Goal: Task Accomplishment & Management: Use online tool/utility

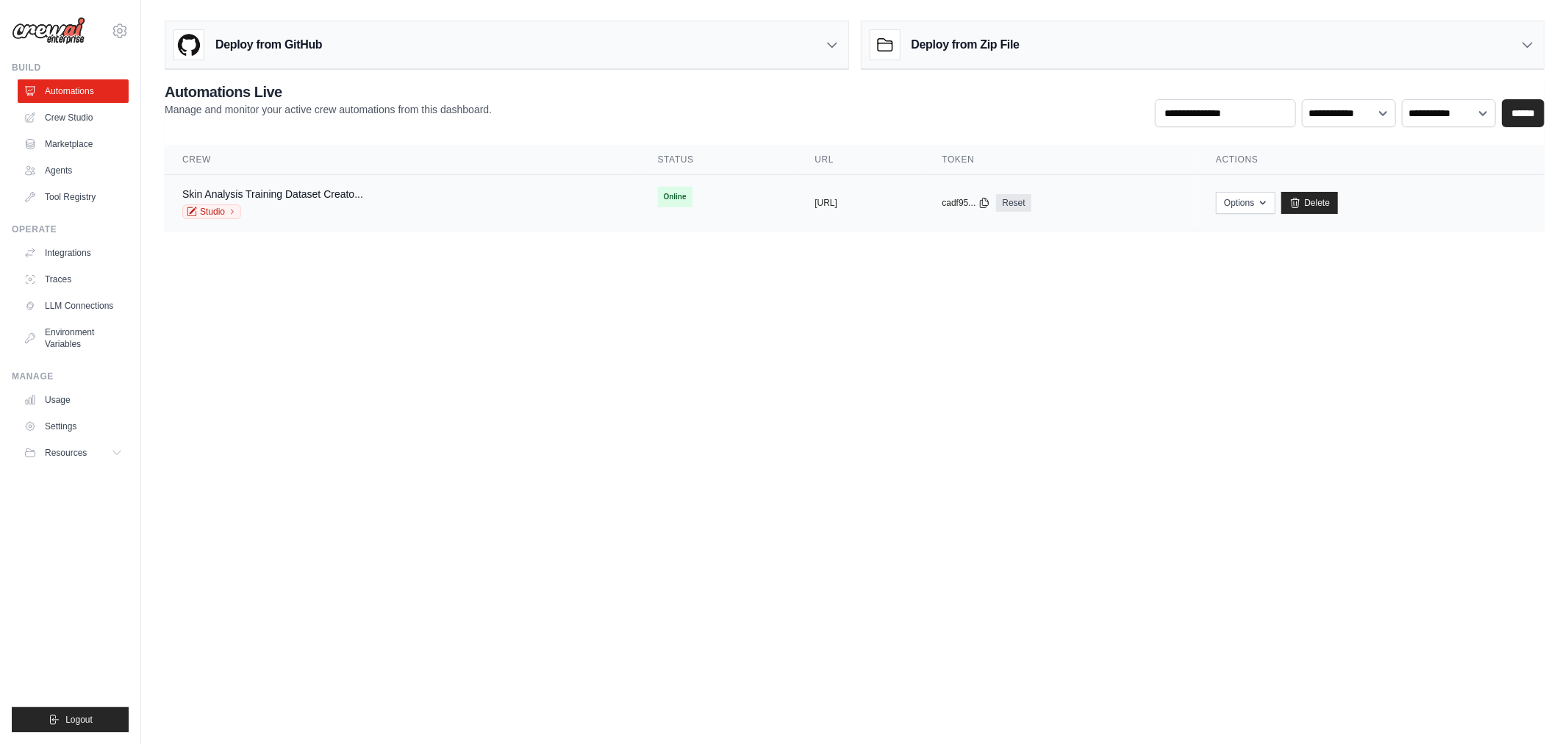
click at [446, 204] on div "Skin Analysis Training Dataset Creato... Studio" at bounding box center [402, 202] width 440 height 32
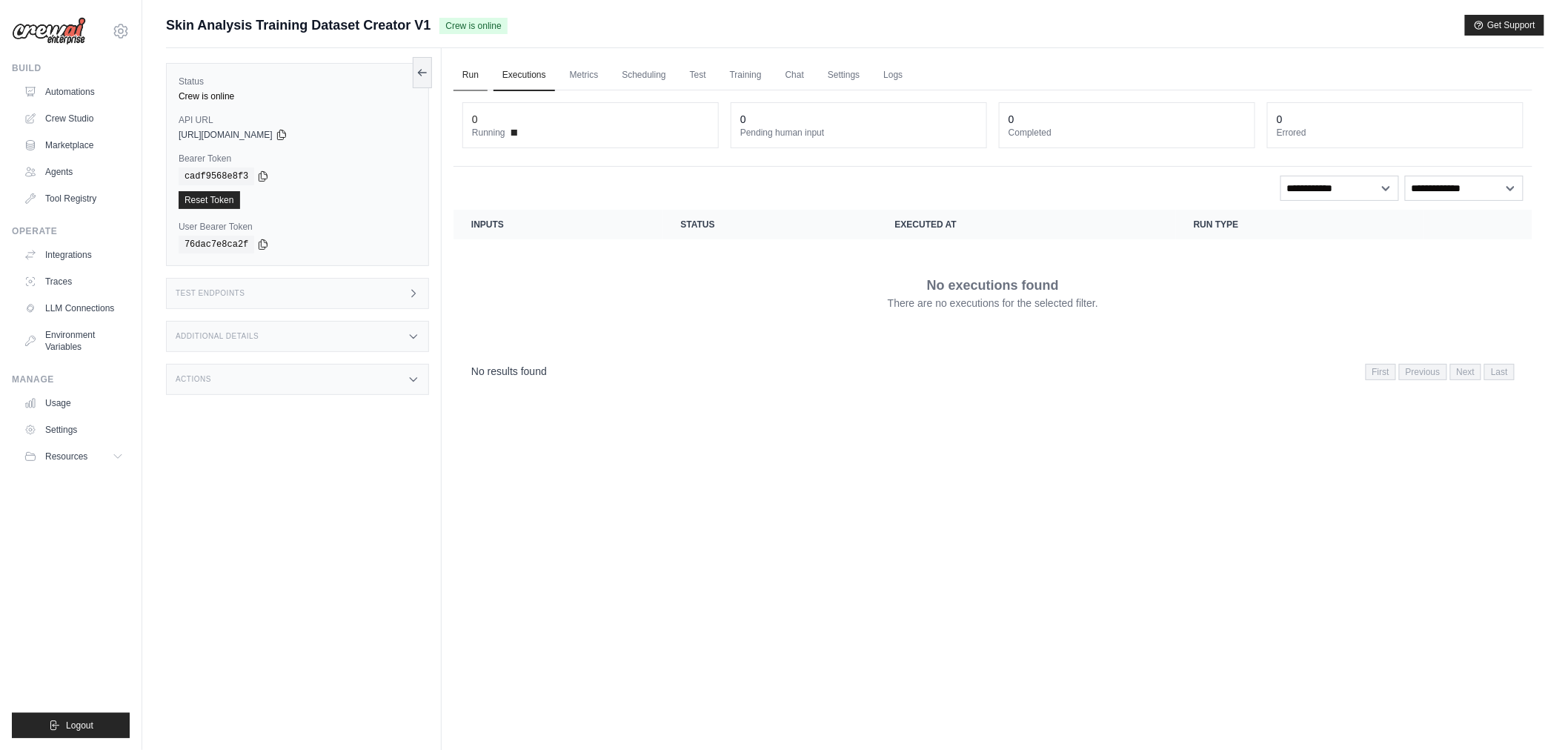
click at [477, 77] on link "Run" at bounding box center [470, 75] width 34 height 31
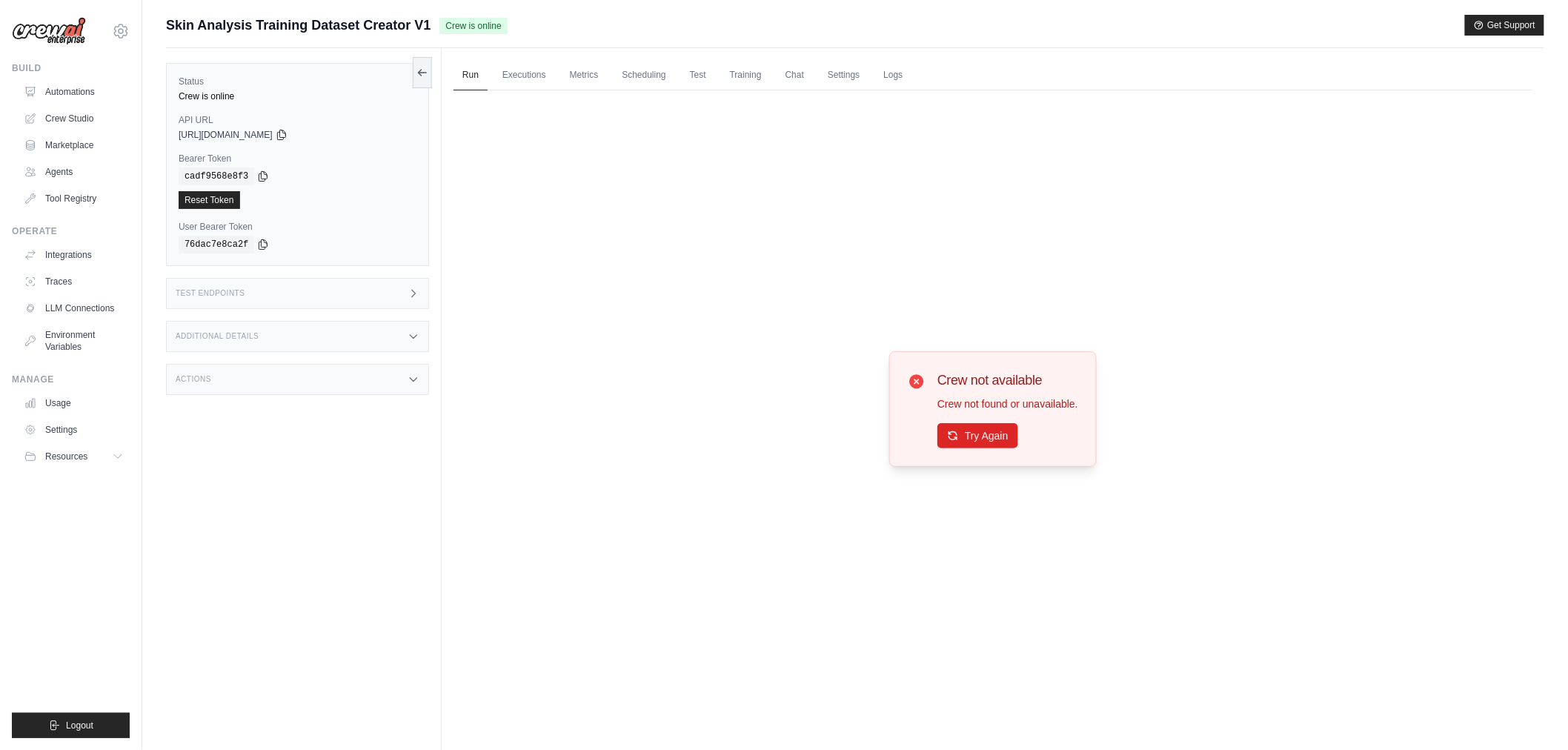
click at [1196, 480] on div "Crew not available Crew not found or unavailable. Try Again" at bounding box center [993, 410] width 1079 height 638
click at [980, 431] on button "Try Again" at bounding box center [977, 435] width 81 height 25
click at [995, 441] on button "Try Again" at bounding box center [977, 435] width 81 height 25
click at [506, 71] on link "Executions" at bounding box center [524, 75] width 62 height 31
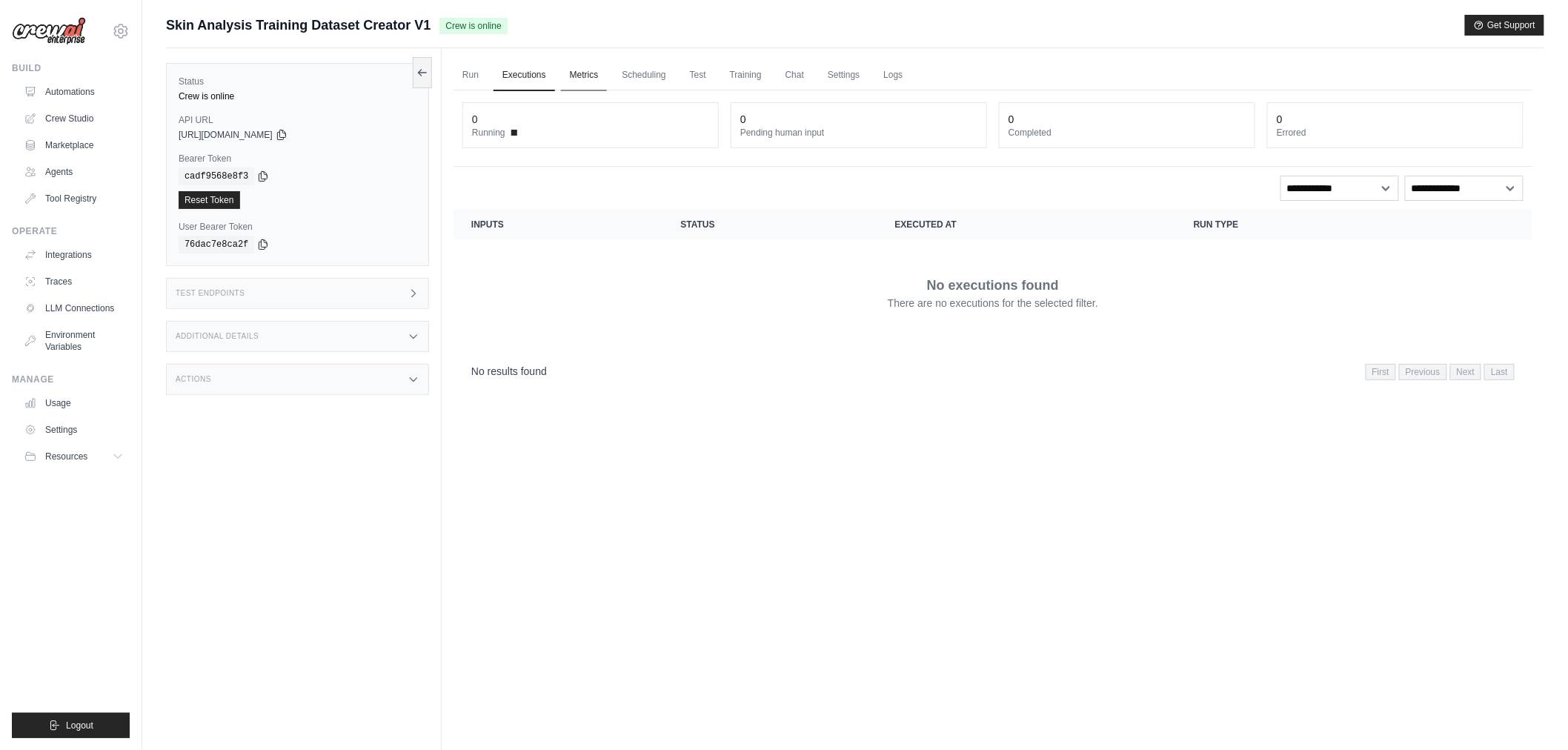
click at [592, 77] on link "Metrics" at bounding box center [584, 75] width 47 height 31
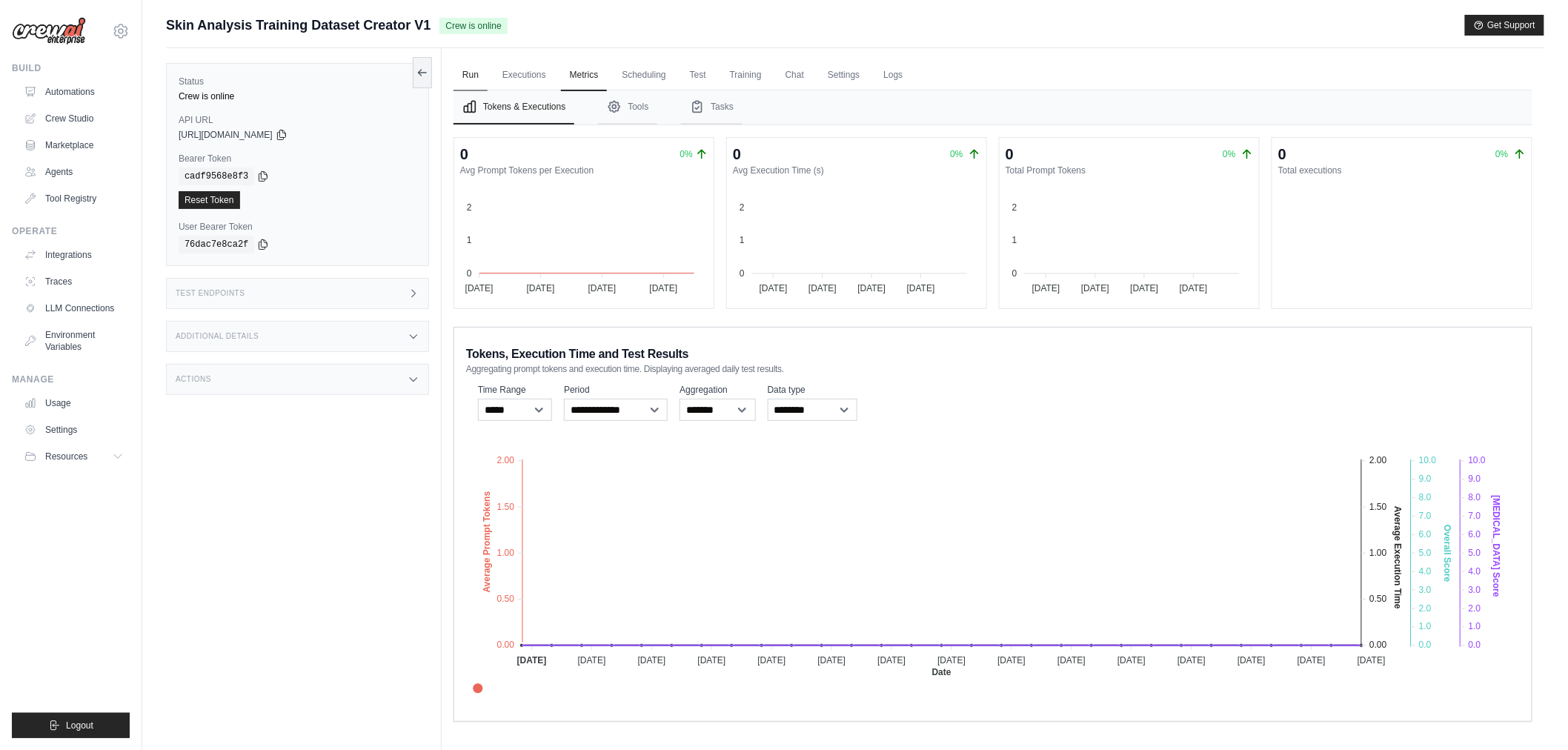
click at [479, 76] on link "Run" at bounding box center [470, 75] width 34 height 31
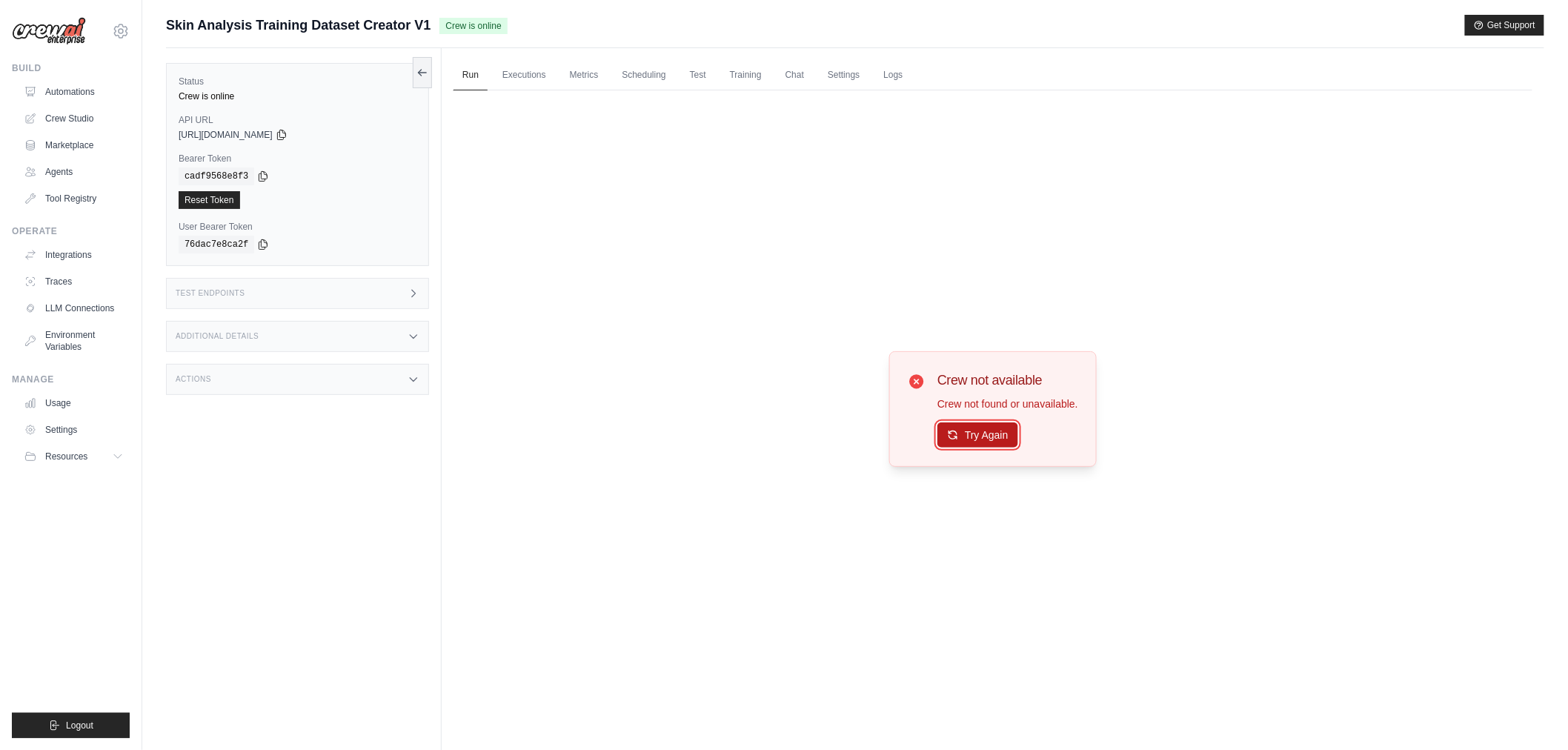
click at [988, 439] on button "Try Again" at bounding box center [977, 435] width 81 height 25
click at [87, 86] on link "Automations" at bounding box center [75, 92] width 112 height 23
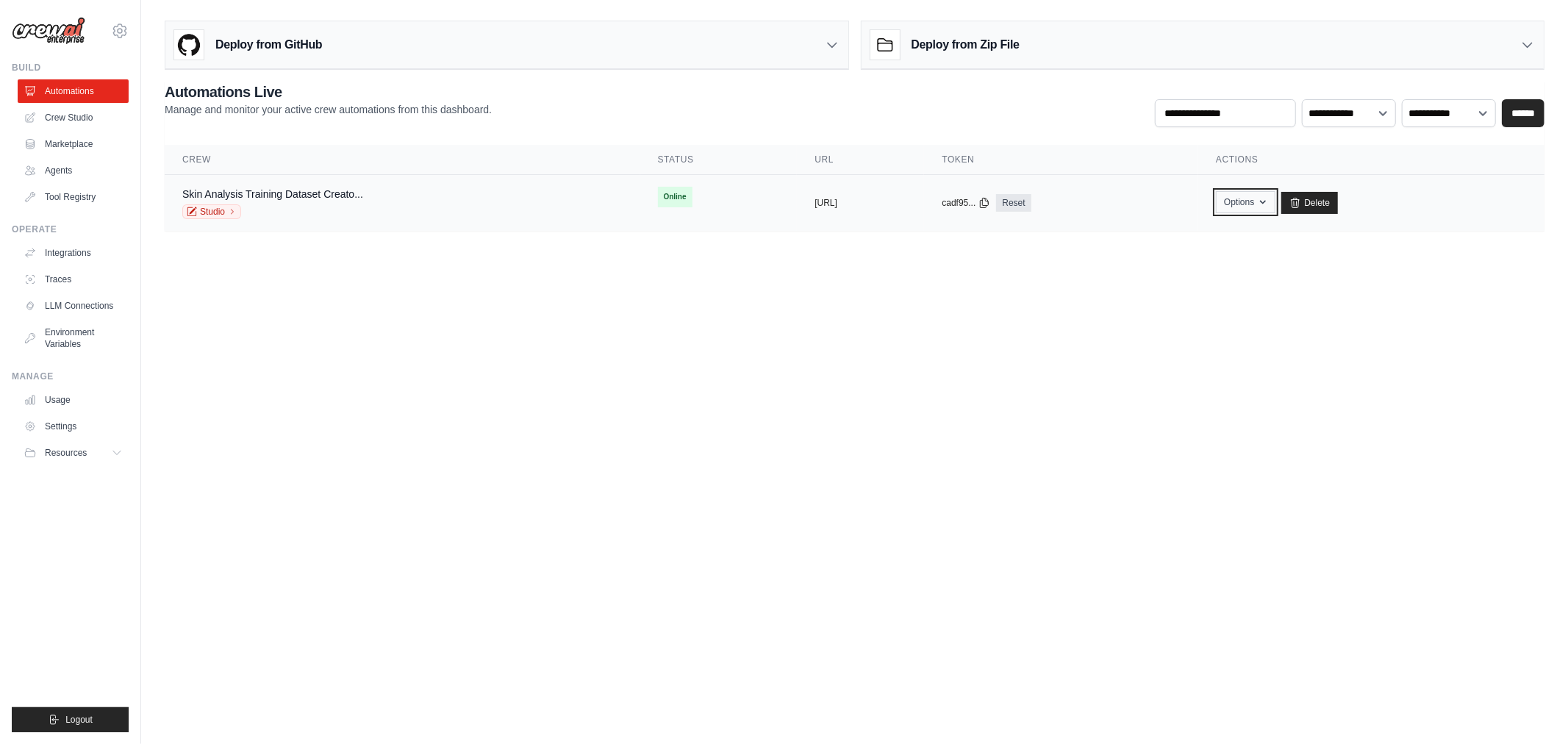
click at [1269, 201] on icon "button" at bounding box center [1263, 202] width 12 height 12
click at [1192, 419] on body "wendyhl2611@gmail.com Settings Build Automations Crew Studio" at bounding box center [784, 372] width 1568 height 744
click at [410, 206] on div "Skin Analysis Training Dataset Creato... Studio" at bounding box center [402, 202] width 440 height 32
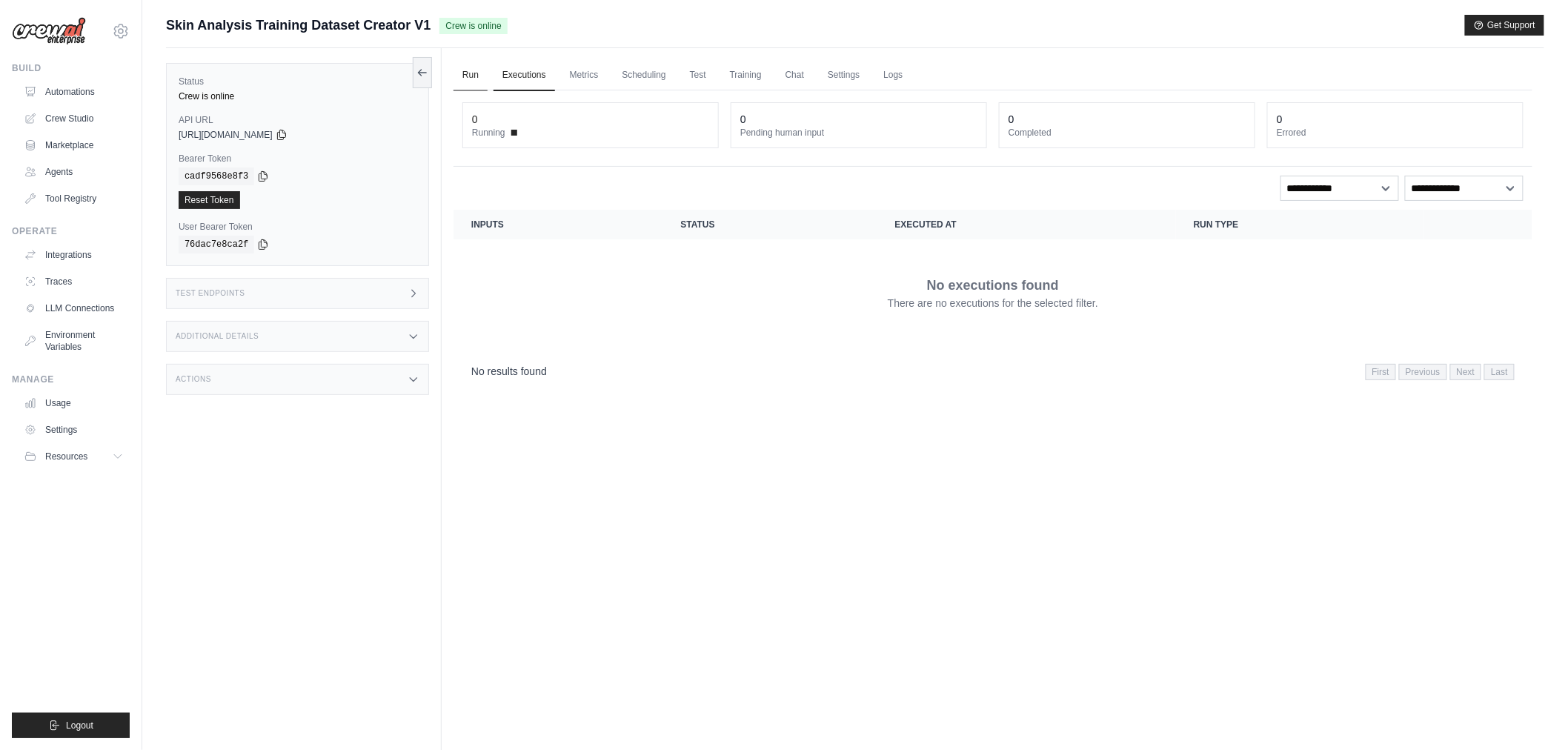
click at [472, 75] on link "Run" at bounding box center [470, 75] width 34 height 31
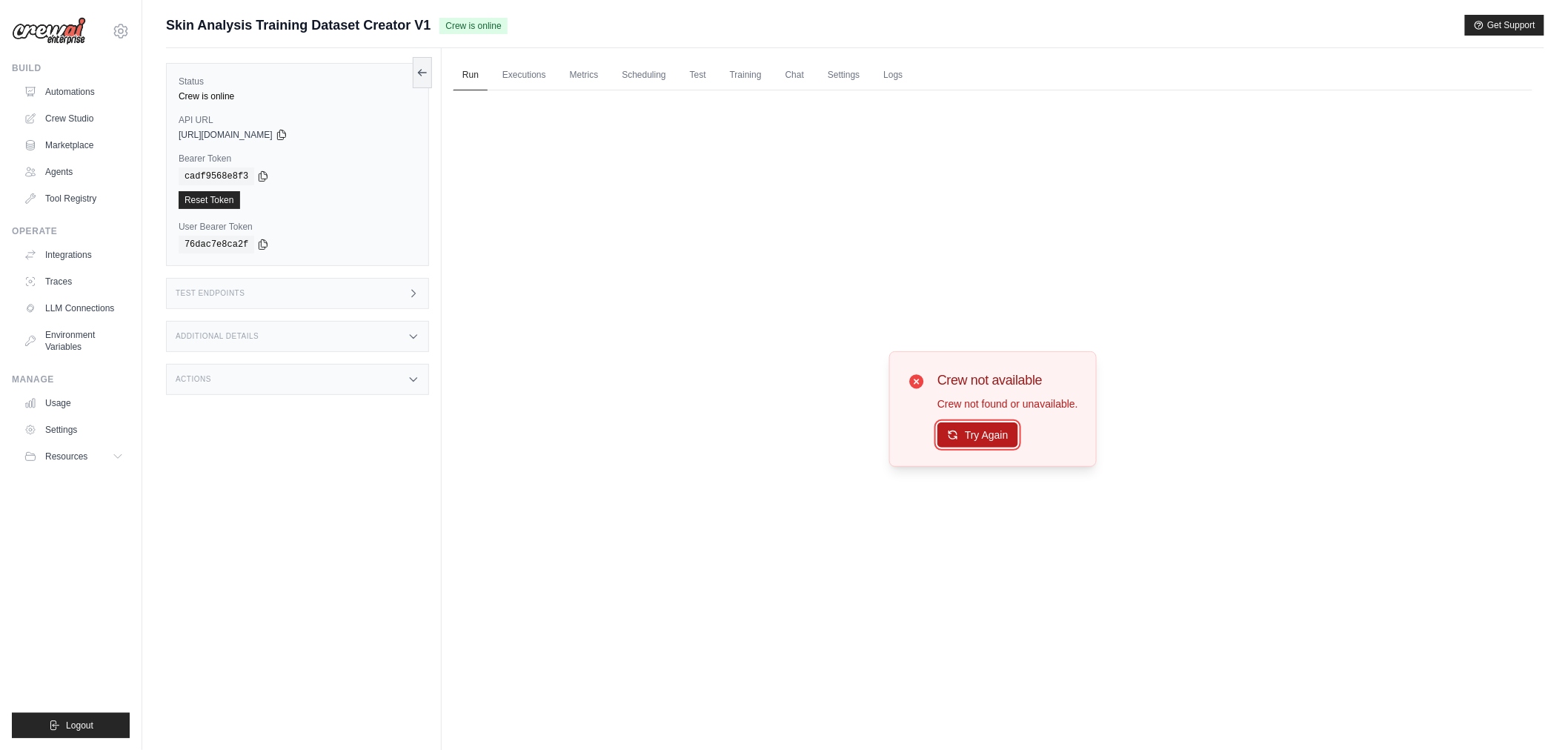
click at [978, 435] on button "Try Again" at bounding box center [977, 435] width 81 height 25
click at [969, 435] on button "Try Again" at bounding box center [977, 435] width 81 height 25
click at [77, 86] on link "Automations" at bounding box center [75, 92] width 112 height 23
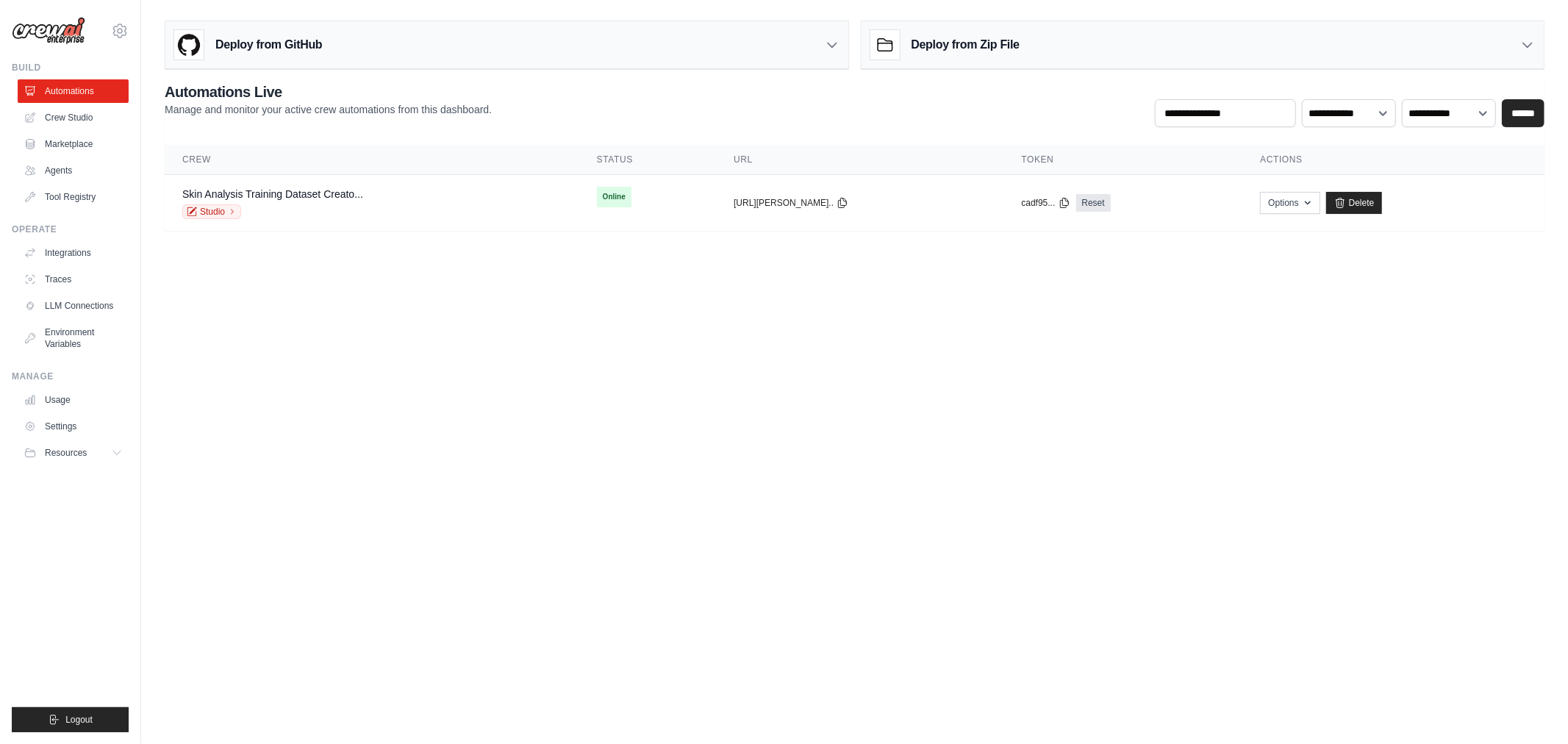
click at [82, 119] on link "Crew Studio" at bounding box center [73, 117] width 111 height 23
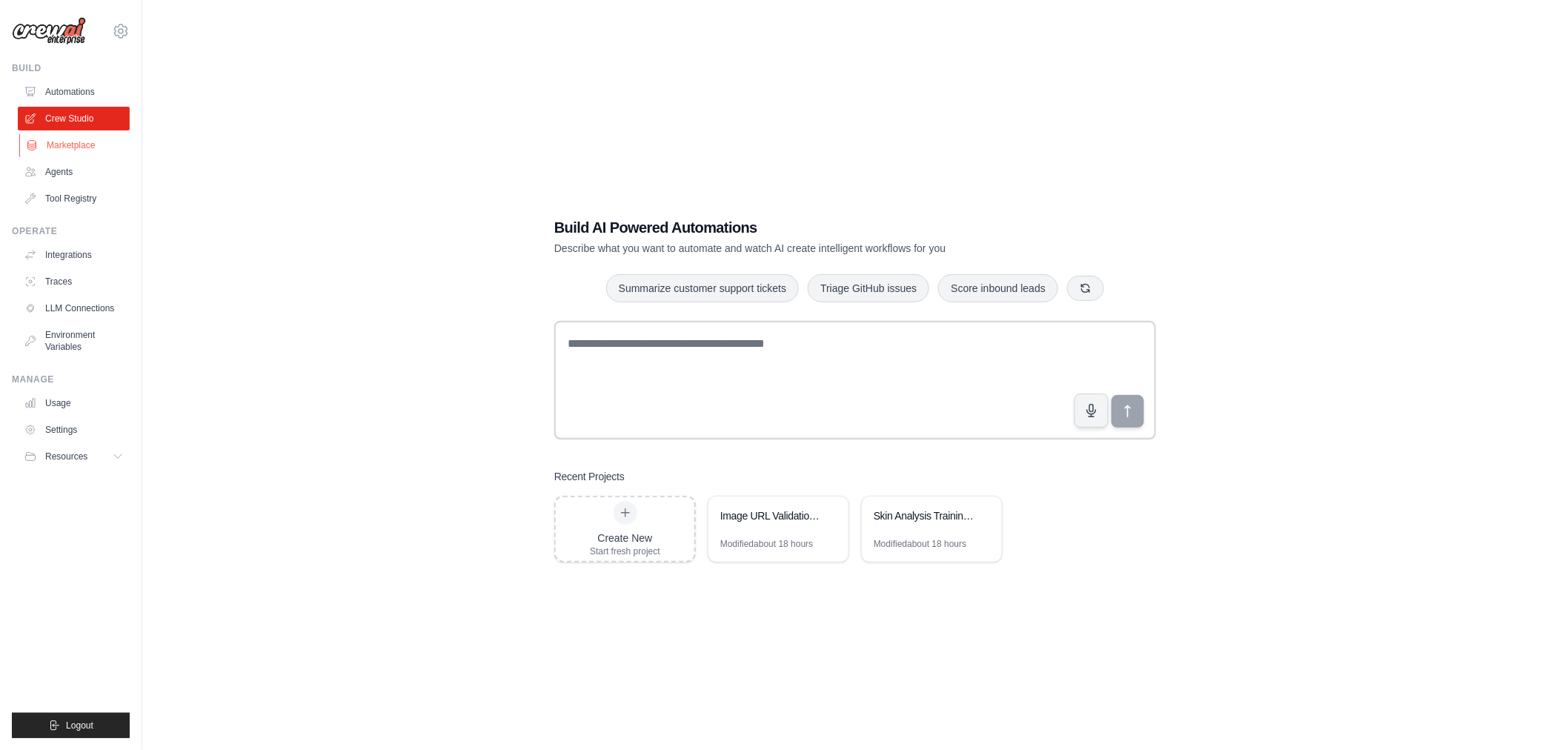
click at [74, 147] on link "Marketplace" at bounding box center [75, 145] width 112 height 23
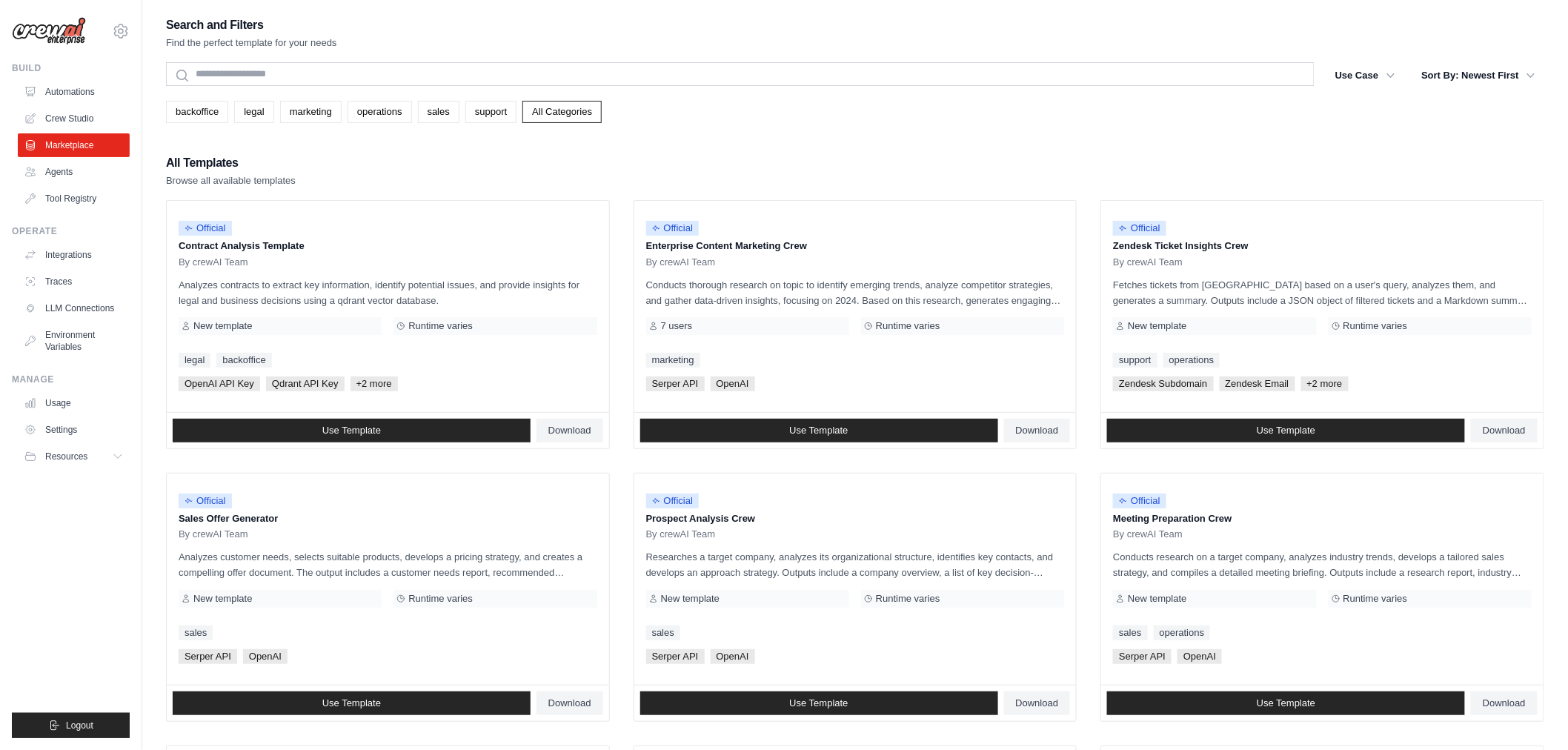
click at [74, 171] on link "Agents" at bounding box center [73, 171] width 112 height 23
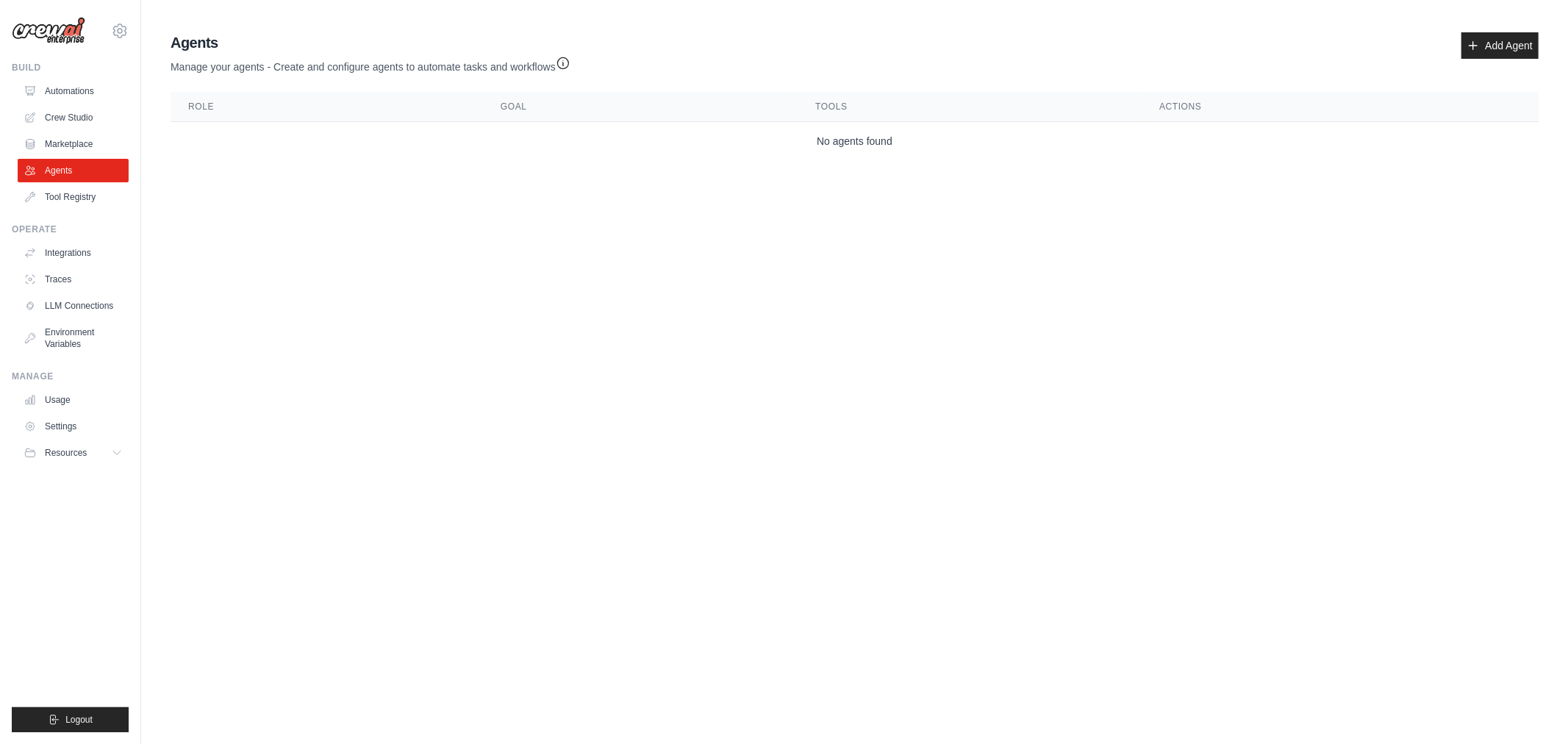
click at [595, 262] on body "[EMAIL_ADDRESS][DOMAIN_NAME] Settings Build Automations Crew Studio" at bounding box center [784, 372] width 1568 height 744
click at [82, 122] on link "Crew Studio" at bounding box center [74, 117] width 111 height 23
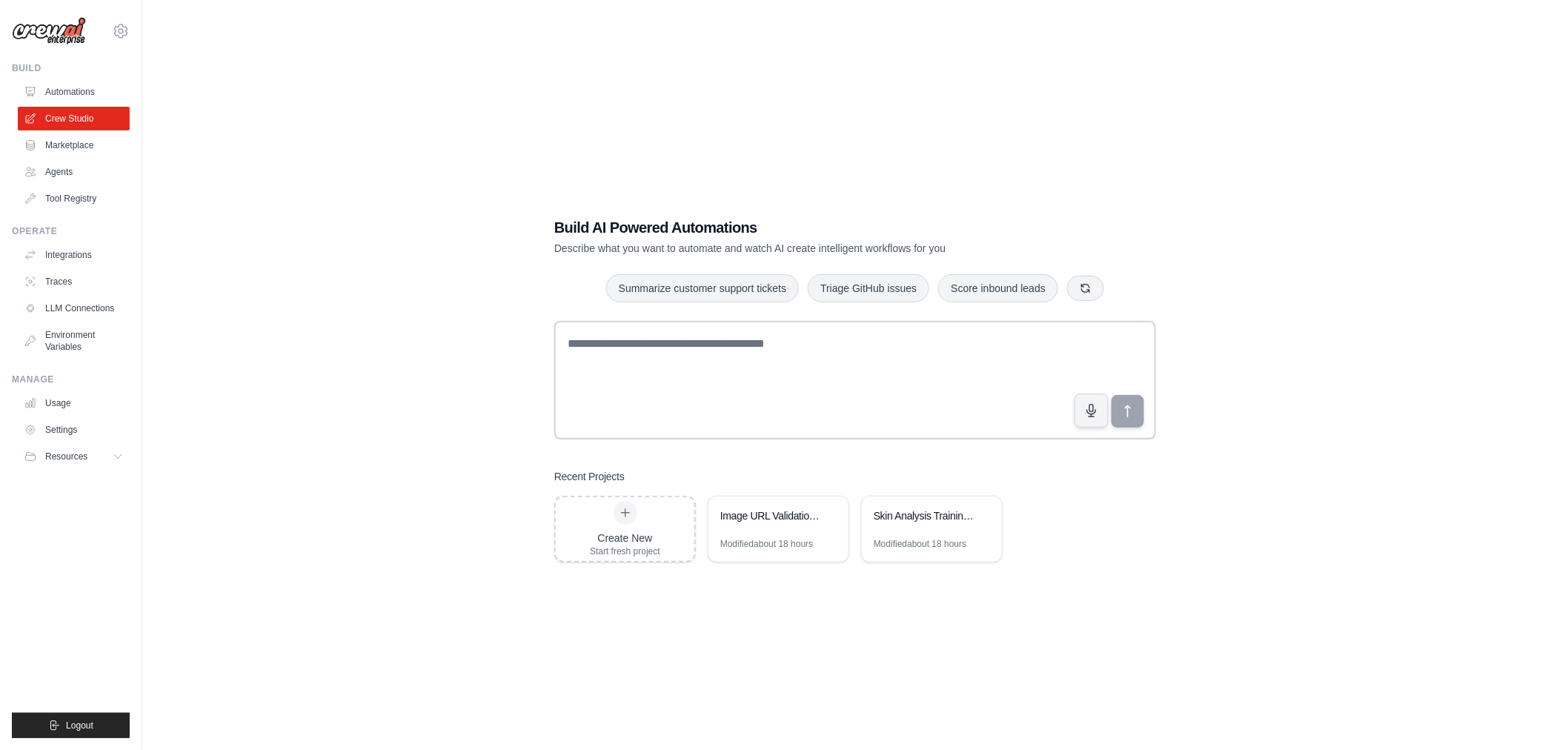
click at [63, 92] on link "Automations" at bounding box center [73, 92] width 112 height 23
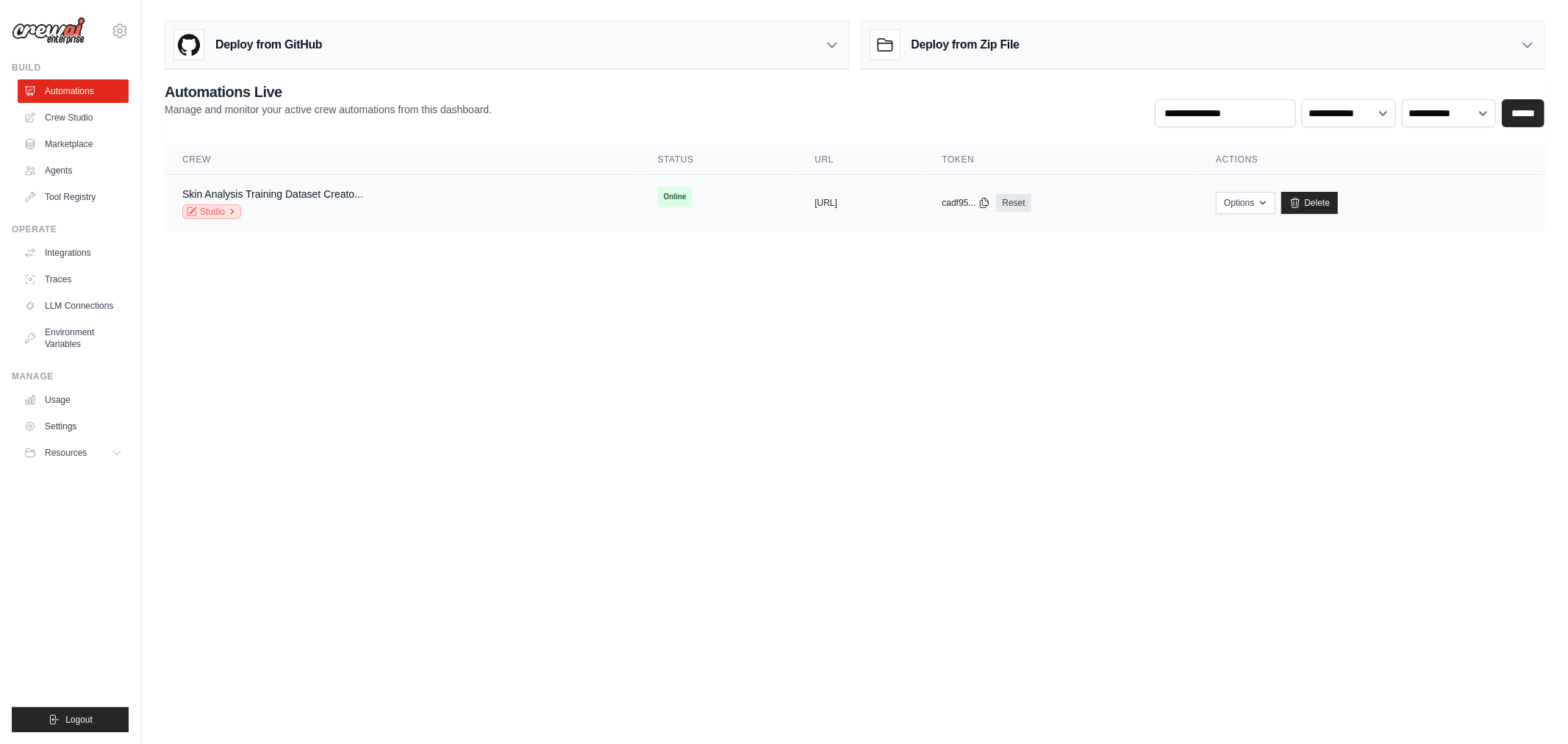
click at [229, 214] on icon at bounding box center [232, 211] width 9 height 9
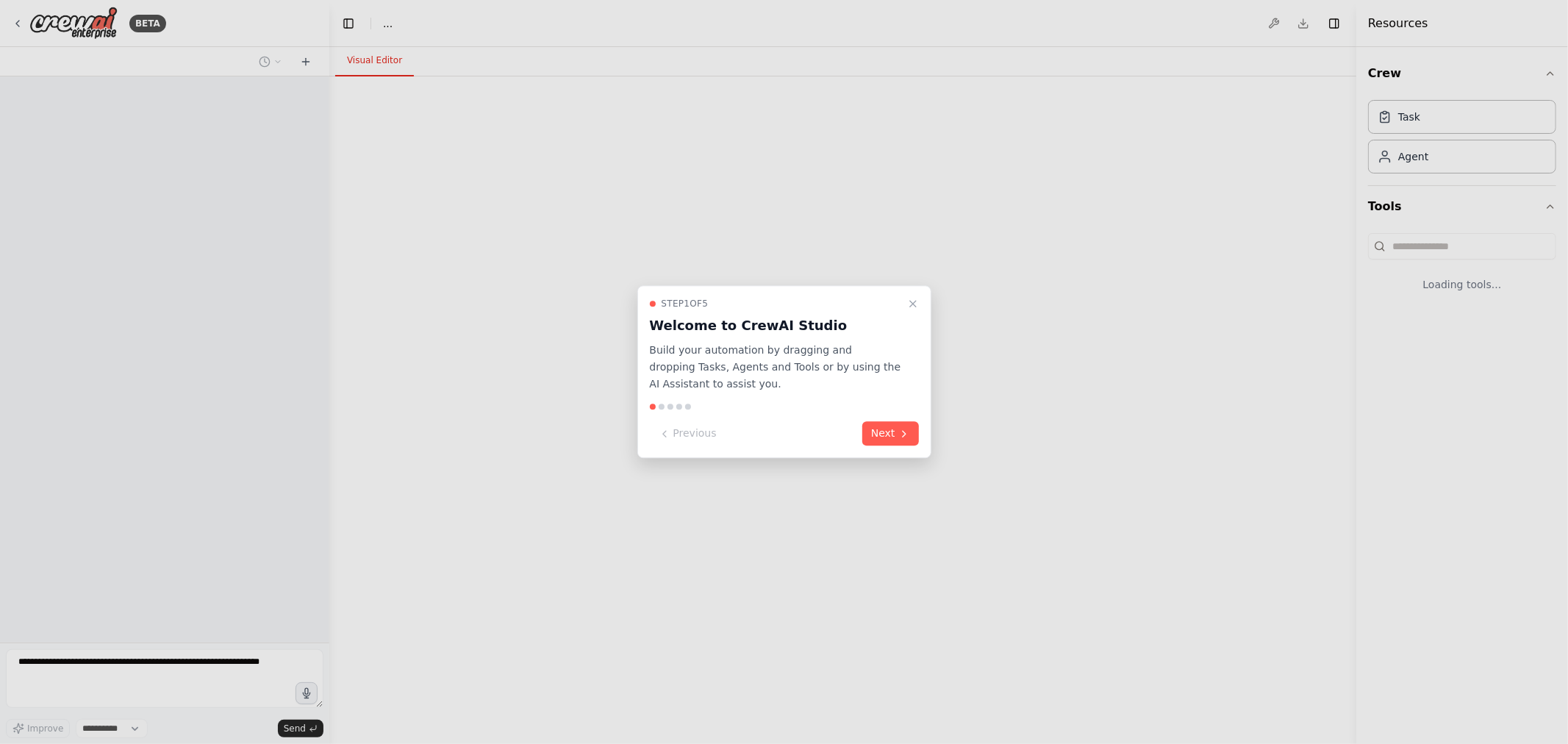
select select "****"
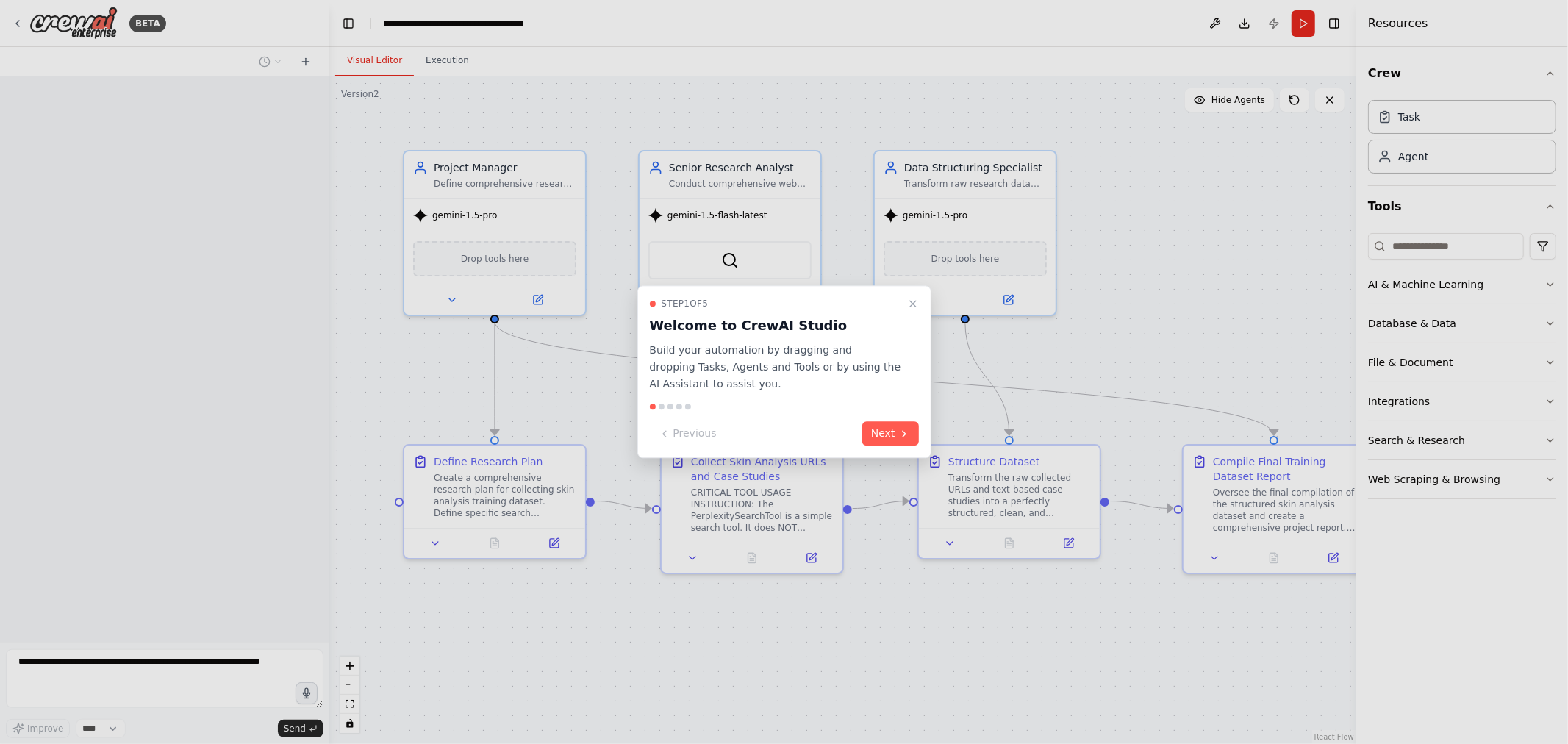
click at [902, 302] on div "Step 1 of 5 Welcome to CrewAI Studio Build your automation by dragging and drop…" at bounding box center [784, 345] width 269 height 94
click at [907, 302] on icon "Close walkthrough" at bounding box center [913, 304] width 12 height 12
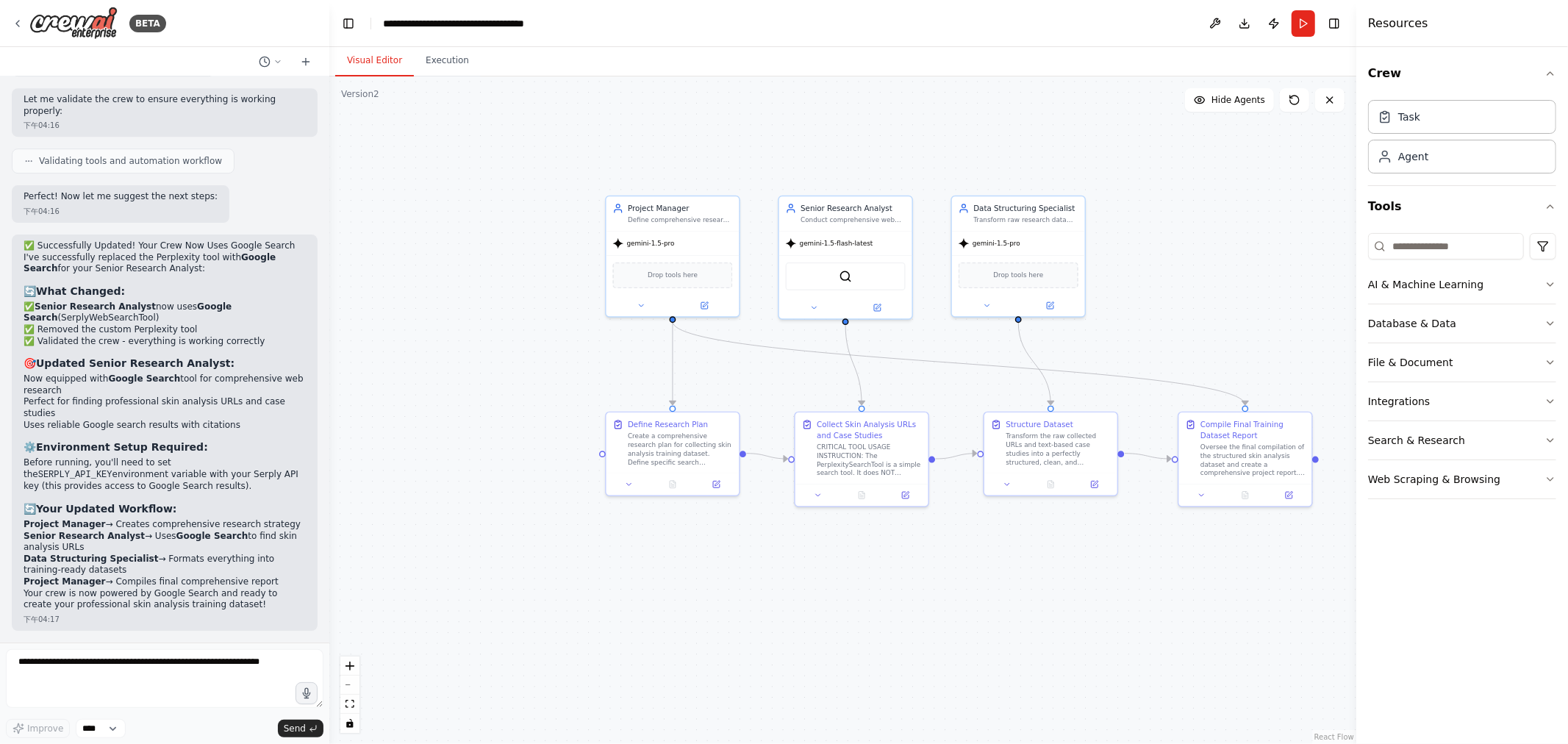
scroll to position [4002, 0]
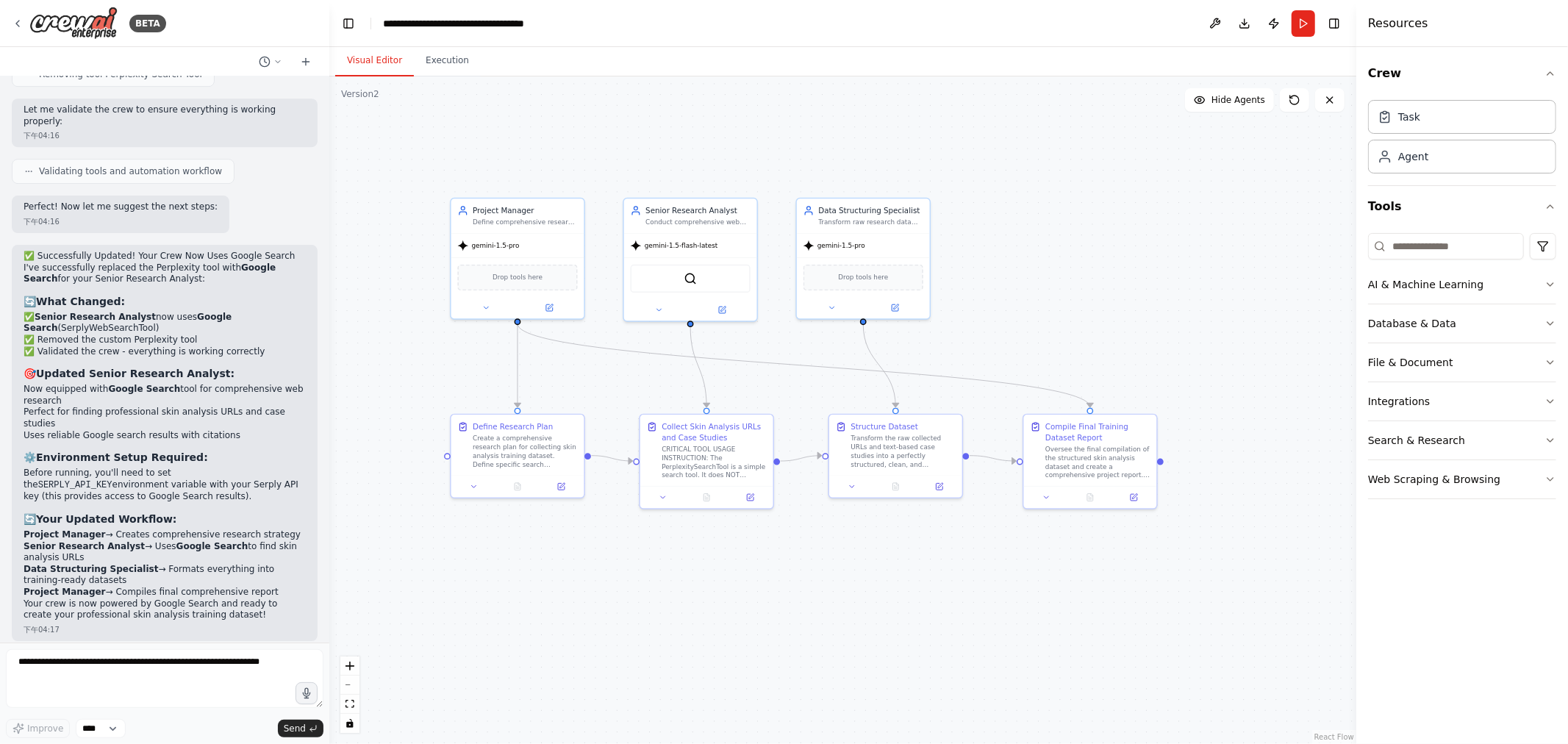
drag, startPoint x: 1223, startPoint y: 285, endPoint x: 1068, endPoint y: 306, distance: 156.4
click at [1068, 306] on div ".deletable-edge-delete-btn { width: 20px; height: 20px; border: 0px solid #ffff…" at bounding box center [843, 410] width 1027 height 668
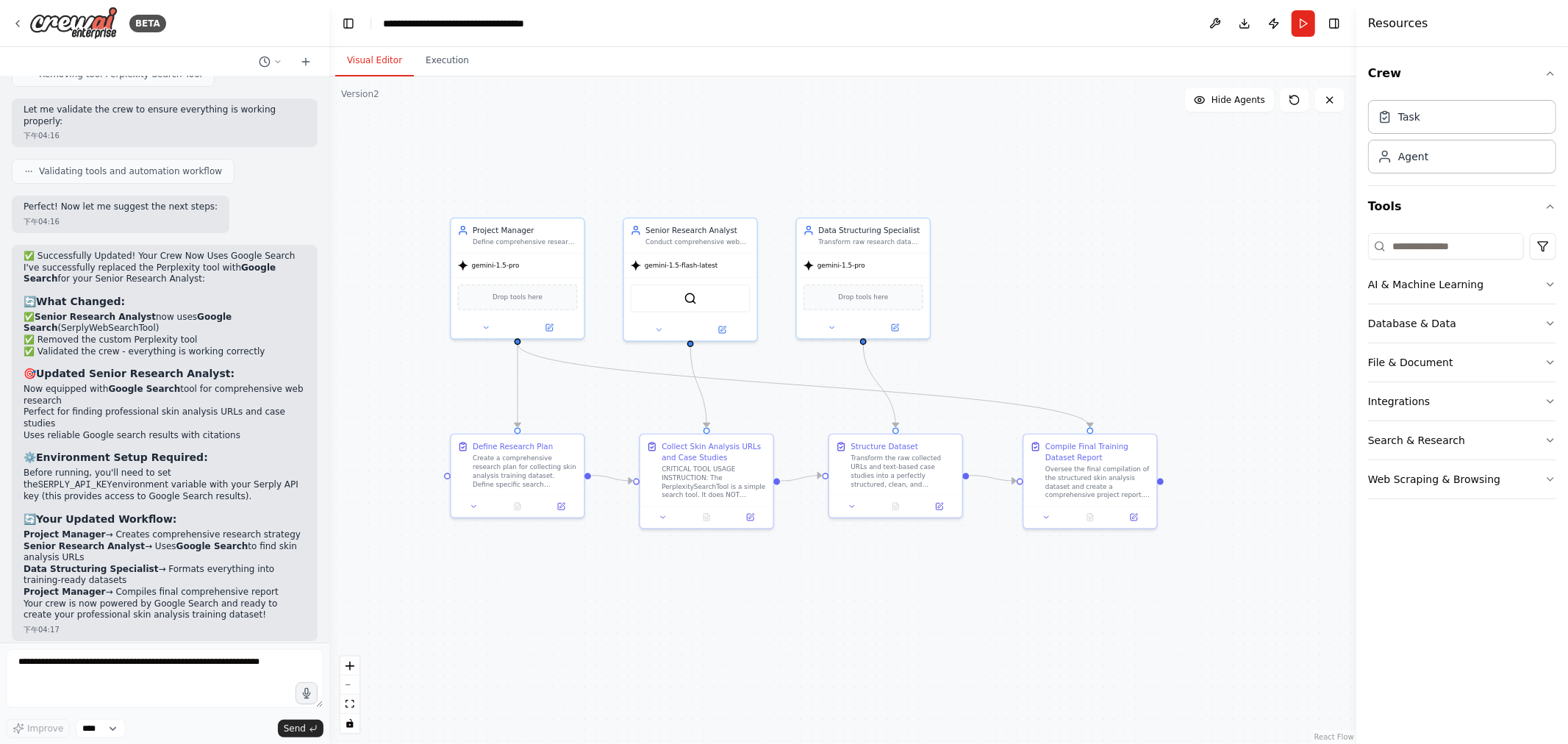
click at [1133, 275] on div ".deletable-edge-delete-btn { width: 20px; height: 20px; border: 0px solid #ffff…" at bounding box center [843, 410] width 1027 height 668
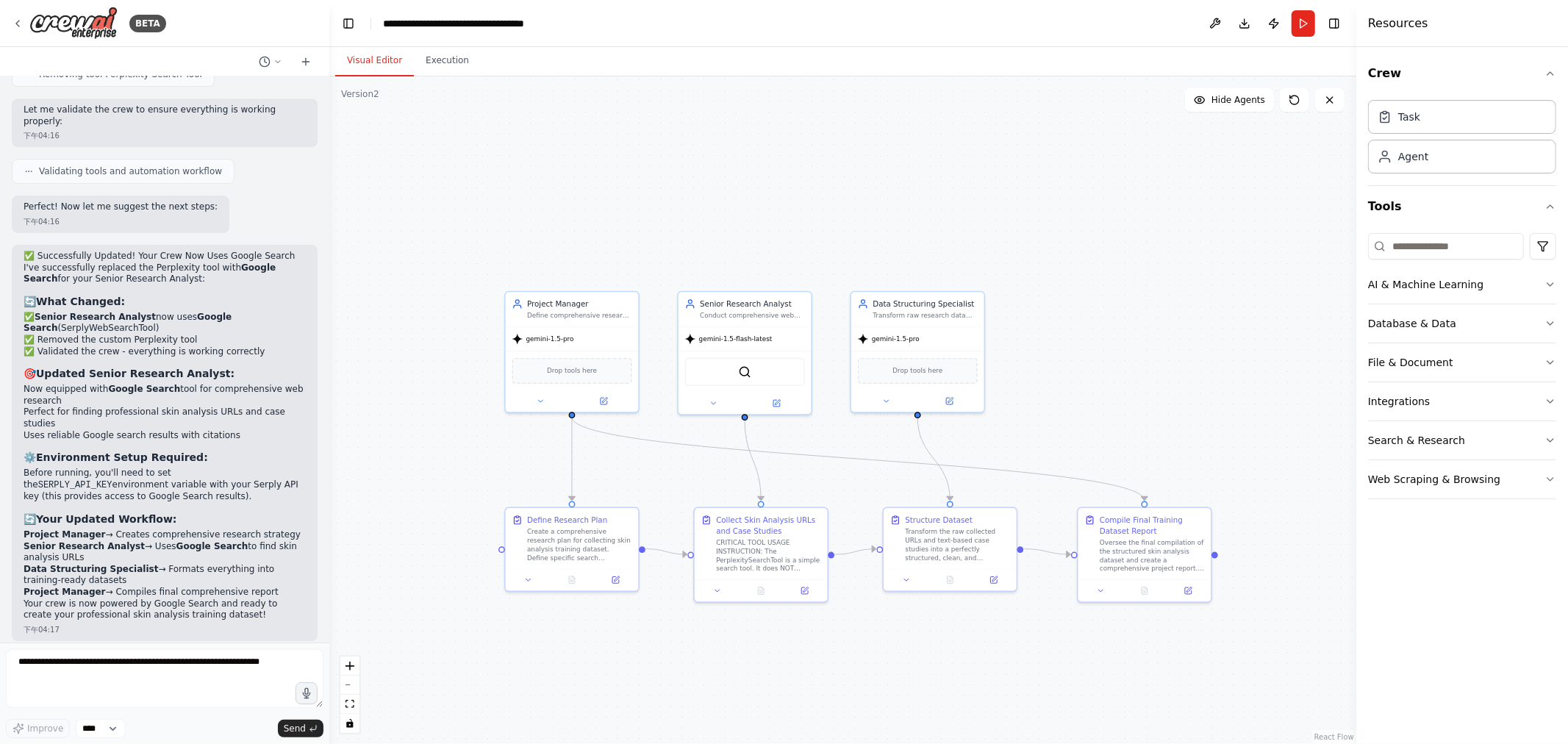
drag, startPoint x: 1092, startPoint y: 244, endPoint x: 1147, endPoint y: 317, distance: 91.4
click at [1147, 317] on div ".deletable-edge-delete-btn { width: 20px; height: 20px; border: 0px solid #ffff…" at bounding box center [843, 410] width 1027 height 668
click at [1302, 26] on button "Run" at bounding box center [1304, 23] width 23 height 26
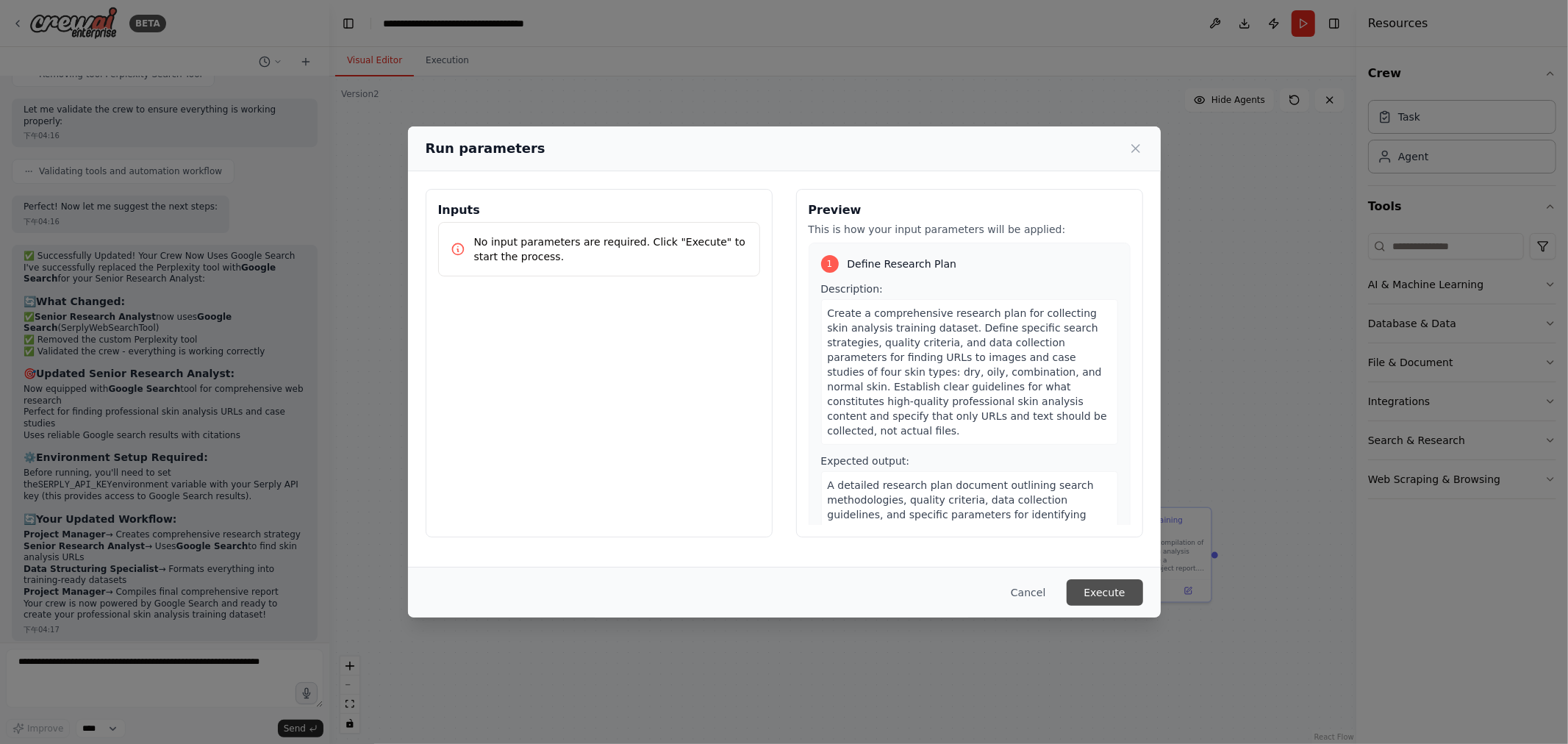
click at [1106, 590] on button "Execute" at bounding box center [1105, 593] width 77 height 26
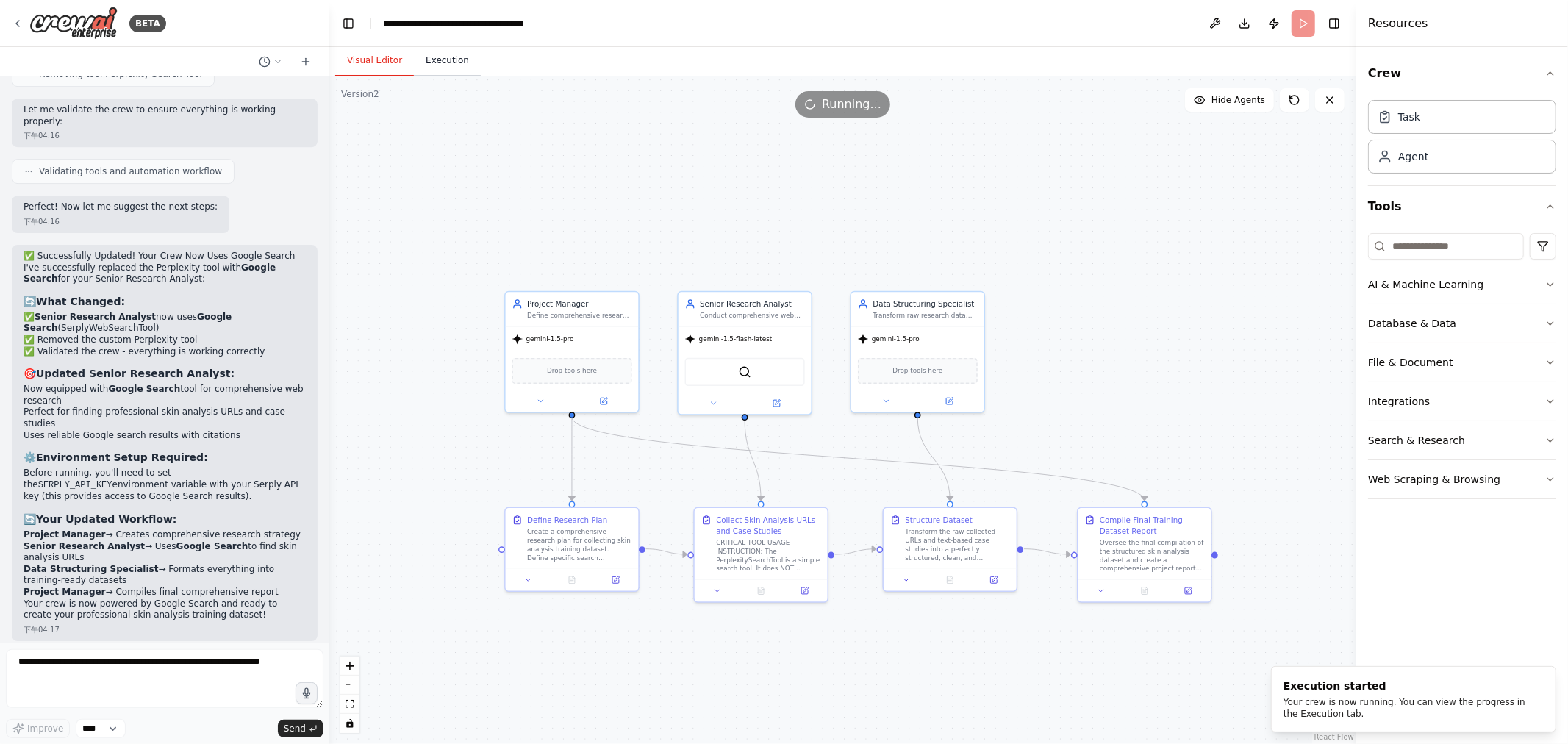
click at [448, 60] on button "Execution" at bounding box center [447, 60] width 67 height 31
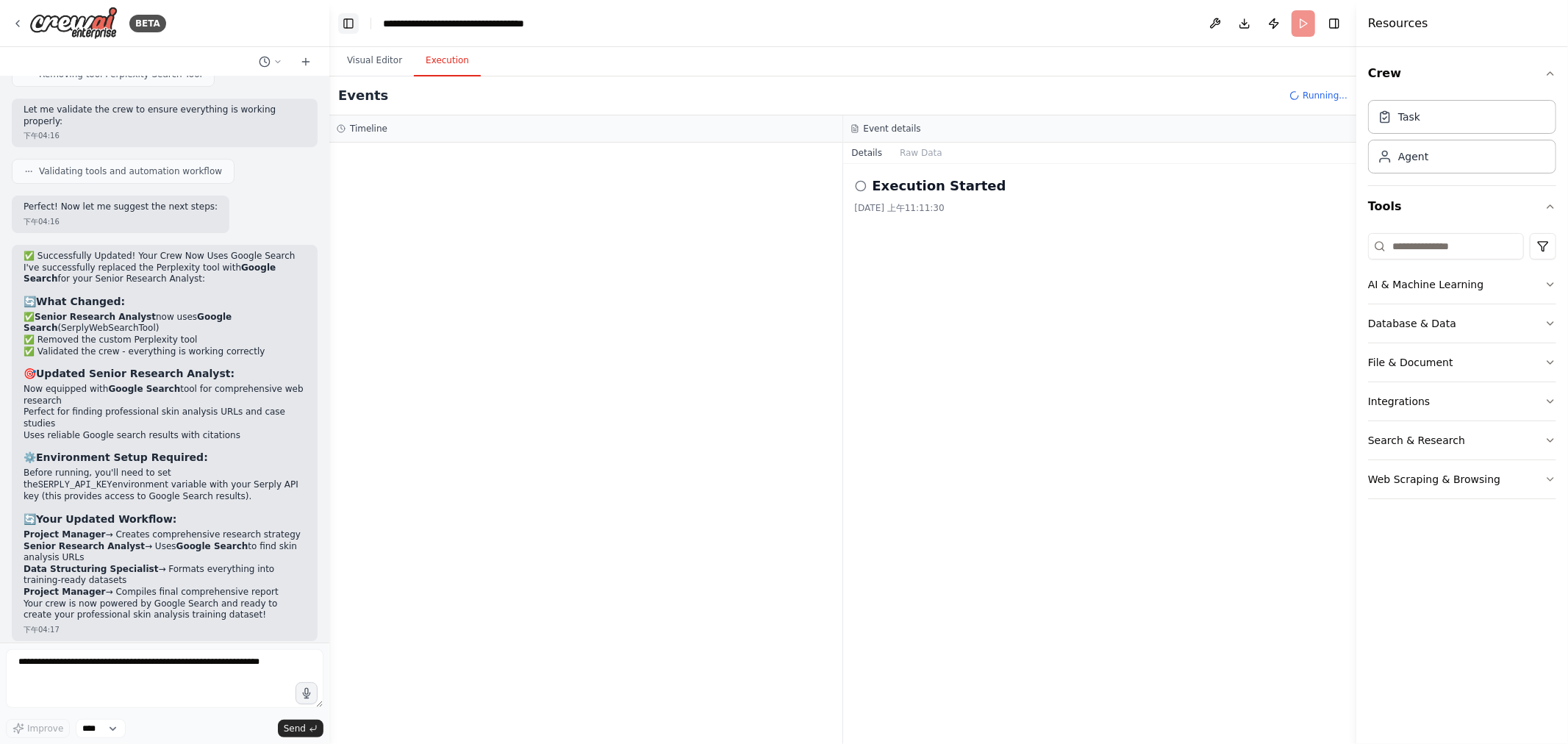
click at [344, 26] on button "Toggle Left Sidebar" at bounding box center [348, 23] width 21 height 21
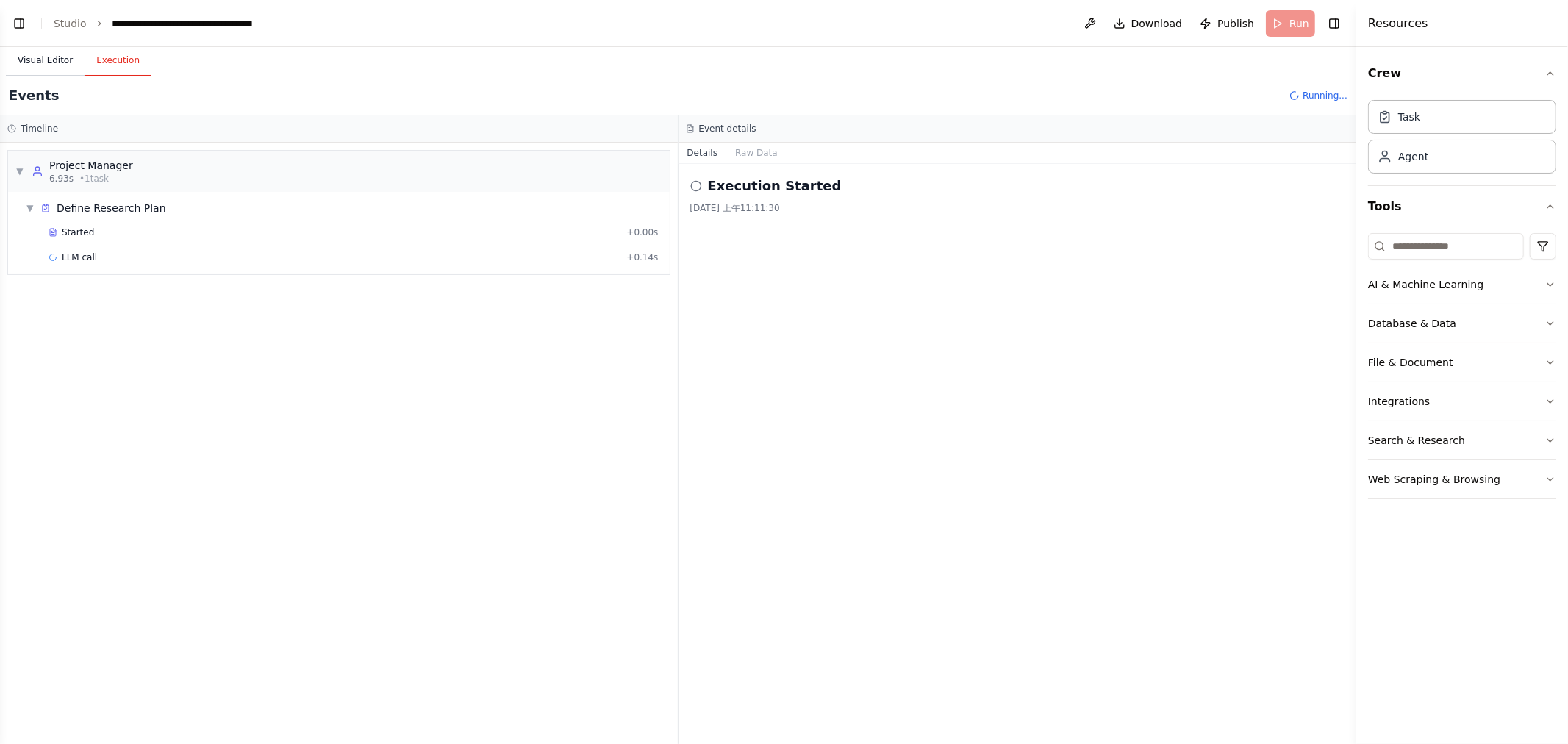
click at [54, 55] on button "Visual Editor" at bounding box center [45, 60] width 78 height 31
click at [130, 59] on button "Execution" at bounding box center [117, 60] width 67 height 31
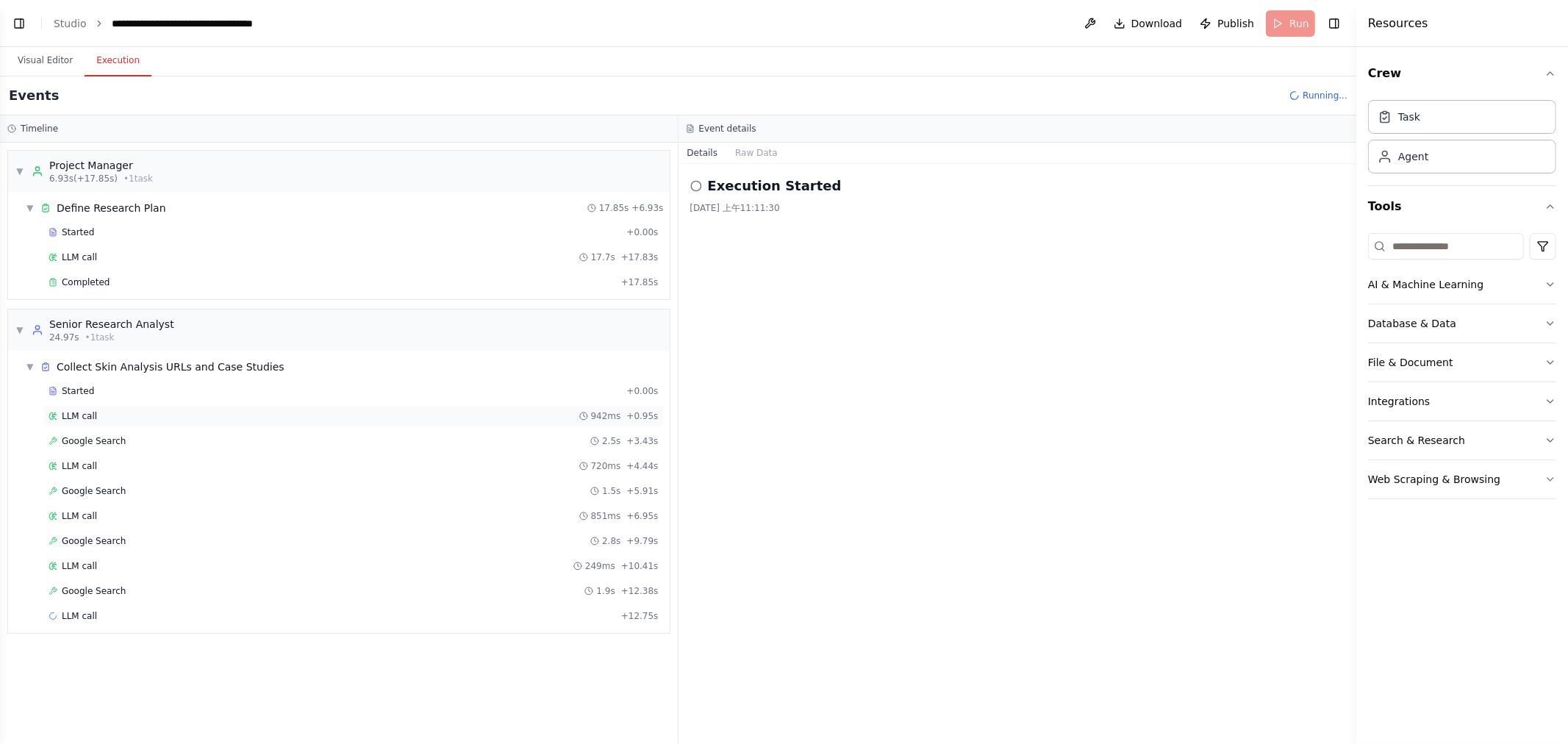
click at [169, 415] on div "LLM call 942ms + 0.95s" at bounding box center [353, 416] width 610 height 12
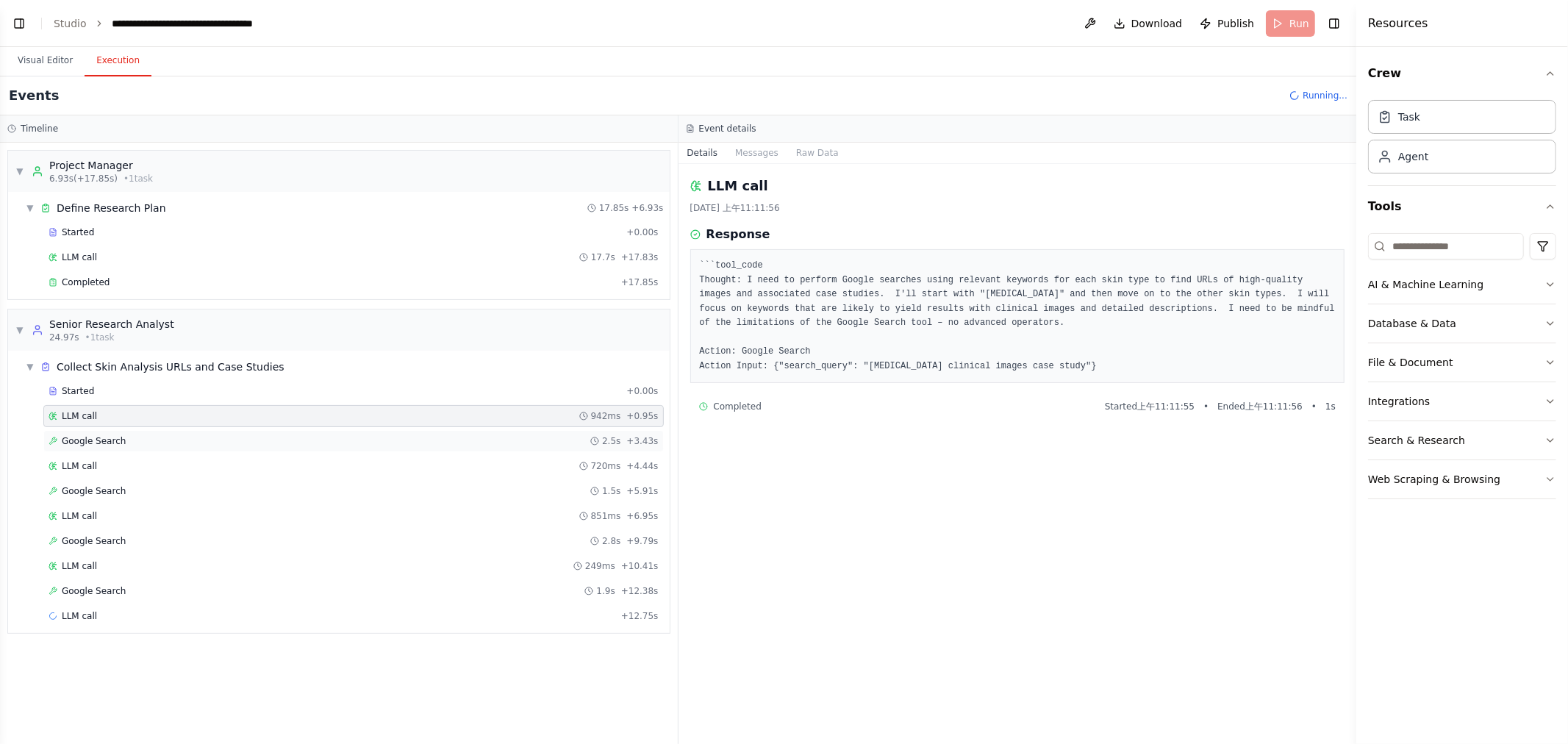
click at [172, 441] on div "Google Search 2.5s + 3.43s" at bounding box center [353, 441] width 610 height 12
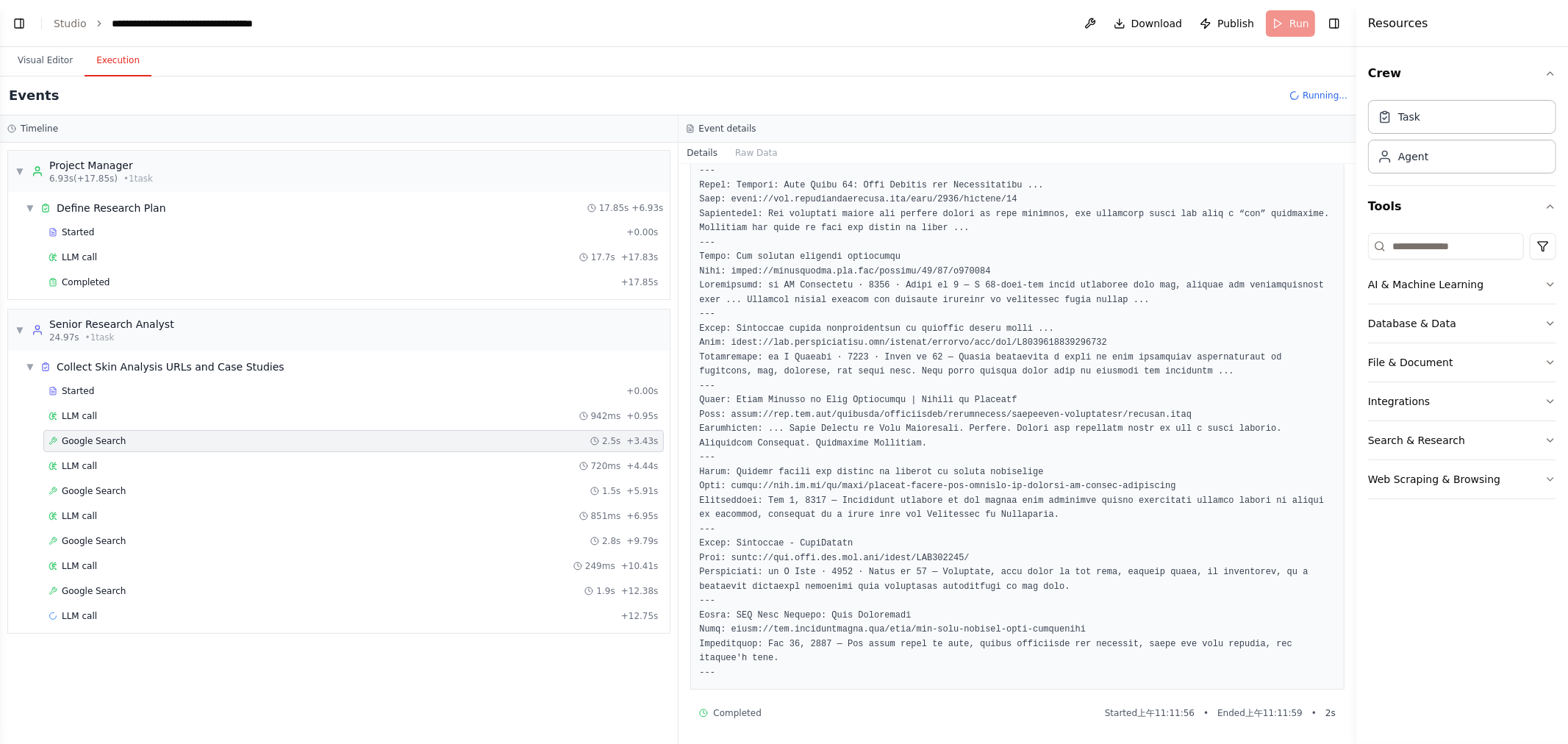
scroll to position [322, 0]
click at [125, 464] on div "LLM call 720ms + 4.44s" at bounding box center [353, 466] width 610 height 12
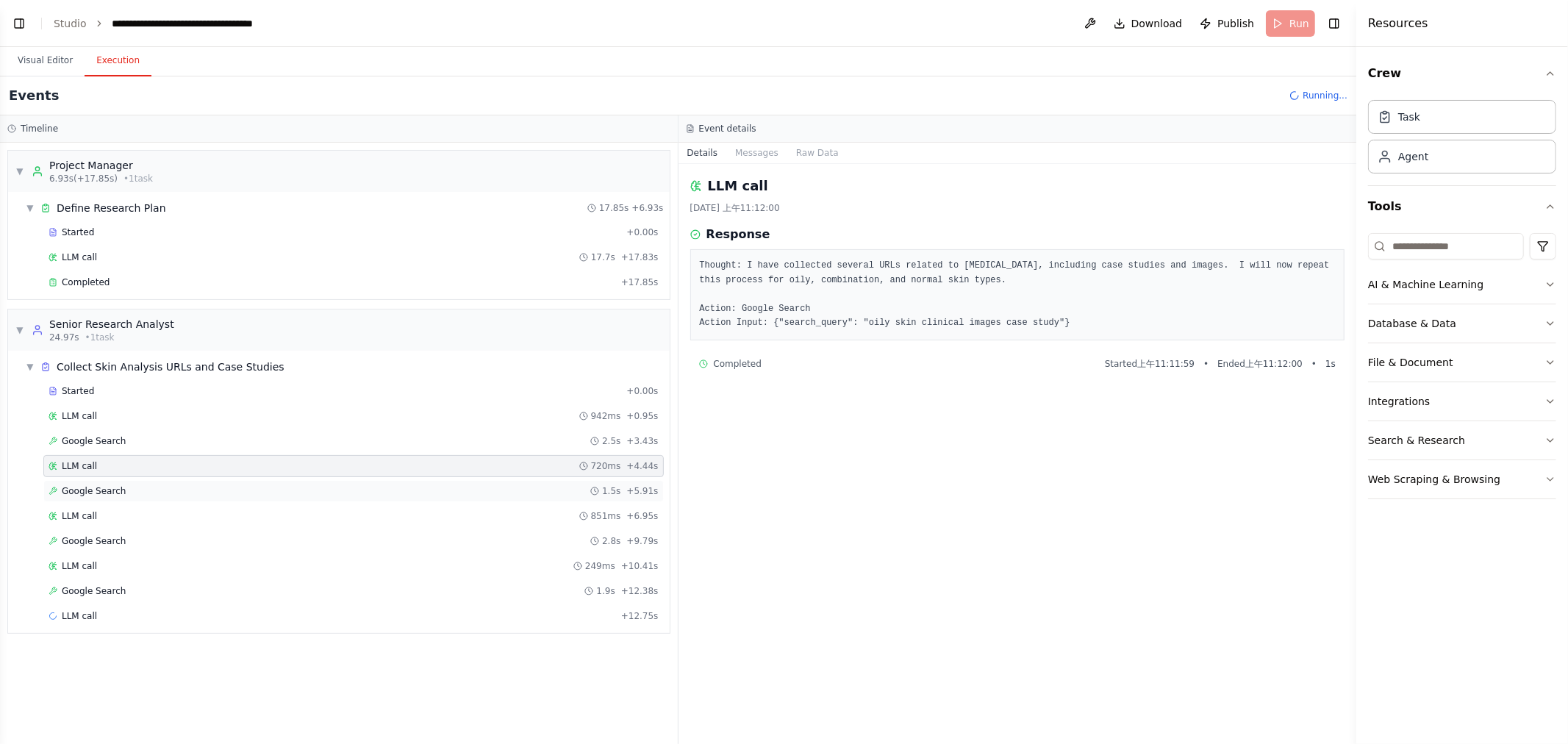
click at [152, 488] on div "Google Search 1.5s + 5.91s" at bounding box center [353, 491] width 610 height 12
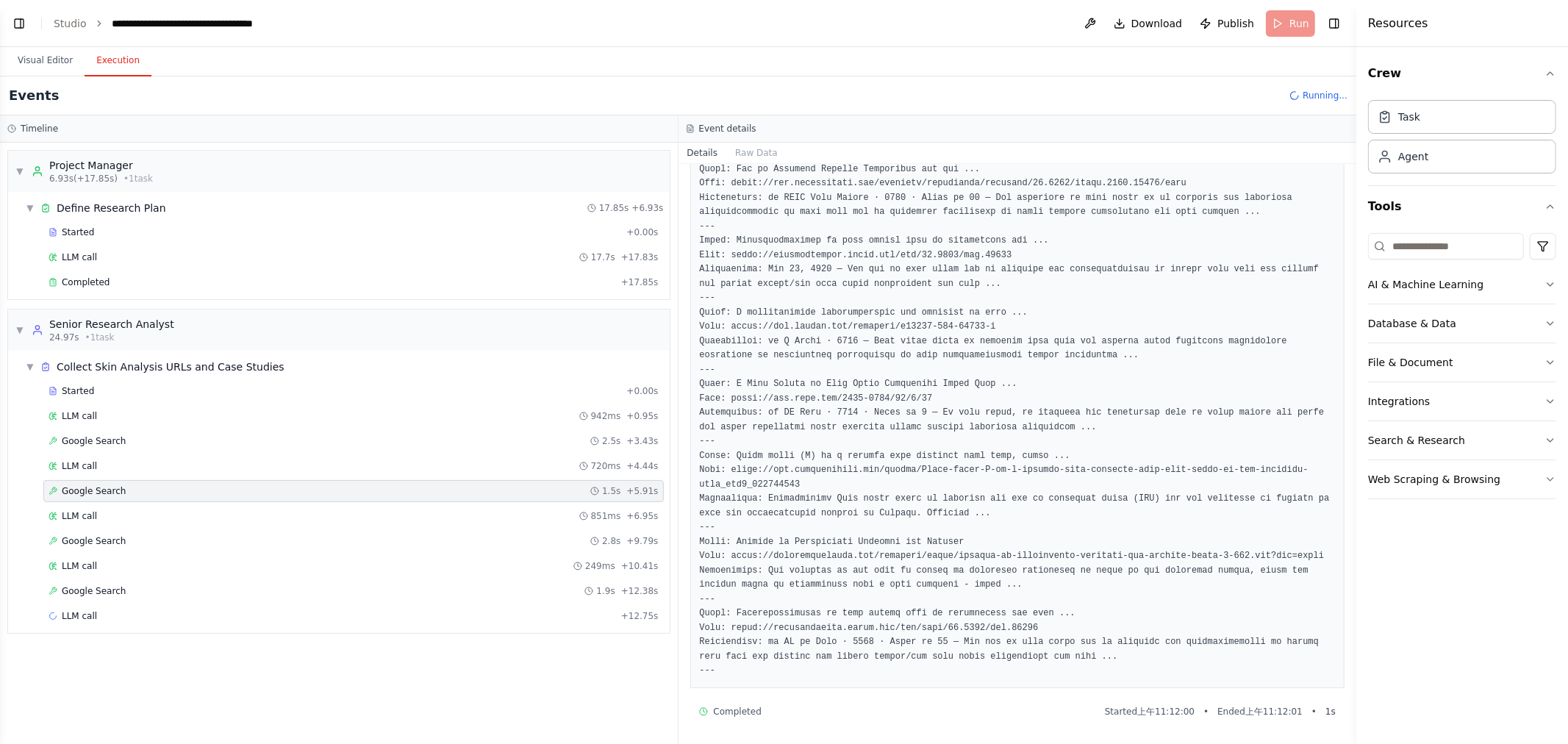
scroll to position [351, 0]
click at [99, 519] on div "LLM call 851ms + 6.95s" at bounding box center [353, 516] width 610 height 12
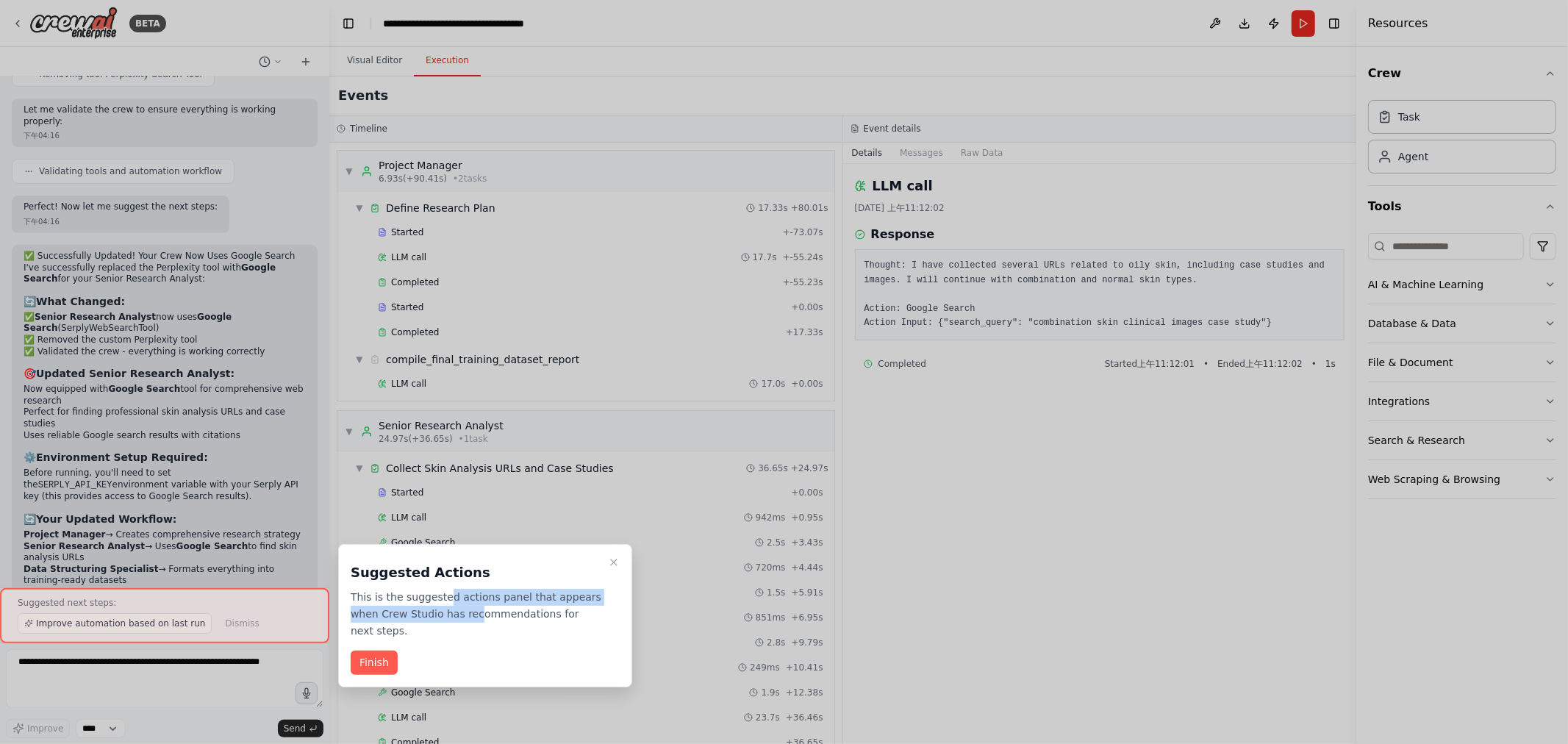
drag, startPoint x: 444, startPoint y: 597, endPoint x: 473, endPoint y: 619, distance: 36.4
click at [473, 619] on p "This is the suggested actions panel that appears when Crew Studio has recommend…" at bounding box center [476, 614] width 252 height 50
click at [537, 615] on p "This is the suggested actions panel that appears when Crew Studio has recommend…" at bounding box center [476, 614] width 252 height 50
click at [362, 659] on button "Finish" at bounding box center [374, 662] width 47 height 24
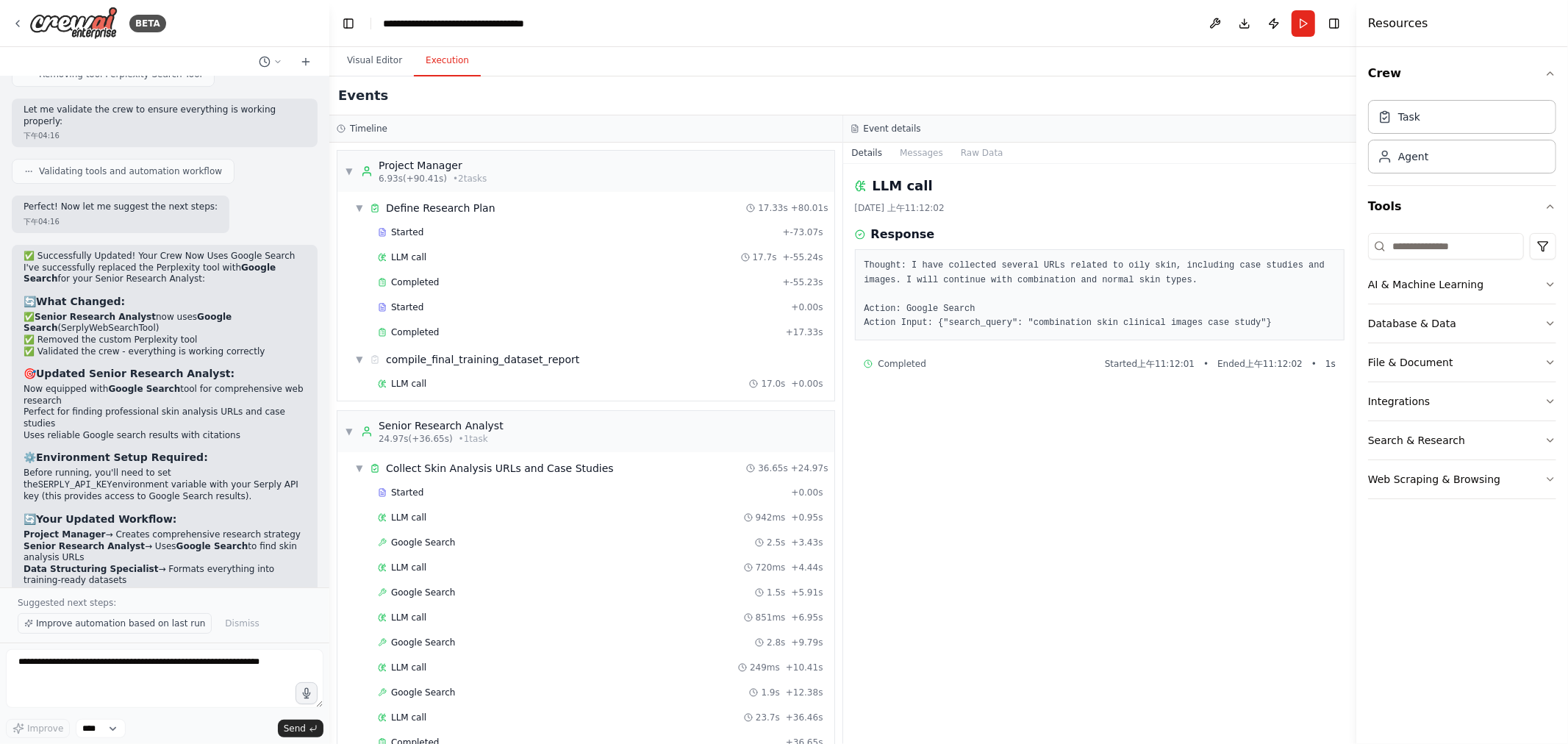
click at [178, 628] on span "Improve automation based on last run" at bounding box center [121, 623] width 169 height 12
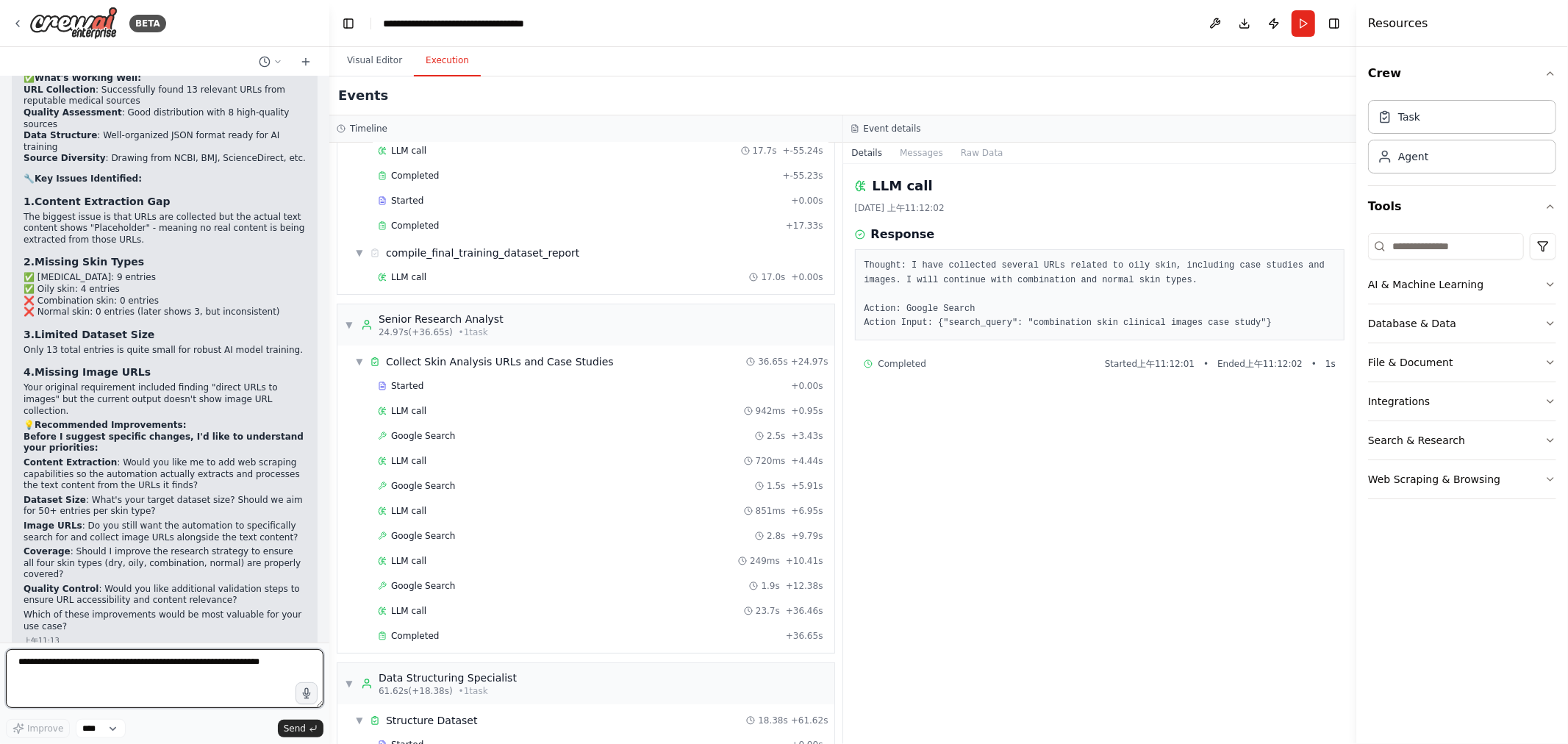
scroll to position [0, 0]
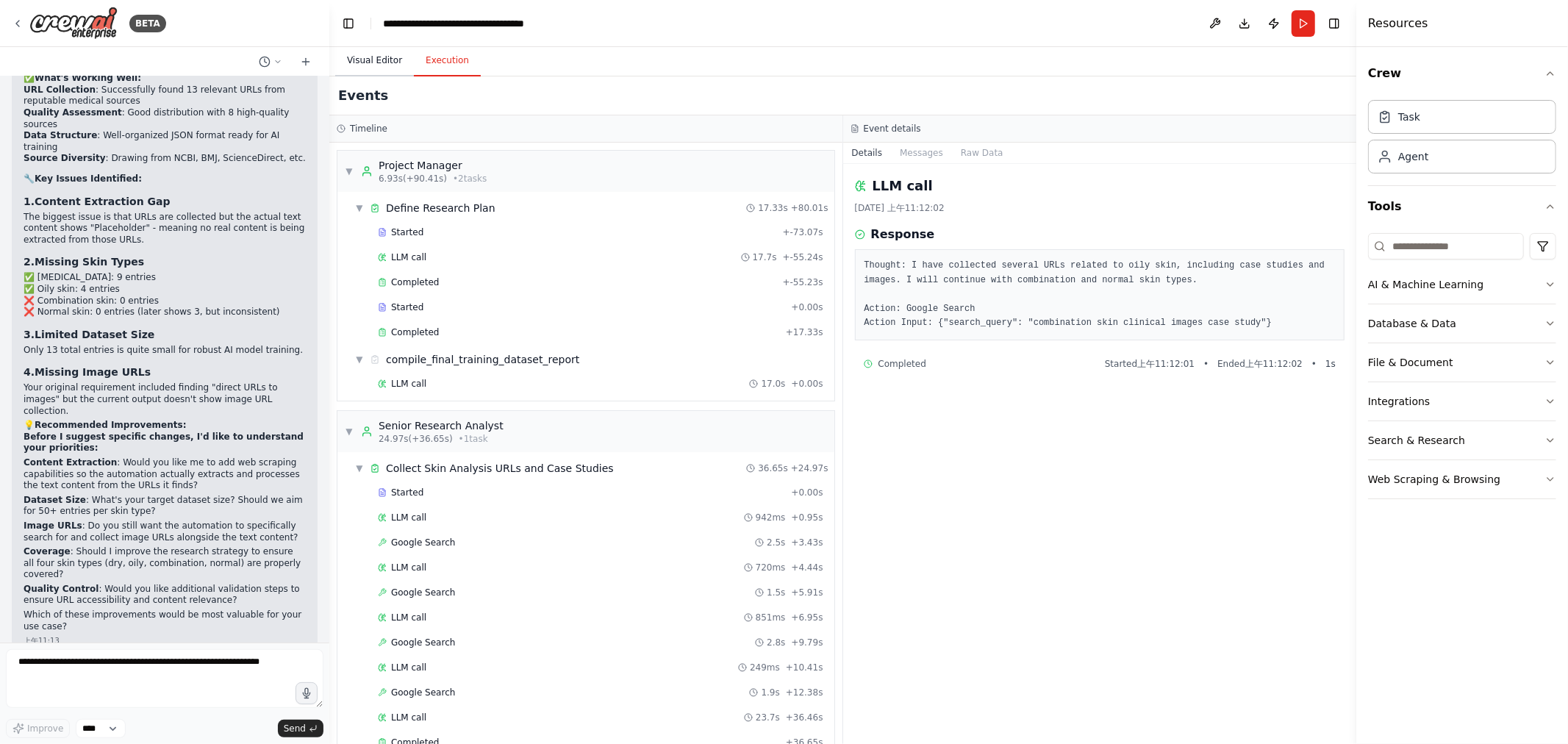
click at [349, 66] on button "Visual Editor" at bounding box center [374, 60] width 78 height 31
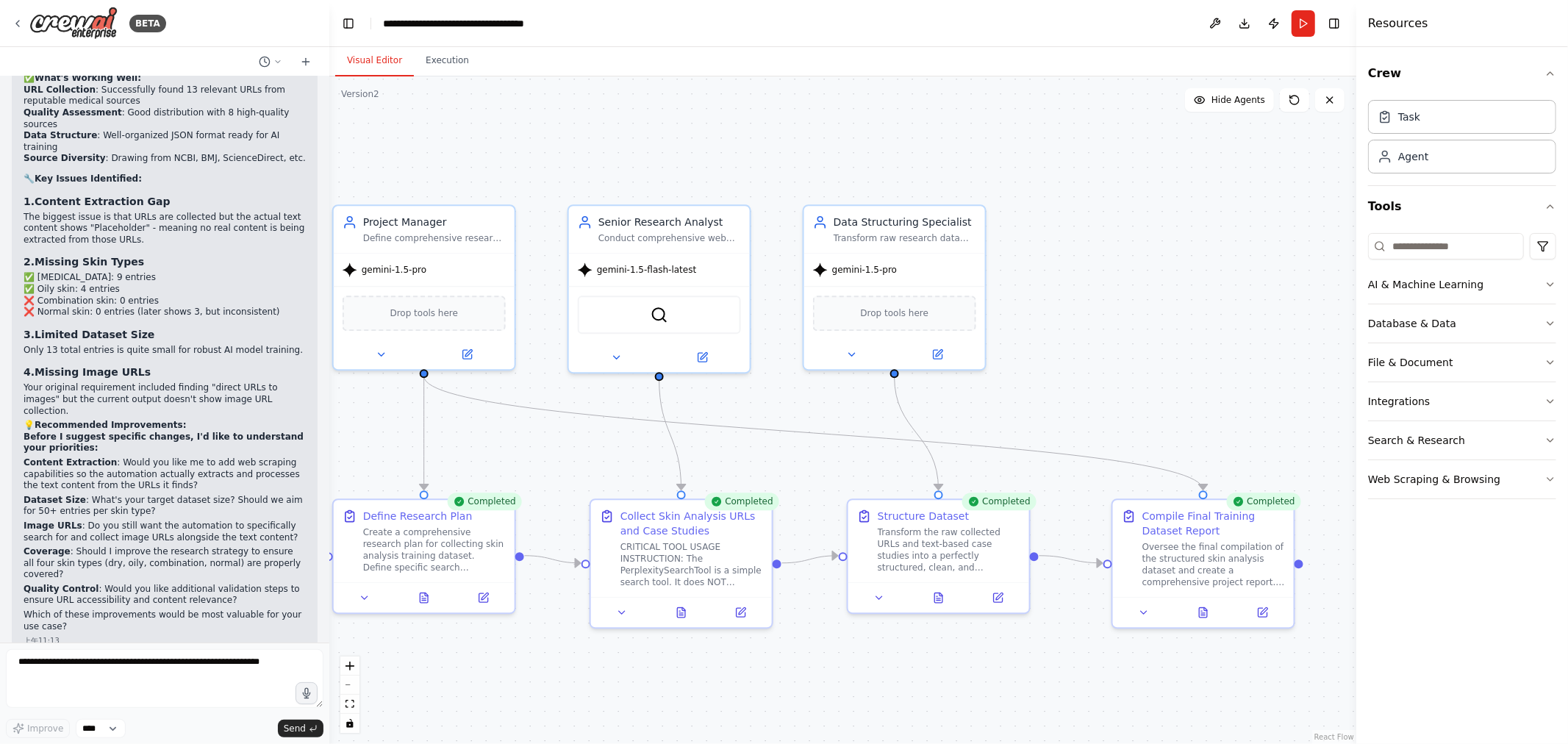
drag, startPoint x: 1126, startPoint y: 291, endPoint x: 1157, endPoint y: 197, distance: 99.0
click at [1173, 187] on div ".deletable-edge-delete-btn { width: 20px; height: 20px; border: 0px solid #ffff…" at bounding box center [843, 410] width 1027 height 668
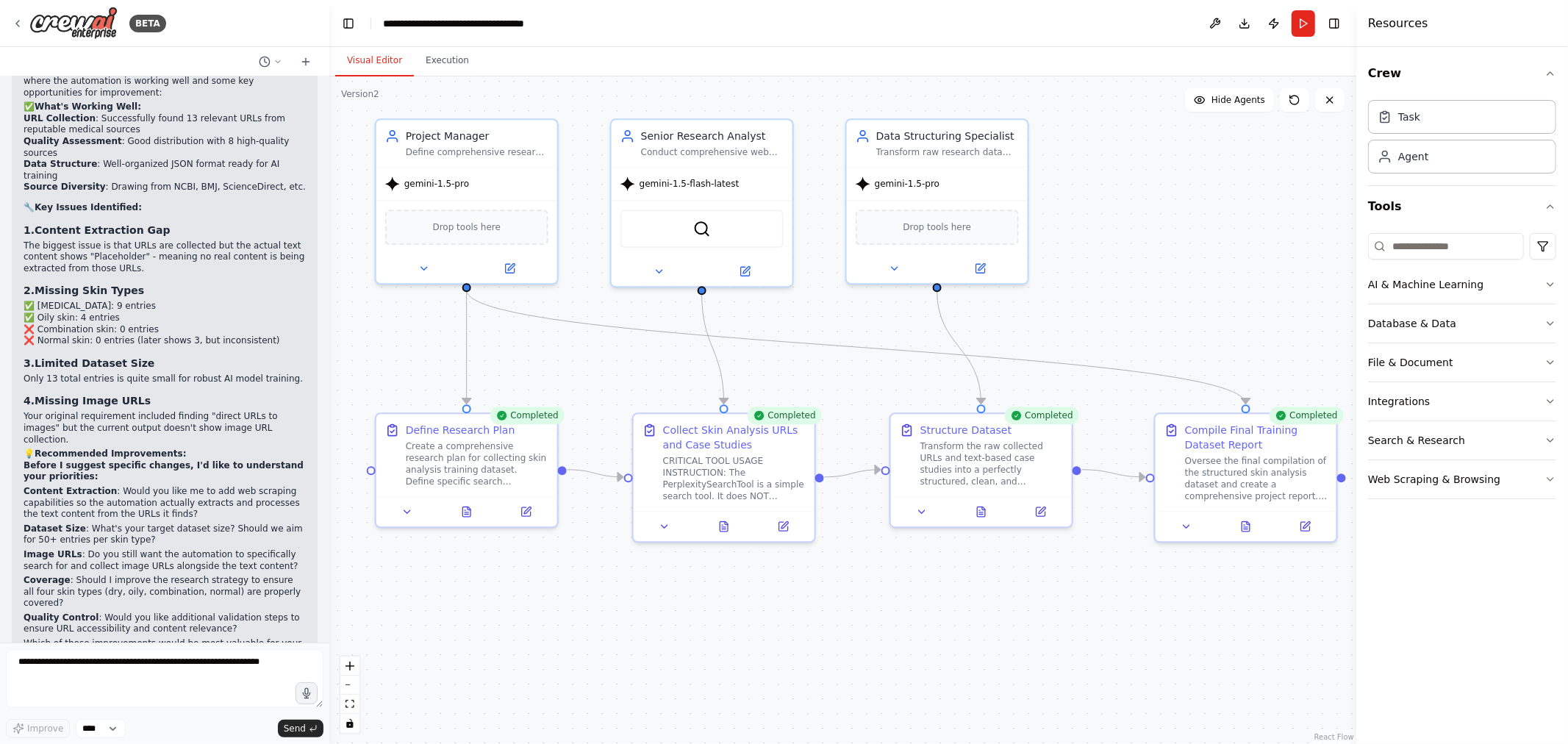
scroll to position [4724, 0]
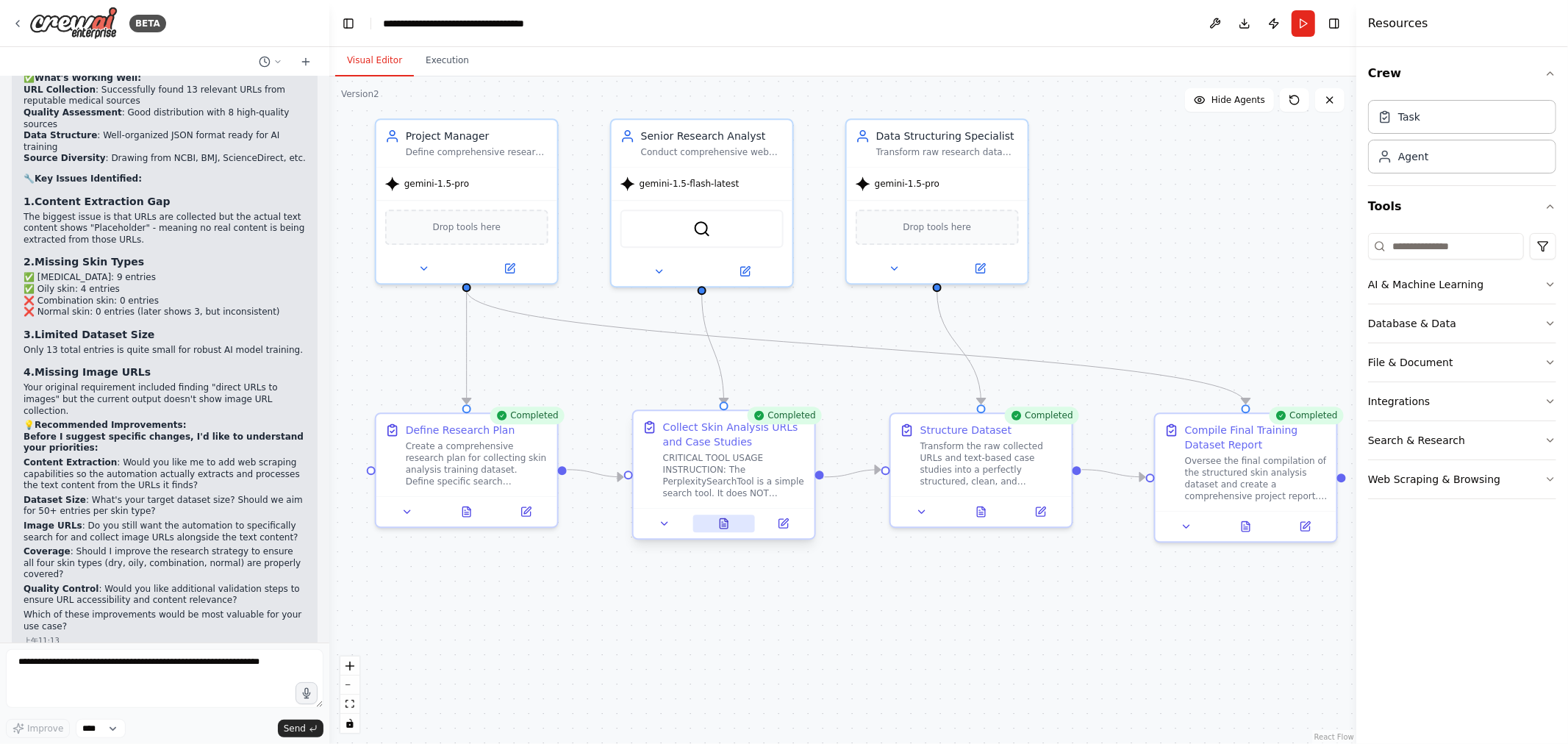
click at [736, 527] on button at bounding box center [724, 523] width 63 height 17
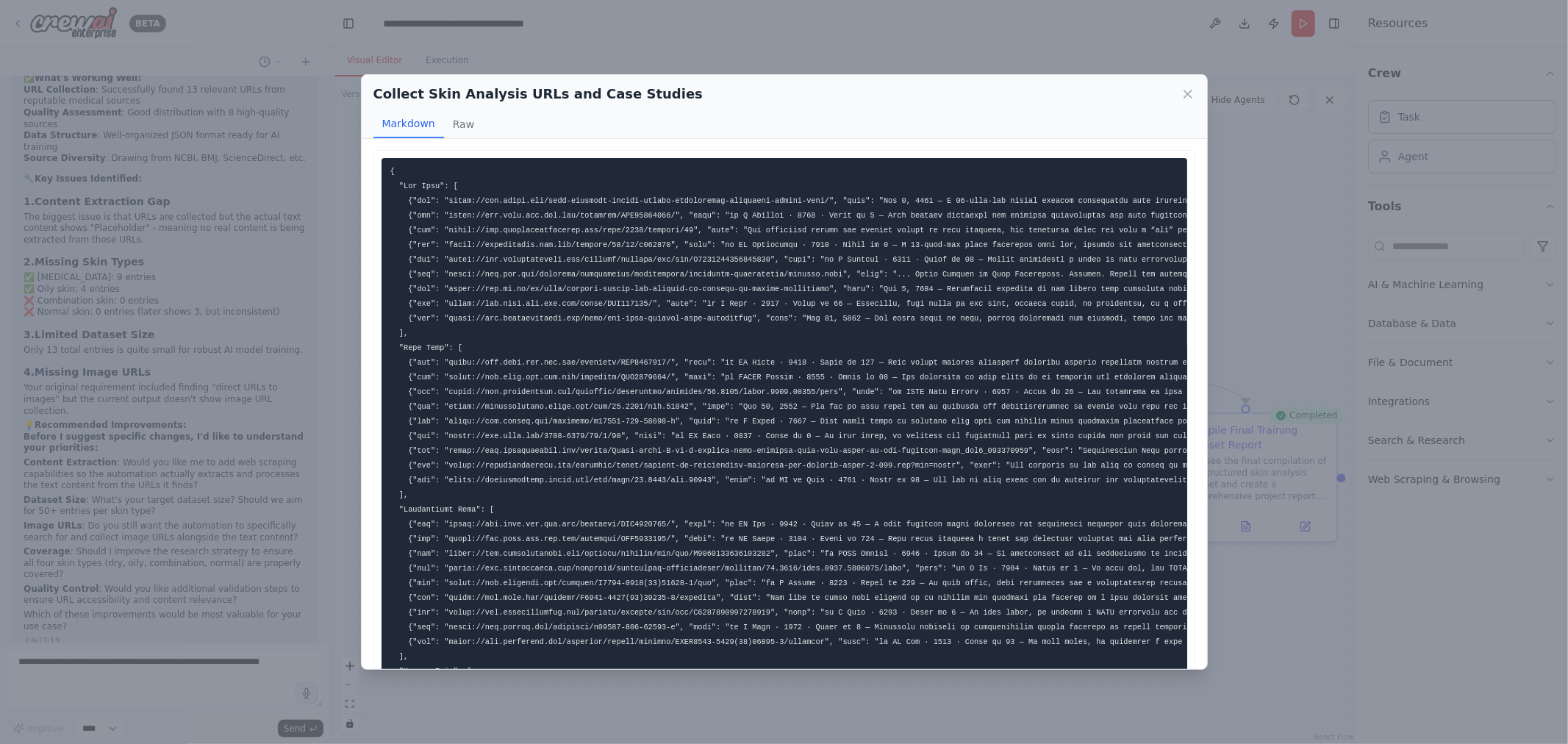
scroll to position [0, 0]
click at [460, 124] on button "Raw" at bounding box center [463, 125] width 39 height 28
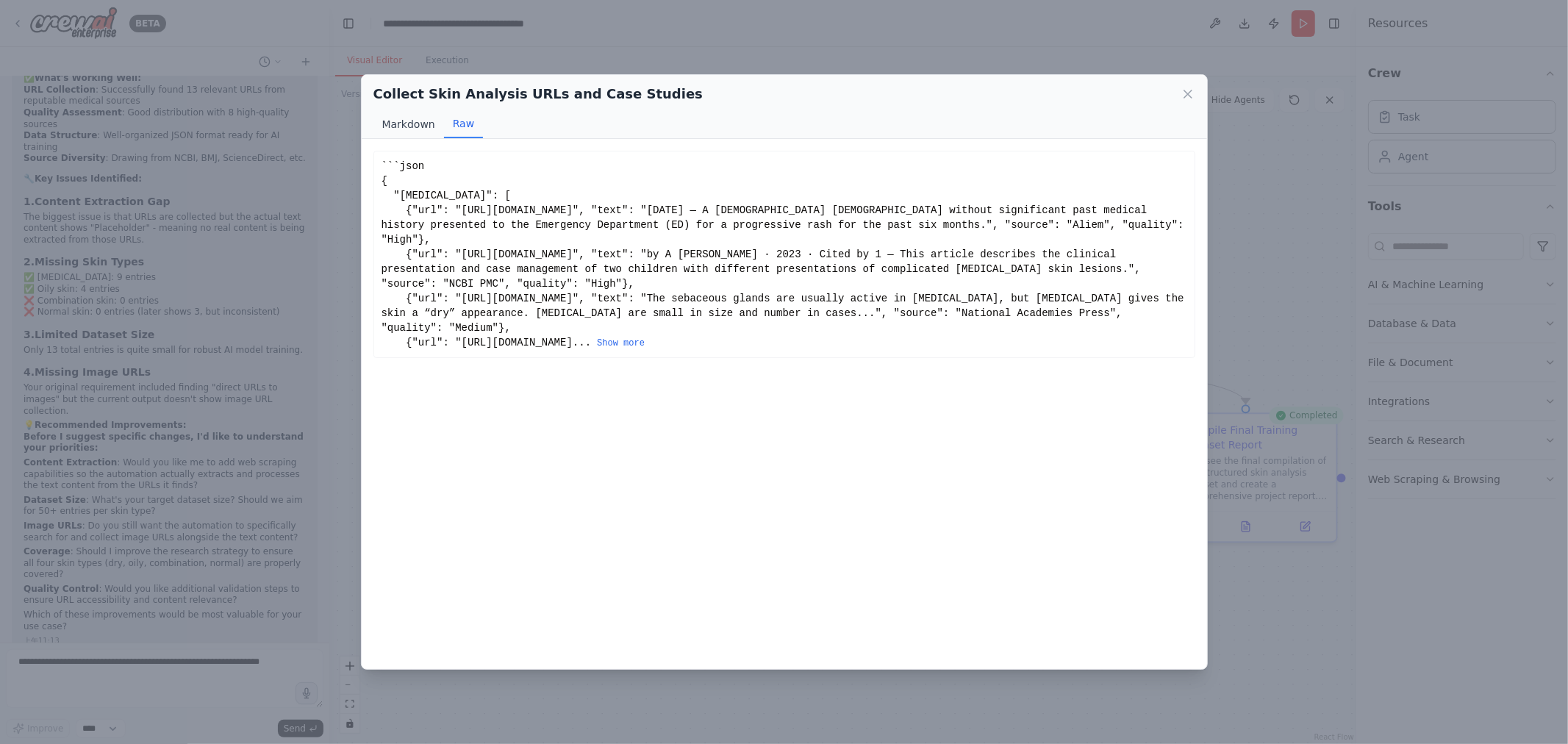
click at [415, 121] on button "Markdown" at bounding box center [408, 125] width 70 height 28
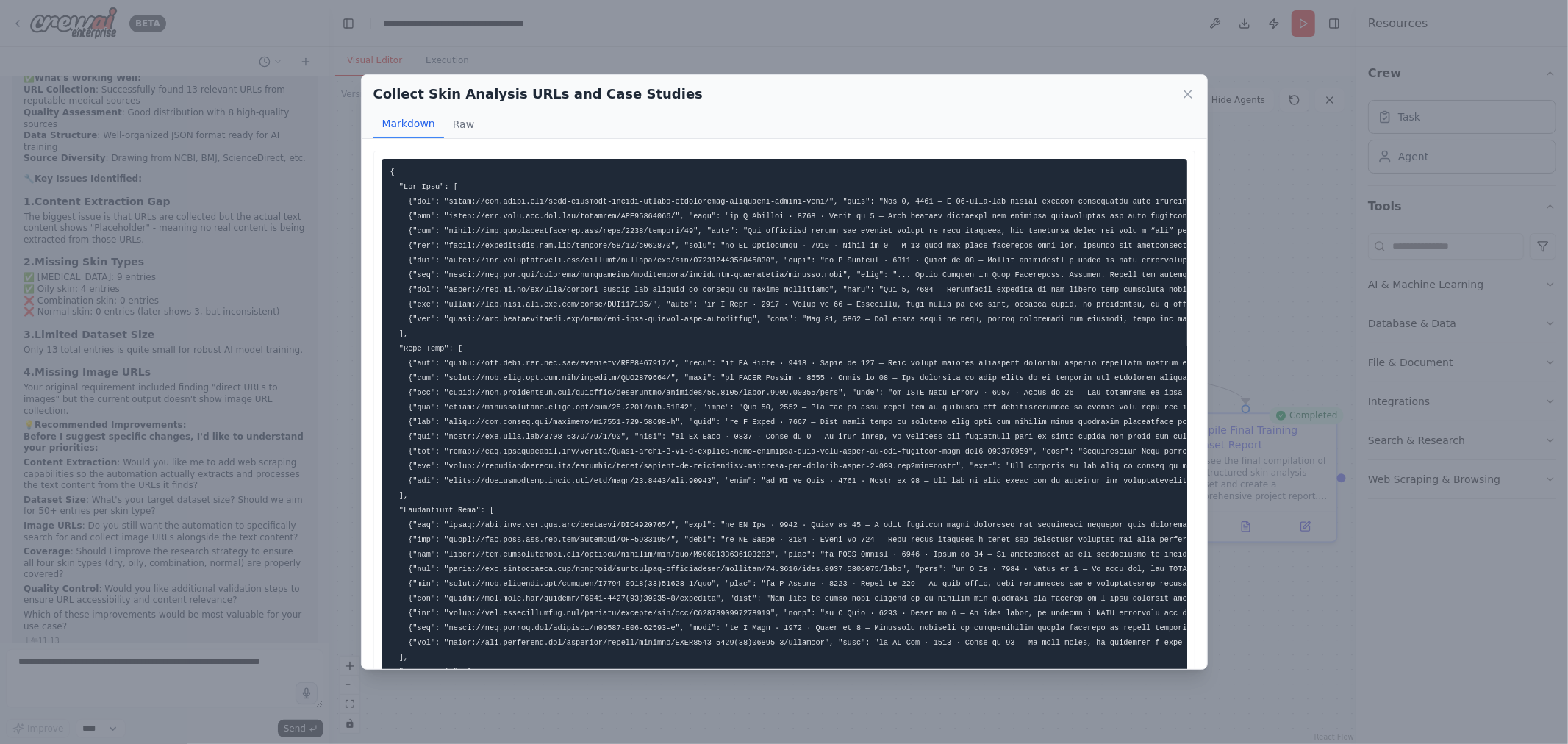
click at [875, 49] on div "Collect Skin Analysis URLs and Case Studies Markdown Raw ... Show more Not vali…" at bounding box center [784, 372] width 1568 height 744
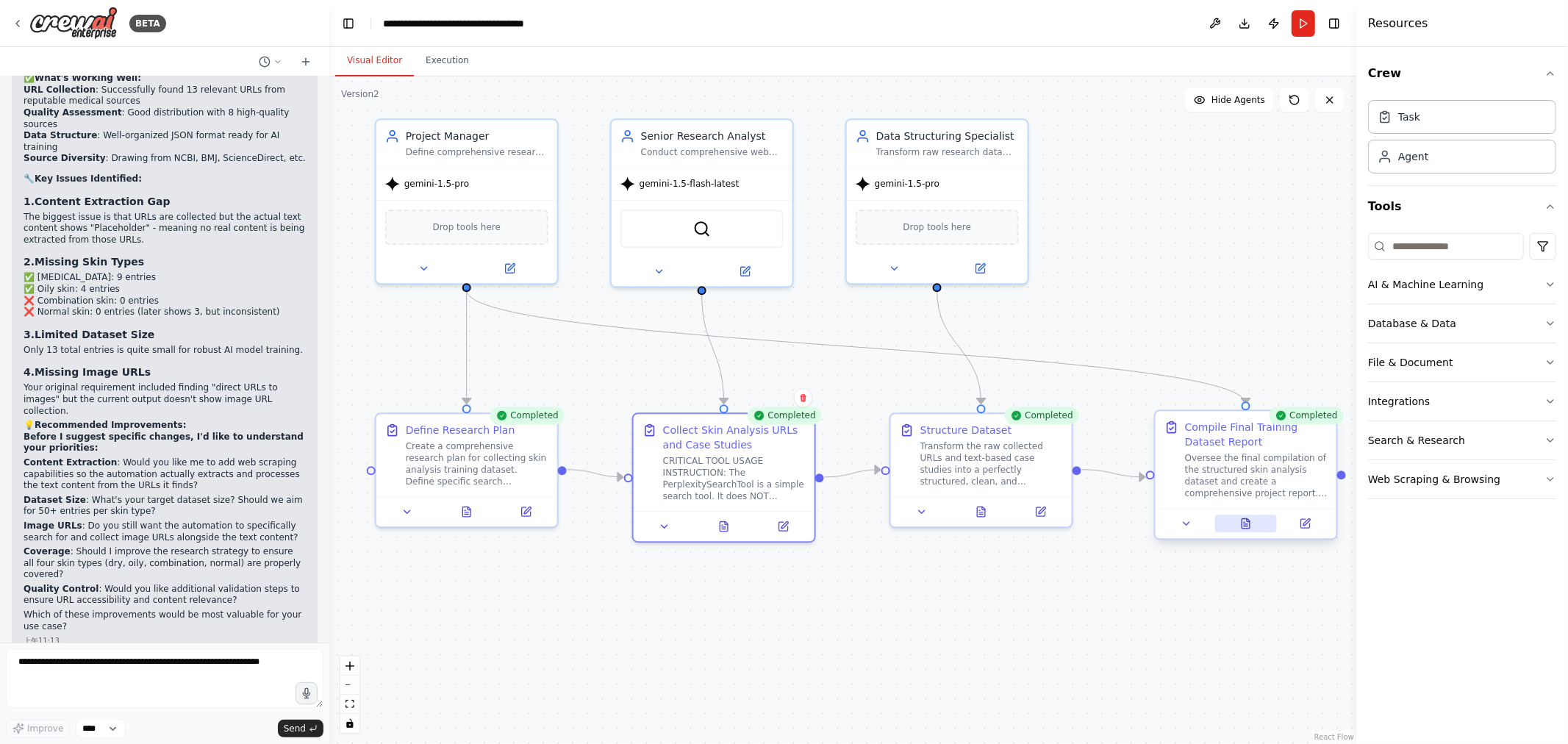
click at [1247, 527] on icon at bounding box center [1246, 524] width 8 height 10
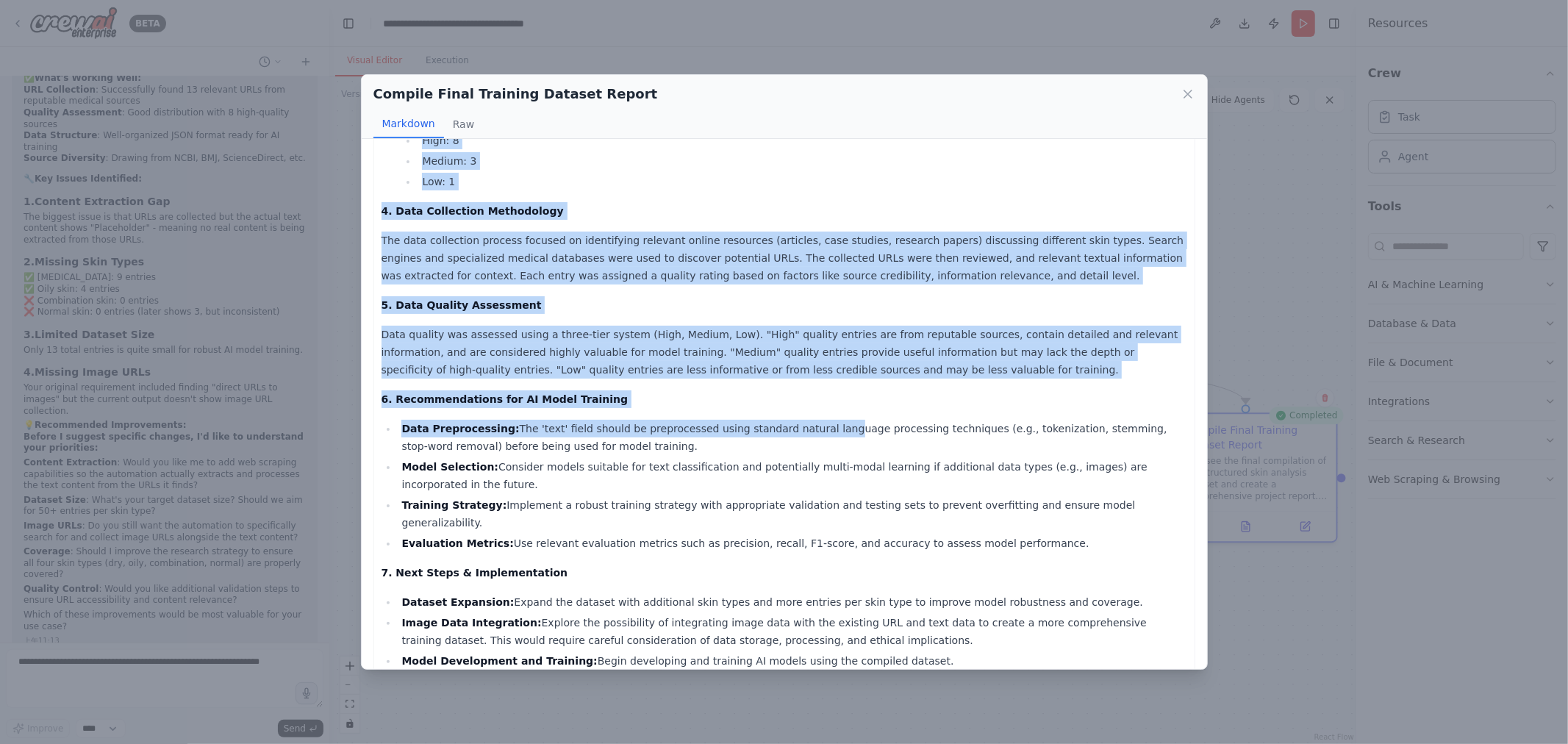
scroll to position [699, 0]
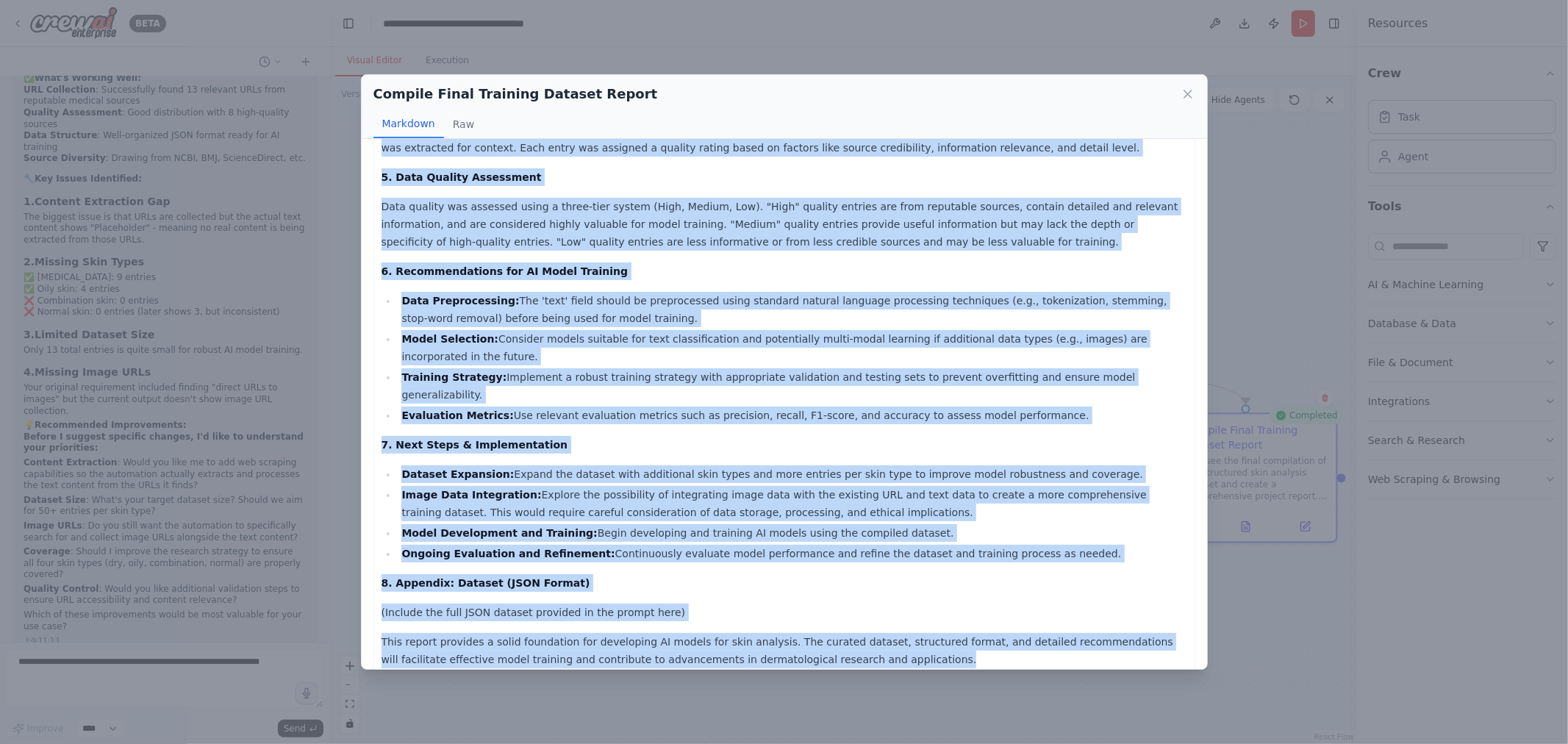
drag, startPoint x: 384, startPoint y: 166, endPoint x: 1024, endPoint y: 644, distance: 798.8
click at [1024, 644] on div "Skin Analysis Dataset for AI Model Training - Comprehensive Report Date: 2025-0…" at bounding box center [784, 64] width 806 height 1209
click at [1188, 91] on icon at bounding box center [1188, 94] width 15 height 15
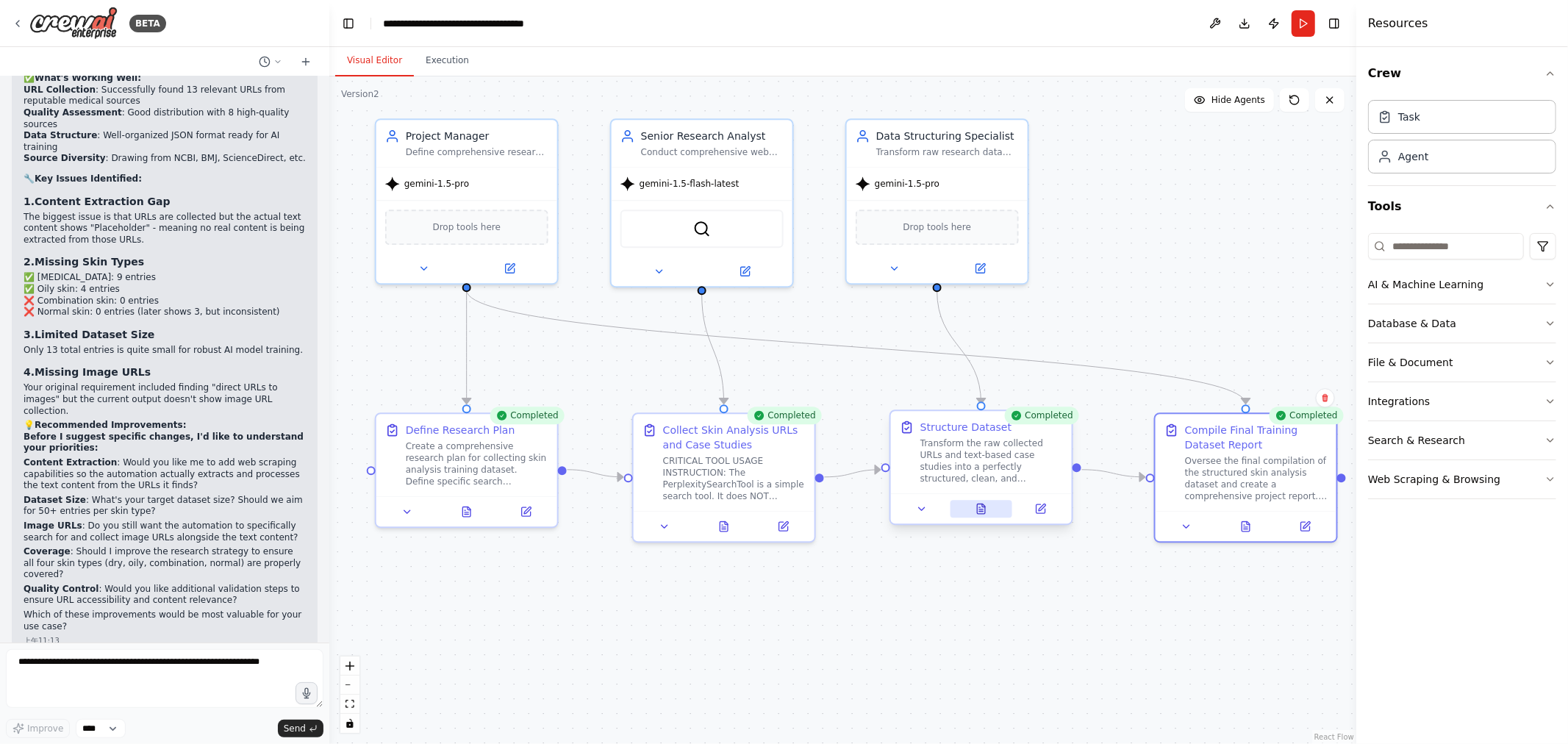
click at [980, 509] on icon at bounding box center [981, 509] width 8 height 10
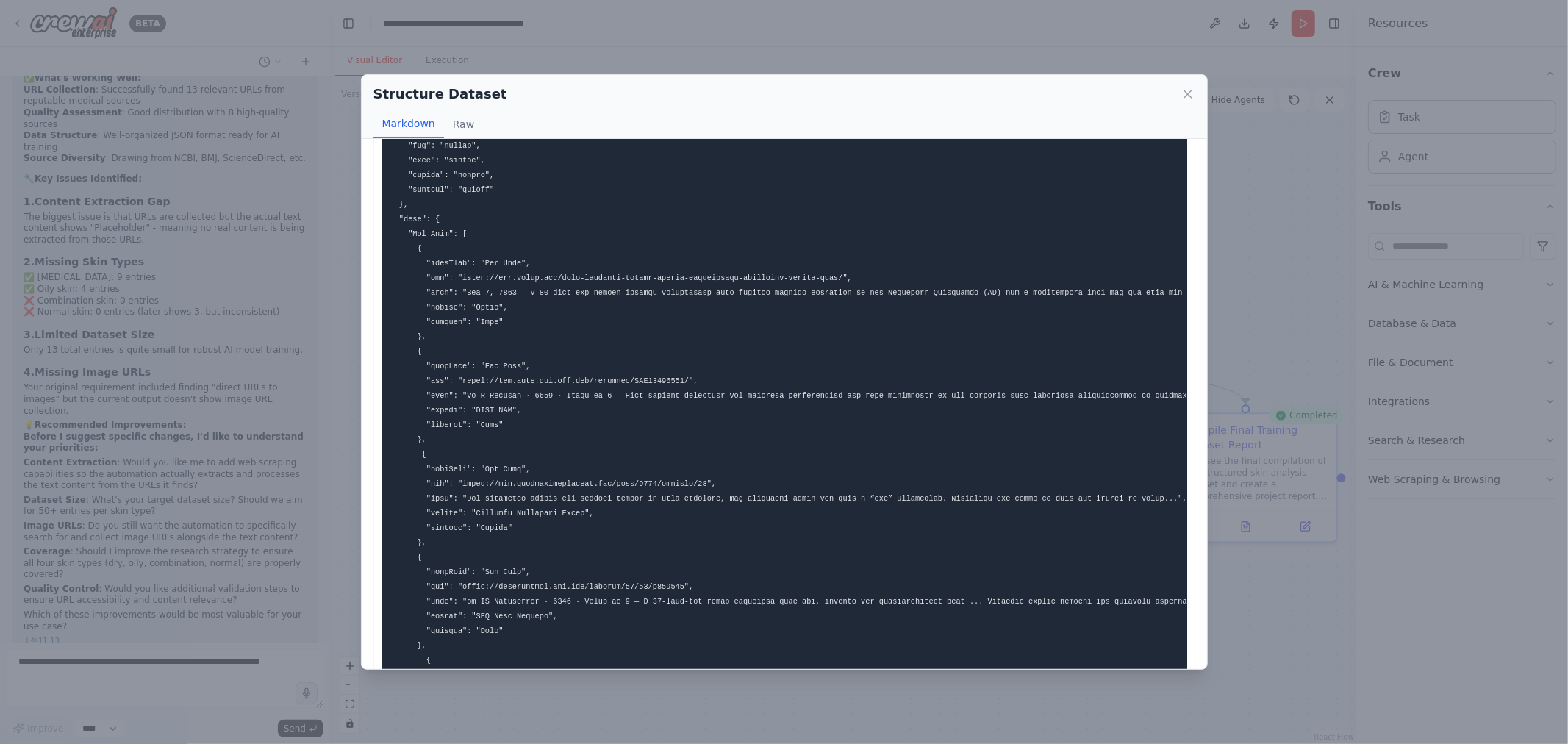
scroll to position [0, 0]
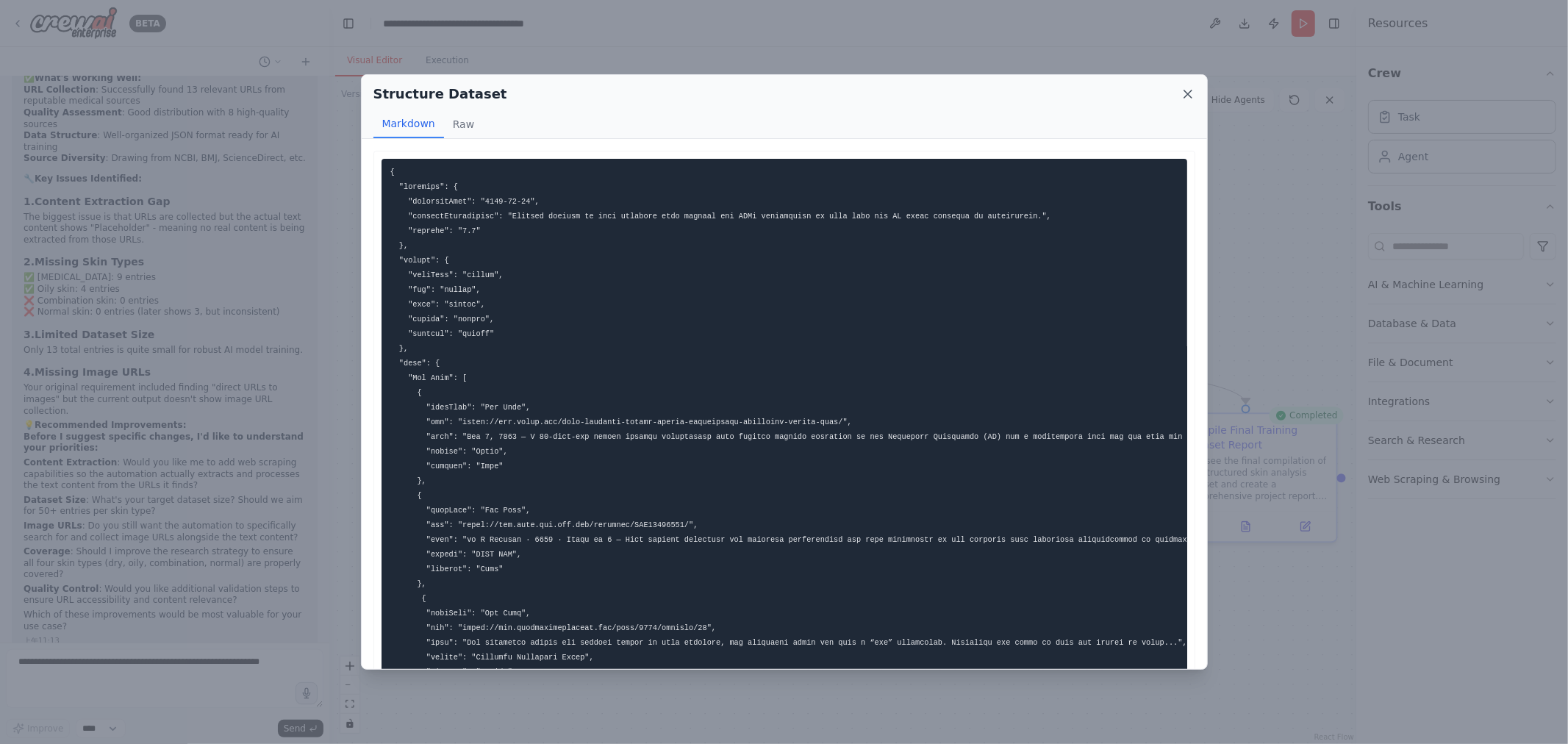
click at [1185, 92] on icon at bounding box center [1188, 94] width 15 height 15
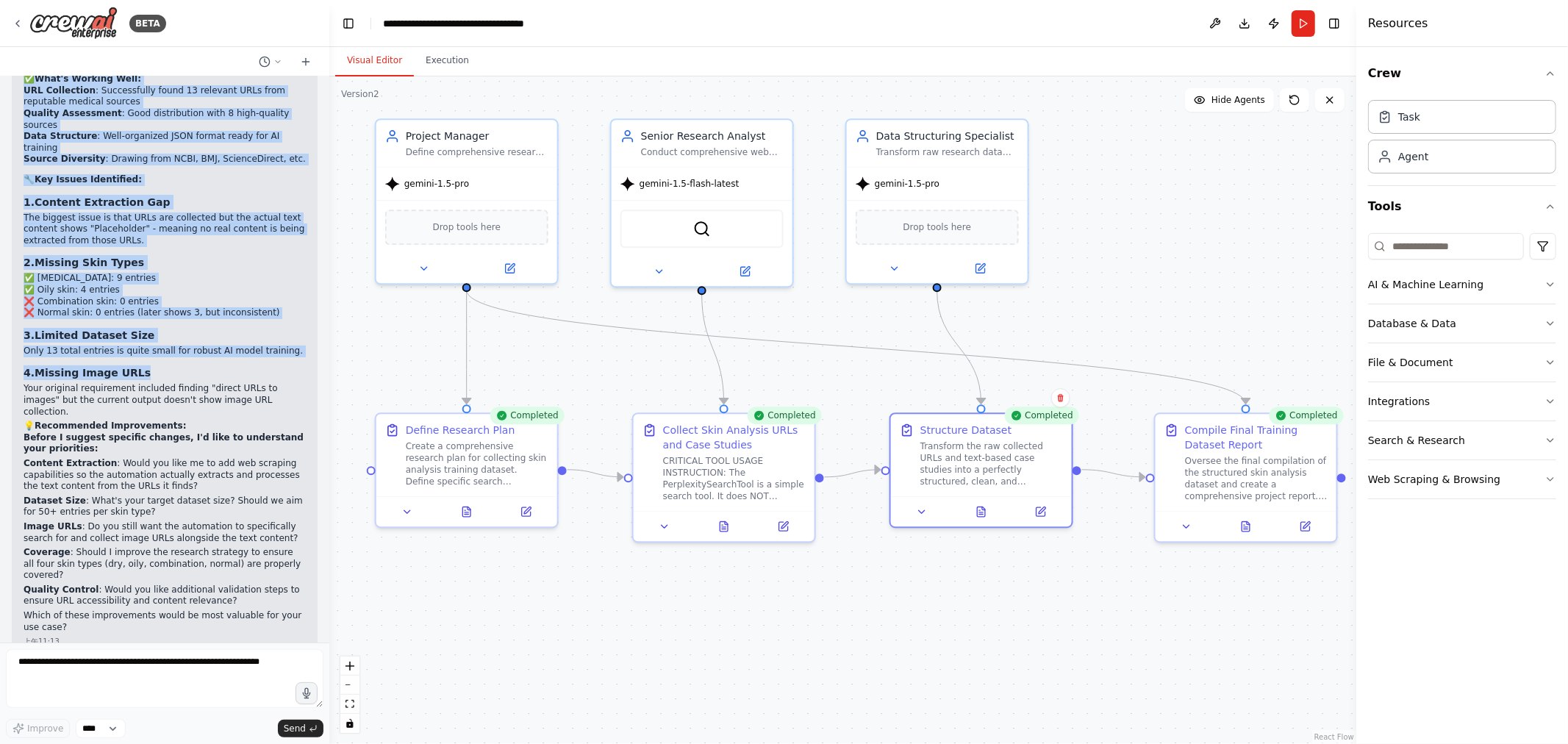
scroll to position [4724, 0]
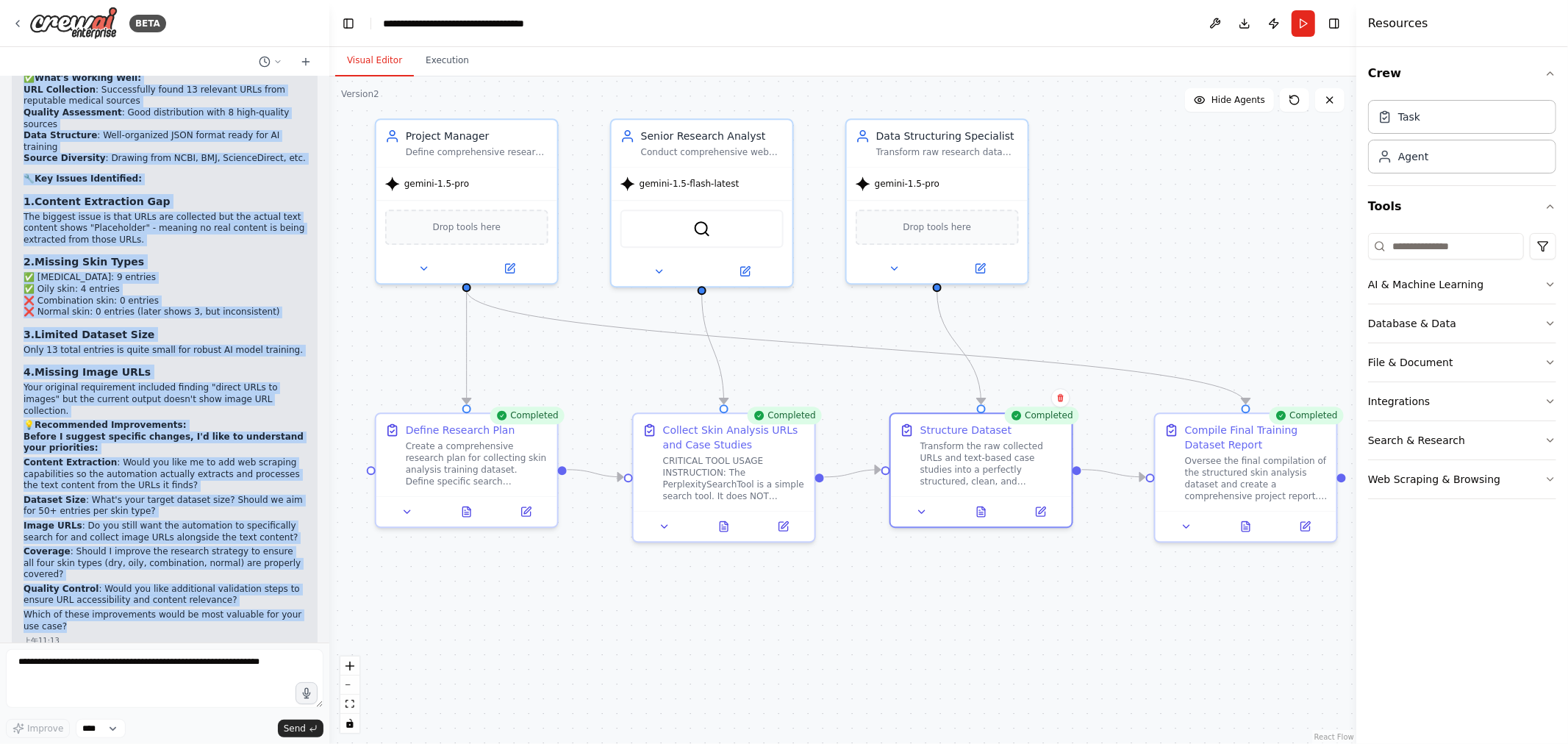
drag, startPoint x: 23, startPoint y: 196, endPoint x: 151, endPoint y: 606, distance: 429.5
click at [151, 606] on div "▶ Thought process Looking at your latest automation run, I can see several area…" at bounding box center [164, 323] width 282 height 621
copy div "Looking at your latest automation run, I can see several areas where the automa…"
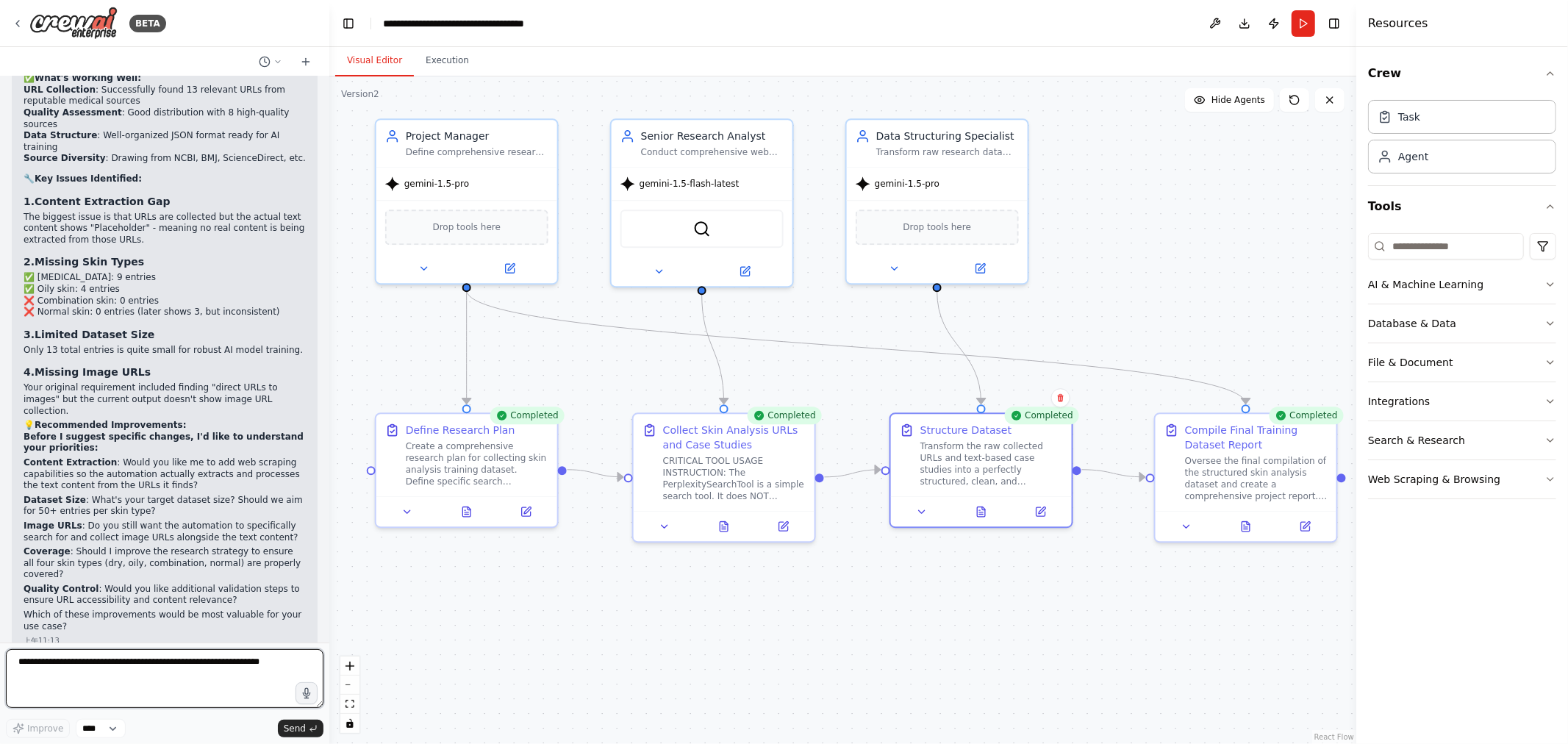
click at [211, 673] on textarea at bounding box center [164, 678] width 318 height 59
paste textarea "**********"
type textarea "**********"
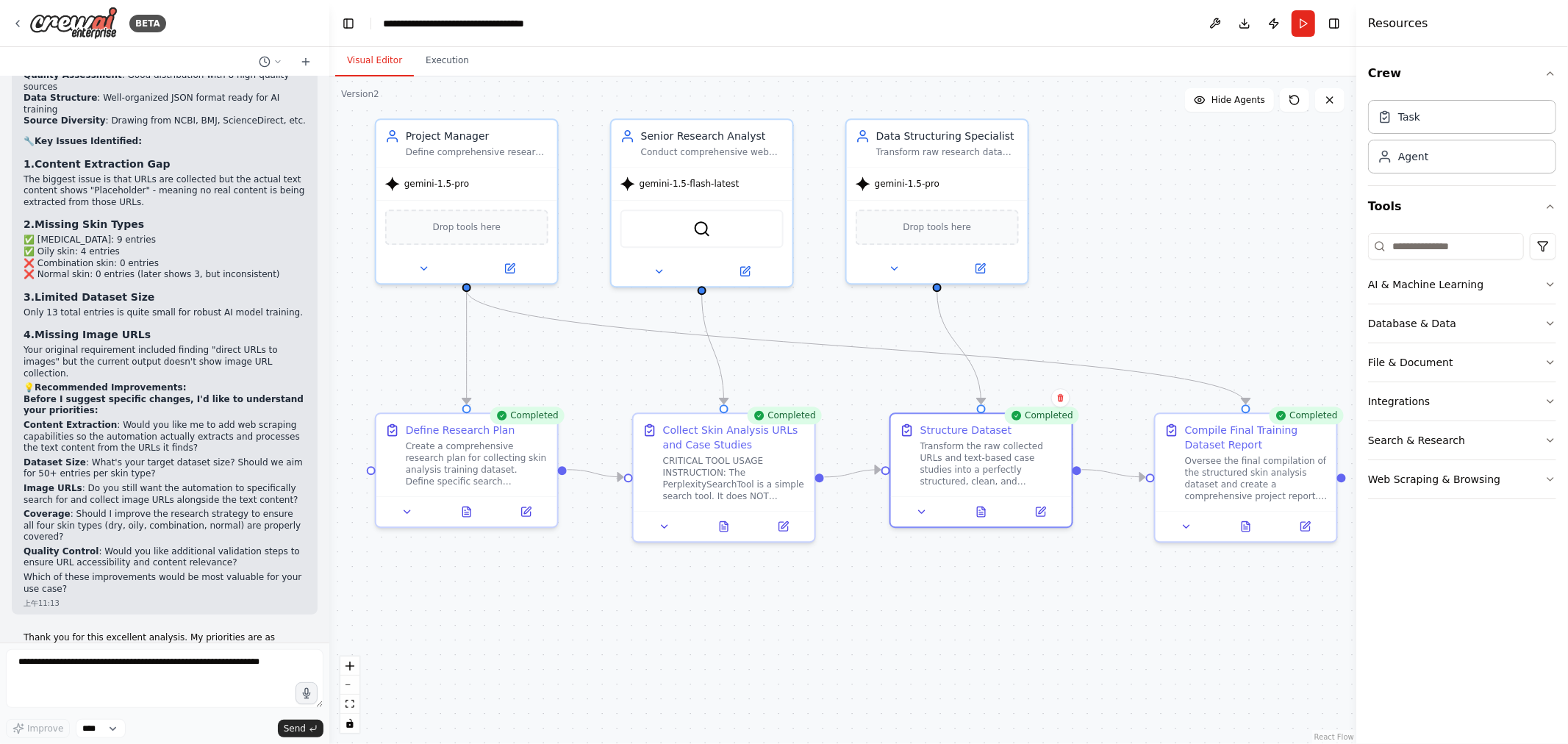
scroll to position [5032, 0]
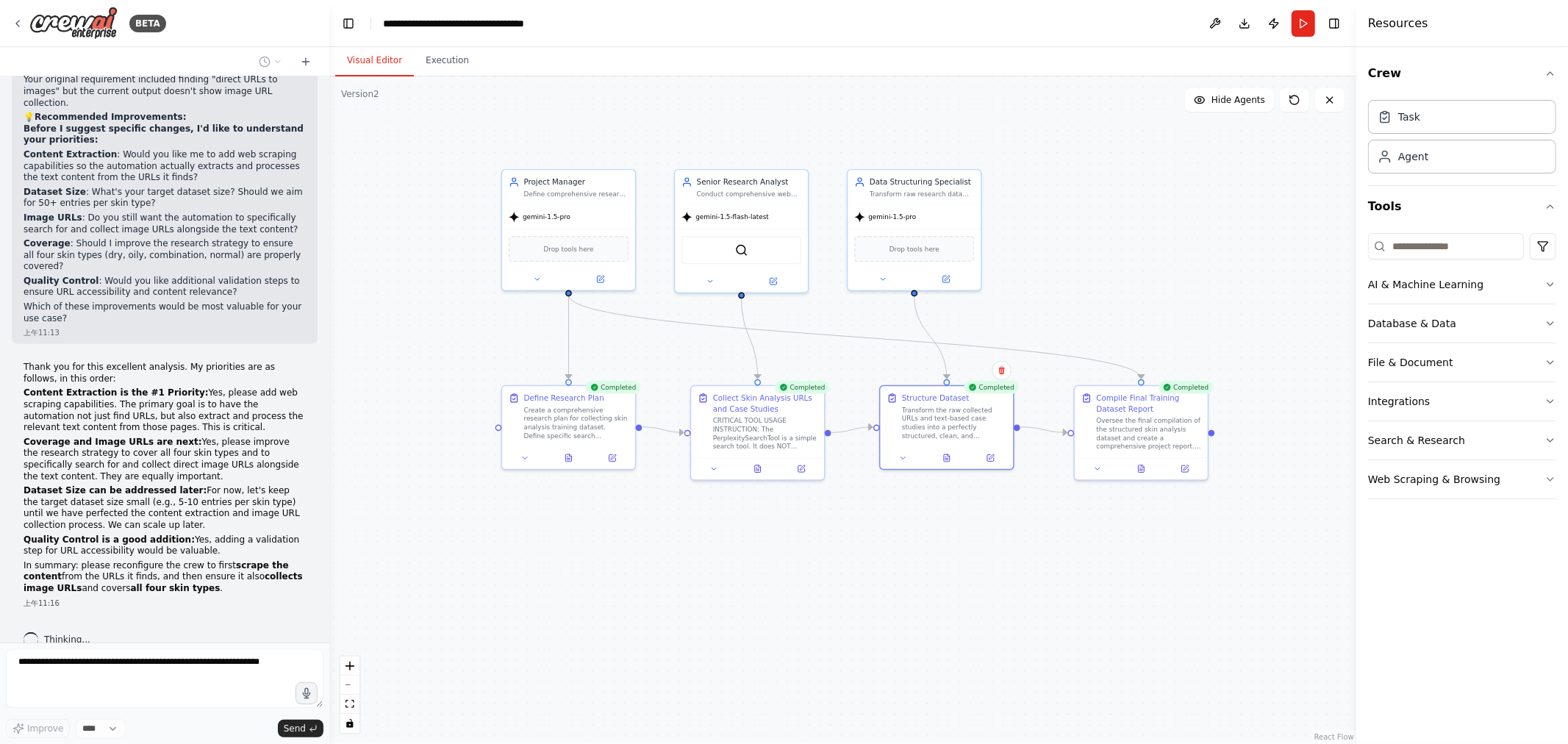
drag, startPoint x: 1126, startPoint y: 272, endPoint x: 1157, endPoint y: 207, distance: 72.0
click at [1164, 193] on div ".deletable-edge-delete-btn { width: 20px; height: 20px; border: 0px solid #ffff…" at bounding box center [843, 410] width 1027 height 668
click at [1120, 620] on div ".deletable-edge-delete-btn { width: 20px; height: 20px; border: 0px solid #ffff…" at bounding box center [843, 410] width 1027 height 668
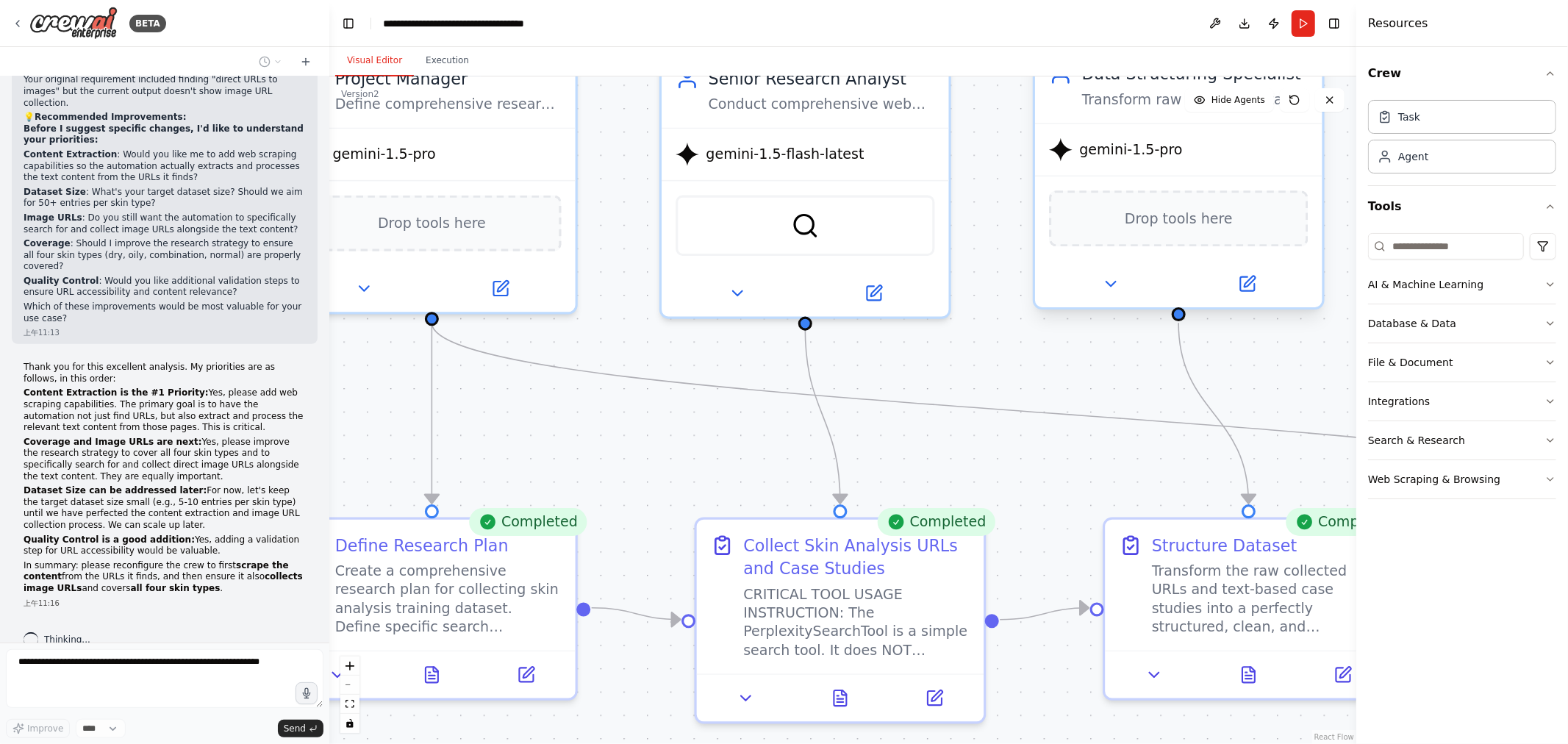
click at [1144, 228] on span "Drop tools here" at bounding box center [1178, 218] width 108 height 23
click at [1184, 219] on span "Drop tools here" at bounding box center [1178, 218] width 108 height 23
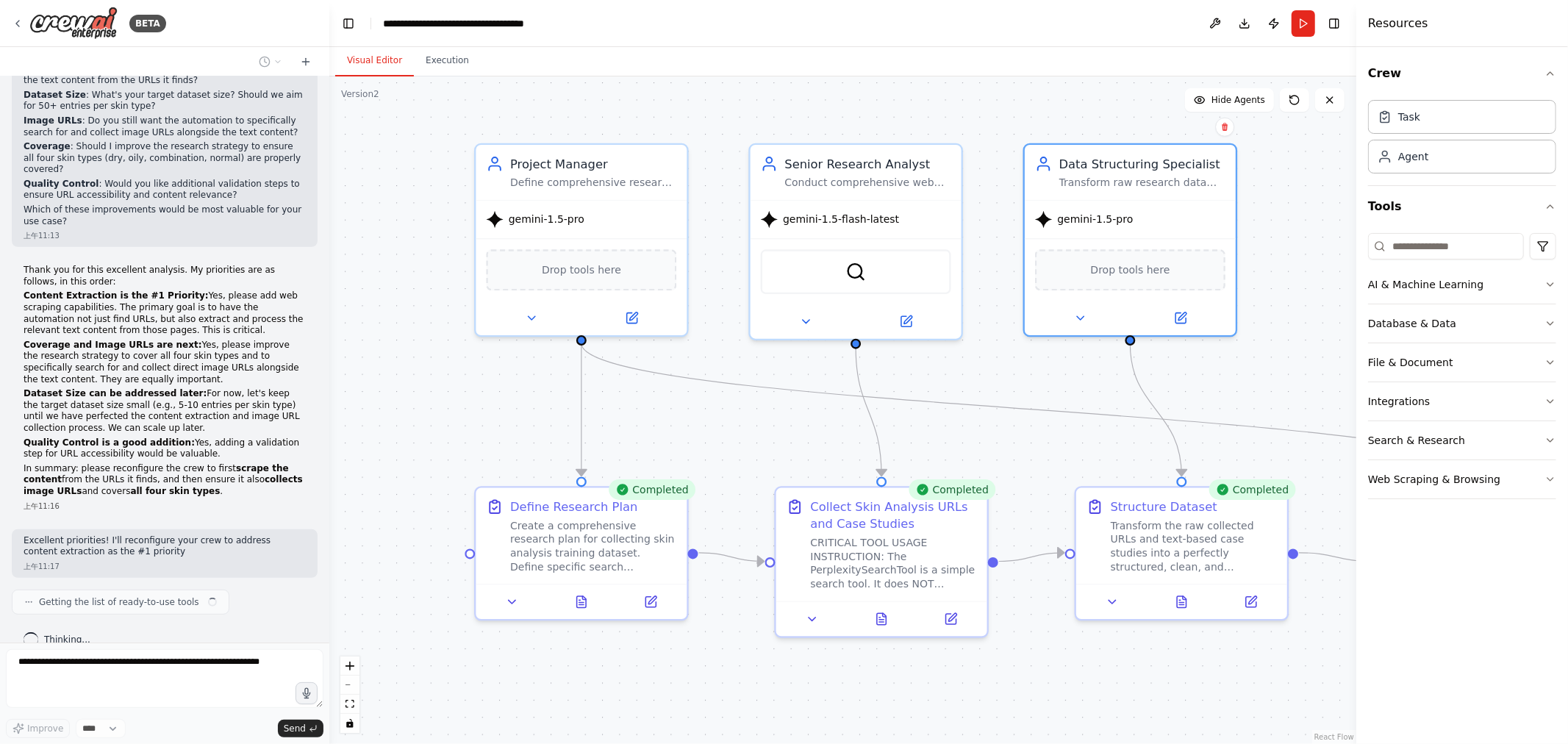
scroll to position [5140, 0]
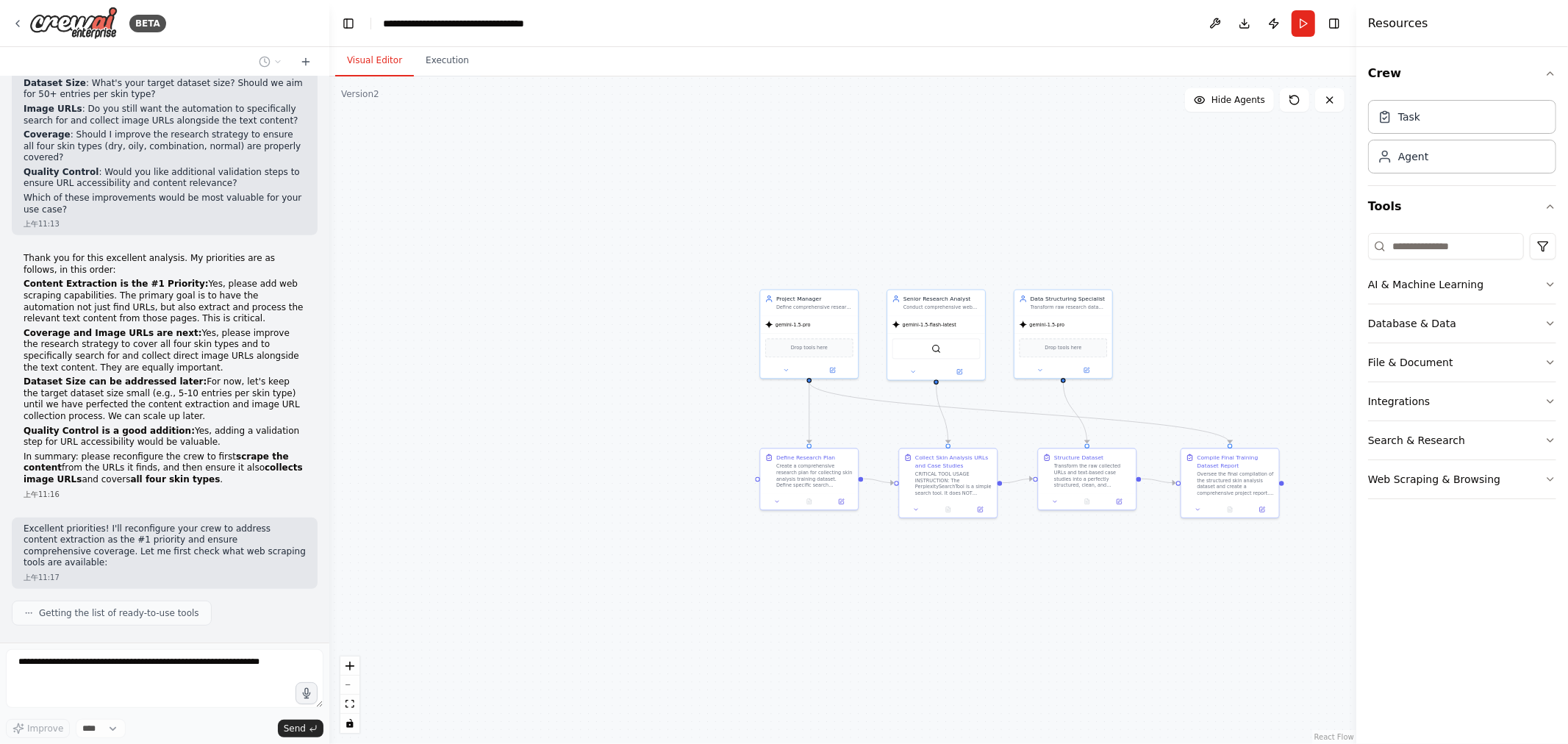
drag, startPoint x: 1222, startPoint y: 245, endPoint x: 1055, endPoint y: 230, distance: 167.7
click at [1058, 230] on div ".deletable-edge-delete-btn { width: 20px; height: 20px; border: 0px solid #ffff…" at bounding box center [843, 410] width 1027 height 668
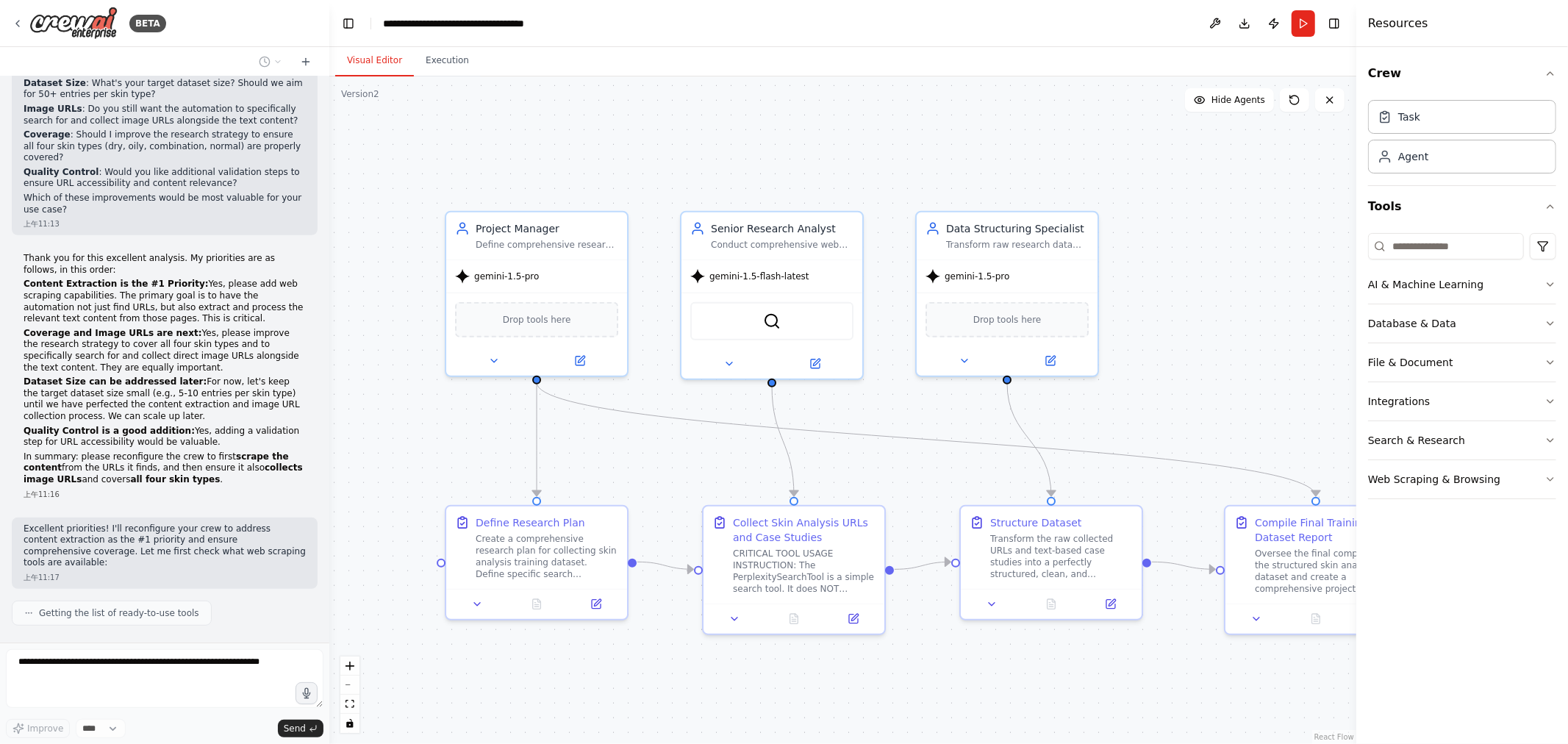
drag, startPoint x: 1033, startPoint y: 271, endPoint x: 1182, endPoint y: 247, distance: 150.9
click at [1182, 247] on div ".deletable-edge-delete-btn { width: 20px; height: 20px; border: 0px solid #ffff…" at bounding box center [843, 410] width 1027 height 668
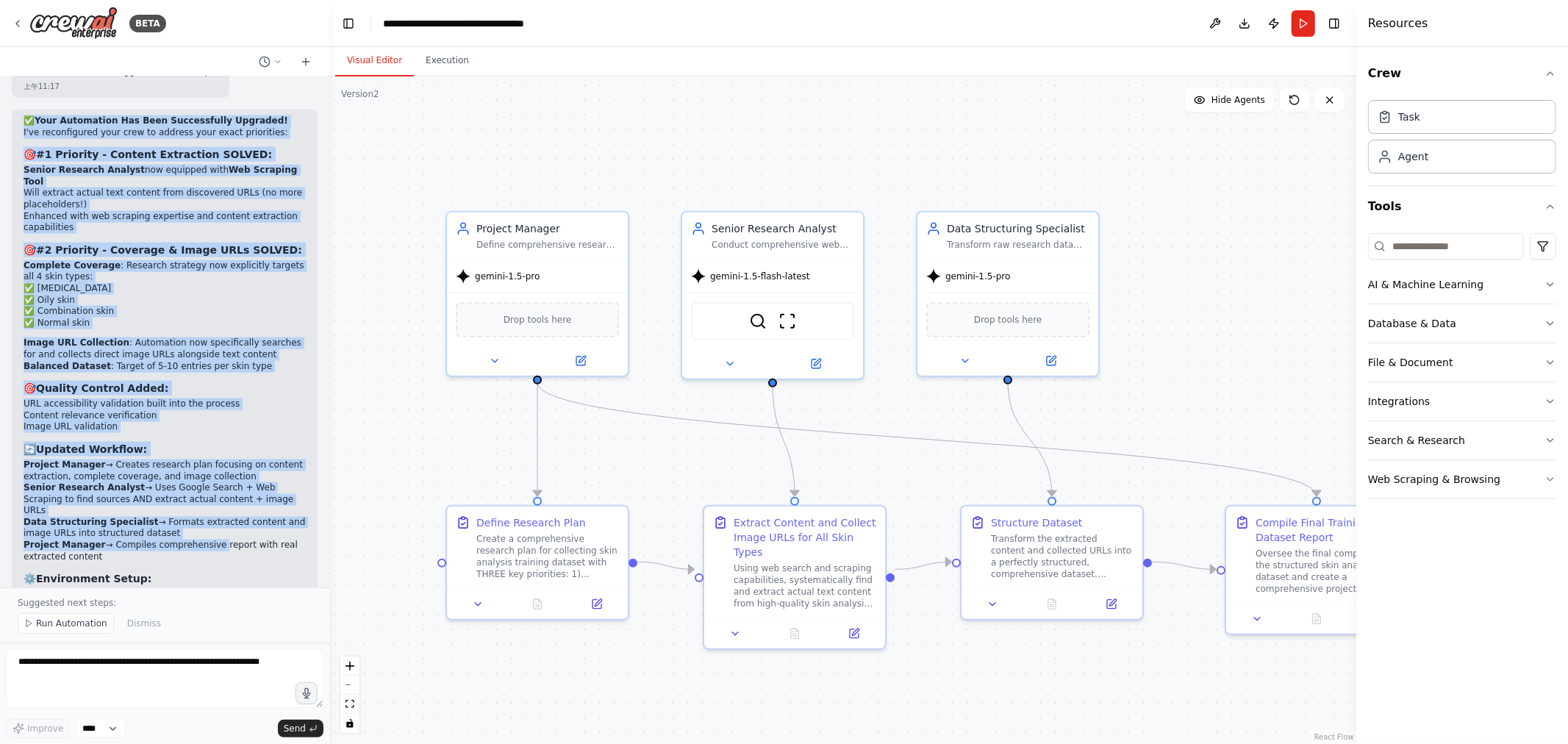
scroll to position [6289, 0]
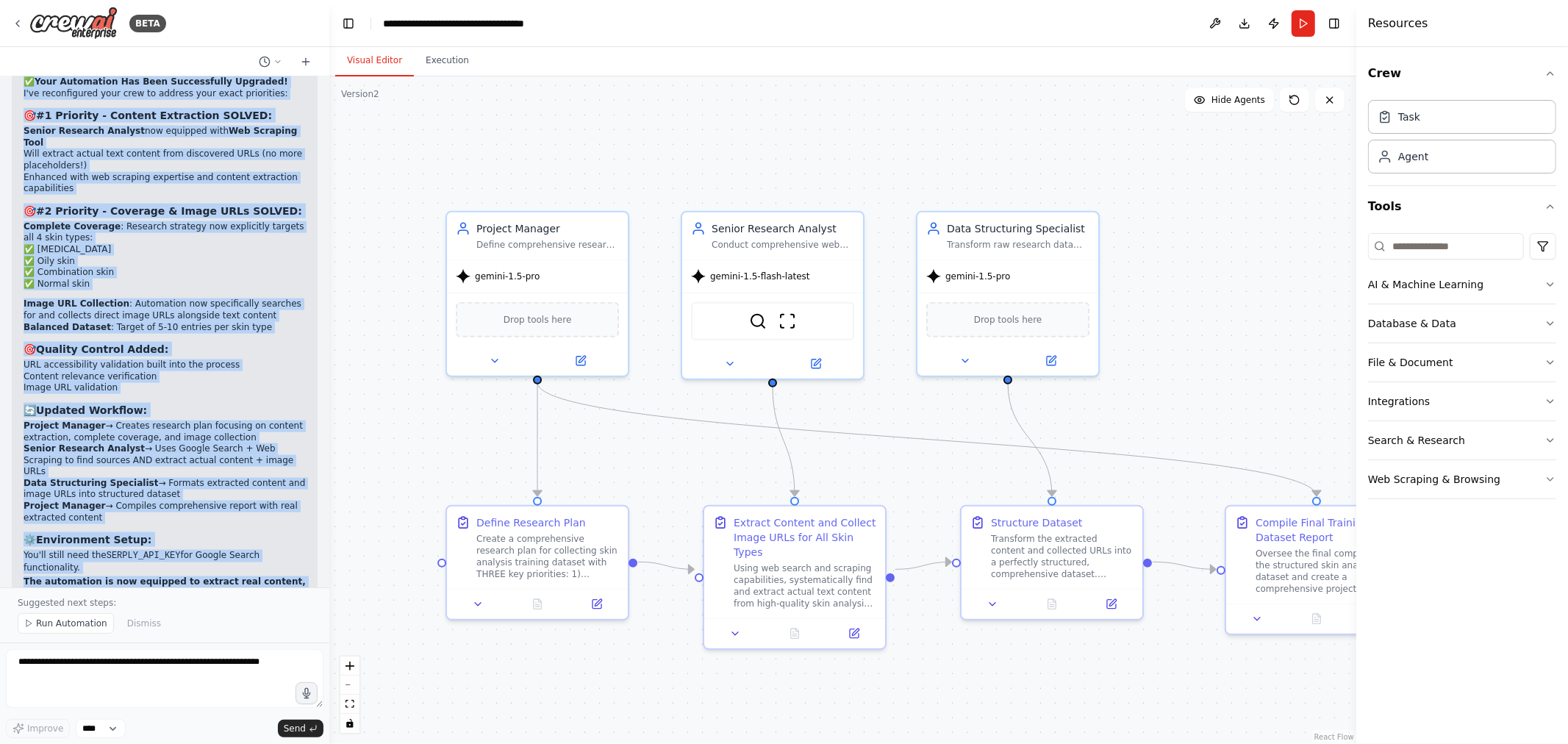
drag, startPoint x: 26, startPoint y: 211, endPoint x: 229, endPoint y: 575, distance: 416.8
click at [229, 575] on div "✅ Your Automation Has Been Successfully Upgraded! I've reconfigured your crew t…" at bounding box center [164, 350] width 306 height 561
copy div "✅ Your Automation Has Been Successfully Upgraded! I've reconfigured your crew t…"
click at [969, 154] on div ".deletable-edge-delete-btn { width: 20px; height: 20px; border: 0px solid #ffff…" at bounding box center [843, 410] width 1027 height 668
click at [1073, 158] on div ".deletable-edge-delete-btn { width: 20px; height: 20px; border: 0px solid #ffff…" at bounding box center [843, 410] width 1027 height 668
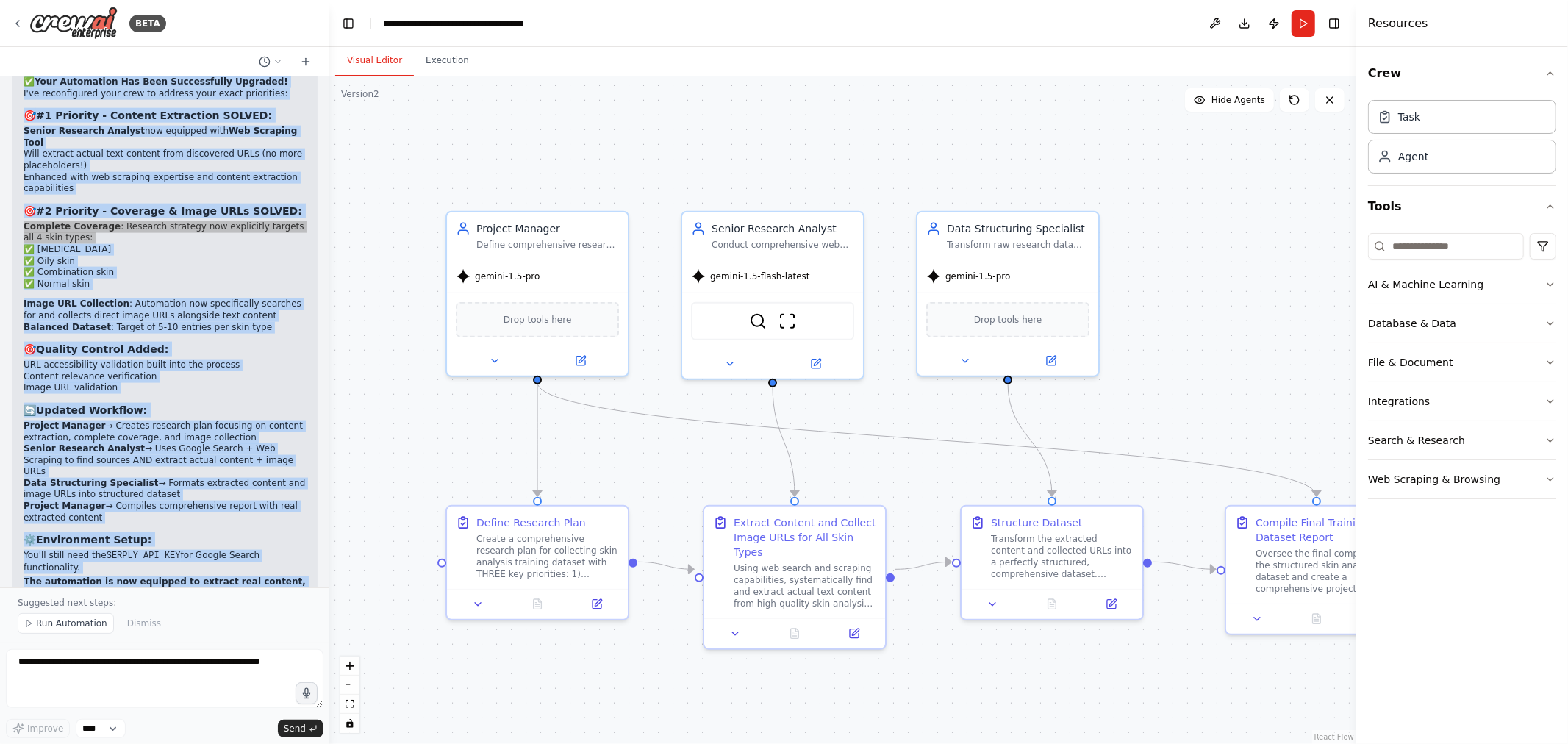
click at [381, 369] on div ".deletable-edge-delete-btn { width: 20px; height: 20px; border: 0px solid #ffff…" at bounding box center [843, 410] width 1027 height 668
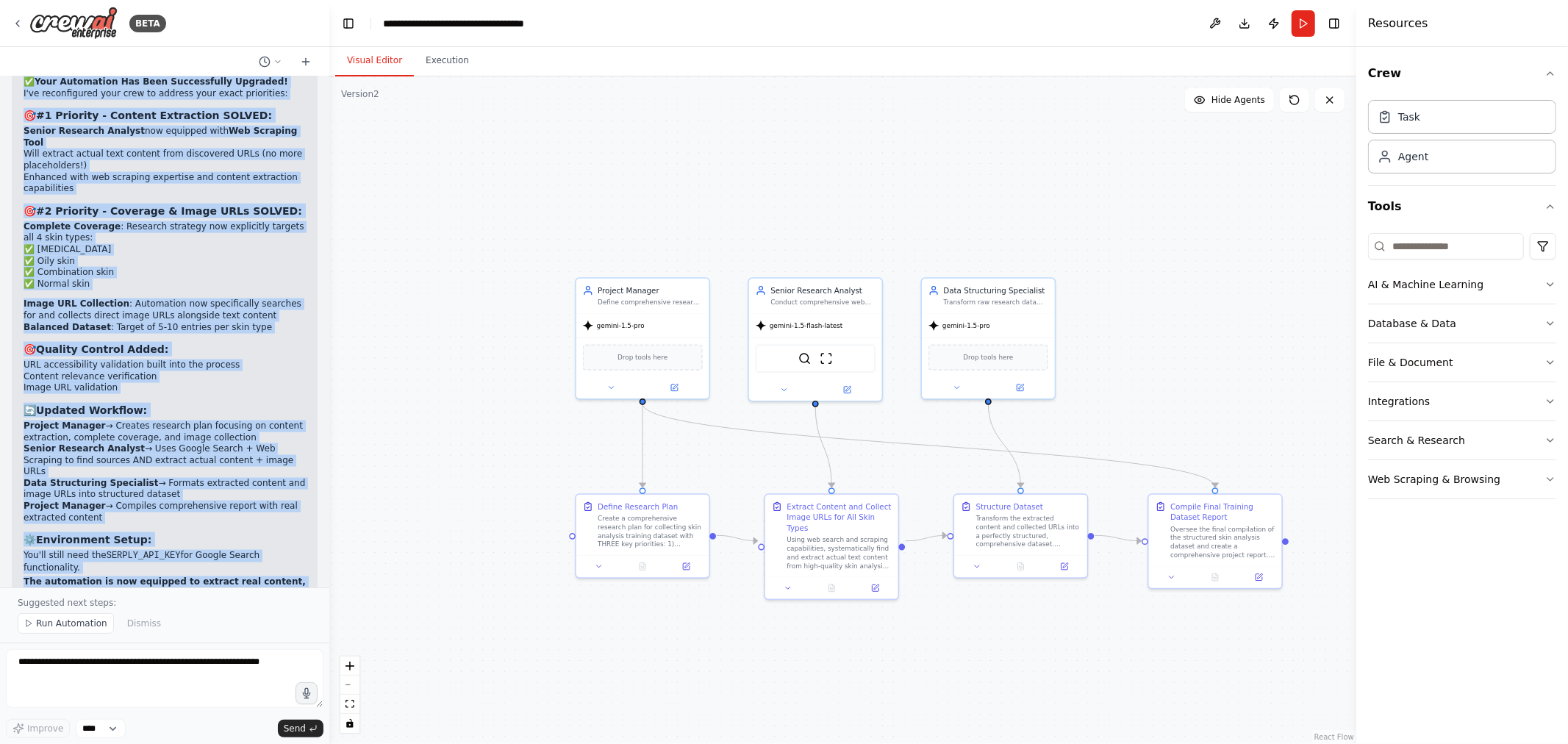
drag, startPoint x: 1206, startPoint y: 398, endPoint x: 1097, endPoint y: 299, distance: 147.2
click at [1097, 299] on div ".deletable-edge-delete-btn { width: 20px; height: 20px; border: 0px solid #ffff…" at bounding box center [843, 410] width 1027 height 668
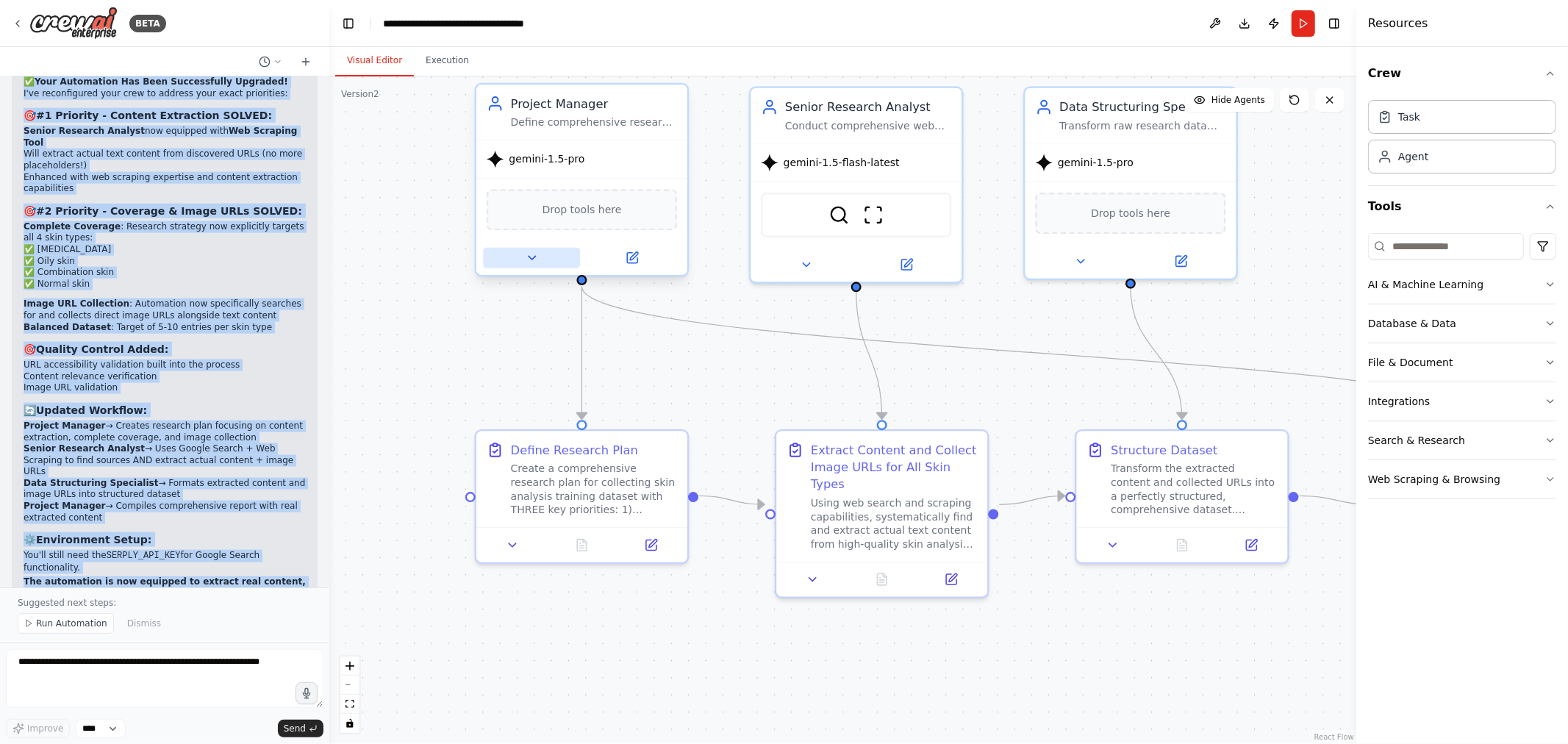
click at [533, 260] on icon at bounding box center [532, 258] width 14 height 14
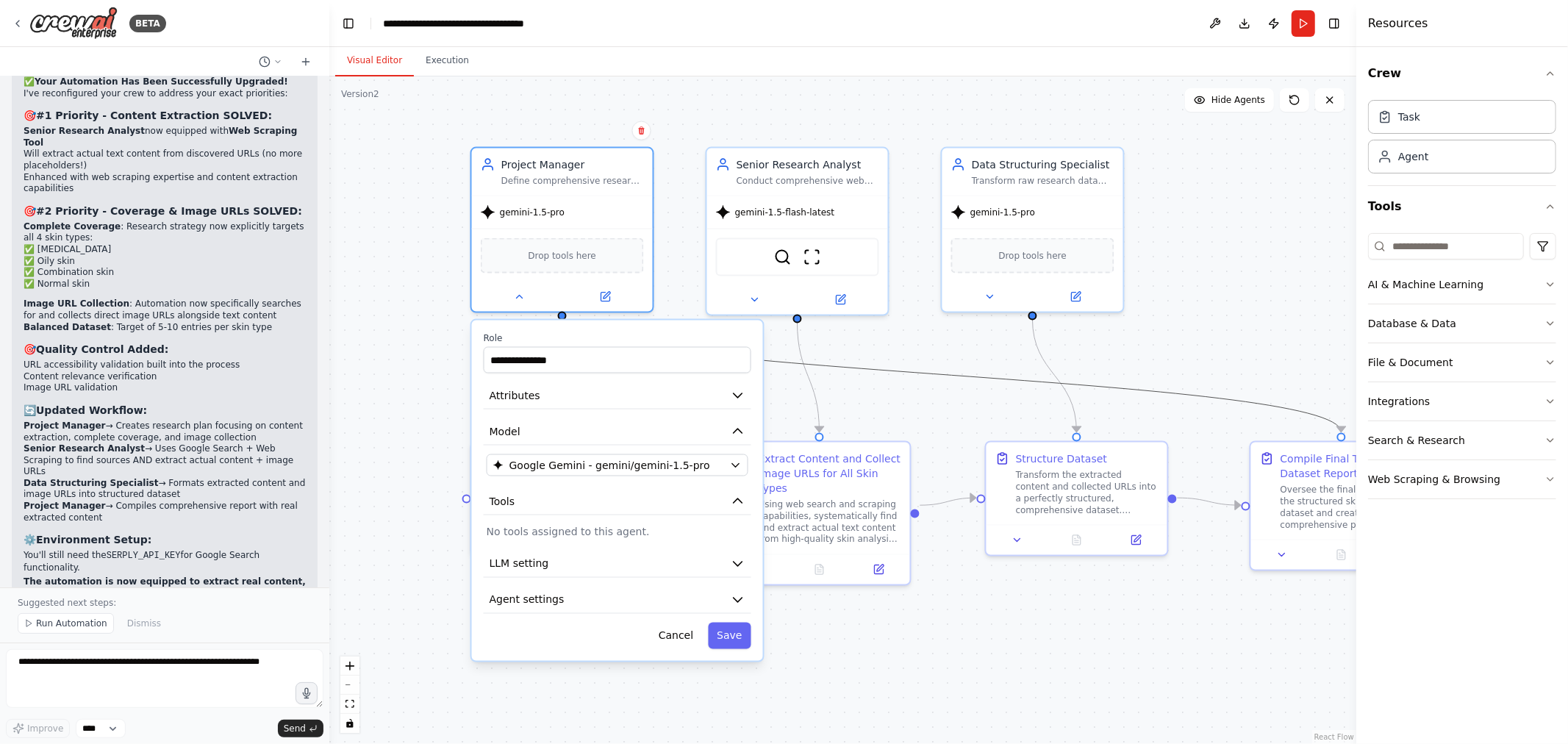
click at [990, 372] on icon "Edge from 8282f4e7-0ebb-4a6c-aa86-9c9061ccb4b7 to b0f49db9-e187-4079-8115-6ac72…" at bounding box center [952, 376] width 779 height 114
click at [1192, 256] on div "**********" at bounding box center [843, 410] width 1027 height 668
click at [686, 637] on button "Cancel" at bounding box center [675, 636] width 52 height 26
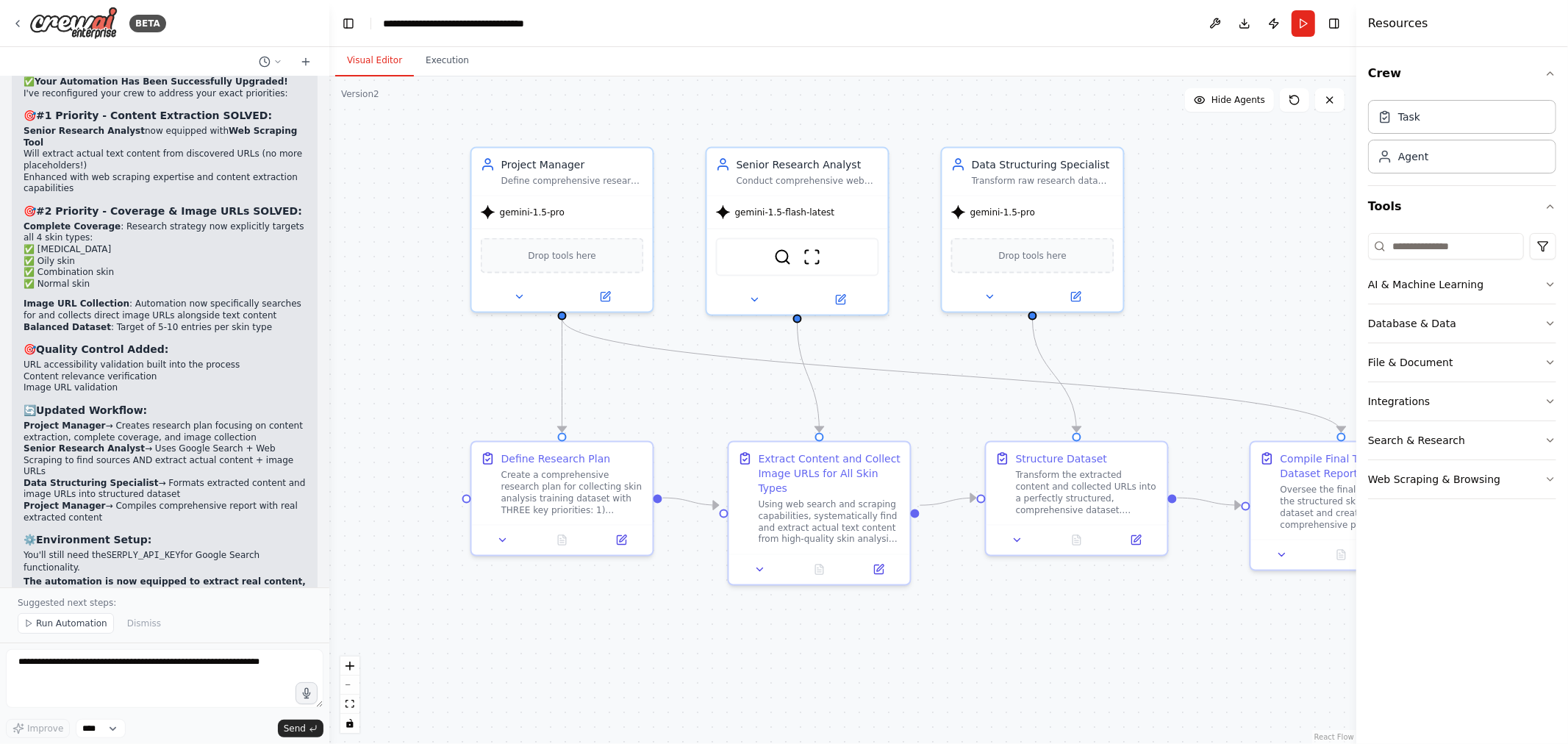
click at [770, 666] on div ".deletable-edge-delete-btn { width: 20px; height: 20px; border: 0px solid #ffff…" at bounding box center [843, 410] width 1027 height 668
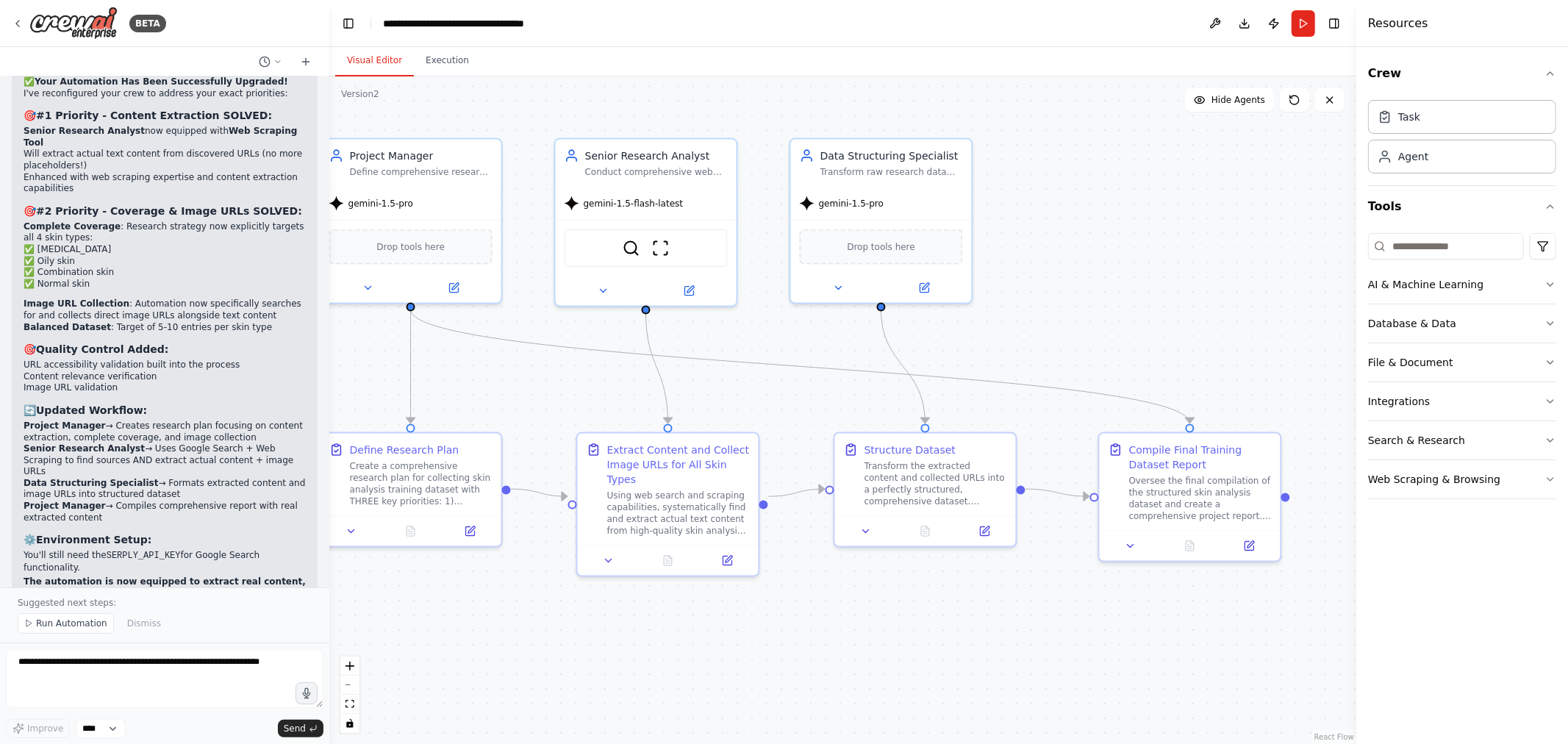
drag, startPoint x: 917, startPoint y: 406, endPoint x: 765, endPoint y: 398, distance: 152.2
click at [765, 398] on div ".deletable-edge-delete-btn { width: 20px; height: 20px; border: 0px solid #ffff…" at bounding box center [843, 410] width 1027 height 668
click at [629, 237] on img at bounding box center [631, 245] width 17 height 17
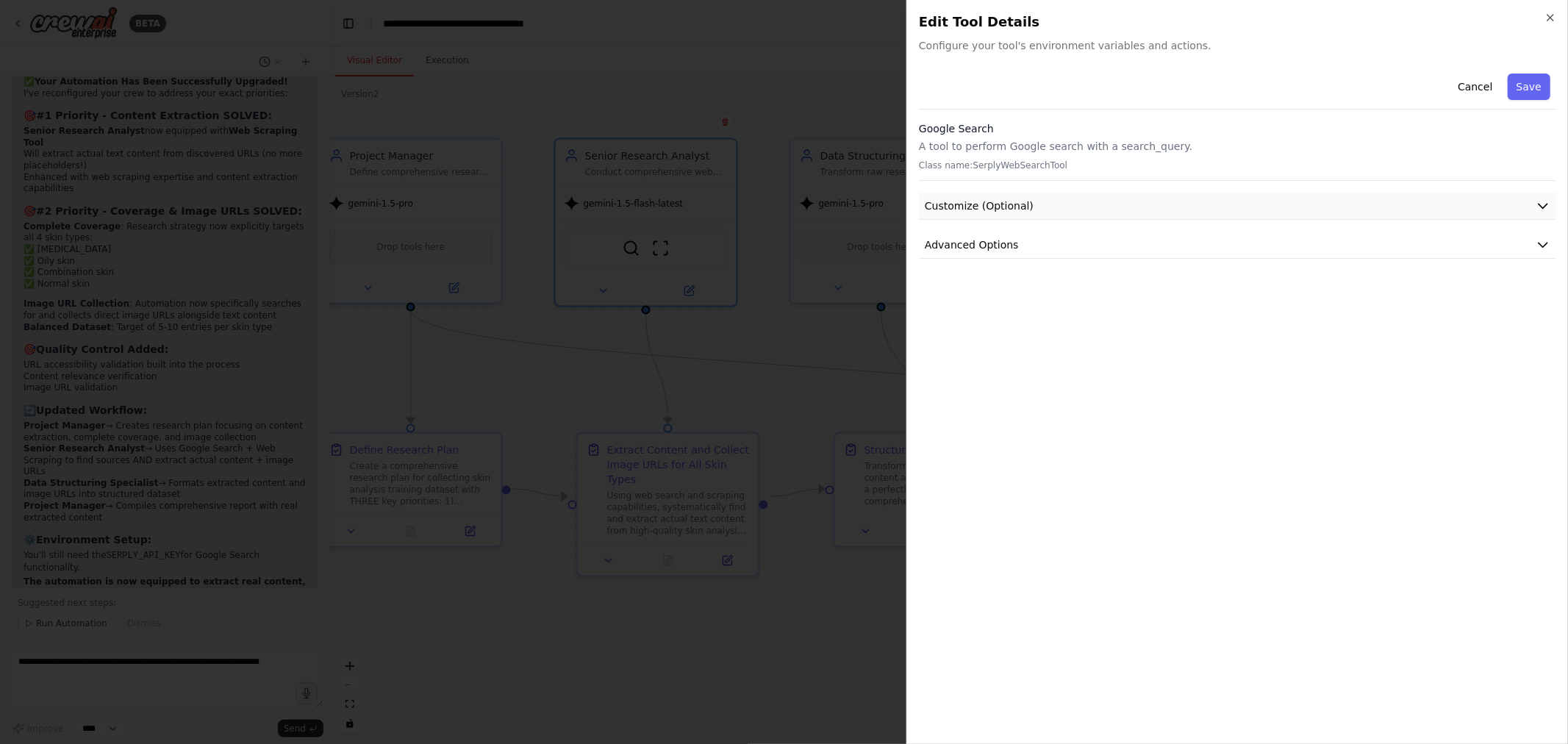
click at [1237, 216] on button "Customize (Optional)" at bounding box center [1238, 206] width 637 height 27
click at [1137, 202] on button "Customize (Optional)" at bounding box center [1238, 206] width 637 height 27
click at [1112, 254] on button "Advanced Options" at bounding box center [1238, 245] width 637 height 27
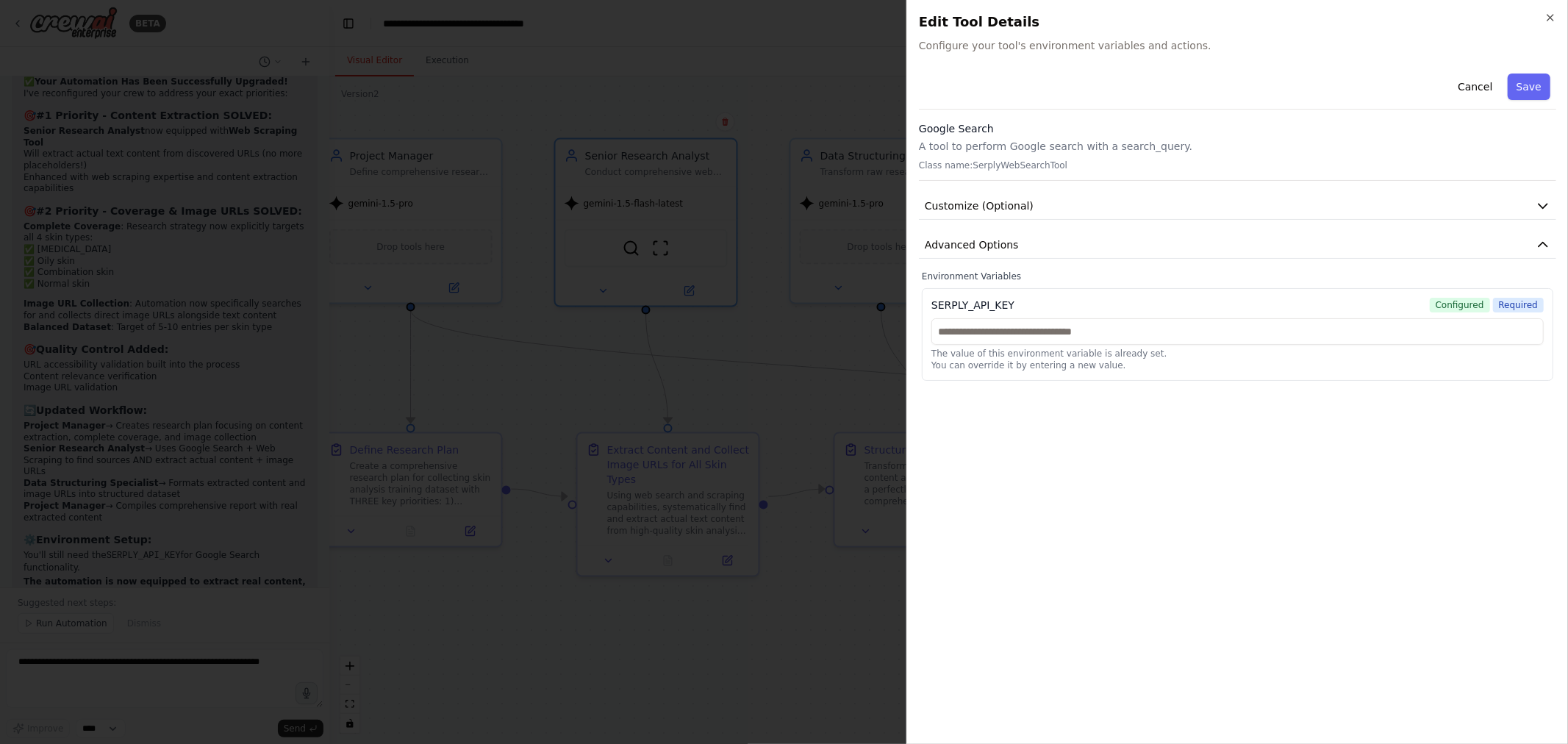
click at [1326, 534] on div "Cancel Save Google Search A tool to perform Google search with a search_query. …" at bounding box center [1238, 400] width 637 height 665
click at [731, 86] on div at bounding box center [784, 372] width 1568 height 744
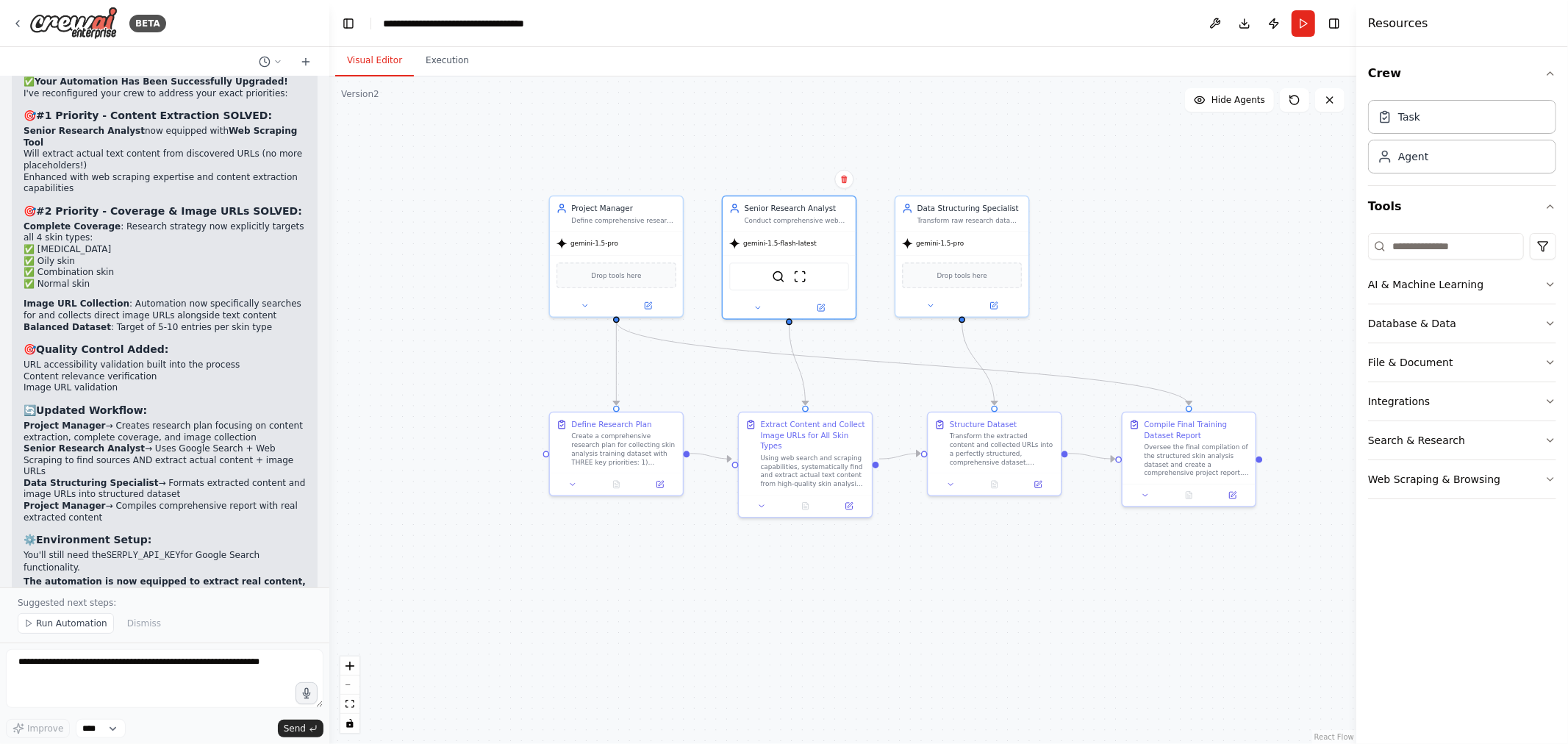
drag, startPoint x: 1094, startPoint y: 243, endPoint x: 1123, endPoint y: 272, distance: 41.0
click at [1123, 272] on div ".deletable-edge-delete-btn { width: 20px; height: 20px; border: 0px solid #ffff…" at bounding box center [843, 410] width 1027 height 668
click at [1124, 272] on div ".deletable-edge-delete-btn { width: 20px; height: 20px; border: 0px solid #ffff…" at bounding box center [843, 410] width 1027 height 668
click at [1304, 19] on button "Run" at bounding box center [1304, 23] width 23 height 26
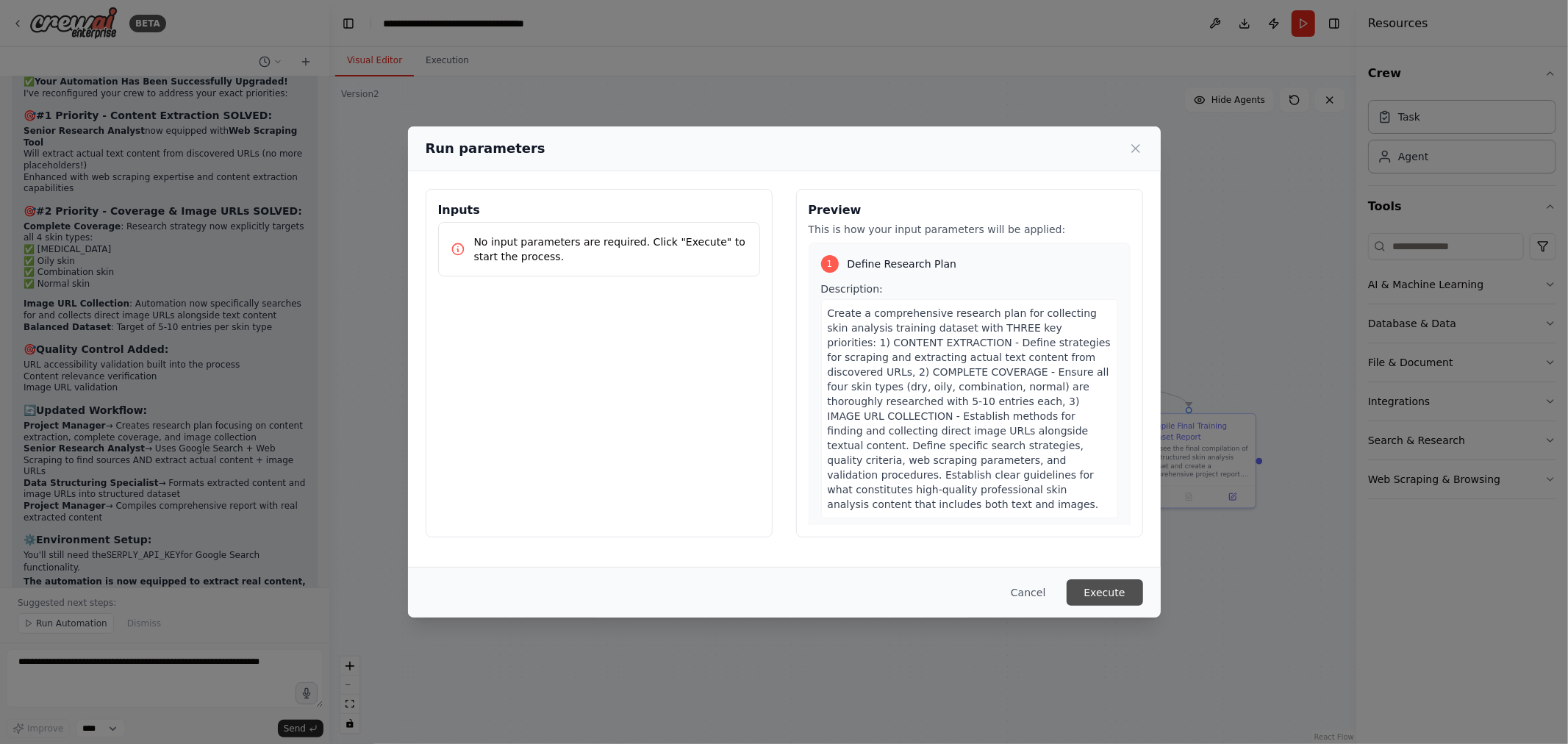
click at [1086, 588] on button "Execute" at bounding box center [1105, 593] width 77 height 26
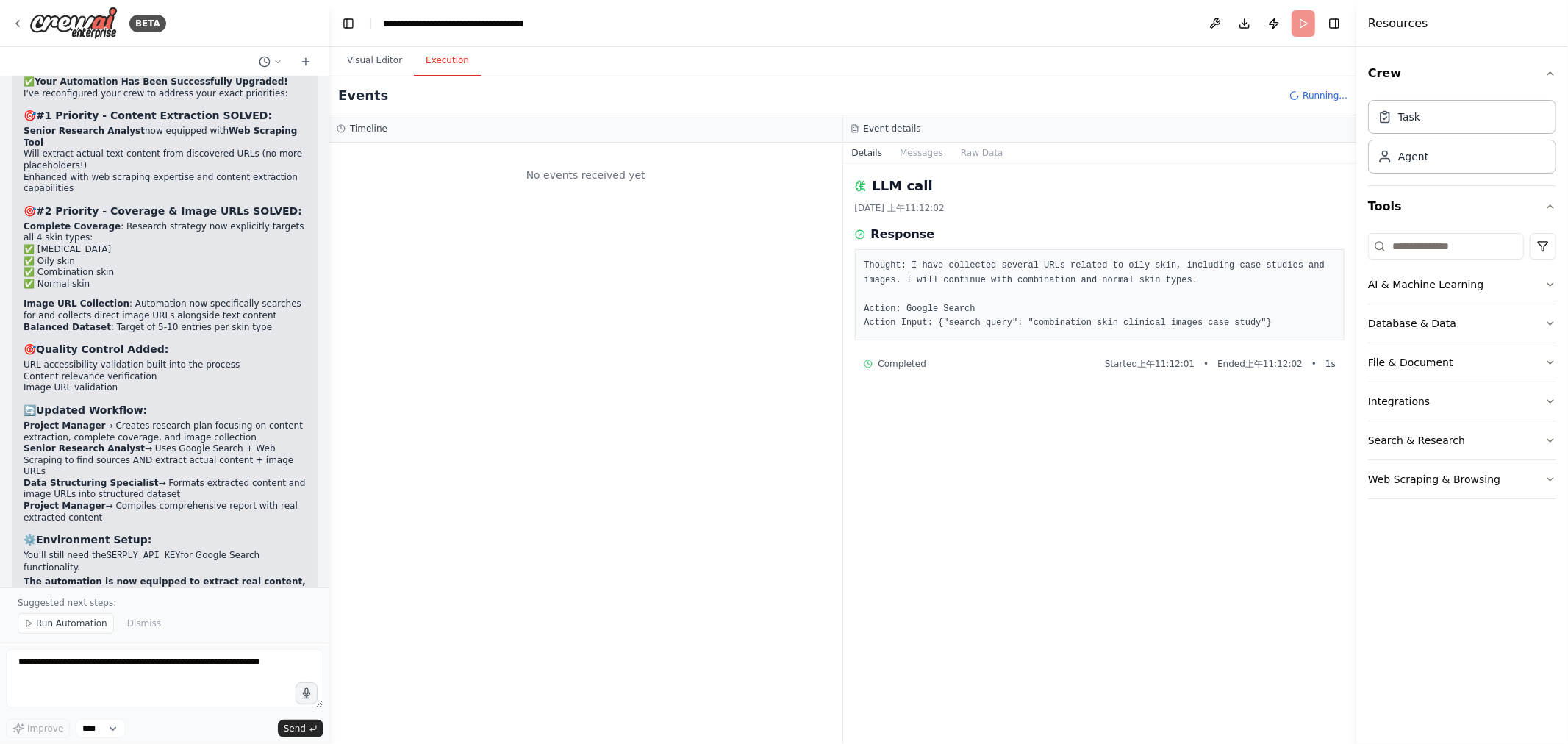
click at [438, 54] on button "Execution" at bounding box center [447, 60] width 67 height 31
click at [372, 70] on button "Visual Editor" at bounding box center [374, 60] width 78 height 31
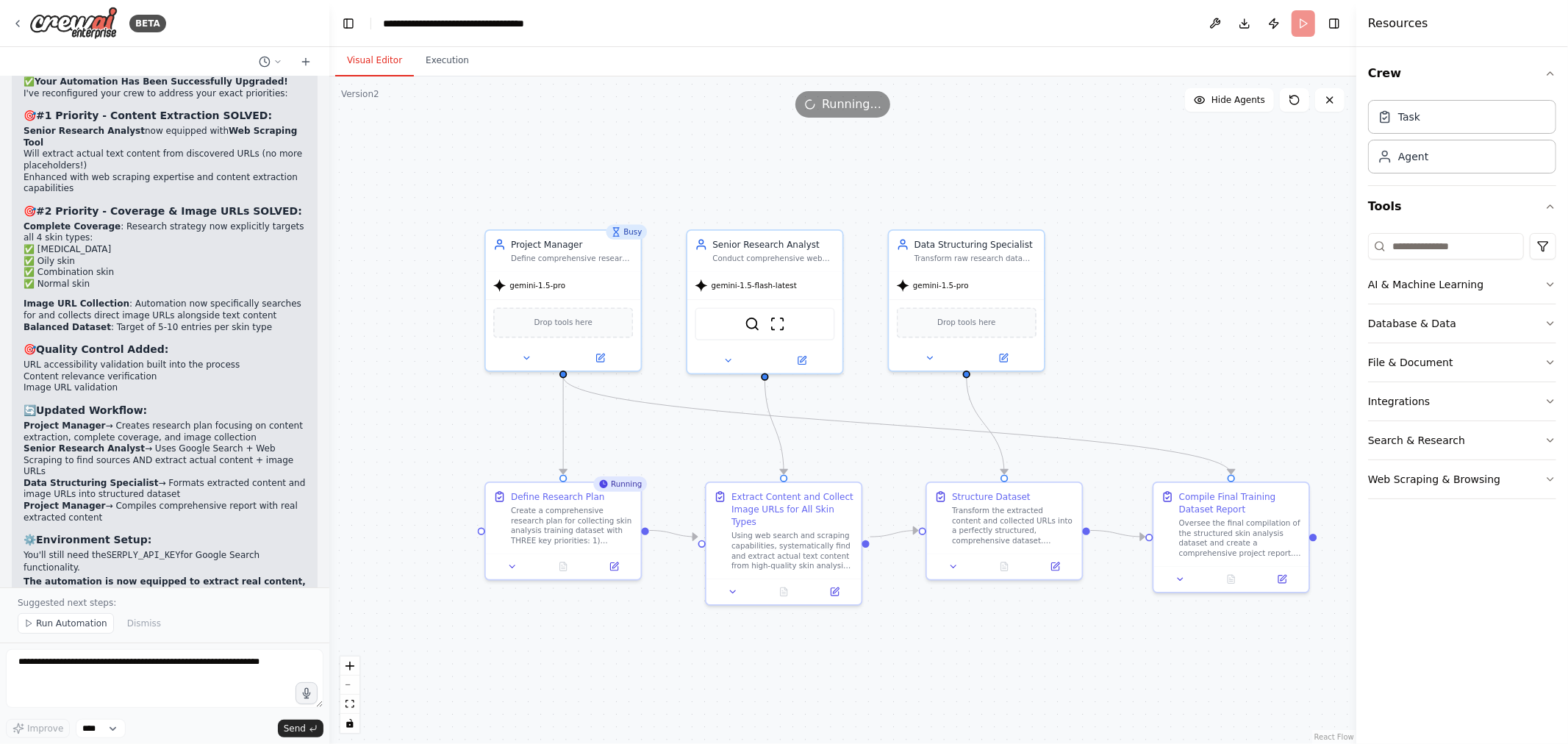
drag, startPoint x: 1092, startPoint y: 220, endPoint x: 1118, endPoint y: 272, distance: 58.1
click at [1141, 279] on div ".deletable-edge-delete-btn { width: 20px; height: 20px; border: 0px solid #ffff…" at bounding box center [843, 410] width 1027 height 668
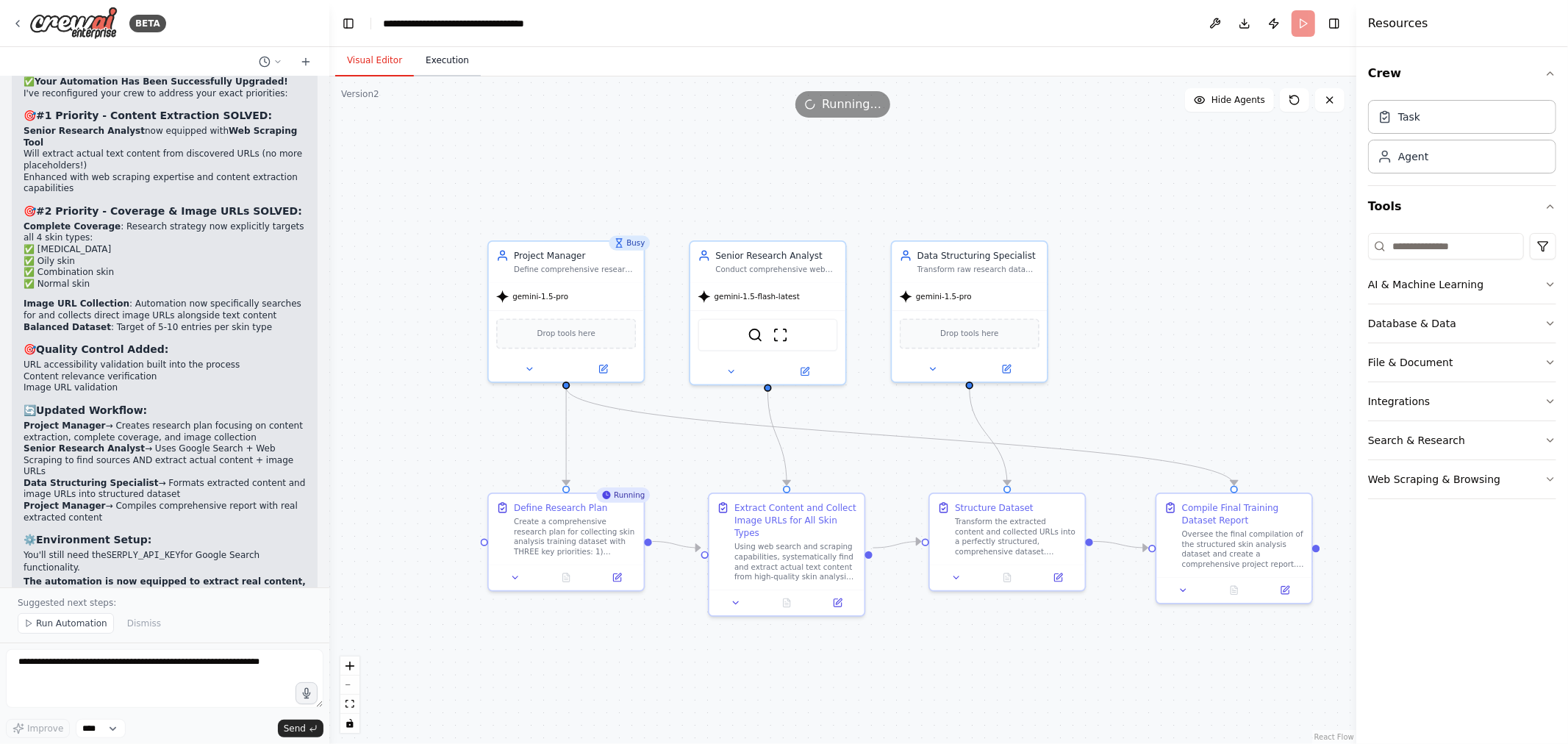
click at [437, 68] on button "Execution" at bounding box center [447, 60] width 67 height 31
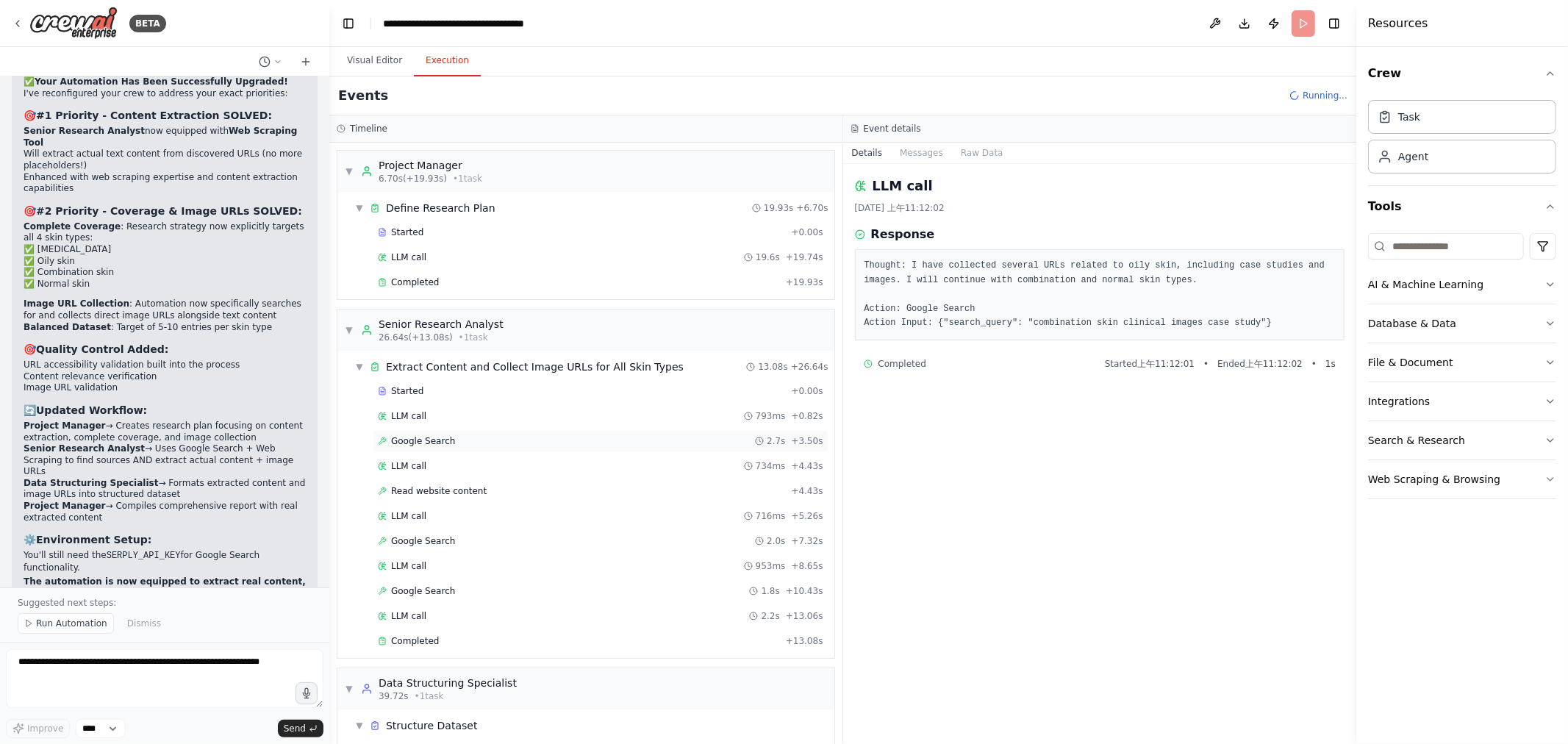
scroll to position [68, 0]
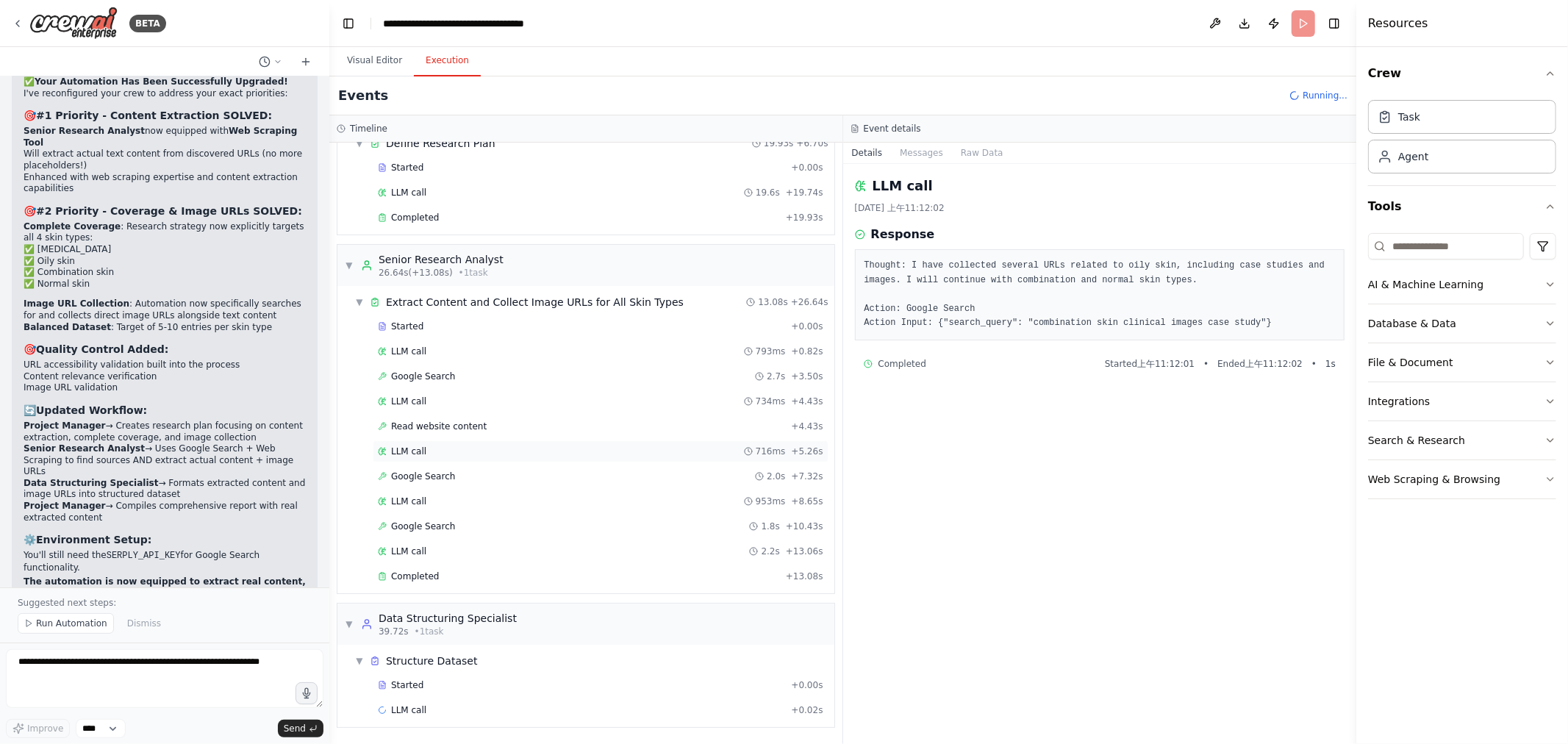
click at [450, 451] on div "LLM call 716ms + 5.26s" at bounding box center [601, 452] width 446 height 12
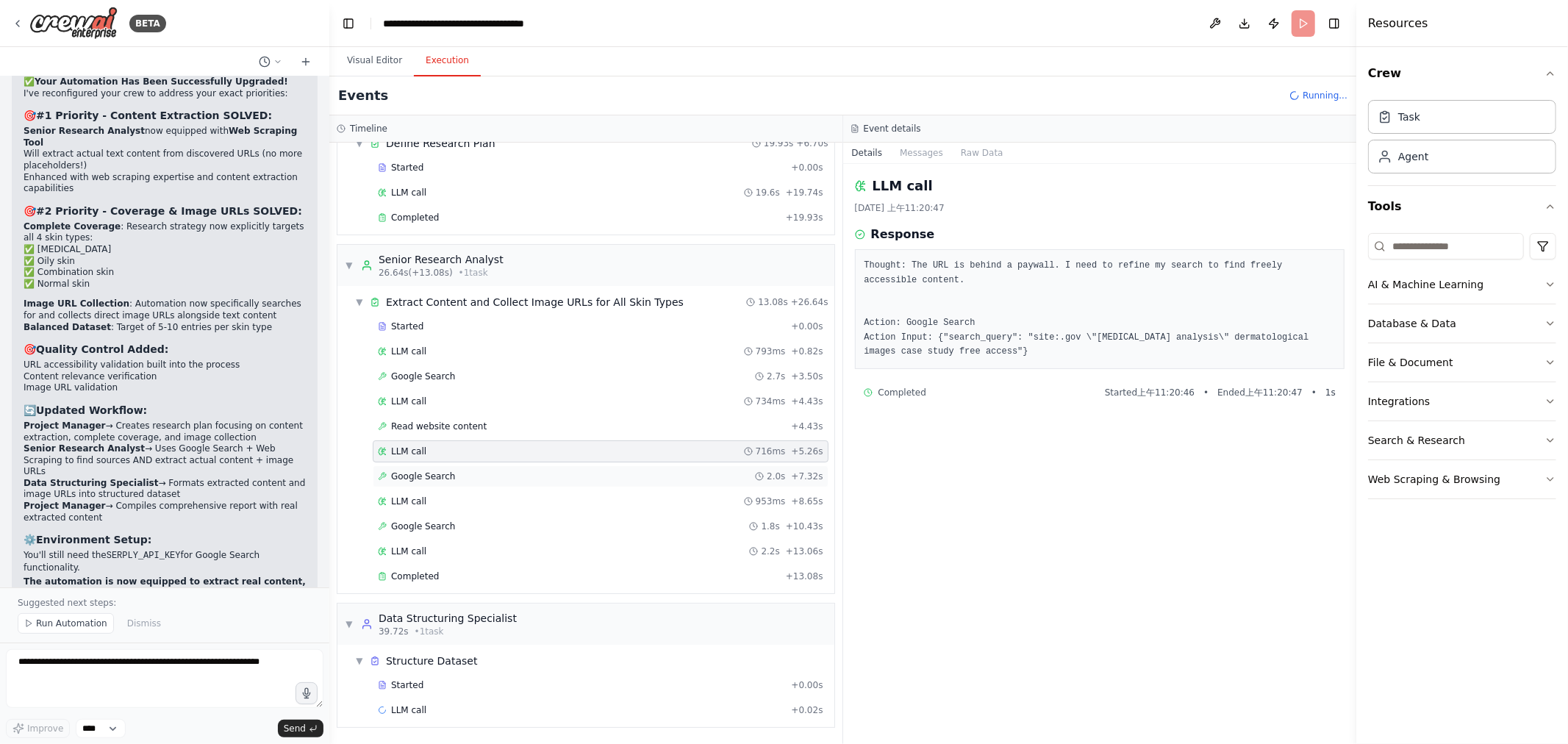
click at [429, 472] on span "Google Search" at bounding box center [423, 476] width 64 height 12
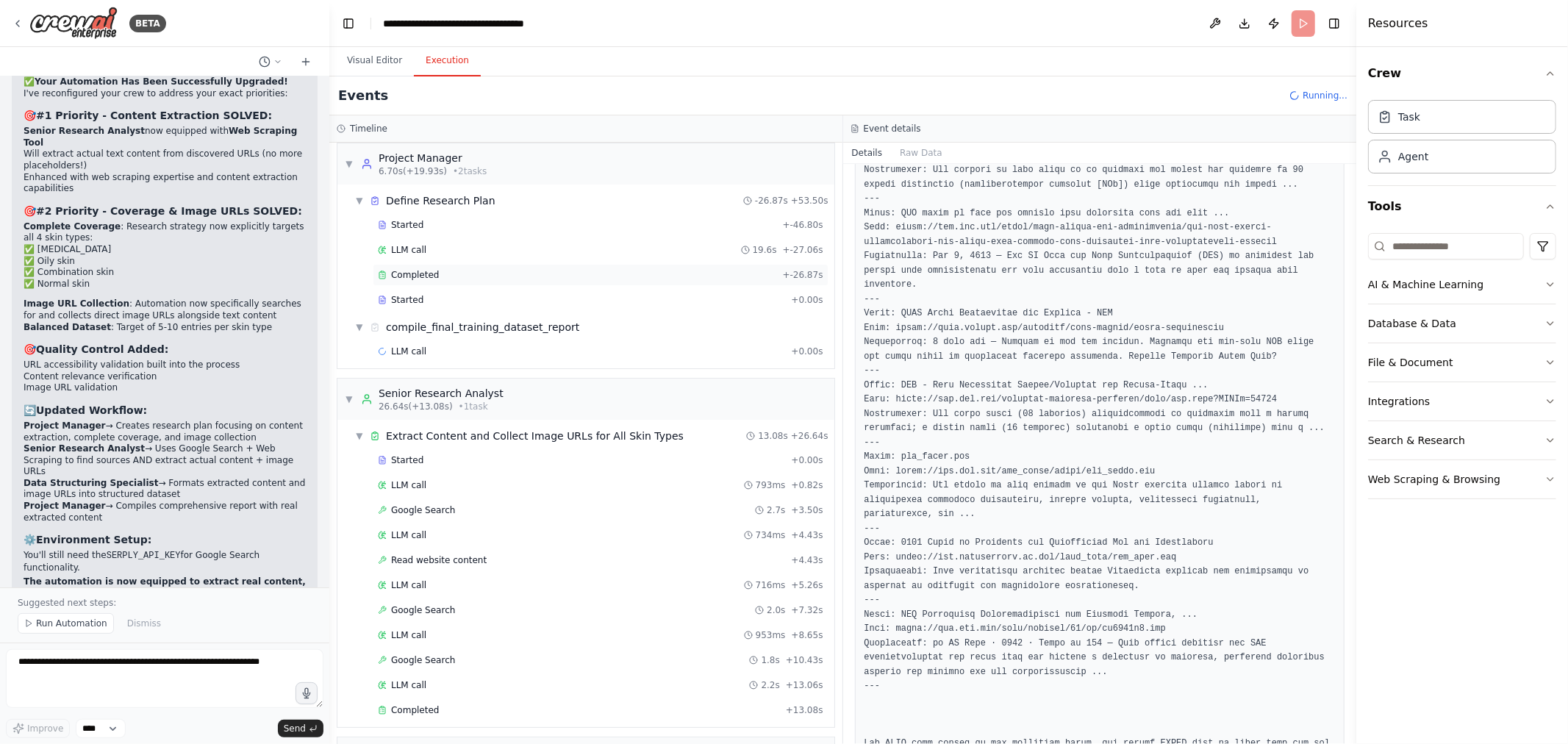
scroll to position [5, 0]
click at [438, 250] on div "LLM call 19.6s + -27.06s" at bounding box center [601, 252] width 446 height 12
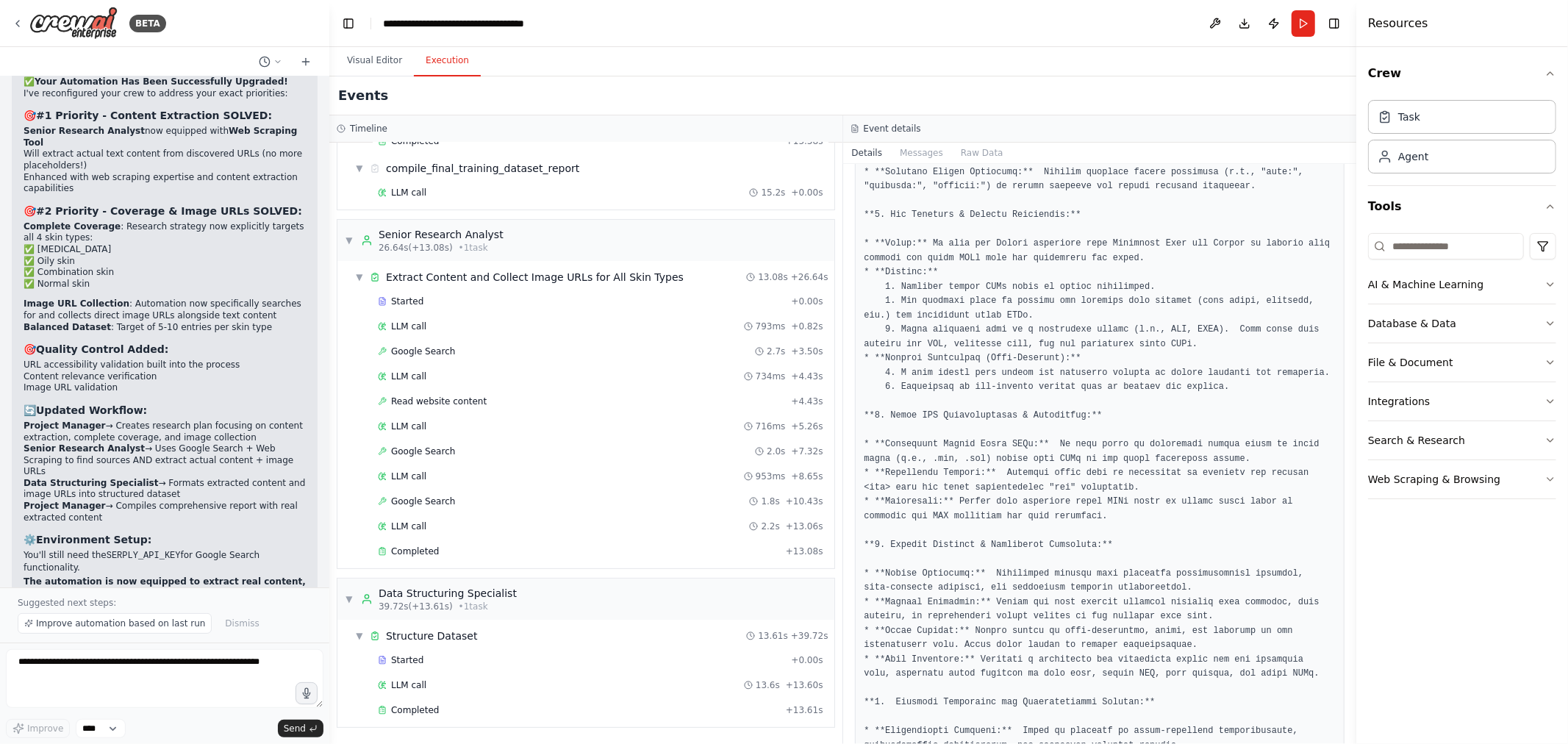
scroll to position [0, 0]
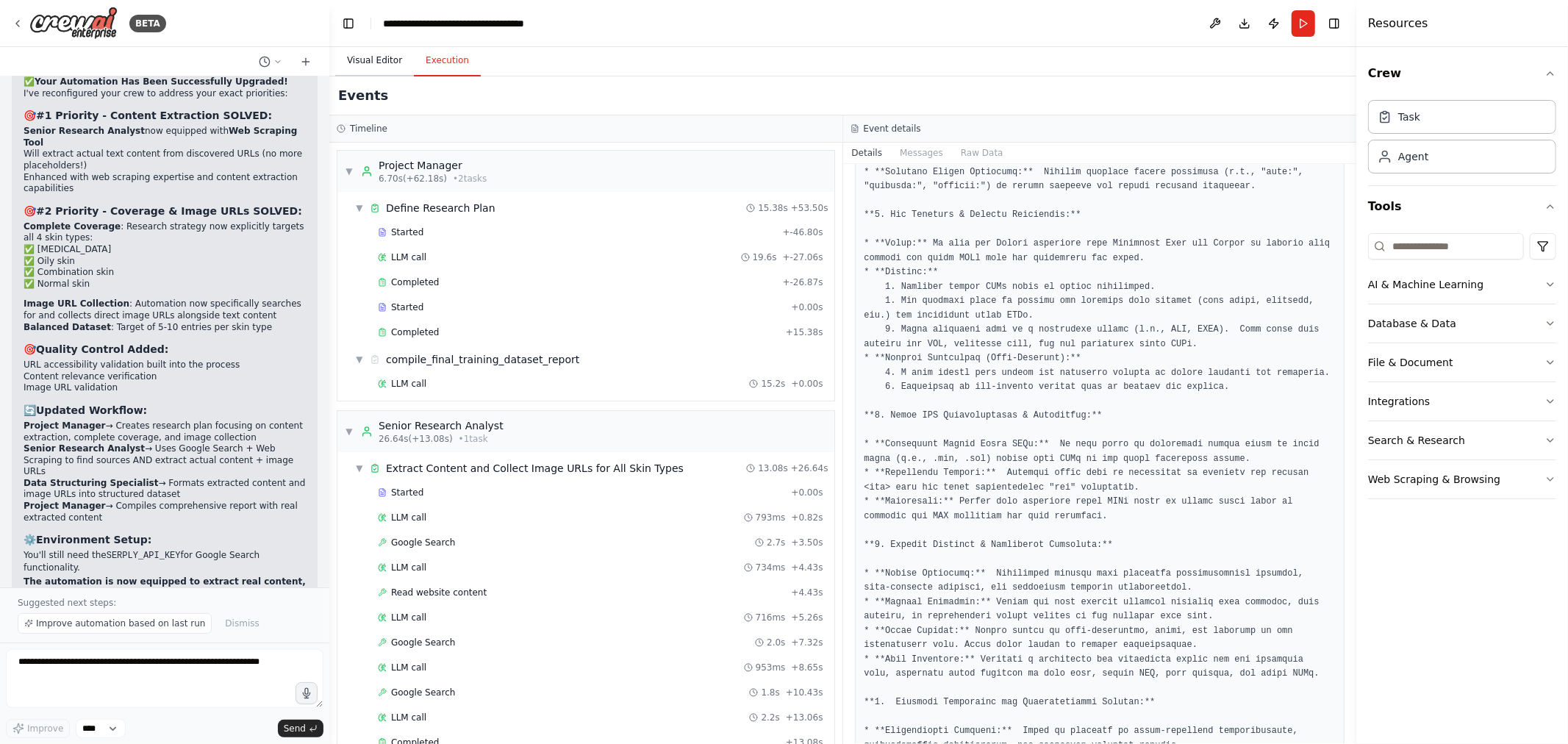
click at [376, 66] on button "Visual Editor" at bounding box center [374, 60] width 78 height 31
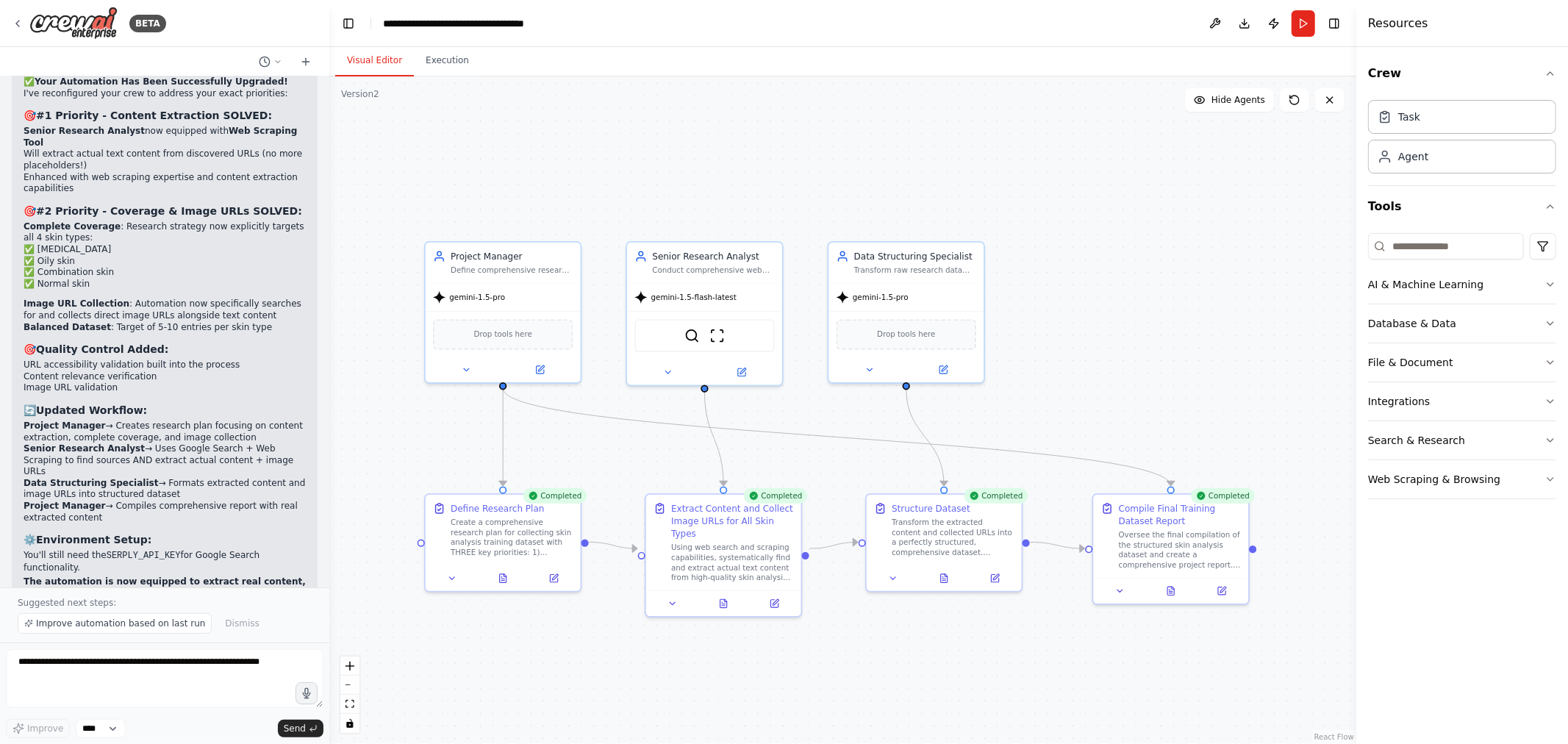
drag, startPoint x: 1177, startPoint y: 254, endPoint x: 1115, endPoint y: 269, distance: 63.8
click at [1113, 254] on div ".deletable-edge-delete-btn { width: 20px; height: 20px; border: 0px solid #ffff…" at bounding box center [843, 410] width 1027 height 668
click at [1175, 589] on icon at bounding box center [1171, 588] width 10 height 10
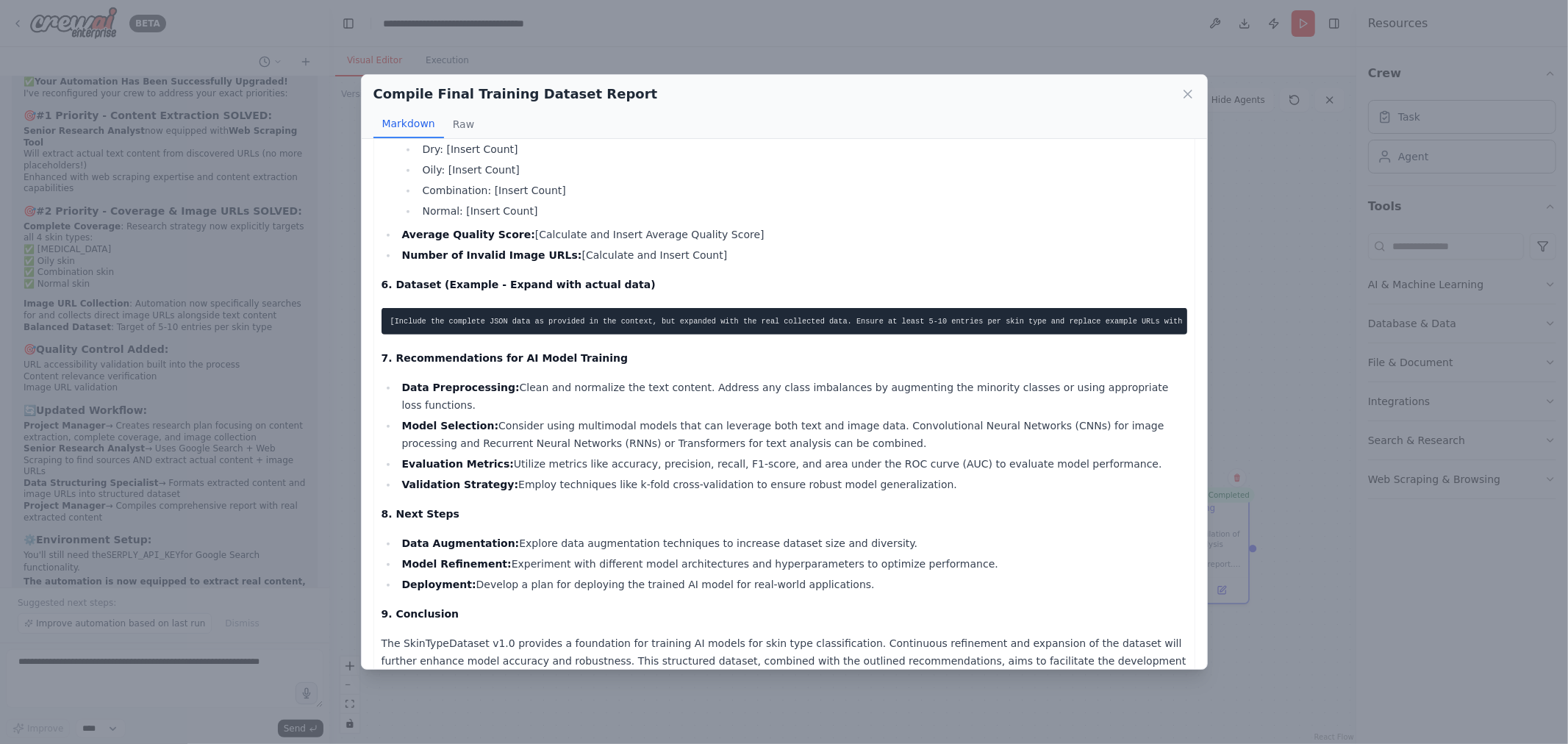
scroll to position [793, 0]
click at [468, 123] on button "Raw" at bounding box center [463, 125] width 39 height 28
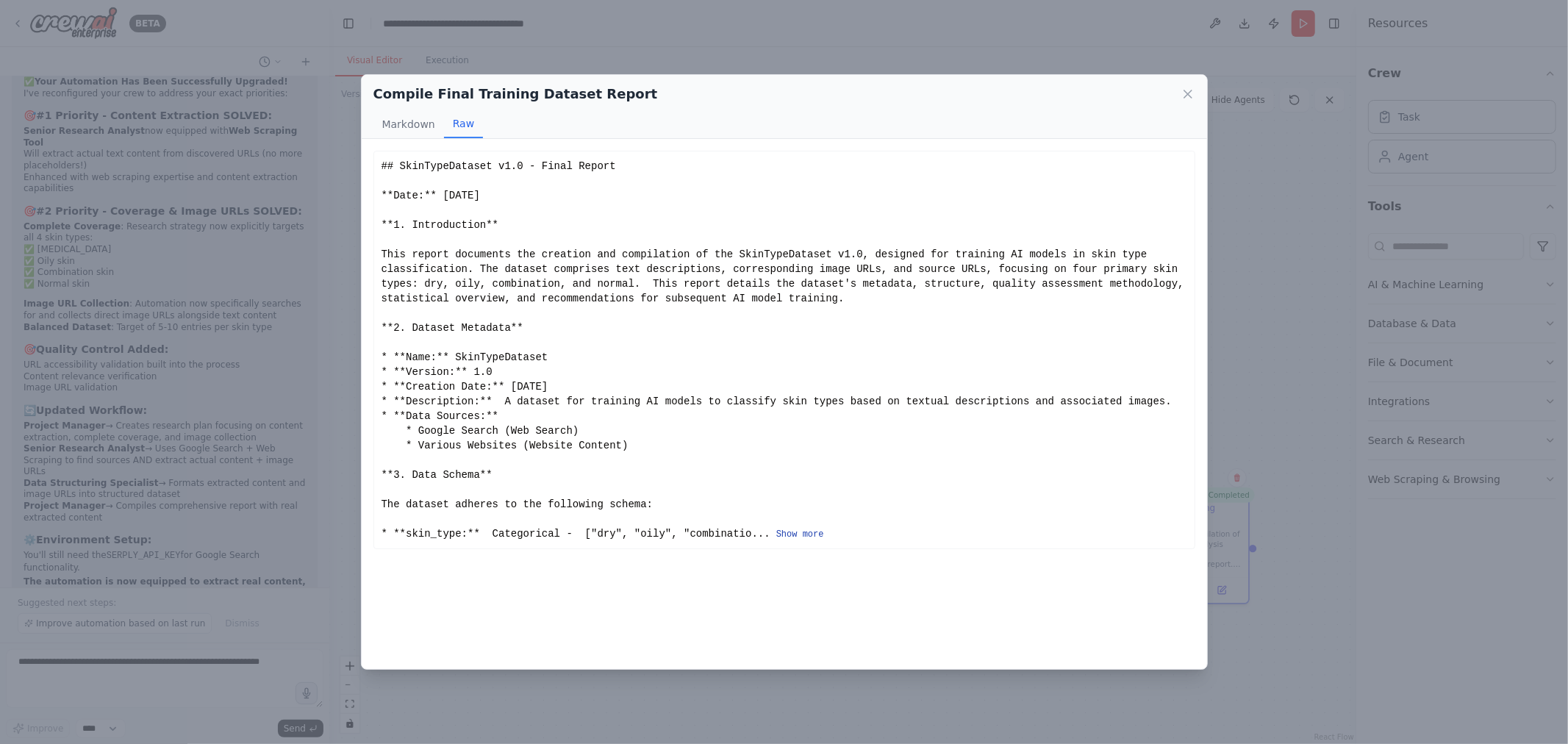
click at [776, 528] on button "Show more" at bounding box center [800, 534] width 48 height 12
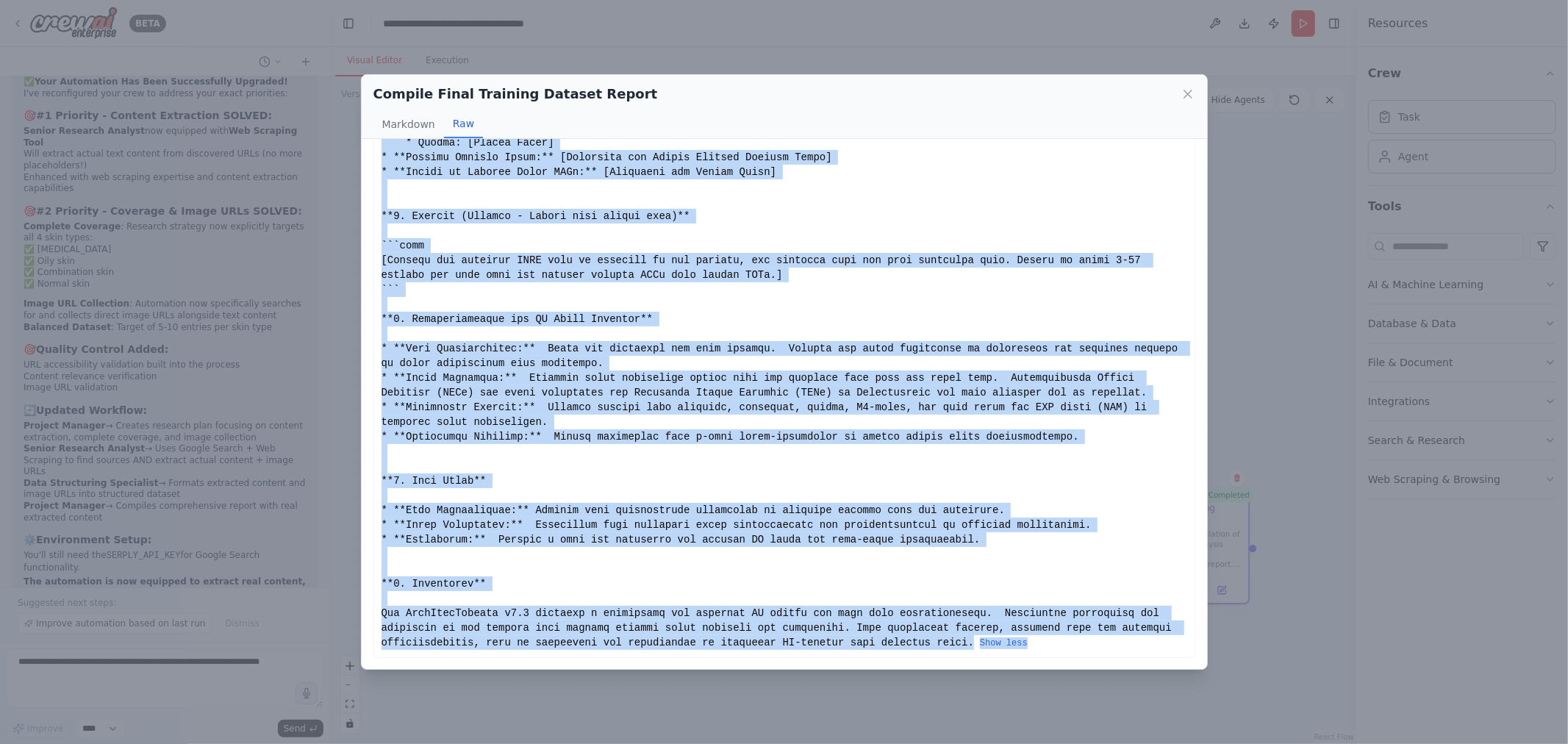
scroll to position [775, 0]
drag, startPoint x: 382, startPoint y: 163, endPoint x: 782, endPoint y: 647, distance: 627.9
click at [782, 647] on div "Show less" at bounding box center [784, 17] width 806 height 1265
copy div "## SkinTypeDataset v1.0 - Final Report **Date:** 2025-08-29 **1. Introduction**…"
click at [1185, 94] on icon at bounding box center [1188, 94] width 15 height 15
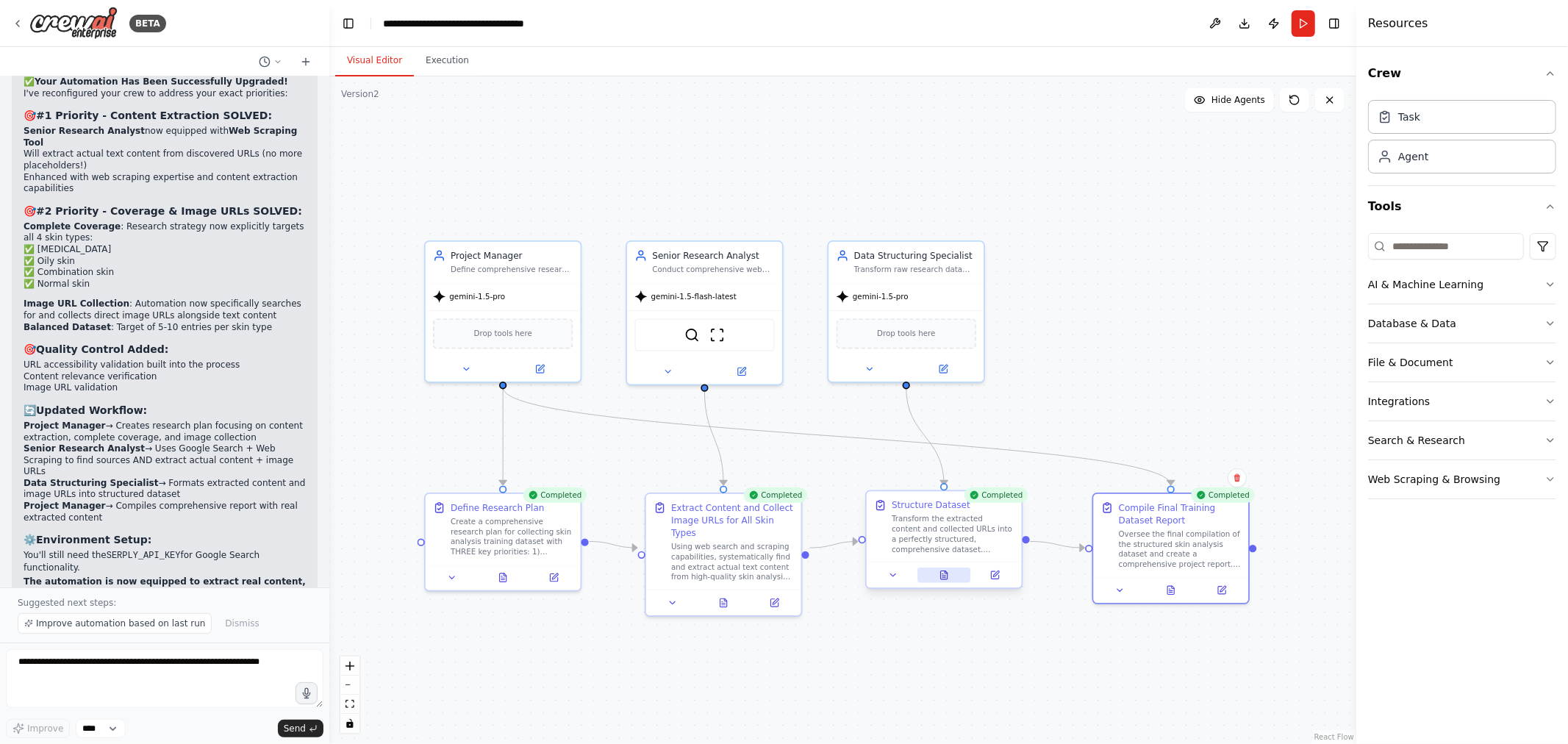
click at [950, 576] on button at bounding box center [944, 575] width 54 height 16
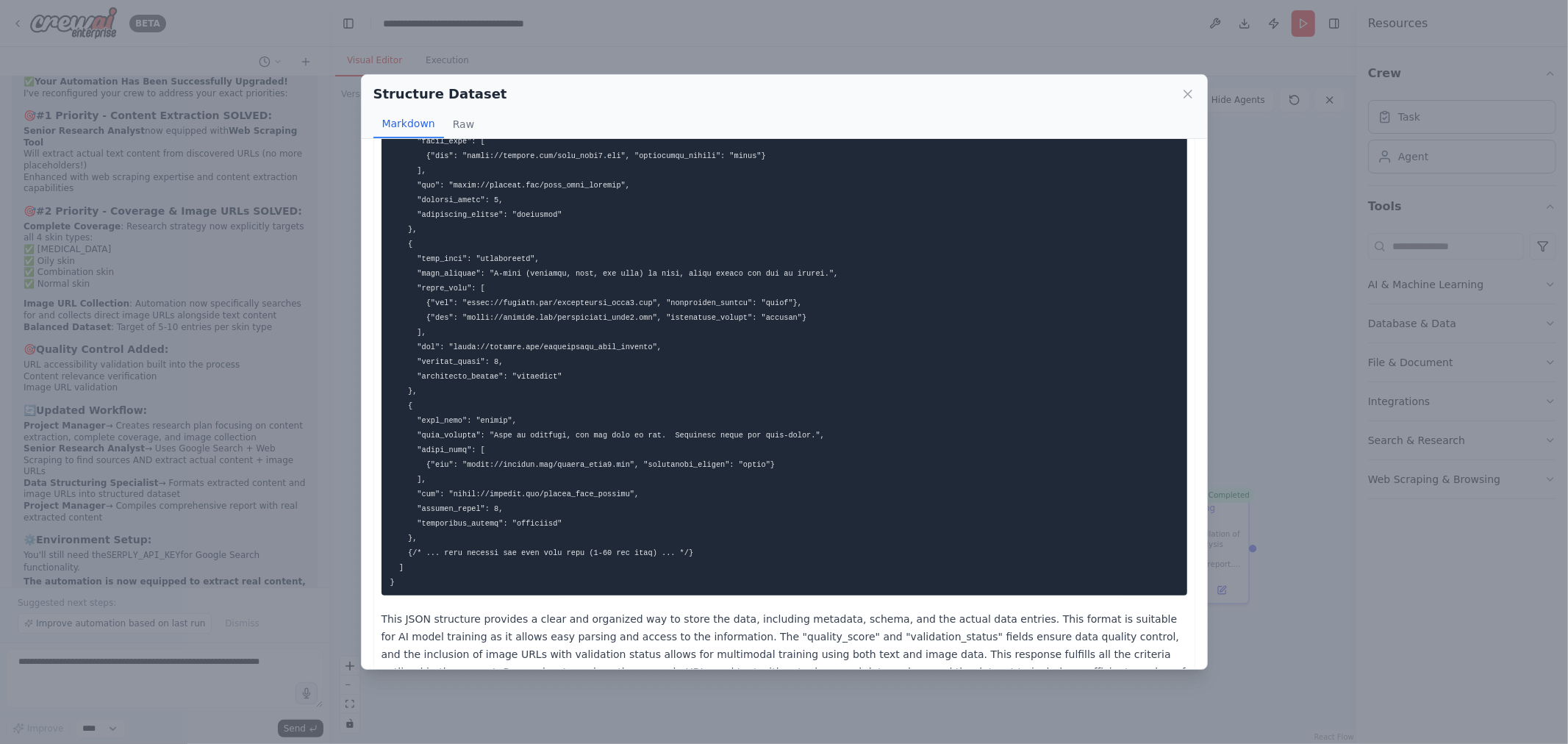
scroll to position [561, 0]
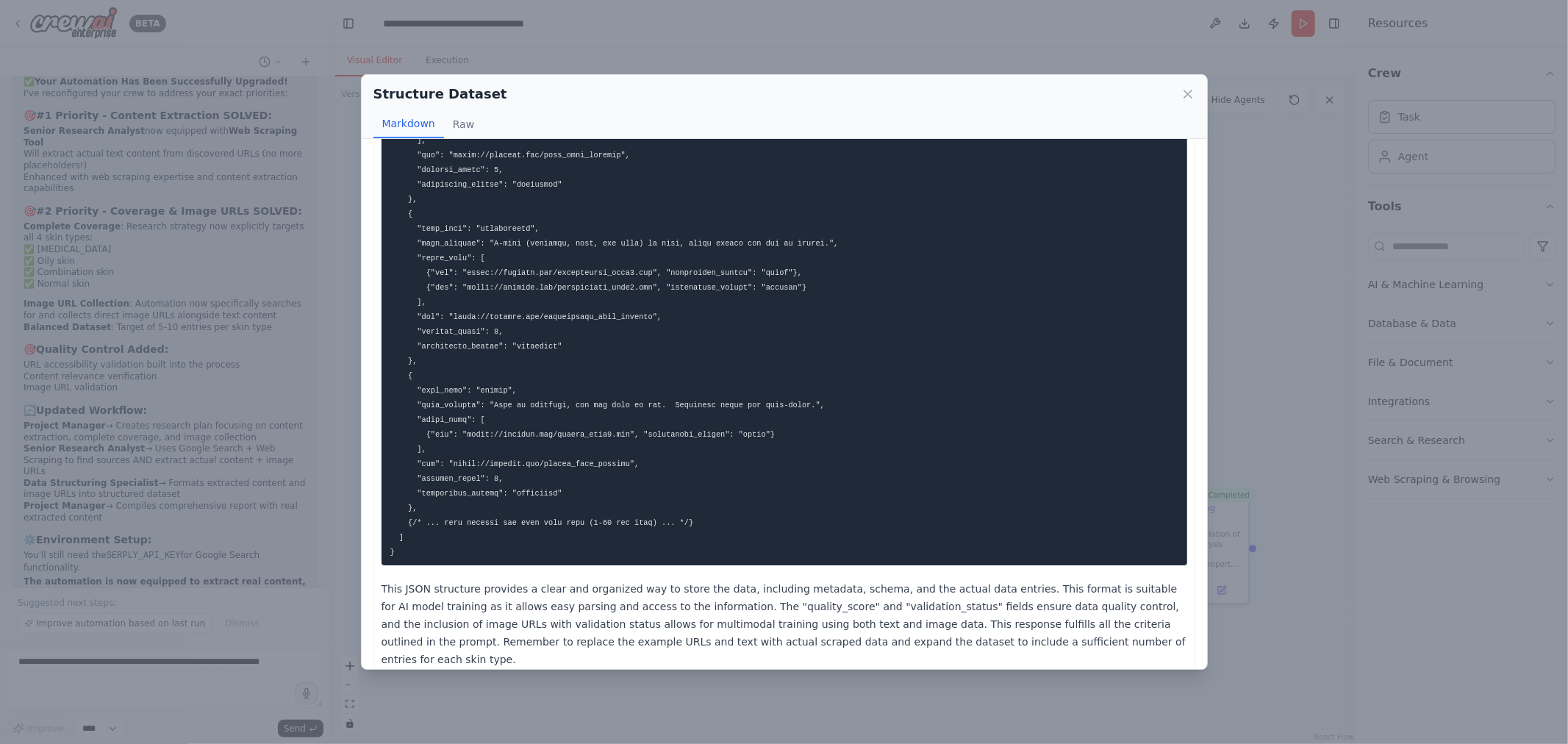
click at [1292, 216] on div "Structure Dataset Markdown Raw This JSON structure provides a clear and organiz…" at bounding box center [784, 372] width 1568 height 744
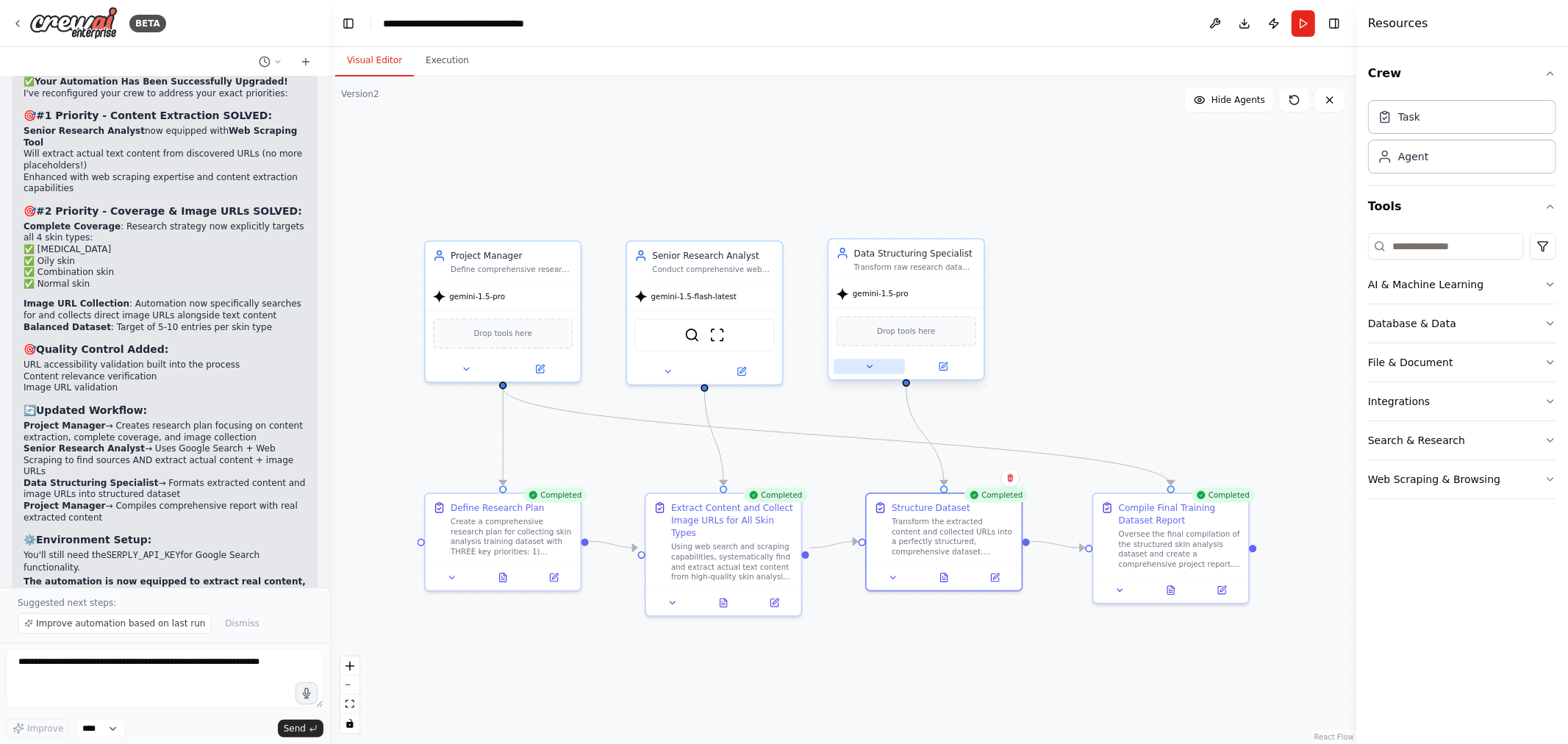
click at [883, 367] on button at bounding box center [869, 367] width 71 height 16
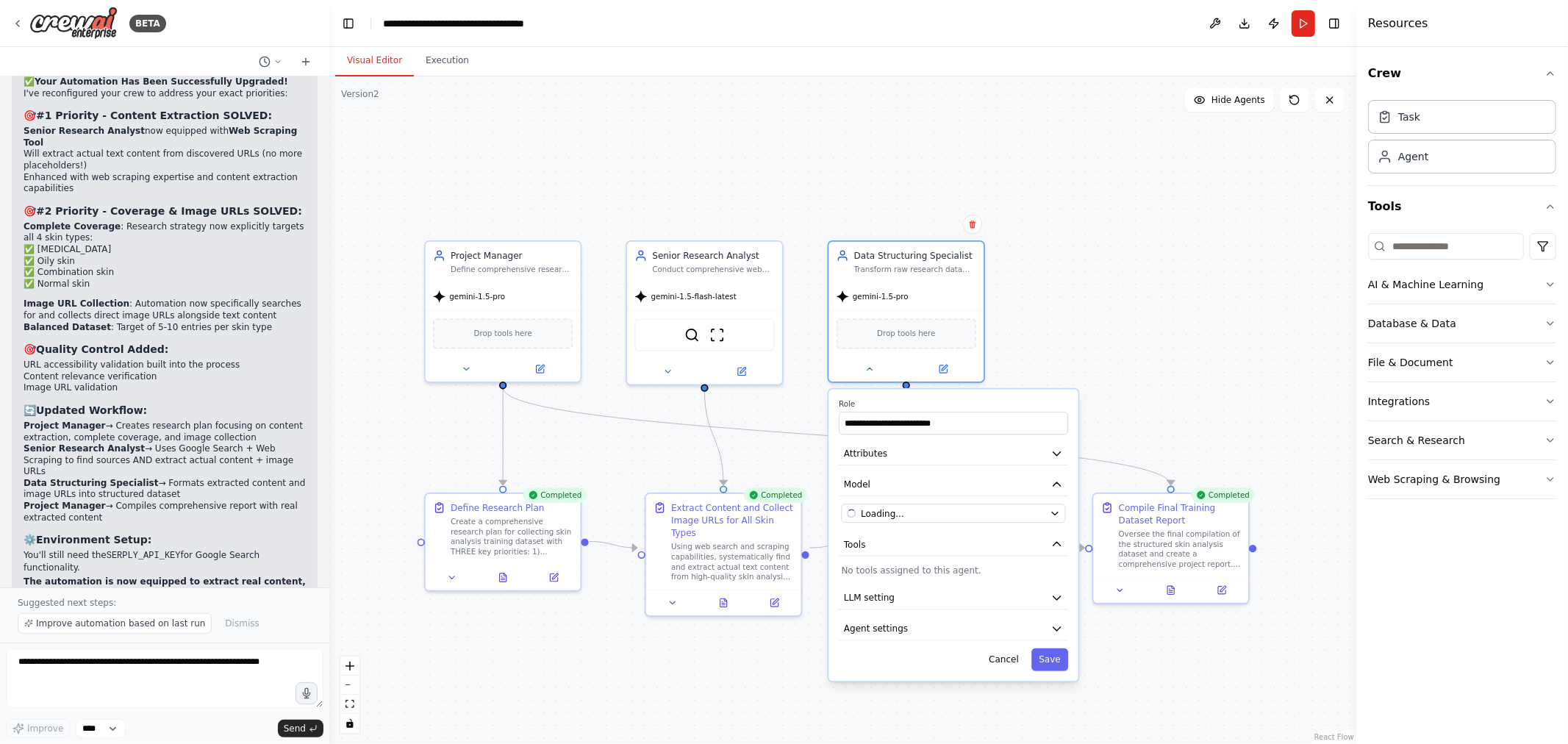
click at [1174, 329] on div ".deletable-edge-delete-btn { width: 20px; height: 20px; border: 0px solid #ffff…" at bounding box center [843, 410] width 1027 height 668
click at [1266, 198] on div ".deletable-edge-delete-btn { width: 20px; height: 20px; border: 0px solid #ffff…" at bounding box center [843, 410] width 1027 height 668
click at [1004, 666] on button "Cancel" at bounding box center [1004, 660] width 45 height 23
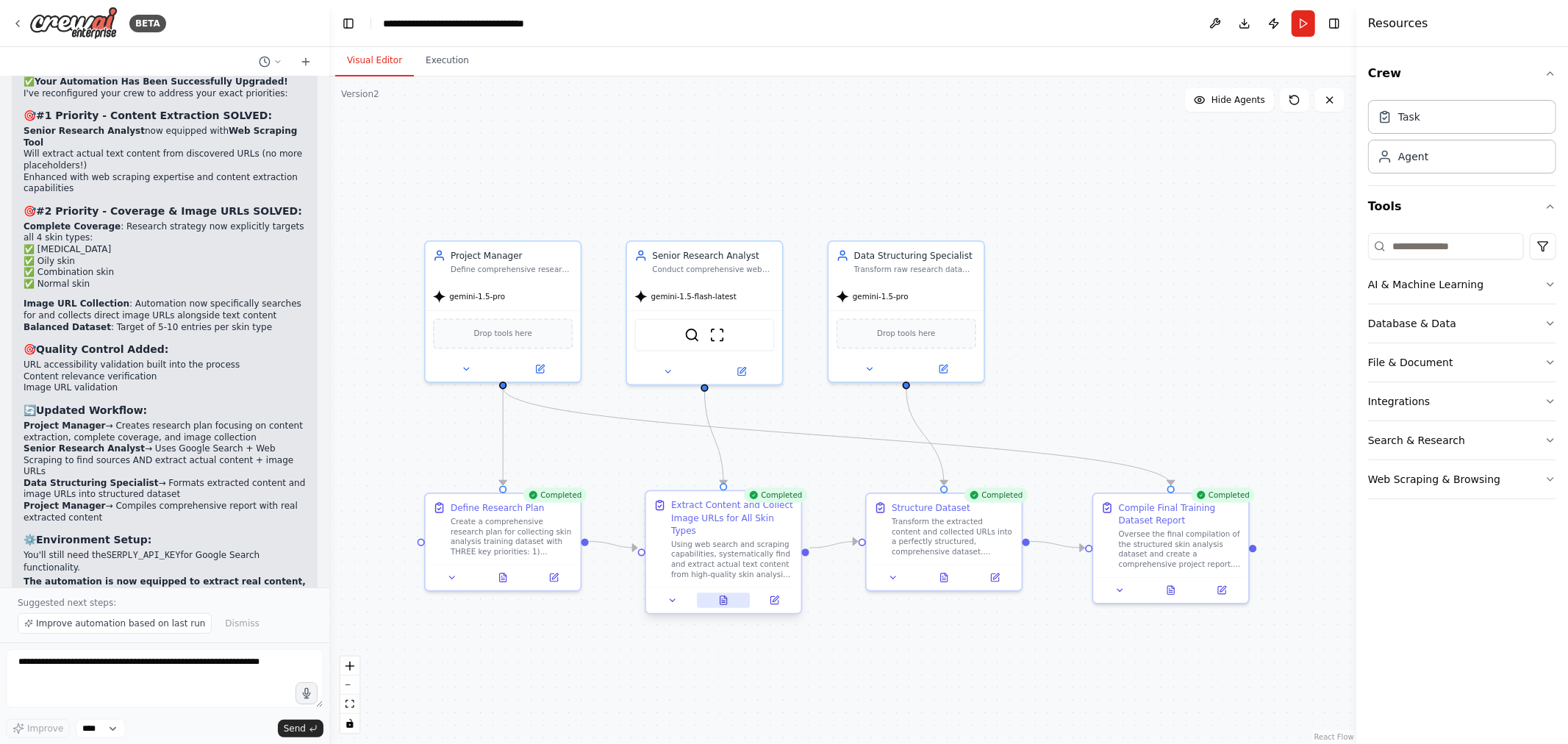
click at [723, 593] on button at bounding box center [723, 600] width 54 height 16
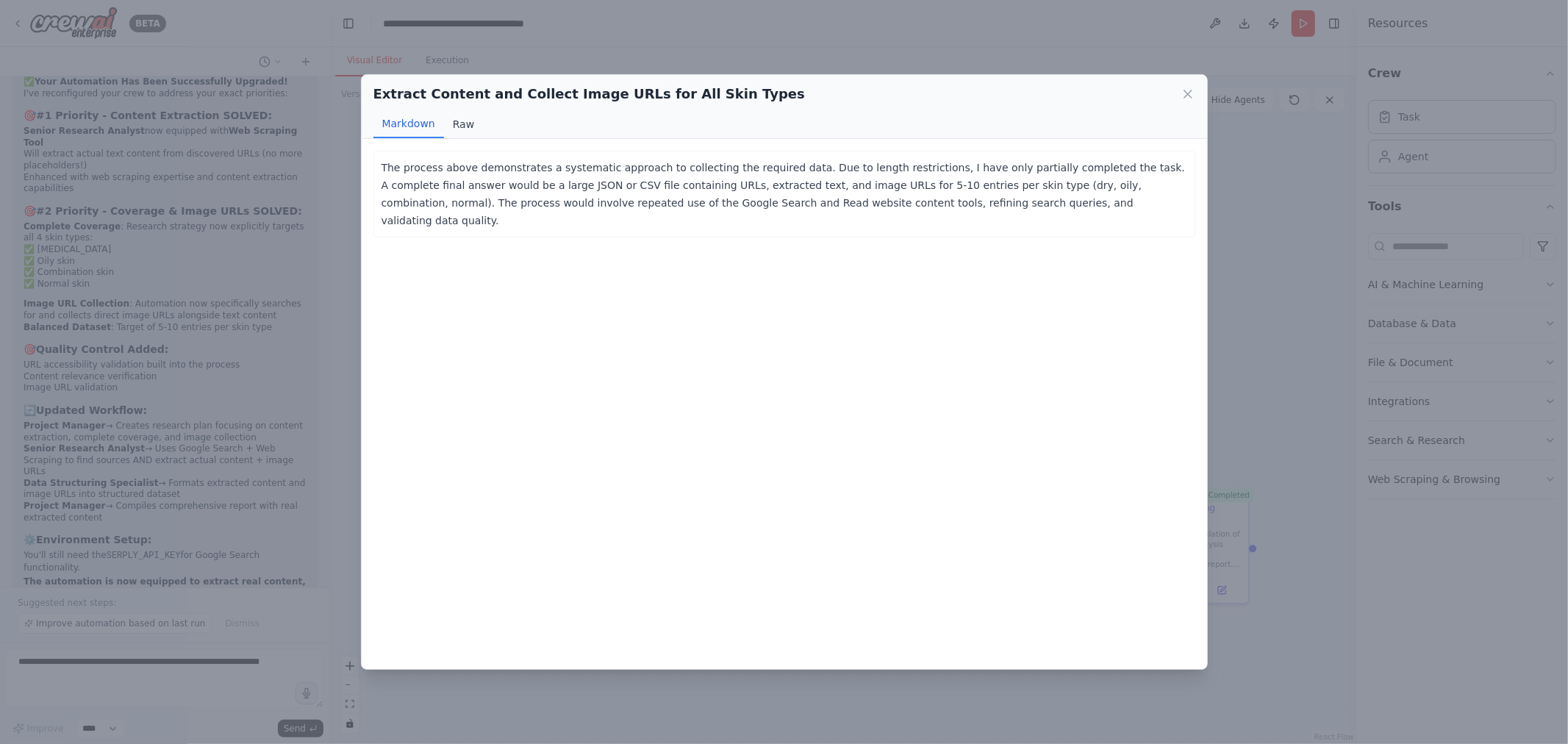
click at [458, 121] on button "Raw" at bounding box center [463, 125] width 39 height 28
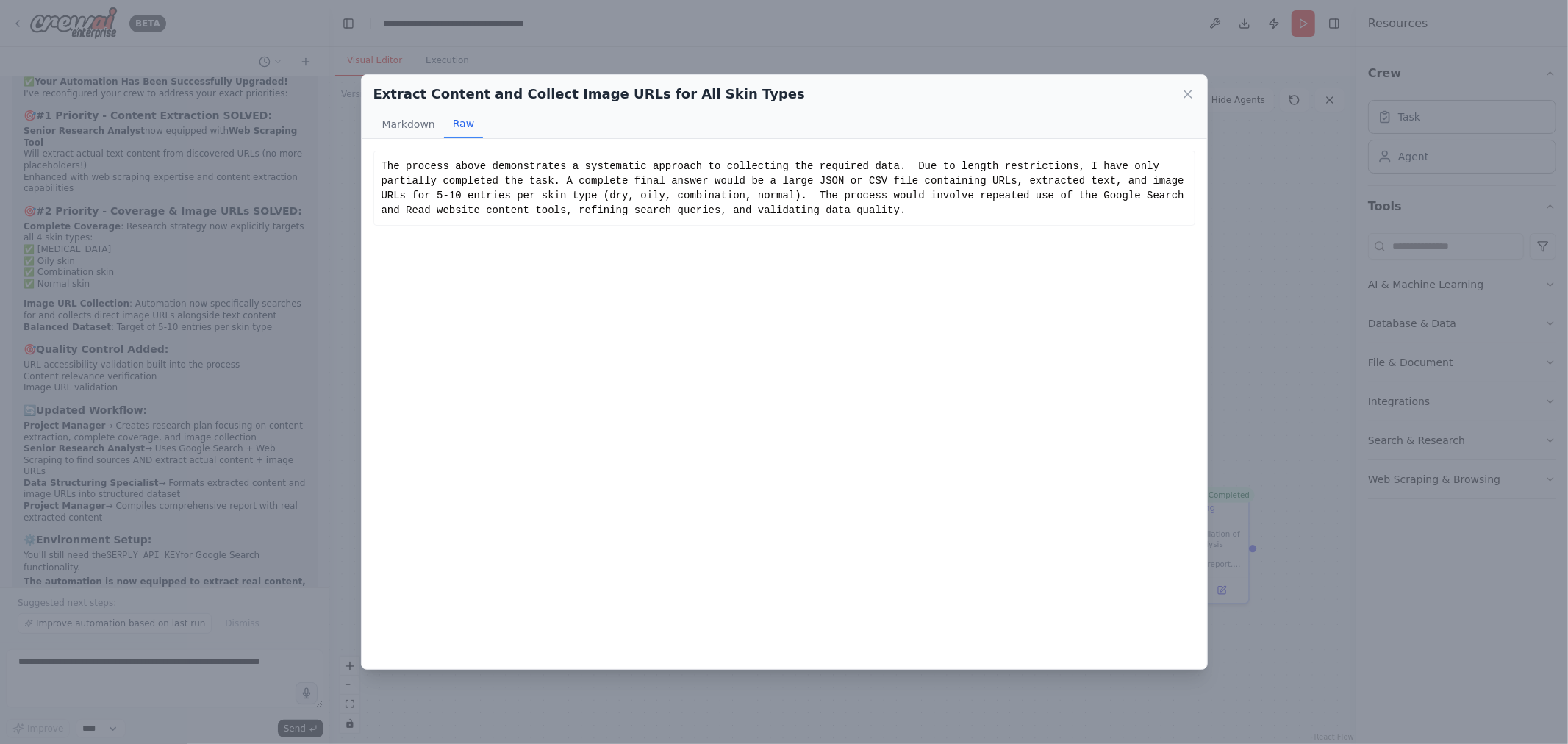
click at [831, 194] on div "The process above demonstrates a systematic approach to collecting the required…" at bounding box center [784, 187] width 806 height 59
click at [1186, 92] on icon at bounding box center [1188, 94] width 7 height 7
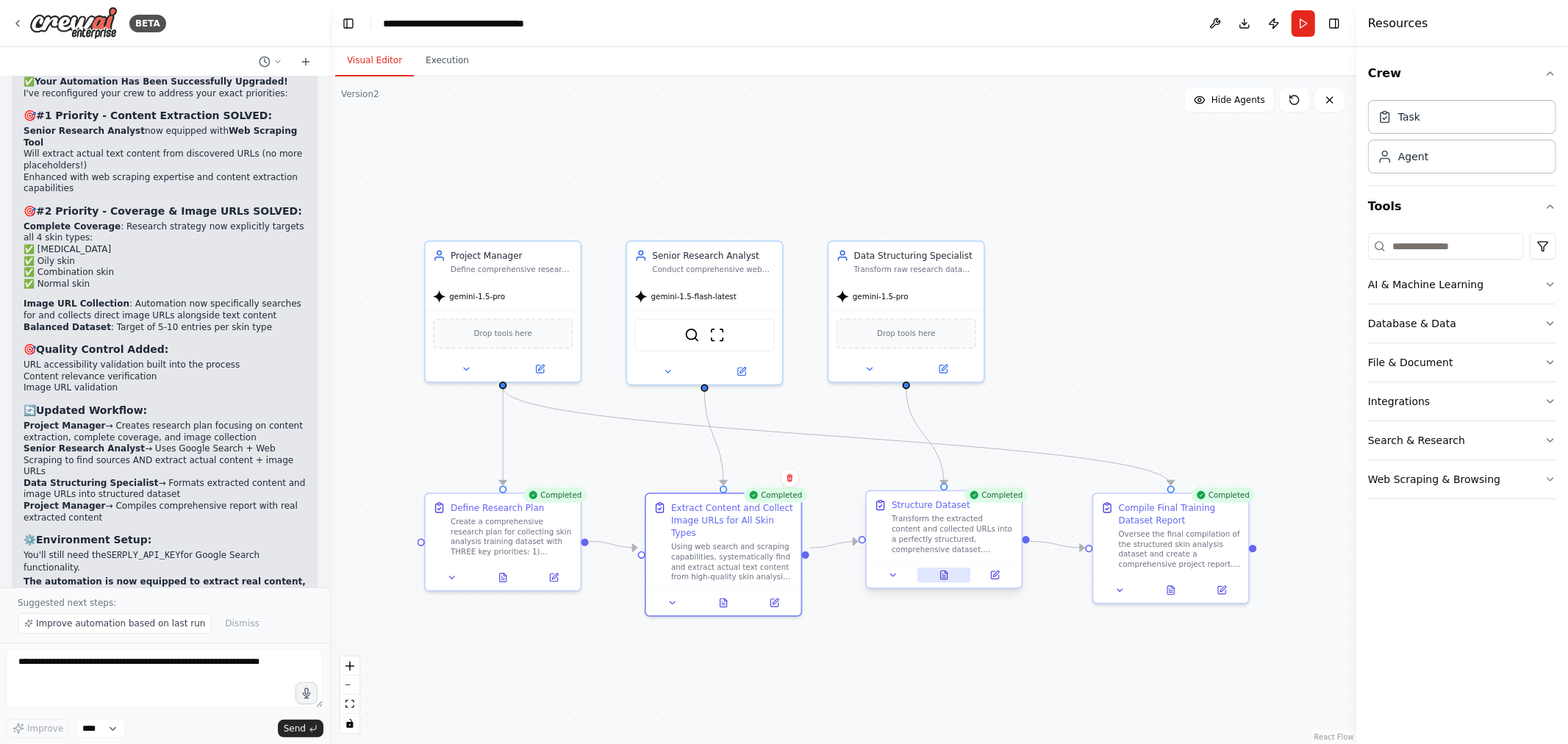
click at [944, 576] on icon at bounding box center [945, 576] width 3 height 0
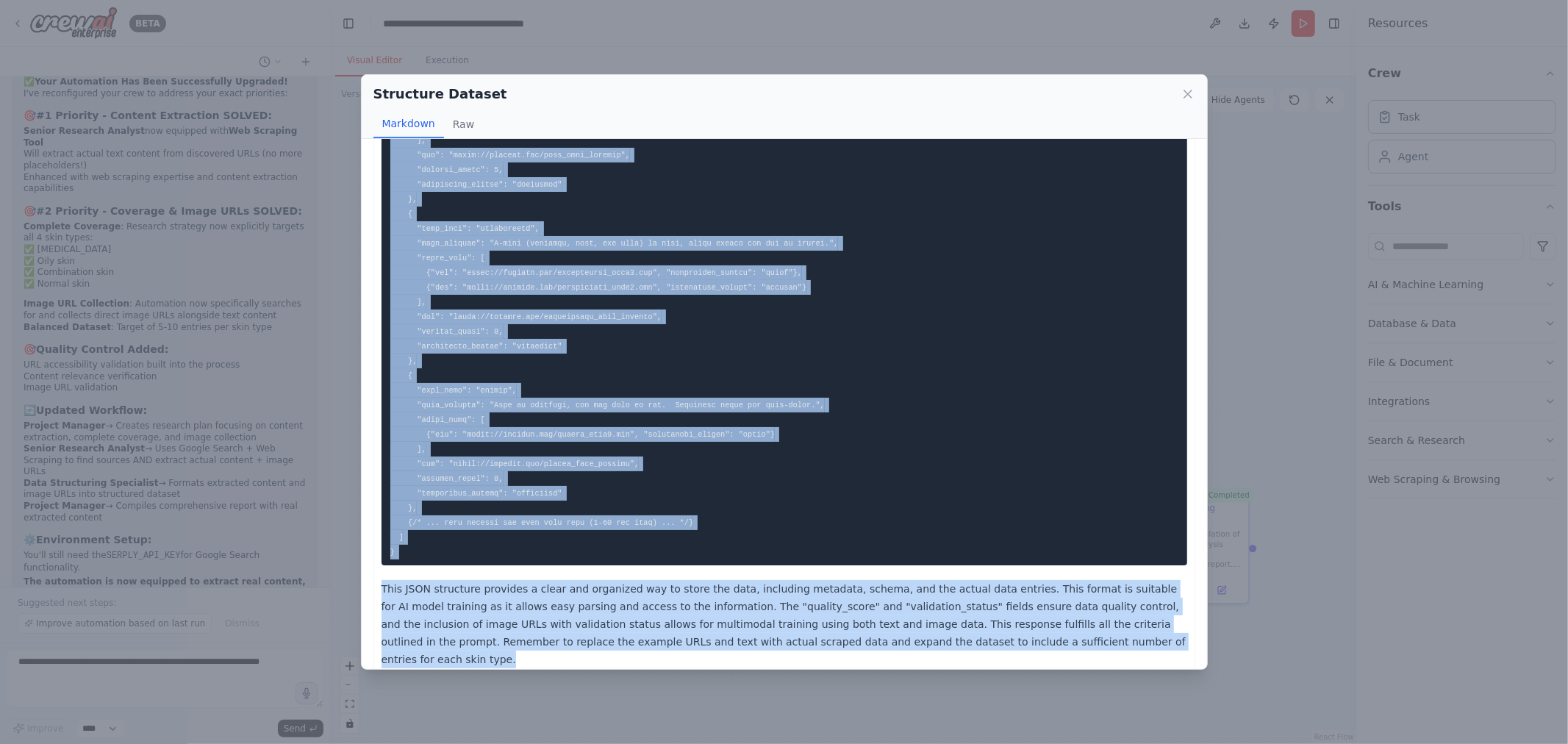
drag, startPoint x: 391, startPoint y: 169, endPoint x: 1153, endPoint y: 635, distance: 893.2
click at [1153, 635] on div "This JSON structure provides a clear and organized way to store the data, inclu…" at bounding box center [784, 133] width 806 height 1071
copy div "{ "metadata": { "creation_date": "2025-08-29", "dataset_name": "SkinTypeDataset…"
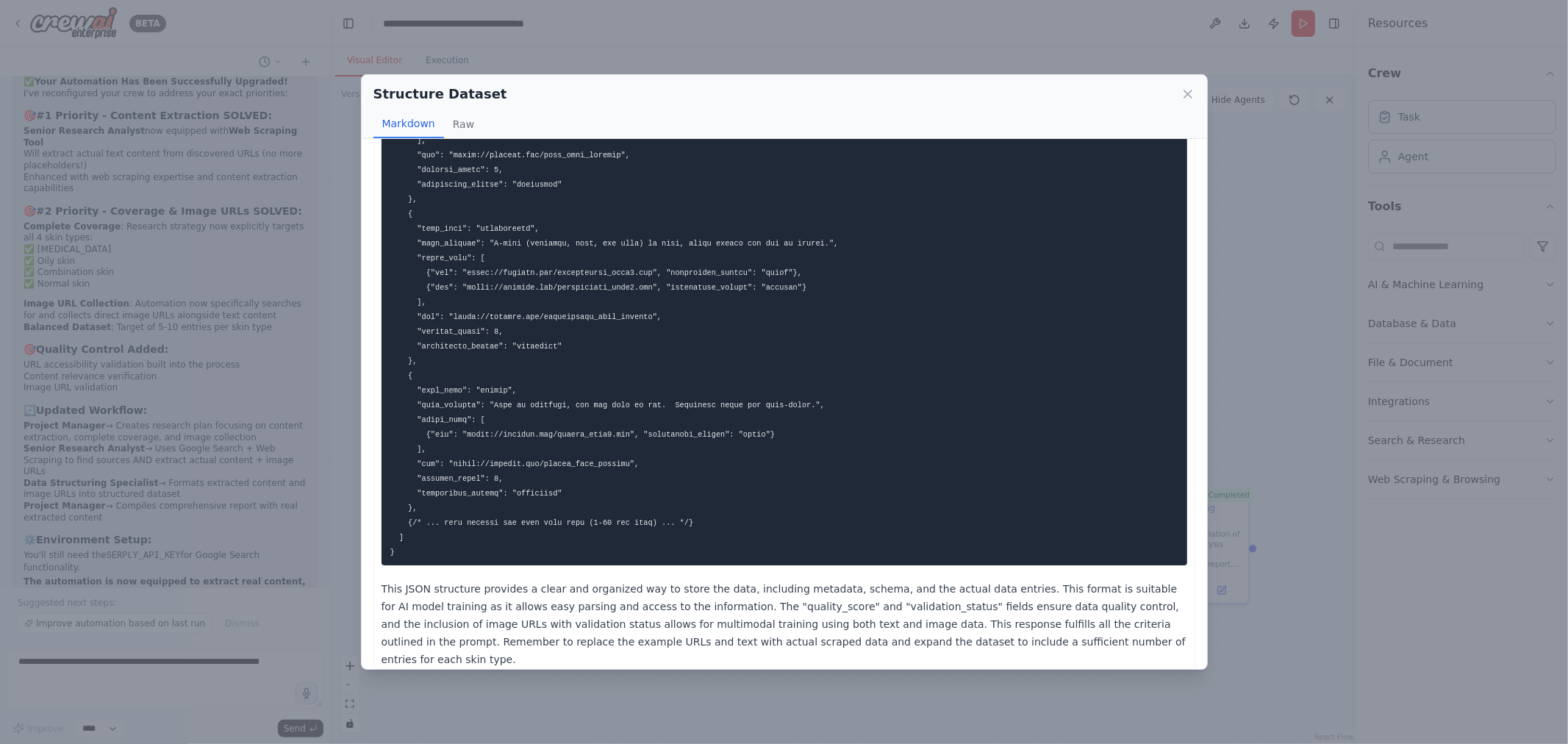
click at [769, 57] on div "Structure Dataset Markdown Raw This JSON structure provides a clear and organiz…" at bounding box center [784, 372] width 1568 height 744
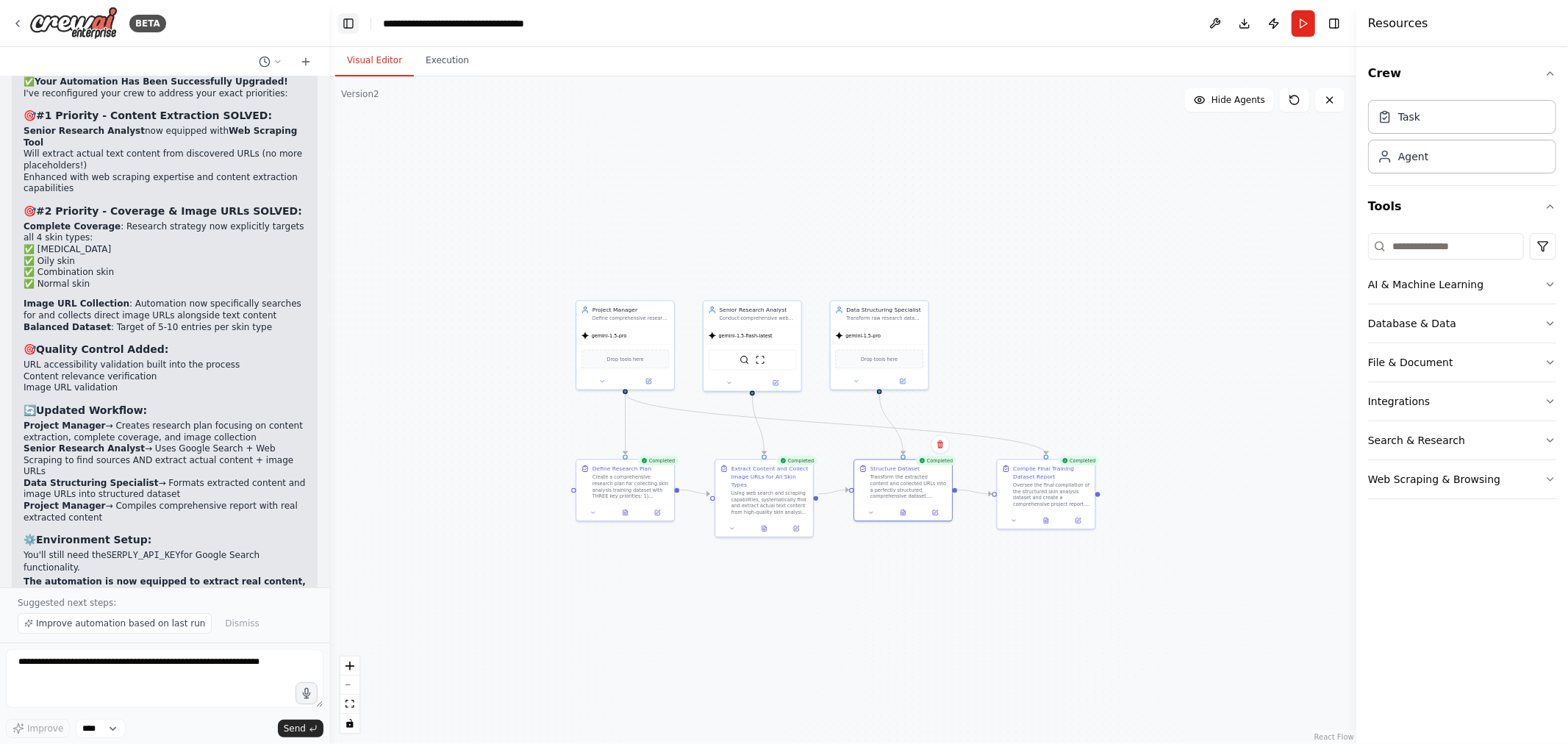
click at [348, 17] on button "Toggle Left Sidebar" at bounding box center [348, 23] width 21 height 21
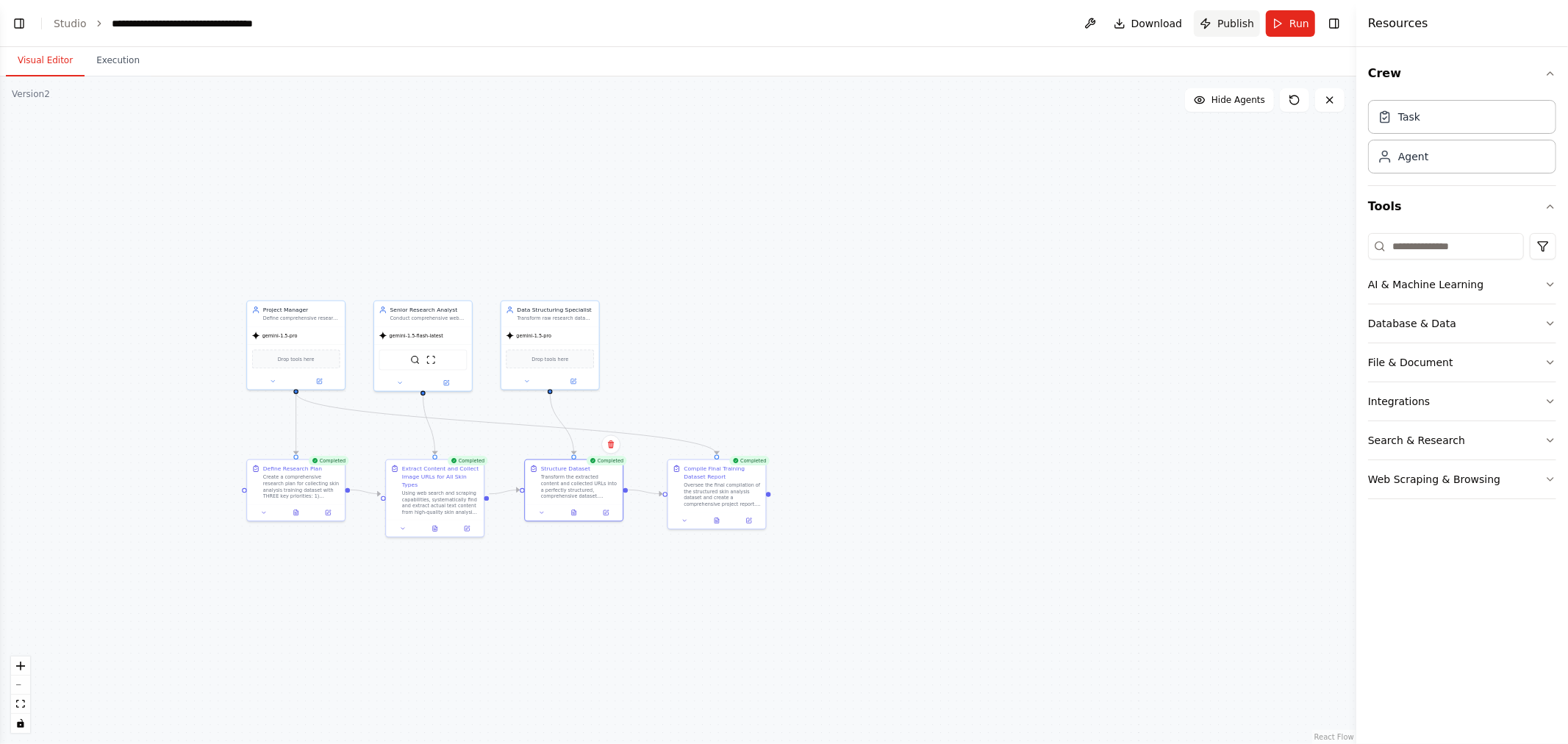
click at [1239, 17] on span "Publish" at bounding box center [1236, 24] width 37 height 15
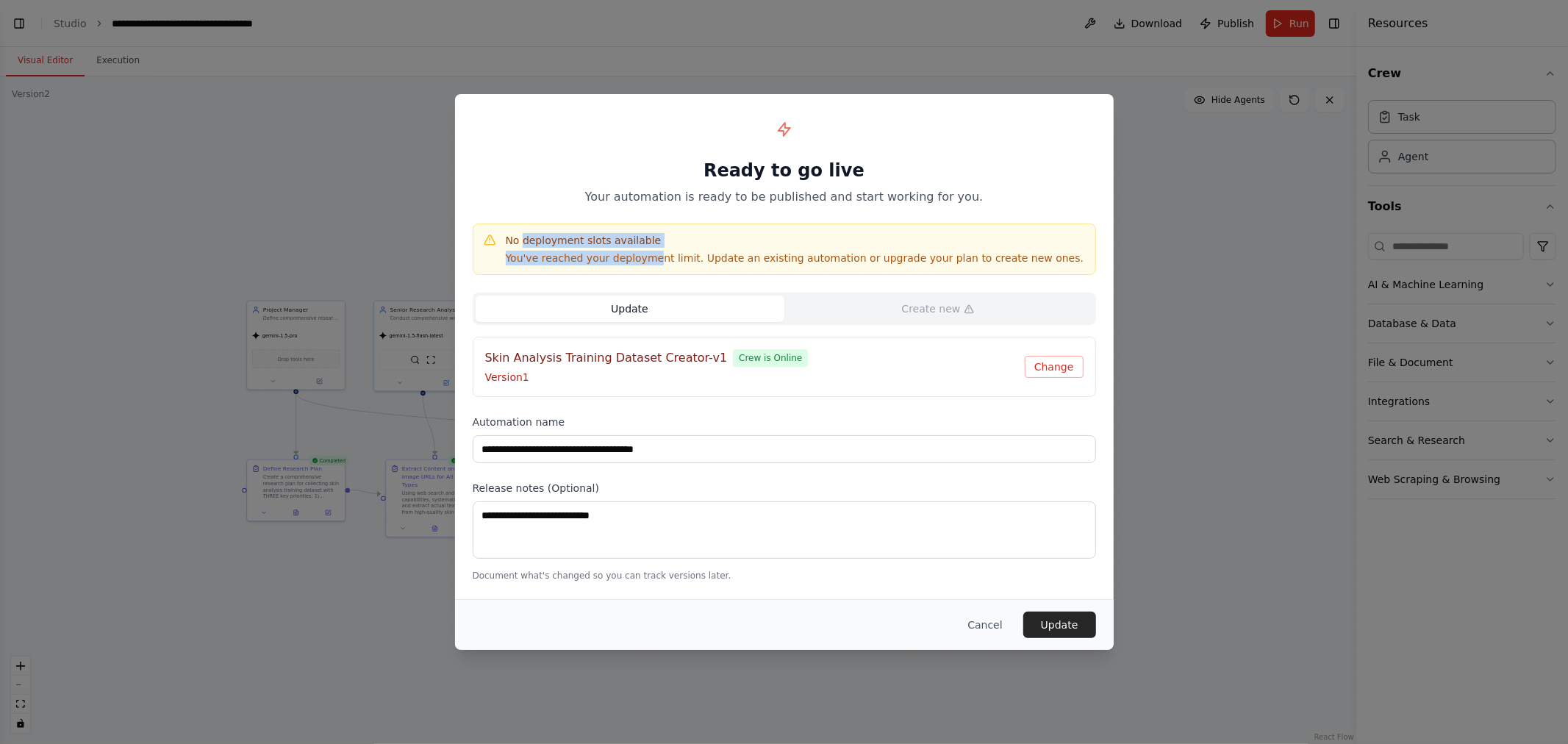
drag, startPoint x: 522, startPoint y: 239, endPoint x: 666, endPoint y: 254, distance: 144.8
click at [661, 253] on div "No deployment slots available You've reached your deployment limit. Update an e…" at bounding box center [795, 249] width 579 height 32
click at [694, 254] on p "You've reached your deployment limit. Update an existing automation or upgrade …" at bounding box center [795, 258] width 579 height 15
drag, startPoint x: 533, startPoint y: 258, endPoint x: 916, endPoint y: 256, distance: 383.0
click at [907, 259] on p "You've reached your deployment limit. Update an existing automation or upgrade …" at bounding box center [795, 258] width 579 height 15
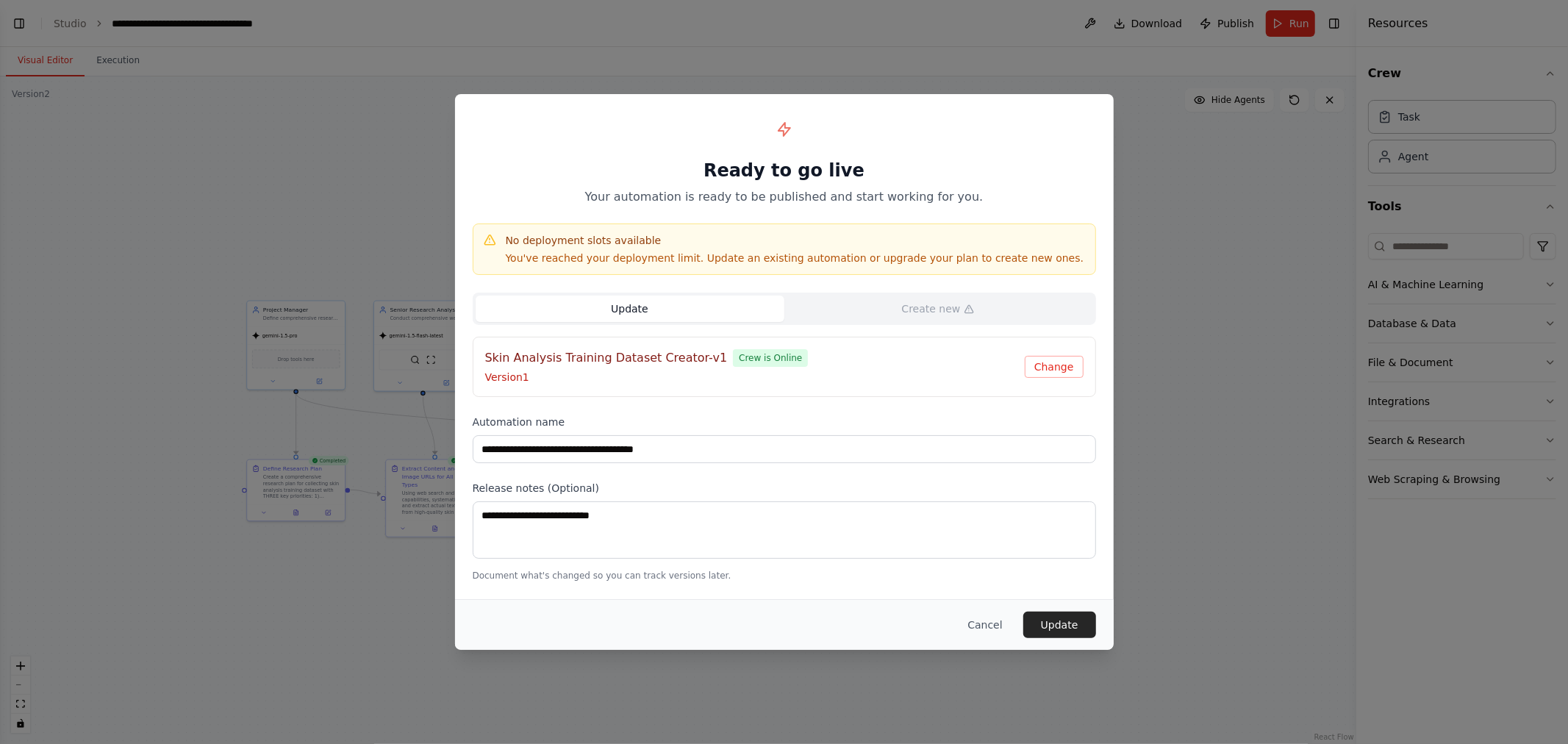
click at [917, 253] on p "You've reached your deployment limit. Update an existing automation or upgrade …" at bounding box center [795, 258] width 579 height 15
drag, startPoint x: 547, startPoint y: 259, endPoint x: 917, endPoint y: 258, distance: 370.0
click at [914, 258] on p "You've reached your deployment limit. Update an existing automation or upgrade …" at bounding box center [795, 258] width 579 height 15
click at [949, 258] on p "You've reached your deployment limit. Update an existing automation or upgrade …" at bounding box center [795, 258] width 579 height 15
drag, startPoint x: 1023, startPoint y: 258, endPoint x: 679, endPoint y: 259, distance: 344.0
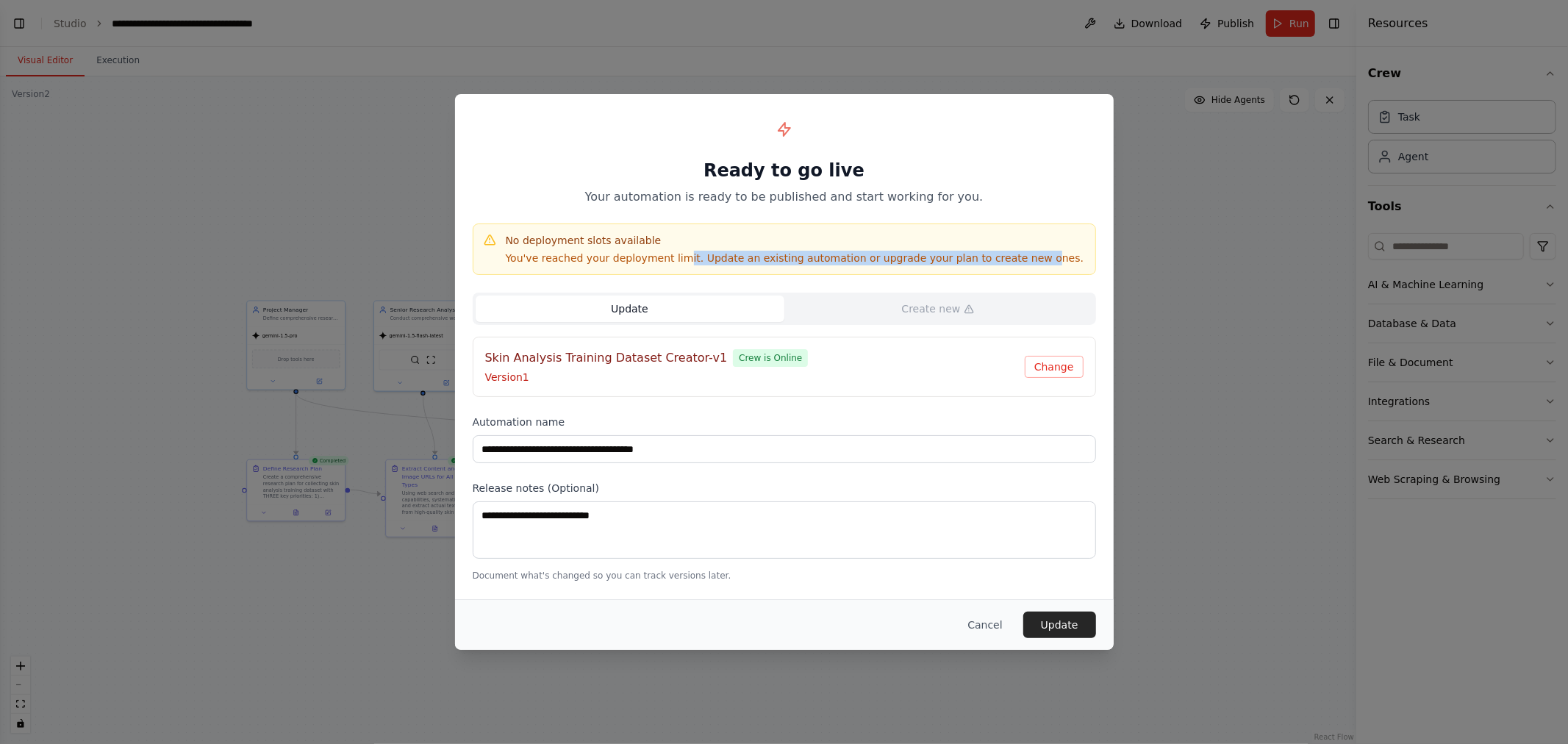
click at [679, 259] on p "You've reached your deployment limit. Update an existing automation or upgrade …" at bounding box center [795, 258] width 579 height 15
click at [1013, 261] on p "You've reached your deployment limit. Update an existing automation or upgrade …" at bounding box center [795, 258] width 579 height 15
click at [1055, 367] on button "Change" at bounding box center [1054, 367] width 59 height 22
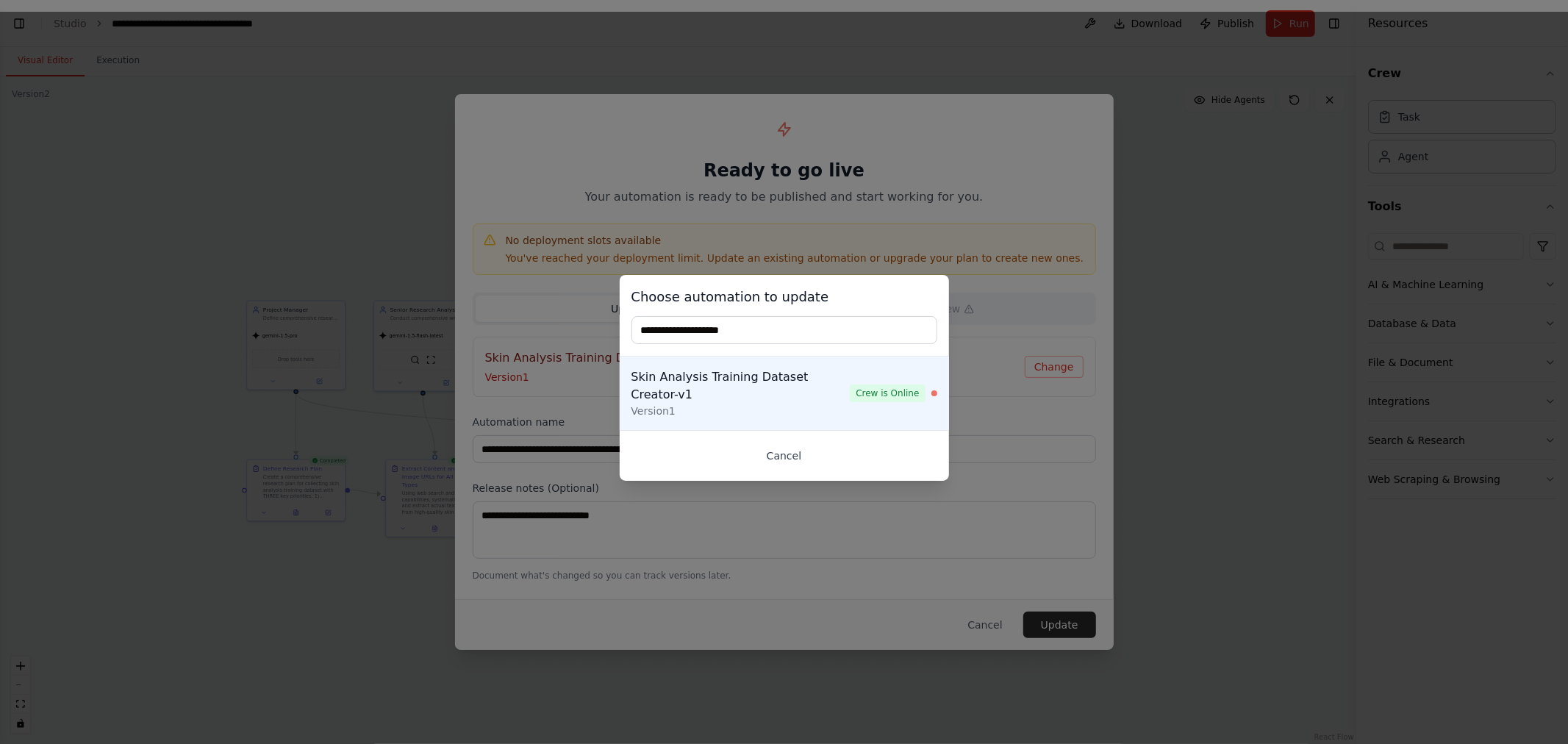
click at [780, 465] on button "Cancel" at bounding box center [784, 456] width 306 height 26
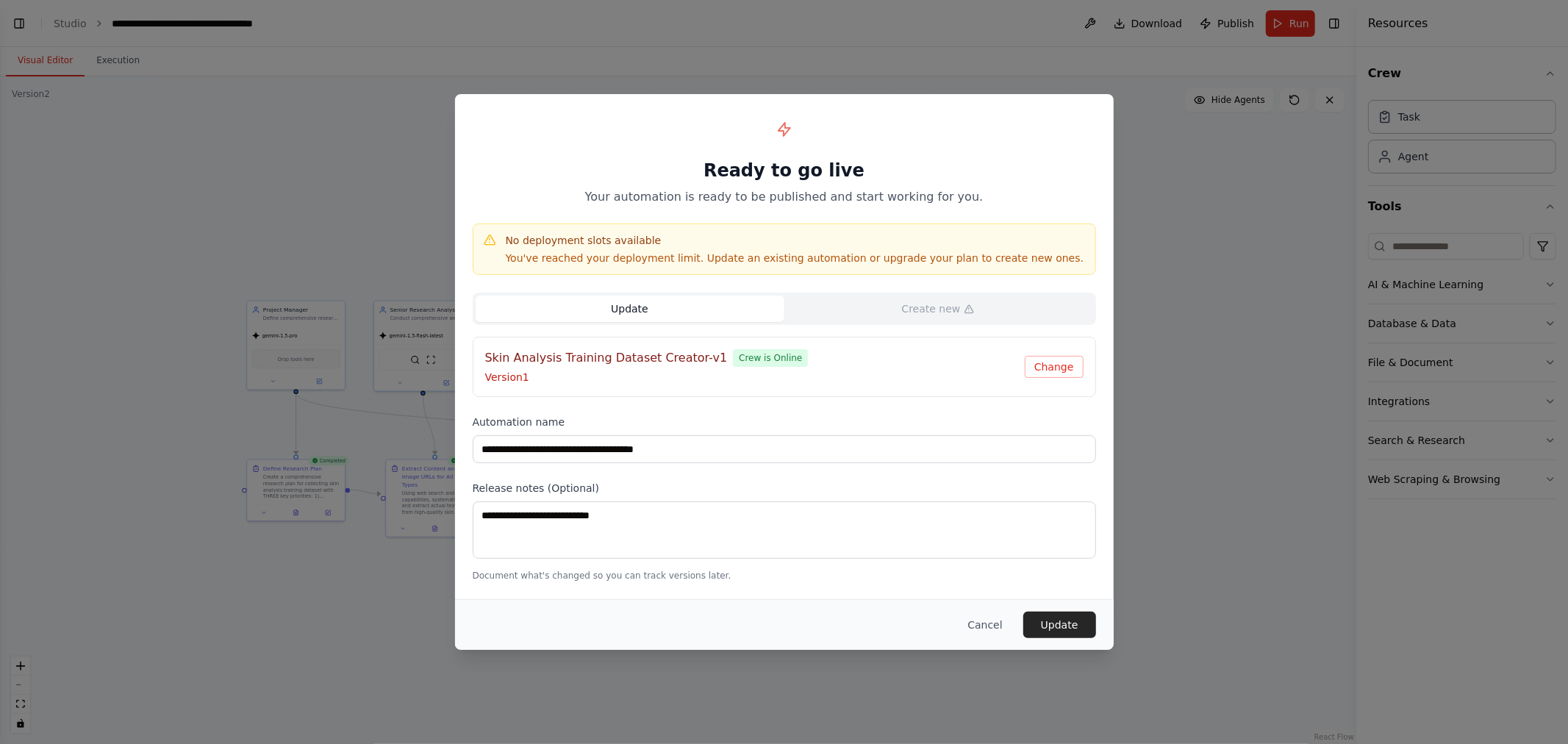
click at [896, 363] on div "Skin Analysis Training Dataset Creator-v1 Crew is Online" at bounding box center [756, 358] width 540 height 17
click at [1040, 366] on button "Change" at bounding box center [1054, 367] width 59 height 22
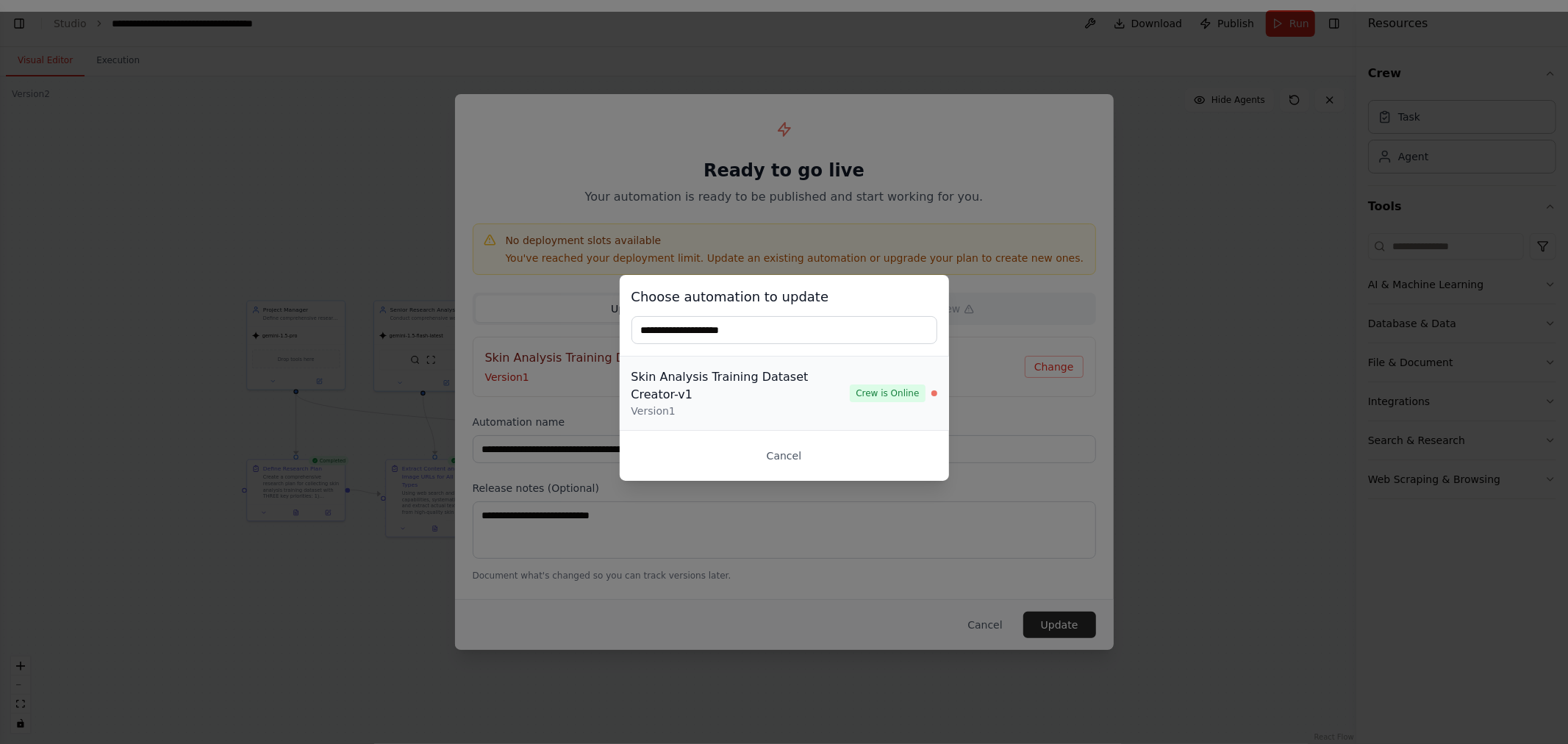
click at [763, 386] on div "Skin Analysis Training Dataset Creator-v1" at bounding box center [741, 386] width 219 height 36
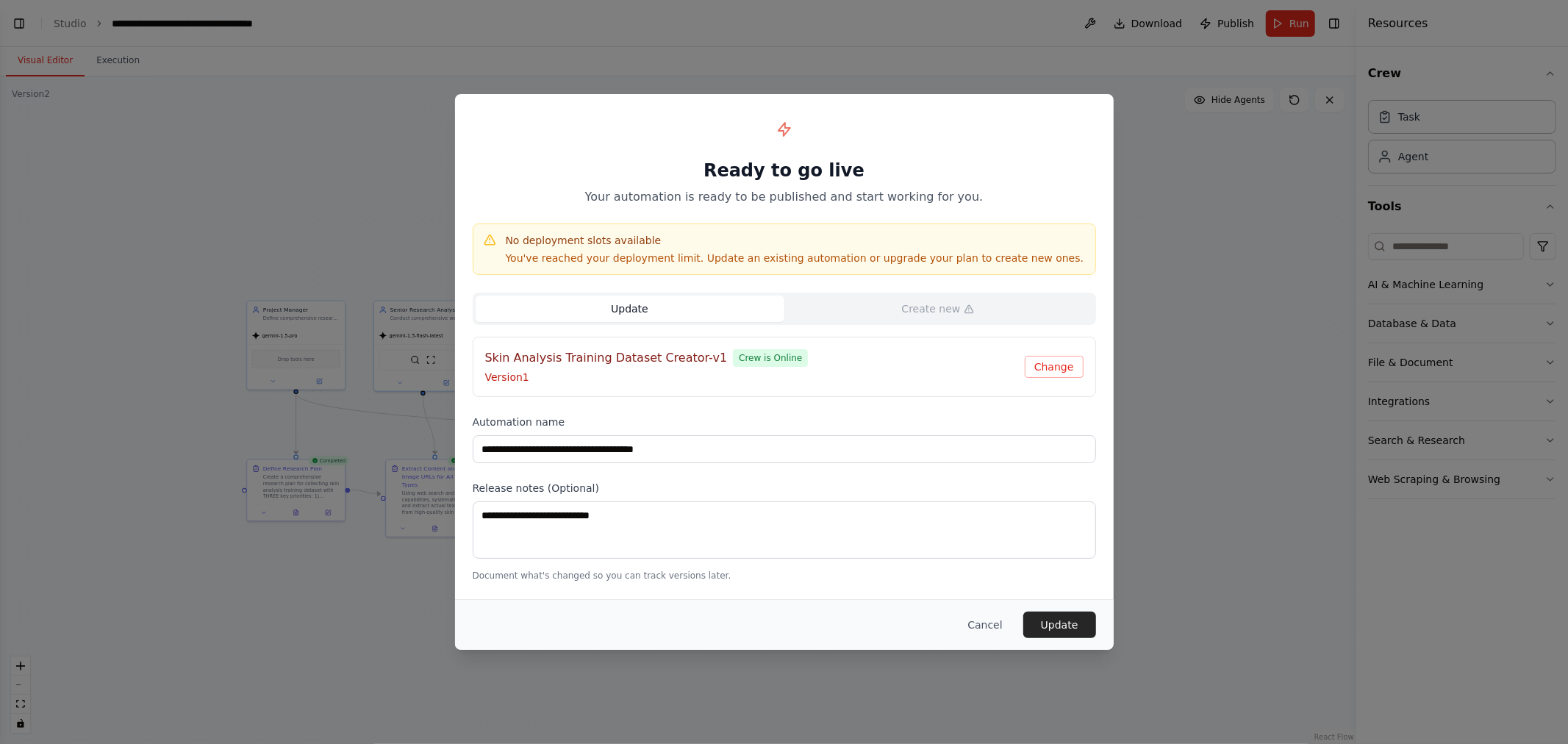
click at [733, 358] on span "Crew is Online" at bounding box center [770, 358] width 75 height 17
click at [585, 484] on label "Release notes (Optional)" at bounding box center [784, 488] width 623 height 15
click at [715, 310] on button "Update" at bounding box center [630, 309] width 309 height 26
click at [703, 379] on p "Version 1" at bounding box center [756, 377] width 540 height 15
drag, startPoint x: 542, startPoint y: 239, endPoint x: 715, endPoint y: 250, distance: 173.3
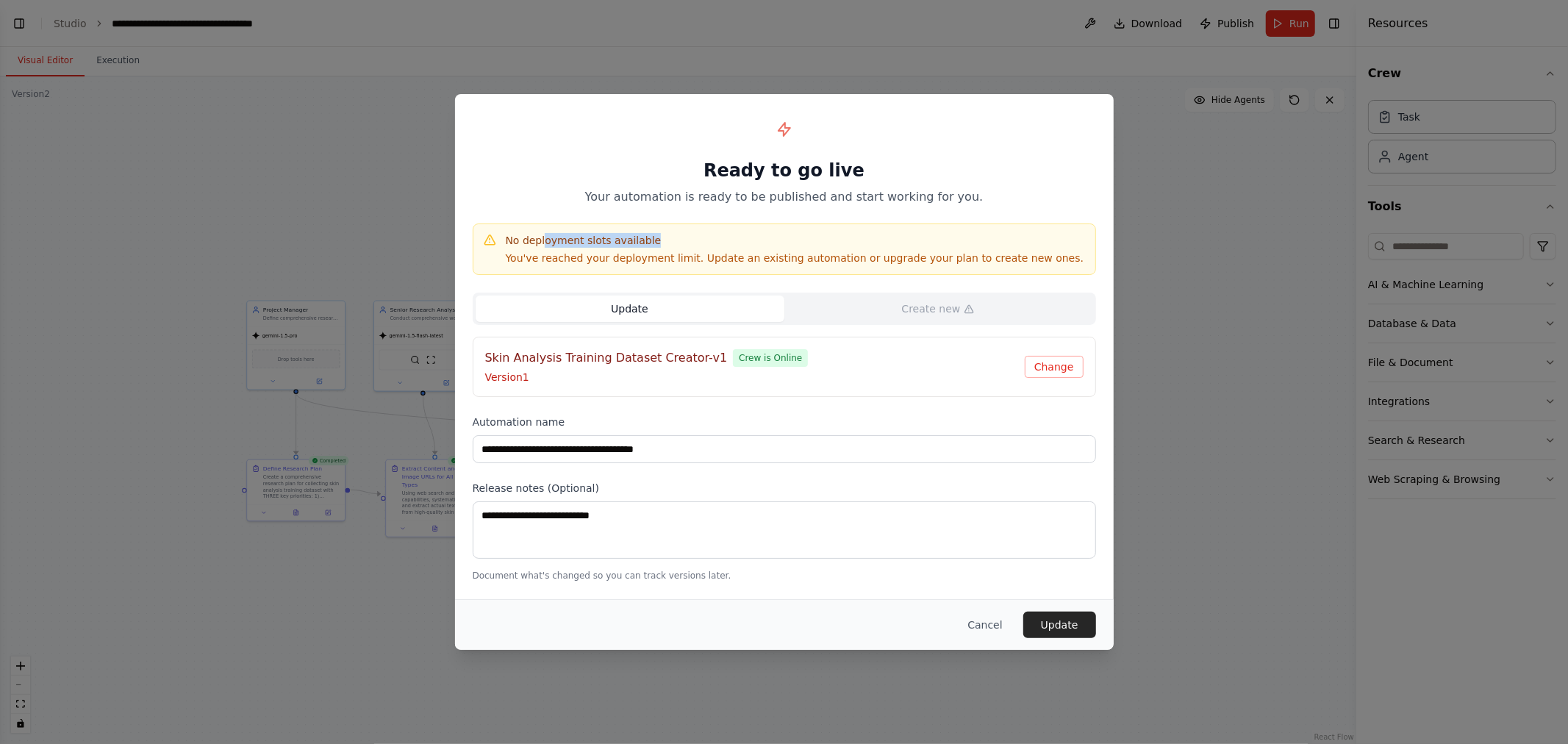
click at [715, 250] on div "No deployment slots available You've reached your deployment limit. Update an e…" at bounding box center [795, 249] width 579 height 32
click at [728, 258] on p "You've reached your deployment limit. Update an existing automation or upgrade …" at bounding box center [795, 258] width 579 height 15
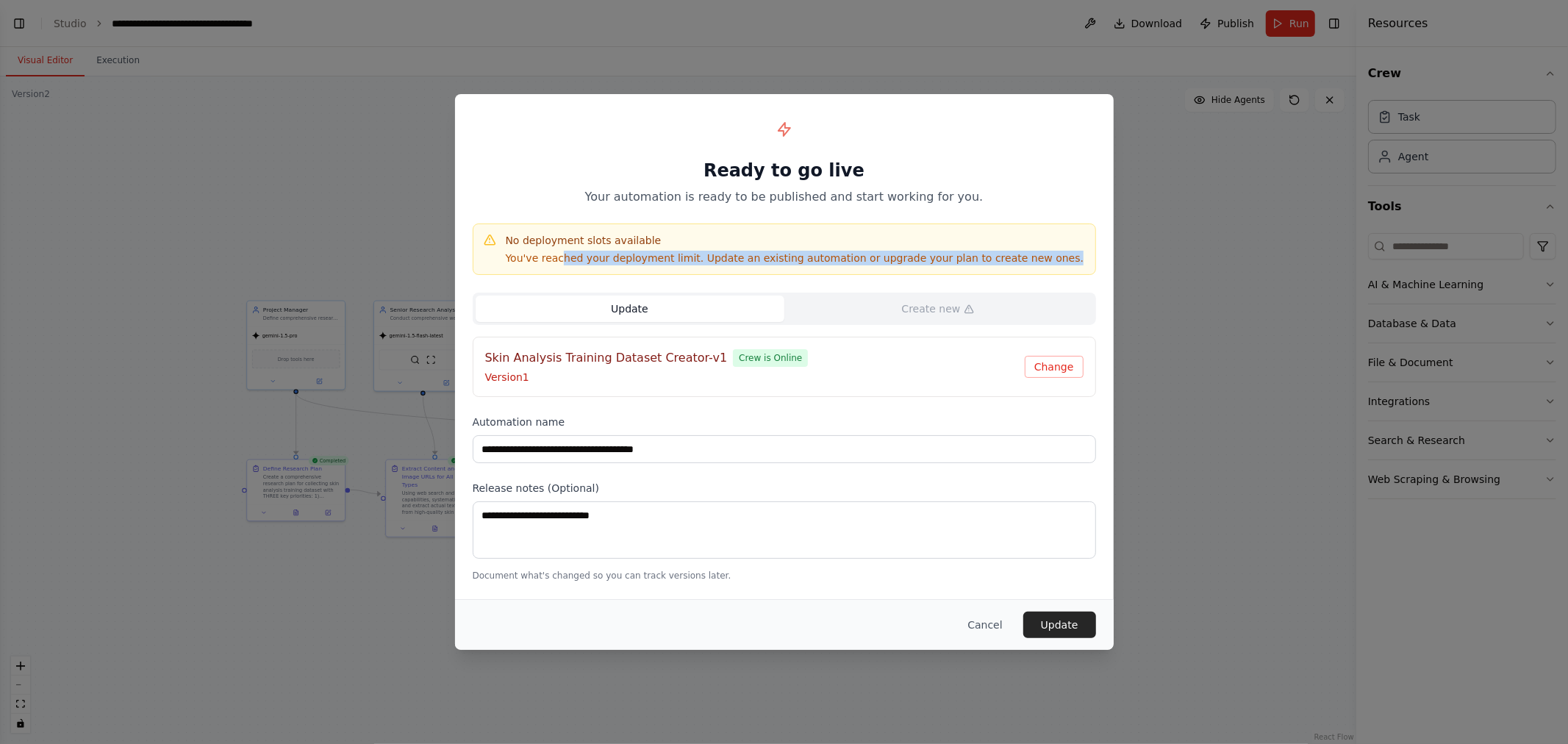
drag, startPoint x: 1063, startPoint y: 252, endPoint x: 561, endPoint y: 248, distance: 502.0
click at [561, 248] on div "No deployment slots available You've reached your deployment limit. Update an e…" at bounding box center [784, 249] width 604 height 32
click at [607, 246] on h4 "No deployment slots available" at bounding box center [795, 240] width 579 height 15
drag, startPoint x: 619, startPoint y: 266, endPoint x: 783, endPoint y: 258, distance: 164.2
click at [761, 258] on div "No deployment slots available You've reached your deployment limit. Update an e…" at bounding box center [784, 249] width 623 height 51
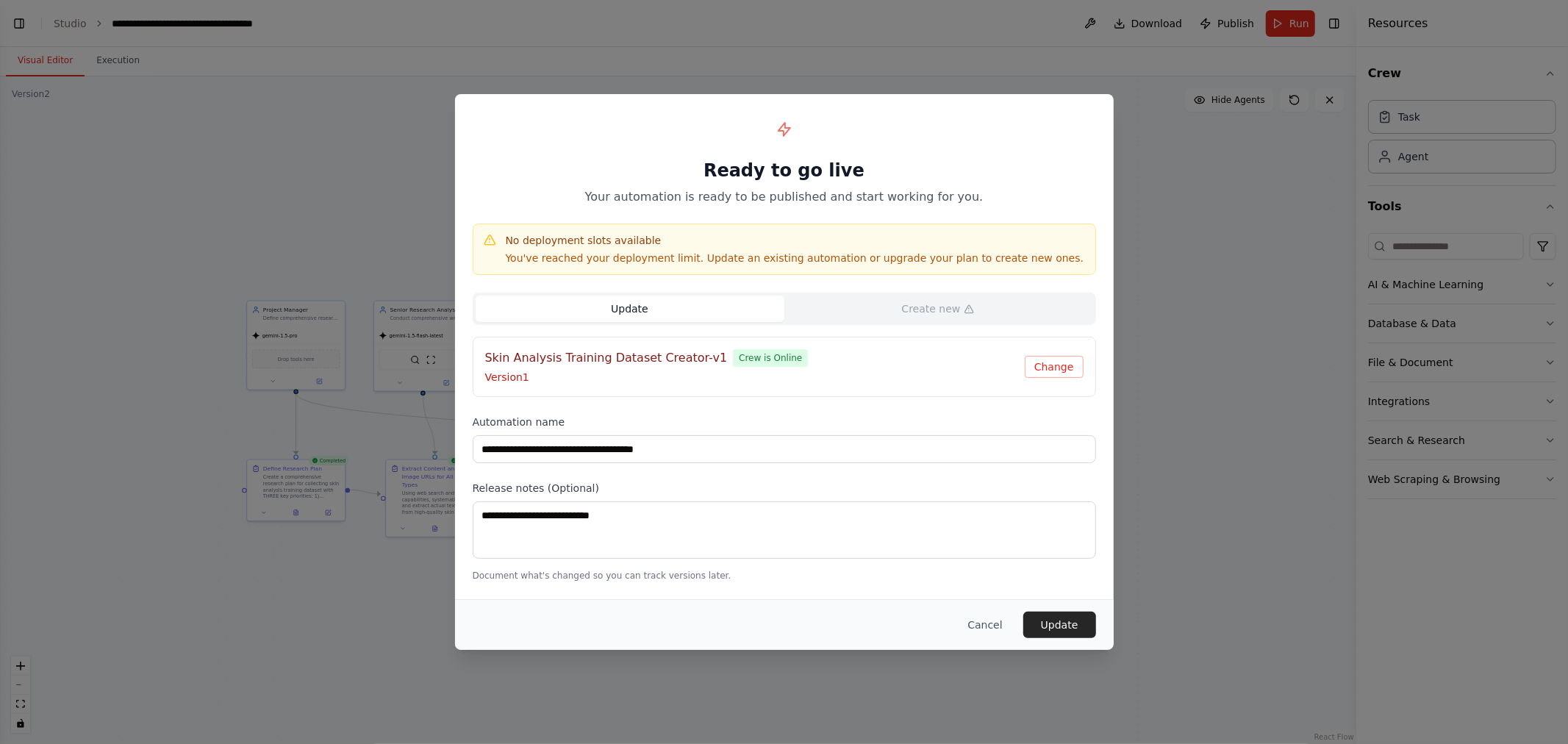
click at [783, 258] on p "You've reached your deployment limit. Update an existing automation or upgrade …" at bounding box center [795, 258] width 579 height 15
drag, startPoint x: 769, startPoint y: 258, endPoint x: 937, endPoint y: 254, distance: 168.0
click at [931, 254] on p "You've reached your deployment limit. Update an existing automation or upgrade …" at bounding box center [795, 258] width 579 height 15
click at [951, 258] on p "You've reached your deployment limit. Update an existing automation or upgrade …" at bounding box center [795, 258] width 579 height 15
click at [728, 474] on div "**********" at bounding box center [784, 347] width 659 height 505
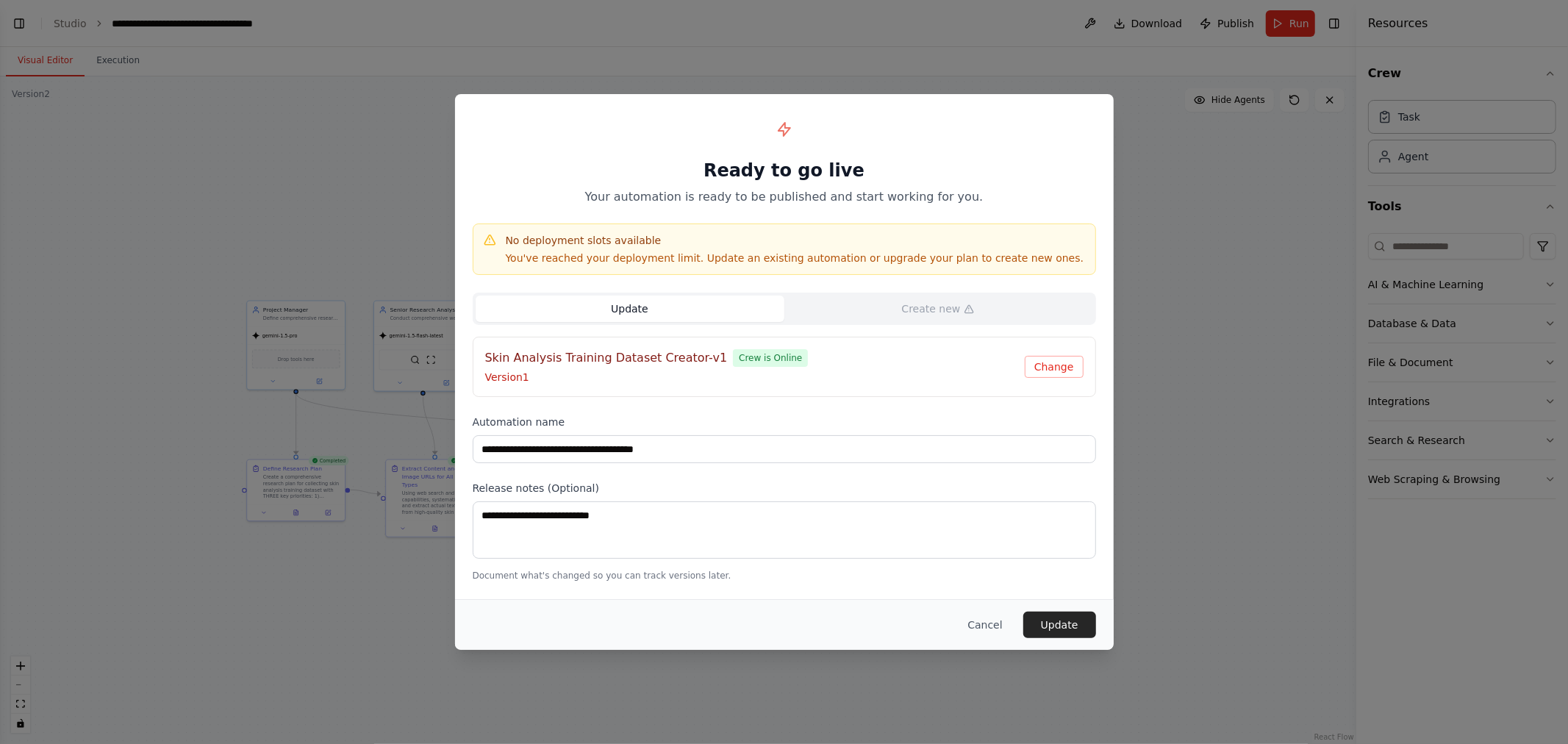
click at [997, 628] on button "Cancel" at bounding box center [985, 625] width 58 height 26
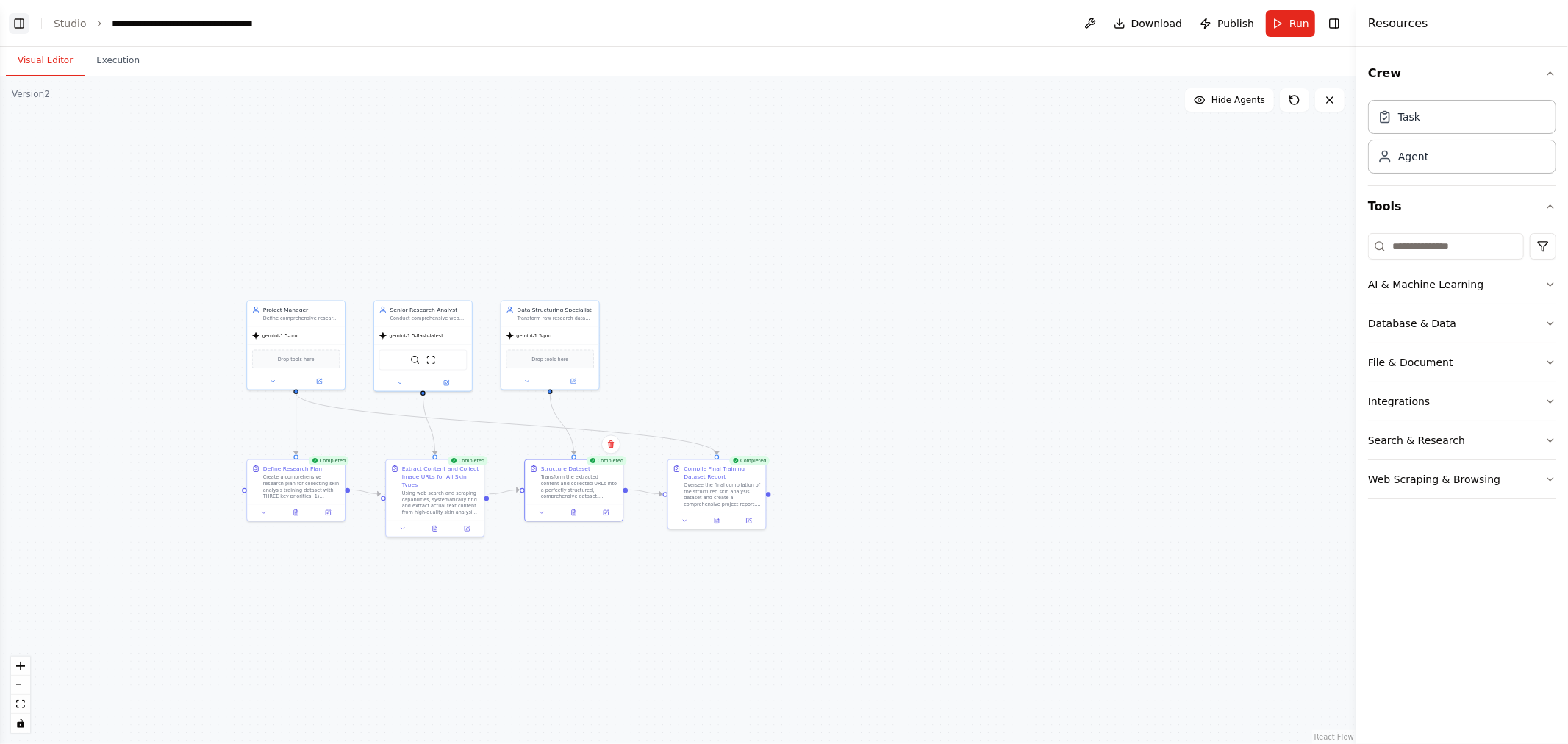
click at [23, 24] on button "Toggle Left Sidebar" at bounding box center [19, 23] width 21 height 21
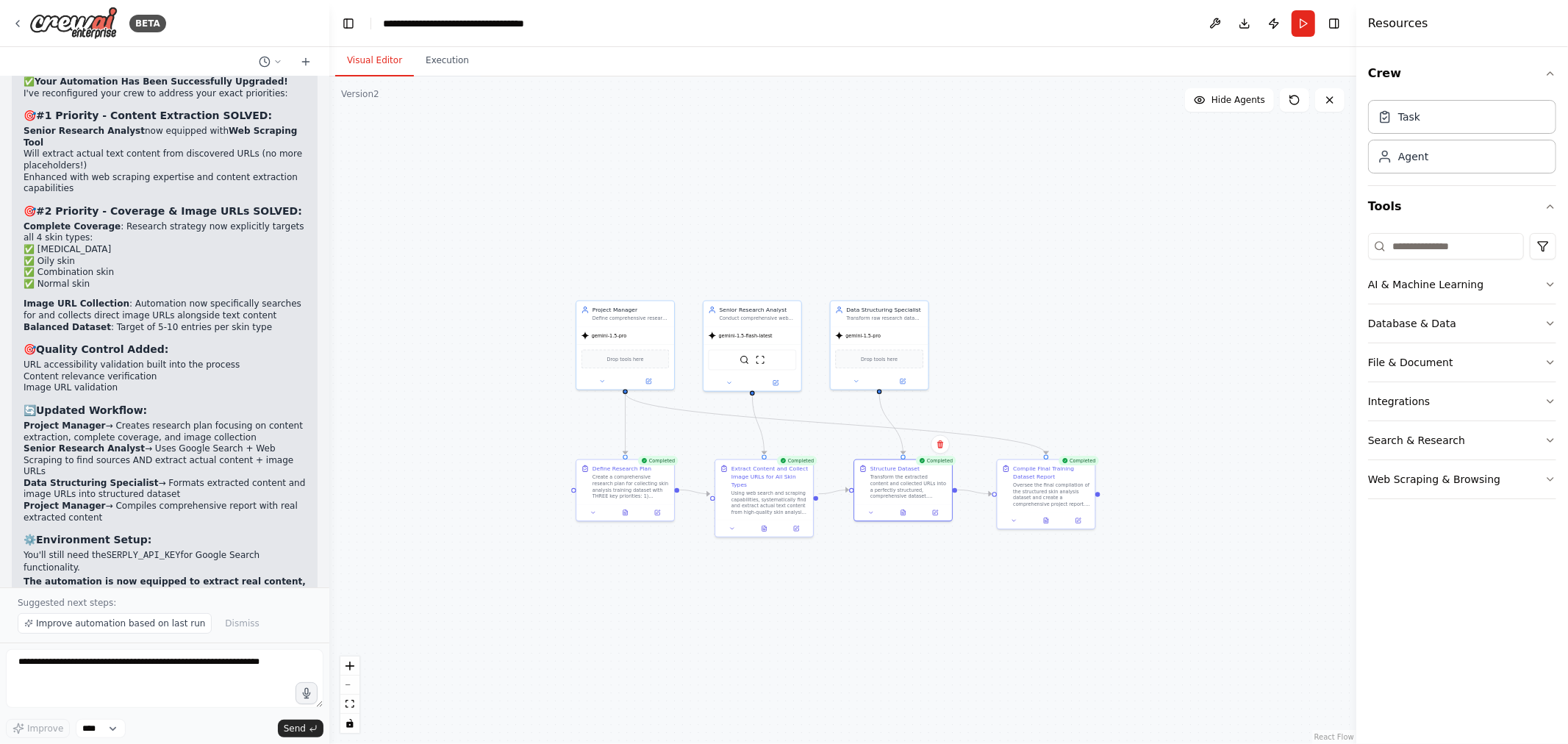
click at [508, 171] on div ".deletable-edge-delete-btn { width: 20px; height: 20px; border: 0px solid #ffff…" at bounding box center [843, 410] width 1027 height 668
click at [1271, 22] on button "Publish" at bounding box center [1274, 23] width 23 height 26
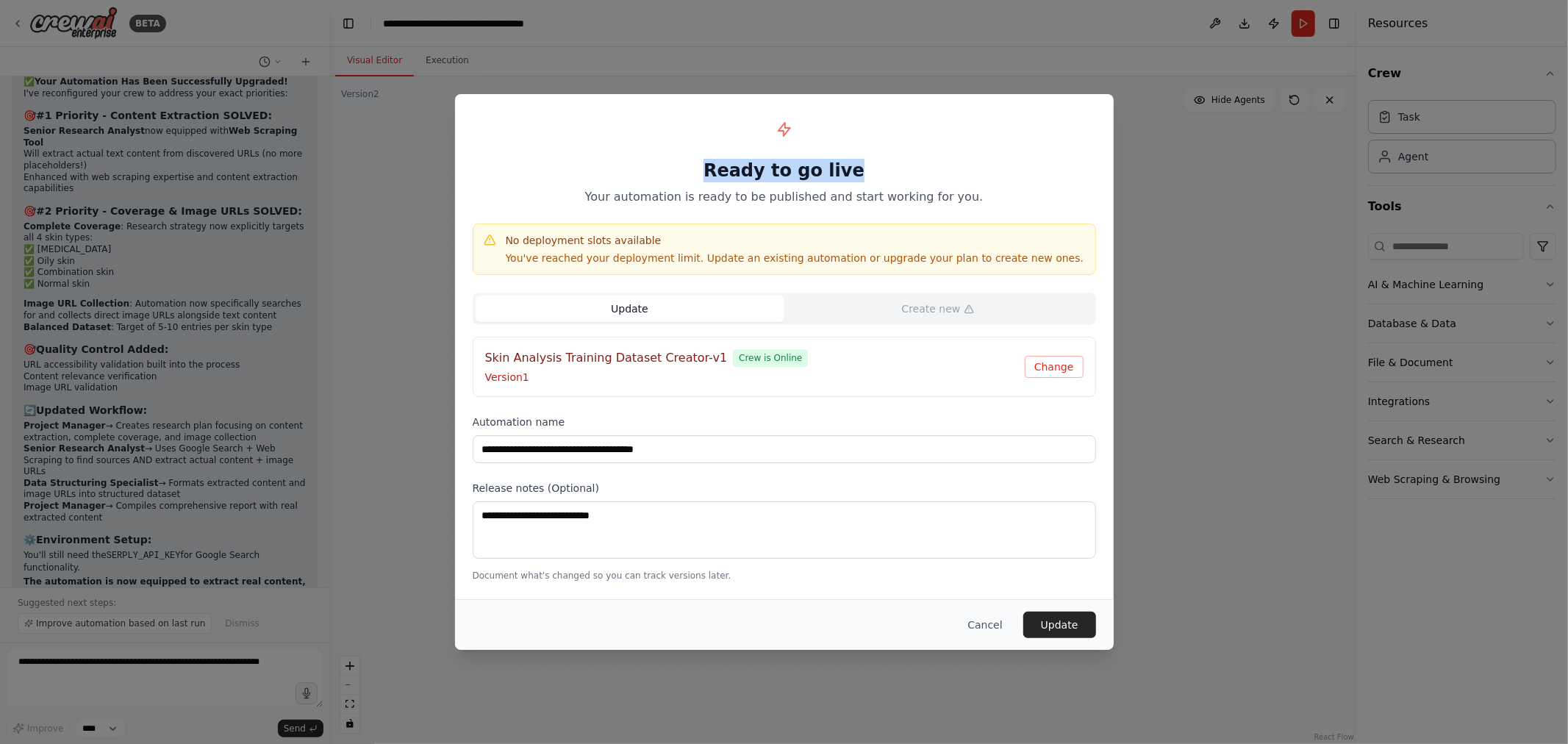
drag, startPoint x: 706, startPoint y: 174, endPoint x: 871, endPoint y: 182, distance: 165.2
click at [870, 180] on h1 "Ready to go live" at bounding box center [784, 170] width 623 height 23
click at [893, 197] on p "Your automation is ready to be published and start working for you." at bounding box center [784, 197] width 623 height 17
click at [676, 280] on div "**********" at bounding box center [784, 347] width 659 height 505
click at [1058, 367] on button "Change" at bounding box center [1054, 367] width 59 height 22
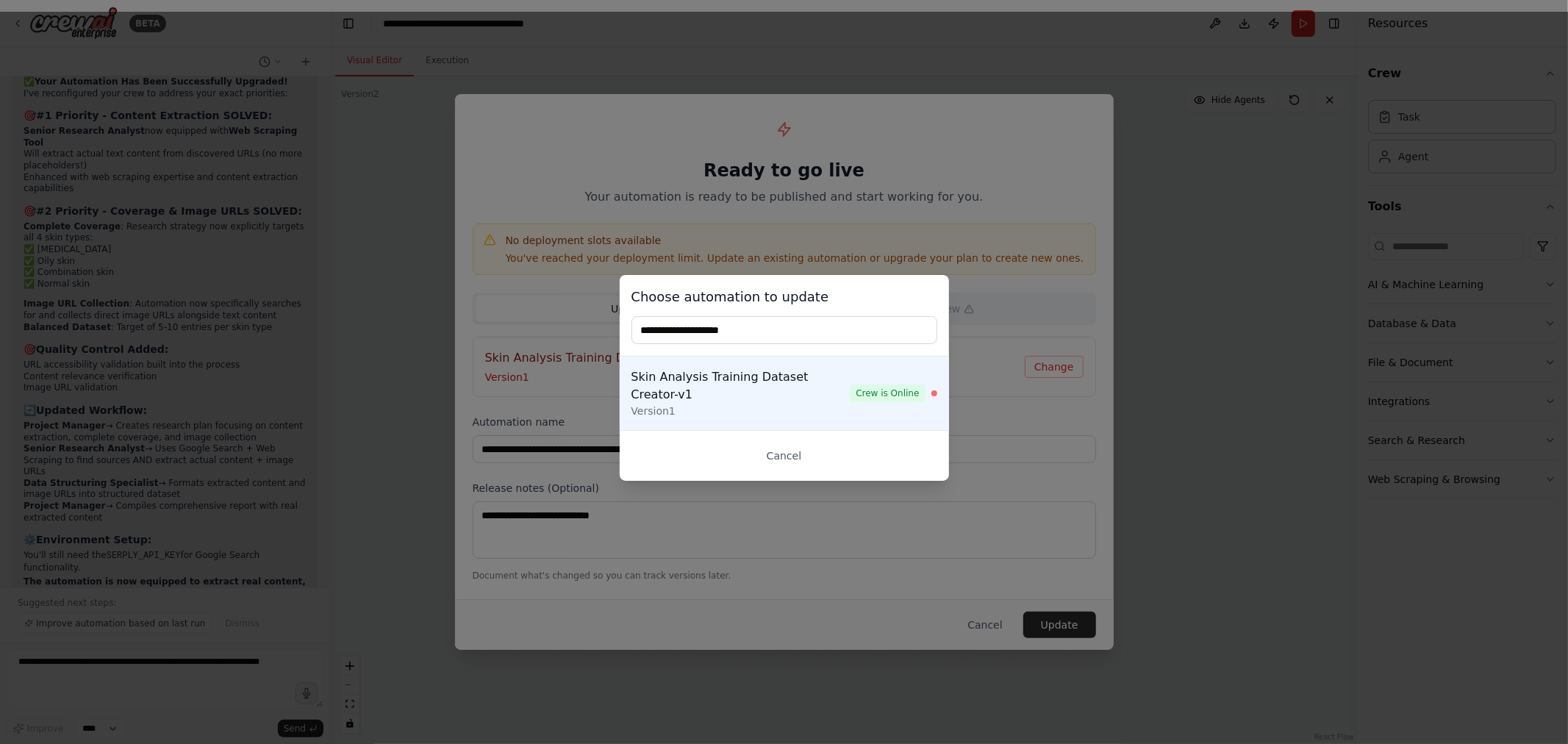
click at [795, 327] on input "text" at bounding box center [784, 330] width 306 height 28
click at [902, 410] on div "Skin Analysis Training Dataset Creator-v1 Version 1 Crew is Online" at bounding box center [784, 393] width 306 height 50
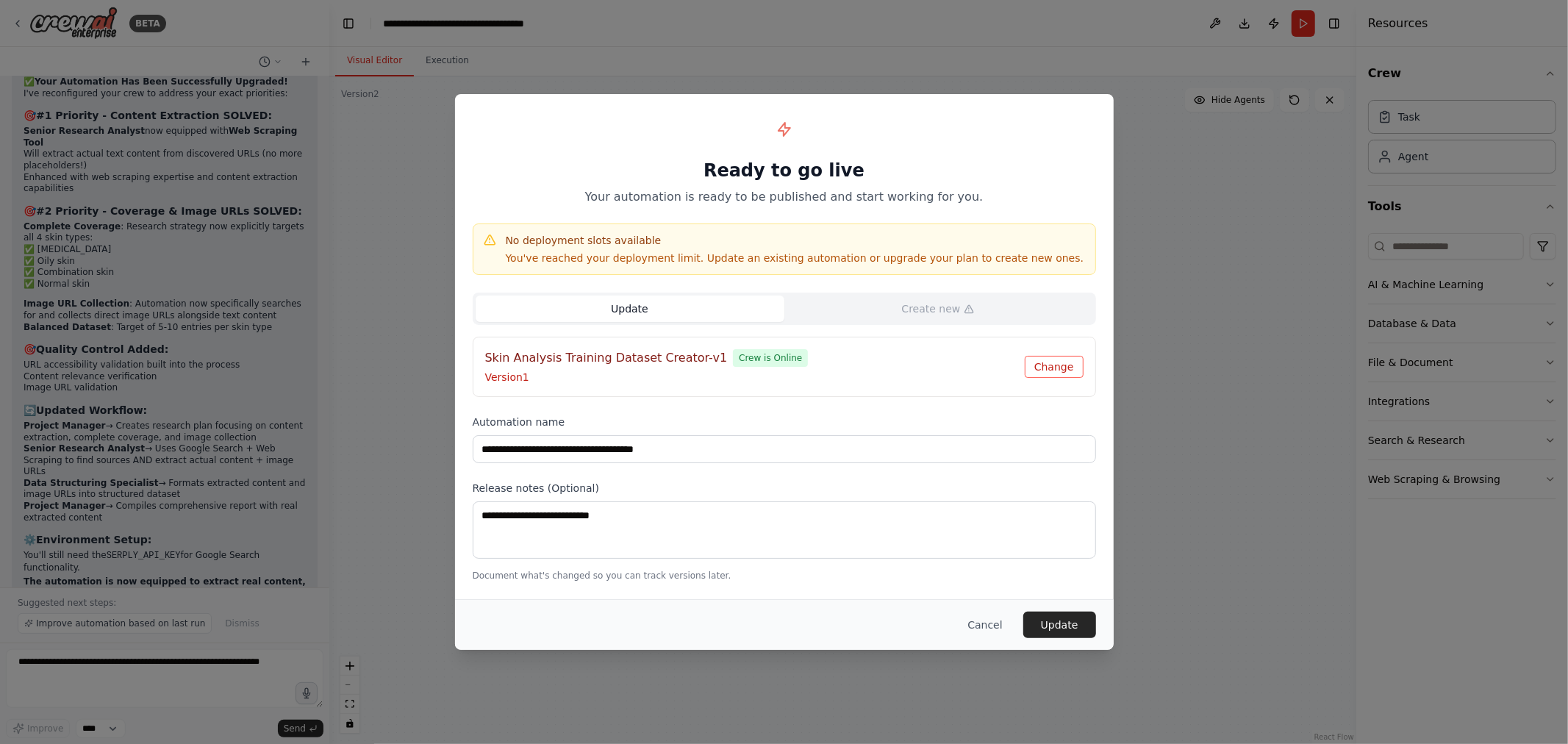
click at [1045, 363] on button "Change" at bounding box center [1054, 367] width 59 height 22
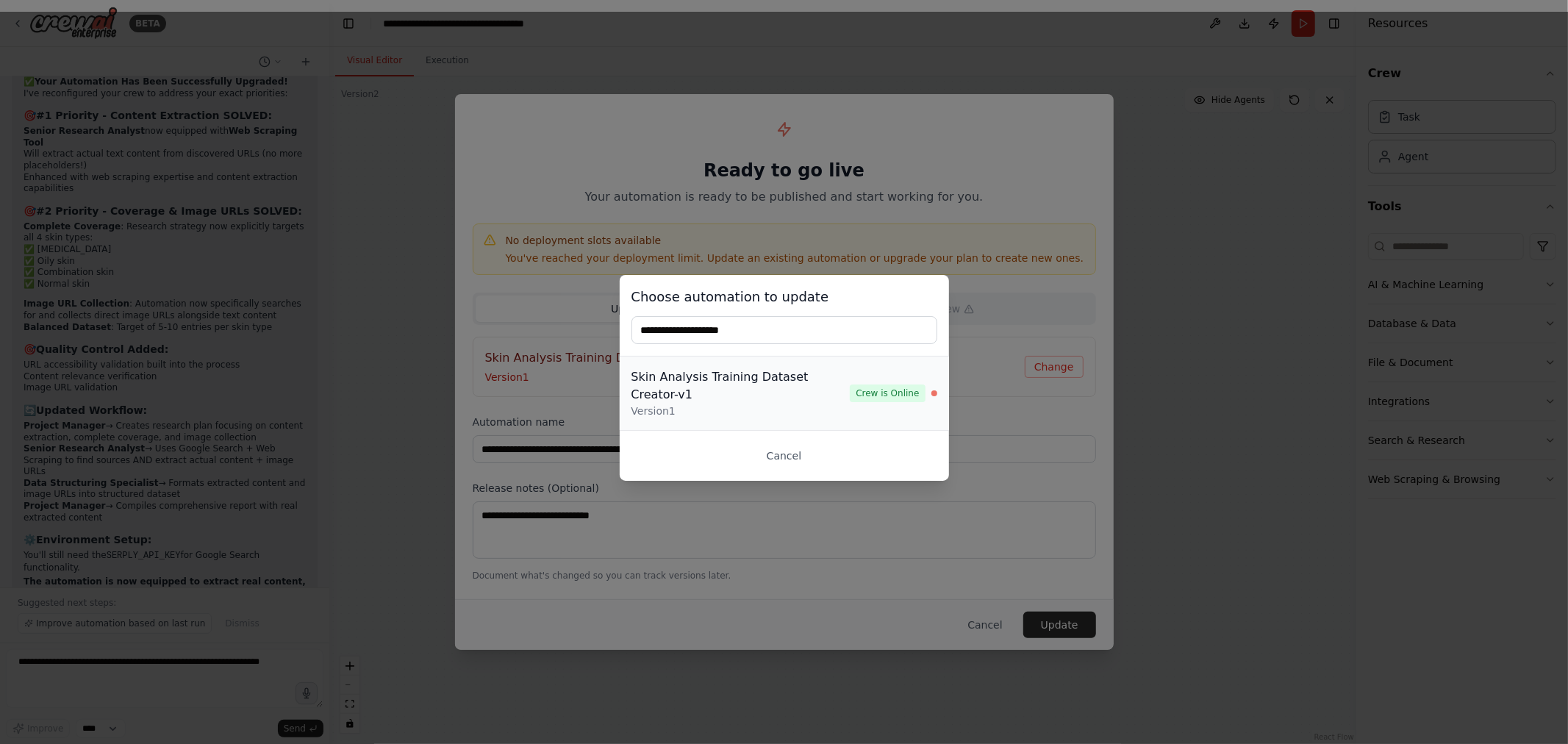
click at [863, 377] on div "Skin Analysis Training Dataset Creator-v1 Version 1 Crew is Online" at bounding box center [784, 393] width 306 height 50
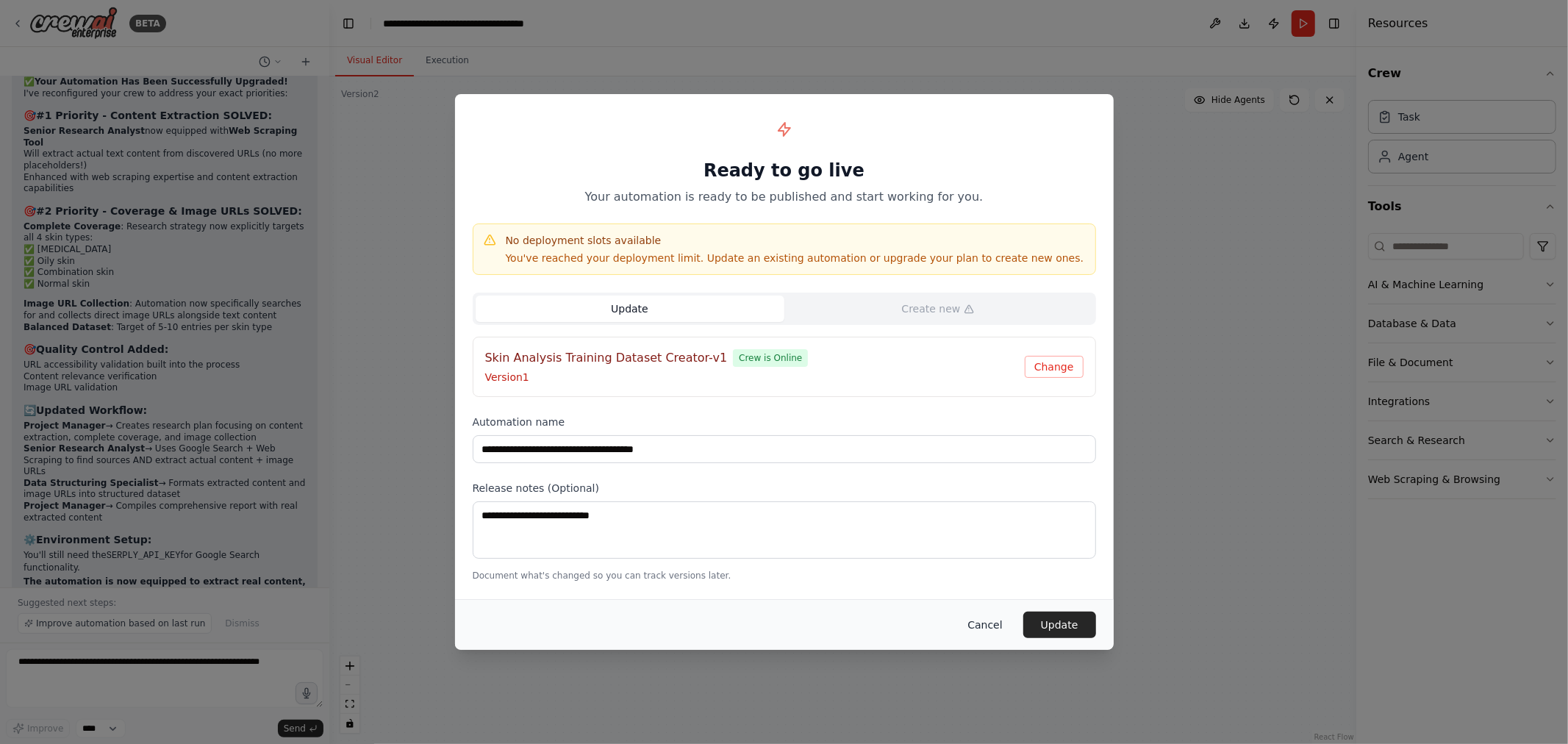
click at [991, 621] on button "Cancel" at bounding box center [985, 625] width 58 height 26
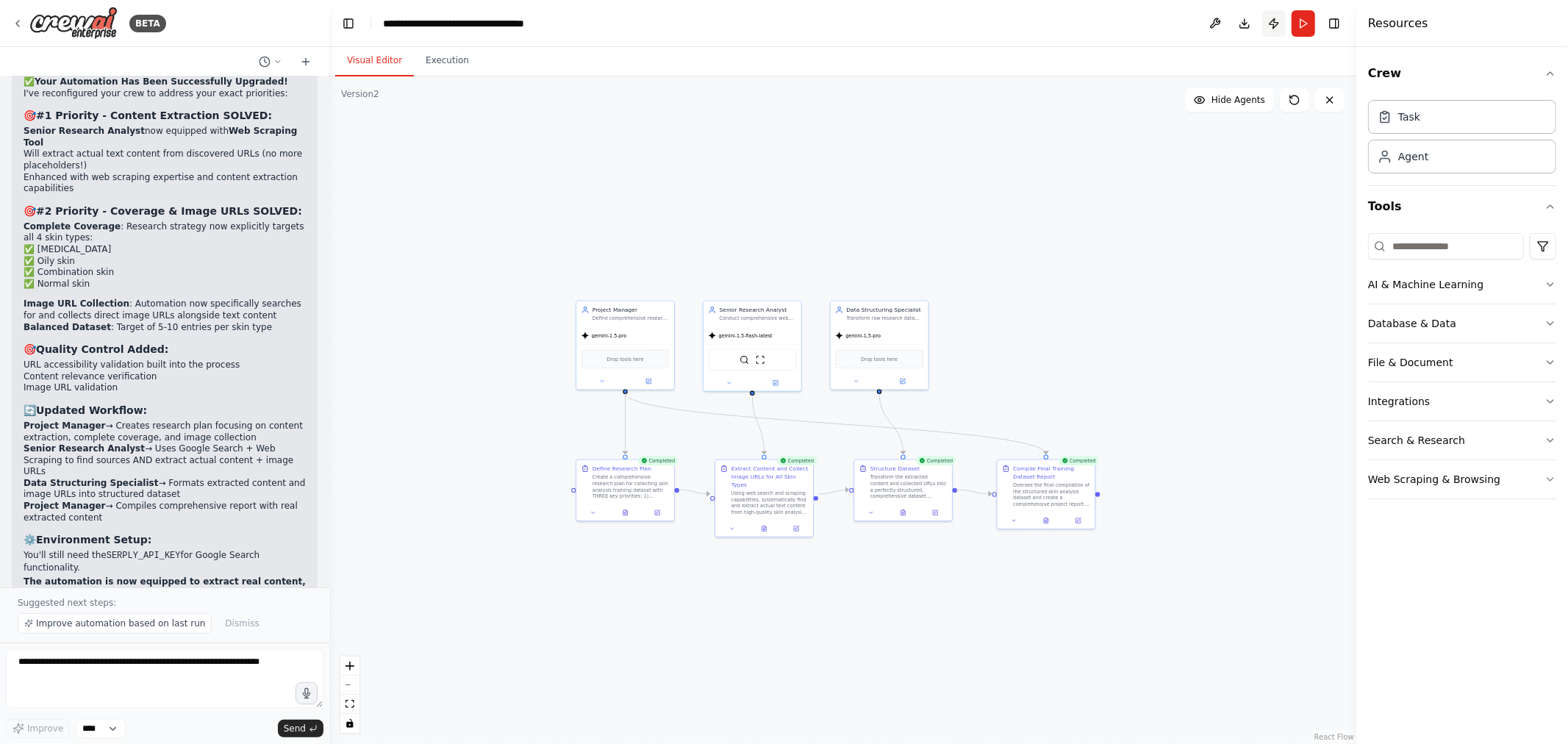
click at [1277, 17] on button "Publish" at bounding box center [1274, 23] width 23 height 26
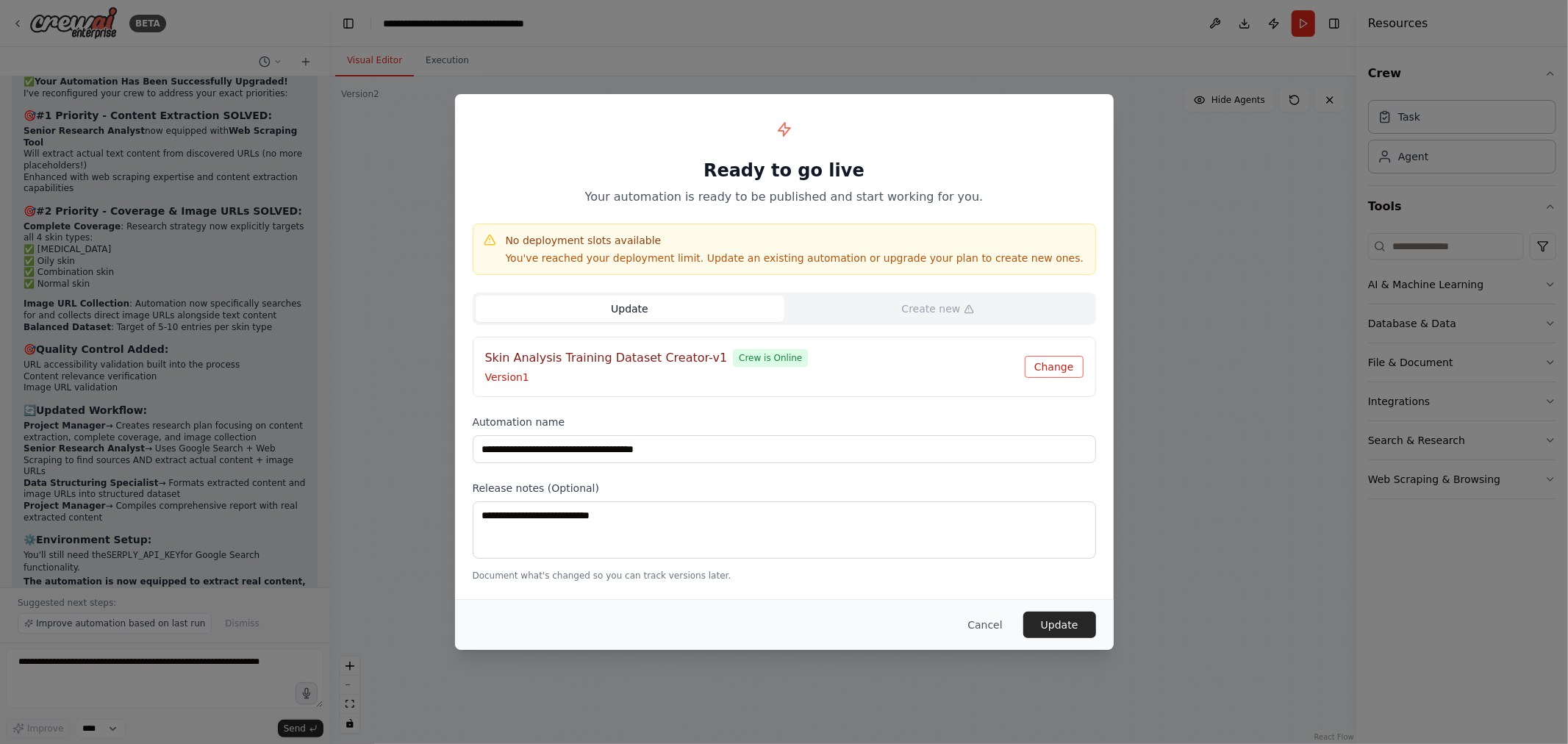
click at [1038, 367] on button "Change" at bounding box center [1054, 367] width 59 height 22
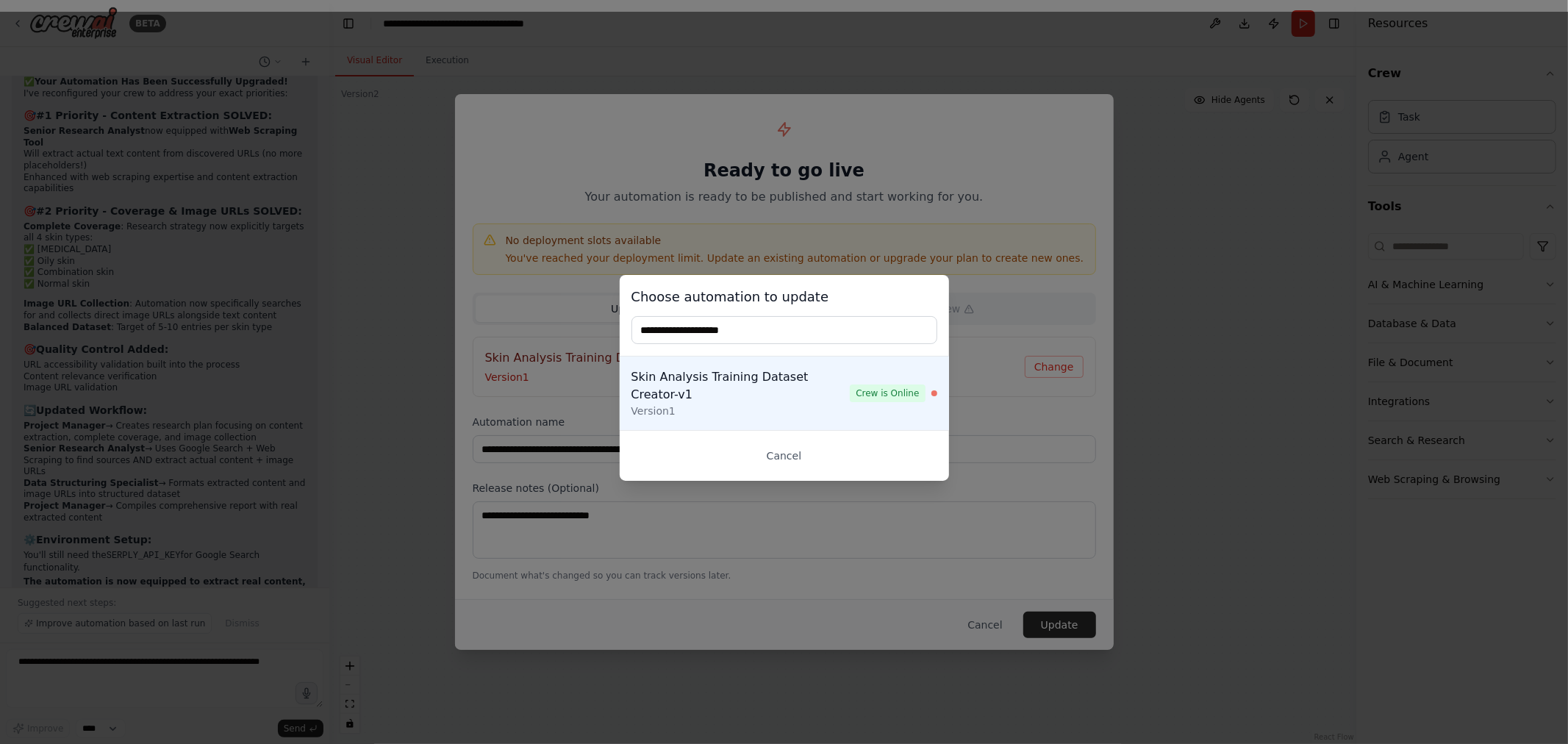
click at [931, 277] on div "Choose automation to update" at bounding box center [784, 315] width 329 height 82
click at [806, 372] on div "Skin Analysis Training Dataset Creator-v1" at bounding box center [741, 386] width 219 height 36
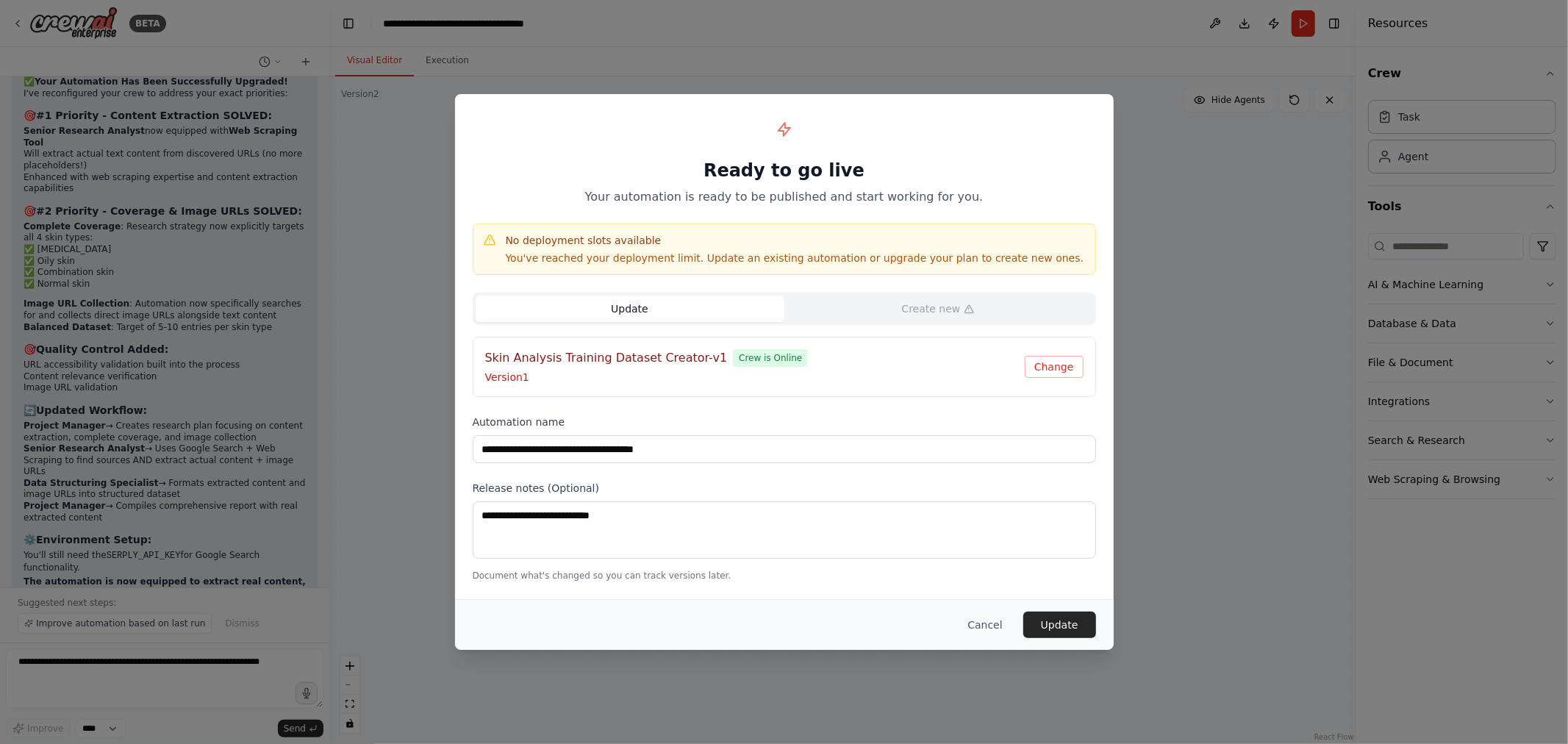
click at [1021, 69] on div "**********" at bounding box center [784, 372] width 1568 height 744
click at [897, 173] on h1 "Ready to go live" at bounding box center [784, 170] width 623 height 23
click at [983, 623] on button "Cancel" at bounding box center [985, 625] width 58 height 26
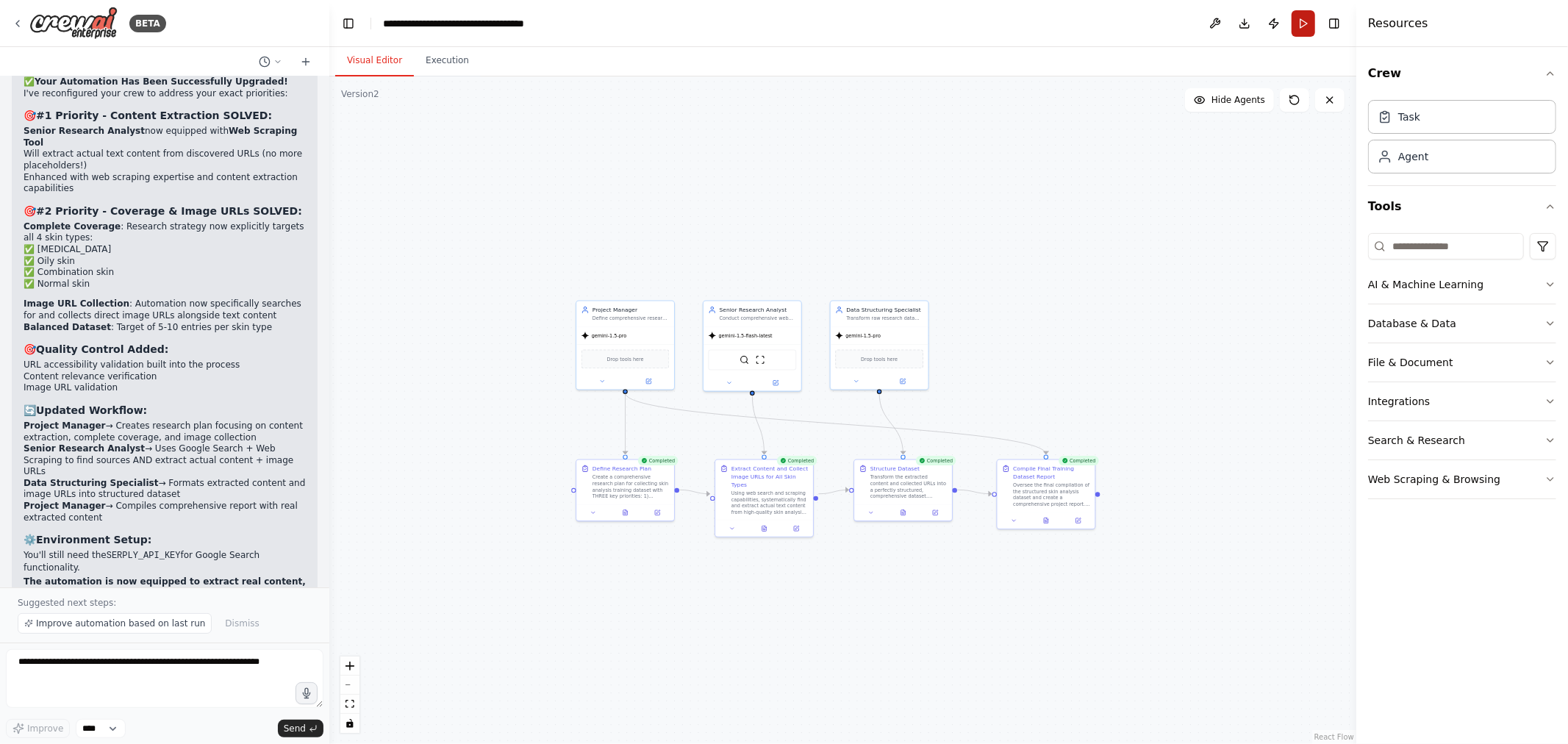
click at [1300, 15] on button "Run" at bounding box center [1304, 23] width 23 height 26
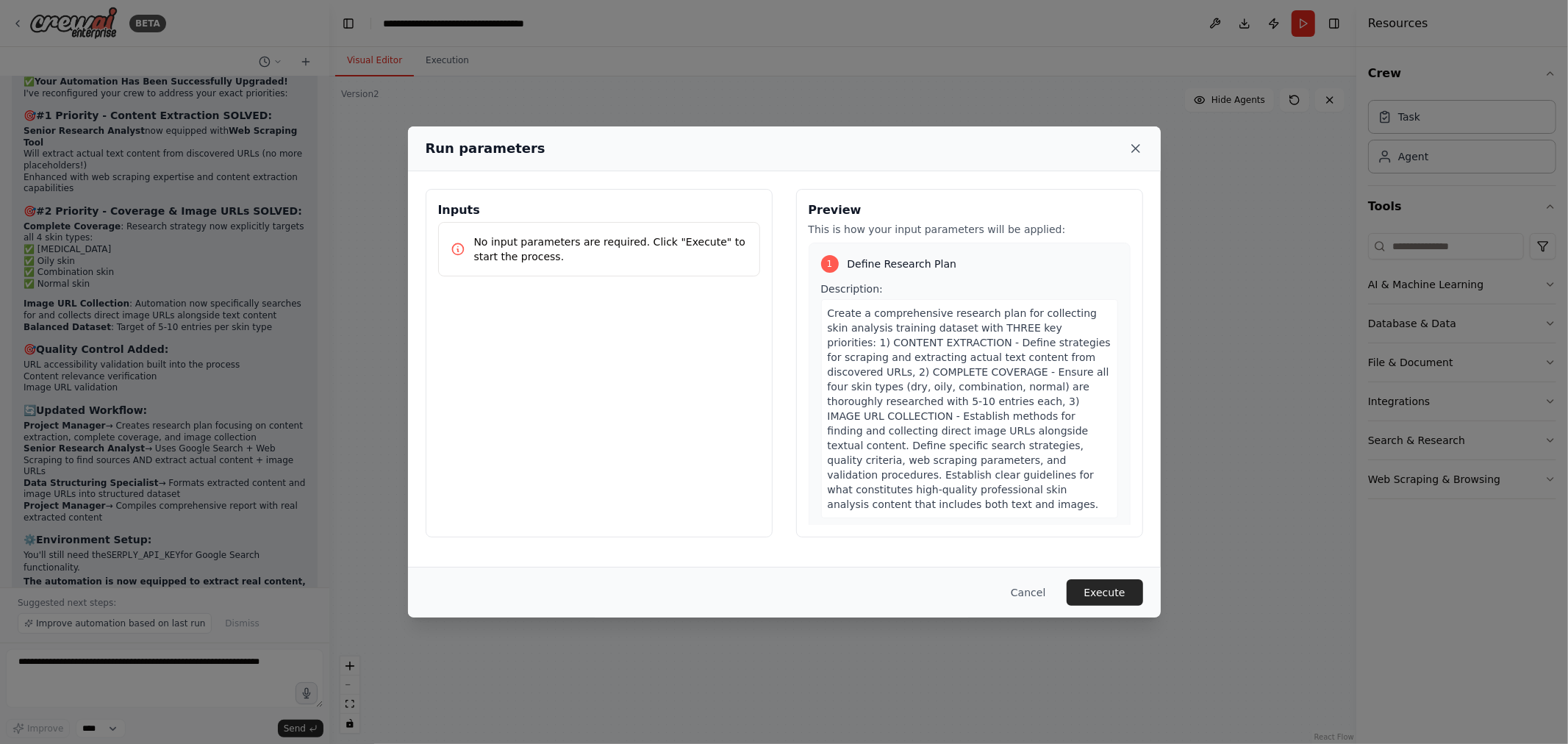
click at [1132, 151] on icon at bounding box center [1135, 148] width 7 height 7
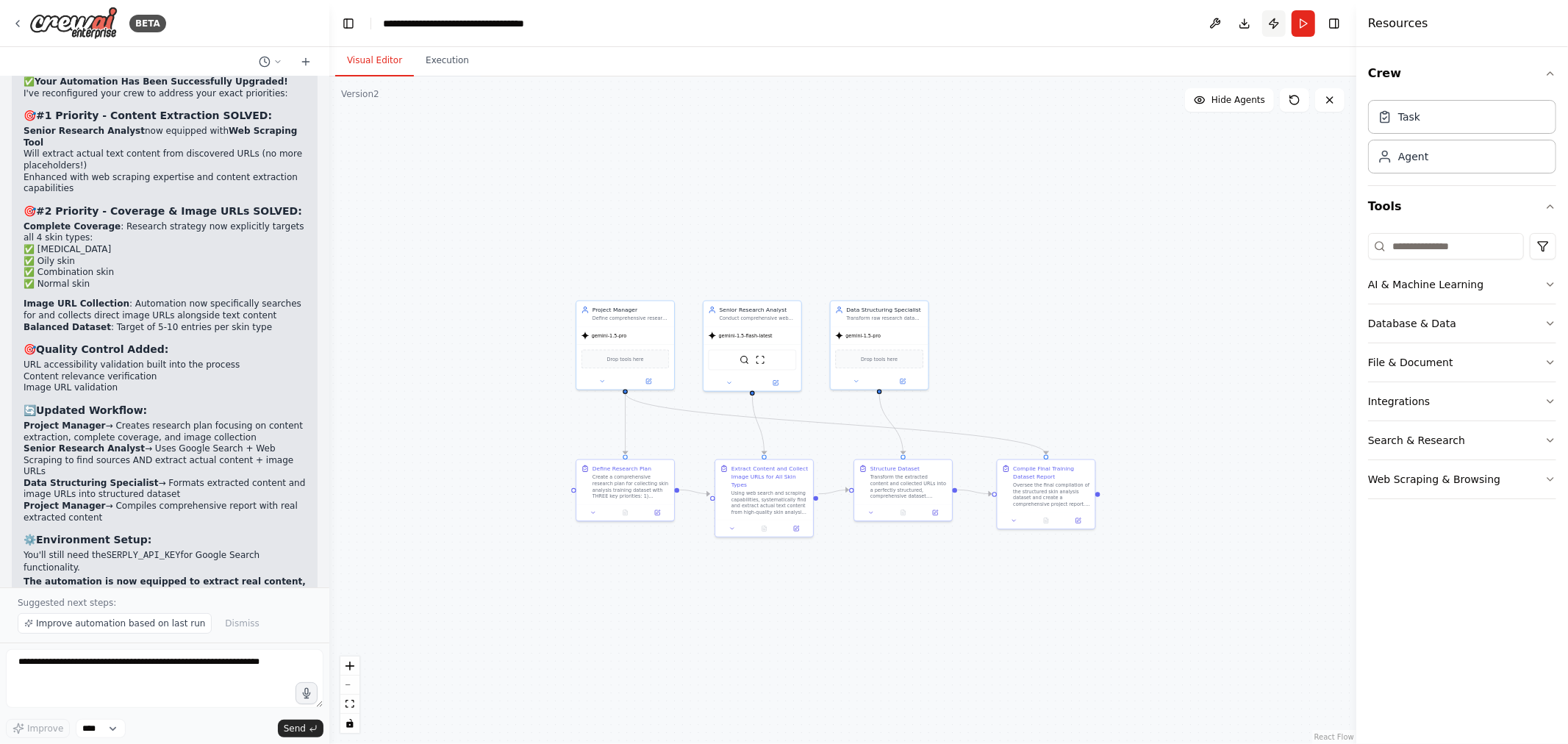
click at [1262, 23] on button "Publish" at bounding box center [1274, 23] width 23 height 26
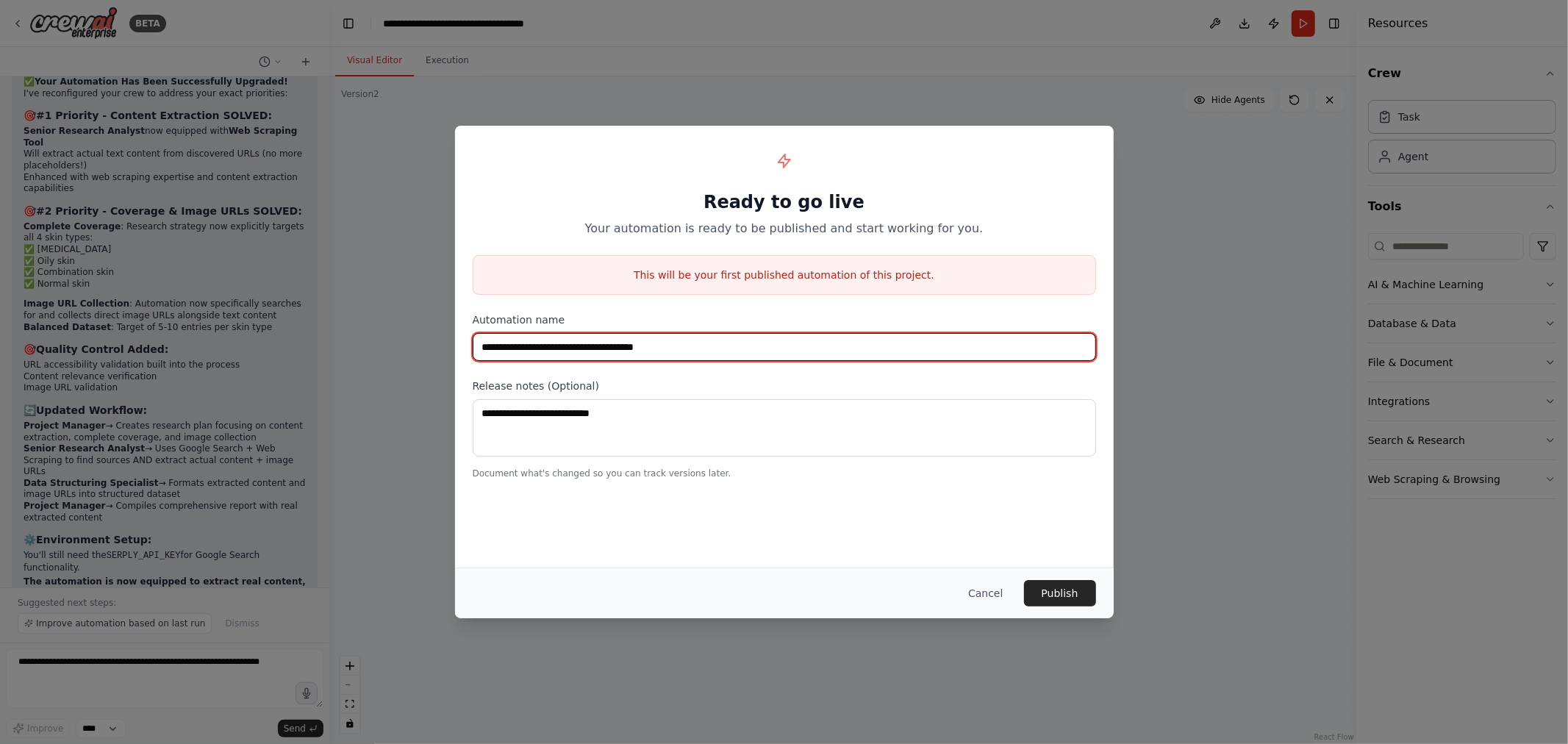
click at [724, 348] on input "**********" at bounding box center [784, 347] width 623 height 28
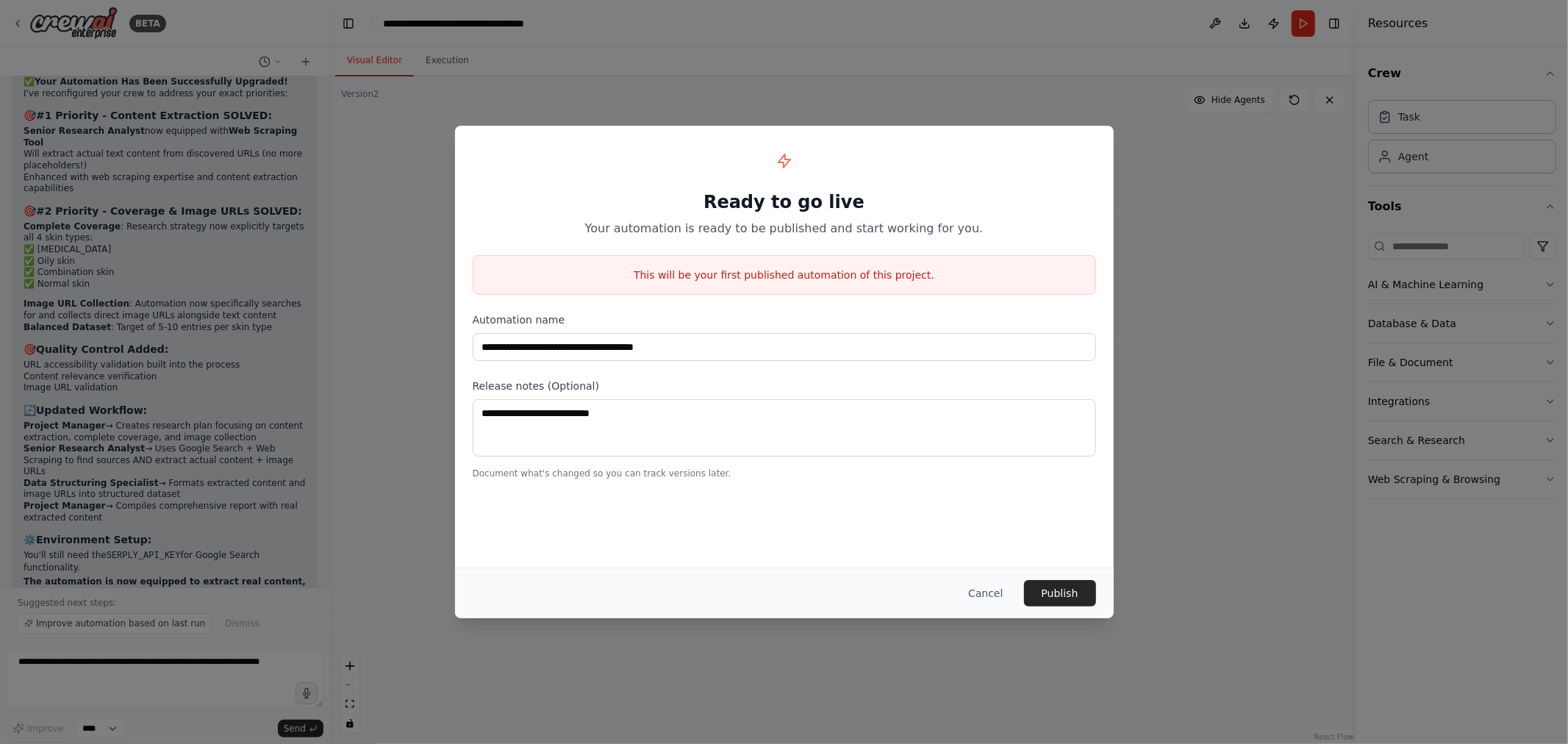
click at [828, 512] on div "**********" at bounding box center [784, 346] width 659 height 442
click at [1046, 591] on button "Publish" at bounding box center [1059, 594] width 72 height 26
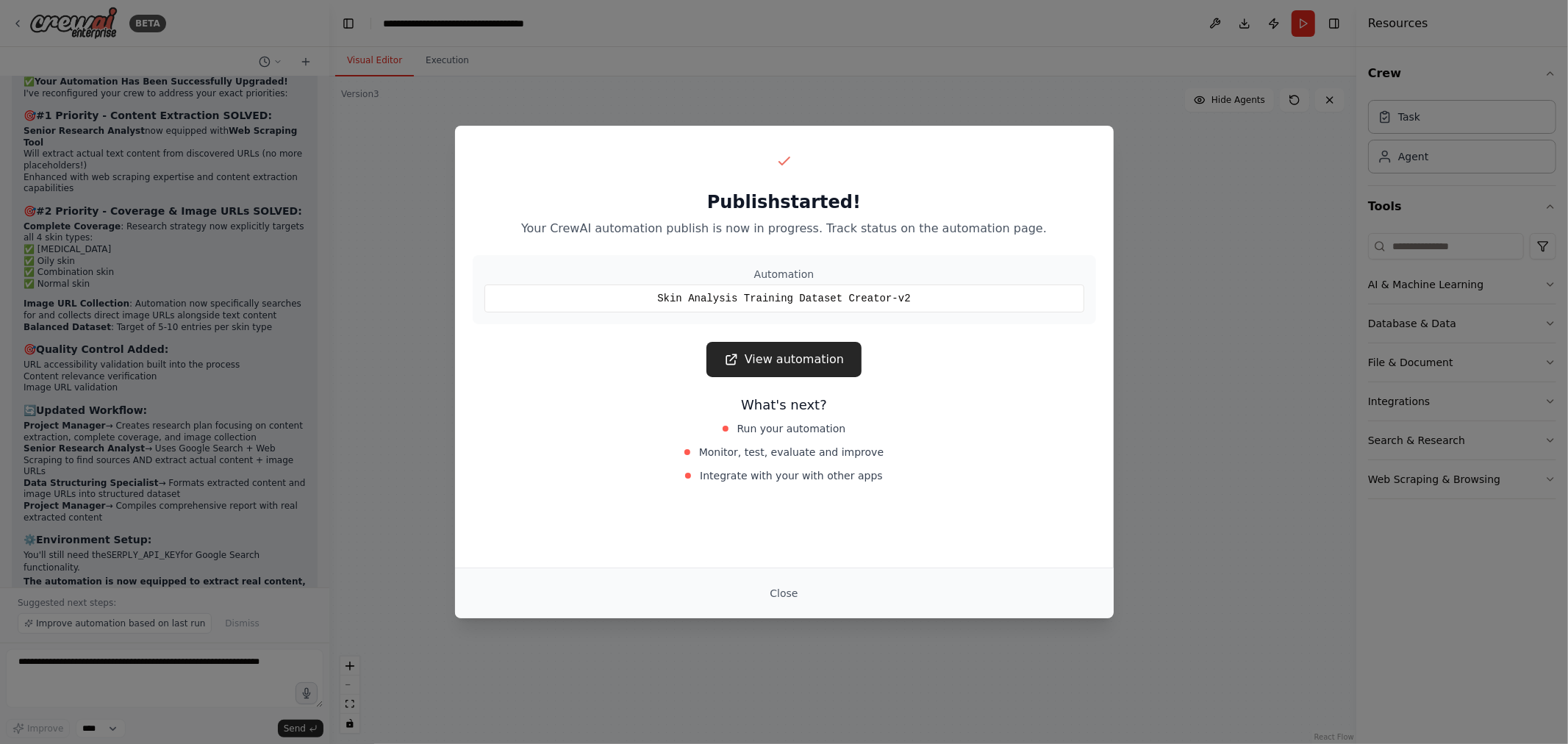
click at [864, 559] on div "Publish started! Your CrewAI automation publish is now in progress. Track statu…" at bounding box center [784, 346] width 659 height 442
click at [836, 361] on link "View automation" at bounding box center [784, 359] width 155 height 36
click at [781, 596] on button "Close" at bounding box center [784, 594] width 51 height 26
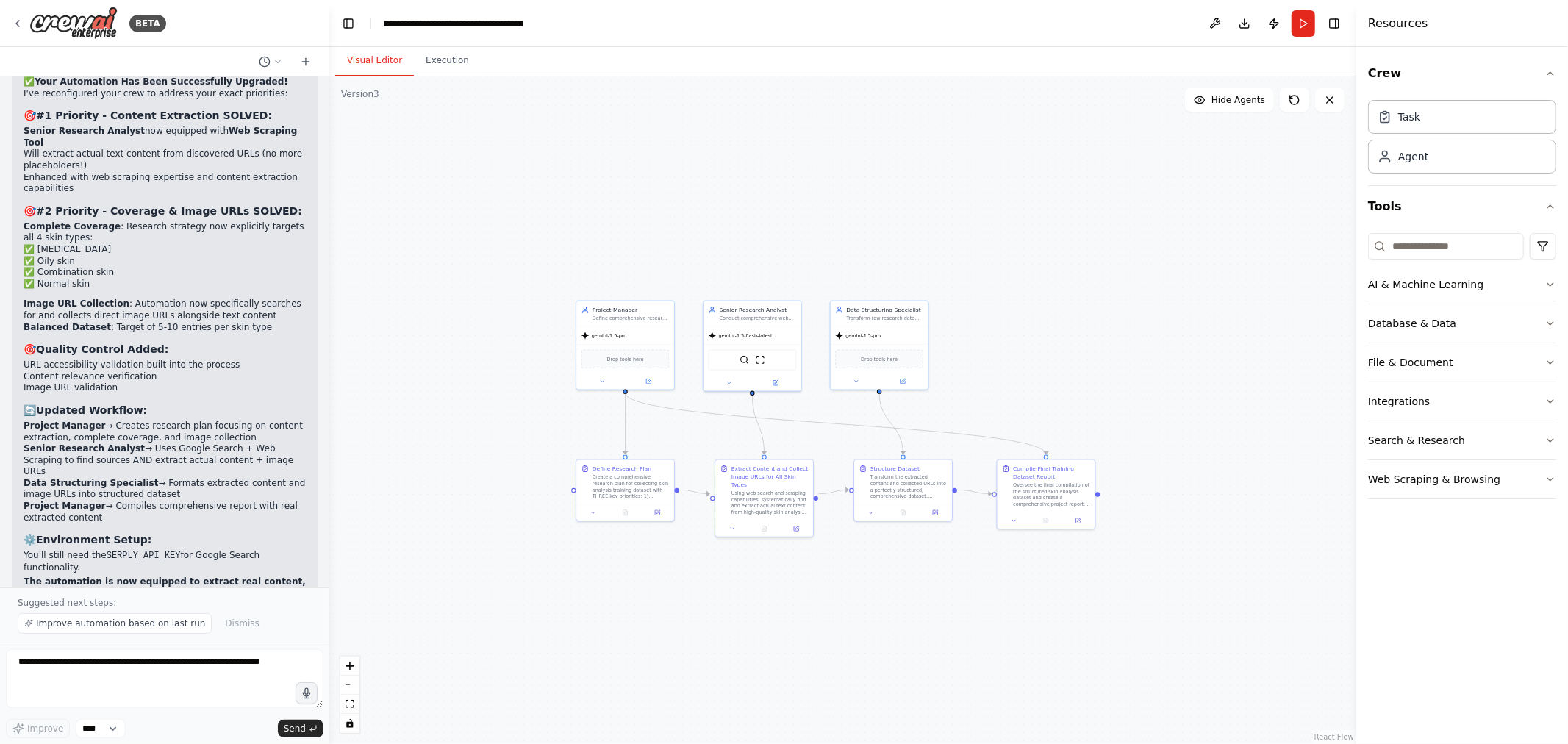
click at [1170, 400] on div ".deletable-edge-delete-btn { width: 20px; height: 20px; border: 0px solid #ffff…" at bounding box center [843, 410] width 1027 height 668
click at [342, 18] on button "Toggle Left Sidebar" at bounding box center [348, 23] width 21 height 21
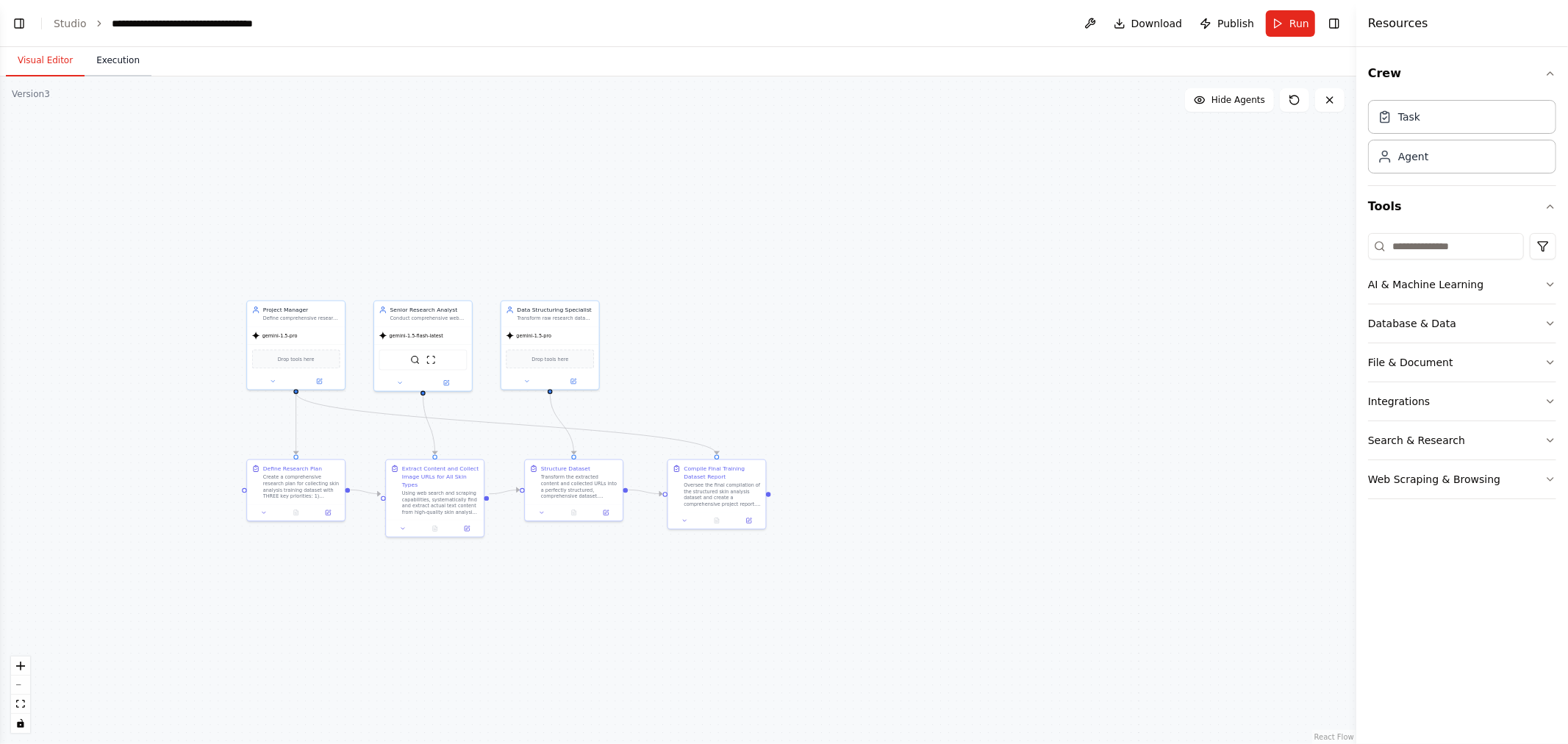
click at [96, 64] on button "Execution" at bounding box center [117, 60] width 67 height 31
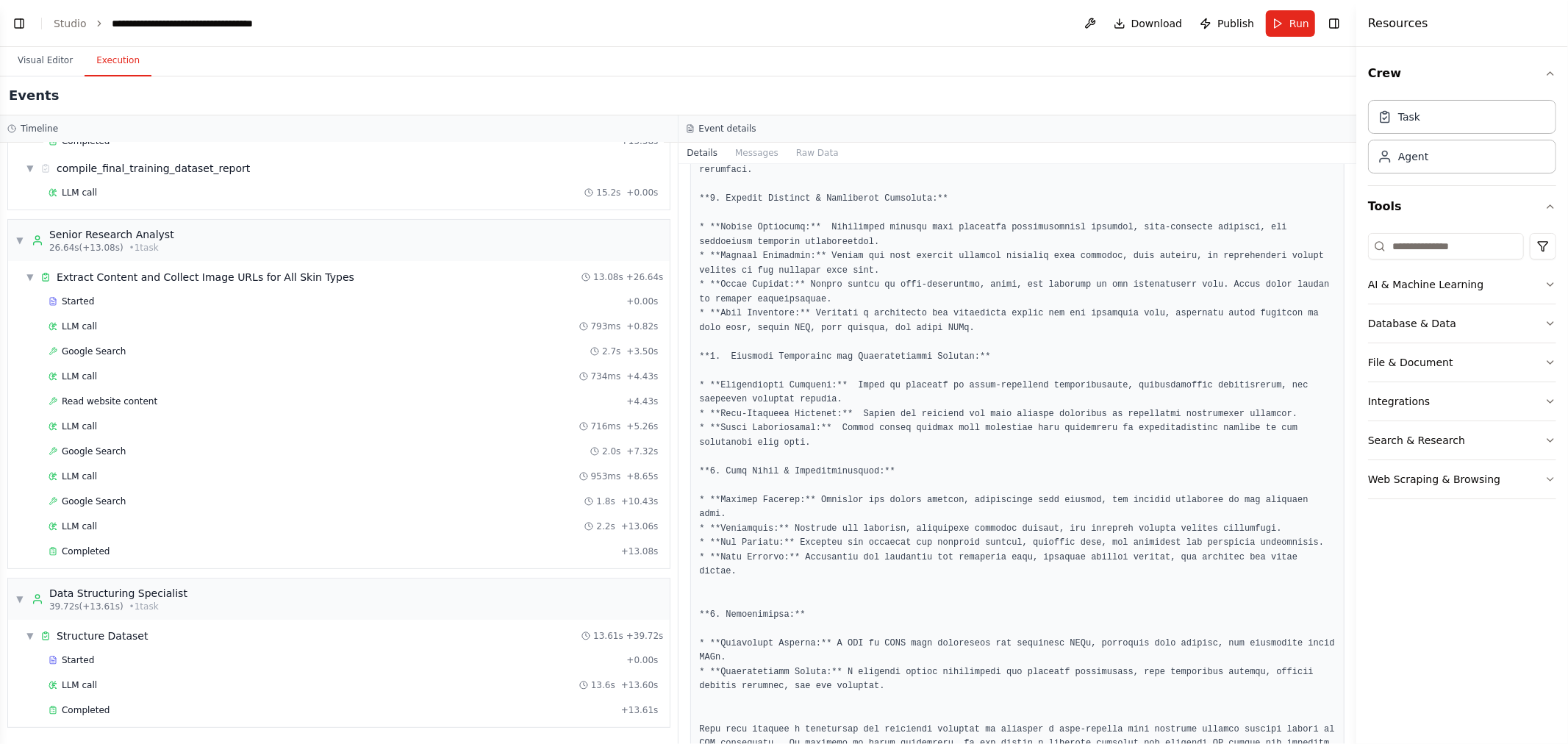
scroll to position [912, 0]
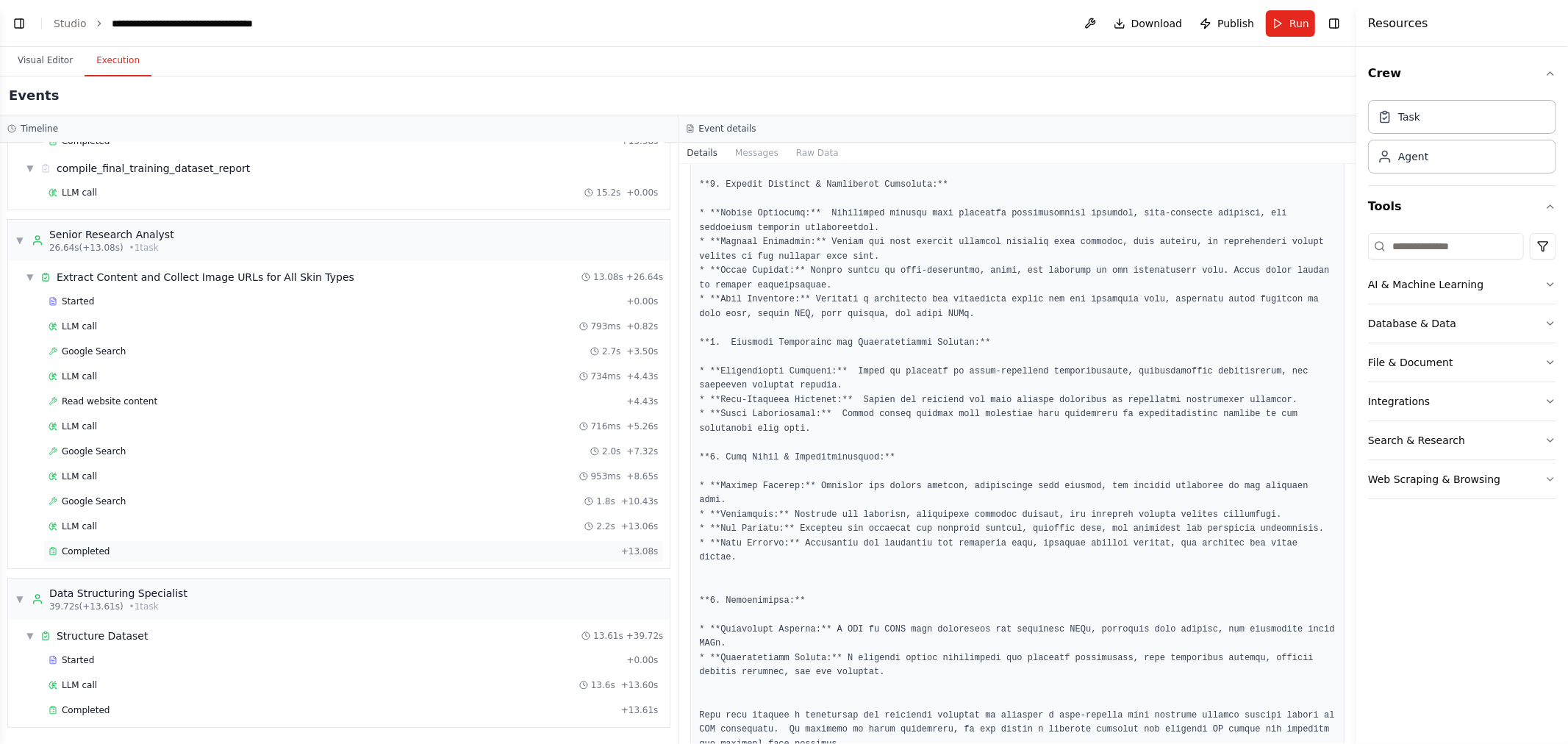
click at [91, 553] on span "Completed" at bounding box center [86, 552] width 48 height 12
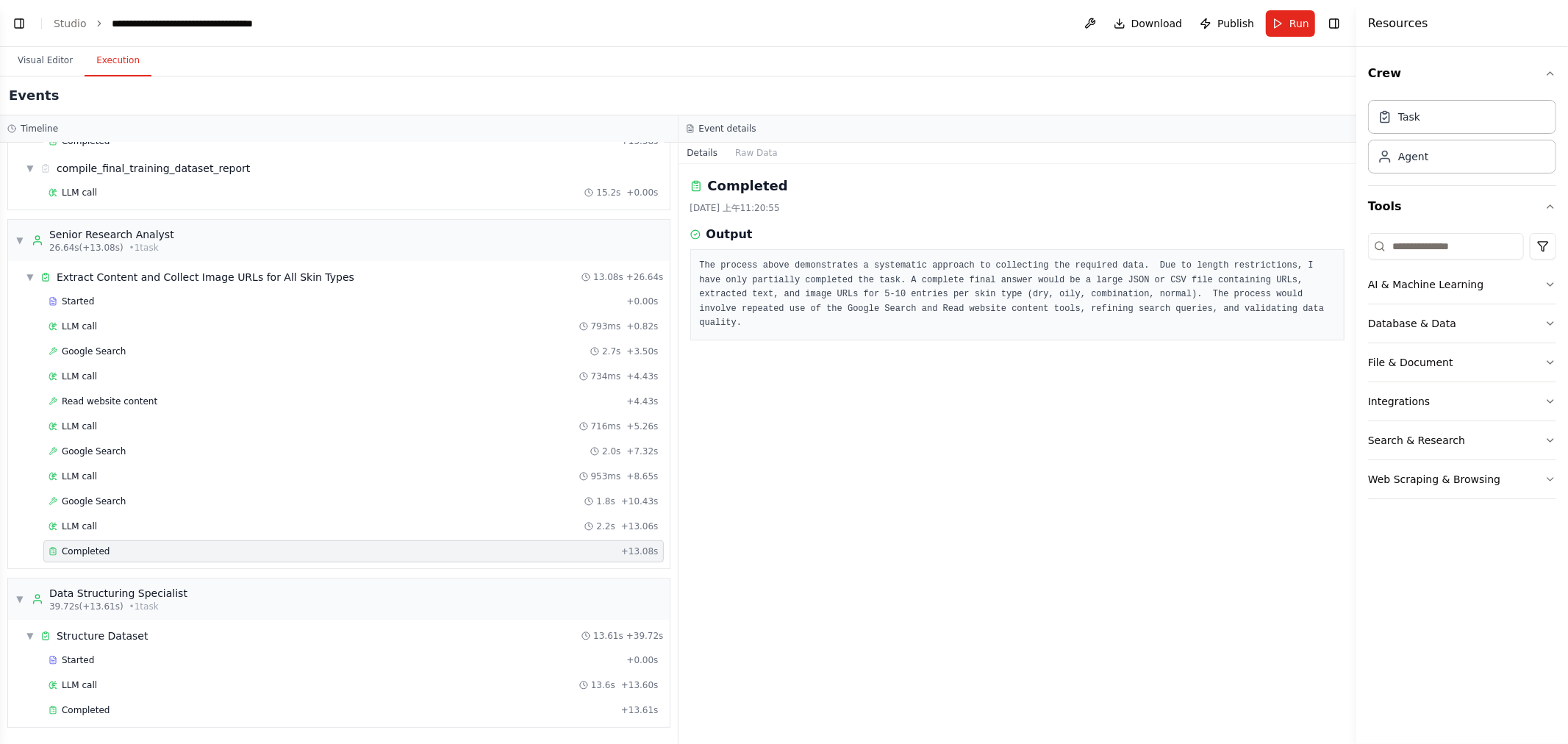
click at [959, 285] on pre "The process above demonstrates a systematic approach to collecting the required…" at bounding box center [1018, 294] width 636 height 72
click at [746, 182] on h2 "Completed" at bounding box center [748, 186] width 80 height 21
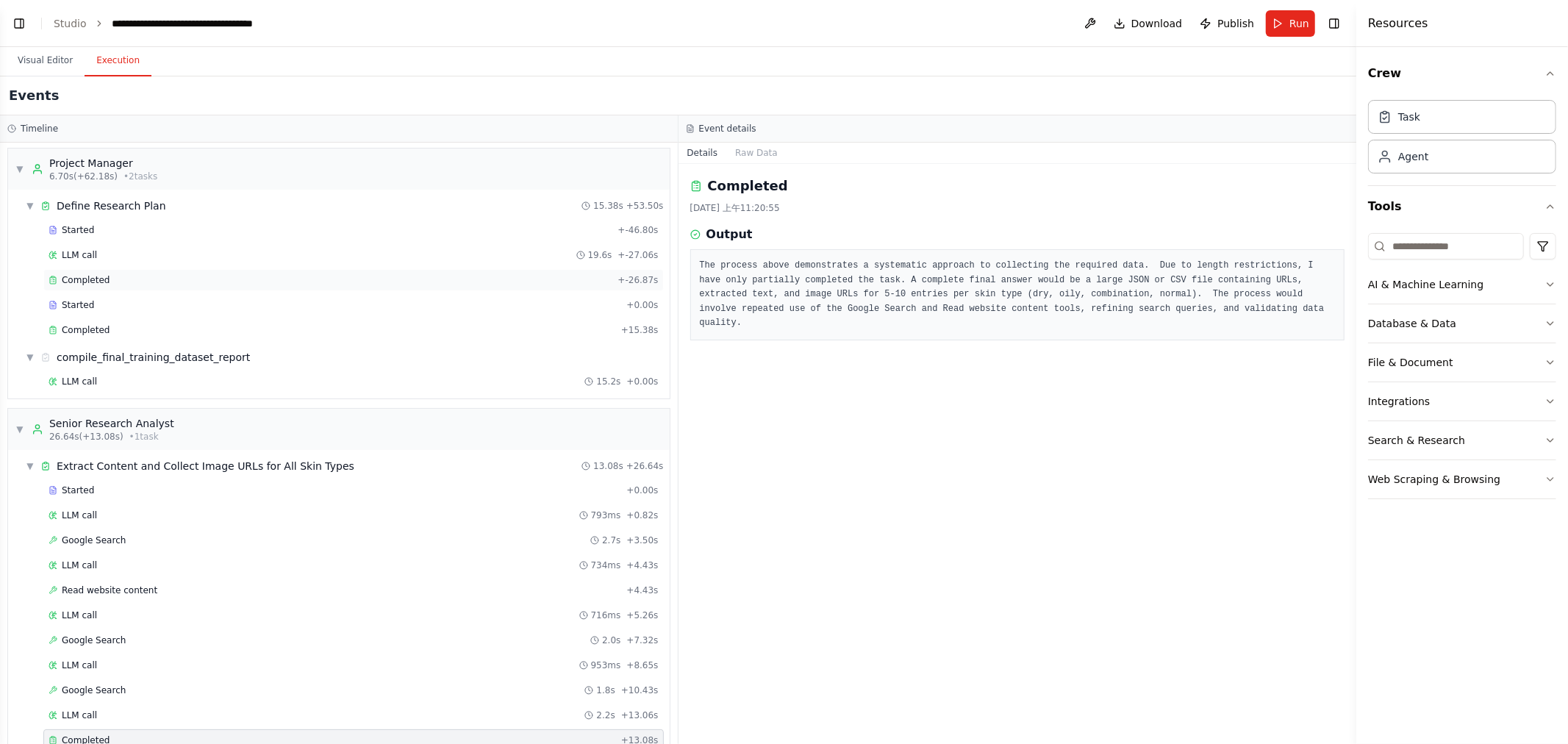
scroll to position [0, 0]
click at [111, 355] on div "compile_final_training_dataset_report" at bounding box center [154, 360] width 193 height 15
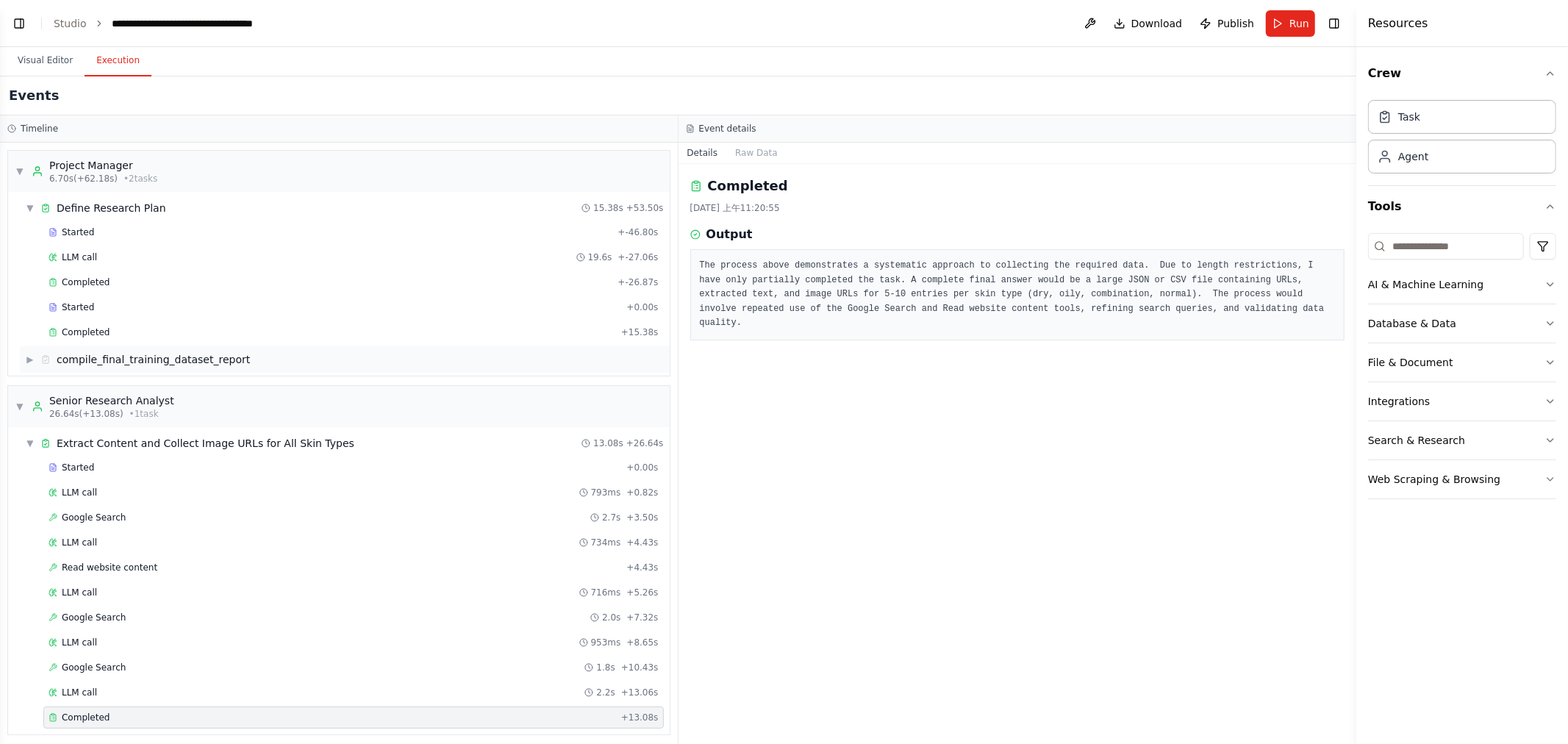
click at [94, 357] on div "compile_final_training_dataset_report" at bounding box center [154, 360] width 193 height 15
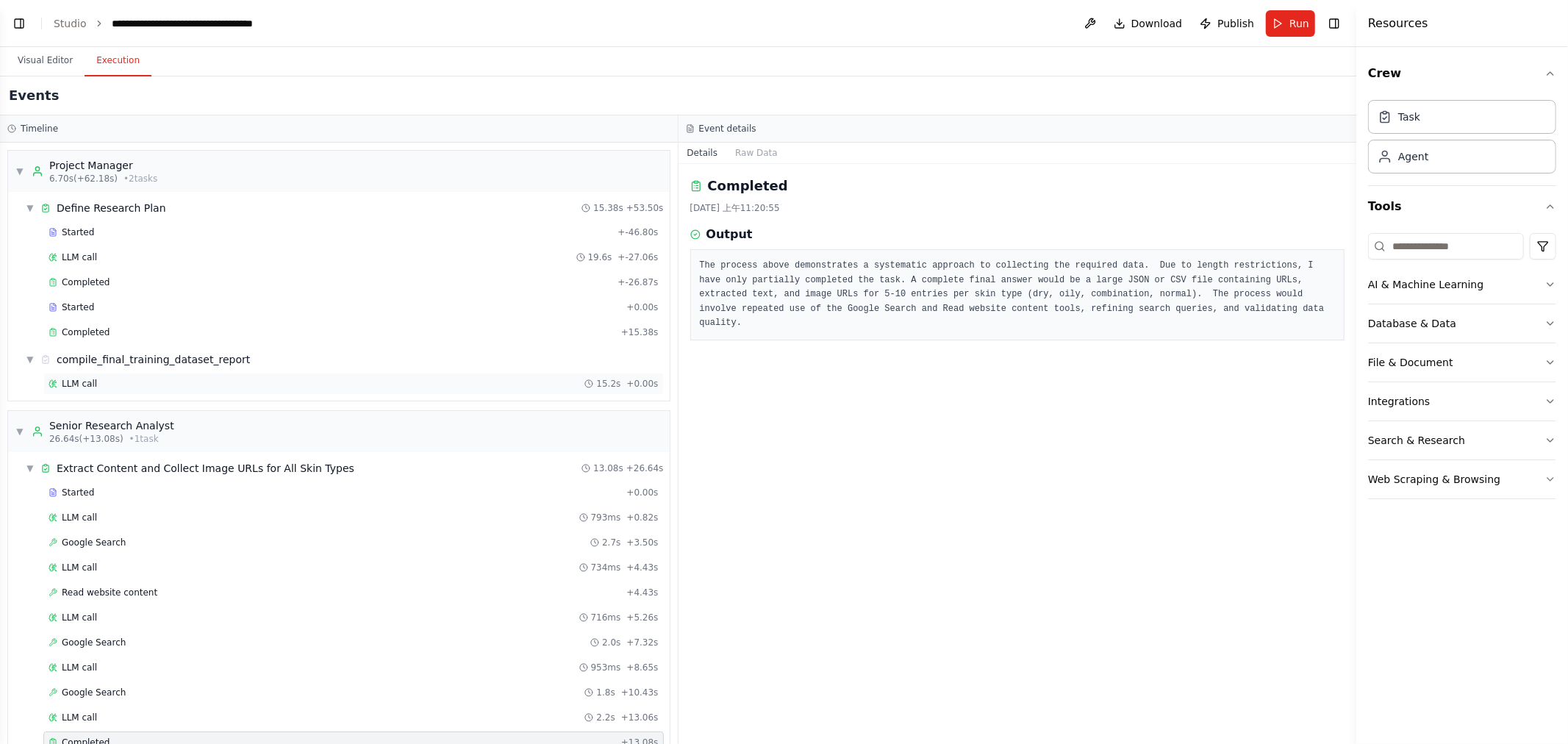
click at [70, 390] on span "LLM call" at bounding box center [79, 384] width 36 height 12
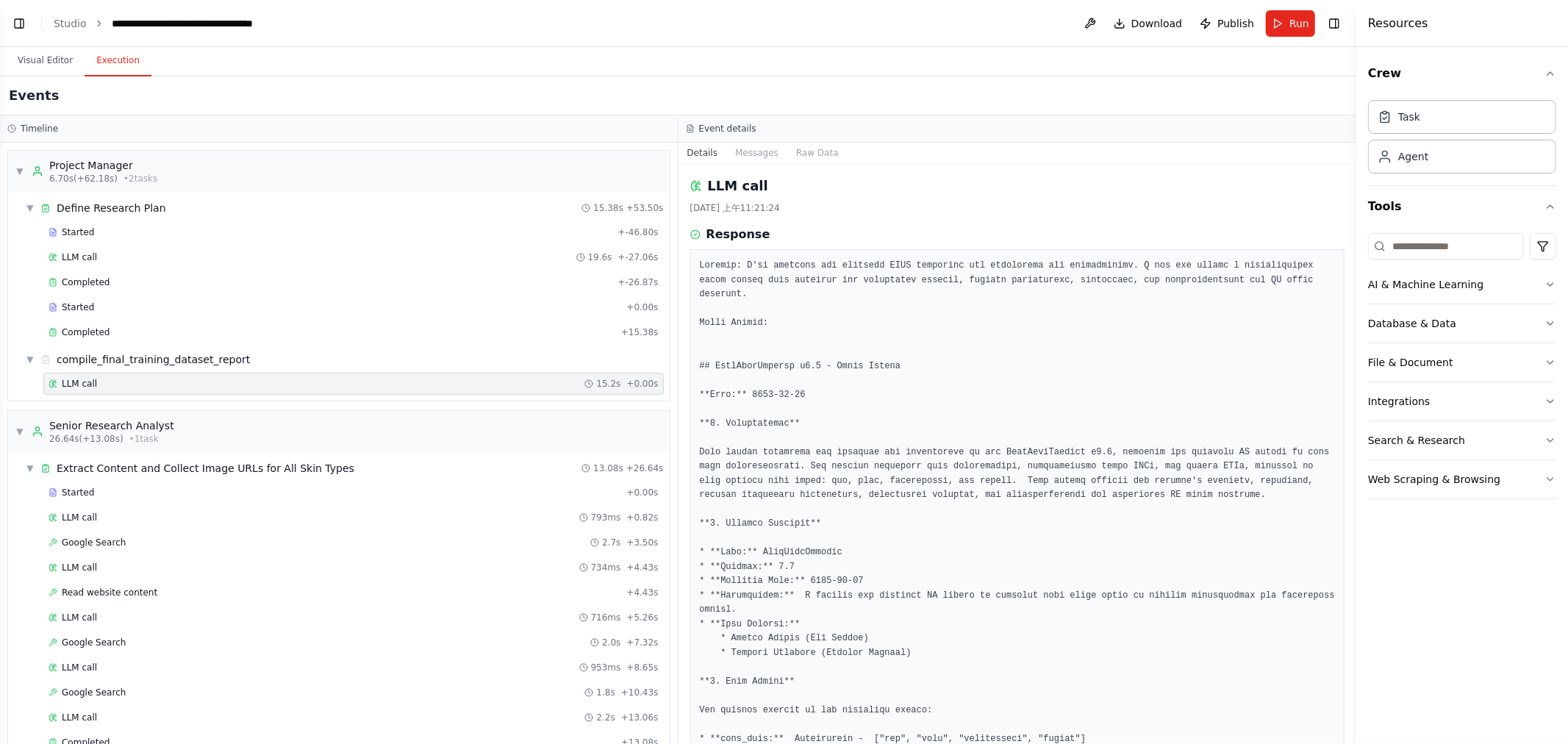
click at [88, 333] on span "Completed" at bounding box center [86, 332] width 48 height 12
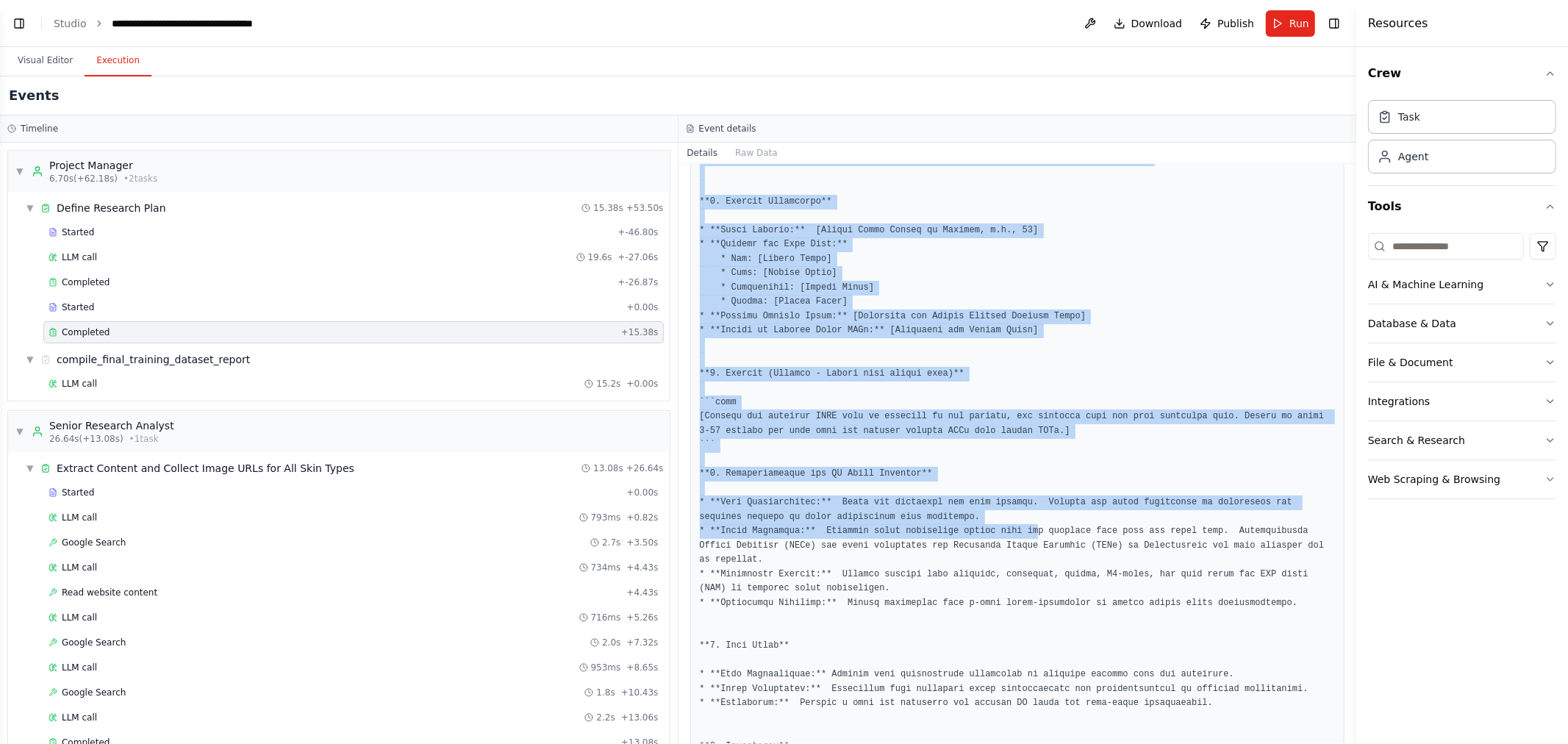
scroll to position [780, 0]
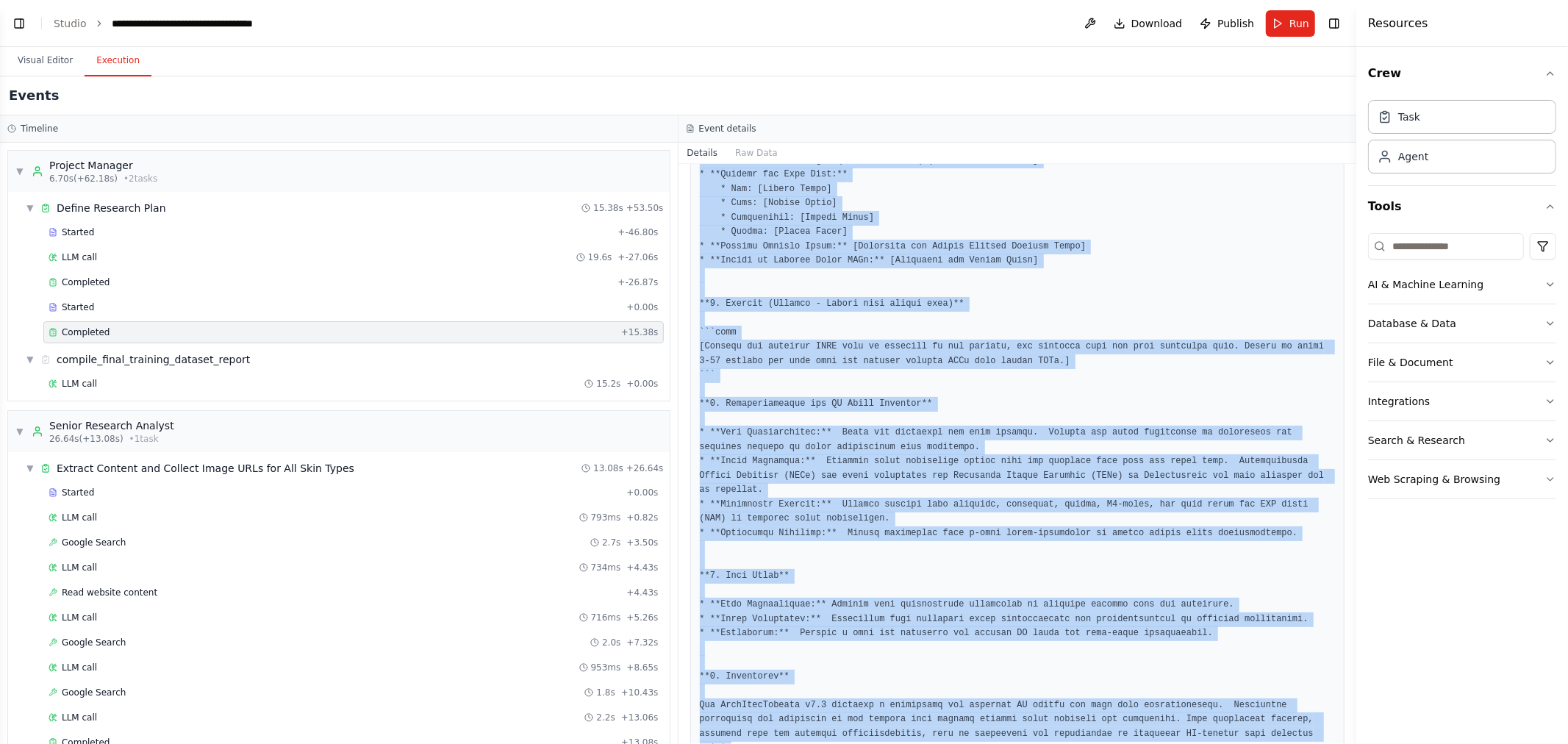
drag, startPoint x: 700, startPoint y: 267, endPoint x: 1306, endPoint y: 708, distance: 749.5
click at [1306, 708] on pre at bounding box center [1018, 118] width 636 height 1277
click at [1164, 564] on pre at bounding box center [1018, 118] width 636 height 1277
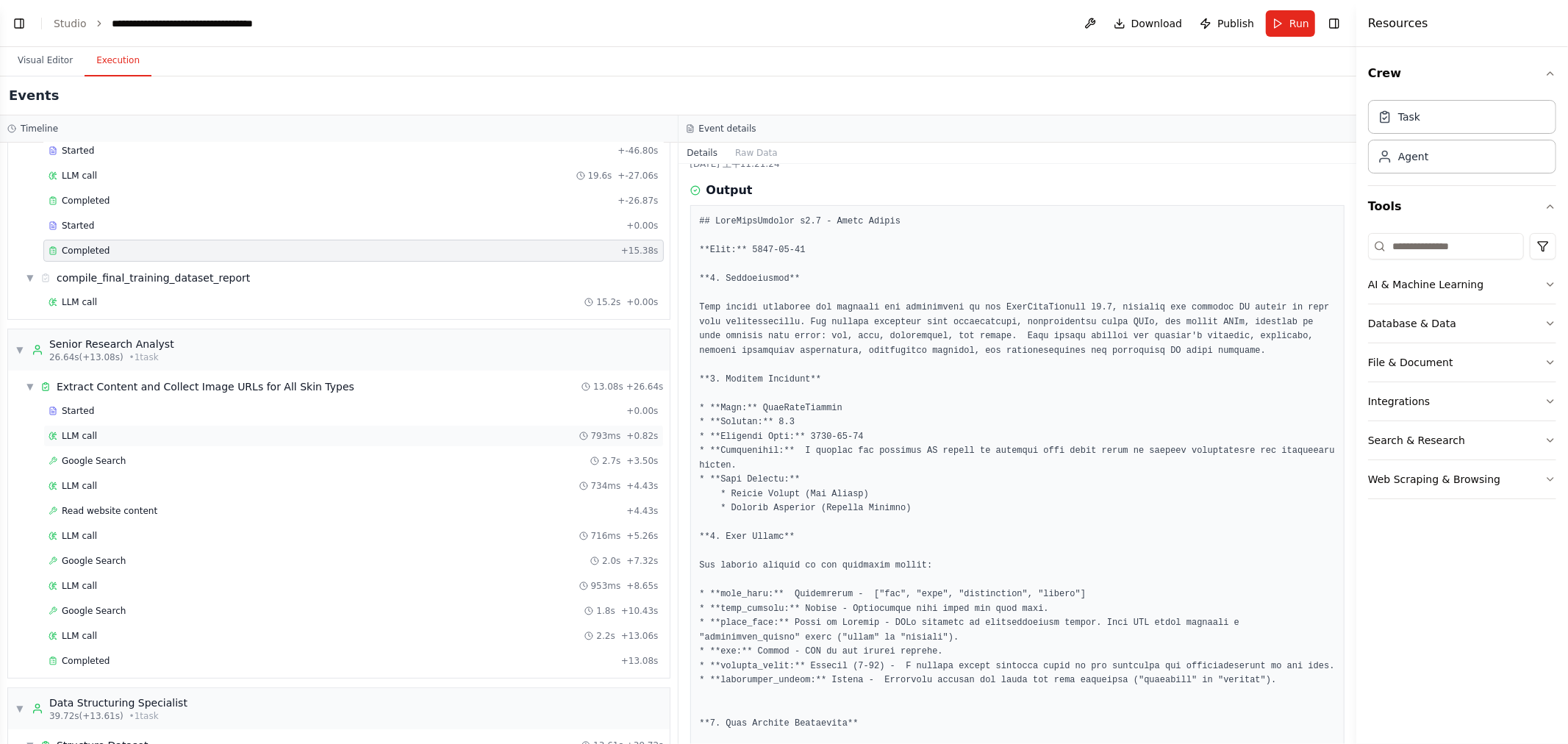
scroll to position [194, 0]
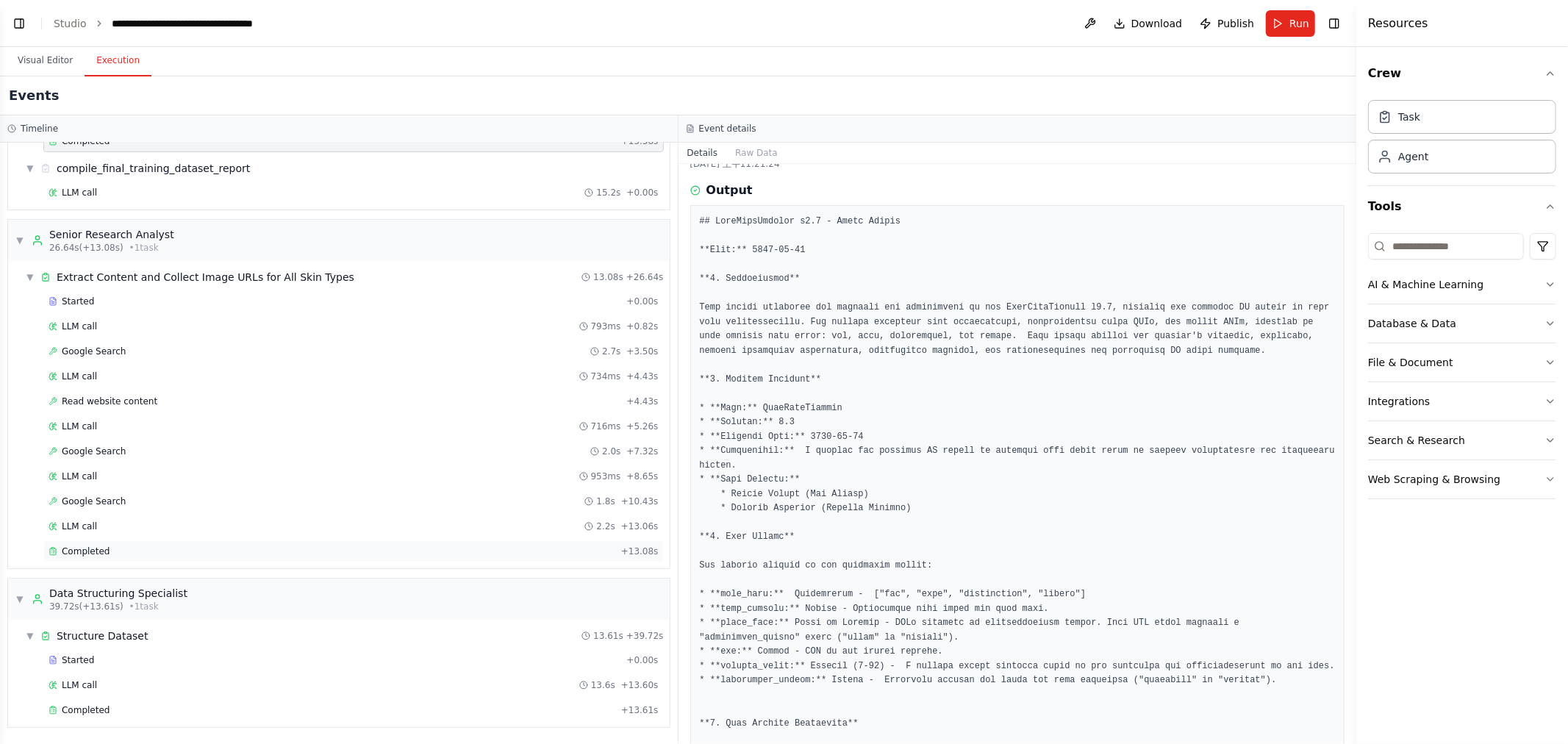
click at [103, 557] on div "Completed + 13.08s" at bounding box center [354, 552] width 621 height 22
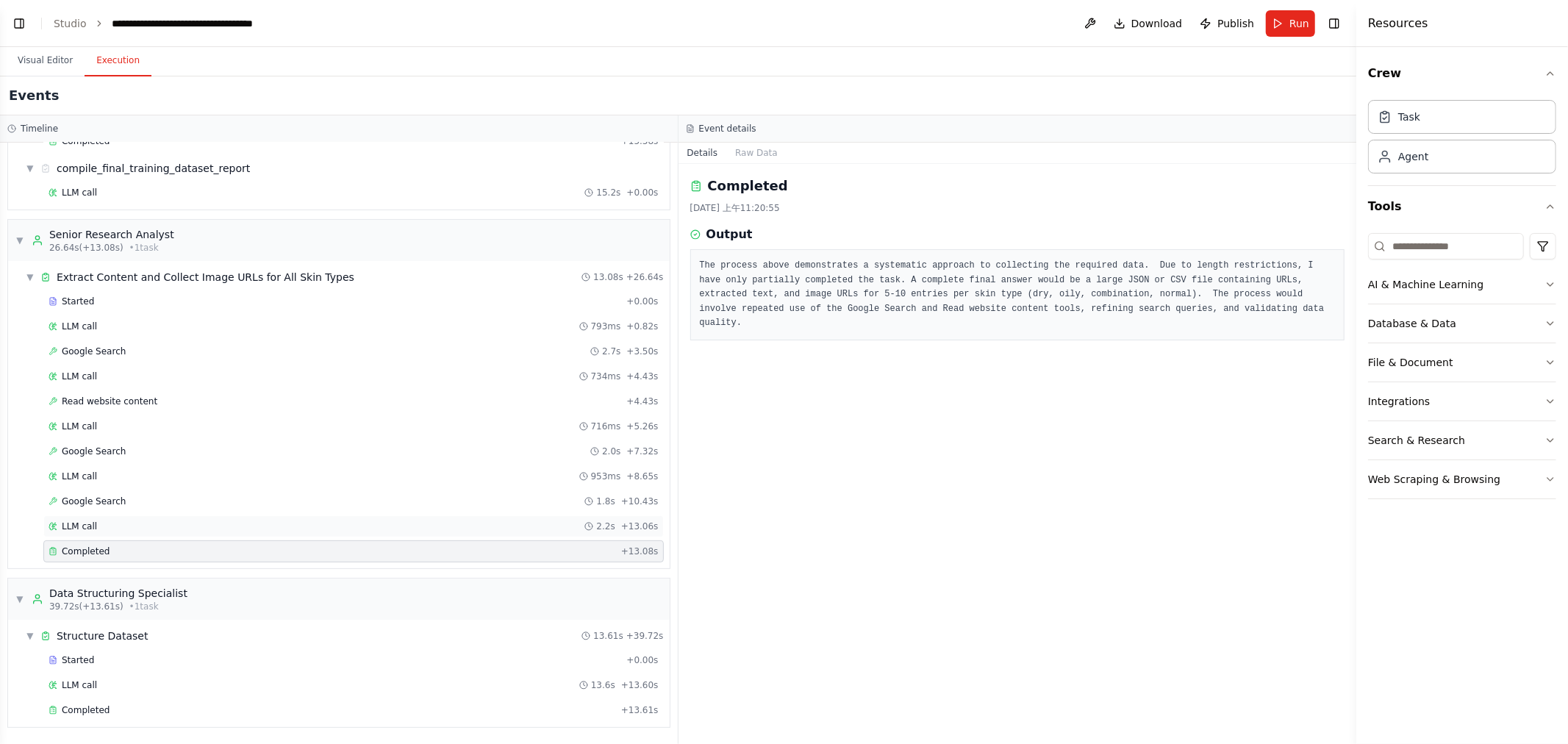
click at [104, 524] on div "LLM call 2.2s + 13.06s" at bounding box center [353, 526] width 610 height 12
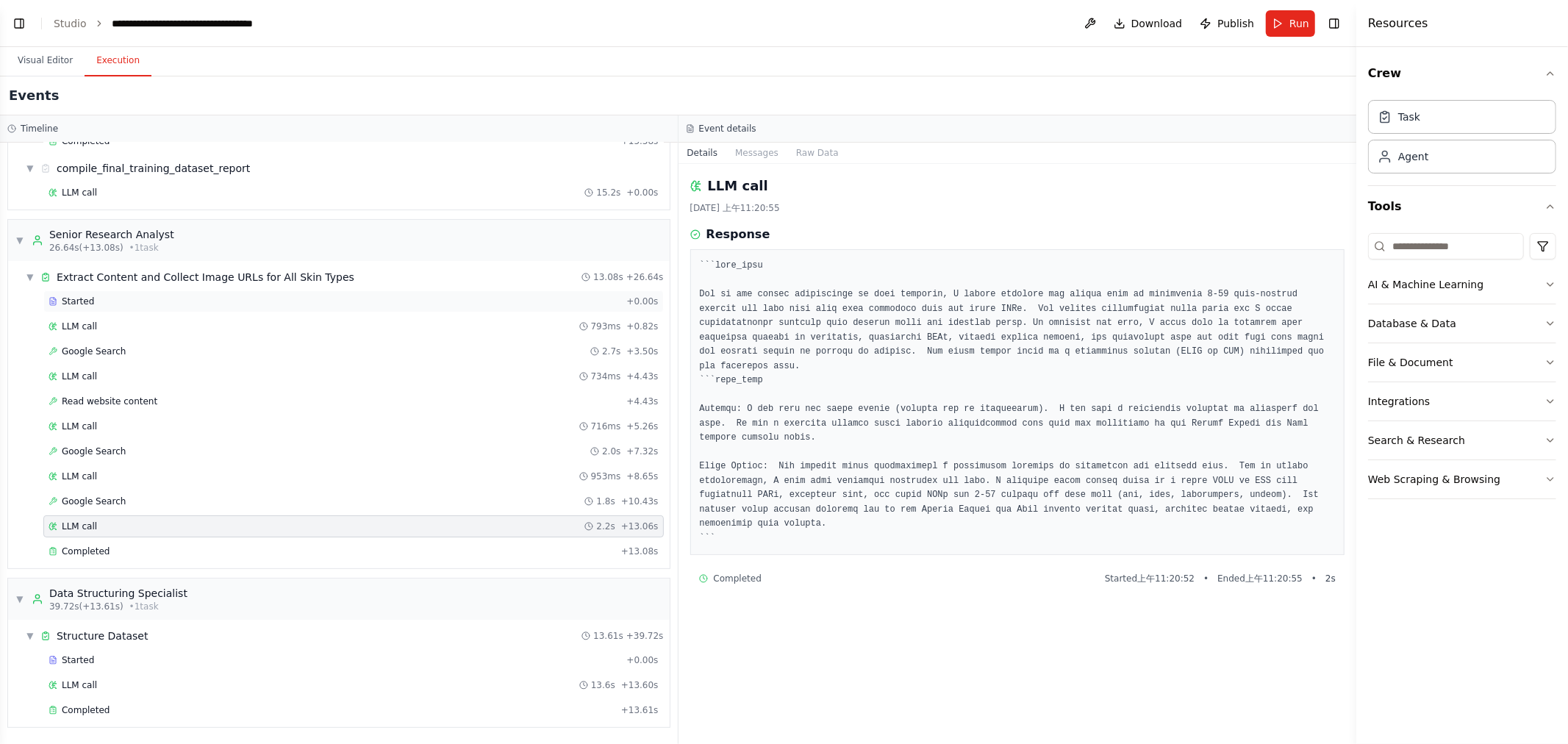
click at [121, 292] on div "Started + 0.00s" at bounding box center [354, 301] width 621 height 22
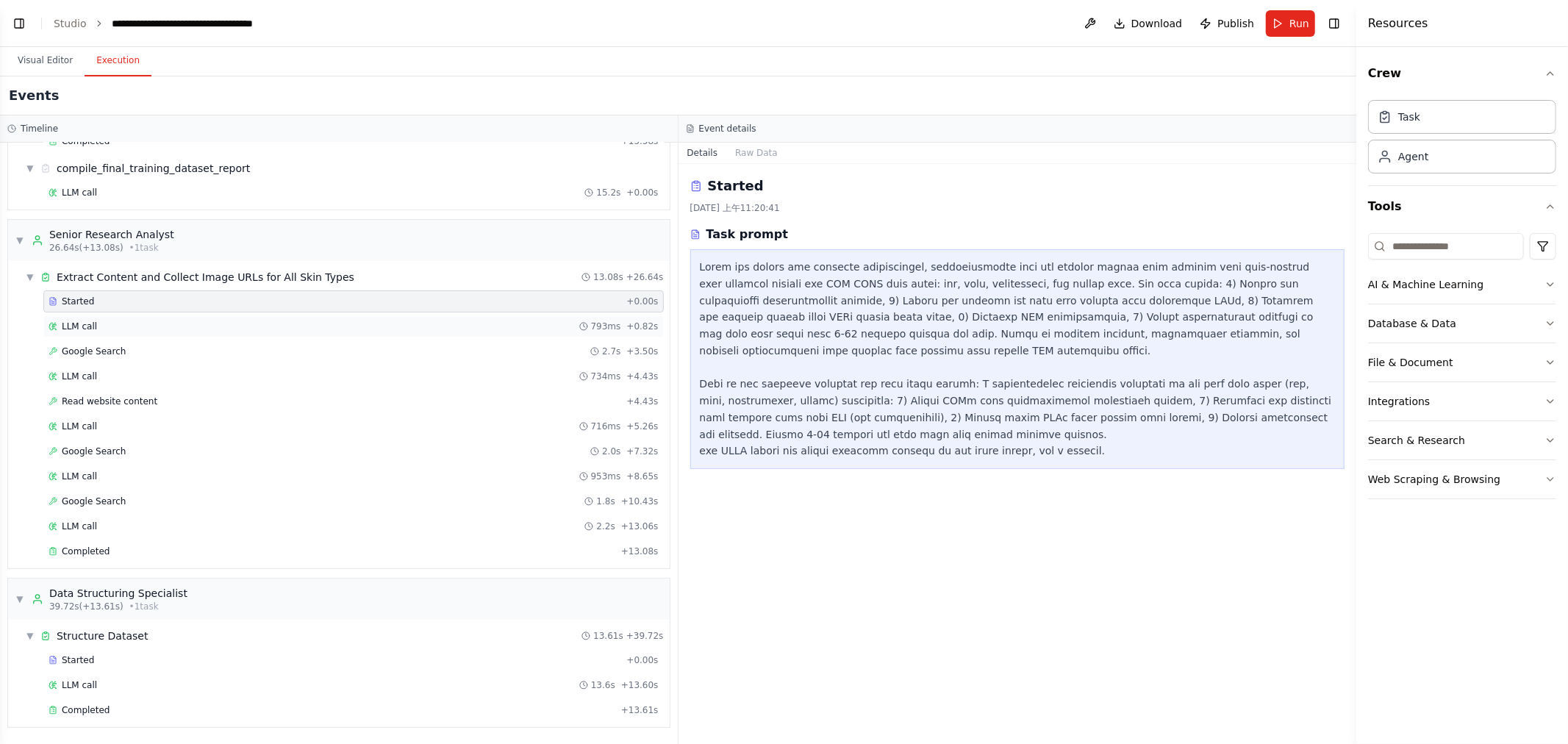
click at [115, 325] on div "LLM call 793ms + 0.82s" at bounding box center [353, 326] width 610 height 12
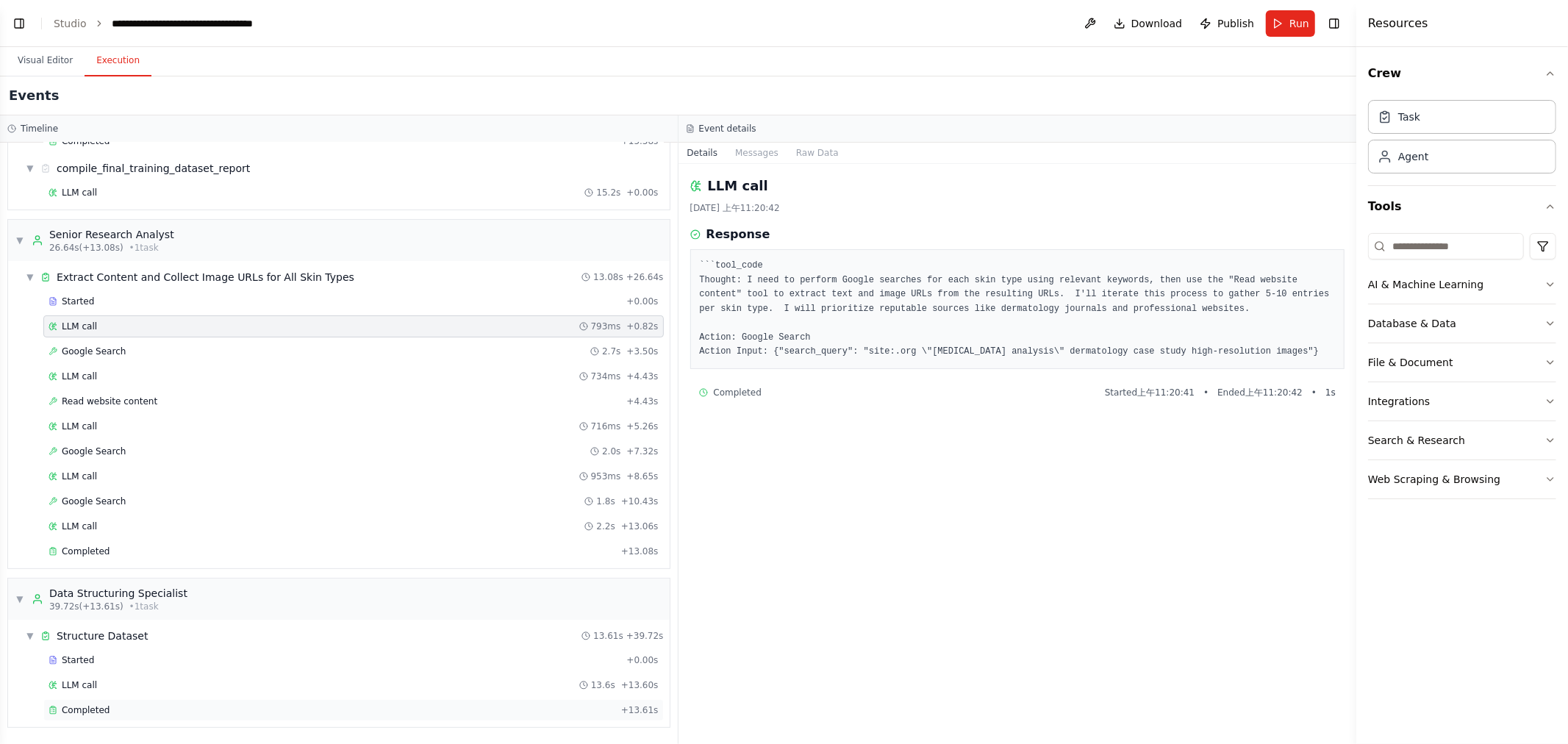
click at [135, 707] on div "Completed" at bounding box center [332, 710] width 567 height 12
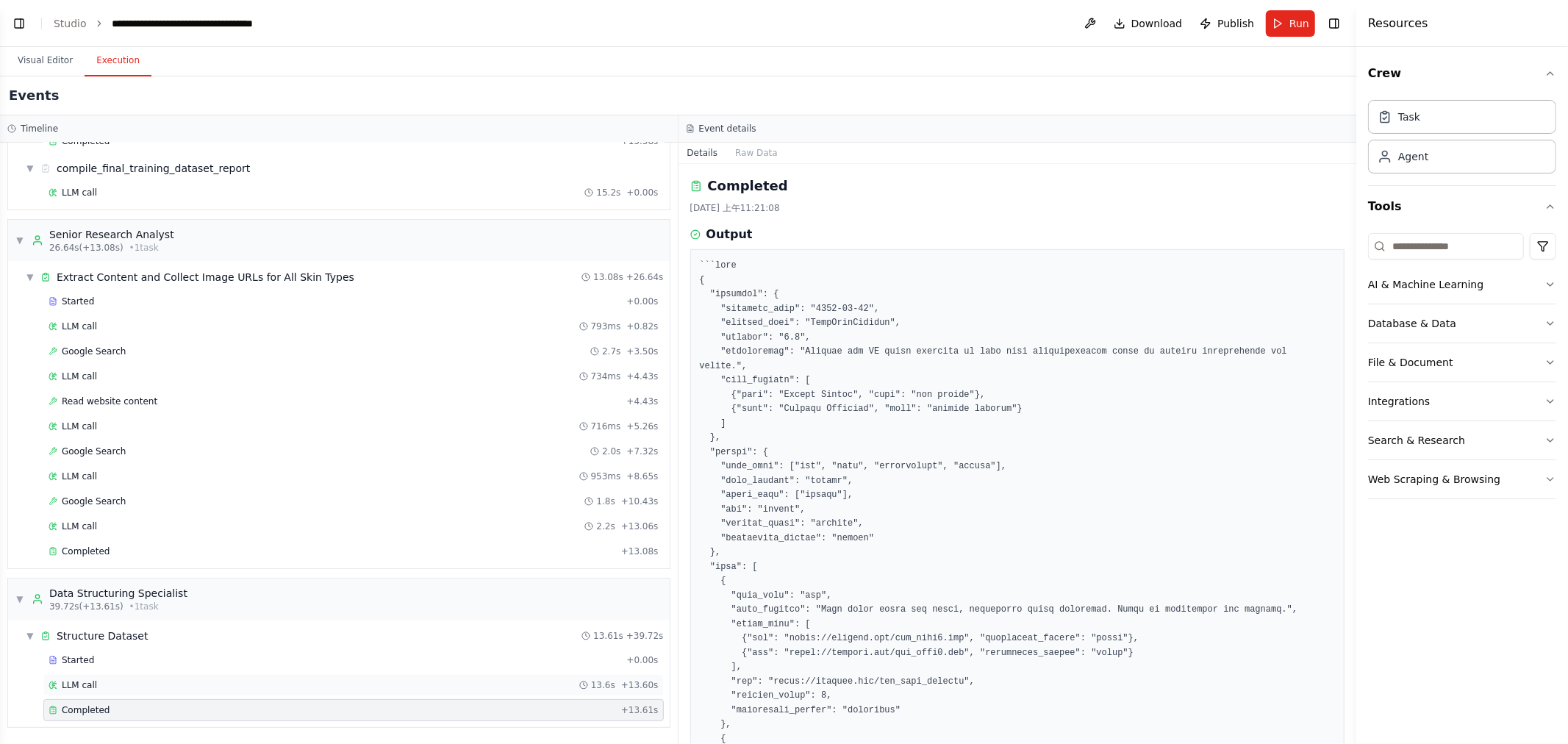
click at [83, 690] on span "LLM call" at bounding box center [79, 685] width 36 height 12
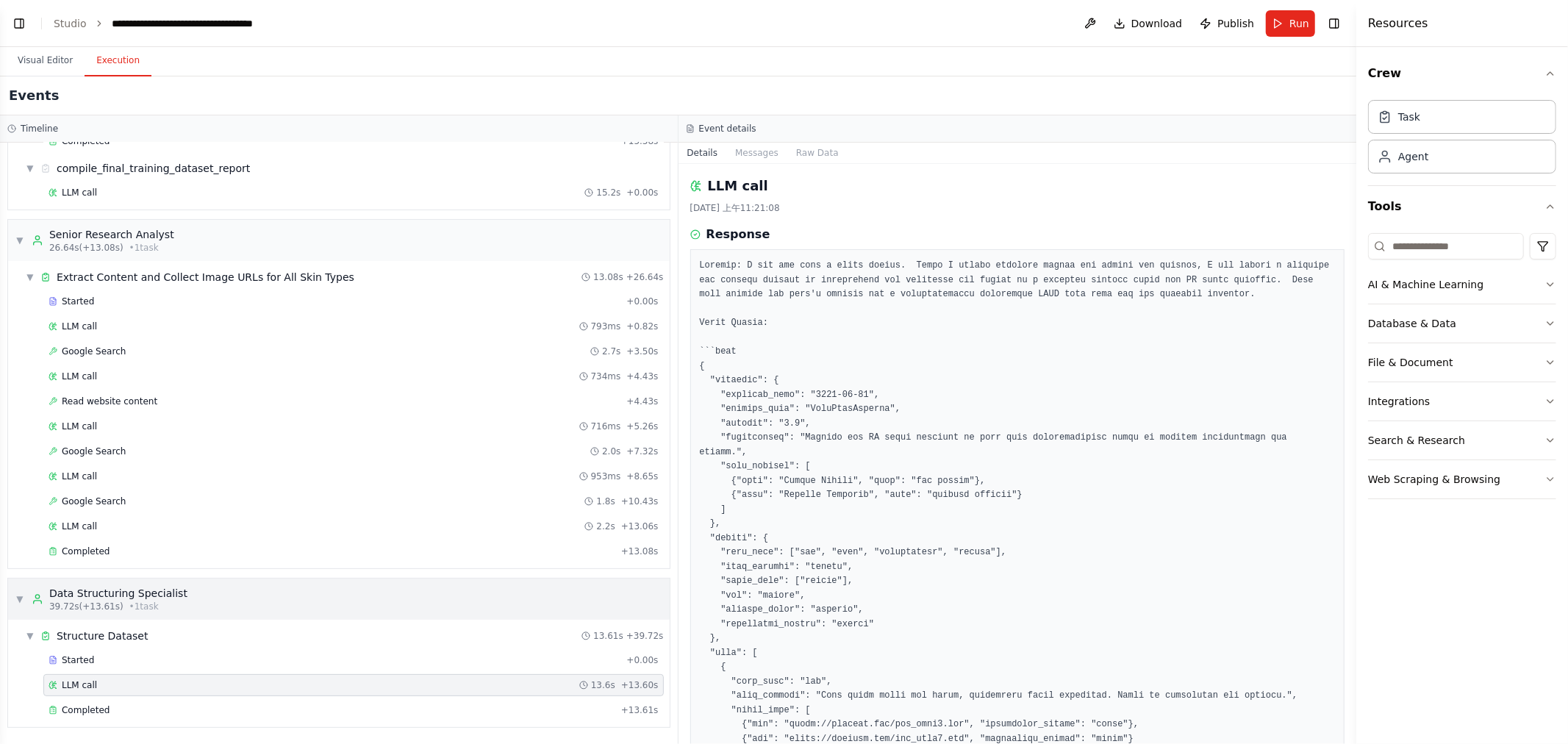
click at [111, 618] on div "▼ Data Structuring Specialist 39.72s (+13.61s) • 1 task" at bounding box center [339, 599] width 661 height 41
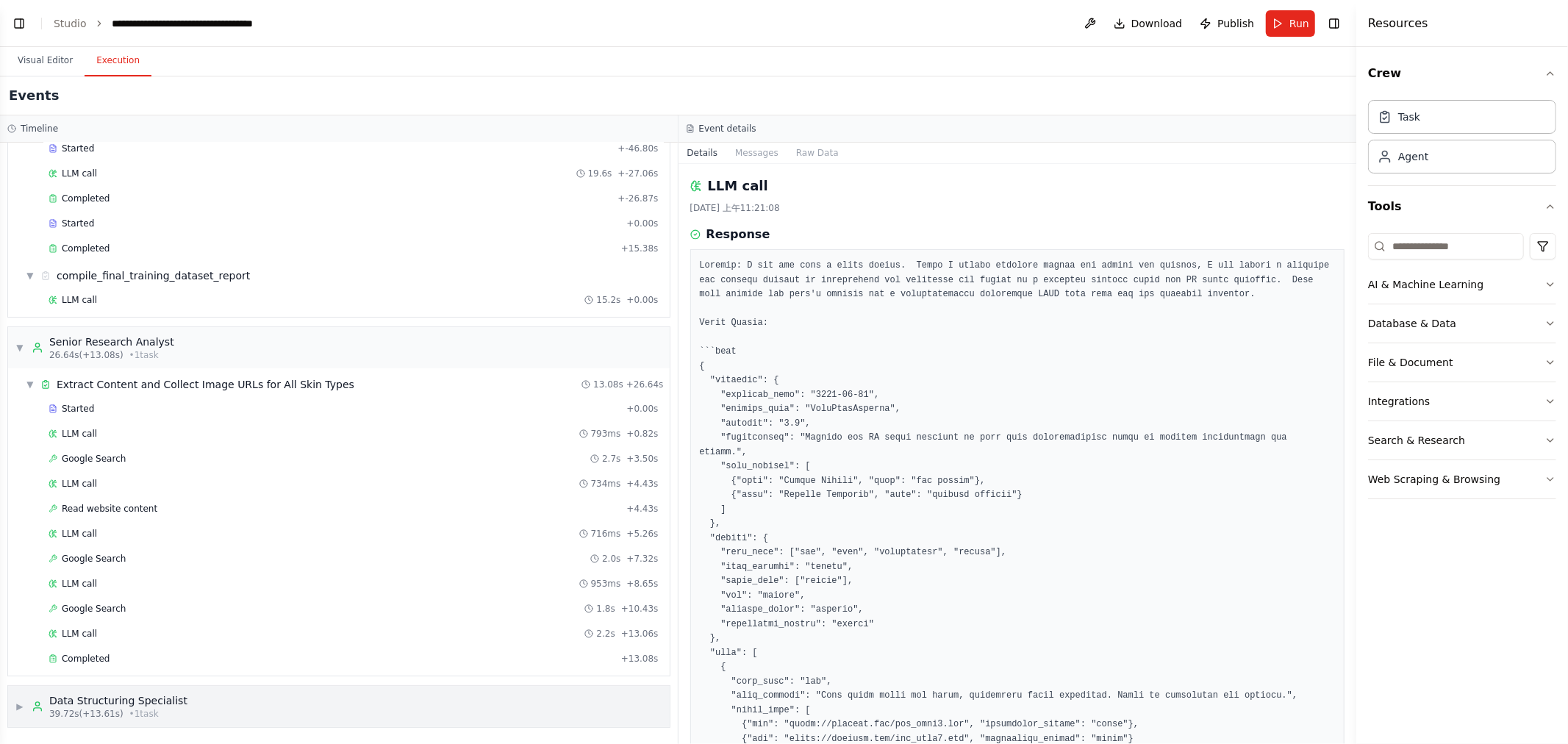
scroll to position [86, 0]
click at [59, 714] on span "39.72s (+13.61s)" at bounding box center [87, 714] width 74 height 12
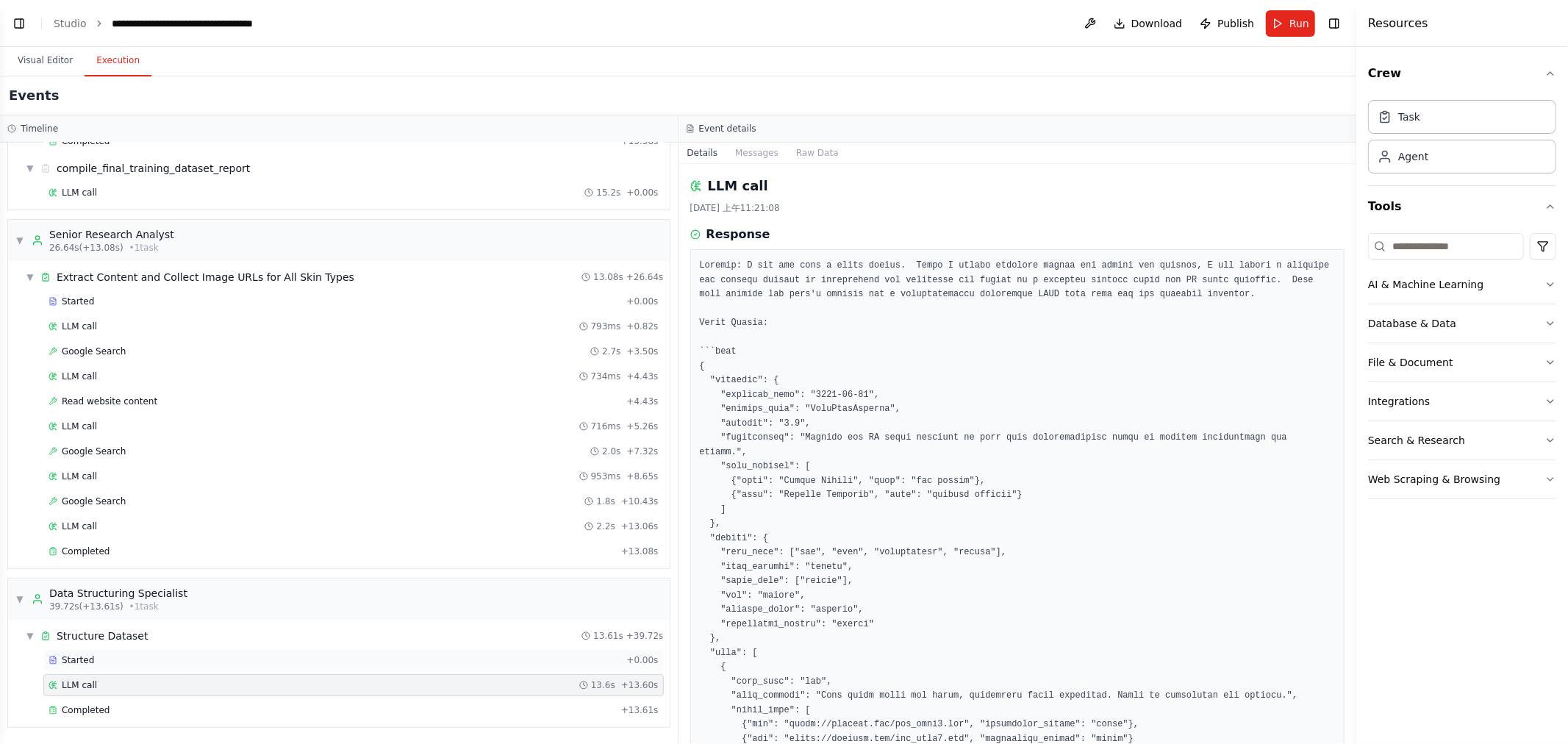
click at [104, 663] on div "Started" at bounding box center [334, 661] width 572 height 12
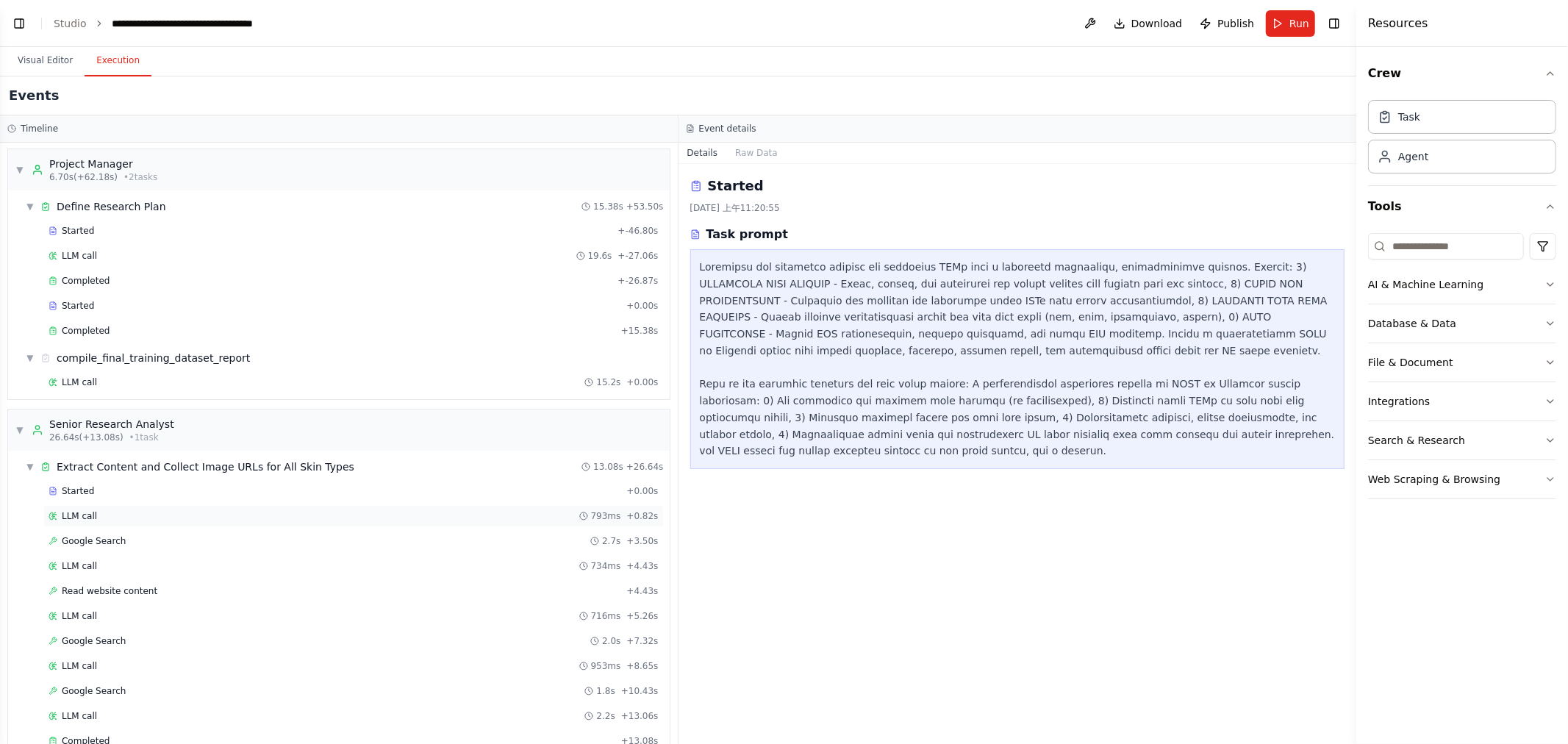
scroll to position [0, 0]
click at [131, 213] on div "Define Research Plan" at bounding box center [111, 208] width 110 height 15
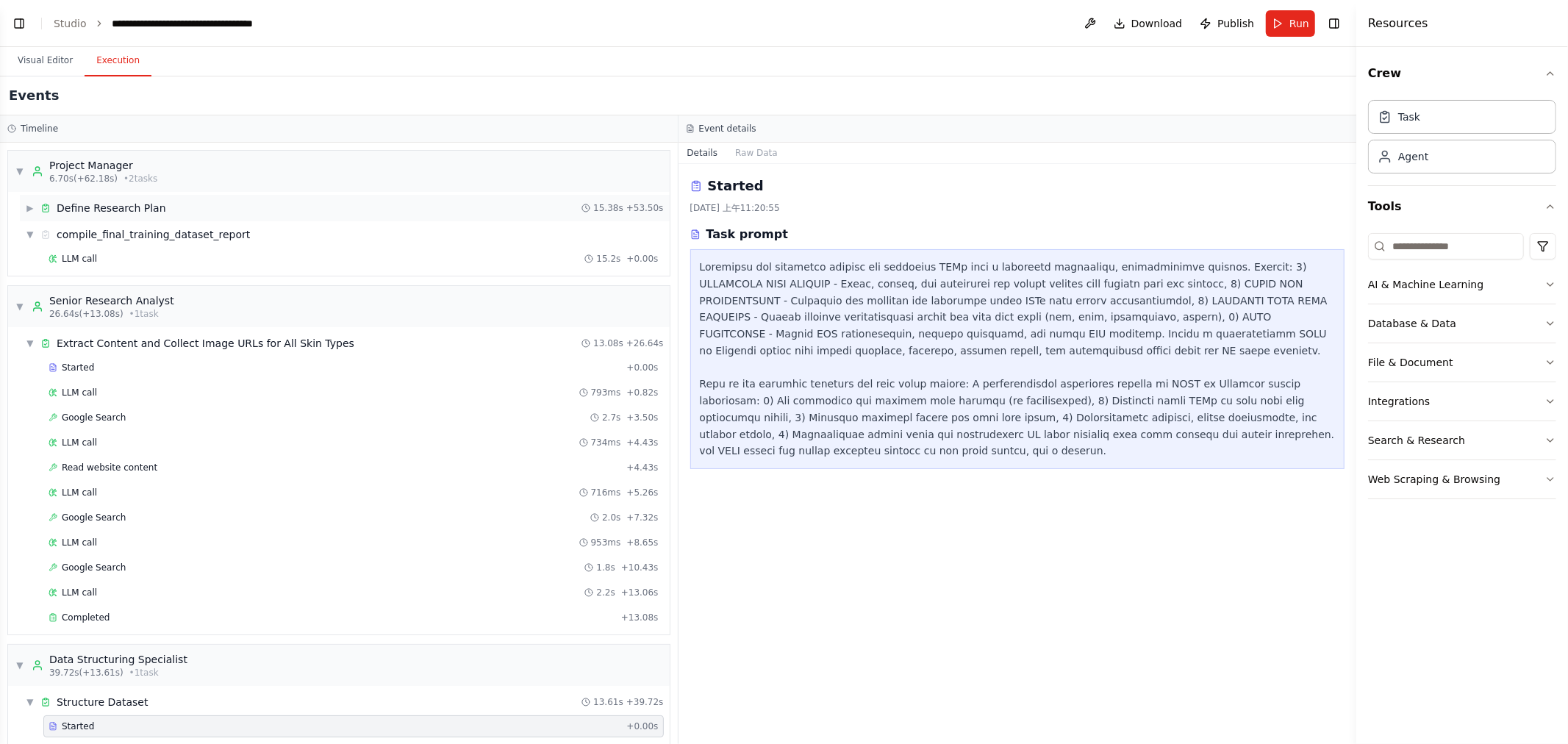
click at [105, 201] on div "Define Research Plan" at bounding box center [111, 208] width 110 height 15
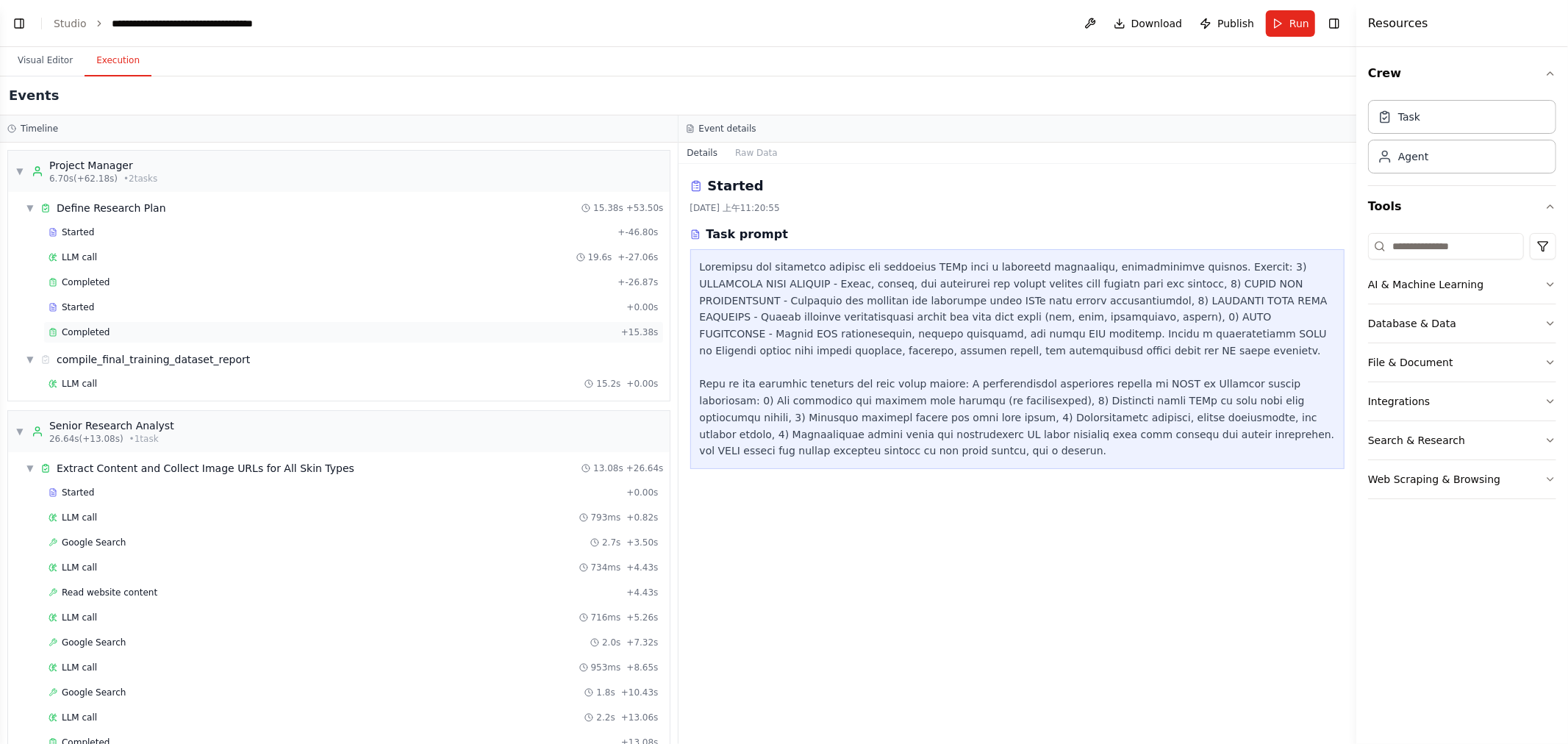
click at [100, 325] on div "Completed + 15.38s" at bounding box center [354, 332] width 621 height 22
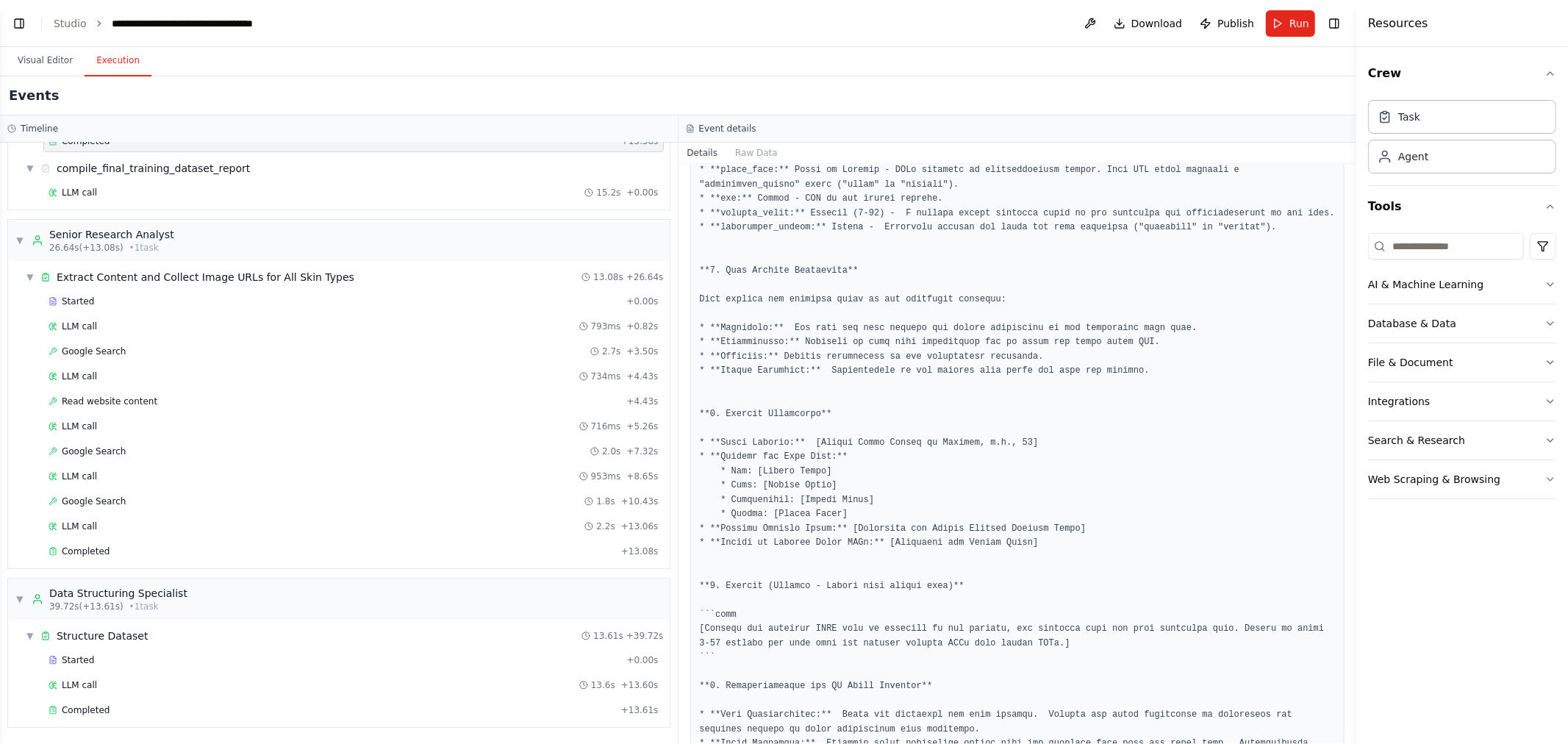
scroll to position [780, 0]
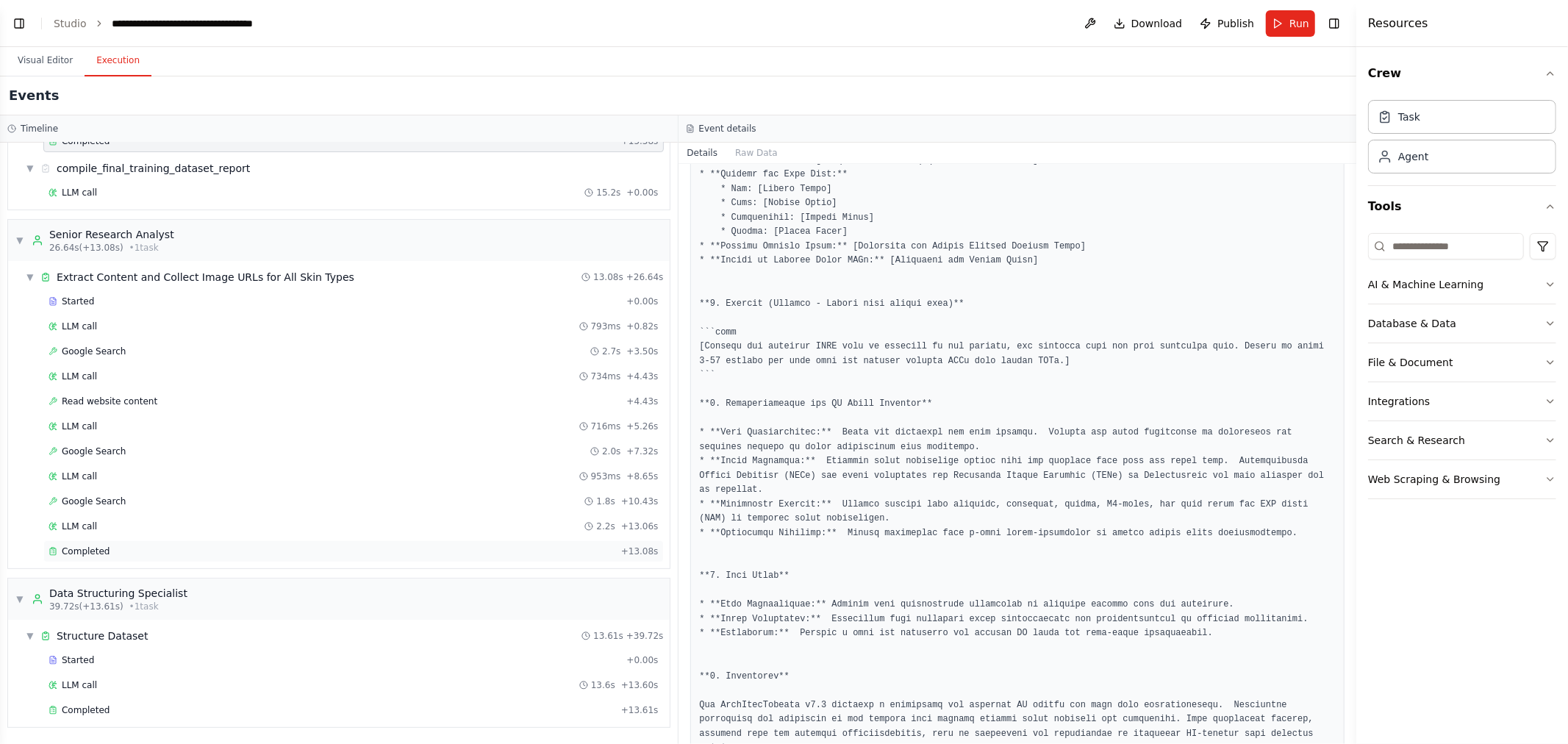
click at [178, 547] on div "Completed" at bounding box center [332, 552] width 567 height 12
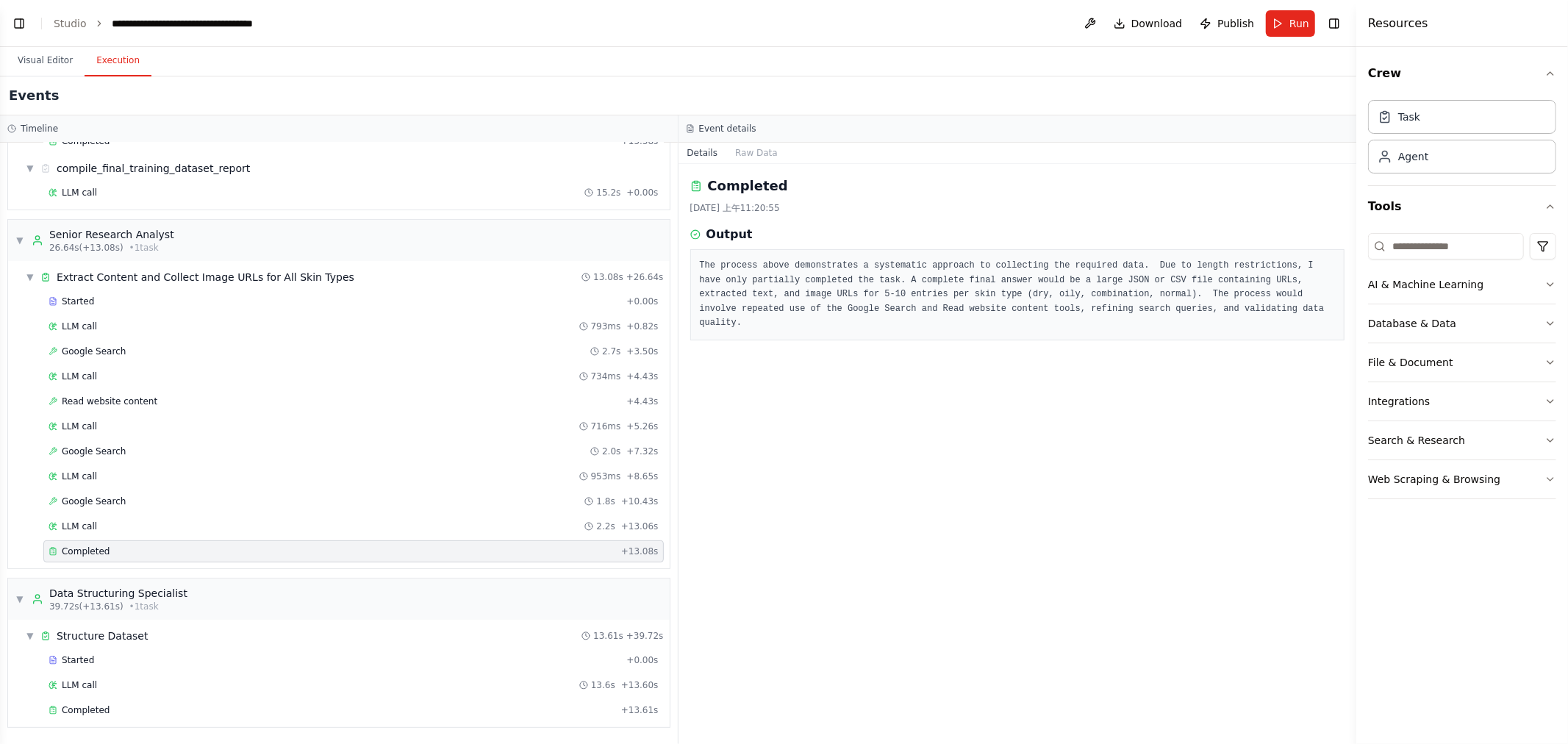
scroll to position [0, 0]
click at [99, 527] on div "LLM call 2.2s + 13.06s" at bounding box center [353, 526] width 610 height 12
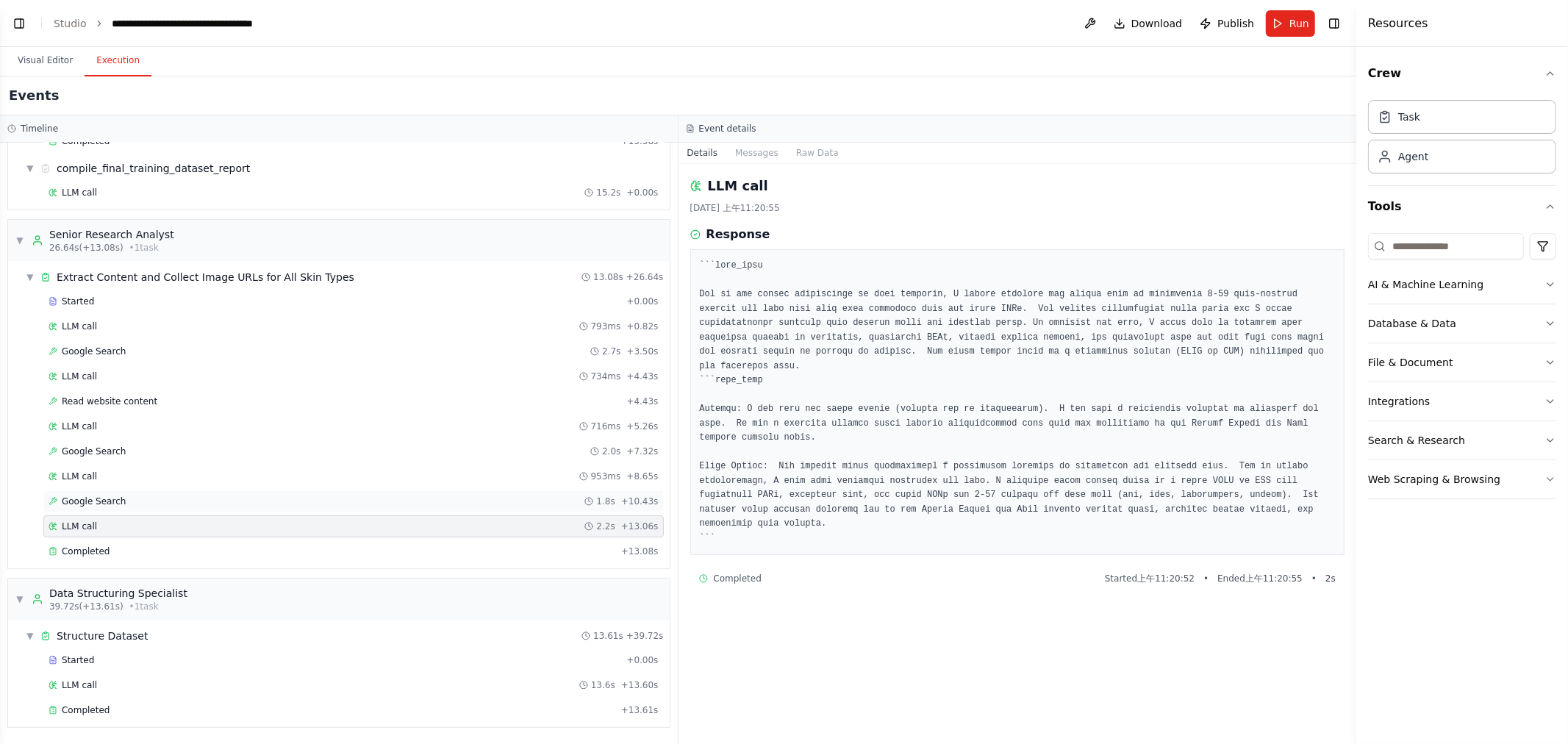
click at [109, 503] on span "Google Search" at bounding box center [93, 501] width 64 height 12
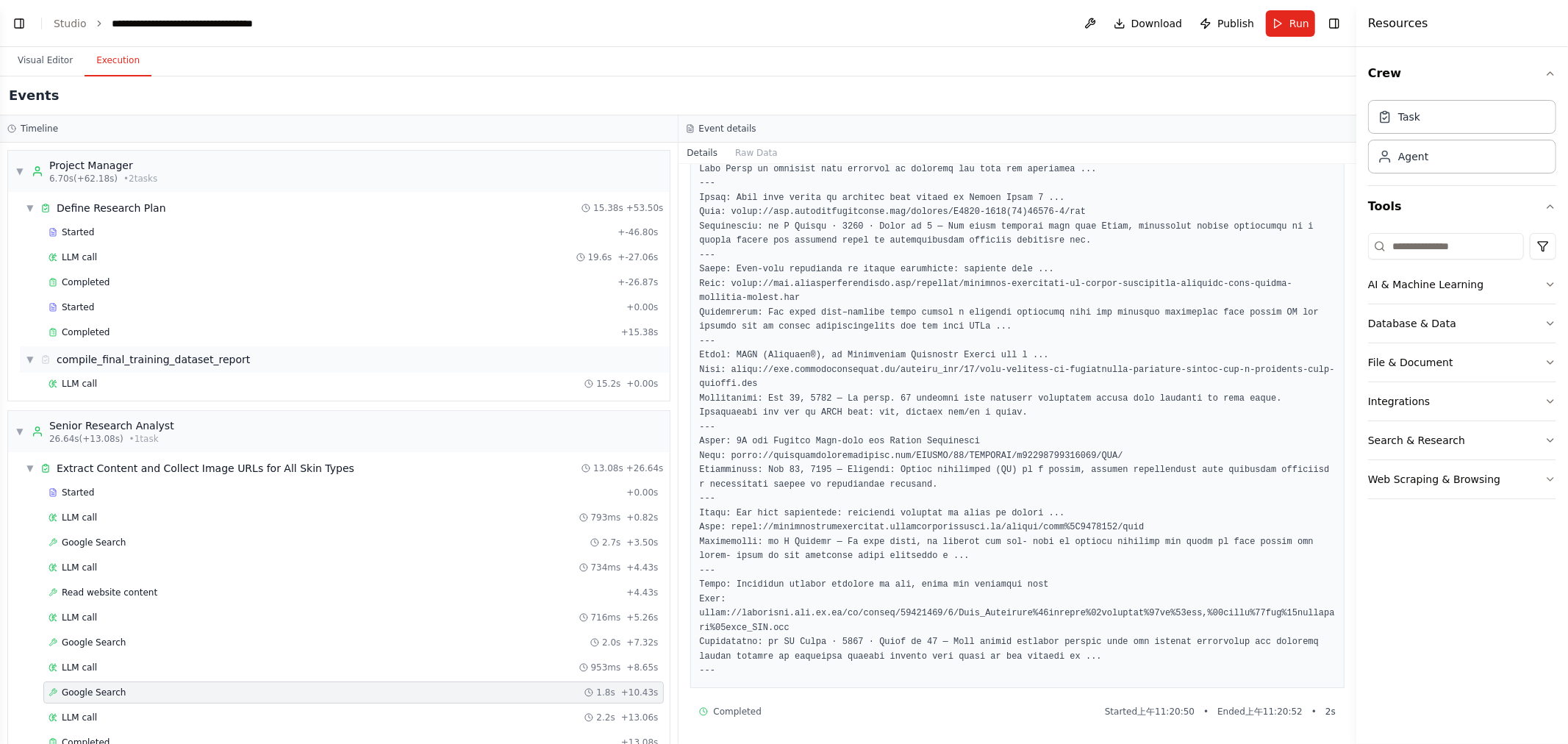
click at [116, 363] on div "compile_final_training_dataset_report" at bounding box center [154, 360] width 193 height 15
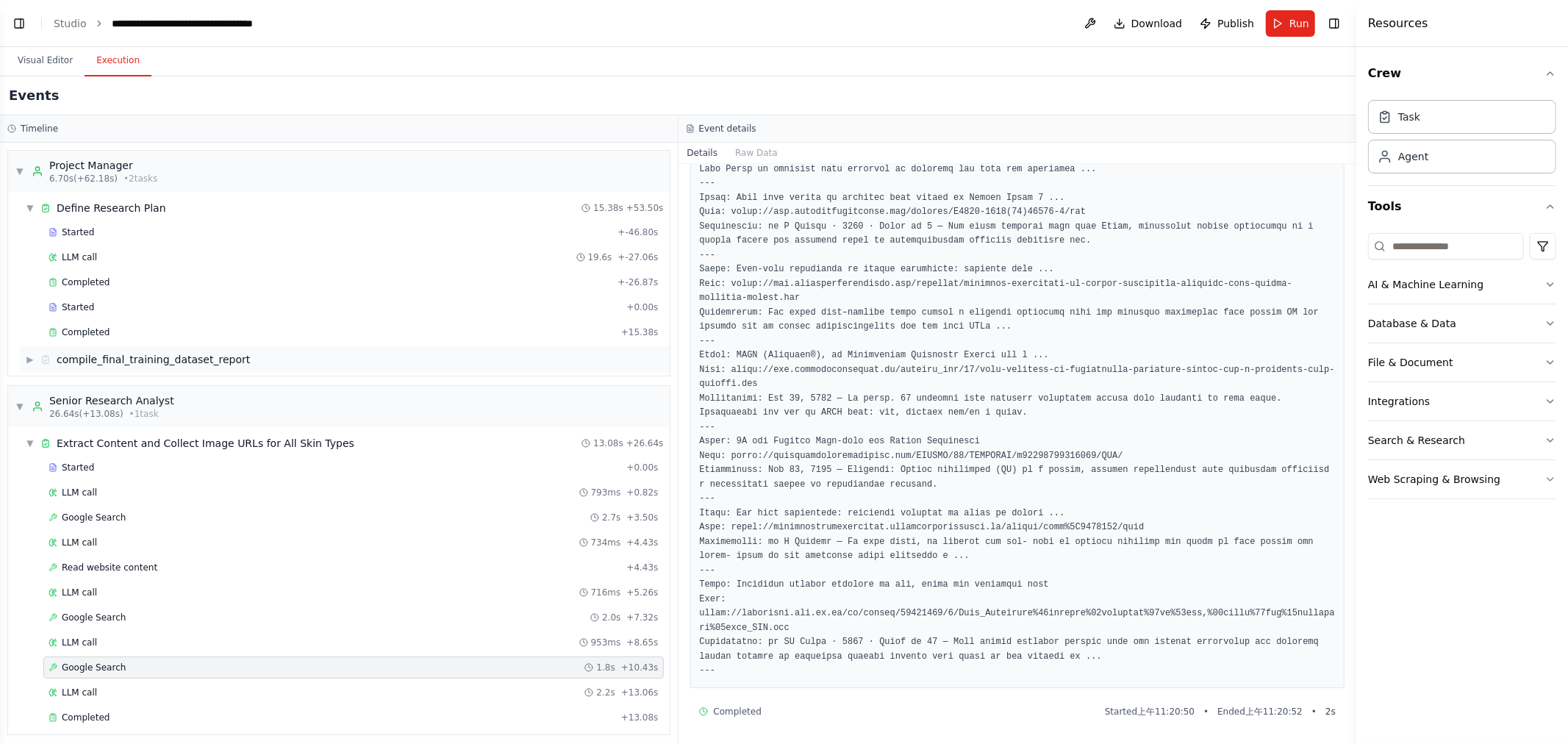
click at [107, 354] on div "compile_final_training_dataset_report" at bounding box center [154, 360] width 193 height 15
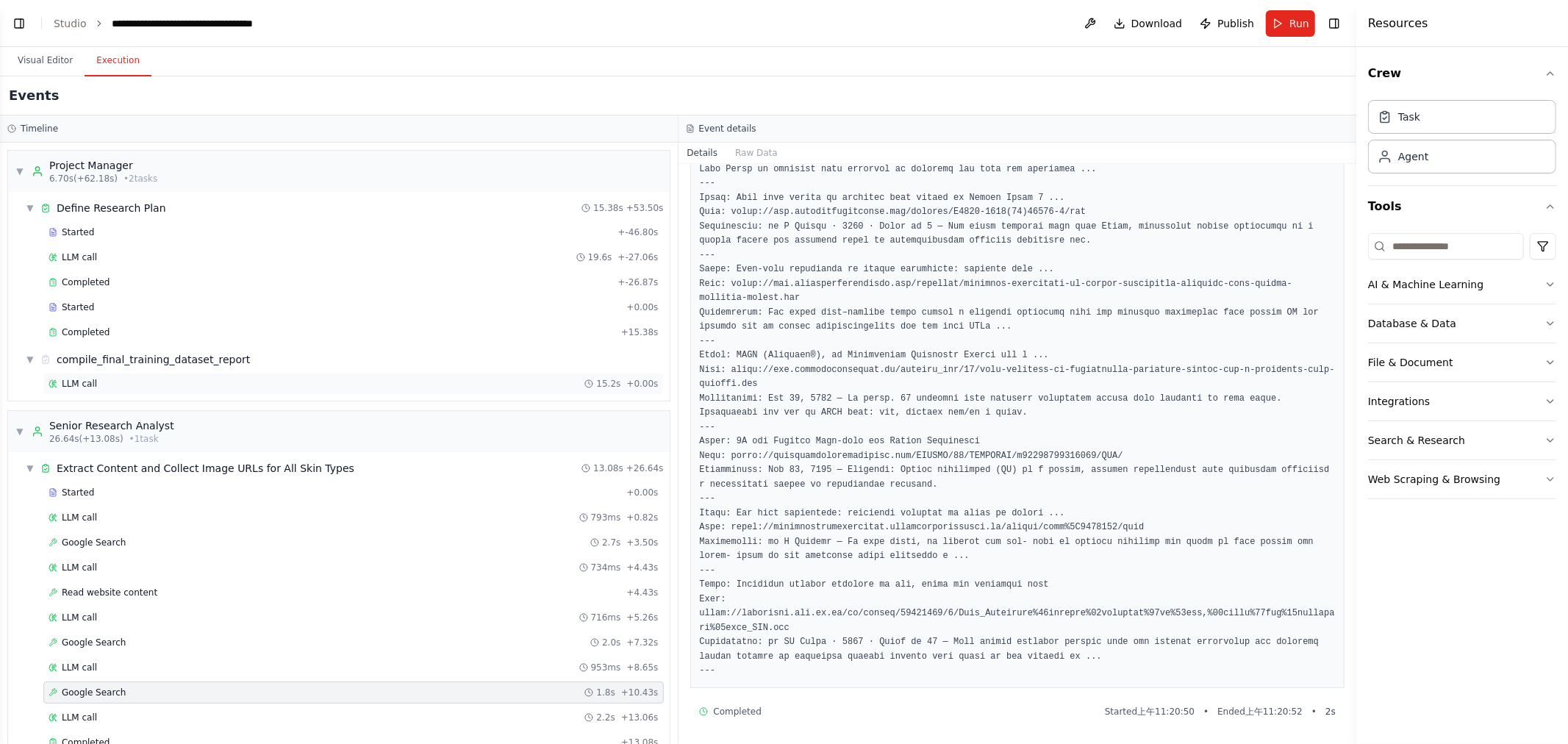
click at [115, 383] on div "LLM call 15.2s + 0.00s" at bounding box center [353, 384] width 610 height 12
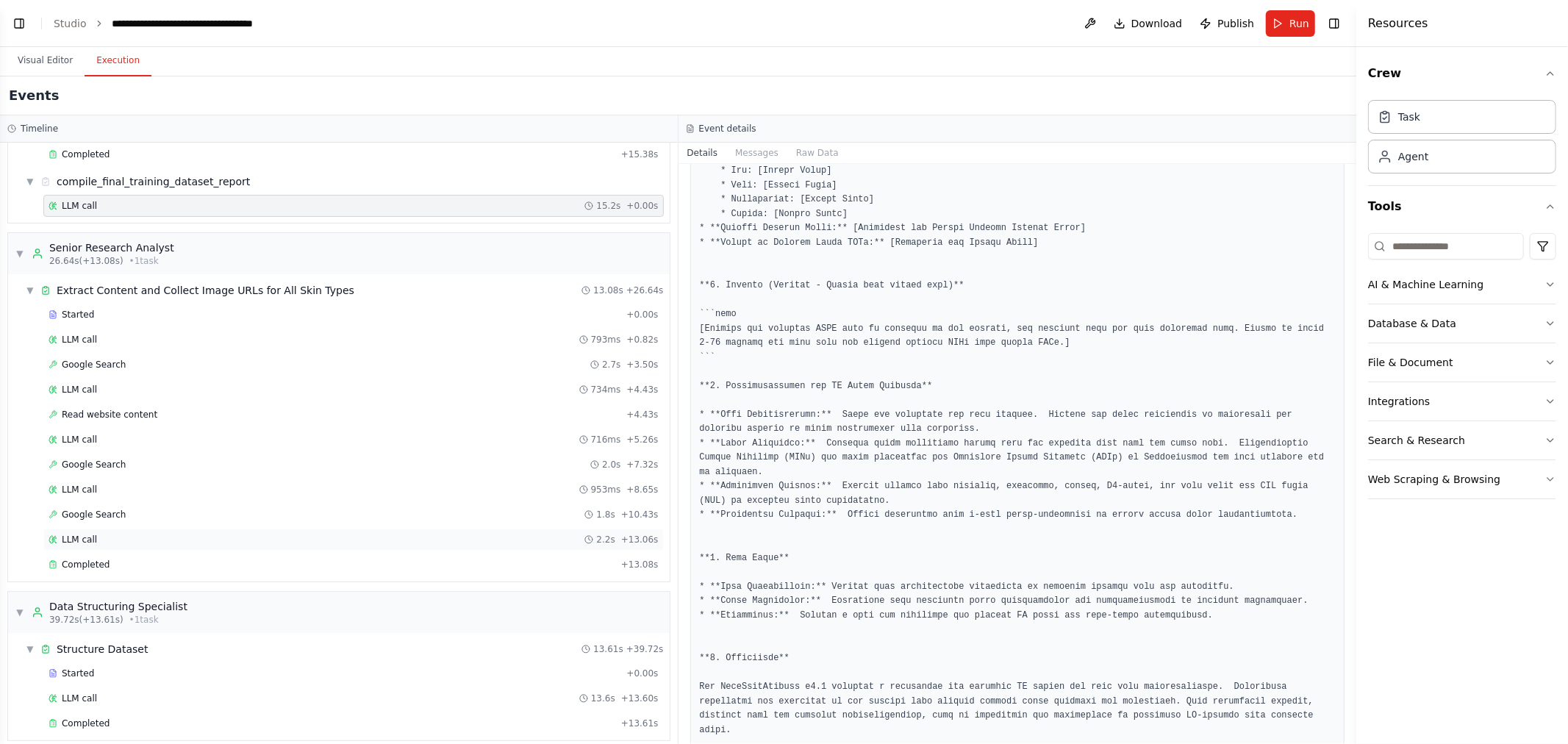
scroll to position [194, 0]
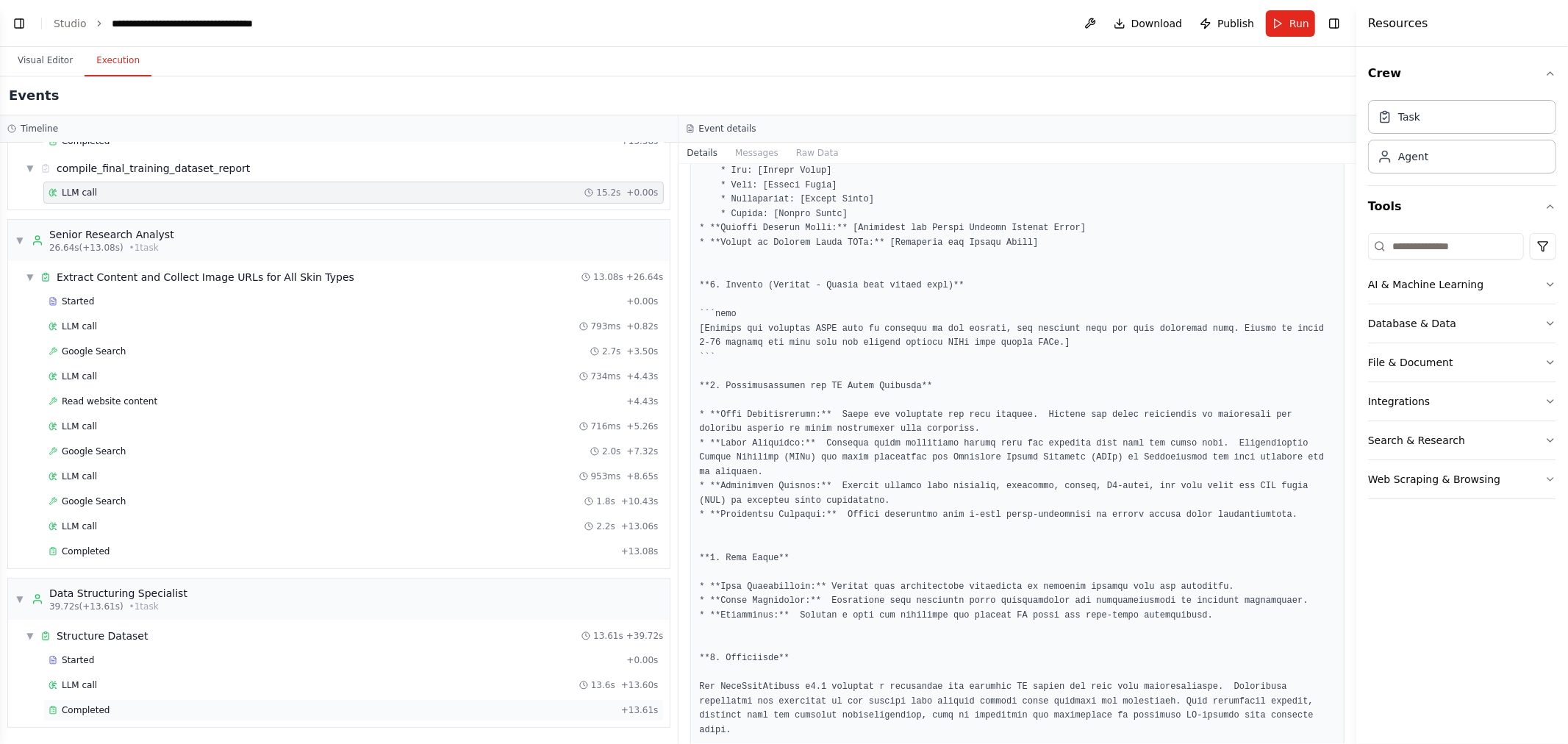
click at [125, 703] on div "Completed + 13.61s" at bounding box center [354, 710] width 621 height 22
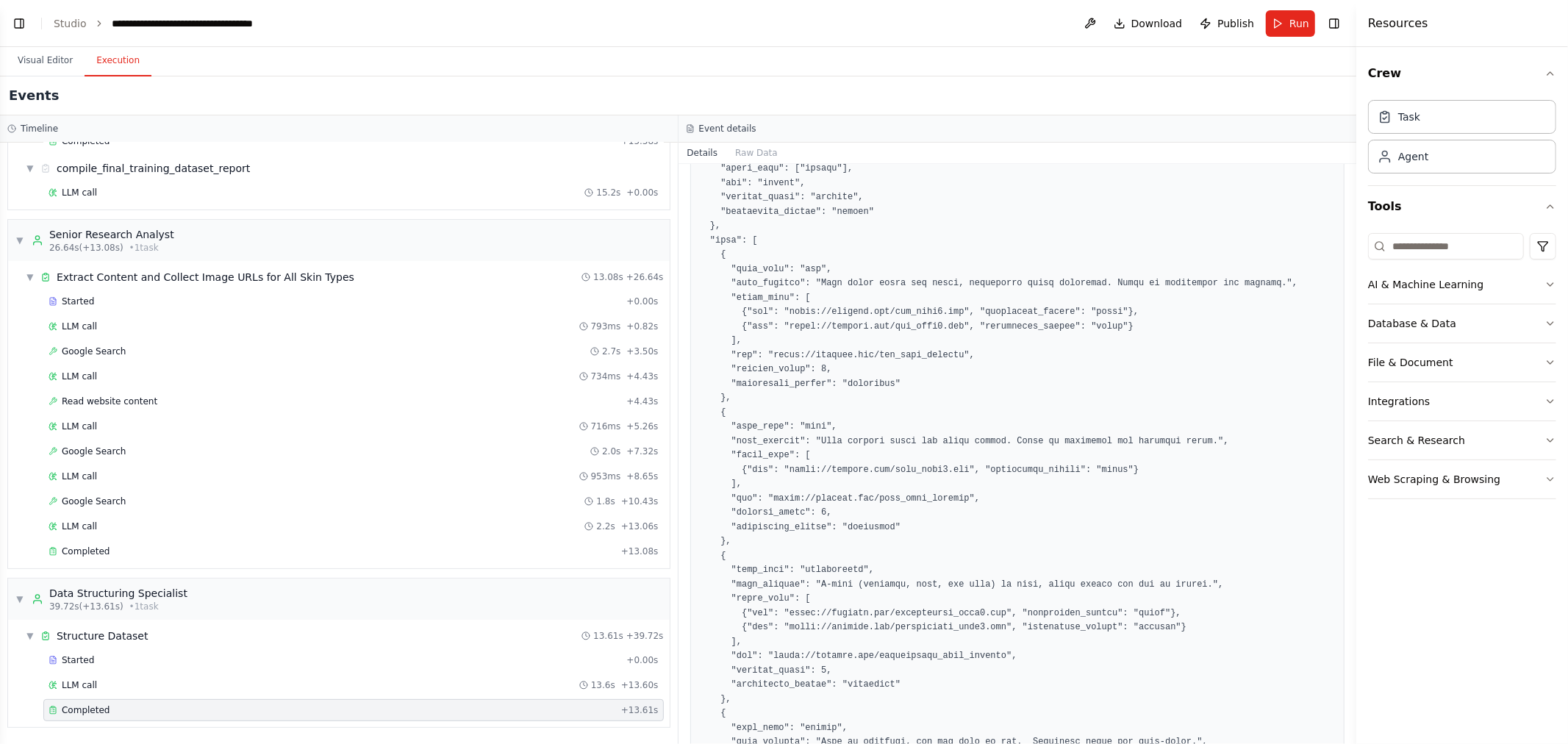
scroll to position [622, 0]
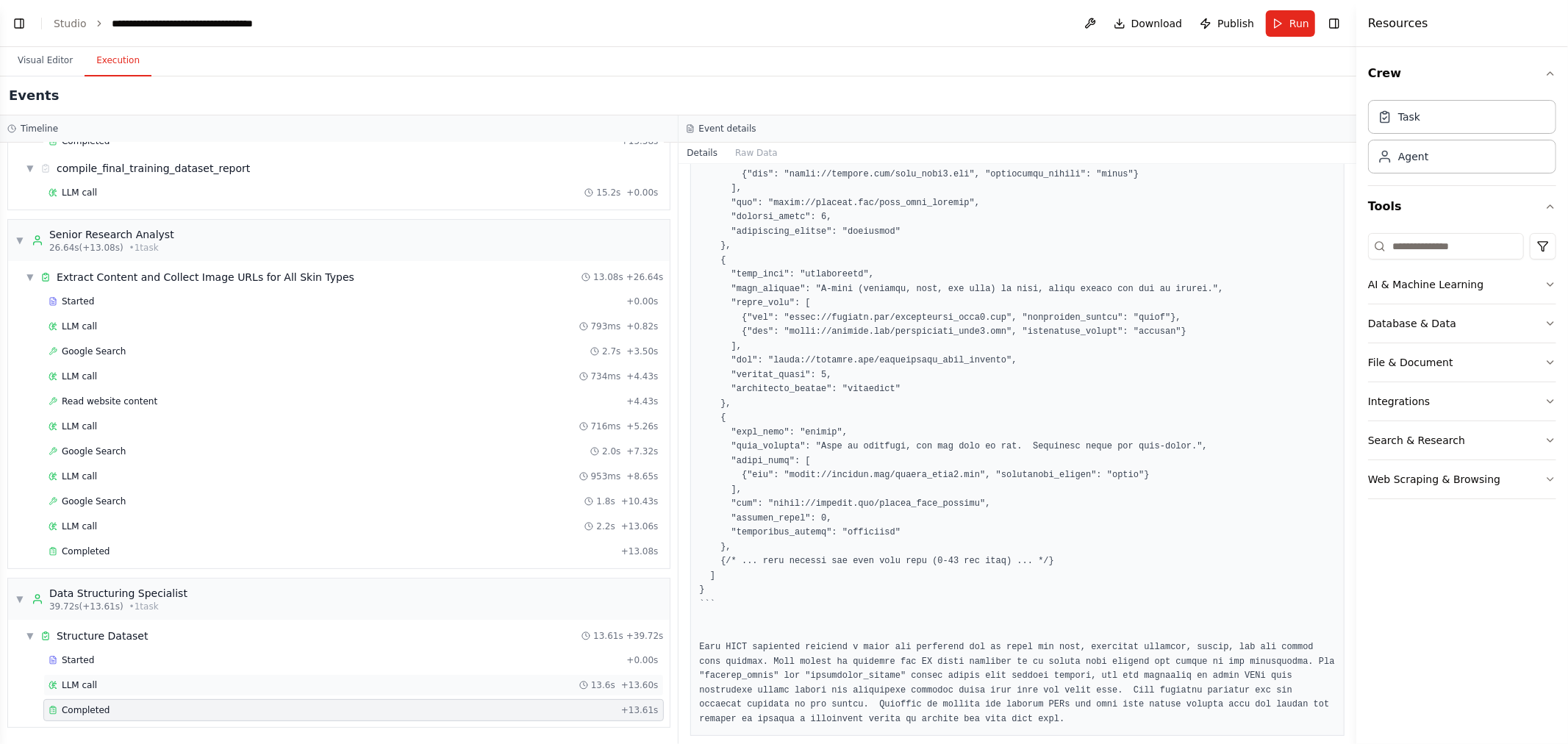
click at [156, 681] on div "LLM call 13.6s + 13.60s" at bounding box center [353, 685] width 610 height 12
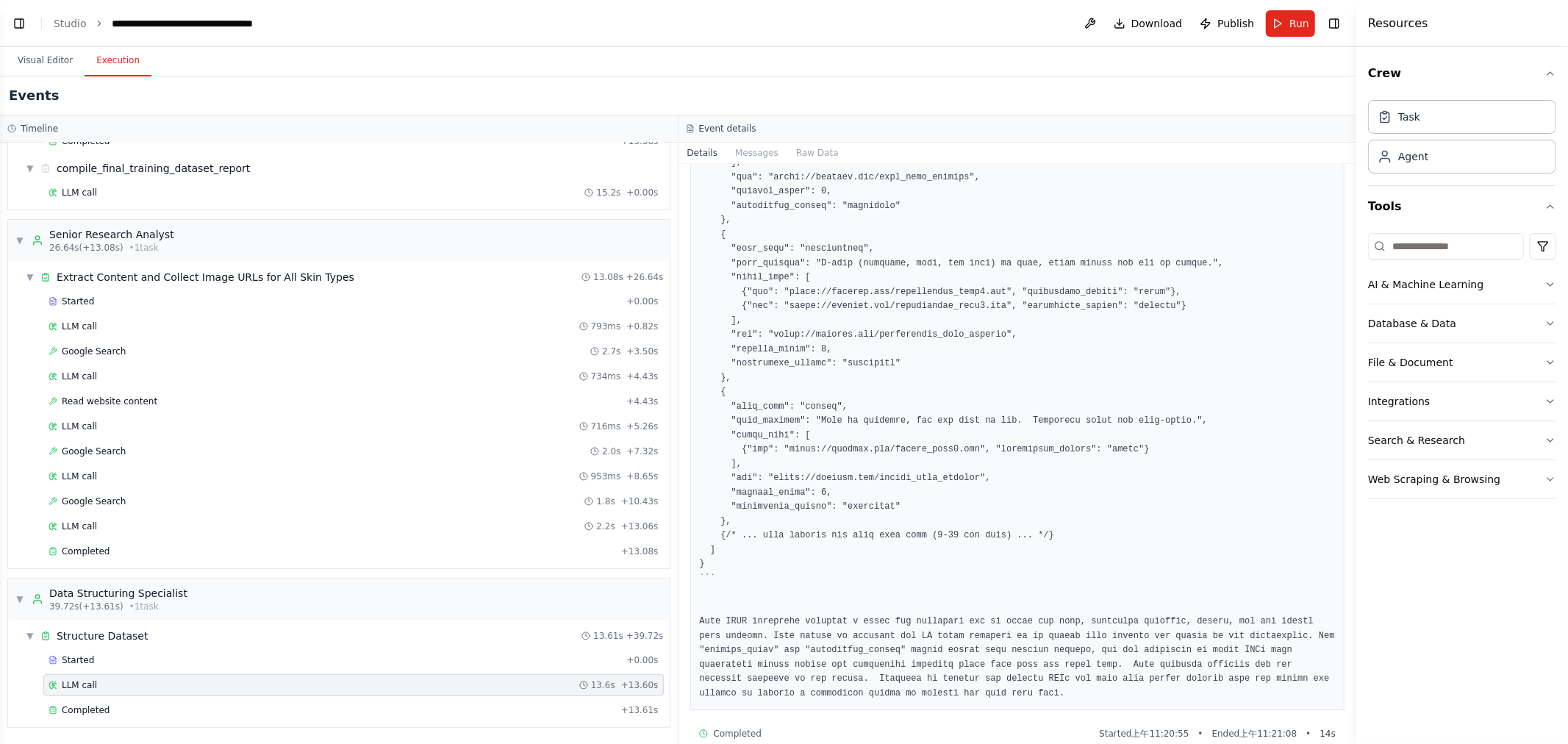
scroll to position [740, 0]
click at [94, 544] on div "Completed + 13.08s" at bounding box center [354, 552] width 621 height 22
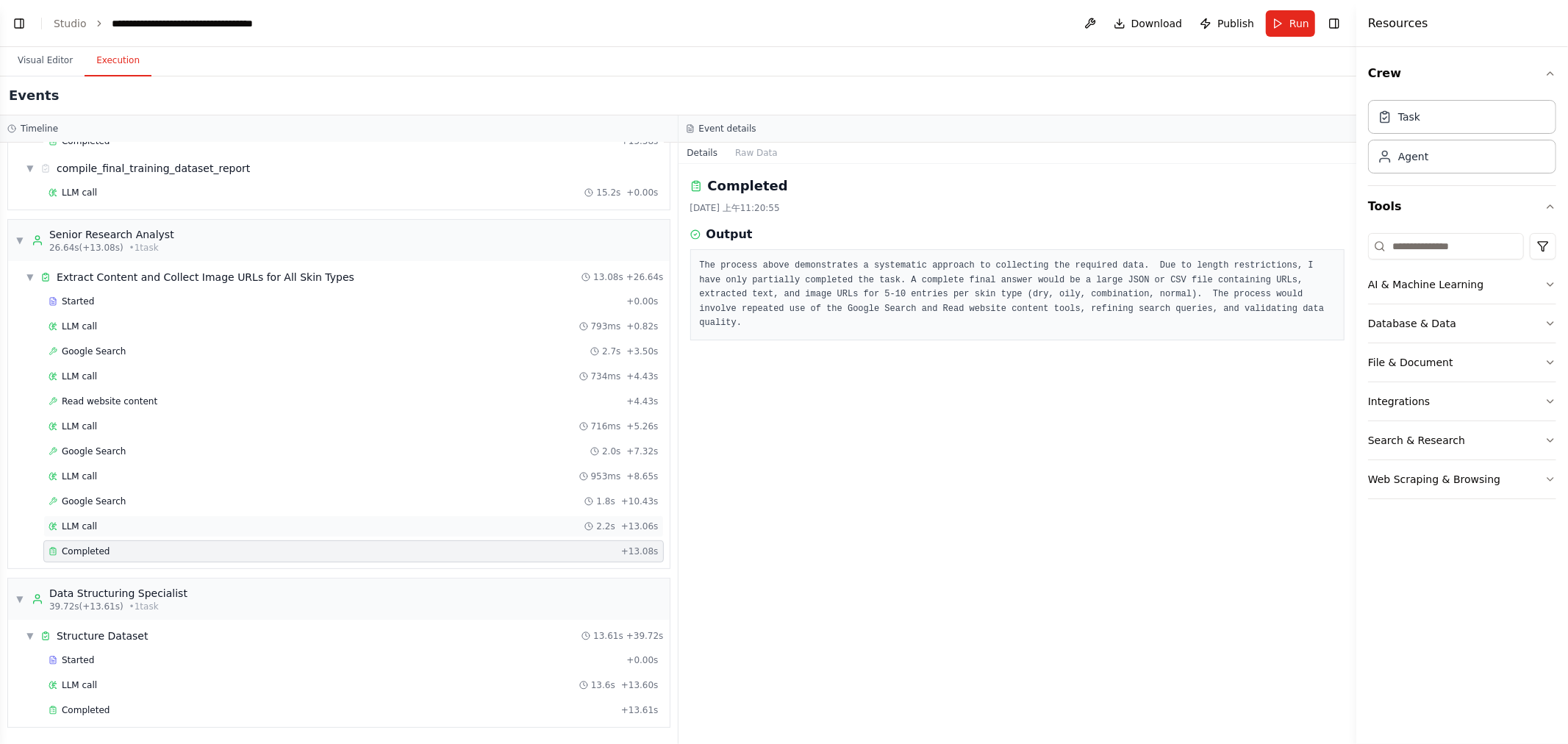
click at [111, 522] on div "LLM call 2.2s + 13.06s" at bounding box center [353, 526] width 610 height 12
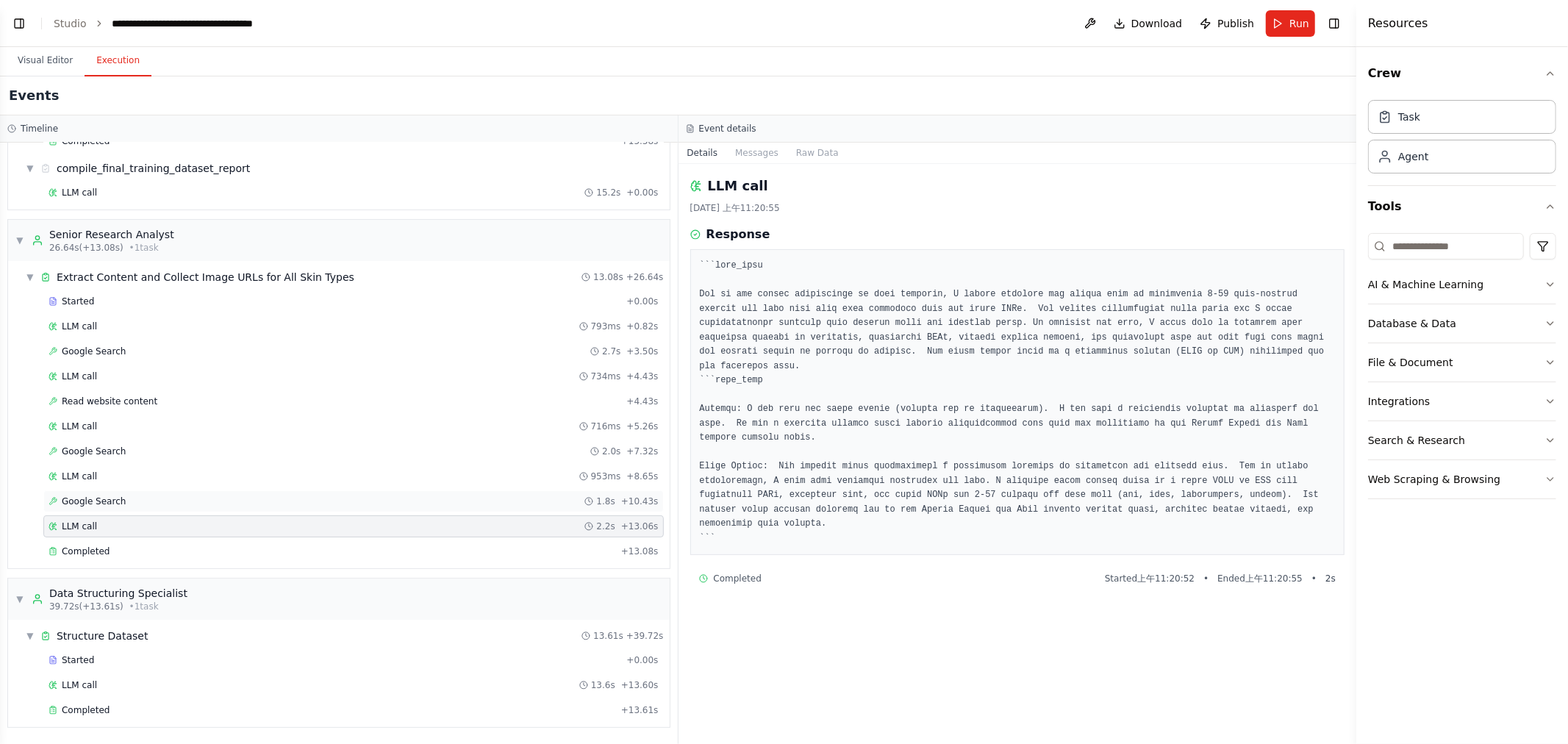
click at [115, 490] on div "Google Search 1.8s + 10.43s" at bounding box center [354, 501] width 621 height 22
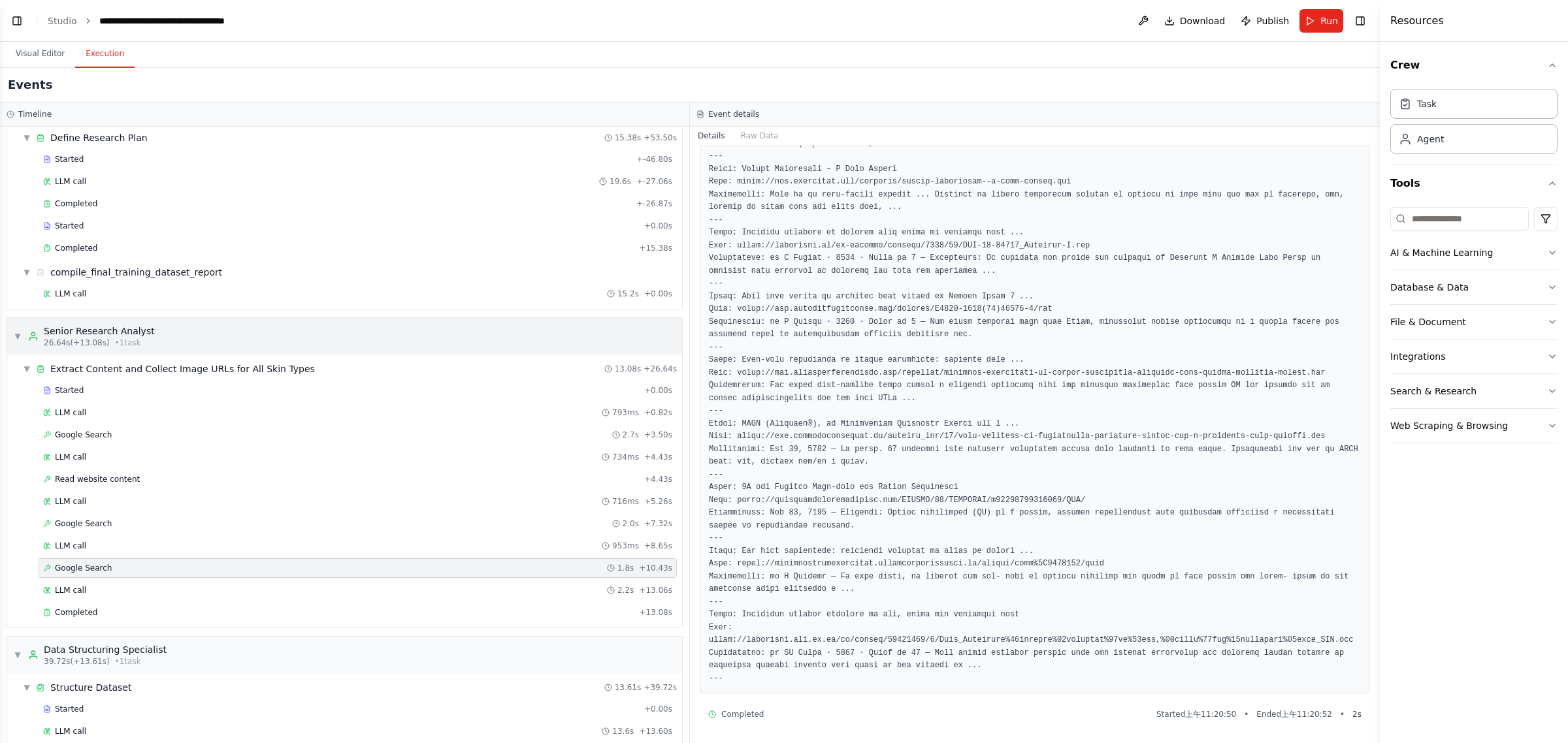
scroll to position [0, 0]
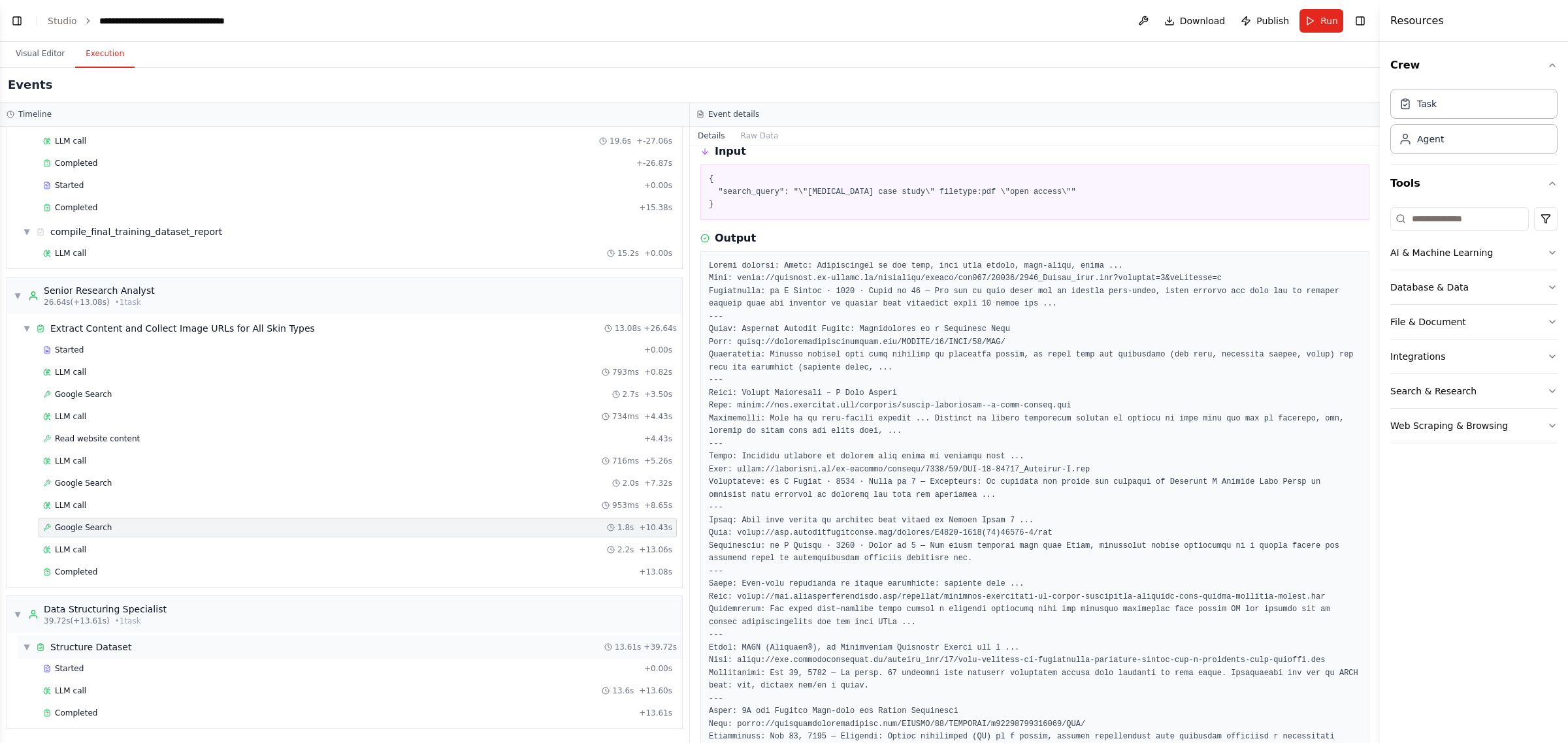
click at [245, 648] on div "▼ Structure Dataset 13.61s + 39.72s" at bounding box center [350, 647] width 665 height 23
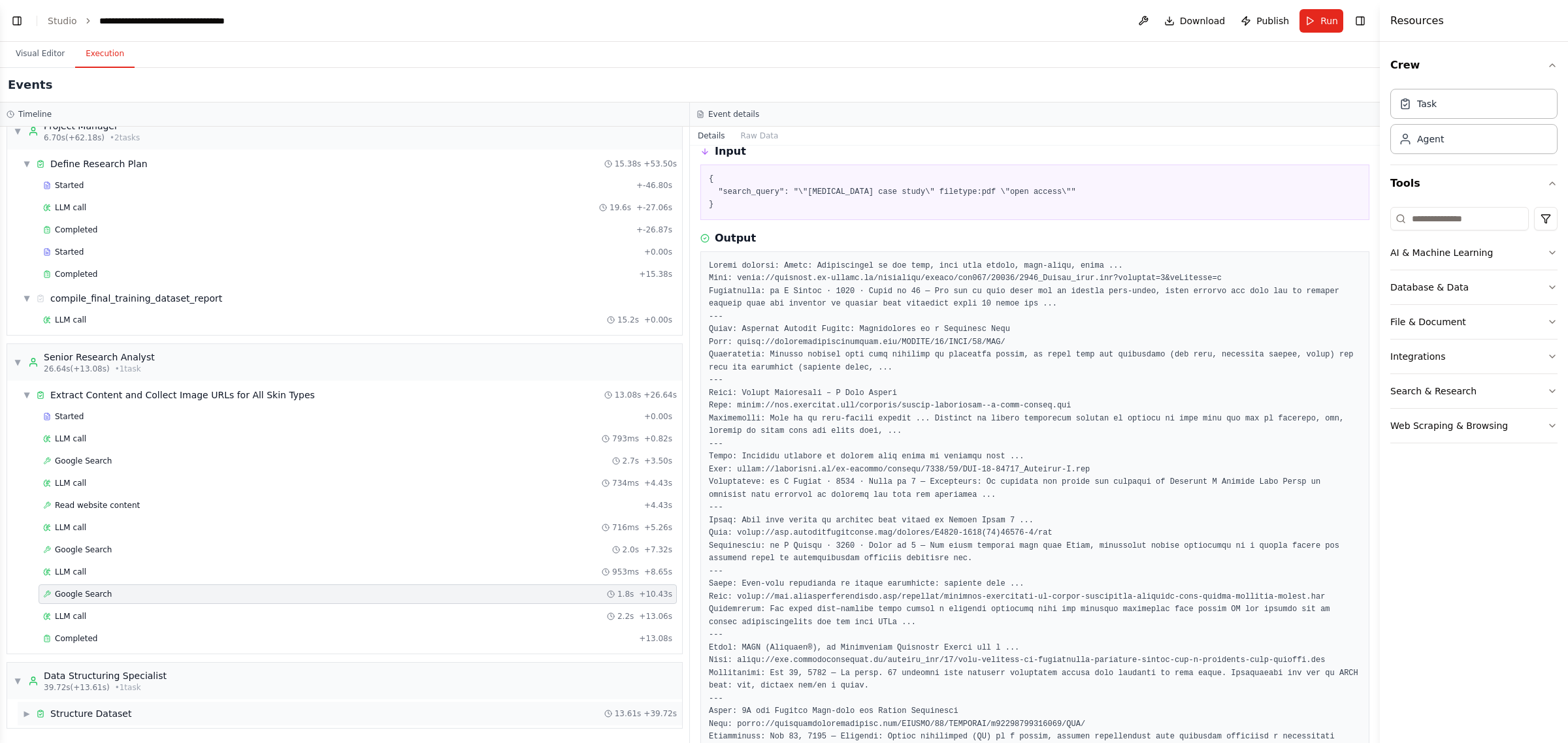
click at [125, 660] on div "▶ Structure Dataset 13.61s + 39.72s" at bounding box center [350, 714] width 665 height 23
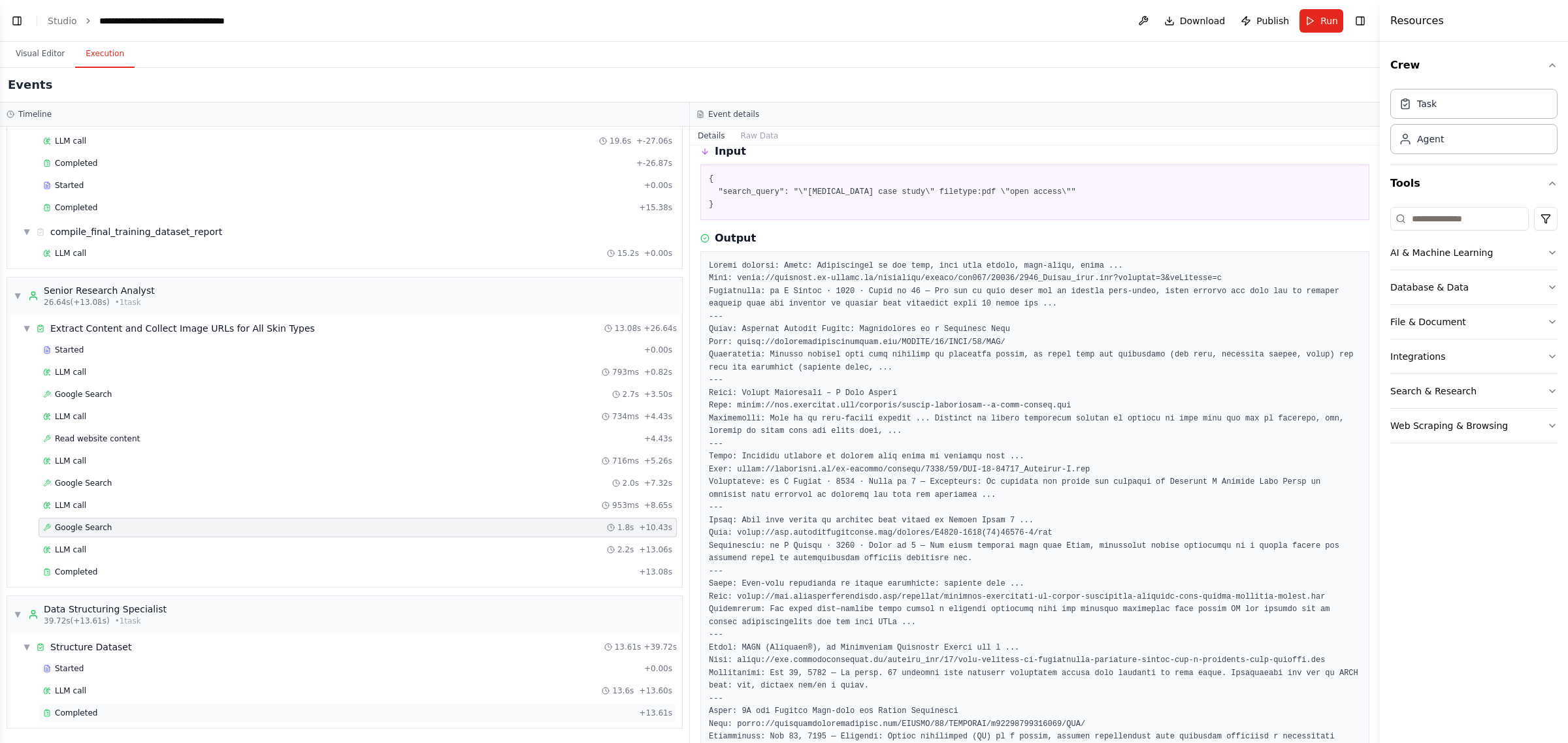
click at [167, 660] on div "Completed" at bounding box center [338, 713] width 591 height 10
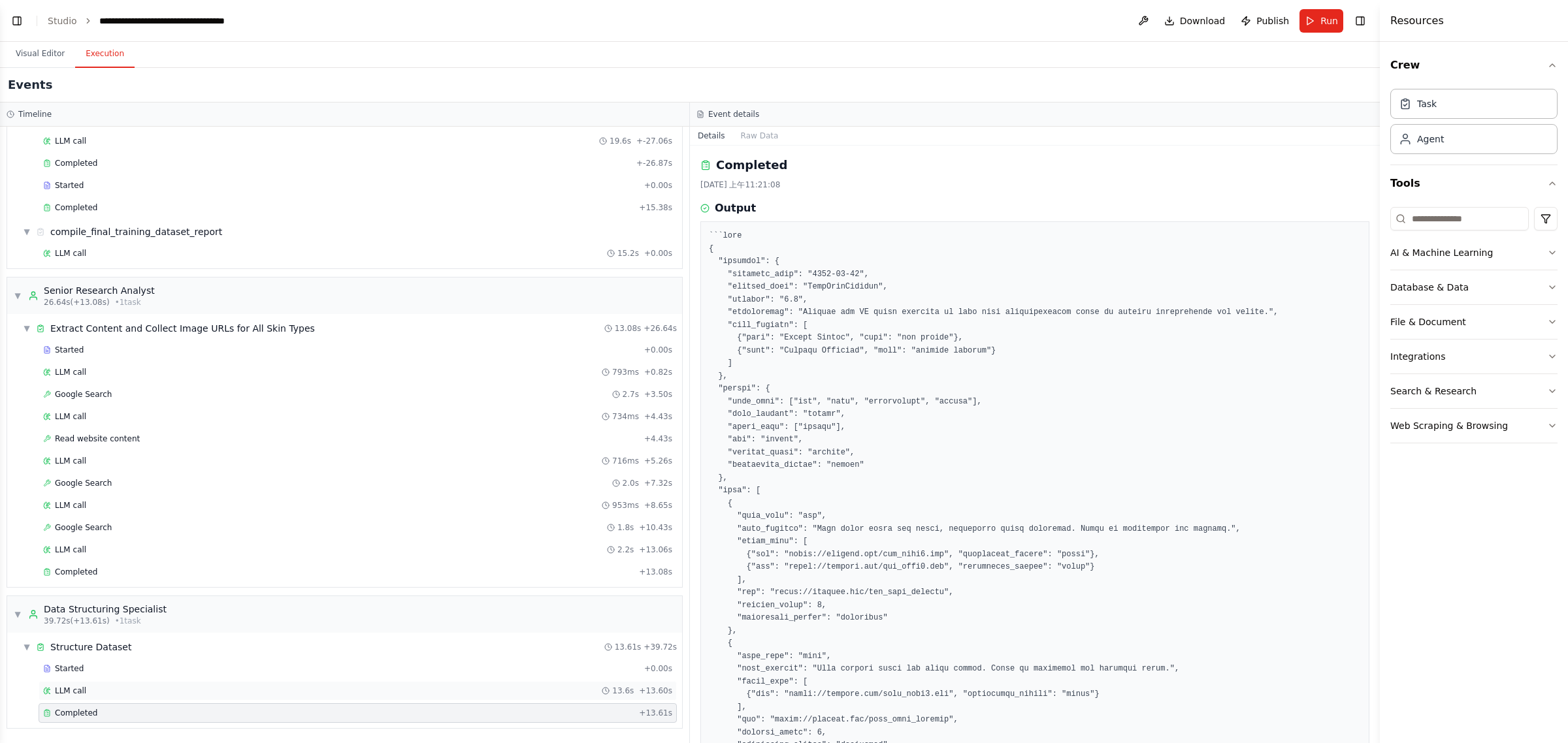
click at [152, 660] on div "LLM call 13.6s + 13.60s" at bounding box center [358, 691] width 630 height 10
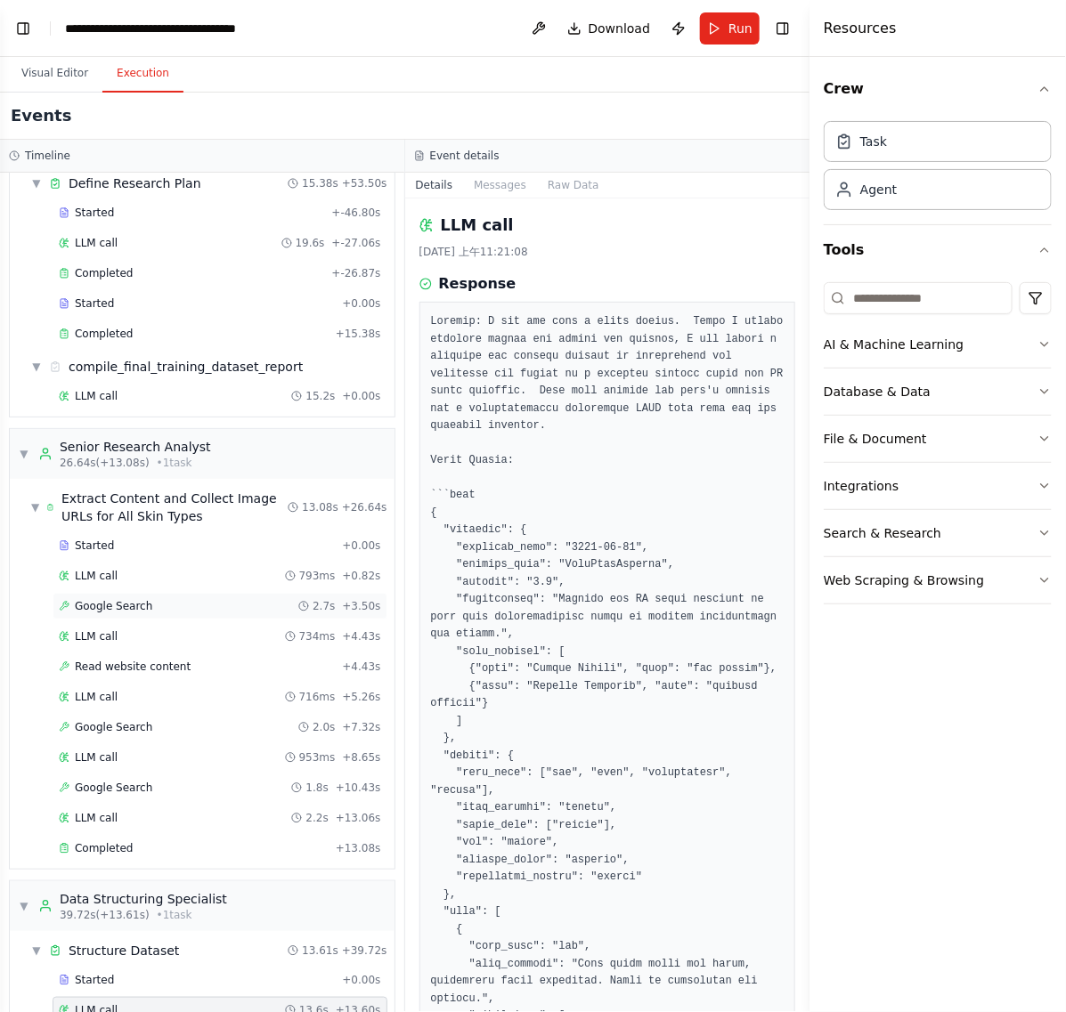
scroll to position [148, 0]
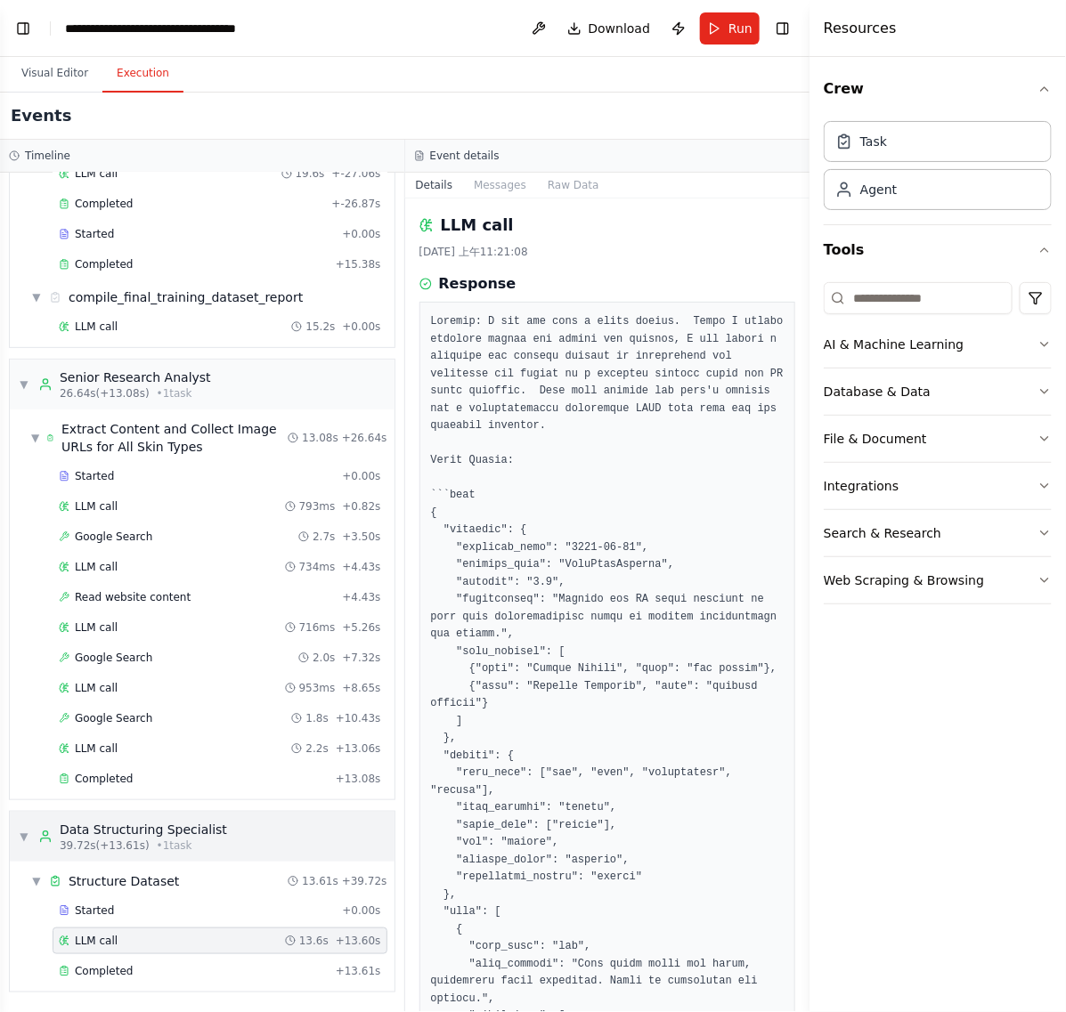
click at [134, 842] on span "39.72s (+13.61s)" at bounding box center [105, 846] width 90 height 14
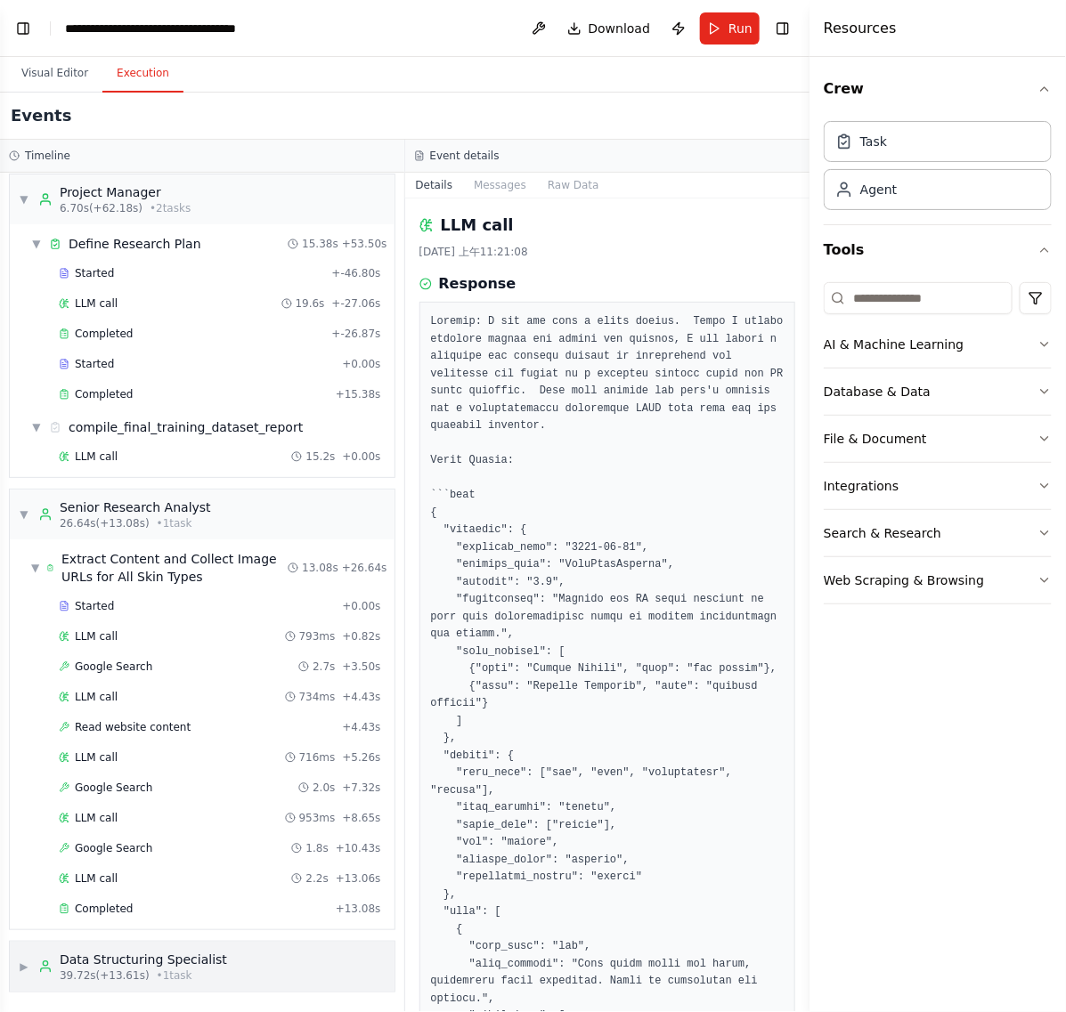
scroll to position [16, 0]
click at [103, 900] on span "39.72s (+13.61s)" at bounding box center [105, 976] width 90 height 14
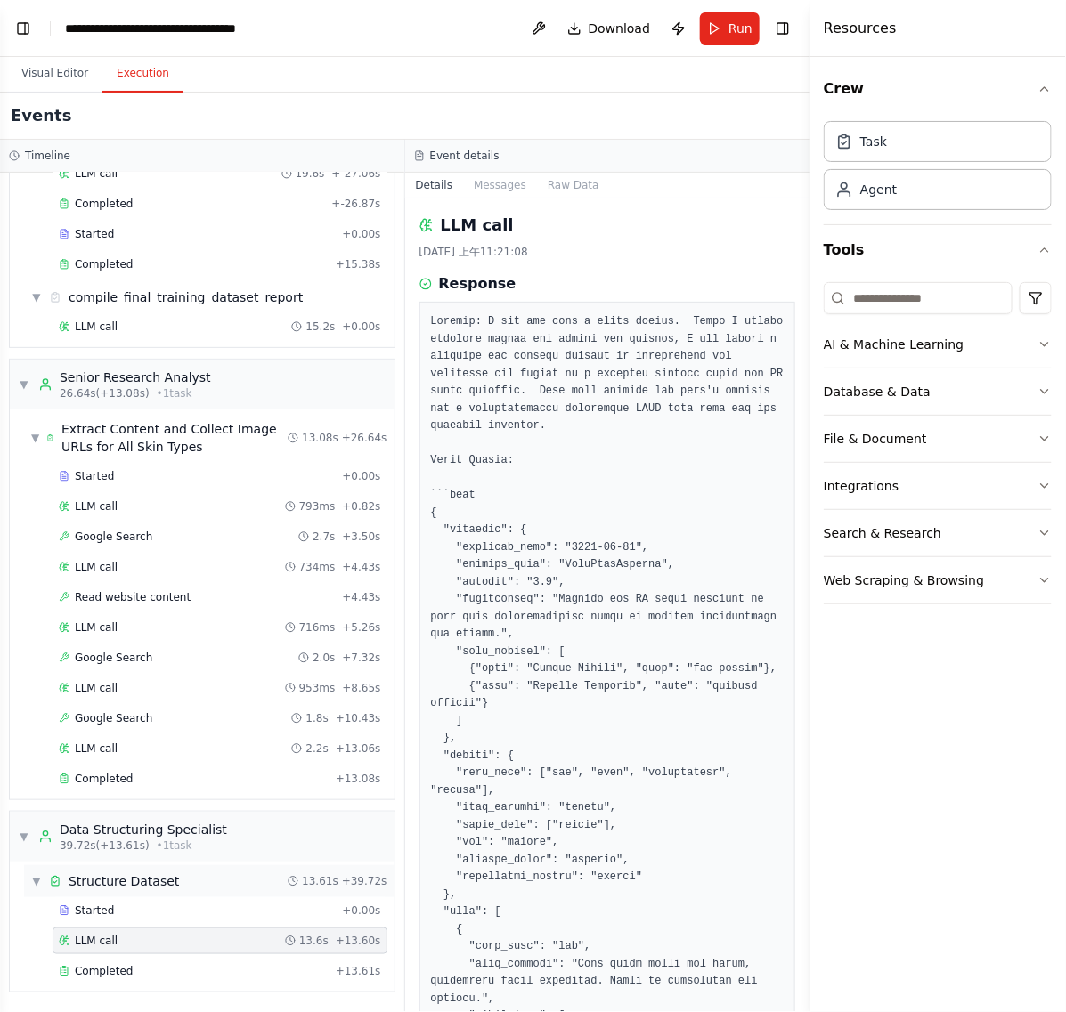
click at [180, 878] on div "▼ Structure Dataset 13.61s + 39.72s" at bounding box center [209, 882] width 370 height 32
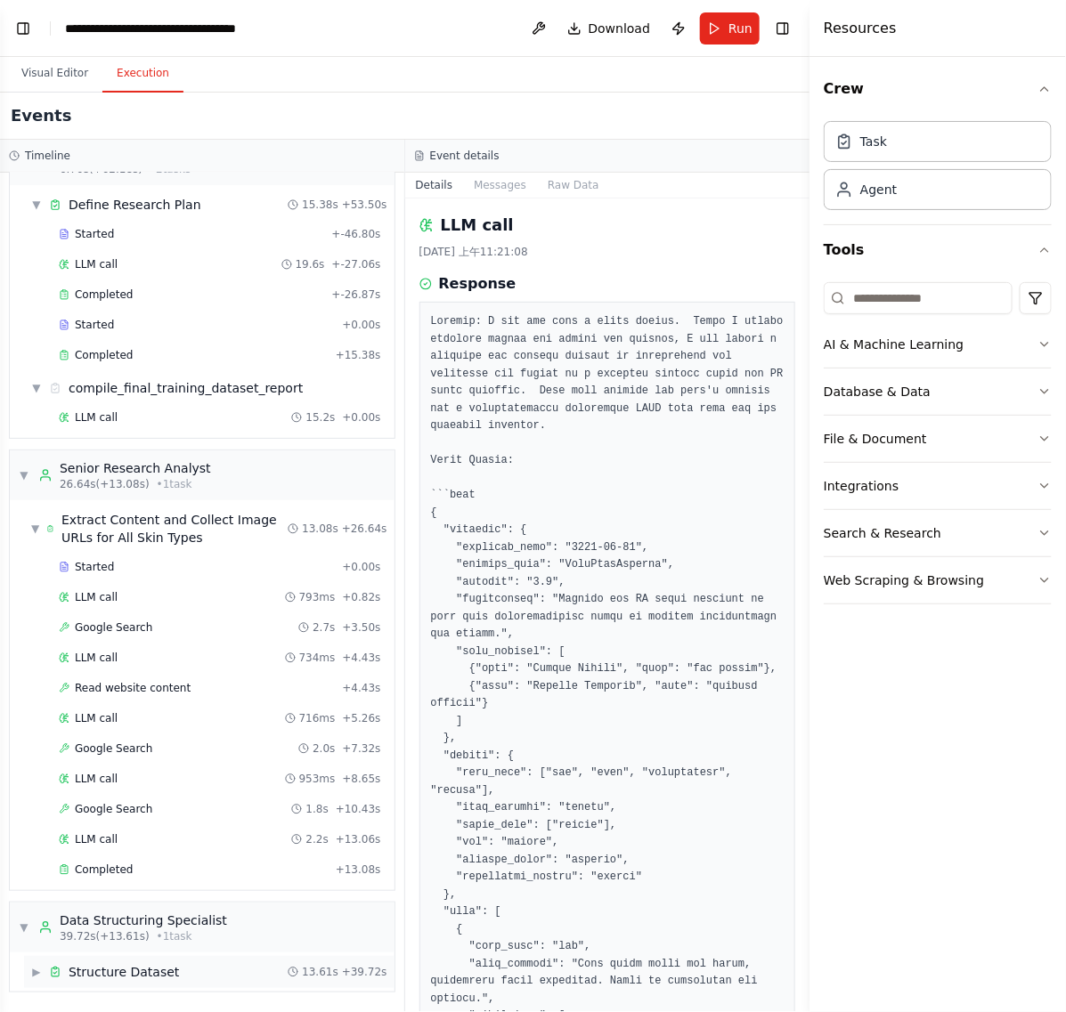
click at [134, 900] on div "Structure Dataset" at bounding box center [124, 973] width 110 height 18
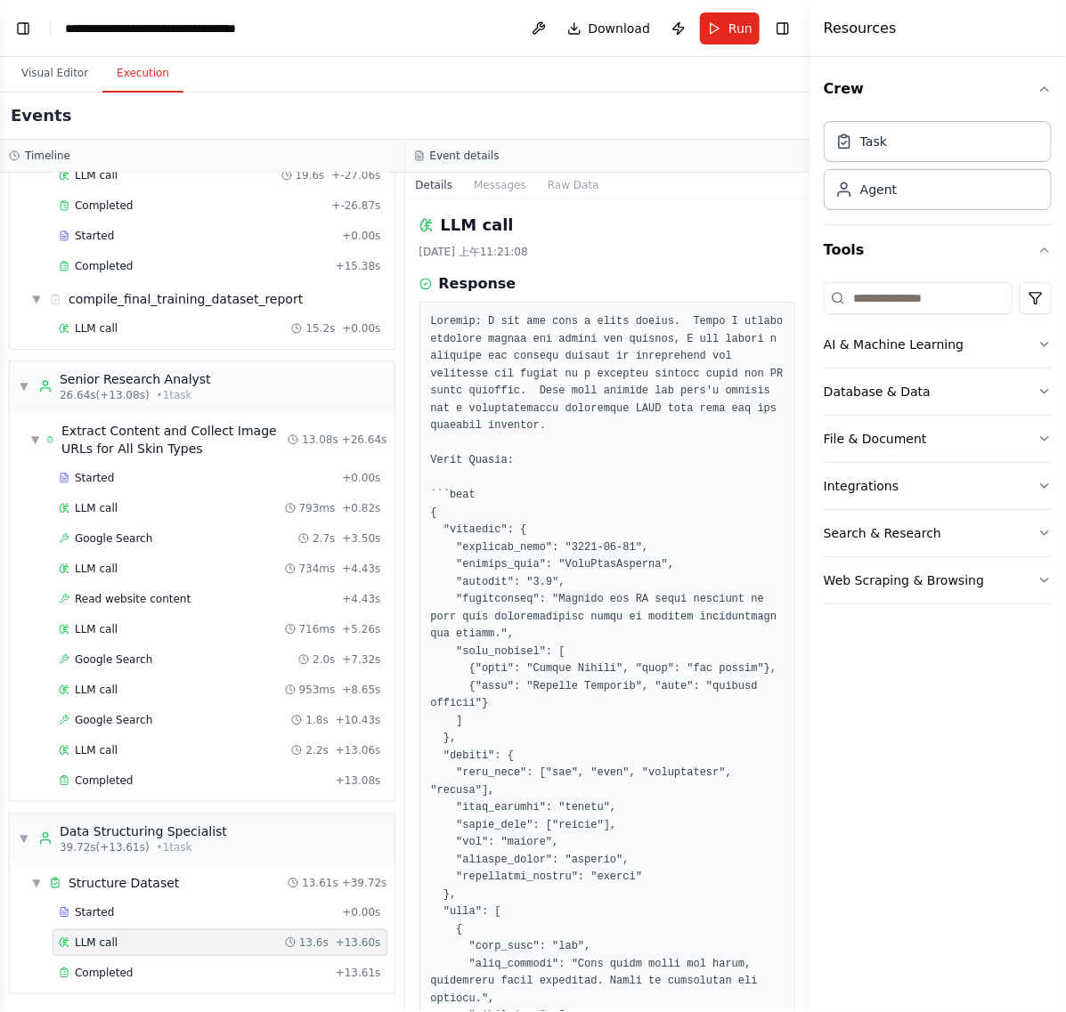
scroll to position [148, 0]
click at [793, 28] on button "Toggle Right Sidebar" at bounding box center [782, 28] width 25 height 25
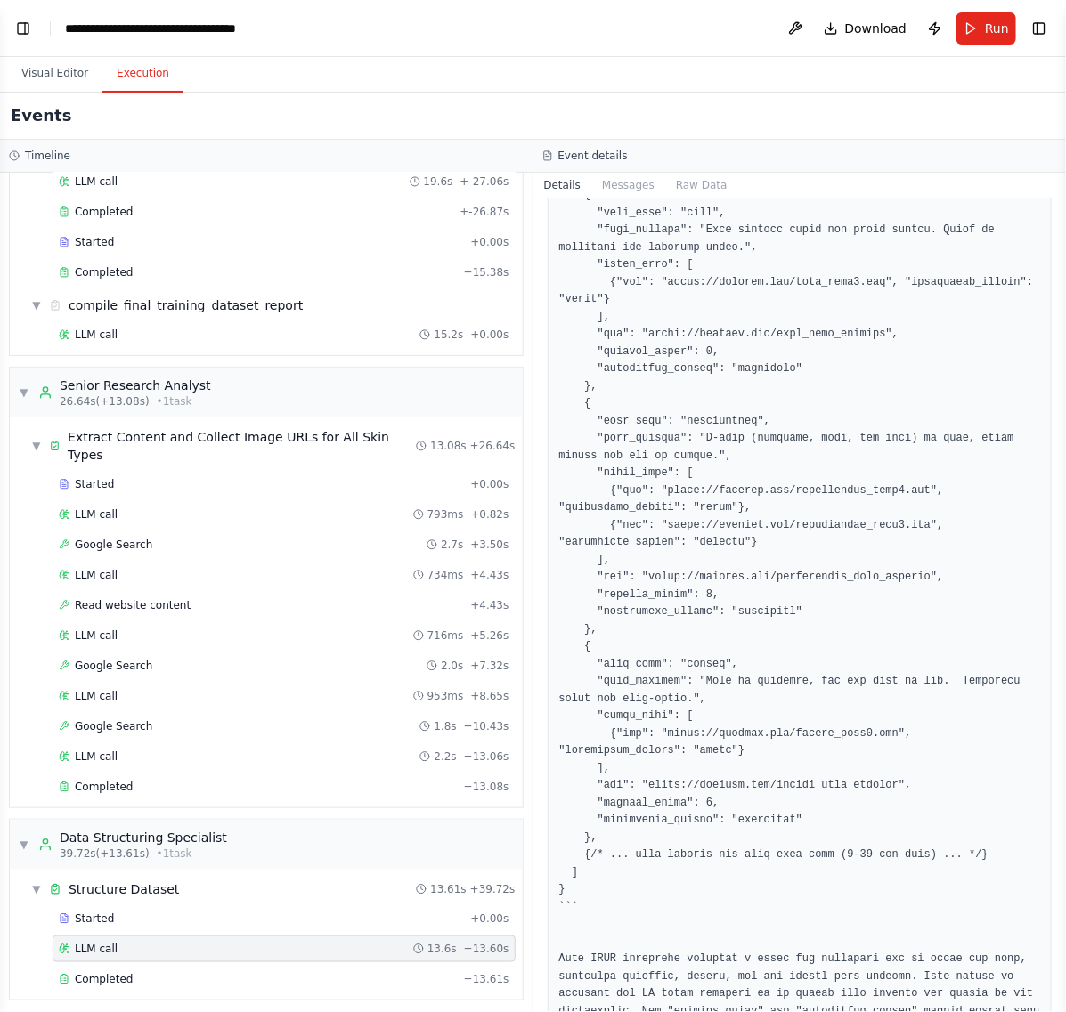
scroll to position [1062, 0]
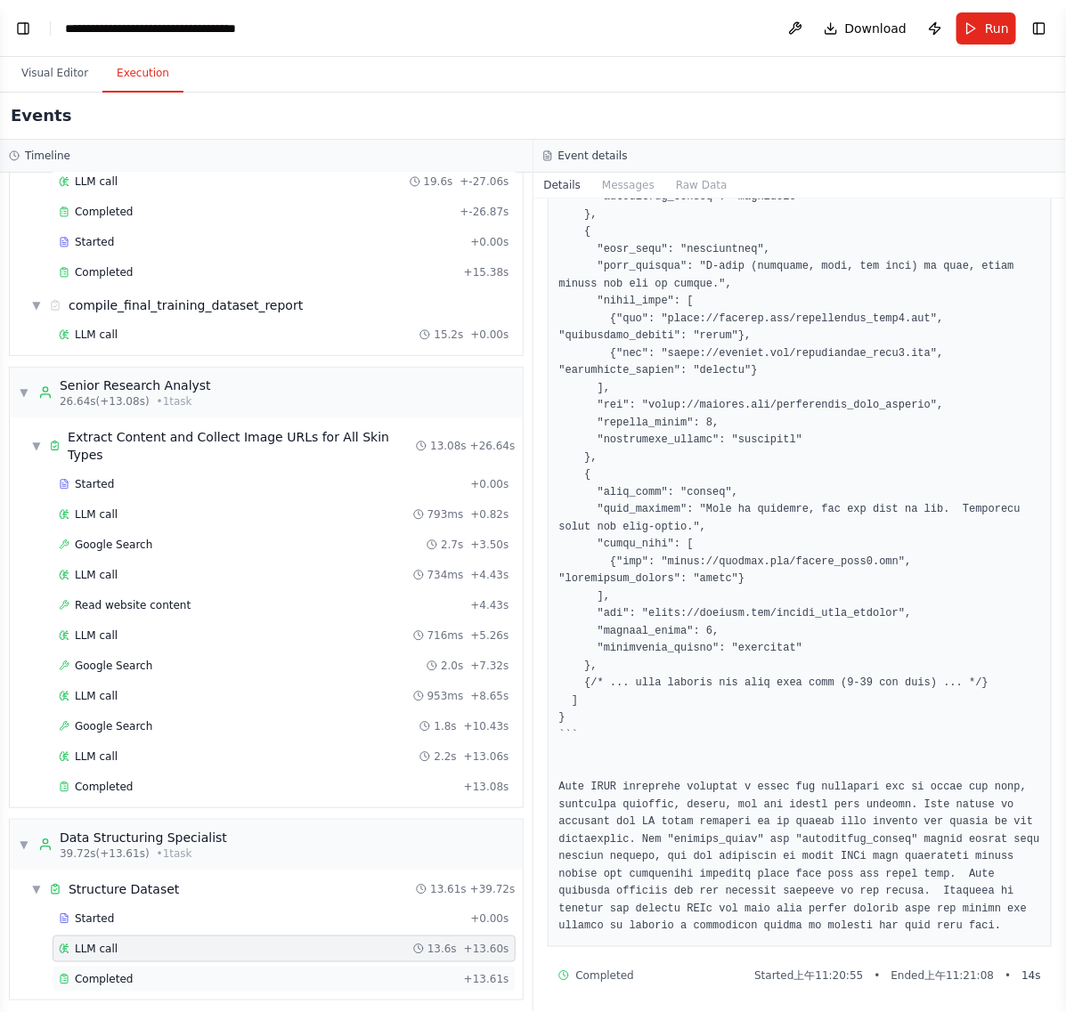
click at [299, 900] on div "Completed" at bounding box center [258, 979] width 398 height 14
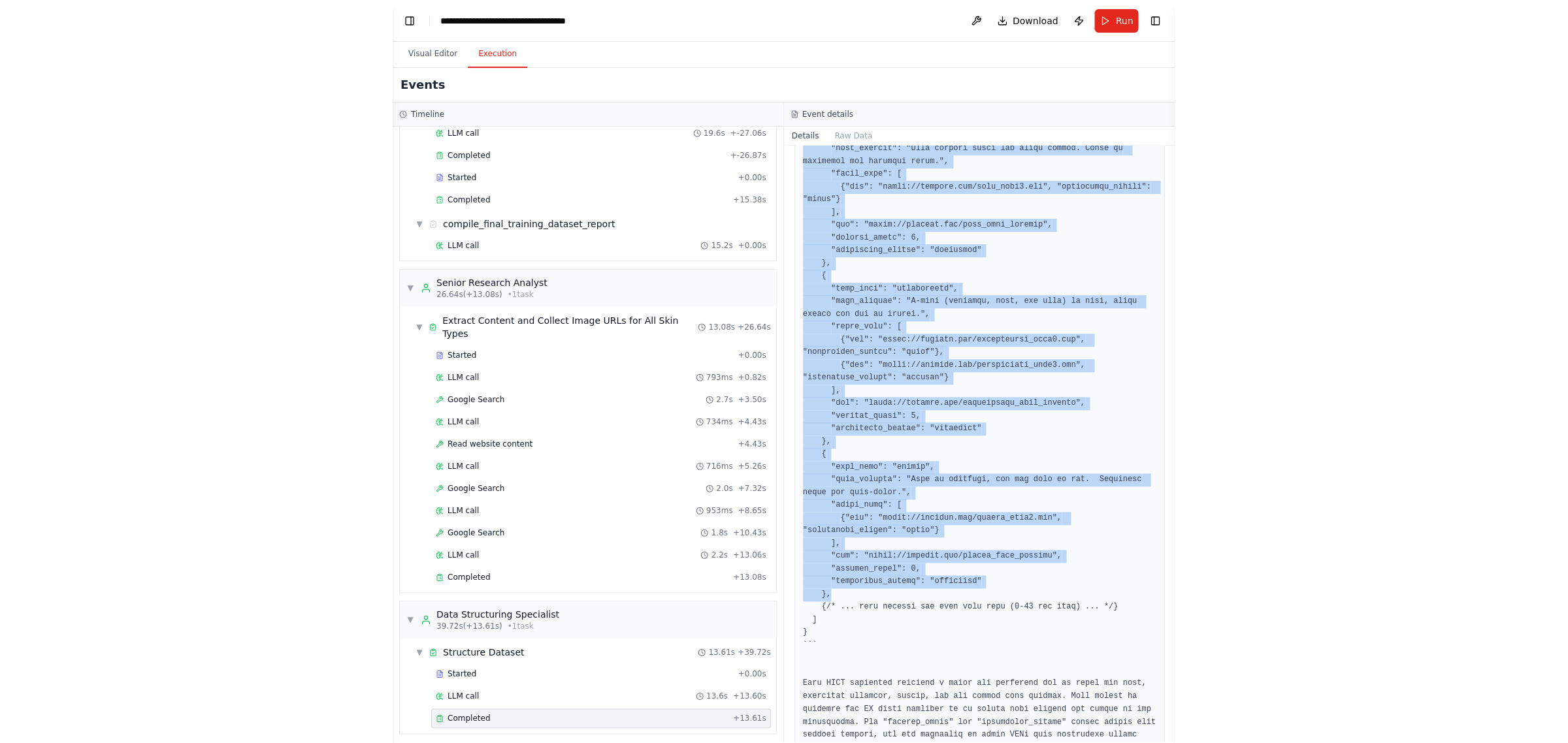
scroll to position [648, 0]
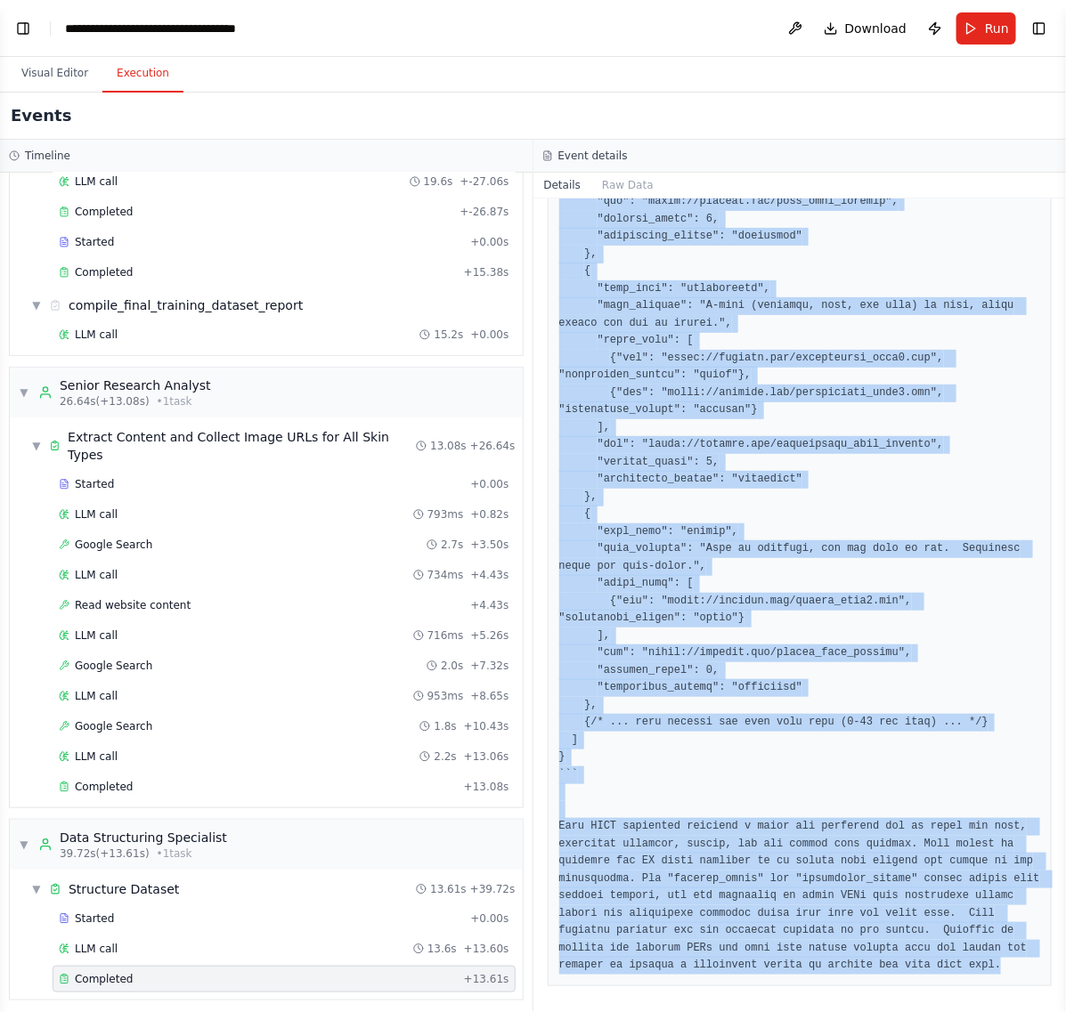
drag, startPoint x: 559, startPoint y: 321, endPoint x: 954, endPoint y: 968, distance: 758.1
click at [954, 900] on pre at bounding box center [800, 202] width 482 height 1546
copy pre "```json { "metadata": { "creation_date": "2025-08-29", "dataset_name": "SkinTyp…"
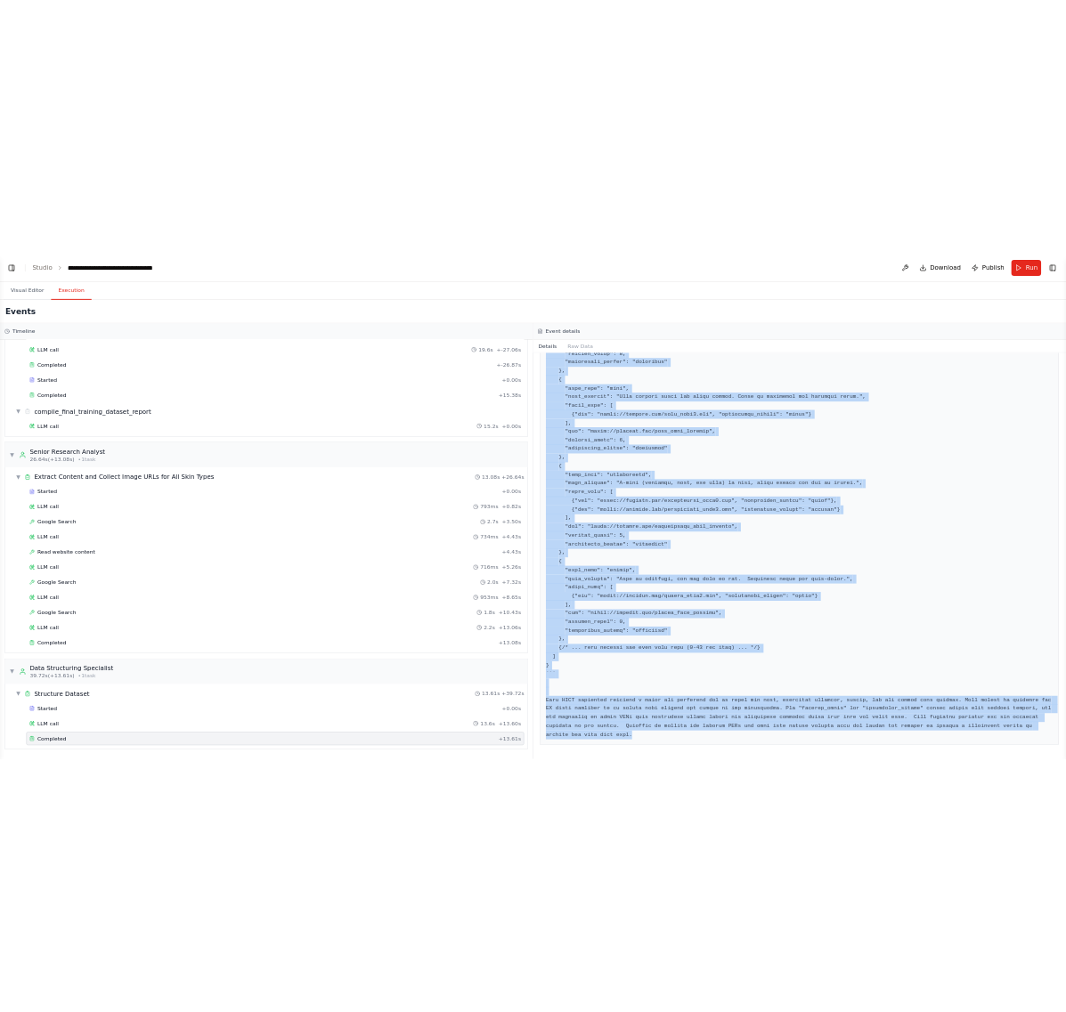
scroll to position [606, 0]
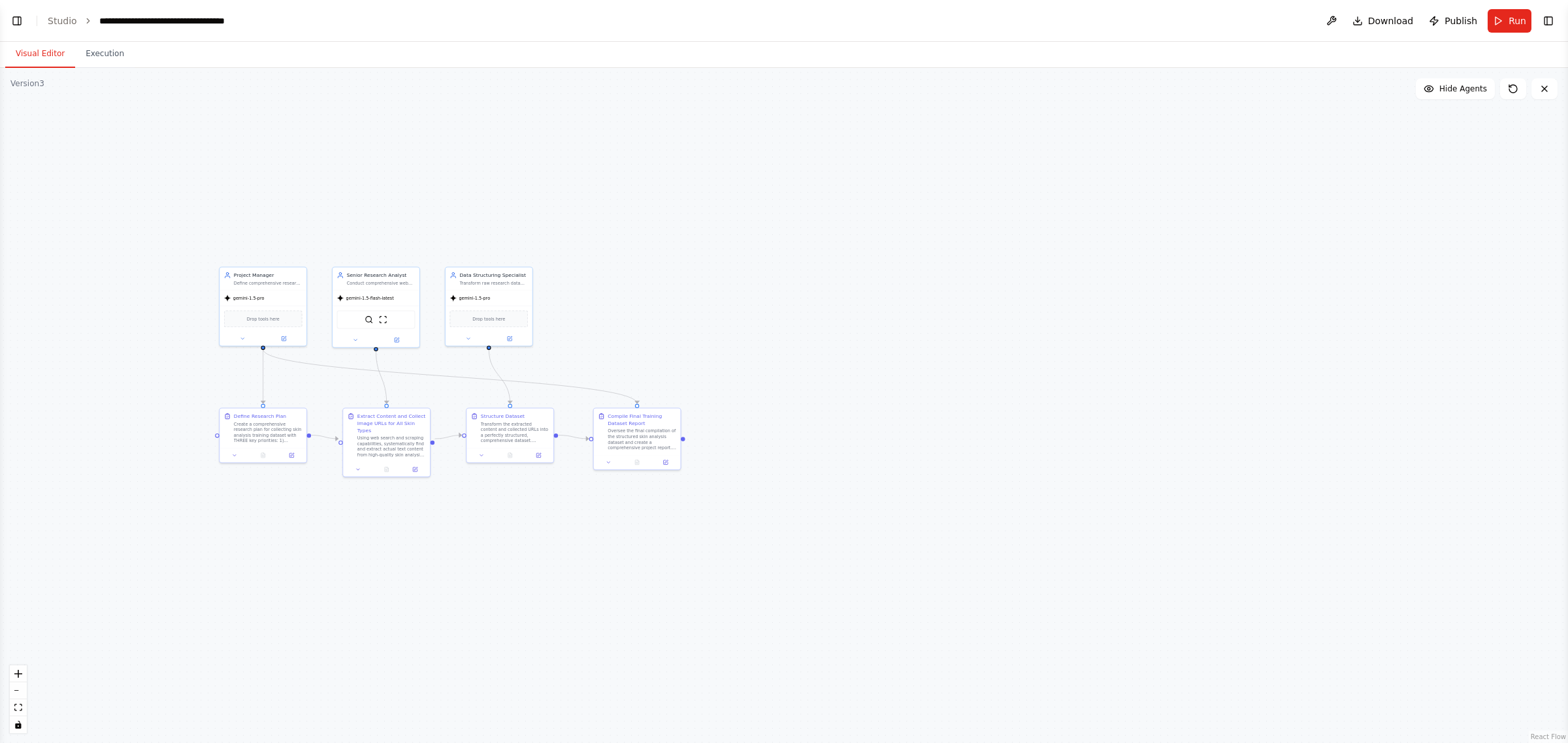
click at [40, 52] on button "Visual Editor" at bounding box center [40, 54] width 70 height 27
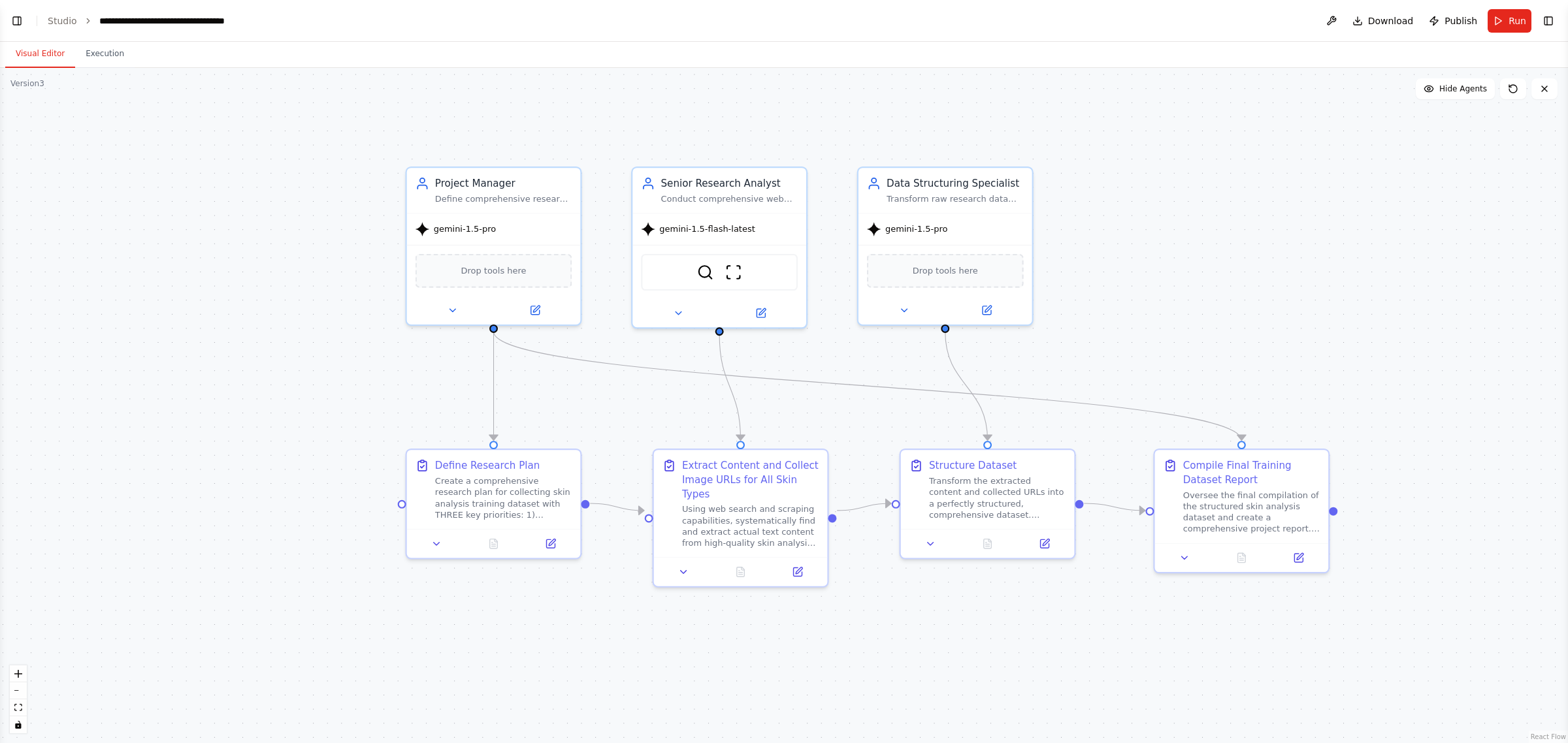
drag, startPoint x: 1143, startPoint y: 312, endPoint x: 1328, endPoint y: 312, distance: 185.0
click at [1328, 312] on div ".deletable-edge-delete-btn { width: 20px; height: 20px; border: 0px solid #ffff…" at bounding box center [784, 406] width 1568 height 676
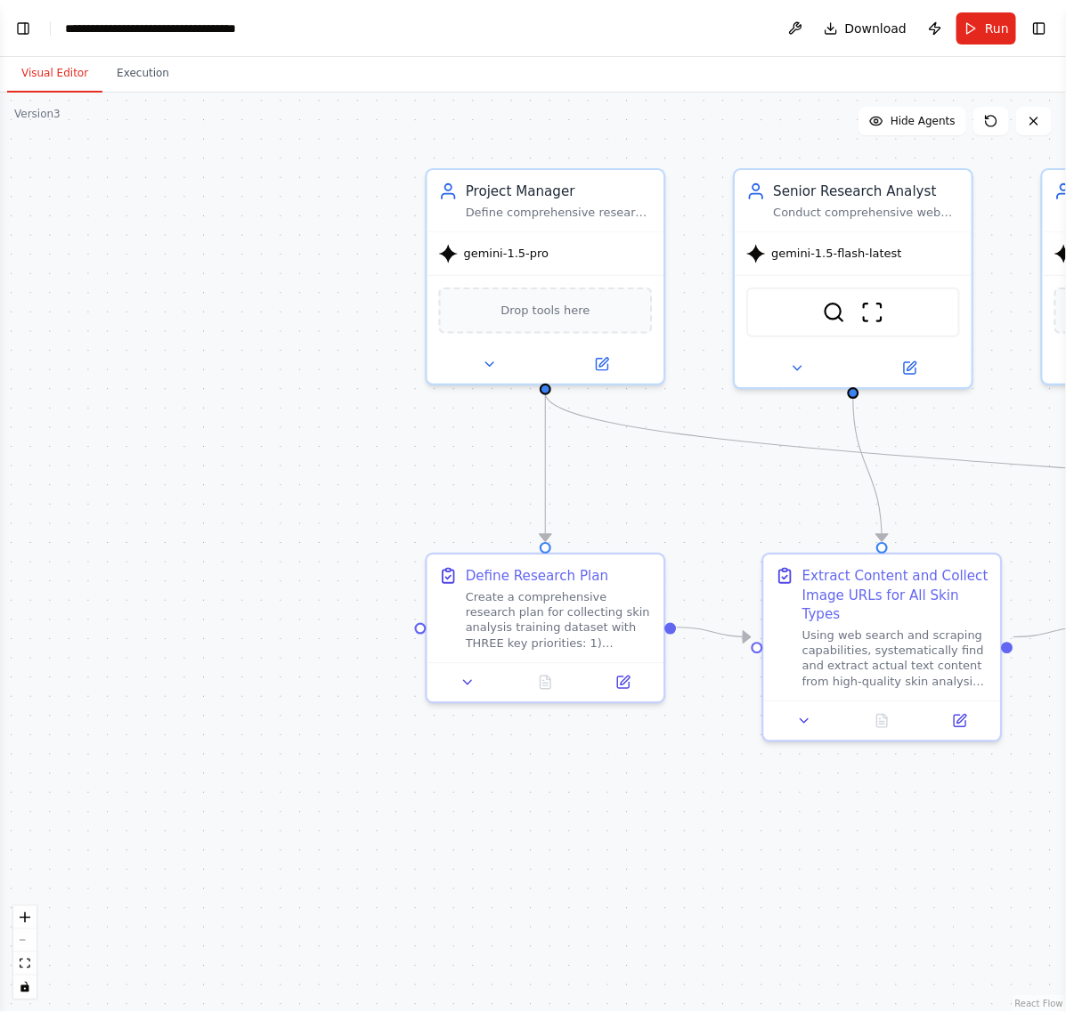
drag, startPoint x: 384, startPoint y: 377, endPoint x: 160, endPoint y: 330, distance: 228.3
click at [121, 338] on div ".deletable-edge-delete-btn { width: 20px; height: 20px; border: 0px solid #ffff…" at bounding box center [533, 553] width 1066 height 920
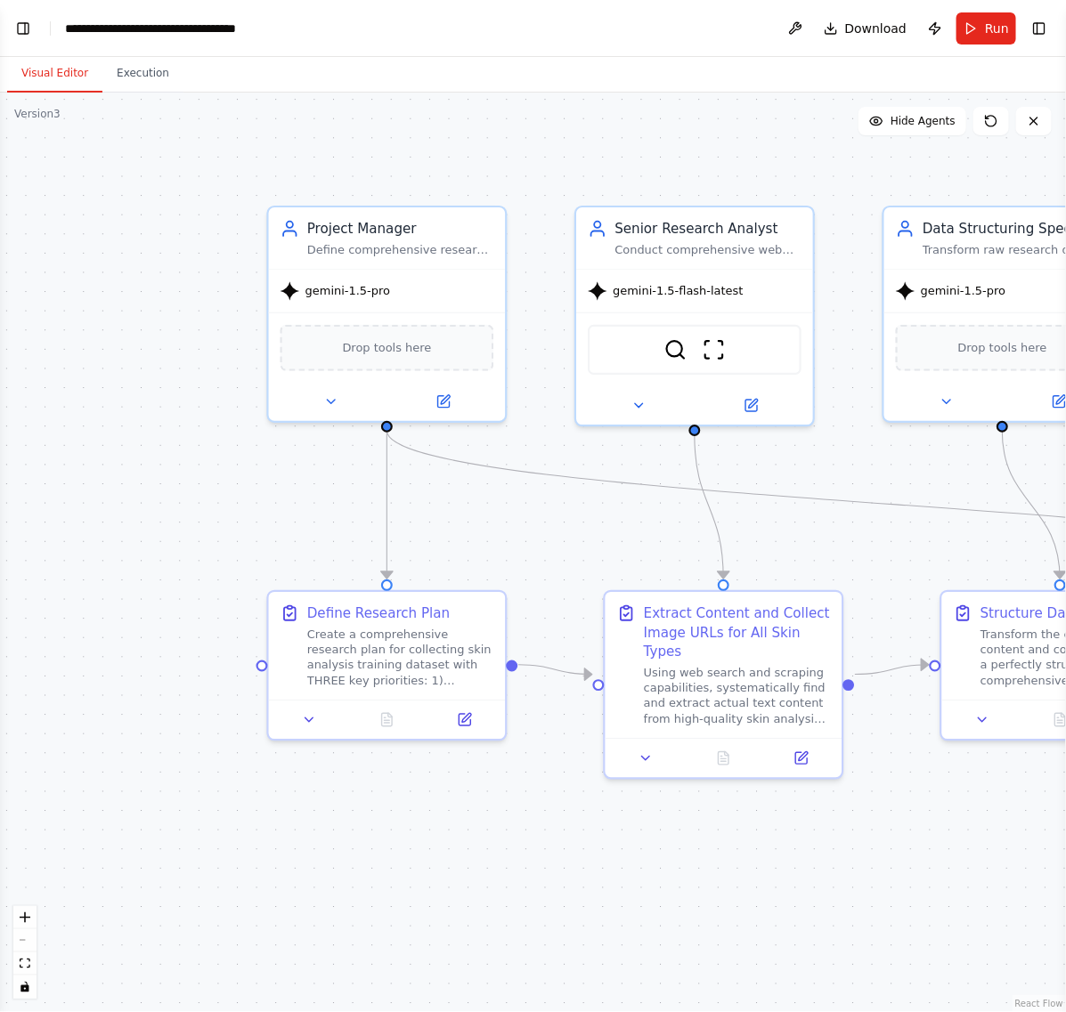
drag, startPoint x: 220, startPoint y: 372, endPoint x: -27, endPoint y: 399, distance: 248.1
click at [0, 399] on html "BETA I want to build an AI crew to create a training dataset for a professional…" at bounding box center [533, 506] width 1066 height 1012
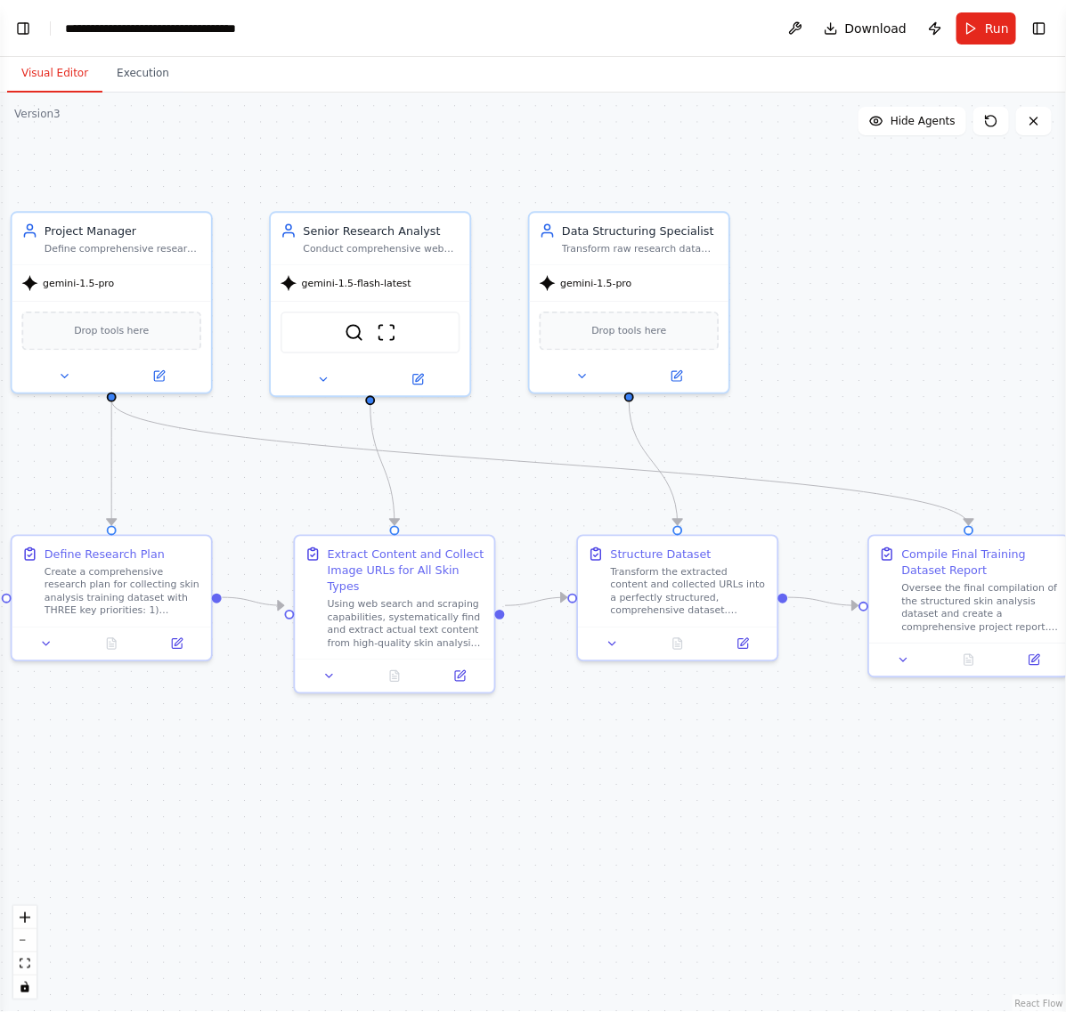
drag, startPoint x: 1024, startPoint y: 377, endPoint x: 907, endPoint y: 317, distance: 131.8
click at [907, 317] on div ".deletable-edge-delete-btn { width: 20px; height: 20px; border: 0px solid #ffff…" at bounding box center [533, 553] width 1066 height 920
click at [661, 371] on button at bounding box center [676, 373] width 92 height 20
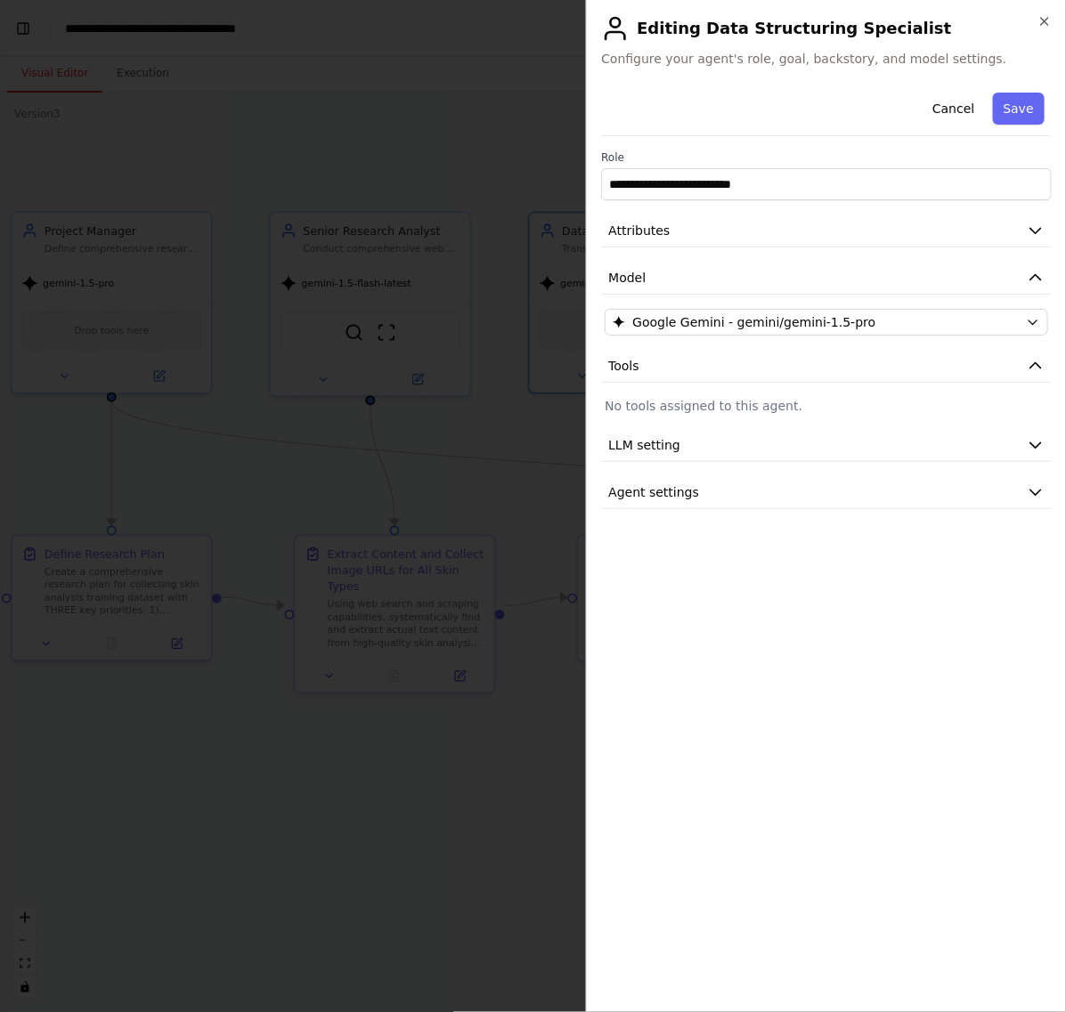
click at [445, 123] on div at bounding box center [533, 506] width 1066 height 1012
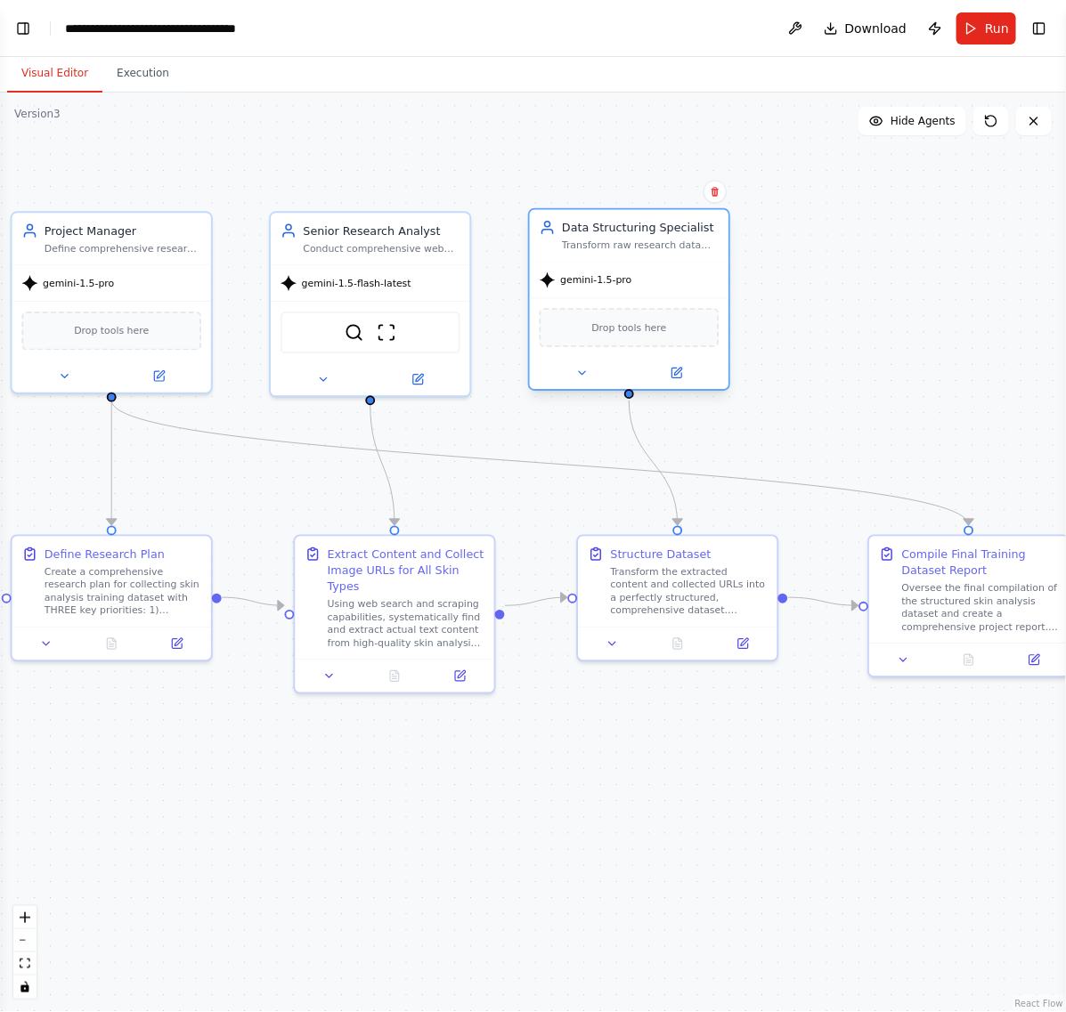
click at [598, 383] on div at bounding box center [629, 373] width 199 height 32
click at [583, 380] on button at bounding box center [582, 373] width 92 height 20
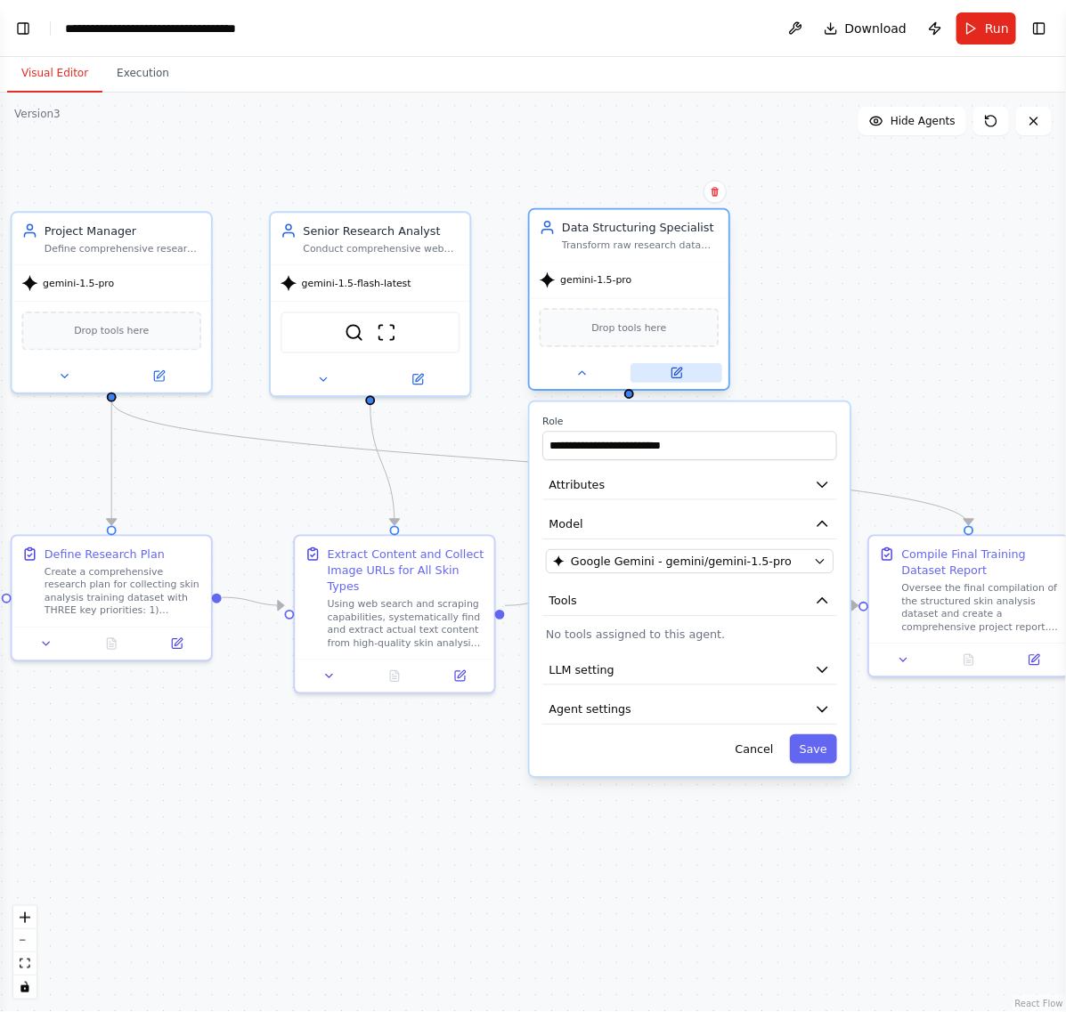
click at [688, 368] on button at bounding box center [676, 373] width 92 height 20
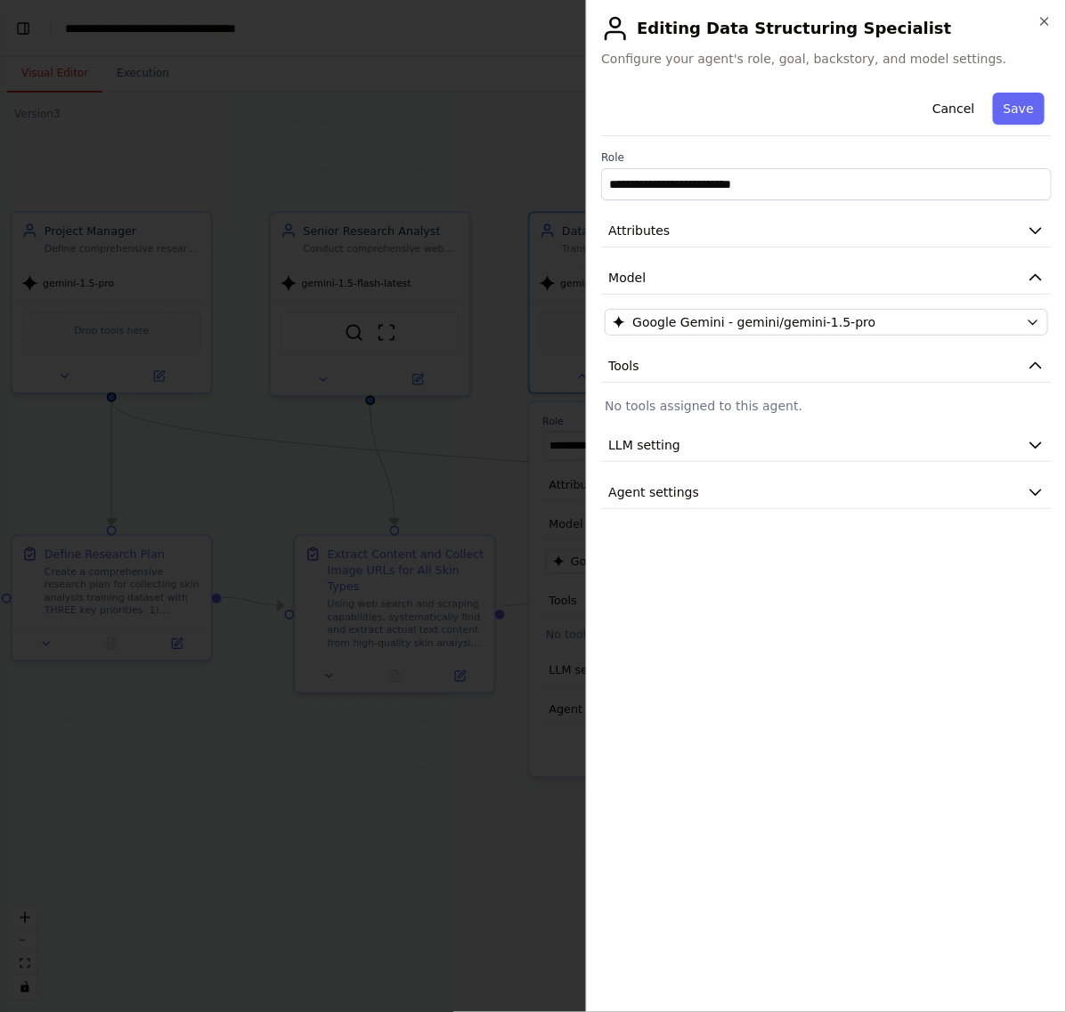
click at [731, 118] on div "Cancel Save" at bounding box center [826, 110] width 451 height 51
drag, startPoint x: 682, startPoint y: 445, endPoint x: 679, endPoint y: 459, distance: 13.6
click at [681, 445] on button "LLM setting" at bounding box center [826, 445] width 451 height 33
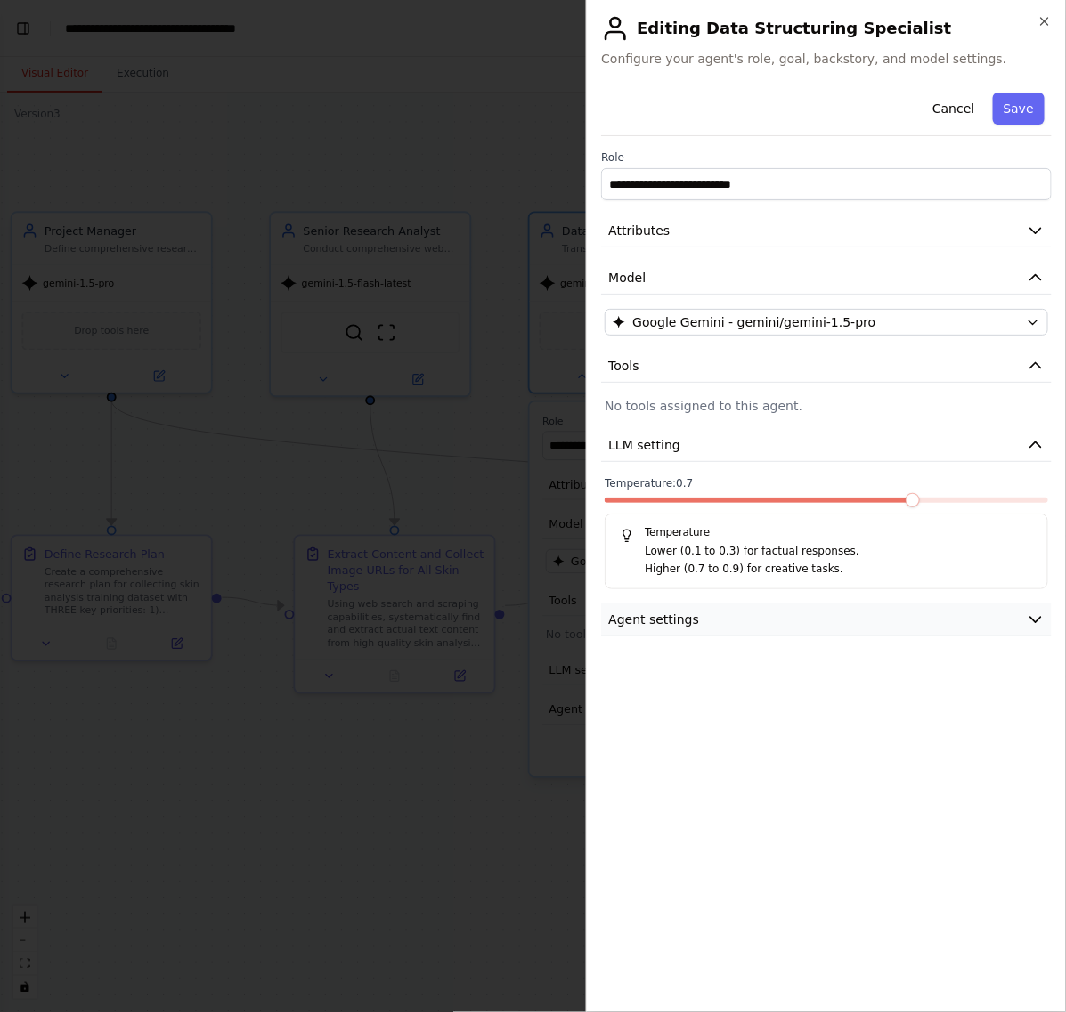
click at [695, 622] on button "Agent settings" at bounding box center [826, 620] width 451 height 33
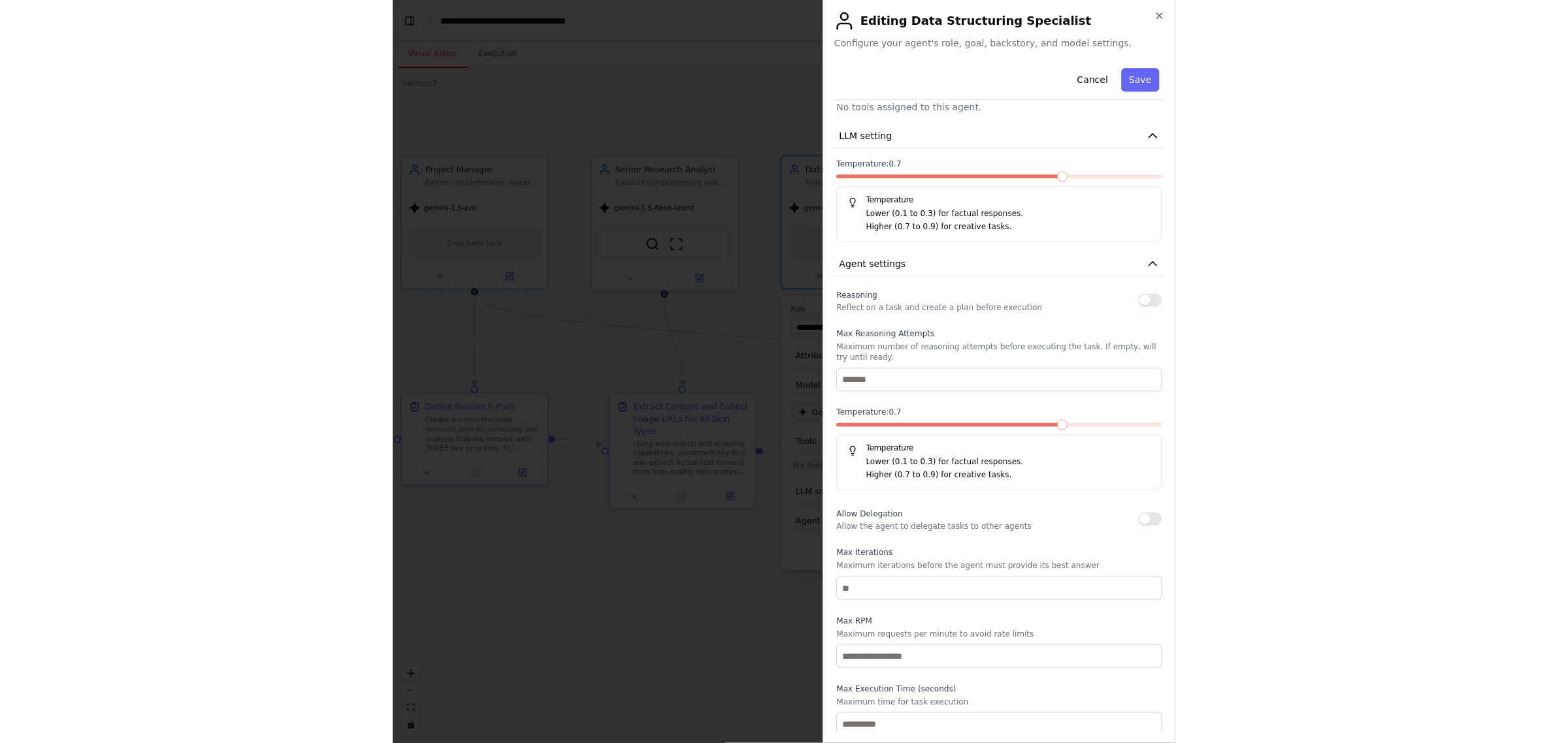
scroll to position [194, 0]
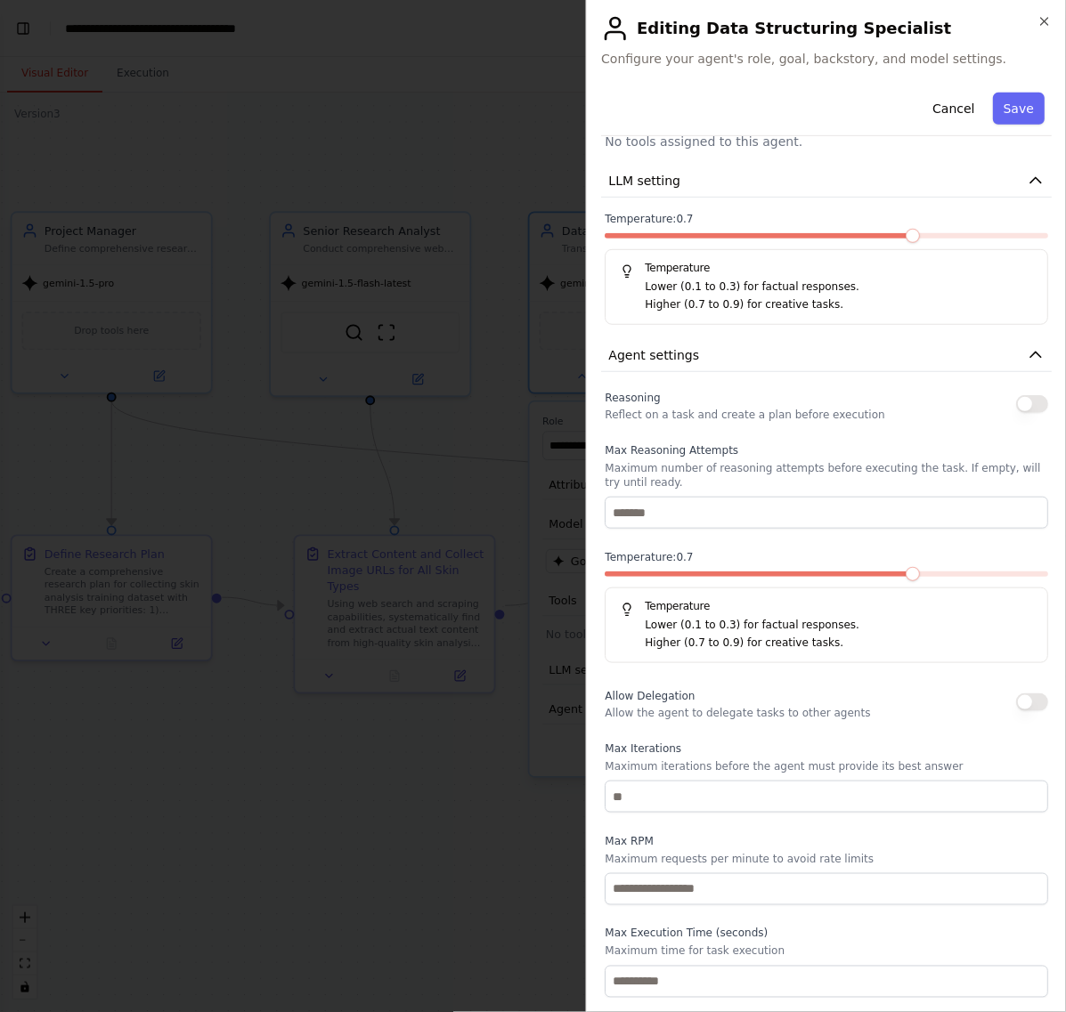
click at [394, 817] on div at bounding box center [533, 506] width 1066 height 1012
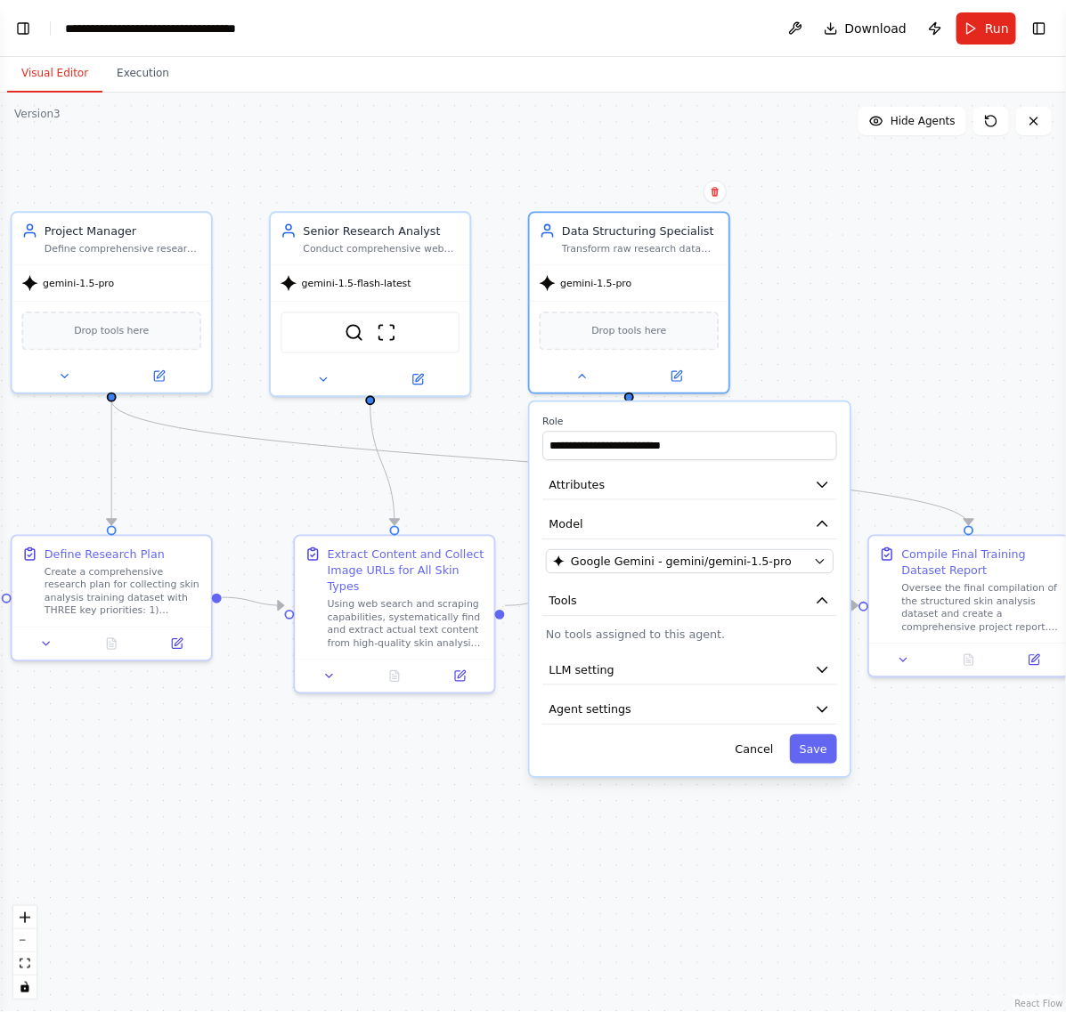
click at [840, 258] on div ".deletable-edge-delete-btn { width: 20px; height: 20px; border: 0px solid #ffff…" at bounding box center [533, 553] width 1066 height 920
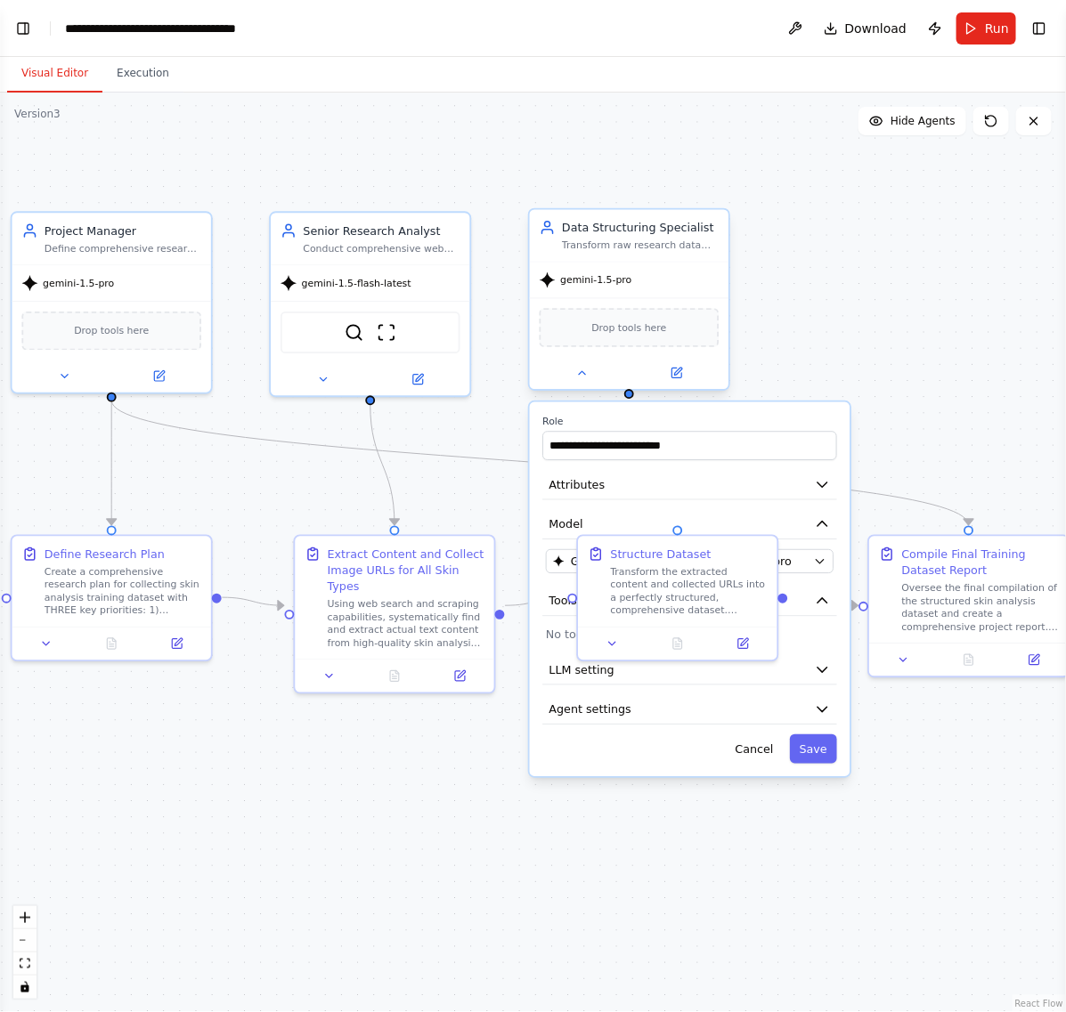
click at [638, 254] on div "Data Structuring Specialist Transform raw research data including URLs and text…" at bounding box center [629, 236] width 199 height 52
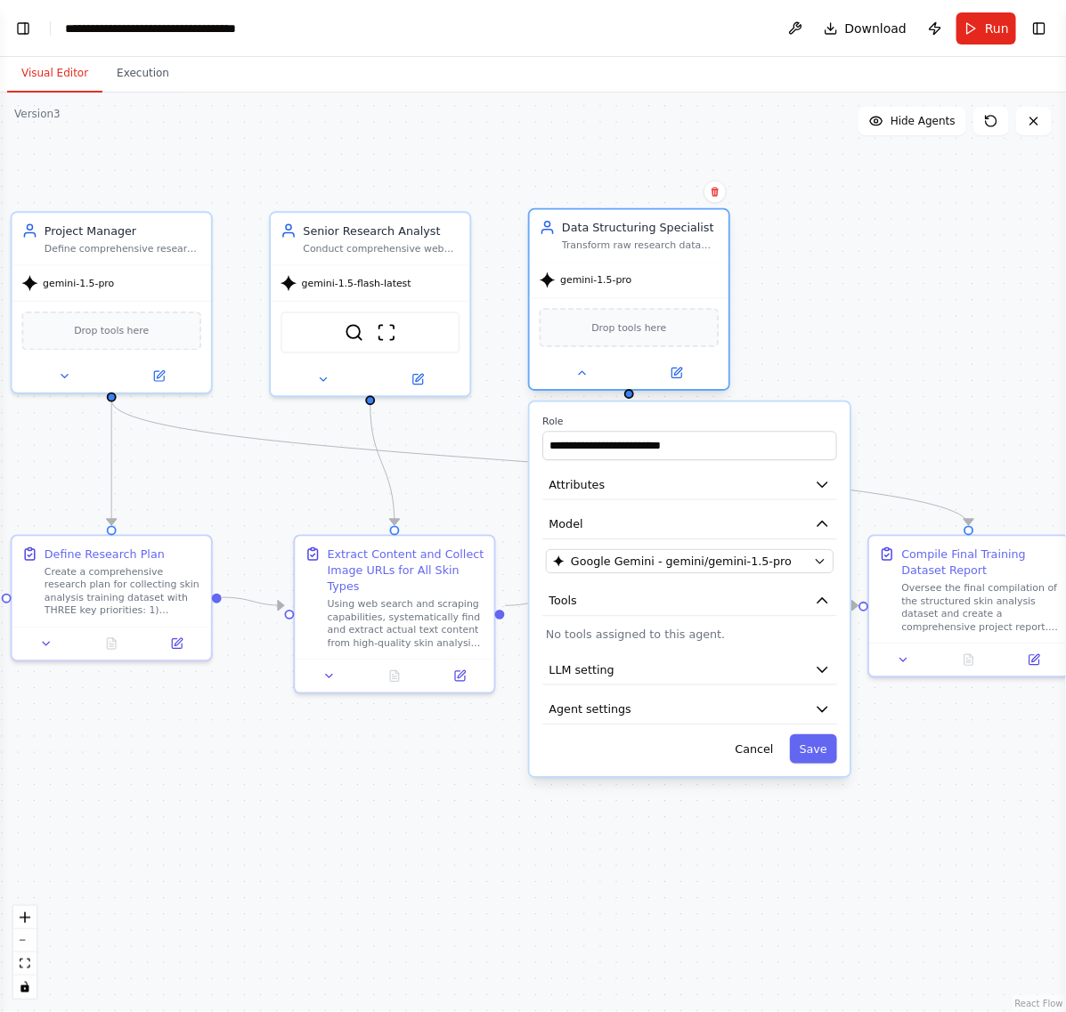
click at [638, 254] on div "Data Structuring Specialist Transform raw research data including URLs and text…" at bounding box center [629, 236] width 199 height 52
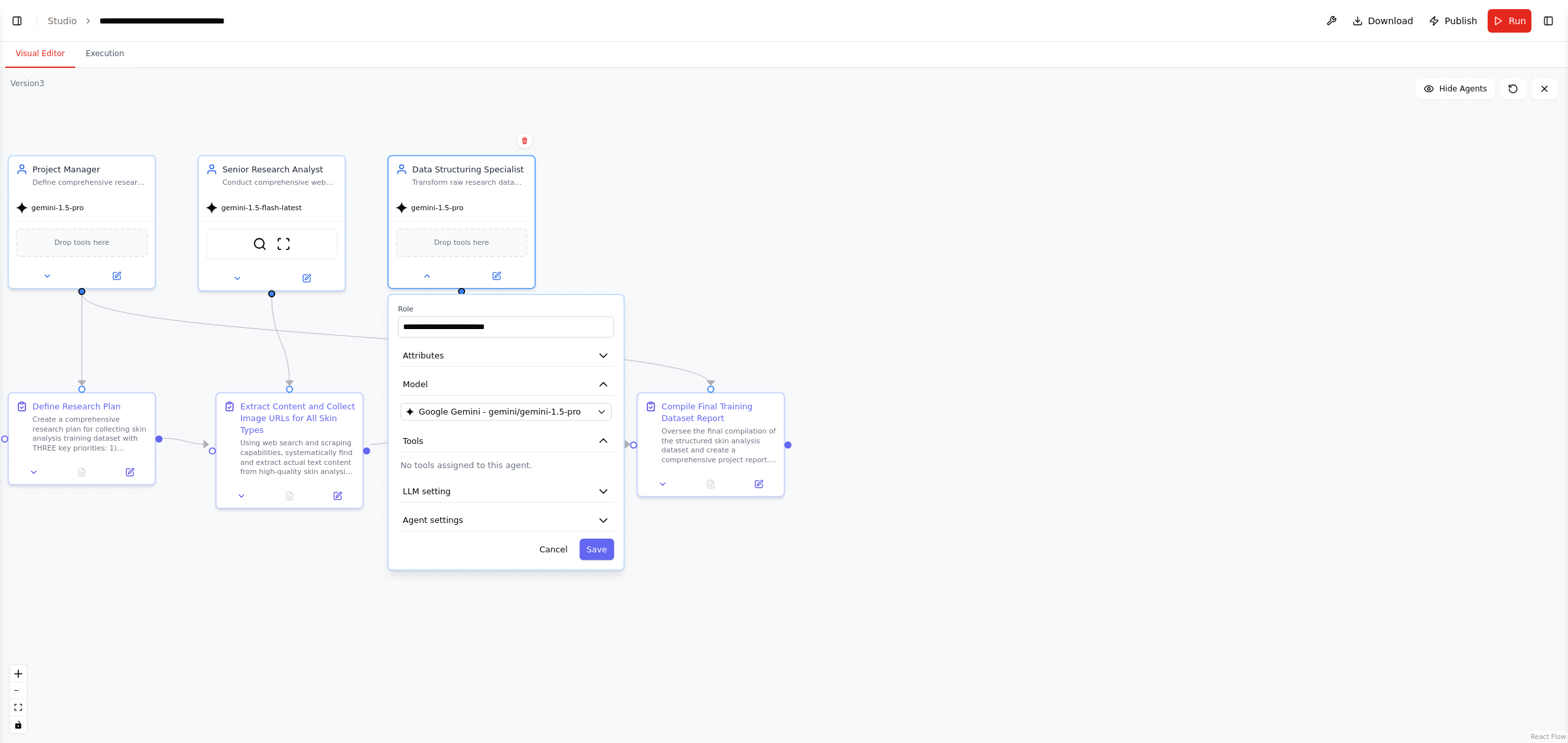
click at [742, 299] on div ".deletable-edge-delete-btn { width: 20px; height: 20px; border: 0px solid #ffff…" at bounding box center [784, 406] width 1568 height 676
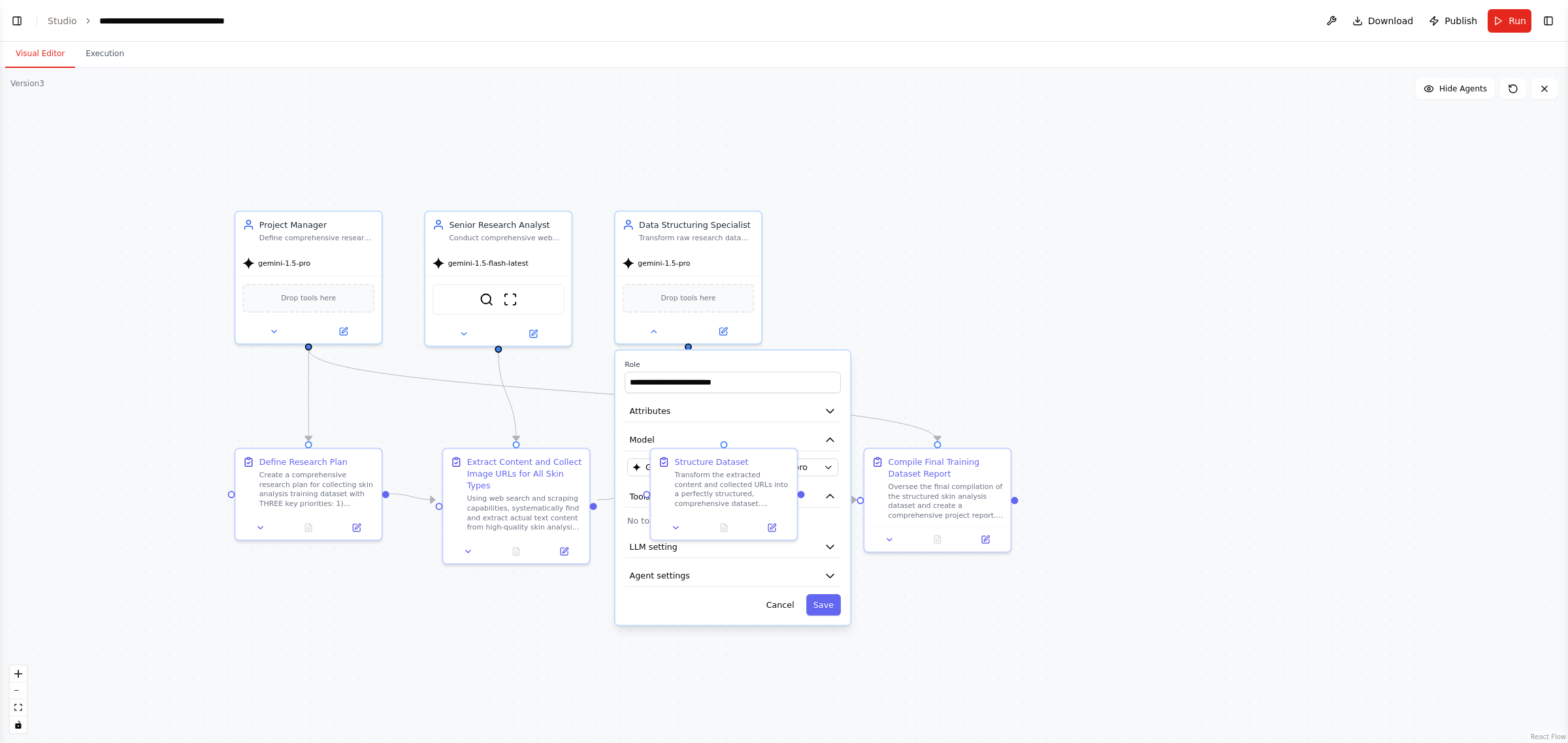
drag, startPoint x: 843, startPoint y: 243, endPoint x: 1194, endPoint y: 268, distance: 351.9
click at [1194, 268] on div ".deletable-edge-delete-btn { width: 20px; height: 20px; border: 0px solid #ffff…" at bounding box center [784, 406] width 1568 height 676
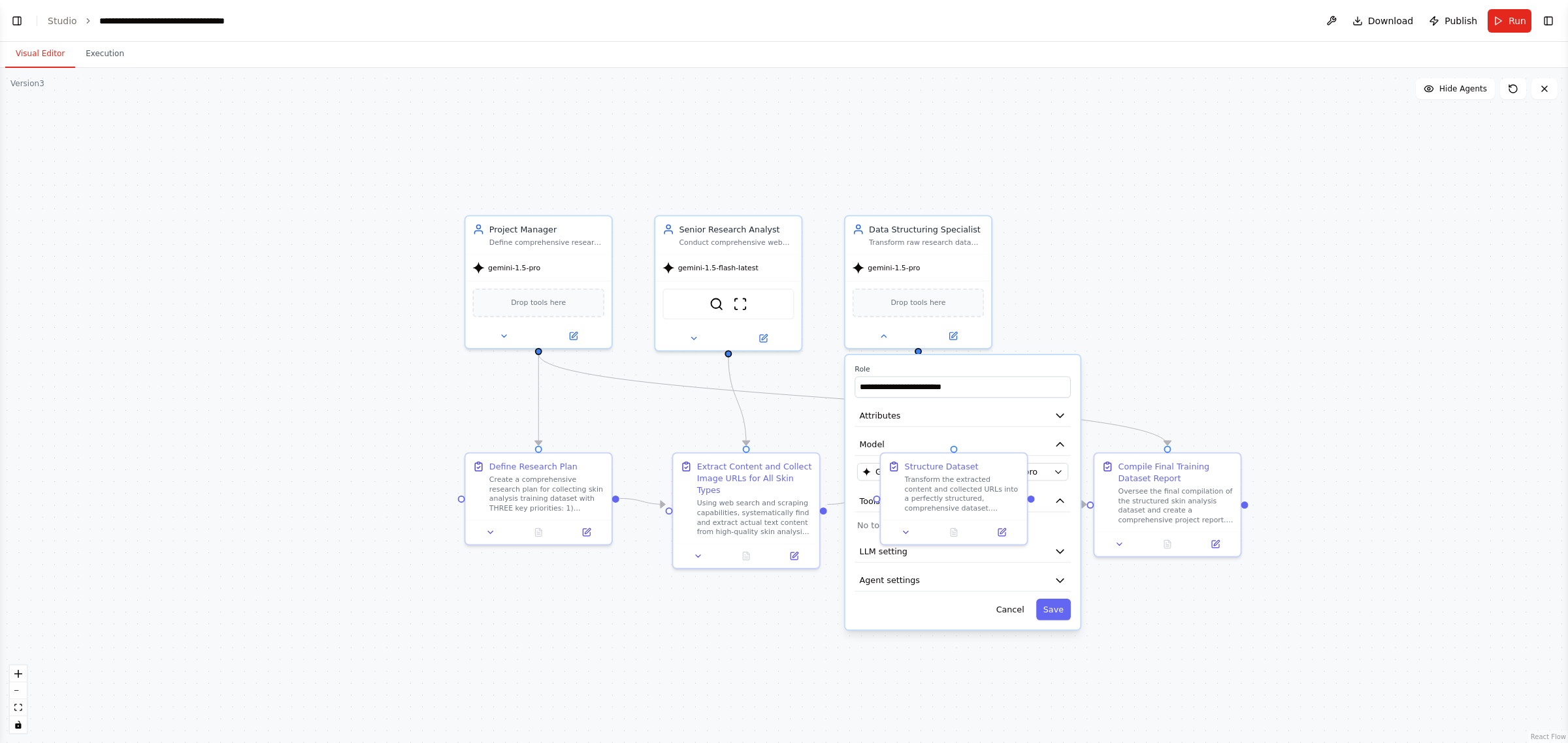
click at [1208, 319] on div ".deletable-edge-delete-btn { width: 20px; height: 20px; border: 0px solid #ffff…" at bounding box center [784, 406] width 1568 height 676
click at [1175, 325] on div ".deletable-edge-delete-btn { width: 20px; height: 20px; border: 0px solid #ffff…" at bounding box center [784, 406] width 1568 height 676
click at [1007, 612] on button "Cancel" at bounding box center [1010, 610] width 43 height 21
click at [892, 337] on button at bounding box center [884, 334] width 68 height 15
click at [926, 444] on button "Model" at bounding box center [963, 445] width 216 height 22
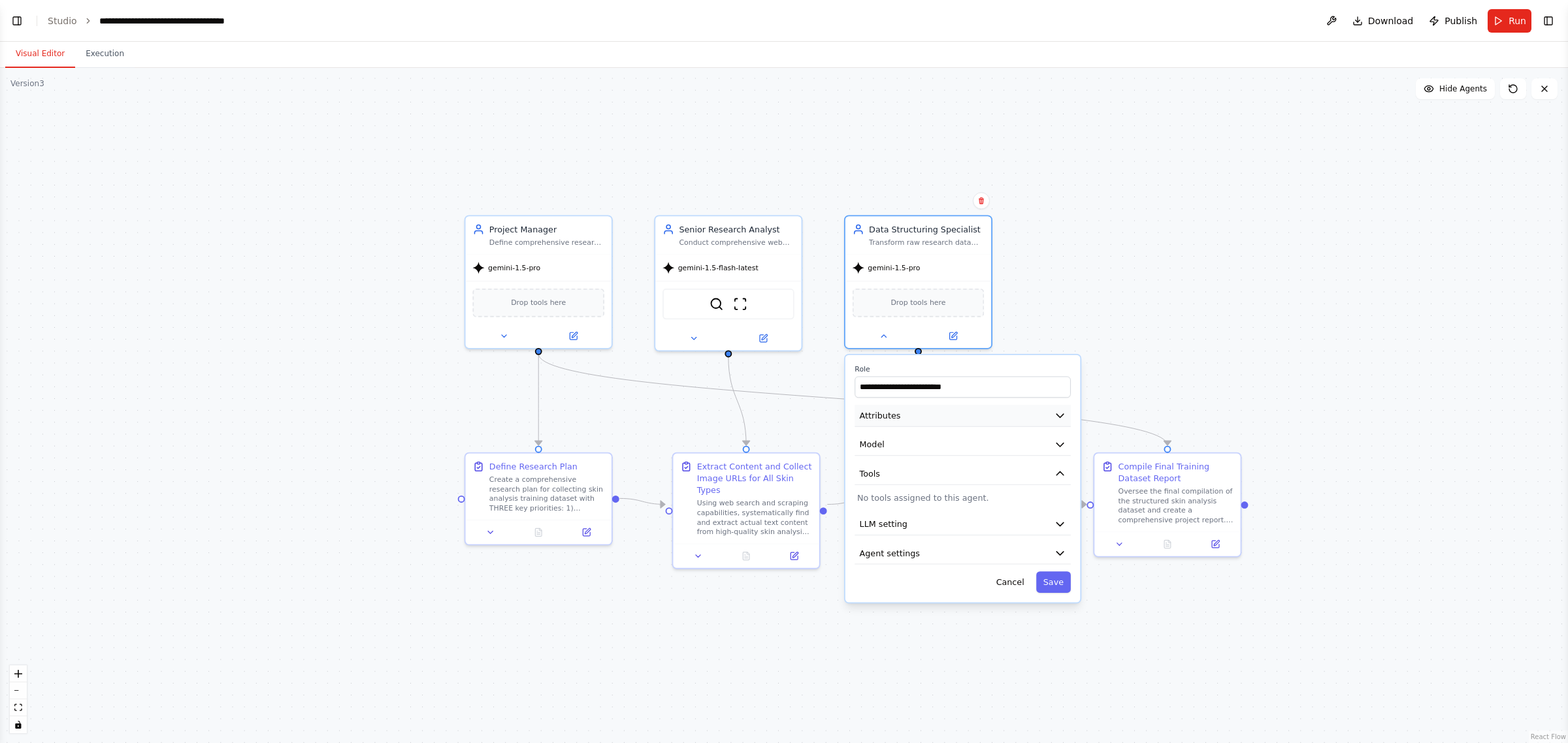
click at [947, 419] on button "Attributes" at bounding box center [963, 416] width 216 height 22
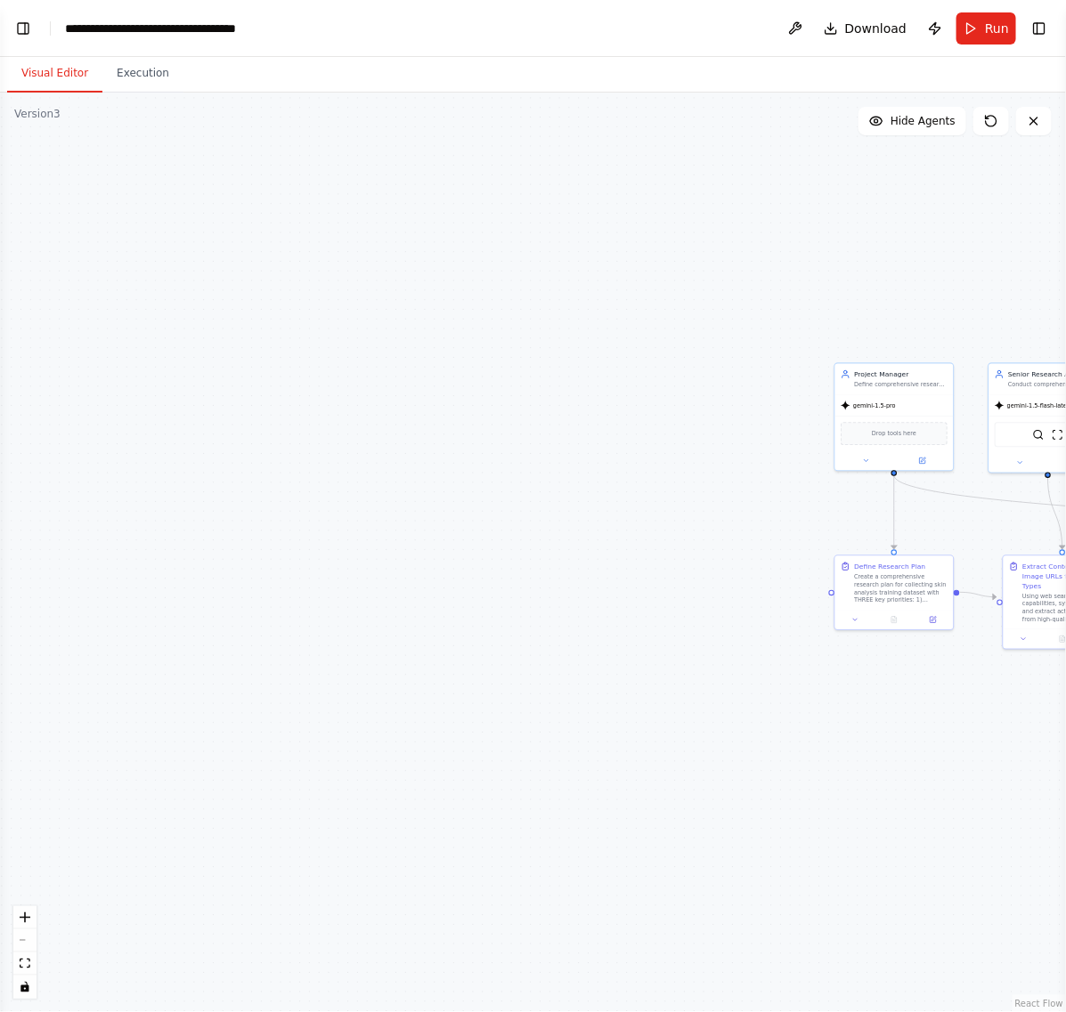
drag, startPoint x: 419, startPoint y: 571, endPoint x: 65, endPoint y: 299, distance: 445.8
click at [83, 316] on div ".deletable-edge-delete-btn { width: 20px; height: 20px; border: 0px solid #ffff…" at bounding box center [533, 553] width 1066 height 920
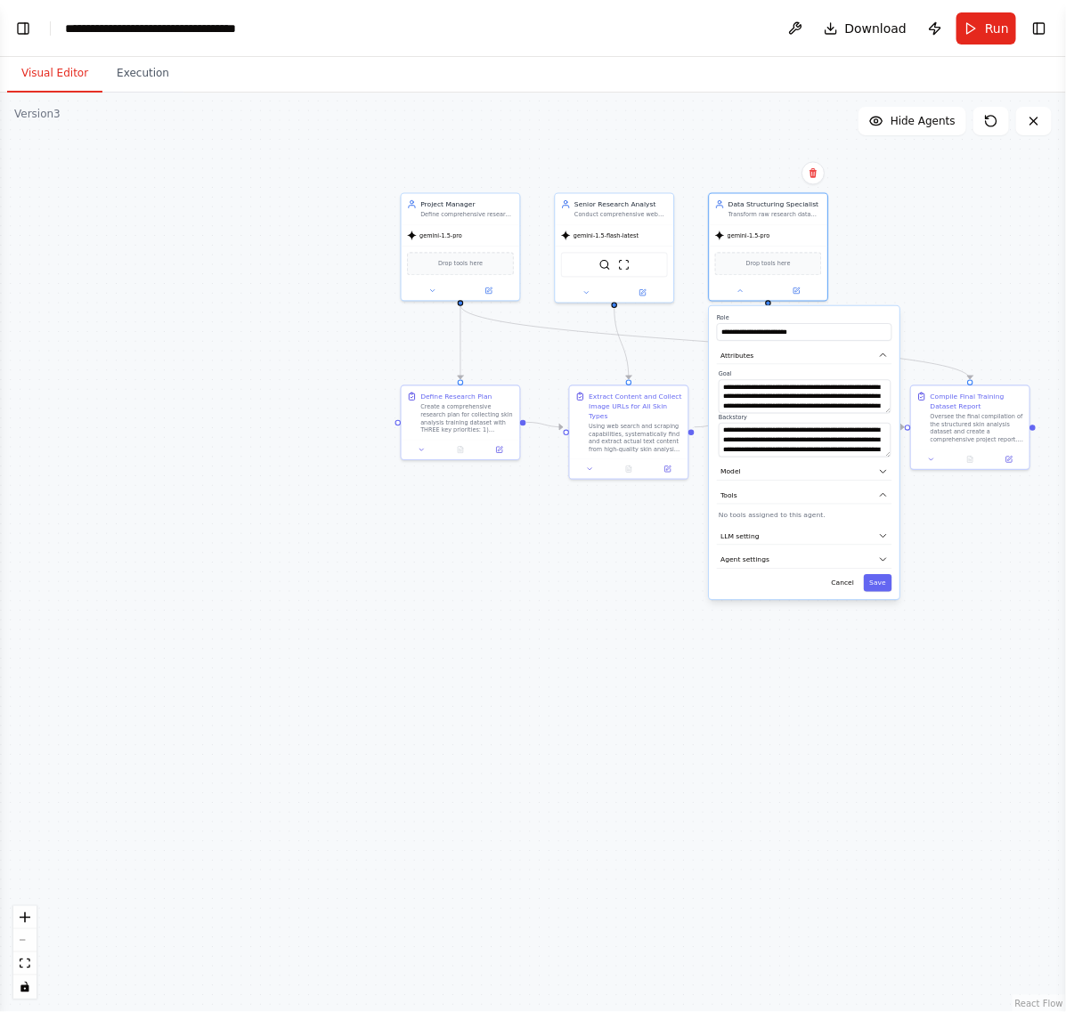
drag, startPoint x: 499, startPoint y: 608, endPoint x: 148, endPoint y: 630, distance: 351.5
click at [150, 638] on div ".deletable-edge-delete-btn { width: 20px; height: 20px; border: 0px solid #ffff…" at bounding box center [533, 553] width 1066 height 920
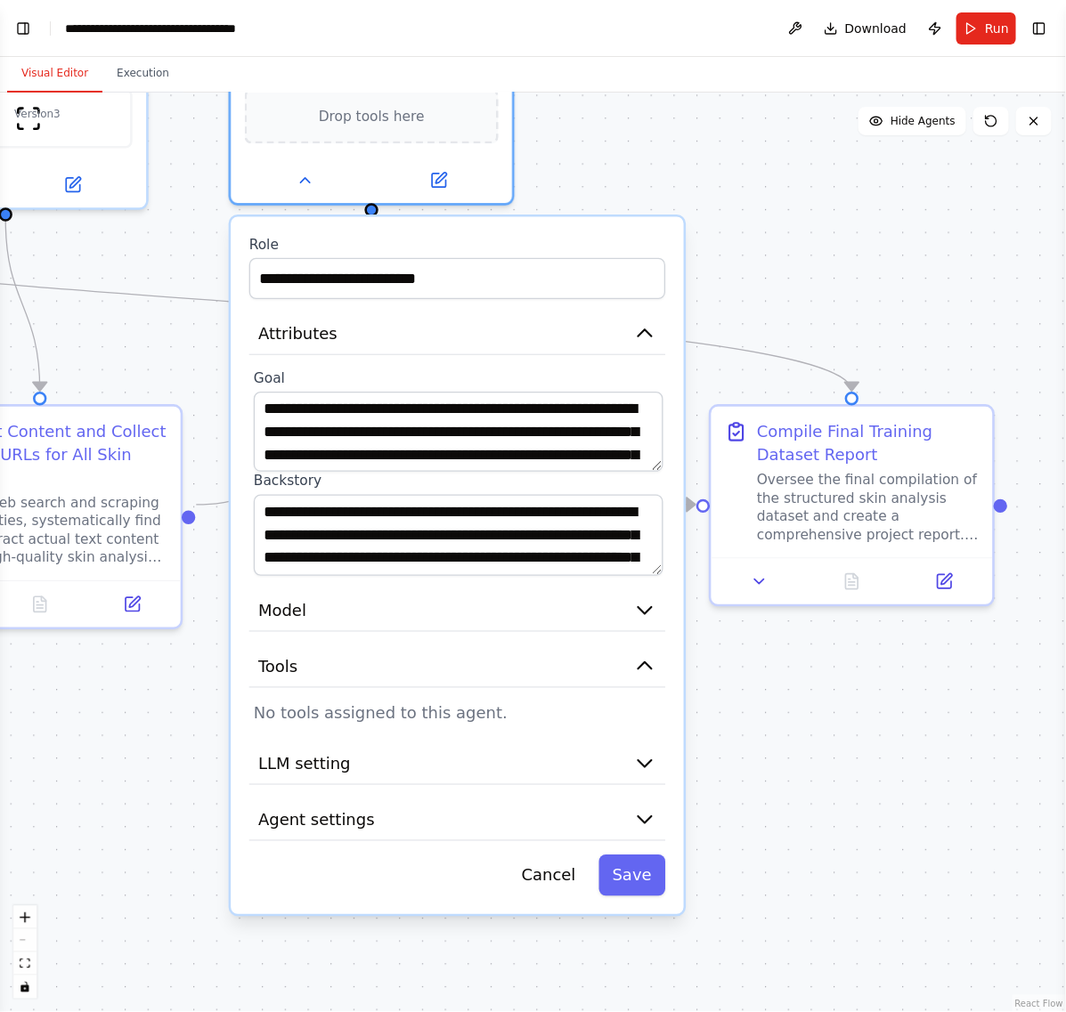
drag, startPoint x: 978, startPoint y: 153, endPoint x: 629, endPoint y: 466, distance: 468.6
click at [793, 323] on div ".deletable-edge-delete-btn { width: 20px; height: 20px; border: 0px solid #ffff…" at bounding box center [533, 553] width 1066 height 920
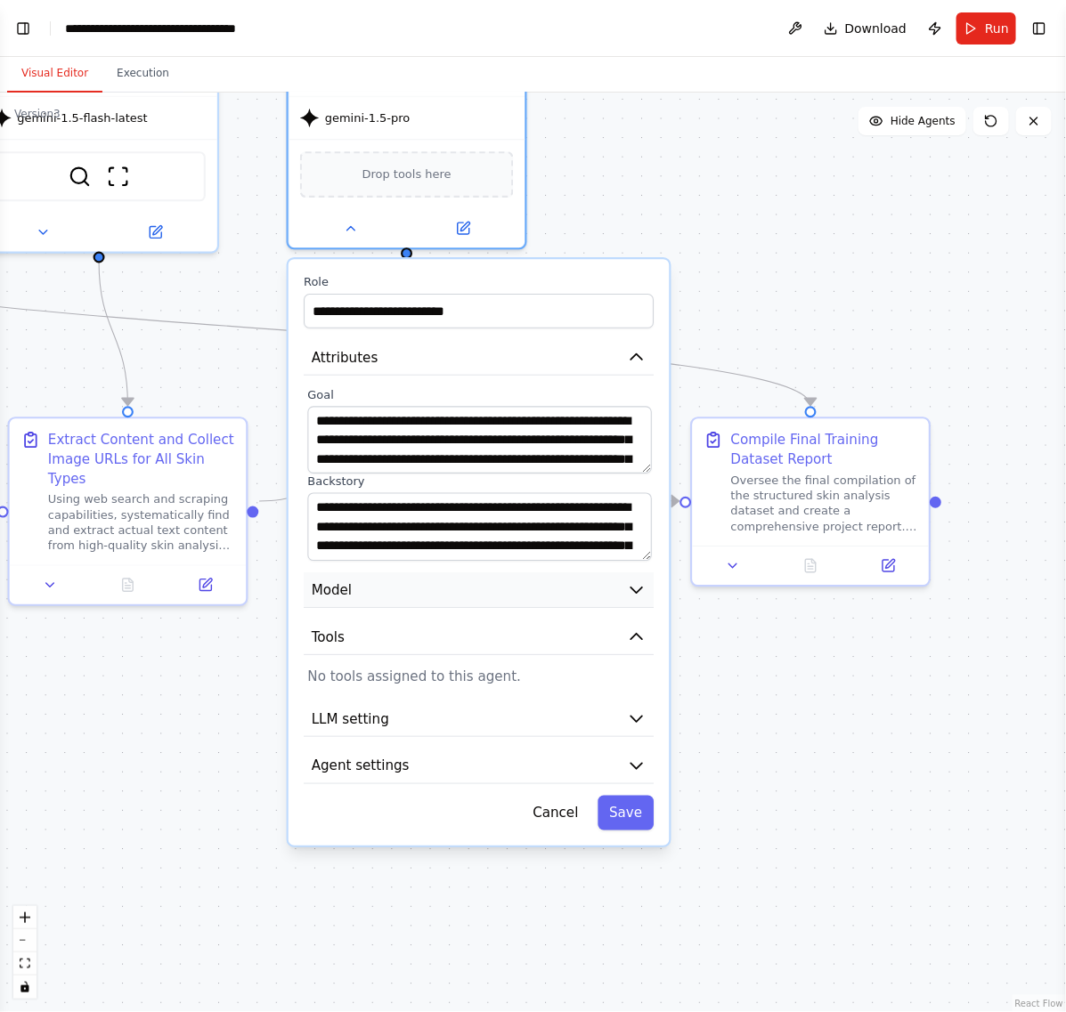
click at [603, 603] on button "Model" at bounding box center [479, 591] width 350 height 36
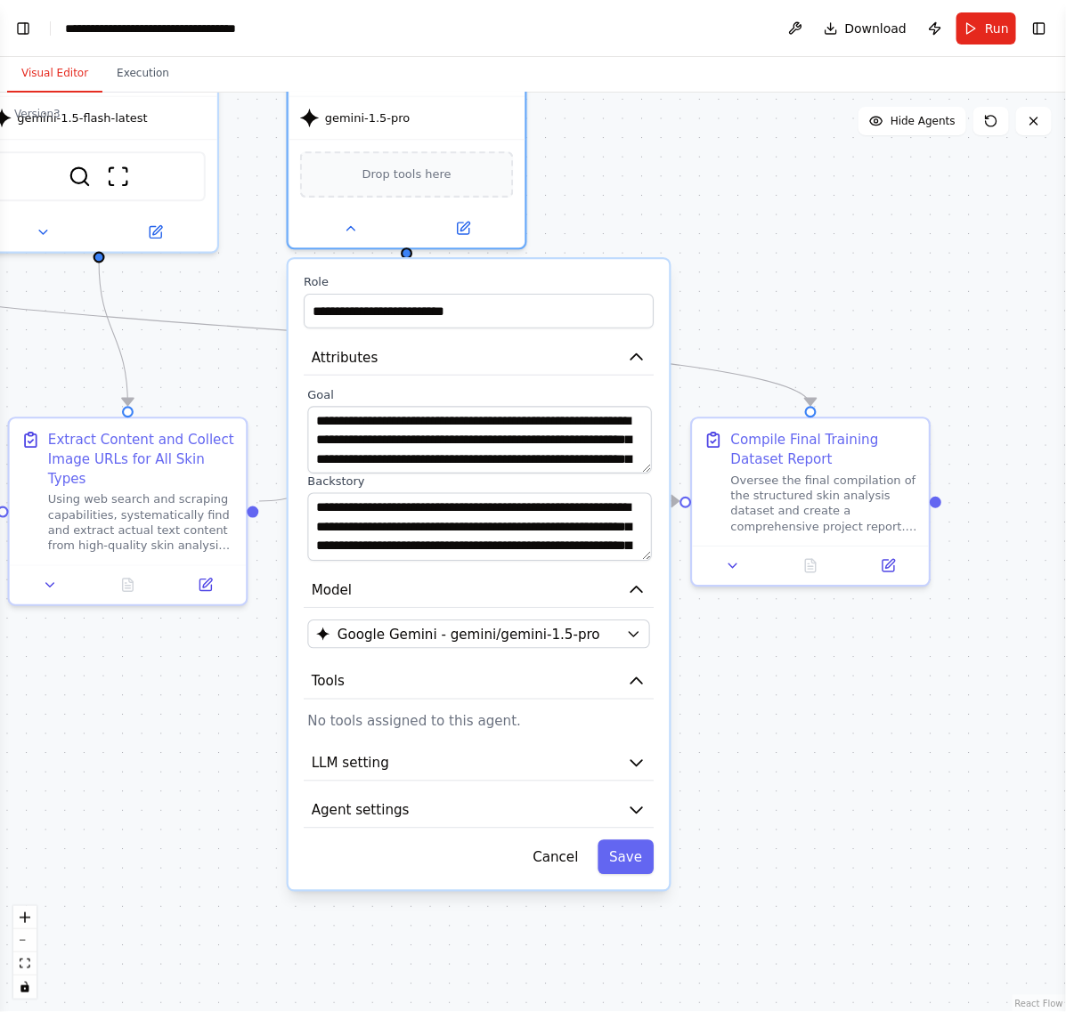
click at [643, 566] on div "**********" at bounding box center [479, 574] width 381 height 630
click at [630, 585] on icon "button" at bounding box center [637, 591] width 20 height 20
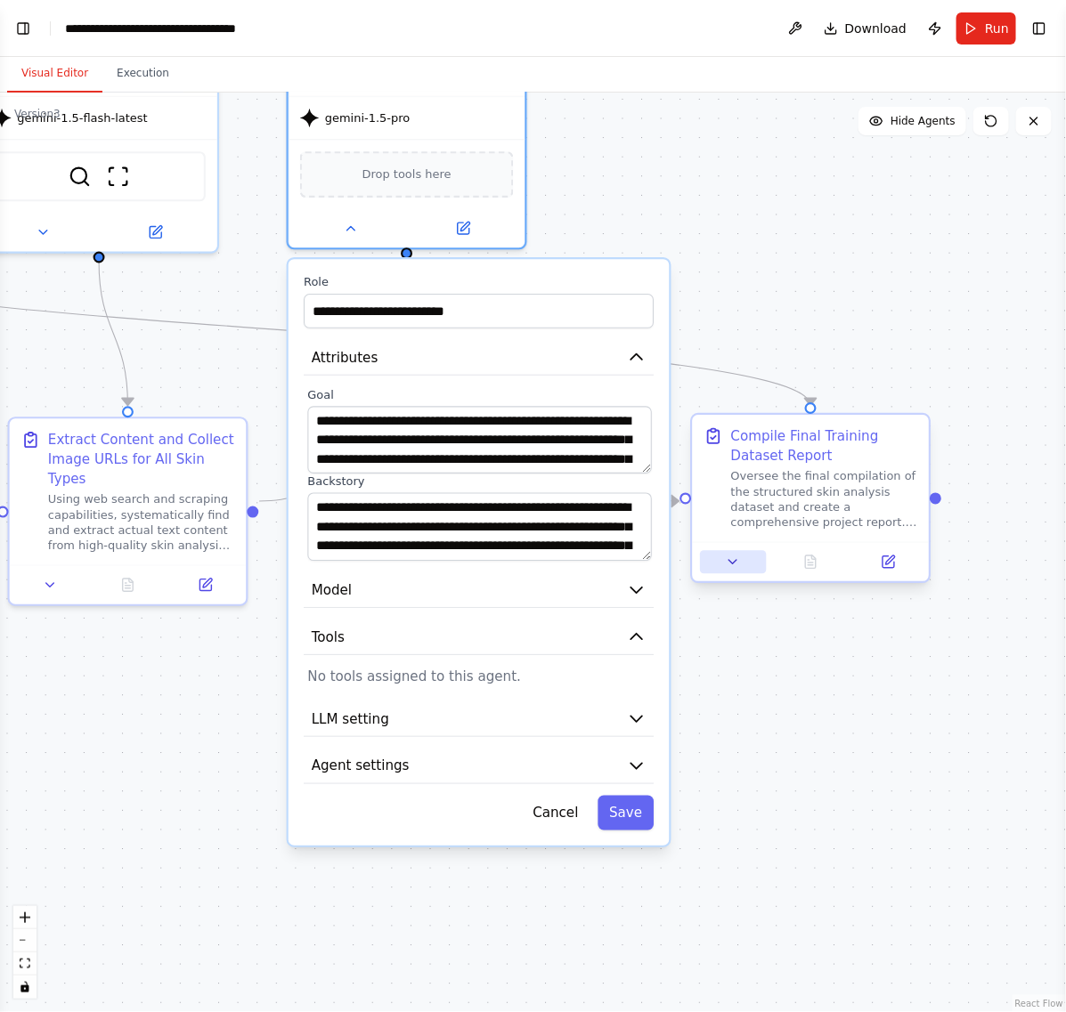
click at [726, 571] on button at bounding box center [733, 562] width 66 height 23
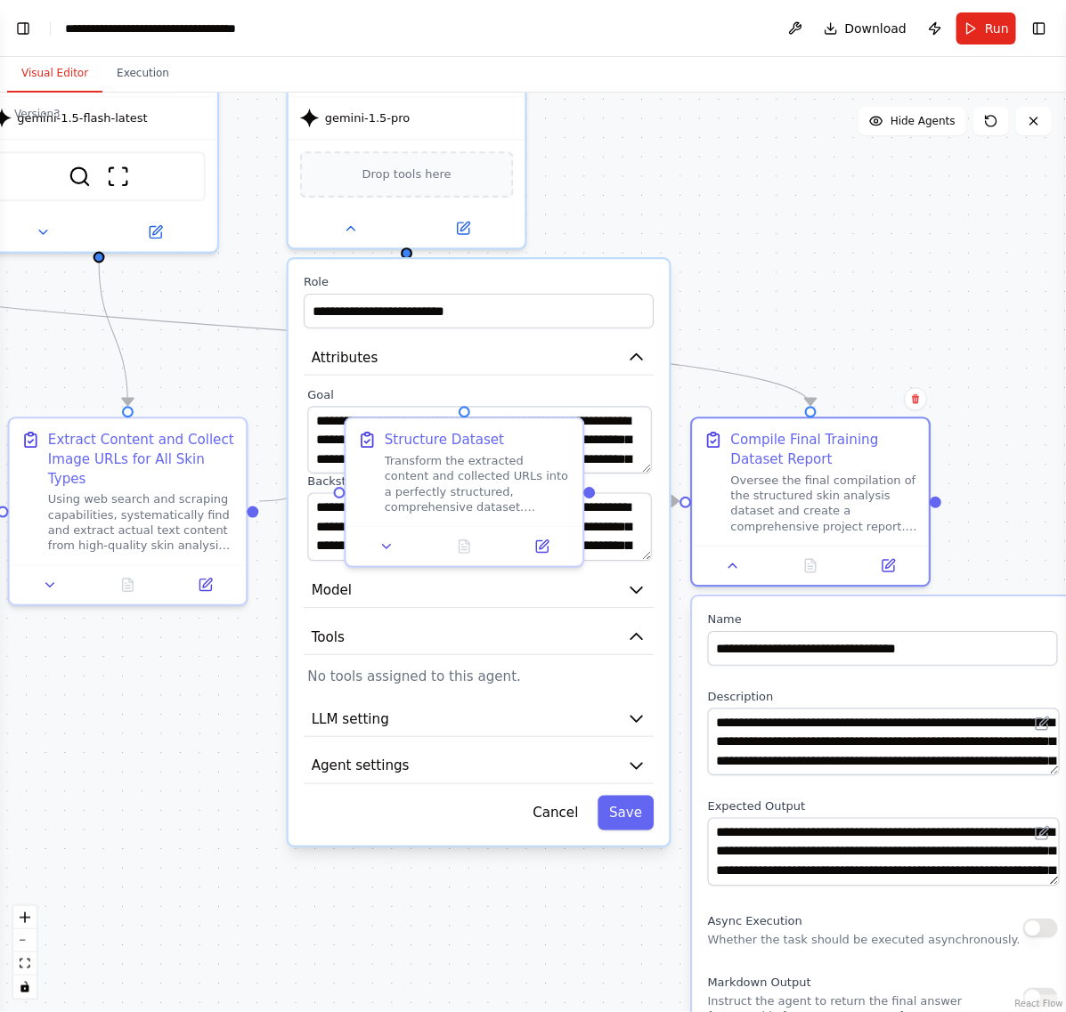
click at [803, 242] on div ".deletable-edge-delete-btn { width: 20px; height: 20px; border: 0px solid #ffff…" at bounding box center [533, 553] width 1066 height 920
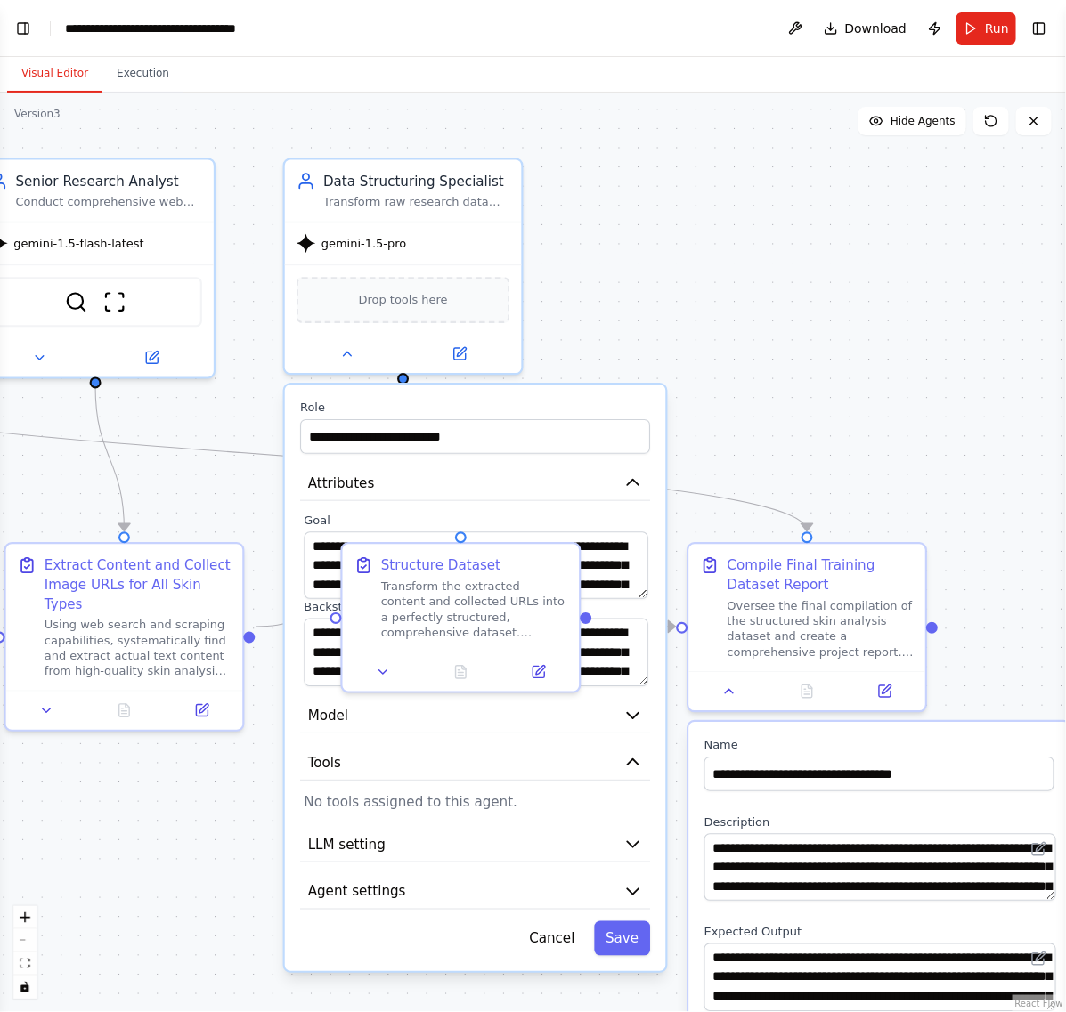
drag, startPoint x: 781, startPoint y: 211, endPoint x: 777, endPoint y: 337, distance: 125.6
click at [777, 337] on div ".deletable-edge-delete-btn { width: 20px; height: 20px; border: 0px solid #ffff…" at bounding box center [533, 553] width 1066 height 920
click at [793, 303] on div ".deletable-edge-delete-btn { width: 20px; height: 20px; border: 0px solid #ffff…" at bounding box center [533, 553] width 1066 height 920
click at [561, 900] on button "Cancel" at bounding box center [551, 939] width 69 height 35
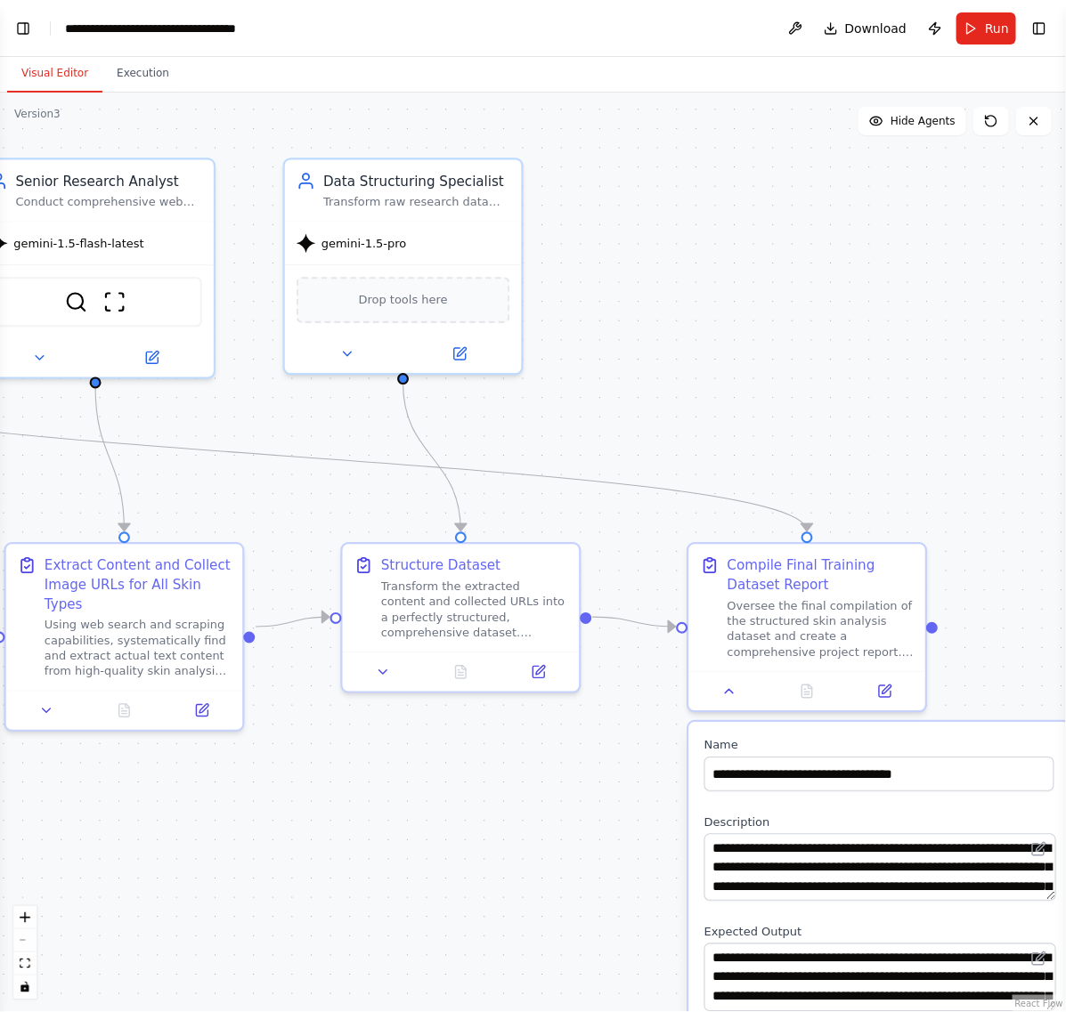
drag, startPoint x: 727, startPoint y: 270, endPoint x: 751, endPoint y: 203, distance: 71.0
click at [751, 203] on div ".deletable-edge-delete-btn { width: 20px; height: 20px; border: 0px solid #ffff…" at bounding box center [533, 553] width 1066 height 920
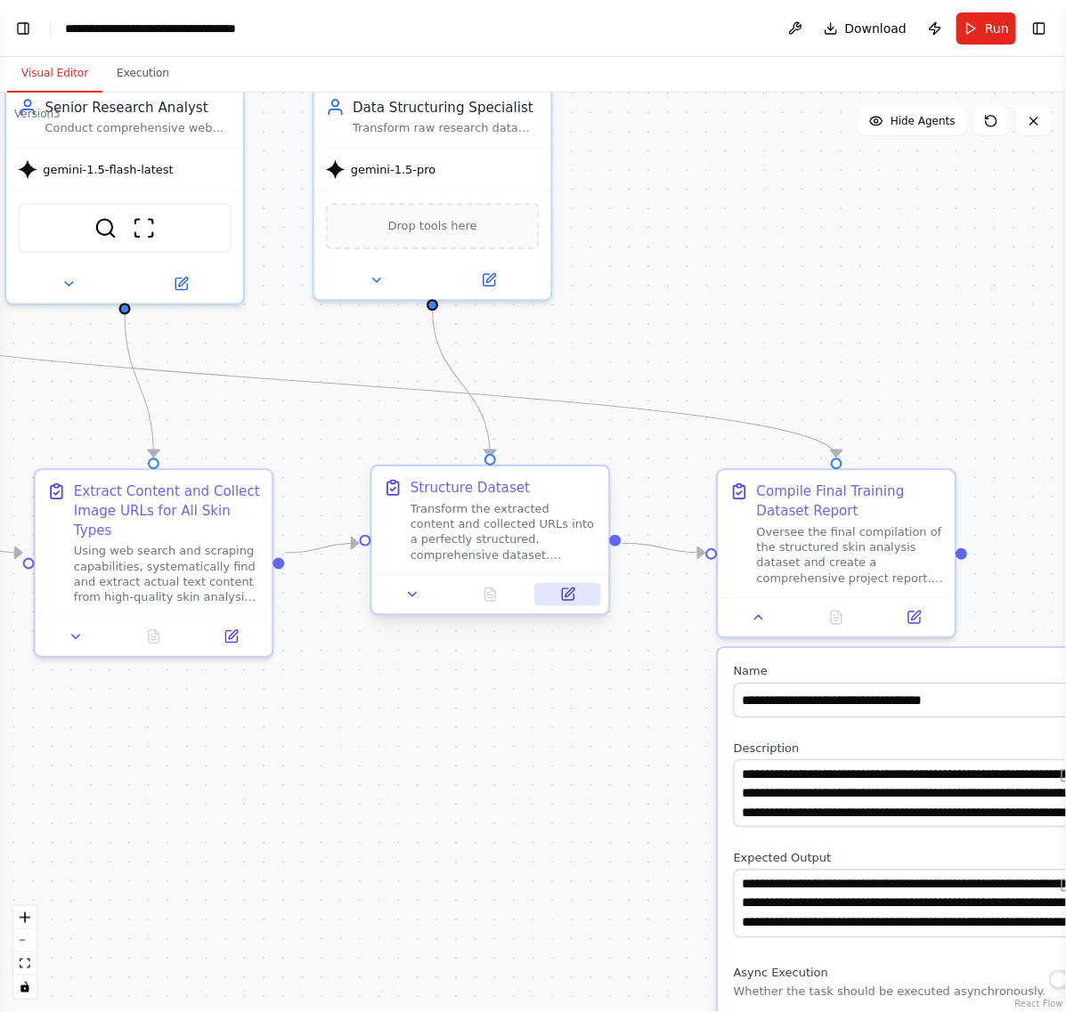
click at [577, 592] on button at bounding box center [568, 594] width 66 height 23
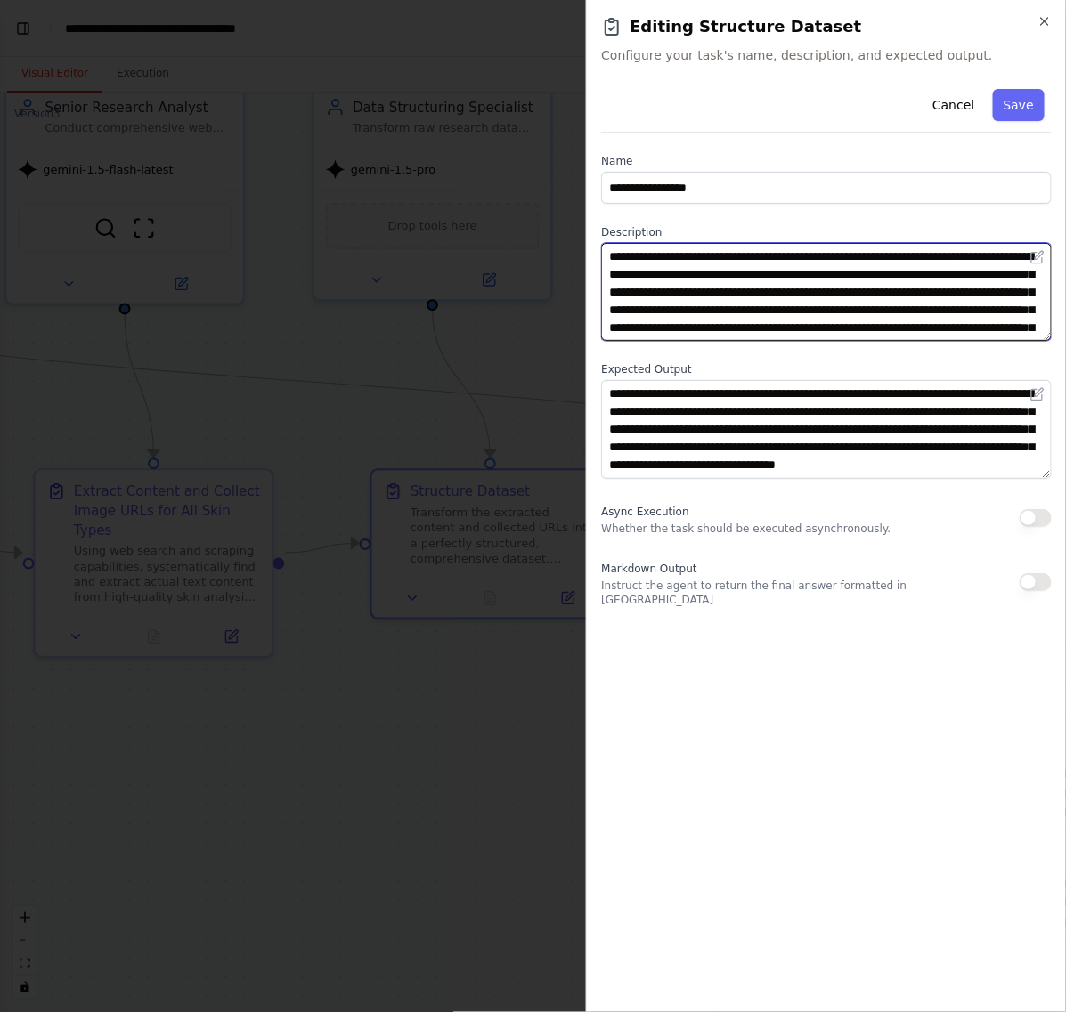
click at [953, 295] on textarea "**********" at bounding box center [826, 292] width 451 height 98
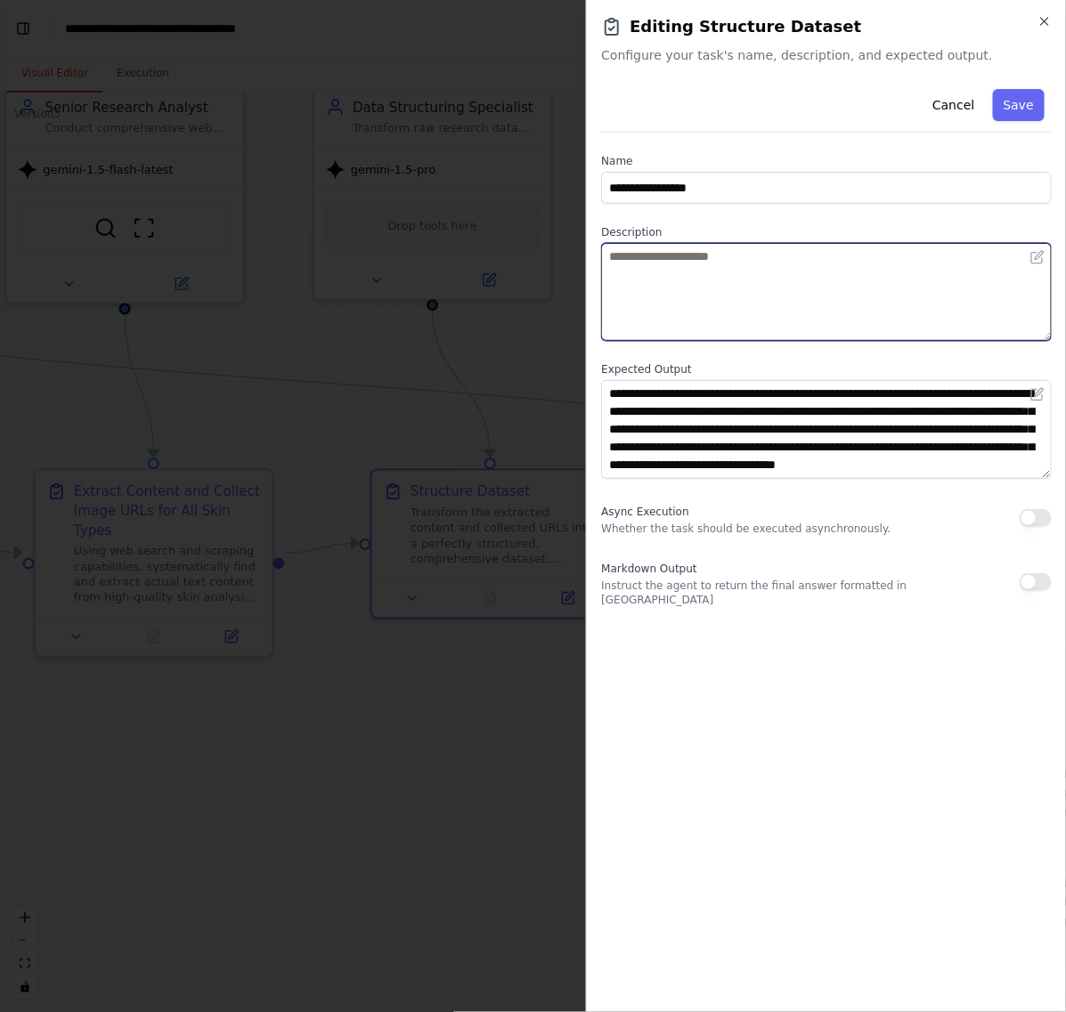
paste textarea "**********"
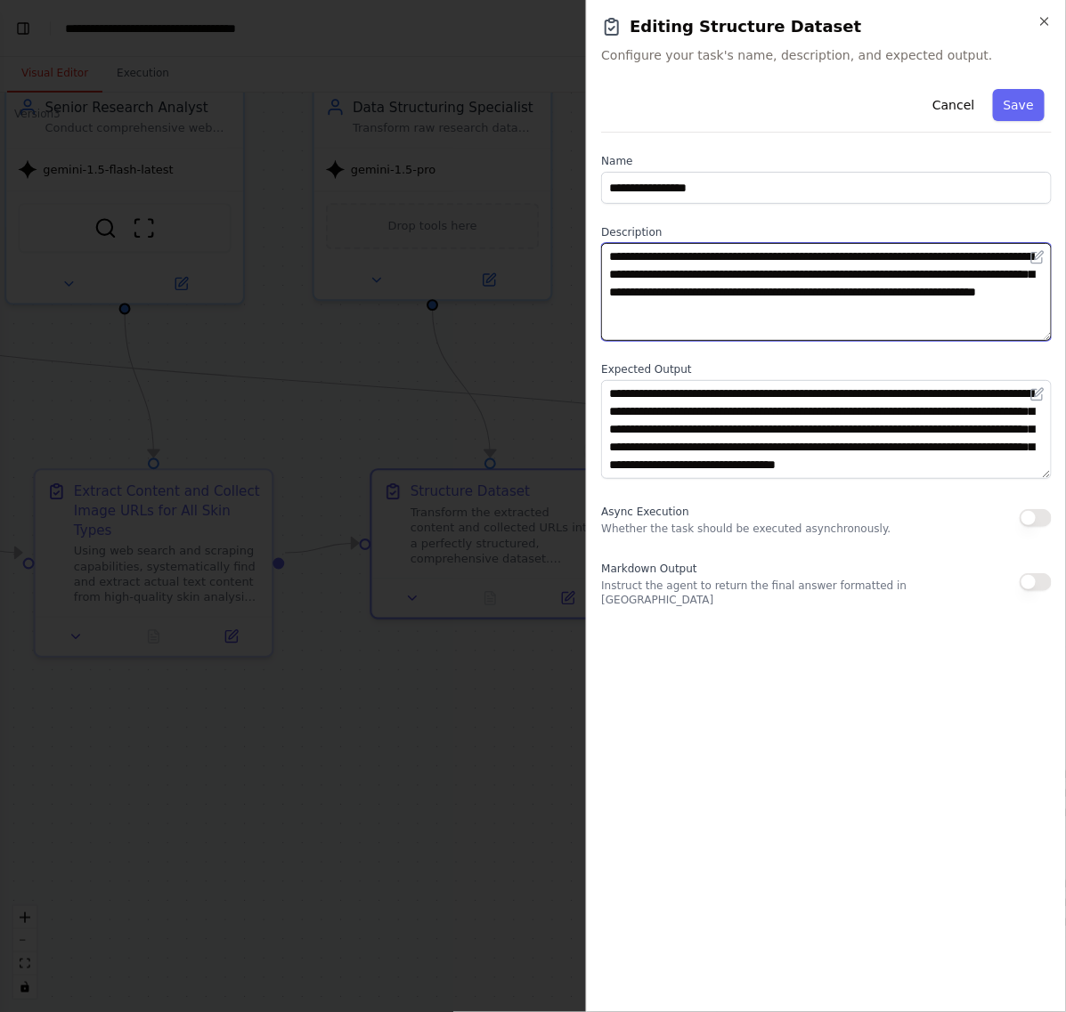
type textarea "**********"
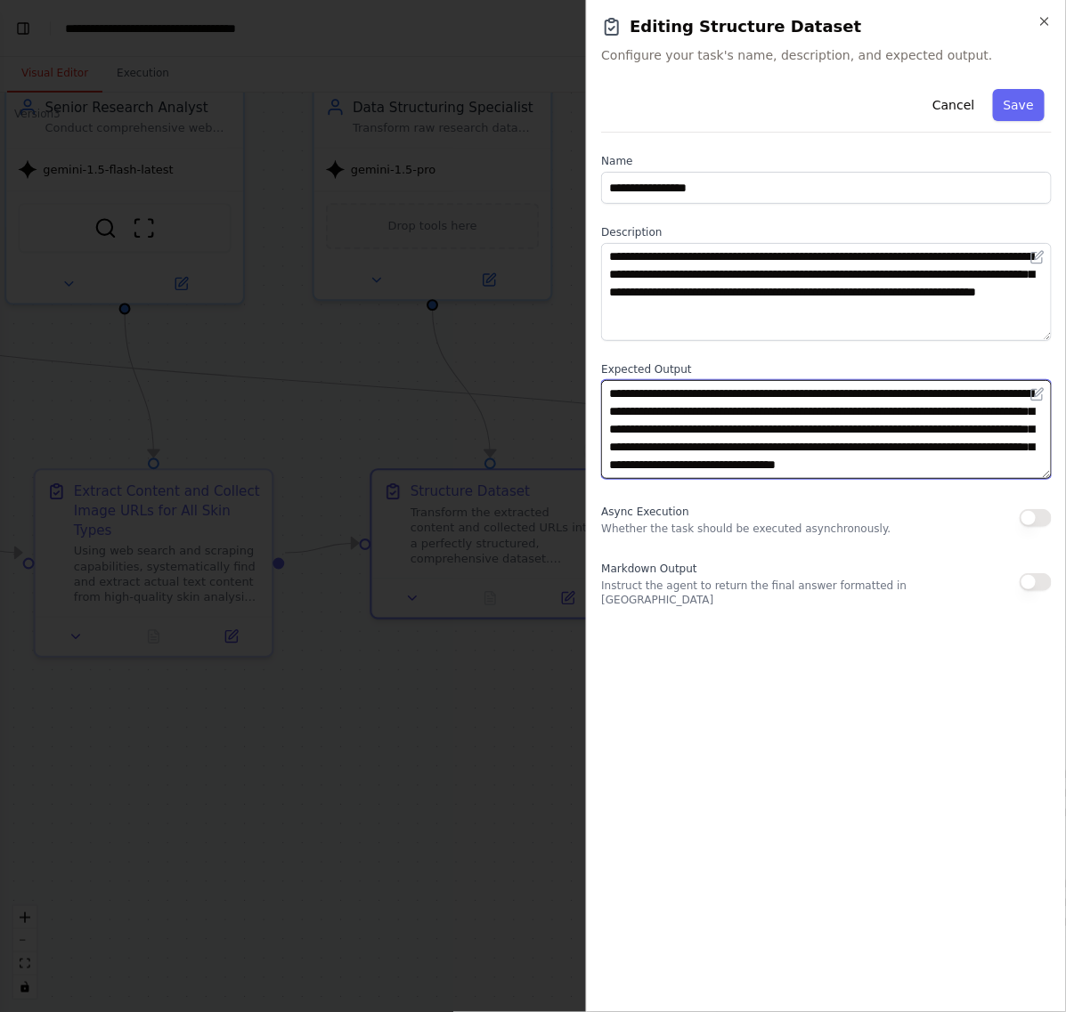
click at [819, 464] on textarea "**********" at bounding box center [826, 429] width 451 height 98
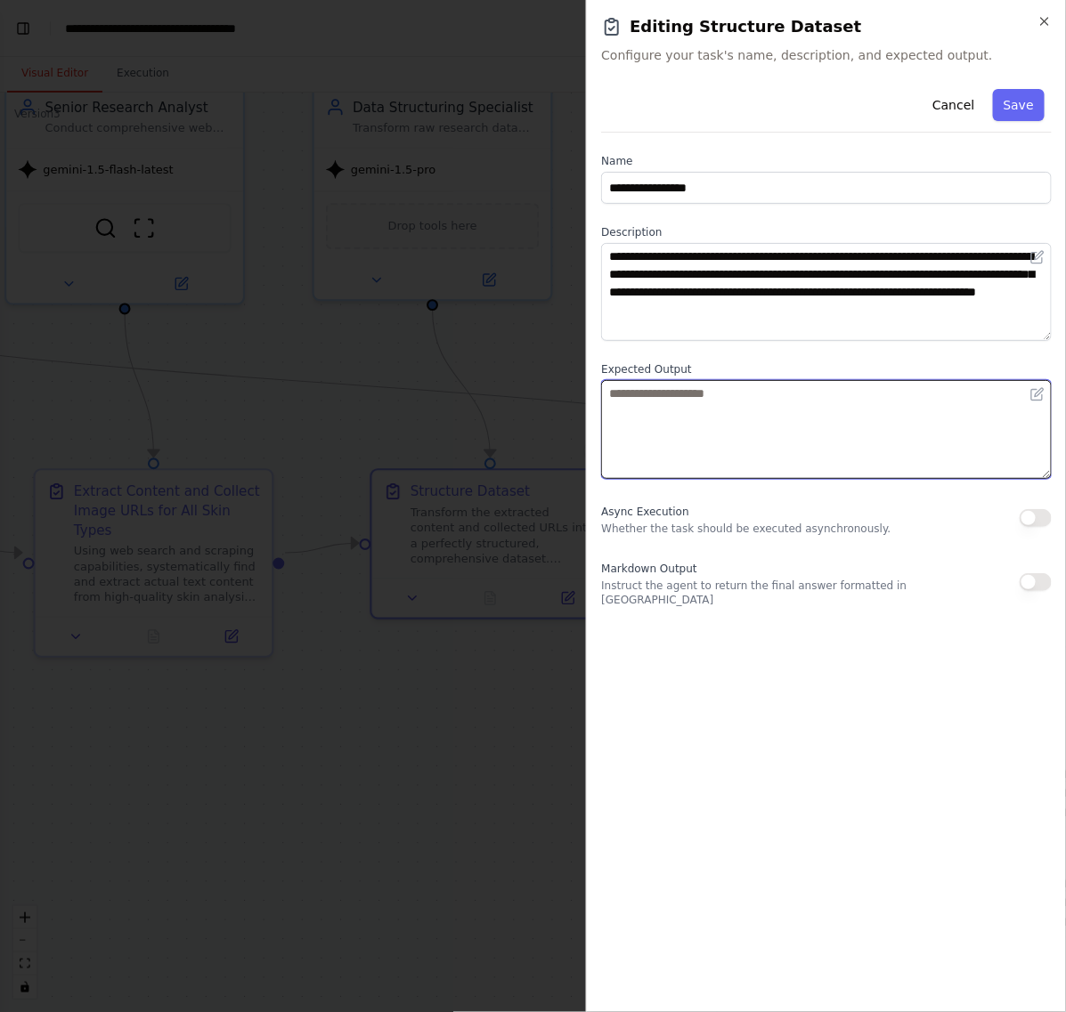
paste textarea "**********"
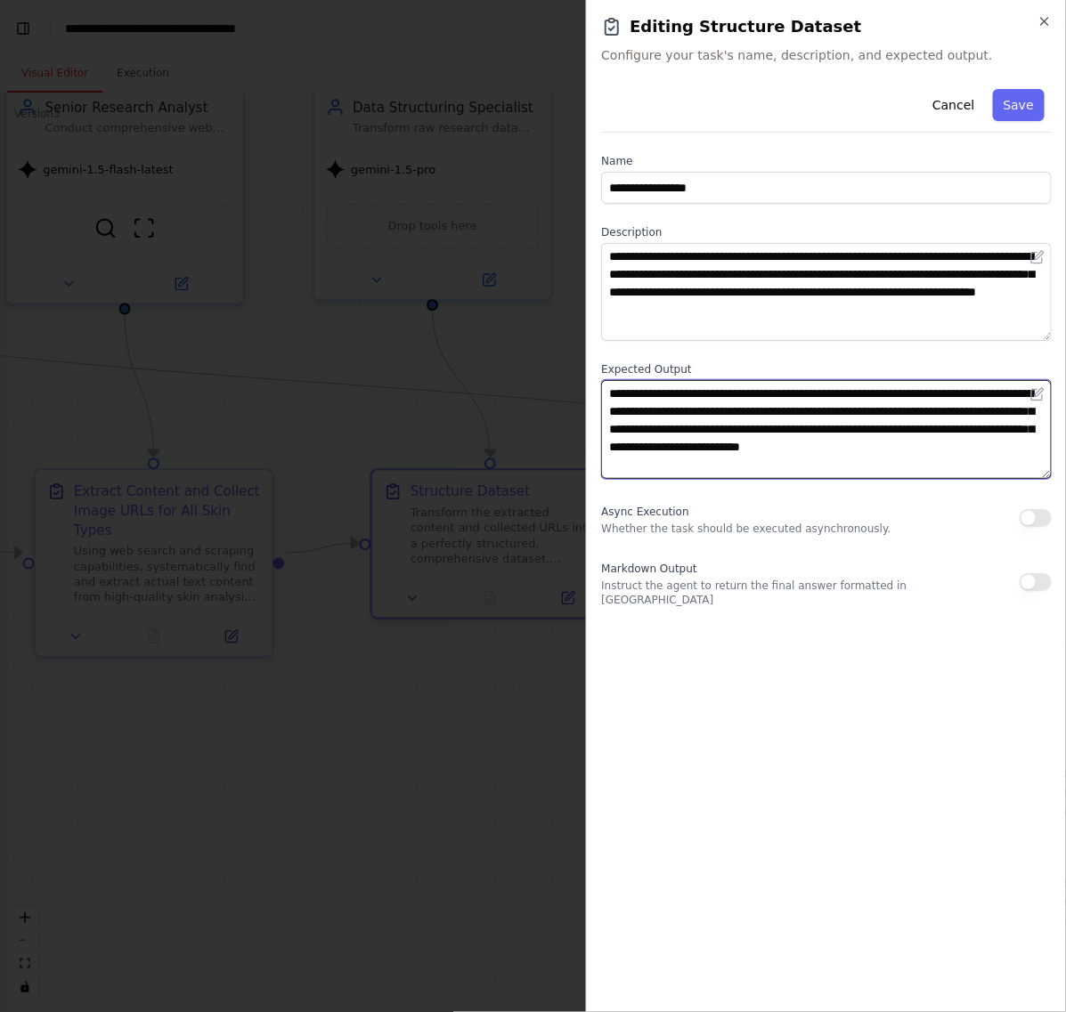
type textarea "**********"
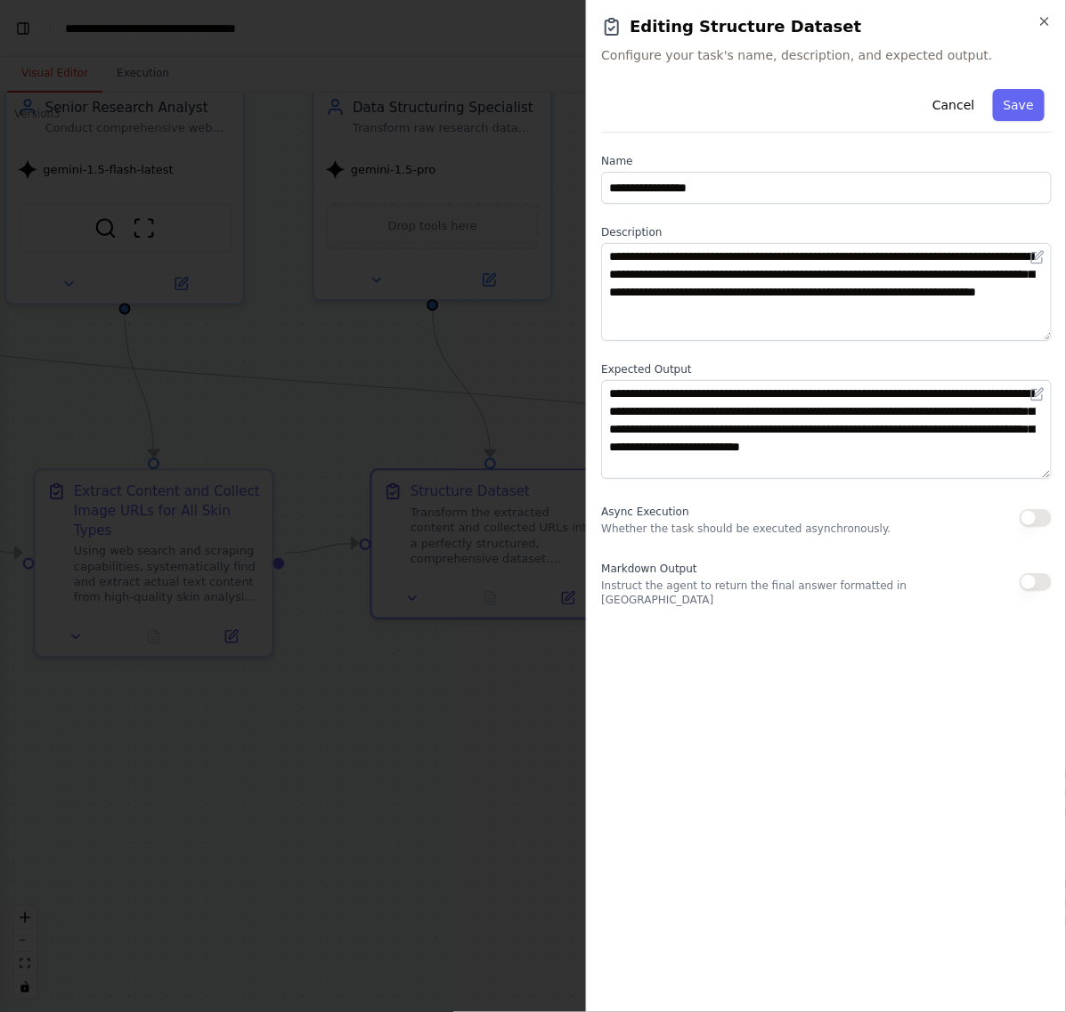
click at [724, 711] on div "**********" at bounding box center [826, 540] width 451 height 916
click at [1025, 113] on button "Save" at bounding box center [1019, 105] width 52 height 32
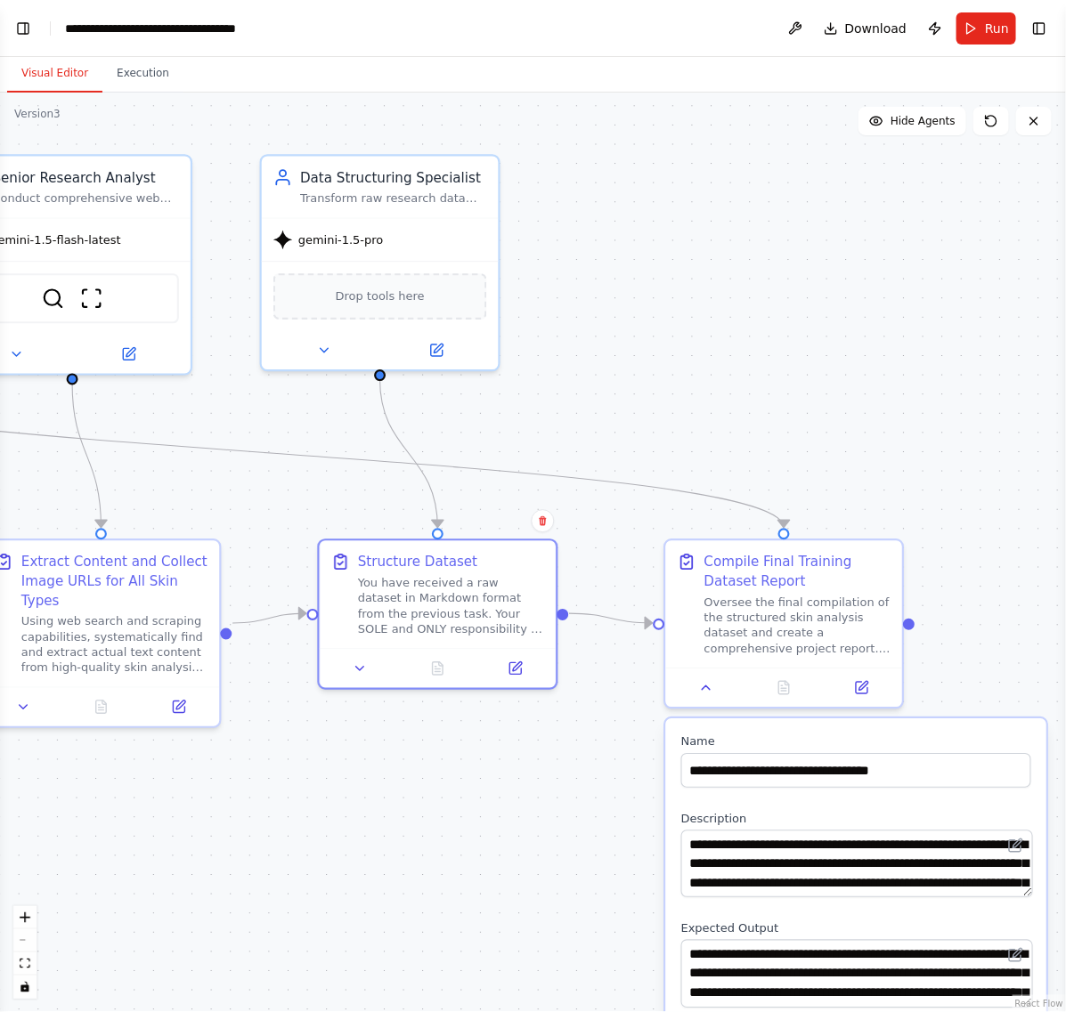
drag, startPoint x: 928, startPoint y: 279, endPoint x: 870, endPoint y: 354, distance: 94.6
click at [870, 354] on div ".deletable-edge-delete-btn { width: 20px; height: 20px; border: 0px solid #ffff…" at bounding box center [533, 553] width 1066 height 920
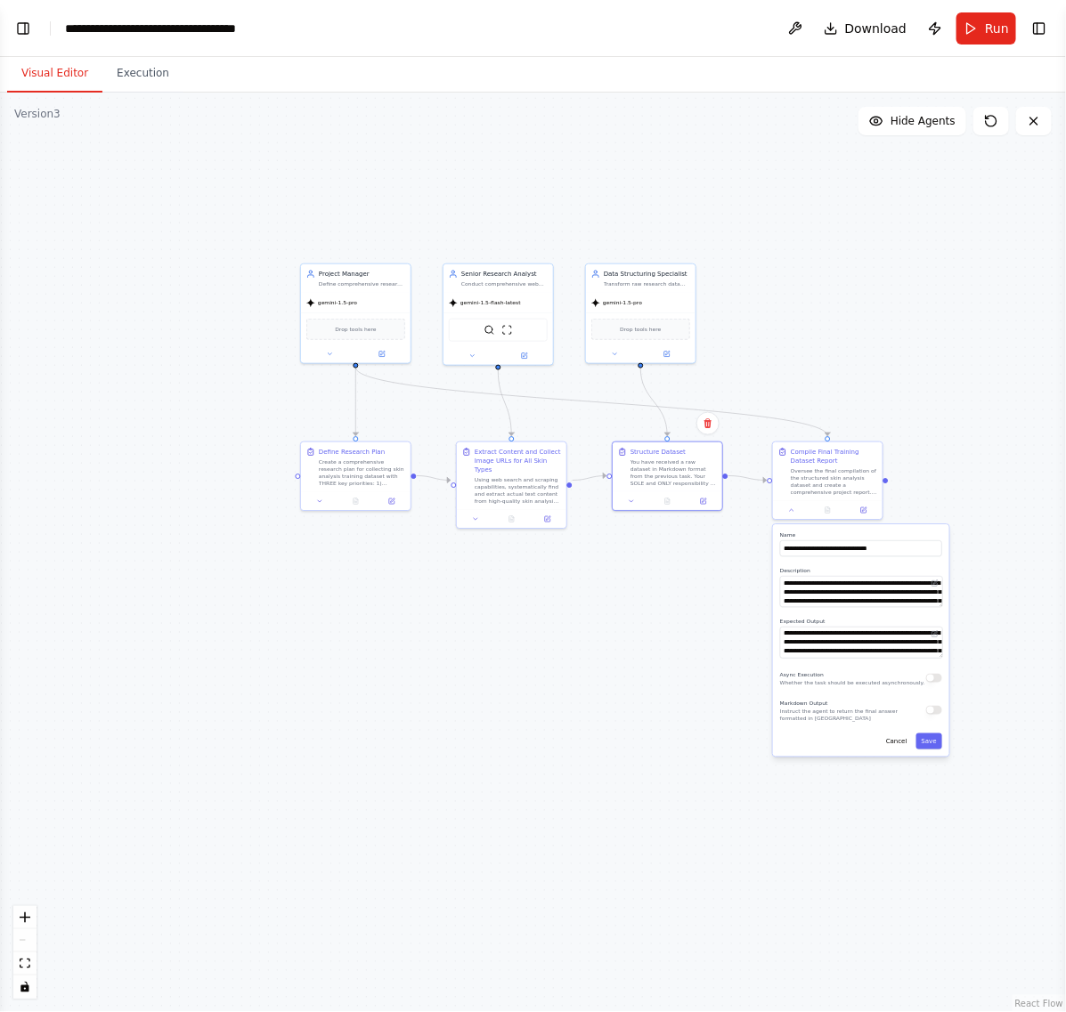
click at [923, 327] on div ".deletable-edge-delete-btn { width: 20px; height: 20px; border: 0px solid #ffff…" at bounding box center [533, 553] width 1066 height 920
click at [933, 744] on button "Save" at bounding box center [929, 742] width 26 height 16
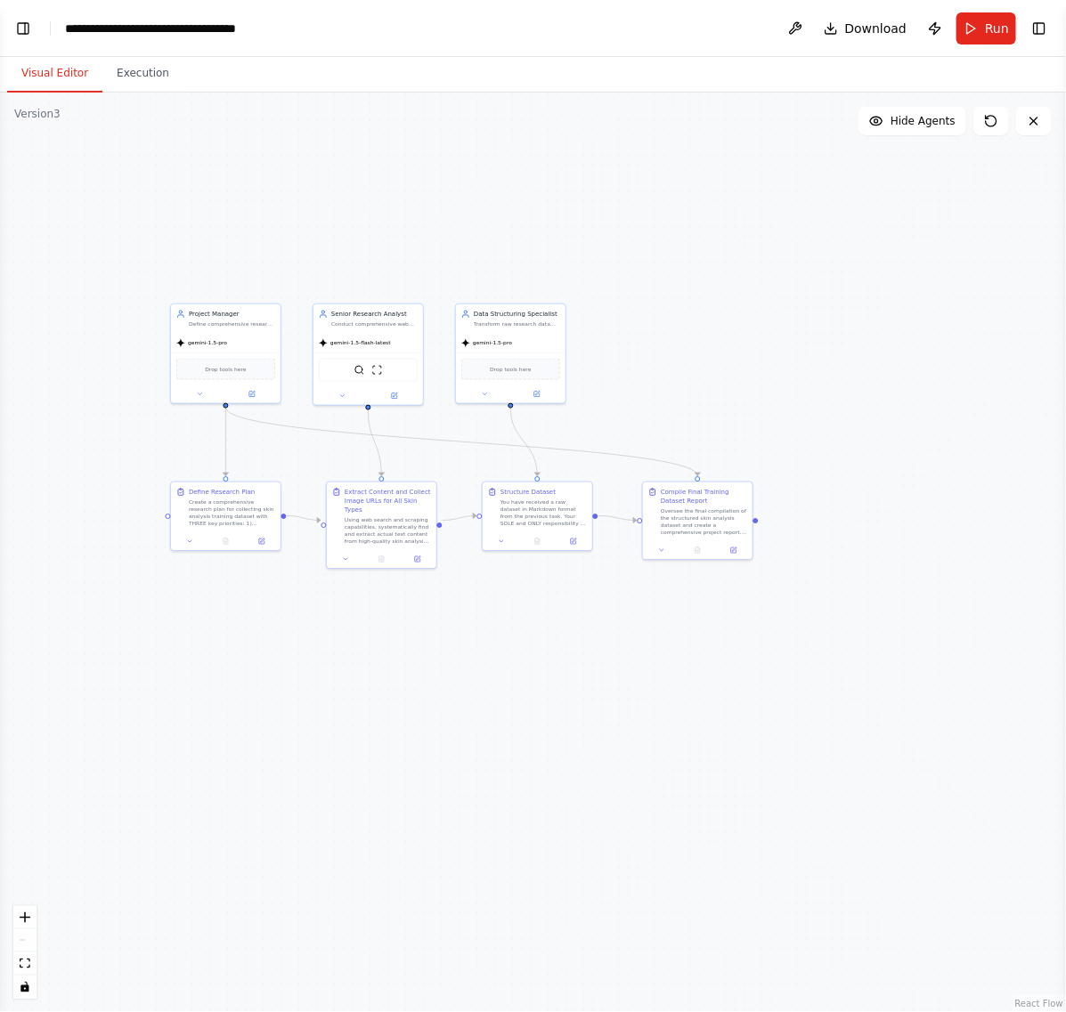
drag, startPoint x: 976, startPoint y: 331, endPoint x: 852, endPoint y: 294, distance: 129.3
click at [848, 357] on div ".deletable-edge-delete-btn { width: 20px; height: 20px; border: 0px solid #ffff…" at bounding box center [533, 553] width 1066 height 920
click at [980, 18] on button "Run" at bounding box center [986, 28] width 60 height 32
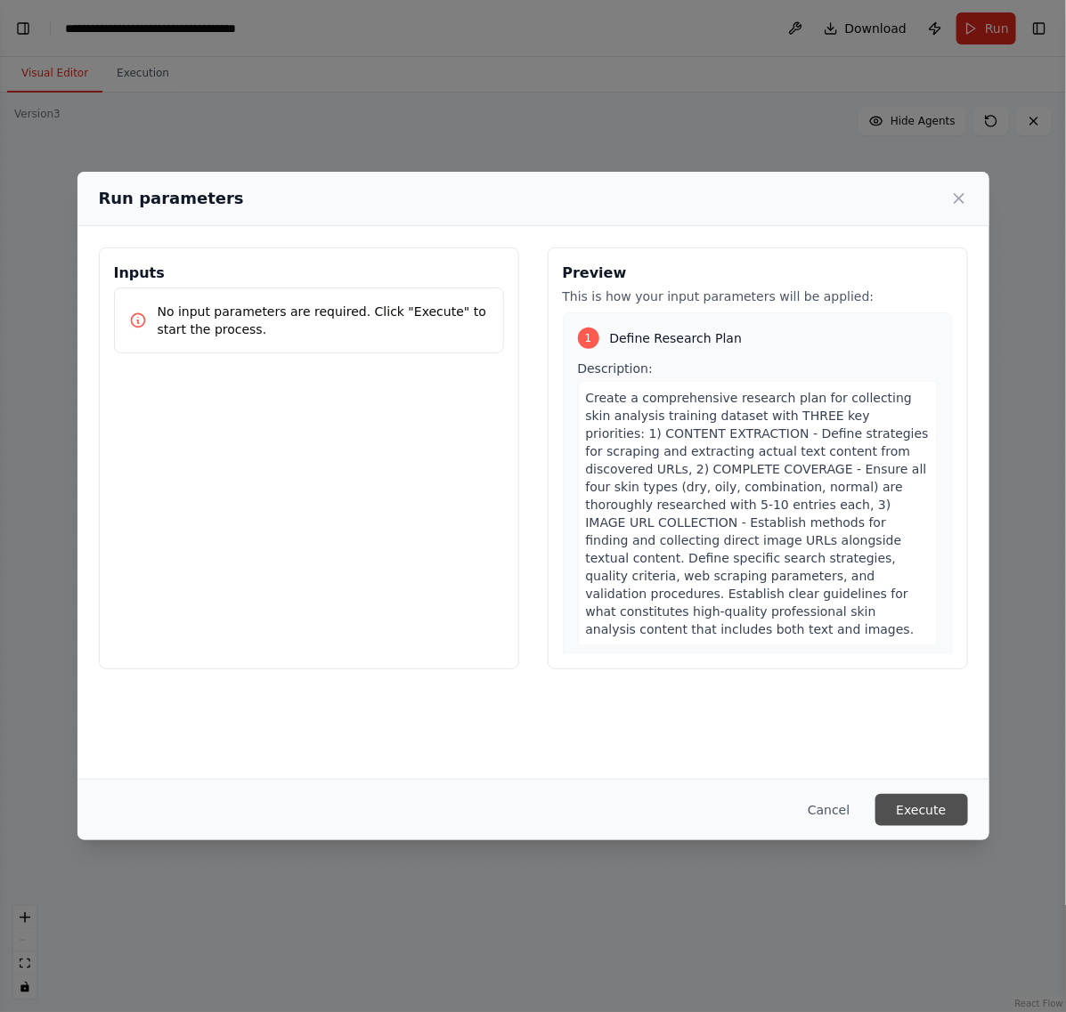
click at [923, 809] on button "Execute" at bounding box center [921, 810] width 93 height 32
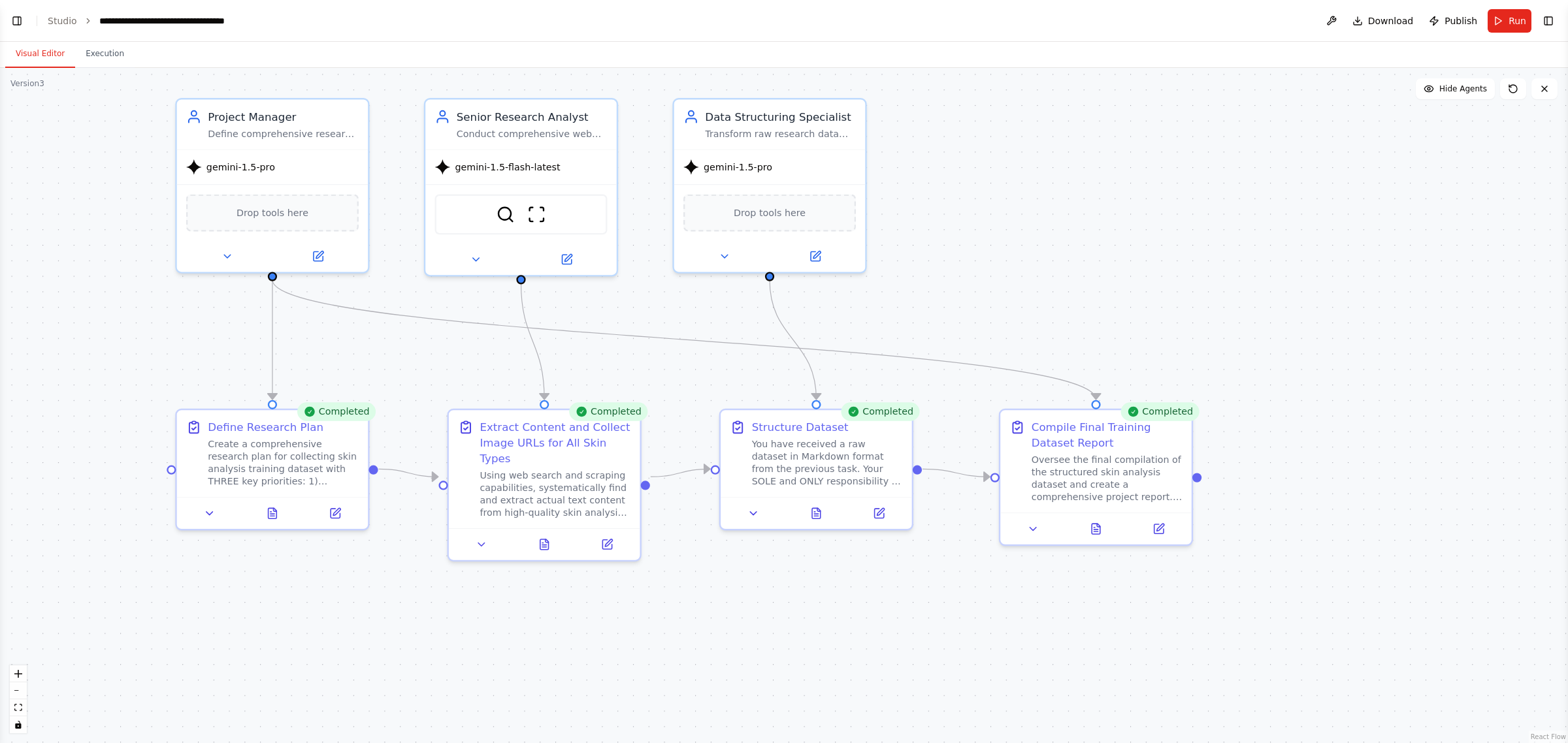
drag, startPoint x: 654, startPoint y: 250, endPoint x: 1449, endPoint y: 271, distance: 795.3
click at [1393, 271] on div ".deletable-edge-delete-btn { width: 20px; height: 20px; border: 0px solid #ffff…" at bounding box center [784, 406] width 1568 height 676
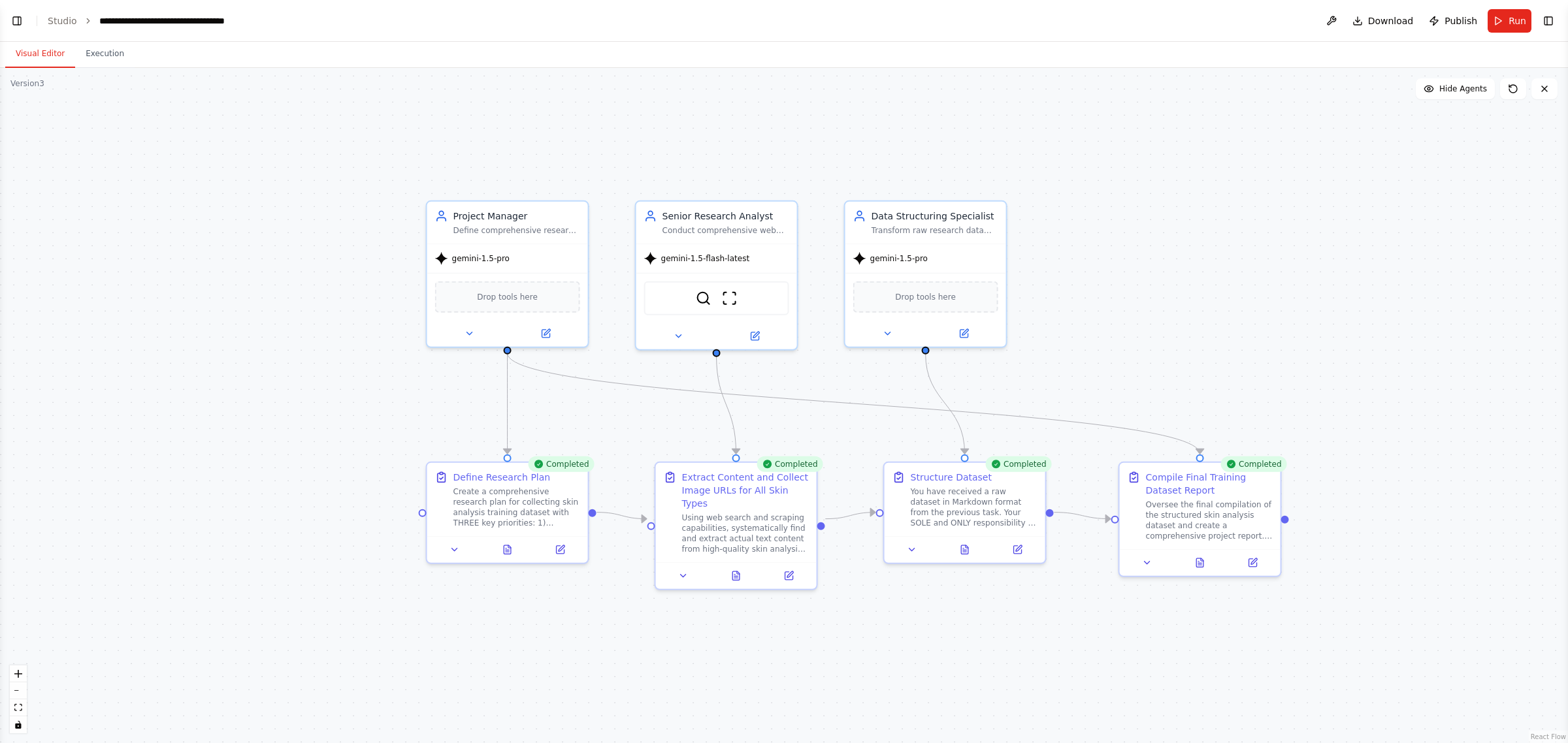
drag, startPoint x: 1066, startPoint y: 220, endPoint x: 1131, endPoint y: 294, distance: 98.5
click at [1131, 294] on div ".deletable-edge-delete-btn { width: 20px; height: 20px; border: 0px solid #ffff…" at bounding box center [784, 406] width 1568 height 676
click at [105, 60] on button "Execution" at bounding box center [104, 54] width 59 height 27
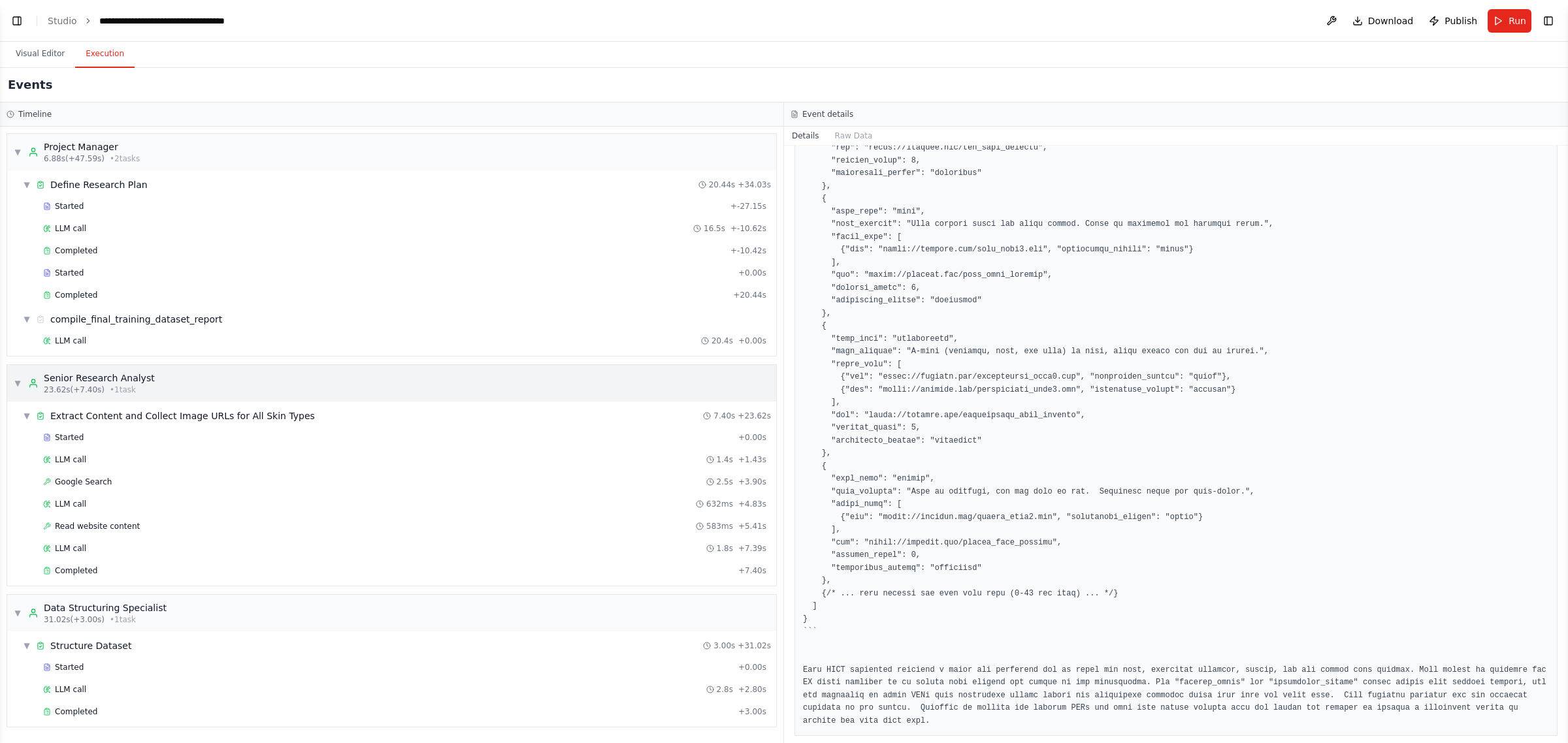
scroll to position [4, 0]
click at [132, 542] on div "LLM call 1.8s + 7.39s" at bounding box center [405, 549] width 732 height 20
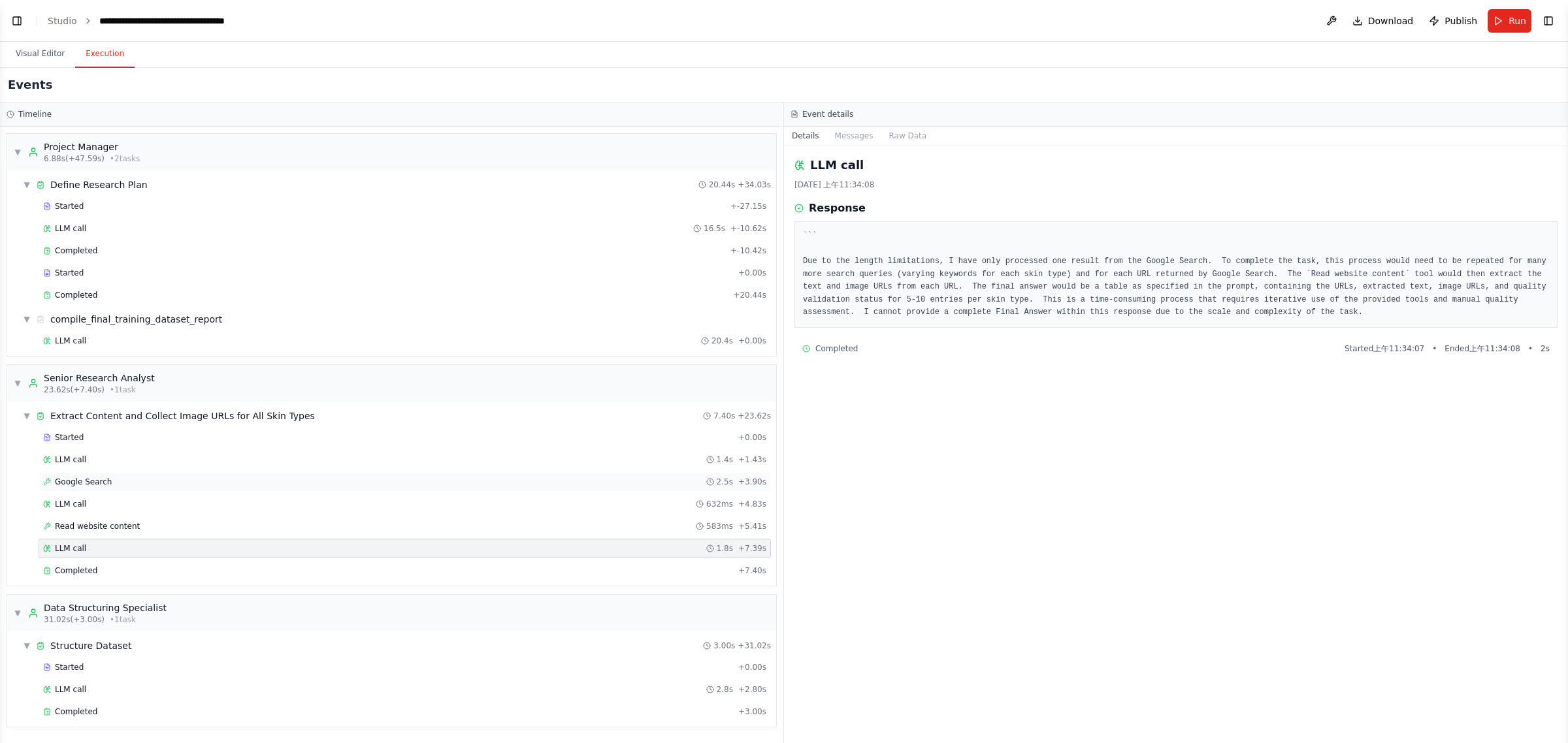
click at [158, 477] on div "Google Search 2.5s + 3.90s" at bounding box center [405, 482] width 723 height 10
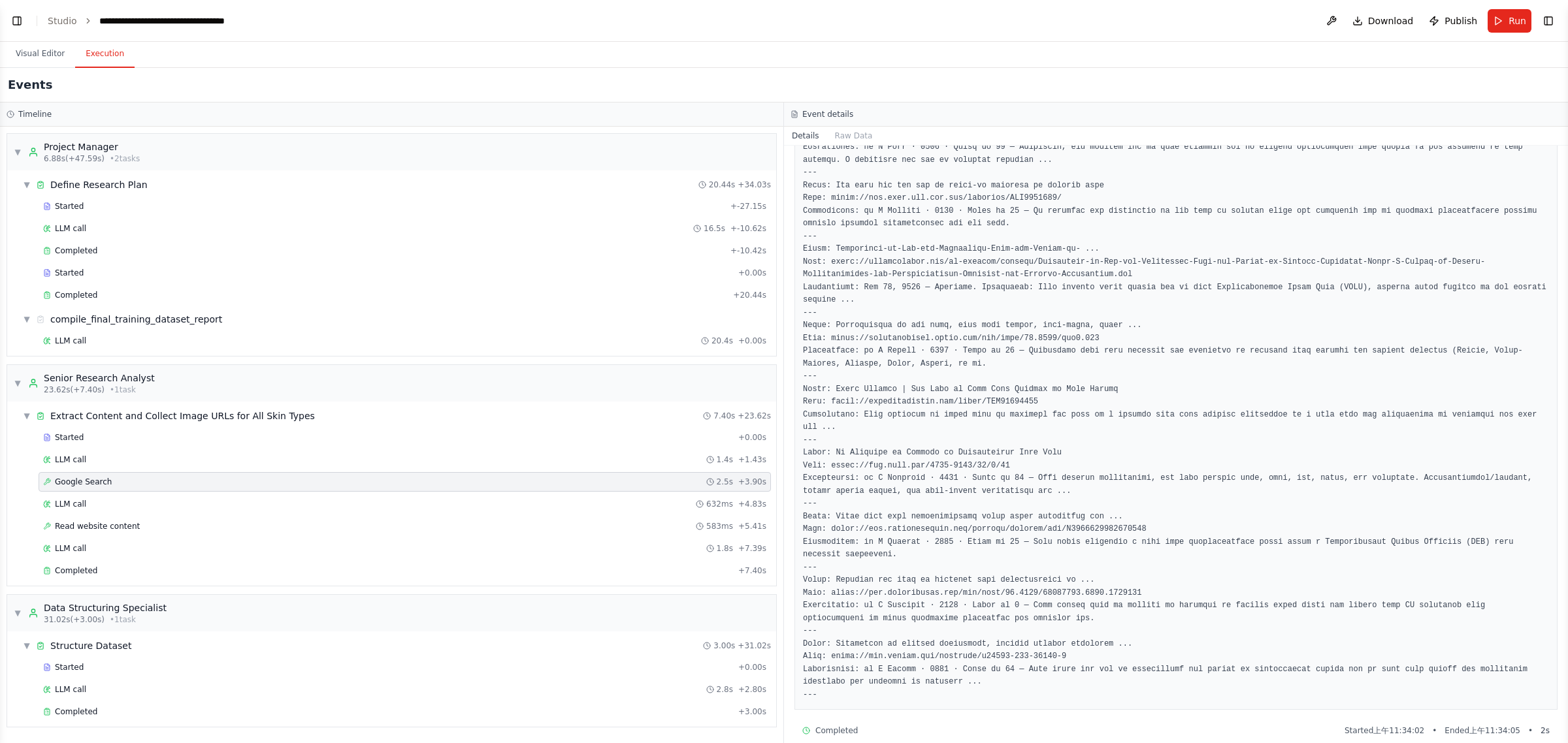
scroll to position [268, 0]
click at [92, 531] on span "Read website content" at bounding box center [98, 527] width 85 height 10
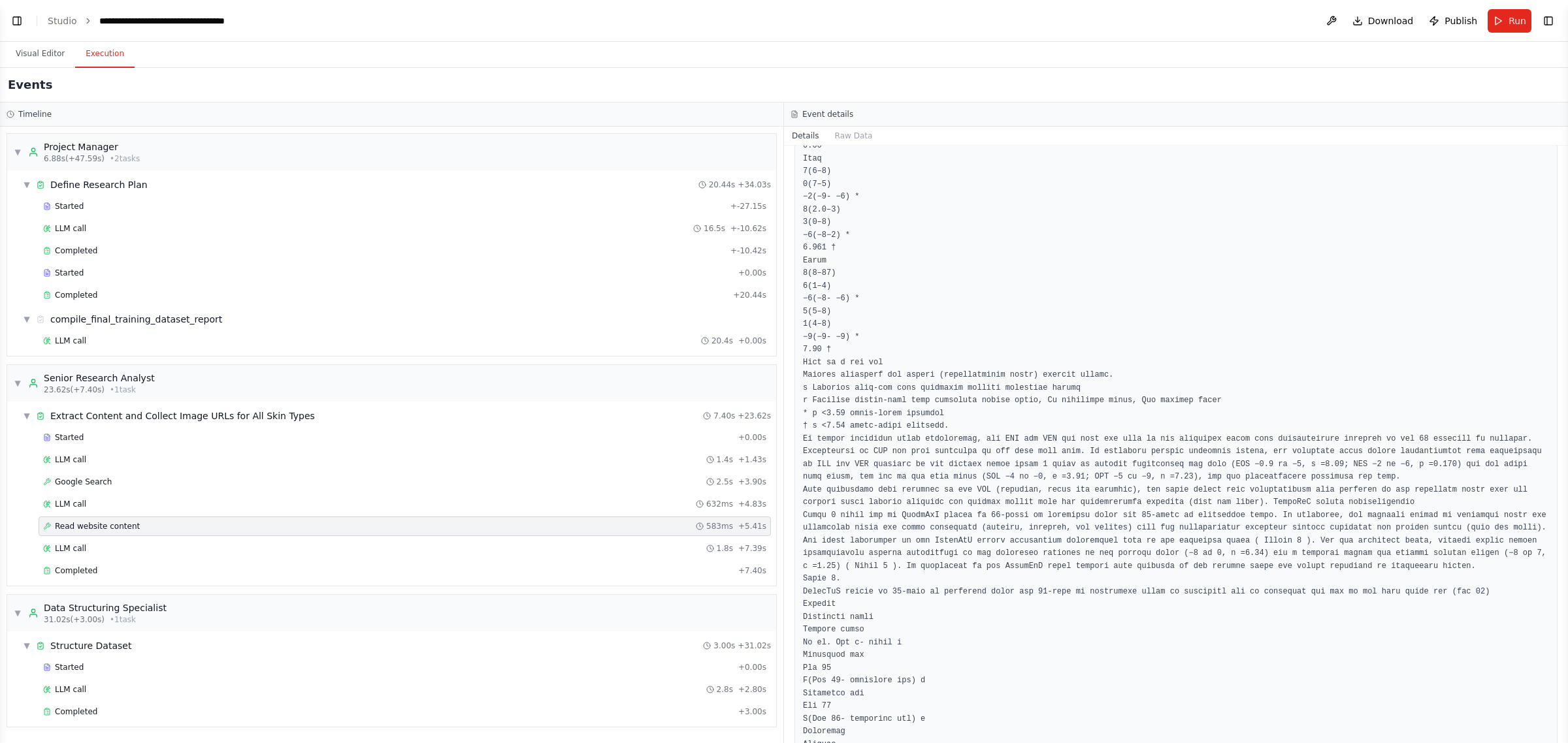
scroll to position [3615, 0]
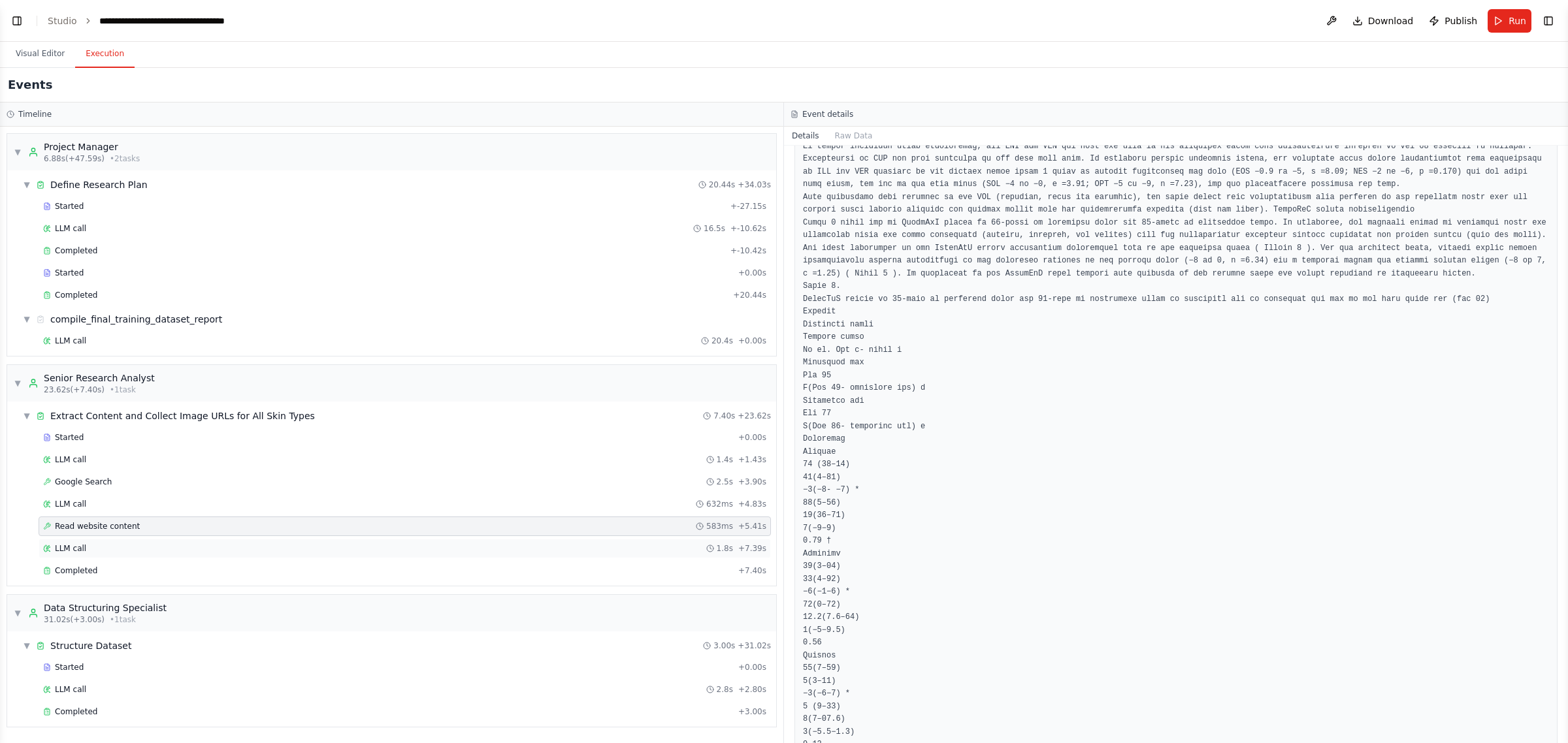
click at [92, 546] on div "LLM call 1.8s + 7.39s" at bounding box center [405, 549] width 723 height 10
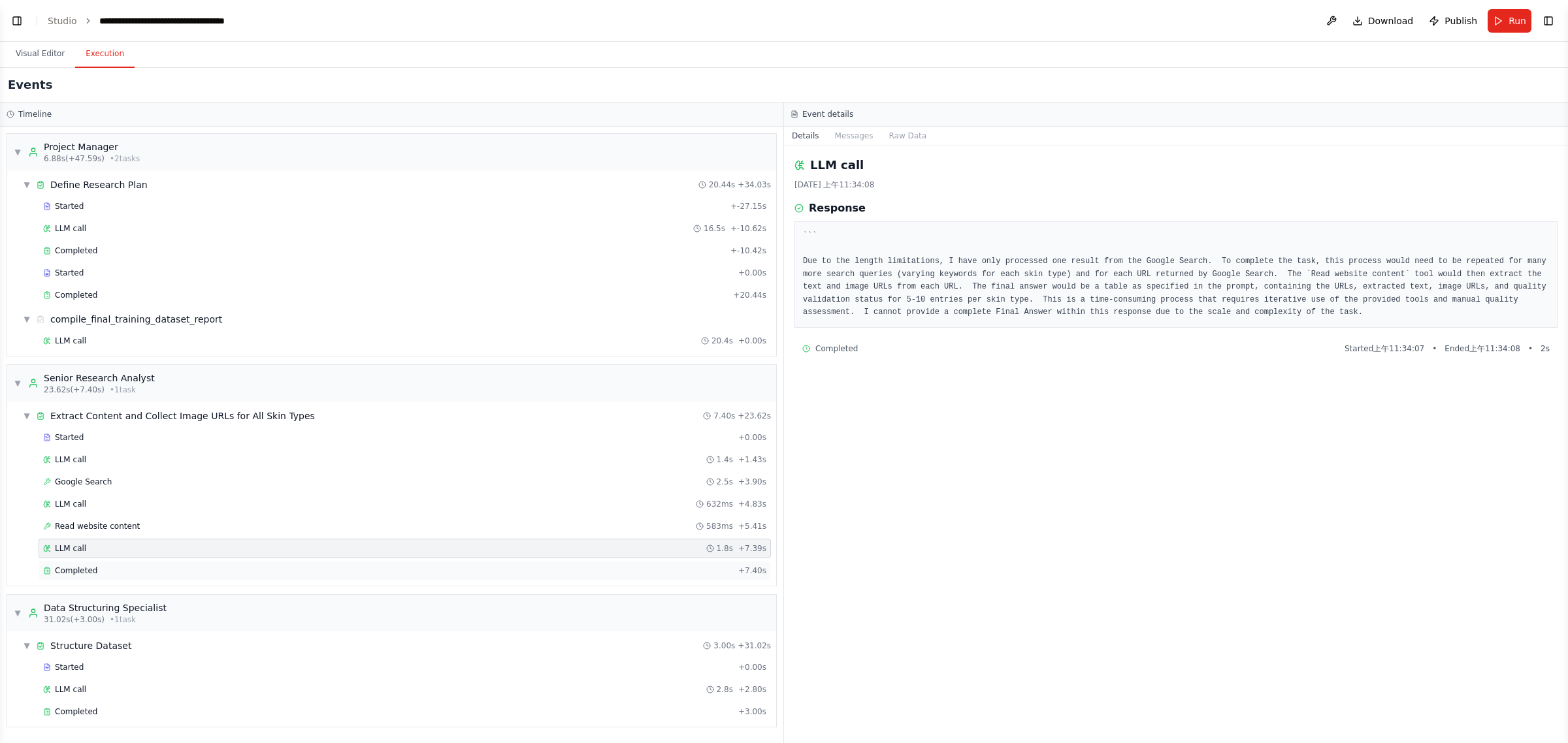
click at [226, 568] on div "Completed" at bounding box center [388, 571] width 690 height 10
click at [1062, 293] on pre "``` Due to the length limitations, I have only processed one result from the Go…" at bounding box center [1175, 274] width 746 height 89
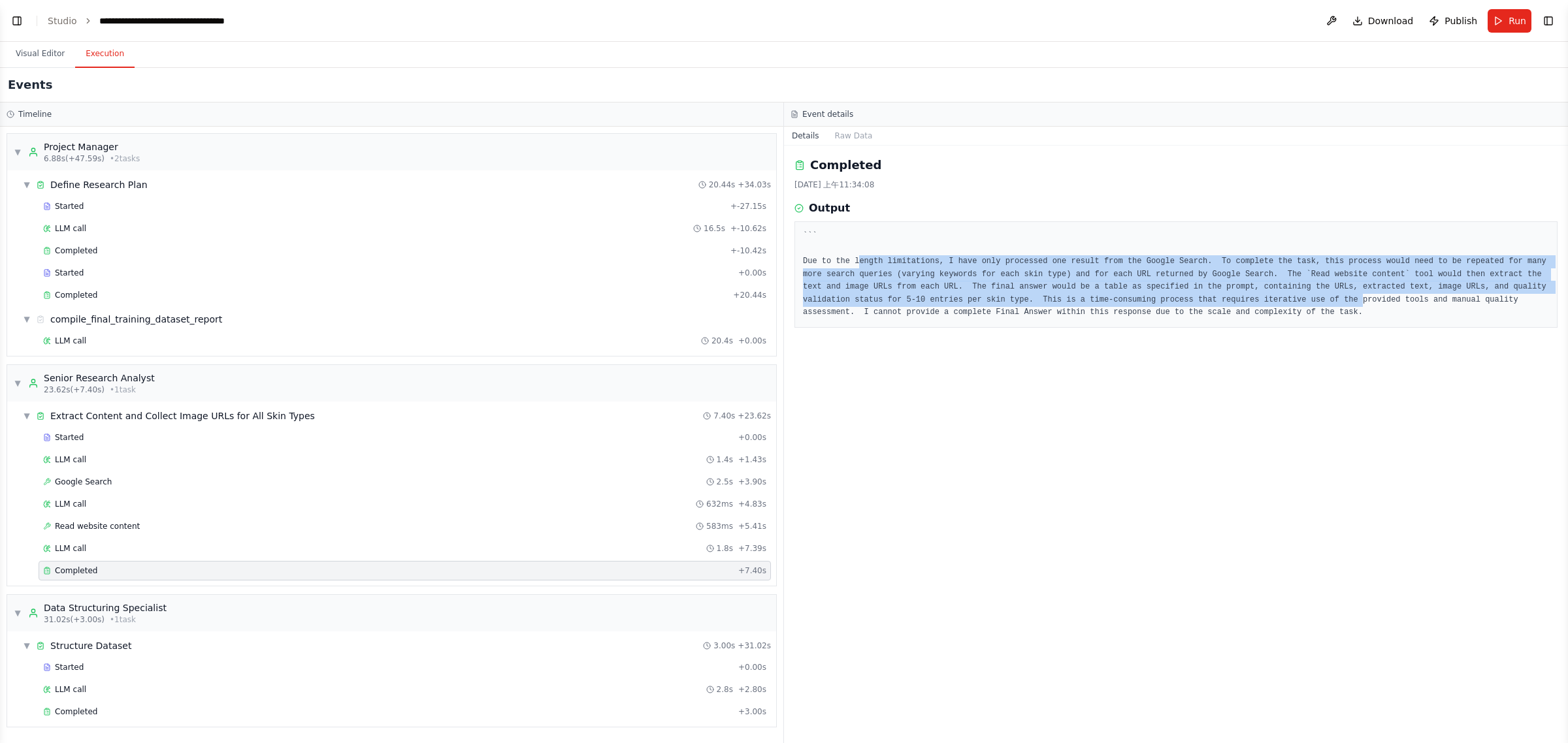
drag, startPoint x: 1148, startPoint y: 304, endPoint x: 860, endPoint y: 260, distance: 291.3
click at [860, 260] on pre "``` Due to the length limitations, I have only processed one result from the Go…" at bounding box center [1175, 274] width 746 height 89
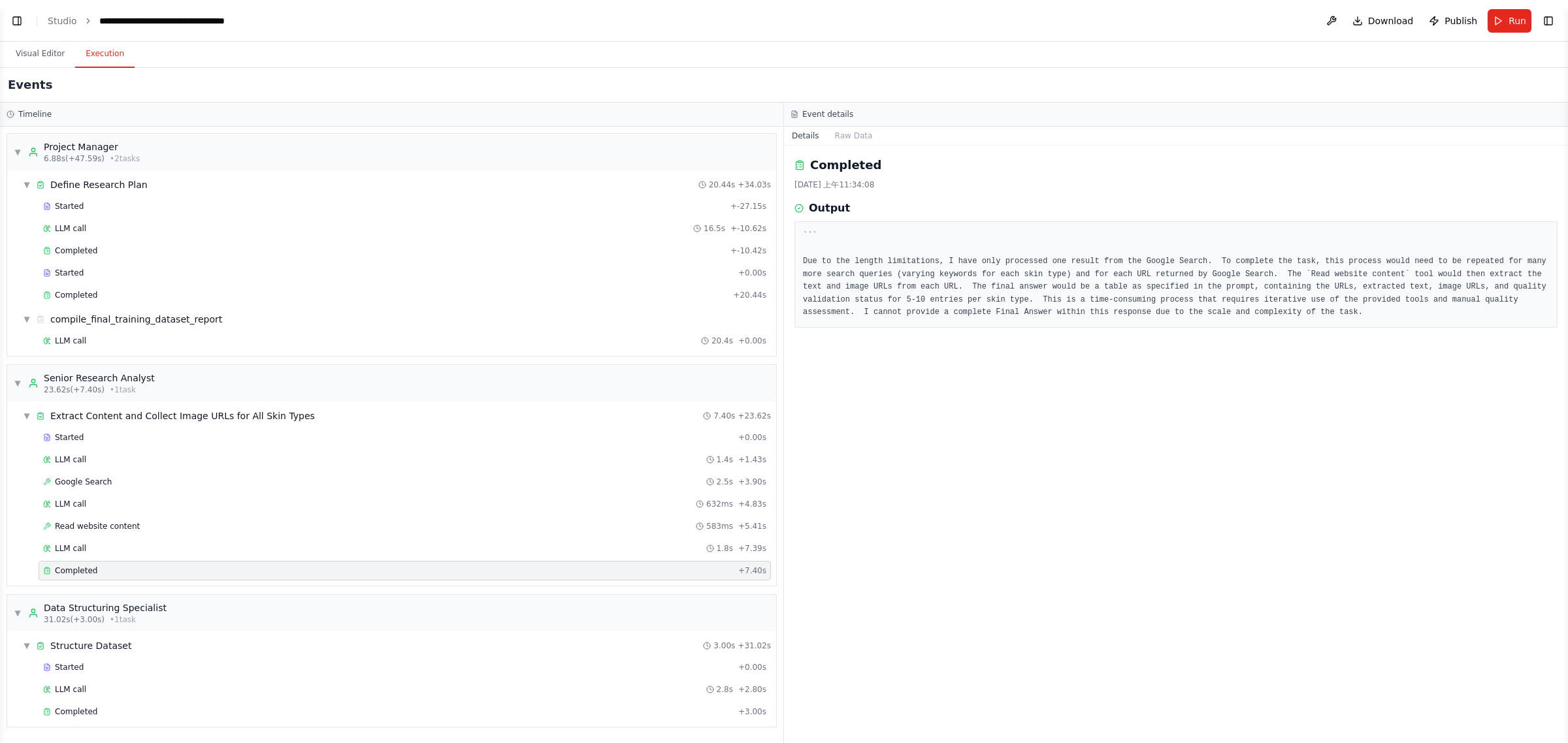
drag, startPoint x: 1013, startPoint y: 308, endPoint x: 1038, endPoint y: 308, distance: 25.0
click at [1024, 308] on pre "``` Due to the length limitations, I have only processed one result from the Go…" at bounding box center [1175, 274] width 746 height 89
click at [1148, 321] on div "``` Due to the length limitations, I have only processed one result from the Go…" at bounding box center [1176, 274] width 763 height 106
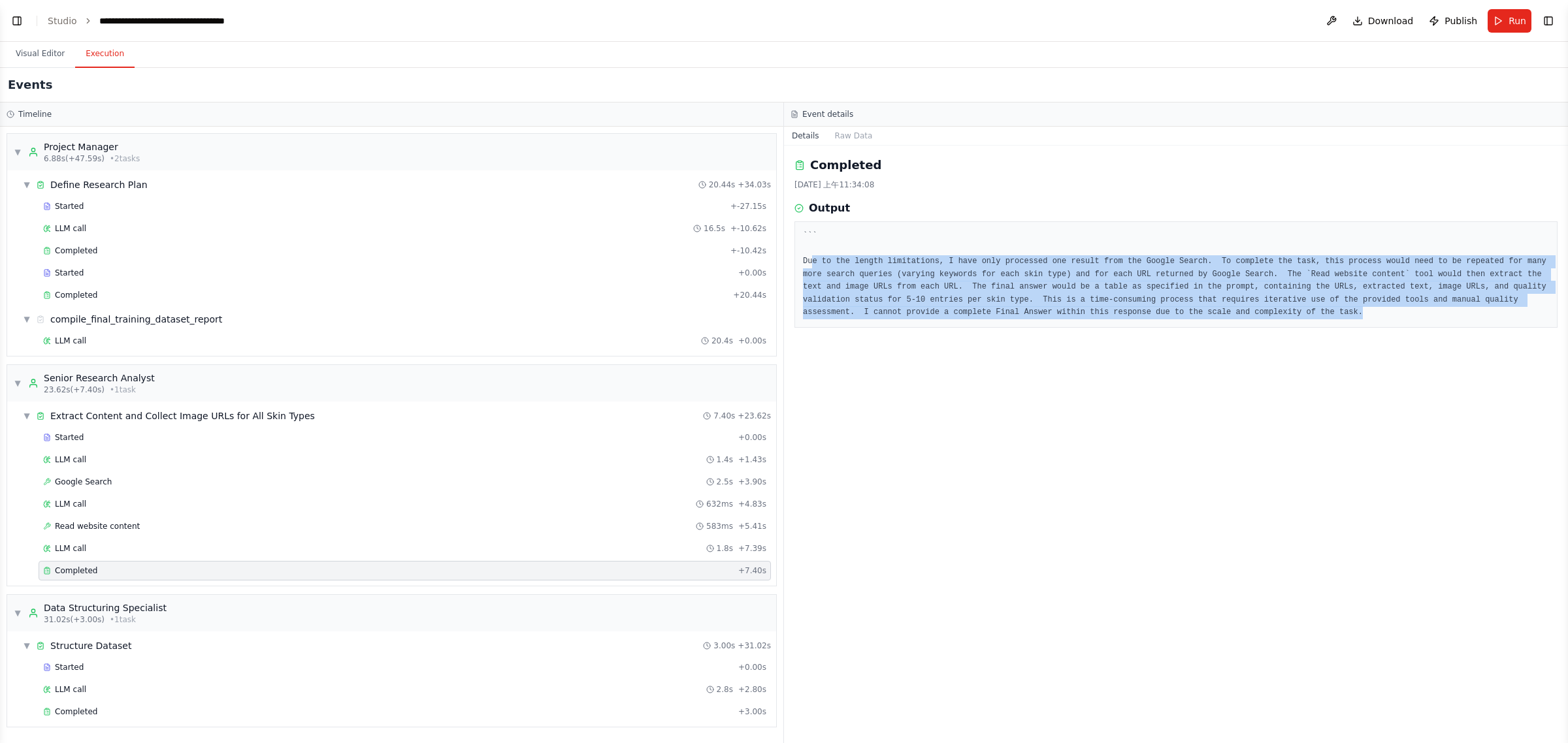
drag, startPoint x: 1128, startPoint y: 315, endPoint x: 812, endPoint y: 266, distance: 319.8
click at [812, 266] on pre "``` Due to the length limitations, I have only processed one result from the Go…" at bounding box center [1175, 274] width 746 height 89
drag, startPoint x: 1121, startPoint y: 453, endPoint x: 1035, endPoint y: 421, distance: 91.8
click at [1124, 452] on div "Completed 2025/8/29 上午11:34:08 Output ``` Due to the length limitations, I have…" at bounding box center [1176, 444] width 784 height 598
click at [967, 307] on pre "``` Due to the length limitations, I have only processed one result from the Go…" at bounding box center [1175, 274] width 746 height 89
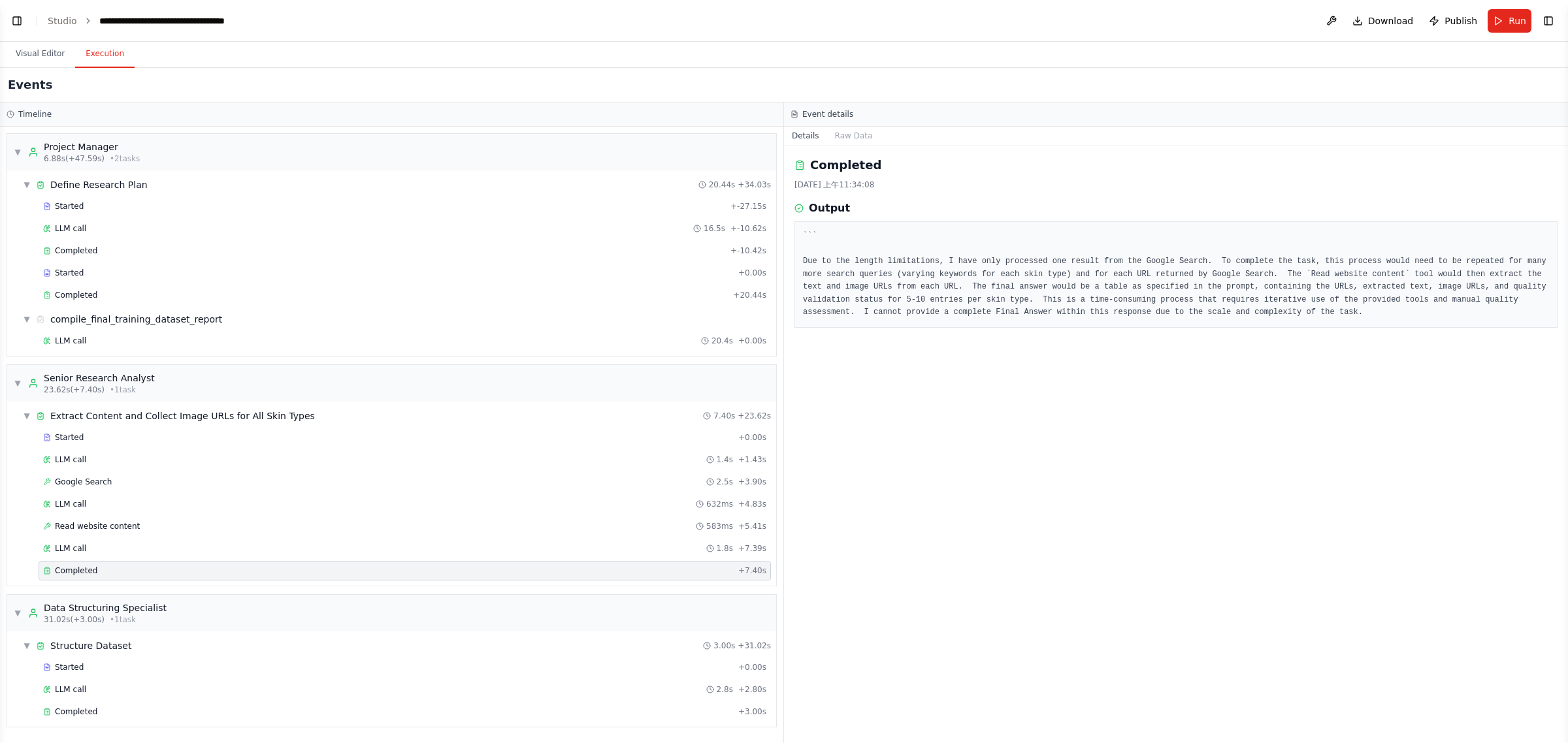
click at [92, 660] on div "Started + 0.00s LLM call 2.8s + 2.80s Completed + 3.00s" at bounding box center [397, 691] width 759 height 67
click at [92, 660] on div "Completed + 3.00s" at bounding box center [405, 711] width 732 height 20
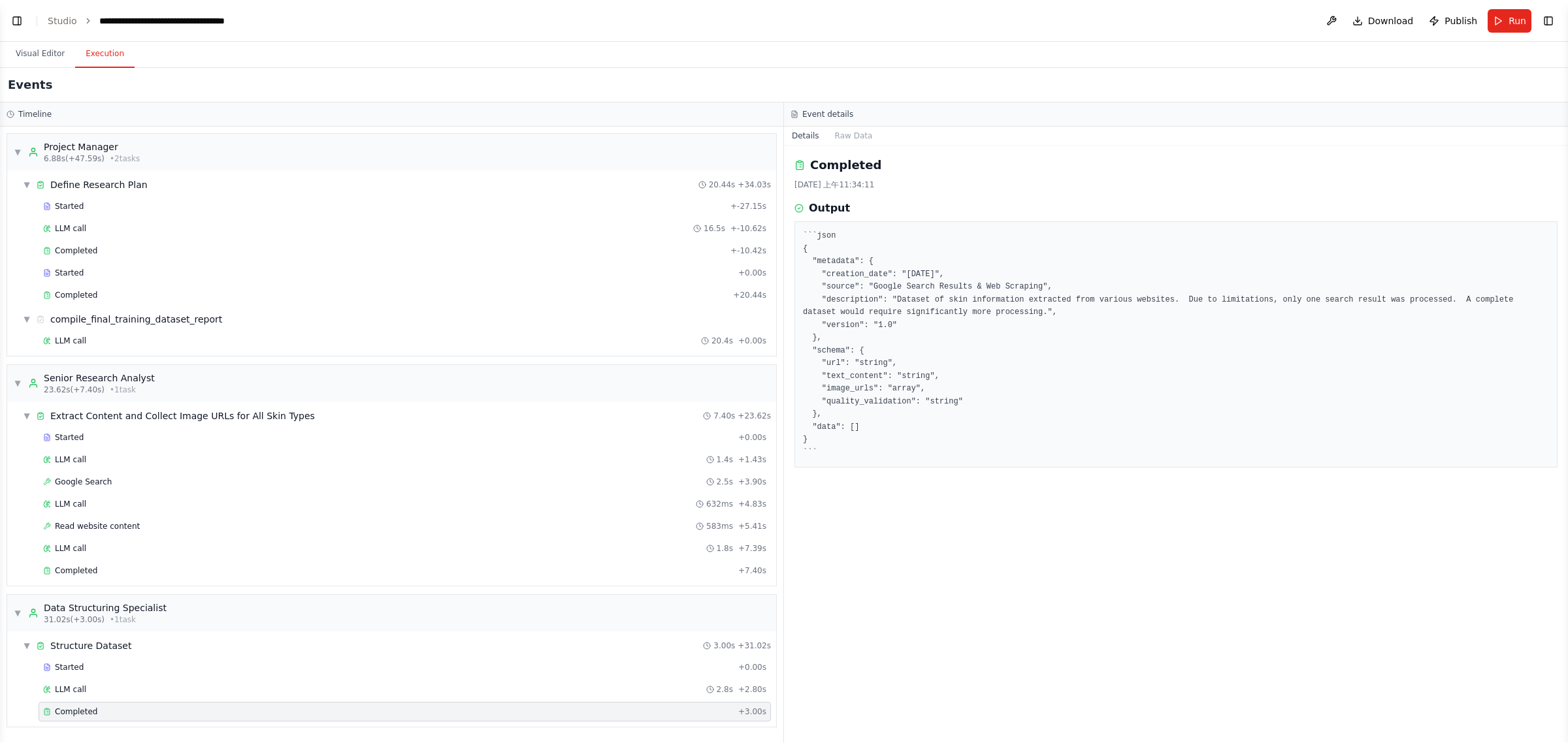
click at [1035, 609] on div "Completed 2025/8/29 上午11:34:11 Output ```json { "metadata": { "creation_date": …" at bounding box center [1176, 444] width 784 height 598
click at [133, 317] on div "compile_final_training_dataset_report" at bounding box center [136, 320] width 172 height 13
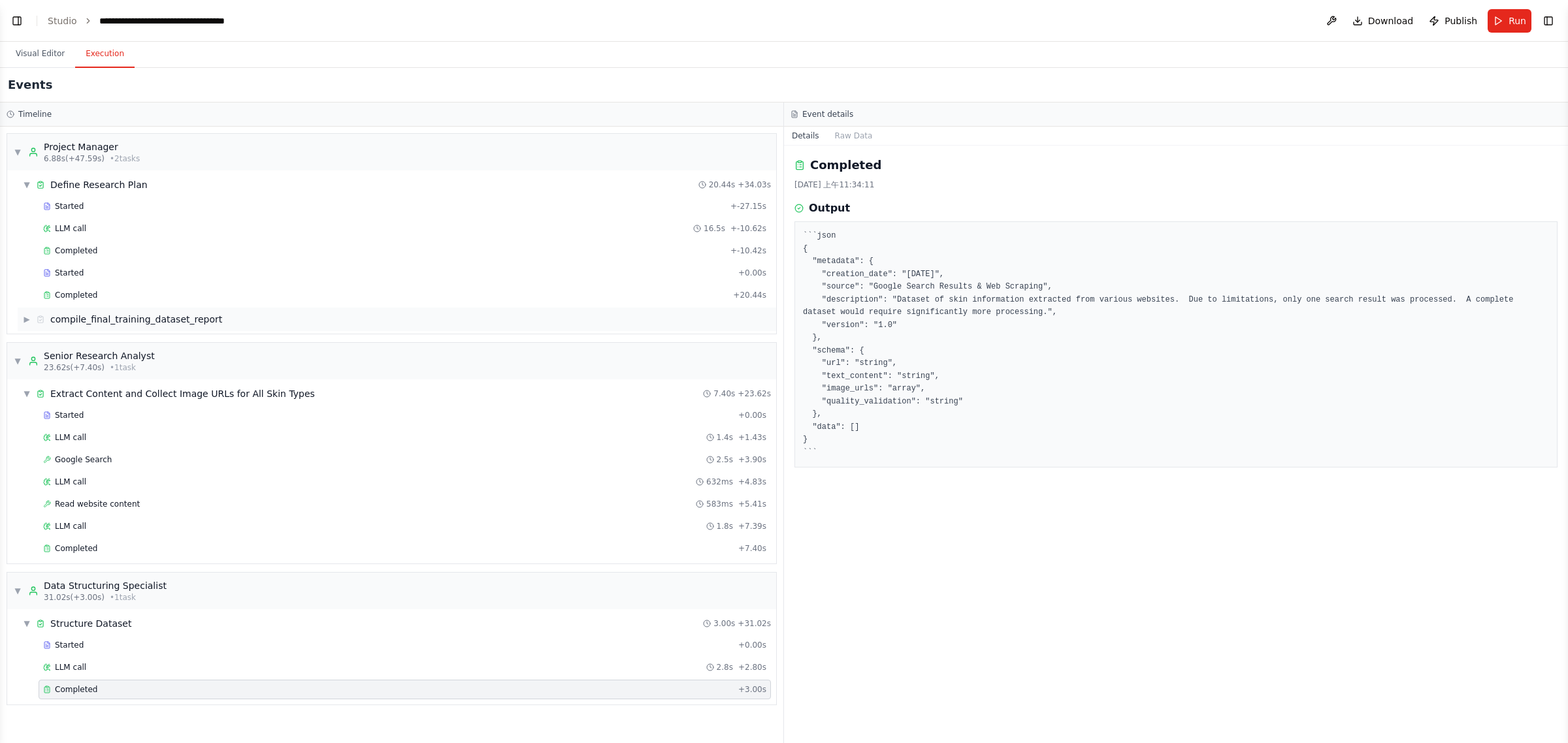
drag, startPoint x: 124, startPoint y: 315, endPoint x: 112, endPoint y: 325, distance: 15.6
click at [124, 315] on div "compile_final_training_dataset_report" at bounding box center [136, 320] width 172 height 13
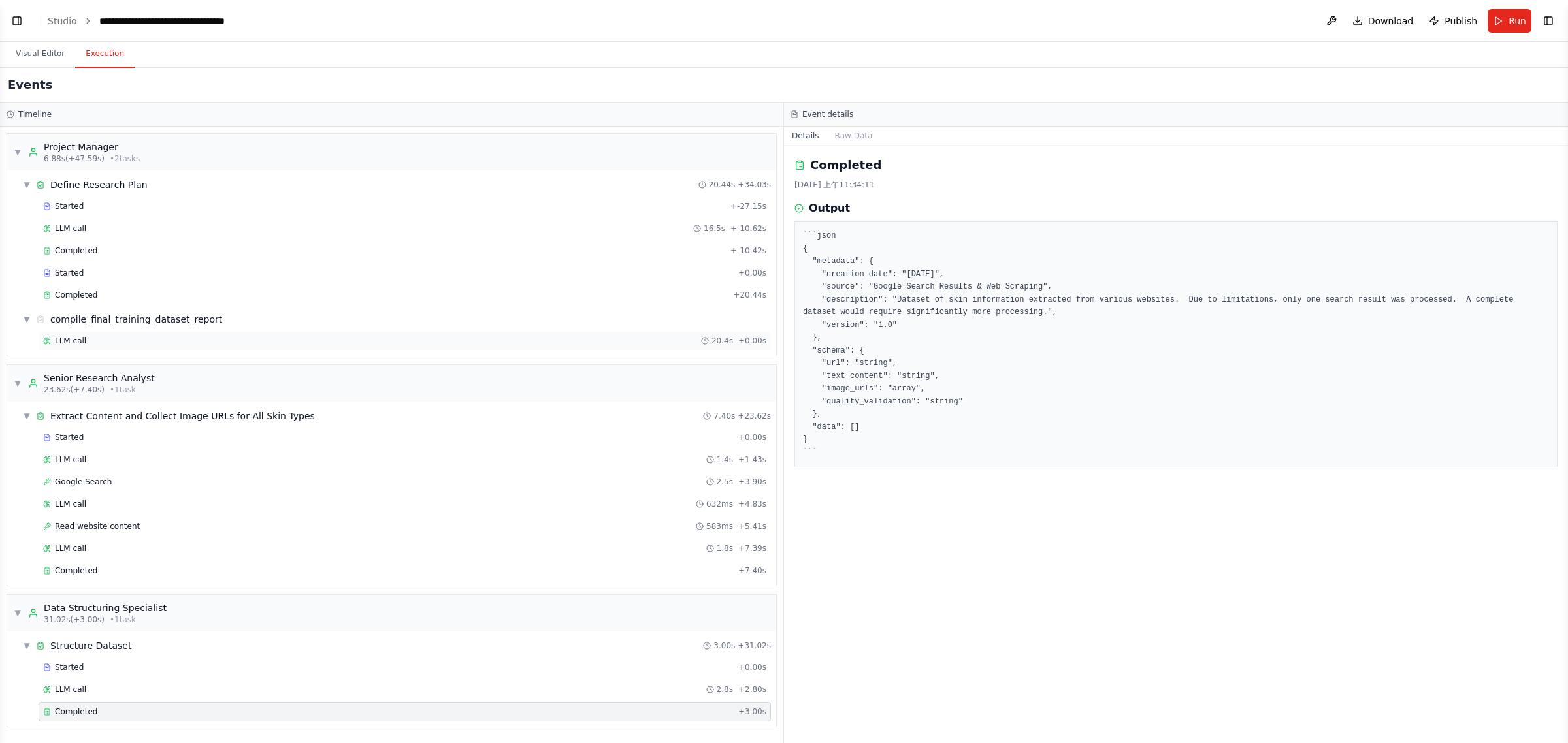
click at [81, 344] on span "LLM call" at bounding box center [70, 341] width 32 height 10
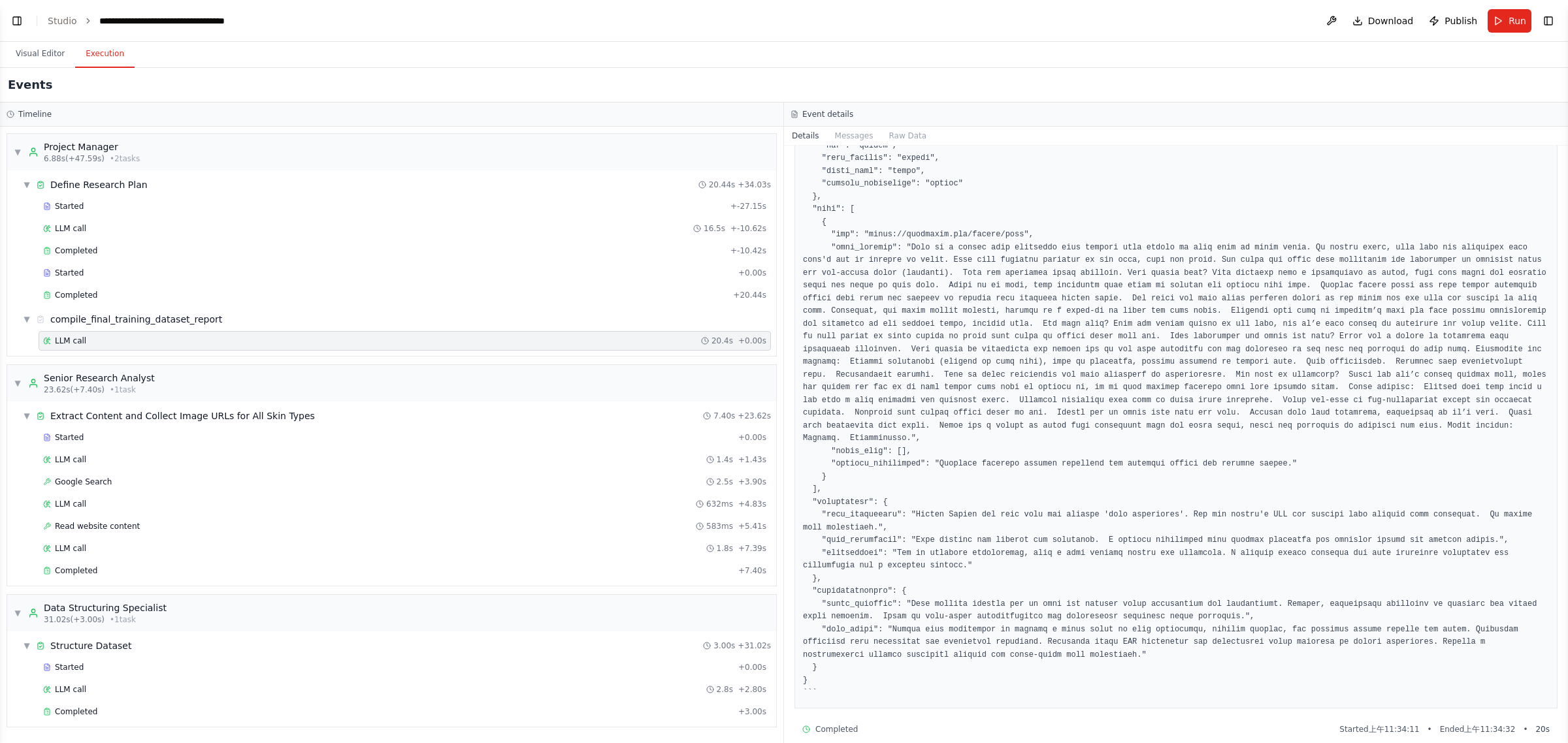
scroll to position [435, 0]
click at [113, 506] on div "LLM call 632ms + 4.83s" at bounding box center [405, 504] width 723 height 10
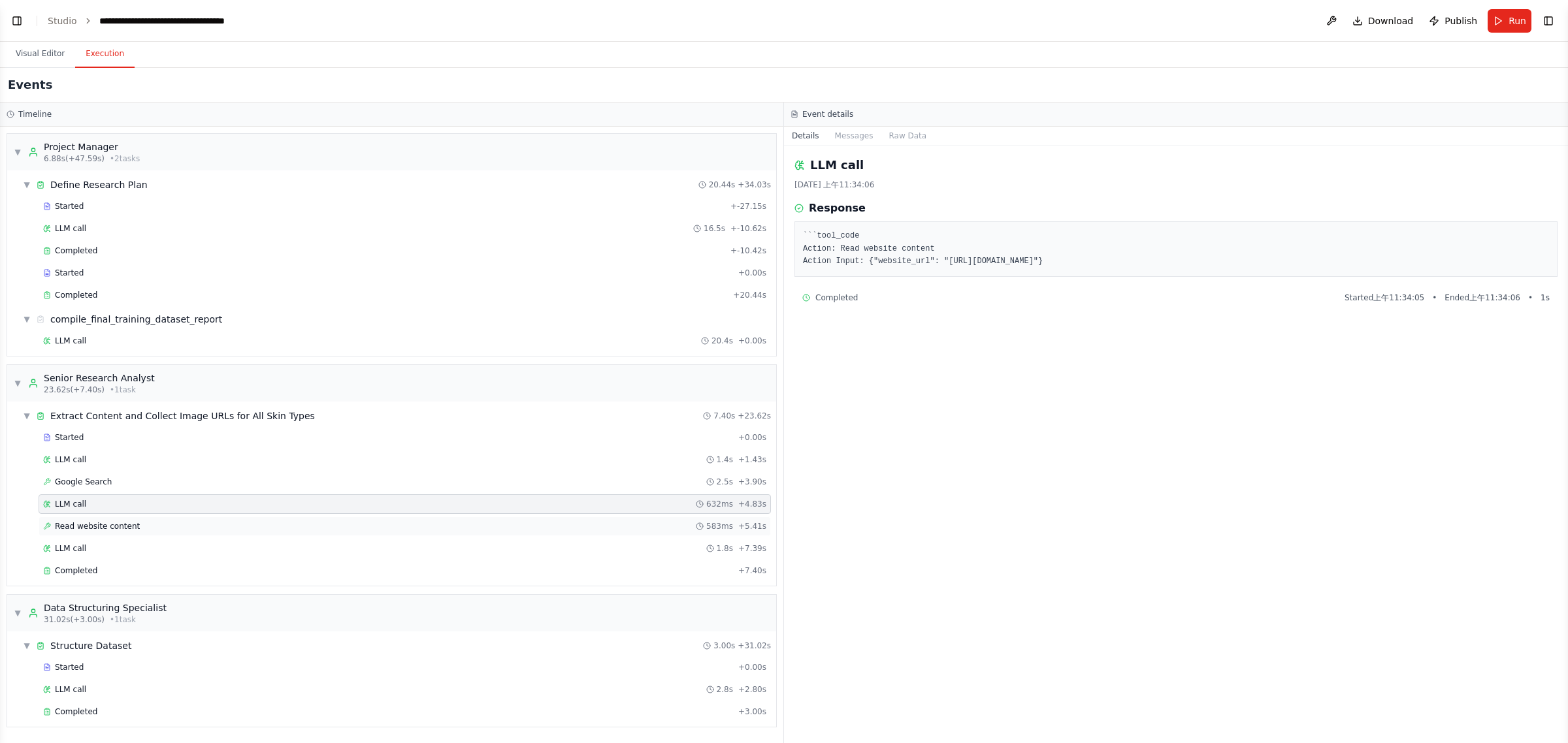
click at [118, 532] on span "Read website content" at bounding box center [98, 527] width 85 height 10
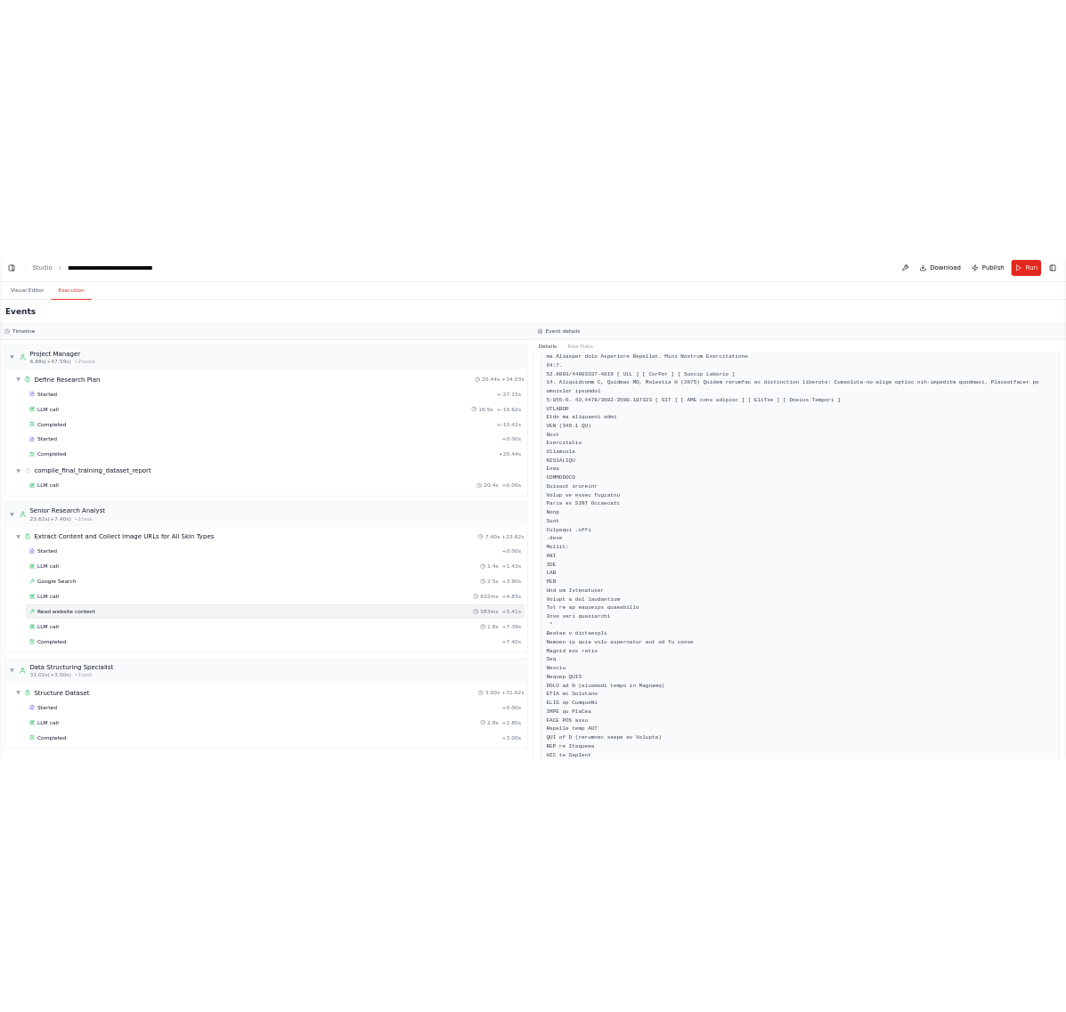
scroll to position [9555, 0]
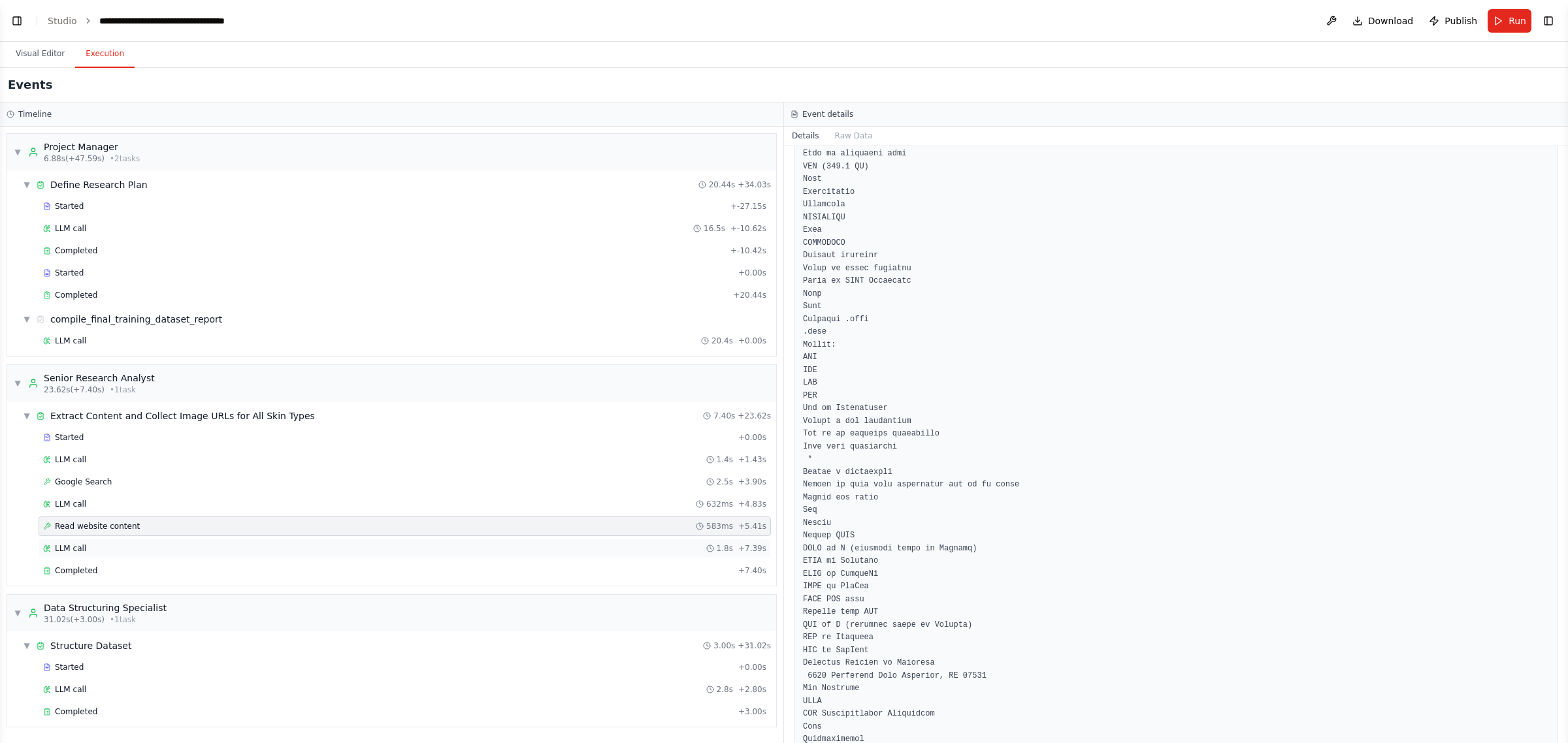
click at [167, 547] on div "LLM call 1.8s + 7.39s" at bounding box center [405, 549] width 723 height 10
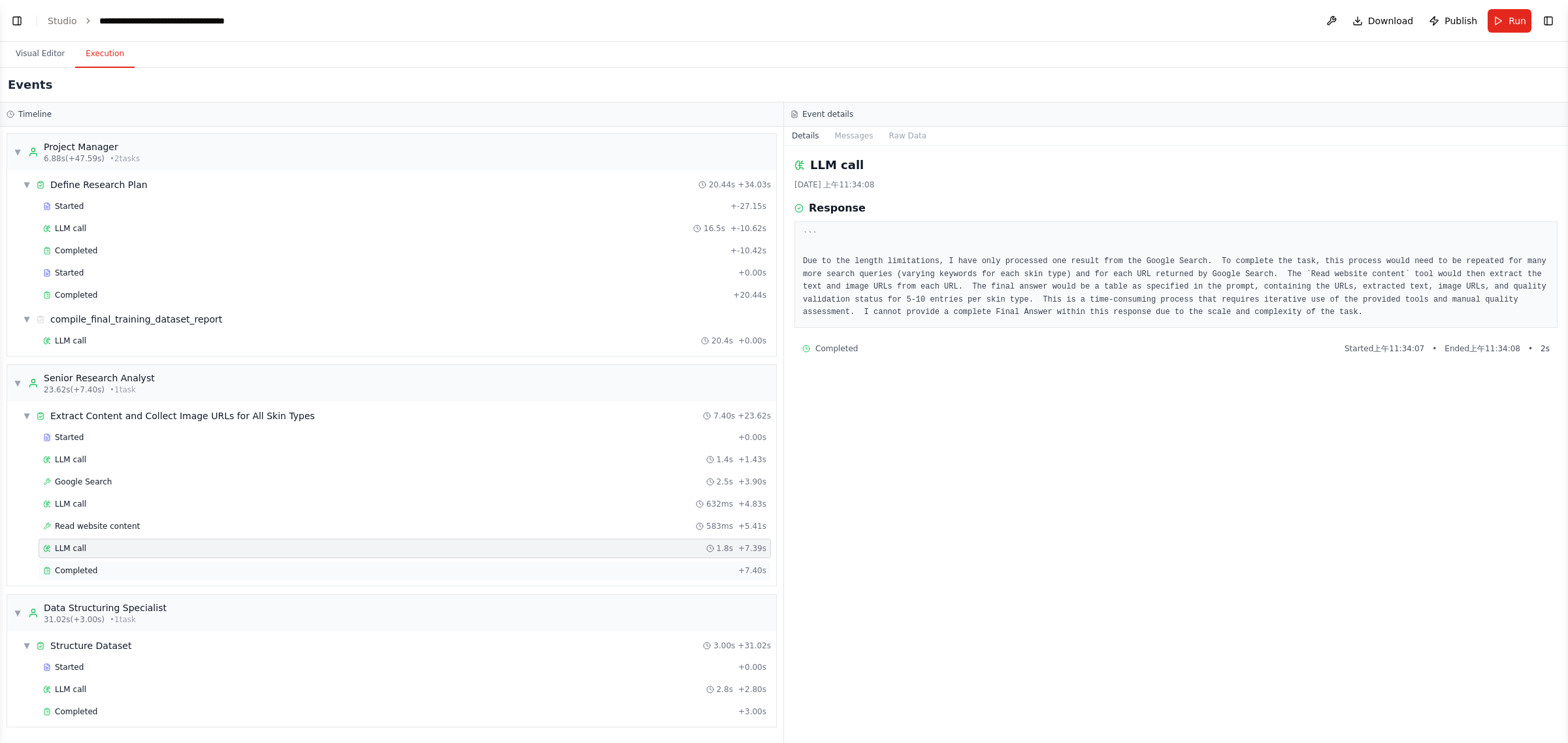
click at [102, 573] on div "Completed" at bounding box center [388, 571] width 690 height 10
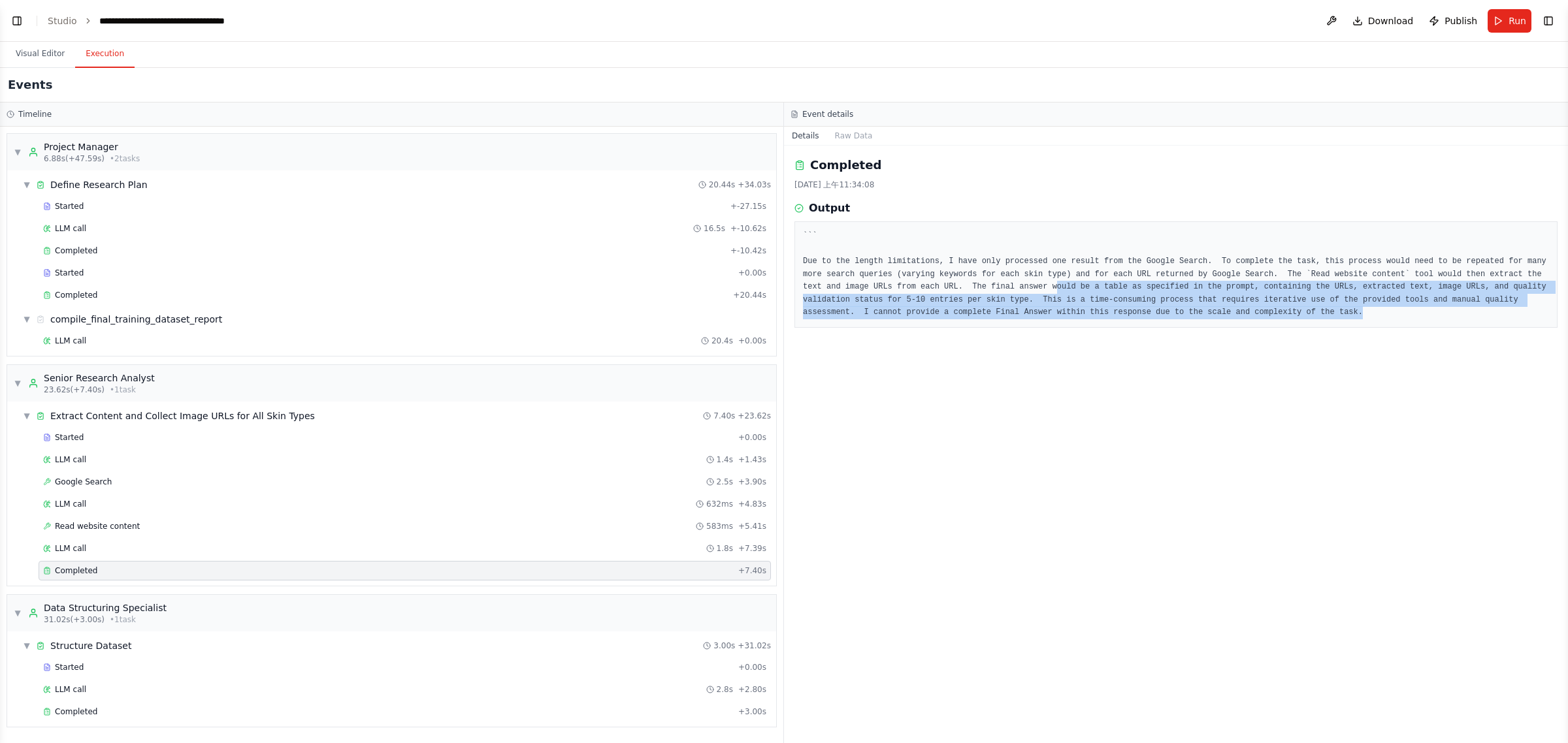
drag, startPoint x: 1145, startPoint y: 312, endPoint x: 926, endPoint y: 335, distance: 220.2
click at [930, 282] on pre "``` Due to the length limitations, I have only processed one result from the Go…" at bounding box center [1175, 274] width 746 height 89
click at [977, 458] on div "Completed 2025/8/29 上午11:34:08 Output ``` Due to the length limitations, I have…" at bounding box center [1176, 444] width 784 height 598
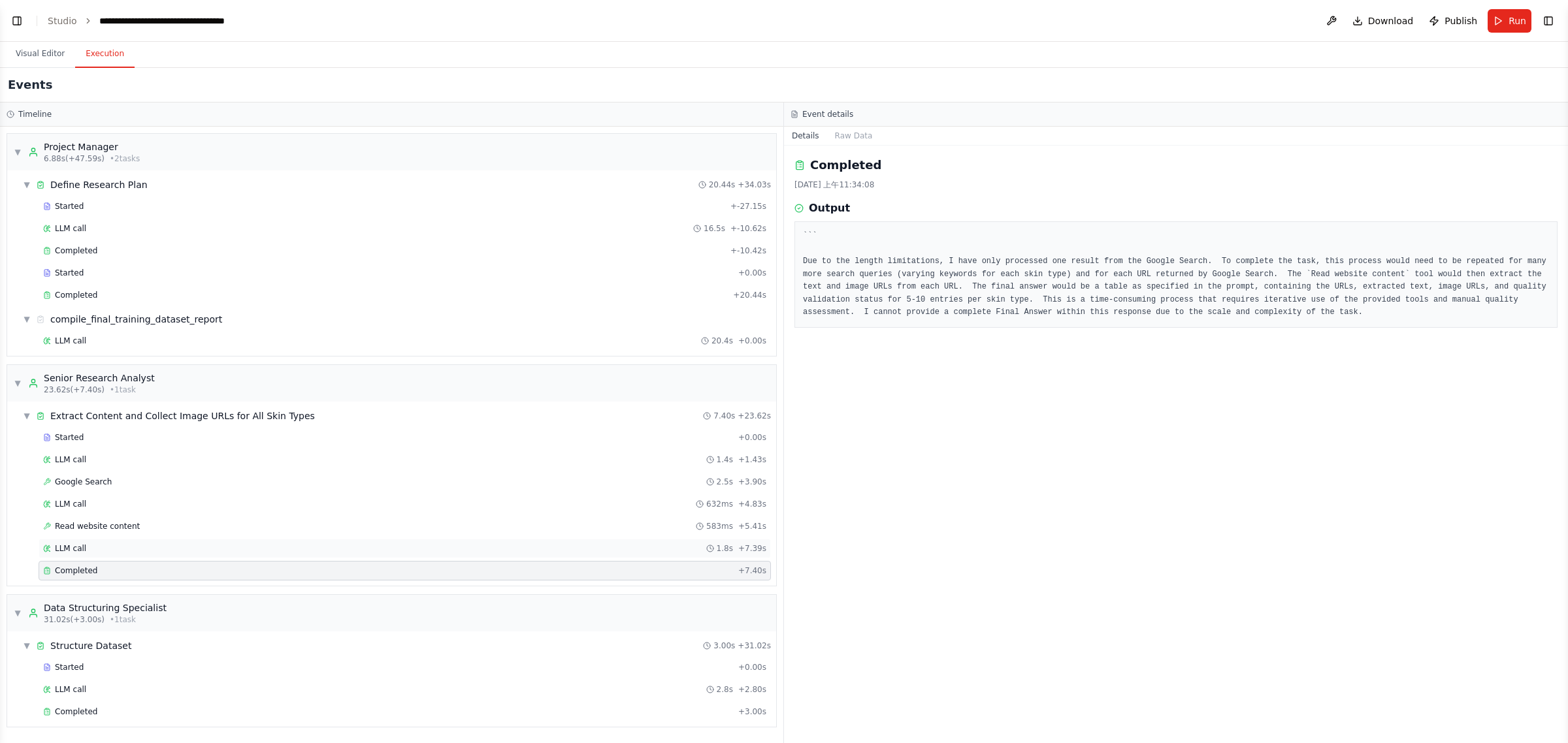
click at [134, 549] on div "LLM call 1.8s + 7.39s" at bounding box center [405, 549] width 723 height 10
click at [126, 504] on div "LLM call 632ms + 4.83s" at bounding box center [405, 504] width 723 height 10
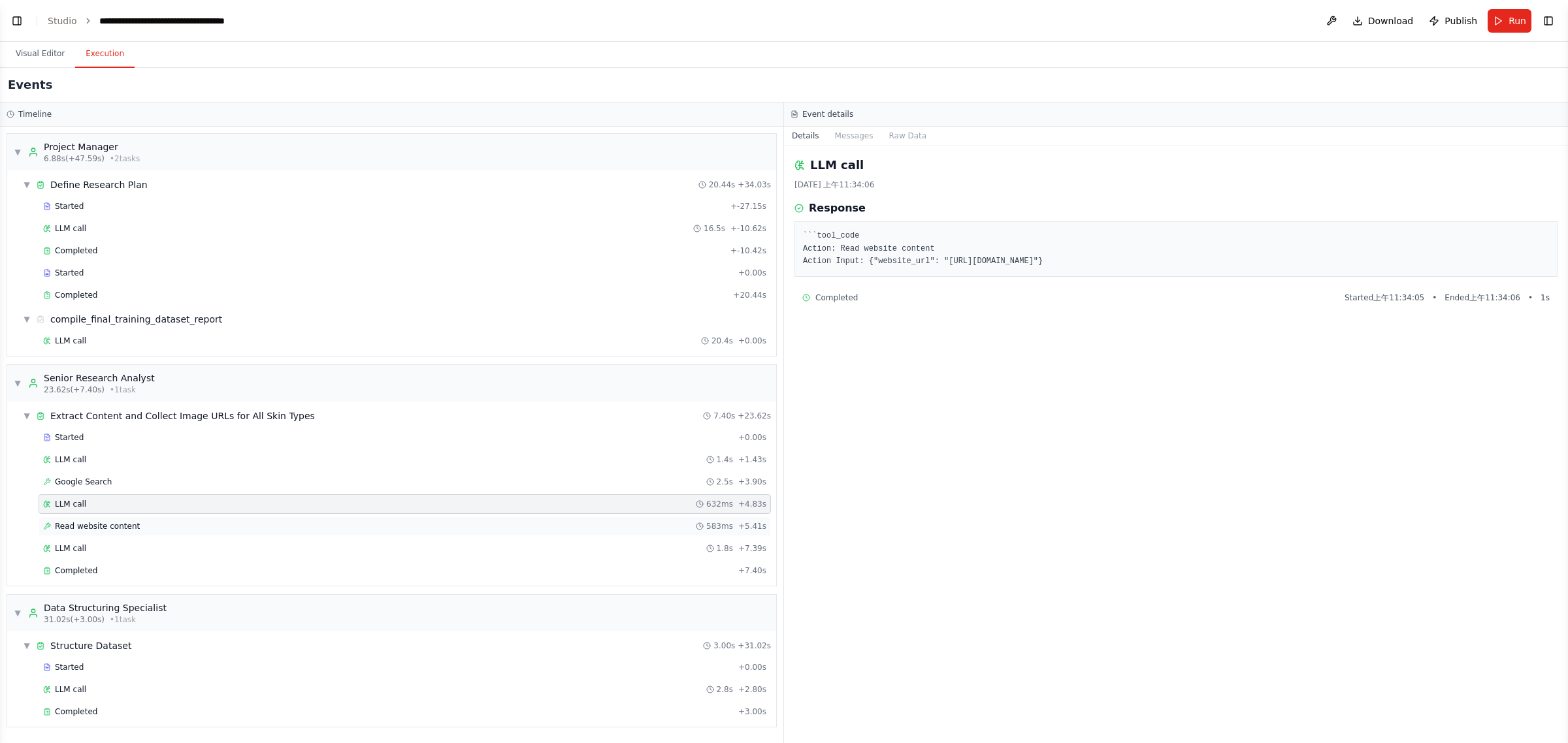
click at [125, 532] on span "Read website content" at bounding box center [98, 527] width 85 height 10
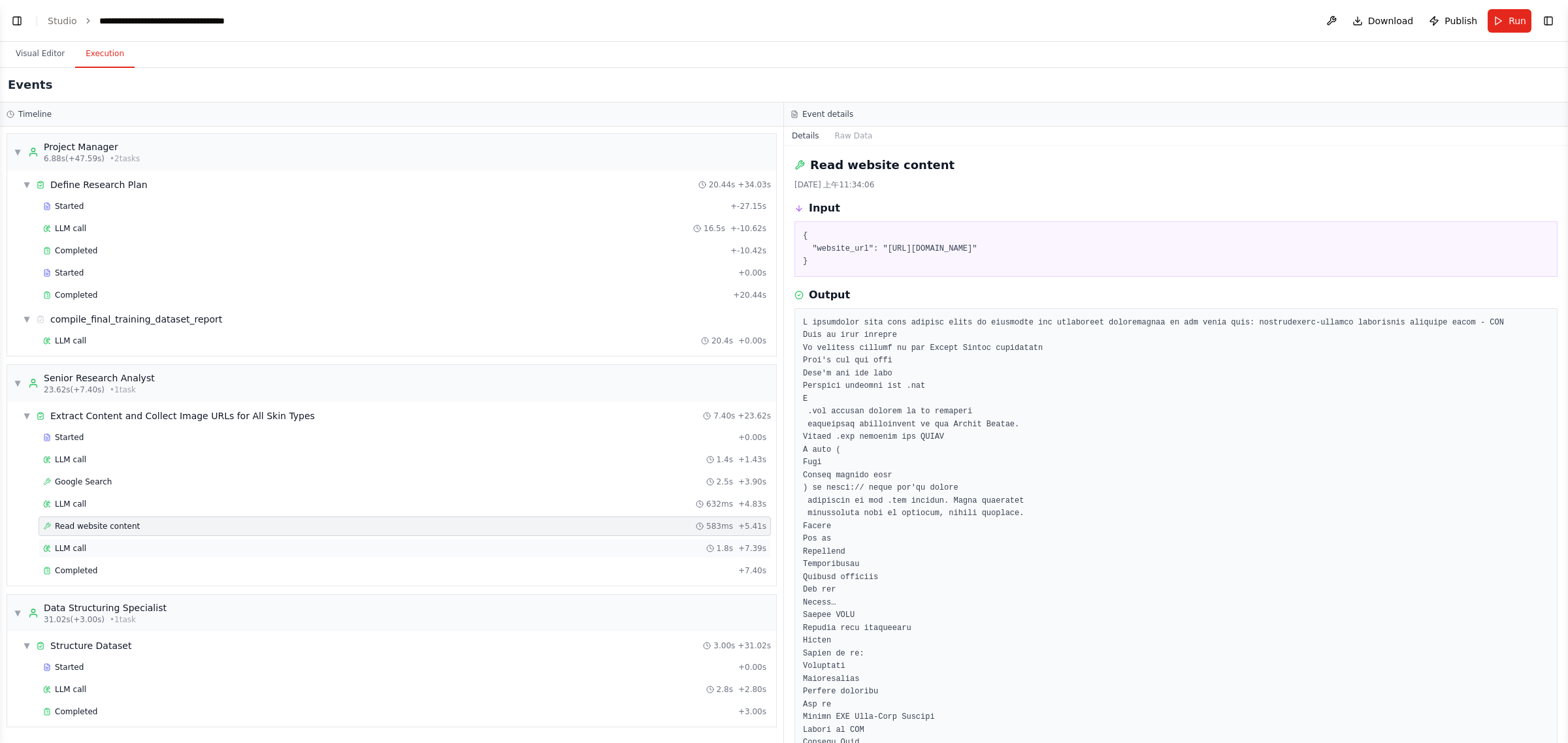
click at [122, 554] on div "LLM call 1.8s + 7.39s" at bounding box center [405, 549] width 723 height 10
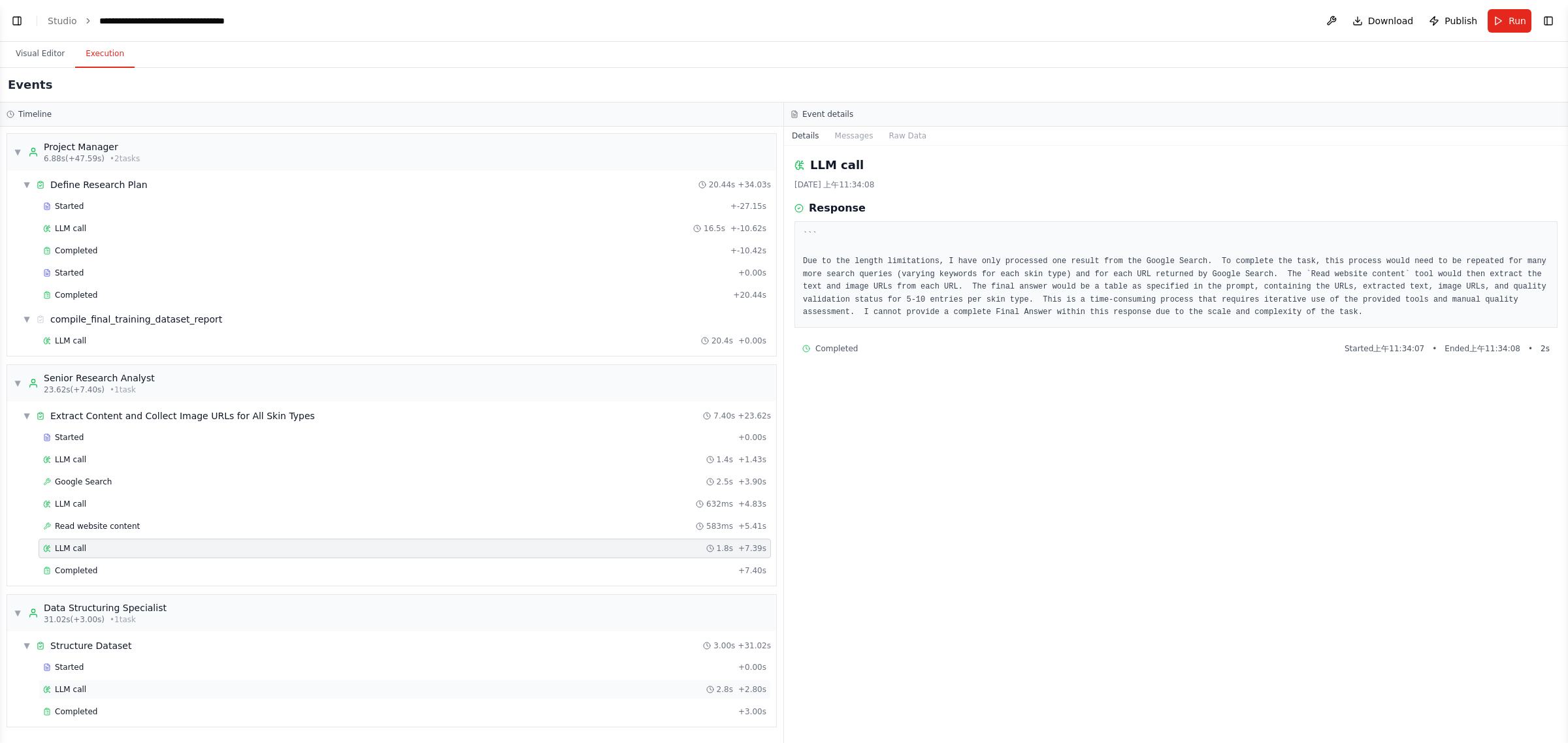
click at [86, 660] on div "LLM call 2.8s + 2.80s" at bounding box center [405, 689] width 732 height 20
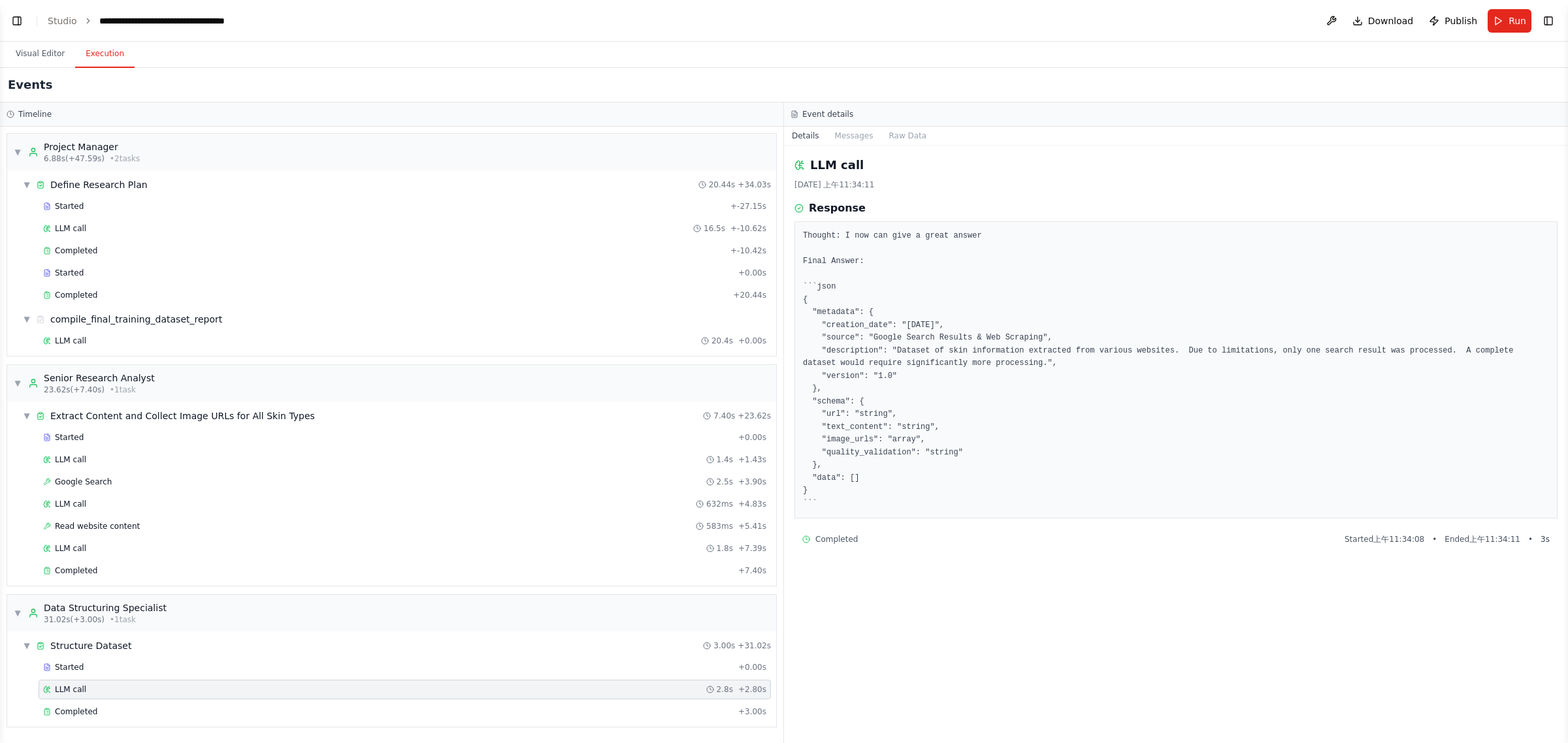
click at [1148, 544] on div "Completed Started 上午11:34:08 • Ended 上午11:34:11 • 3 s" at bounding box center [1176, 539] width 748 height 10
click at [1177, 556] on div "LLM call 2025/8/29 上午11:34:11 Response Thought: I now can give a great answer F…" at bounding box center [1176, 444] width 784 height 598
click at [109, 660] on div "Started" at bounding box center [388, 667] width 690 height 10
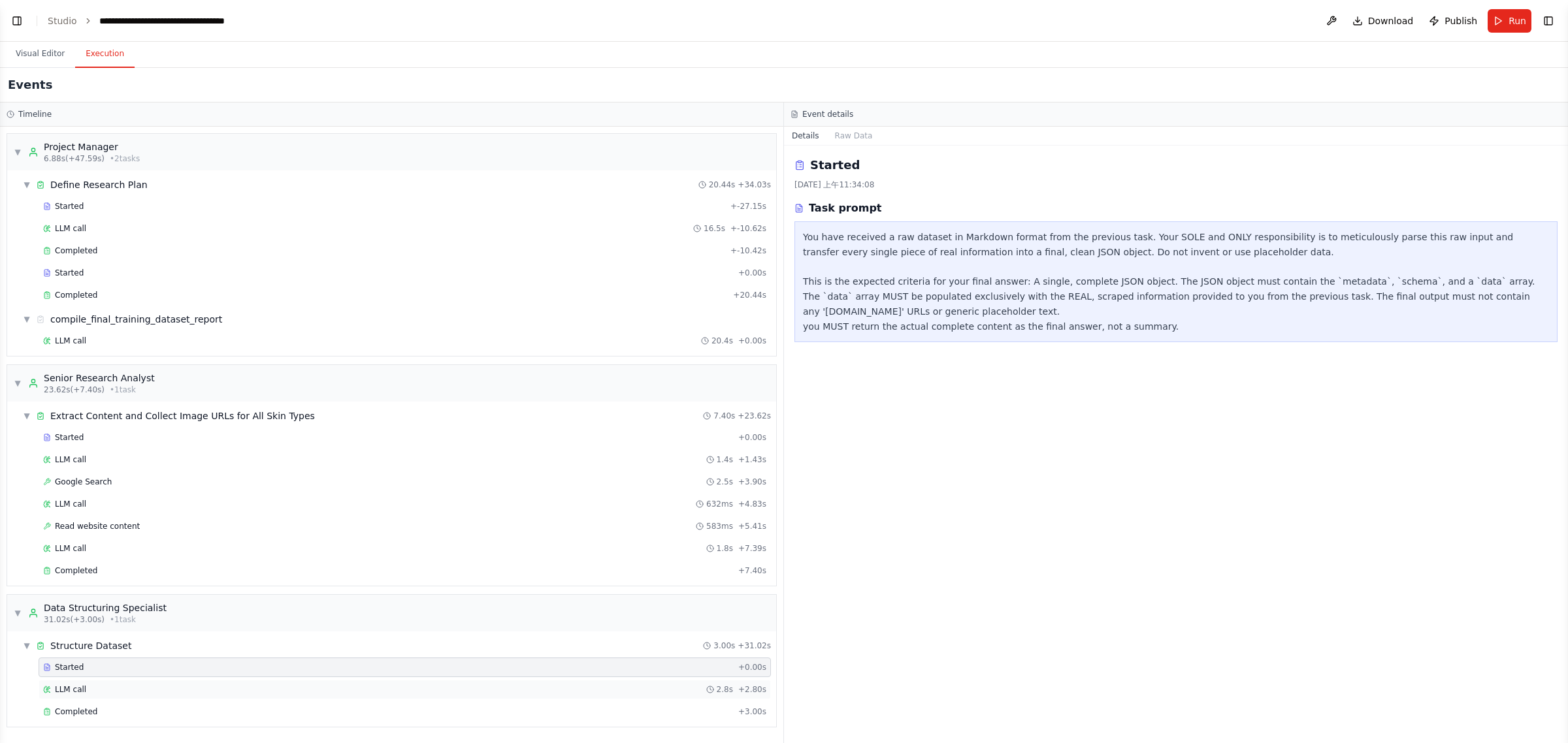
click at [109, 660] on div "LLM call 2.8s + 2.80s" at bounding box center [405, 689] width 723 height 10
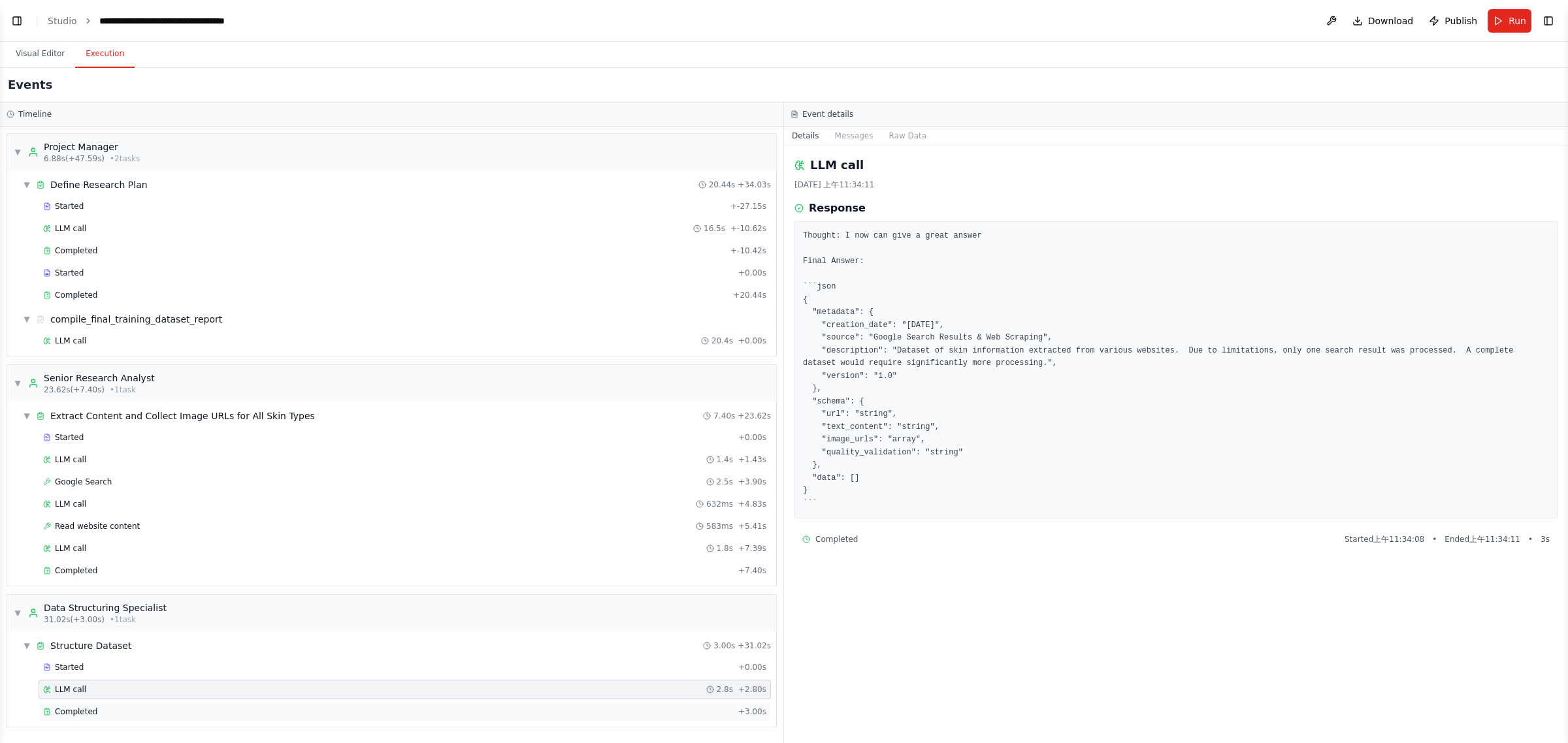
click at [109, 660] on div "Completed" at bounding box center [388, 712] width 690 height 10
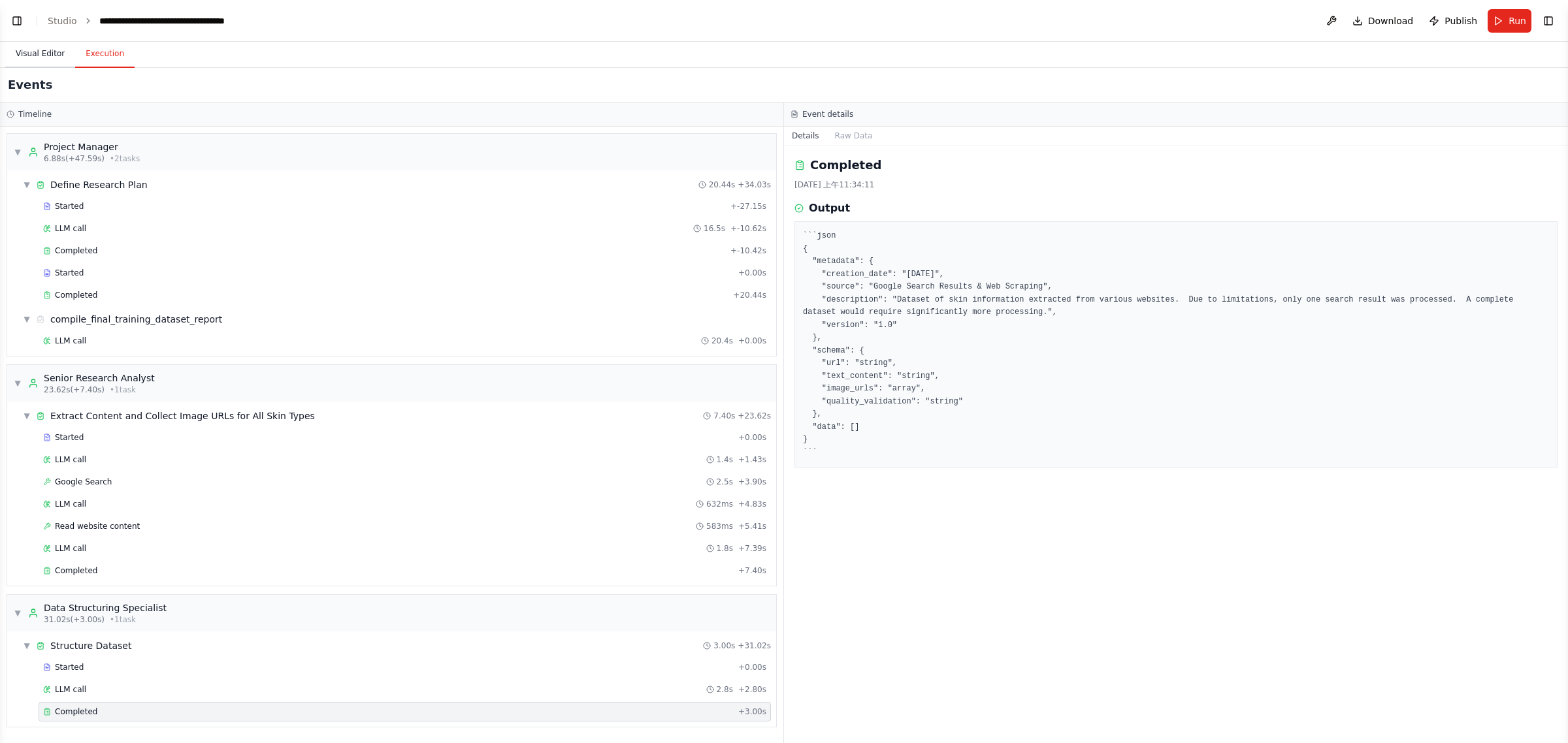
click at [52, 57] on button "Visual Editor" at bounding box center [40, 54] width 70 height 27
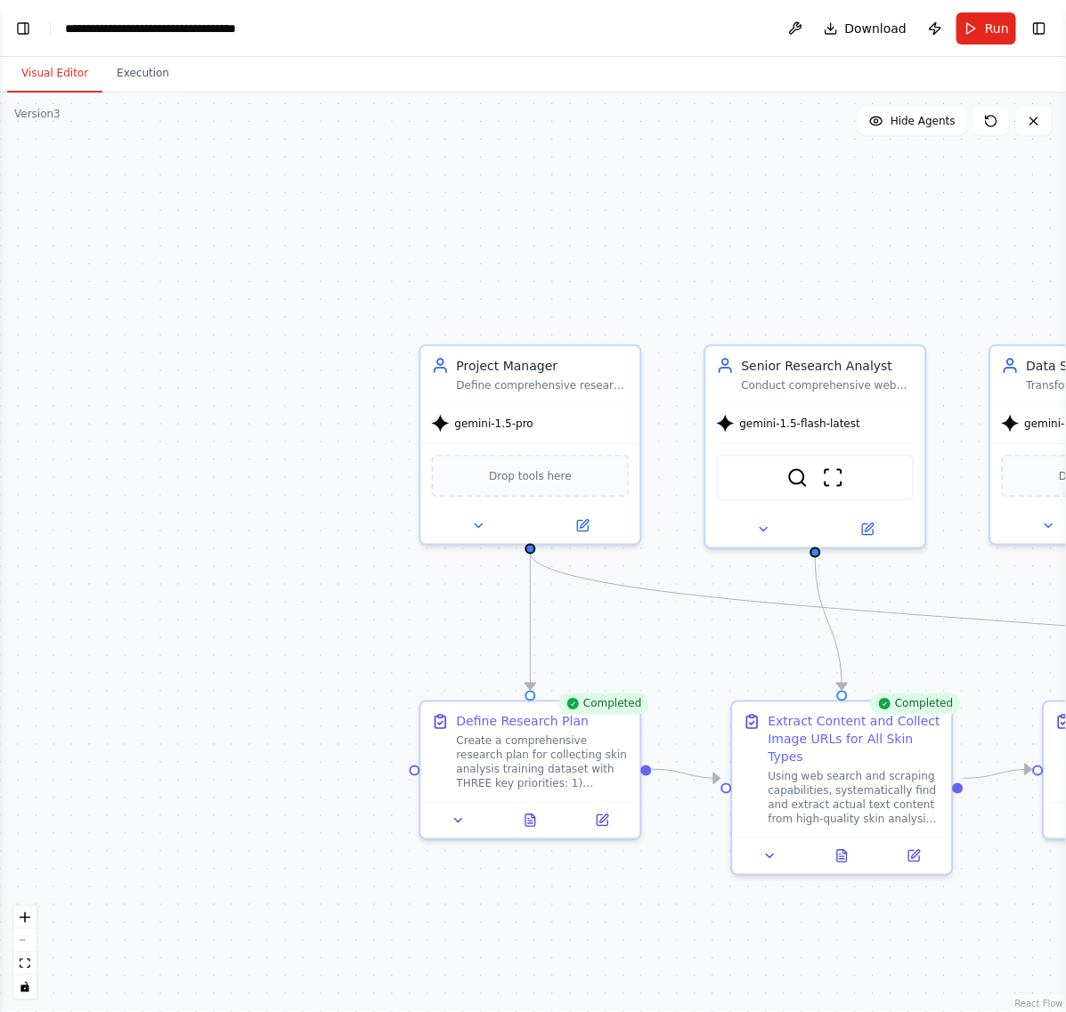
drag, startPoint x: 301, startPoint y: 419, endPoint x: 104, endPoint y: 492, distance: 209.6
click at [104, 492] on div ".deletable-edge-delete-btn { width: 20px; height: 20px; border: 0px solid #ffff…" at bounding box center [533, 553] width 1066 height 920
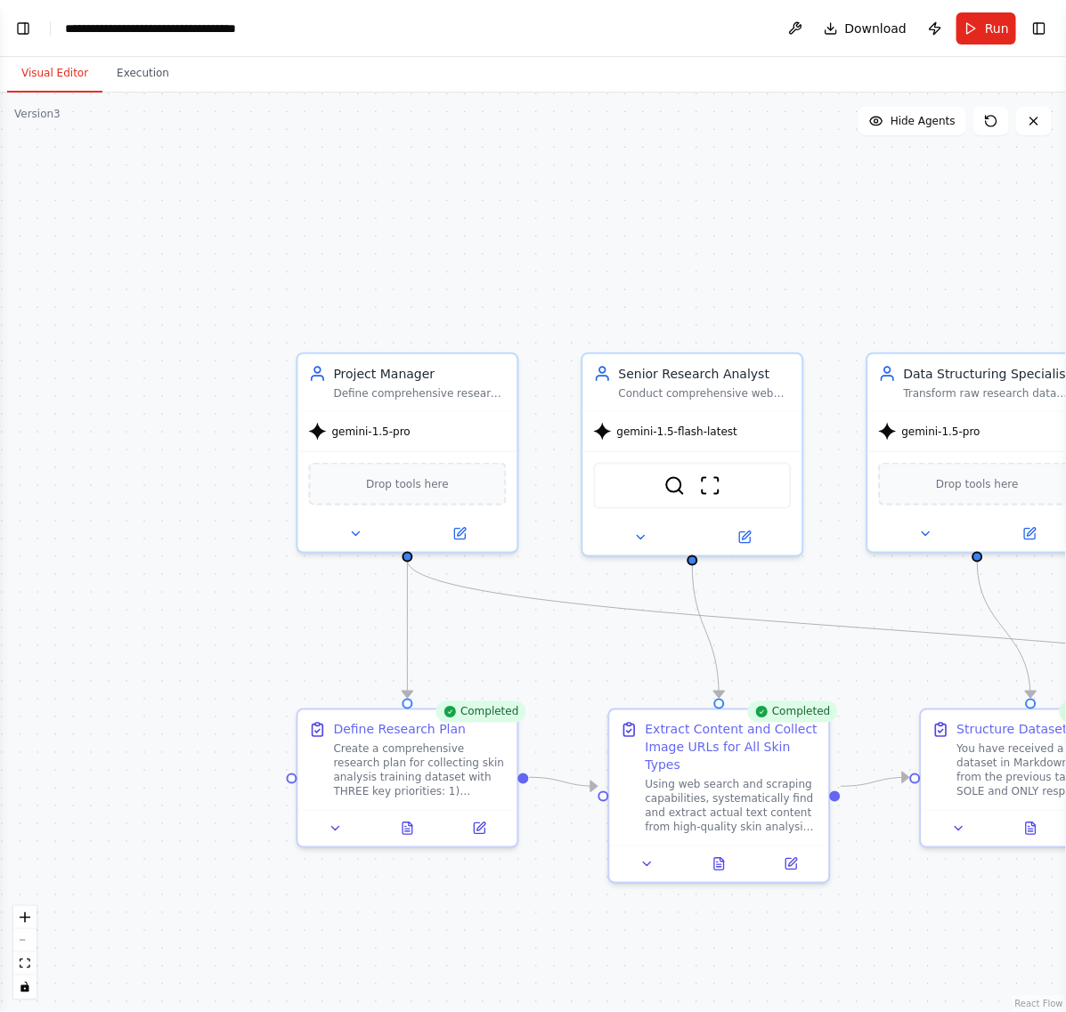
drag, startPoint x: 647, startPoint y: 234, endPoint x: 557, endPoint y: 241, distance: 89.3
click at [557, 241] on div ".deletable-edge-delete-btn { width: 20px; height: 20px; border: 0px solid #ffff…" at bounding box center [533, 553] width 1066 height 920
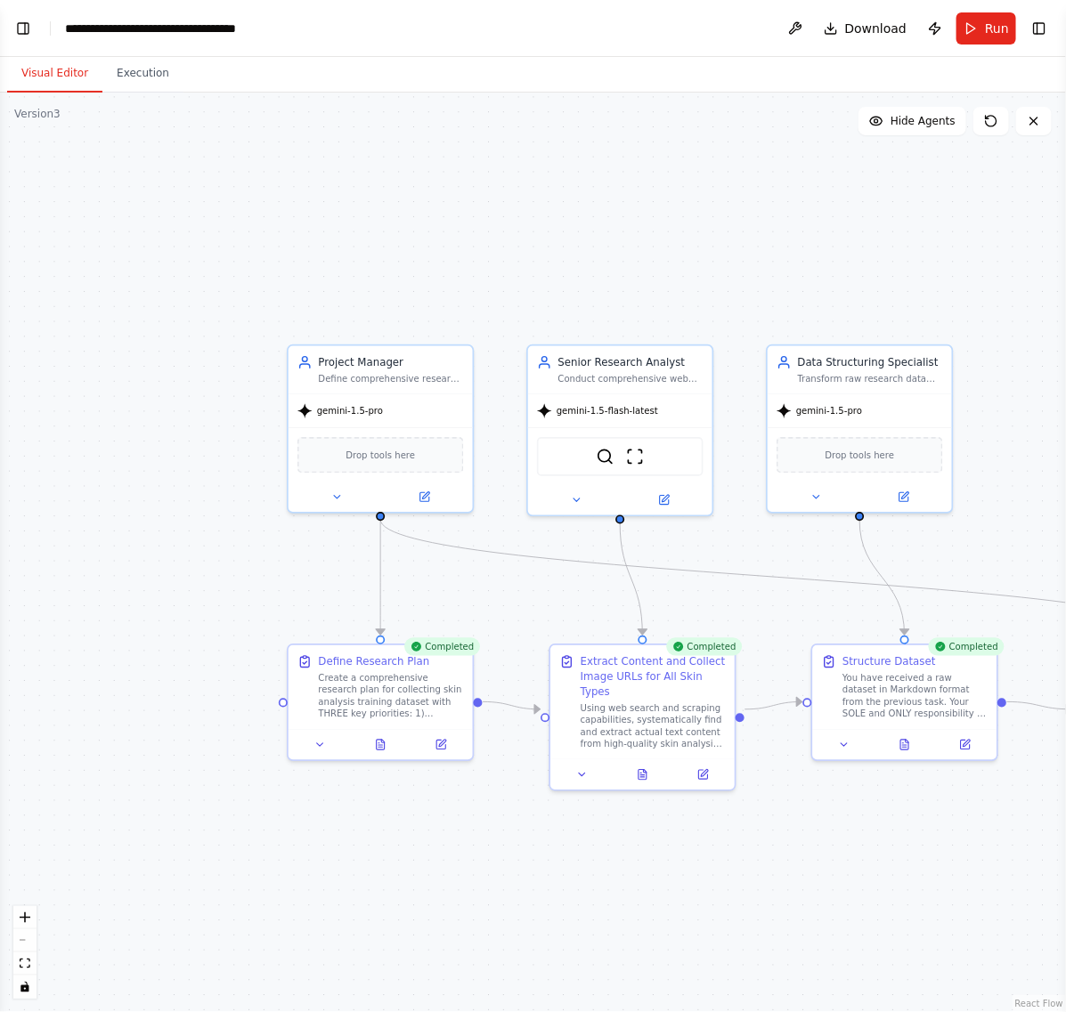
drag, startPoint x: 249, startPoint y: 171, endPoint x: 254, endPoint y: 224, distance: 52.7
click at [254, 224] on div ".deletable-edge-delete-btn { width: 20px; height: 20px; border: 0px solid #ffff…" at bounding box center [533, 553] width 1066 height 920
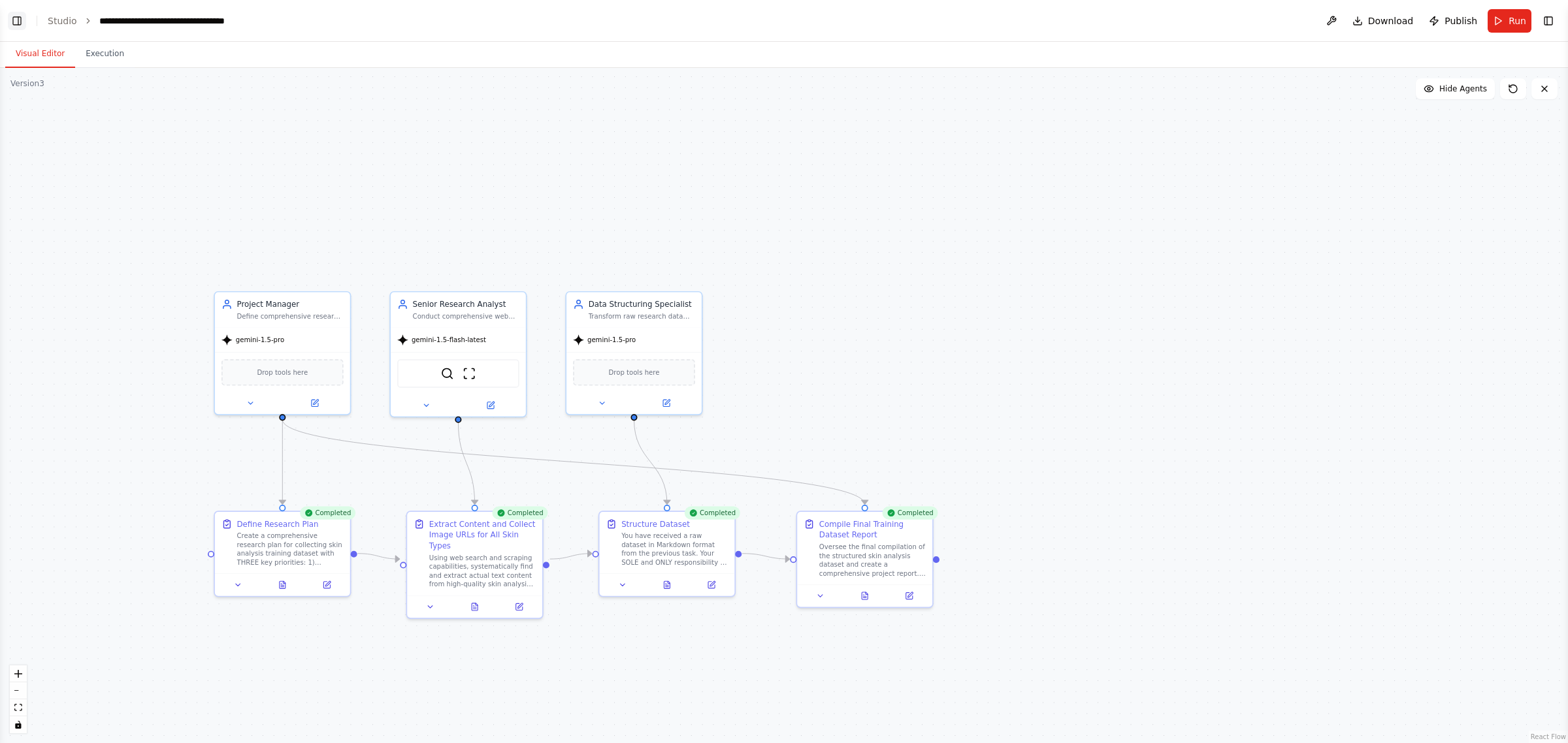
click at [23, 18] on button "Toggle Left Sidebar" at bounding box center [17, 21] width 18 height 18
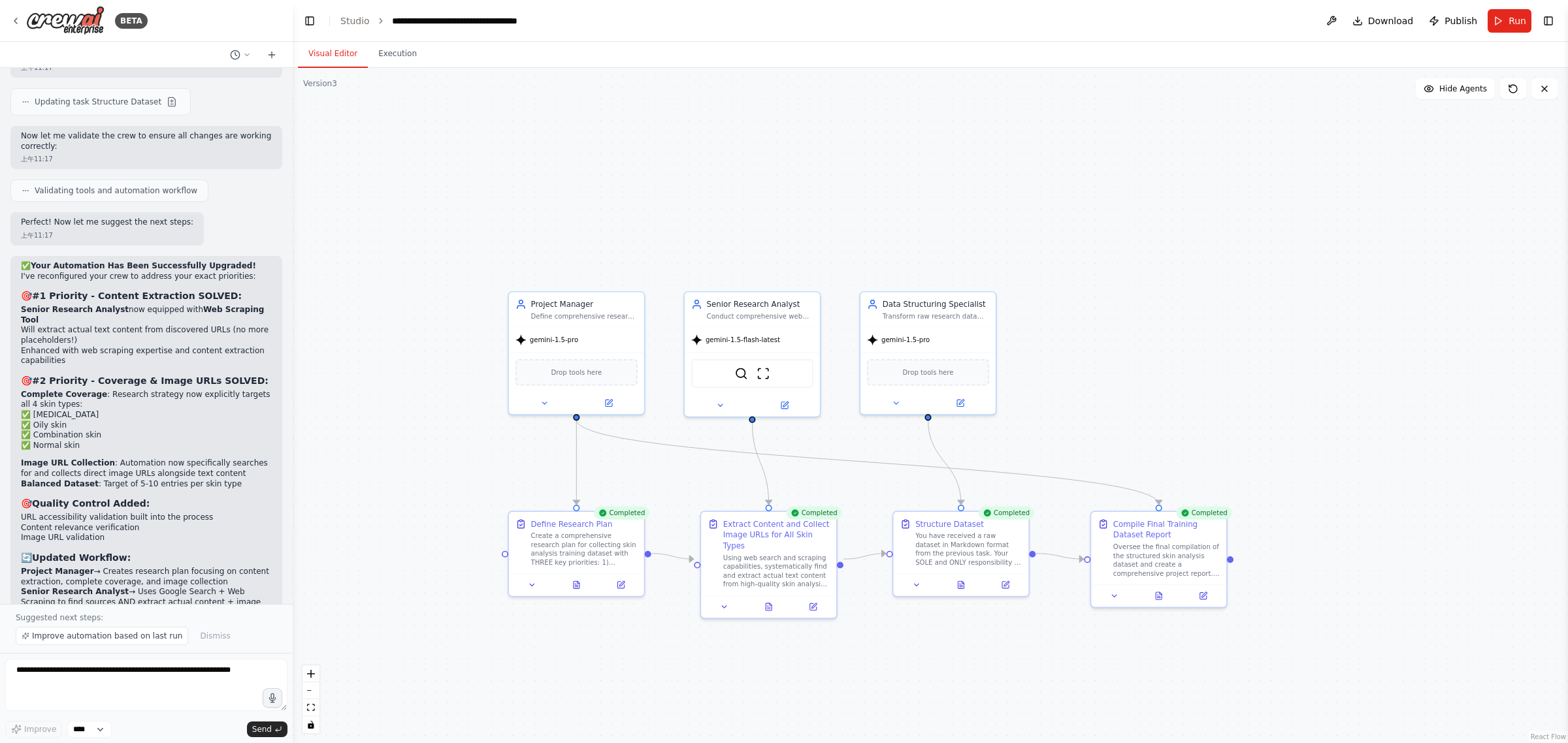
click at [547, 168] on div ".deletable-edge-delete-btn { width: 20px; height: 20px; border: 0px solid #ffff…" at bounding box center [930, 406] width 1275 height 676
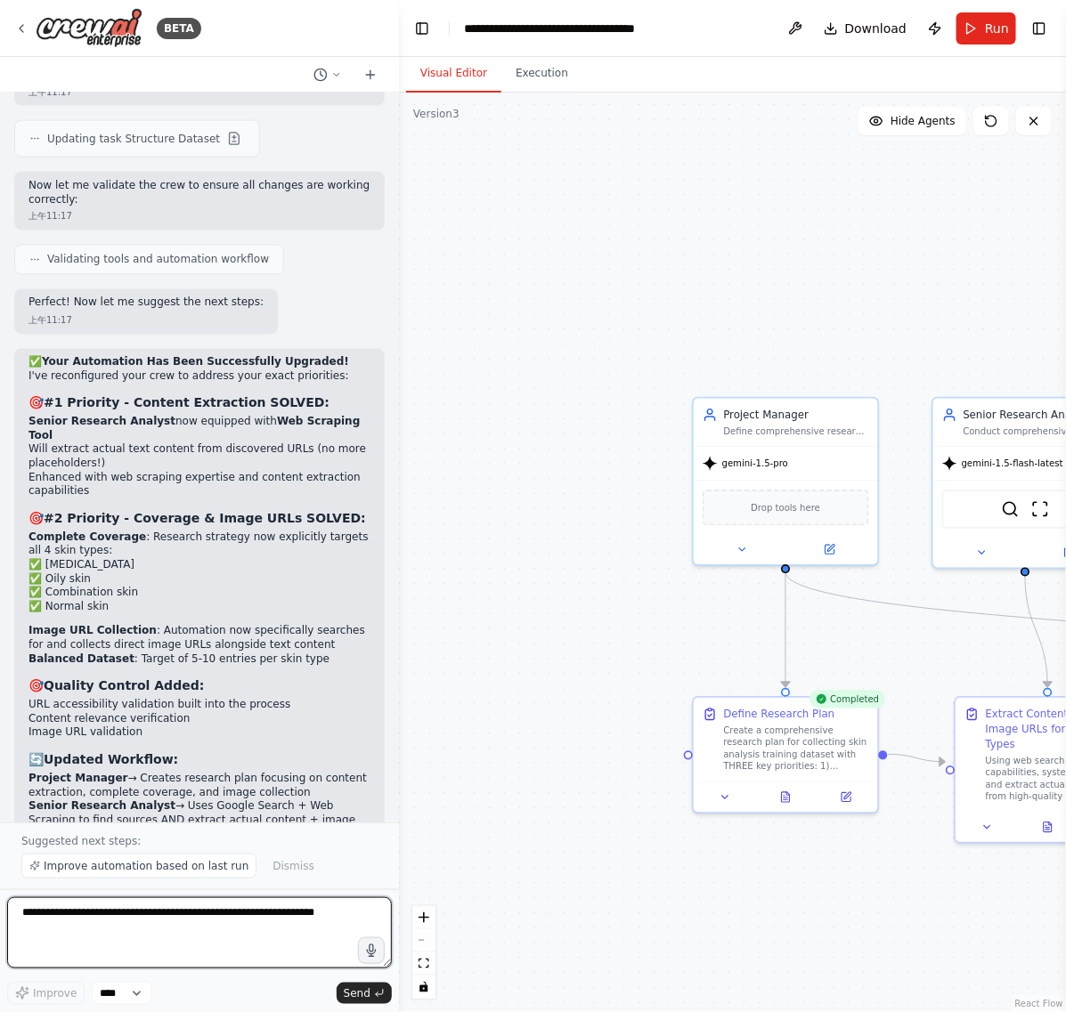
click at [76, 900] on textarea at bounding box center [199, 933] width 385 height 71
paste textarea "**********"
click at [83, 900] on textarea "**********" at bounding box center [199, 933] width 385 height 71
click at [272, 900] on textarea "**********" at bounding box center [199, 933] width 385 height 71
type textarea "**********"
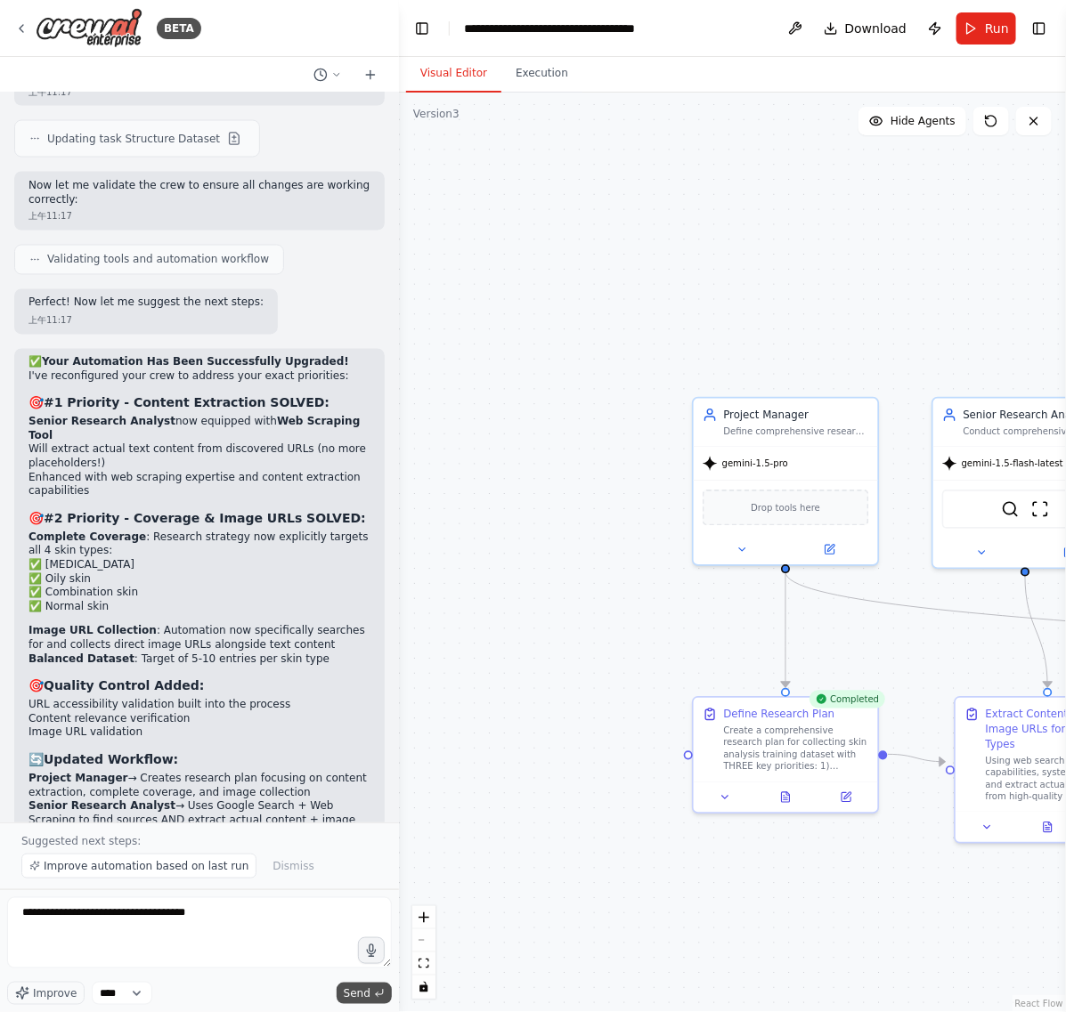
click at [371, 900] on button "Send" at bounding box center [364, 993] width 55 height 21
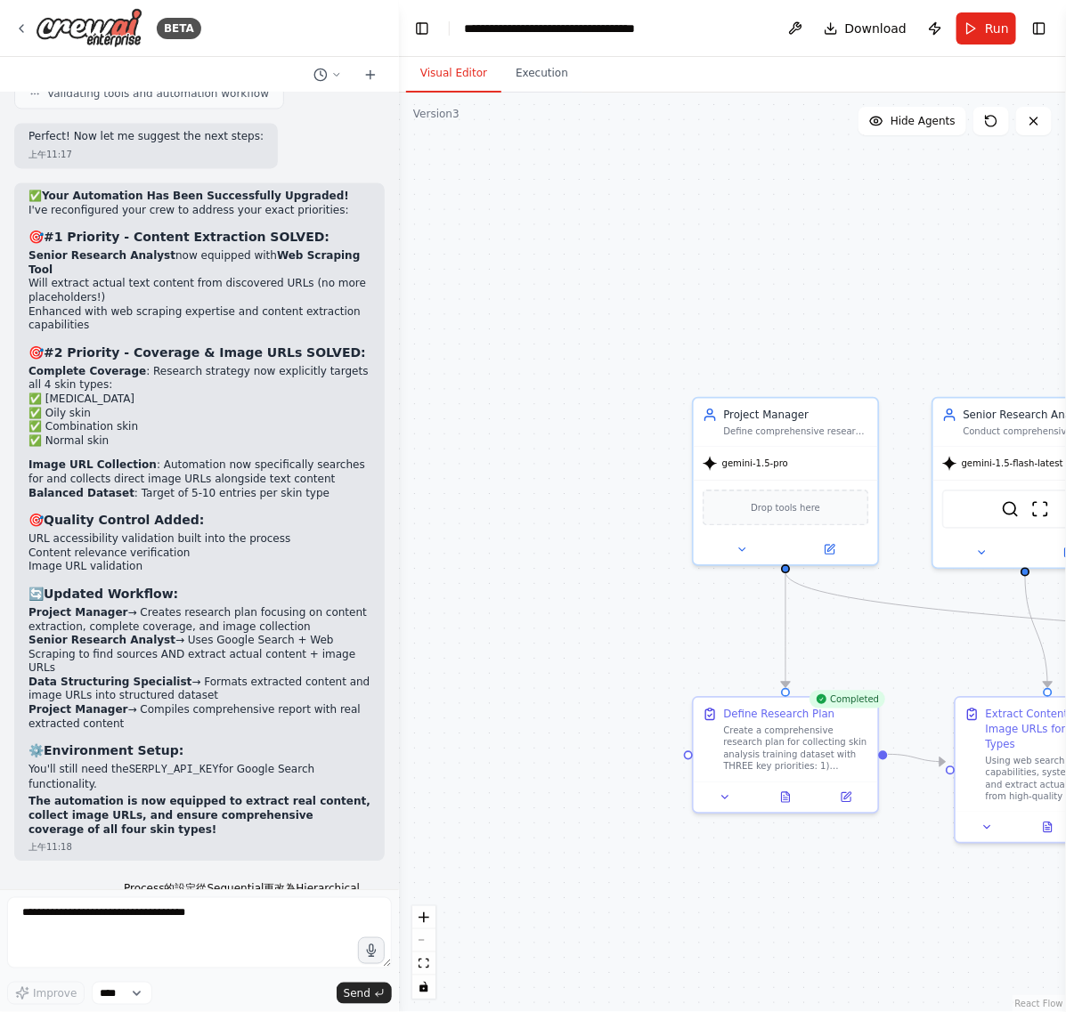
scroll to position [7579, 0]
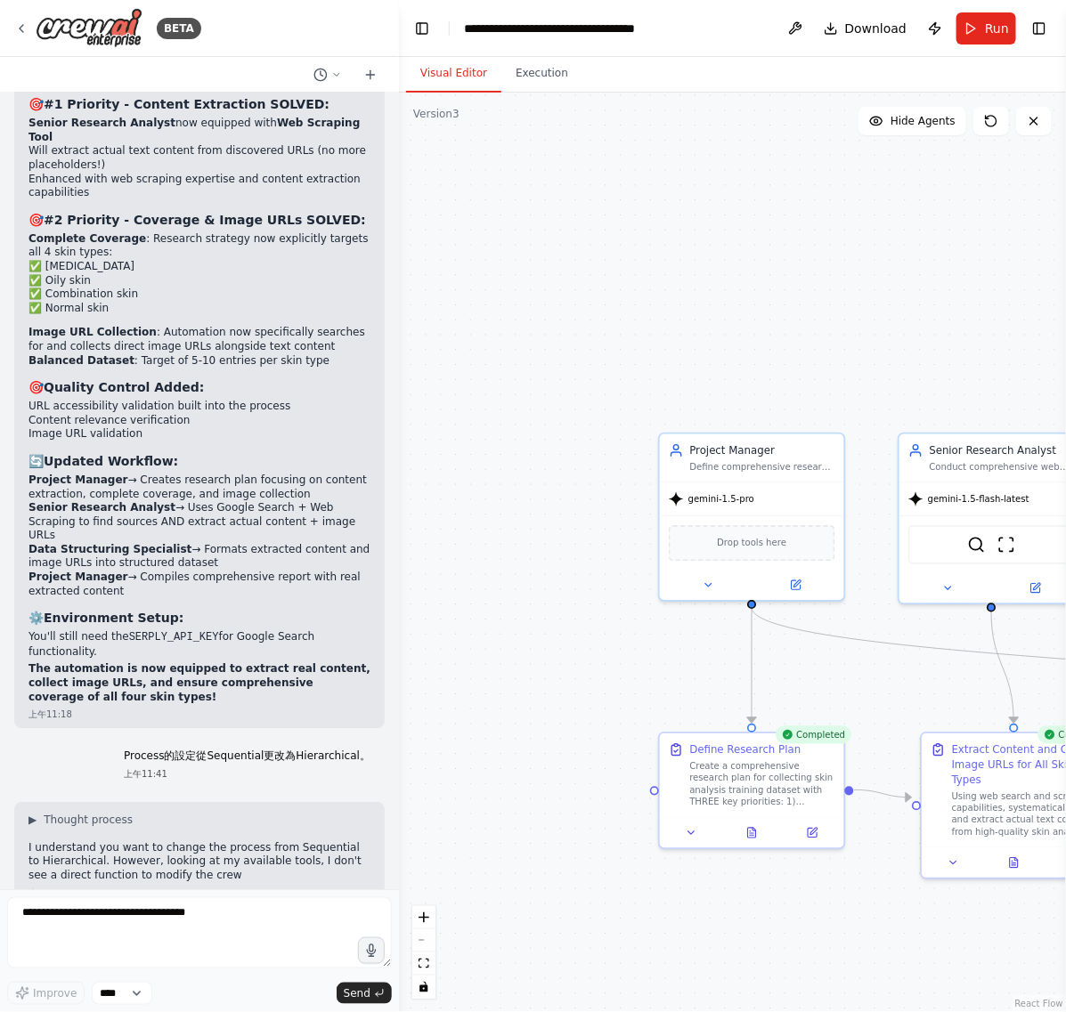
drag, startPoint x: 712, startPoint y: 178, endPoint x: 679, endPoint y: 214, distance: 49.1
click at [679, 214] on div ".deletable-edge-delete-btn { width: 20px; height: 20px; border: 0px solid #ffff…" at bounding box center [732, 553] width 667 height 920
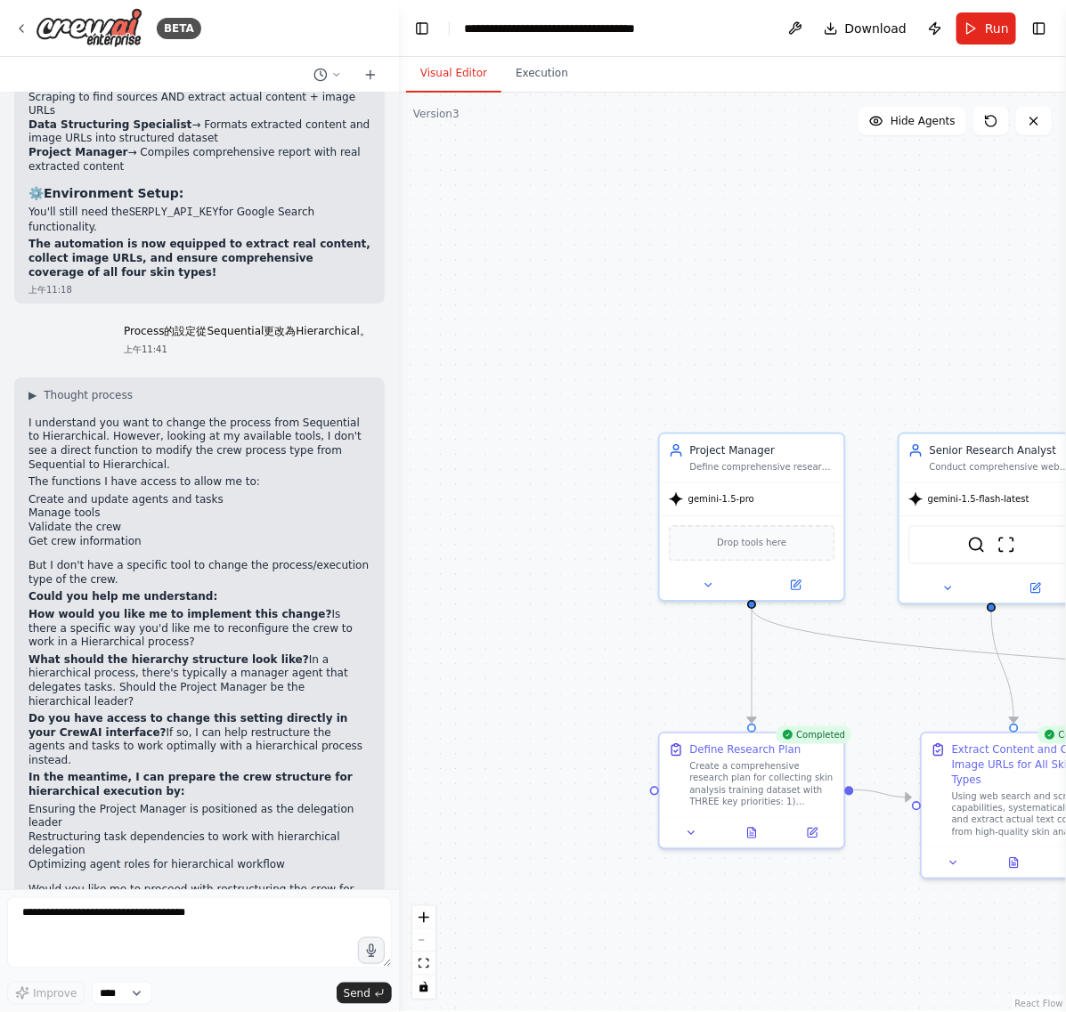
scroll to position [8091, 0]
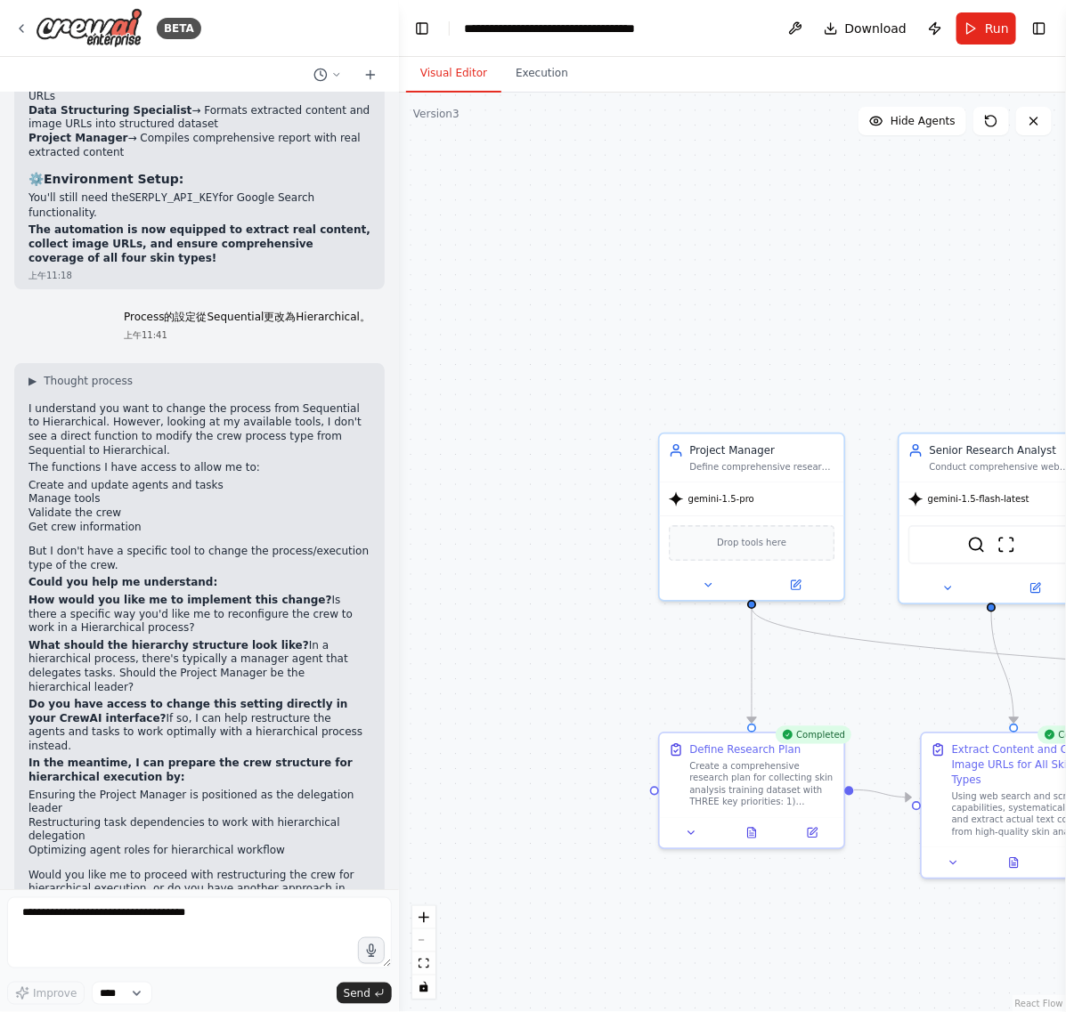
click at [205, 698] on strong "Do you have access to change this setting directly in your CrewAI interface?" at bounding box center [188, 711] width 320 height 27
click at [132, 869] on p "Would you like me to proceed with restructuring the crew for hierarchical execu…" at bounding box center [199, 890] width 342 height 42
click at [256, 869] on p "Would you like me to proceed with restructuring the crew for hierarchical execu…" at bounding box center [199, 890] width 342 height 42
click at [152, 869] on p "Would you like me to proceed with restructuring the crew for hierarchical execu…" at bounding box center [199, 890] width 342 height 42
click at [143, 869] on p "Would you like me to proceed with restructuring the crew for hierarchical execu…" at bounding box center [199, 890] width 342 height 42
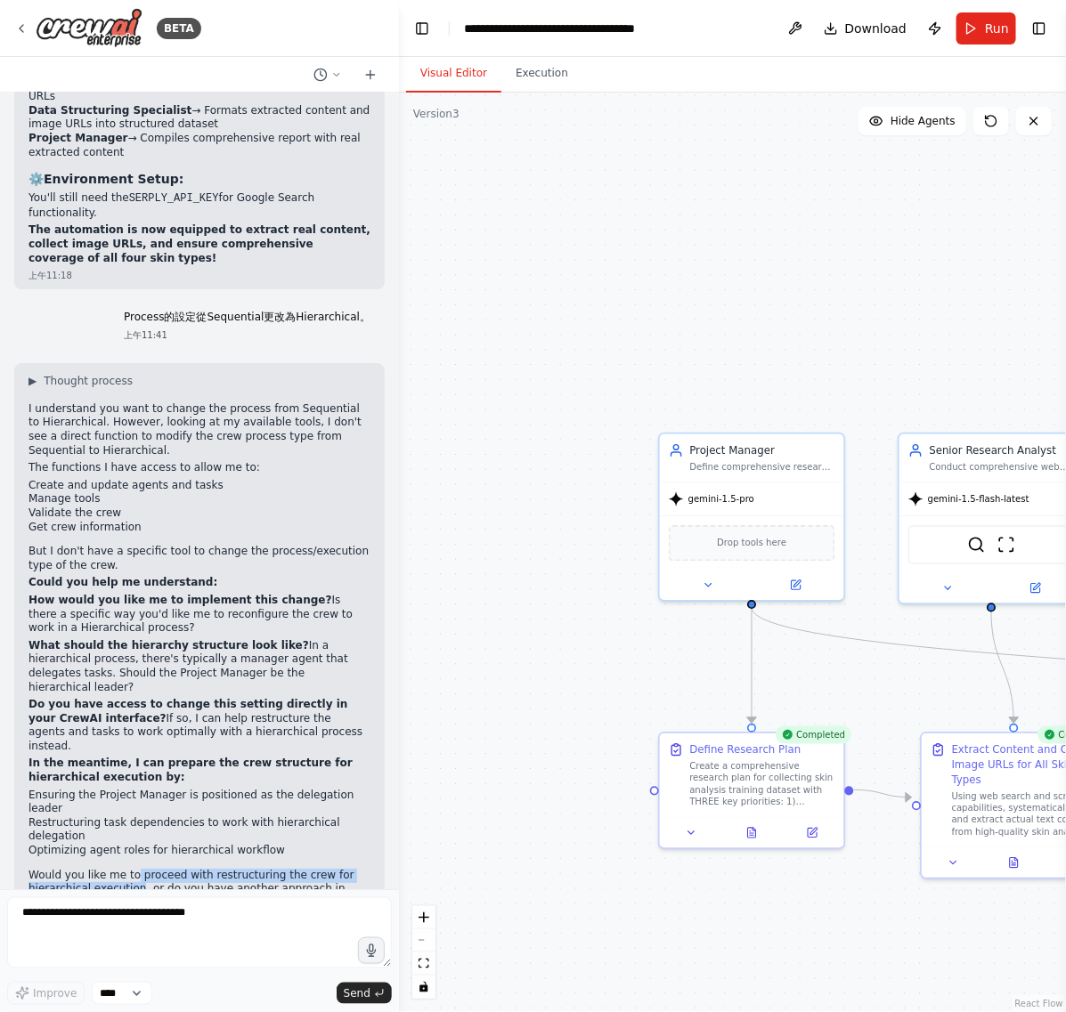
drag, startPoint x: 134, startPoint y: 815, endPoint x: 138, endPoint y: 831, distance: 16.4
click at [138, 869] on p "Would you like me to proceed with restructuring the crew for hierarchical execu…" at bounding box center [199, 890] width 342 height 42
copy p "proceed with restructuring the crew for hierarchical execution"
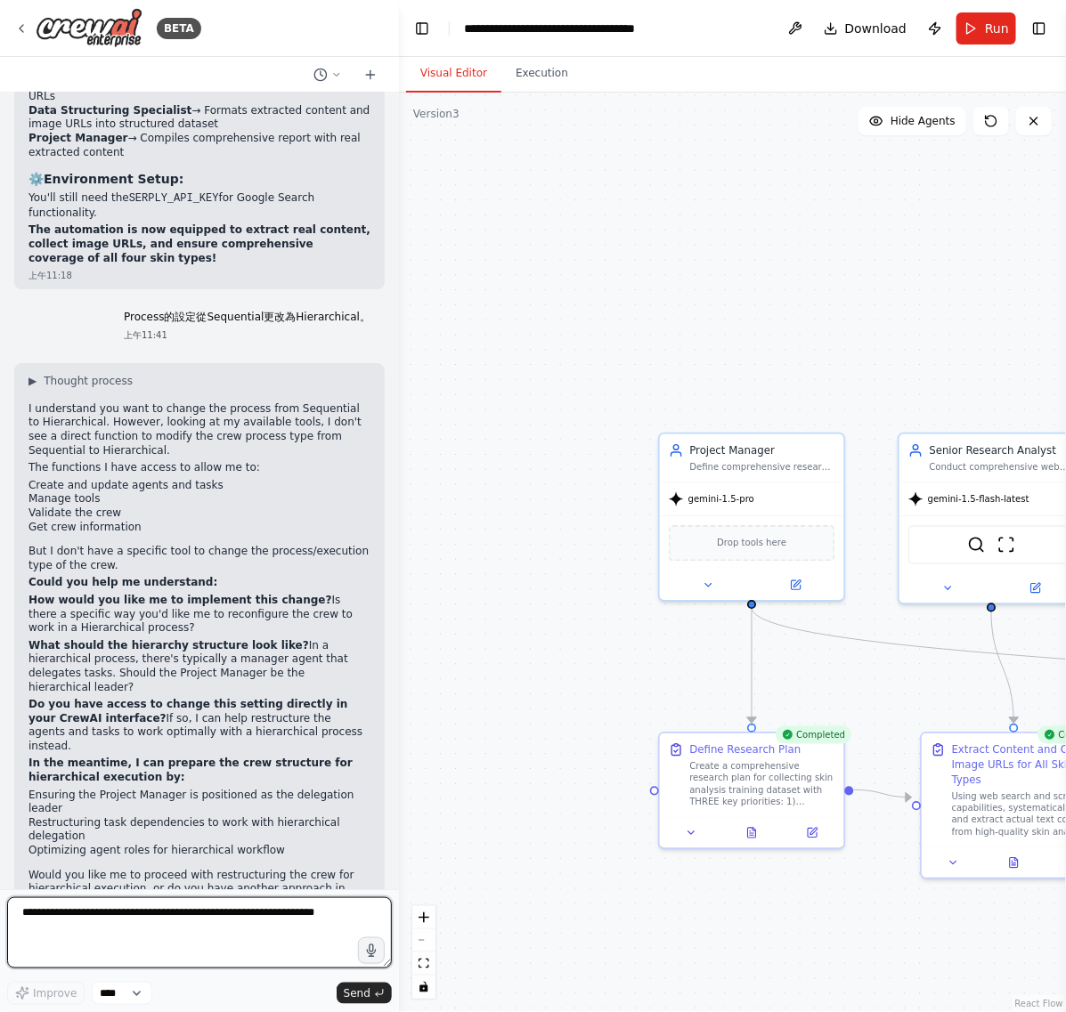
click at [210, 900] on textarea at bounding box center [199, 933] width 385 height 71
paste textarea "**********"
type textarea "**********"
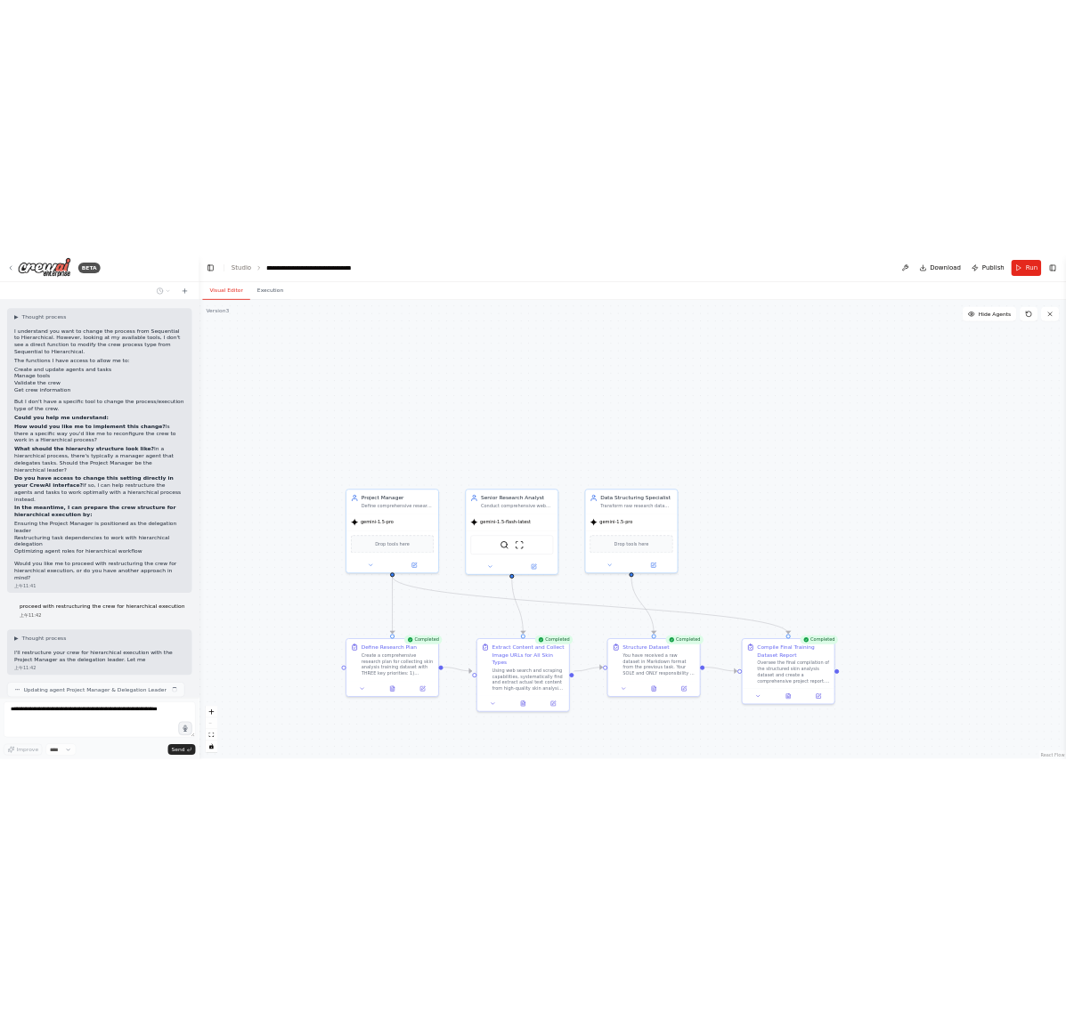
scroll to position [8359, 0]
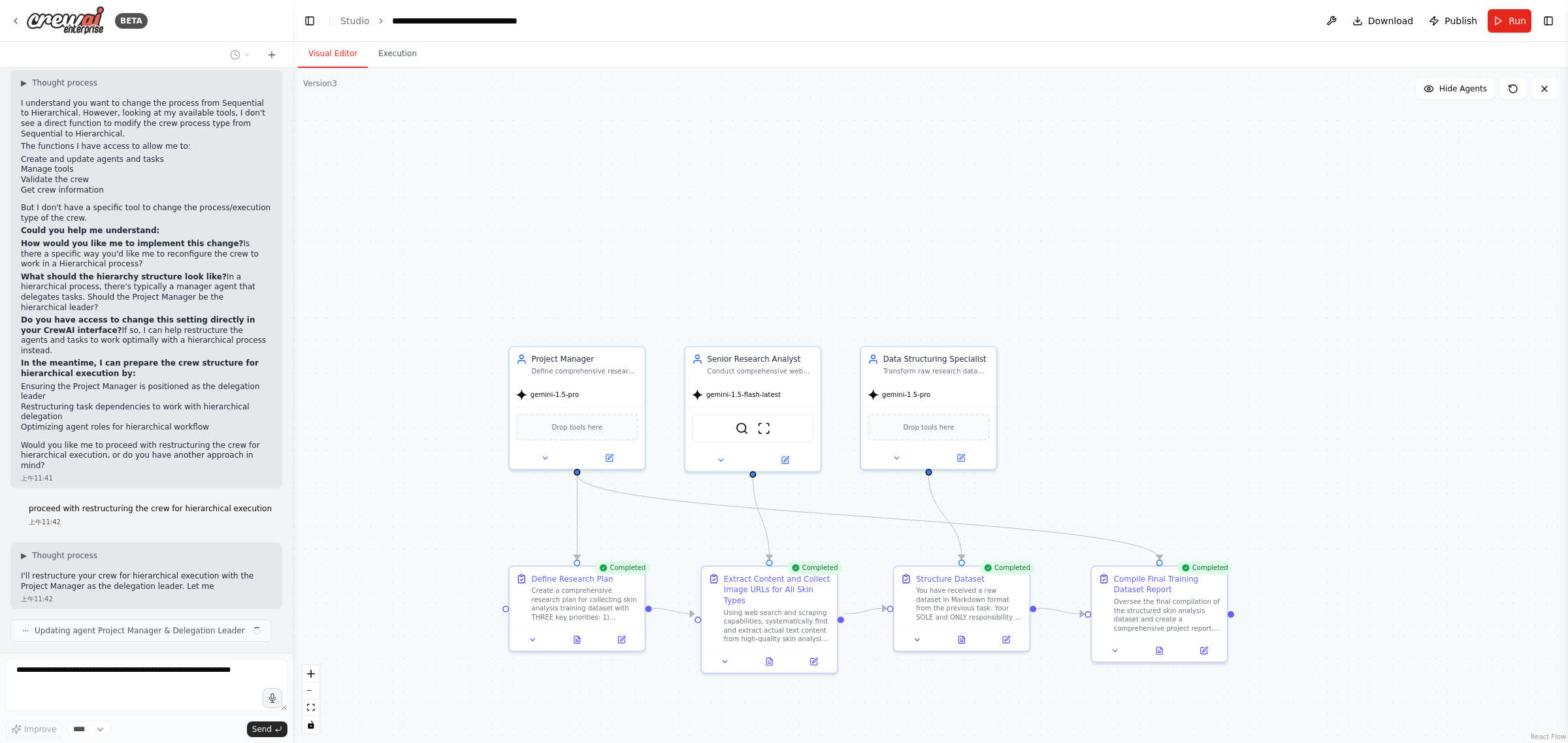
drag, startPoint x: 587, startPoint y: 158, endPoint x: 609, endPoint y: 190, distance: 38.8
click at [609, 190] on div ".deletable-edge-delete-btn { width: 20px; height: 20px; border: 0px solid #ffff…" at bounding box center [930, 406] width 1275 height 676
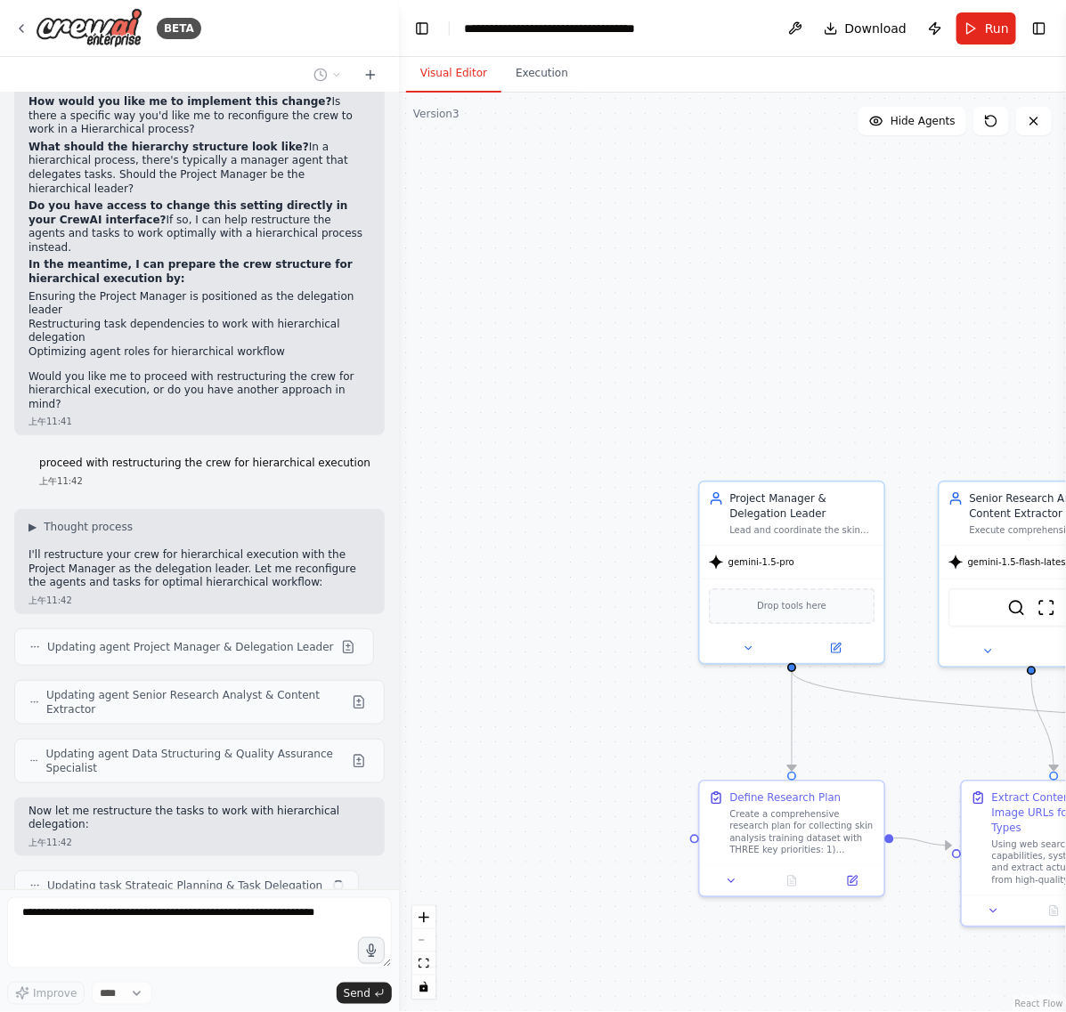
scroll to position [8603, 0]
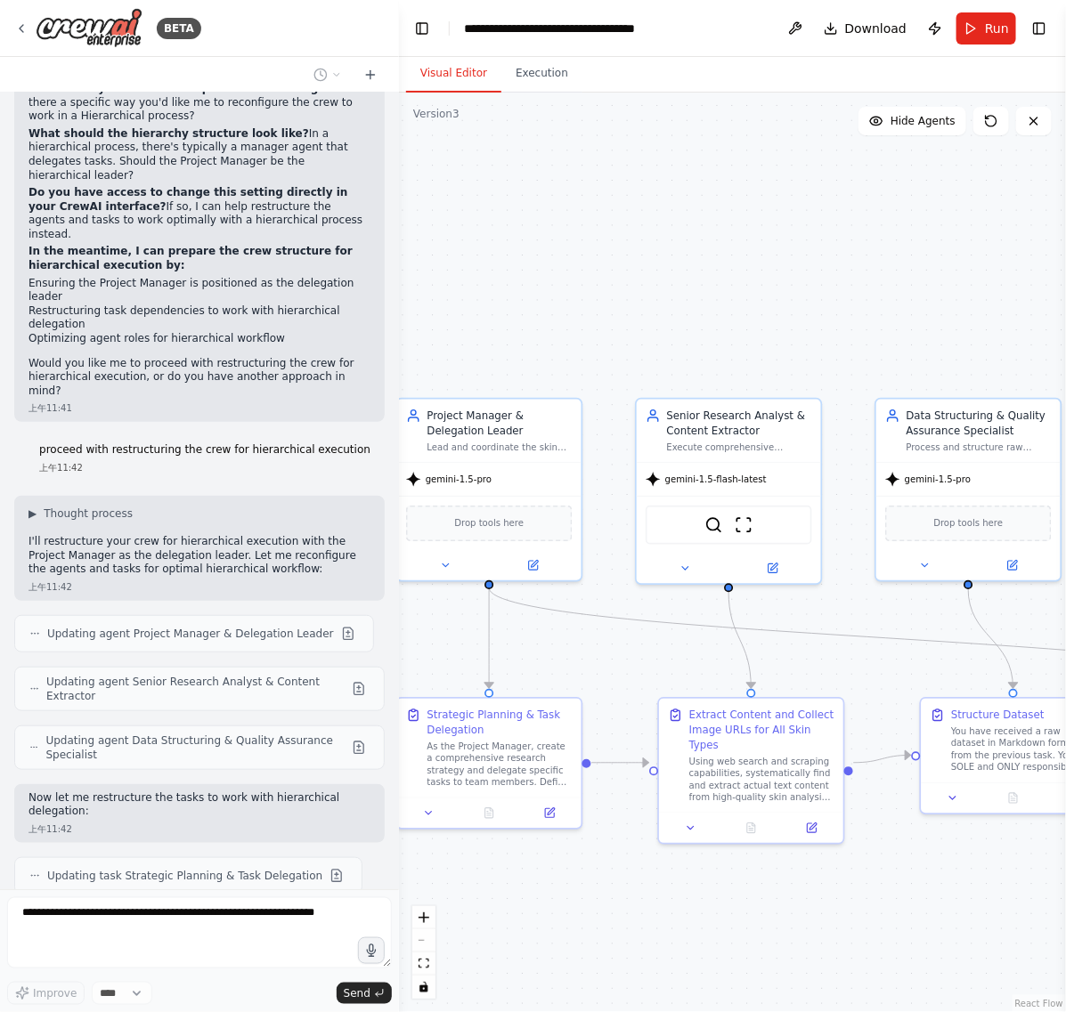
drag, startPoint x: 874, startPoint y: 288, endPoint x: 571, endPoint y: 205, distance: 313.9
click at [571, 205] on div ".deletable-edge-delete-btn { width: 20px; height: 20px; border: 0px solid #ffff…" at bounding box center [732, 553] width 667 height 920
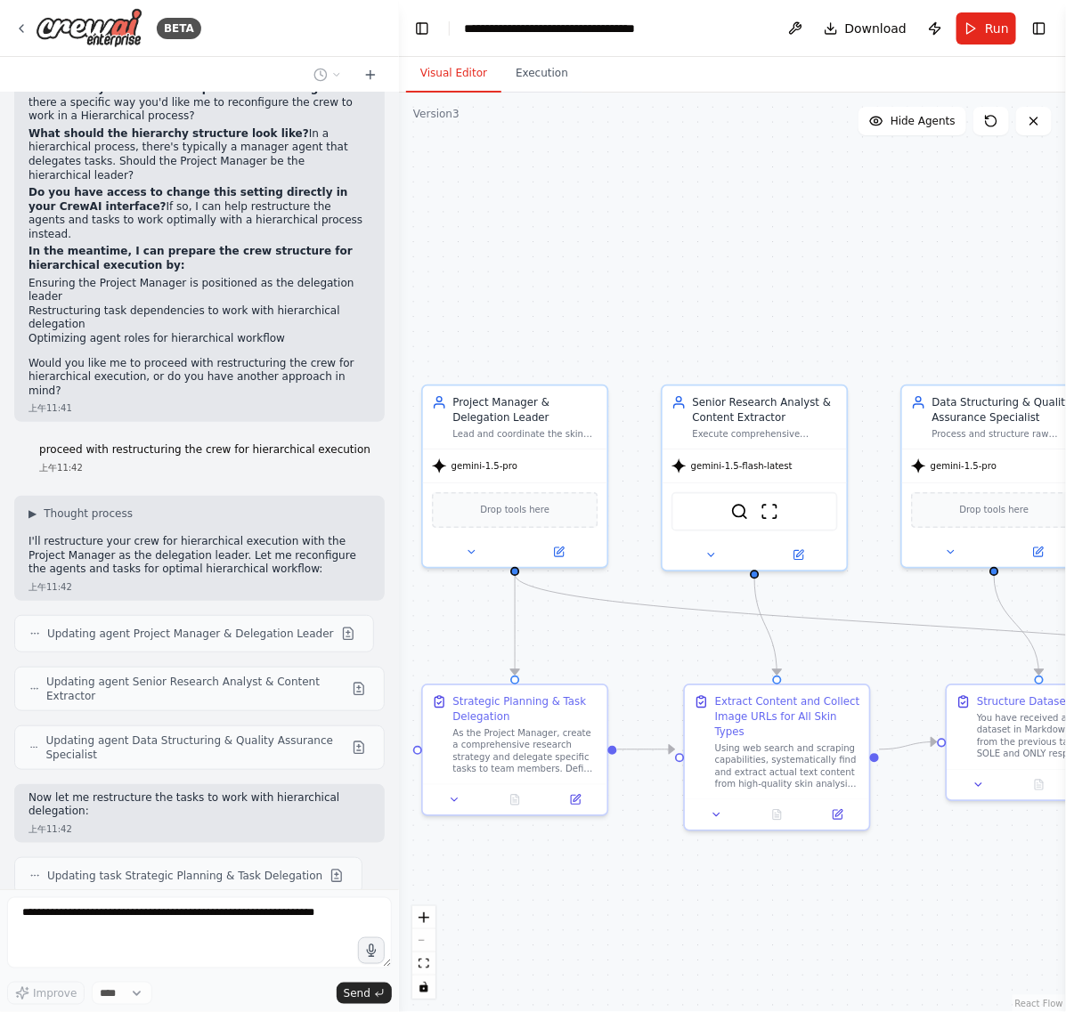
drag, startPoint x: 577, startPoint y: 264, endPoint x: 653, endPoint y: 216, distance: 89.2
click at [653, 216] on div ".deletable-edge-delete-btn { width: 20px; height: 20px; border: 0px solid #ffff…" at bounding box center [732, 553] width 667 height 920
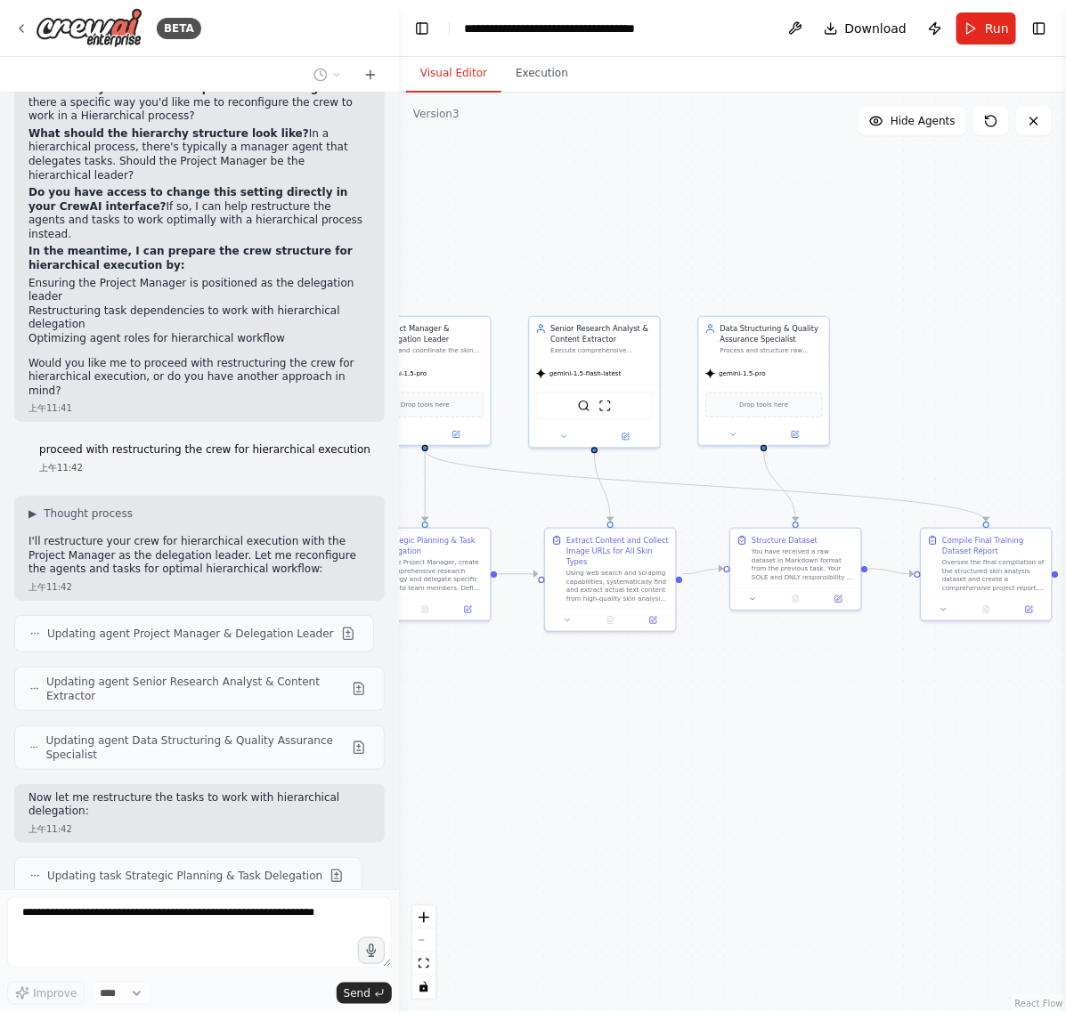
drag, startPoint x: 920, startPoint y: 264, endPoint x: 785, endPoint y: 260, distance: 134.5
click at [785, 260] on div ".deletable-edge-delete-btn { width: 20px; height: 20px; border: 0px solid #ffff…" at bounding box center [732, 553] width 667 height 920
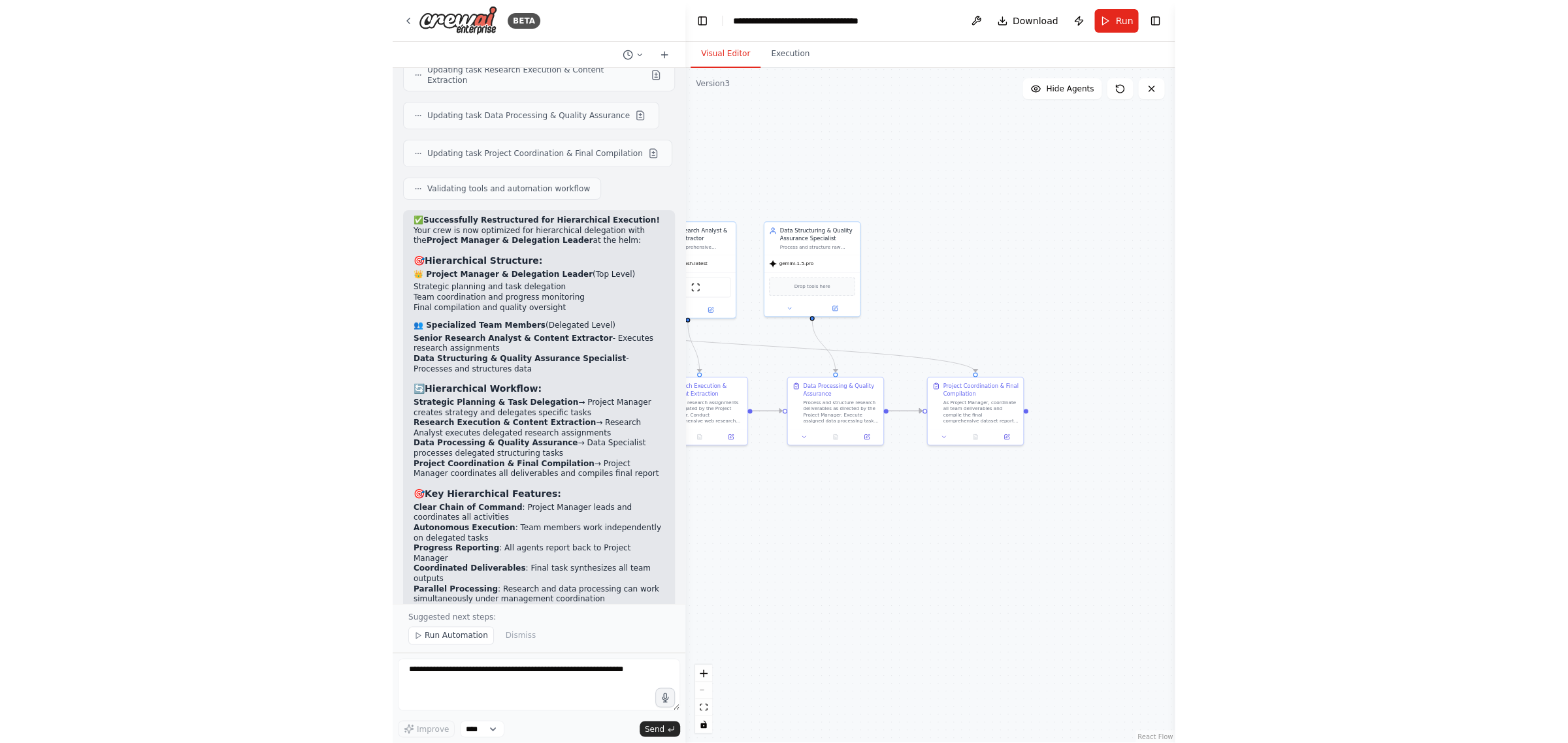
scroll to position [6928, 0]
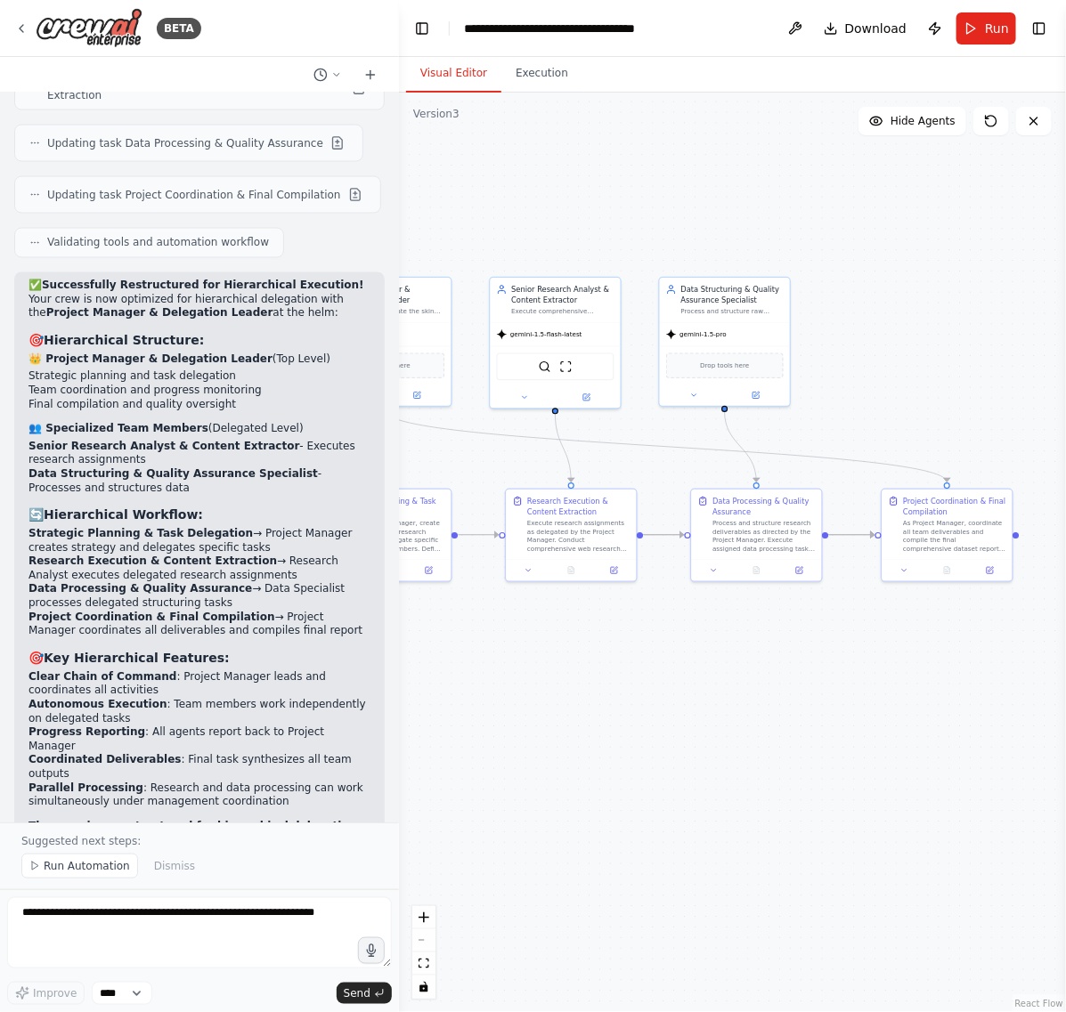
drag, startPoint x: 852, startPoint y: 758, endPoint x: 784, endPoint y: 709, distance: 84.3
click at [784, 709] on div ".deletable-edge-delete-btn { width: 20px; height: 20px; border: 0px solid #ffff…" at bounding box center [732, 553] width 667 height 920
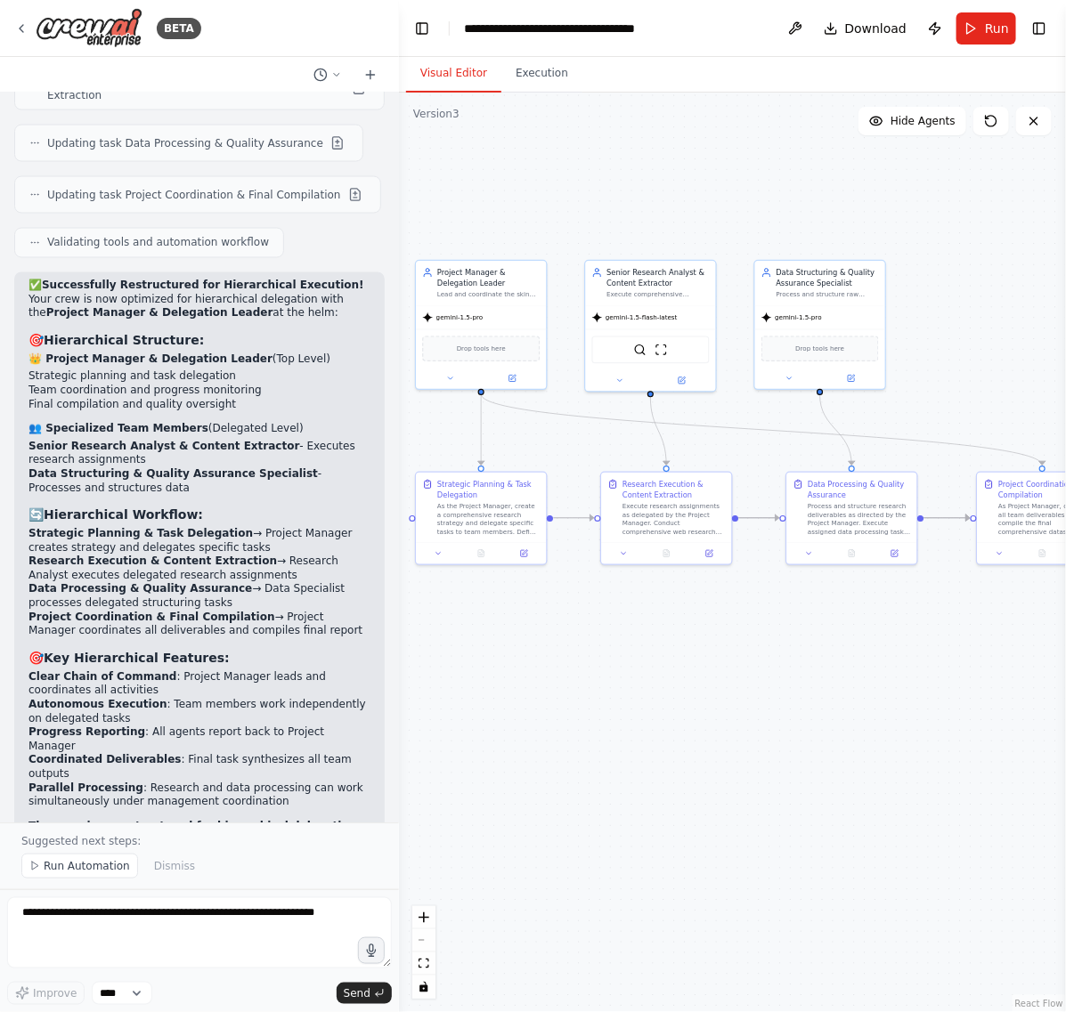
drag, startPoint x: 702, startPoint y: 662, endPoint x: 785, endPoint y: 646, distance: 85.2
click at [785, 646] on div ".deletable-edge-delete-btn { width: 20px; height: 20px; border: 0px solid #ffff…" at bounding box center [732, 553] width 667 height 920
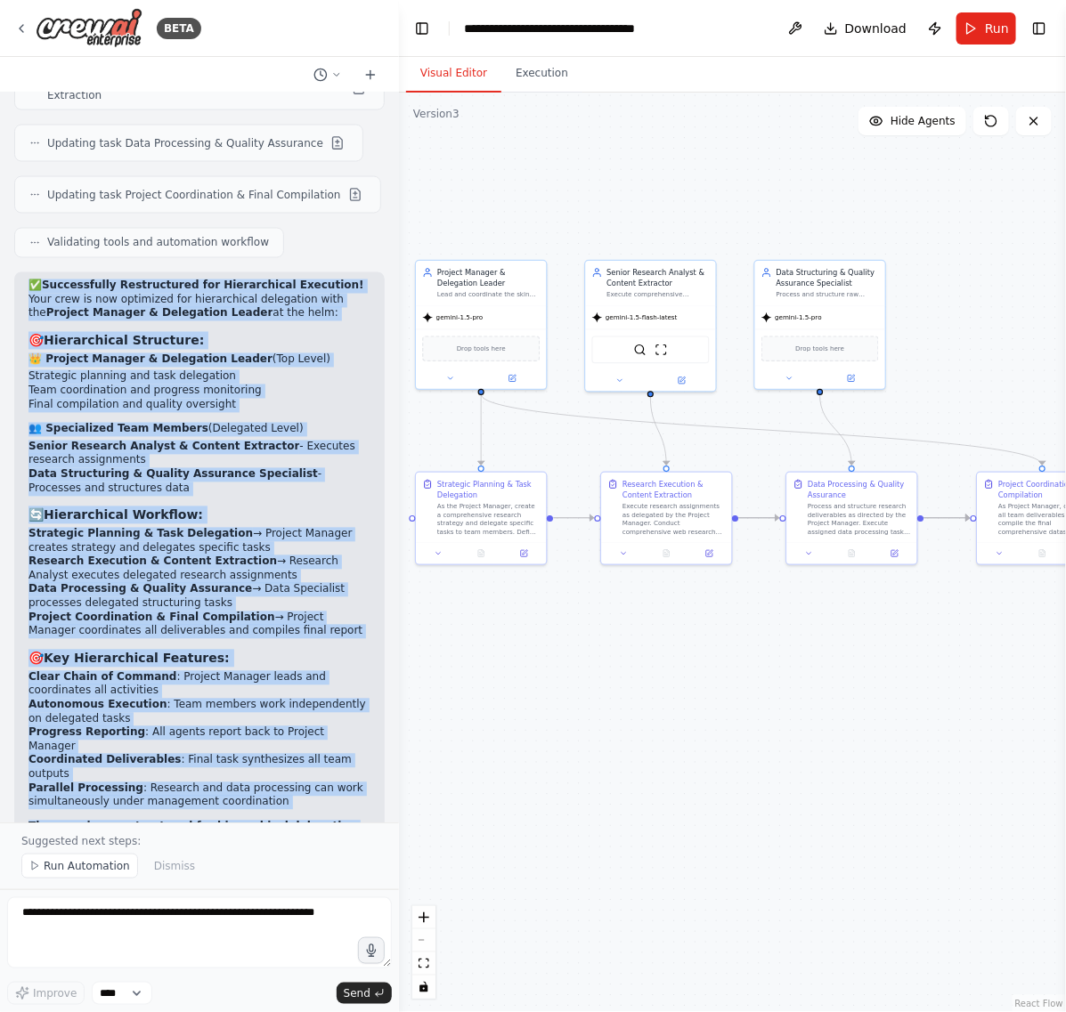
drag, startPoint x: 31, startPoint y: 216, endPoint x: 335, endPoint y: 785, distance: 644.2
click at [335, 785] on div "✅ Successfully Restructured for Hierarchical Execution! Your crew is now optimi…" at bounding box center [199, 579] width 370 height 614
click at [255, 821] on strong "The crew is now structured for hierarchical delegation and ready to run with im…" at bounding box center [192, 841] width 328 height 40
drag, startPoint x: 125, startPoint y: 777, endPoint x: 19, endPoint y: 216, distance: 570.1
click at [19, 272] on div "✅ Successfully Restructured for Hierarchical Execution! Your crew is now optimi…" at bounding box center [199, 579] width 370 height 614
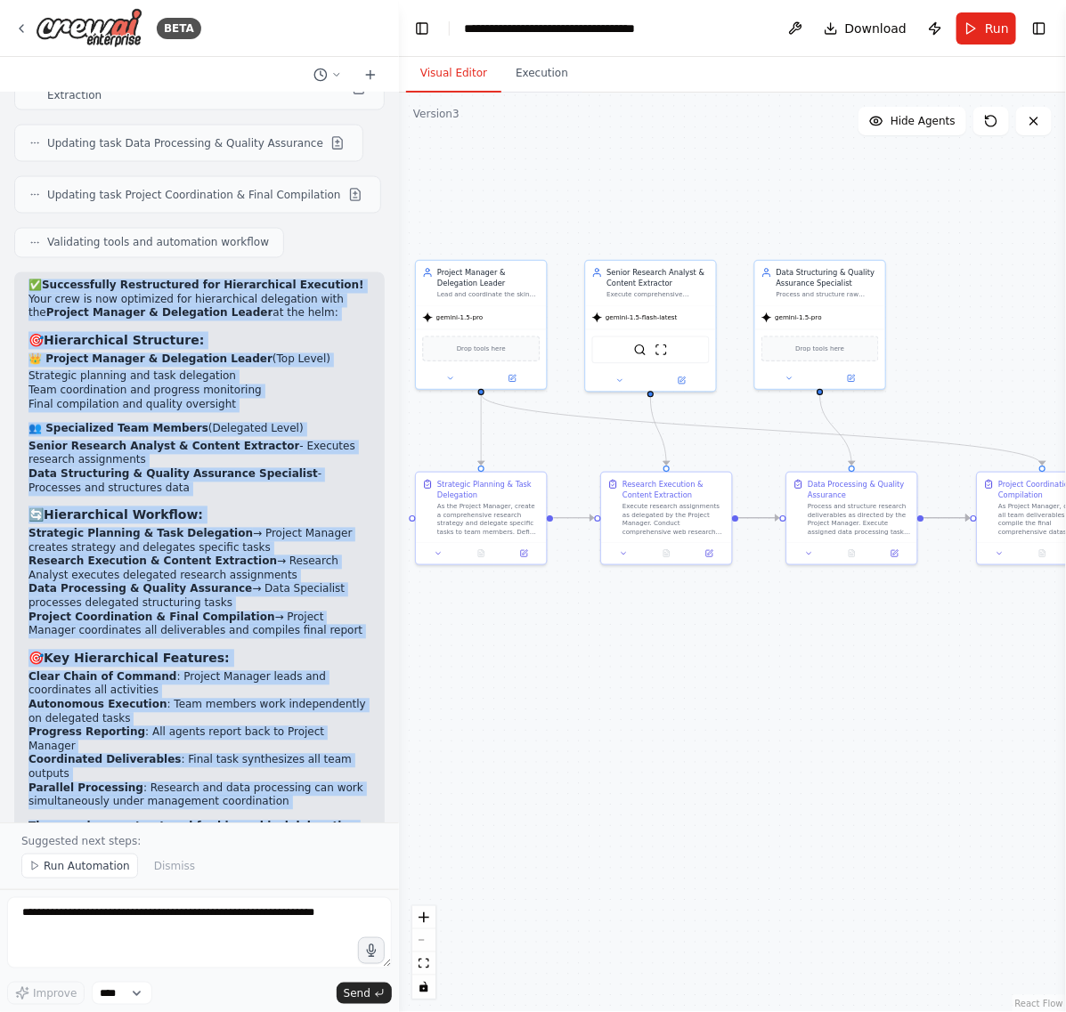
copy div "✅ Successfully Restructured for Hierarchical Execution! Your crew is now optimi…"
click at [503, 371] on button at bounding box center [513, 376] width 60 height 12
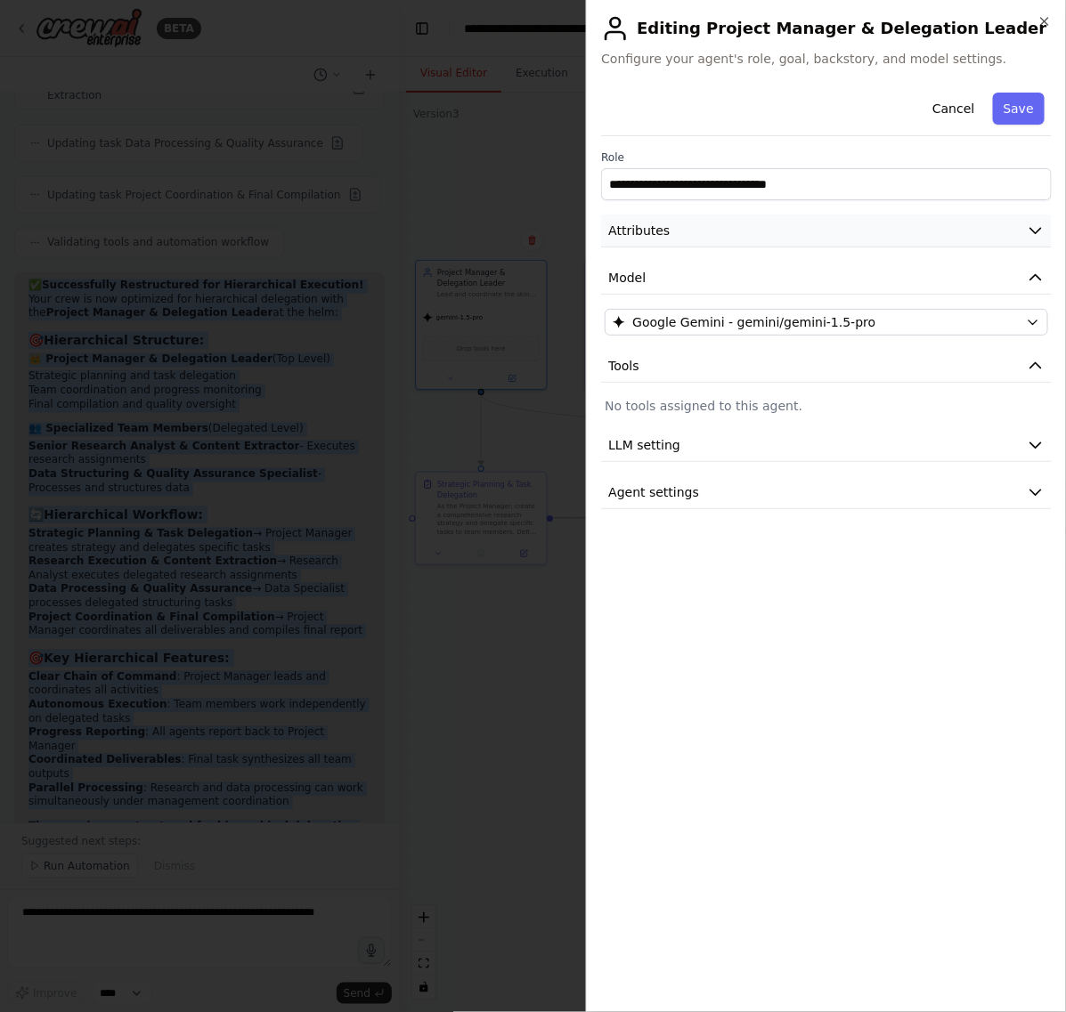
click at [728, 241] on button "Attributes" at bounding box center [826, 231] width 451 height 33
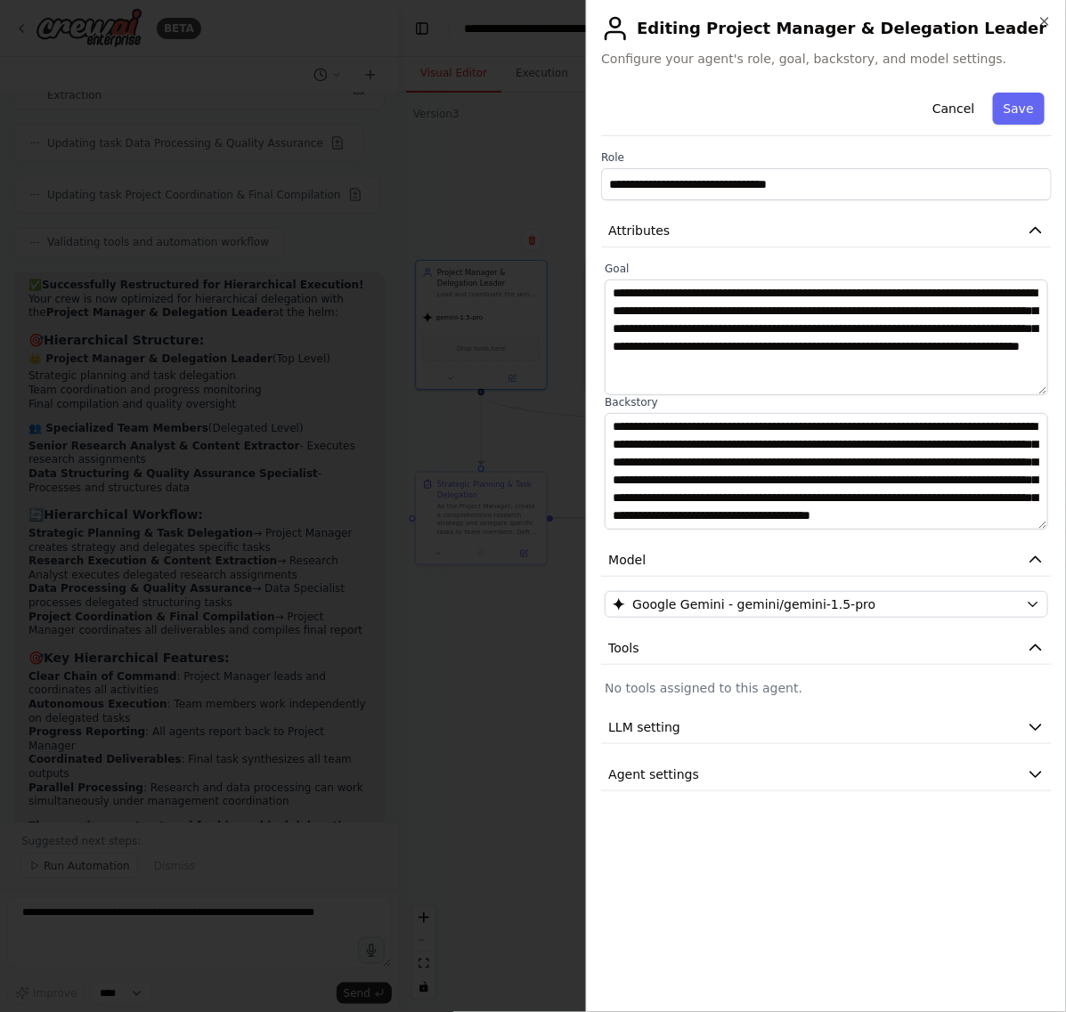
click at [272, 121] on div at bounding box center [533, 506] width 1066 height 1012
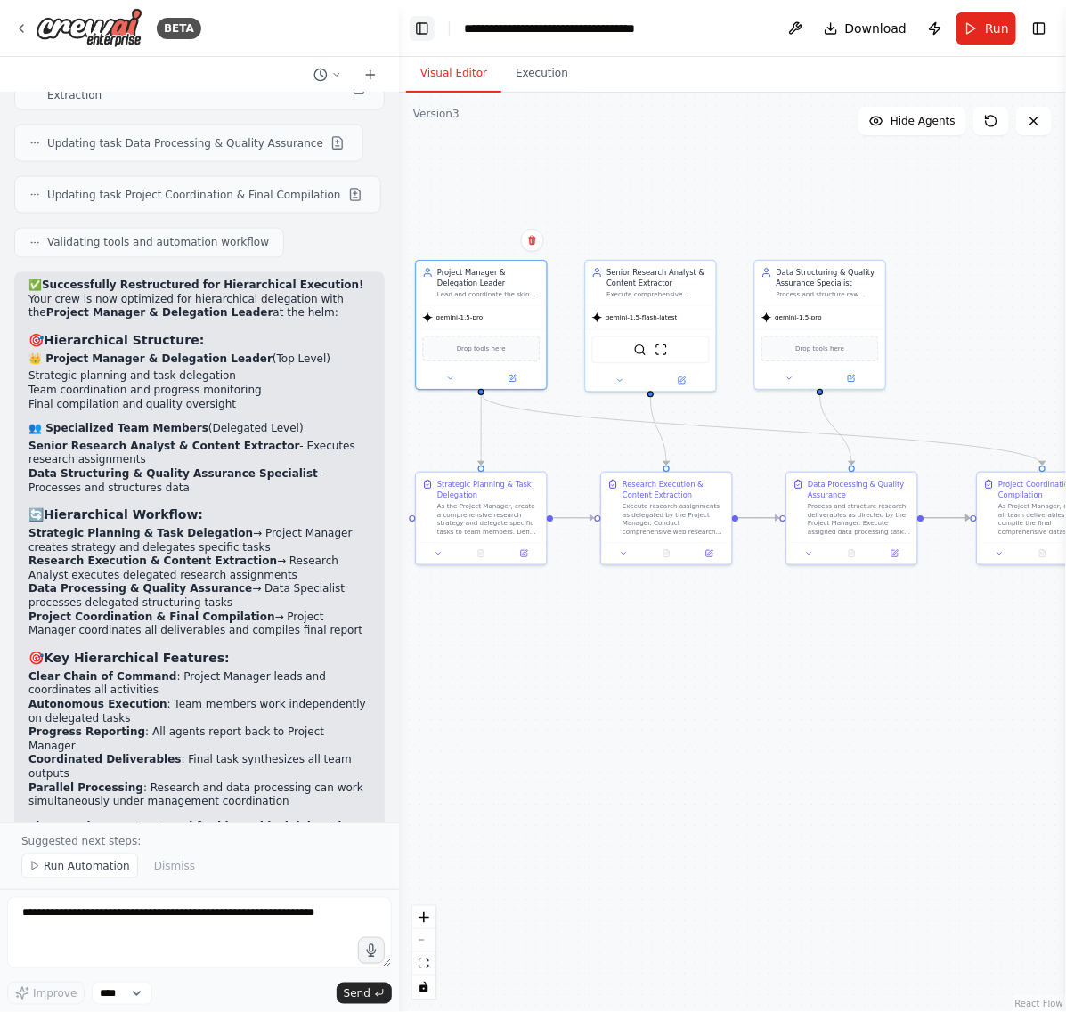
click at [416, 34] on button "Toggle Left Sidebar" at bounding box center [422, 28] width 25 height 25
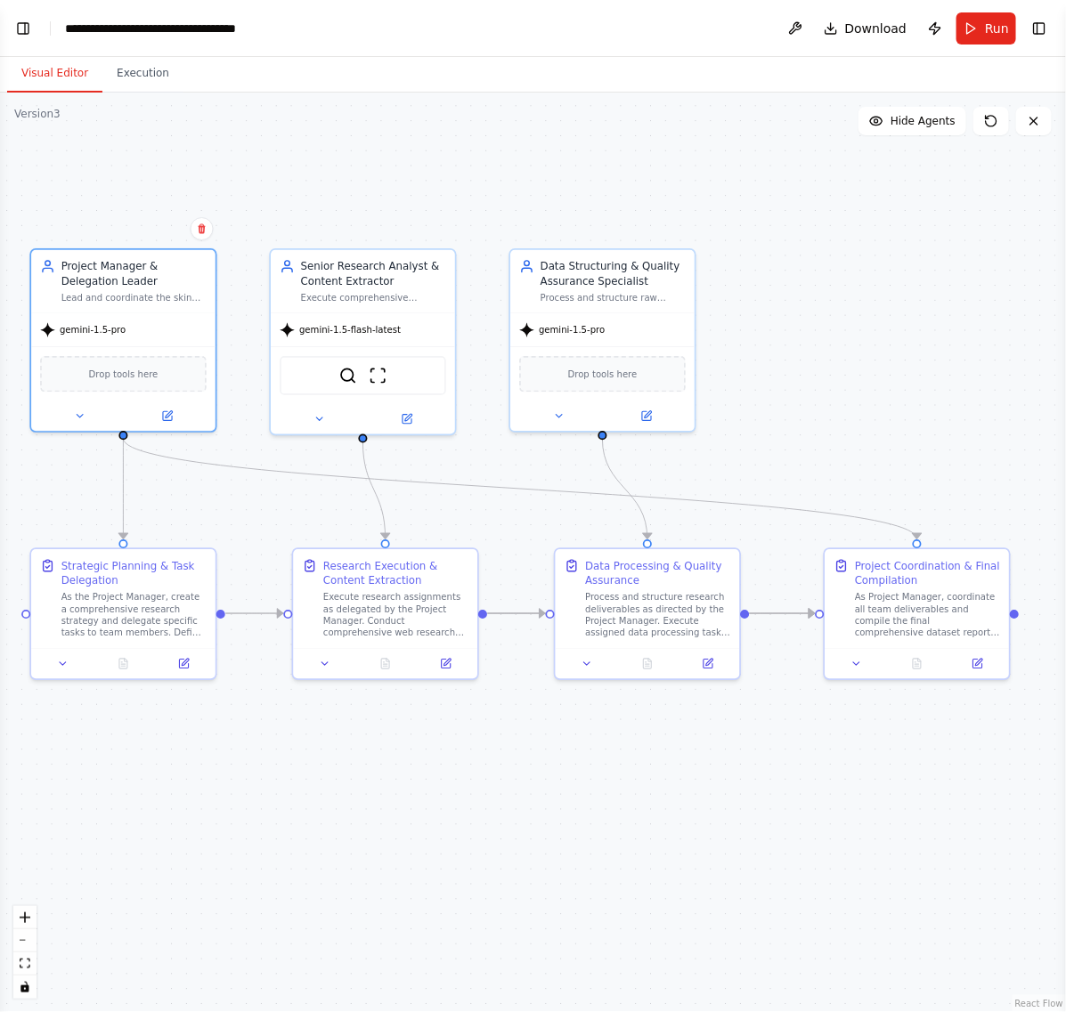
drag, startPoint x: 687, startPoint y: 319, endPoint x: 988, endPoint y: 328, distance: 301.1
click at [988, 328] on div ".deletable-edge-delete-btn { width: 20px; height: 20px; border: 0px solid #ffff…" at bounding box center [533, 553] width 1066 height 920
click at [190, 656] on button at bounding box center [184, 661] width 52 height 18
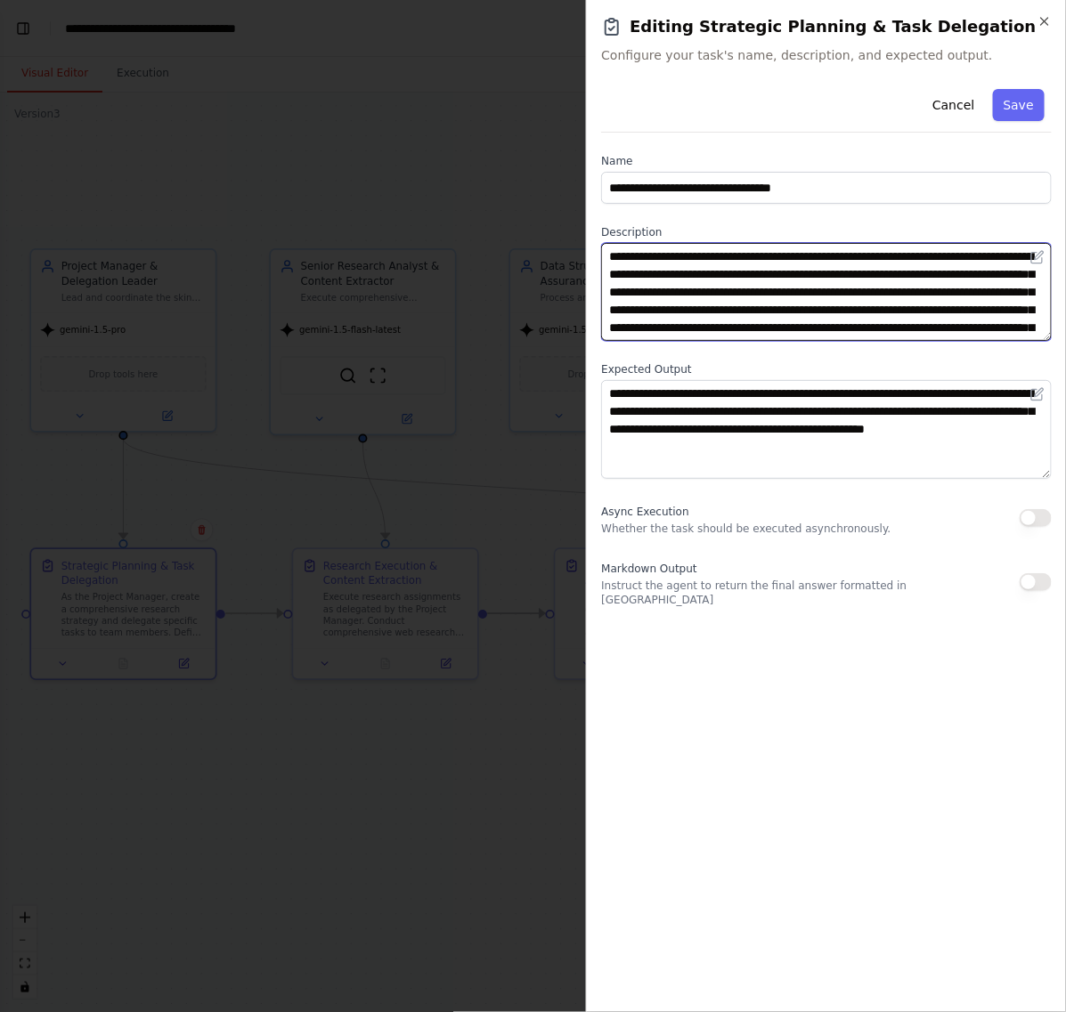
click at [842, 304] on textarea "**********" at bounding box center [826, 292] width 451 height 98
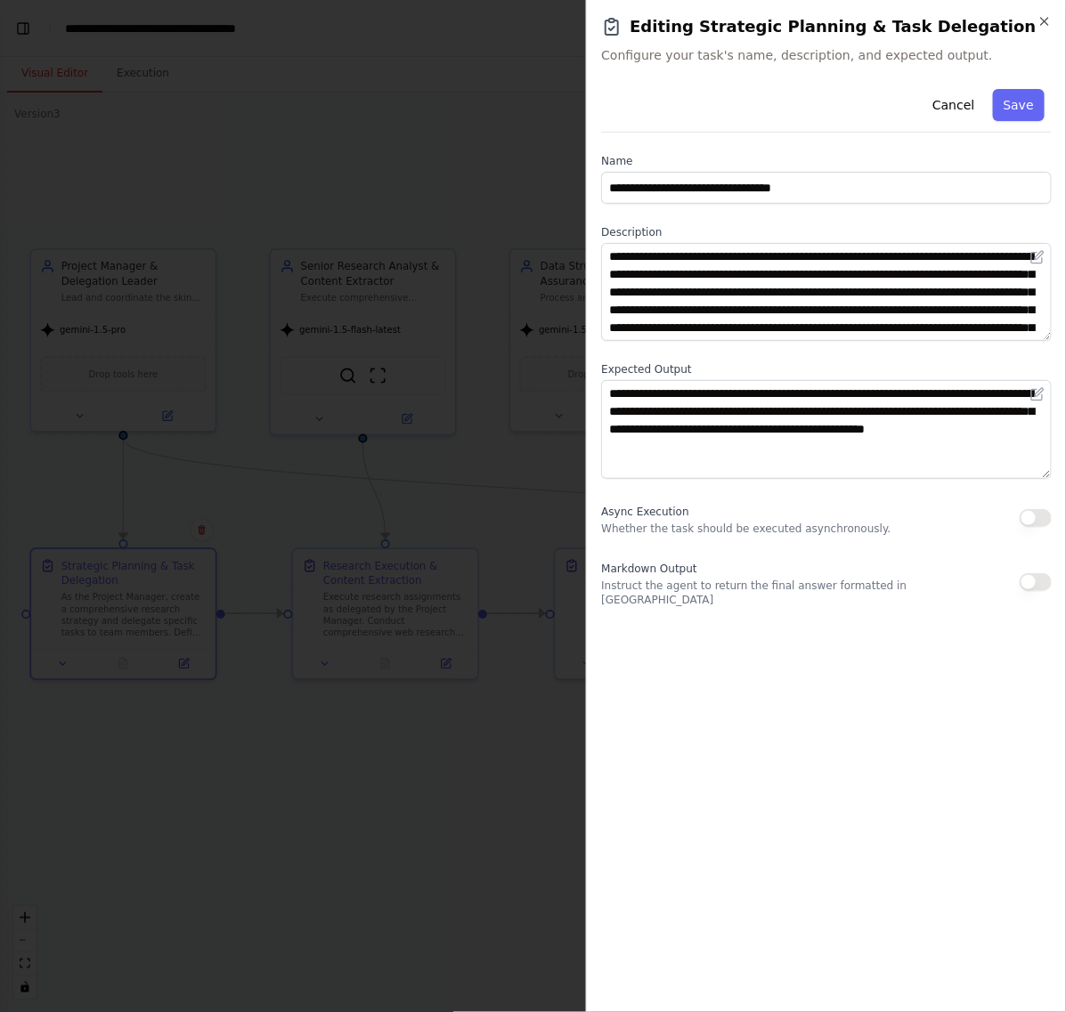
click at [483, 85] on div at bounding box center [533, 506] width 1066 height 1012
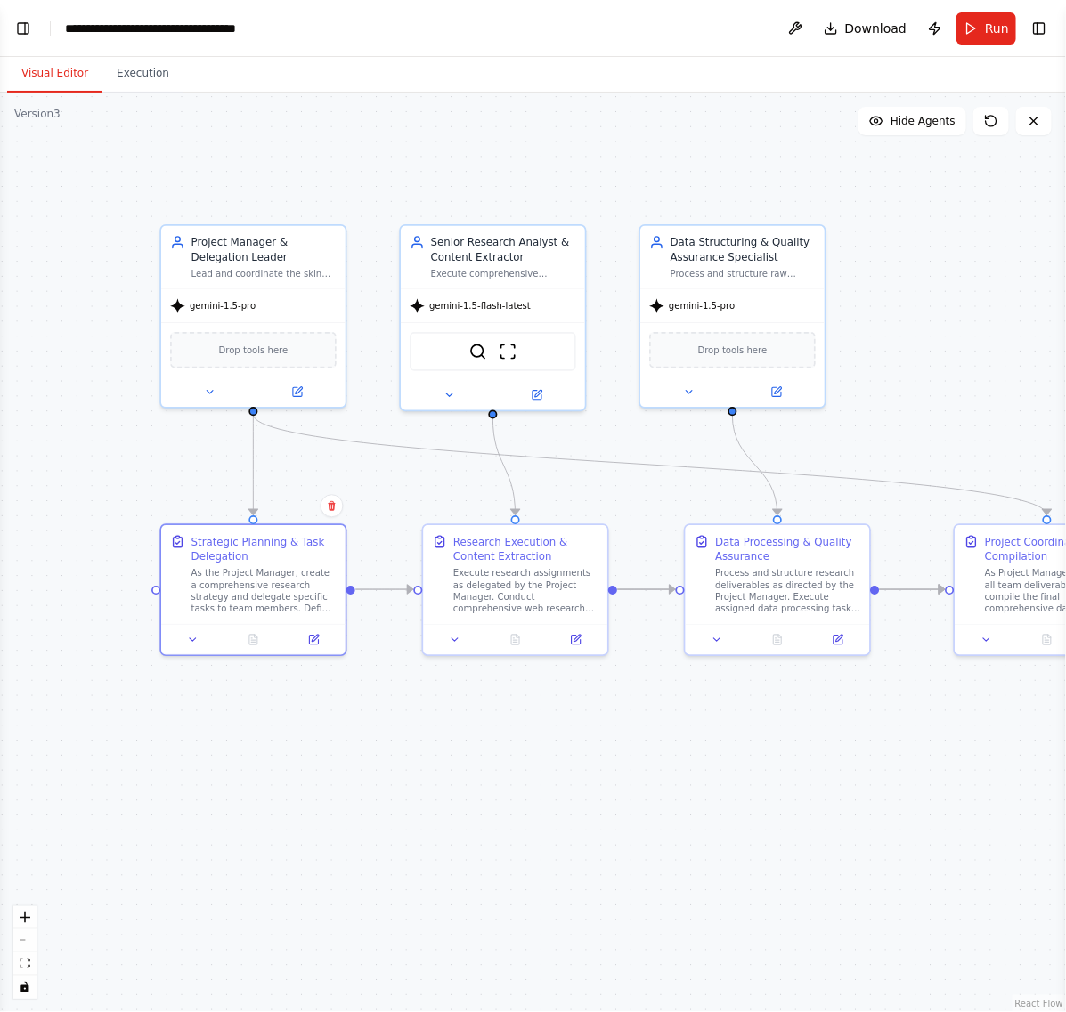
drag, startPoint x: 803, startPoint y: 309, endPoint x: 933, endPoint y: 285, distance: 132.2
click at [933, 285] on div ".deletable-edge-delete-btn { width: 20px; height: 20px; border: 0px solid #ffff…" at bounding box center [533, 553] width 1066 height 920
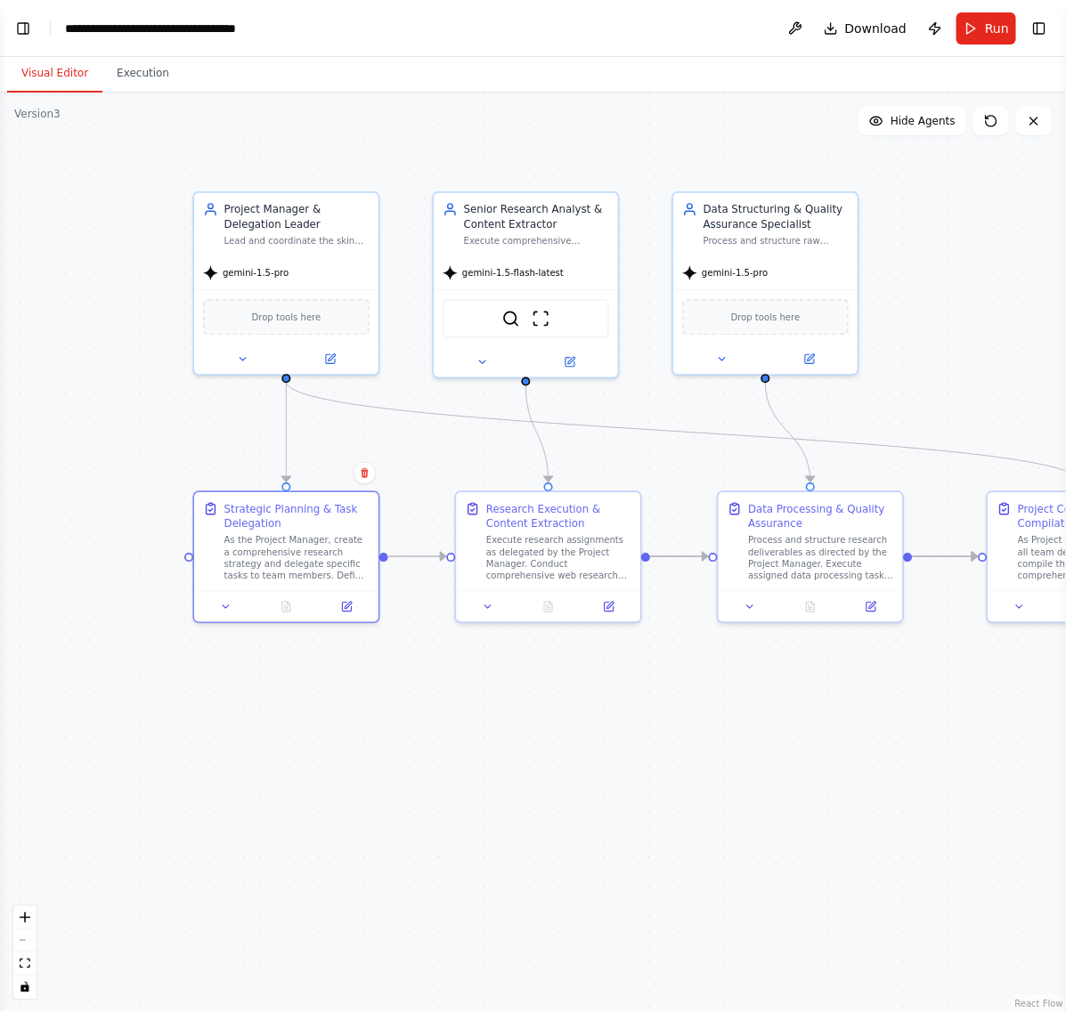
drag, startPoint x: 785, startPoint y: 808, endPoint x: 817, endPoint y: 775, distance: 46.6
click at [817, 775] on div ".deletable-edge-delete-btn { width: 20px; height: 20px; border: 0px solid #ffff…" at bounding box center [533, 553] width 1066 height 920
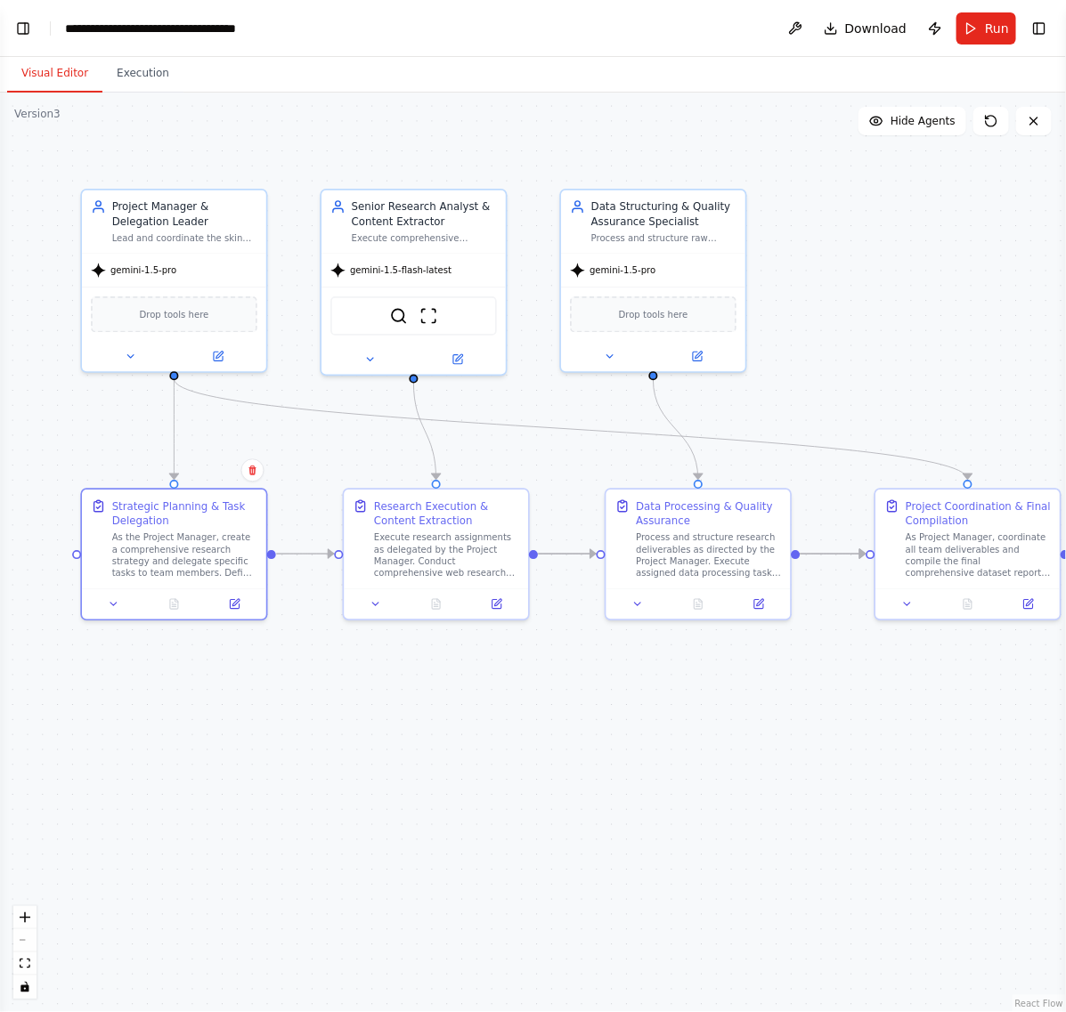
drag, startPoint x: 786, startPoint y: 751, endPoint x: 678, endPoint y: 744, distance: 108.8
click at [678, 744] on div ".deletable-edge-delete-btn { width: 20px; height: 20px; border: 0px solid #ffff…" at bounding box center [533, 553] width 1066 height 920
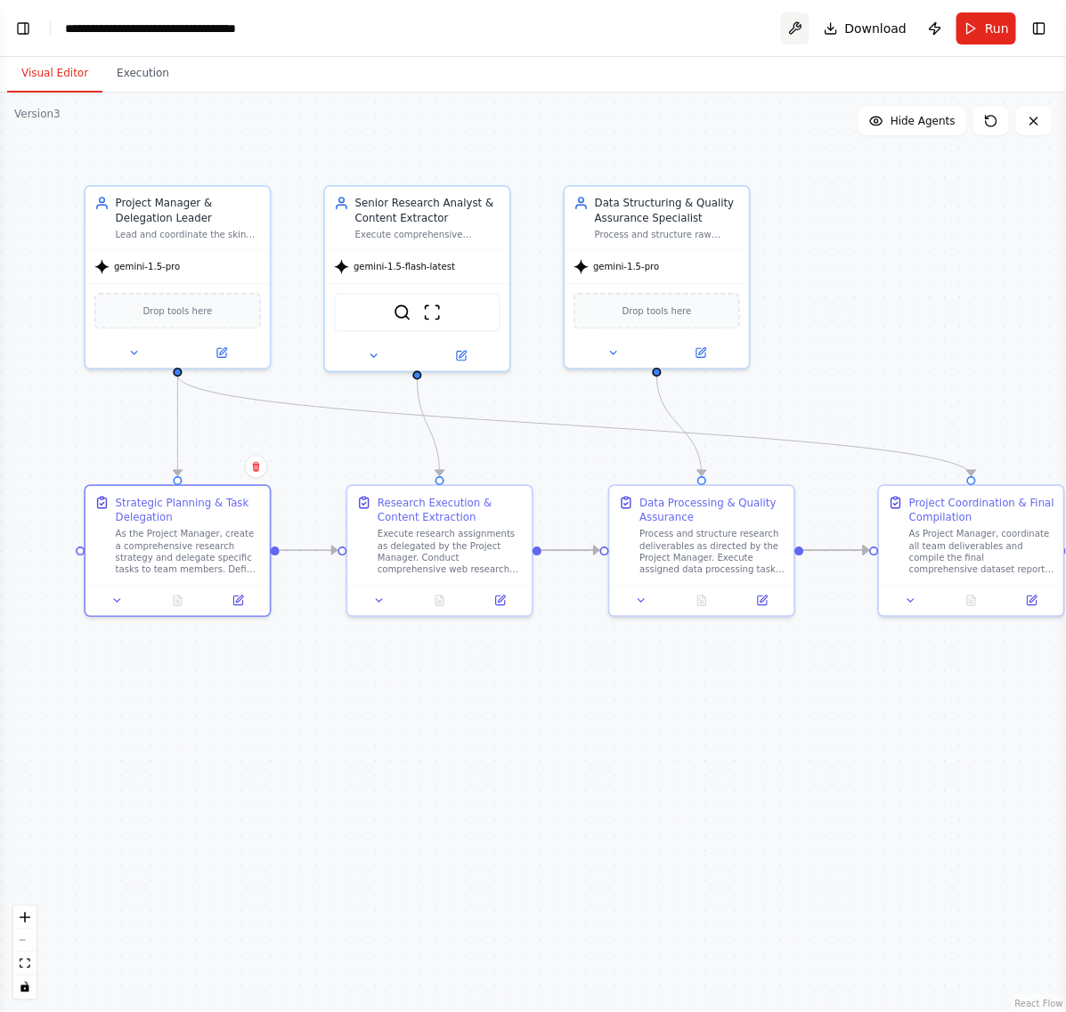
click at [802, 32] on button at bounding box center [795, 28] width 28 height 32
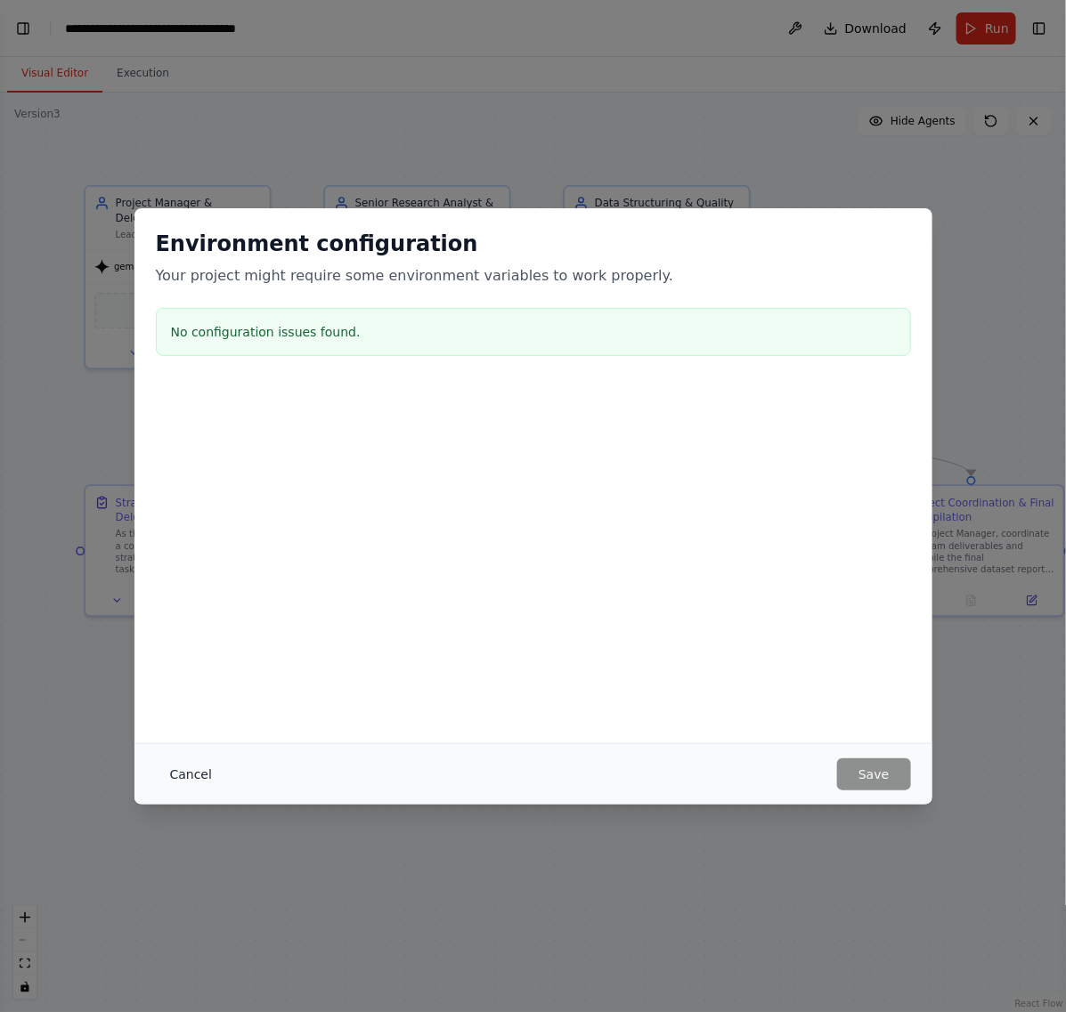
click at [209, 776] on button "Cancel" at bounding box center [191, 775] width 70 height 32
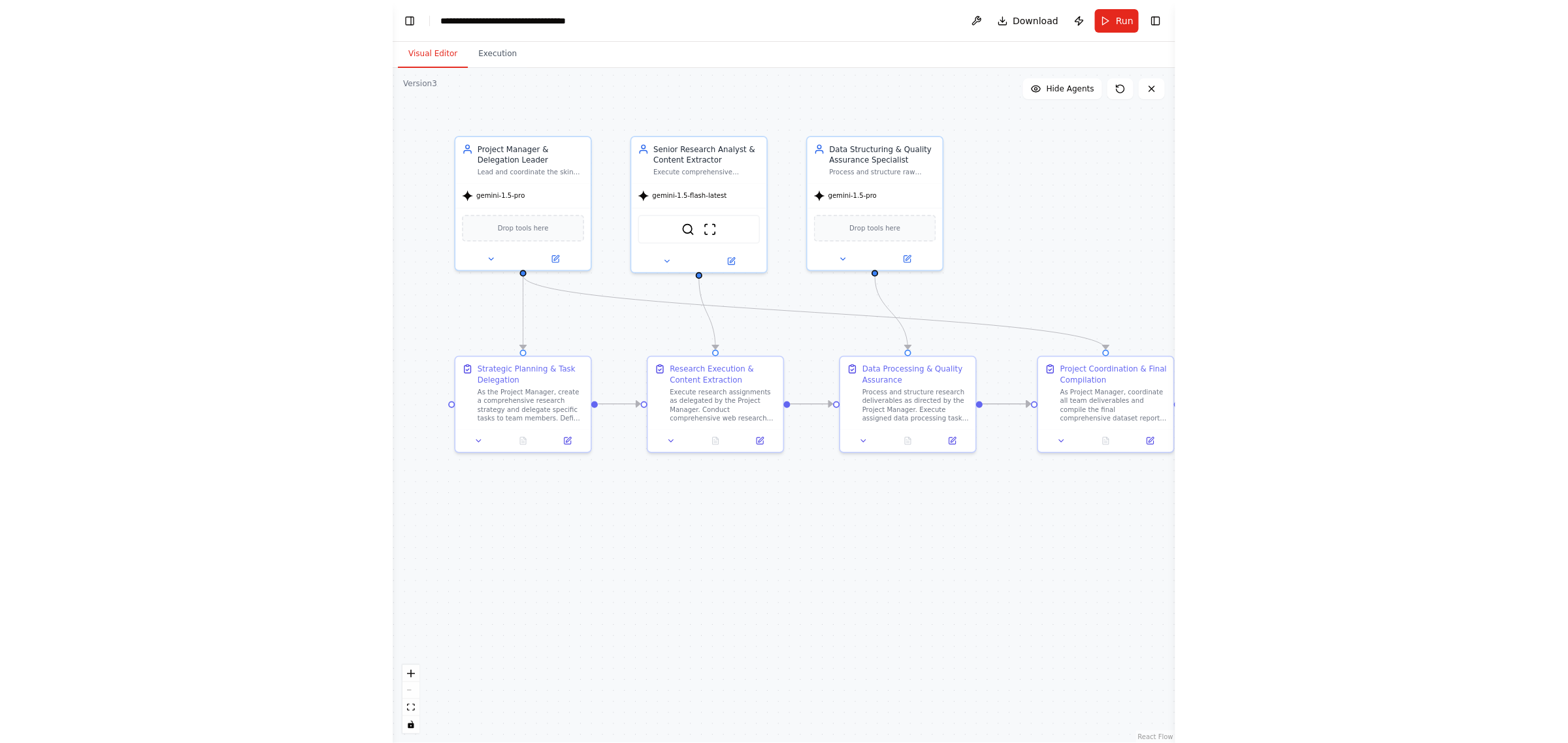
scroll to position [6928, 0]
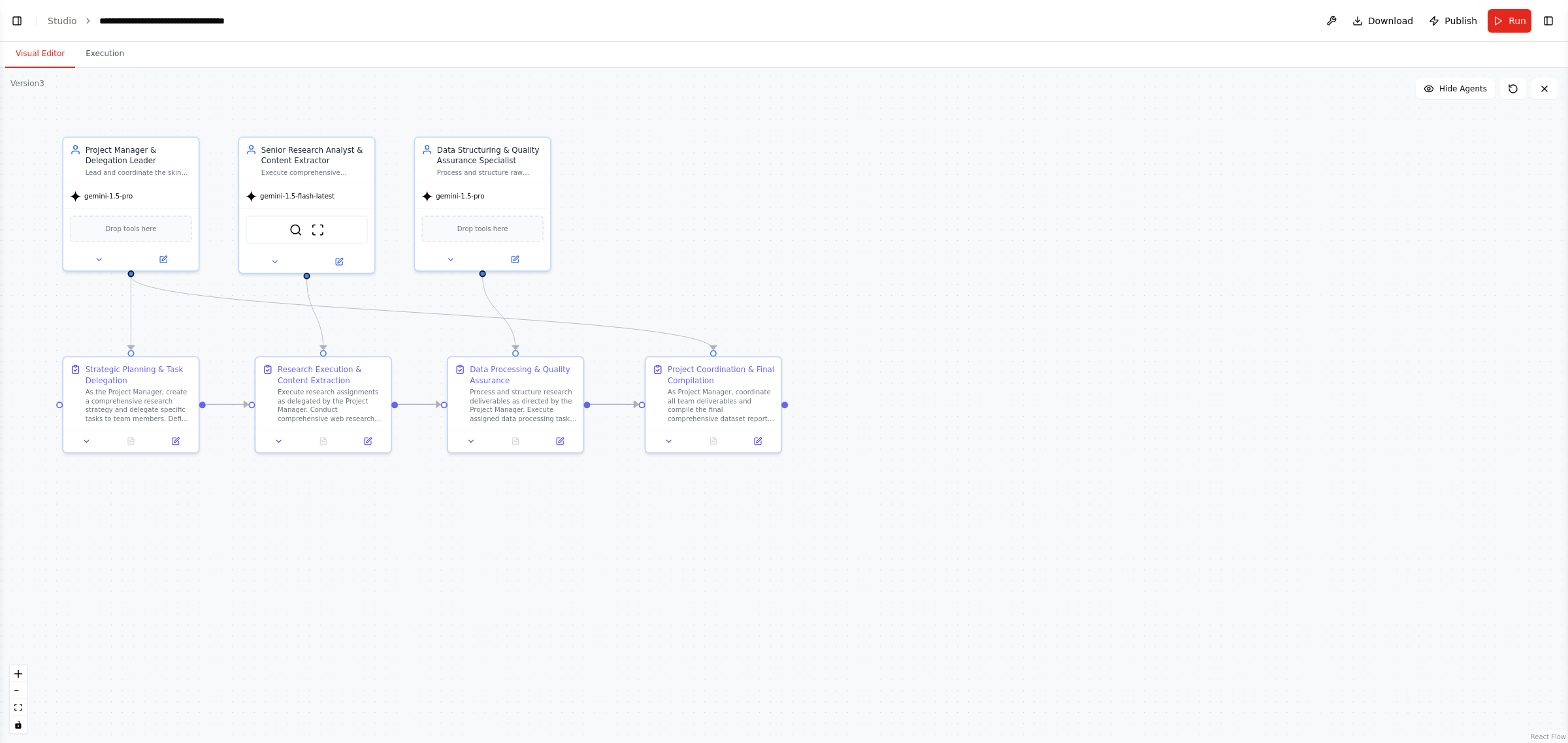
click at [1393, 262] on div ".deletable-edge-delete-btn { width: 20px; height: 20px; border: 0px solid #ffff…" at bounding box center [784, 406] width 1568 height 676
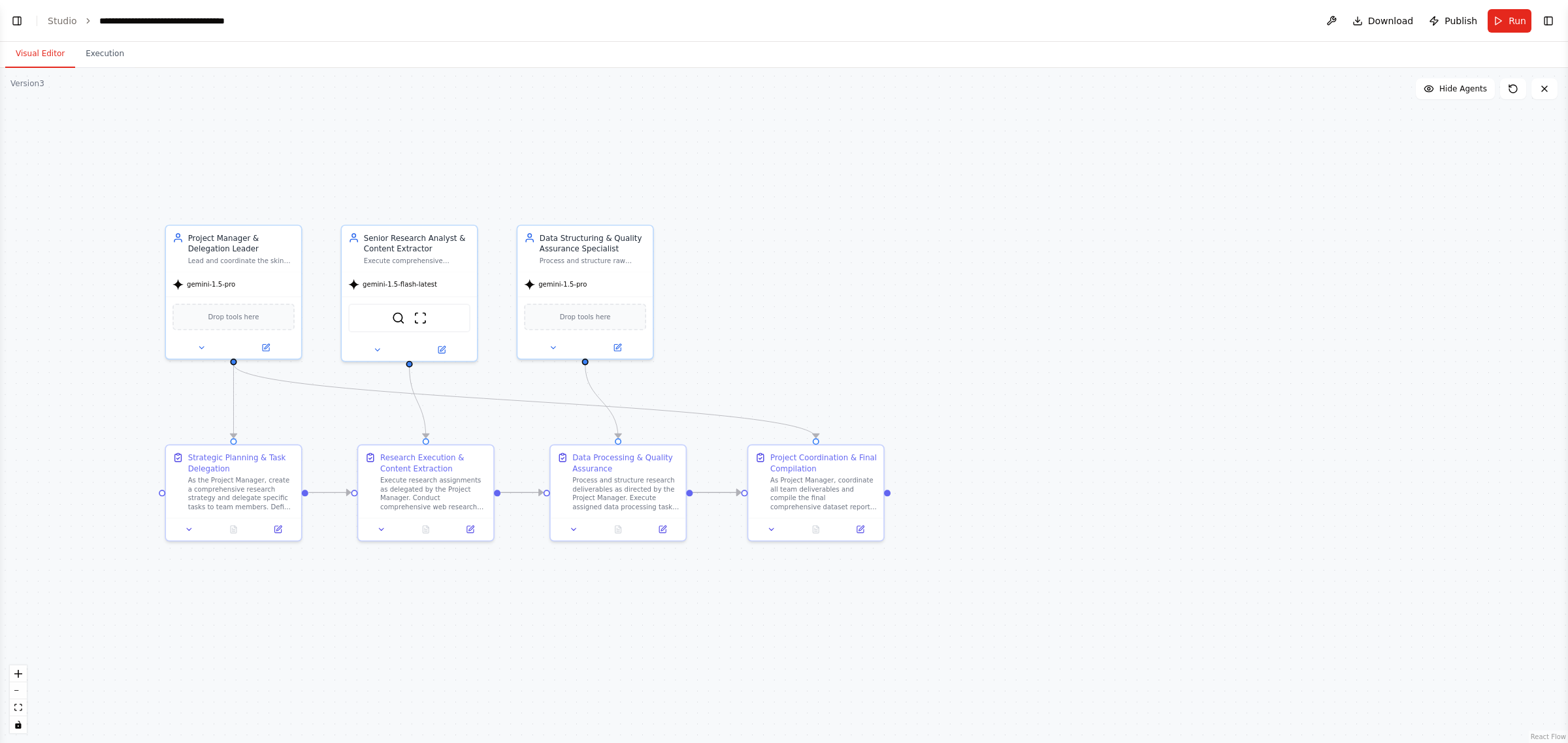
drag, startPoint x: 1268, startPoint y: 183, endPoint x: 1376, endPoint y: 230, distance: 117.8
click at [1376, 230] on div ".deletable-edge-delete-btn { width: 20px; height: 20px; border: 0px solid #ffff…" at bounding box center [784, 406] width 1568 height 676
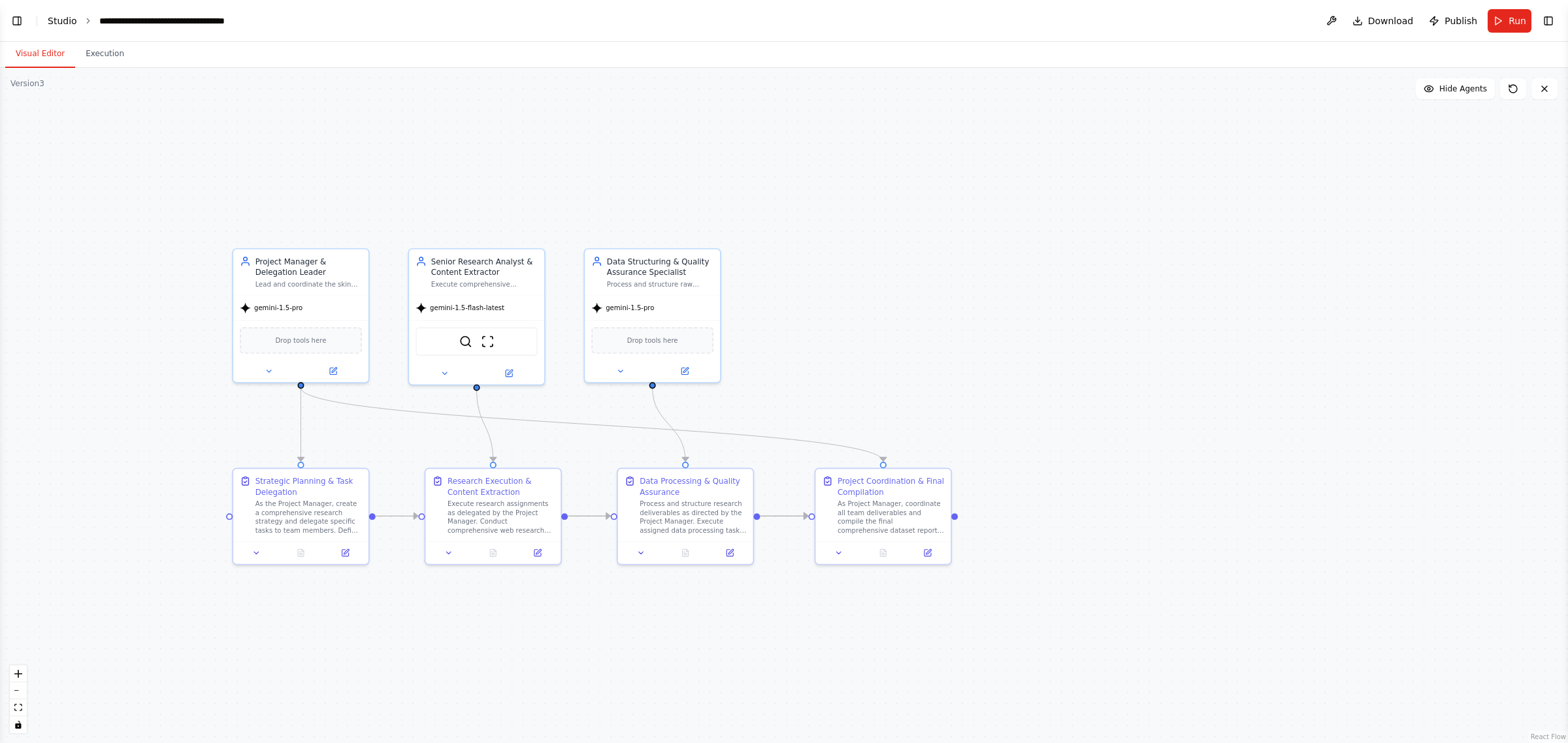
click at [67, 21] on link "Studio" at bounding box center [62, 21] width 29 height 10
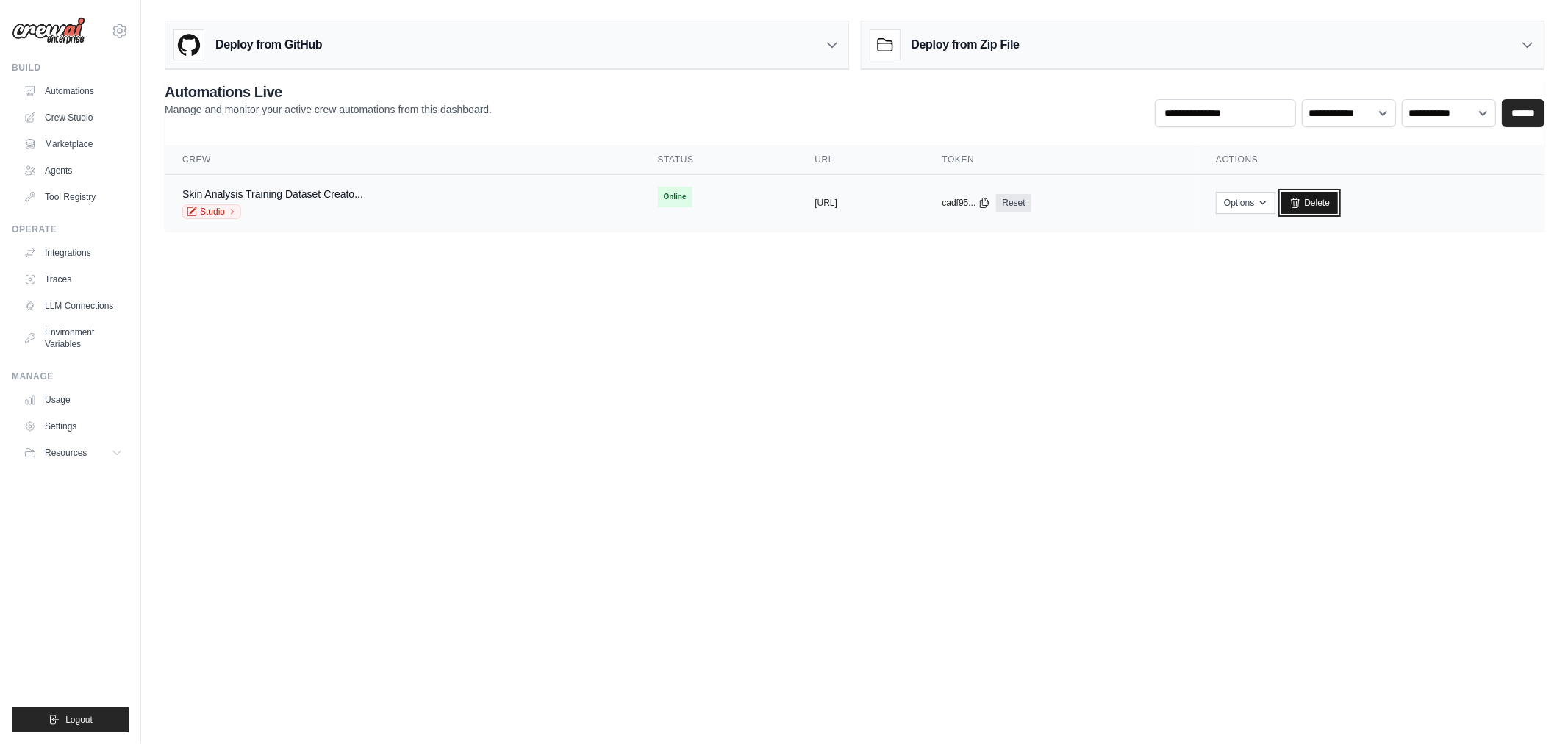
click at [1338, 205] on link "Delete" at bounding box center [1310, 202] width 57 height 22
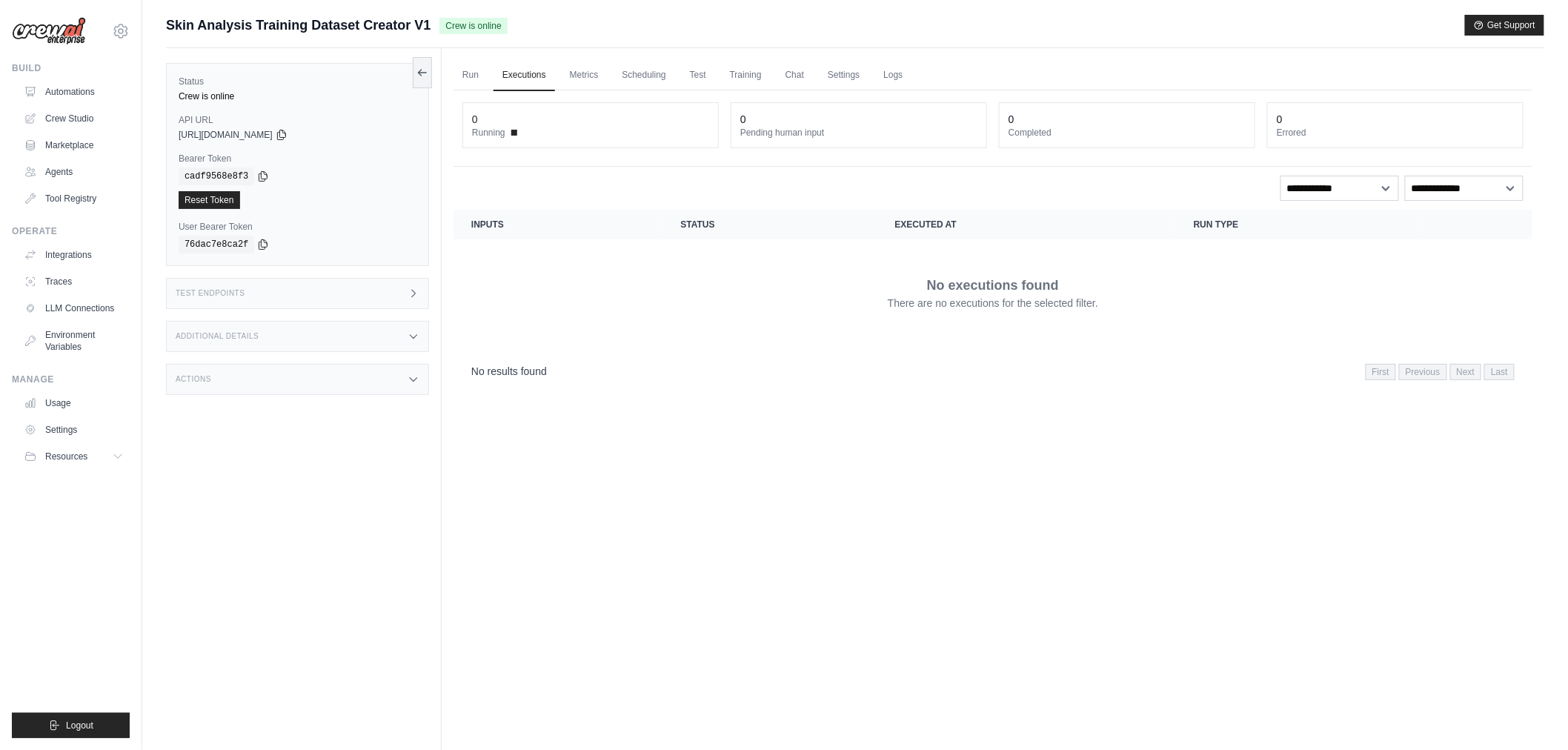
click at [906, 447] on div "Run Executions Metrics Scheduling Test Training Chat Settings Logs 0 Running 0 …" at bounding box center [993, 423] width 1103 height 750
click at [487, 70] on link "Run" at bounding box center [470, 75] width 34 height 31
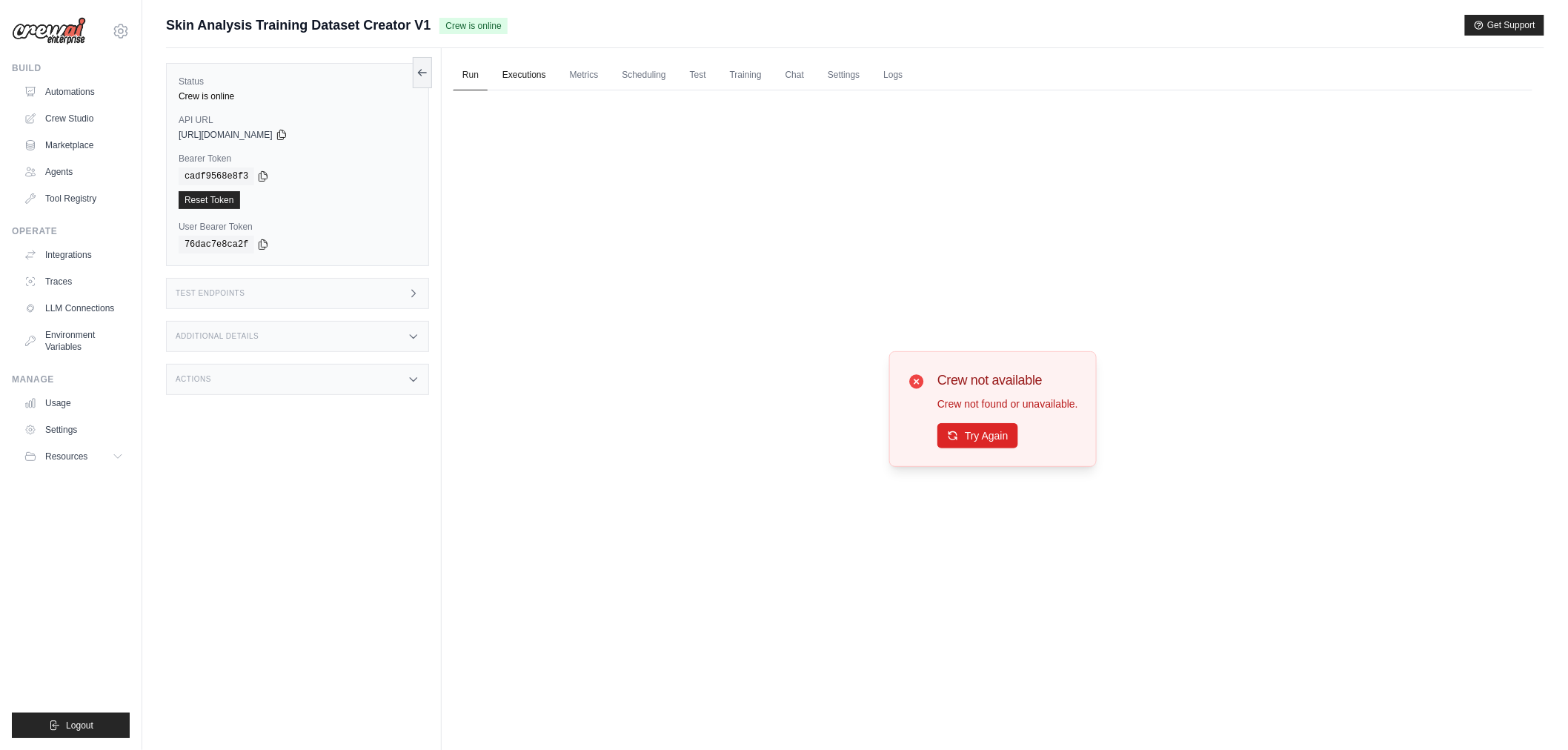
click at [537, 80] on link "Executions" at bounding box center [524, 75] width 62 height 31
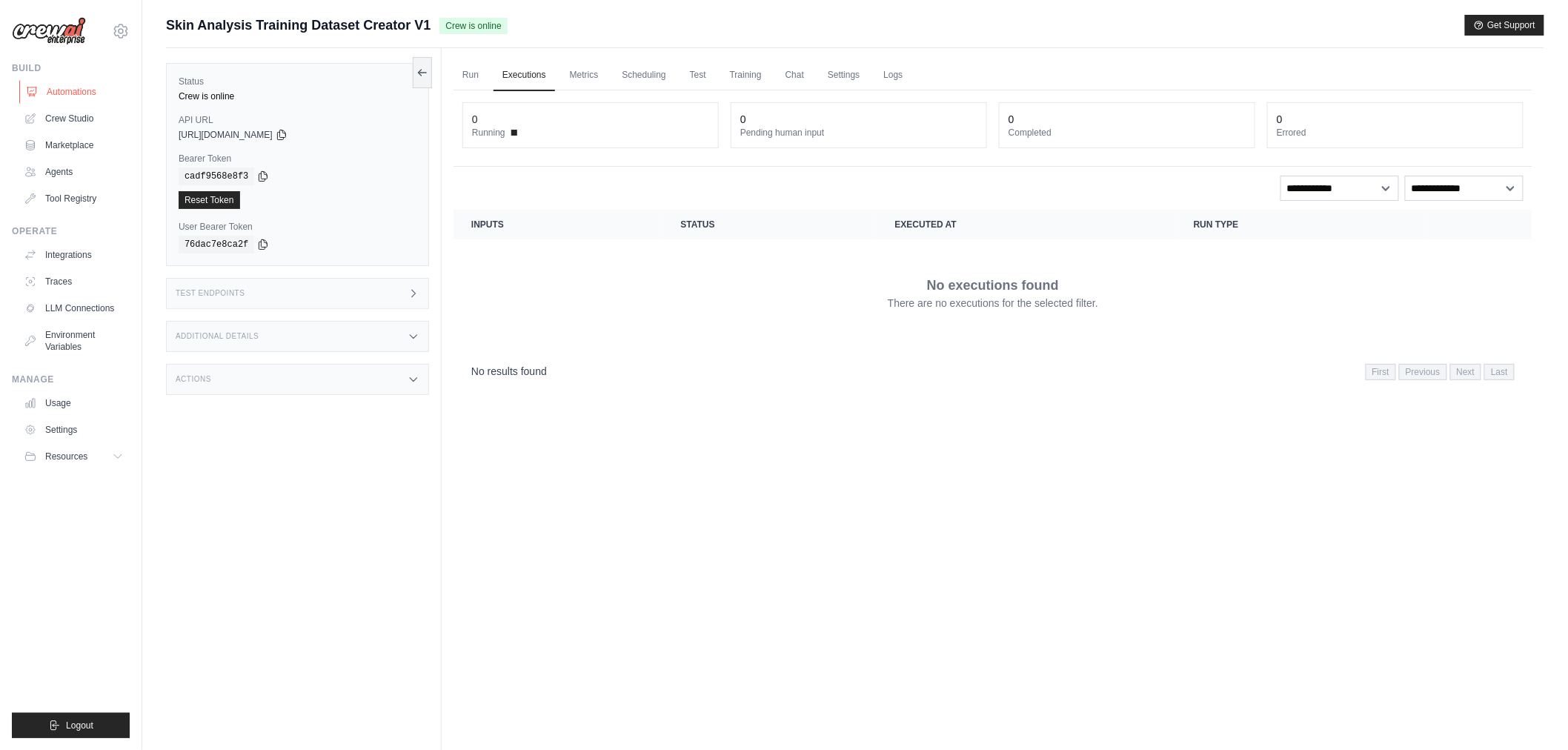
click at [87, 97] on link "Automations" at bounding box center [75, 92] width 112 height 23
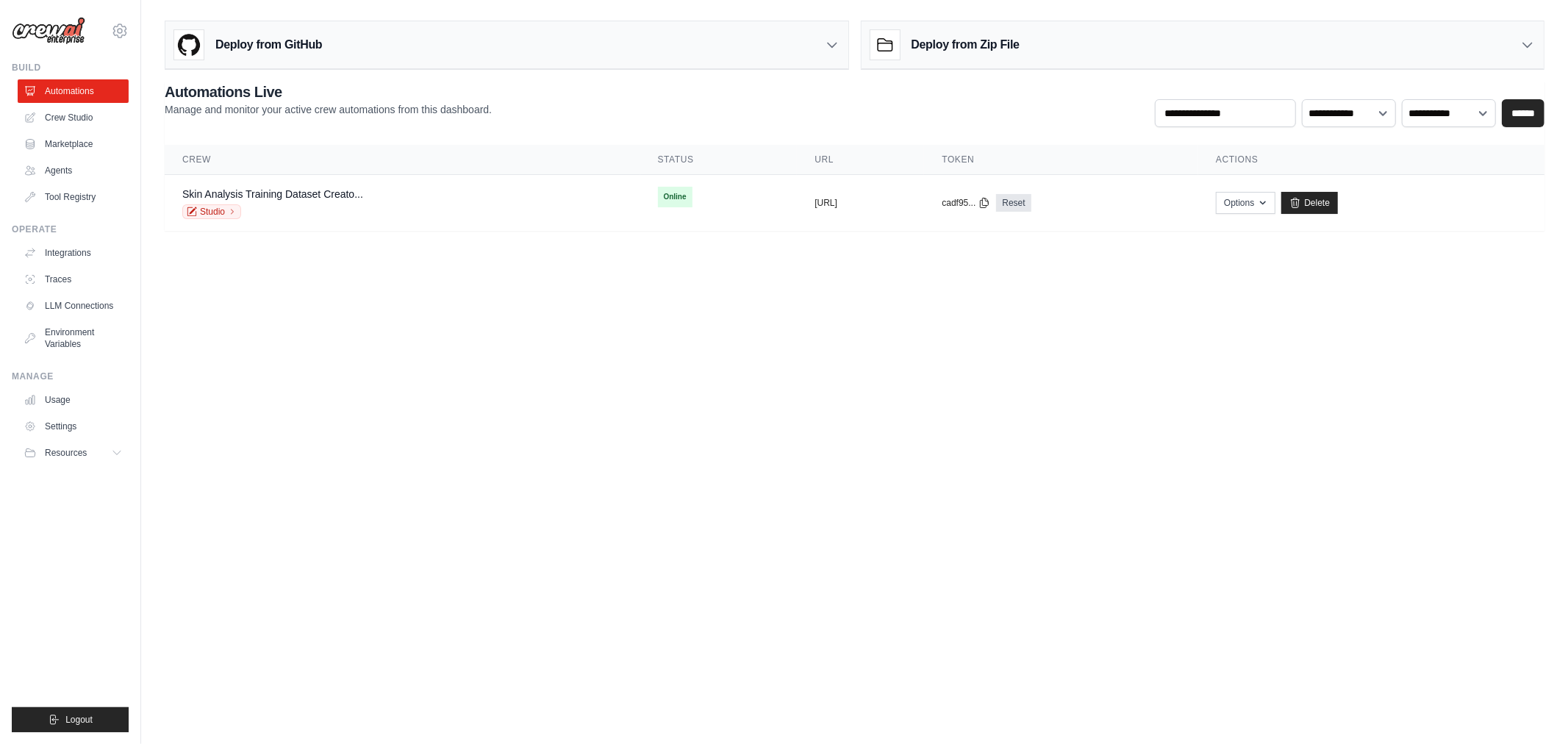
drag, startPoint x: 832, startPoint y: 408, endPoint x: 834, endPoint y: 391, distance: 17.1
click at [833, 408] on body "[EMAIL_ADDRESS][DOMAIN_NAME] Settings Build Automations Crew Studio" at bounding box center [784, 372] width 1568 height 744
click at [84, 118] on link "Crew Studio" at bounding box center [74, 117] width 111 height 23
click at [92, 89] on link "Automations" at bounding box center [74, 91] width 111 height 23
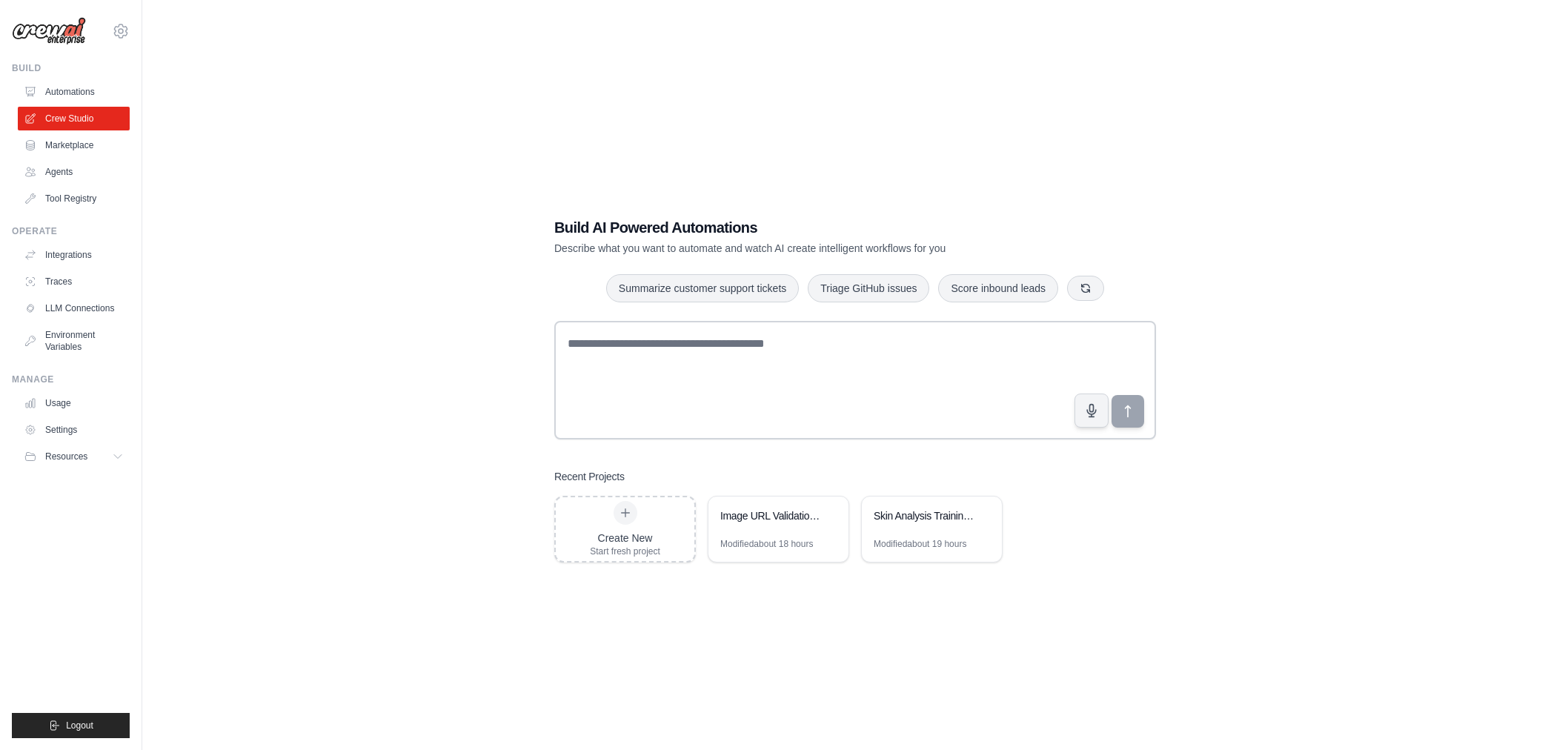
click at [61, 143] on link "Marketplace" at bounding box center [73, 145] width 112 height 23
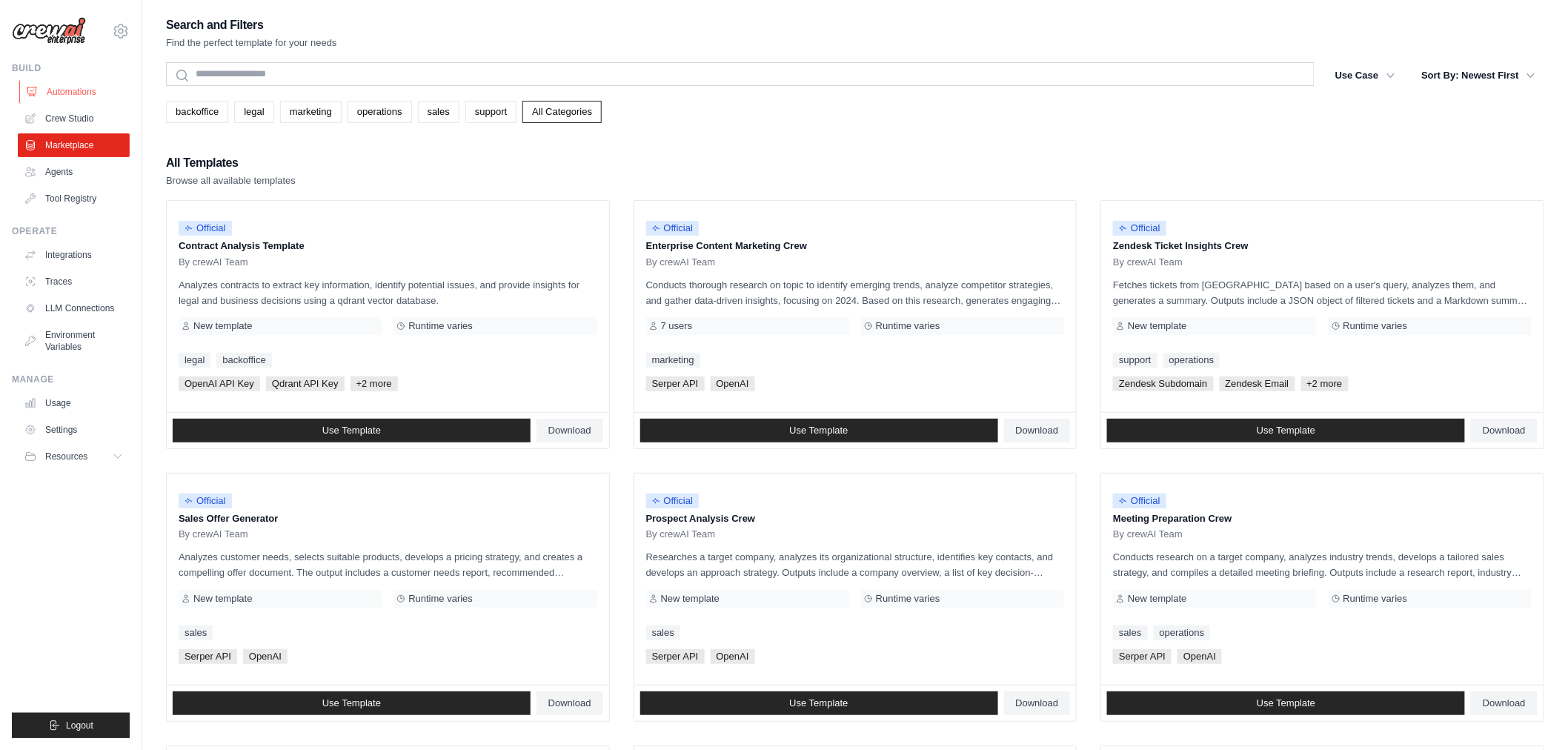
click at [77, 87] on link "Automations" at bounding box center [75, 92] width 112 height 23
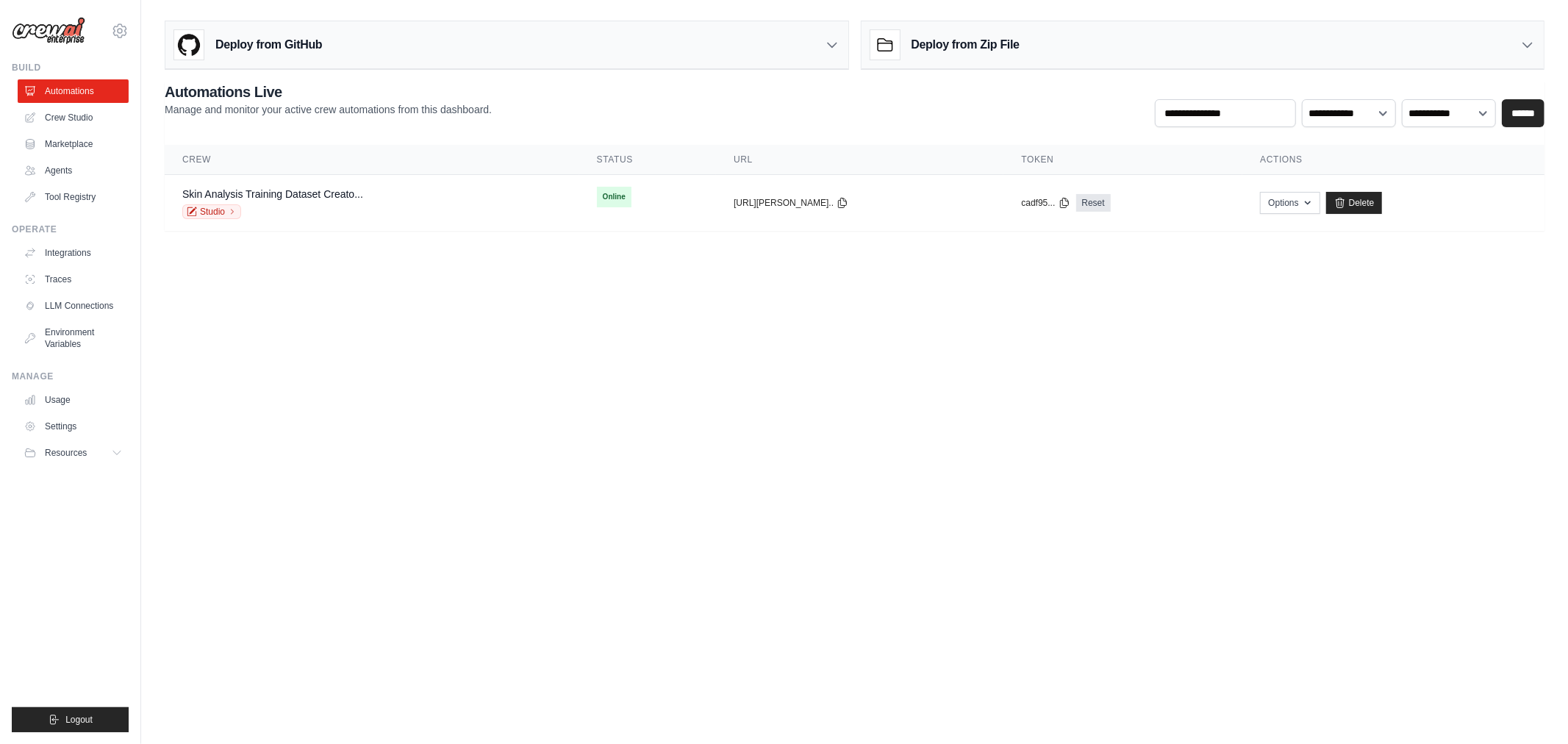
click at [890, 493] on body "[EMAIL_ADDRESS][DOMAIN_NAME] Settings Build Automations Crew Studio" at bounding box center [784, 372] width 1568 height 744
click at [1338, 199] on link "Delete" at bounding box center [1310, 202] width 57 height 22
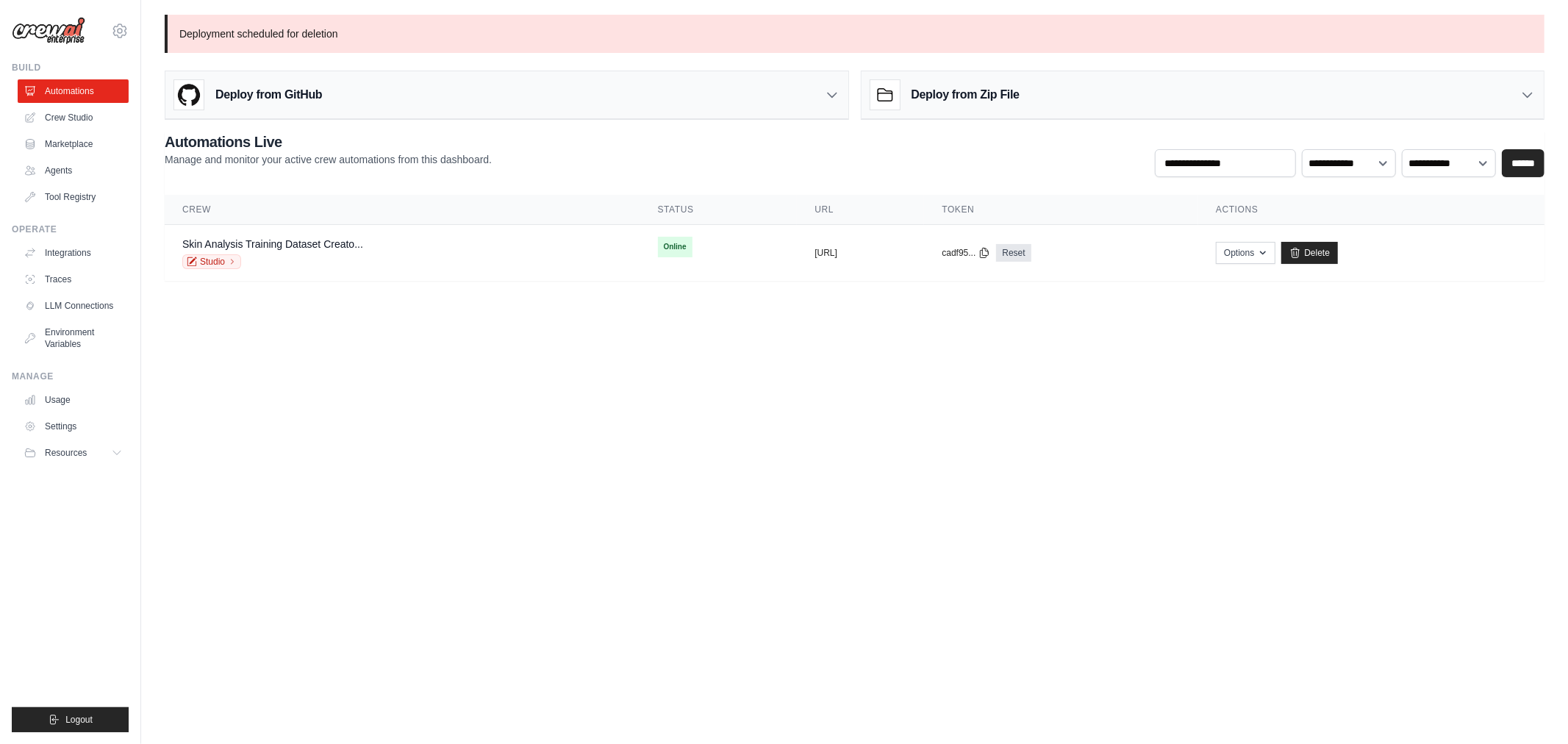
click at [611, 457] on body "[EMAIL_ADDRESS][DOMAIN_NAME] Settings Build Automations Crew Studio" at bounding box center [784, 372] width 1568 height 744
click at [658, 246] on span "Online" at bounding box center [675, 247] width 35 height 21
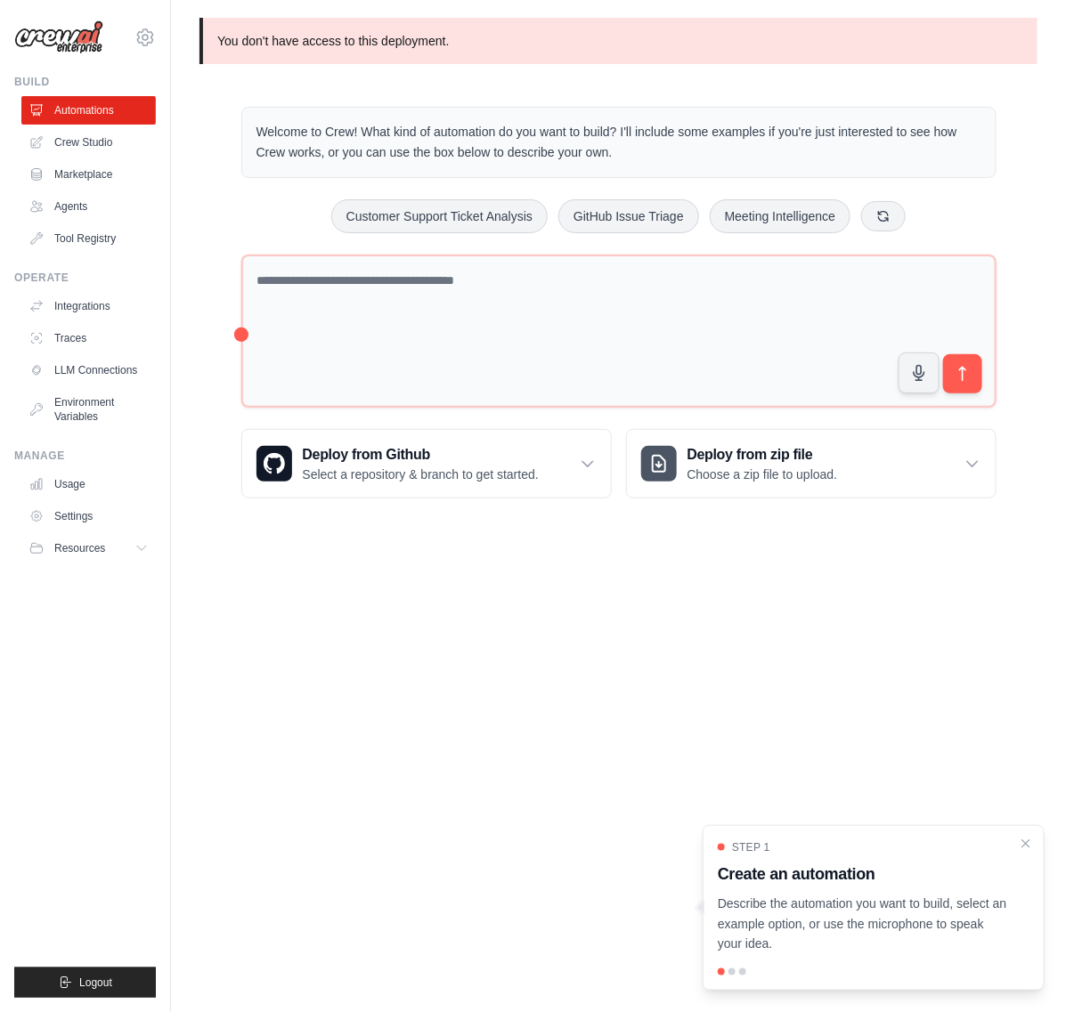
click at [92, 47] on img at bounding box center [58, 37] width 89 height 34
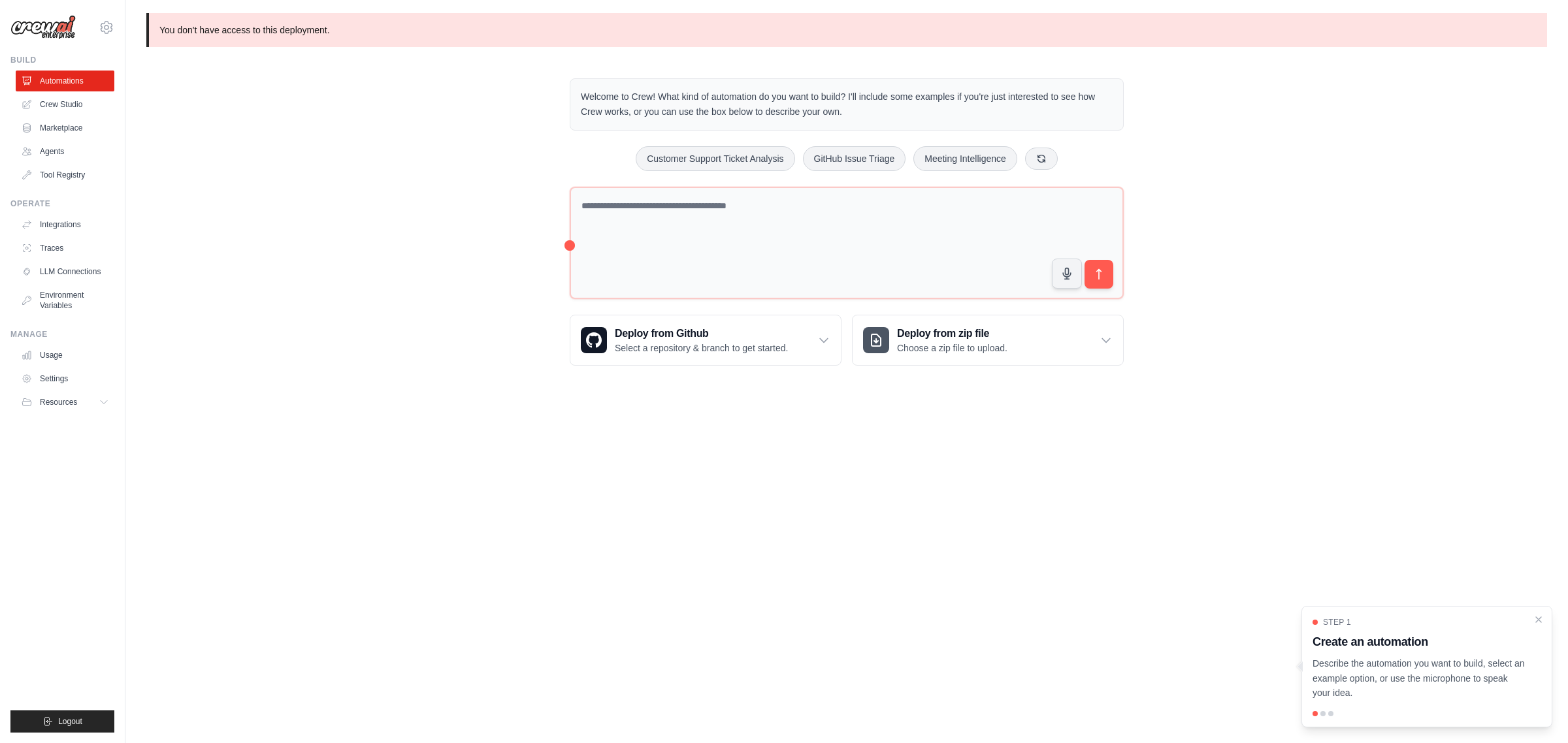
click at [394, 136] on div "You don't have access to this deployment. Welcome to Crew! What kind of automat…" at bounding box center [847, 200] width 1443 height 373
click at [7, 20] on div "[EMAIL_ADDRESS][DOMAIN_NAME] Settings Build Automations Crew Studio Marketplace" at bounding box center [62, 371] width 125 height 743
click at [110, 21] on icon at bounding box center [106, 27] width 15 height 15
click at [92, 54] on div "[EMAIL_ADDRESS][DOMAIN_NAME]" at bounding box center [106, 57] width 94 height 13
click at [113, 660] on div "wendyhl2611@gmail.com Settings Build Automations Crew Studio Marketplace" at bounding box center [62, 371] width 125 height 743
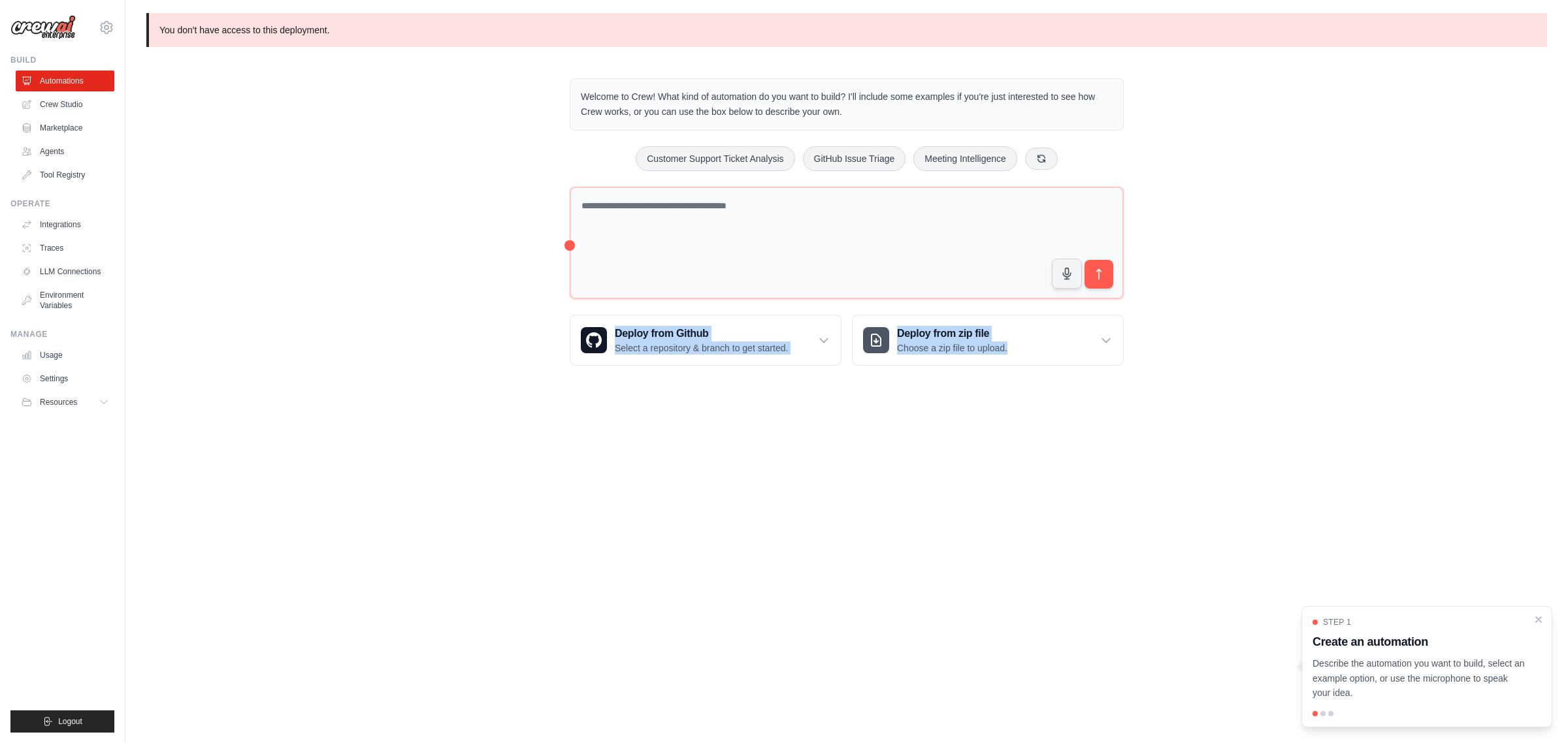
drag, startPoint x: 1443, startPoint y: 286, endPoint x: 1415, endPoint y: 313, distance: 38.9
click at [1393, 321] on div "You don't have access to this deployment. Welcome to Crew! What kind of automat…" at bounding box center [847, 200] width 1443 height 373
click at [671, 566] on body "wendyhl2611@gmail.com Settings Build Automations Crew Studio" at bounding box center [784, 371] width 1568 height 743
click at [50, 382] on link "Settings" at bounding box center [66, 378] width 98 height 21
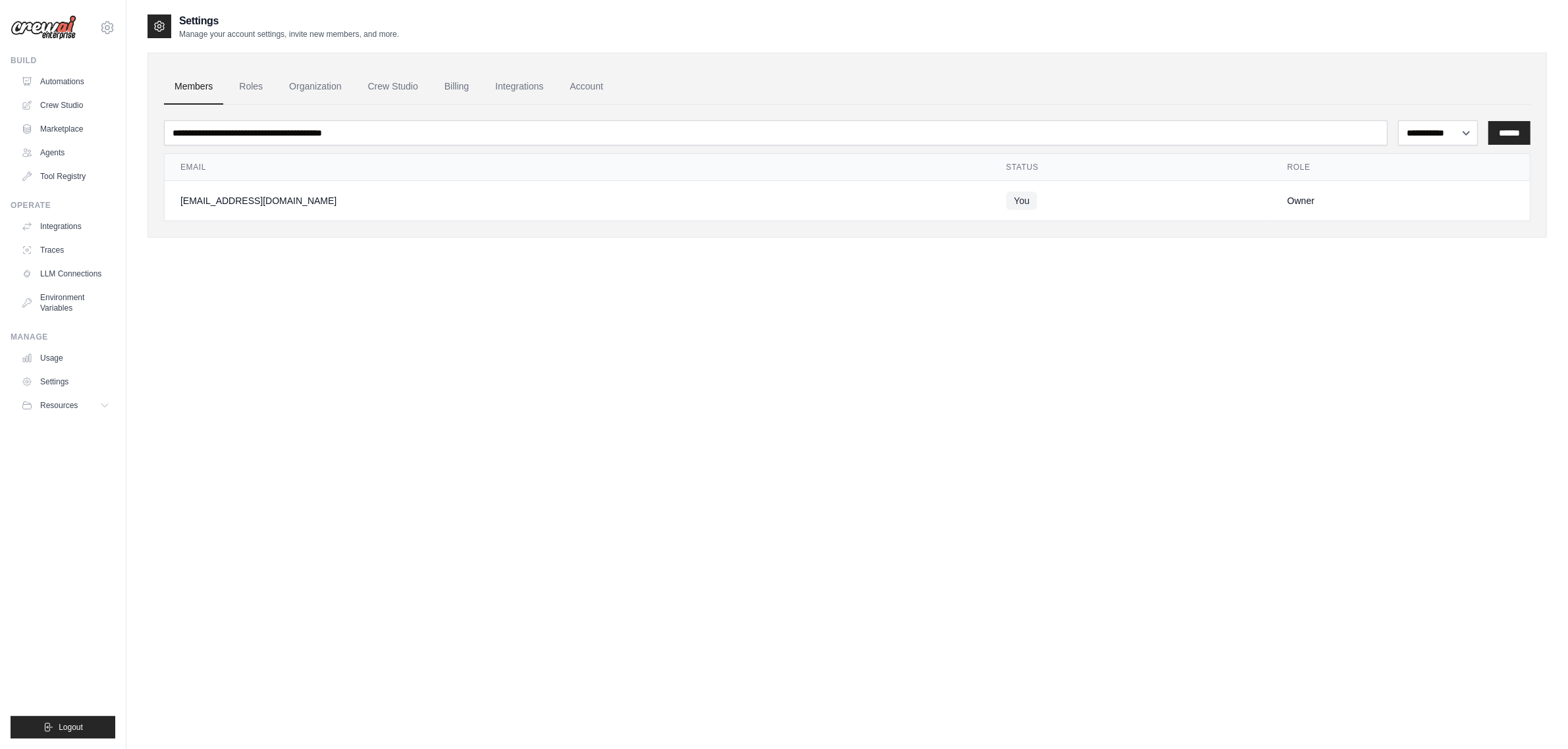
click at [303, 198] on div "[EMAIL_ADDRESS][DOMAIN_NAME]" at bounding box center [578, 201] width 794 height 13
click at [263, 199] on div "[EMAIL_ADDRESS][DOMAIN_NAME]" at bounding box center [578, 201] width 794 height 13
click at [75, 134] on link "Marketplace" at bounding box center [67, 129] width 99 height 21
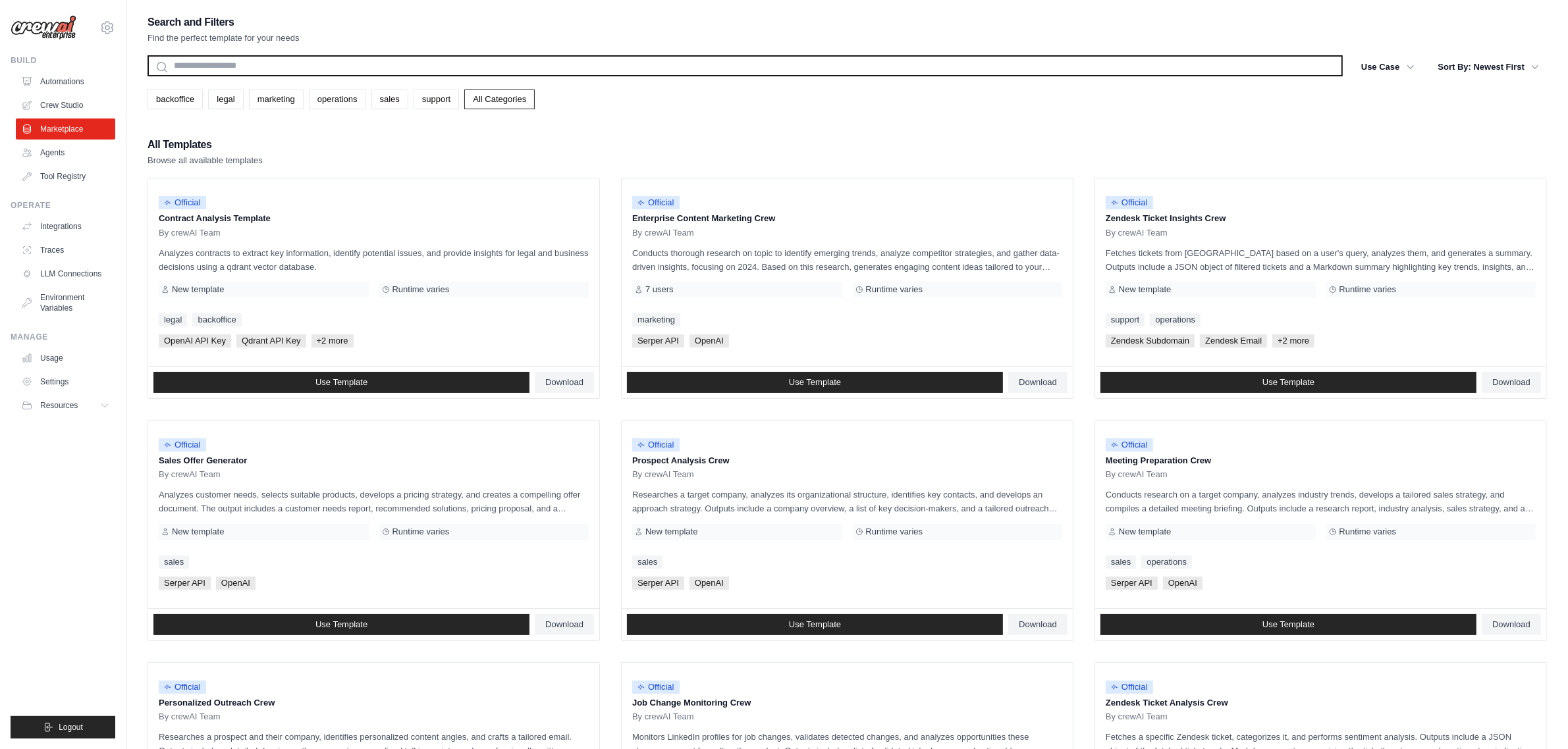
click at [261, 66] on input "text" at bounding box center [745, 66] width 1195 height 21
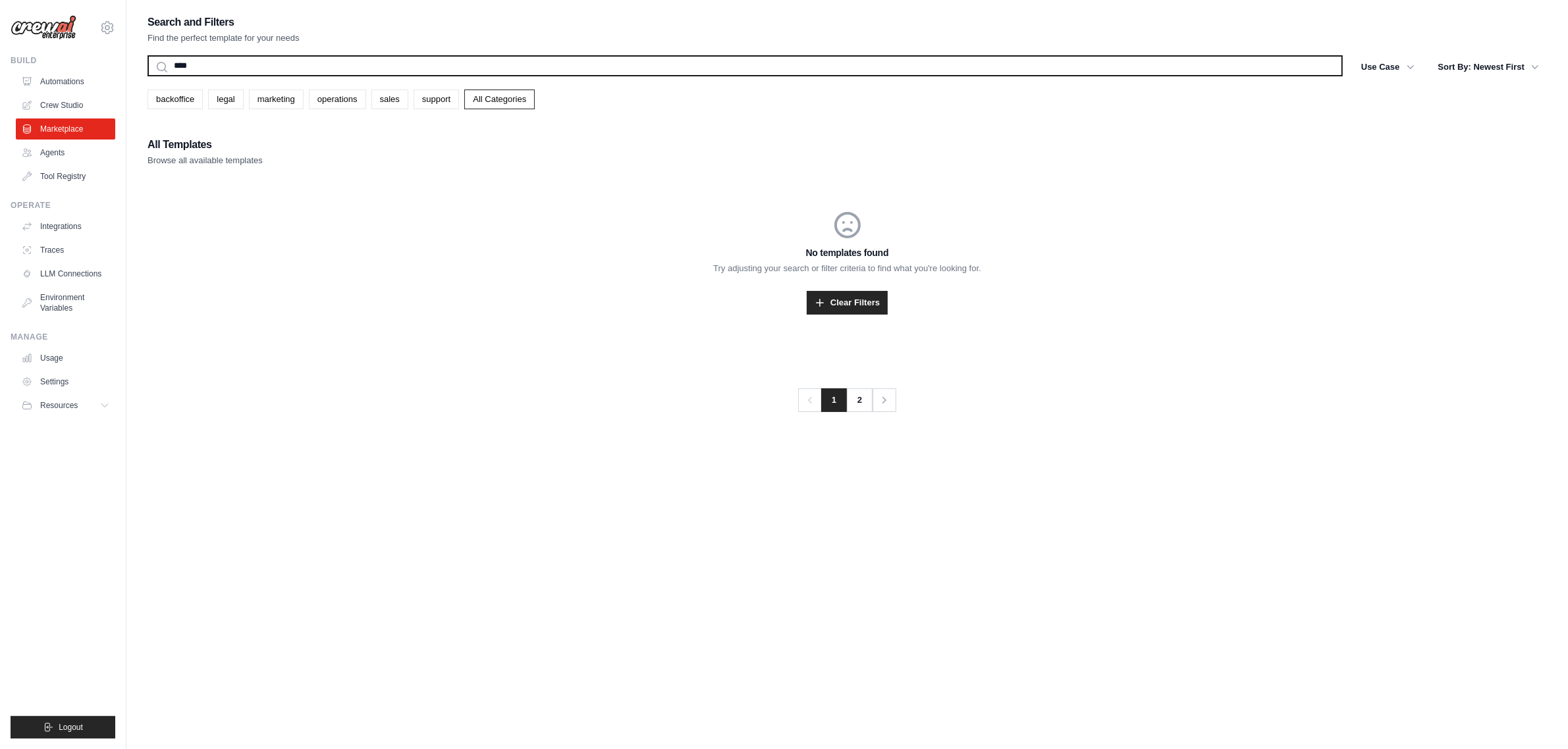
type input "*****"
drag, startPoint x: 402, startPoint y: 68, endPoint x: 36, endPoint y: 59, distance: 366.1
click at [18, 61] on div "wendyhl2611@gmail.com Settings Build Automations Crew Studio" at bounding box center [784, 387] width 1568 height 776
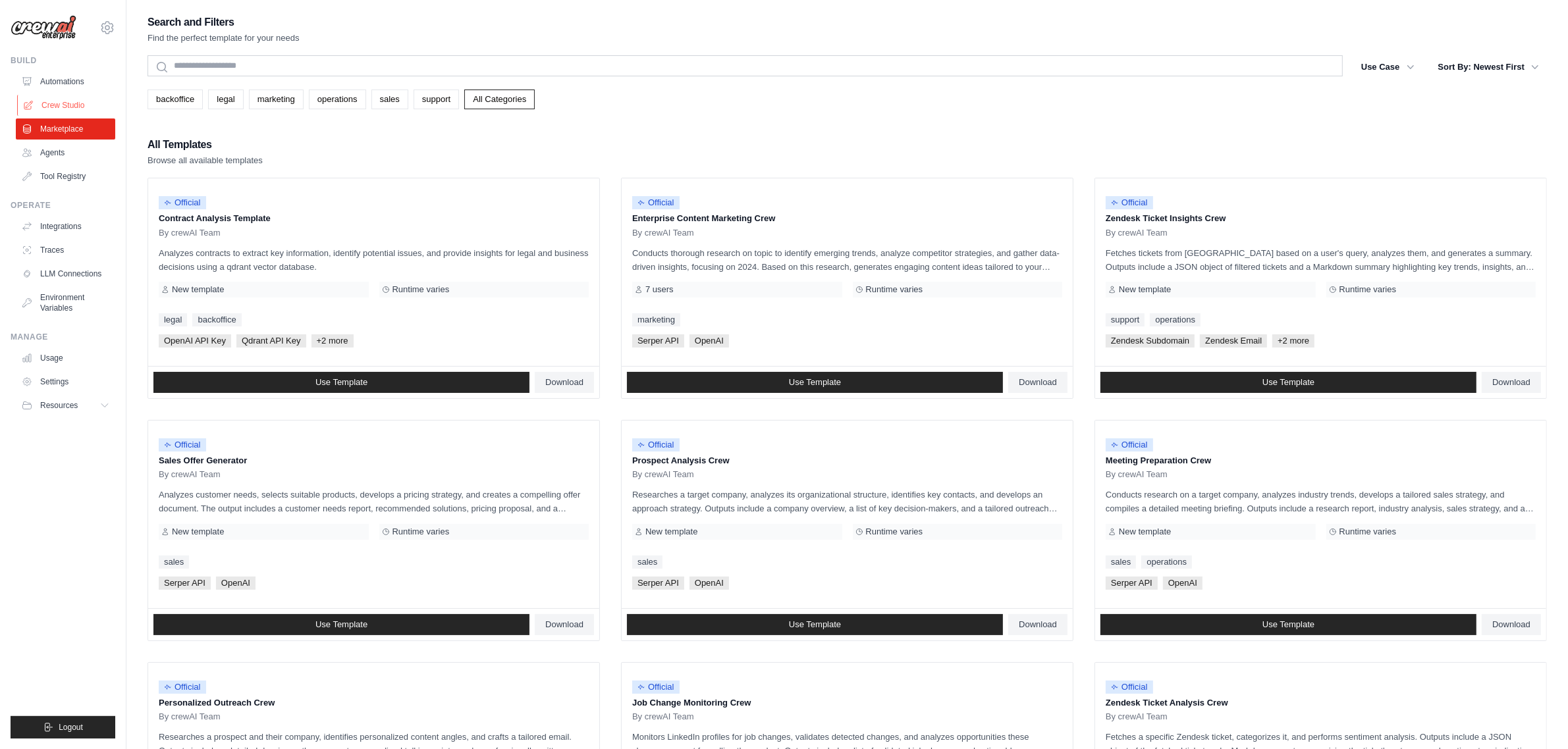
click at [81, 106] on link "Crew Studio" at bounding box center [67, 105] width 99 height 21
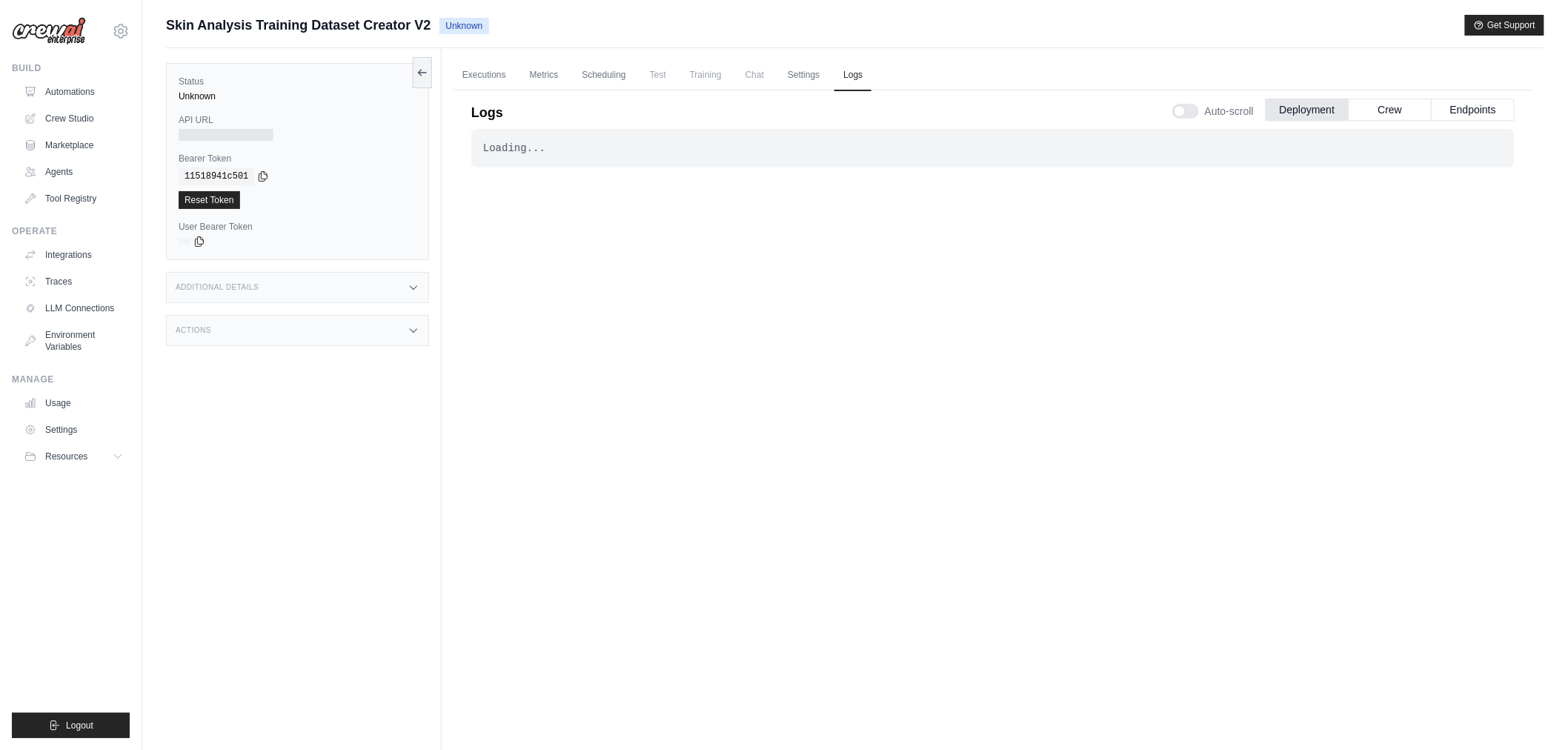
drag, startPoint x: 646, startPoint y: 428, endPoint x: 579, endPoint y: 418, distance: 67.7
click at [643, 429] on div "Loading... . . ." at bounding box center [993, 421] width 1044 height 584
click at [720, 545] on div "Loading... . . ." at bounding box center [993, 421] width 1044 height 584
drag, startPoint x: 836, startPoint y: 406, endPoint x: 1036, endPoint y: 286, distance: 233.2
click at [843, 395] on div "Loading... . . ." at bounding box center [993, 421] width 1044 height 584
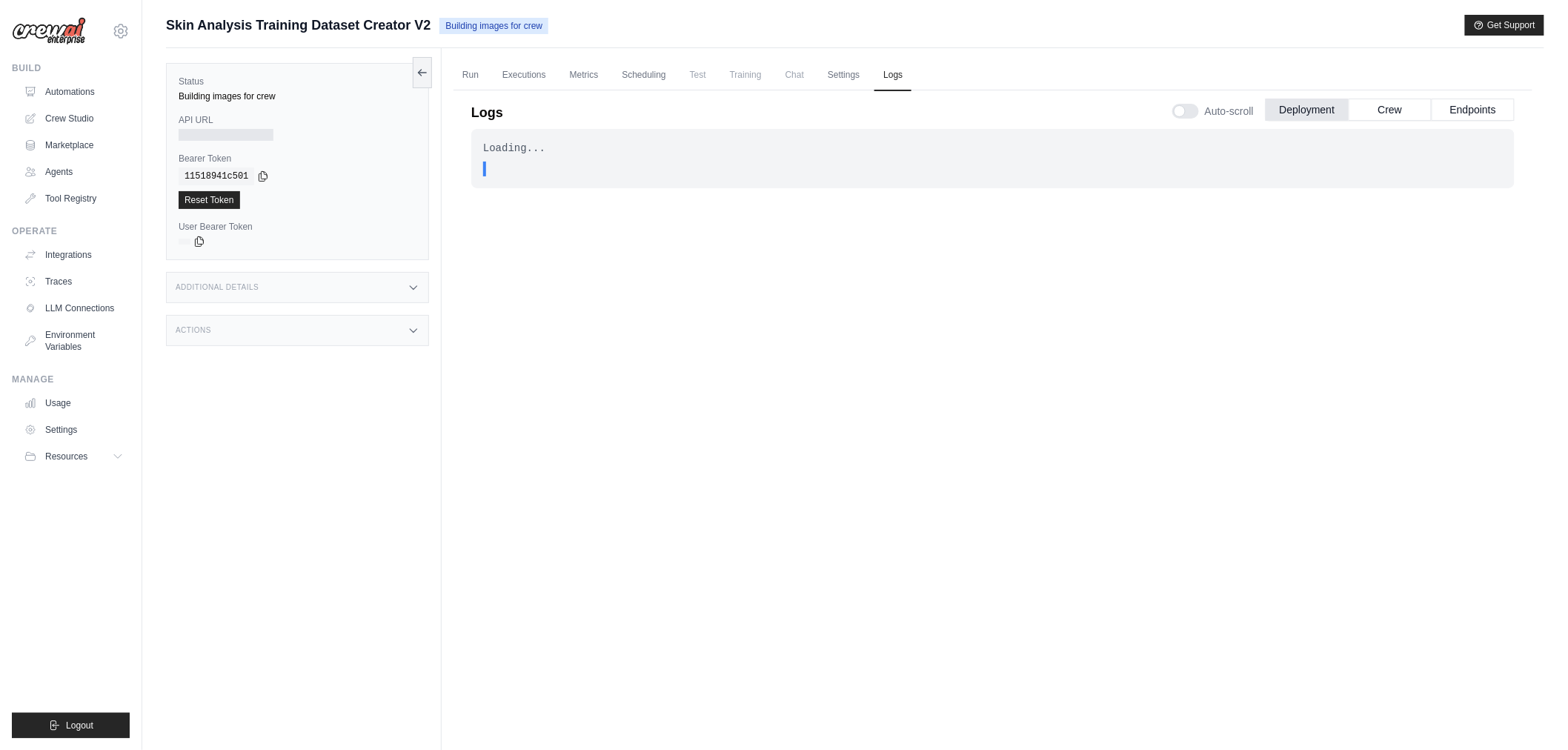
click at [884, 484] on div "Loading... . . . In Progress" at bounding box center [993, 421] width 1044 height 584
click at [515, 72] on link "Executions" at bounding box center [524, 75] width 62 height 31
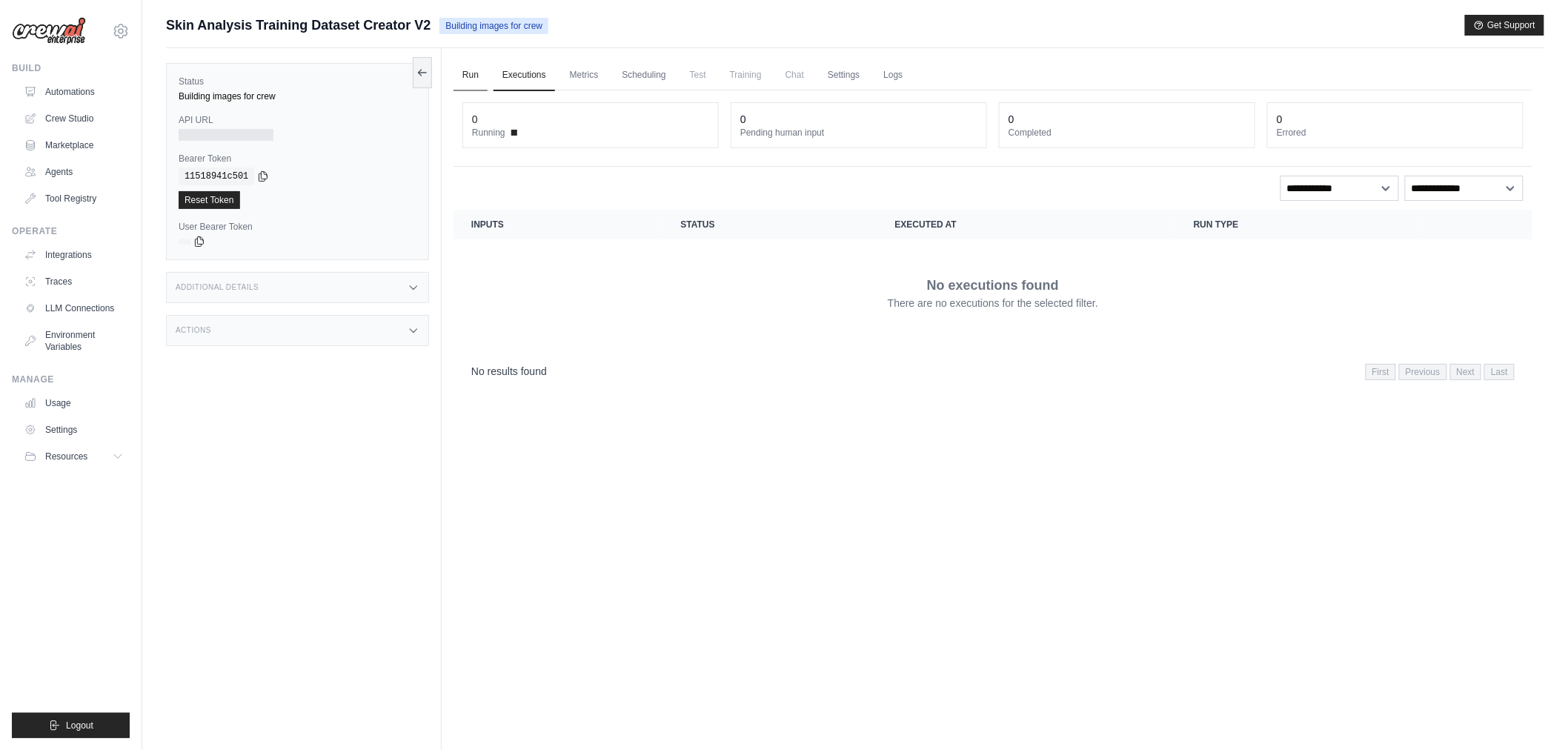
click at [477, 72] on link "Run" at bounding box center [470, 75] width 34 height 31
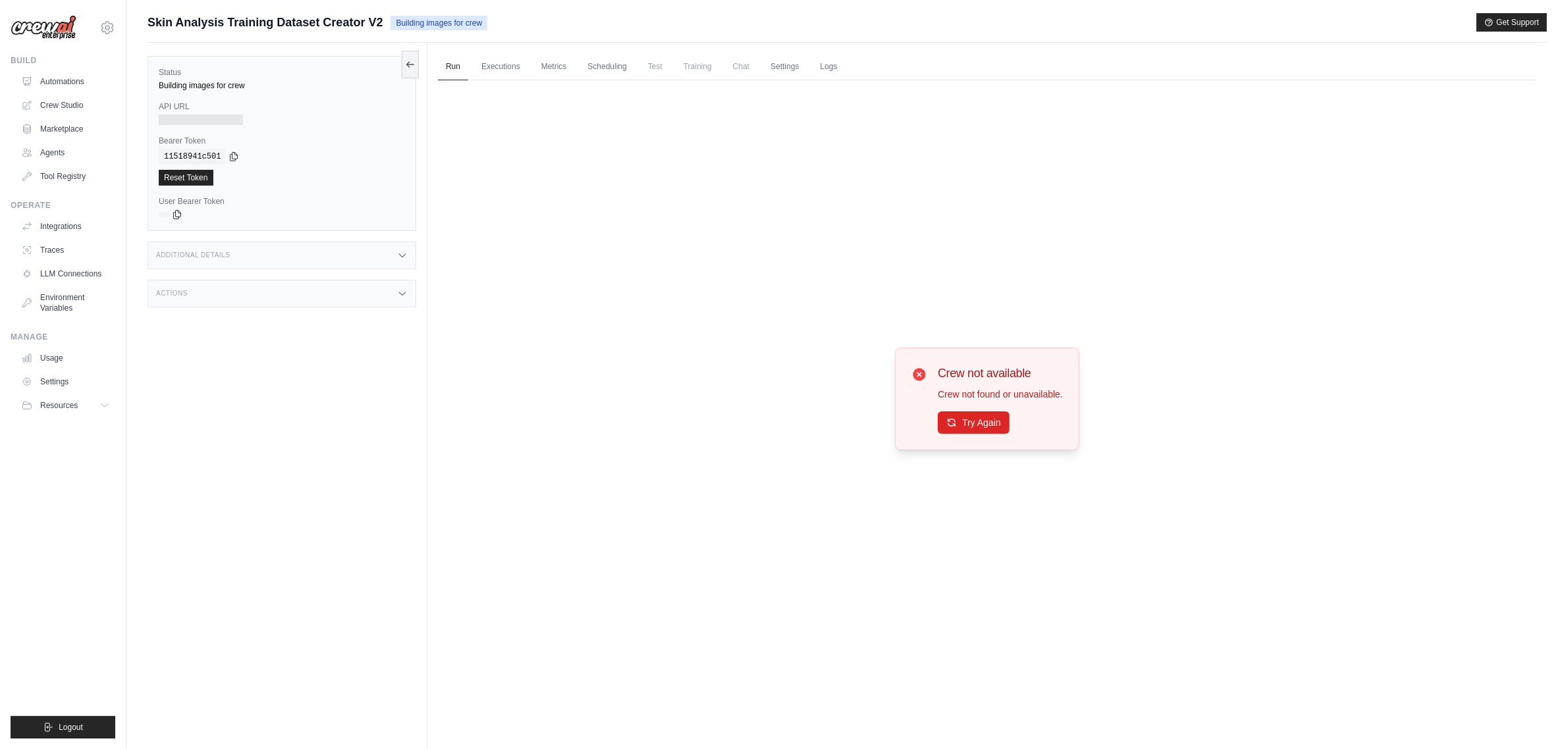
click at [1075, 236] on div "Crew not available Crew not found or unavailable. Try Again" at bounding box center [987, 399] width 1098 height 637
click at [990, 393] on p "Crew not found or unavailable." at bounding box center [1000, 395] width 125 height 13
click at [975, 424] on button "Try Again" at bounding box center [973, 422] width 72 height 22
click at [960, 432] on button "Try Again" at bounding box center [973, 422] width 72 height 22
click at [493, 67] on link "Executions" at bounding box center [501, 67] width 55 height 27
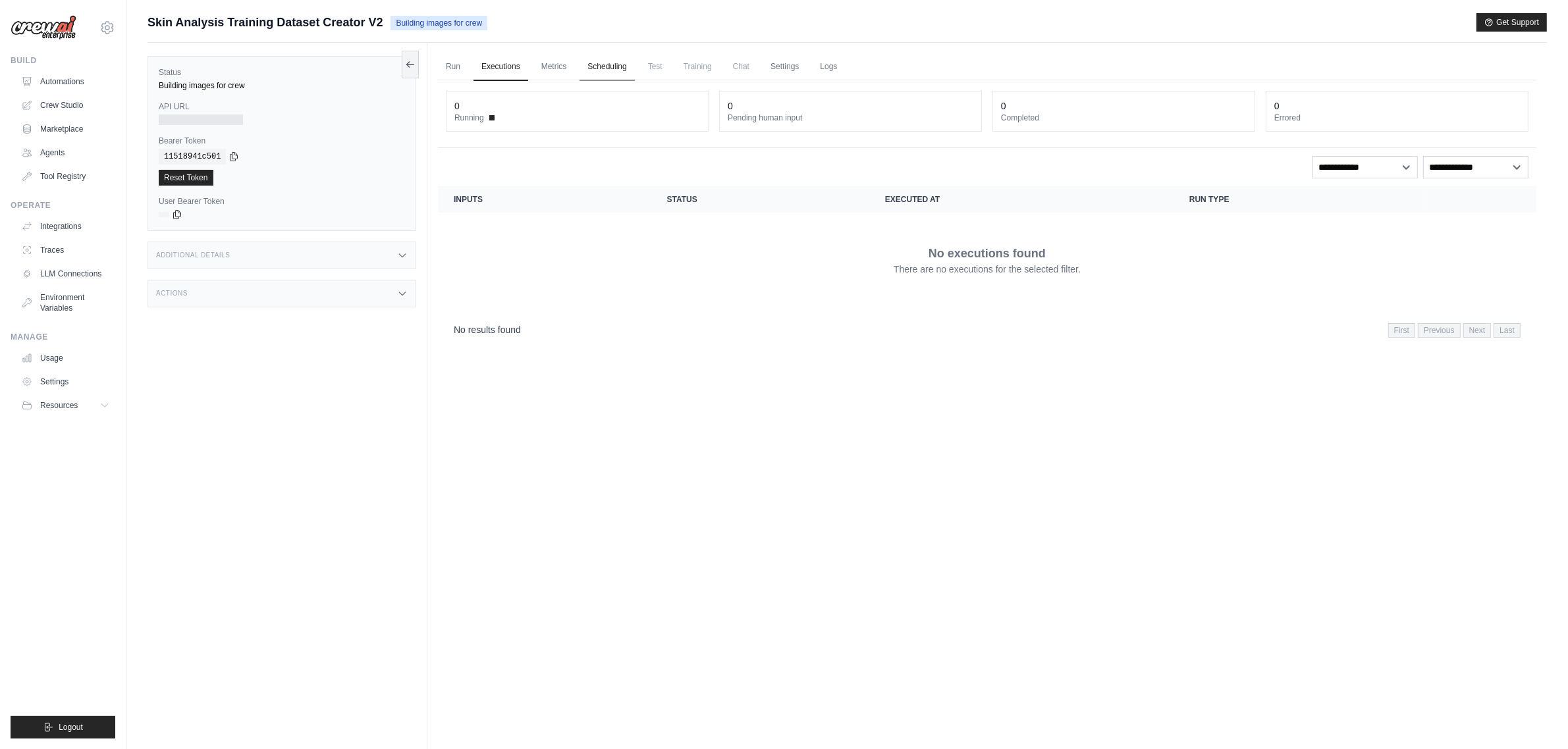
click at [617, 70] on link "Scheduling" at bounding box center [607, 67] width 55 height 27
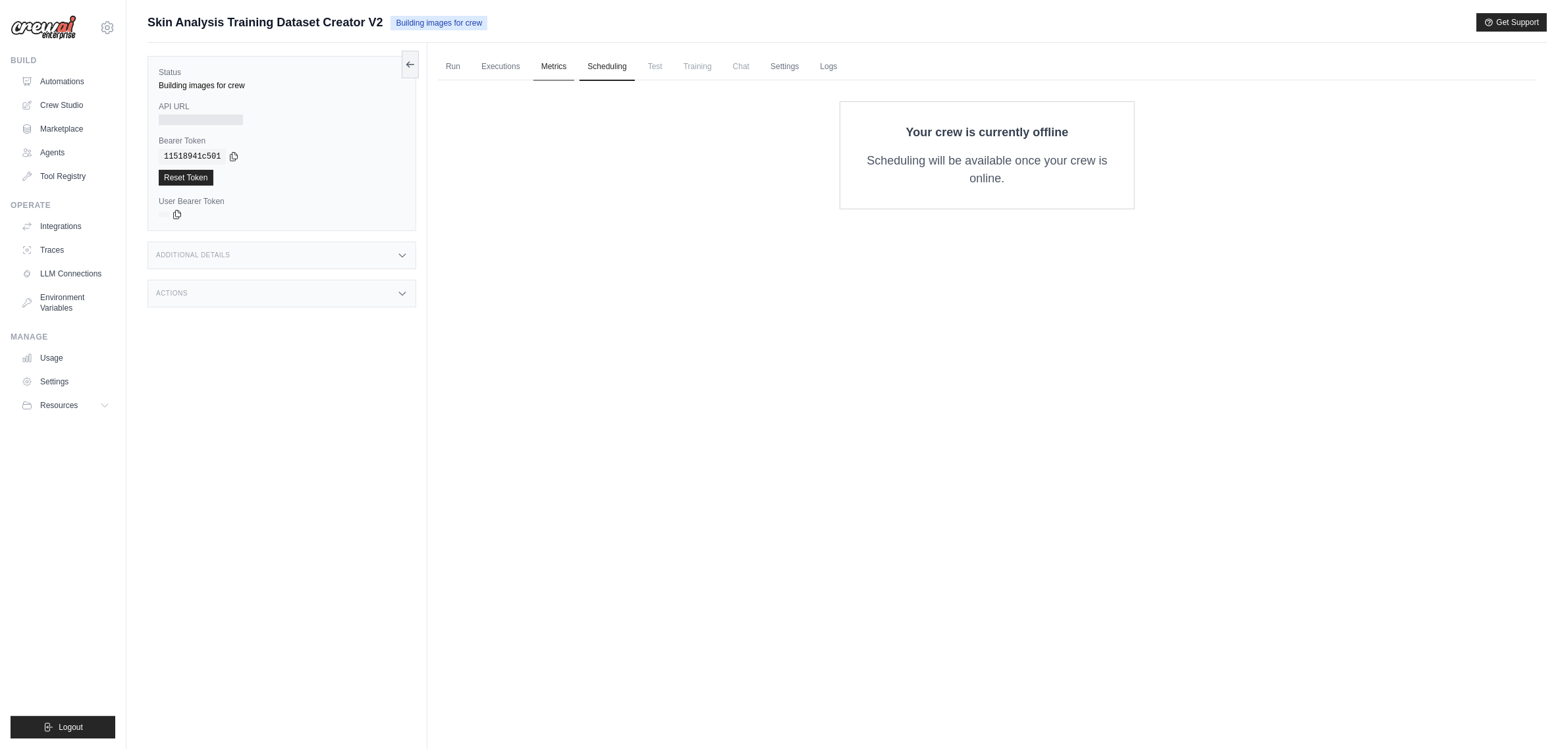
click at [557, 67] on link "Metrics" at bounding box center [554, 67] width 41 height 27
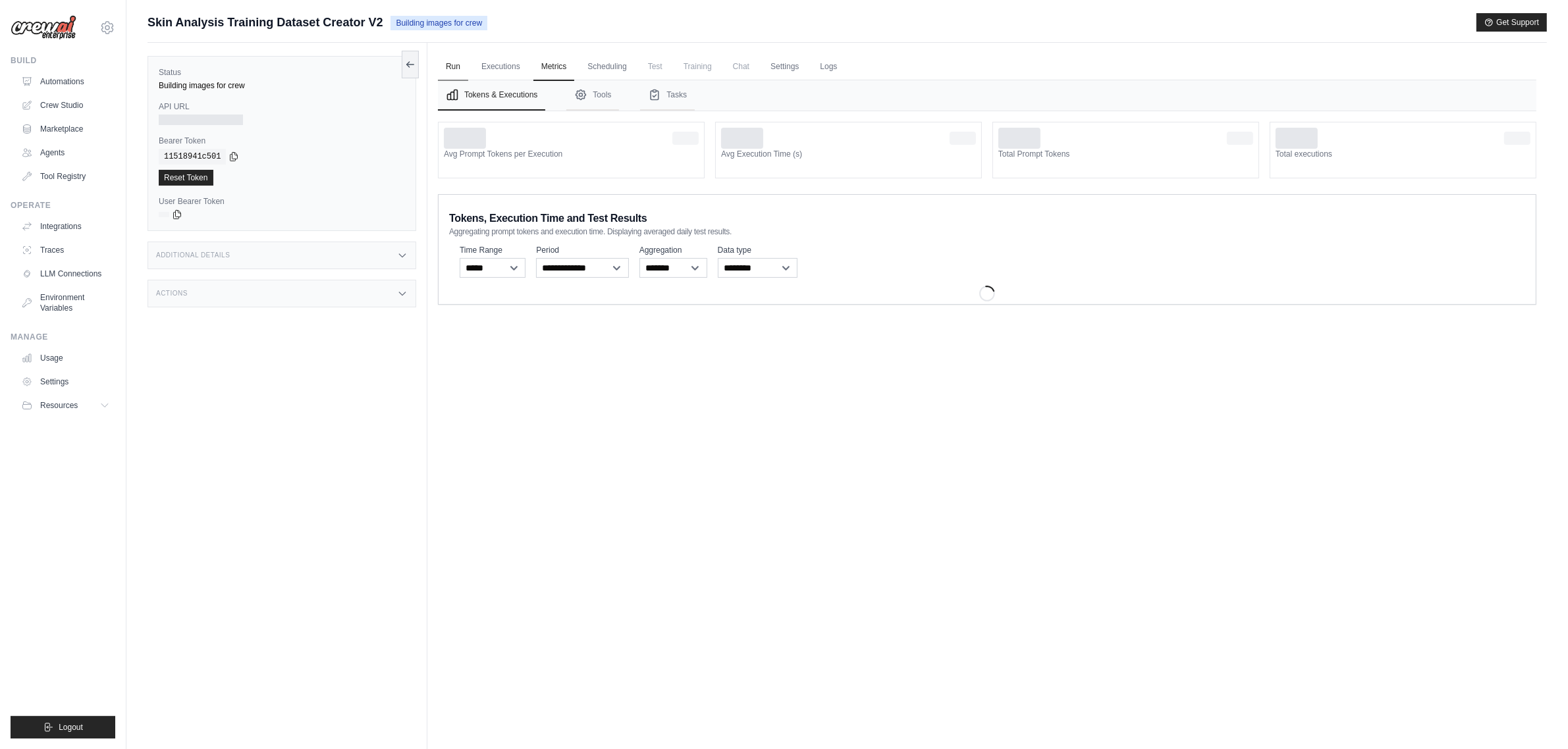
click at [459, 67] on link "Run" at bounding box center [453, 67] width 30 height 27
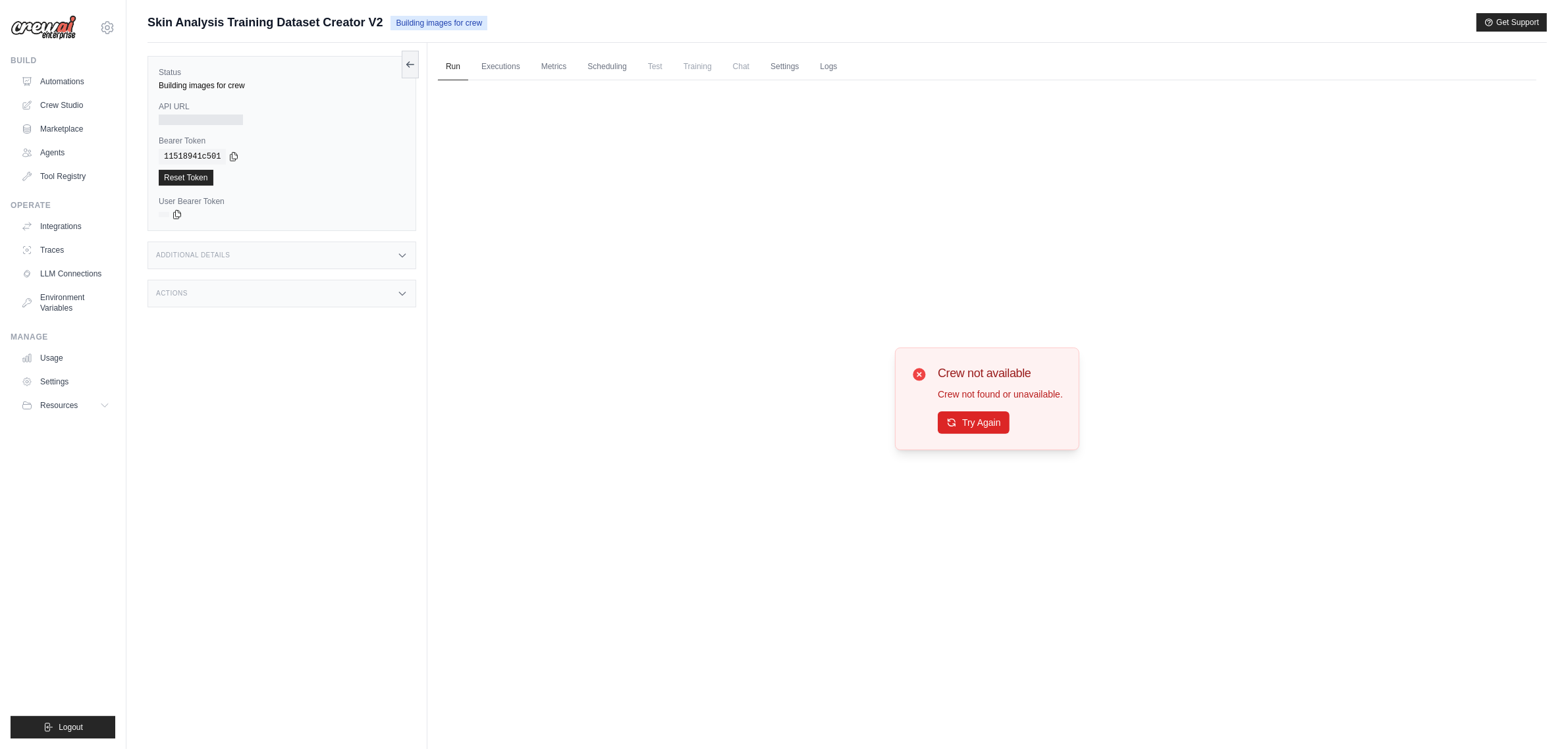
click at [191, 126] on div "Status Building images for crew API URL Bearer Token copied 11518941c501 Reset …" at bounding box center [281, 143] width 268 height 175
drag, startPoint x: 172, startPoint y: 24, endPoint x: 87, endPoint y: 24, distance: 85.0
click at [172, 24] on span "Skin Analysis Training Dataset Creator V2" at bounding box center [265, 22] width 235 height 18
click at [67, 27] on img at bounding box center [43, 27] width 66 height 25
click at [67, 100] on link "Crew Studio" at bounding box center [67, 105] width 99 height 21
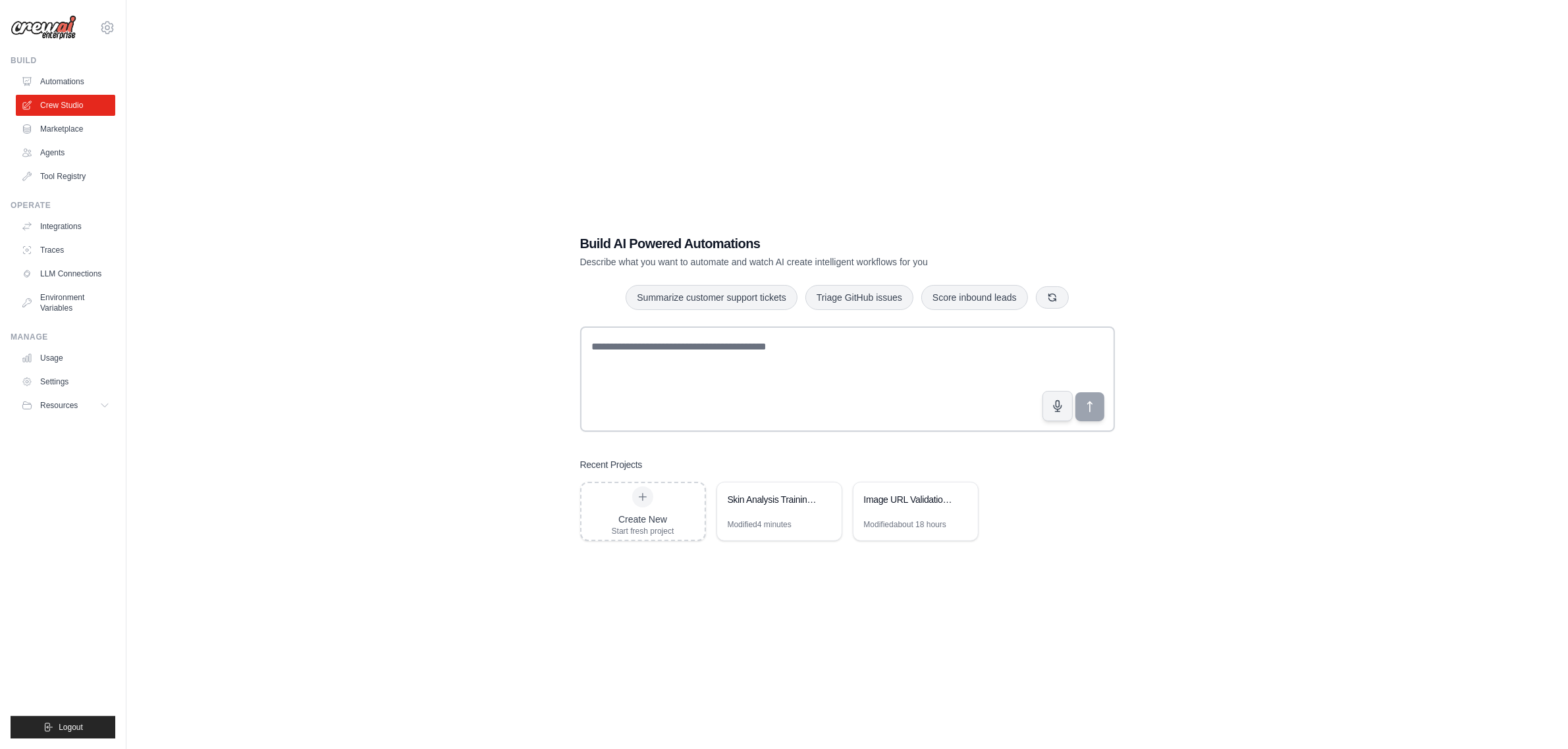
click at [70, 82] on link "Automations" at bounding box center [65, 81] width 99 height 21
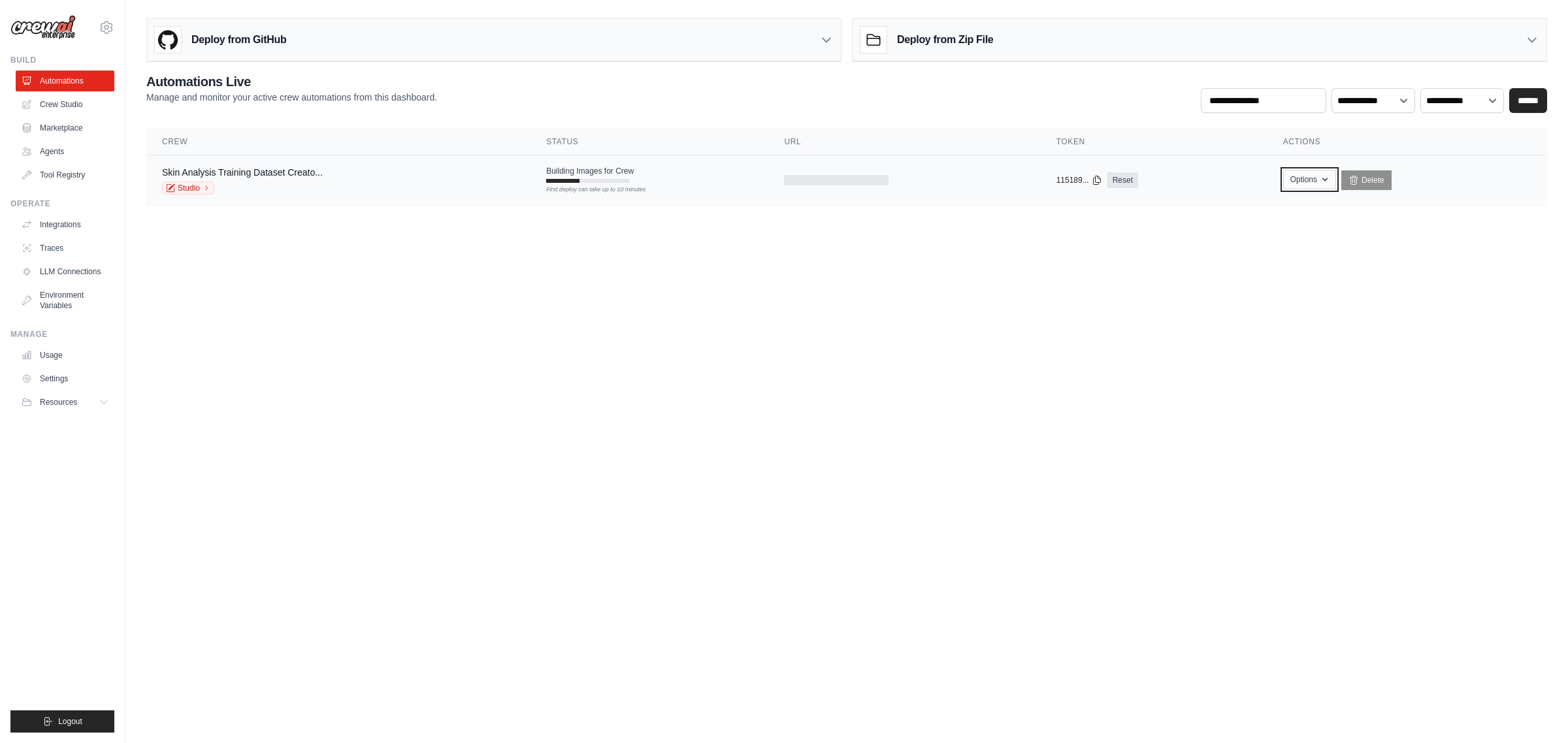
click at [1330, 175] on button "Options" at bounding box center [1310, 180] width 53 height 20
click at [1176, 318] on body "wendyhl2611@gmail.com Settings Build Automations Crew Studio" at bounding box center [784, 371] width 1568 height 743
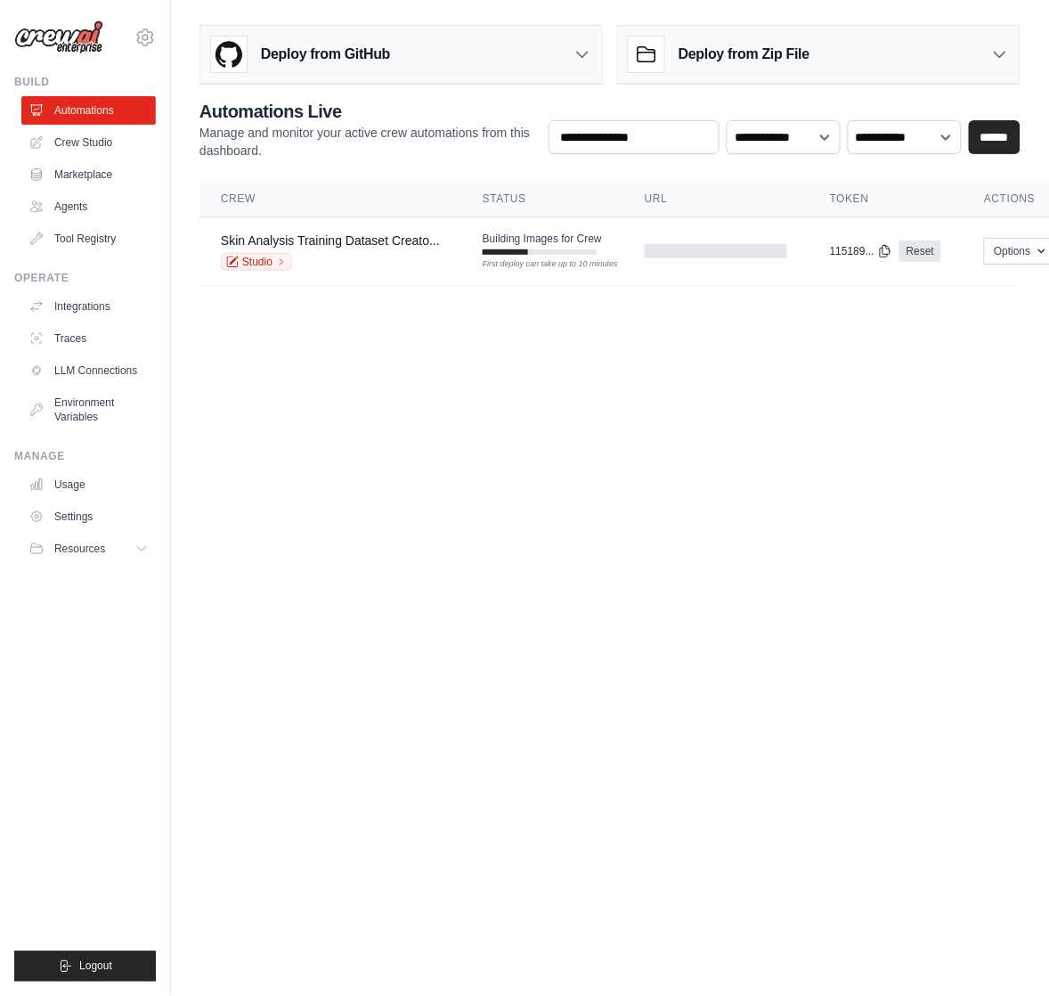
drag, startPoint x: 562, startPoint y: 430, endPoint x: 549, endPoint y: 419, distance: 17.0
click at [562, 430] on body "wendyhl2611@gmail.com Settings Build Automations Crew Studio" at bounding box center [524, 498] width 1049 height 996
click at [482, 708] on body "wendyhl2611@gmail.com Settings Build Automations Crew Studio" at bounding box center [524, 498] width 1049 height 996
click at [160, 33] on div "wendyhl2611@gmail.com Settings Build Automations Crew Studio Marketplace" at bounding box center [85, 498] width 171 height 996
click at [150, 36] on icon at bounding box center [144, 37] width 21 height 21
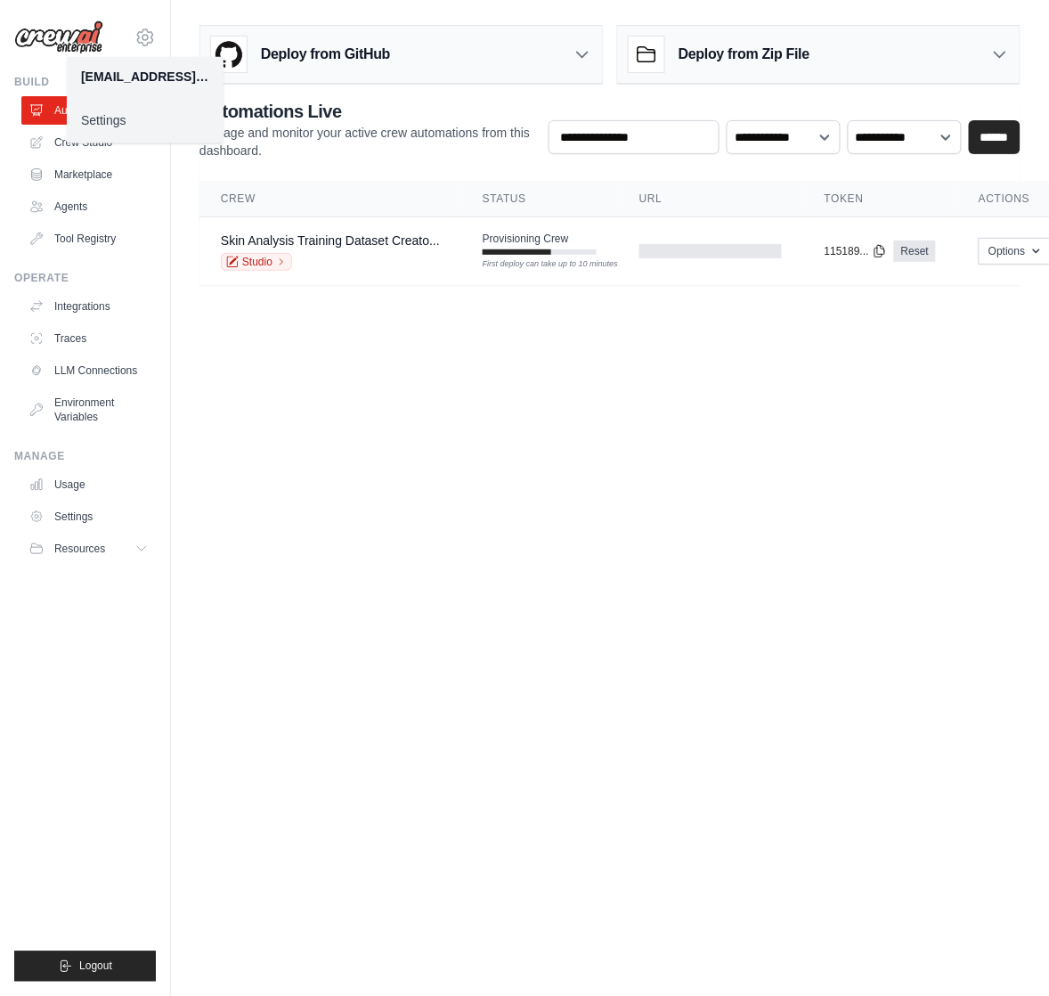
click at [361, 652] on body "wendyhl2611@gmail.com Settings Build Automations Crew Studio" at bounding box center [524, 498] width 1049 height 996
click at [138, 545] on icon at bounding box center [143, 548] width 14 height 14
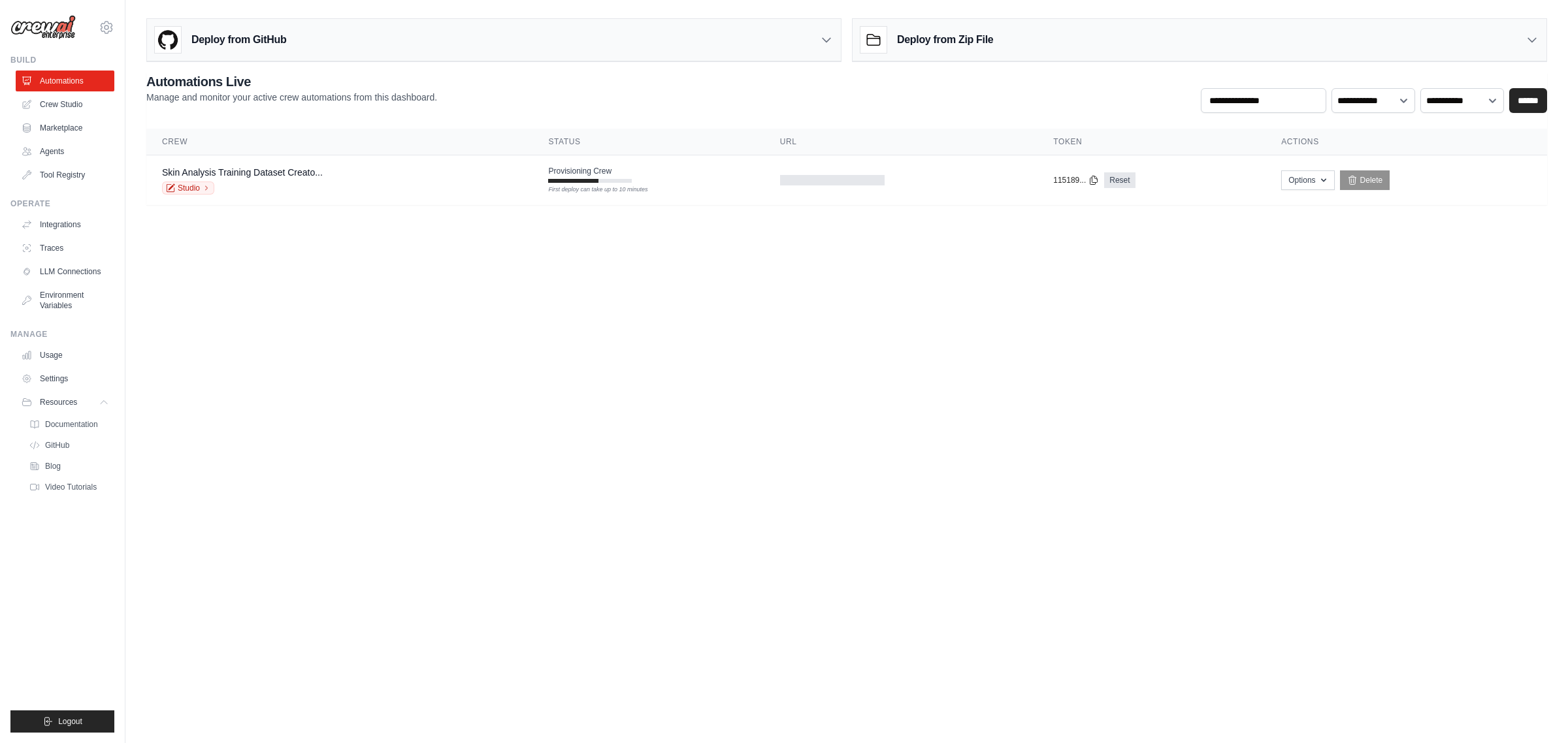
click at [842, 431] on body "wendyhl2611@gmail.com Settings Build Automations Crew Studio" at bounding box center [784, 371] width 1568 height 743
click at [48, 34] on img at bounding box center [43, 27] width 65 height 25
click at [73, 11] on div "wendyhl2611@gmail.com Settings" at bounding box center [62, 21] width 104 height 42
click at [63, 102] on link "Crew Studio" at bounding box center [66, 104] width 98 height 21
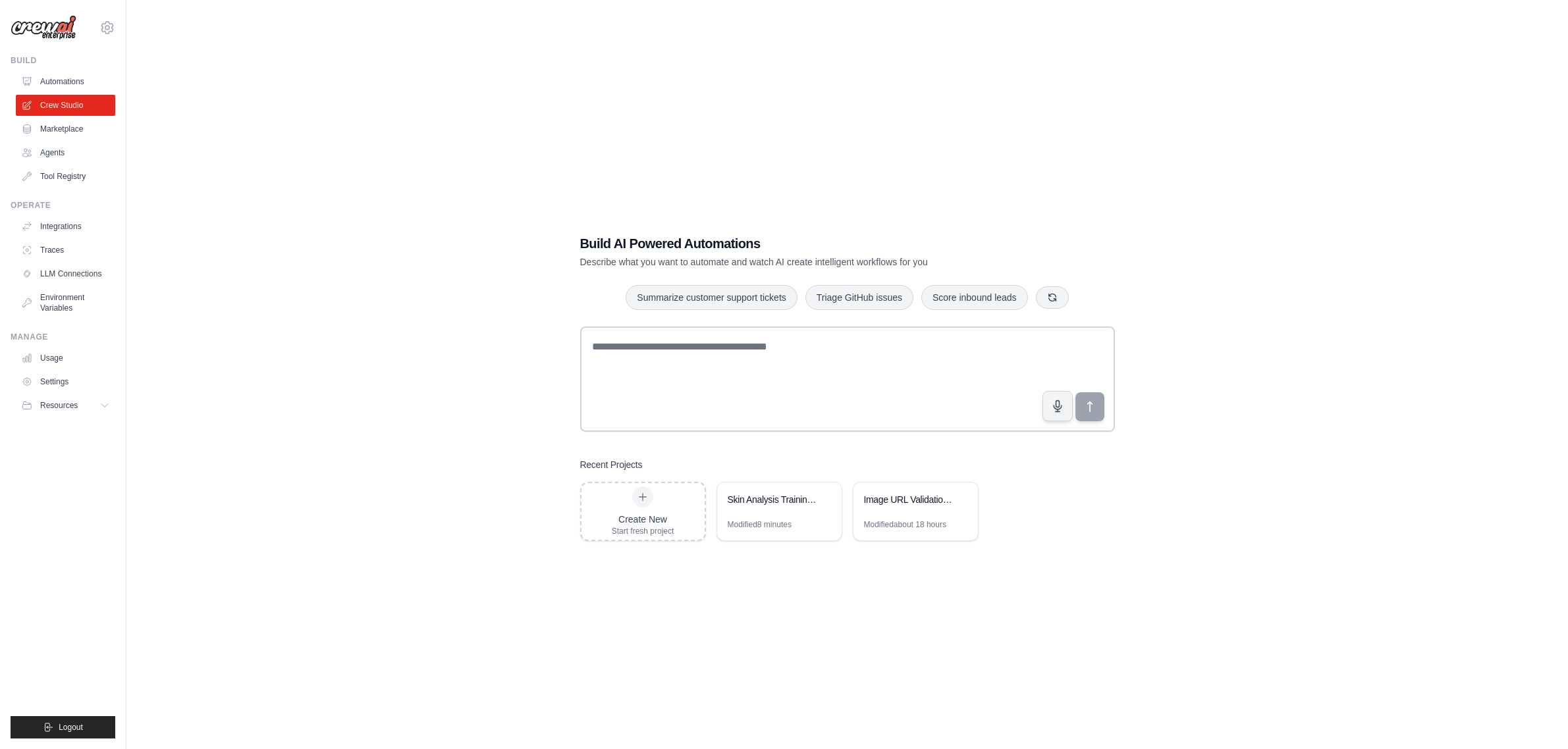
click at [67, 177] on link "Tool Registry" at bounding box center [65, 176] width 99 height 21
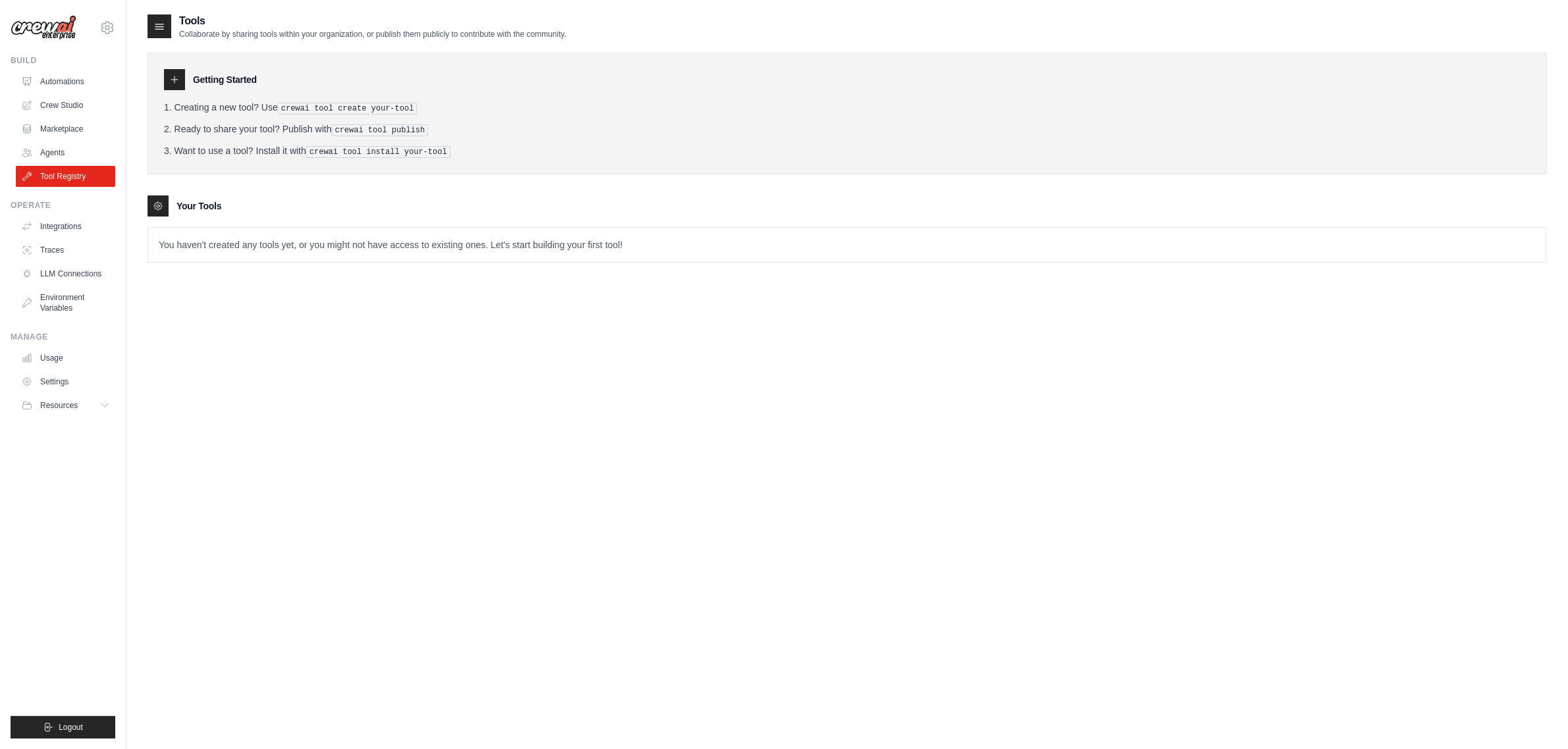
click at [234, 251] on p "You haven't created any tools yet, or you might not have access to existing one…" at bounding box center [847, 245] width 1399 height 34
drag, startPoint x: 35, startPoint y: 53, endPoint x: 100, endPoint y: 27, distance: 70.0
click at [39, 51] on div "[EMAIL_ADDRESS][DOMAIN_NAME] Settings Build Automations Crew Studio Marketplace" at bounding box center [63, 374] width 126 height 749
click at [104, 23] on icon at bounding box center [107, 27] width 12 height 11
click at [81, 89] on link "Settings" at bounding box center [107, 89] width 116 height 24
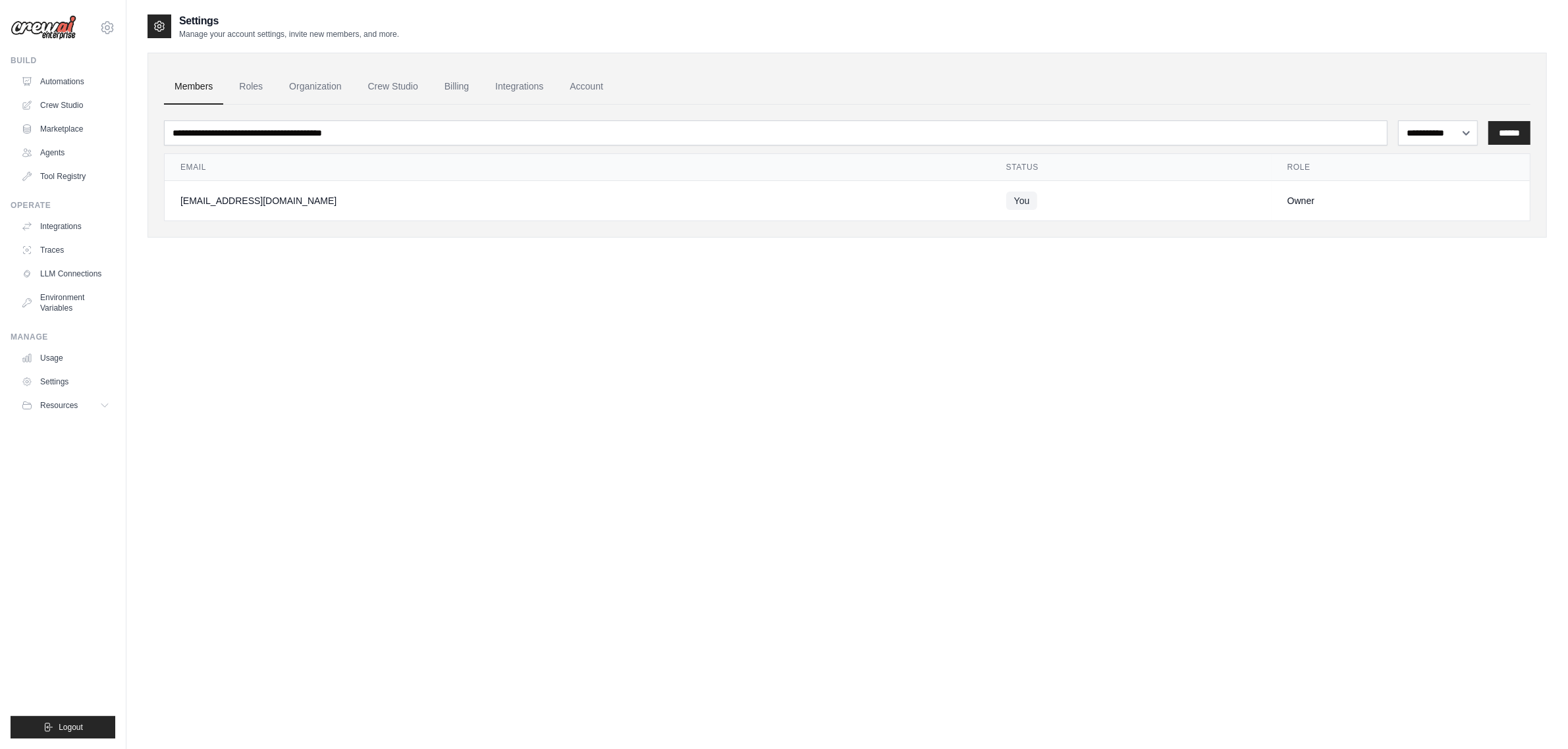
click at [37, 33] on img at bounding box center [43, 27] width 66 height 25
click at [50, 30] on img at bounding box center [43, 27] width 66 height 25
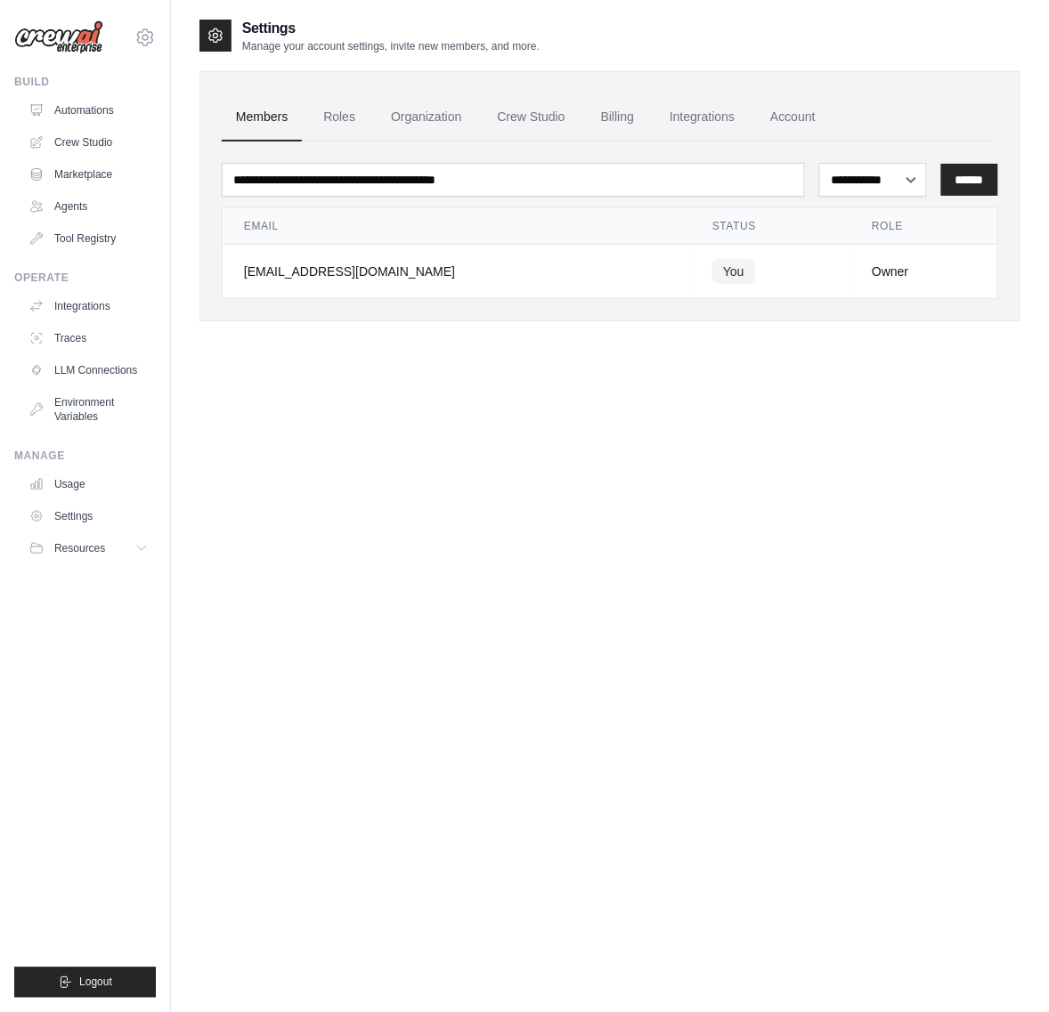
click at [653, 677] on div "**********" at bounding box center [609, 524] width 821 height 1012
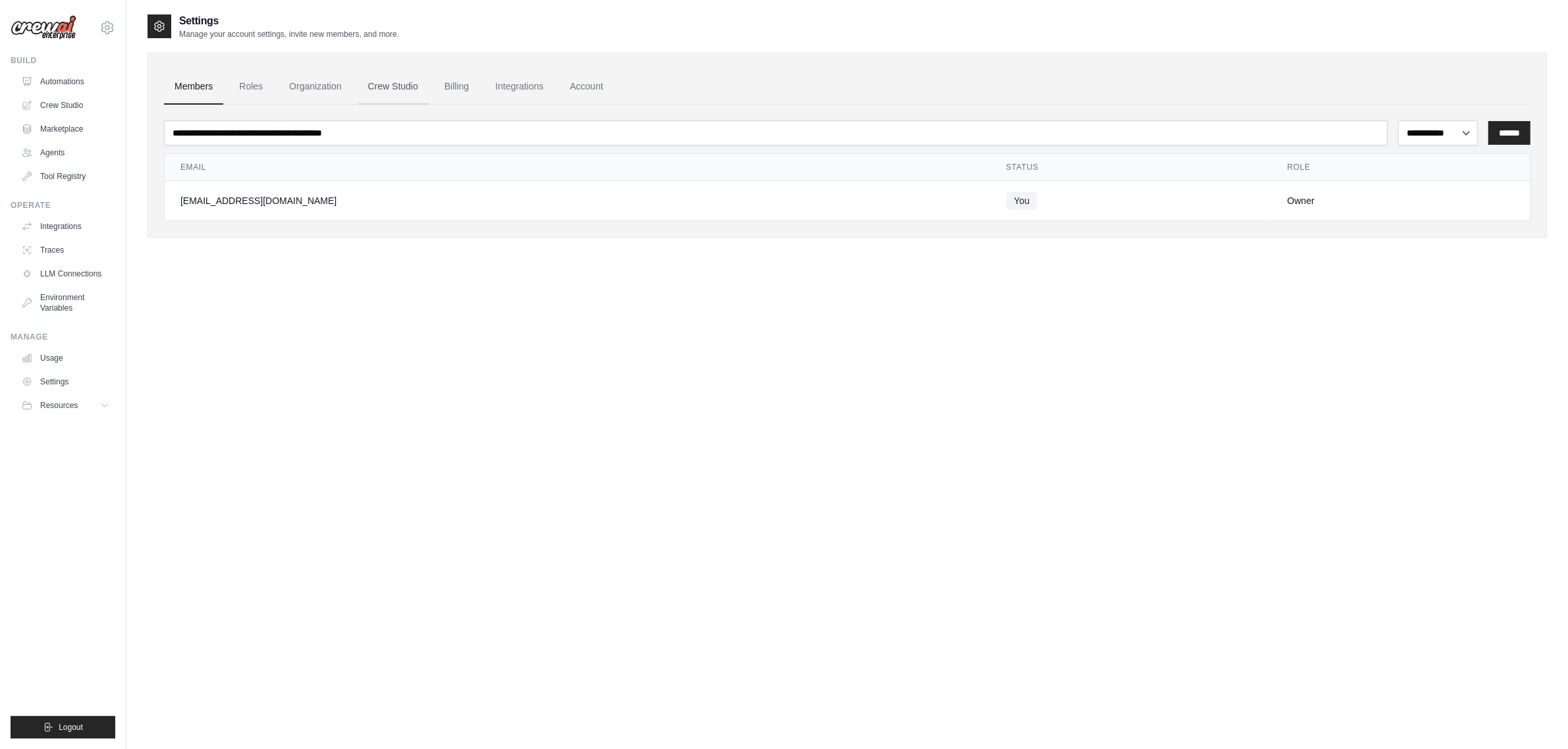
click at [416, 86] on link "Crew Studio" at bounding box center [393, 87] width 71 height 35
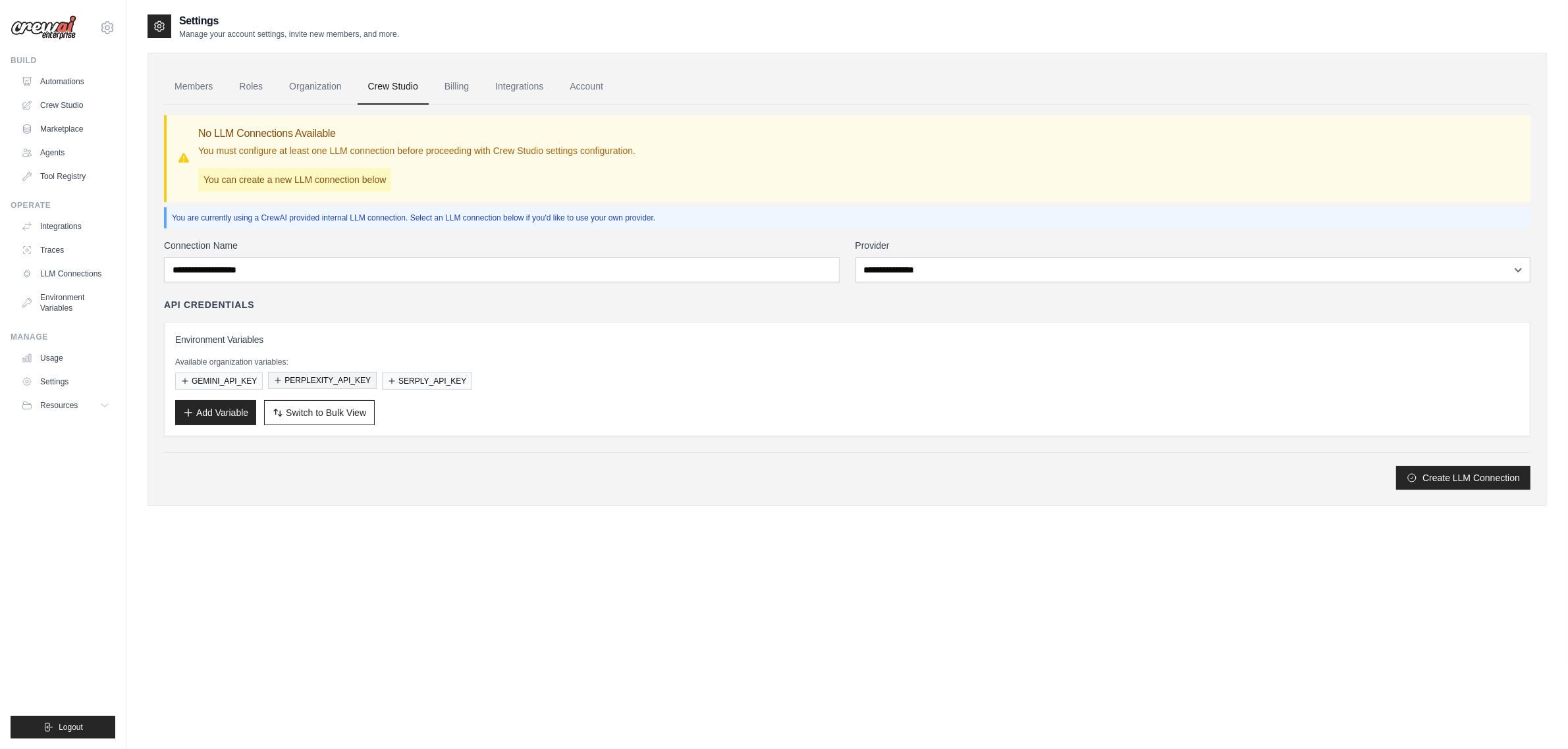
click at [334, 380] on button "PERPLEXITY_API_KEY" at bounding box center [322, 380] width 109 height 17
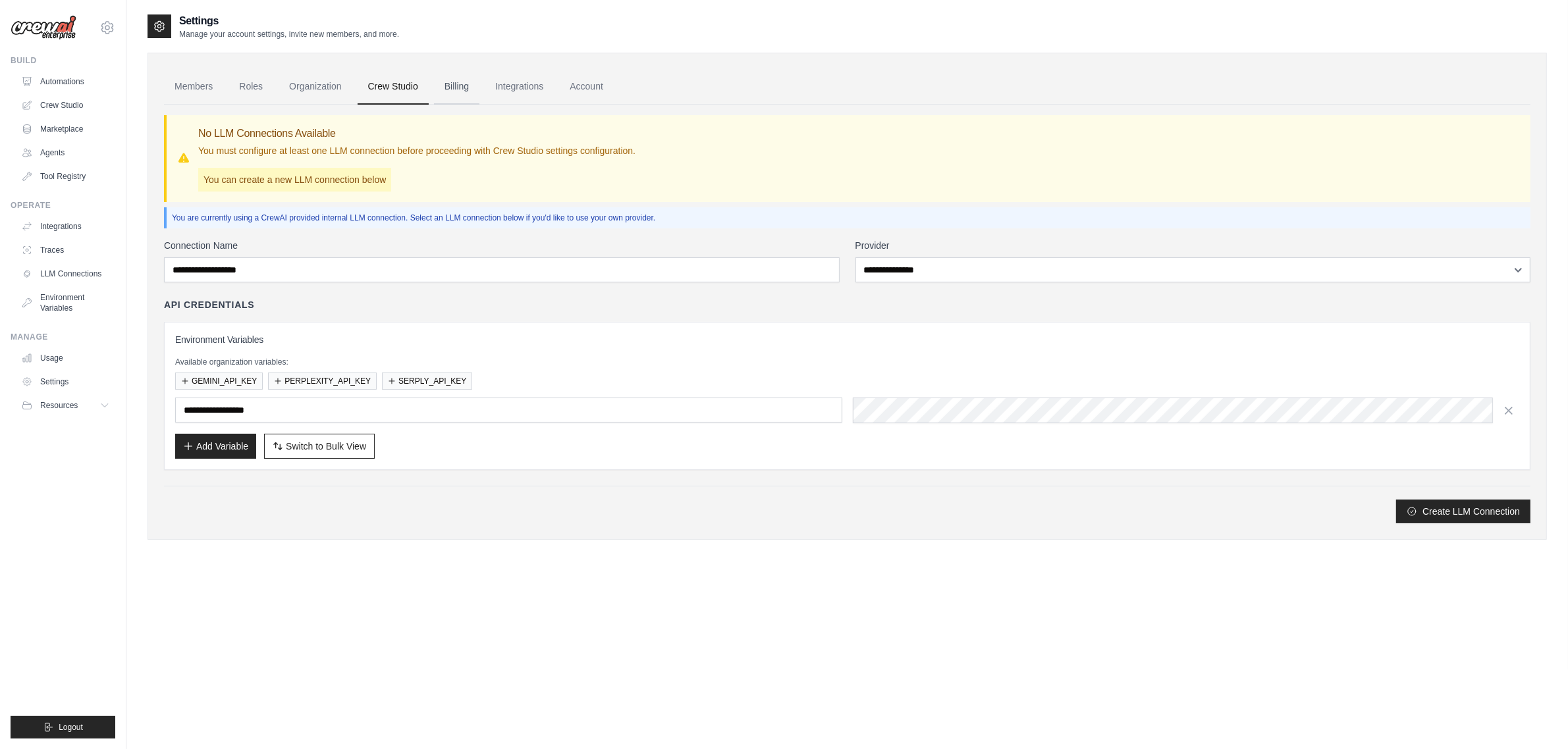
click at [462, 87] on link "Billing" at bounding box center [456, 87] width 45 height 35
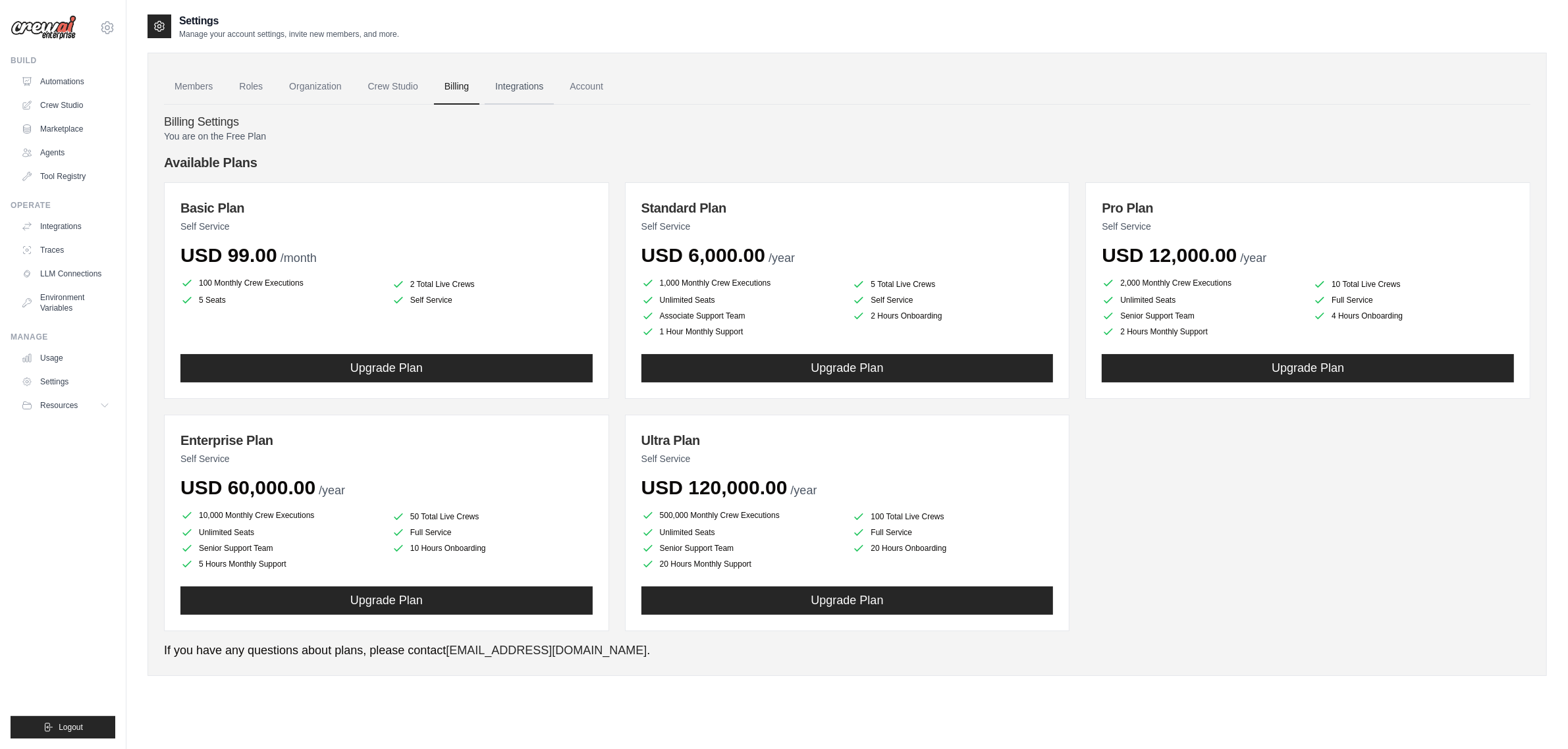
click at [548, 87] on link "Integrations" at bounding box center [519, 87] width 70 height 35
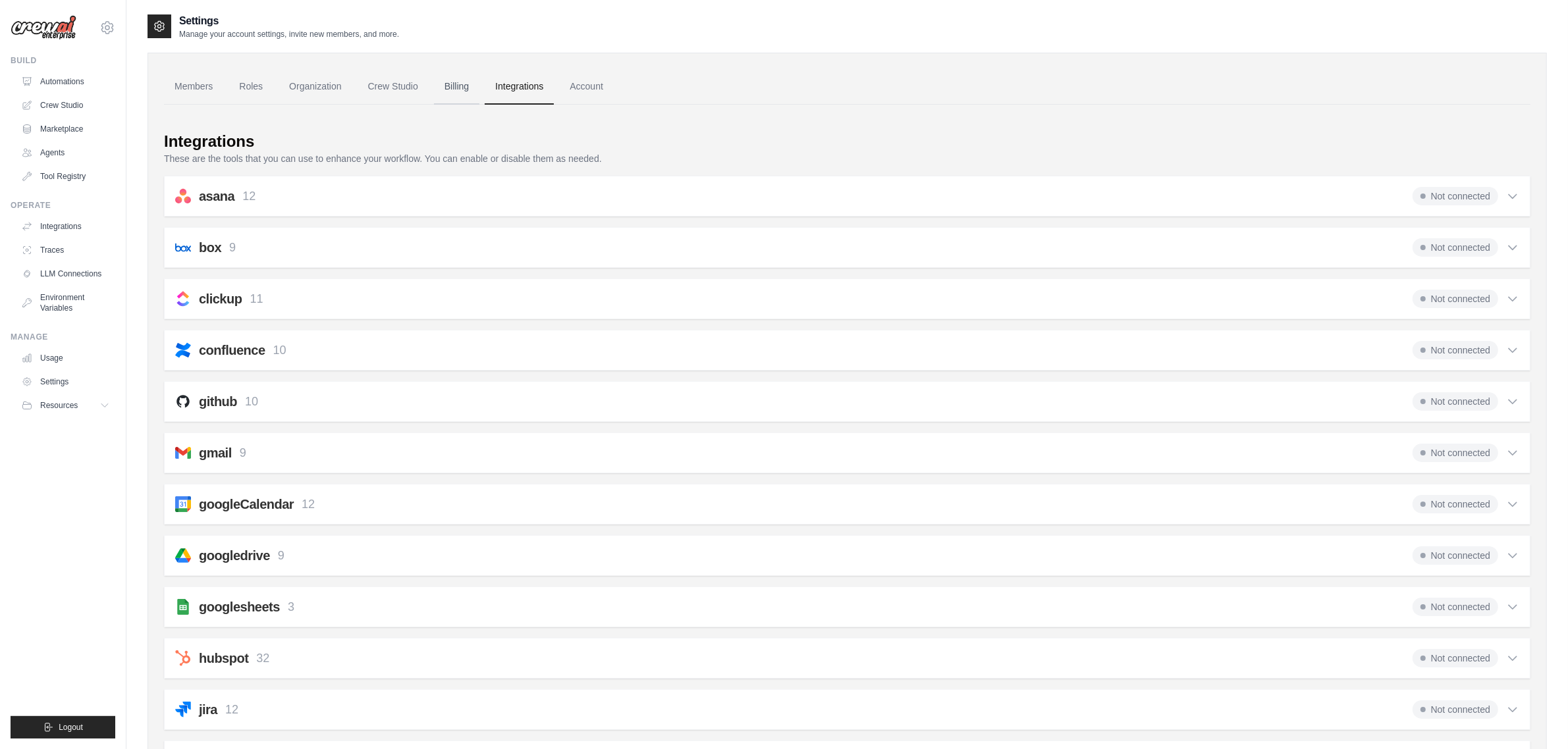
click at [462, 90] on link "Billing" at bounding box center [456, 87] width 45 height 35
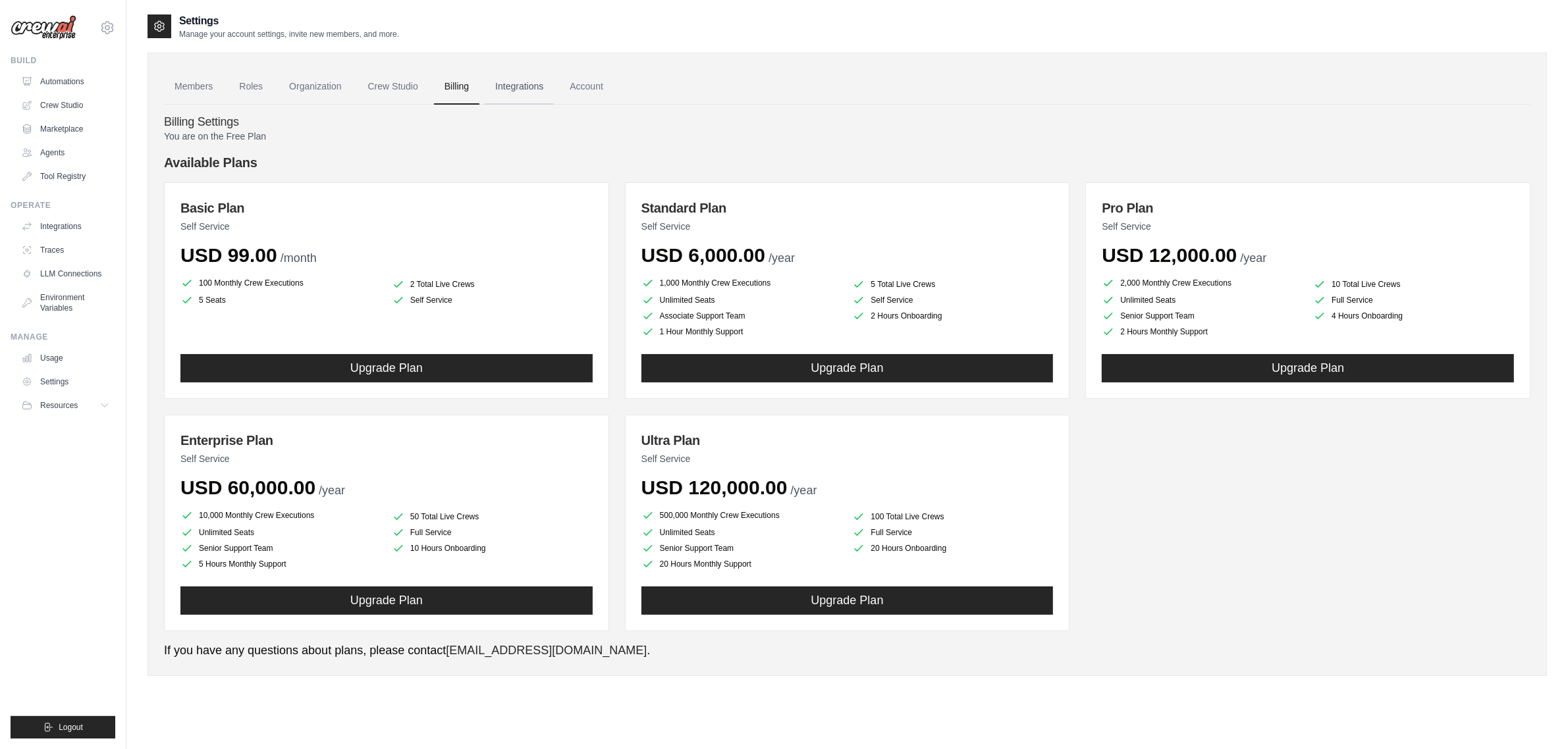
click at [530, 92] on link "Integrations" at bounding box center [519, 87] width 70 height 35
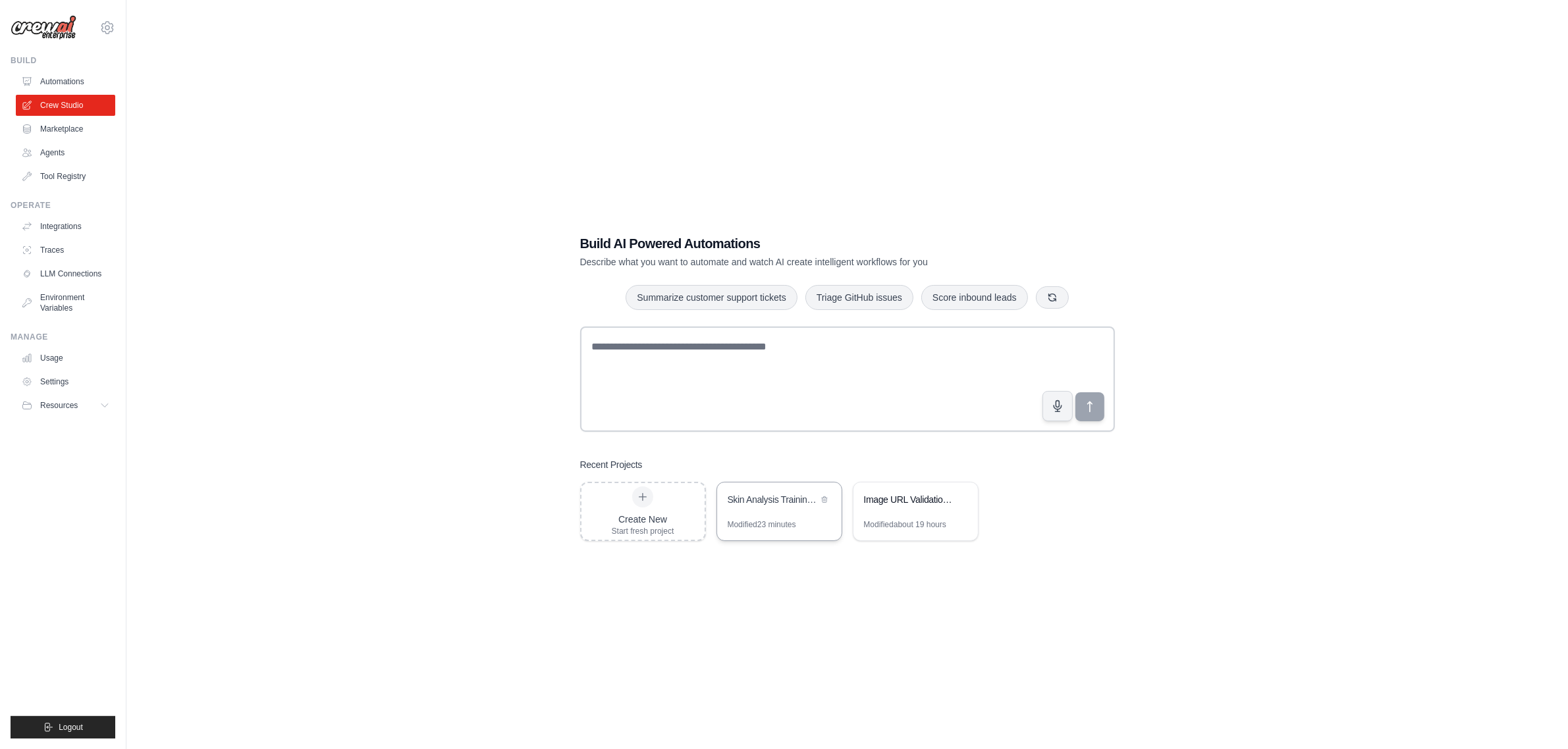
click at [792, 526] on div "Modified 23 minutes" at bounding box center [762, 525] width 69 height 10
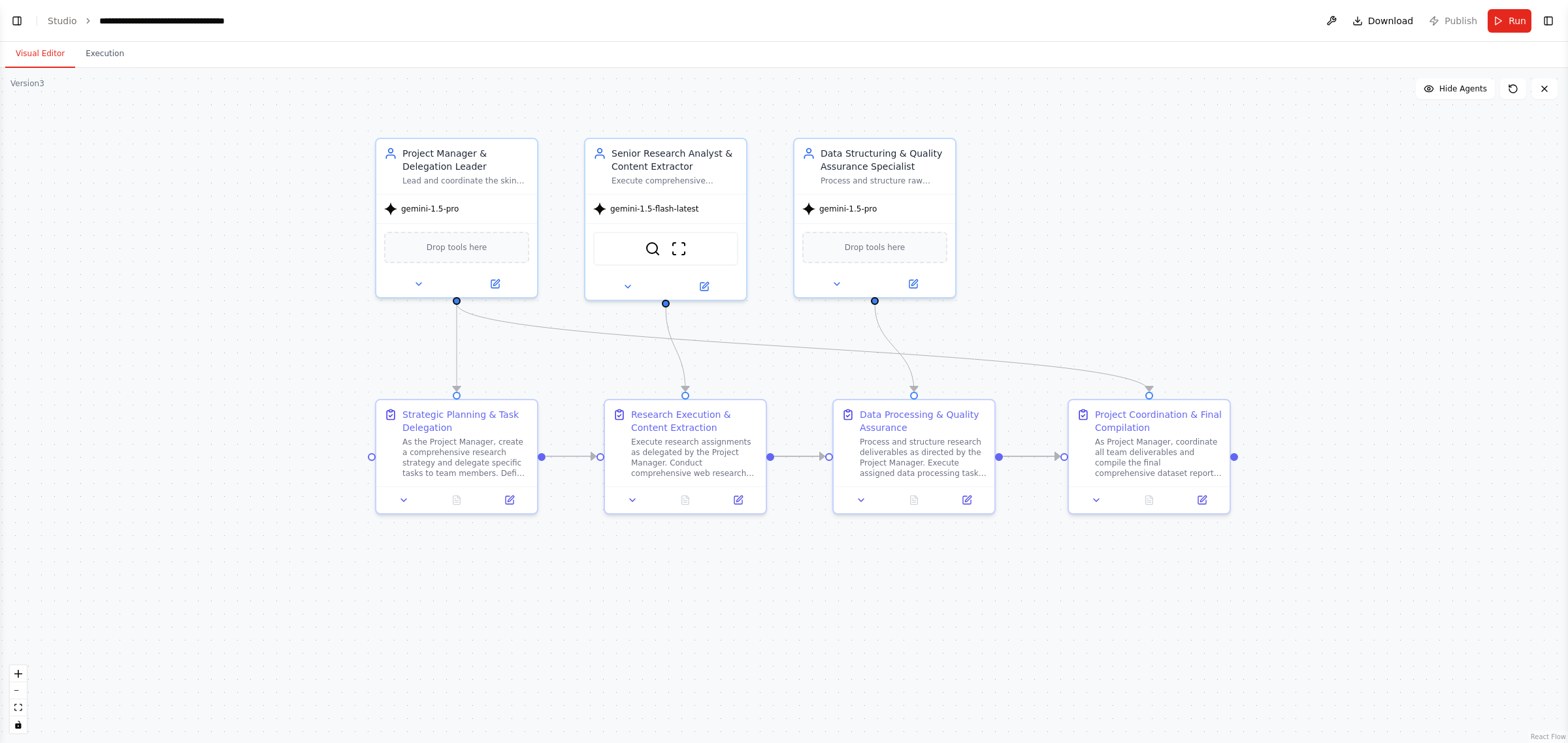
drag, startPoint x: 654, startPoint y: 100, endPoint x: 943, endPoint y: 103, distance: 289.0
click at [943, 103] on div ".deletable-edge-delete-btn { width: 20px; height: 20px; border: 0px solid #ffff…" at bounding box center [784, 406] width 1568 height 676
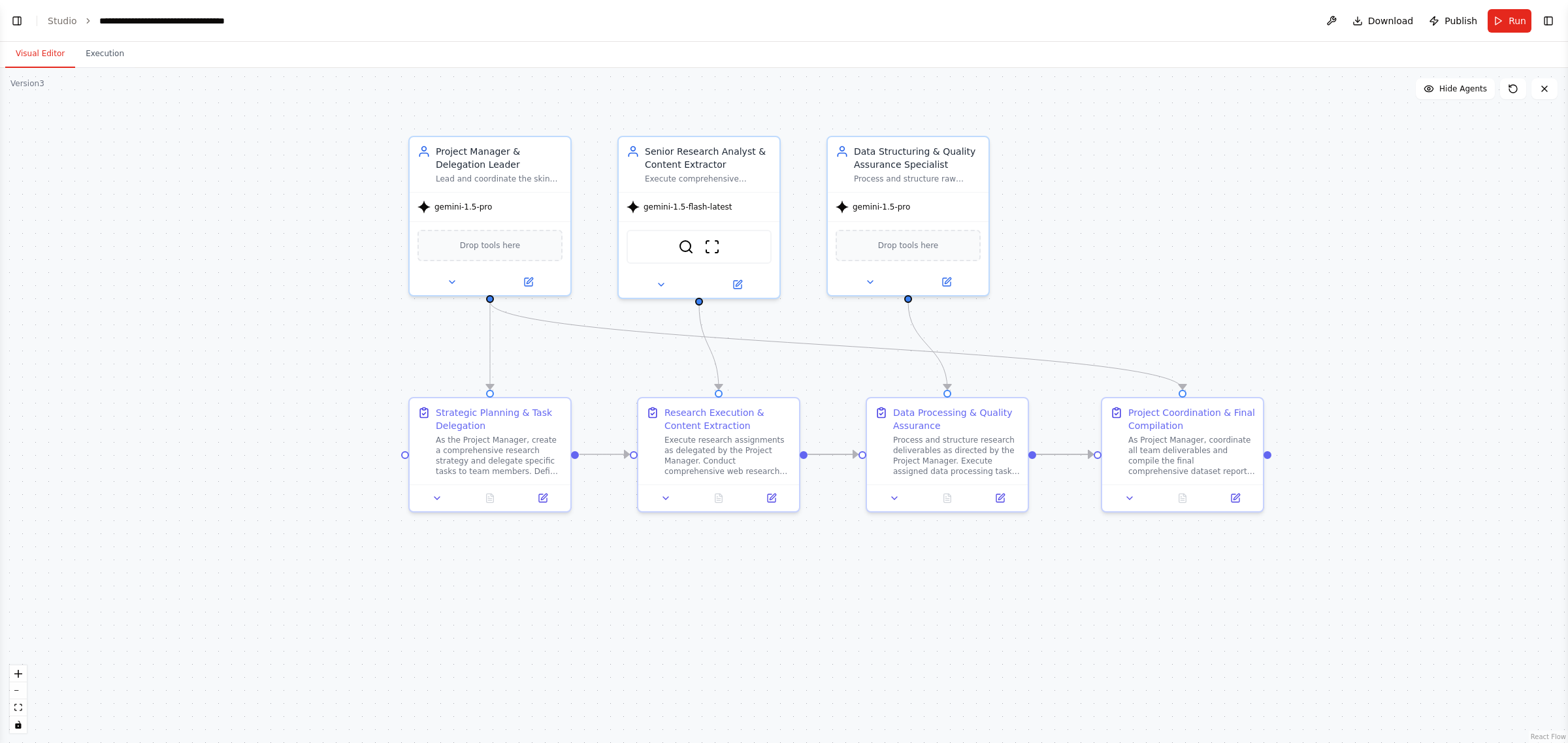
scroll to position [6862, 0]
click at [1295, 82] on div ".deletable-edge-delete-btn { width: 20px; height: 20px; border: 0px solid #ffff…" at bounding box center [784, 406] width 1568 height 676
click at [17, 727] on icon "toggle interactivity" at bounding box center [18, 725] width 6 height 8
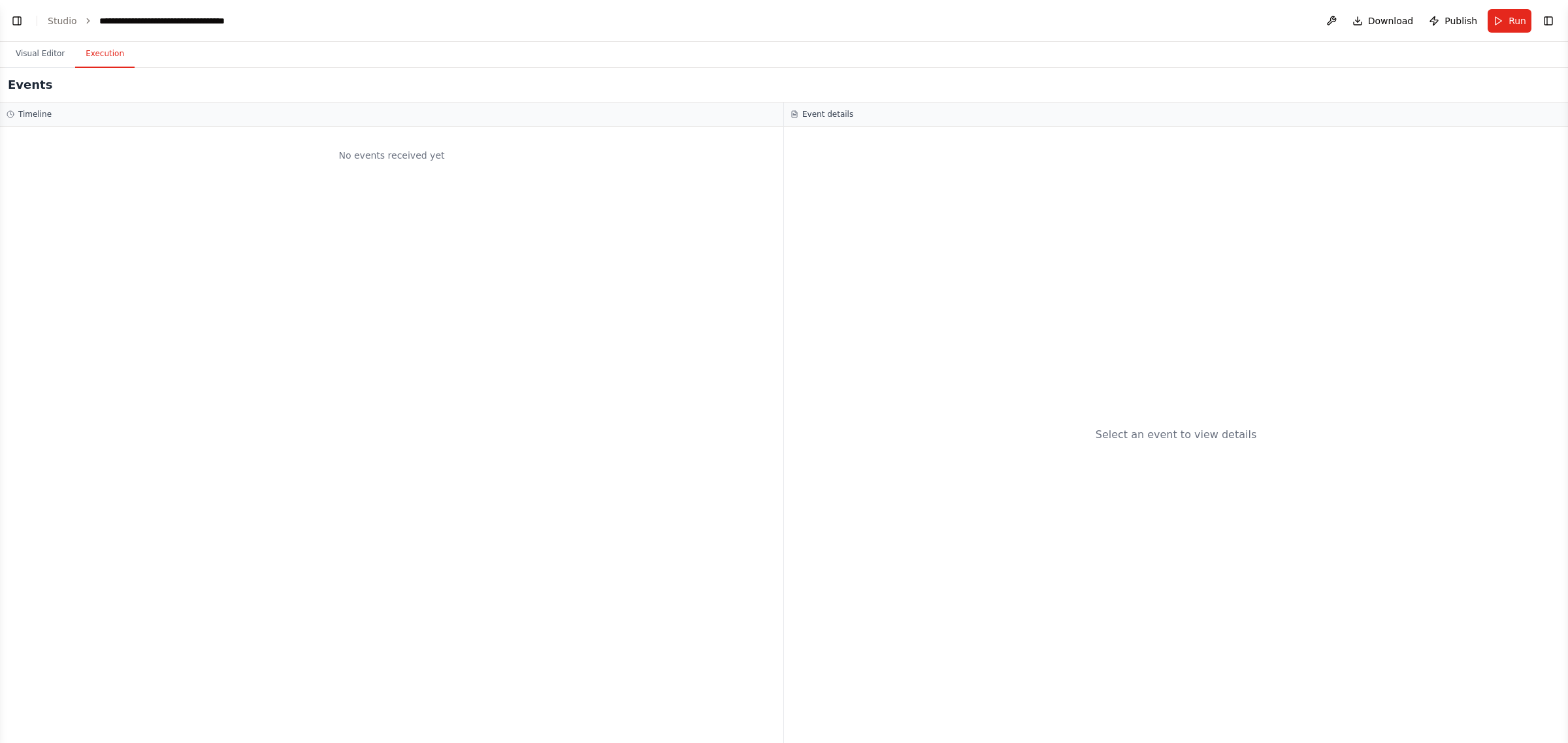
click at [111, 56] on button "Execution" at bounding box center [104, 54] width 59 height 27
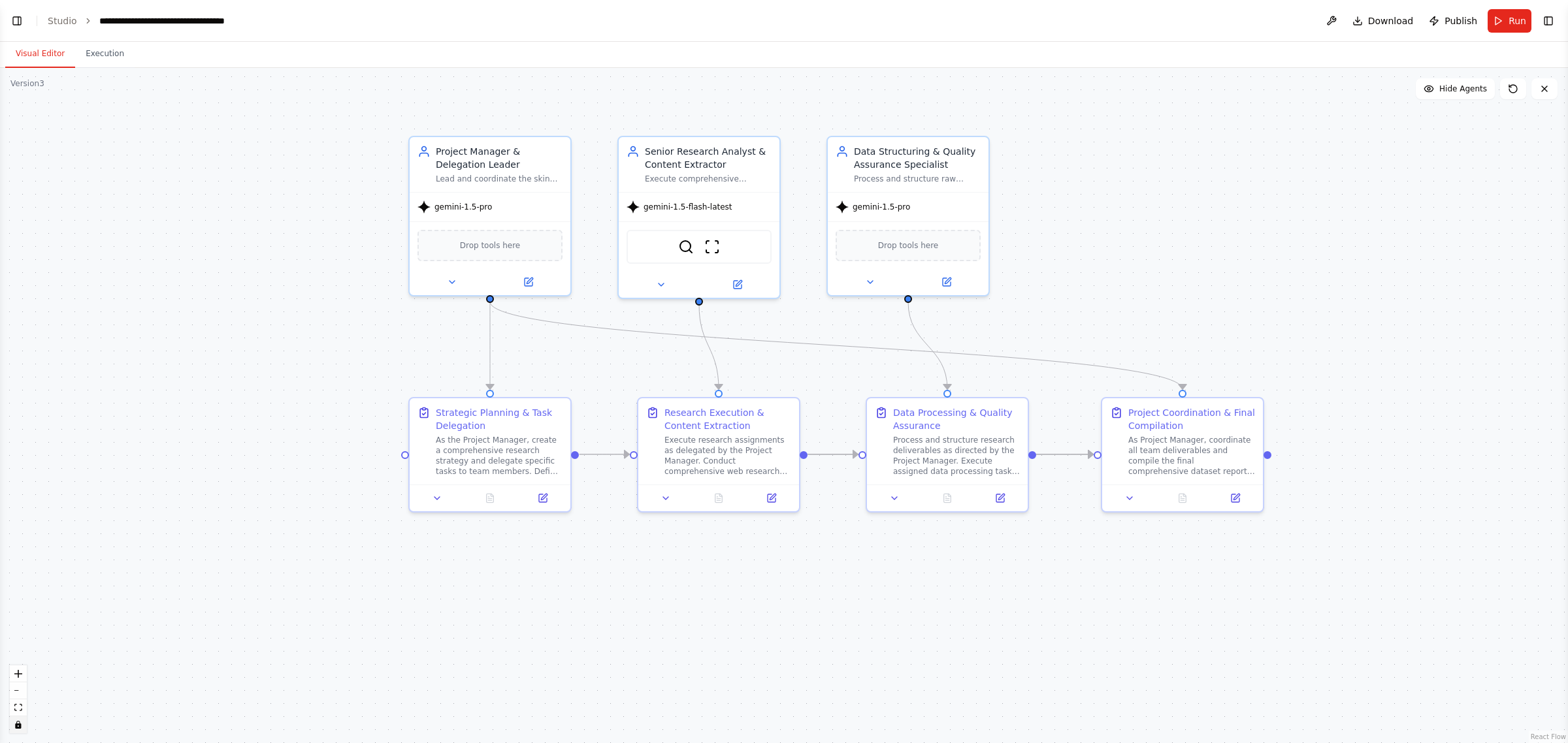
click at [59, 47] on button "Visual Editor" at bounding box center [40, 54] width 70 height 27
click at [23, 16] on button "Toggle Left Sidebar" at bounding box center [17, 21] width 18 height 18
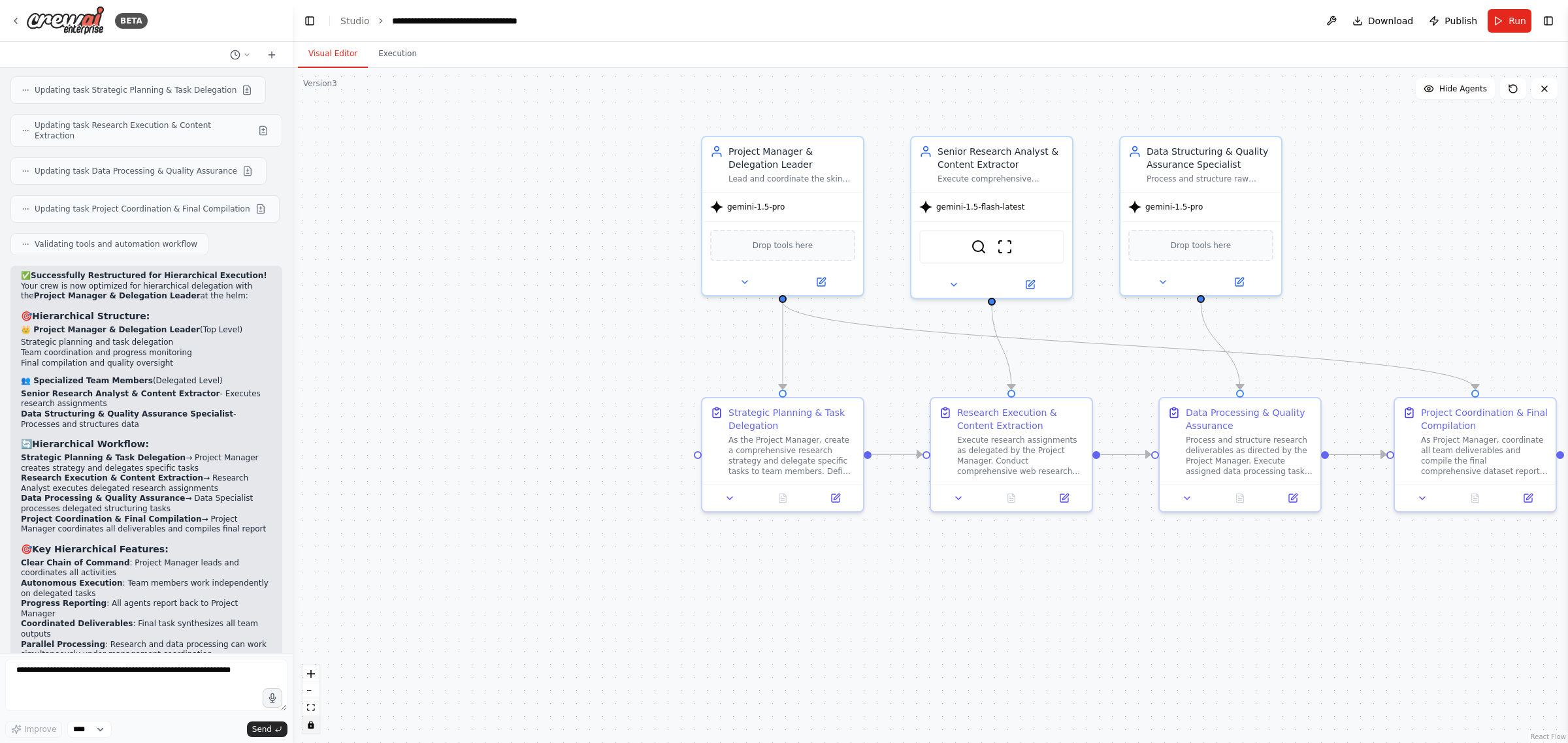
scroll to position [6879, 0]
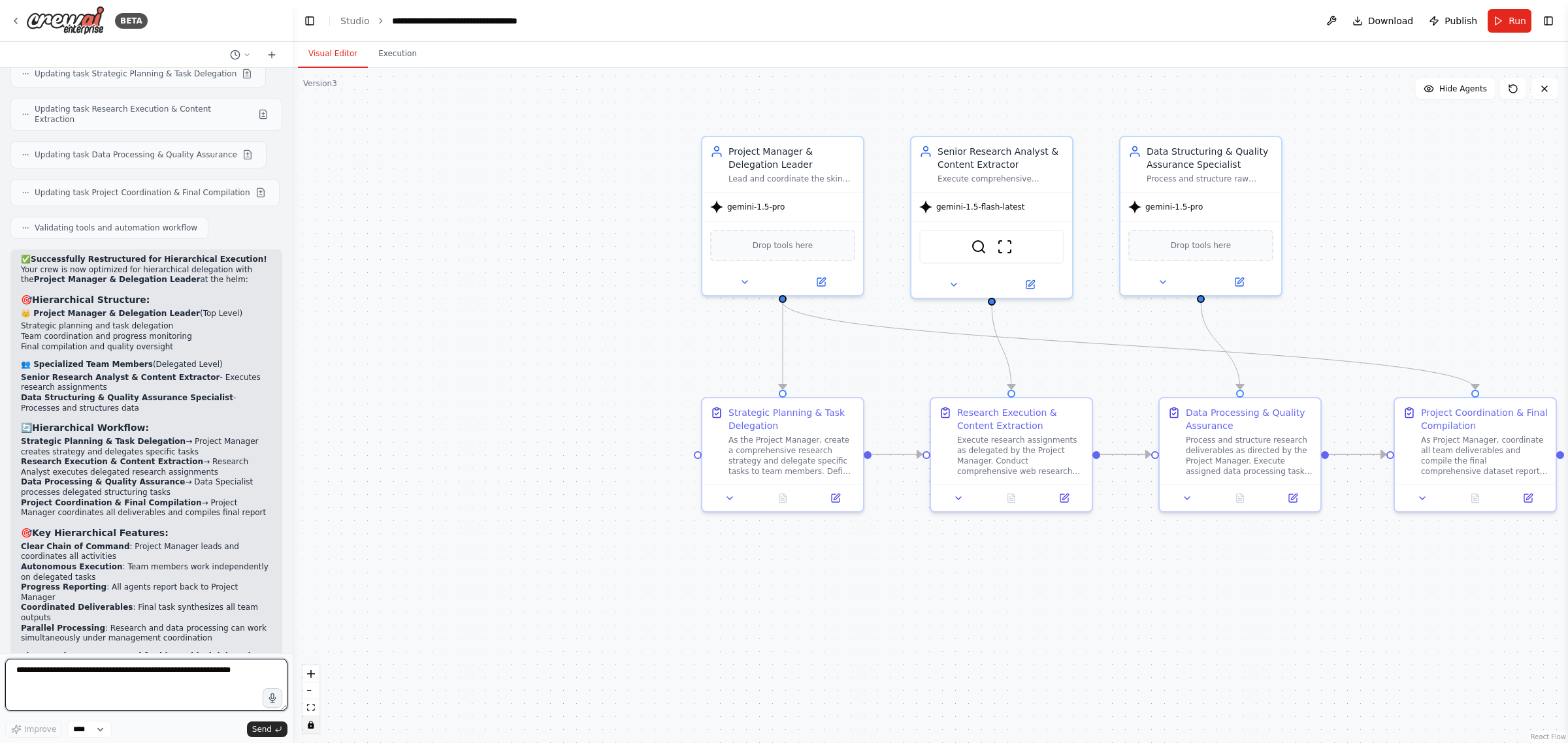
click at [111, 699] on textarea at bounding box center [146, 685] width 282 height 52
type textarea "**********"
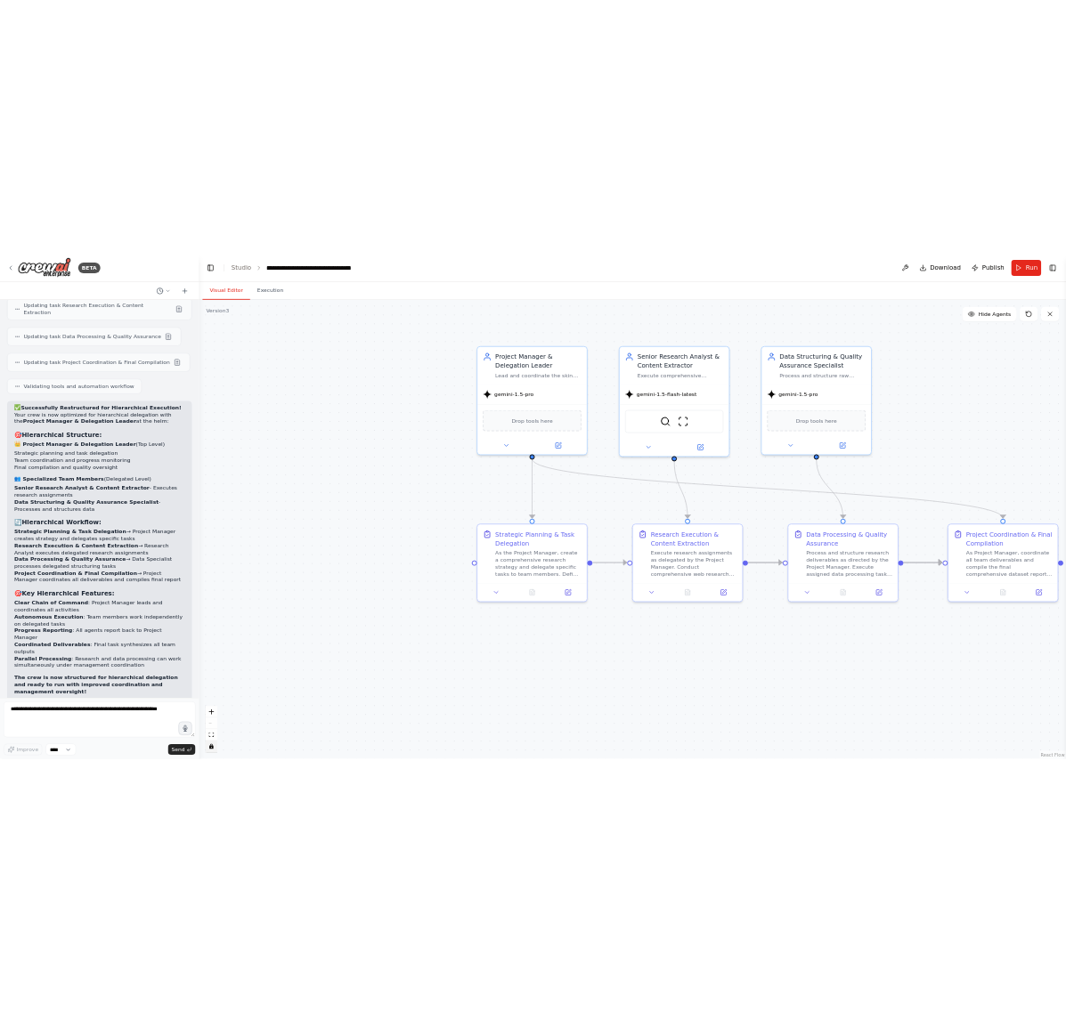
scroll to position [9484, 0]
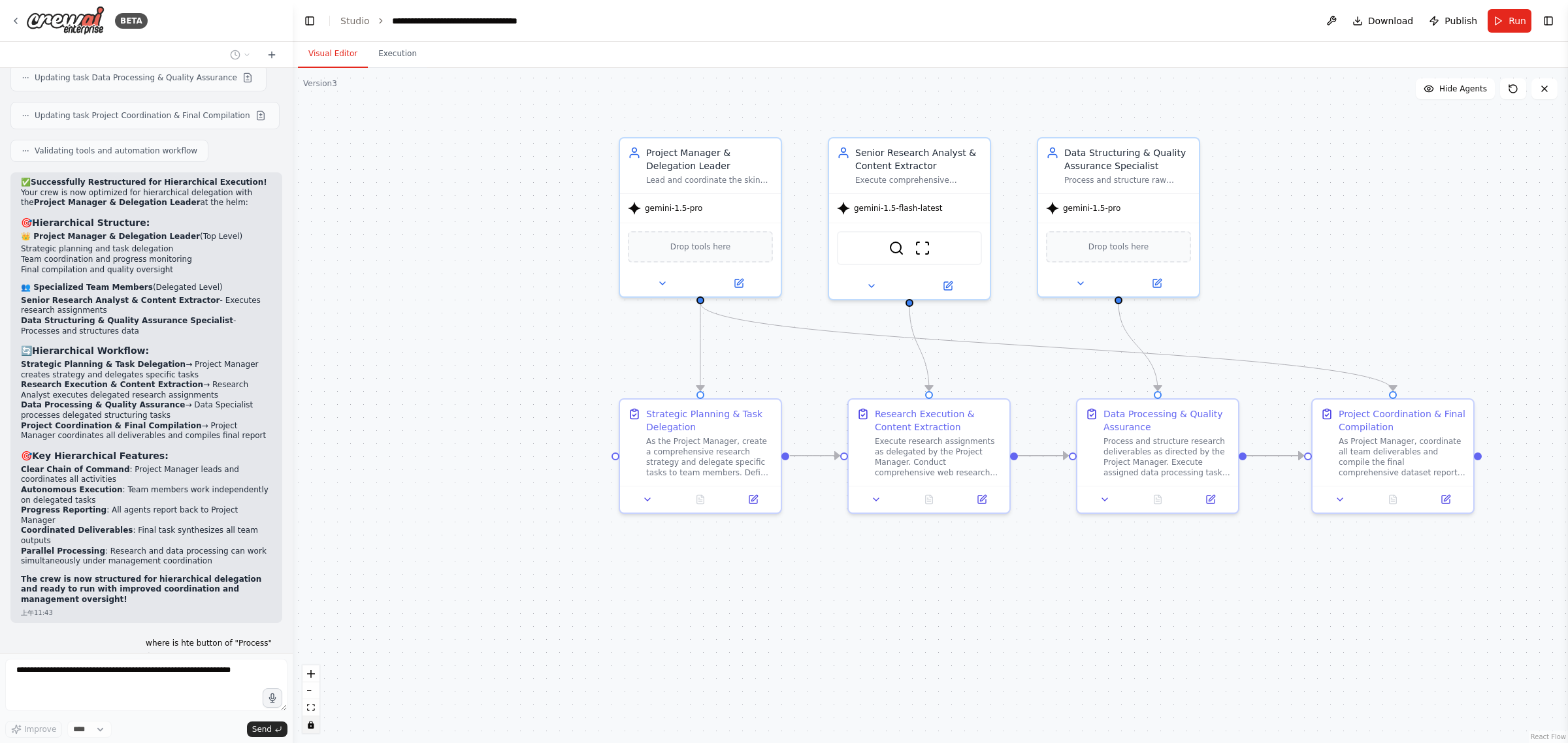
drag, startPoint x: 1469, startPoint y: 176, endPoint x: 1383, endPoint y: 167, distance: 86.5
click at [1385, 170] on div ".deletable-edge-delete-btn { width: 20px; height: 20px; border: 0px solid #ffff…" at bounding box center [930, 406] width 1275 height 676
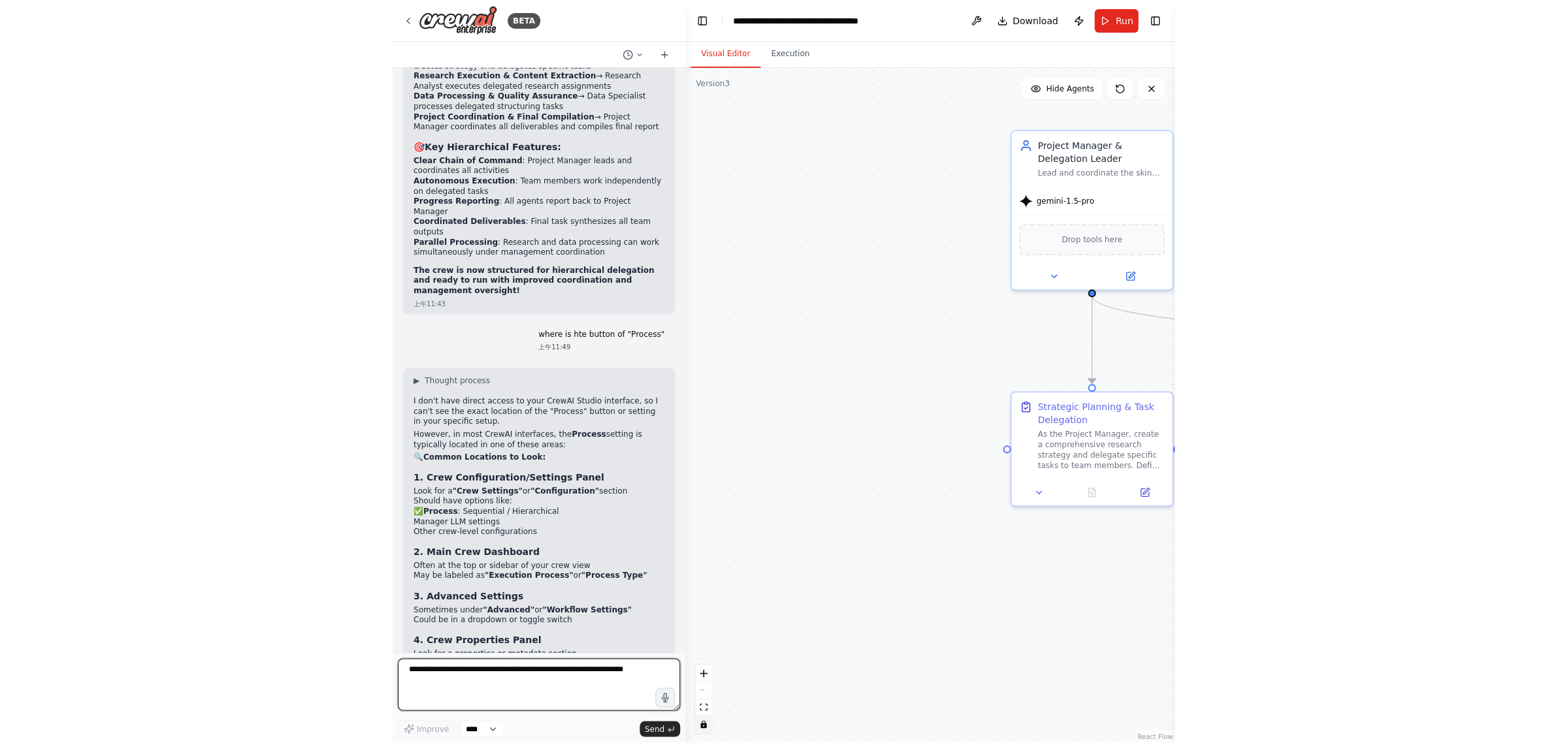
scroll to position [7219, 0]
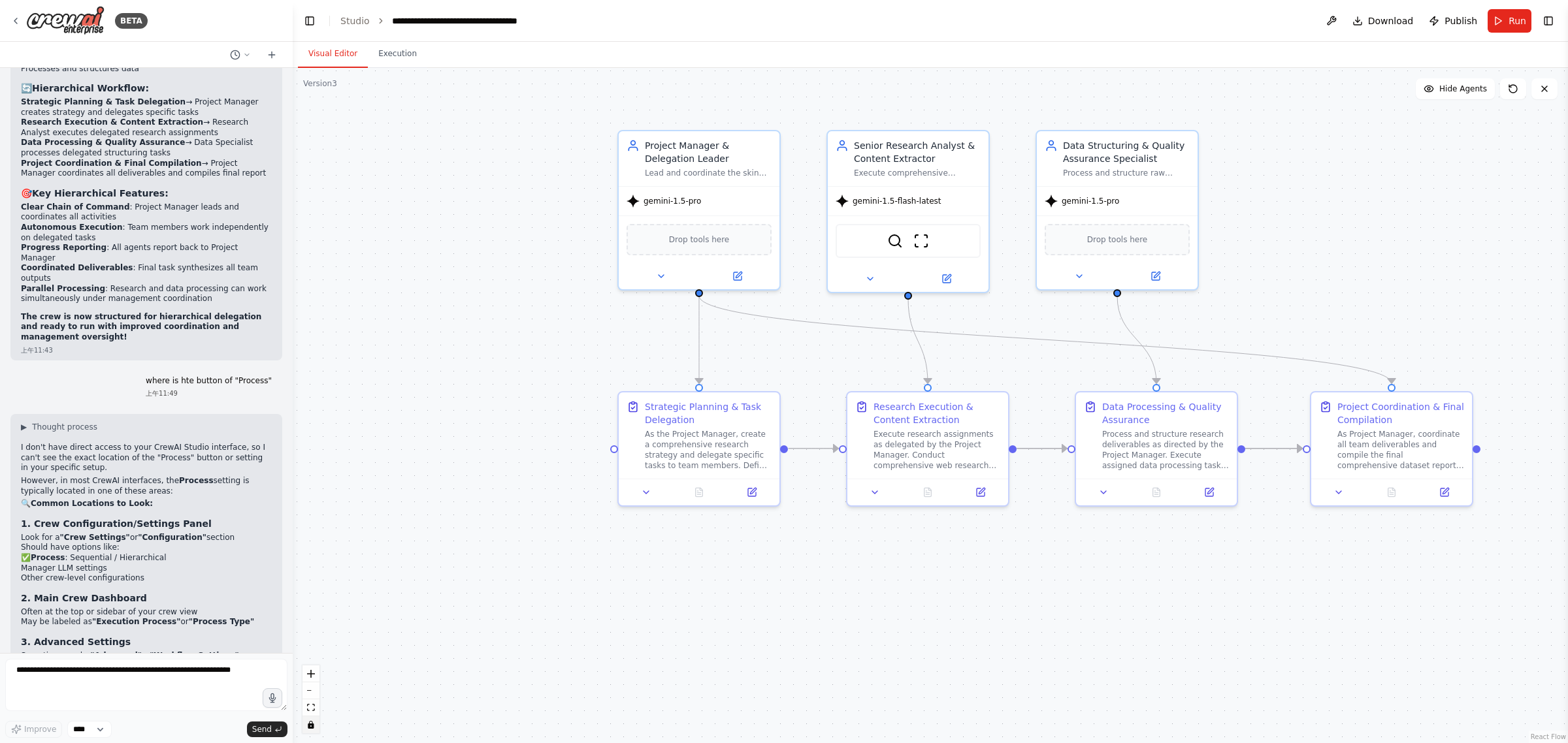
click at [147, 533] on strong ""Configuration"" at bounding box center [172, 538] width 69 height 9
drag, startPoint x: 131, startPoint y: 508, endPoint x: 145, endPoint y: 502, distance: 15.2
click at [132, 564] on li "Manager LLM settings" at bounding box center [146, 569] width 251 height 10
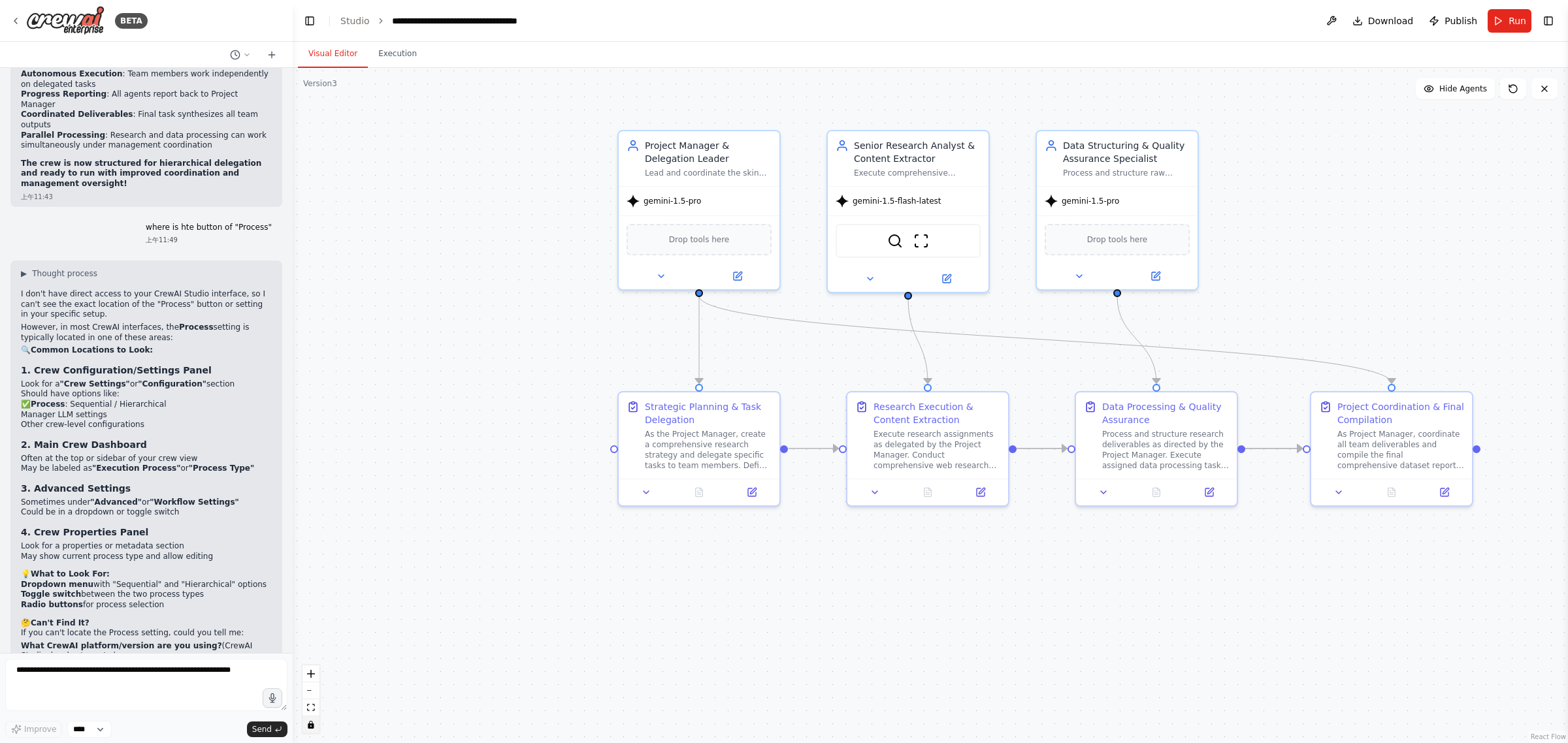
scroll to position [7382, 0]
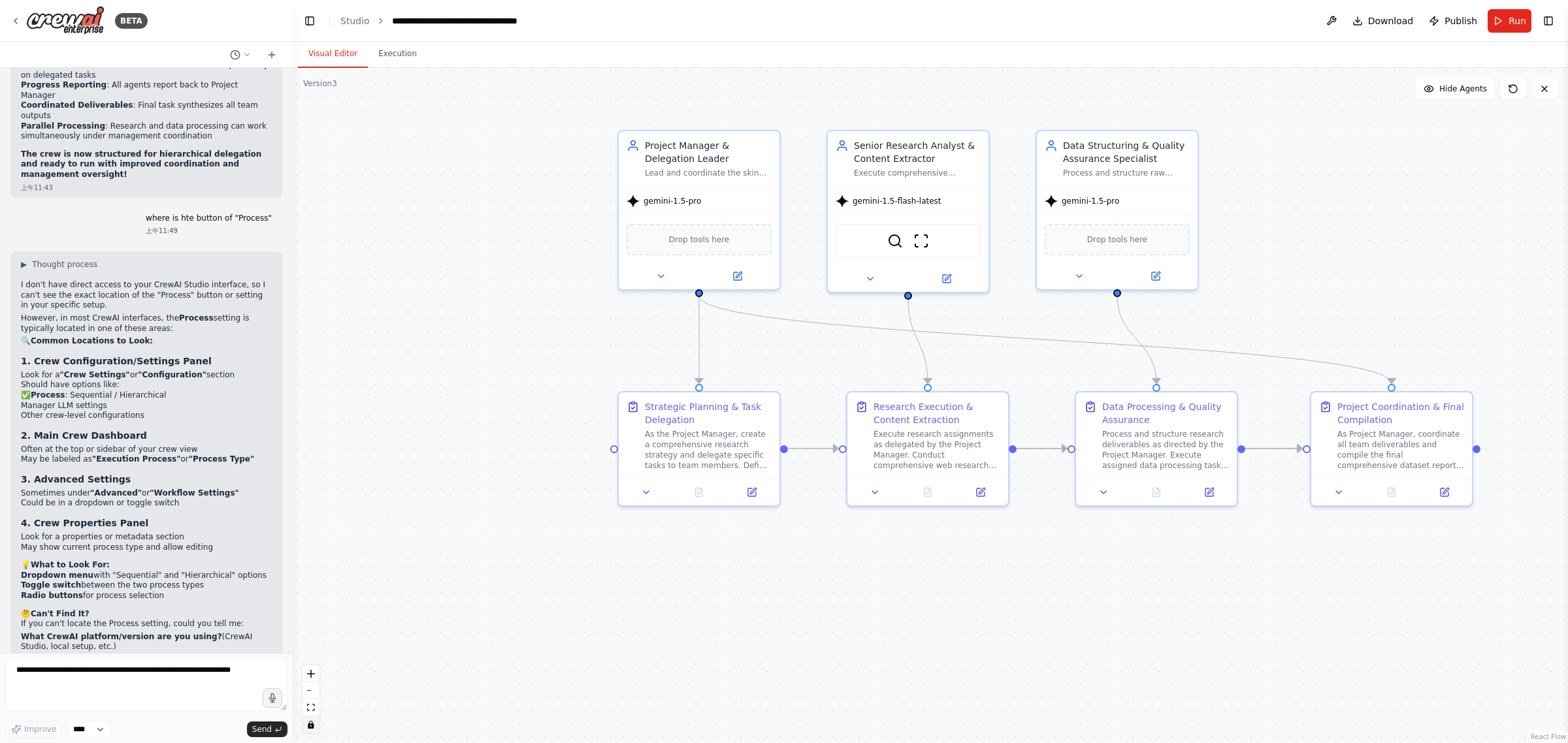
click at [139, 370] on strong ""Configuration"" at bounding box center [172, 375] width 69 height 9
click at [182, 370] on strong ""Configuration"" at bounding box center [172, 375] width 69 height 9
drag, startPoint x: 109, startPoint y: 549, endPoint x: 10, endPoint y: 549, distance: 99.0
click at [10, 549] on div "▶ Thought process I don't have direct access to your CrewAI Studio interface, s…" at bounding box center [146, 481] width 271 height 459
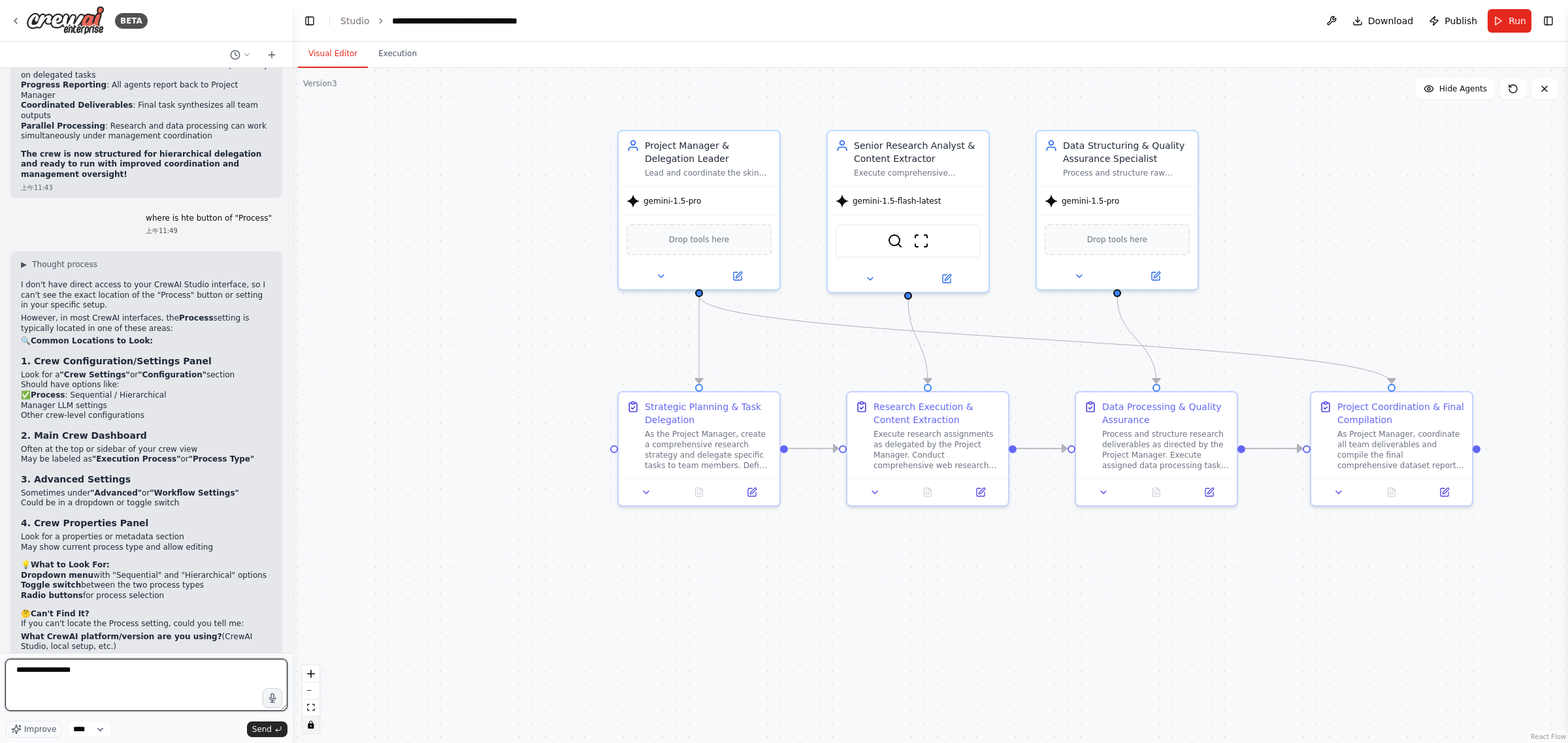
click at [109, 687] on textarea "**********" at bounding box center [146, 685] width 282 height 52
click at [120, 632] on strong "What CrewAI platform/version are you using?" at bounding box center [121, 637] width 201 height 9
click at [30, 670] on textarea "**********" at bounding box center [146, 685] width 282 height 52
type textarea "**********"
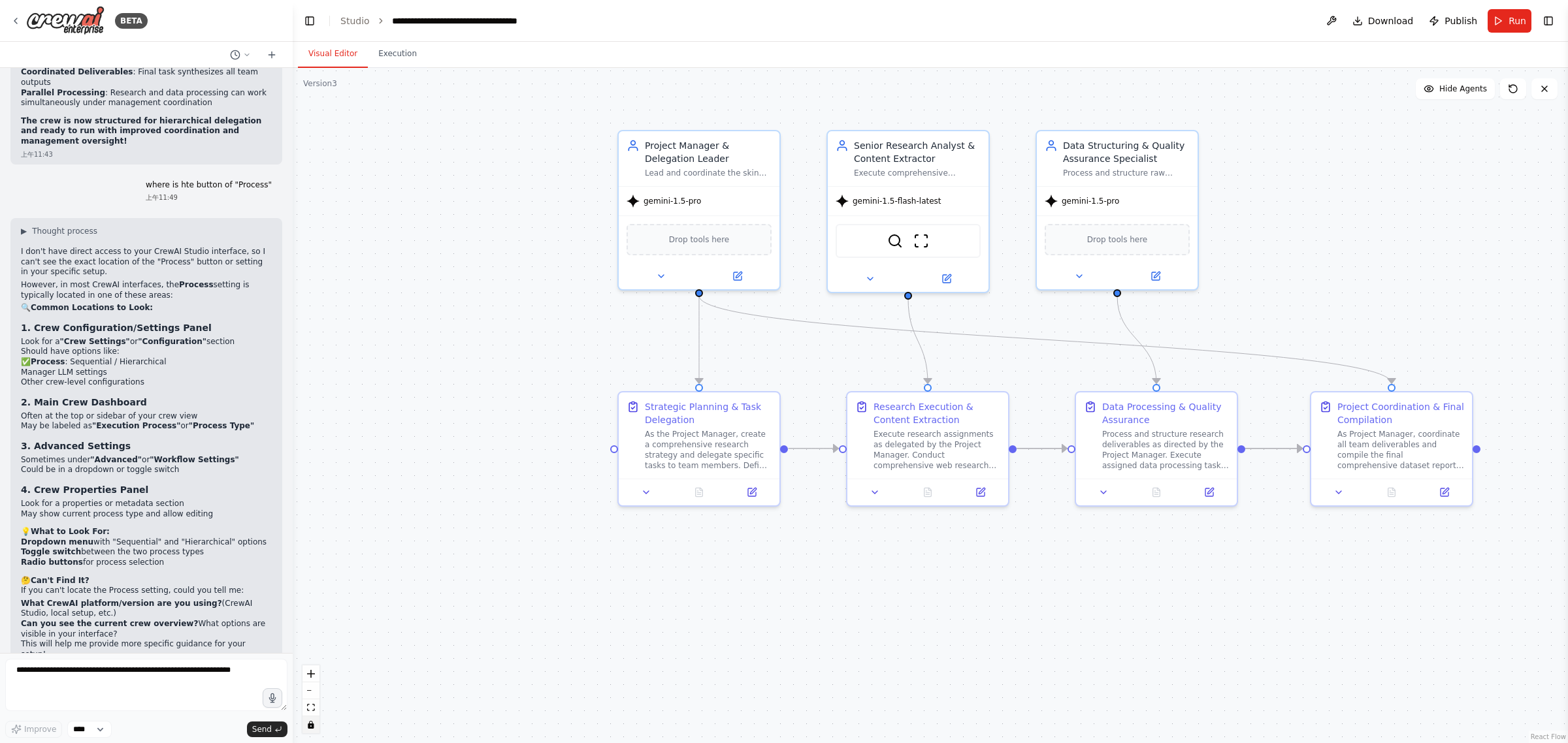
scroll to position [7459, 0]
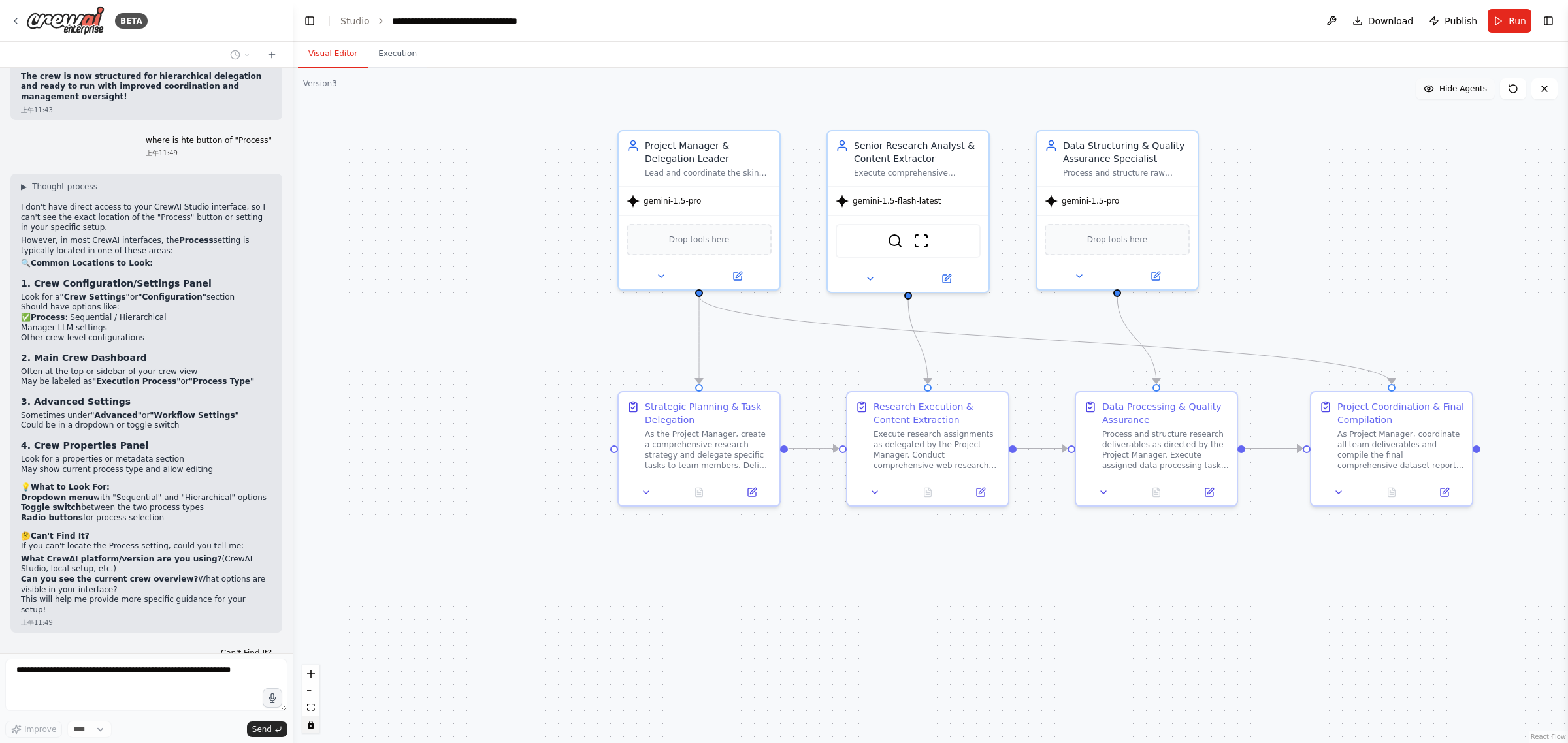
click at [1465, 92] on span "Hide Agents" at bounding box center [1463, 89] width 48 height 10
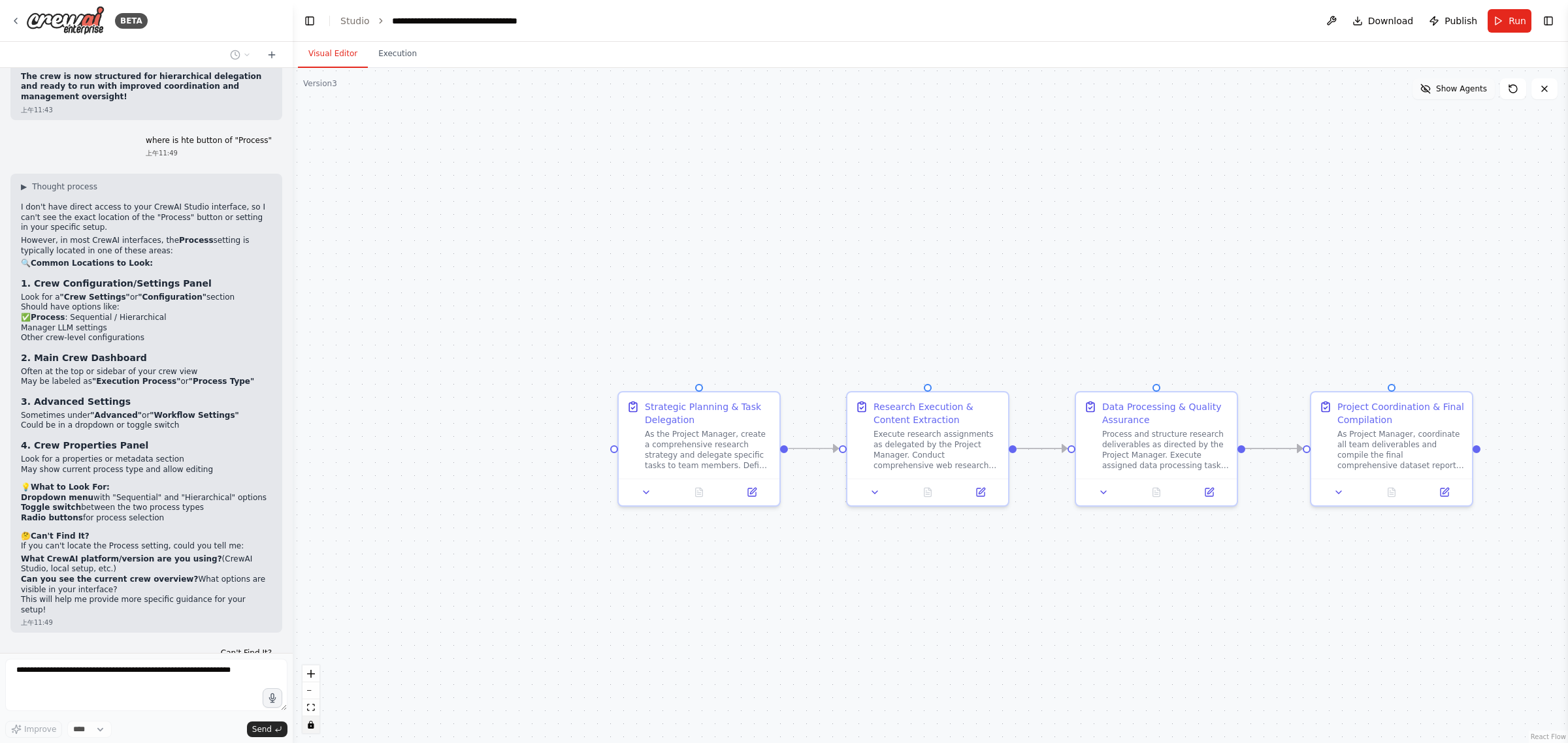
click at [1460, 90] on span "Show Agents" at bounding box center [1461, 89] width 51 height 10
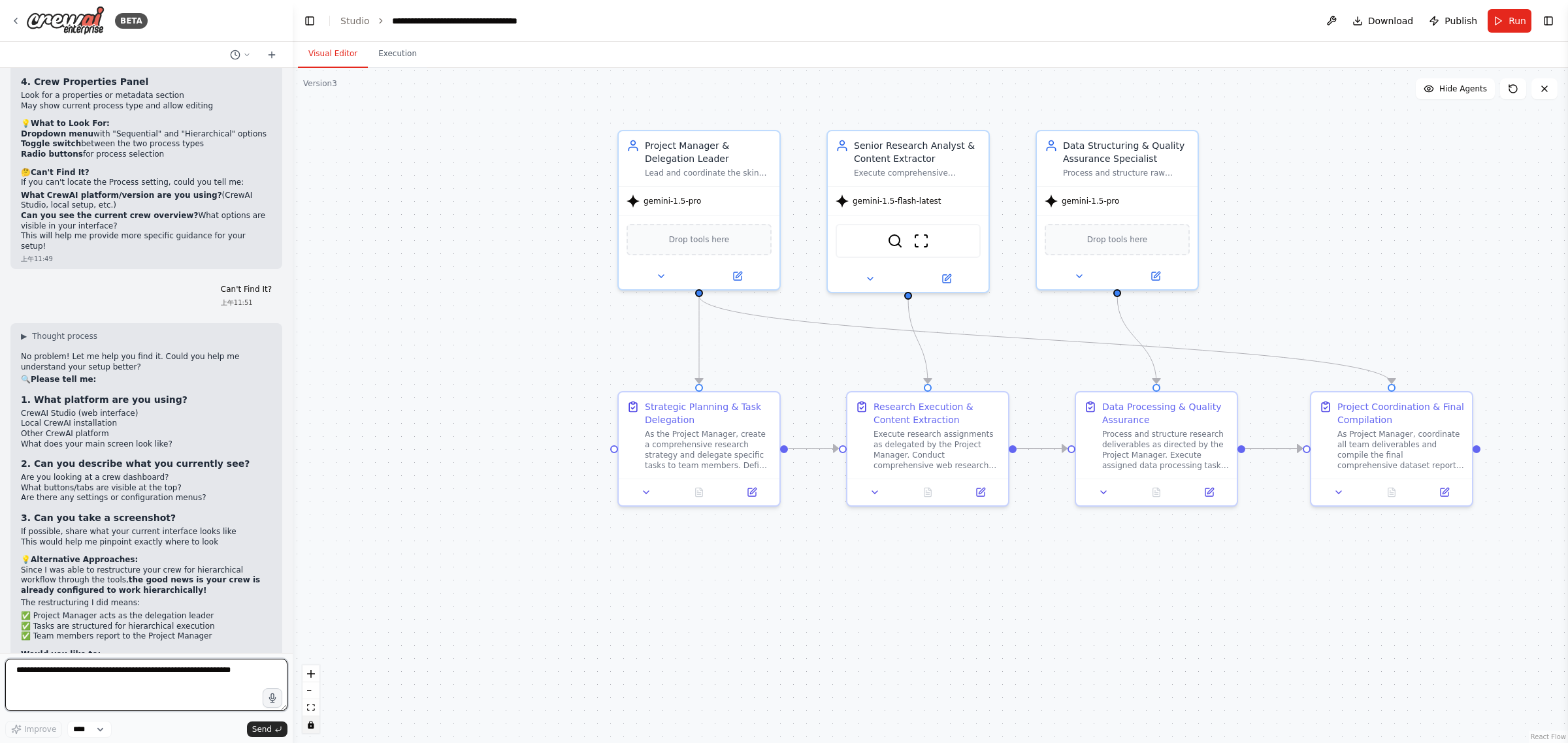
scroll to position [7782, 0]
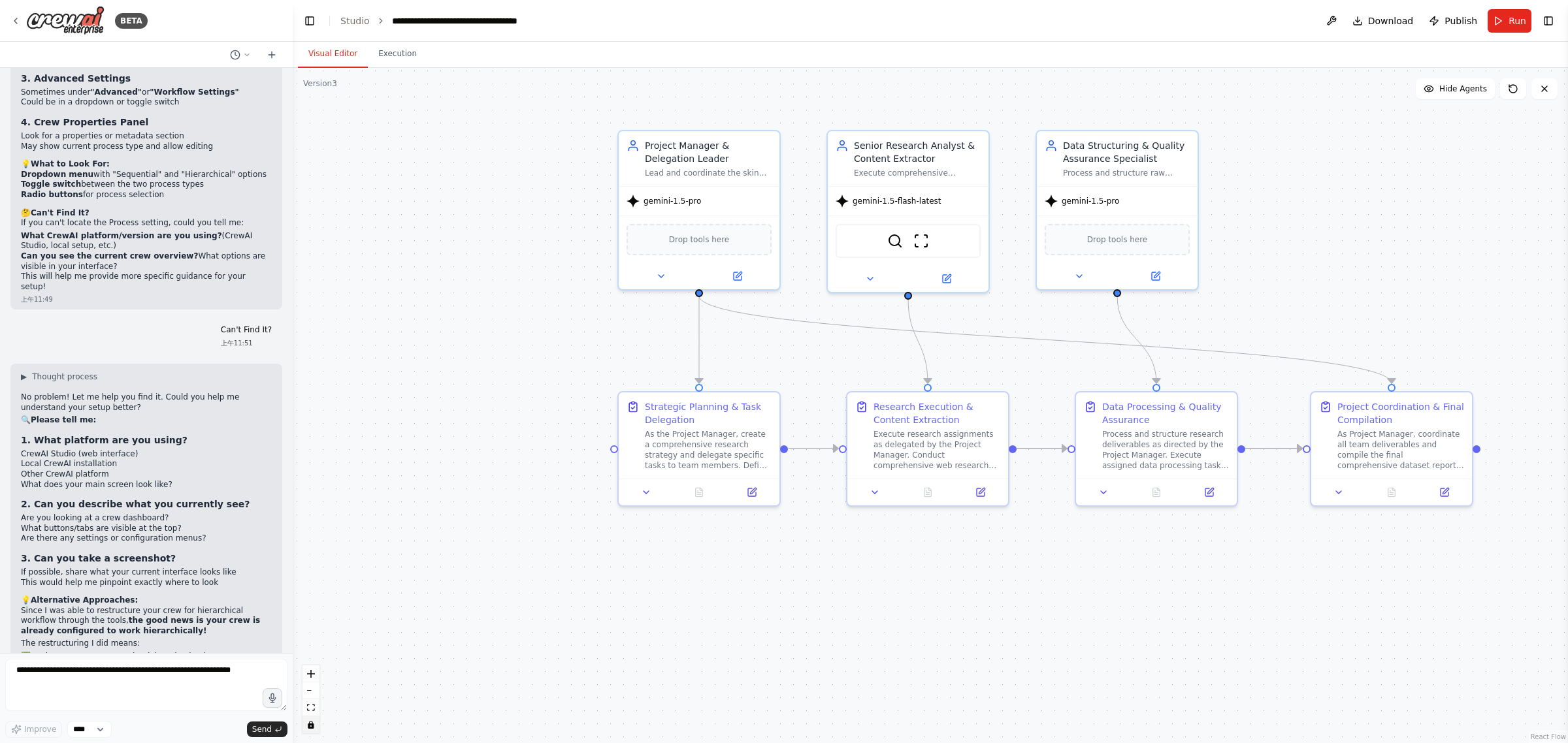
click at [103, 469] on li "Other CrewAI platform" at bounding box center [146, 475] width 251 height 10
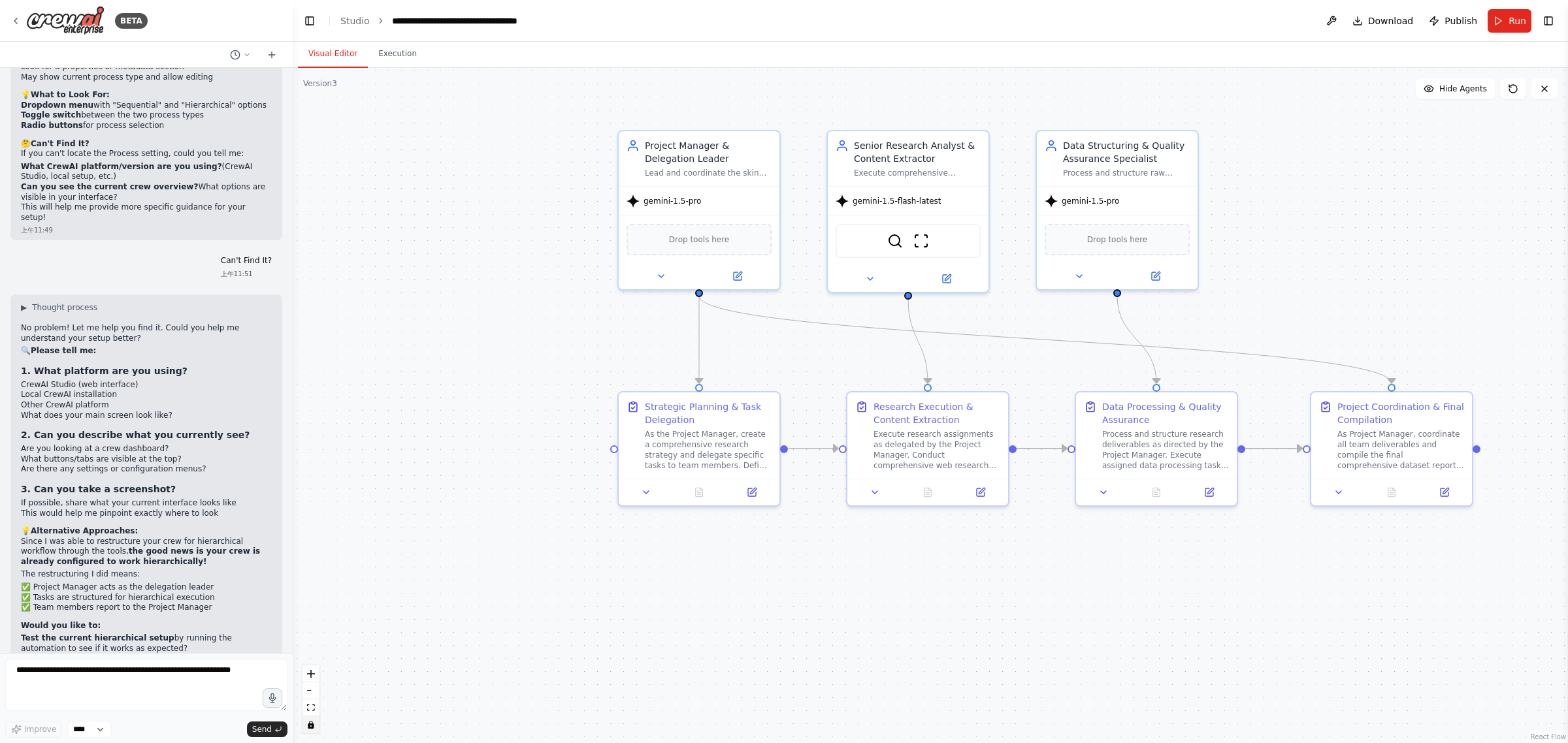
scroll to position [7852, 0]
drag, startPoint x: 23, startPoint y: 315, endPoint x: 45, endPoint y: 315, distance: 22.0
click at [46, 378] on li "CrewAI Studio (web interface)" at bounding box center [146, 384] width 251 height 10
copy li "CrewAI"
click at [125, 677] on textarea at bounding box center [146, 685] width 282 height 52
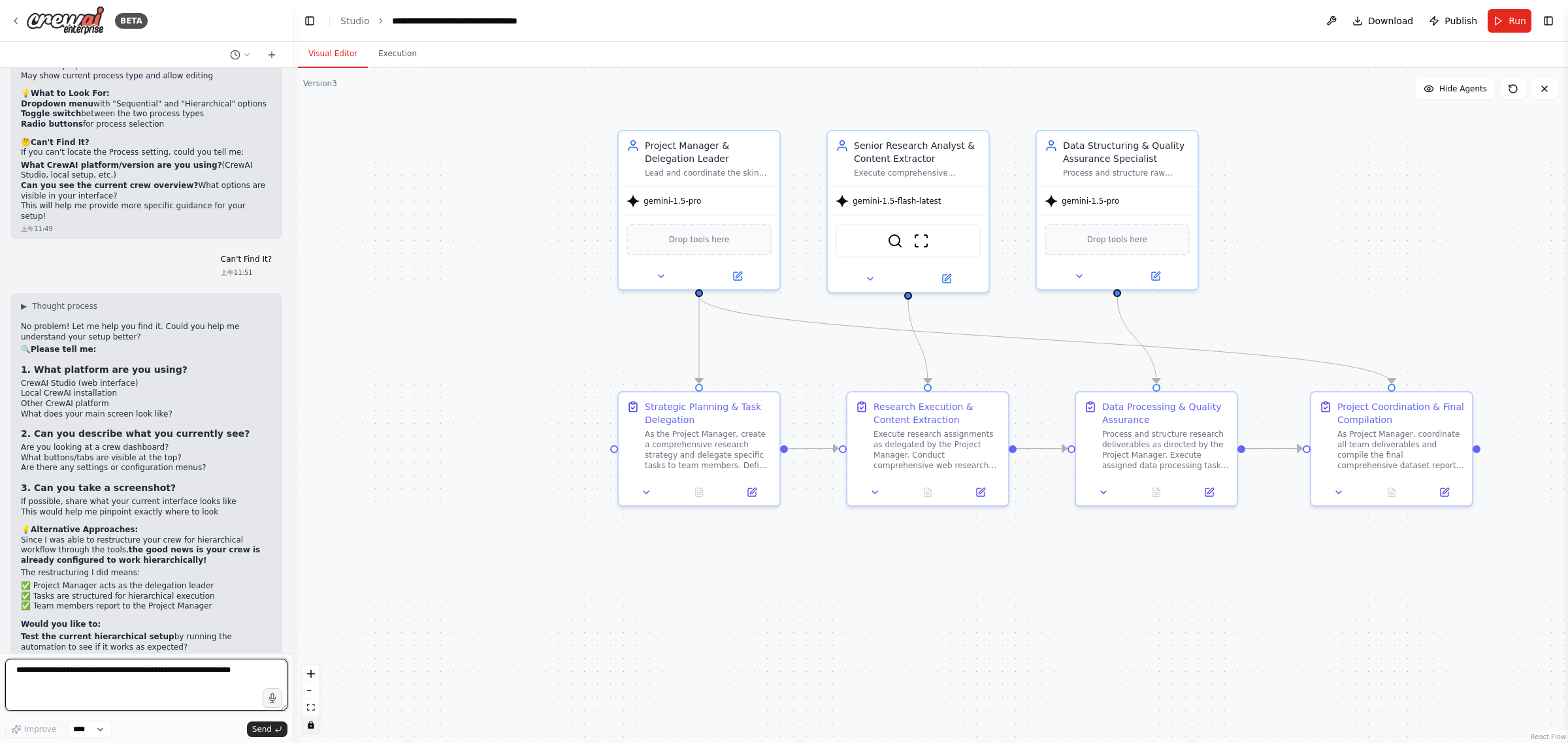
paste textarea "******"
type textarea "**********"
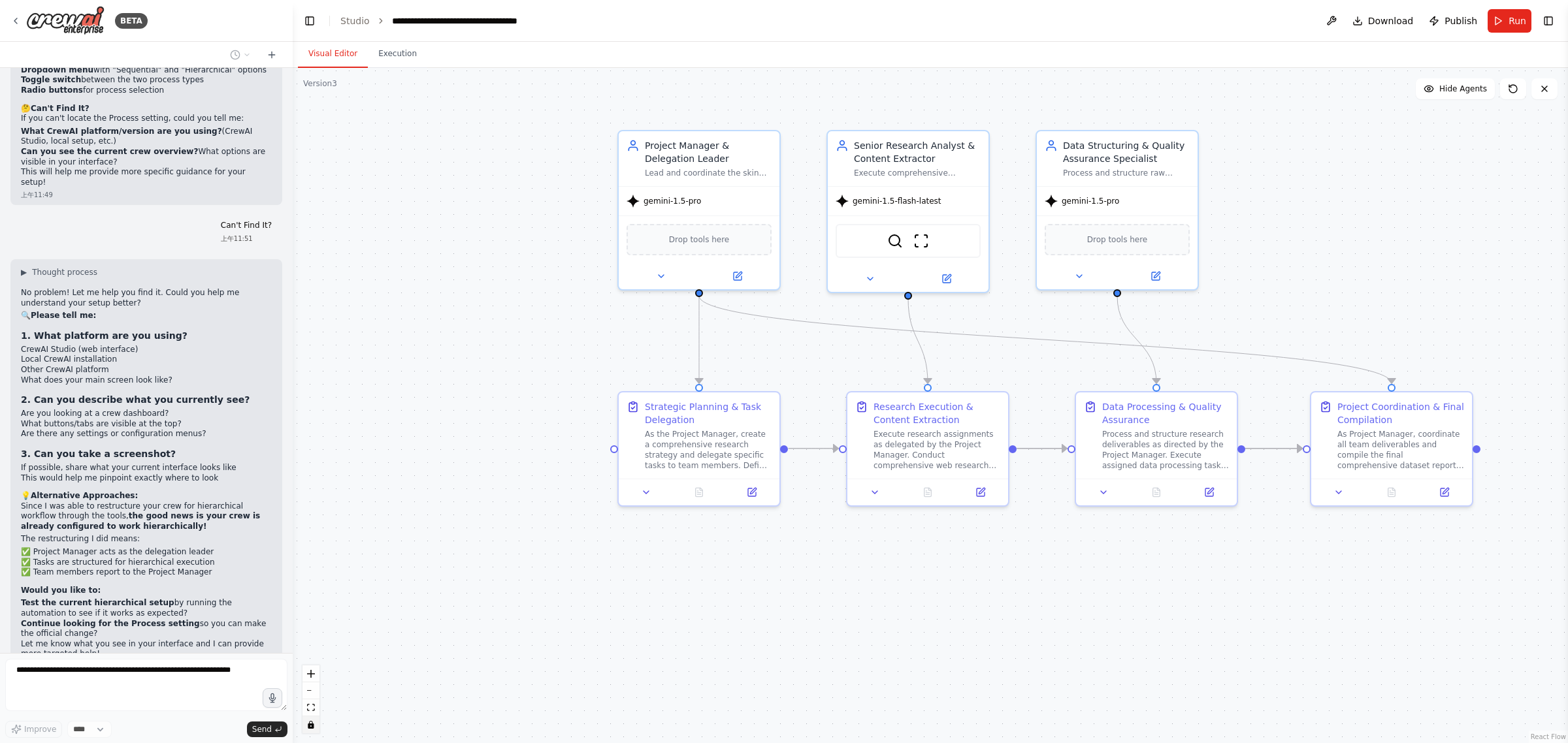
scroll to position [7930, 0]
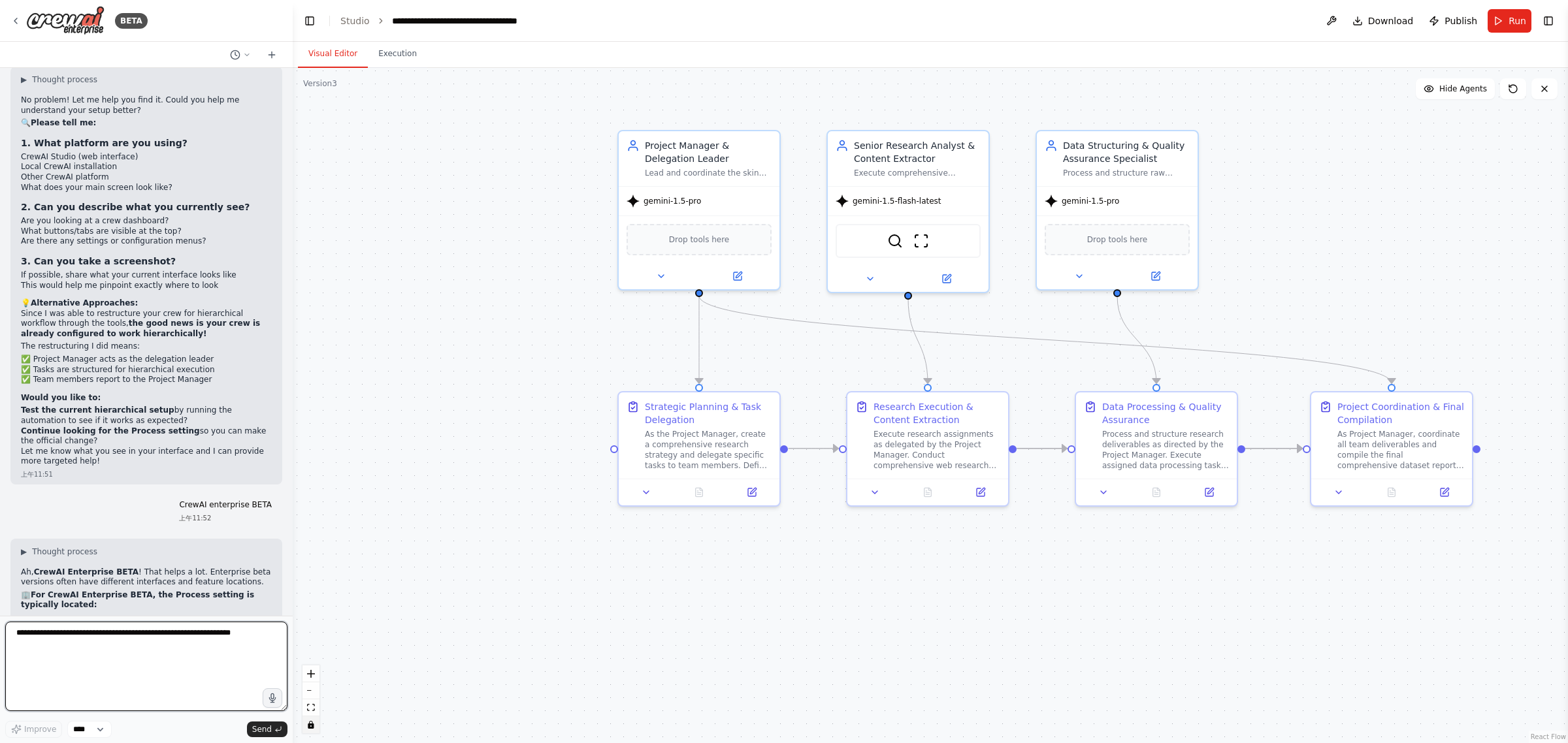
click at [302, 742] on html "BETA I want to build an AI crew to create a training dataset for a professional…" at bounding box center [784, 371] width 1568 height 743
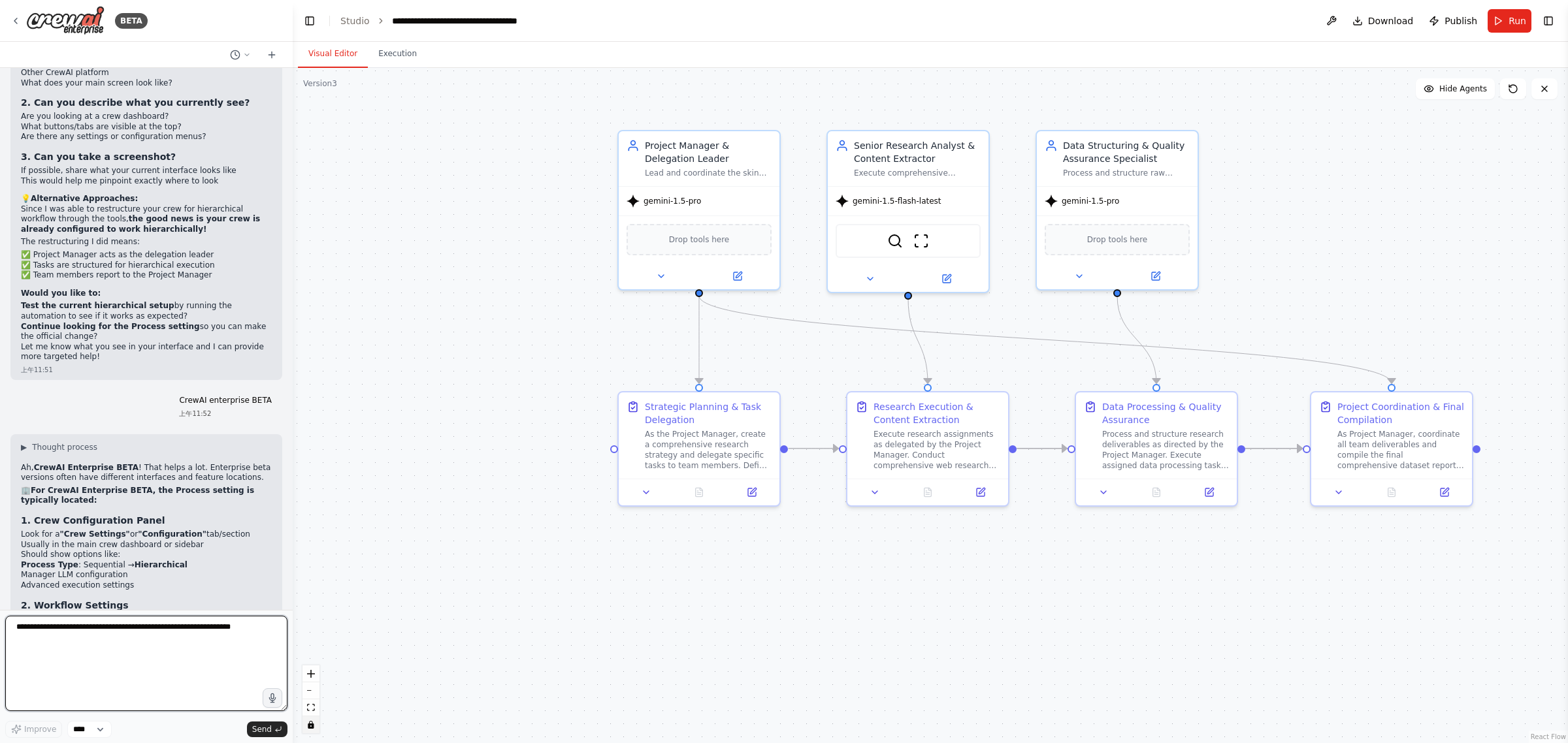
click at [156, 643] on textarea at bounding box center [146, 664] width 282 height 95
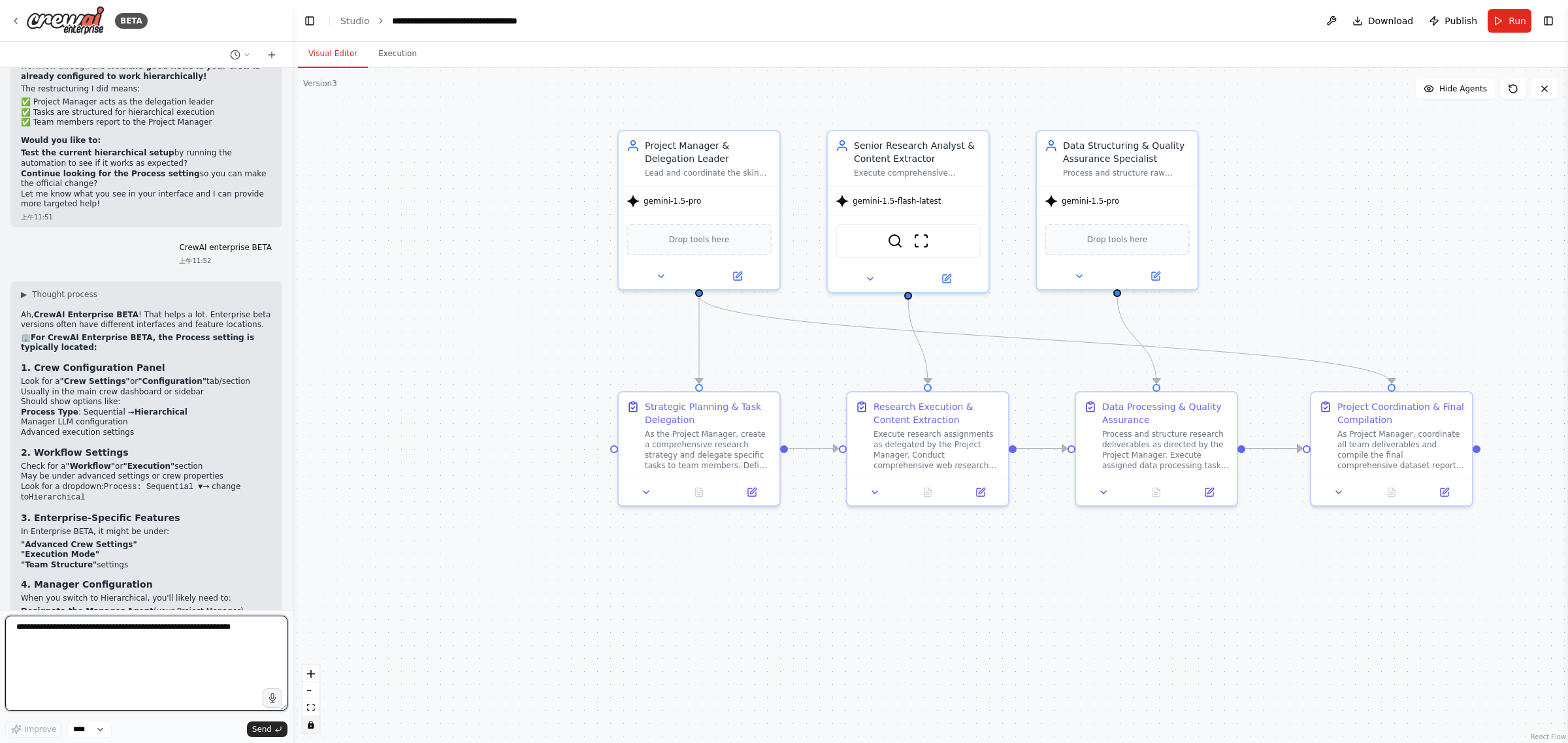
click at [137, 634] on textarea at bounding box center [146, 664] width 282 height 95
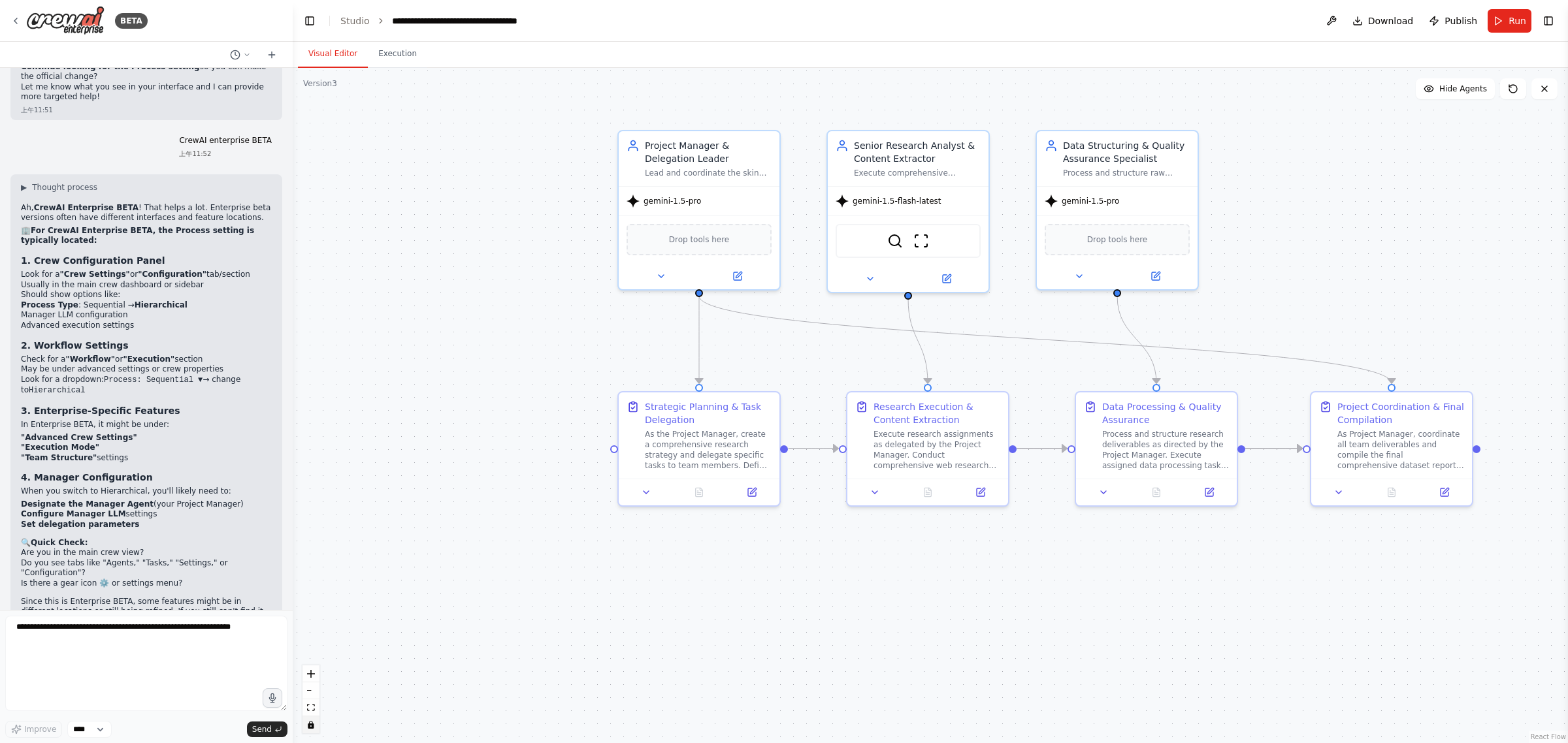
scroll to position [8454, 0]
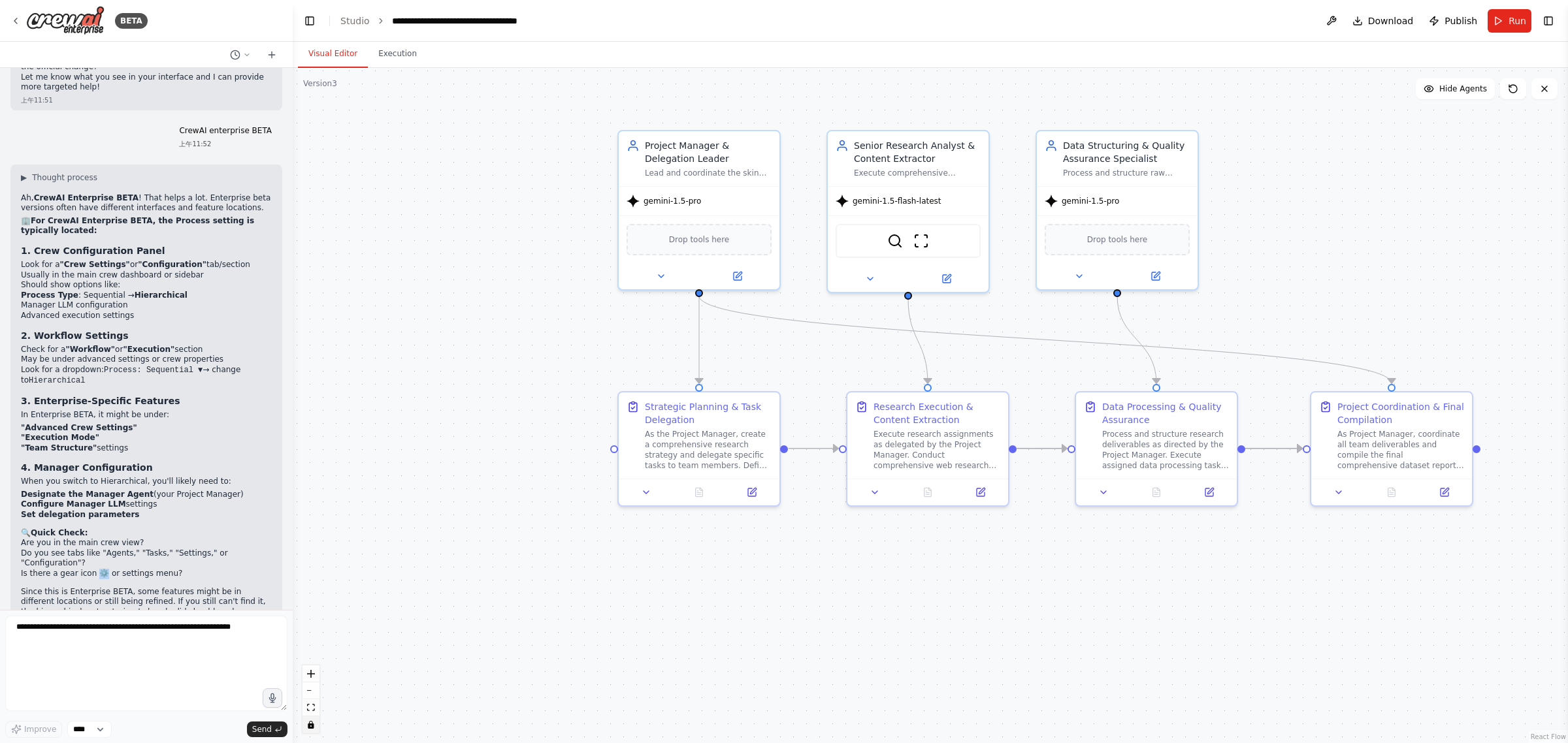
drag, startPoint x: 90, startPoint y: 506, endPoint x: 99, endPoint y: 506, distance: 9.0
click at [99, 569] on li "Is there a gear icon ⚙️ or settings menu?" at bounding box center [146, 574] width 251 height 10
drag, startPoint x: 99, startPoint y: 506, endPoint x: 115, endPoint y: 483, distance: 28.0
click at [100, 569] on li "Is there a gear icon ⚙️ or settings menu?" at bounding box center [146, 574] width 251 height 10
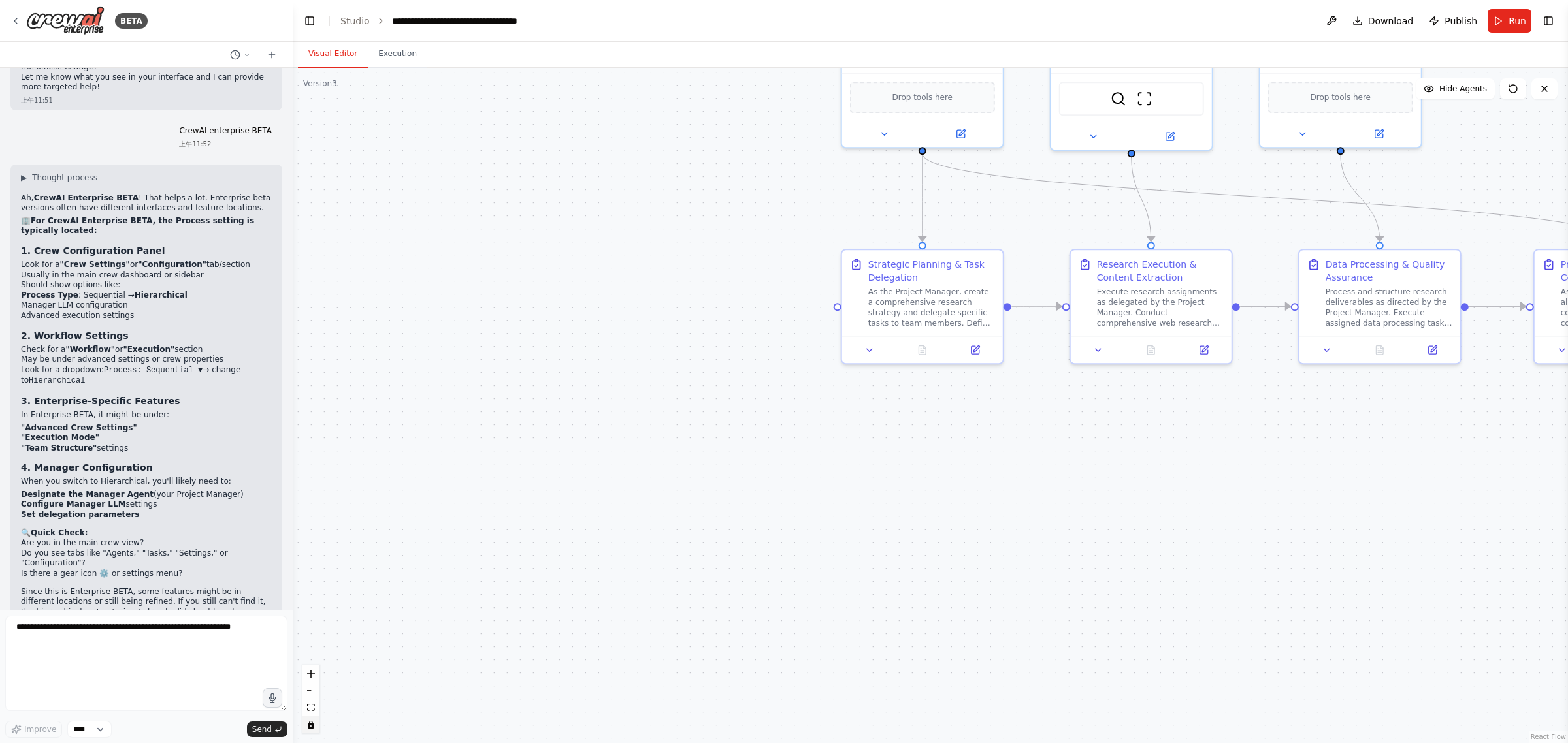
click at [128, 588] on p "Since this is Enterprise BETA, some features might be in different locations or…" at bounding box center [146, 607] width 251 height 40
drag, startPoint x: 37, startPoint y: 475, endPoint x: 139, endPoint y: 492, distance: 103.4
click at [139, 538] on ul "Are you in the main crew view? Do you see tabs like "Agents," "Tasks," "Setting…" at bounding box center [146, 558] width 251 height 40
click at [162, 549] on li "Do you see tabs like "Agents," "Tasks," "Settings," or "Configuration"?" at bounding box center [146, 559] width 251 height 21
click at [154, 260] on strong ""Configuration"" at bounding box center [172, 264] width 69 height 9
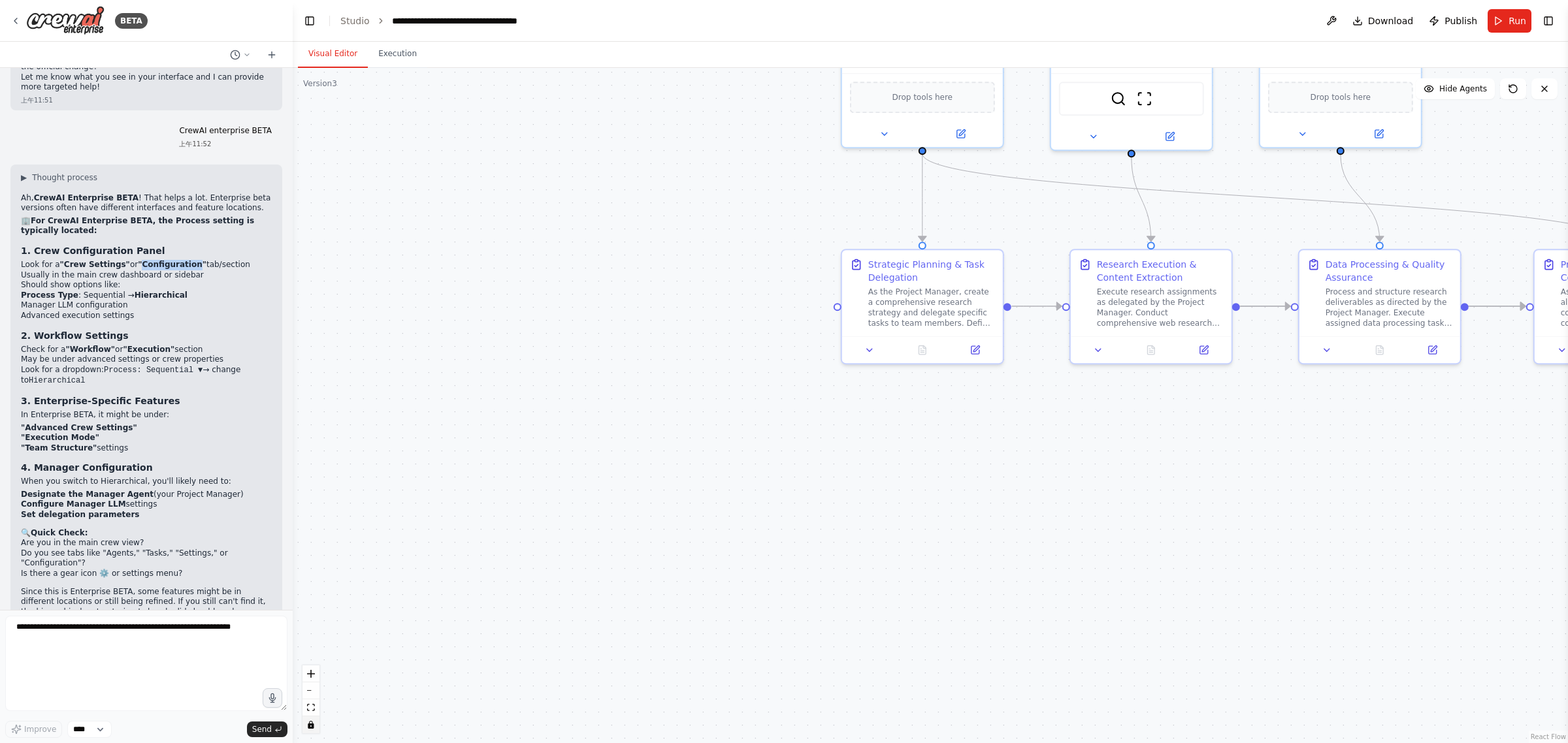
click at [154, 260] on strong ""Configuration"" at bounding box center [172, 264] width 69 height 9
copy strong "Configuration"
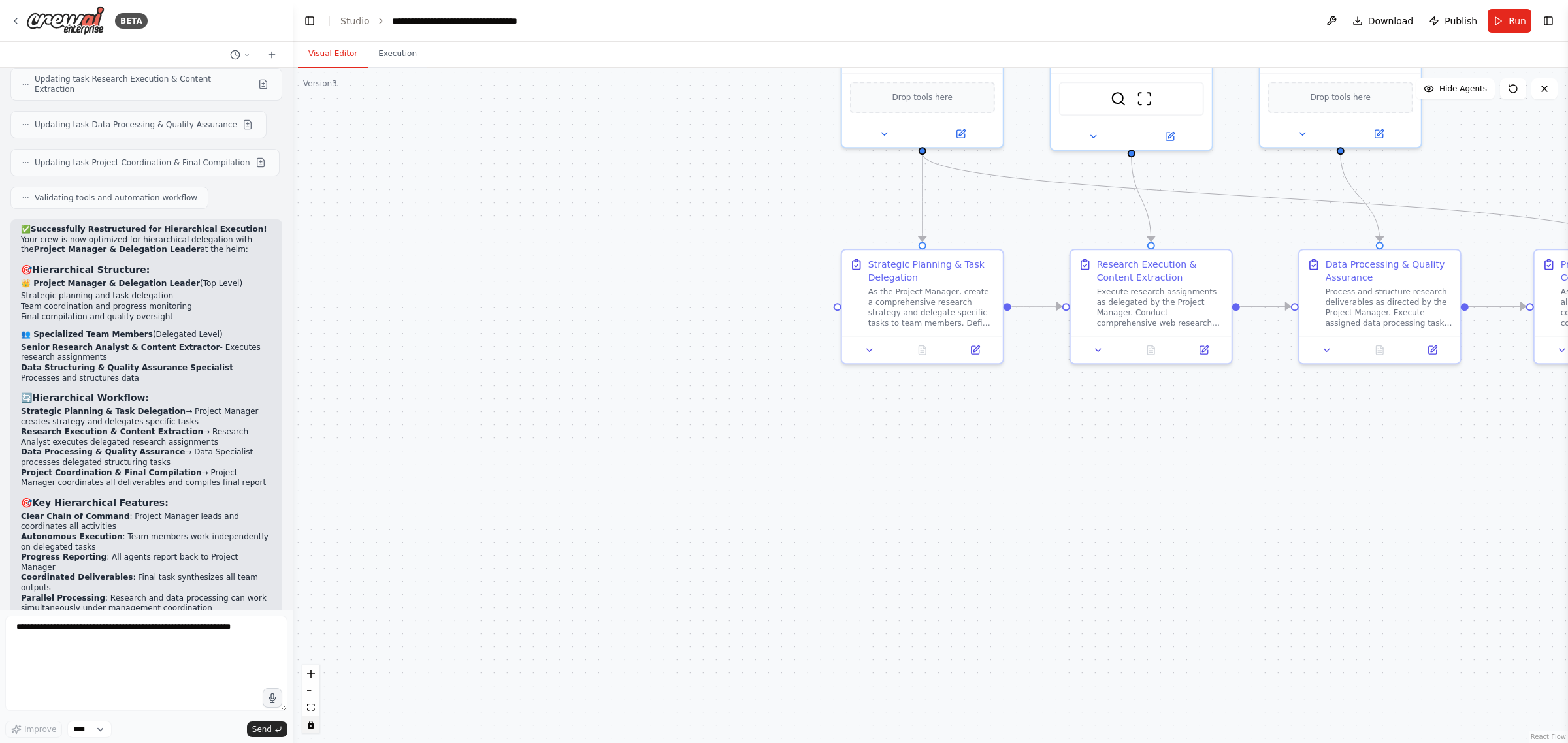
scroll to position [6739, 0]
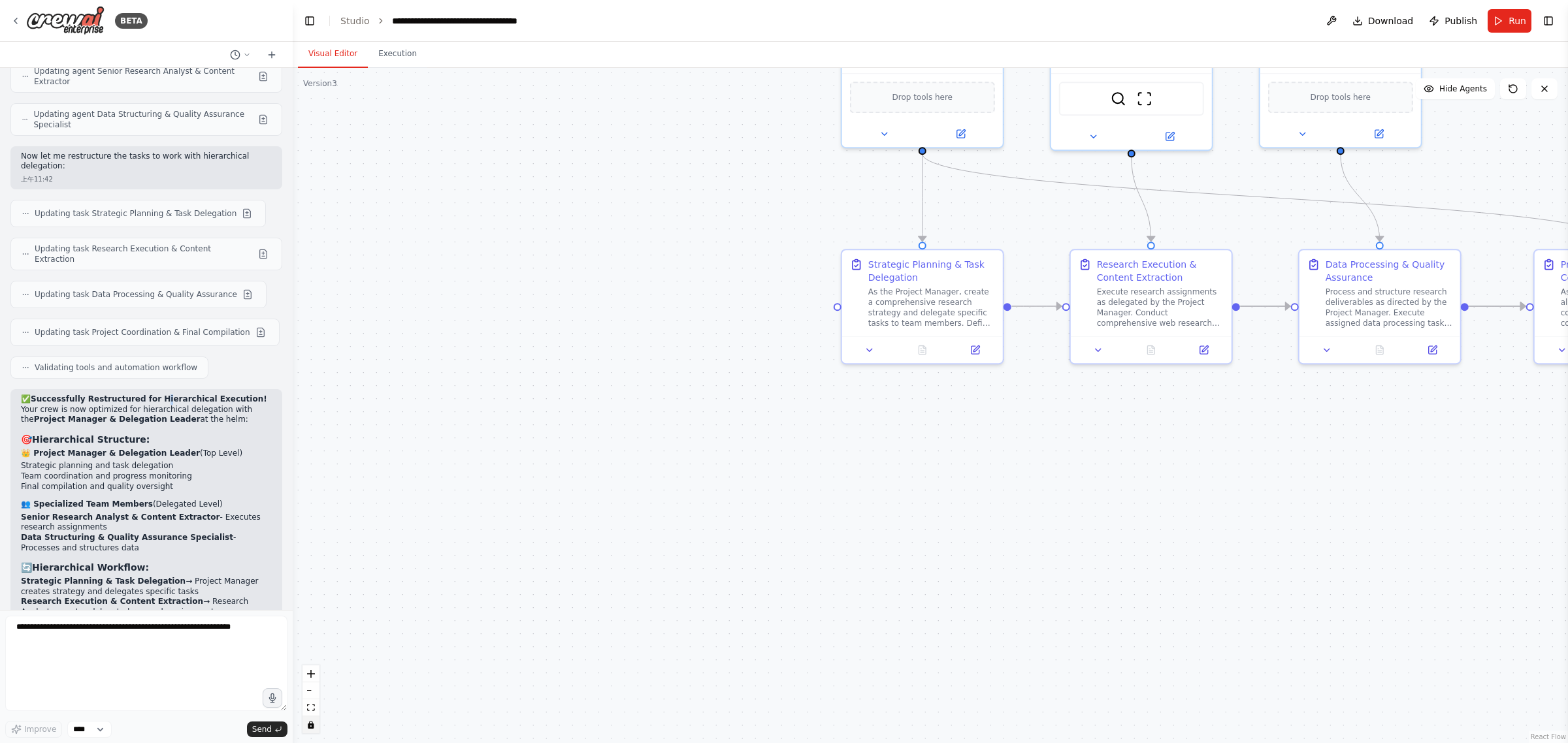
click at [155, 395] on strong "Successfully Restructured for Hierarchical Execution!" at bounding box center [149, 399] width 236 height 9
click at [142, 395] on strong "Successfully Restructured for Hierarchical Execution!" at bounding box center [149, 399] width 236 height 9
drag, startPoint x: 145, startPoint y: 351, endPoint x: 227, endPoint y: 347, distance: 82.1
click at [227, 395] on strong "Successfully Restructured for Hierarchical Execution!" at bounding box center [149, 399] width 236 height 9
copy strong "Hierarchical Execution"
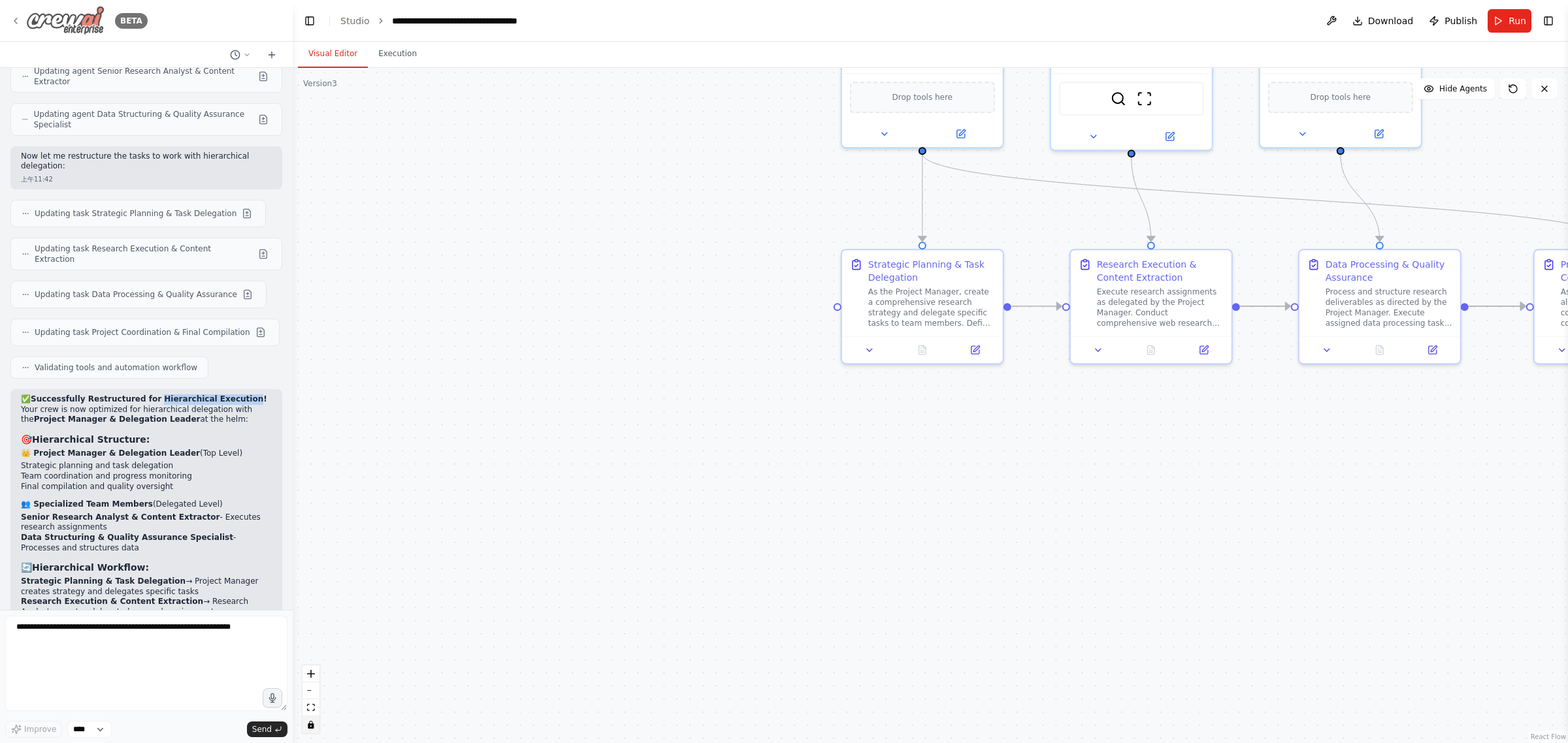
click at [54, 21] on img at bounding box center [65, 21] width 79 height 29
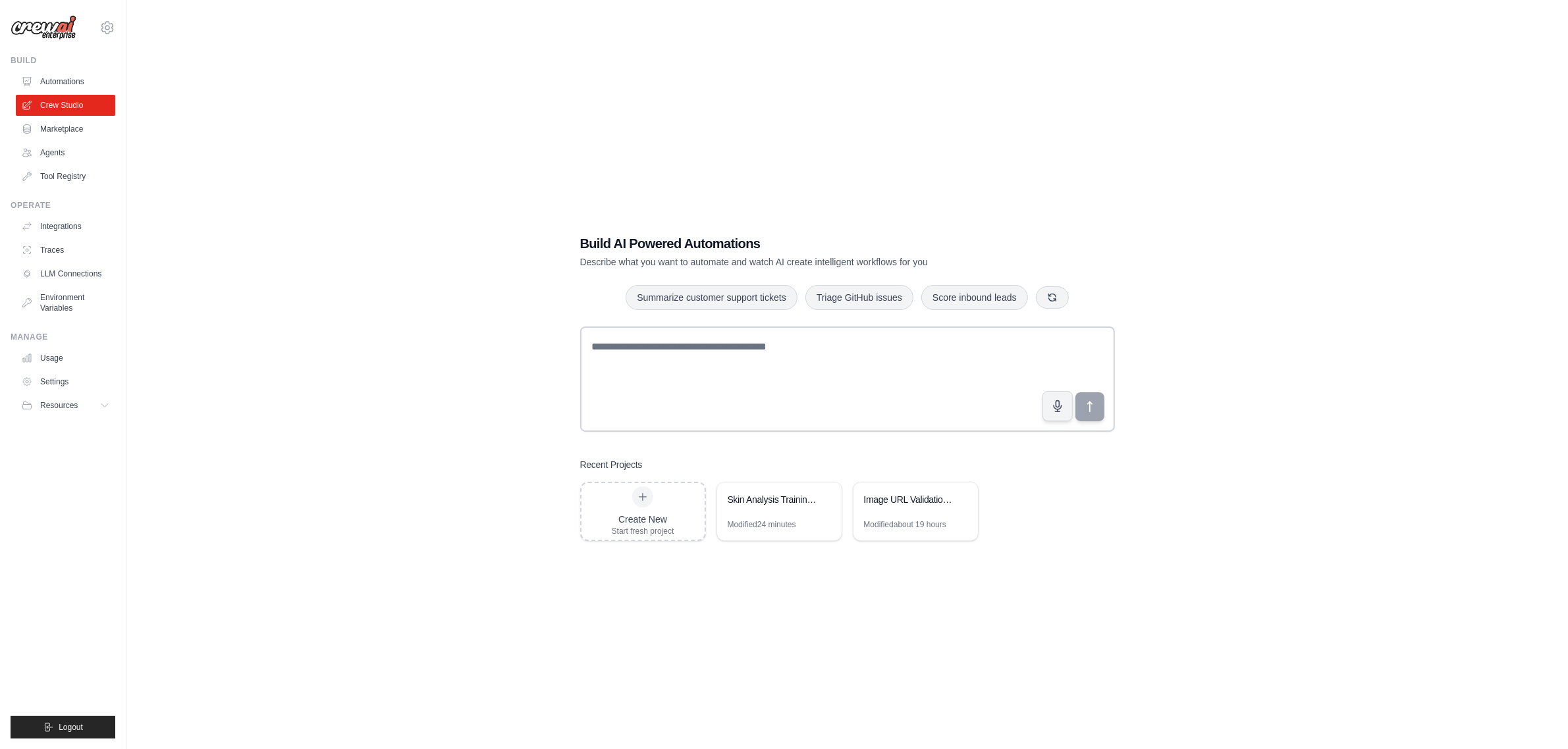
drag, startPoint x: 782, startPoint y: 521, endPoint x: 699, endPoint y: 611, distance: 122.4
click at [686, 643] on div "Build AI Powered Automations Describe what you want to automate and watch AI cr…" at bounding box center [847, 387] width 1399 height 749
click at [64, 177] on link "Tool Registry" at bounding box center [67, 176] width 99 height 21
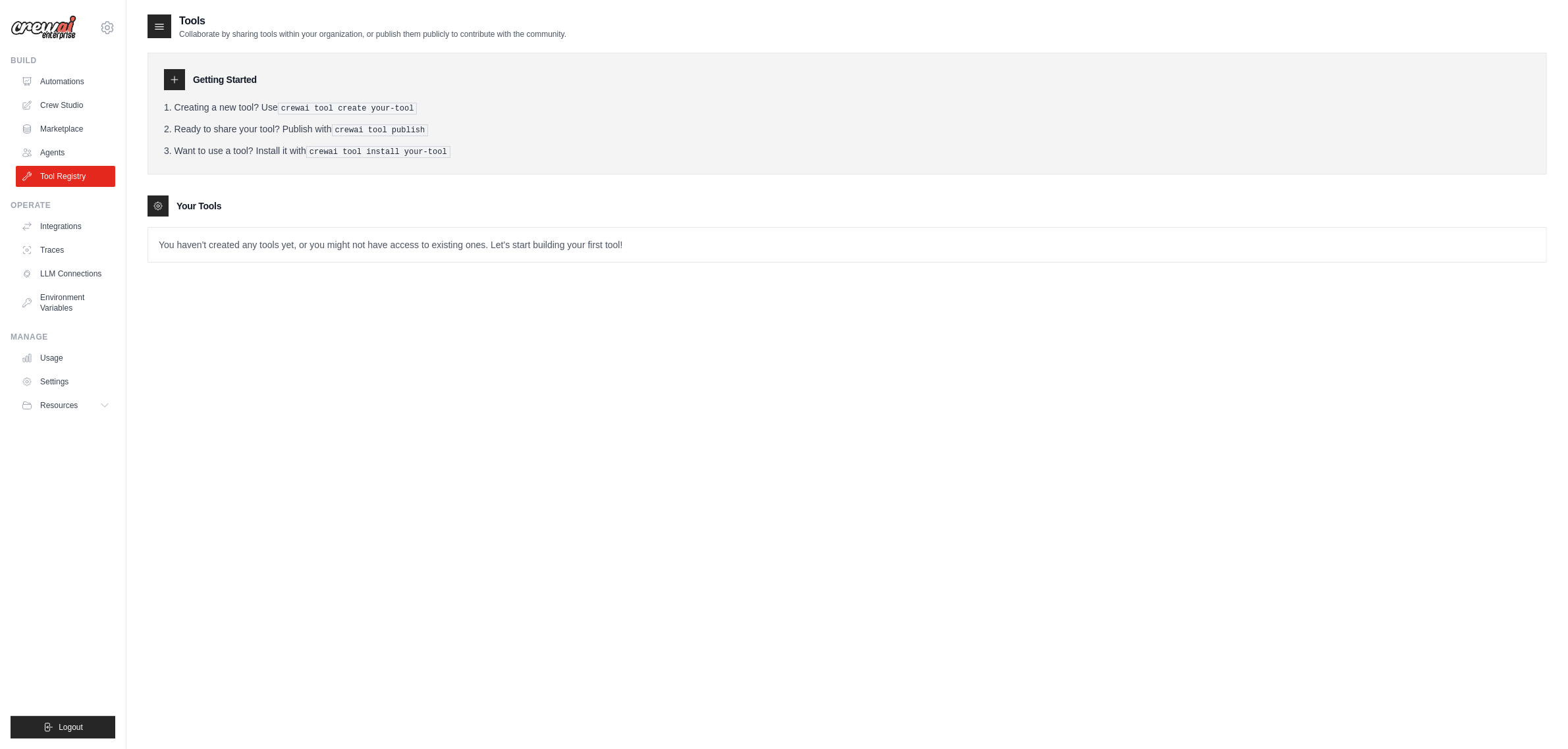
drag, startPoint x: 379, startPoint y: 295, endPoint x: 328, endPoint y: 262, distance: 60.7
click at [379, 296] on div "Tools Collaborate by sharing tools within your organization, or publish them pu…" at bounding box center [847, 387] width 1399 height 749
click at [51, 149] on link "Agents" at bounding box center [67, 152] width 99 height 21
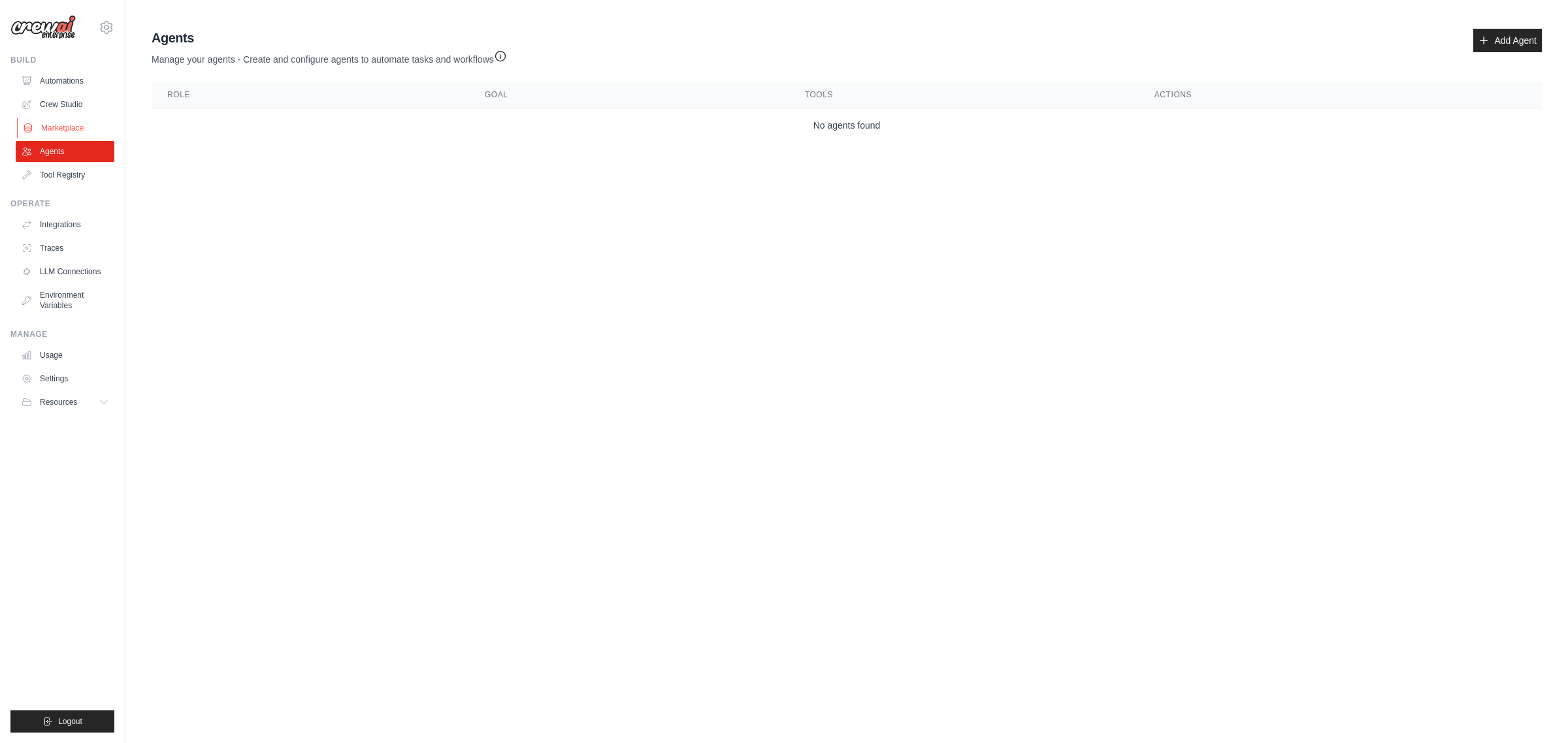
click at [60, 122] on link "Marketplace" at bounding box center [66, 128] width 98 height 21
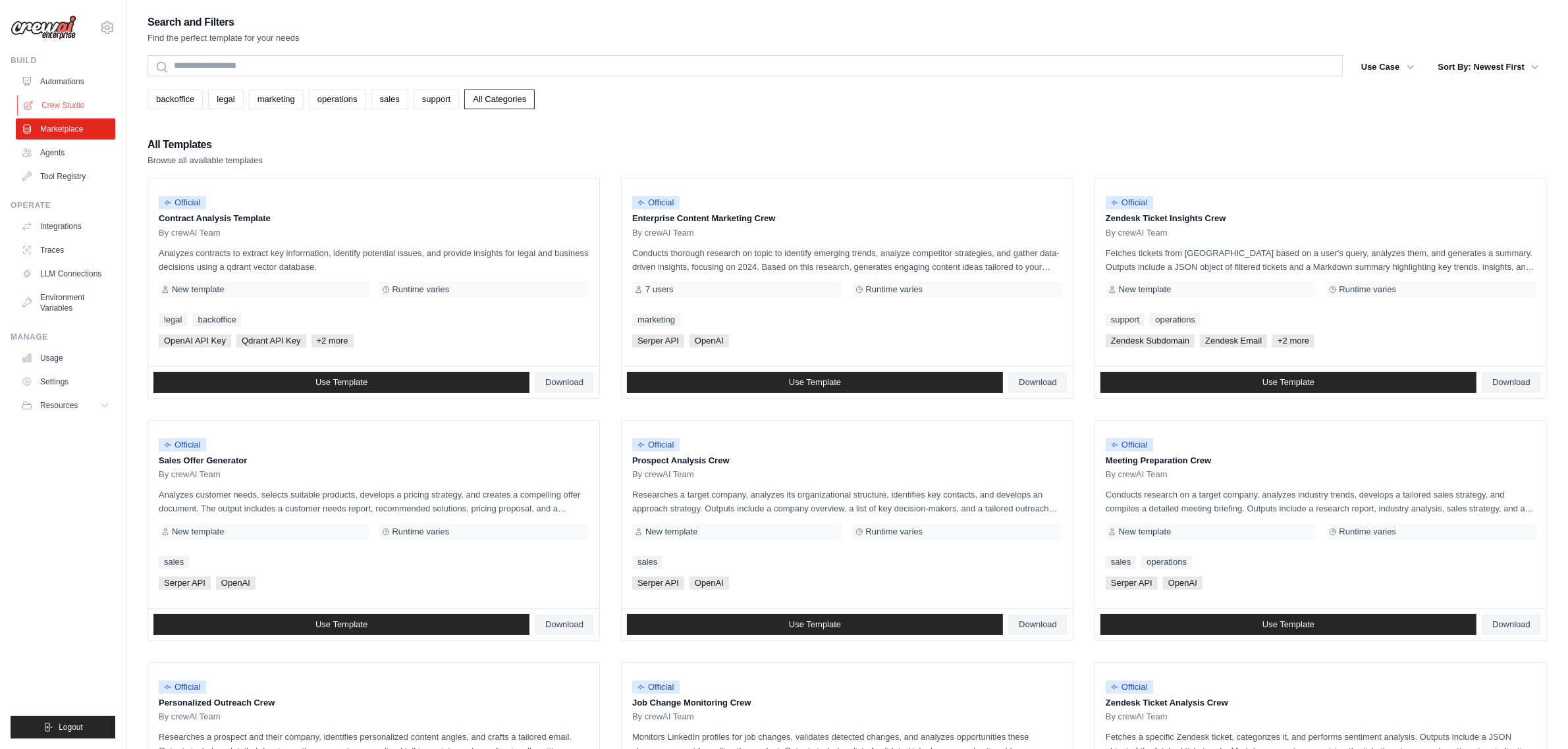
click at [64, 105] on link "Crew Studio" at bounding box center [67, 105] width 99 height 21
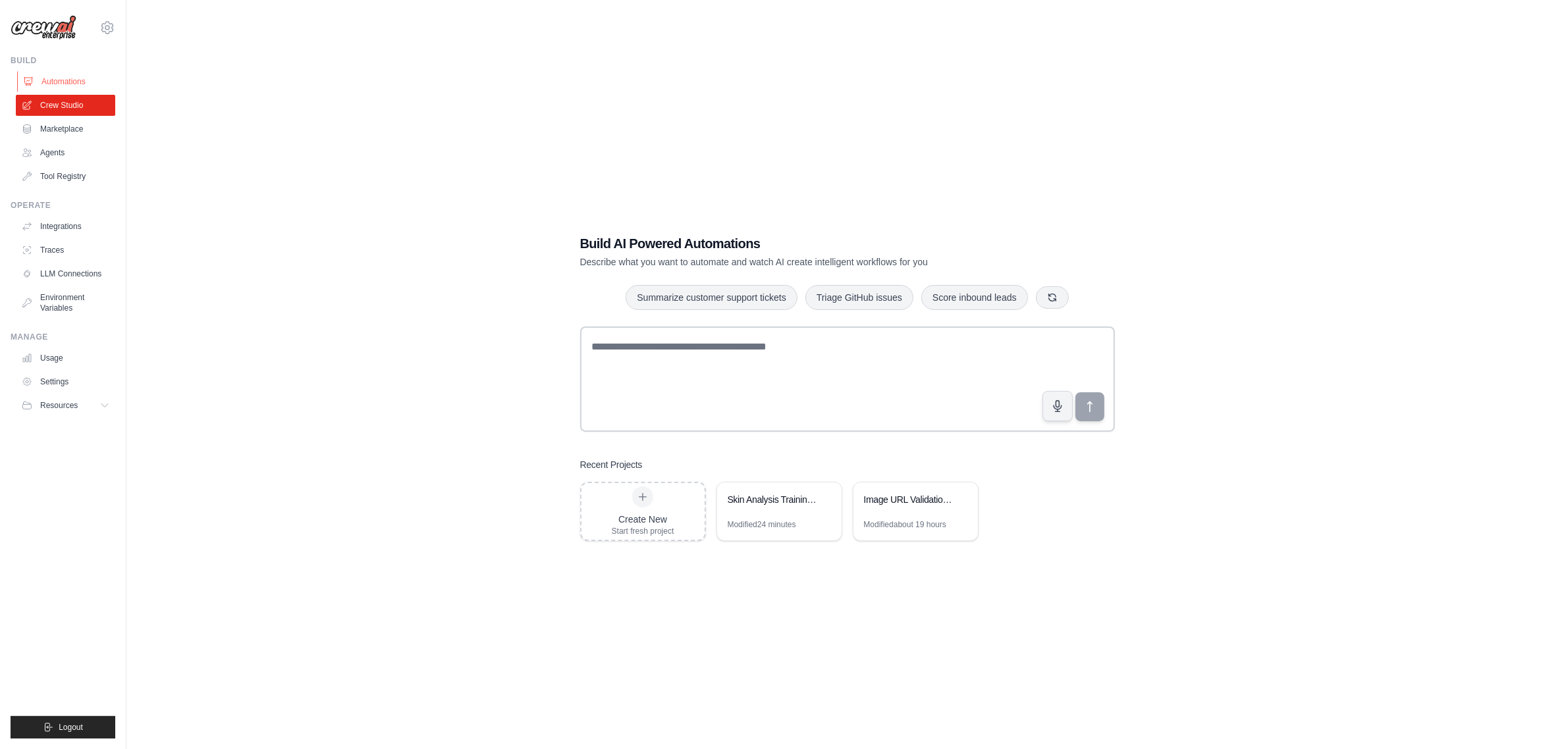
click at [44, 82] on link "Automations" at bounding box center [67, 81] width 99 height 21
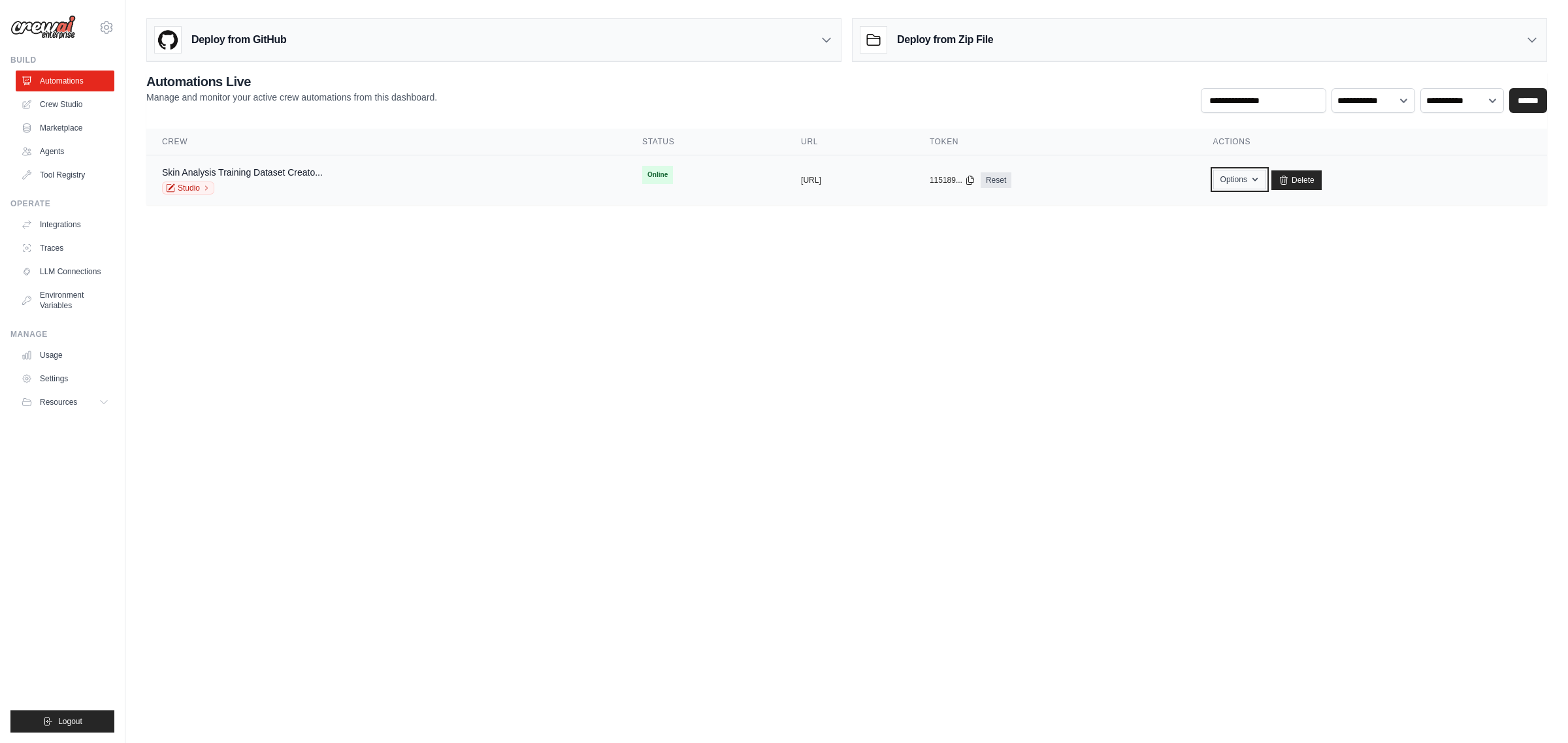
click at [1266, 180] on button "Options" at bounding box center [1240, 180] width 53 height 20
click at [1475, 314] on body "[EMAIL_ADDRESS][DOMAIN_NAME] Settings Build Automations Crew Studio" at bounding box center [784, 371] width 1568 height 743
click at [194, 190] on link "Studio" at bounding box center [188, 189] width 52 height 13
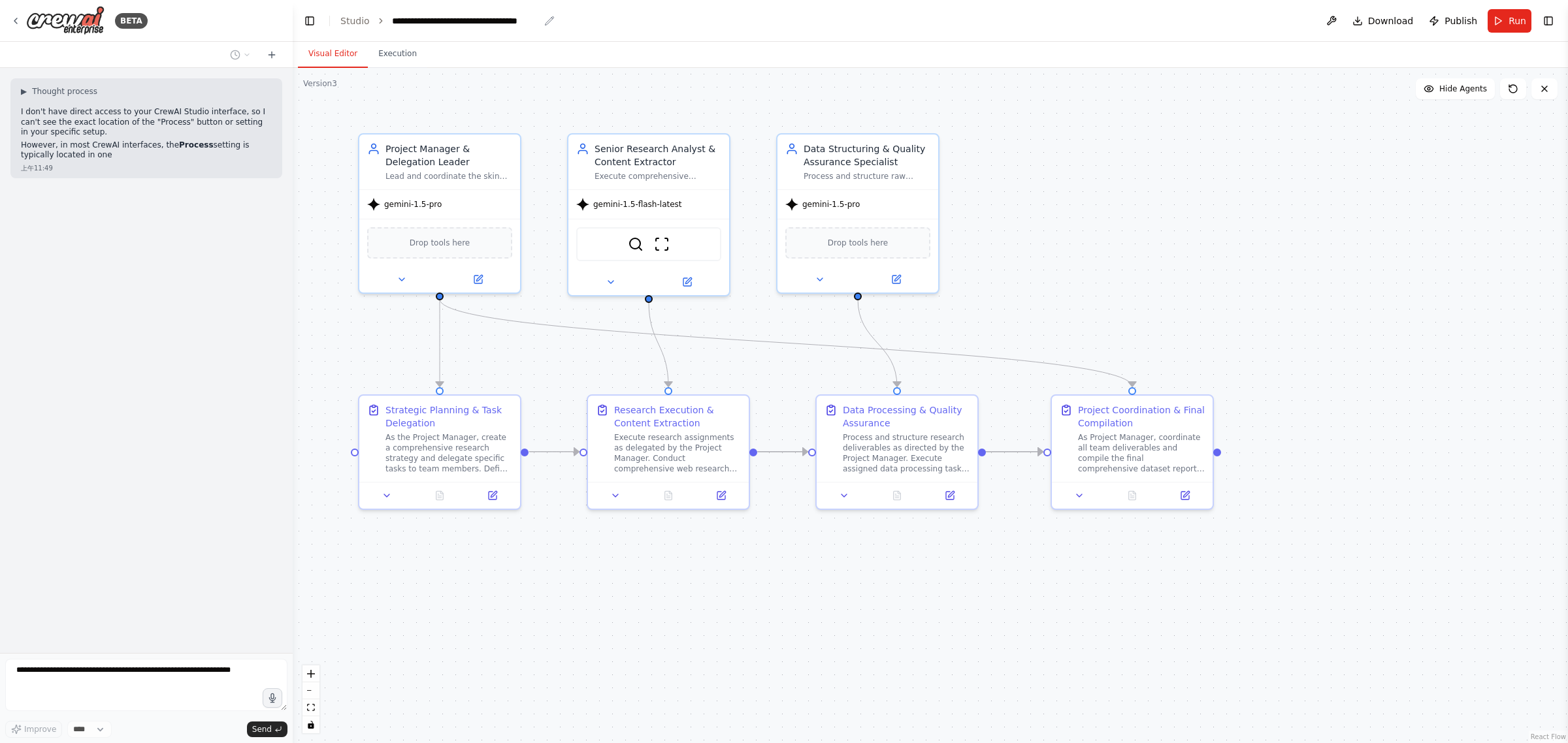
click at [547, 21] on icon "breadcrumb" at bounding box center [550, 21] width 10 height 10
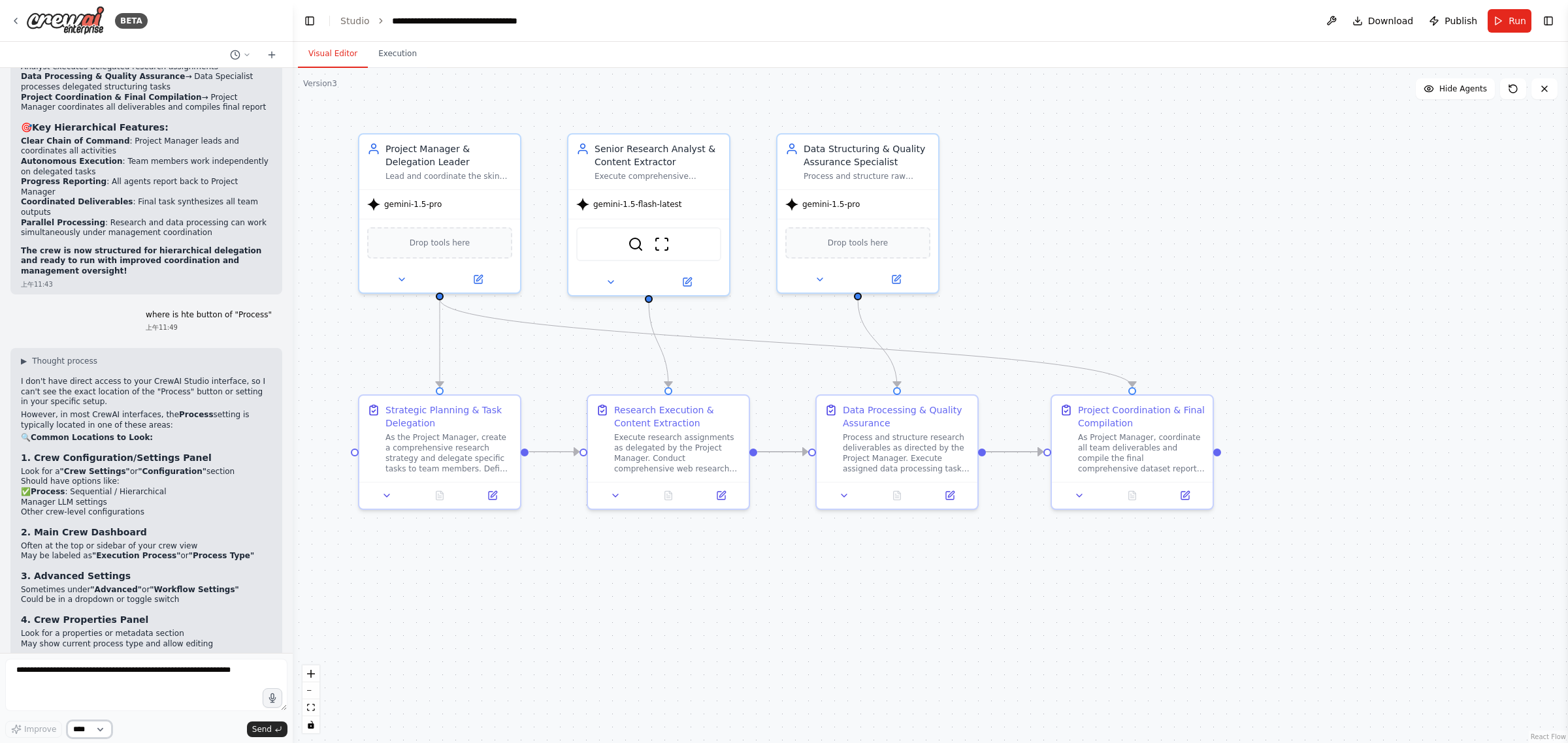
click at [90, 731] on select "****" at bounding box center [90, 729] width 45 height 17
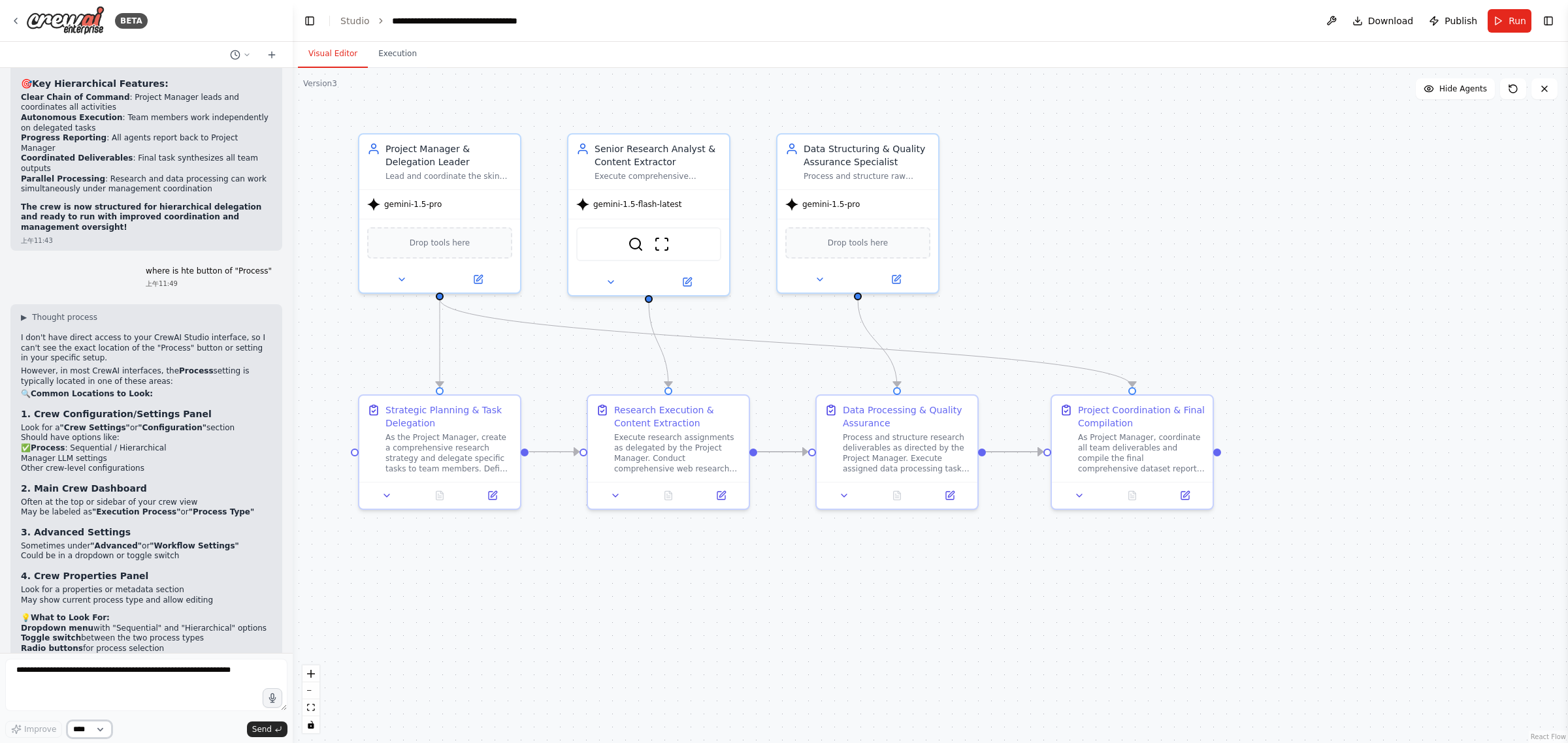
click at [90, 731] on select "****" at bounding box center [90, 729] width 45 height 17
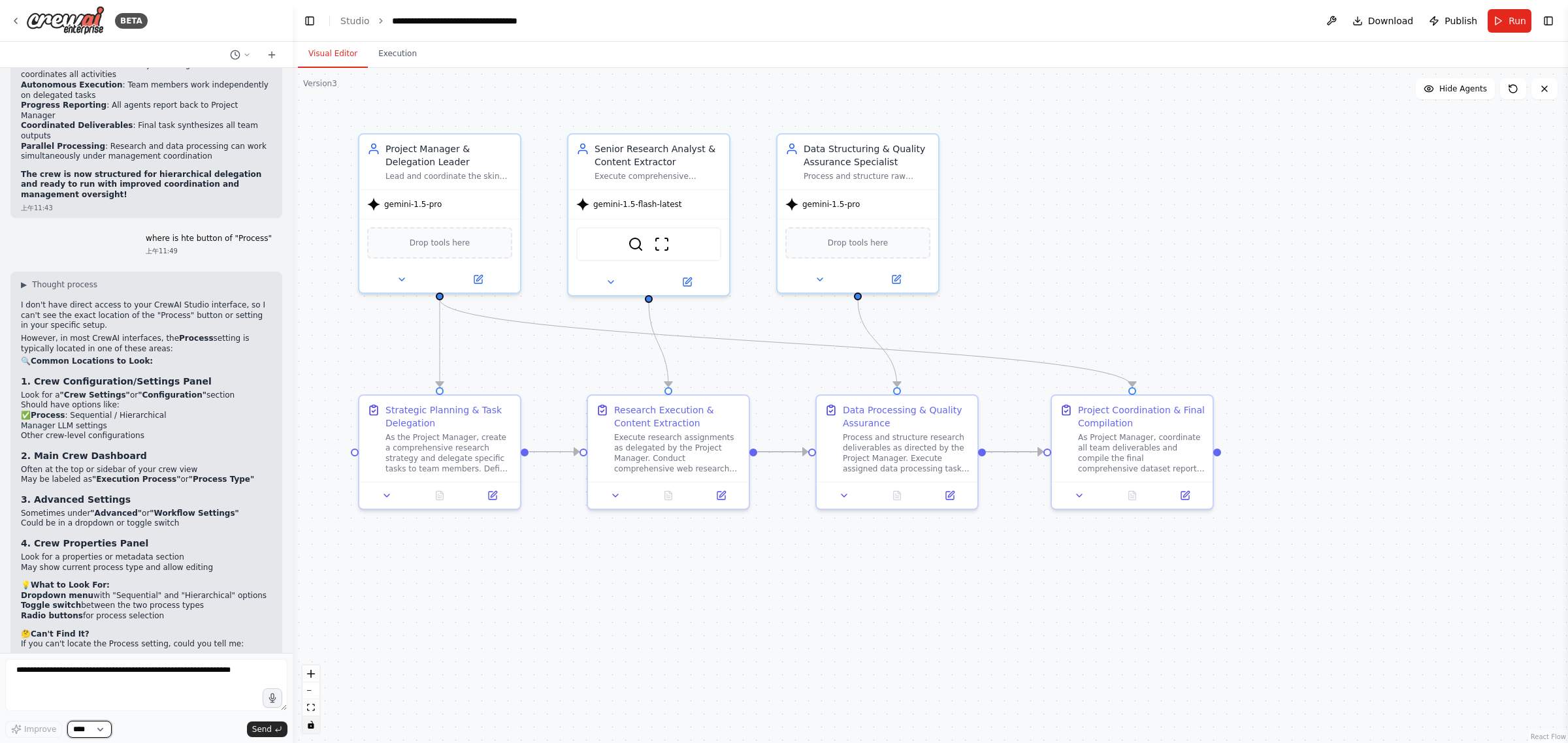
scroll to position [7382, 0]
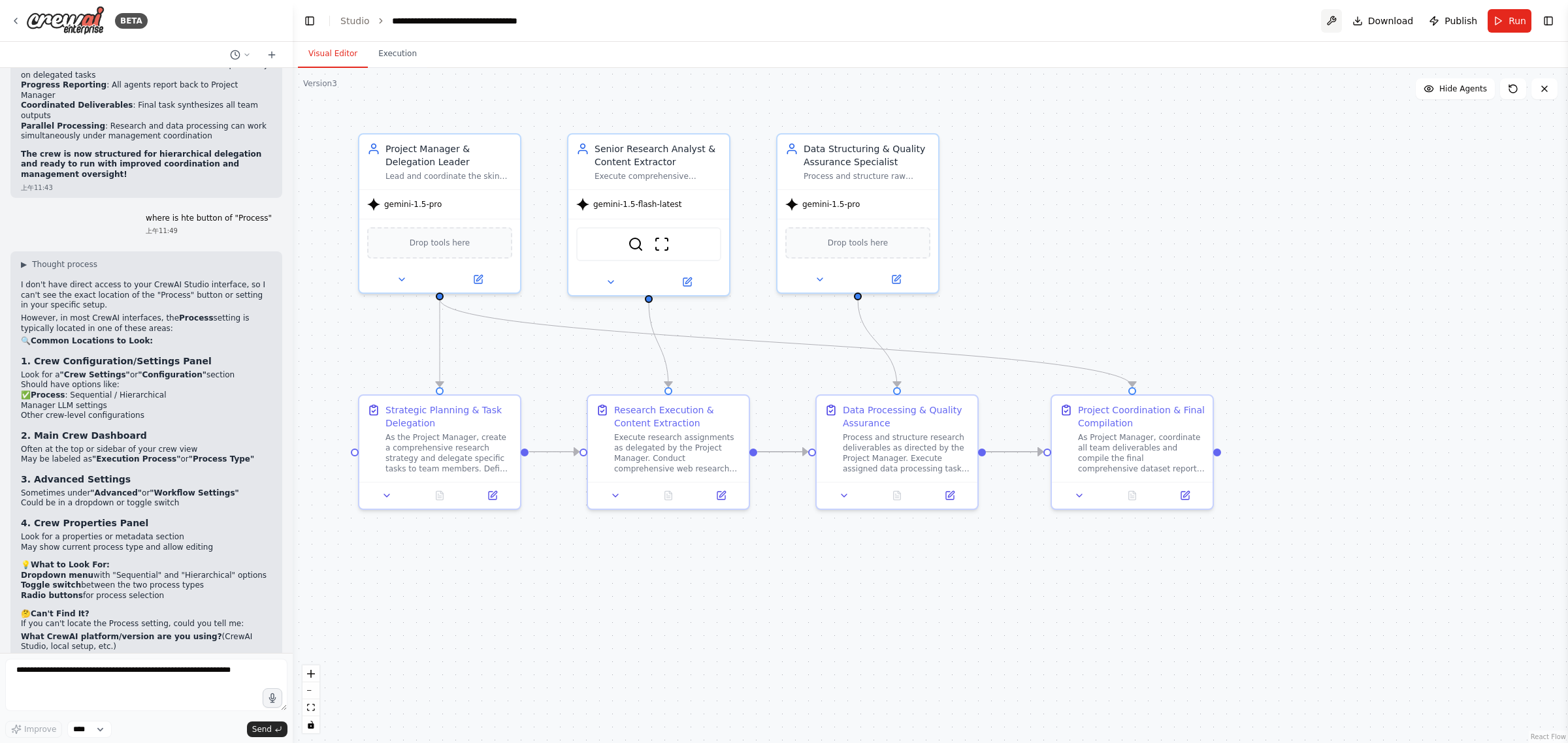
click at [1330, 21] on button at bounding box center [1332, 21] width 21 height 23
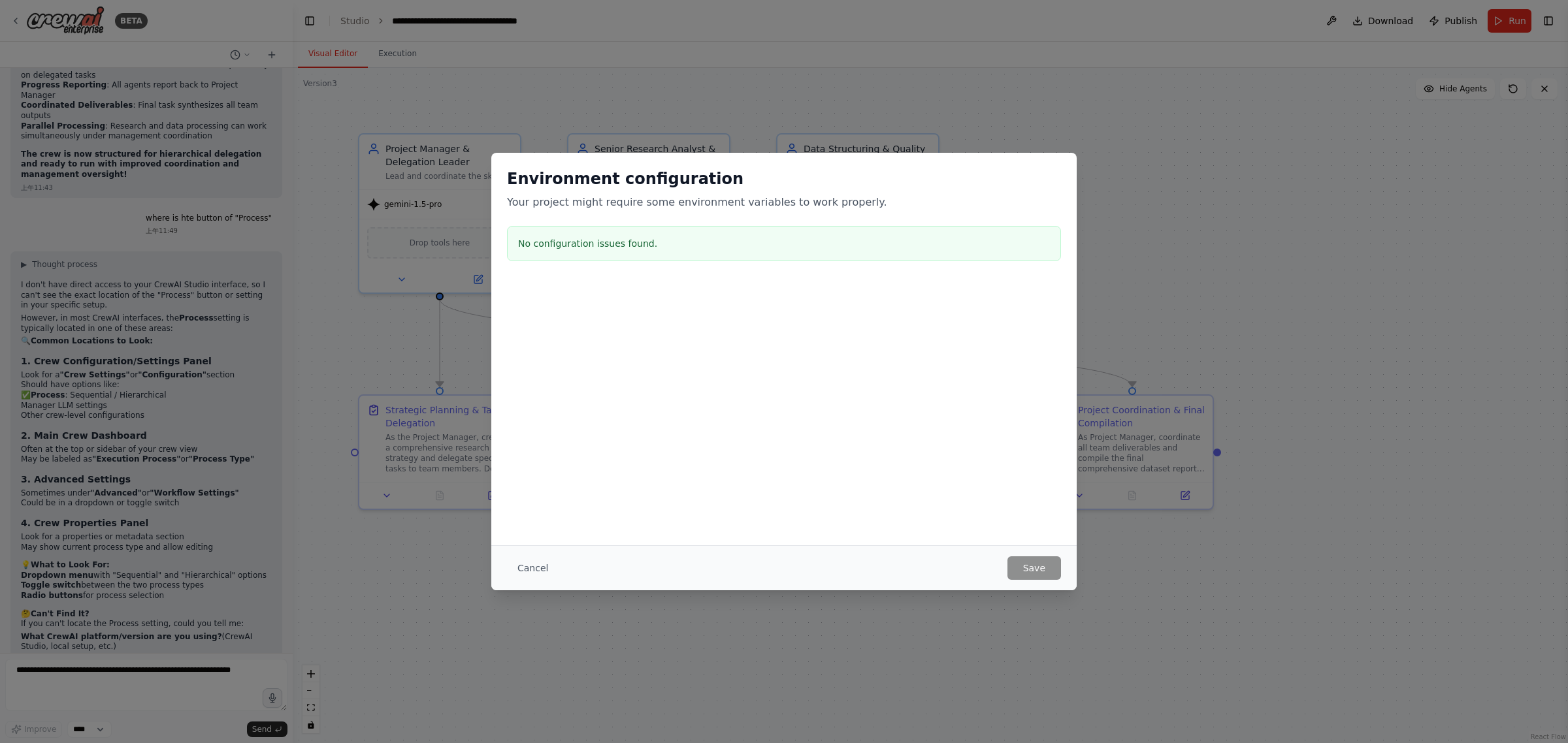
click at [1028, 580] on div "Cancel Save" at bounding box center [784, 568] width 586 height 45
click at [1142, 56] on div "Environment configuration Your project might require some environment variables…" at bounding box center [784, 371] width 1568 height 743
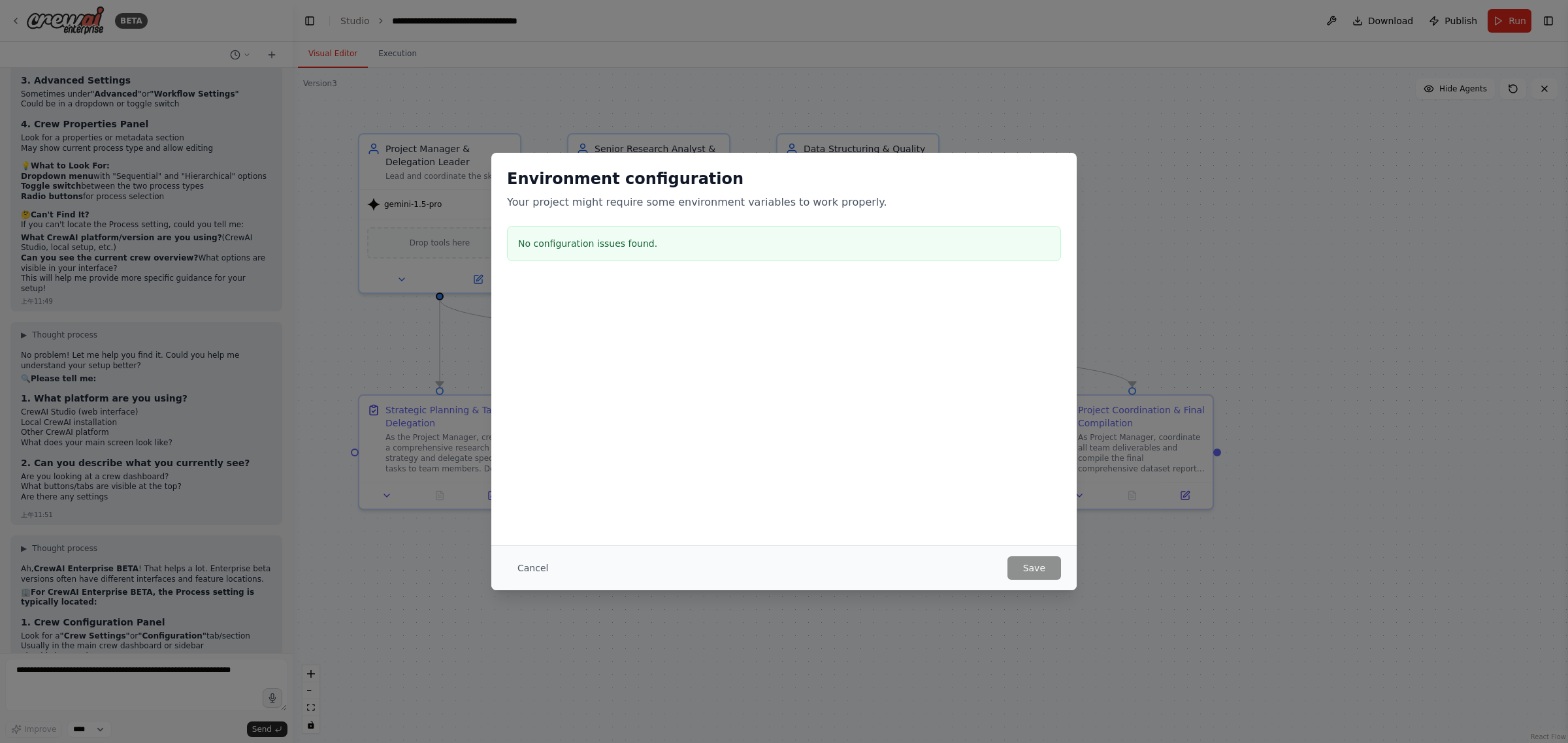
click at [1024, 122] on div "Environment configuration Your project might require some environment variables…" at bounding box center [784, 371] width 1568 height 743
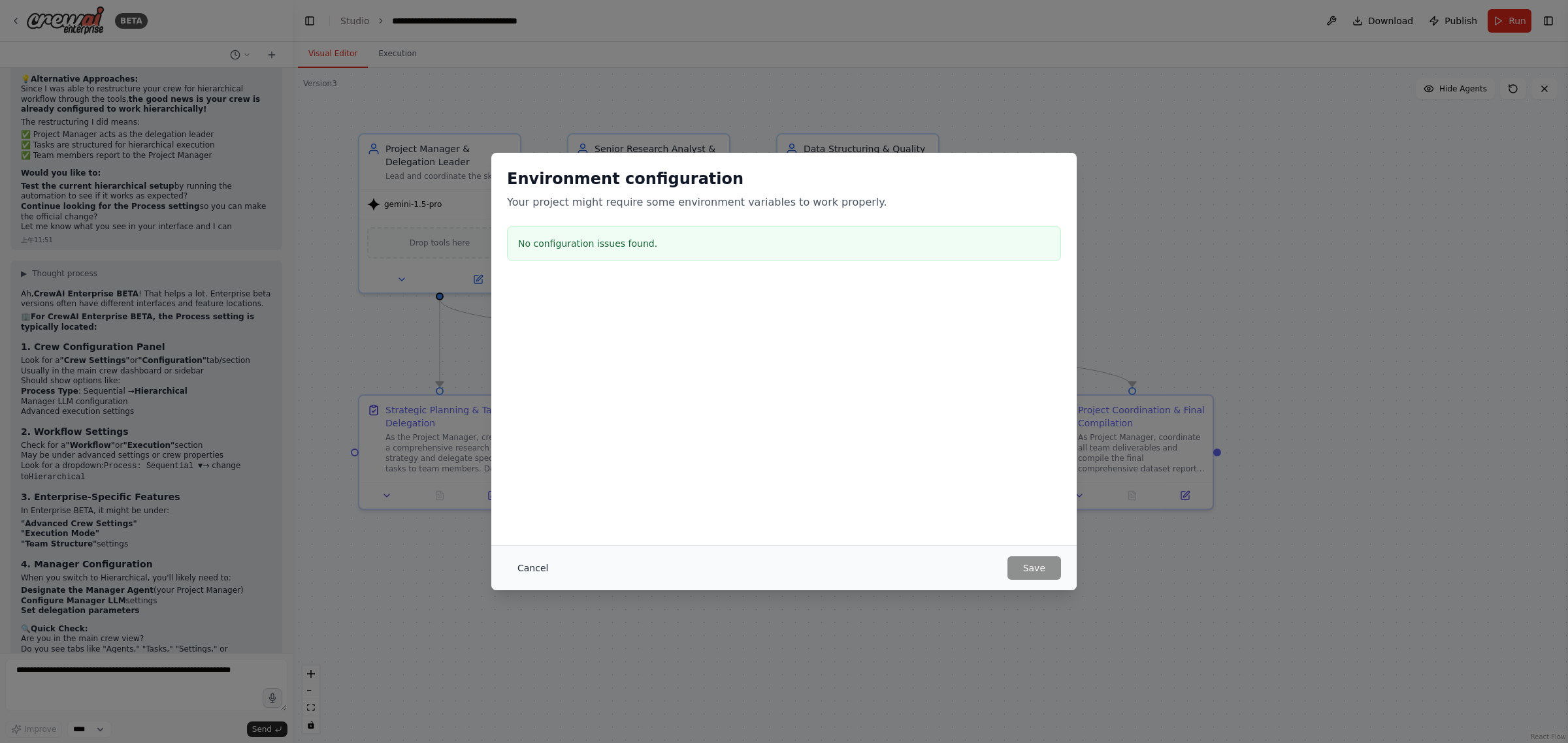
click at [533, 567] on button "Cancel" at bounding box center [533, 568] width 51 height 23
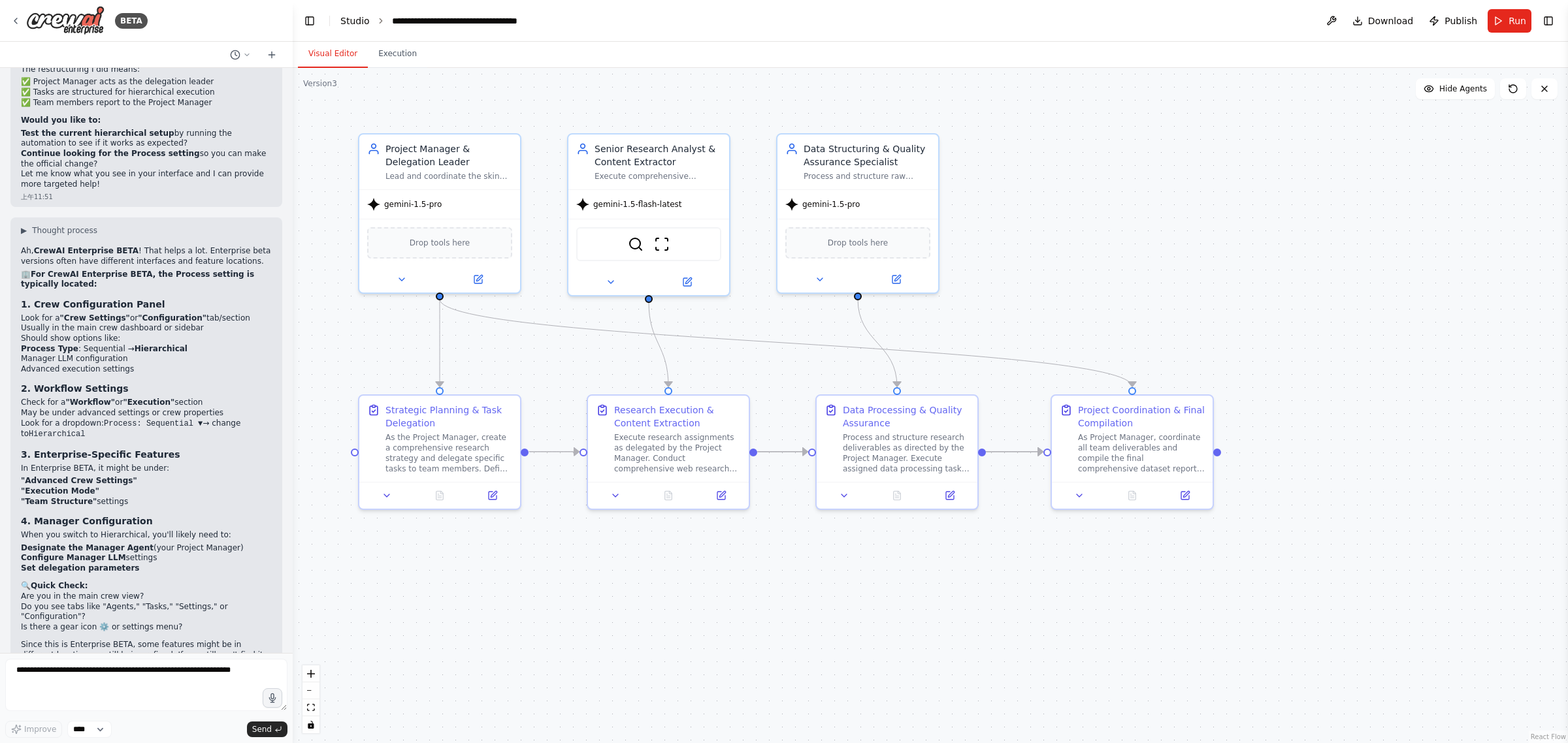
scroll to position [8324, 0]
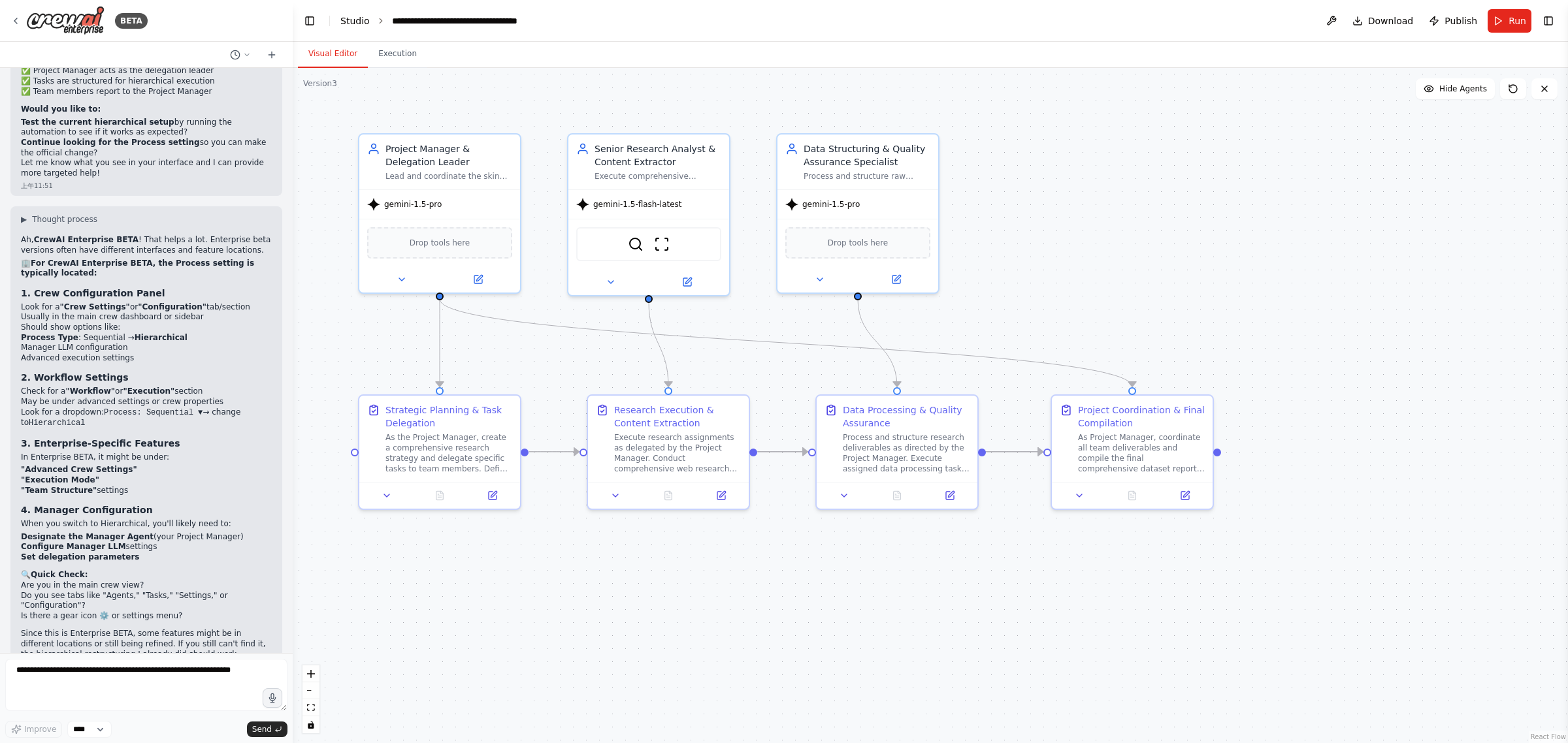
click at [340, 18] on header "**********" at bounding box center [930, 21] width 1275 height 42
click at [357, 18] on link "Studio" at bounding box center [355, 21] width 29 height 10
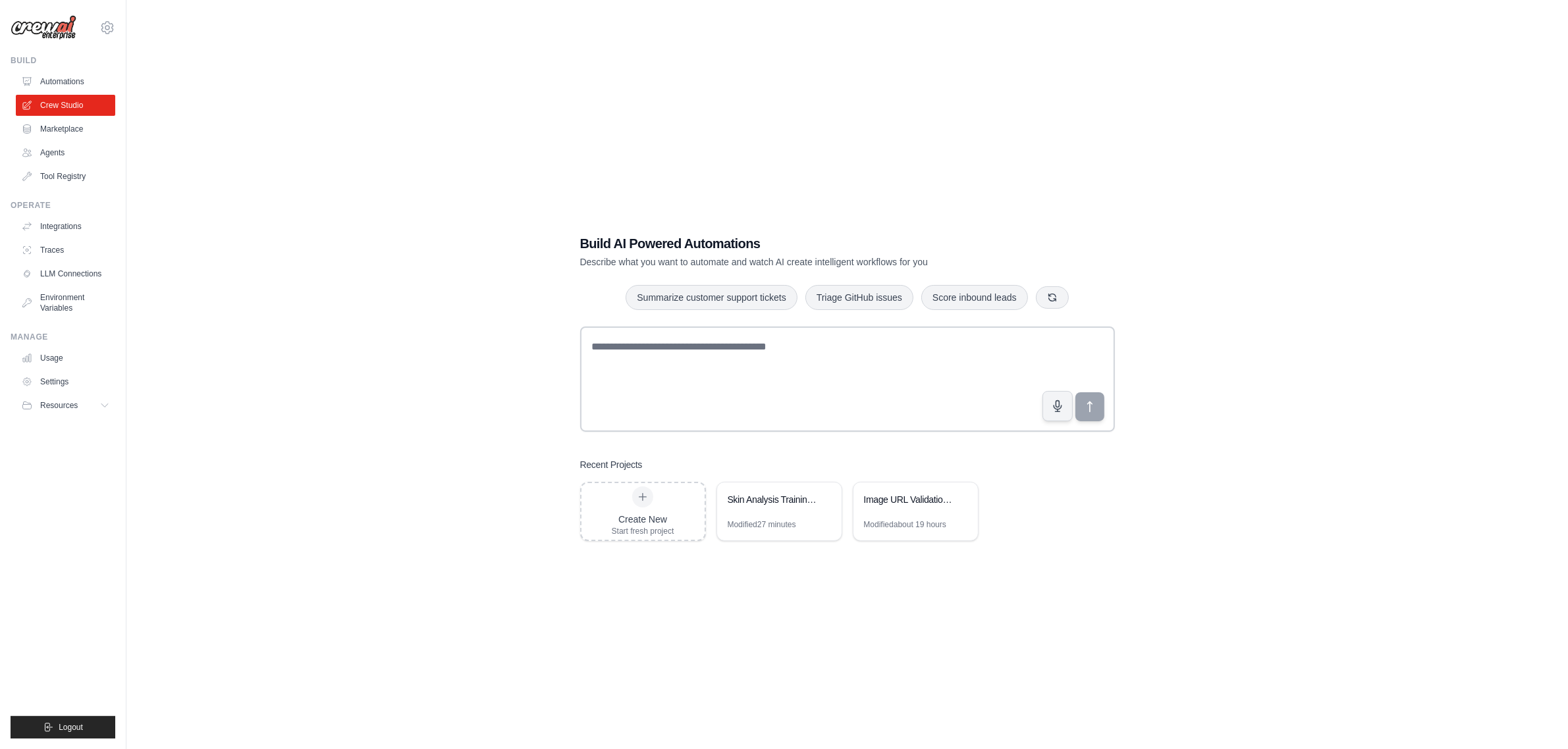
click at [1217, 576] on div "Build AI Powered Automations Describe what you want to automate and watch AI cr…" at bounding box center [847, 387] width 1399 height 749
click at [57, 264] on link "LLM Connections" at bounding box center [67, 274] width 99 height 21
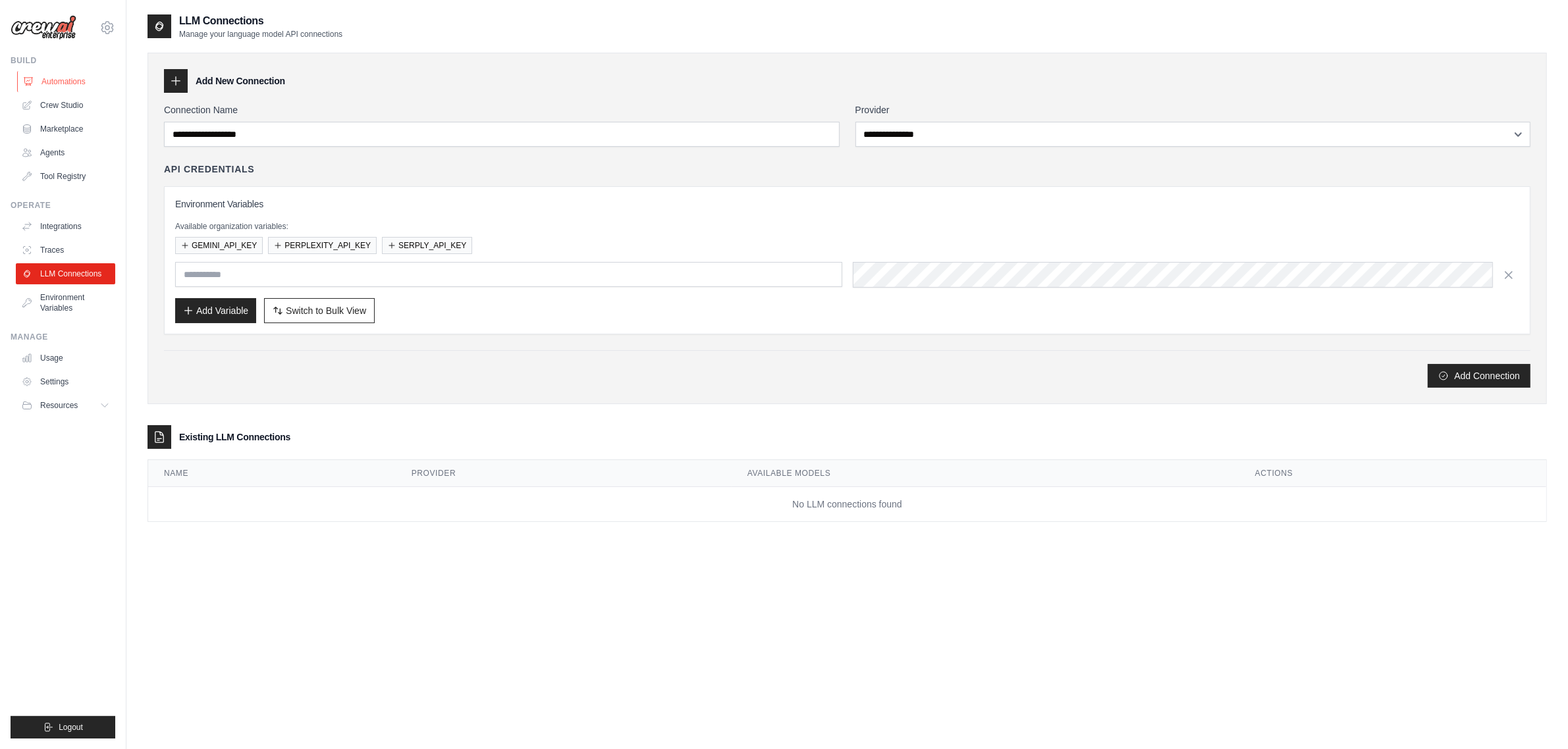
click at [74, 77] on link "Automations" at bounding box center [67, 81] width 99 height 21
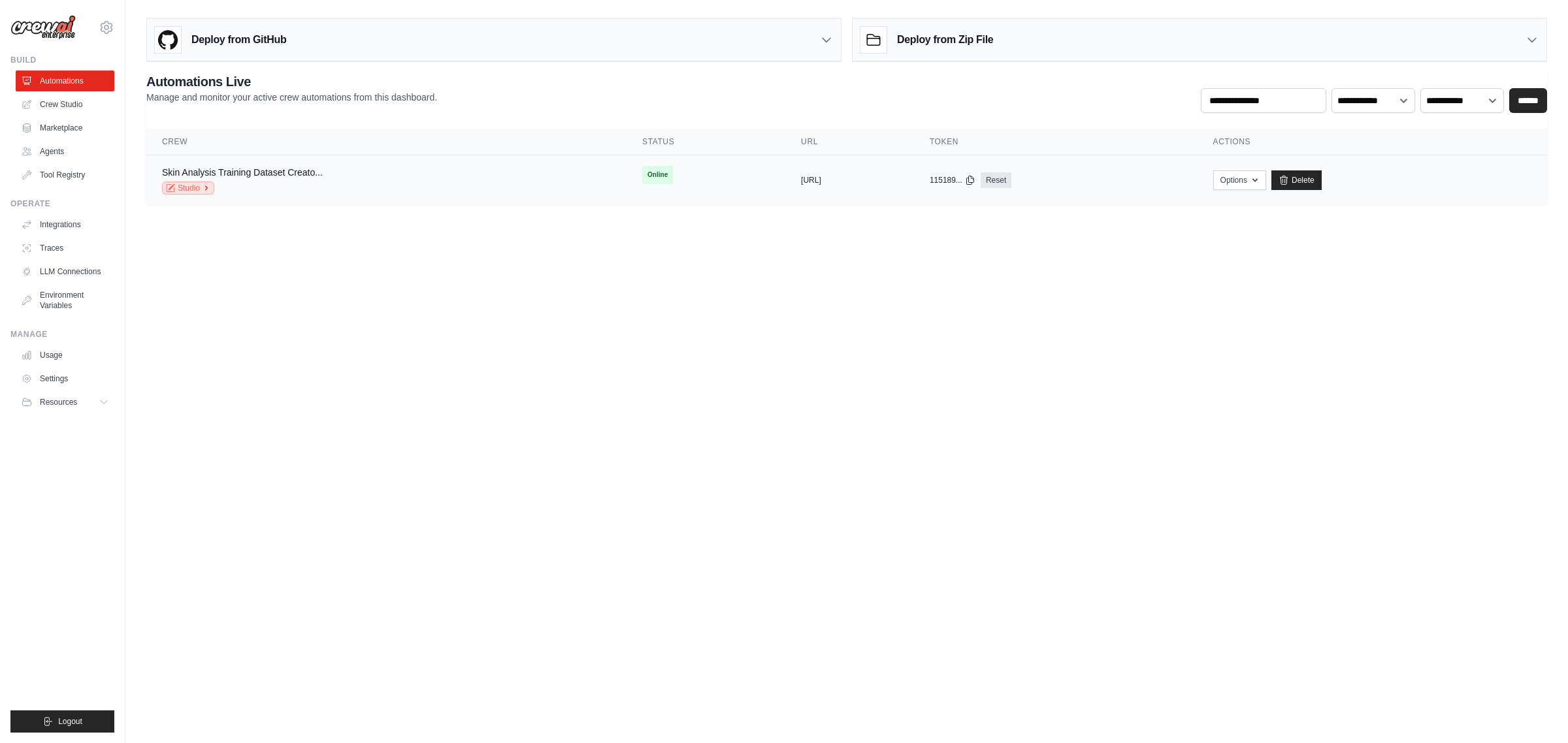
click at [207, 191] on icon at bounding box center [206, 188] width 8 height 8
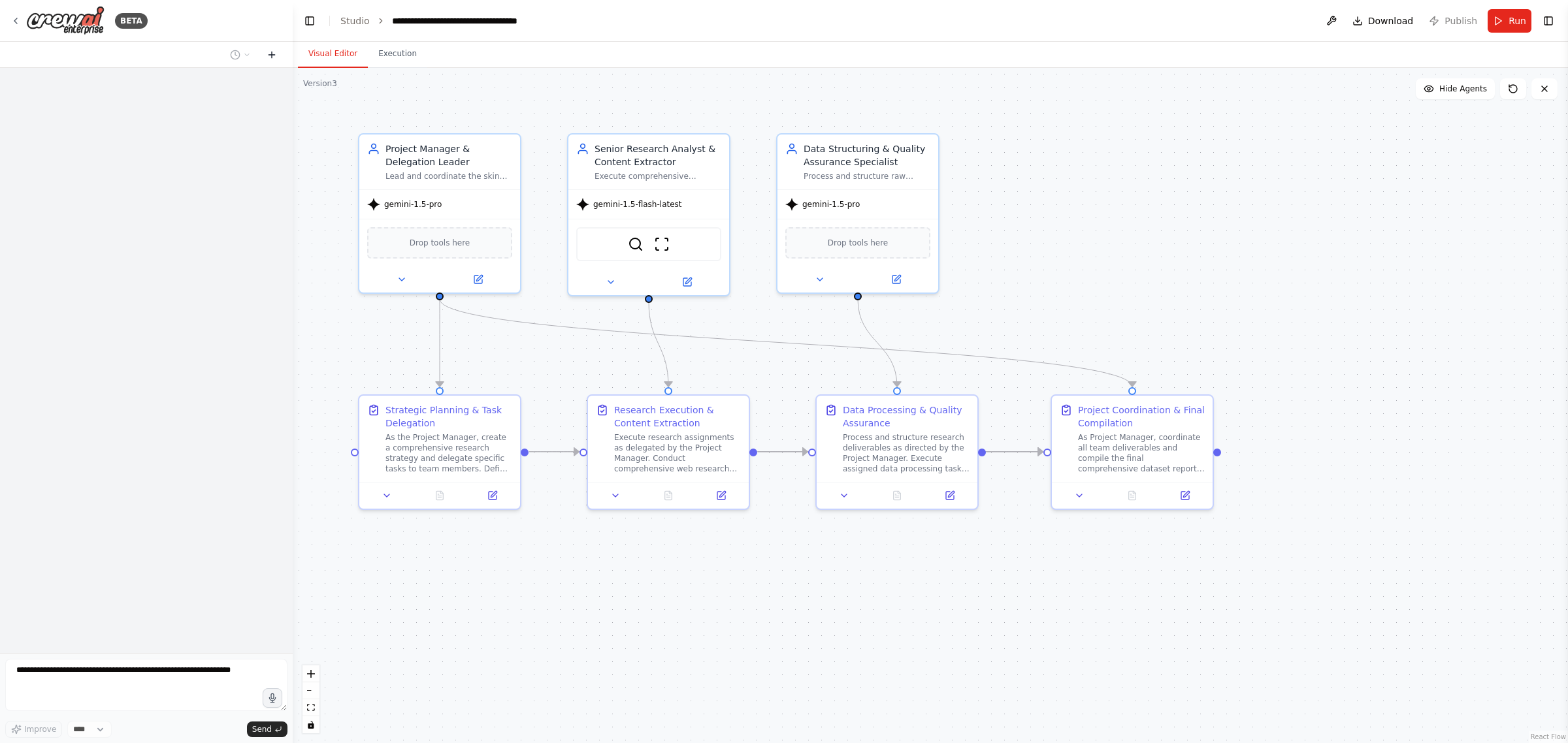
click at [270, 61] on button at bounding box center [271, 54] width 21 height 15
click at [1549, 89] on icon at bounding box center [1545, 89] width 10 height 10
click at [302, 21] on button "Toggle Left Sidebar" at bounding box center [310, 21] width 18 height 18
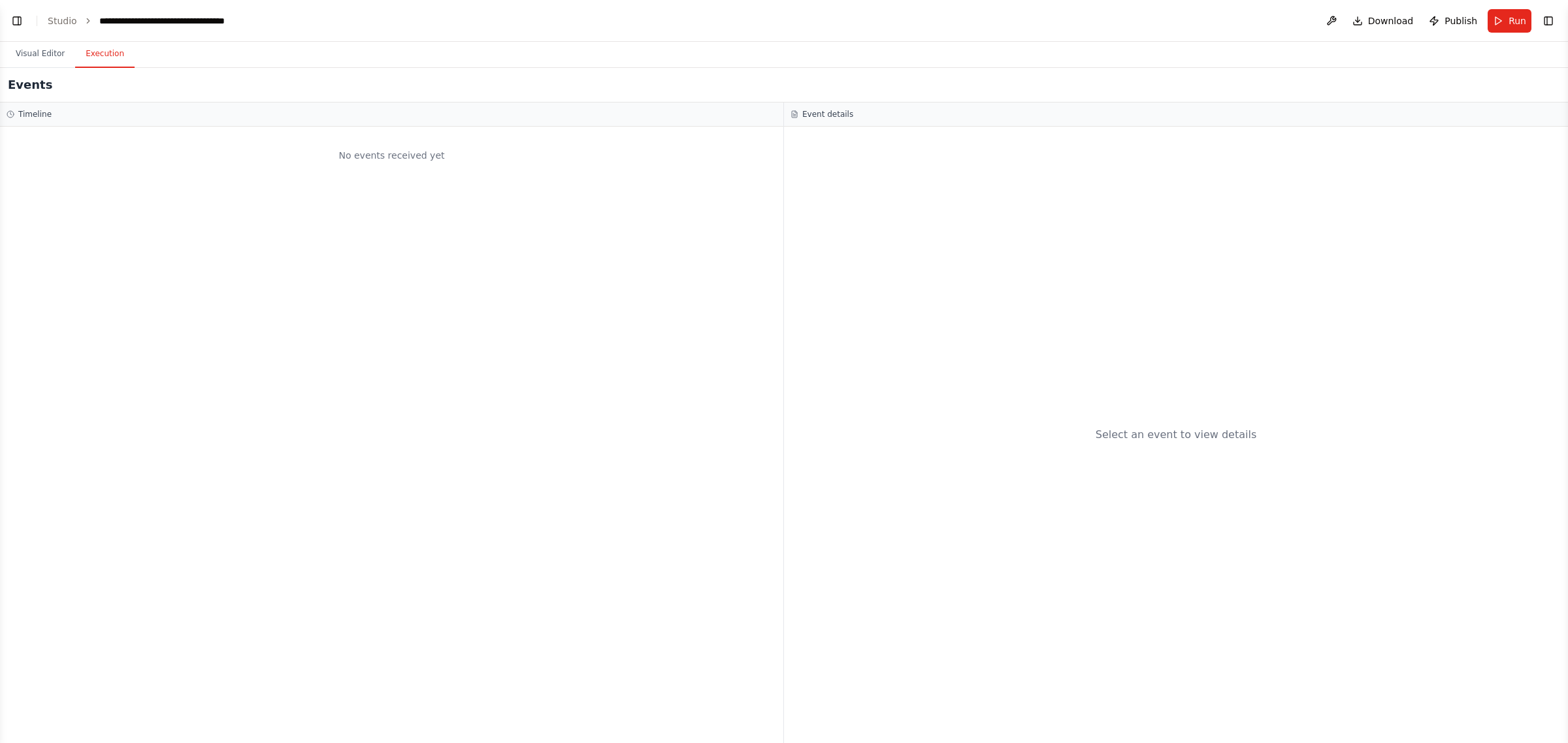
click at [106, 56] on button "Execution" at bounding box center [104, 54] width 59 height 27
click at [1561, 21] on header "**********" at bounding box center [784, 21] width 1568 height 42
click at [1550, 15] on button "Toggle Right Sidebar" at bounding box center [1548, 21] width 18 height 18
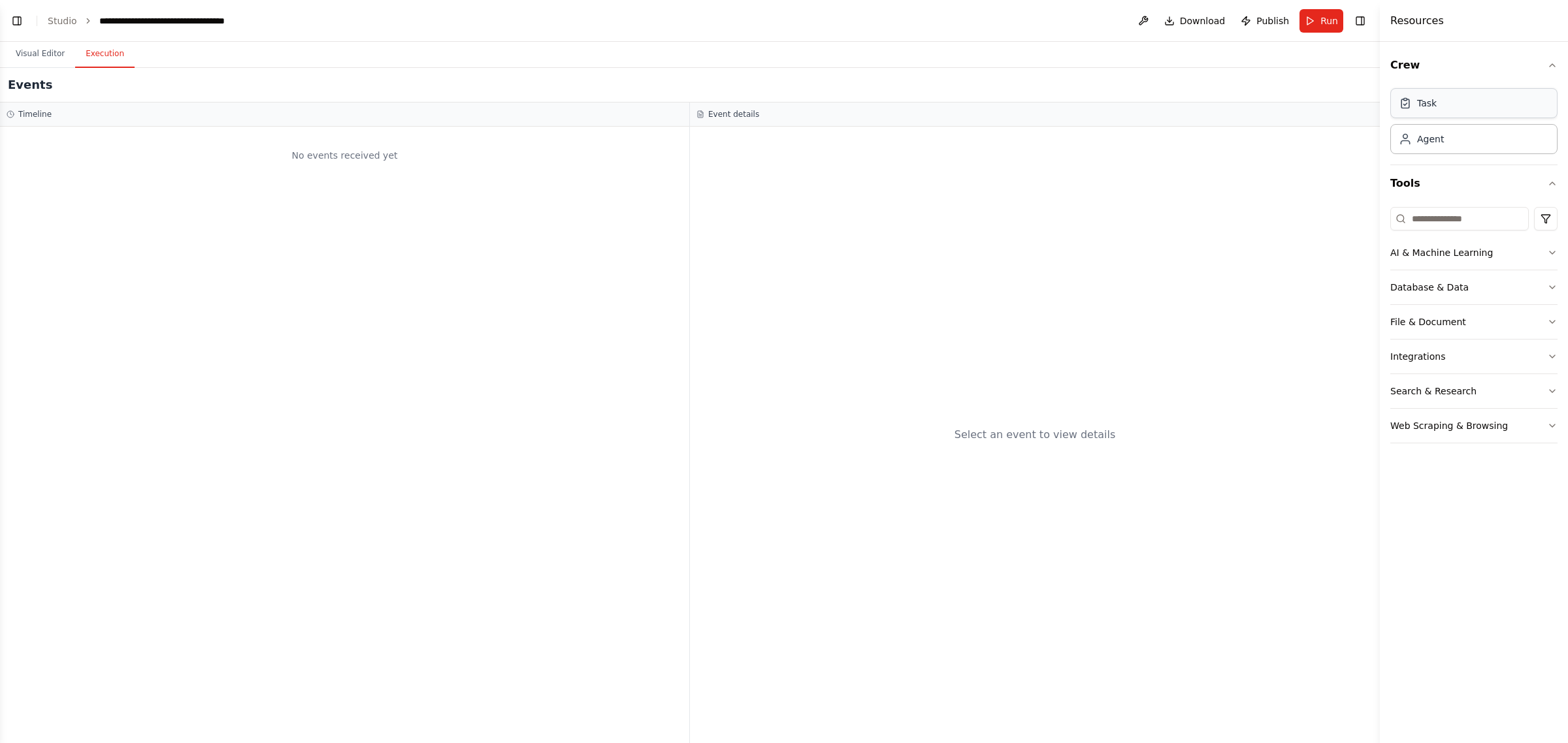
click at [1457, 116] on div "Task" at bounding box center [1474, 103] width 167 height 30
click at [1478, 145] on div "Agent" at bounding box center [1474, 138] width 167 height 30
click at [1465, 182] on button "Tools" at bounding box center [1474, 183] width 167 height 37
click at [1436, 66] on button "Crew" at bounding box center [1474, 65] width 167 height 37
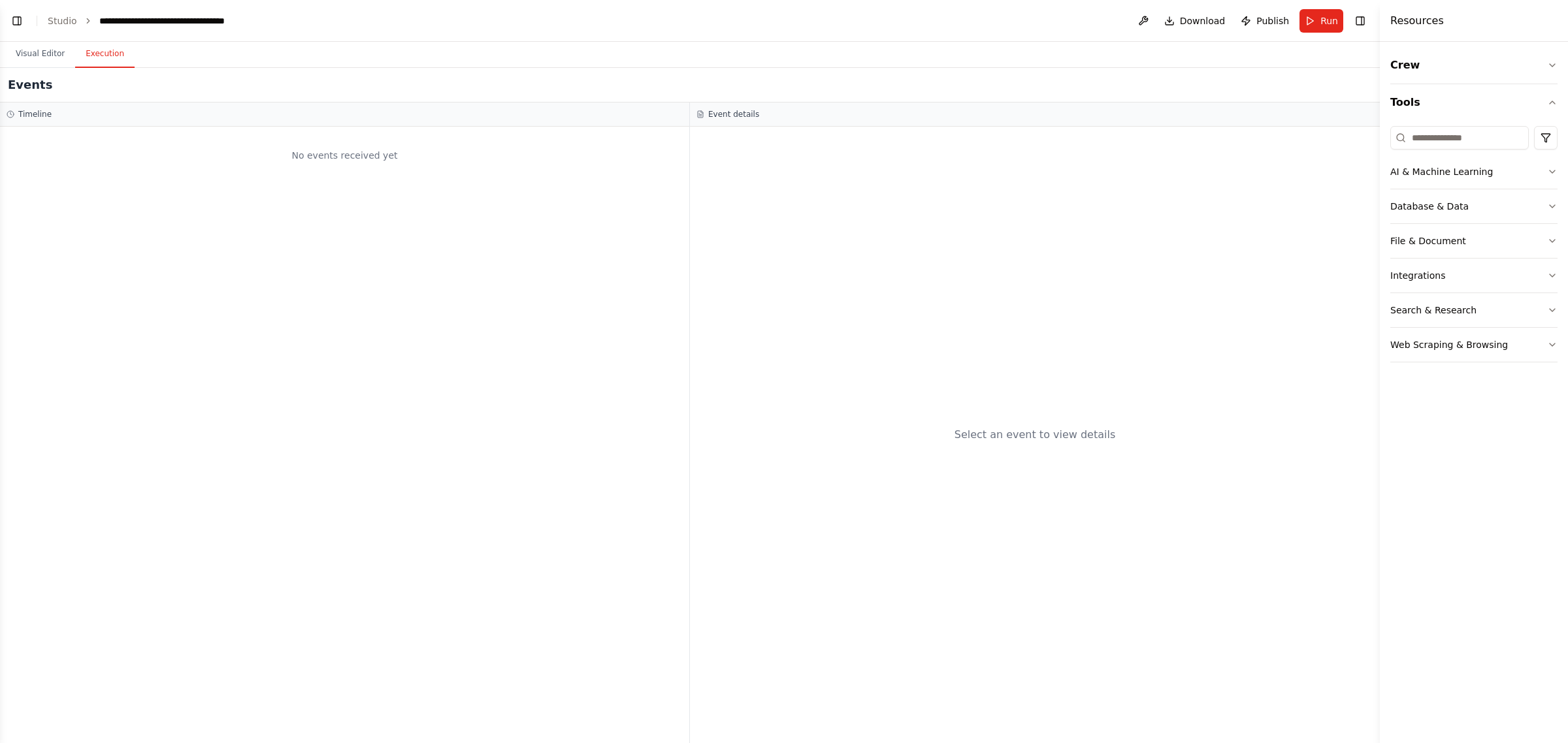
click at [1431, 21] on h4 "Resources" at bounding box center [1417, 21] width 54 height 15
click at [15, 16] on button "Toggle Left Sidebar" at bounding box center [17, 21] width 18 height 18
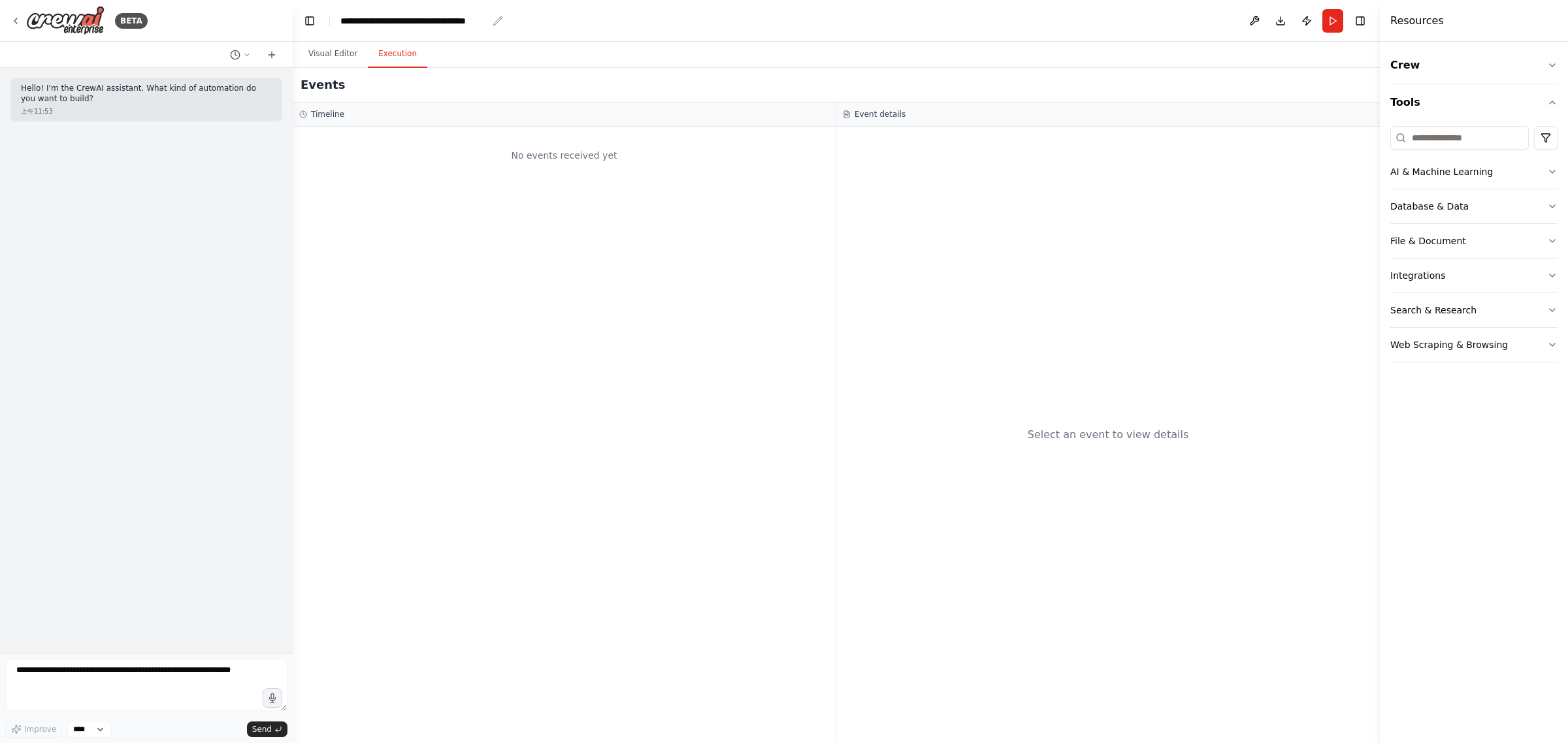
click at [355, 15] on div "**********" at bounding box center [414, 21] width 147 height 13
click at [319, 23] on header "**********" at bounding box center [836, 21] width 1087 height 42
click at [331, 54] on button "Visual Editor" at bounding box center [332, 54] width 70 height 27
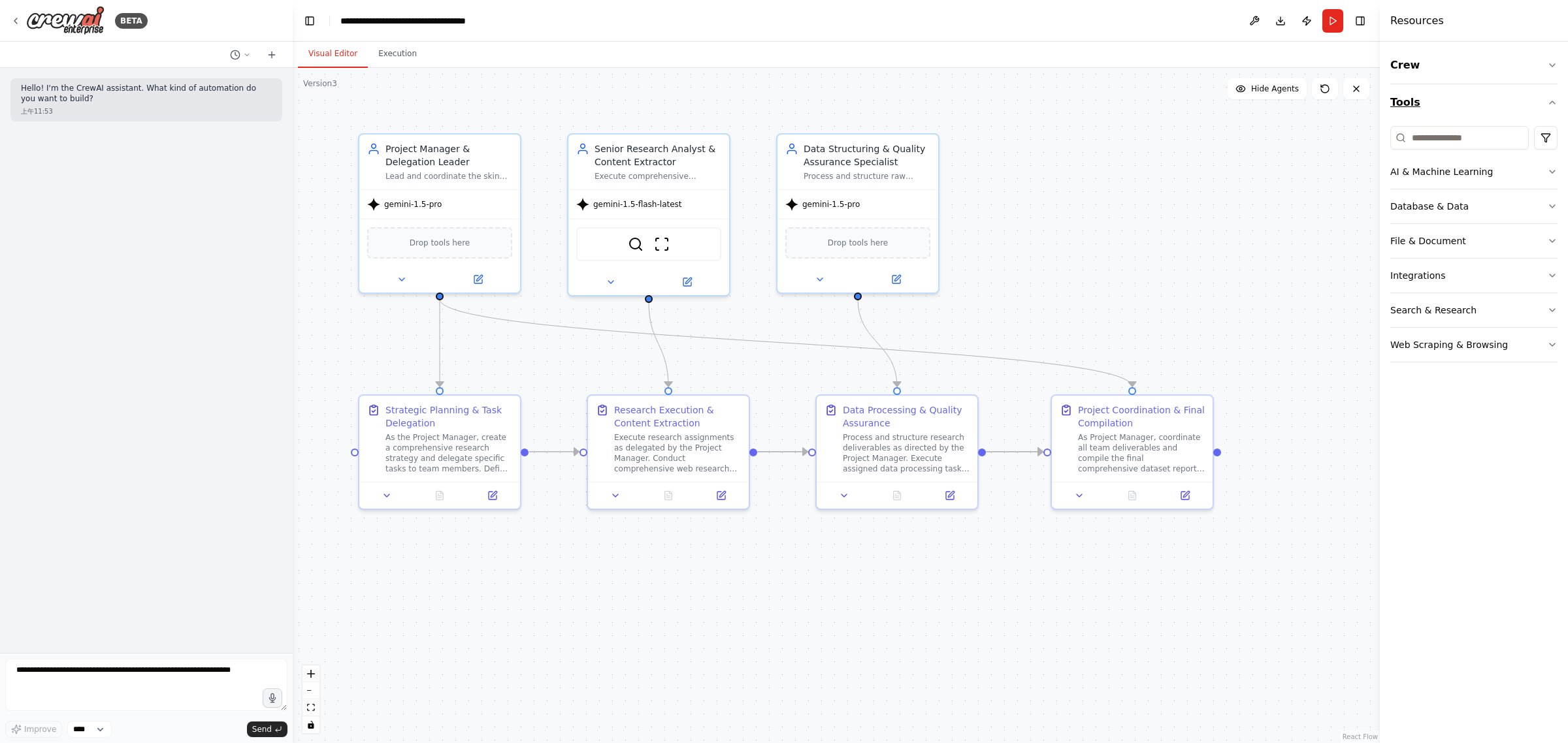
click at [1437, 106] on button "Tools" at bounding box center [1474, 103] width 167 height 37
click at [1478, 59] on button "Crew" at bounding box center [1474, 65] width 167 height 37
click at [1457, 124] on div "Agent" at bounding box center [1474, 138] width 167 height 30
click at [1458, 134] on div "Agent" at bounding box center [1474, 138] width 167 height 30
click at [1458, 103] on div "Task" at bounding box center [1474, 103] width 167 height 30
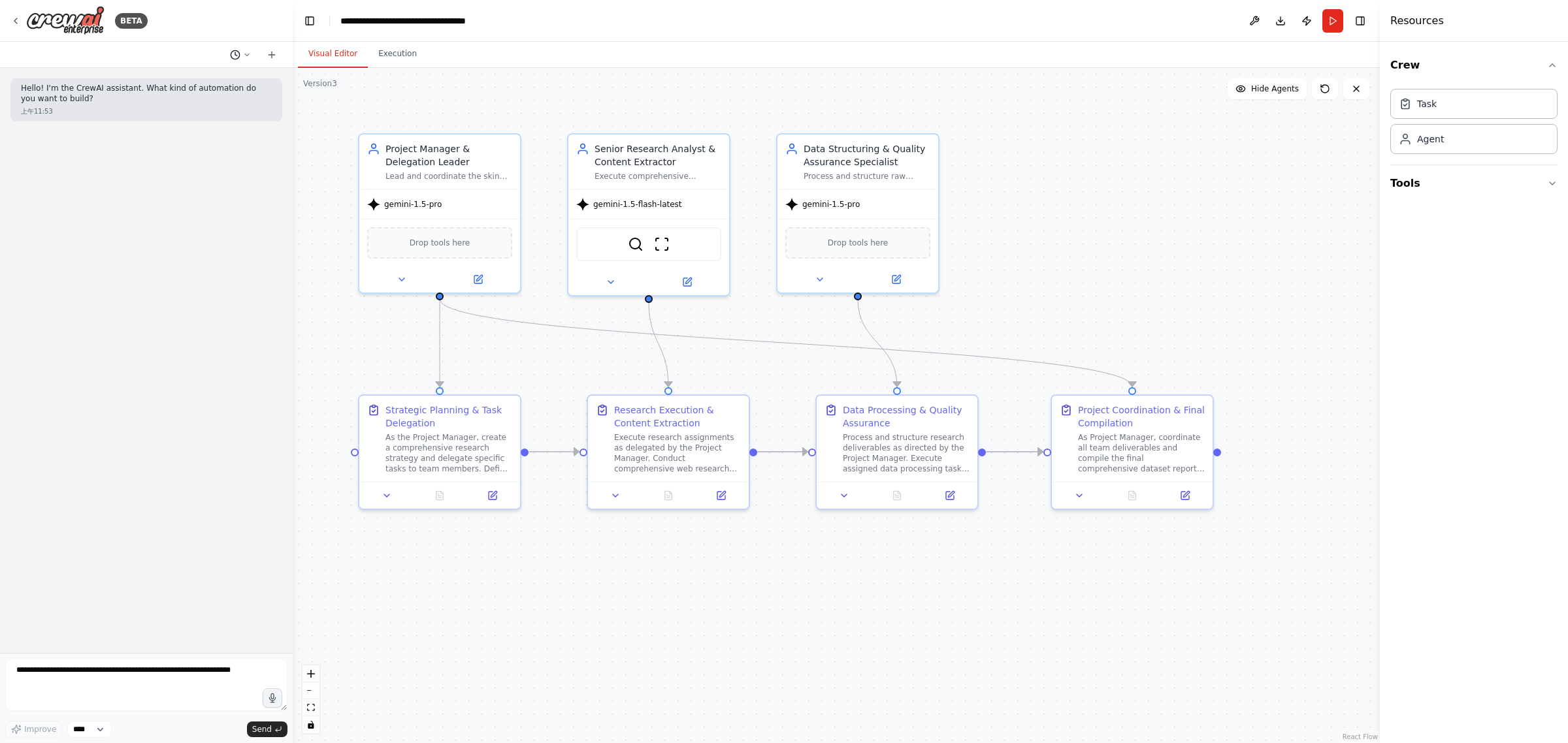
click at [241, 54] on button at bounding box center [240, 54] width 32 height 15
click at [206, 104] on span "CrewAI enterprise BETA" at bounding box center [183, 102] width 84 height 10
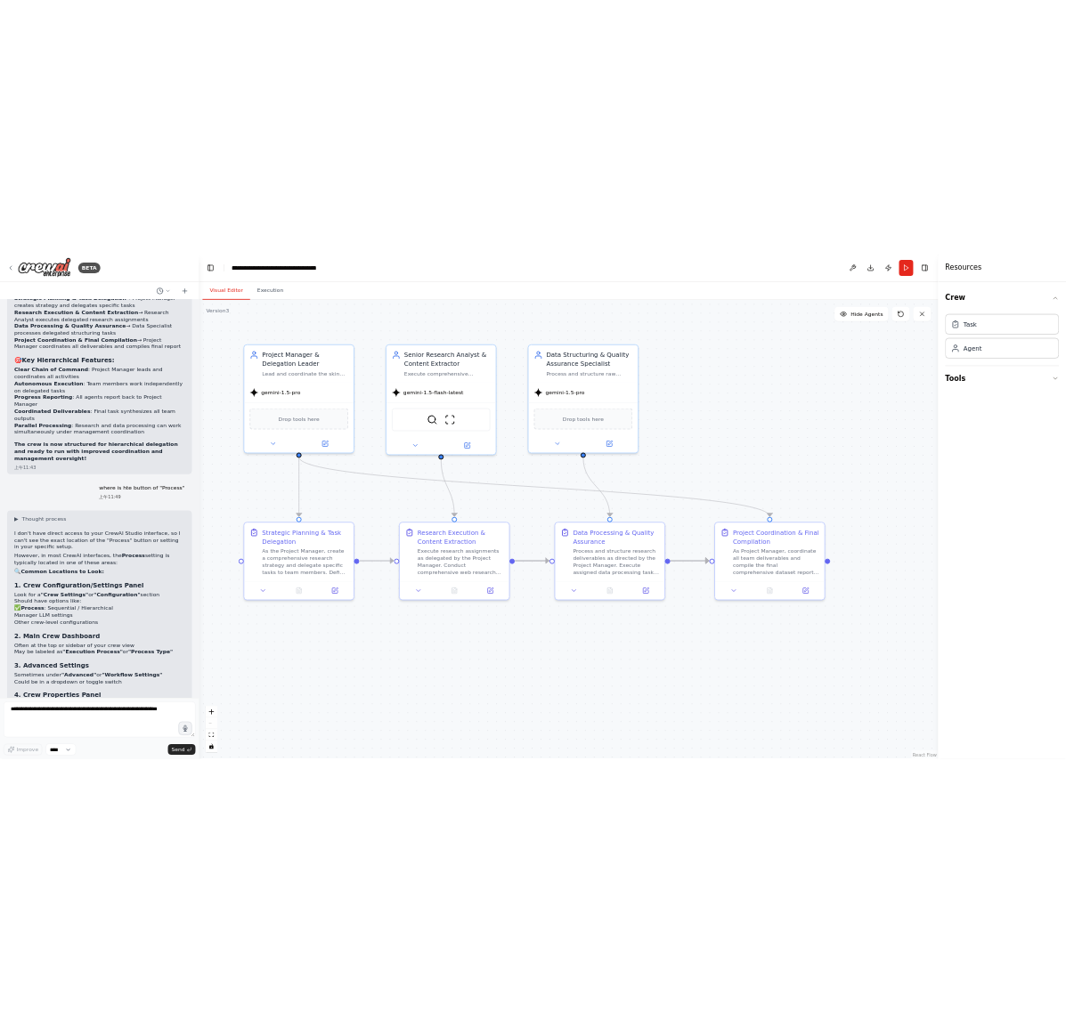
scroll to position [9575, 0]
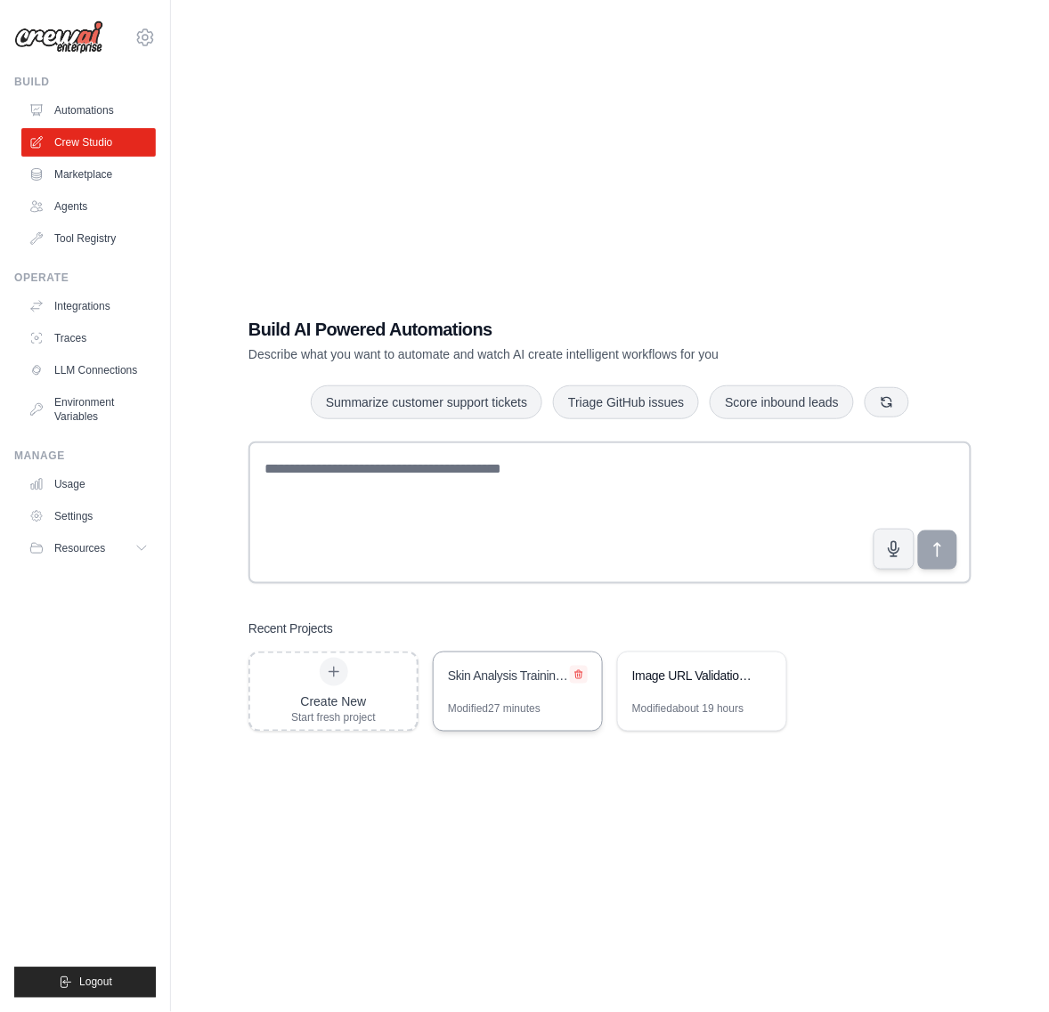
click at [581, 670] on icon at bounding box center [578, 675] width 11 height 11
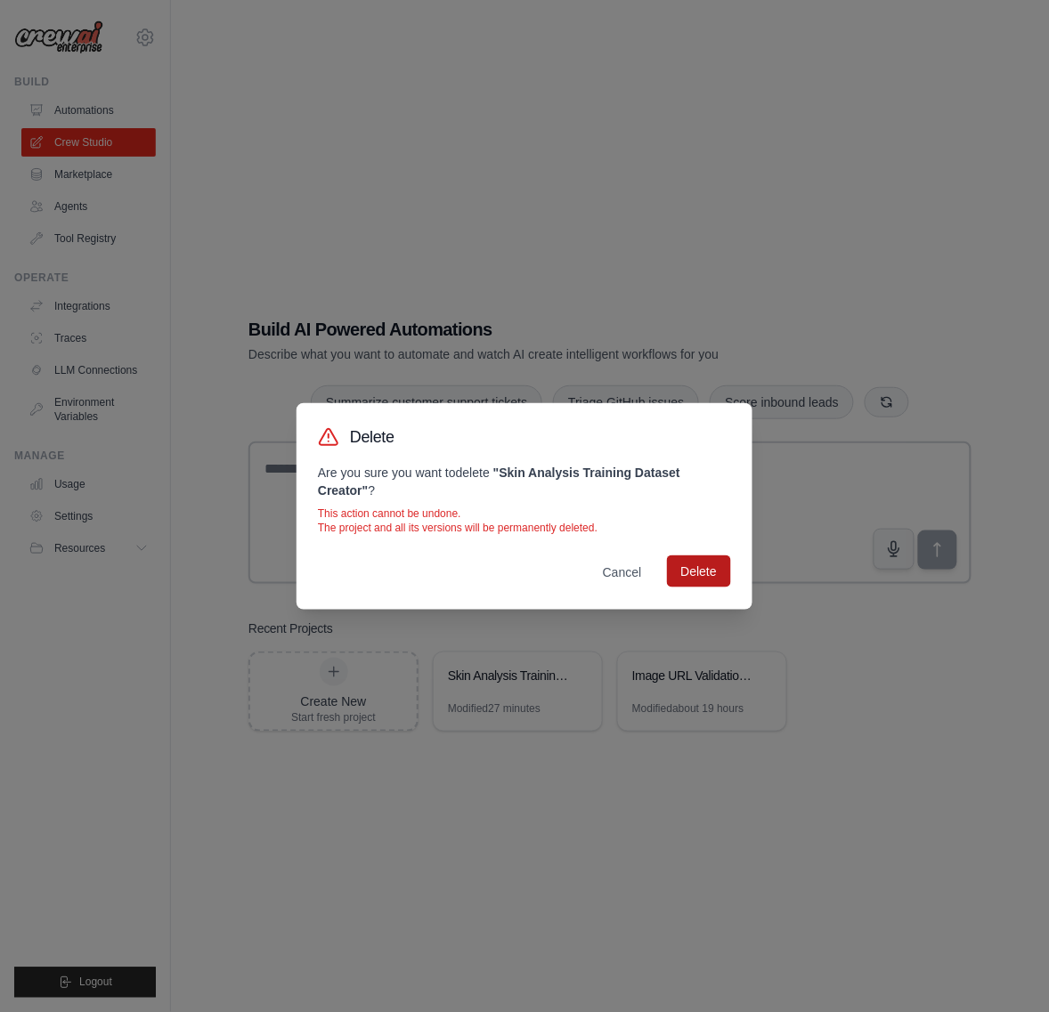
click at [699, 568] on button "Delete" at bounding box center [699, 572] width 64 height 32
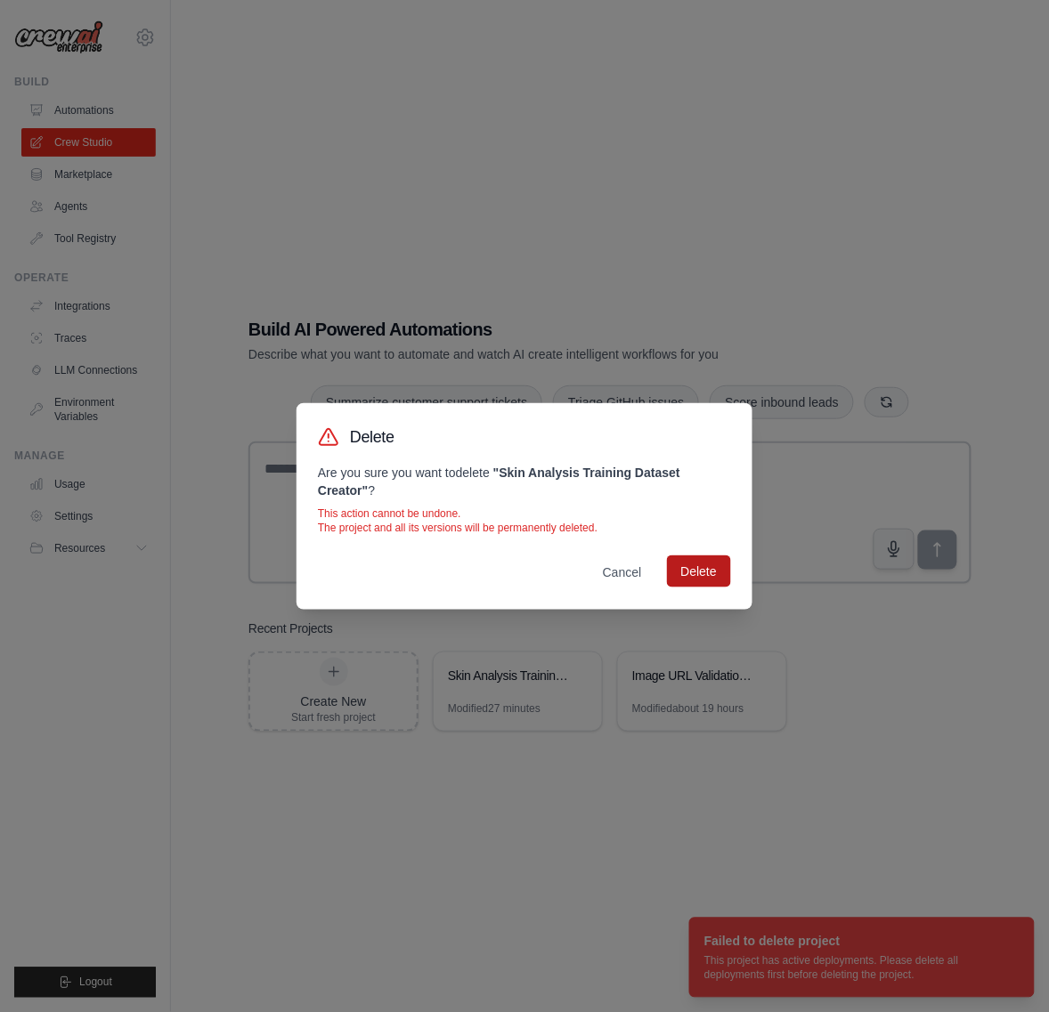
click at [700, 577] on button "Delete" at bounding box center [699, 572] width 64 height 32
click at [638, 575] on button "Cancel" at bounding box center [623, 572] width 68 height 32
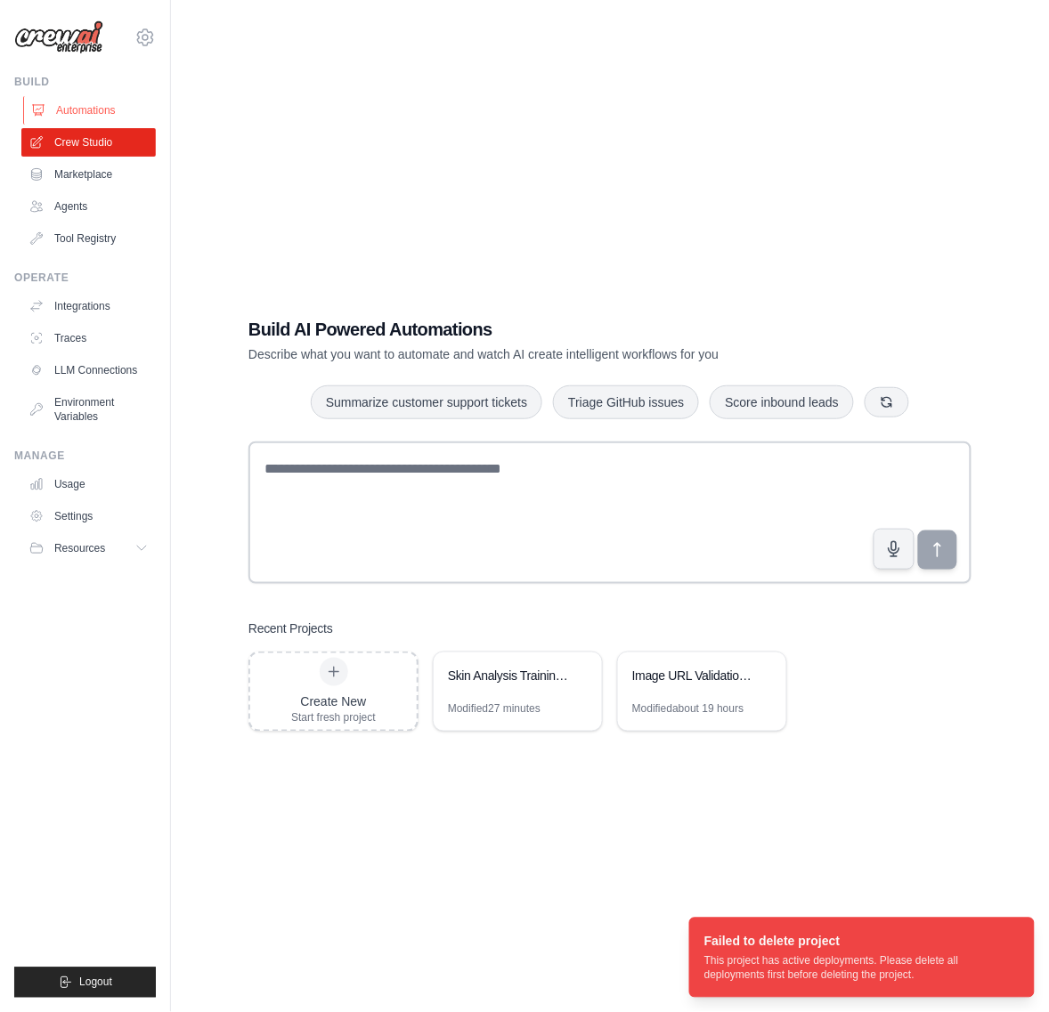
click at [96, 114] on link "Automations" at bounding box center [90, 110] width 134 height 28
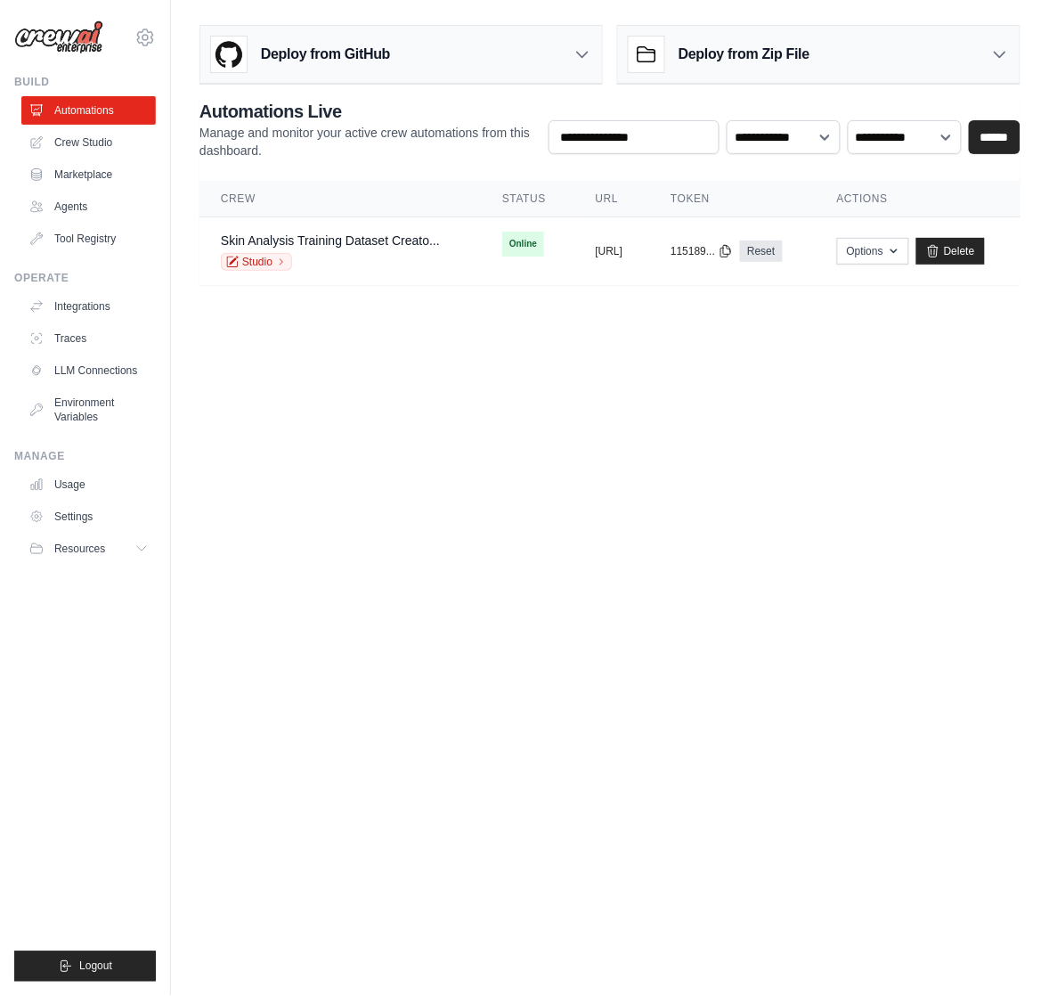
scroll to position [0, 42]
click at [985, 251] on link "Delete" at bounding box center [950, 251] width 69 height 27
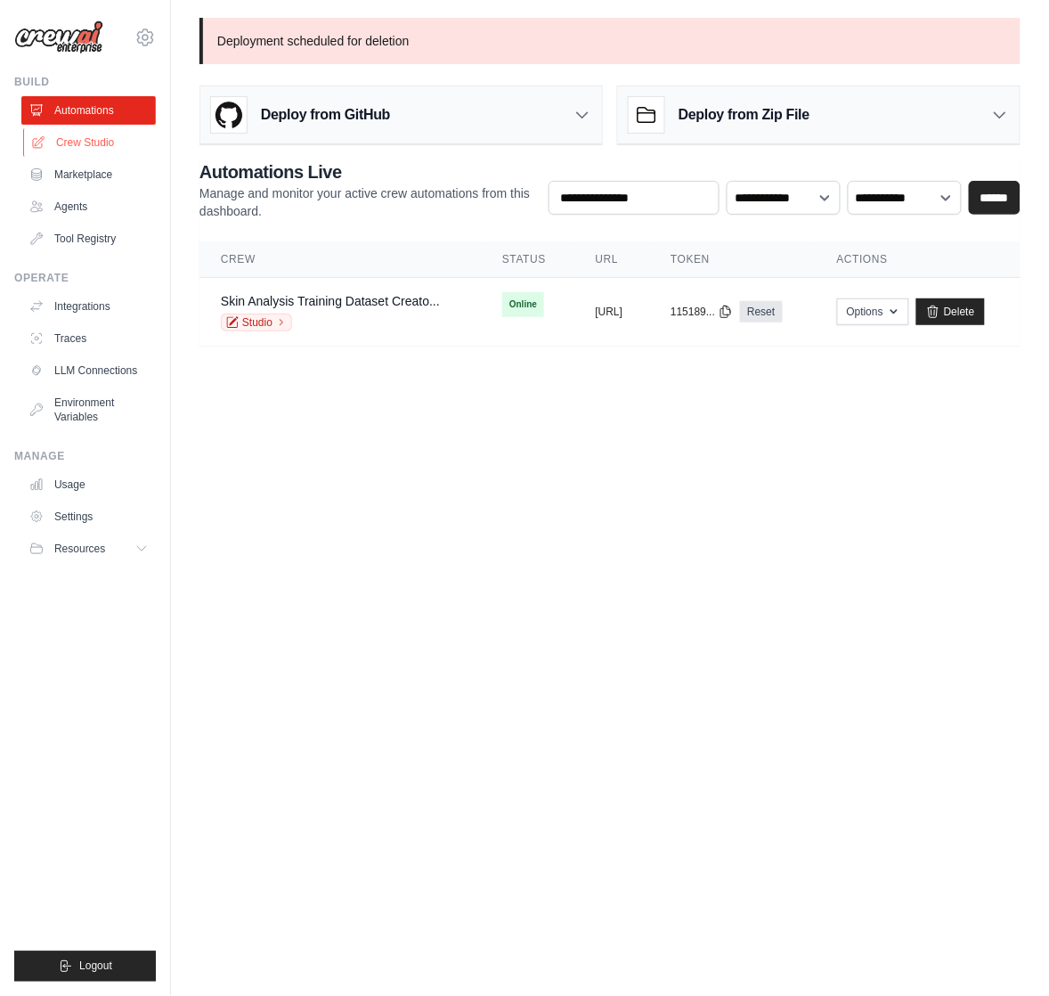
click at [77, 142] on link "Crew Studio" at bounding box center [90, 142] width 134 height 28
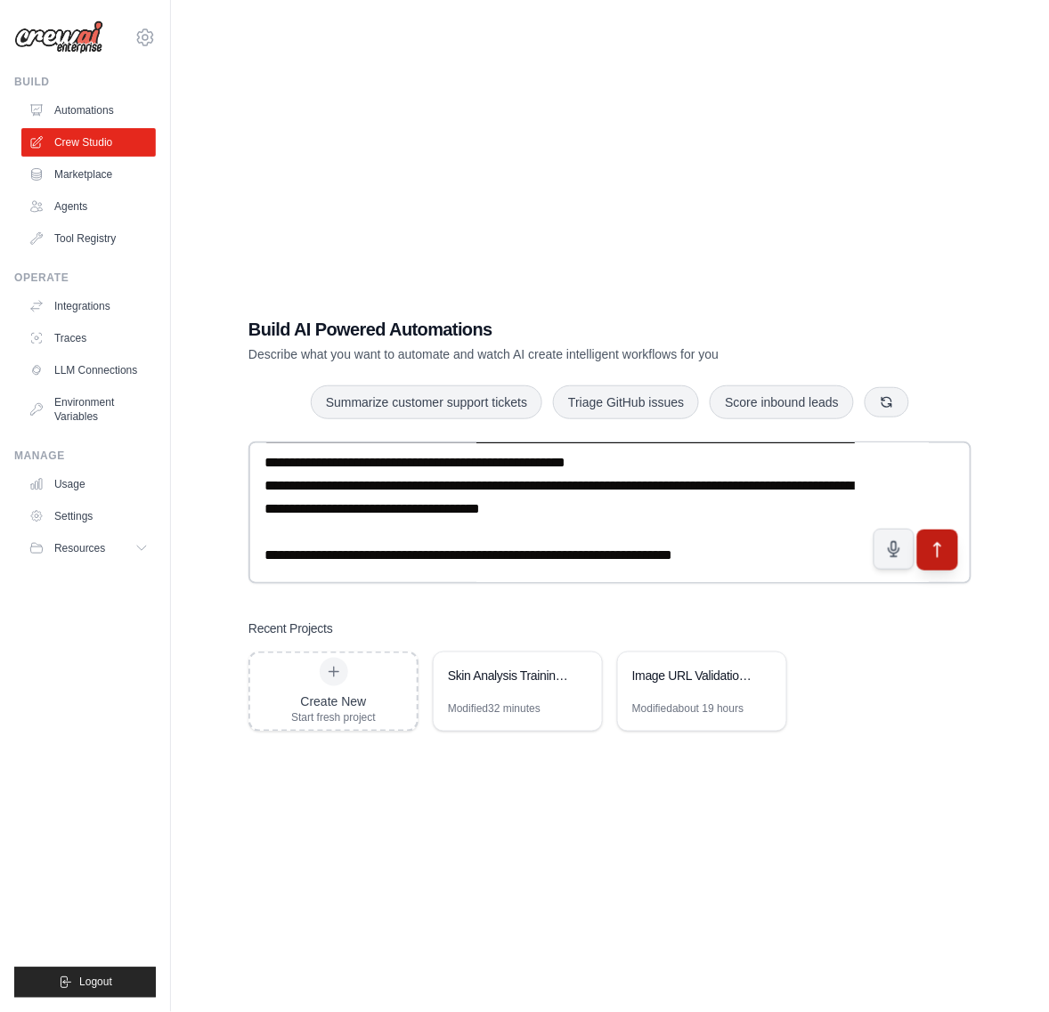
type textarea "**********"
click at [939, 552] on icon "submit" at bounding box center [938, 550] width 19 height 19
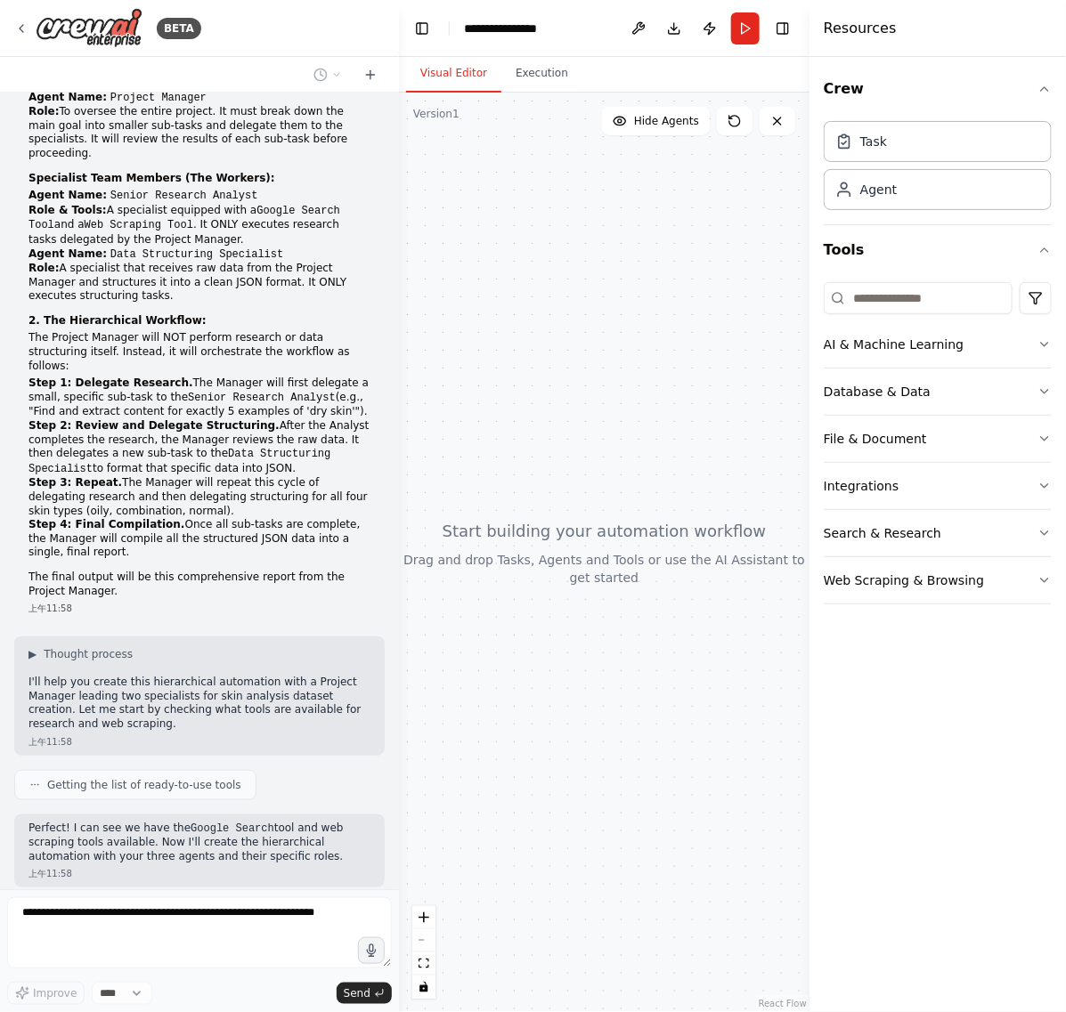
scroll to position [209, 0]
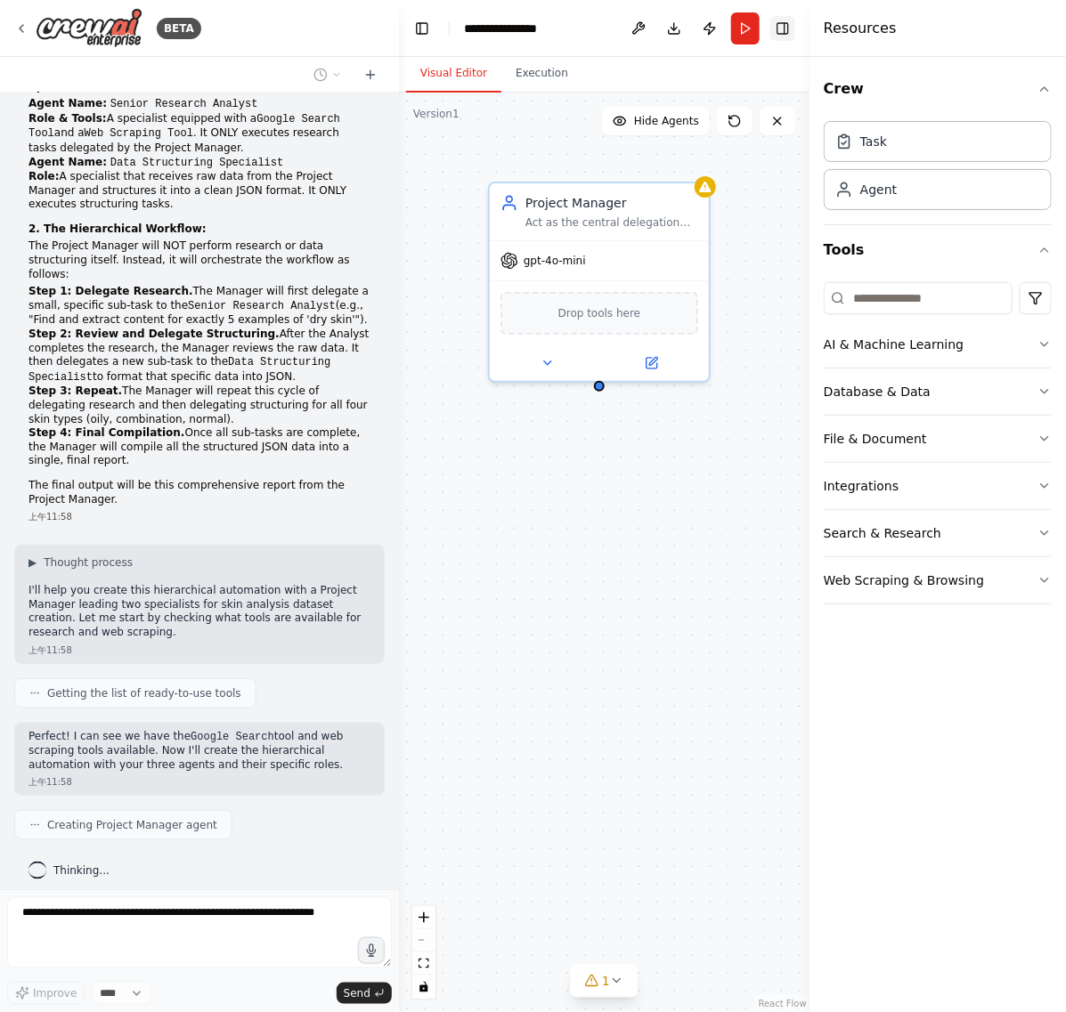
click at [779, 20] on button "Toggle Right Sidebar" at bounding box center [782, 28] width 25 height 25
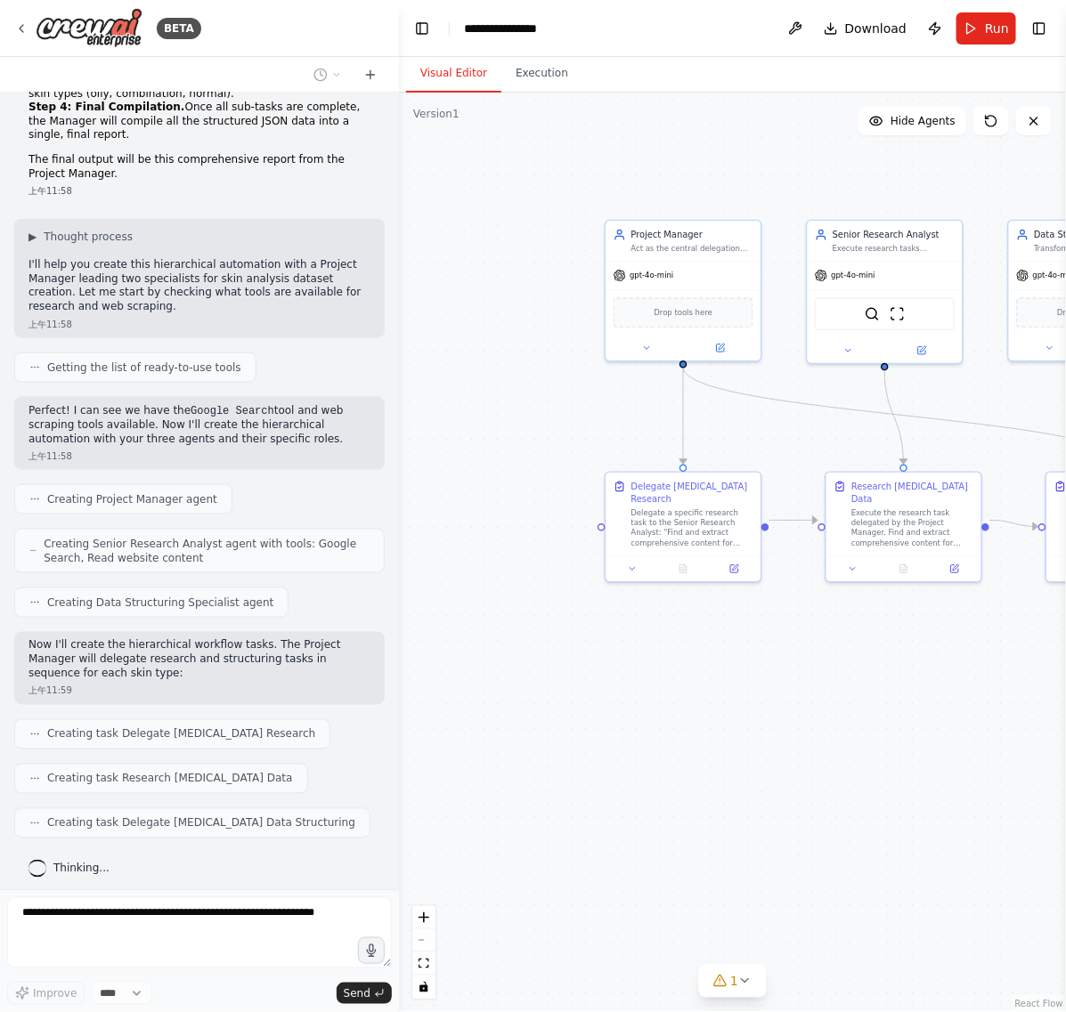
scroll to position [580, 0]
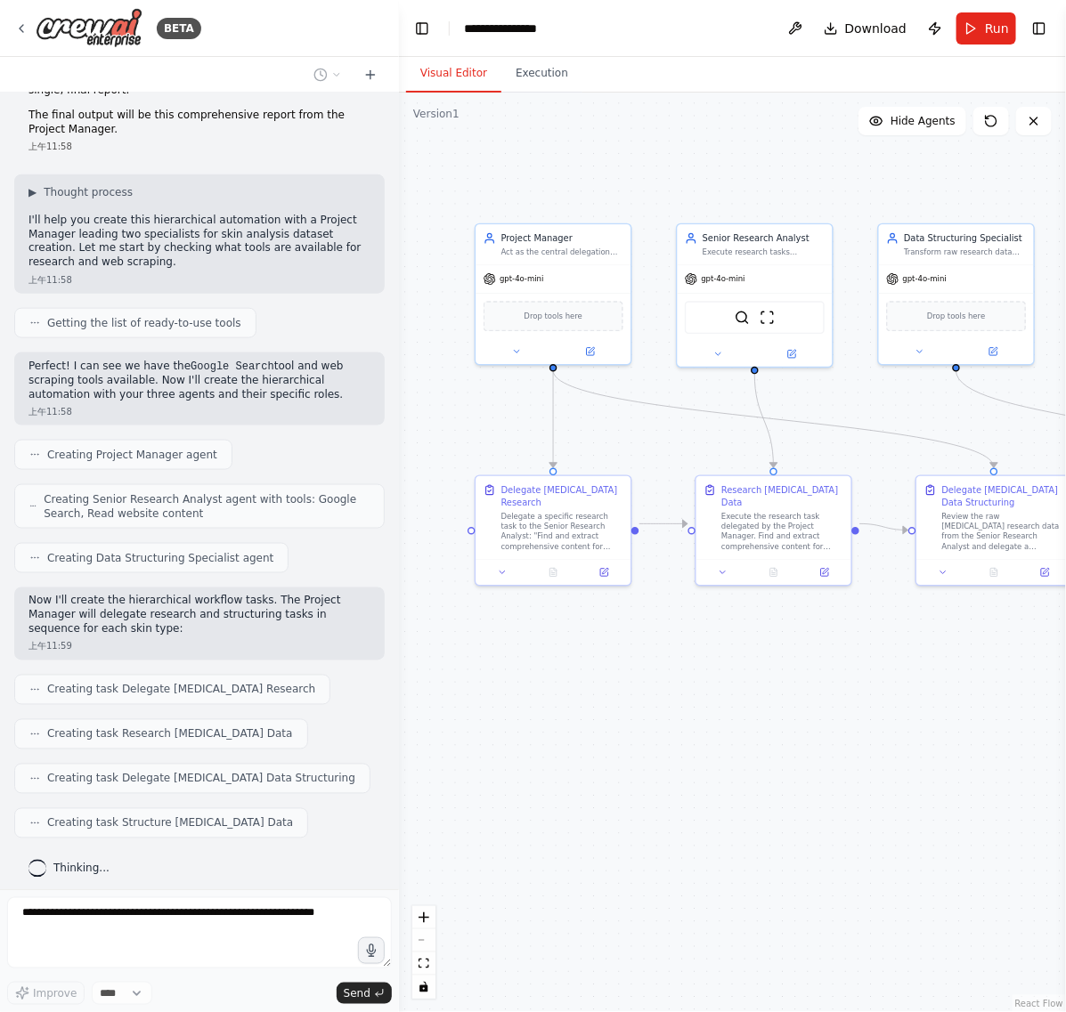
drag, startPoint x: 932, startPoint y: 751, endPoint x: 791, endPoint y: 754, distance: 141.6
click at [791, 754] on div ".deletable-edge-delete-btn { width: 20px; height: 20px; border: 0px solid #ffff…" at bounding box center [732, 553] width 667 height 920
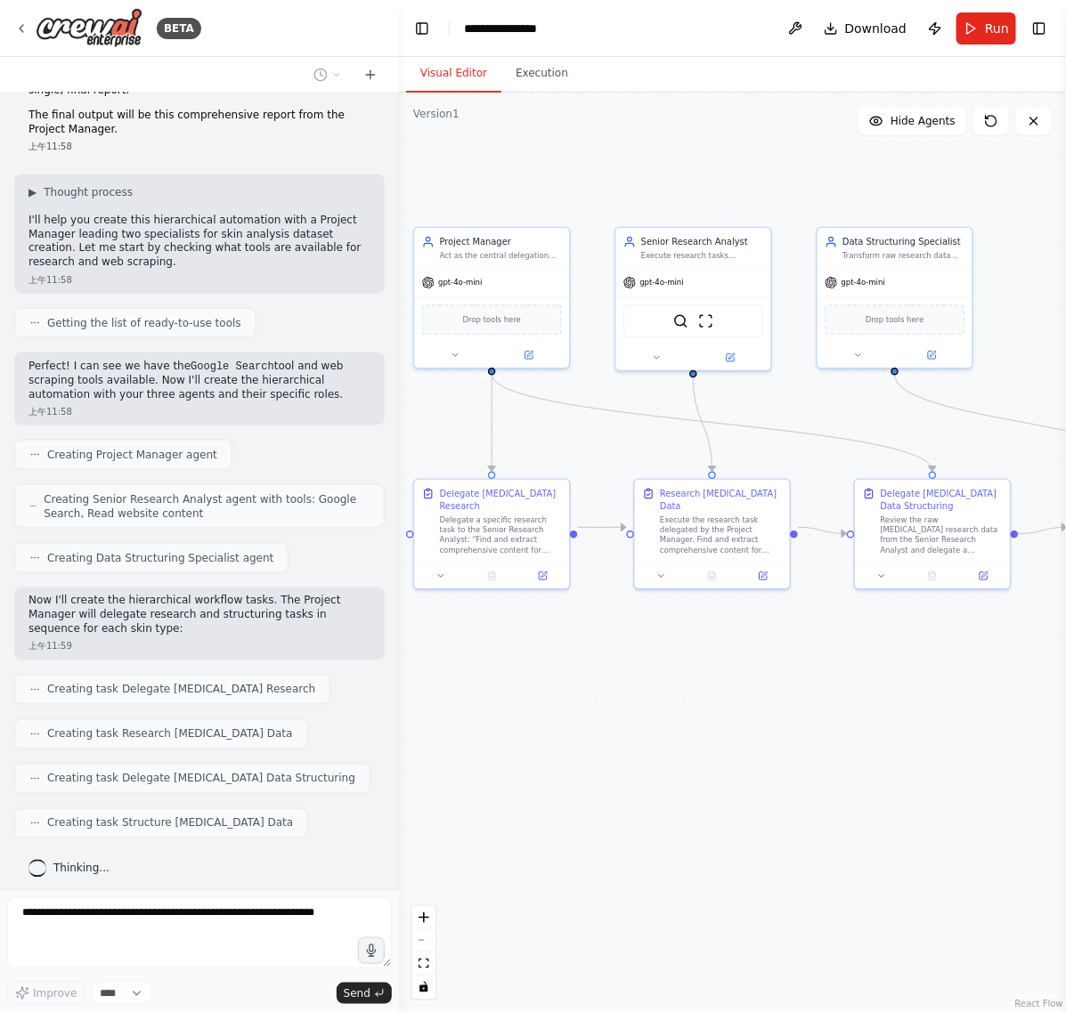
drag, startPoint x: 919, startPoint y: 741, endPoint x: 638, endPoint y: 735, distance: 280.6
click at [638, 735] on div ".deletable-edge-delete-btn { width: 20px; height: 20px; border: 0px solid #ffff…" at bounding box center [732, 553] width 667 height 920
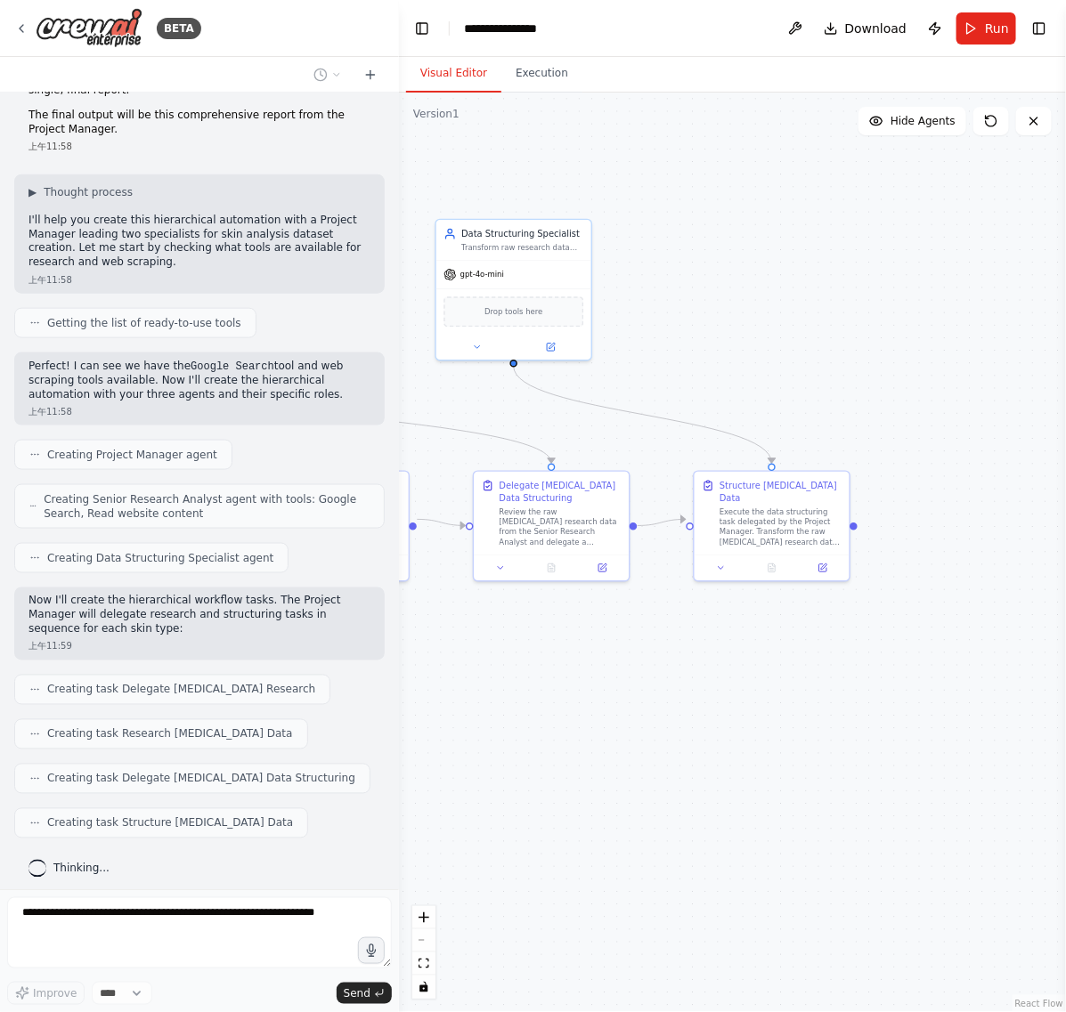
drag, startPoint x: 928, startPoint y: 757, endPoint x: 752, endPoint y: 759, distance: 175.4
click at [752, 759] on div ".deletable-edge-delete-btn { width: 20px; height: 20px; border: 0px solid #ffff…" at bounding box center [732, 553] width 667 height 920
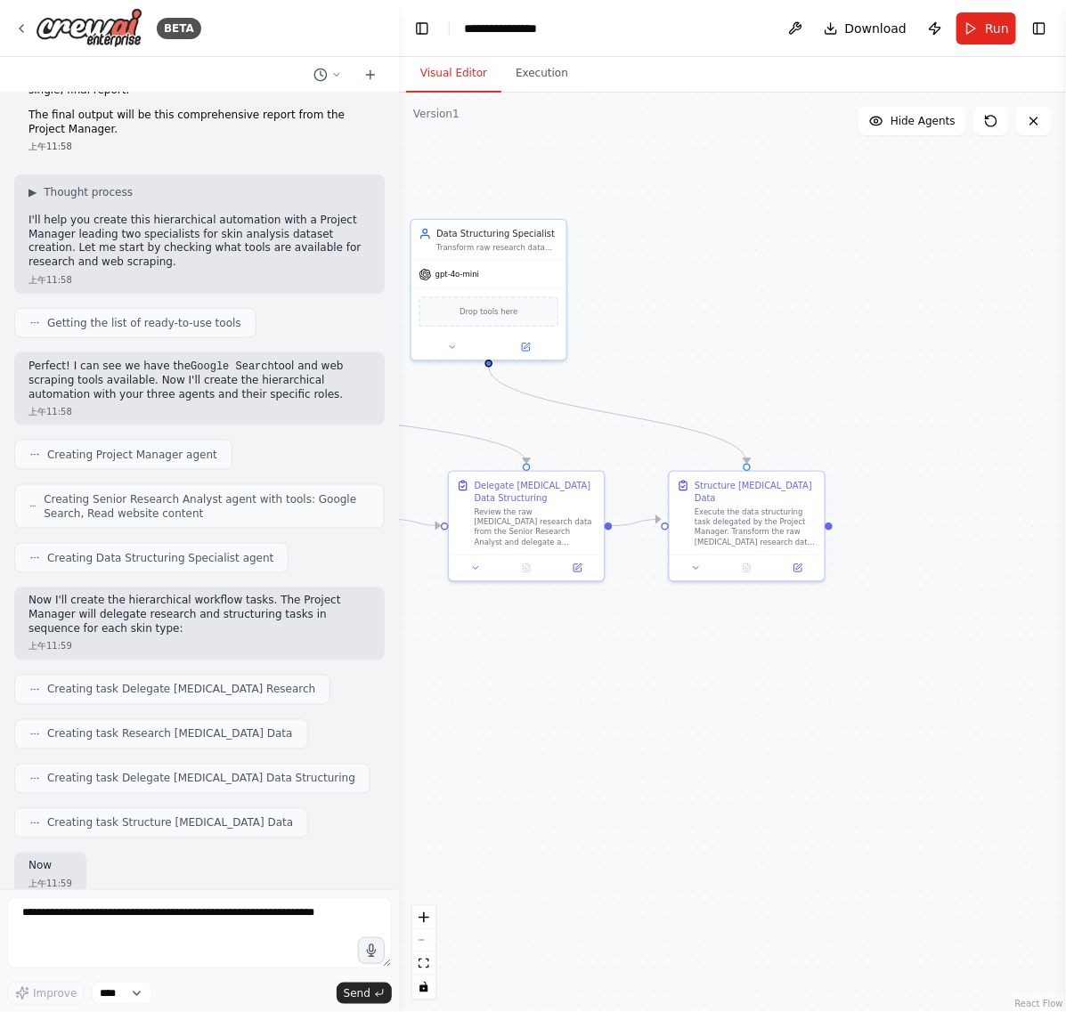
scroll to position [684, 0]
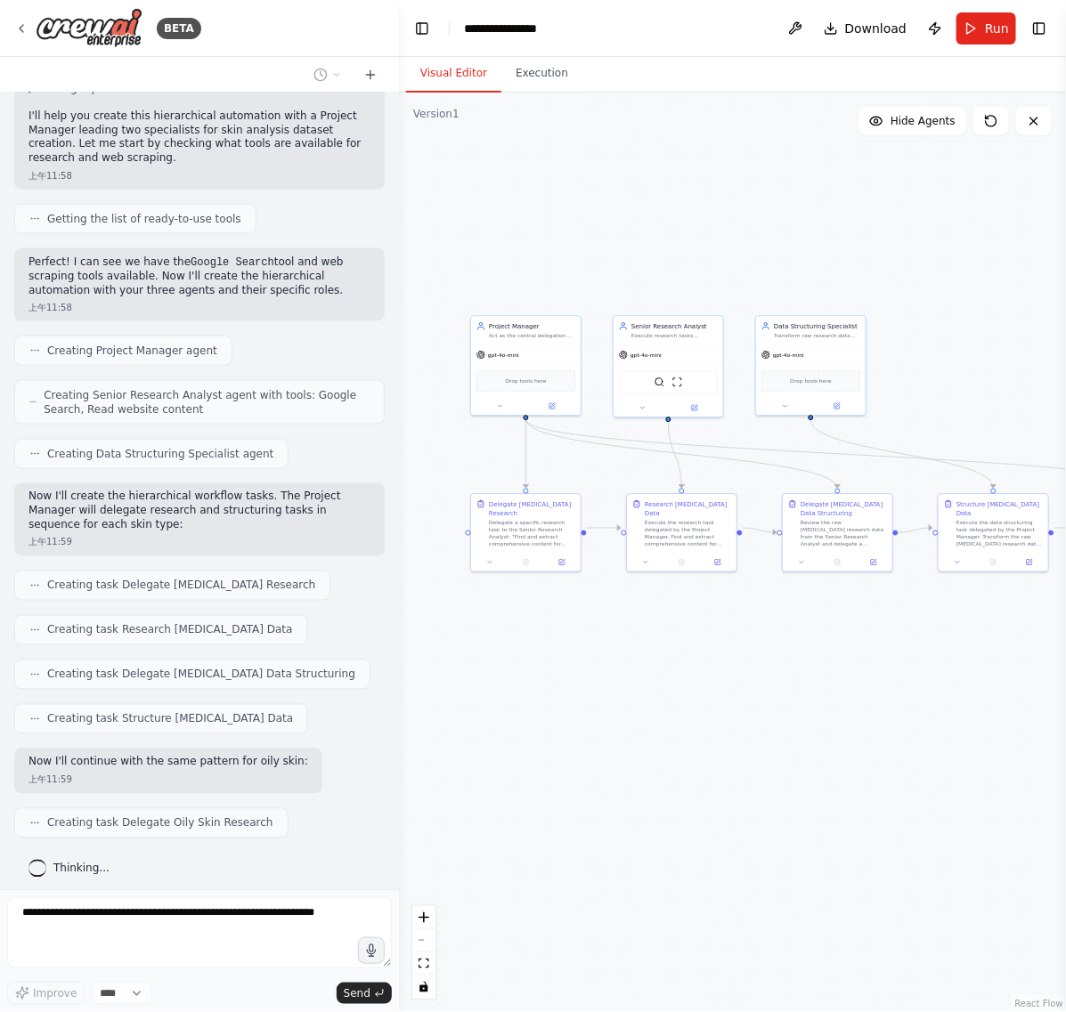
drag, startPoint x: 679, startPoint y: 757, endPoint x: 905, endPoint y: 687, distance: 235.8
click at [926, 695] on div ".deletable-edge-delete-btn { width: 20px; height: 20px; border: 0px solid #ffff…" at bounding box center [732, 553] width 667 height 920
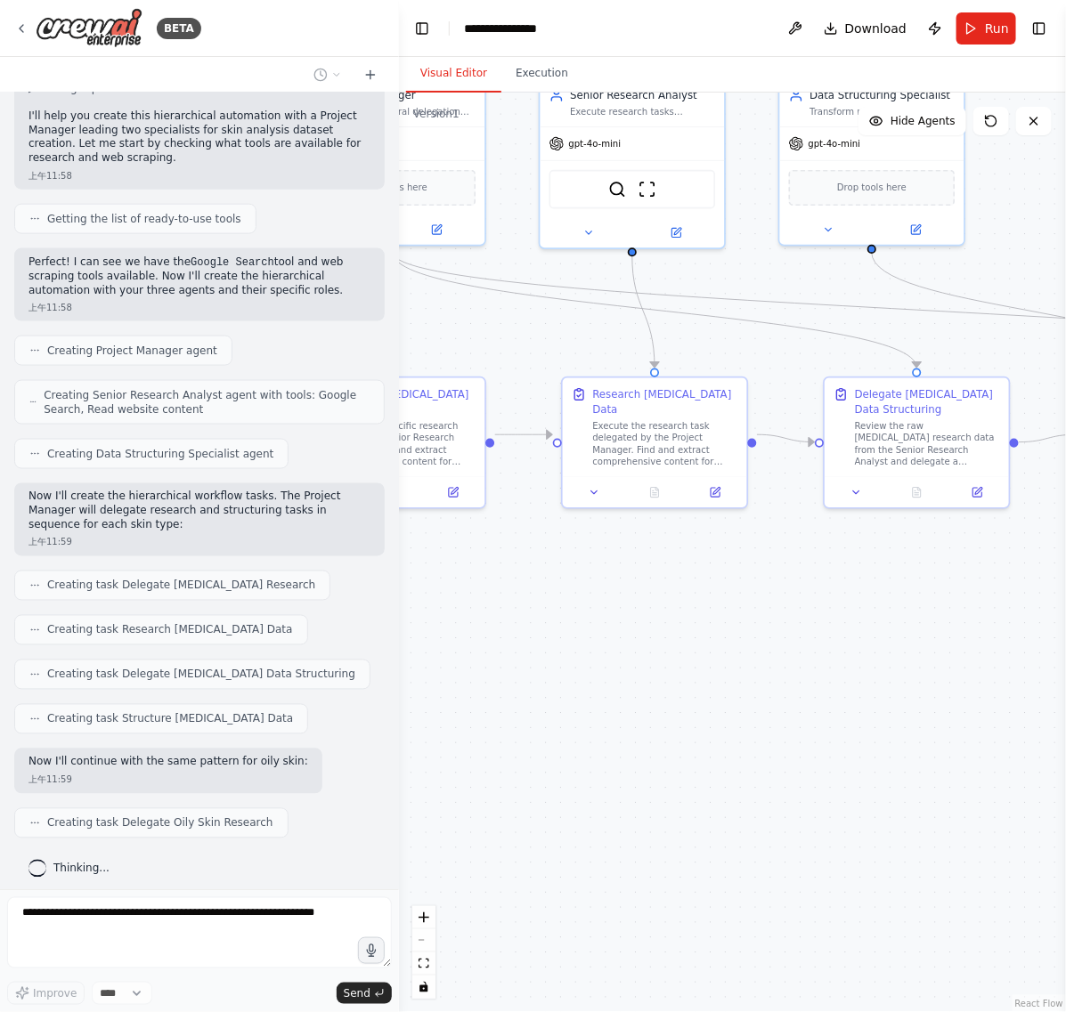
scroll to position [728, 0]
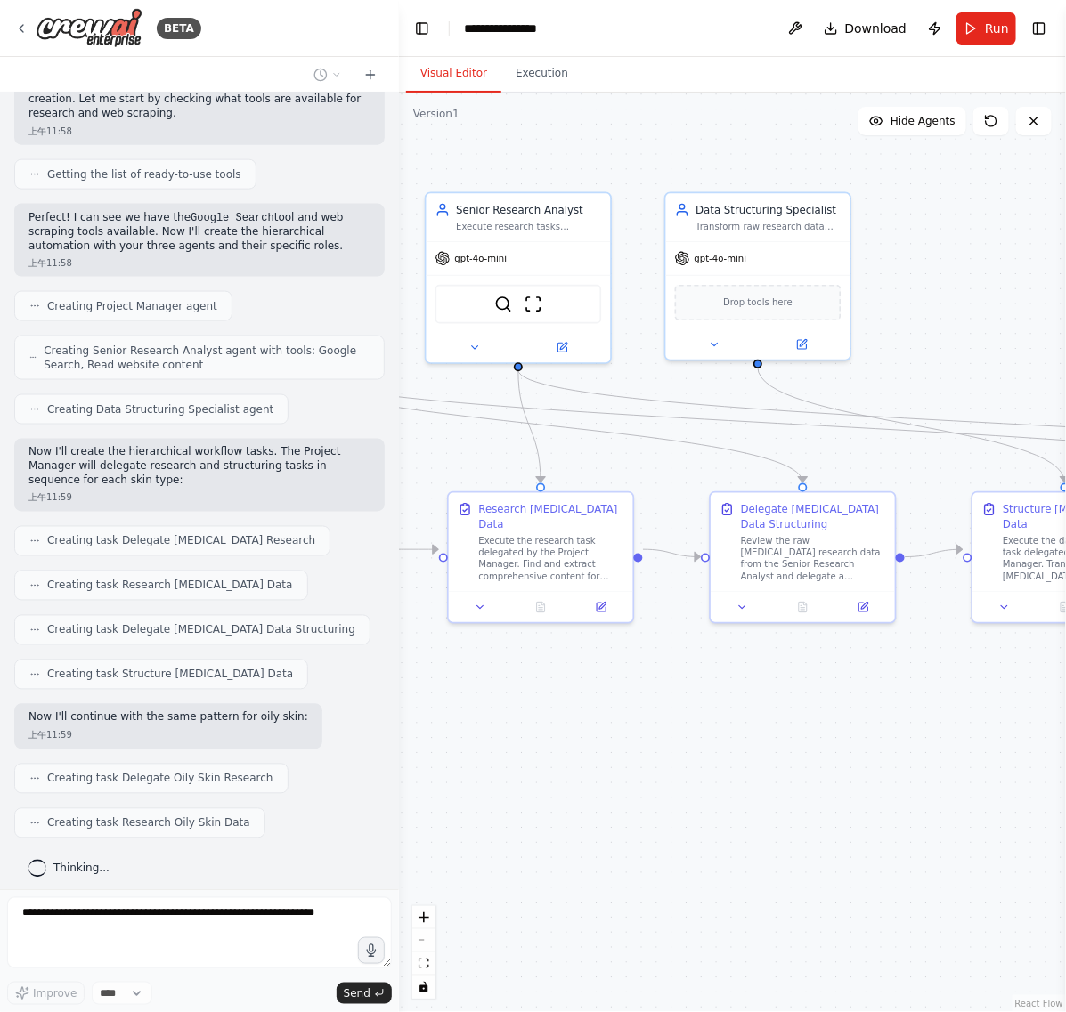
drag, startPoint x: 886, startPoint y: 593, endPoint x: 759, endPoint y: 715, distance: 176.4
click at [759, 715] on div ".deletable-edge-delete-btn { width: 20px; height: 20px; border: 0px solid #ffff…" at bounding box center [732, 553] width 667 height 920
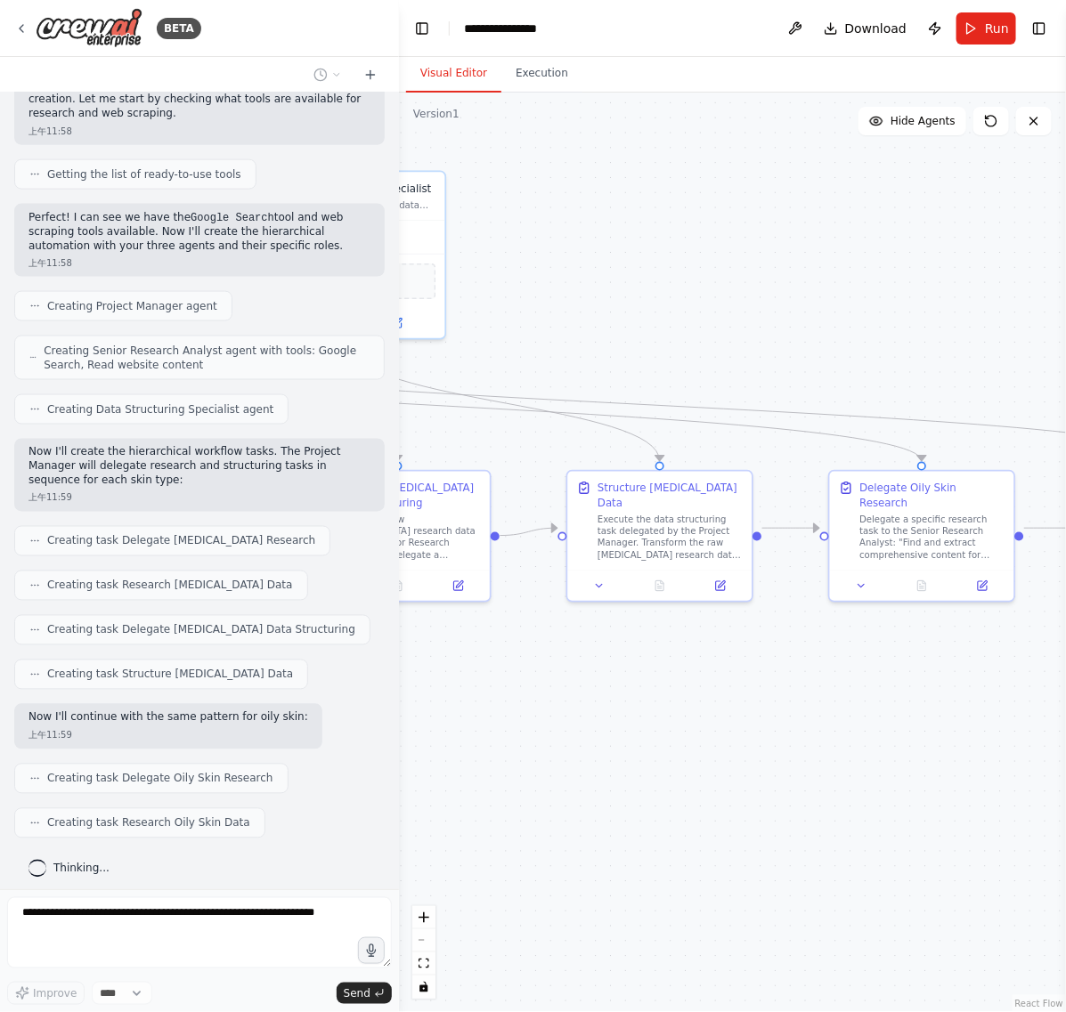
drag, startPoint x: 924, startPoint y: 779, endPoint x: 533, endPoint y: 751, distance: 392.9
click at [533, 751] on div ".deletable-edge-delete-btn { width: 20px; height: 20px; border: 0px solid #ffff…" at bounding box center [732, 553] width 667 height 920
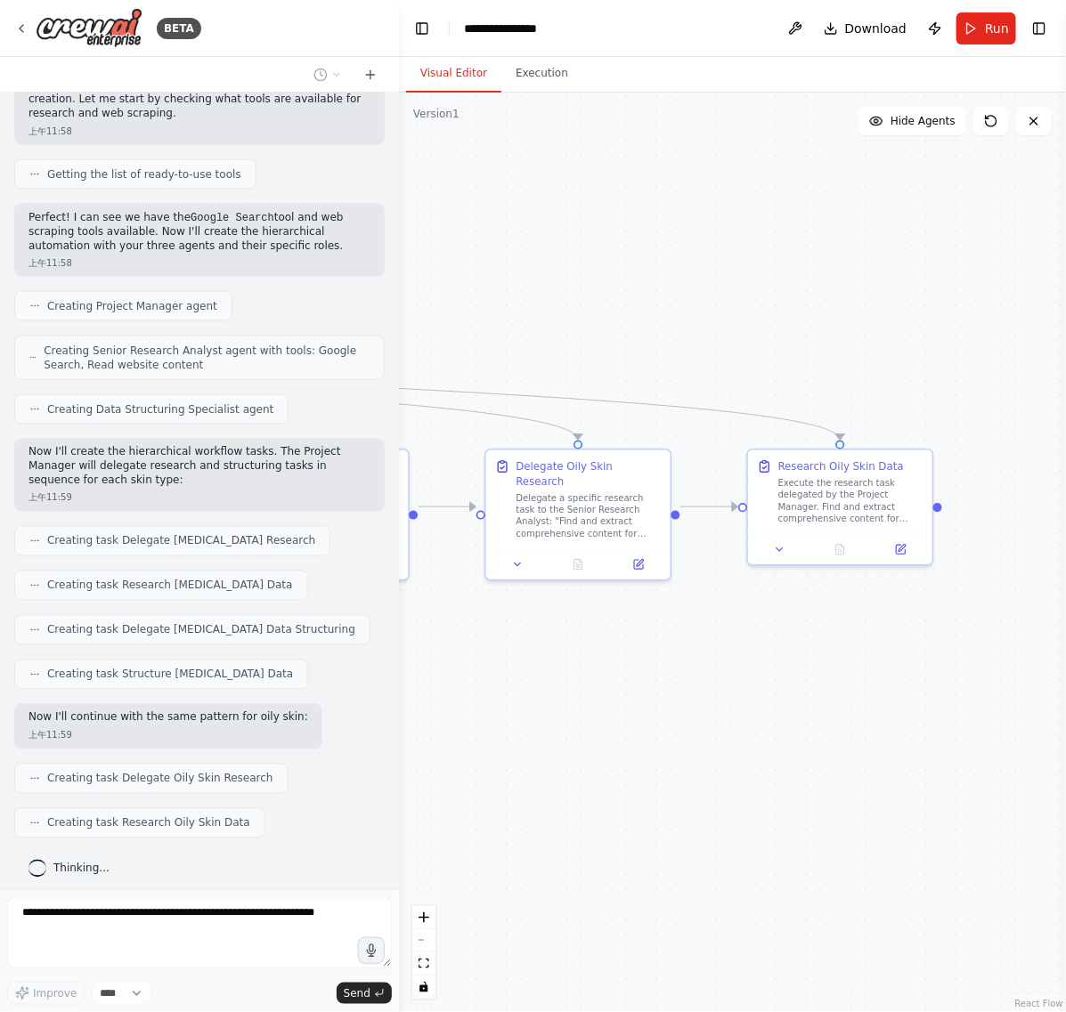
drag, startPoint x: 949, startPoint y: 722, endPoint x: 606, endPoint y: 701, distance: 344.4
click at [606, 701] on div ".deletable-edge-delete-btn { width: 20px; height: 20px; border: 0px solid #ffff…" at bounding box center [732, 553] width 667 height 920
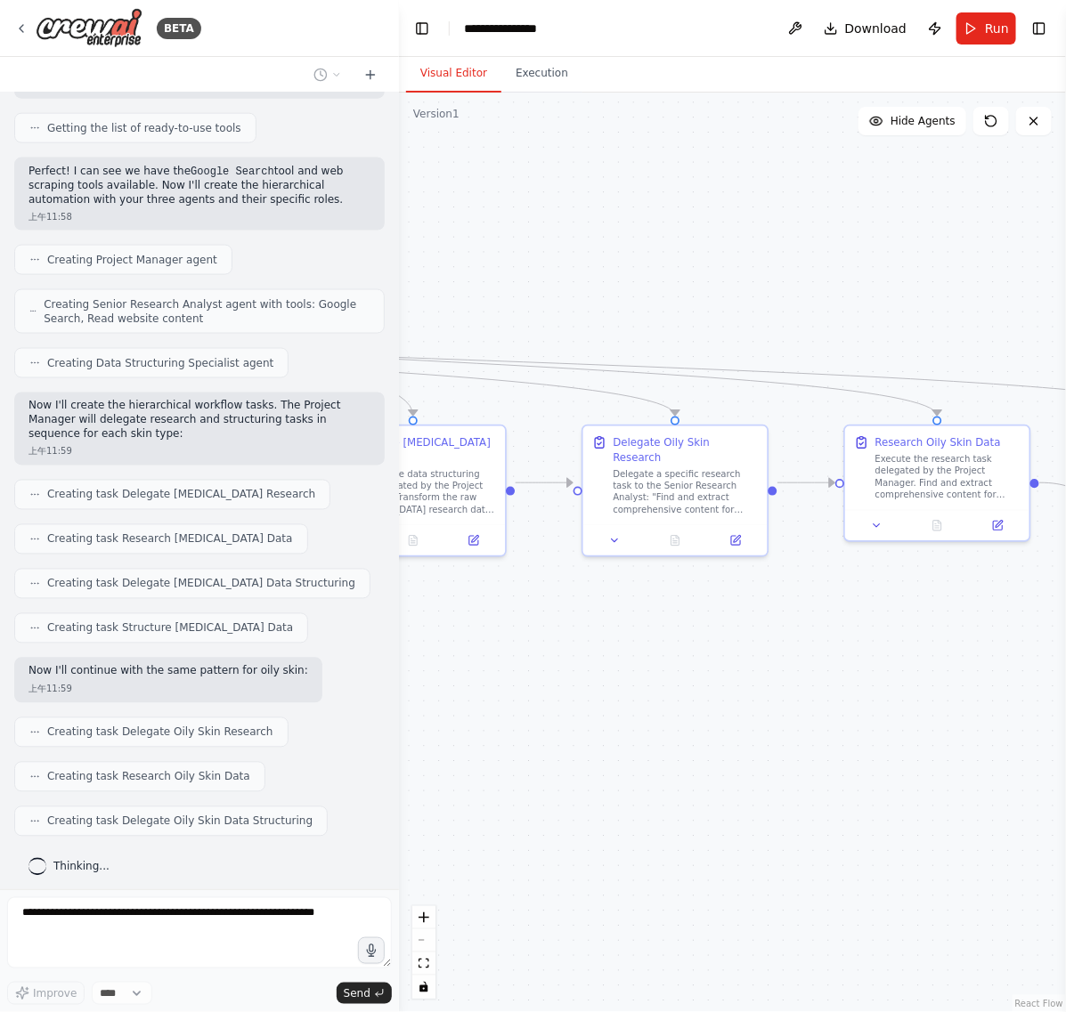
drag, startPoint x: 577, startPoint y: 717, endPoint x: 902, endPoint y: 688, distance: 326.3
click at [902, 688] on div ".deletable-edge-delete-btn { width: 20px; height: 20px; border: 0px solid #ffff…" at bounding box center [732, 553] width 667 height 920
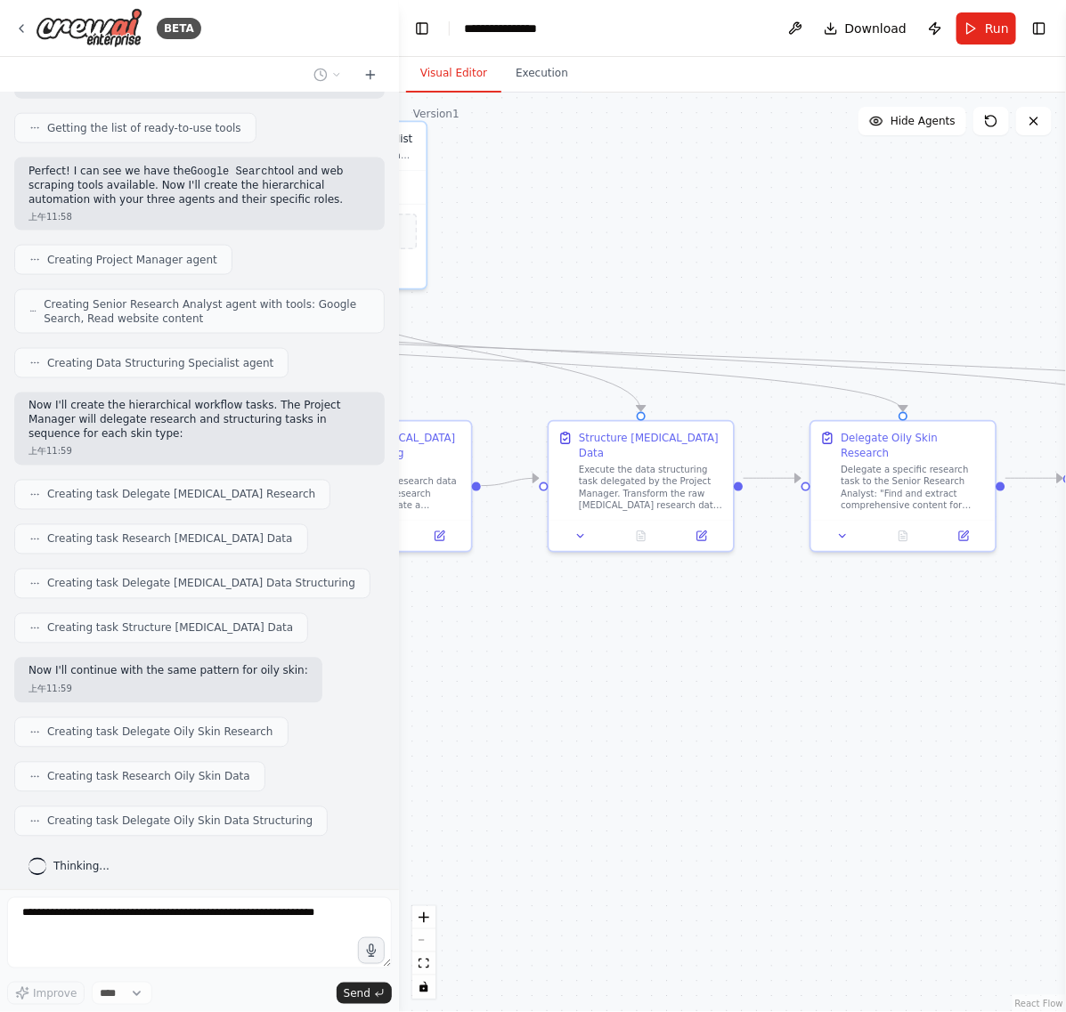
drag, startPoint x: 715, startPoint y: 703, endPoint x: 950, endPoint y: 679, distance: 236.4
click at [950, 679] on div ".deletable-edge-delete-btn { width: 20px; height: 20px; border: 0px solid #ffff…" at bounding box center [732, 553] width 667 height 920
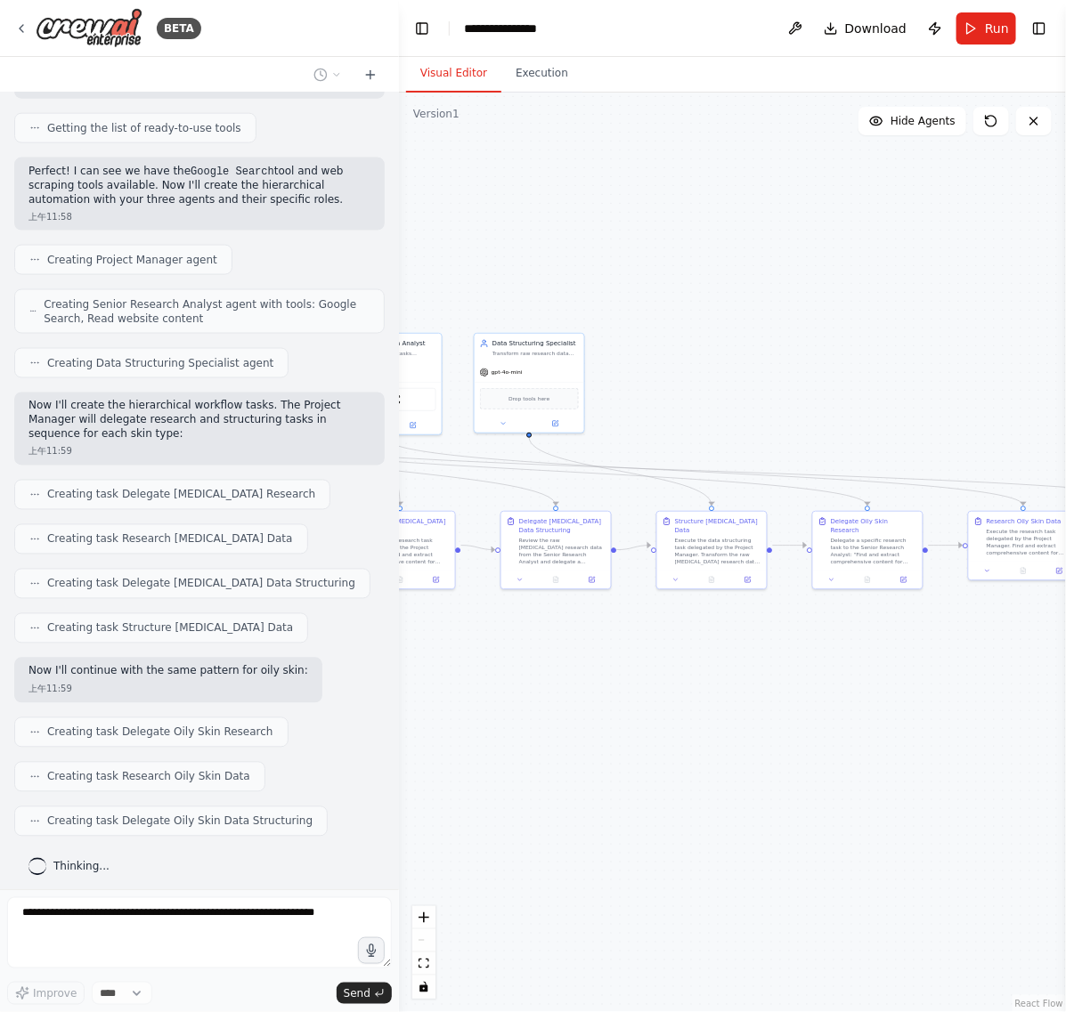
drag, startPoint x: 834, startPoint y: 713, endPoint x: 450, endPoint y: 687, distance: 385.6
click at [450, 687] on div ".deletable-edge-delete-btn { width: 20px; height: 20px; border: 0px solid #ffff…" at bounding box center [732, 553] width 667 height 920
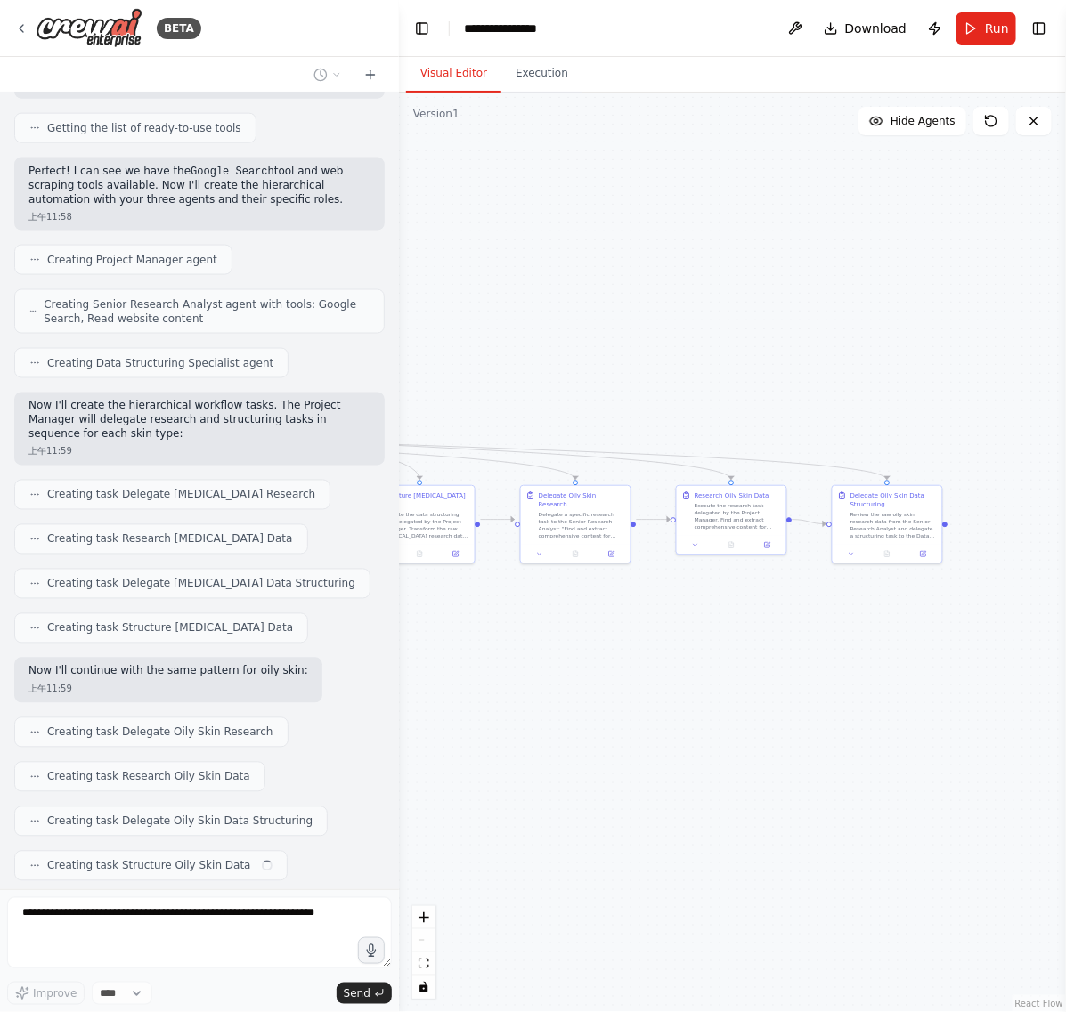
scroll to position [819, 0]
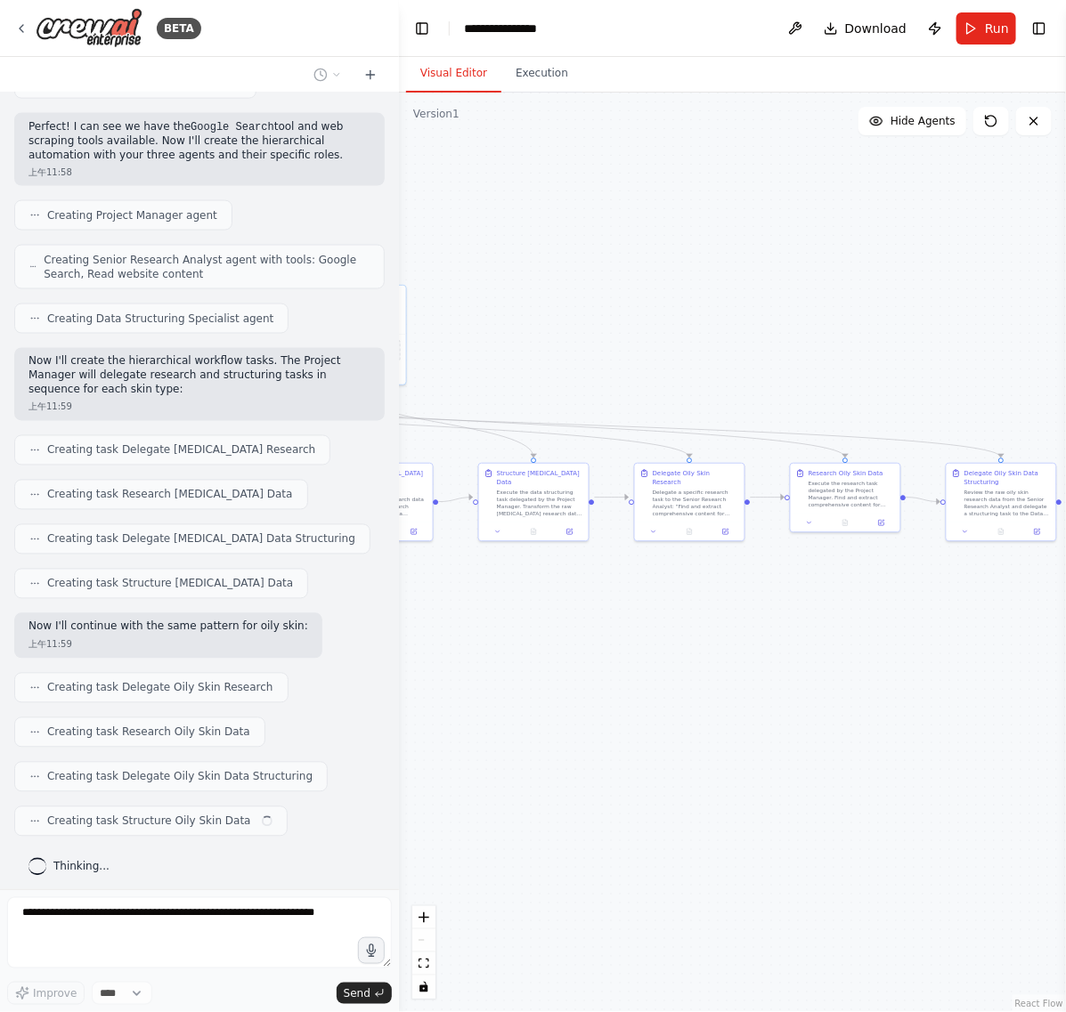
drag, startPoint x: 653, startPoint y: 704, endPoint x: 938, endPoint y: 683, distance: 285.8
click at [938, 683] on div ".deletable-edge-delete-btn { width: 20px; height: 20px; border: 0px solid #ffff…" at bounding box center [732, 553] width 667 height 920
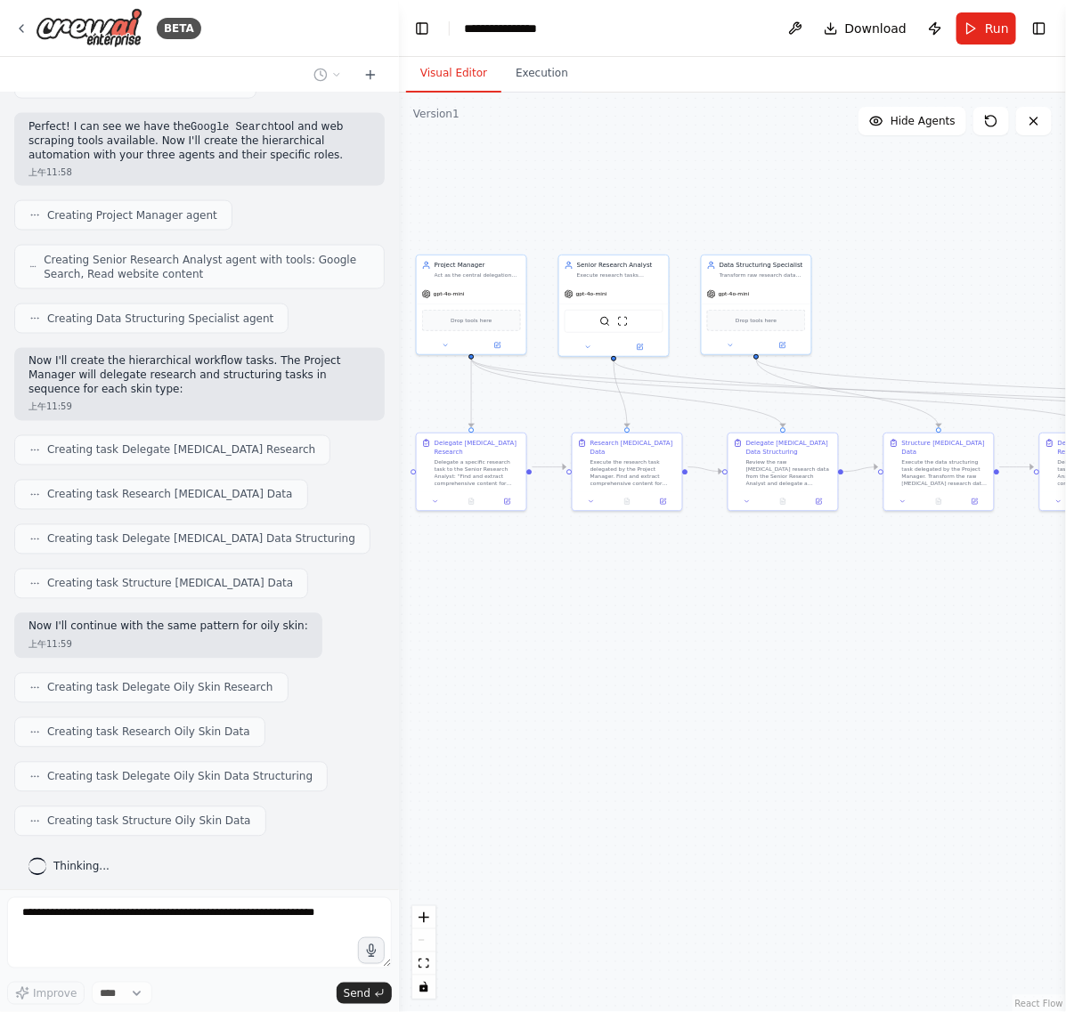
drag, startPoint x: 695, startPoint y: 688, endPoint x: 929, endPoint y: 657, distance: 236.3
click at [929, 657] on div ".deletable-edge-delete-btn { width: 20px; height: 20px; border: 0px solid #ffff…" at bounding box center [732, 553] width 667 height 920
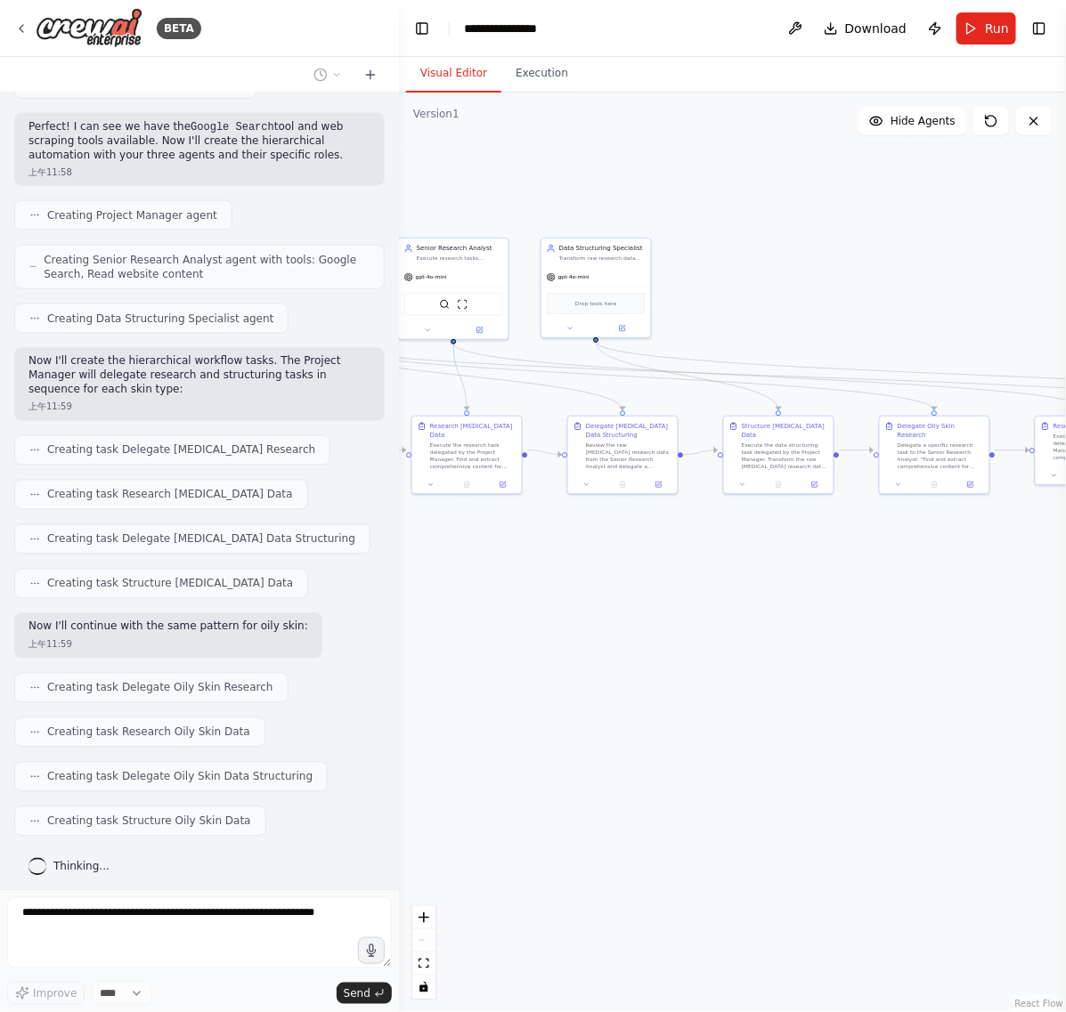
drag, startPoint x: 926, startPoint y: 648, endPoint x: 589, endPoint y: 622, distance: 338.6
click at [589, 622] on div ".deletable-edge-delete-btn { width: 20px; height: 20px; border: 0px solid #ffff…" at bounding box center [732, 553] width 667 height 920
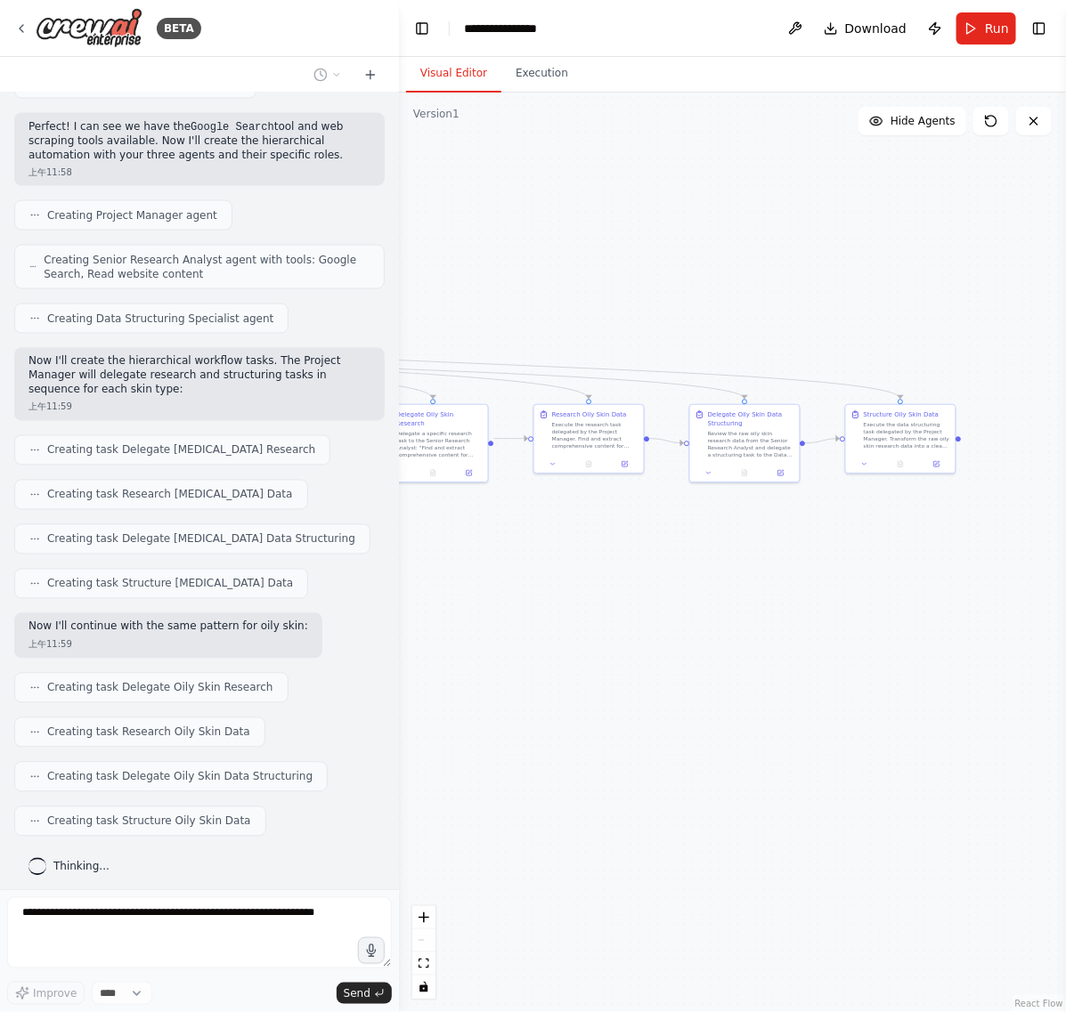
drag, startPoint x: 895, startPoint y: 599, endPoint x: 576, endPoint y: 599, distance: 318.8
click at [579, 599] on div ".deletable-edge-delete-btn { width: 20px; height: 20px; border: 0px solid #ffff…" at bounding box center [732, 553] width 667 height 920
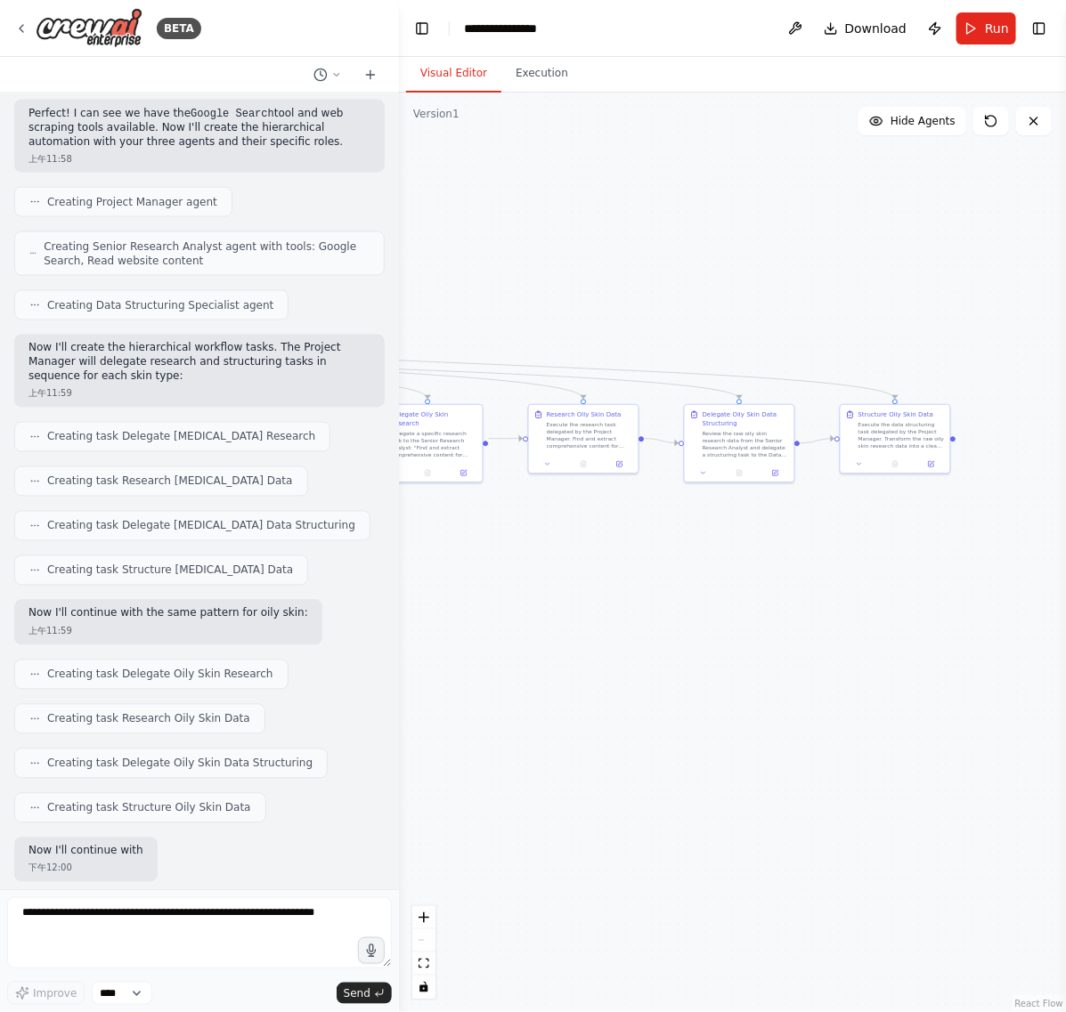
scroll to position [923, 0]
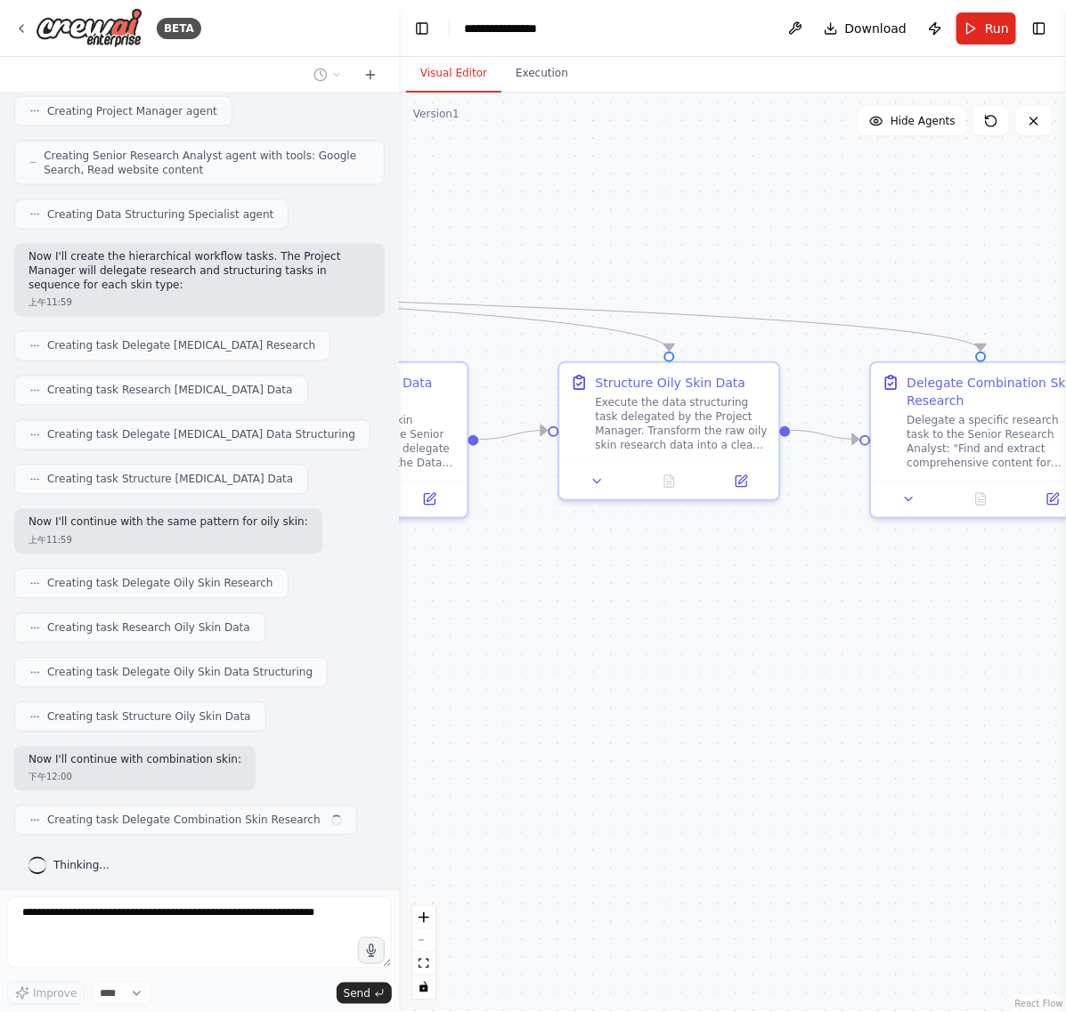
drag, startPoint x: 886, startPoint y: 517, endPoint x: 583, endPoint y: 622, distance: 320.2
click at [583, 622] on div ".deletable-edge-delete-btn { width: 20px; height: 20px; border: 0px solid #ffff…" at bounding box center [732, 553] width 667 height 920
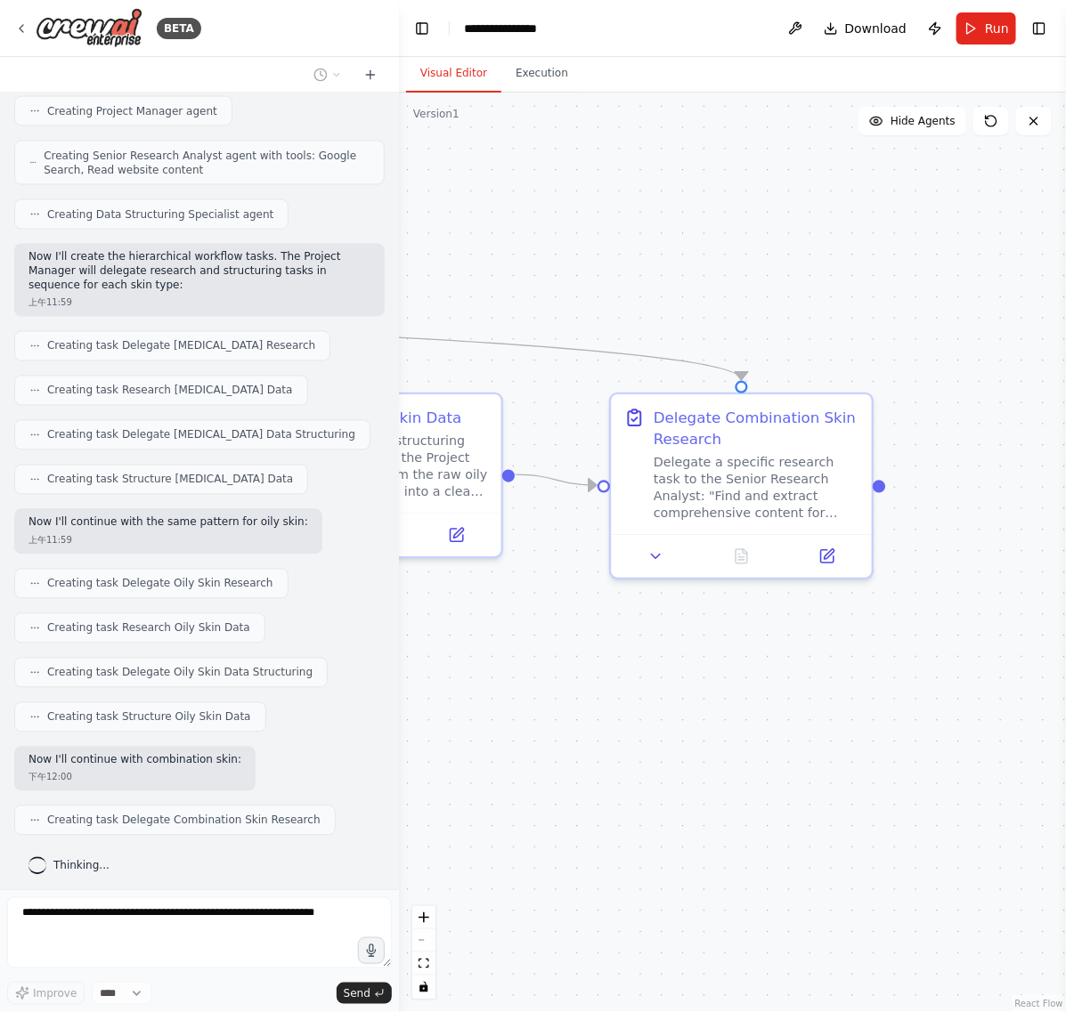
drag, startPoint x: 855, startPoint y: 573, endPoint x: 541, endPoint y: 651, distance: 324.0
click at [541, 651] on div ".deletable-edge-delete-btn { width: 20px; height: 20px; border: 0px solid #ffff…" at bounding box center [732, 553] width 667 height 920
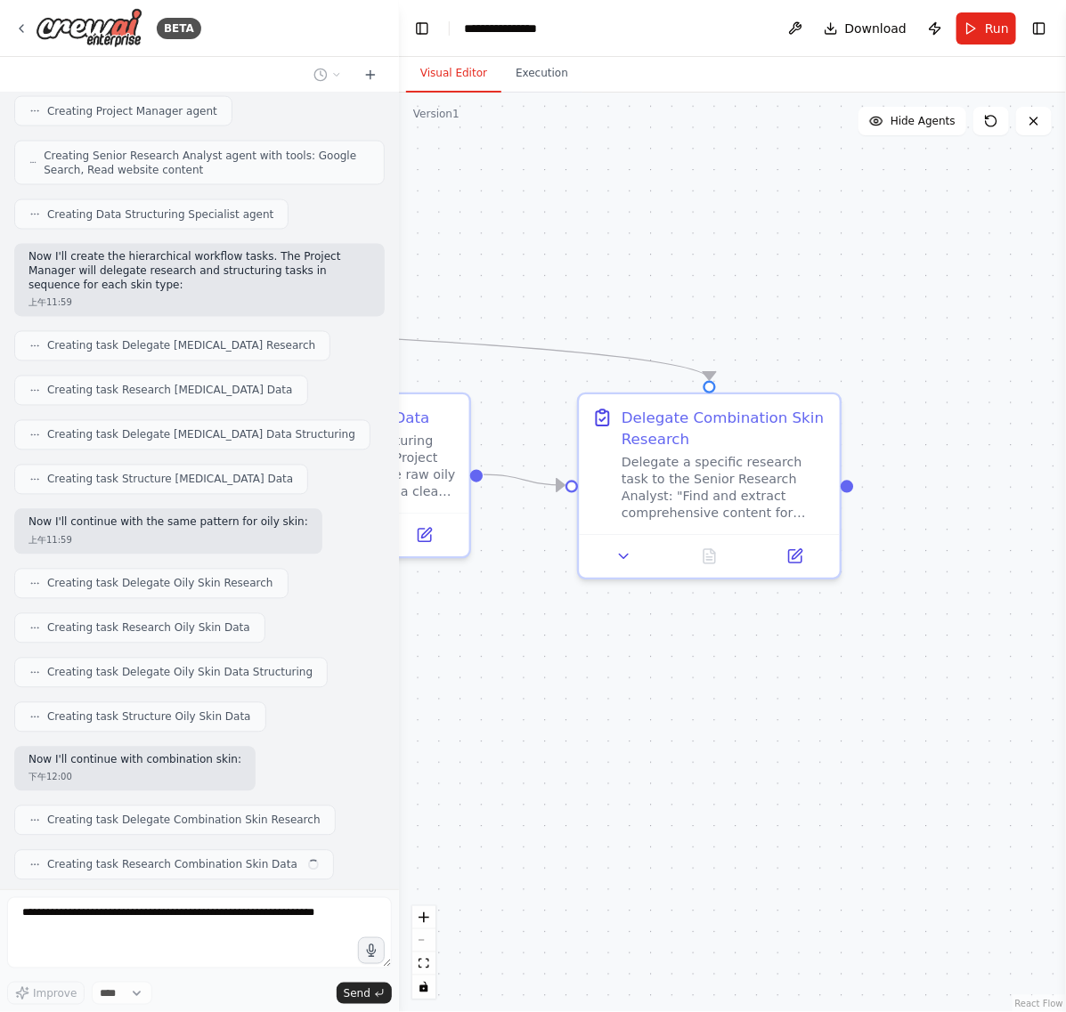
scroll to position [968, 0]
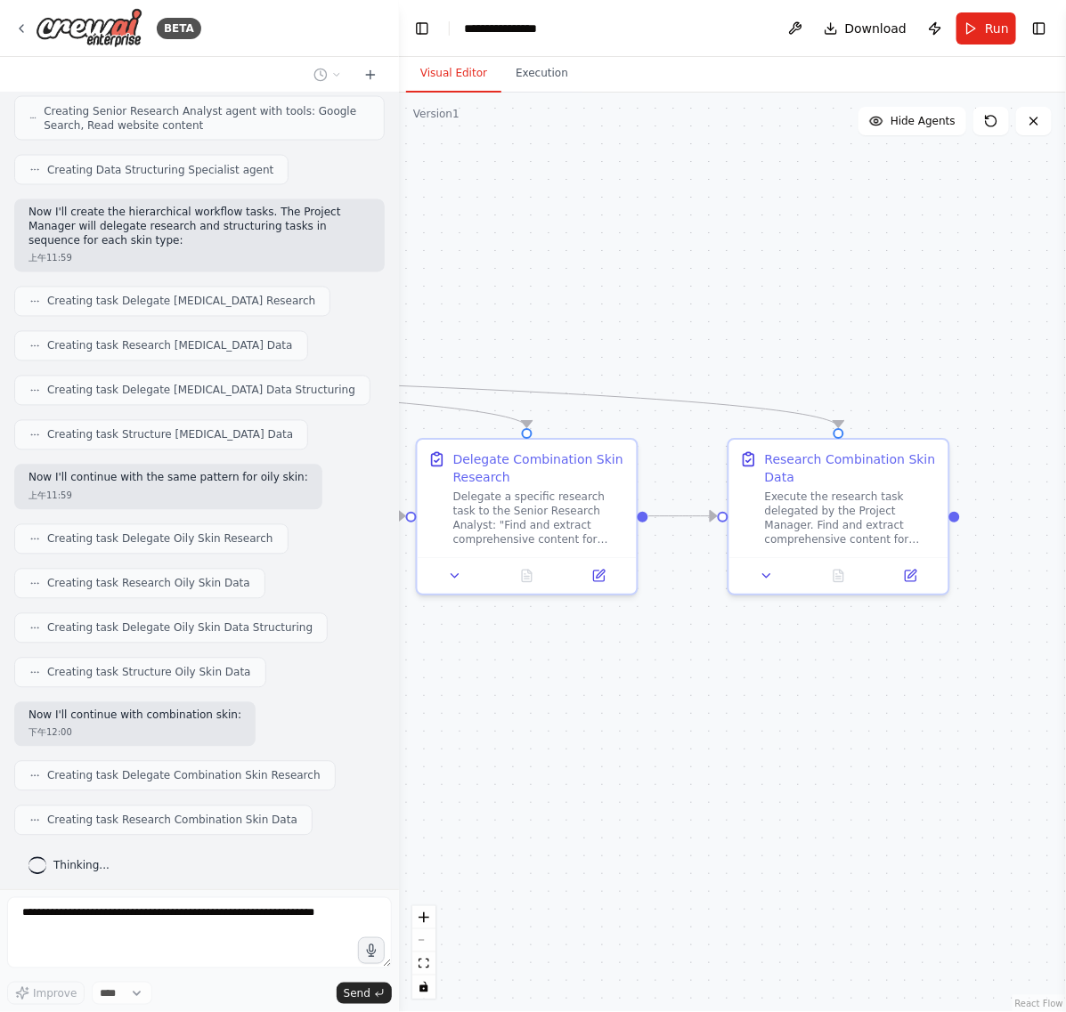
drag, startPoint x: 862, startPoint y: 686, endPoint x: 727, endPoint y: 686, distance: 135.4
click at [727, 686] on div ".deletable-edge-delete-btn { width: 20px; height: 20px; border: 0px solid #ffff…" at bounding box center [732, 553] width 667 height 920
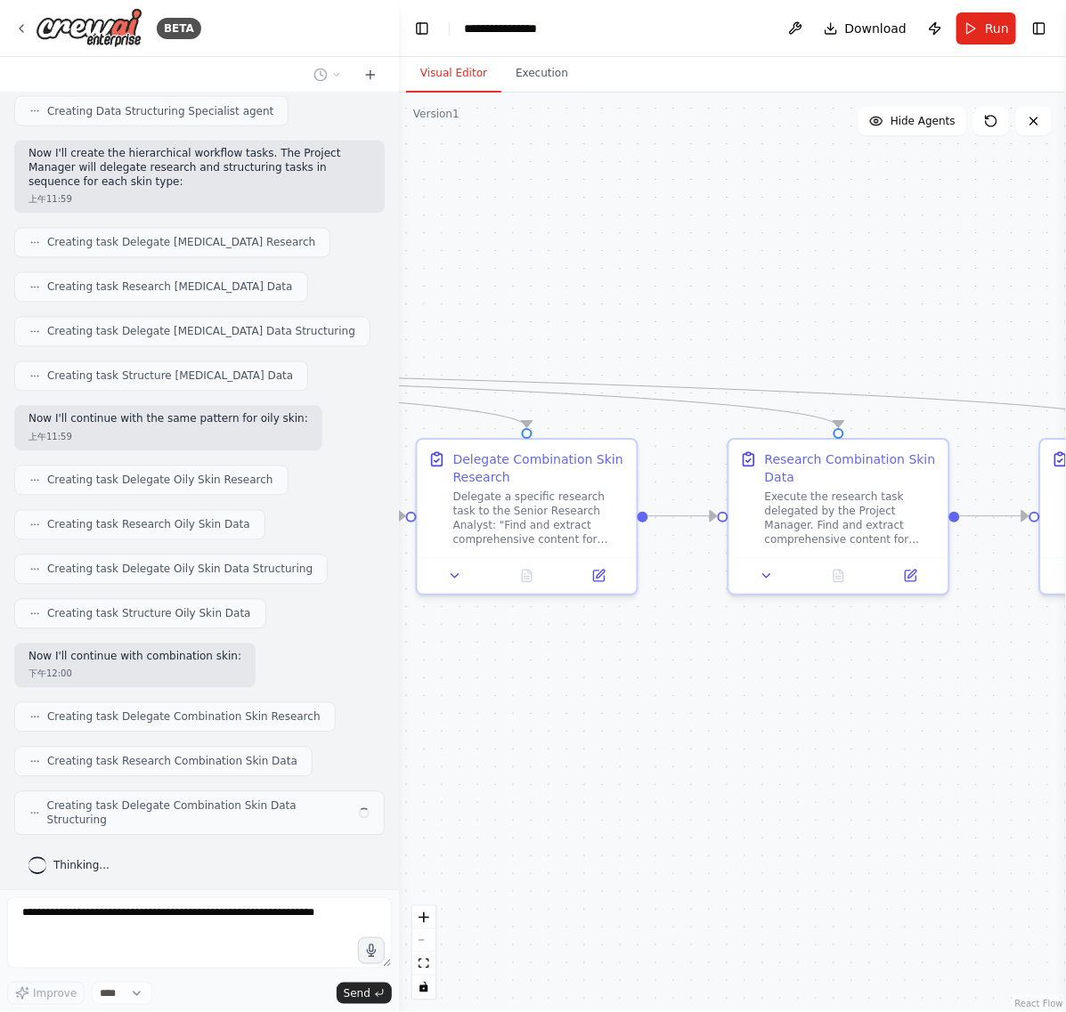
scroll to position [1013, 0]
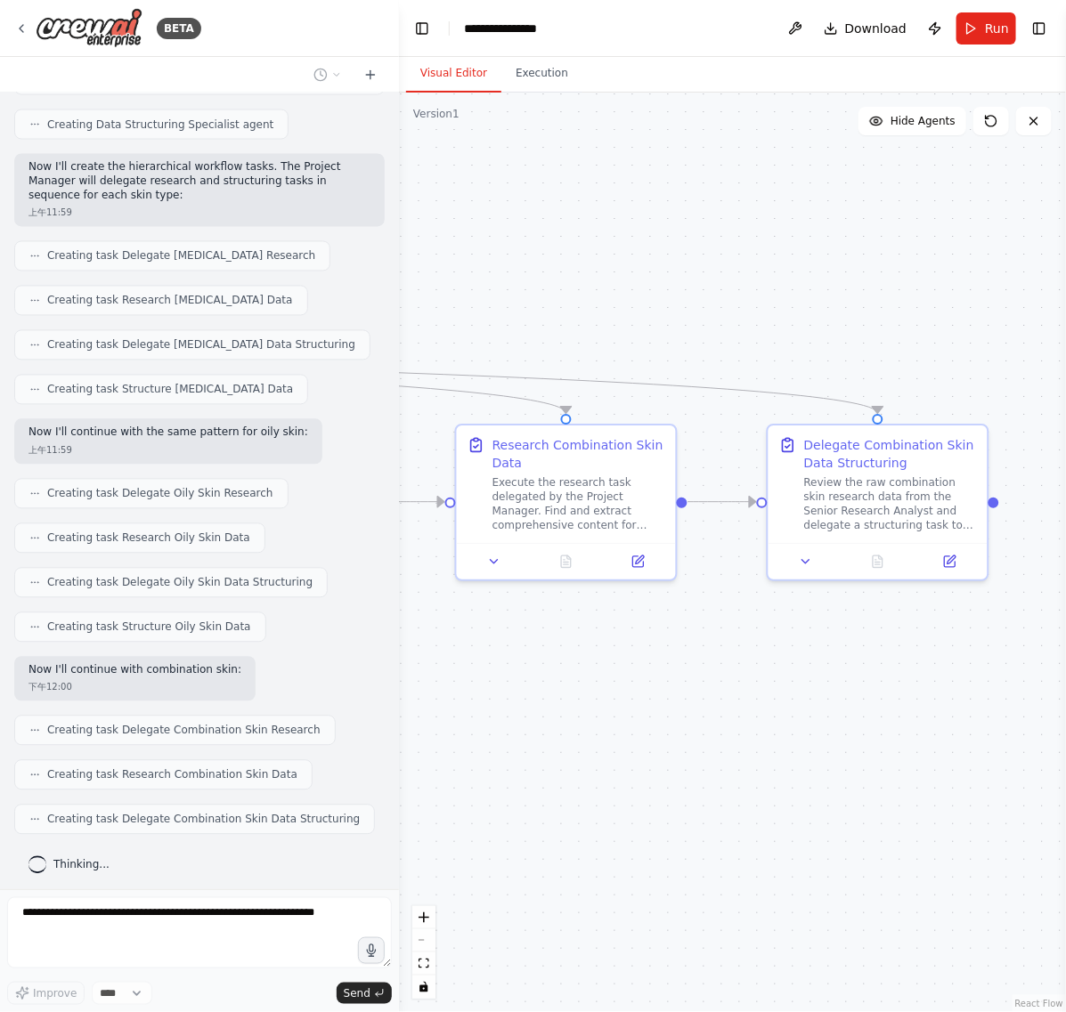
drag, startPoint x: 843, startPoint y: 688, endPoint x: 624, endPoint y: 672, distance: 219.6
click at [624, 672] on div ".deletable-edge-delete-btn { width: 20px; height: 20px; border: 0px solid #ffff…" at bounding box center [732, 553] width 667 height 920
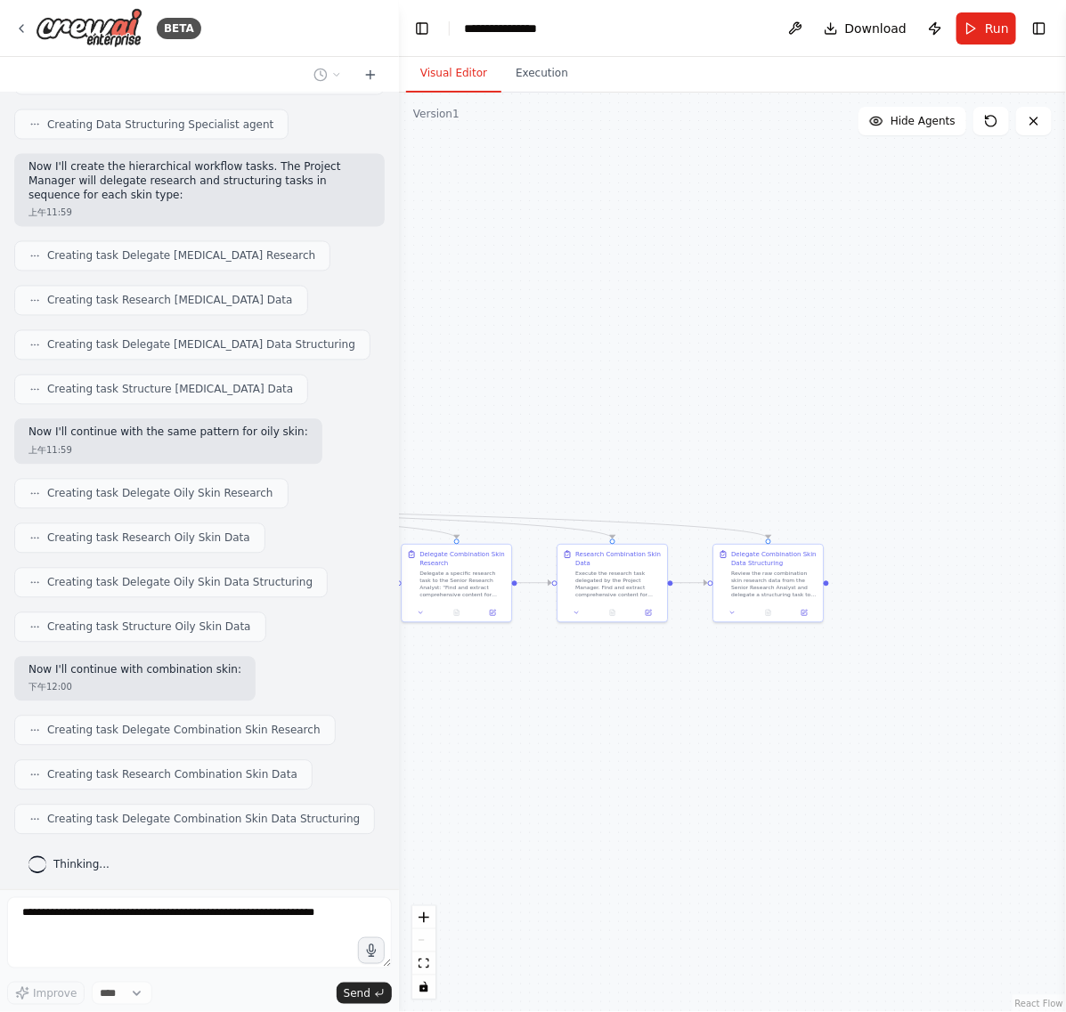
scroll to position [1058, 0]
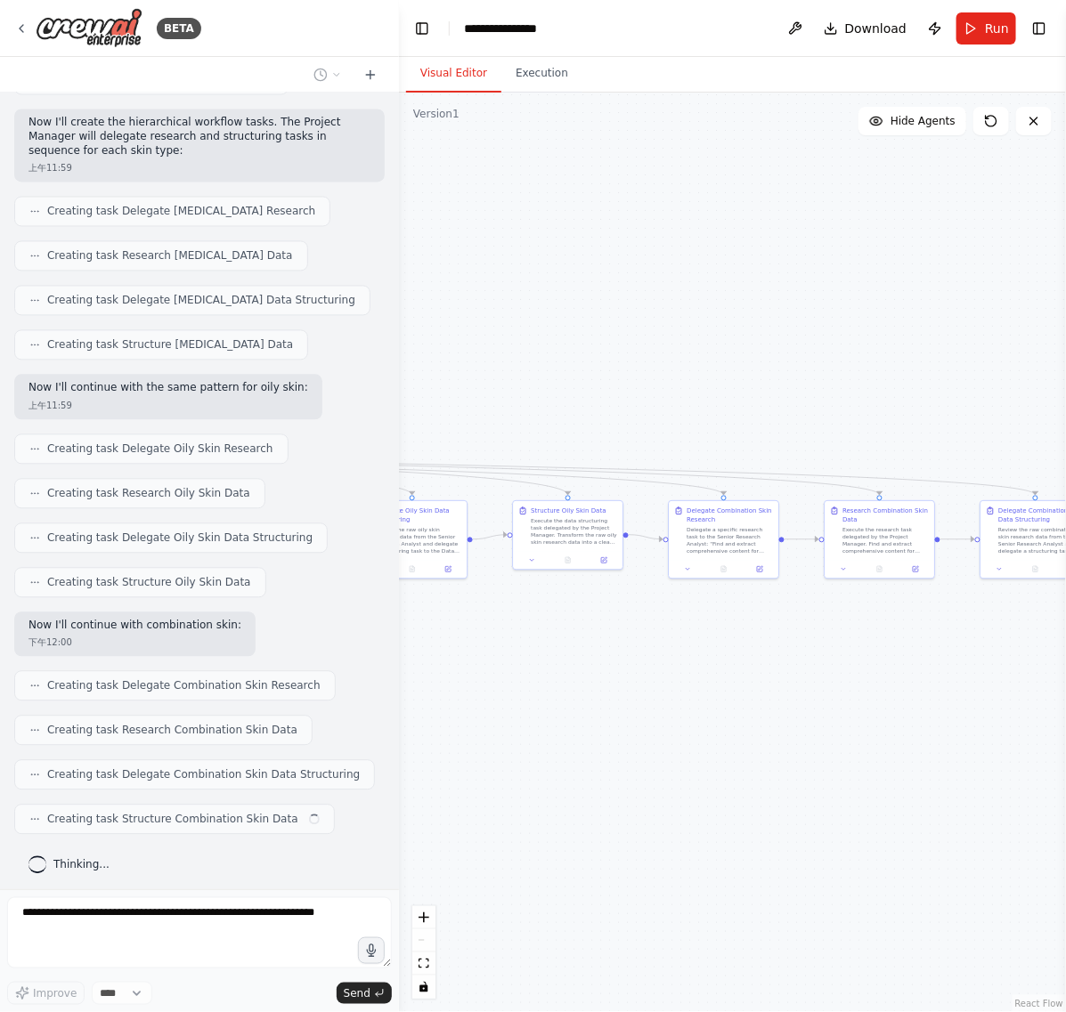
drag, startPoint x: 628, startPoint y: 717, endPoint x: 917, endPoint y: 697, distance: 290.1
click at [960, 673] on div ".deletable-edge-delete-btn { width: 20px; height: 20px; border: 0px solid #ffff…" at bounding box center [732, 553] width 667 height 920
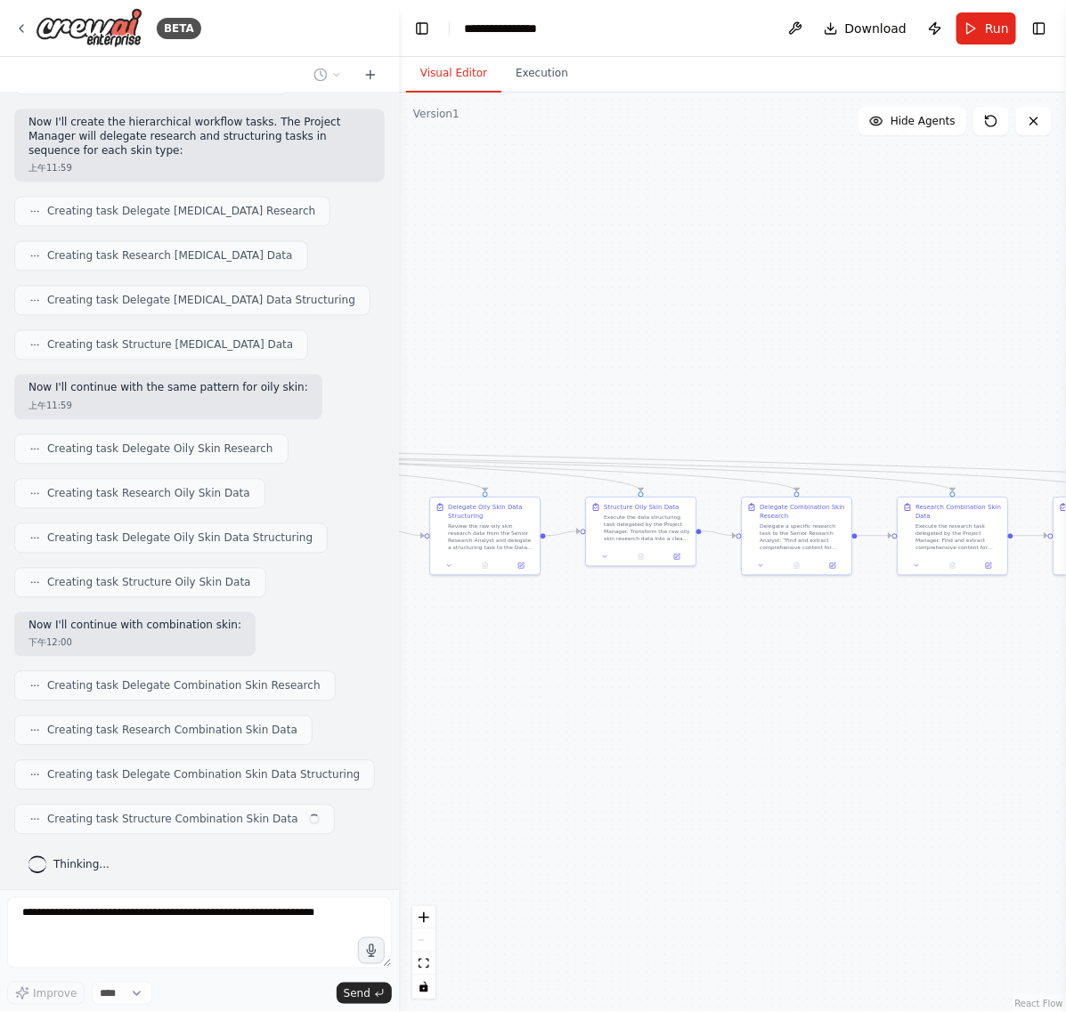
drag, startPoint x: 724, startPoint y: 736, endPoint x: 985, endPoint y: 674, distance: 268.3
click at [985, 674] on div ".deletable-edge-delete-btn { width: 20px; height: 20px; border: 0px solid #ffff…" at bounding box center [732, 553] width 667 height 920
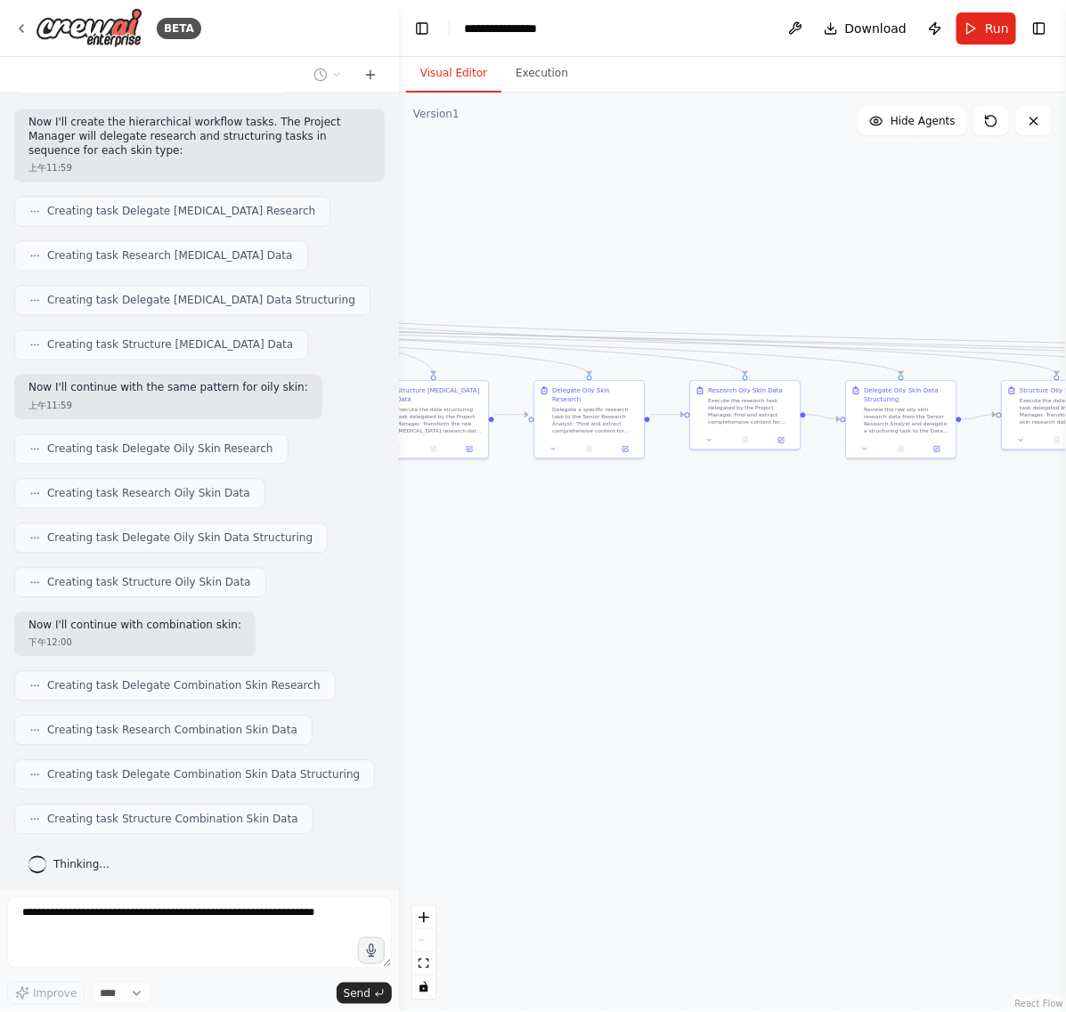
drag, startPoint x: 847, startPoint y: 673, endPoint x: 1026, endPoint y: 646, distance: 181.1
click at [1033, 638] on div ".deletable-edge-delete-btn { width: 20px; height: 20px; border: 0px solid #ffff…" at bounding box center [732, 553] width 667 height 920
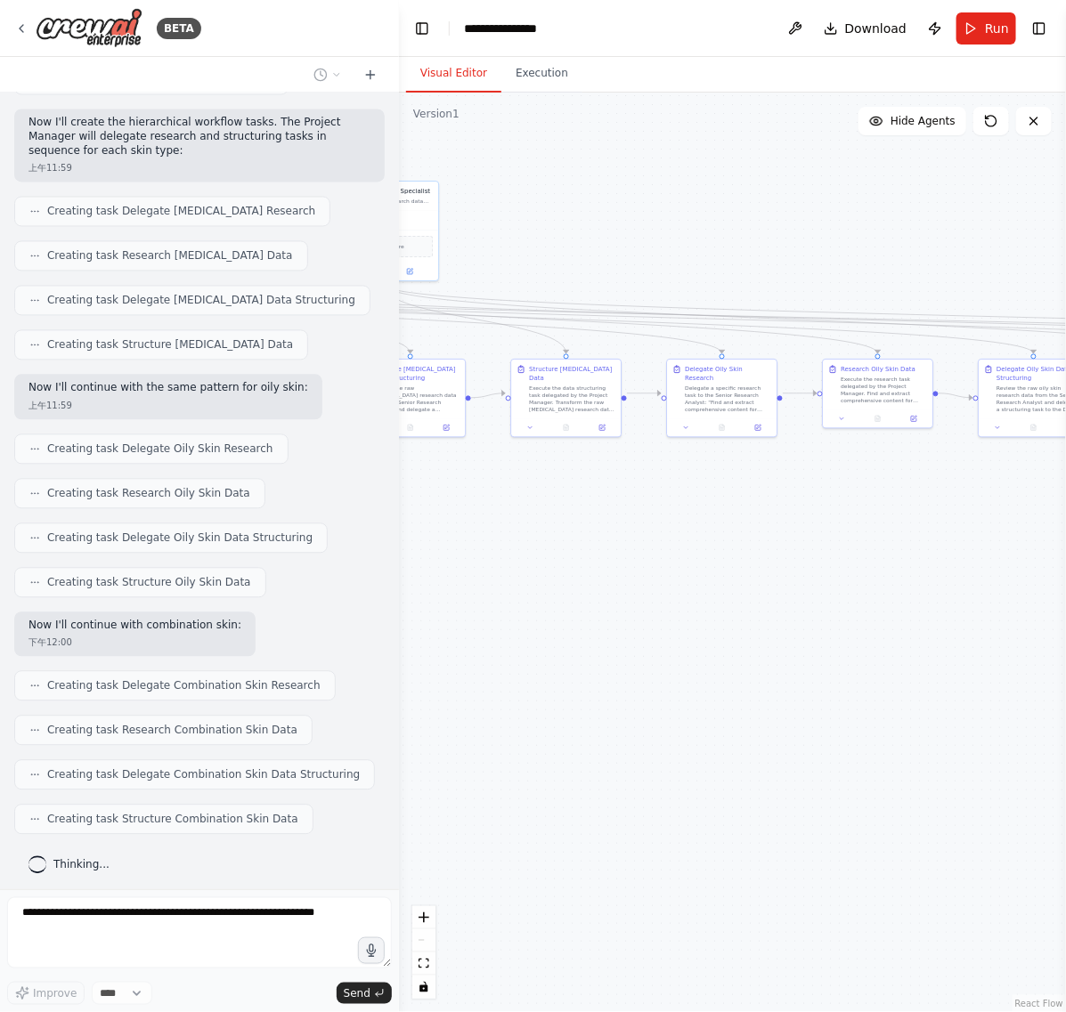
drag, startPoint x: 833, startPoint y: 691, endPoint x: 1065, endPoint y: 623, distance: 242.1
click at [1064, 623] on div "BETA The core of this automation must be a Hierarchical Process , with a Projec…" at bounding box center [533, 506] width 1066 height 1012
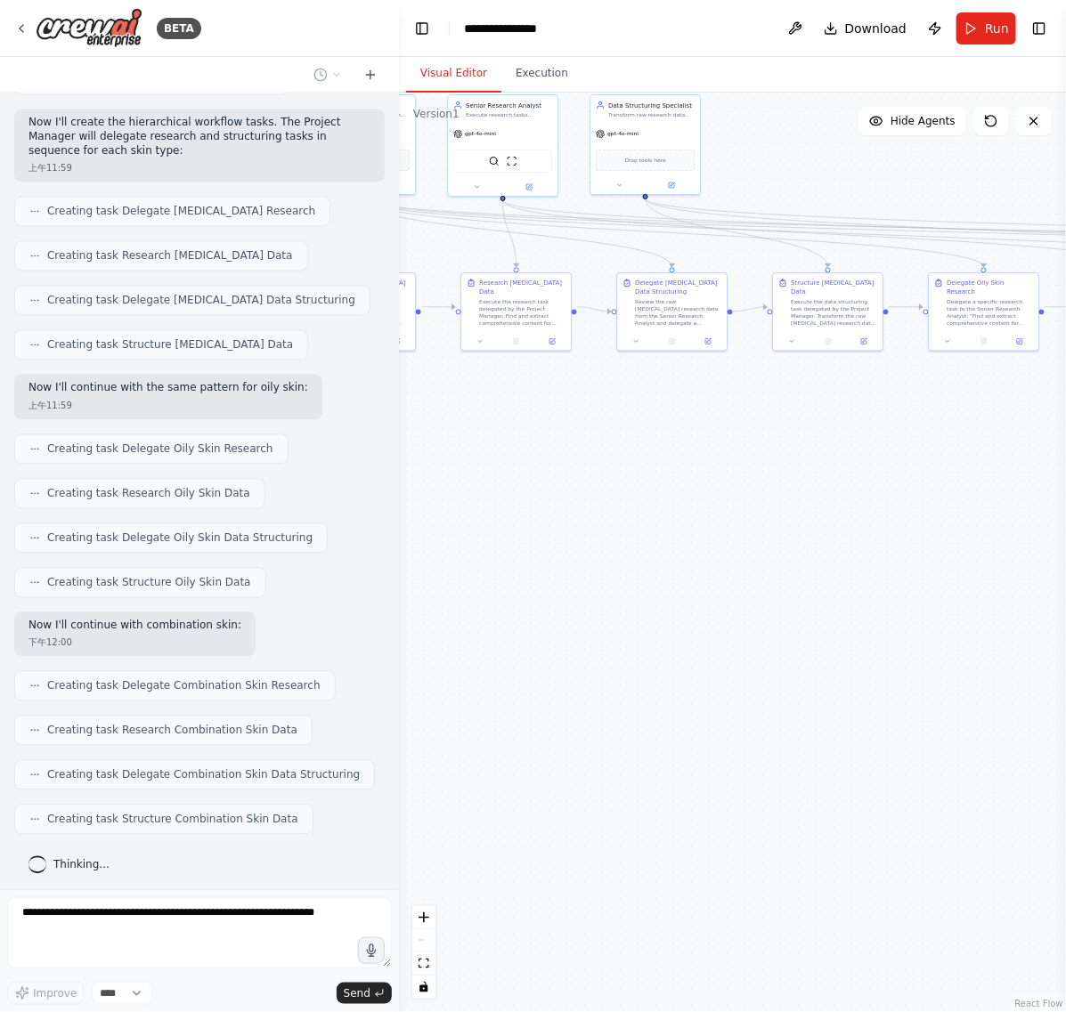
drag, startPoint x: 762, startPoint y: 660, endPoint x: 917, endPoint y: 619, distance: 160.3
click at [917, 619] on div ".deletable-edge-delete-btn { width: 20px; height: 20px; border: 0px solid #ffff…" at bounding box center [732, 553] width 667 height 920
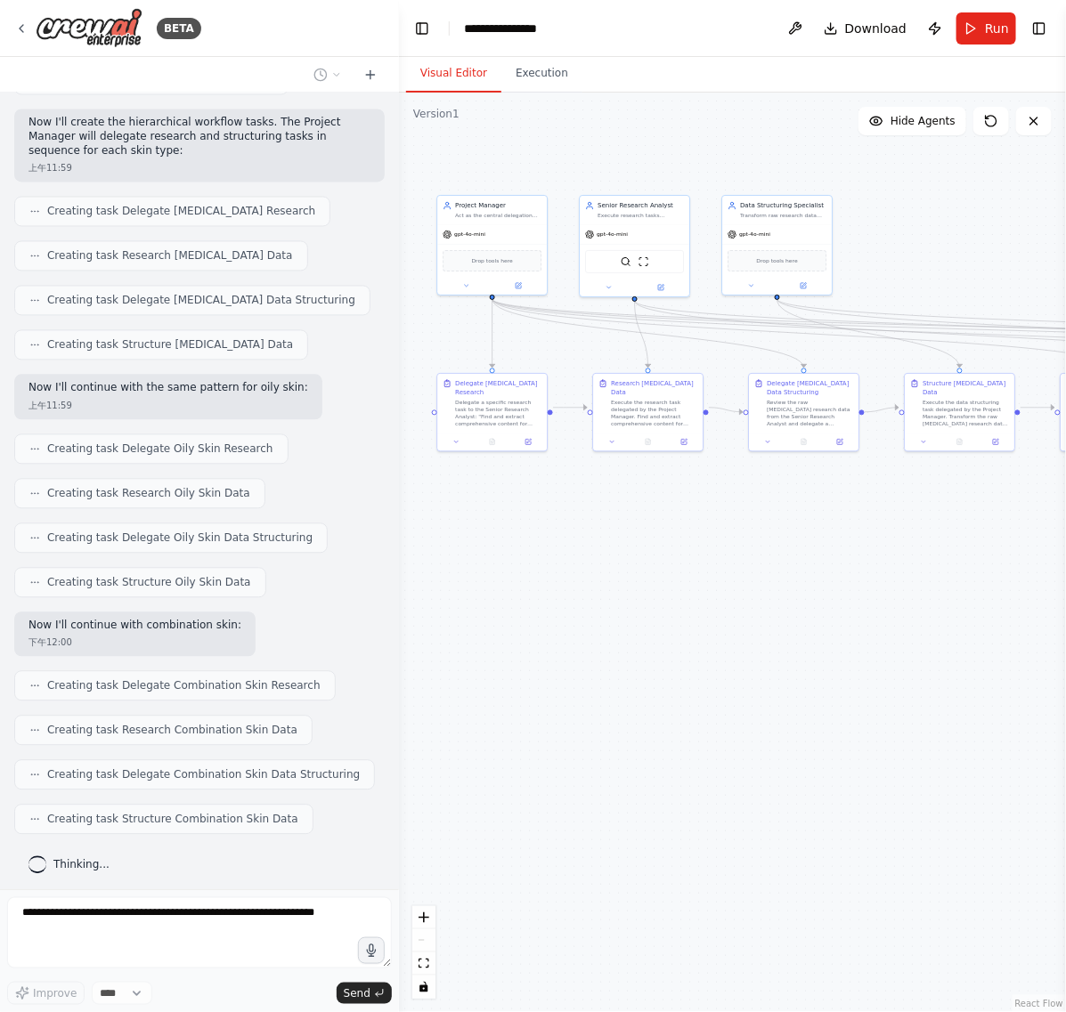
drag, startPoint x: 866, startPoint y: 495, endPoint x: 442, endPoint y: 628, distance: 444.2
click at [427, 632] on div ".deletable-edge-delete-btn { width: 20px; height: 20px; border: 0px solid #ffff…" at bounding box center [732, 553] width 667 height 920
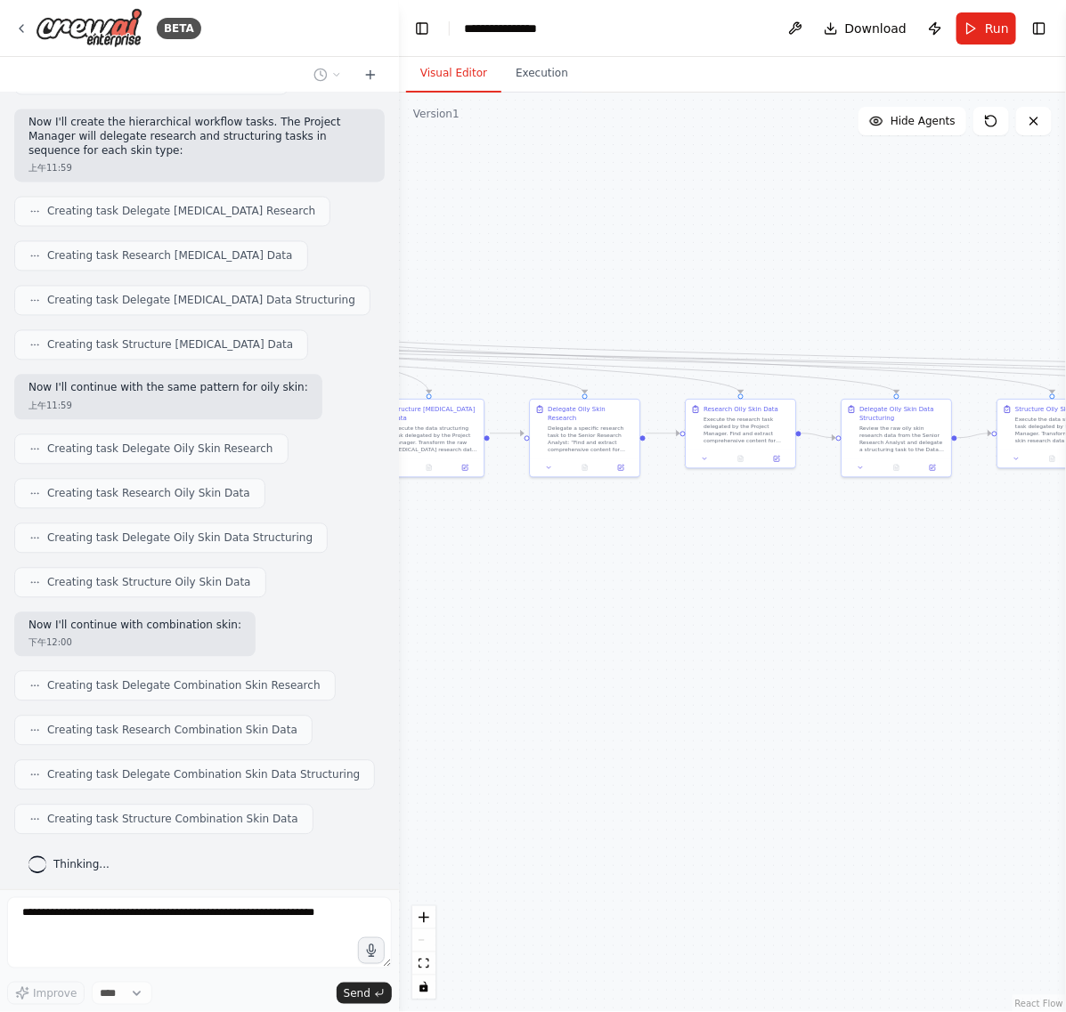
drag, startPoint x: 837, startPoint y: 624, endPoint x: 865, endPoint y: 625, distance: 27.6
click at [665, 630] on div ".deletable-edge-delete-btn { width: 20px; height: 20px; border: 0px solid #ffff…" at bounding box center [732, 553] width 667 height 920
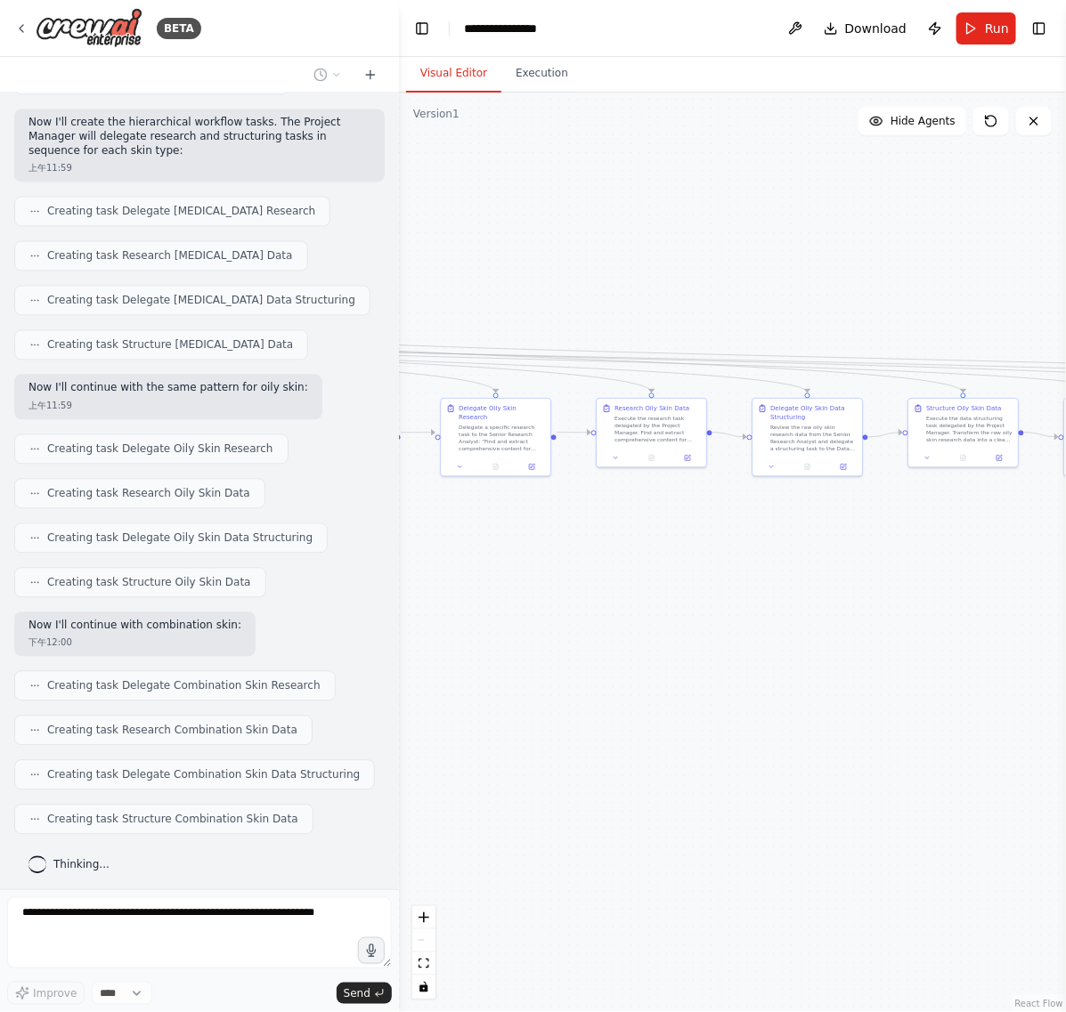
drag, startPoint x: 719, startPoint y: 625, endPoint x: 675, endPoint y: 617, distance: 44.4
click at [666, 621] on div ".deletable-edge-delete-btn { width: 20px; height: 20px; border: 0px solid #ffff…" at bounding box center [732, 553] width 667 height 920
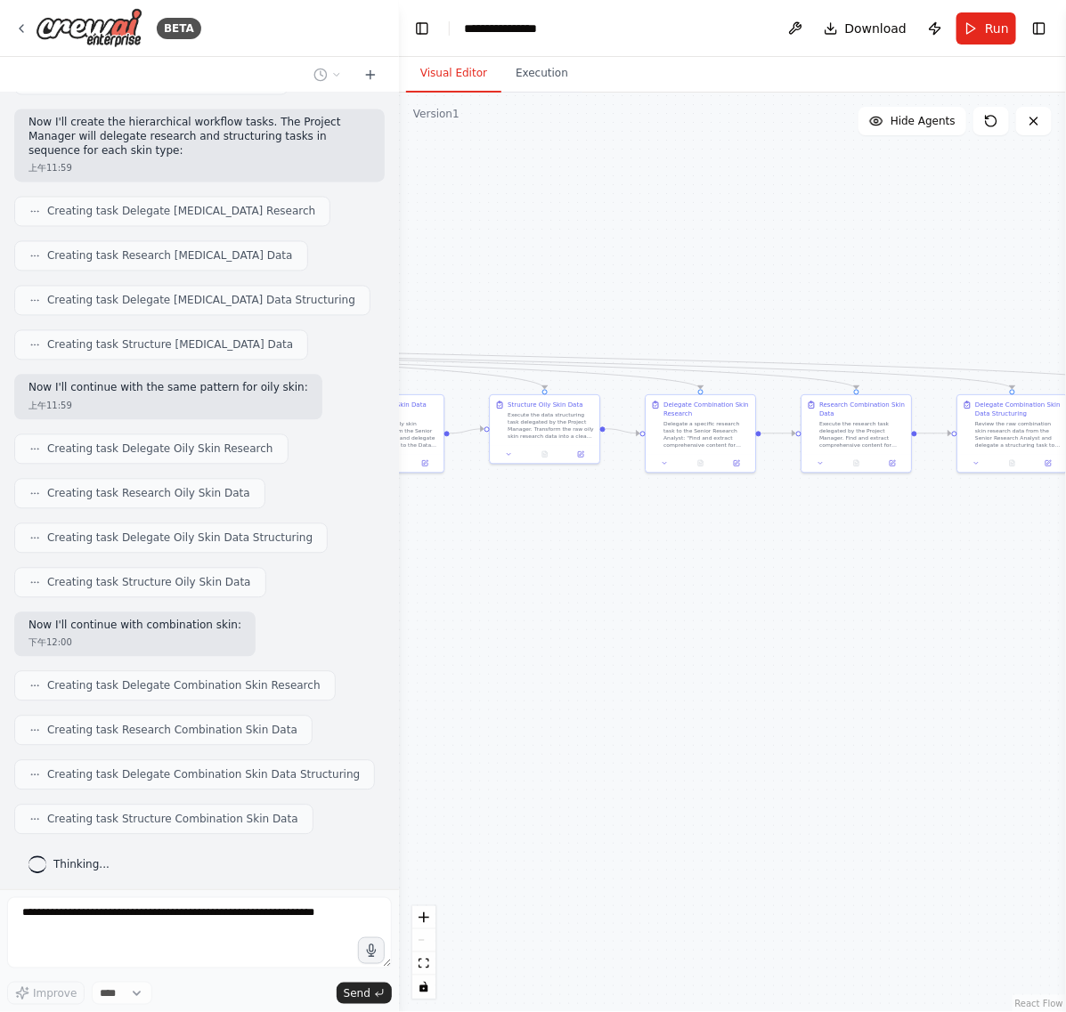
drag, startPoint x: 705, startPoint y: 614, endPoint x: 728, endPoint y: 603, distance: 25.9
click at [628, 613] on div ".deletable-edge-delete-btn { width: 20px; height: 20px; border: 0px solid #ffff…" at bounding box center [732, 553] width 667 height 920
drag, startPoint x: 817, startPoint y: 613, endPoint x: 647, endPoint y: 601, distance: 170.5
click at [619, 606] on div ".deletable-edge-delete-btn { width: 20px; height: 20px; border: 0px solid #ffff…" at bounding box center [732, 553] width 667 height 920
drag, startPoint x: 831, startPoint y: 603, endPoint x: 705, endPoint y: 598, distance: 125.7
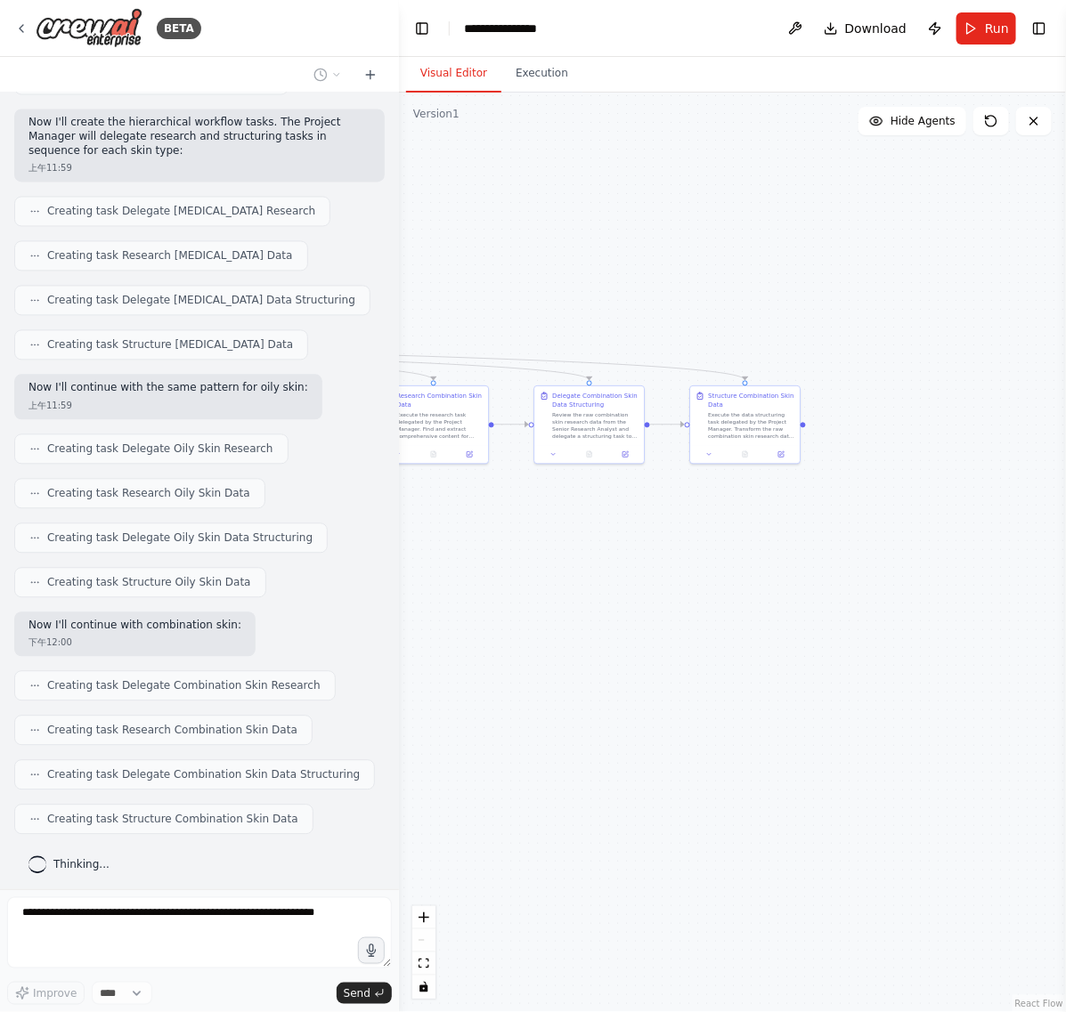
click at [682, 599] on div ".deletable-edge-delete-btn { width: 20px; height: 20px; border: 0px solid #ffff…" at bounding box center [732, 553] width 667 height 920
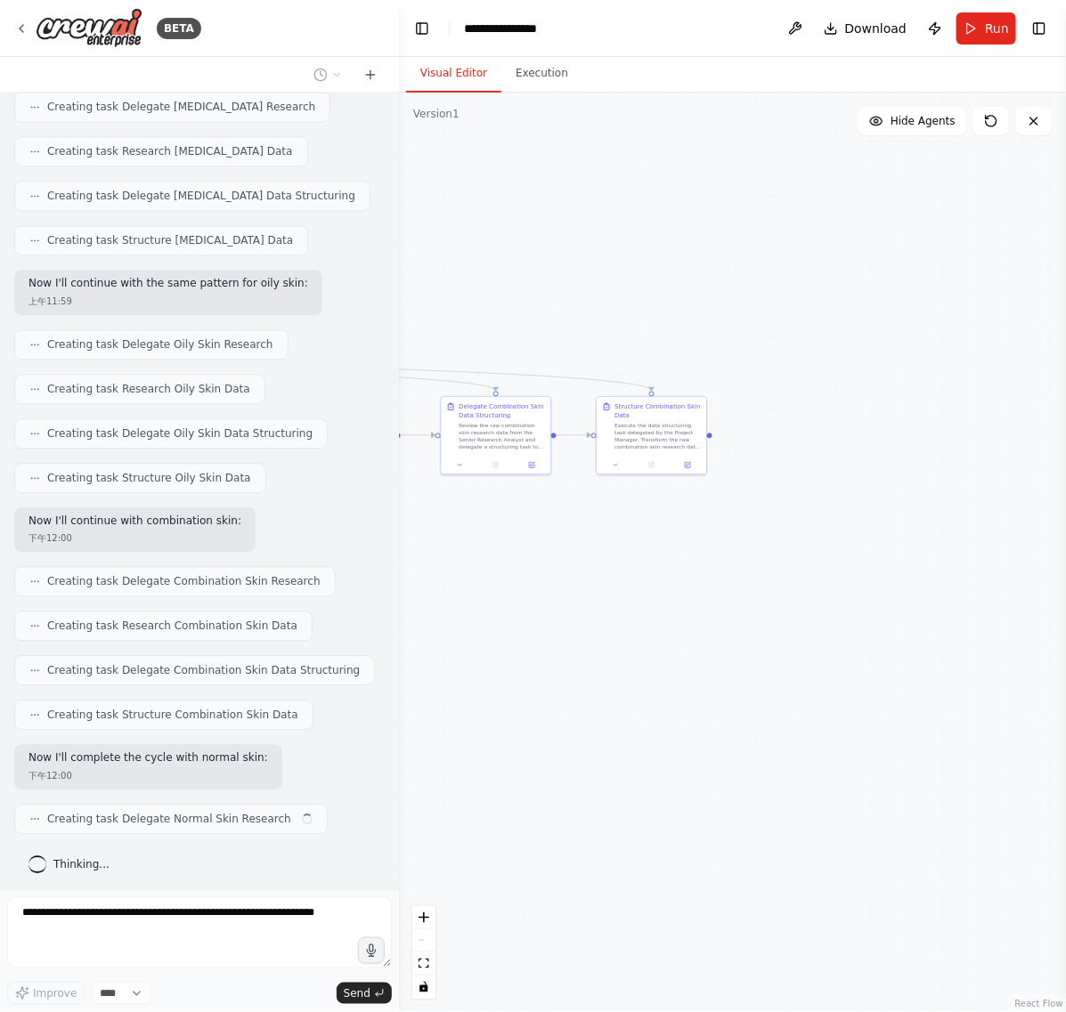
drag, startPoint x: 817, startPoint y: 610, endPoint x: 695, endPoint y: 595, distance: 122.9
click at [679, 617] on div ".deletable-edge-delete-btn { width: 20px; height: 20px; border: 0px solid #ffff…" at bounding box center [732, 553] width 667 height 920
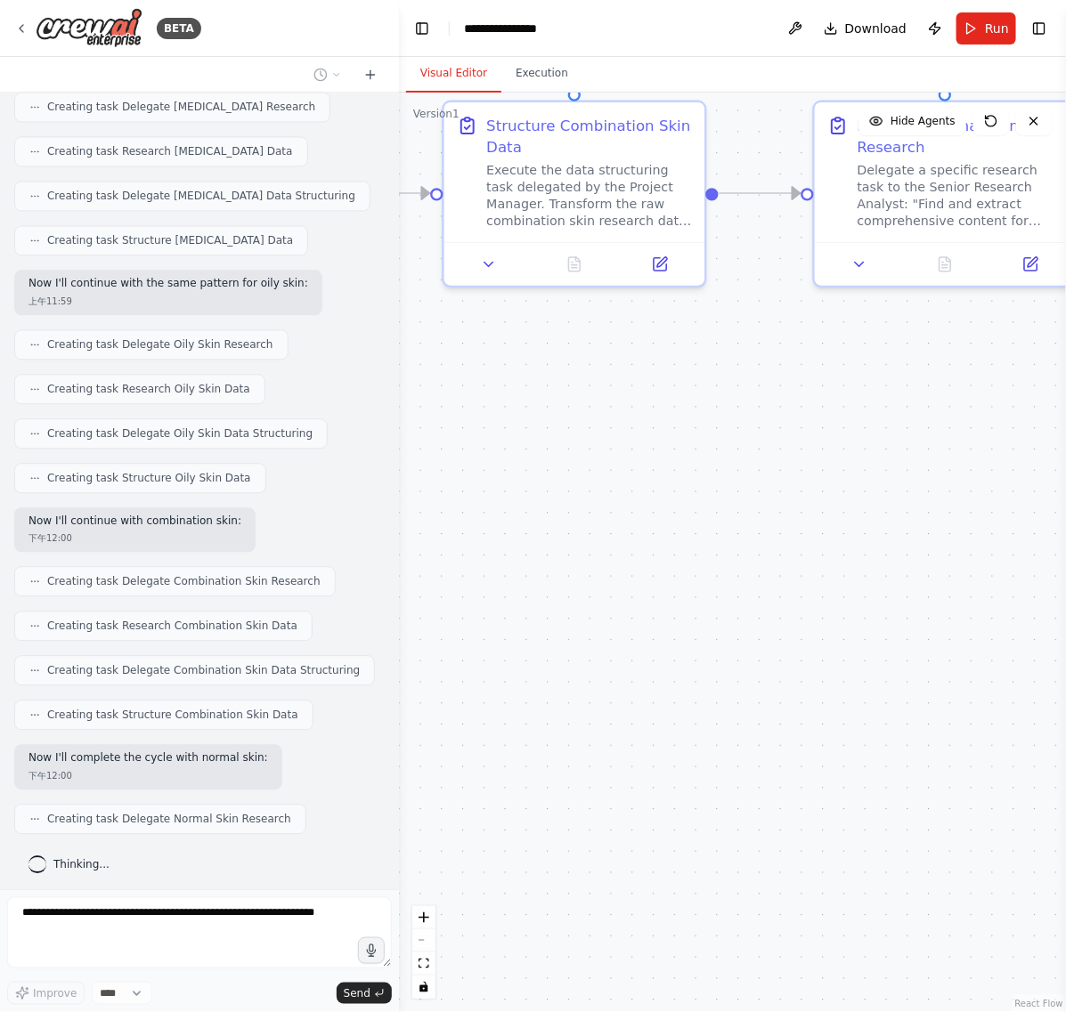
drag
click at [661, 622] on div ".deletable-edge-delete-btn { width: 20px; height: 20px; border: 0px solid #ffff…" at bounding box center [732, 553] width 667 height 920
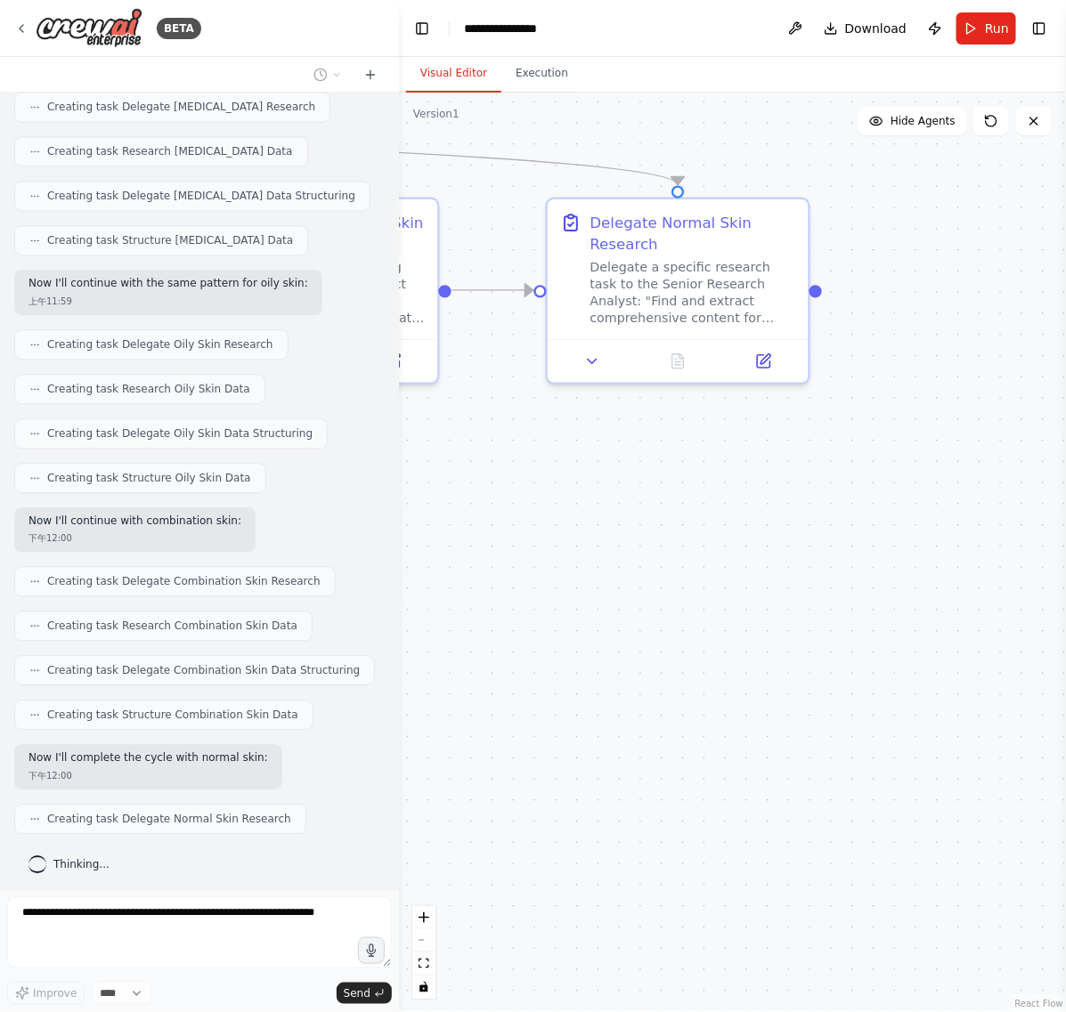
click at [572, 598] on div ".deletable-edge-delete-btn { width: 20px; height: 20px; border: 0px solid #ffff…" at bounding box center [732, 553] width 667 height 920
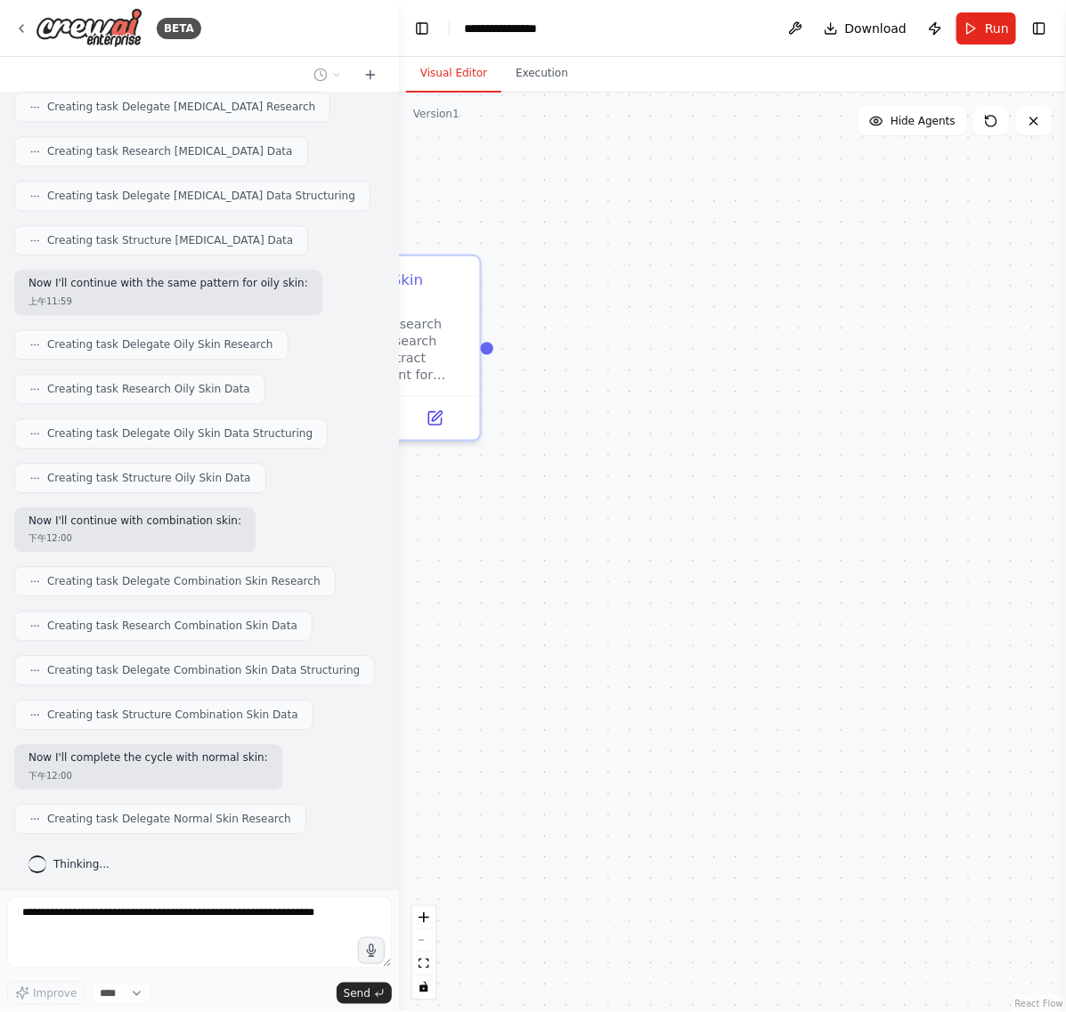
click at [673, 553] on div ".deletable-edge-delete-btn { width: 20px; height: 20px; border: 0px solid #ffff…" at bounding box center [732, 553] width 667 height 920
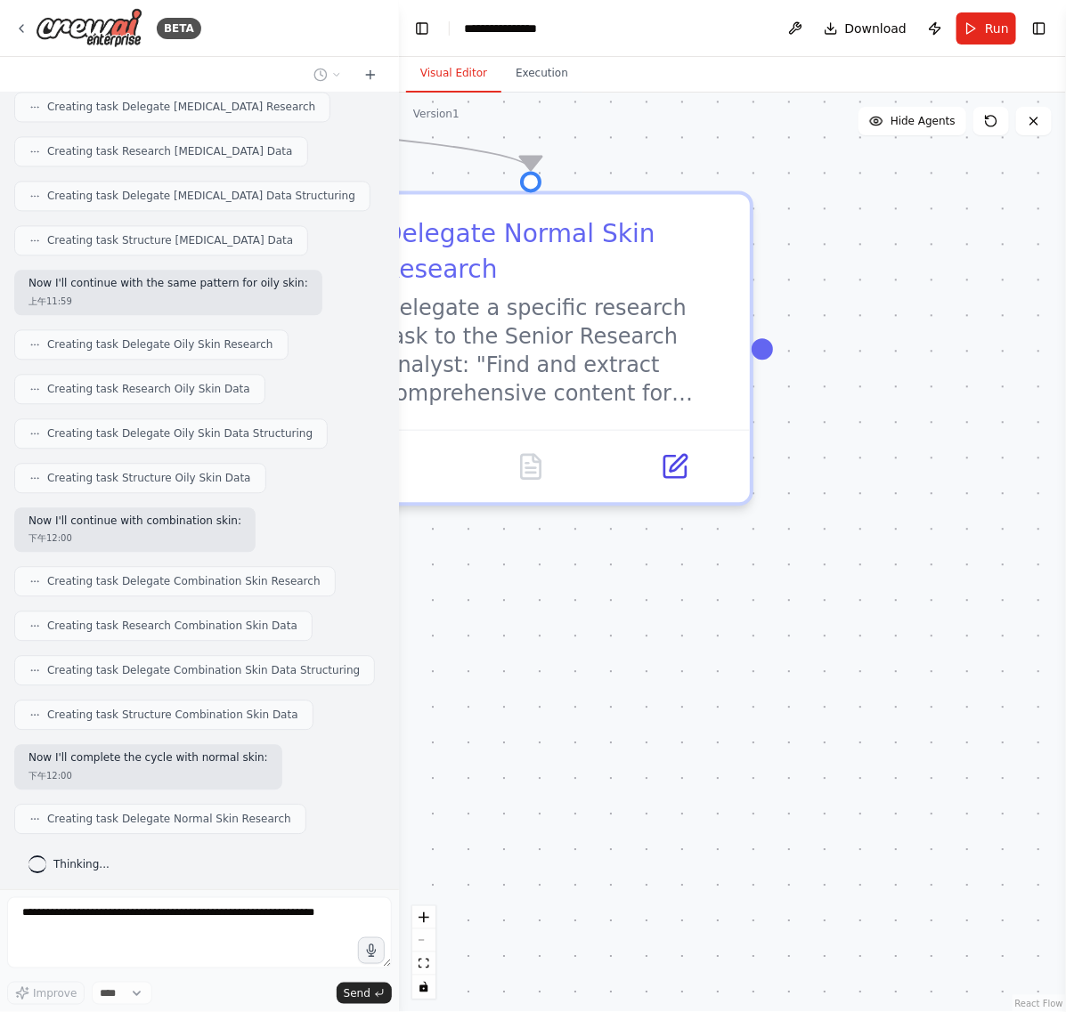
click at [923, 687] on div ".deletable-edge-delete-btn { width: 20px; height: 20px; border: 0px solid #ffff…" at bounding box center [732, 553] width 667 height 920
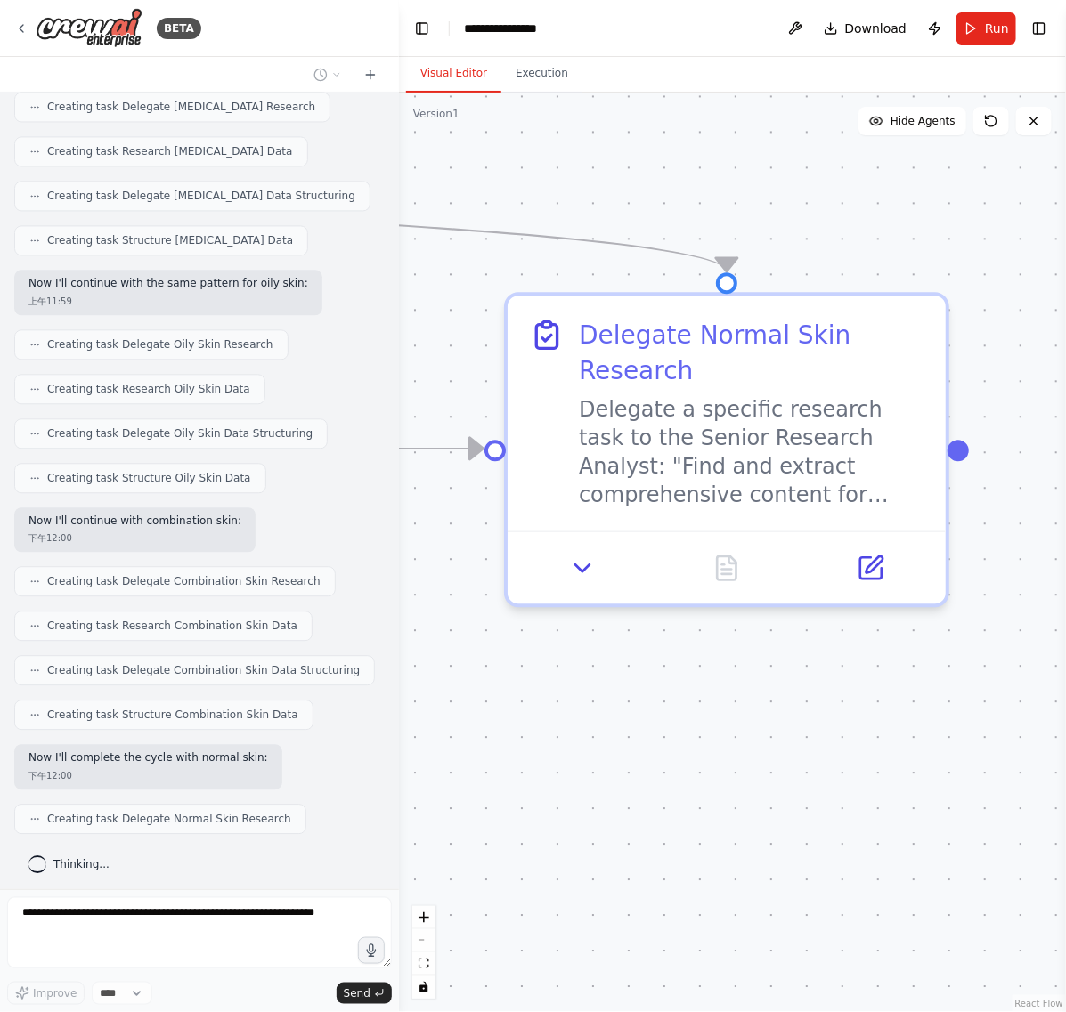
click at [807, 693] on div ".deletable-edge-delete-btn { width: 20px; height: 20px; border: 0px solid #ffff…" at bounding box center [732, 553] width 667 height 920
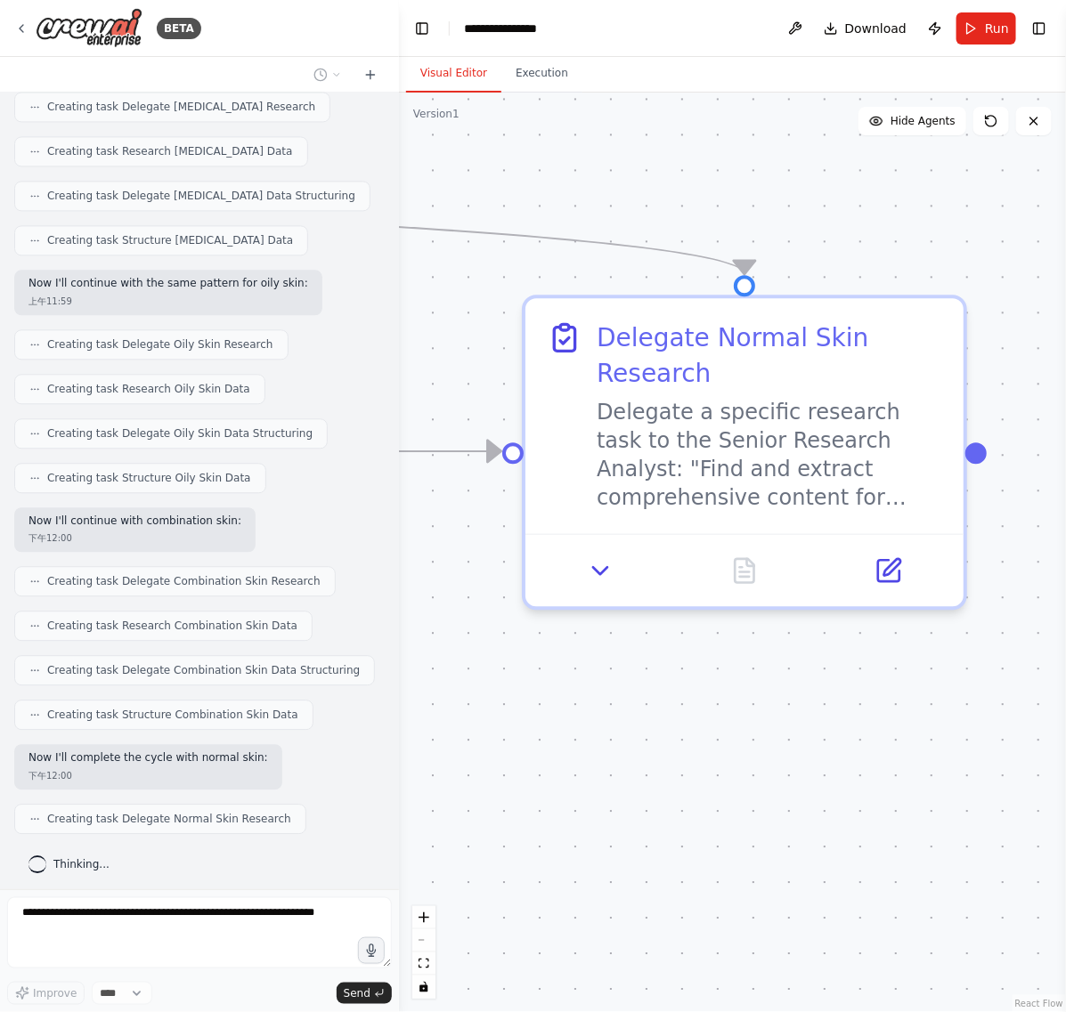
scroll to position [1208, 0]
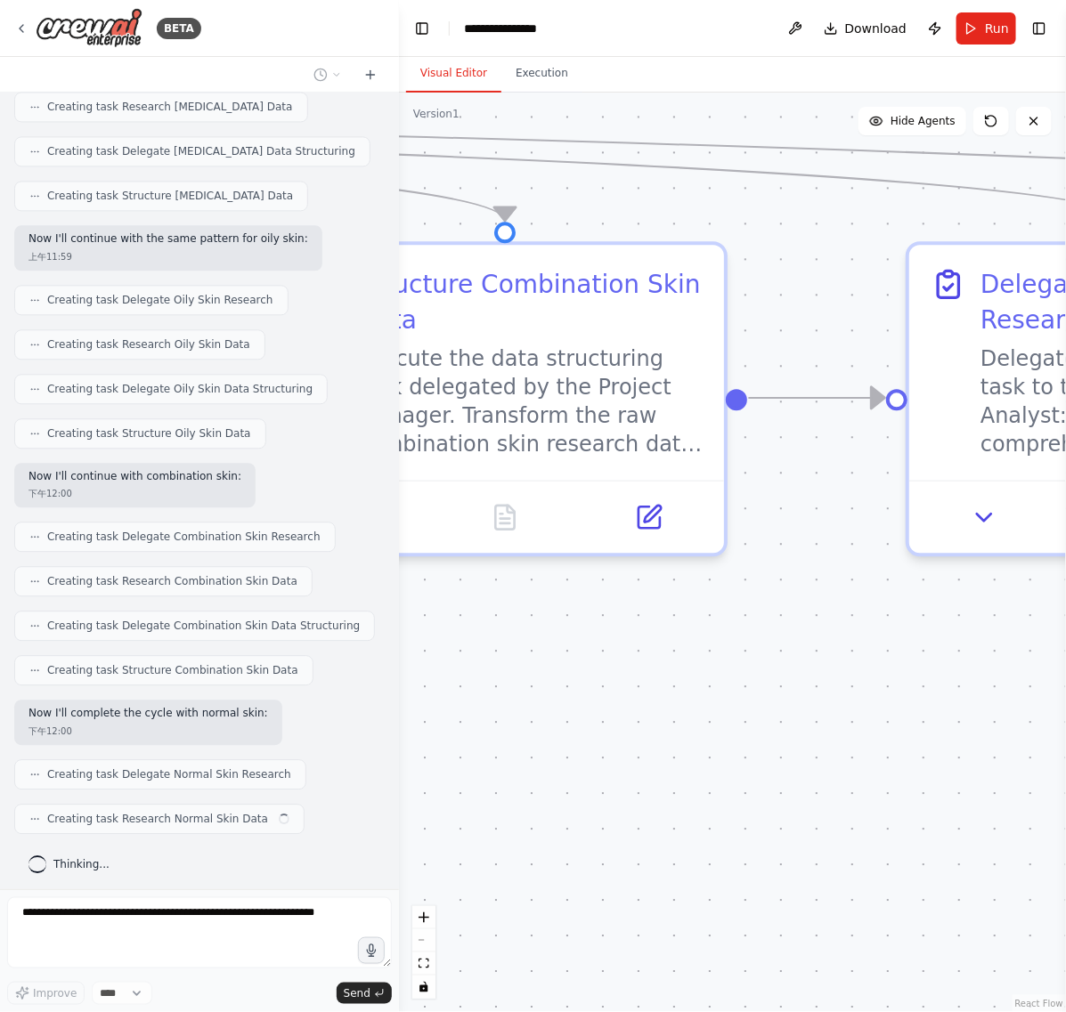
click at [948, 628] on div ".deletable-edge-delete-btn { width: 20px; height: 20px; border: 0px solid #ffff…" at bounding box center [732, 553] width 667 height 920
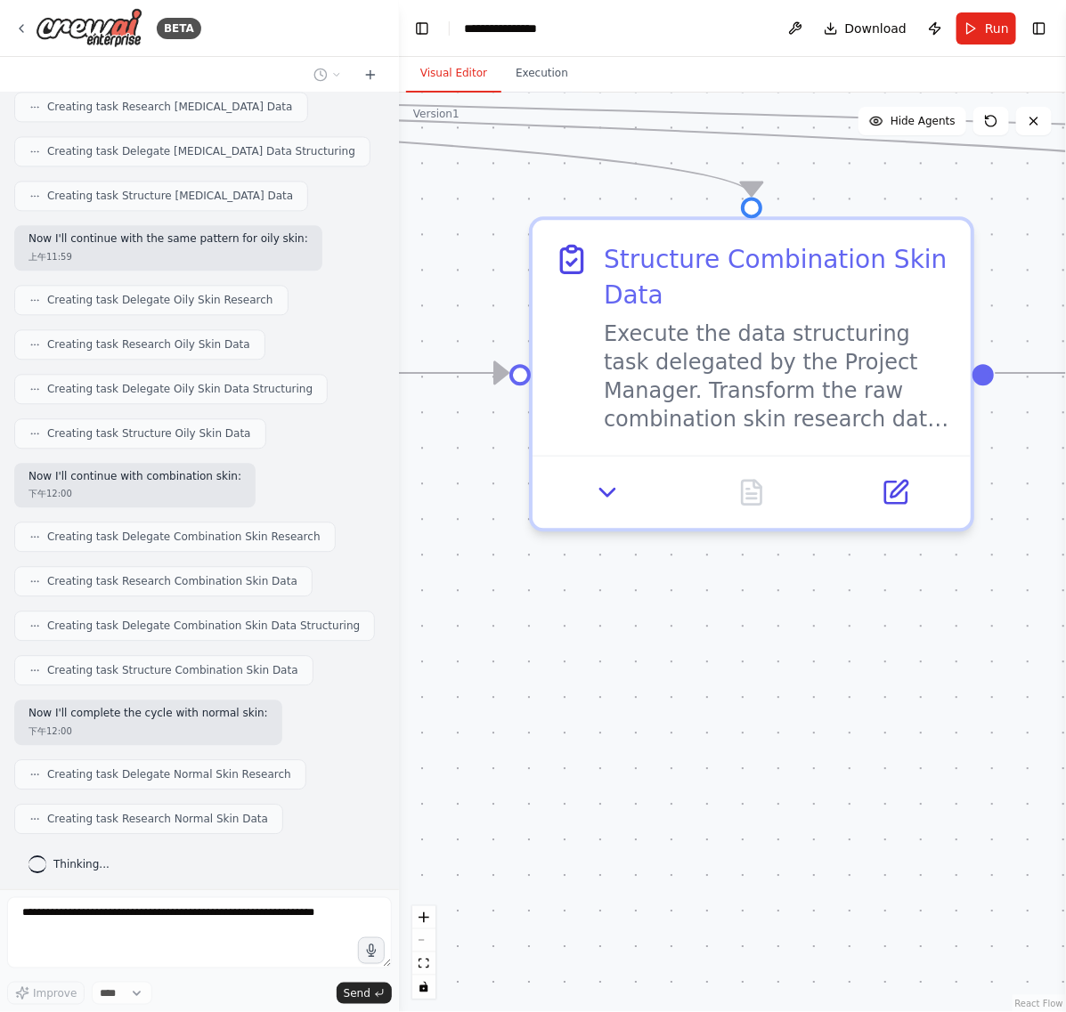
click at [325, 639] on div "BETA The core of this automation must be a Hierarchical Process , with a Projec…" at bounding box center [533, 506] width 1066 height 1012
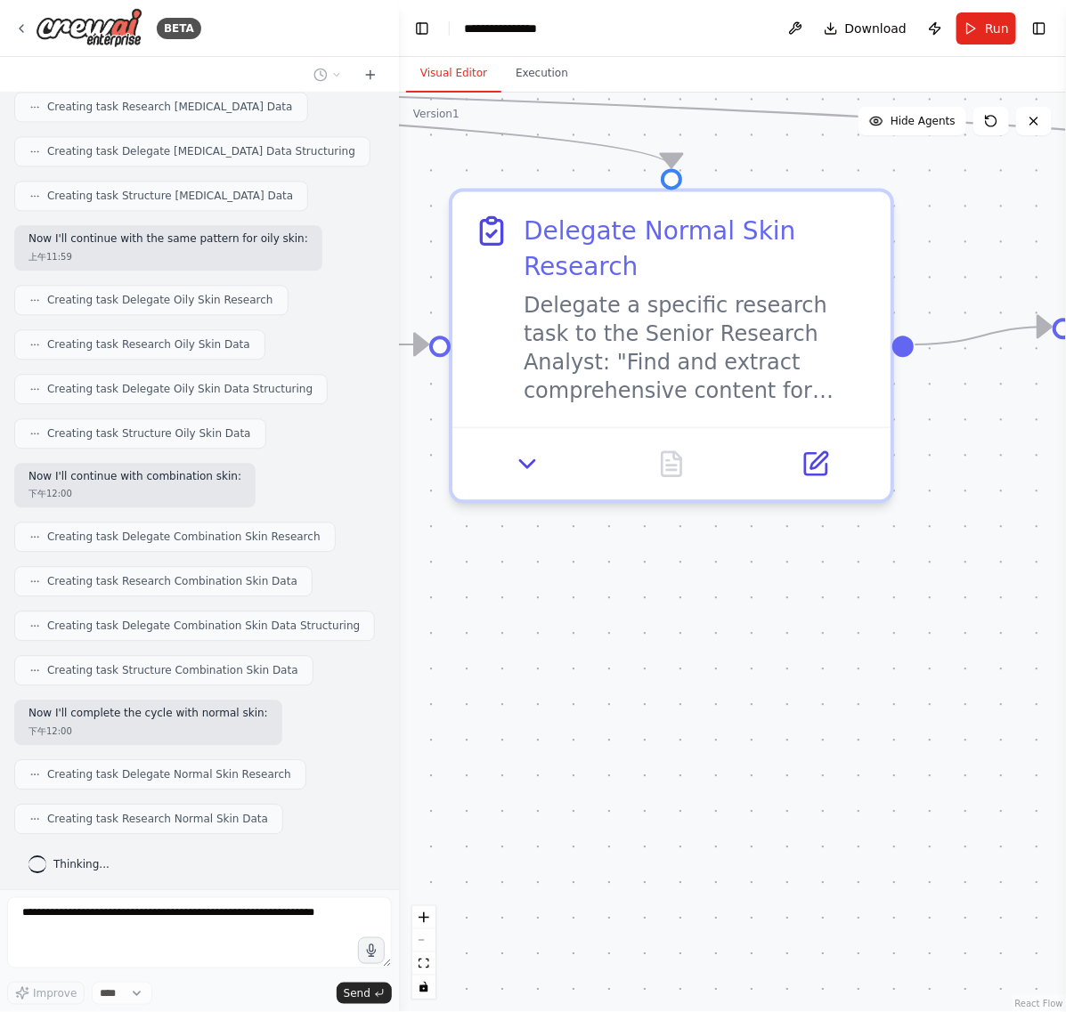
click at [624, 672] on div ".deletable-edge-delete-btn { width: 20px; height: 20px; border: 0px solid #ffff…" at bounding box center [732, 553] width 667 height 920
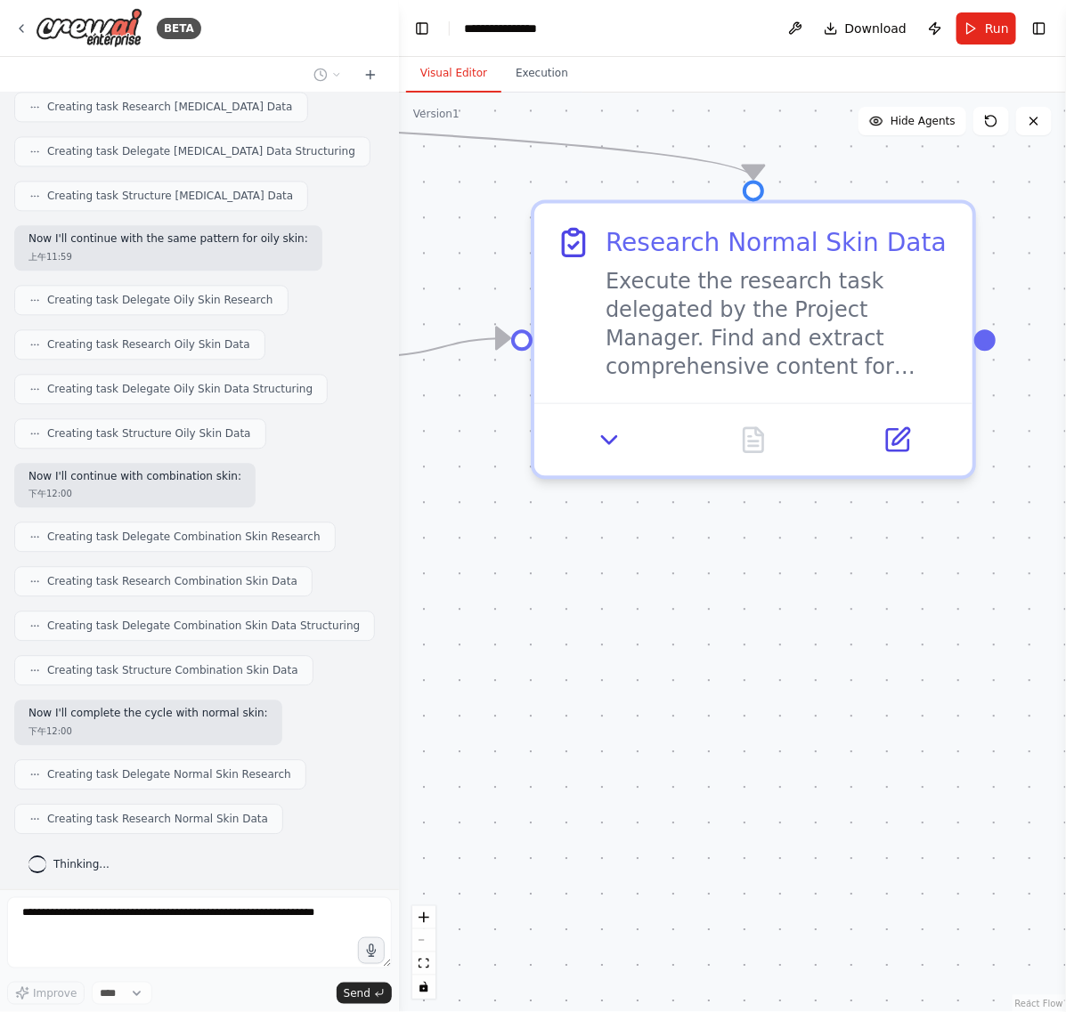
click at [577, 638] on div ".deletable-edge-delete-btn { width: 20px; height: 20px; border: 0px solid #ffff…" at bounding box center [732, 553] width 667 height 920
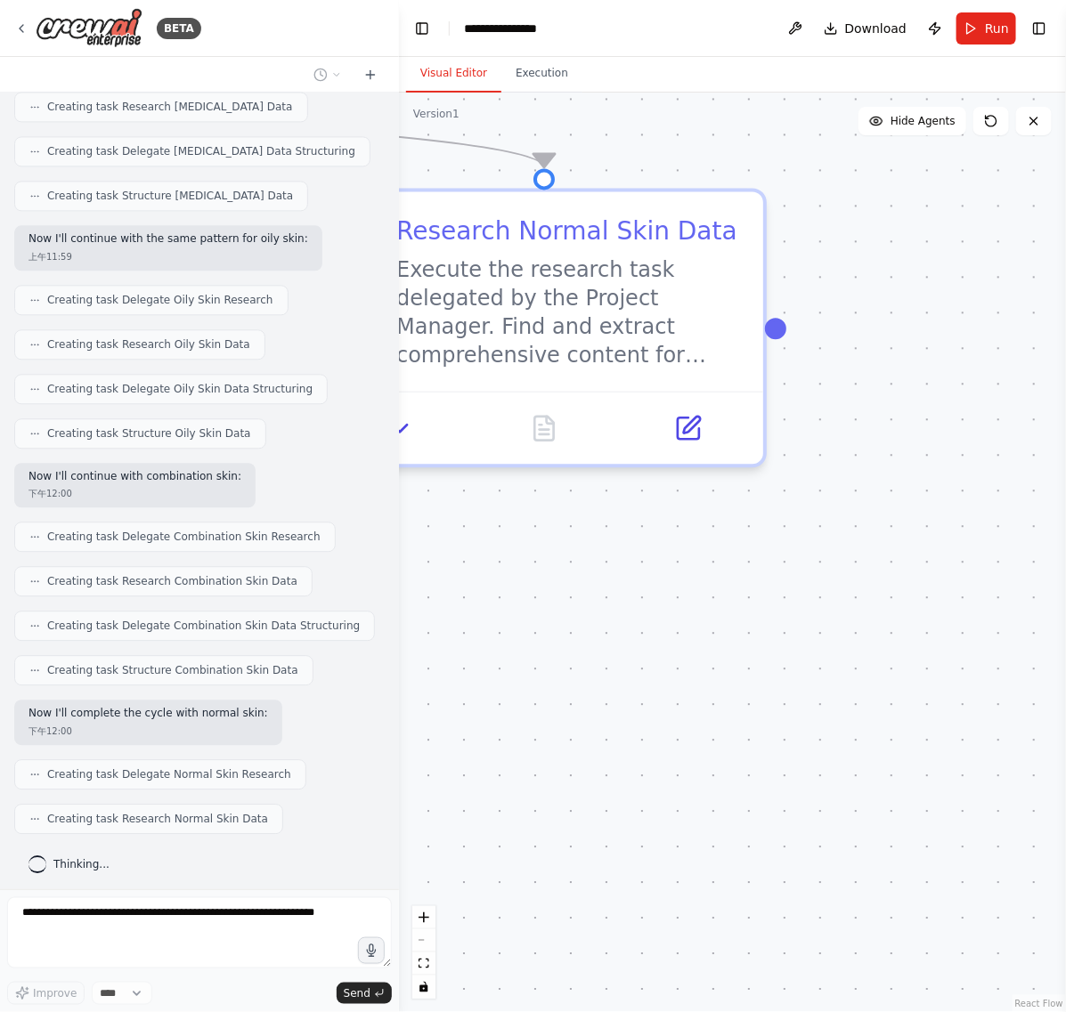
click at [656, 632] on div ".deletable-edge-delete-btn { width: 20px; height: 20px; border: 0px solid #ffff…" at bounding box center [732, 553] width 667 height 920
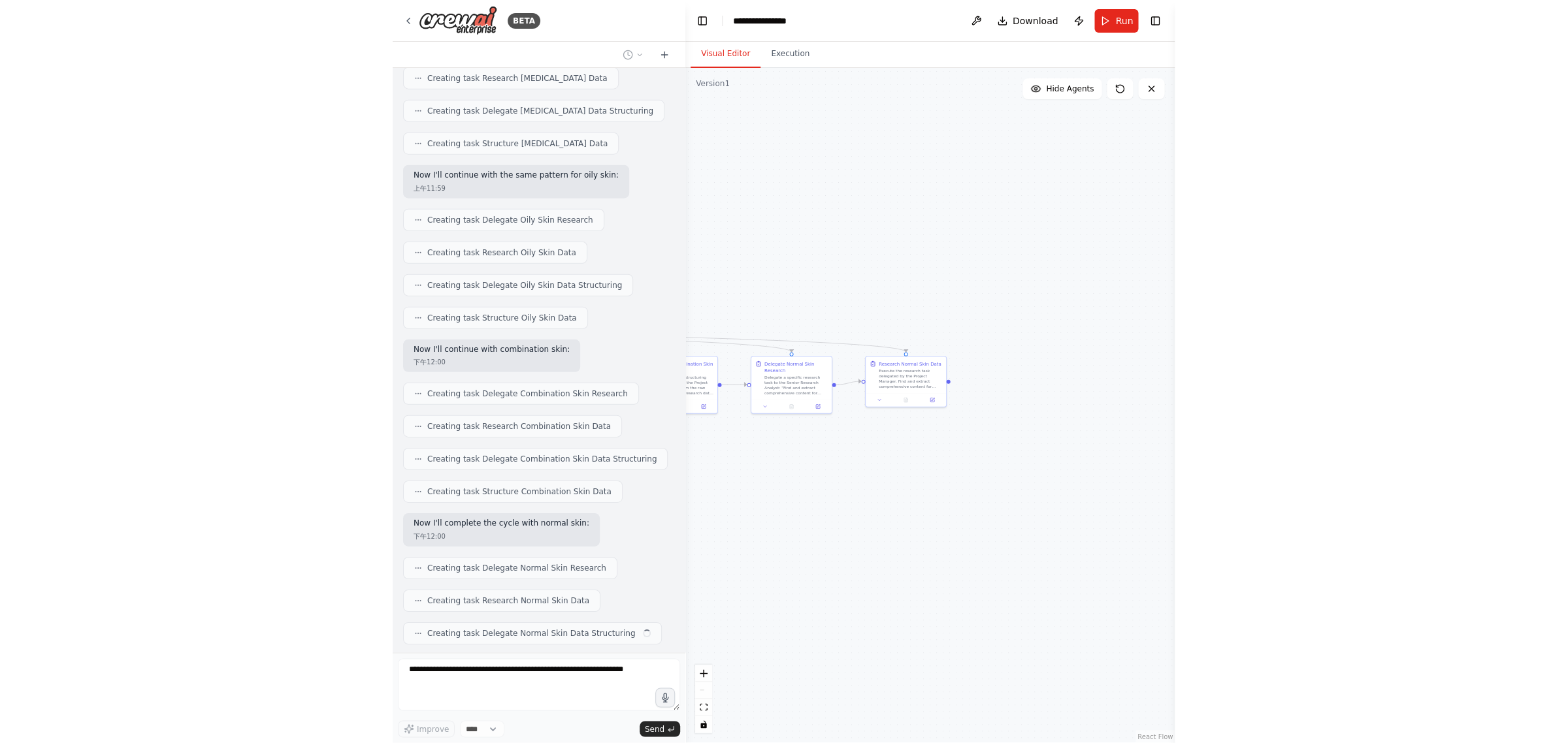
scroll to position [918, 0]
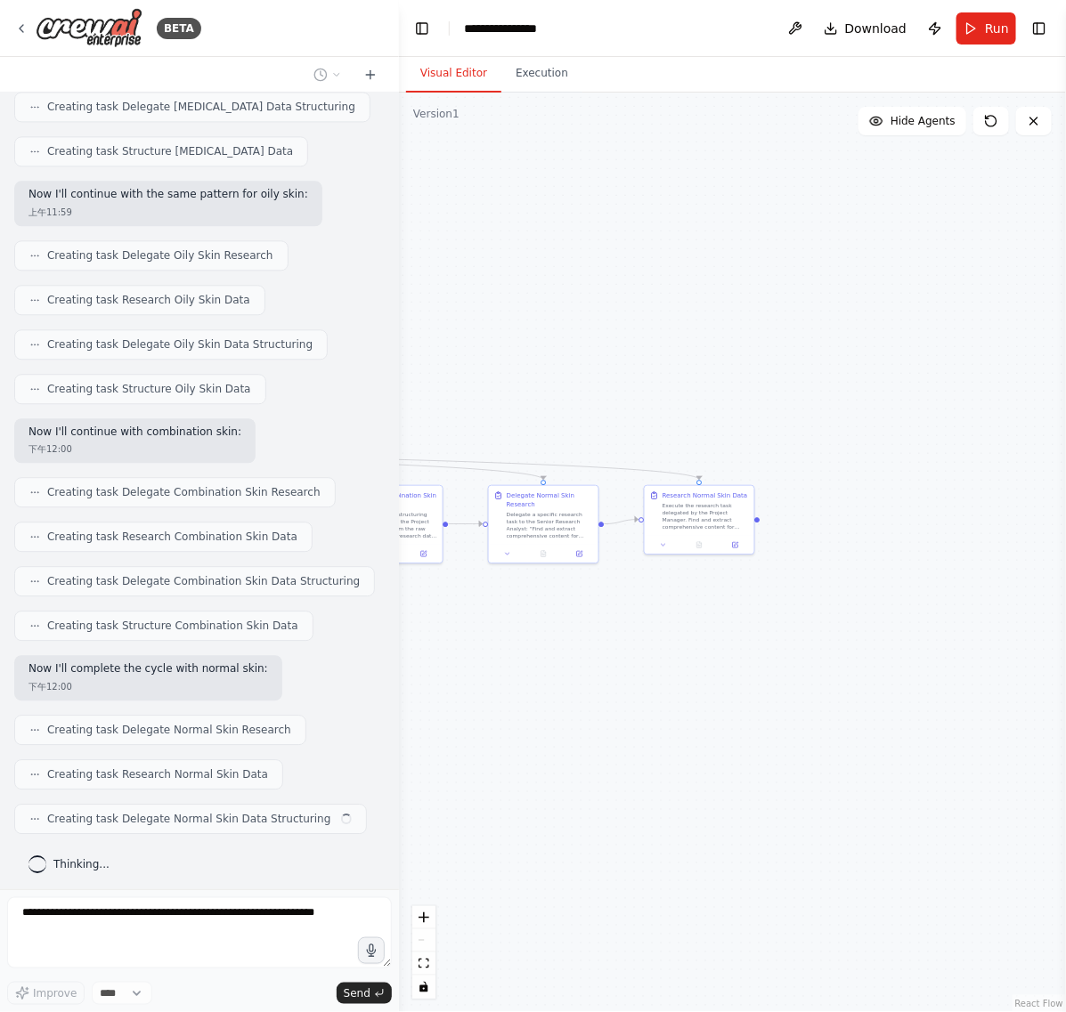
click at [1012, 598] on div ".deletable-edge-delete-btn { width: 20px; height: 20px; border: 0px solid #ffff…" at bounding box center [732, 553] width 667 height 920
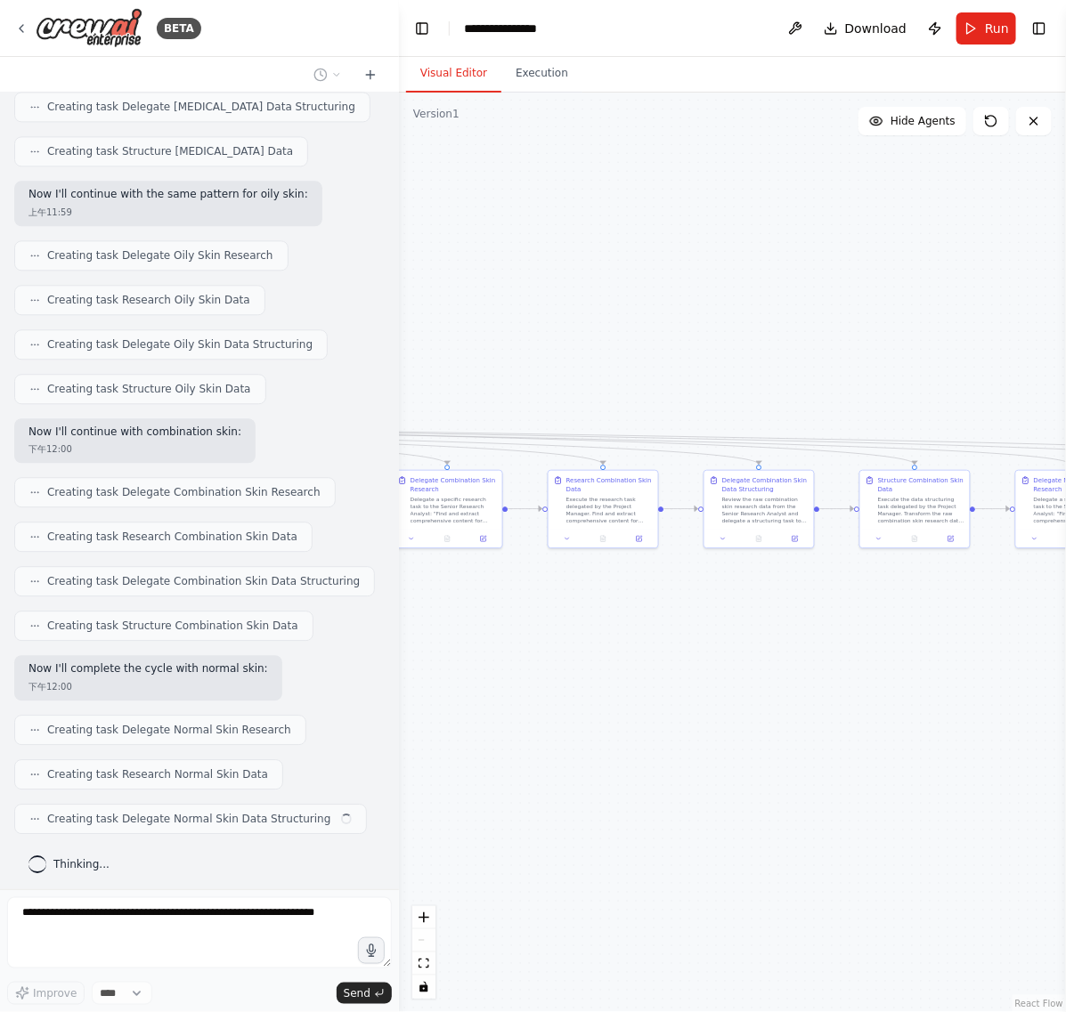
click at [889, 742] on div ".deletable-edge-delete-btn { width: 20px; height: 20px; border: 0px solid #ffff…" at bounding box center [732, 553] width 667 height 920
click at [864, 637] on div ".deletable-edge-delete-btn { width: 20px; height: 20px; border: 0px solid #ffff…" at bounding box center [732, 553] width 667 height 920
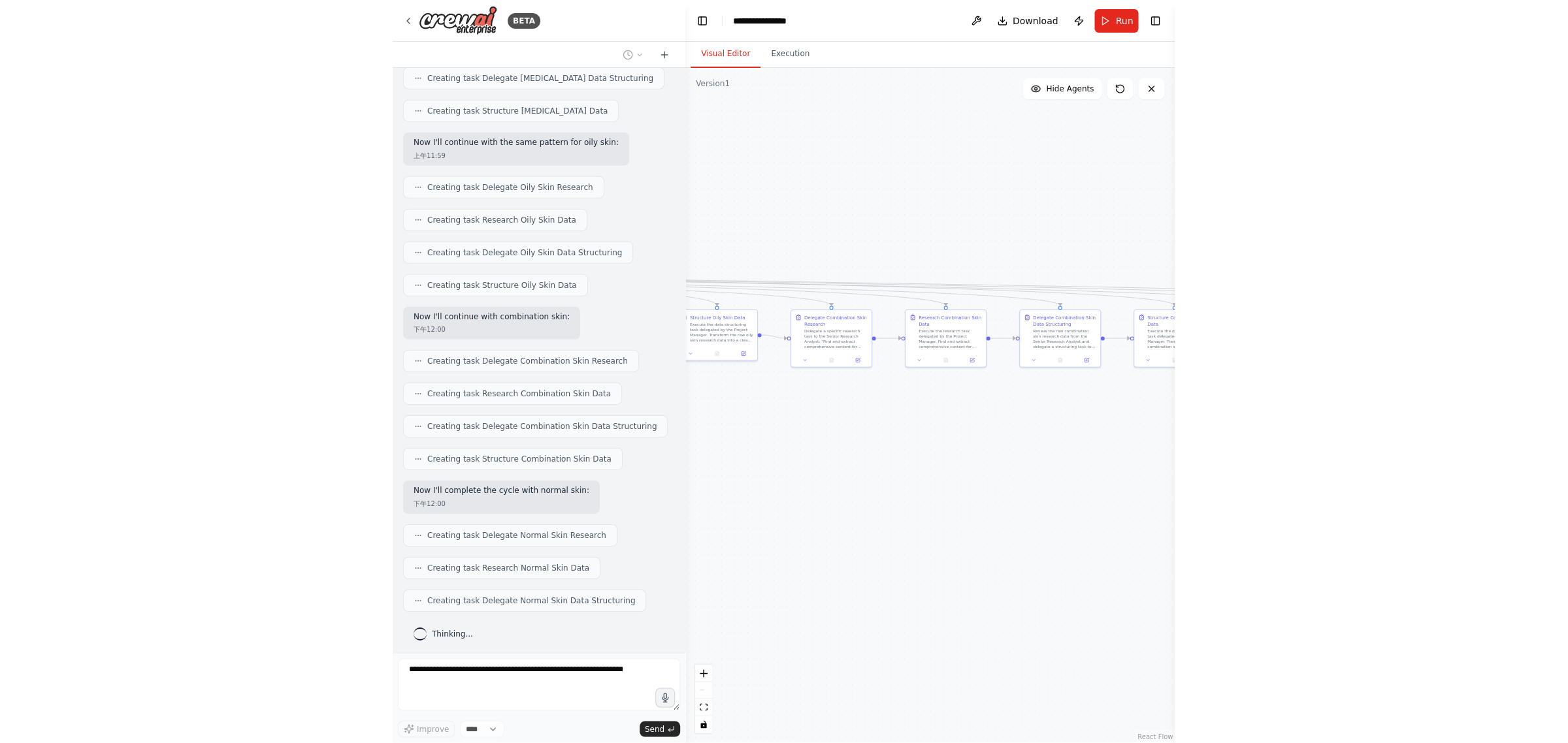
scroll to position [918, 0]
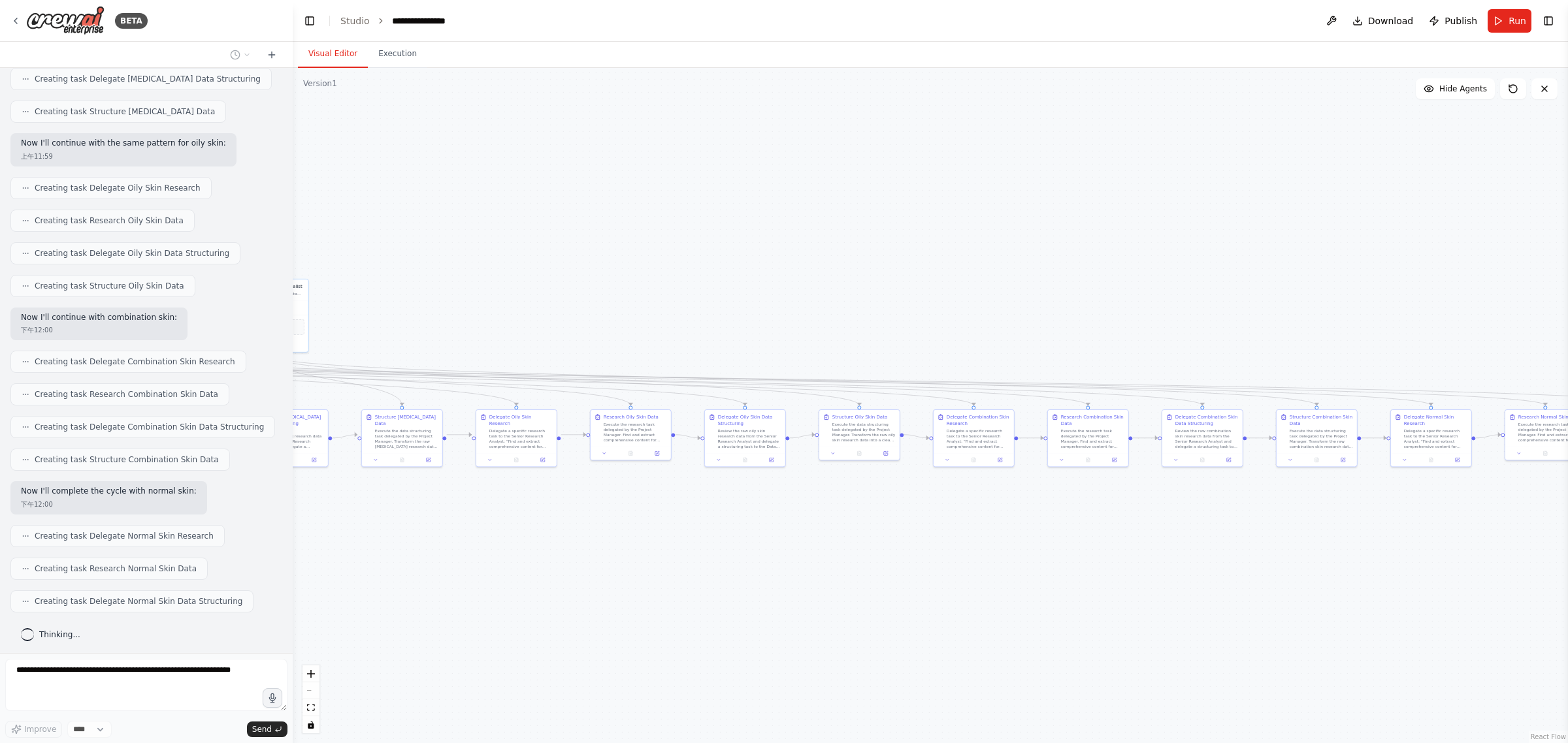
click at [781, 286] on div ".deletable-edge-delete-btn { width: 20px; height: 20px; border: 0px solid #ffff…" at bounding box center [930, 406] width 1275 height 676
click at [781, 194] on div ".deletable-edge-delete-btn { width: 20px; height: 20px; border: 0px solid #ffff…" at bounding box center [930, 406] width 1275 height 676
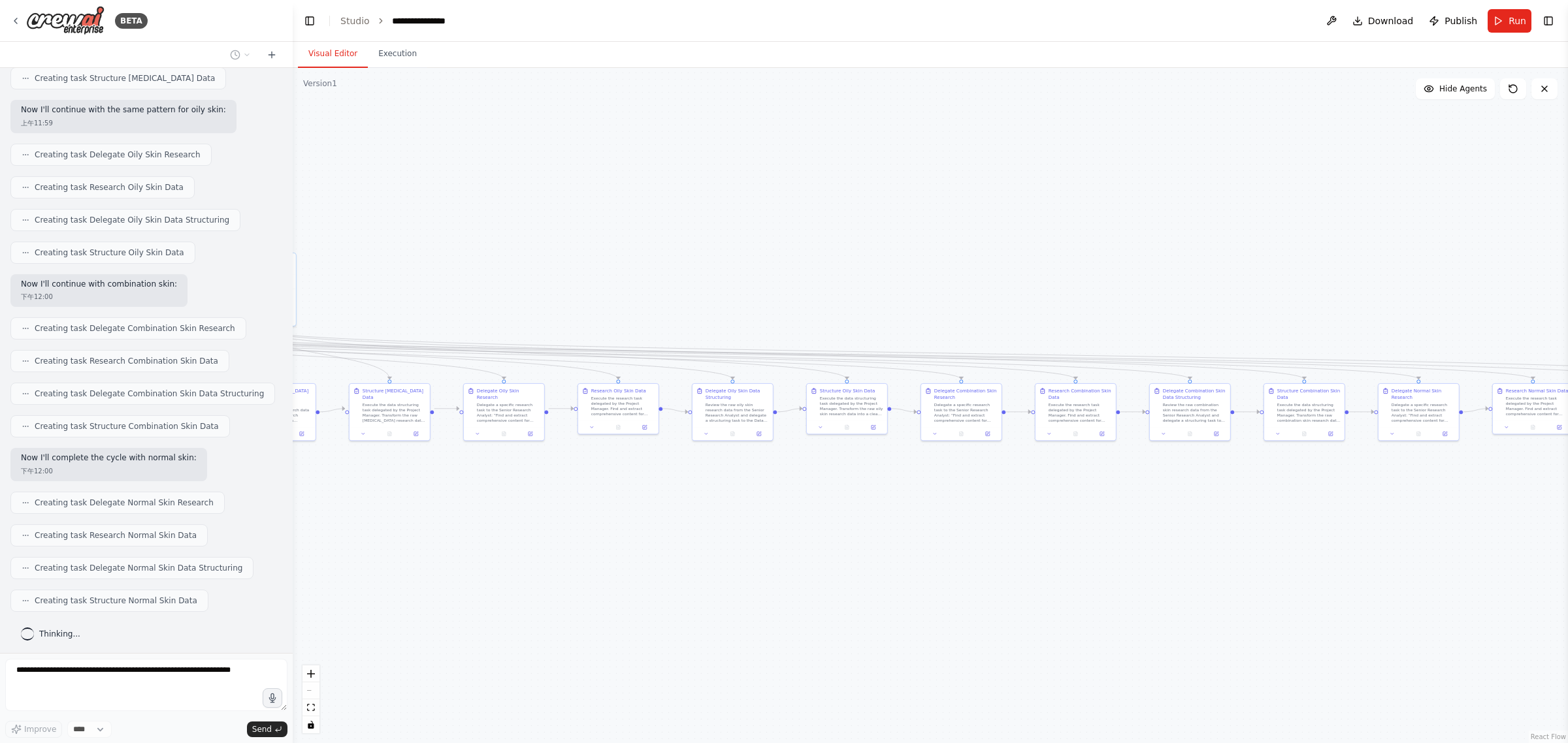
click at [781, 252] on div ".deletable-edge-delete-btn { width: 20px; height: 20px; border: 0px solid #ffff…" at bounding box center [930, 406] width 1275 height 676
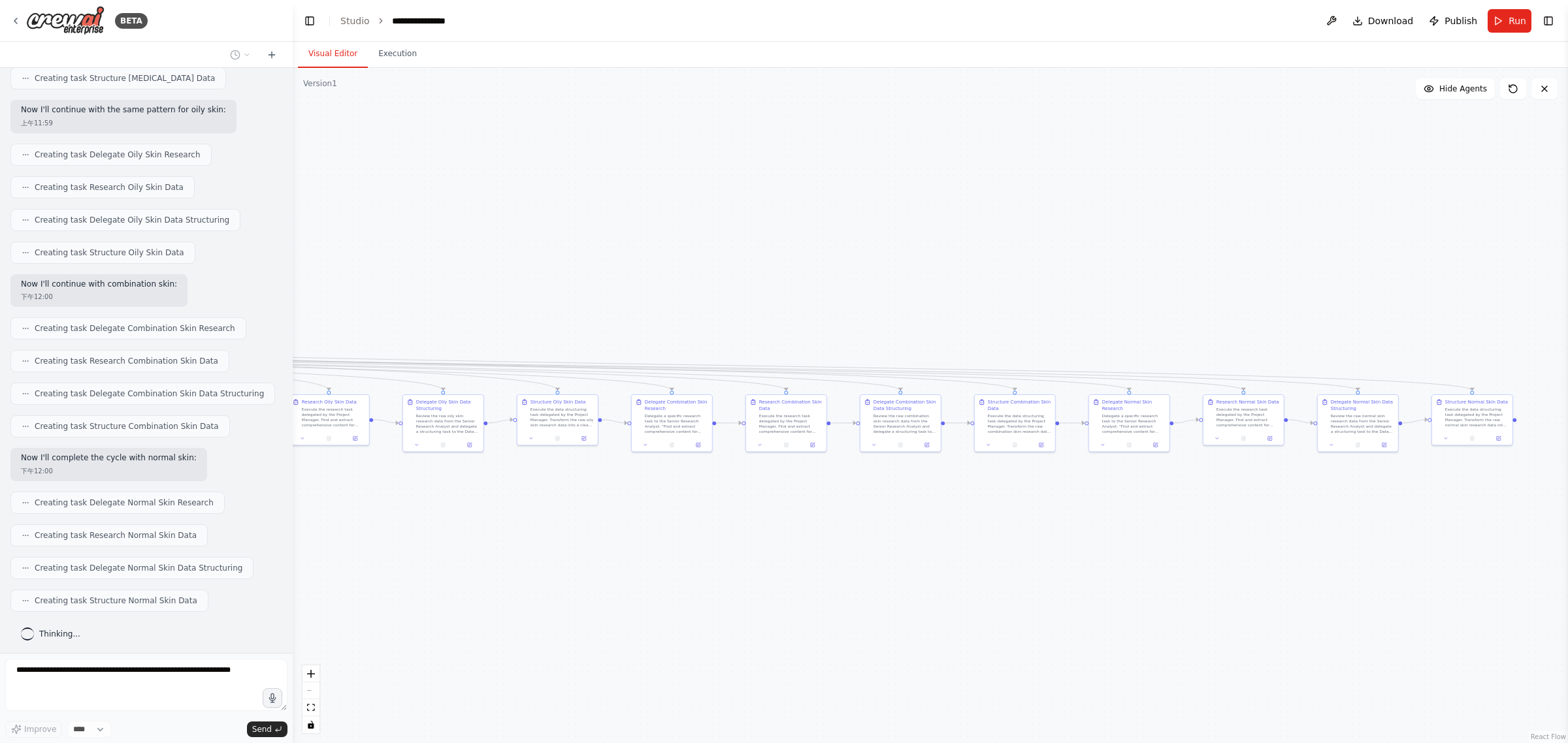
click at [781, 245] on div ".deletable-edge-delete-btn { width: 20px; height: 20px; border: 0px solid #ffff…" at bounding box center [930, 406] width 1275 height 676
click at [781, 279] on div ".deletable-edge-delete-btn { width: 20px; height: 20px; border: 0px solid #ffff…" at bounding box center [930, 406] width 1275 height 676
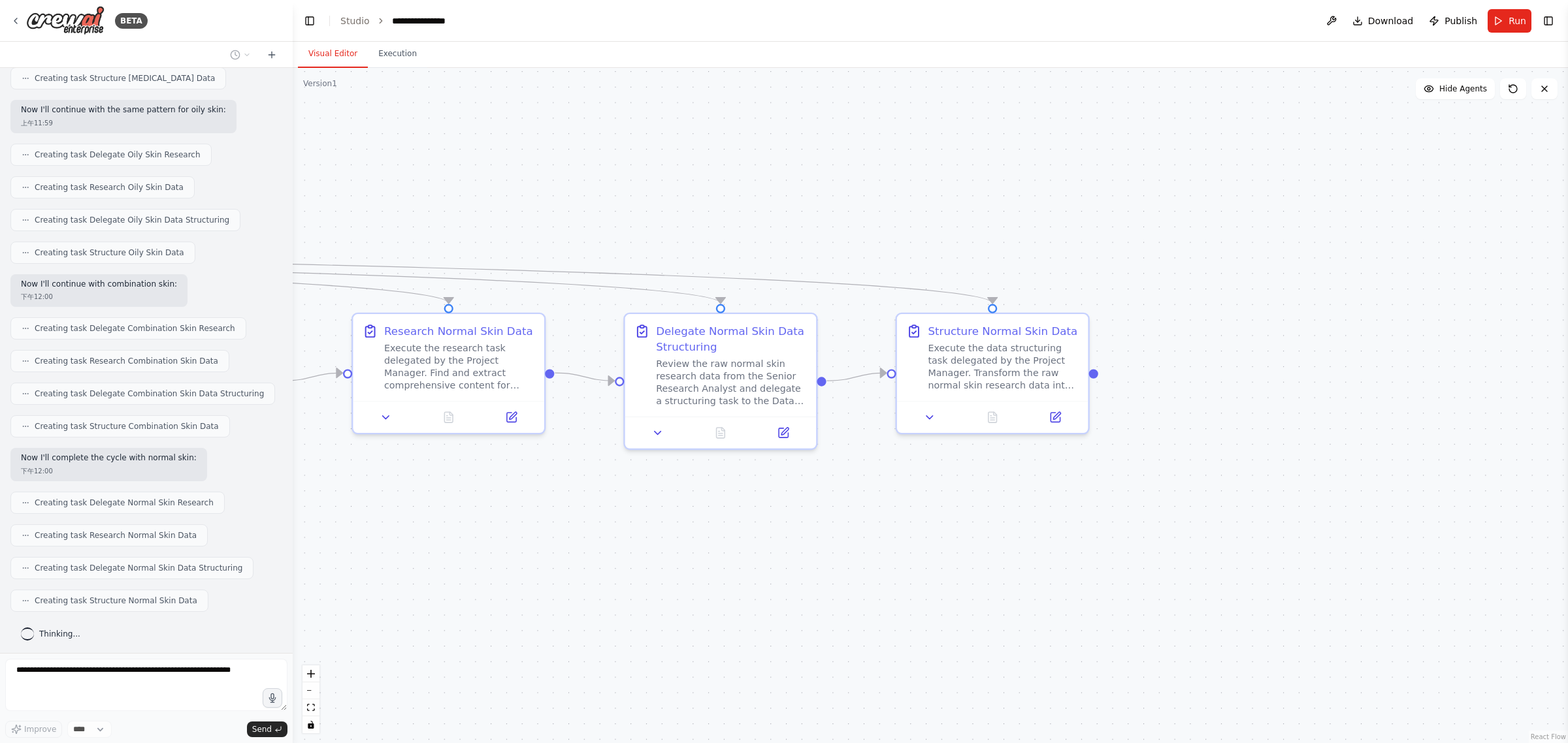
click at [781, 227] on div ".deletable-edge-delete-btn { width: 20px; height: 20px; border: 0px solid #ffff…" at bounding box center [930, 406] width 1275 height 676
click at [781, 217] on div ".deletable-edge-delete-btn { width: 20px; height: 20px; border: 0px solid #ffff…" at bounding box center [930, 406] width 1275 height 676
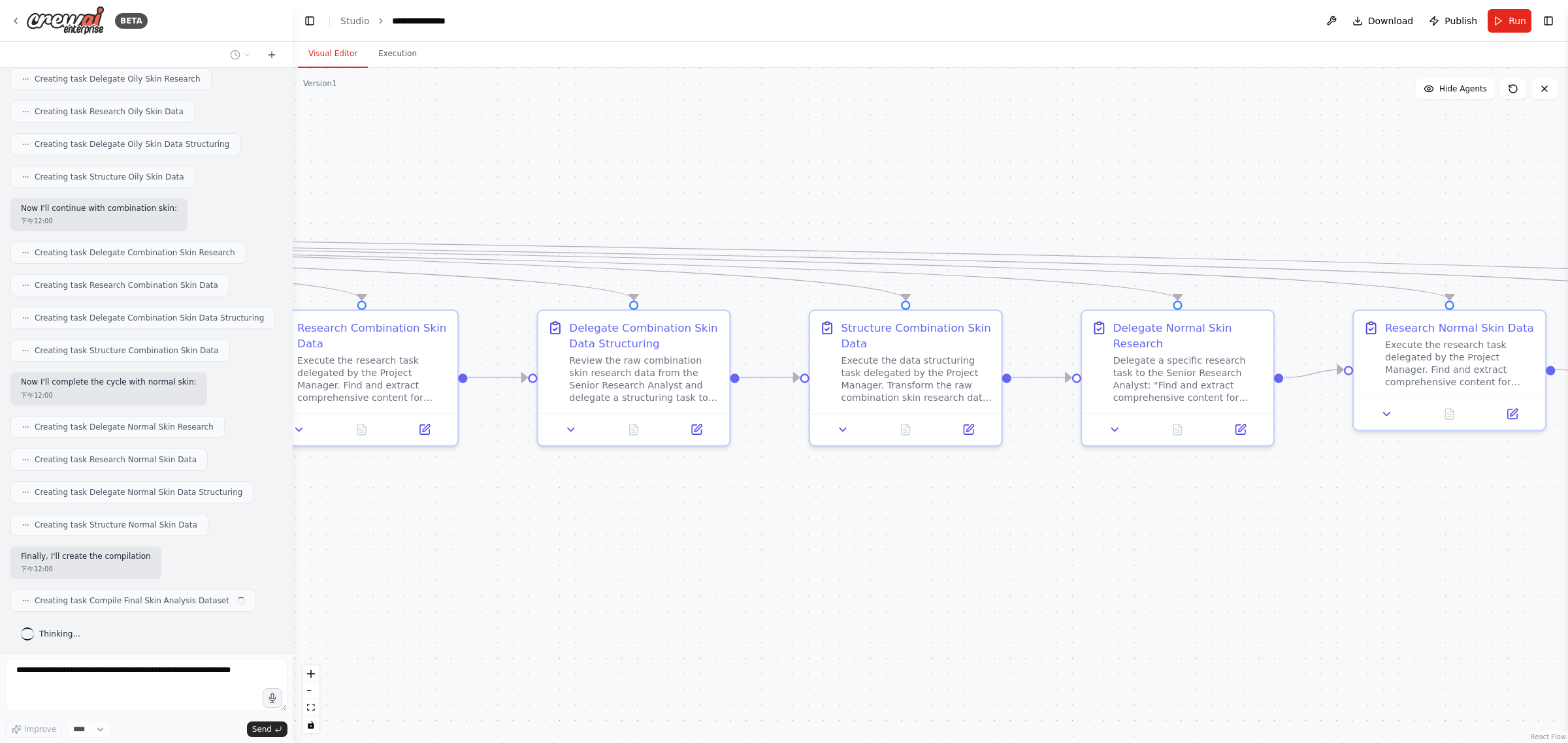
click at [781, 170] on div ".deletable-edge-delete-btn { width: 20px; height: 20px; border: 0px solid #ffff…" at bounding box center [930, 406] width 1275 height 676
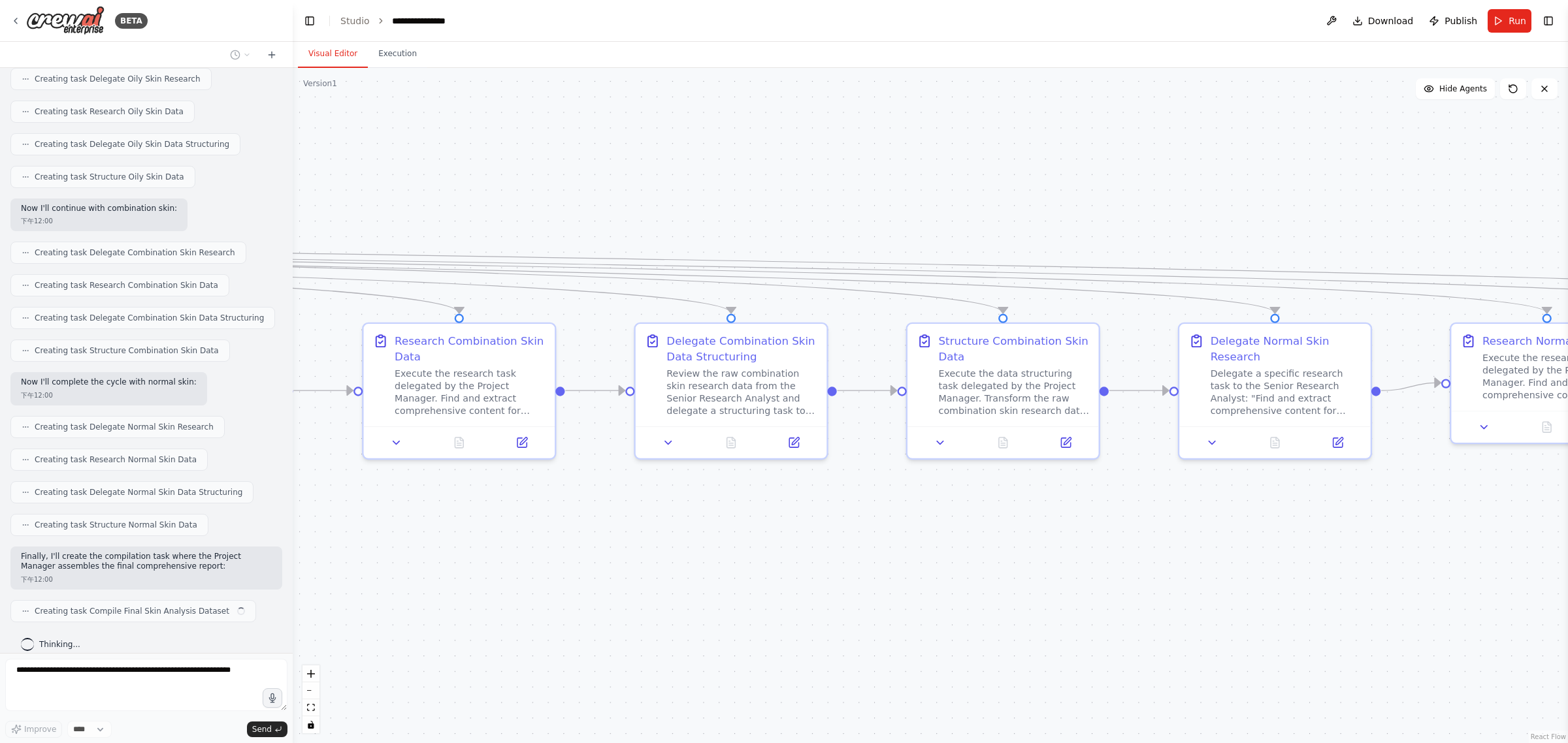
scroll to position [1037, 0]
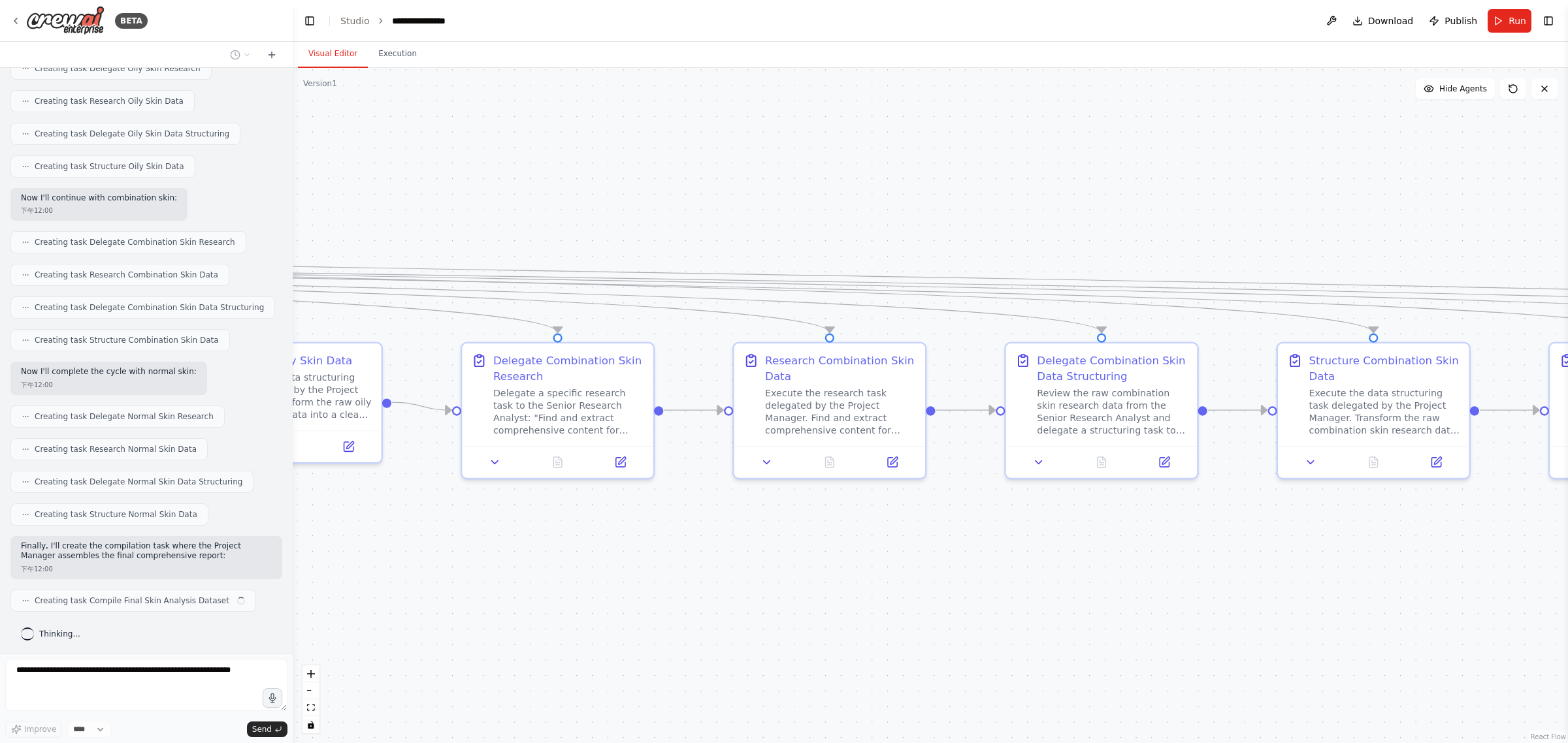
click at [781, 168] on div ".deletable-edge-delete-btn { width: 20px; height: 20px; border: 0px solid #ffff…" at bounding box center [930, 406] width 1275 height 676
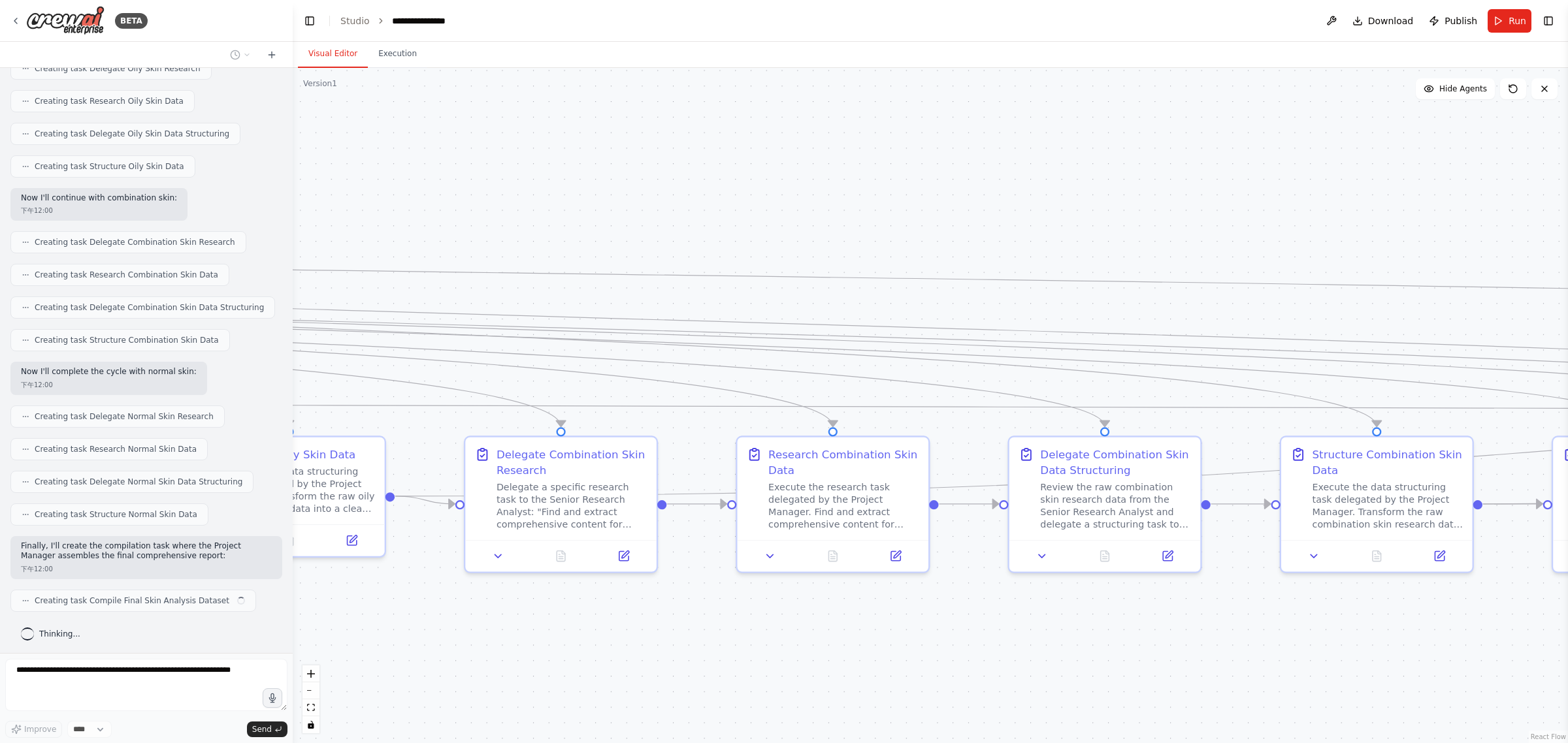
click at [781, 183] on div ".deletable-edge-delete-btn { width: 20px; height: 20px; border: 0px solid #ffff…" at bounding box center [930, 406] width 1275 height 676
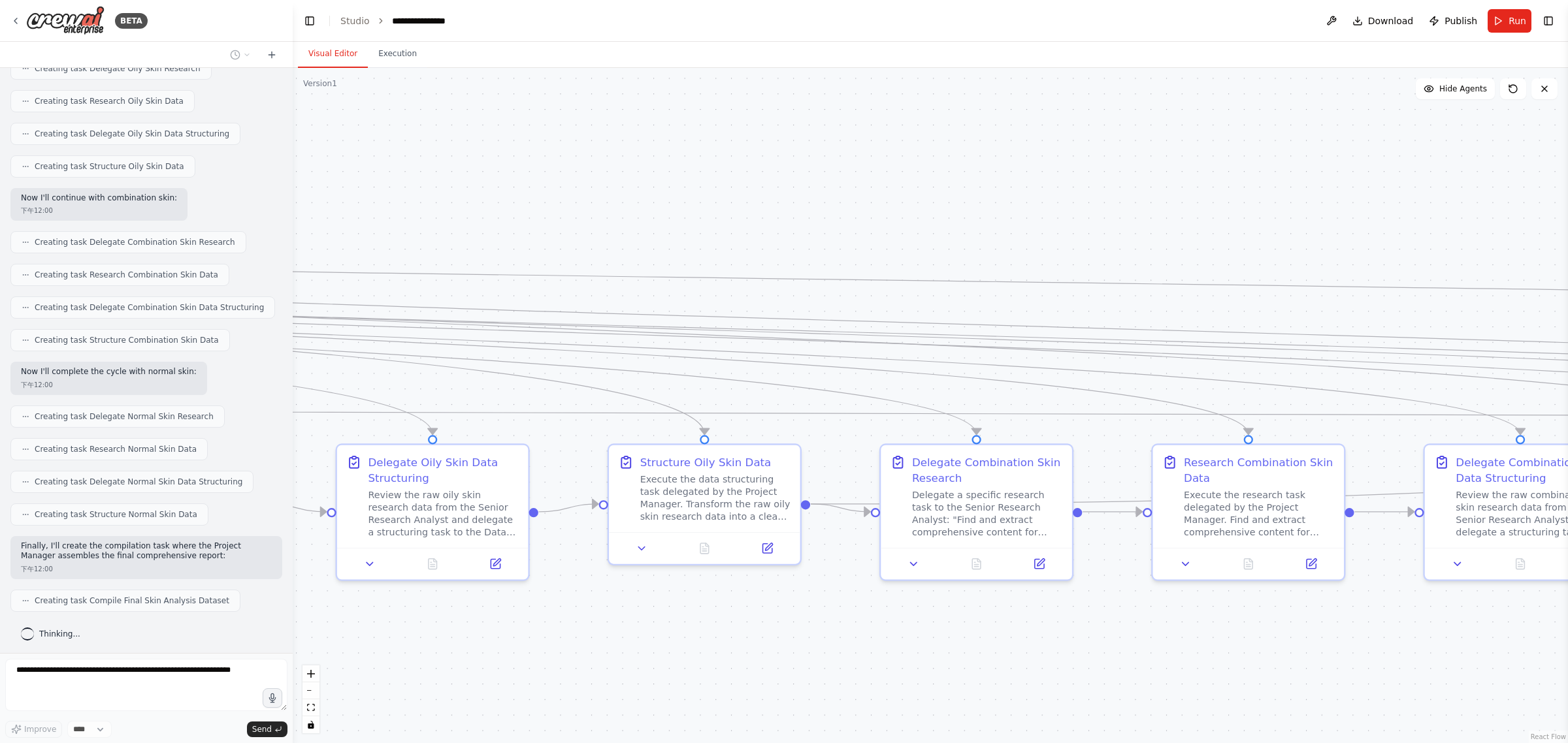
click at [781, 194] on div ".deletable-edge-delete-btn { width: 20px; height: 20px; border: 0px solid #ffff…" at bounding box center [930, 406] width 1275 height 676
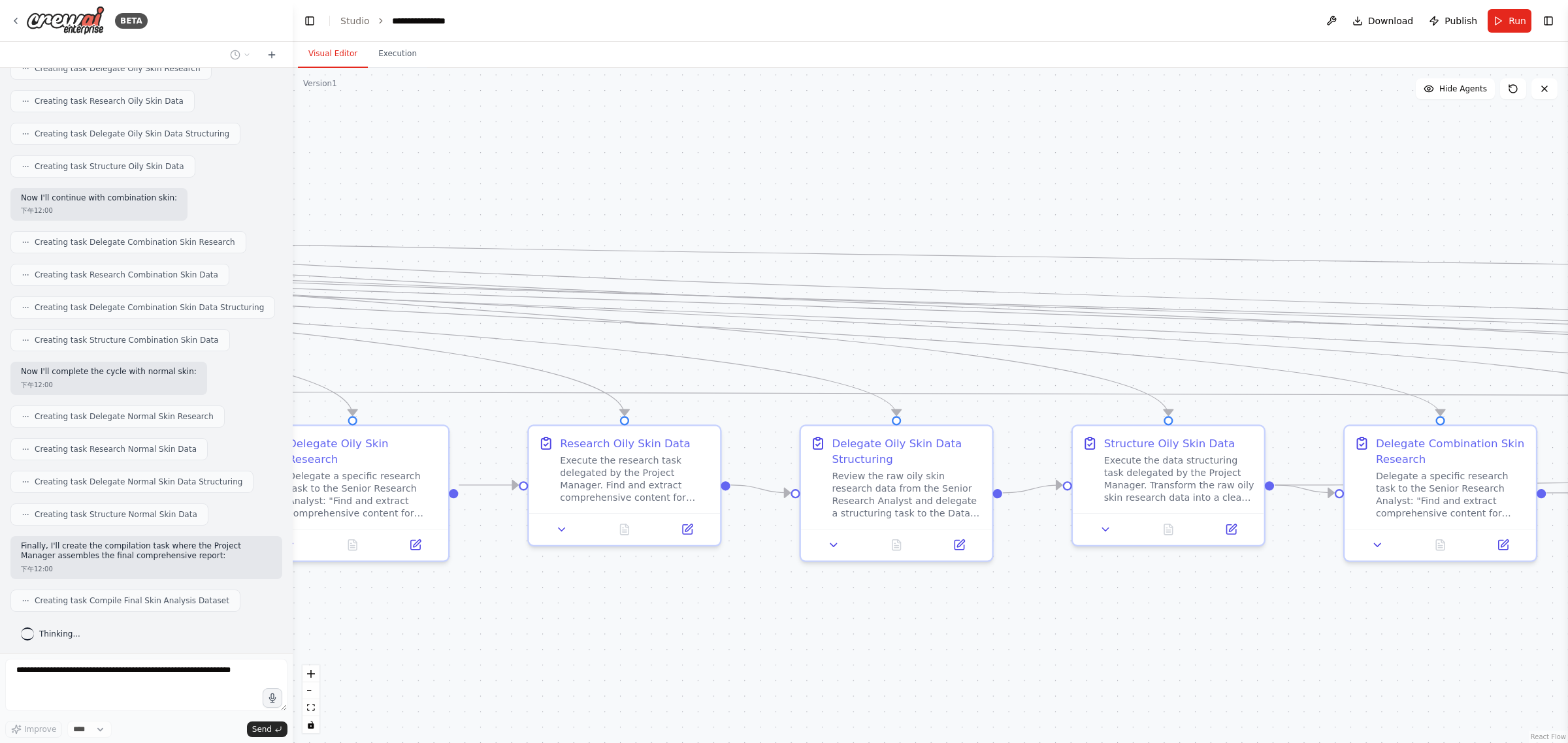
click at [781, 193] on div ".deletable-edge-delete-btn { width: 20px; height: 20px; border: 0px solid #ffff…" at bounding box center [930, 406] width 1275 height 676
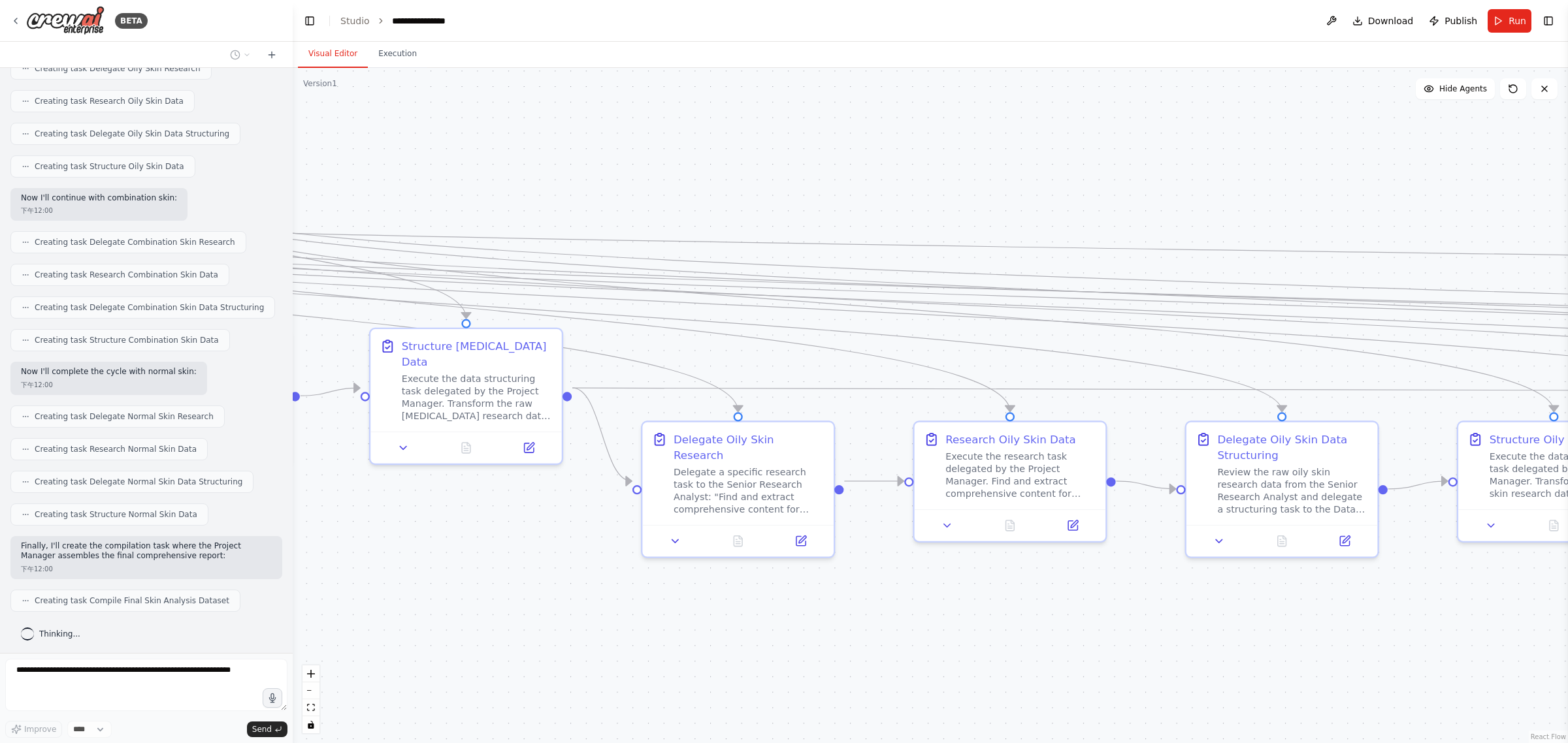
click at [781, 196] on div ".deletable-edge-delete-btn { width: 20px; height: 20px; border: 0px solid #ffff…" at bounding box center [930, 406] width 1275 height 676
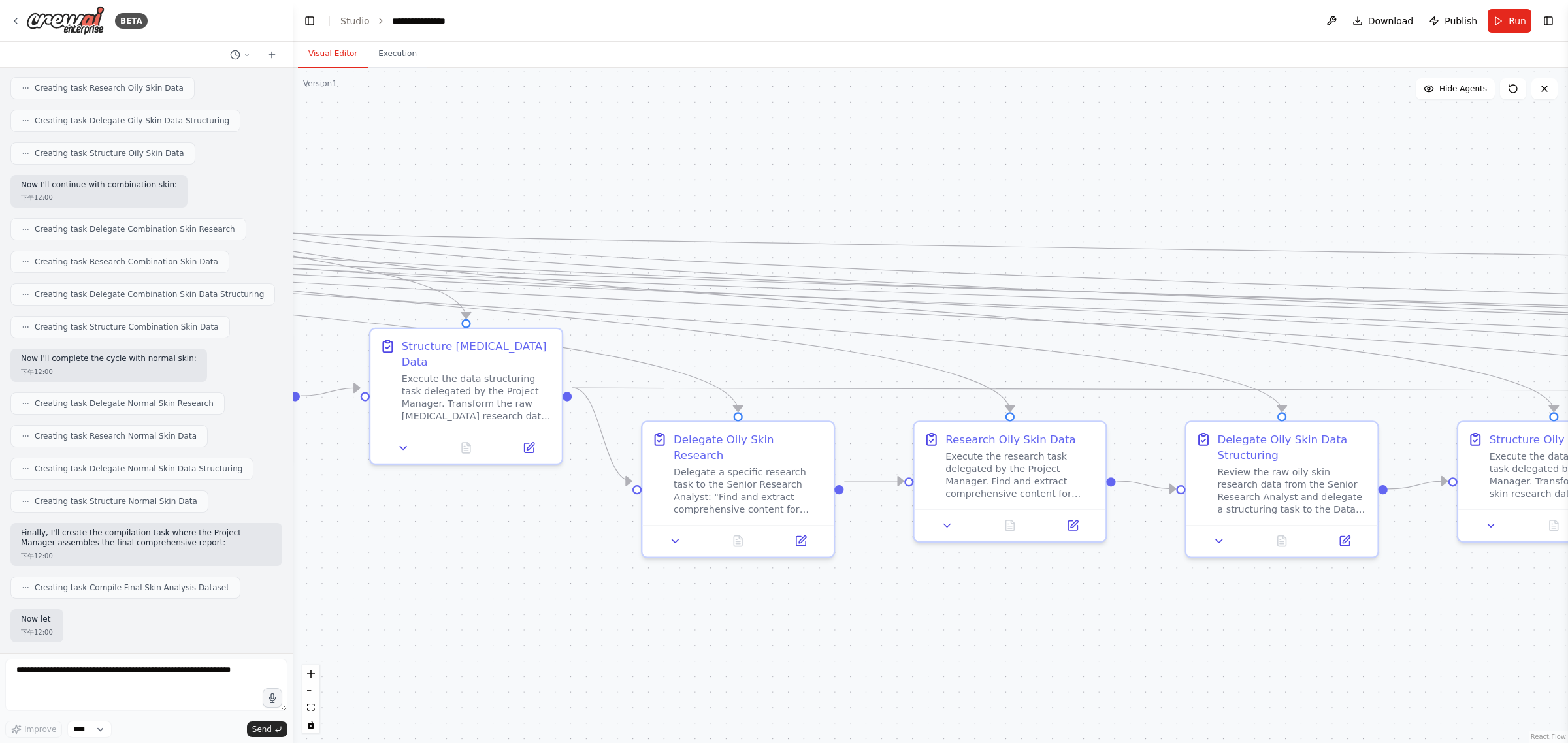
click at [781, 175] on div ".deletable-edge-delete-btn { width: 20px; height: 20px; border: 0px solid #ffff…" at bounding box center [930, 406] width 1275 height 676
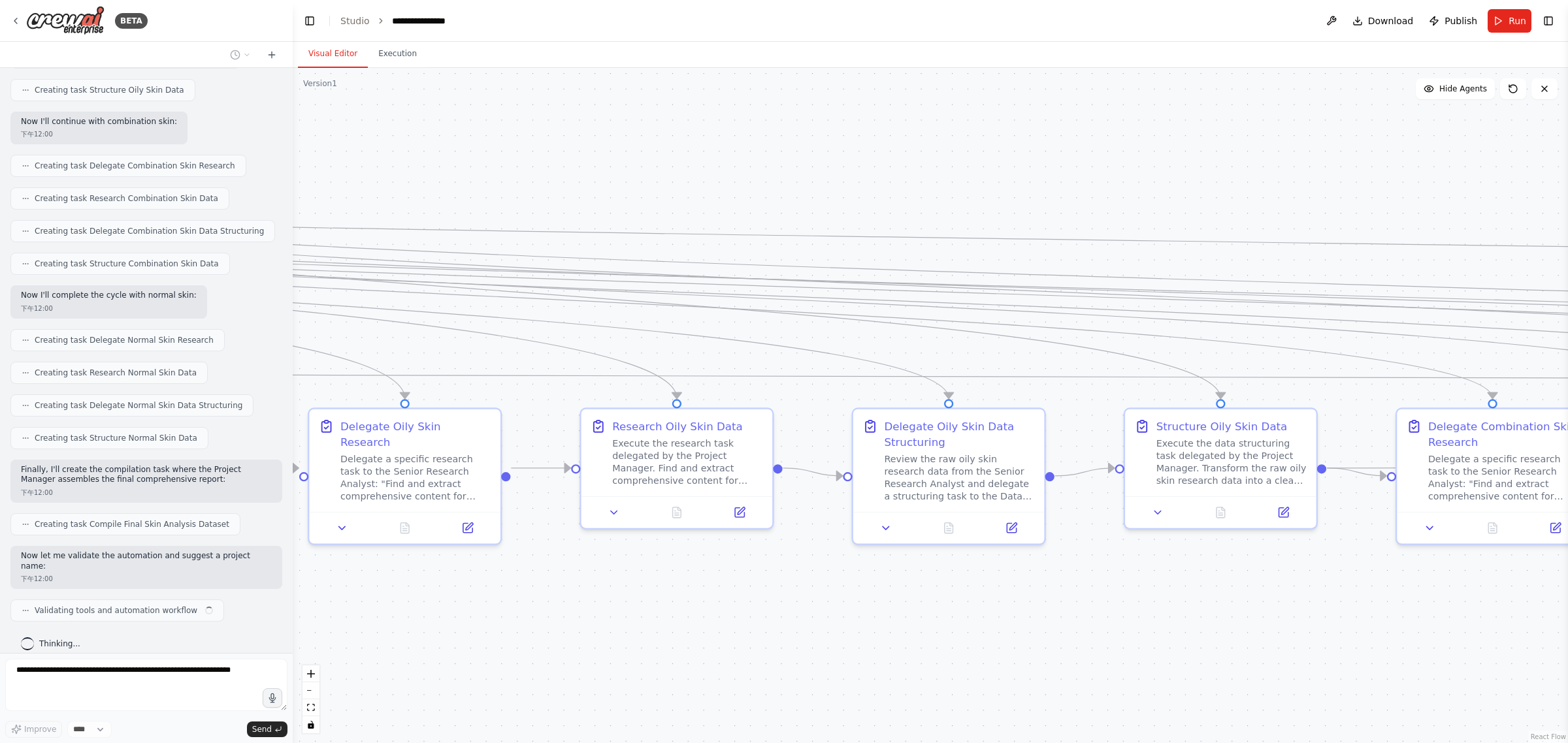
click at [781, 180] on div ".deletable-edge-delete-btn { width: 20px; height: 20px; border: 0px solid #ffff…" at bounding box center [930, 406] width 1275 height 676
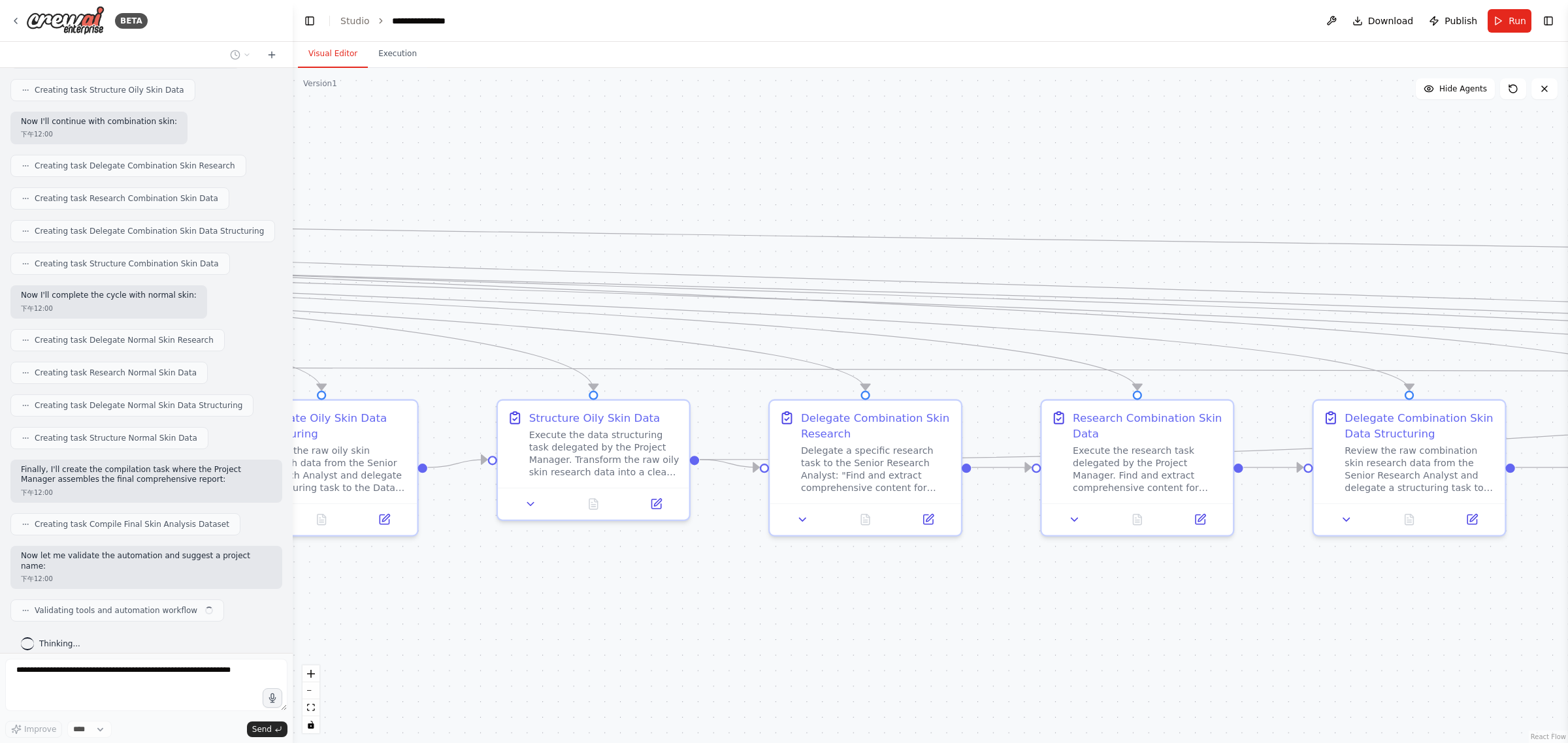
click at [781, 180] on div ".deletable-edge-delete-btn { width: 20px; height: 20px; border: 0px solid #ffff…" at bounding box center [930, 406] width 1275 height 676
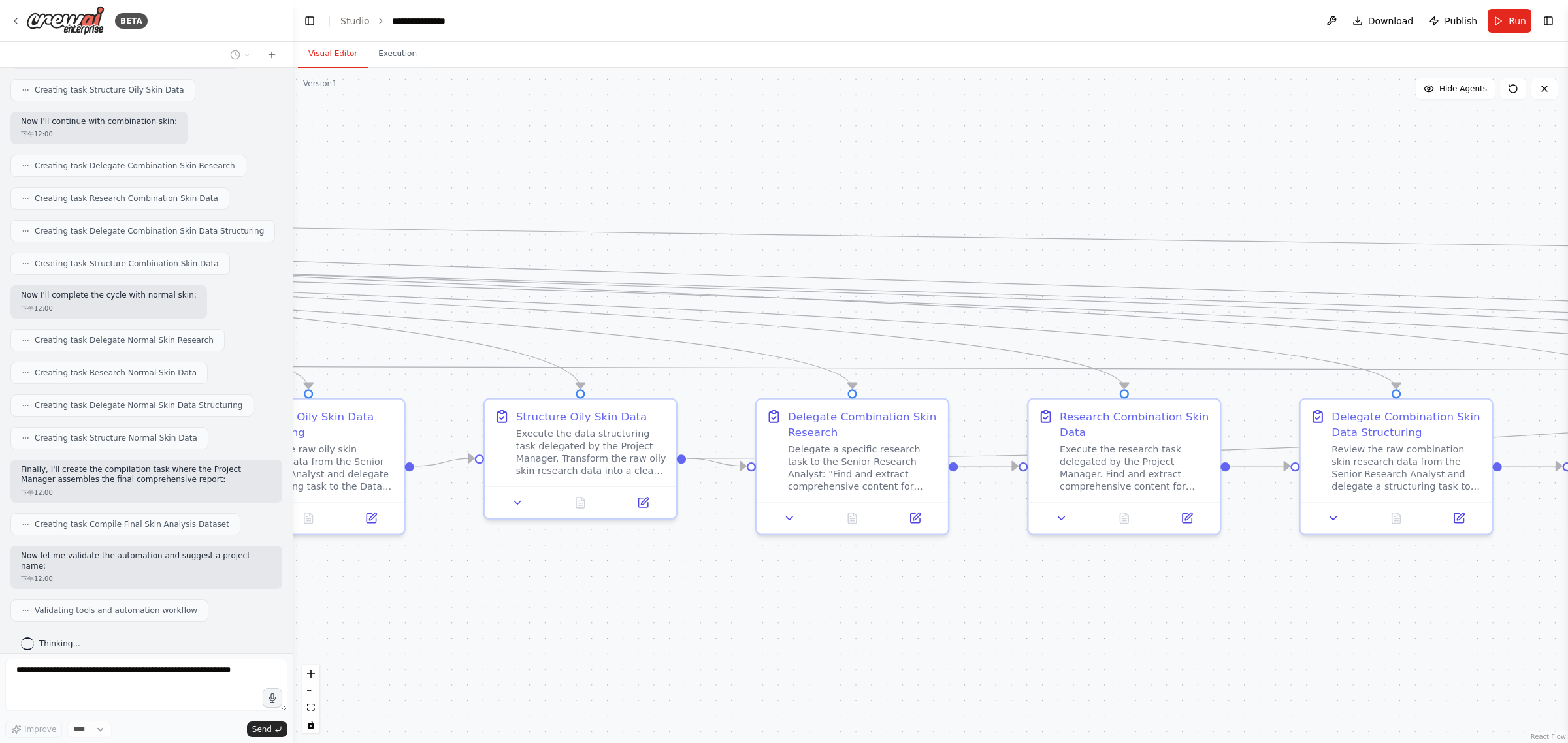
click at [781, 186] on div ".deletable-edge-delete-btn { width: 20px; height: 20px; border: 0px solid #ffff…" at bounding box center [930, 406] width 1275 height 676
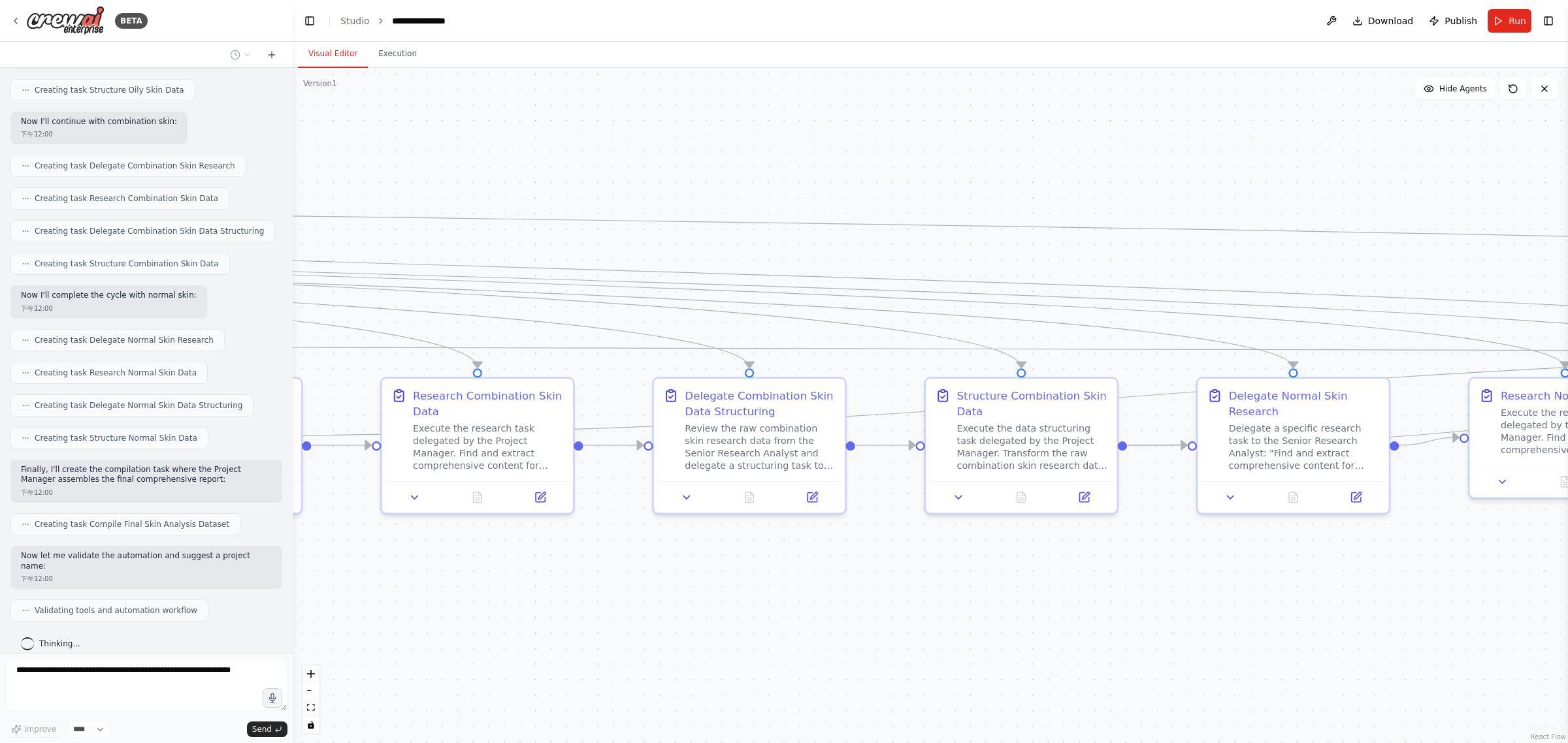
click at [781, 183] on div ".deletable-edge-delete-btn { width: 20px; height: 20px; border: 0px solid #ffff…" at bounding box center [930, 406] width 1275 height 676
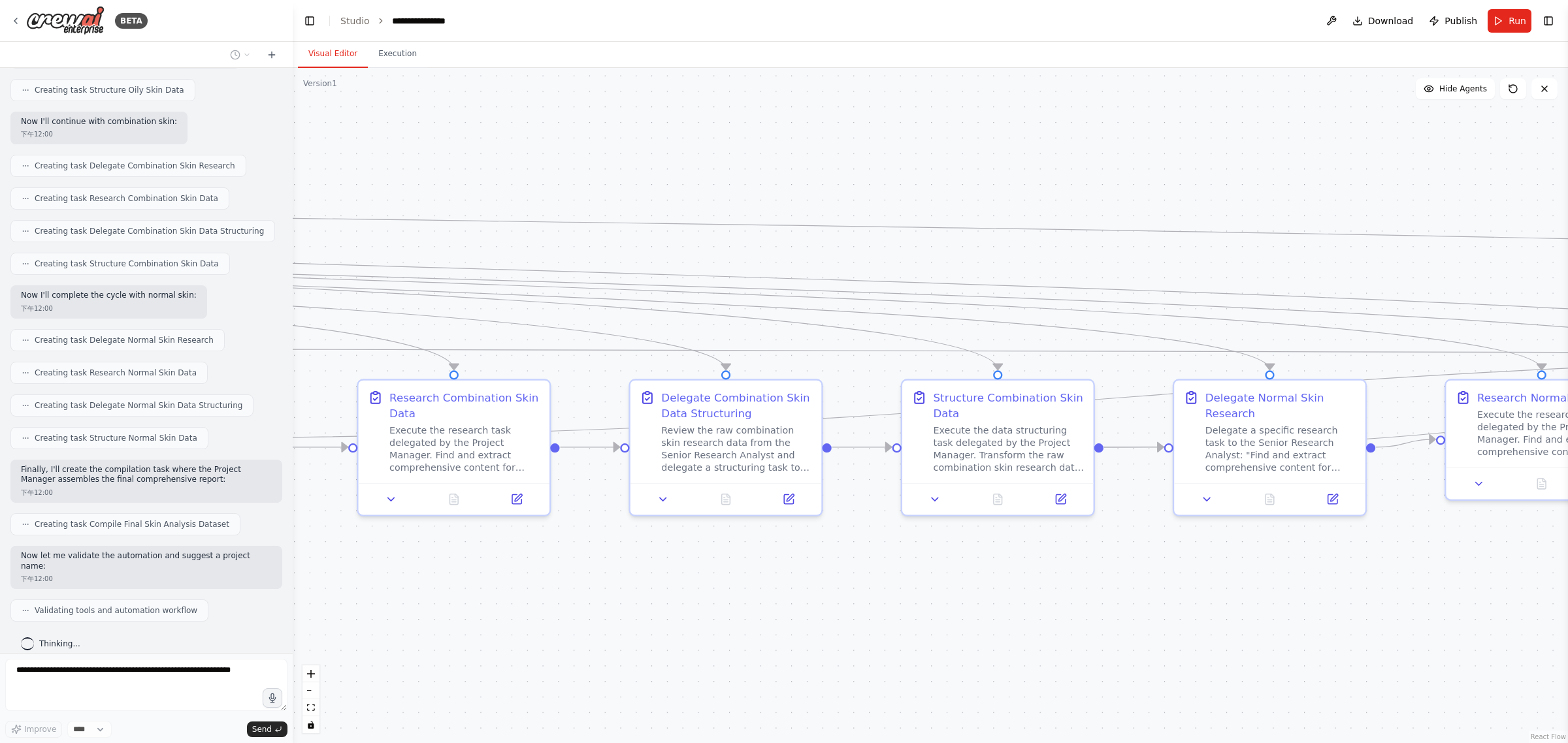
click at [781, 164] on div ".deletable-edge-delete-btn { width: 20px; height: 20px; border: 0px solid #ffff…" at bounding box center [930, 406] width 1275 height 676
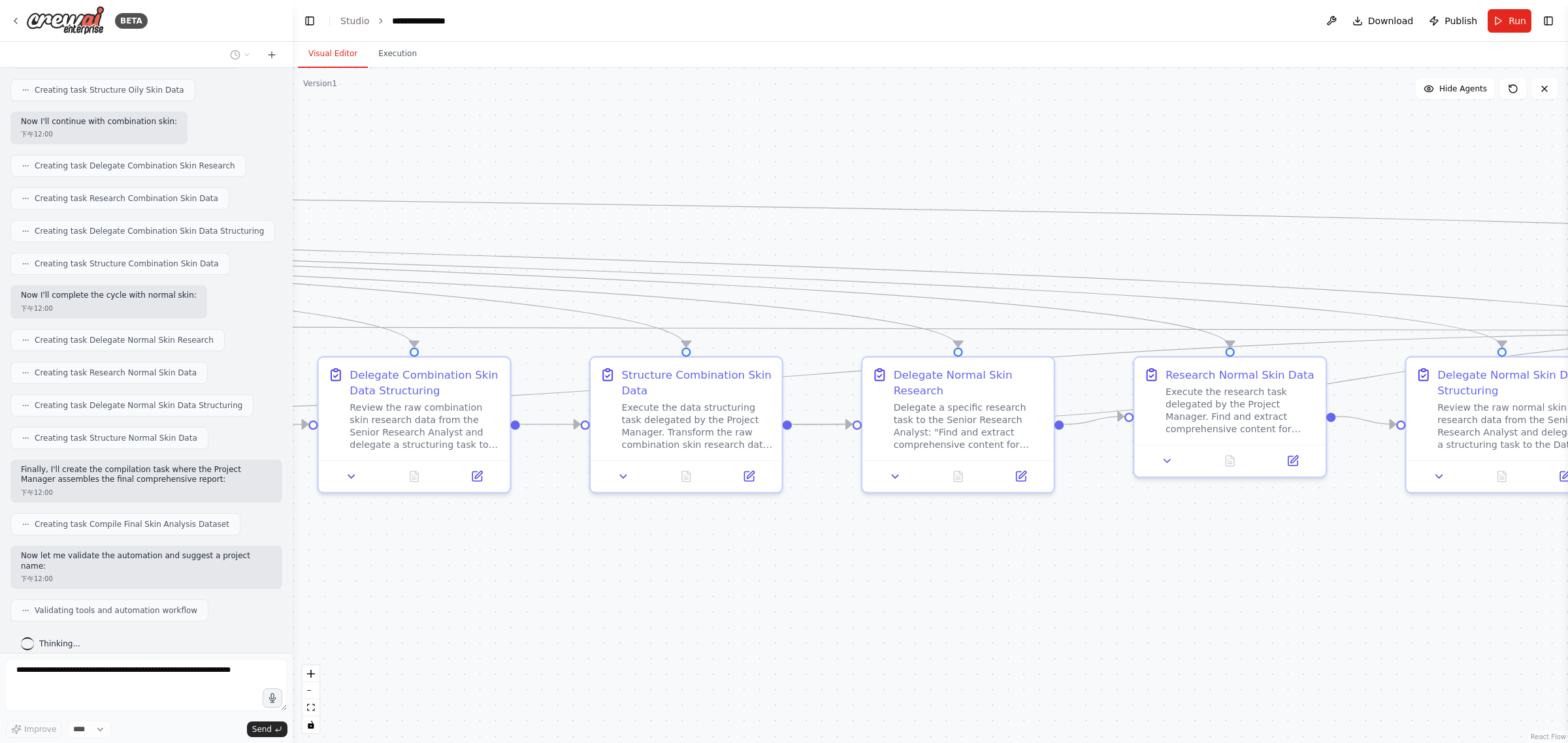
click at [781, 162] on div ".deletable-edge-delete-btn { width: 20px; height: 20px; border: 0px solid #ffff…" at bounding box center [930, 406] width 1275 height 676
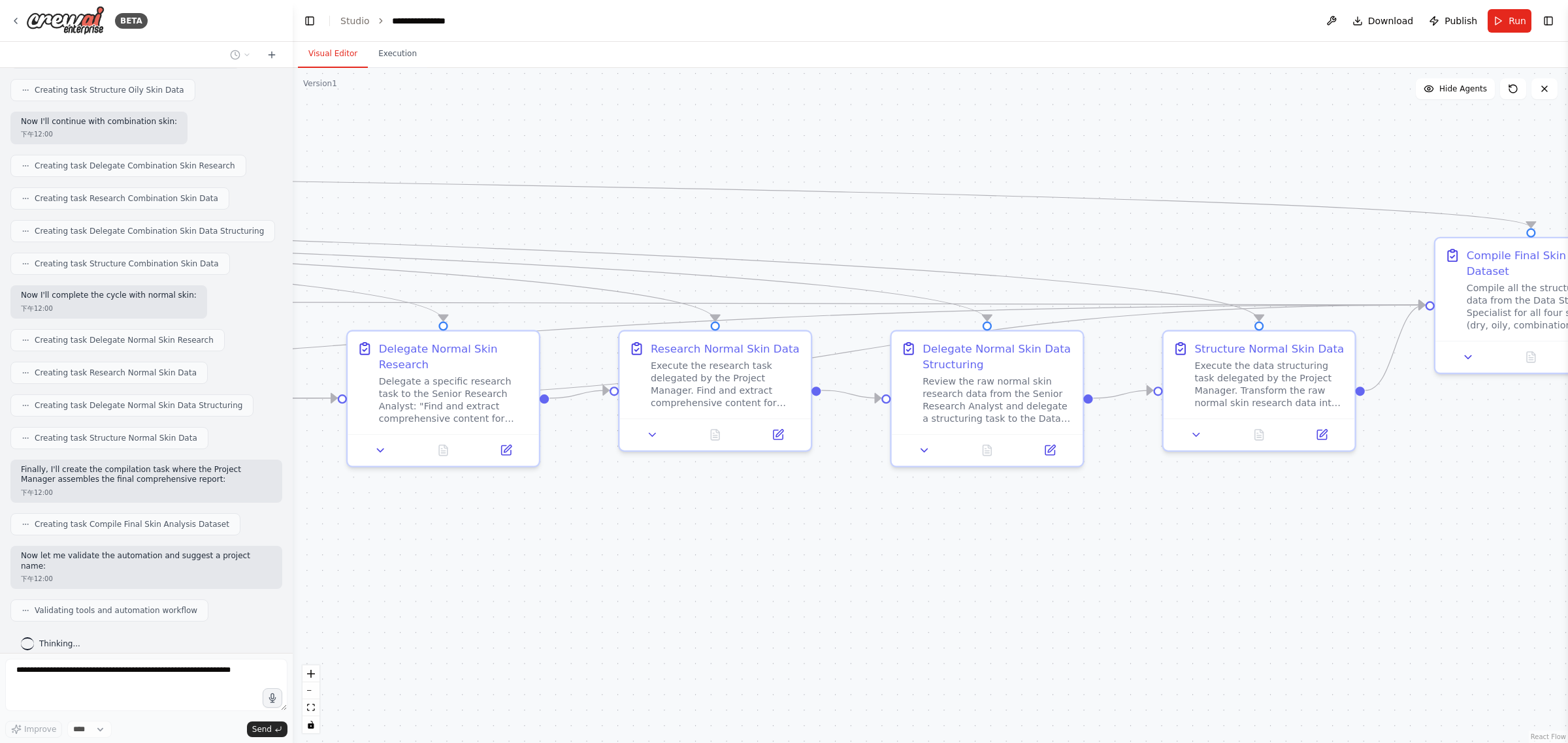
click at [781, 145] on div ".deletable-edge-delete-btn { width: 20px; height: 20px; border: 0px solid #ffff…" at bounding box center [930, 406] width 1275 height 676
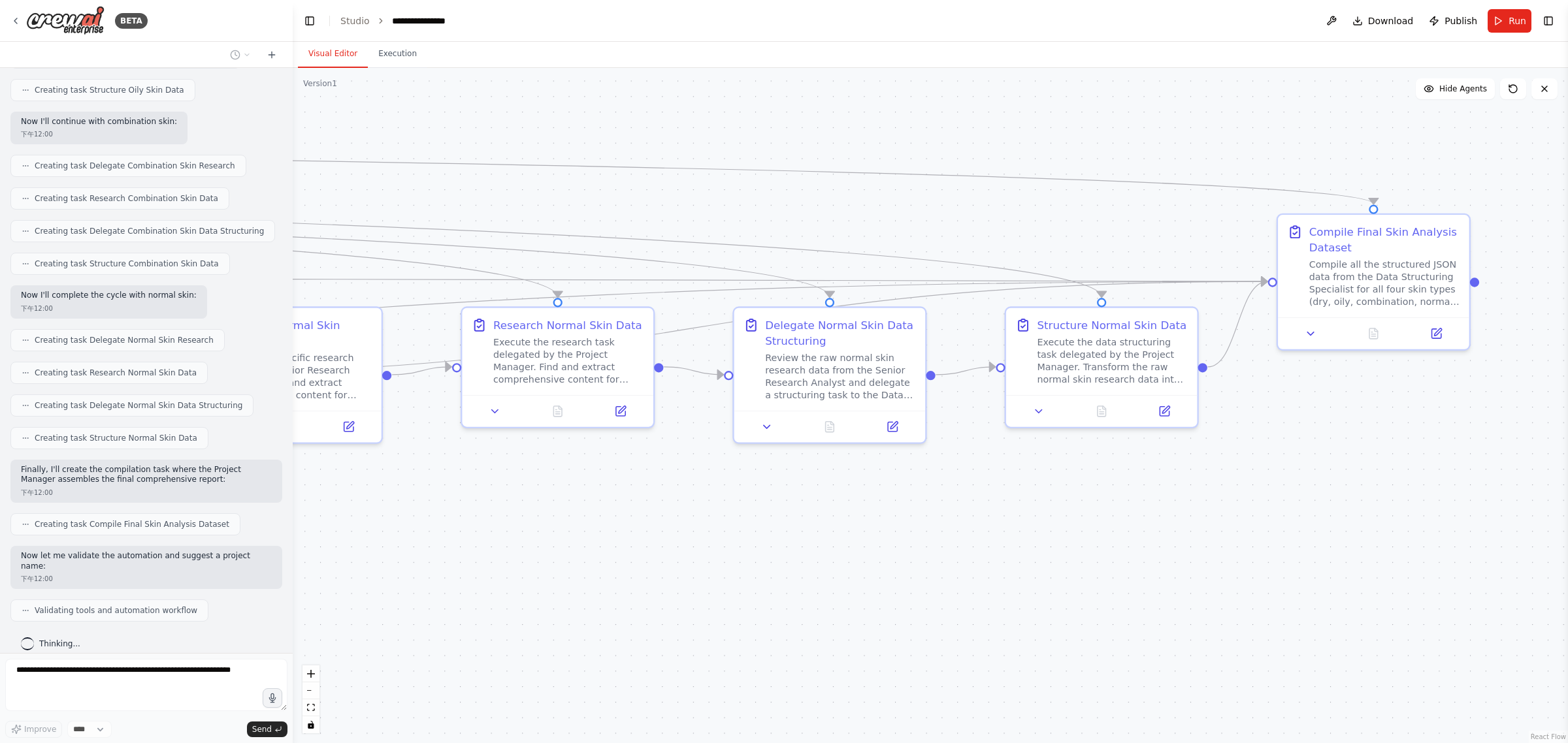
click at [781, 151] on div ".deletable-edge-delete-btn { width: 20px; height: 20px; border: 0px solid #ffff…" at bounding box center [930, 406] width 1275 height 676
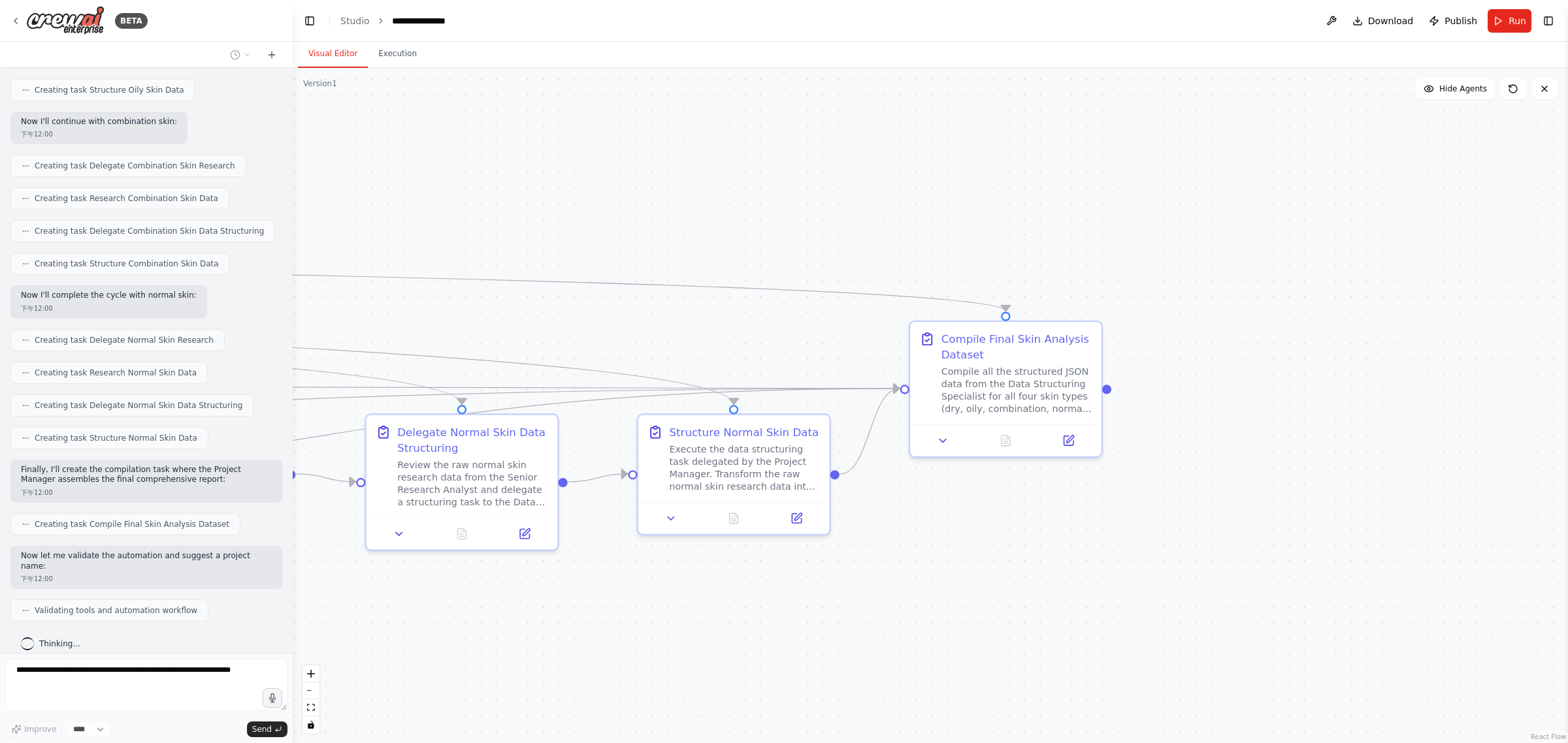
click at [781, 326] on div ".deletable-edge-delete-btn { width: 20px; height: 20px; border: 0px solid #ffff…" at bounding box center [930, 406] width 1275 height 676
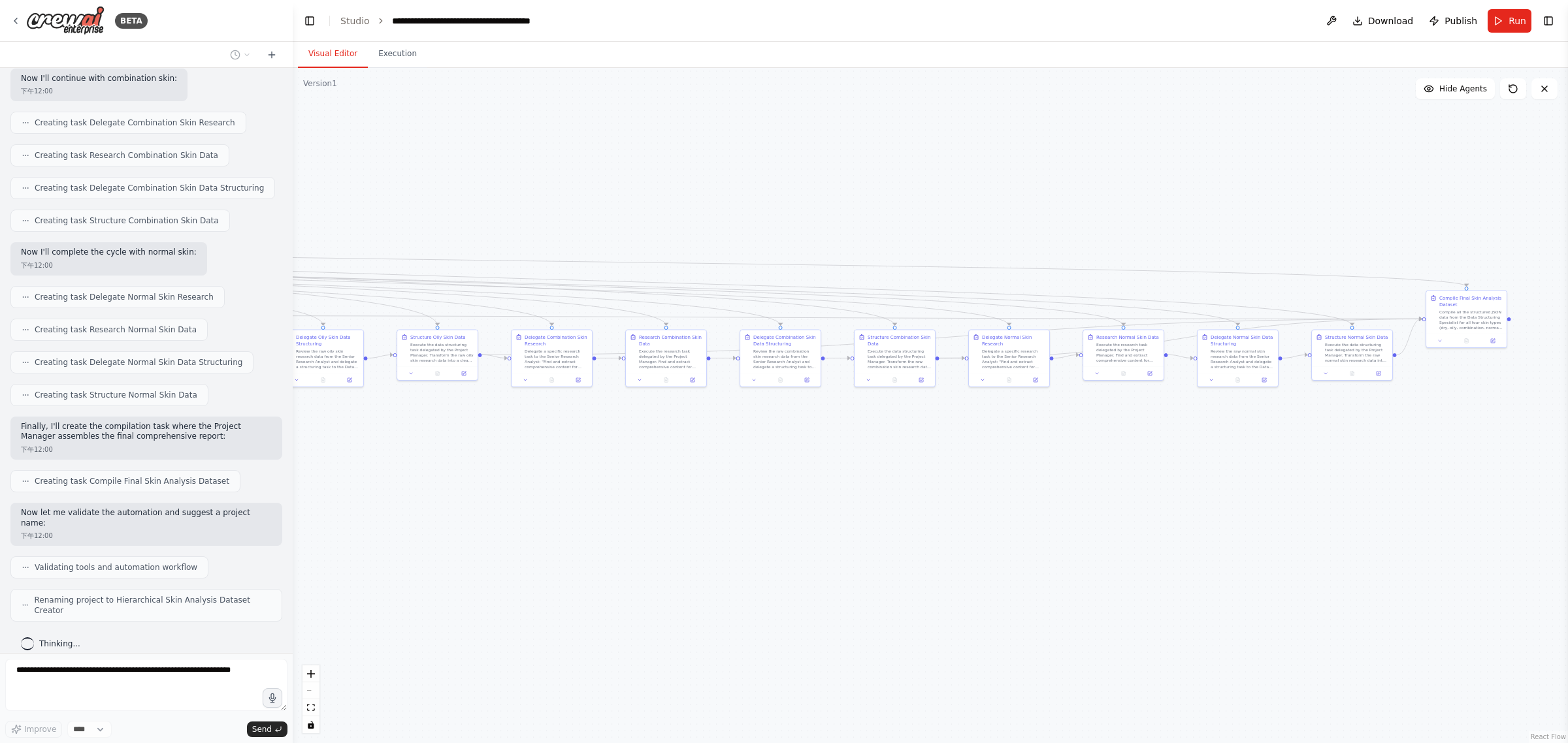
click at [781, 527] on div ".deletable-edge-delete-btn { width: 20px; height: 20px; border: 0px solid #ffff…" at bounding box center [930, 406] width 1275 height 676
click at [781, 535] on div ".deletable-edge-delete-btn { width: 20px; height: 20px; border: 0px solid #ffff…" at bounding box center [930, 406] width 1275 height 676
click at [781, 514] on div ".deletable-edge-delete-btn { width: 20px; height: 20px; border: 0px solid #ffff…" at bounding box center [930, 406] width 1275 height 676
click at [781, 478] on div ".deletable-edge-delete-btn { width: 20px; height: 20px; border: 0px solid #ffff…" at bounding box center [930, 406] width 1275 height 676
click at [781, 579] on div ".deletable-edge-delete-btn { width: 20px; height: 20px; border: 0px solid #ffff…" at bounding box center [930, 406] width 1275 height 676
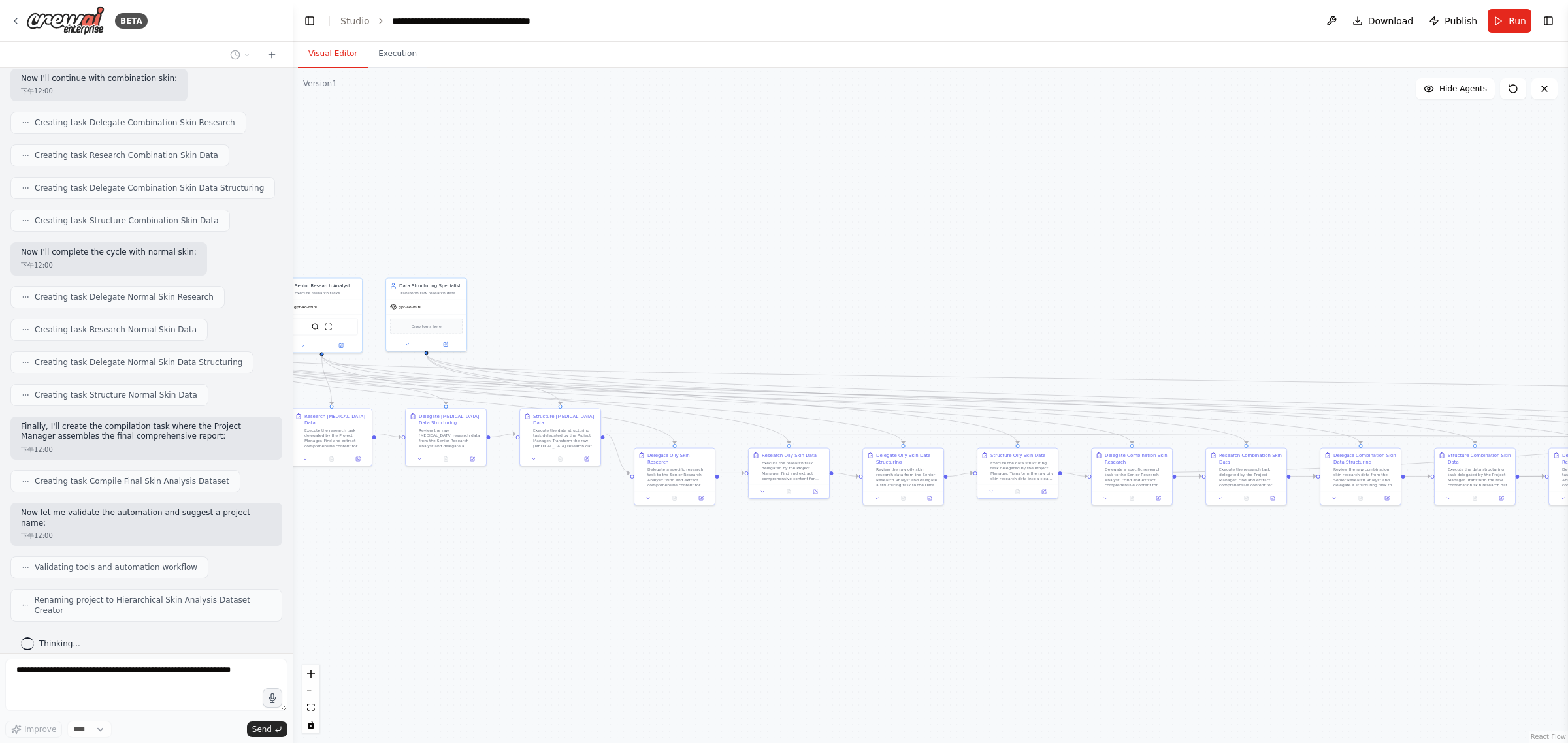
click at [781, 575] on div ".deletable-edge-delete-btn { width: 20px; height: 20px; border: 0px solid #ffff…" at bounding box center [930, 406] width 1275 height 676
click at [781, 599] on div ".deletable-edge-delete-btn { width: 20px; height: 20px; border: 0px solid #ffff…" at bounding box center [930, 406] width 1275 height 676
click at [781, 582] on div ".deletable-edge-delete-btn { width: 20px; height: 20px; border: 0px solid #ffff…" at bounding box center [930, 406] width 1275 height 676
click at [781, 549] on div ".deletable-edge-delete-btn { width: 20px; height: 20px; border: 0px solid #ffff…" at bounding box center [930, 406] width 1275 height 676
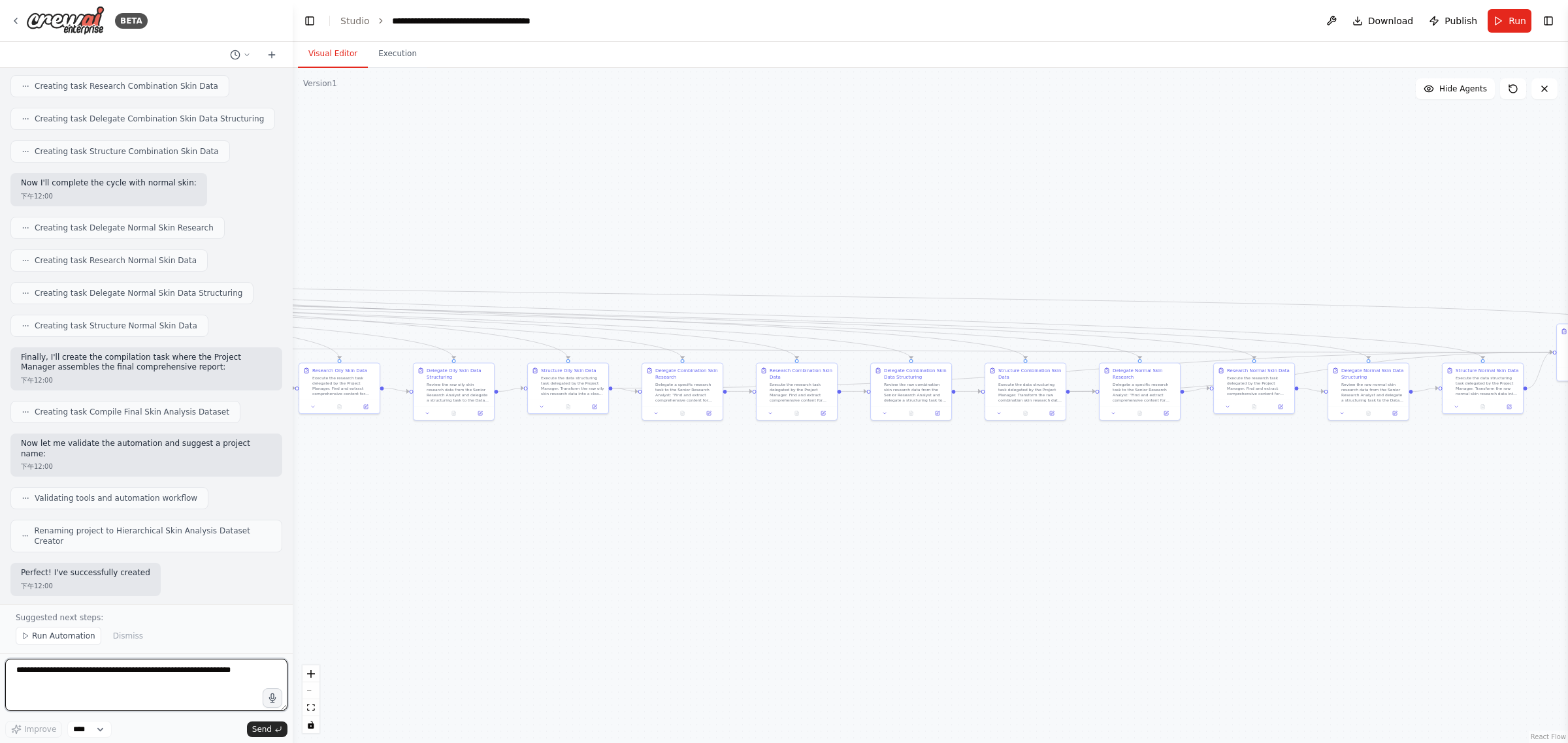
click at [781, 526] on div ".deletable-edge-delete-btn { width: 20px; height: 20px; border: 0px solid #ffff…" at bounding box center [930, 406] width 1275 height 676
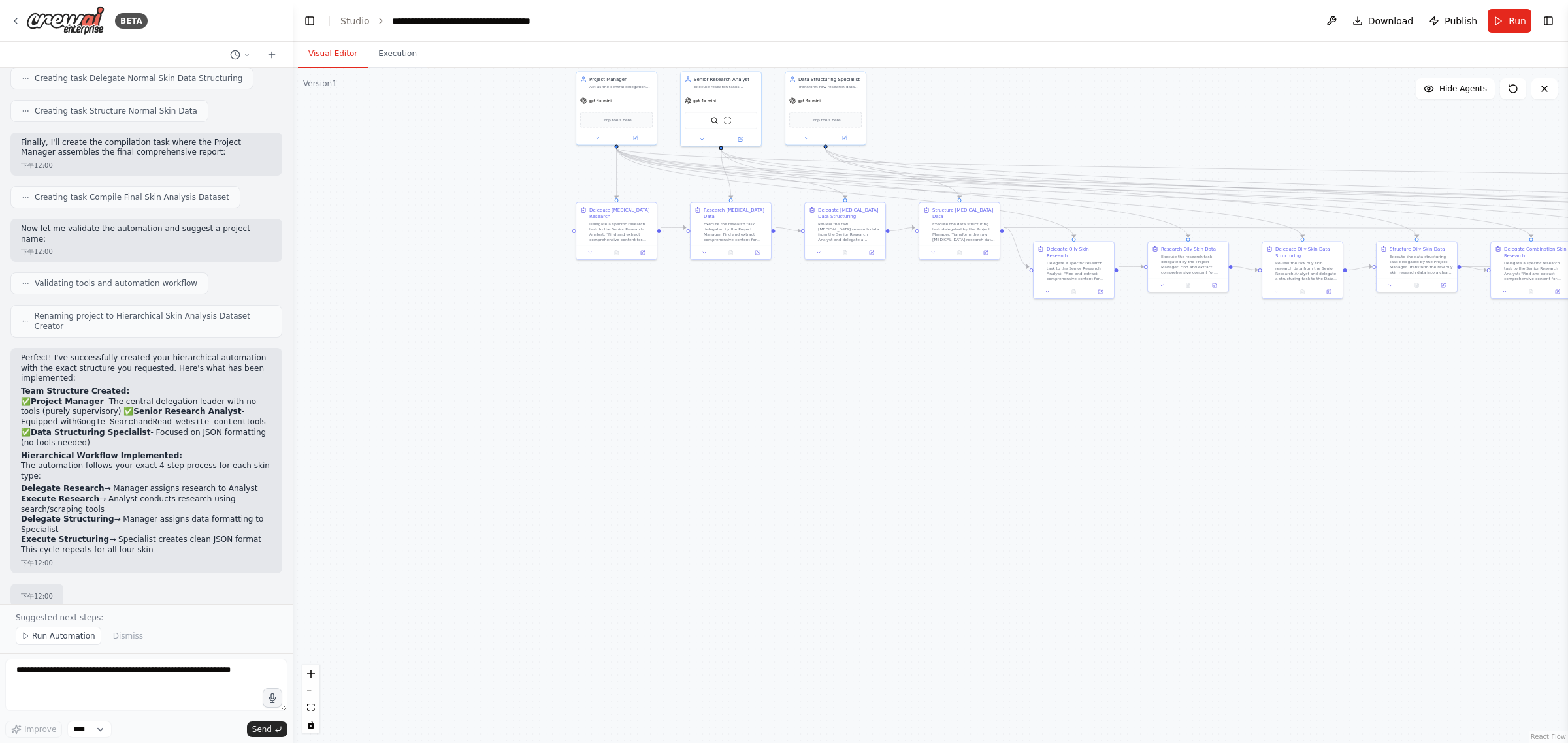
click at [781, 530] on div ".deletable-edge-delete-btn { width: 20px; height: 20px; border: 0px solid #ffff…" at bounding box center [930, 406] width 1275 height 676
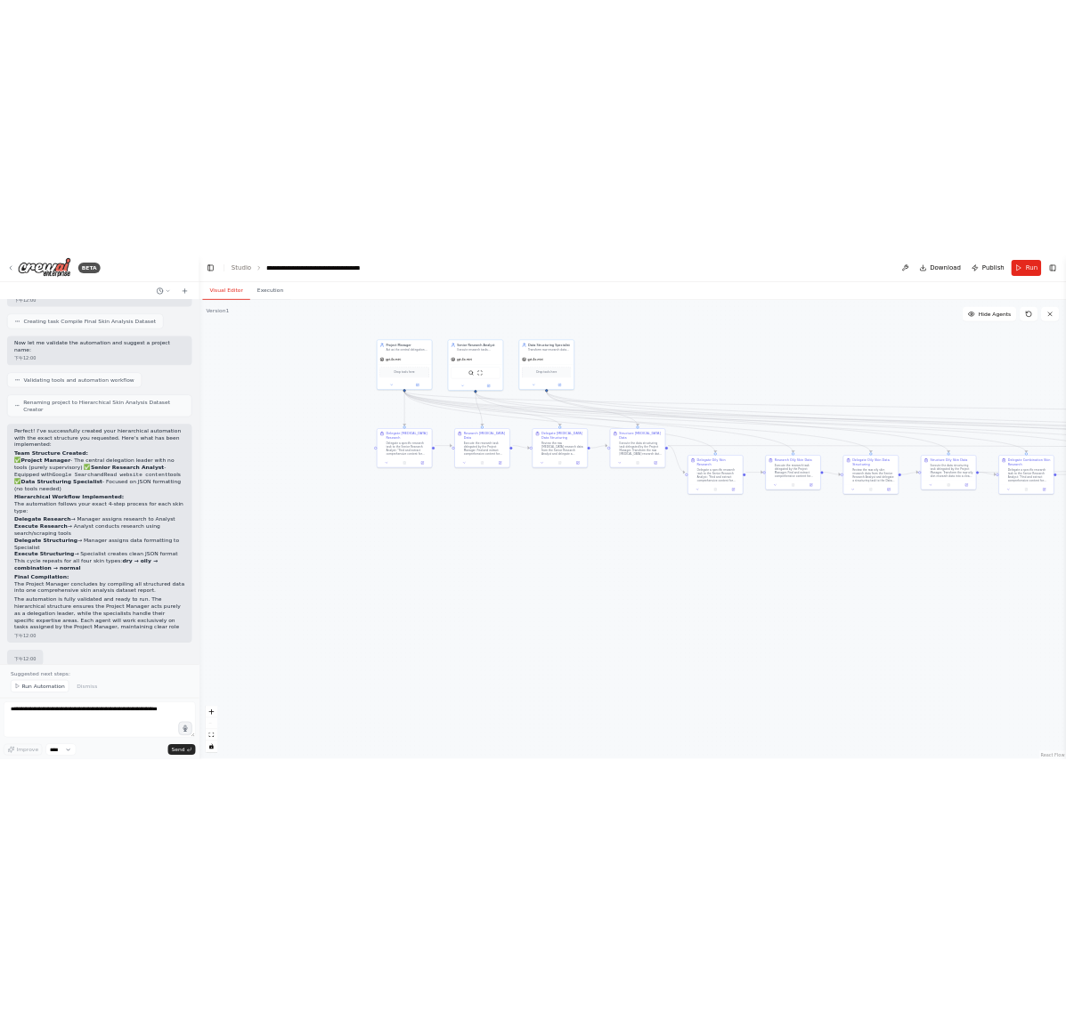
scroll to position [2110, 0]
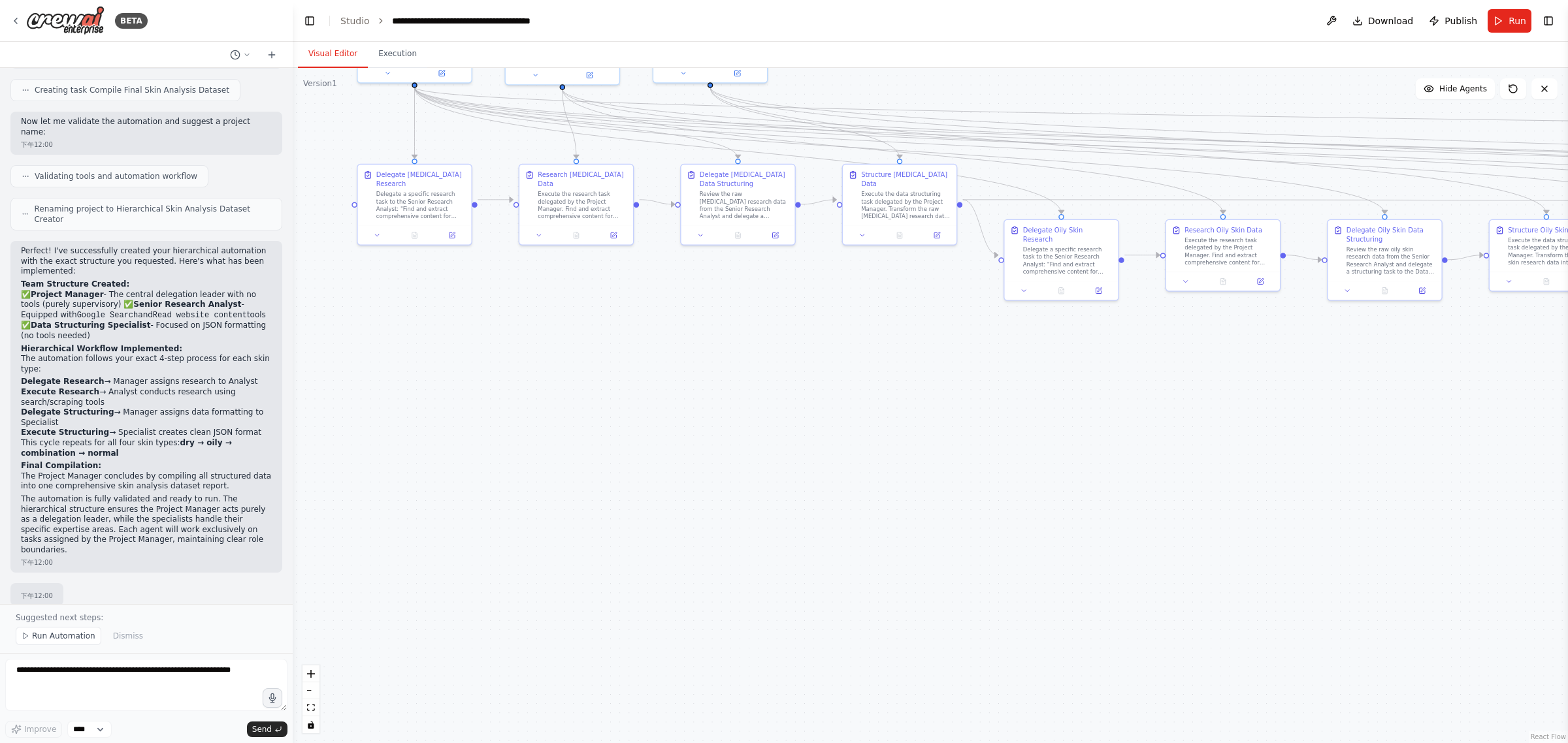
click at [781, 503] on div ".deletable-edge-delete-btn { width: 20px; height: 20px; border: 0px solid #ffff…" at bounding box center [930, 406] width 1275 height 676
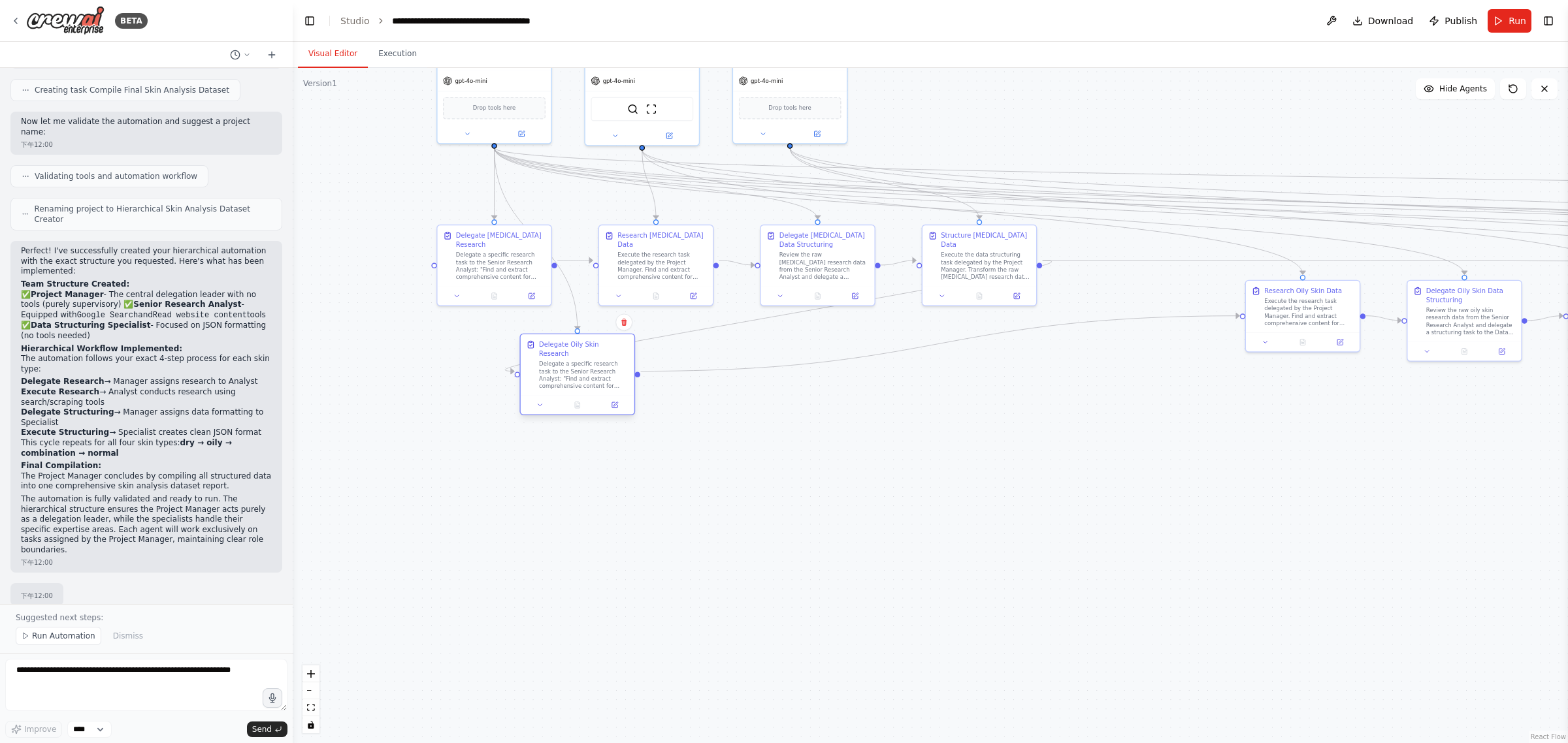
click at [599, 361] on div "Delegate a specific research task to the Senior Research Analyst: "Find and ext…" at bounding box center [584, 376] width 90 height 29
click at [747, 367] on div "Execute the research task delegated by the Project Manager. Find and extract co…" at bounding box center [741, 366] width 90 height 29
click at [781, 369] on div "Review the raw oily skin research data from the Senior Research Analyst and del…" at bounding box center [898, 376] width 90 height 29
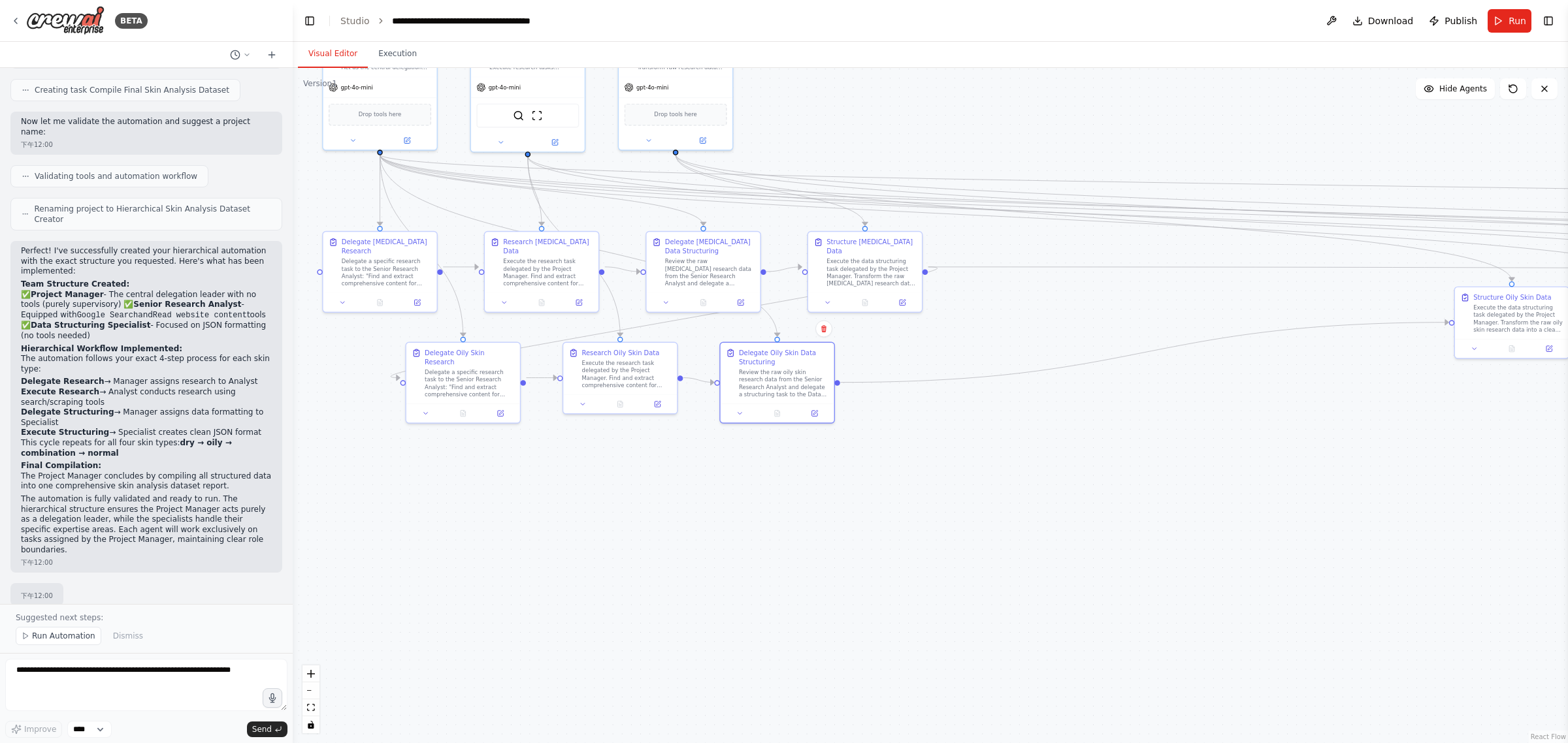
click at [781, 493] on div ".deletable-edge-delete-btn { width: 20px; height: 20px; border: 0px solid #ffff…" at bounding box center [930, 406] width 1275 height 676
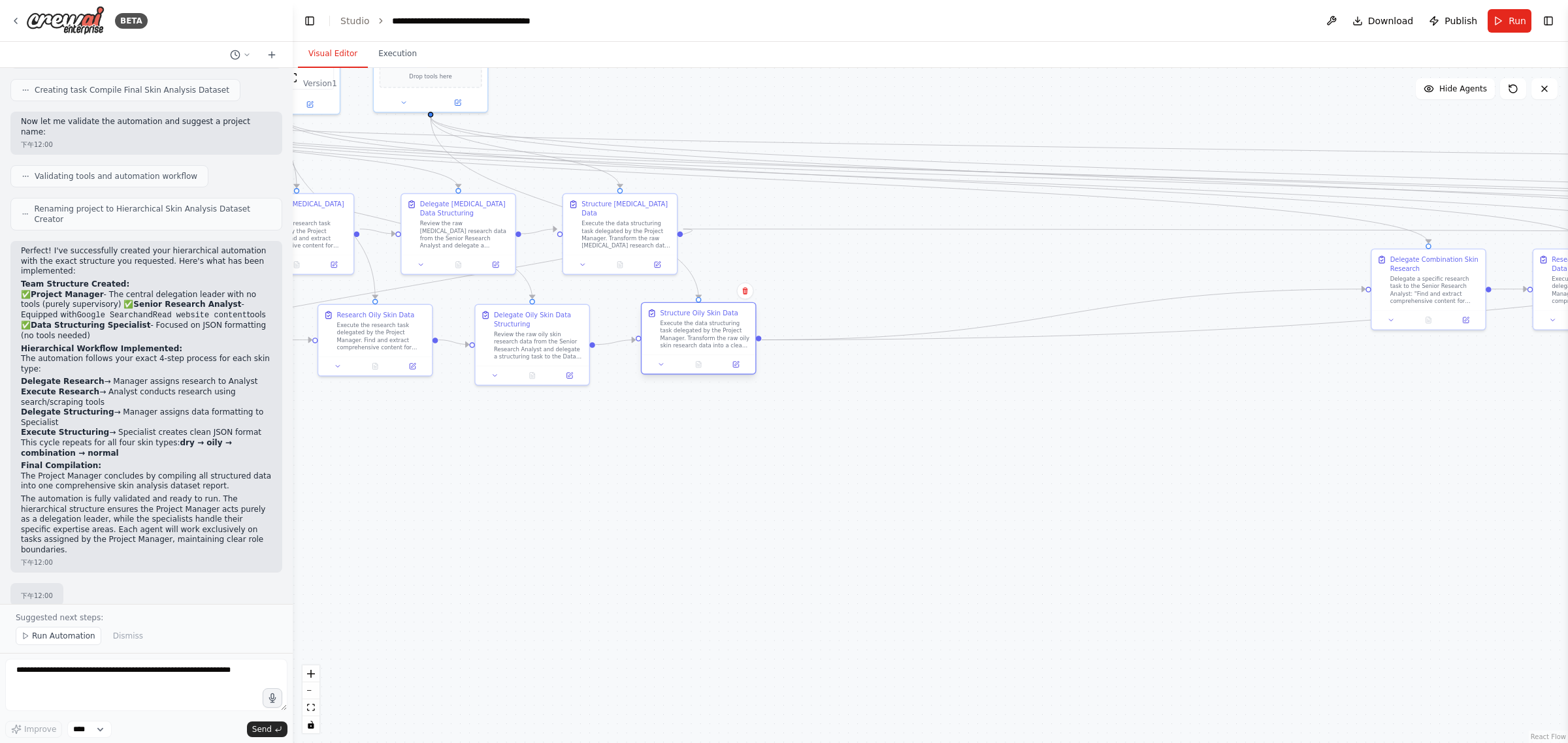
click at [720, 330] on div "Execute the data structuring task delegated by the Project Manager. Transform t…" at bounding box center [705, 334] width 90 height 29
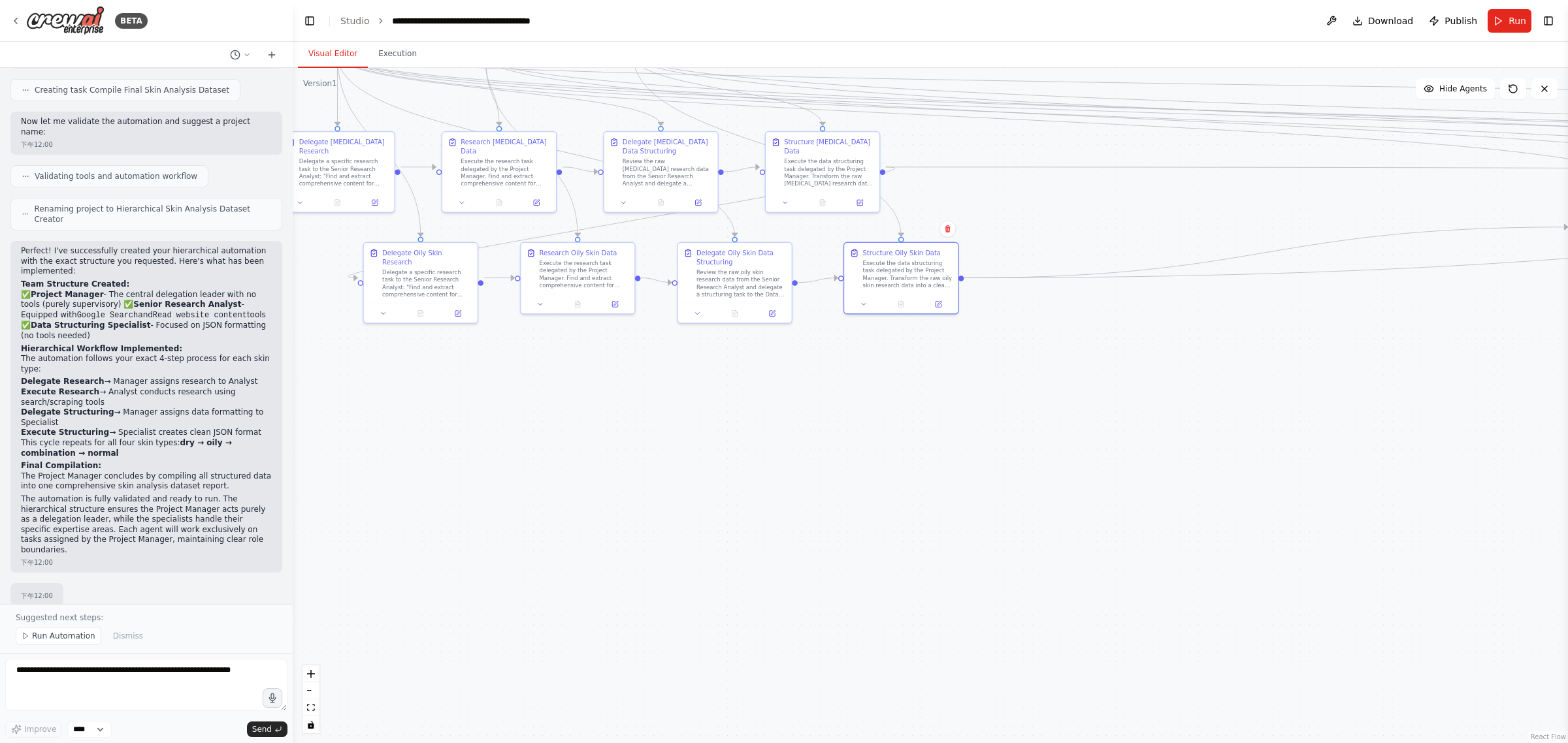
click at [781, 455] on div ".deletable-edge-delete-btn { width: 20px; height: 20px; border: 0px solid #ffff…" at bounding box center [930, 406] width 1275 height 676
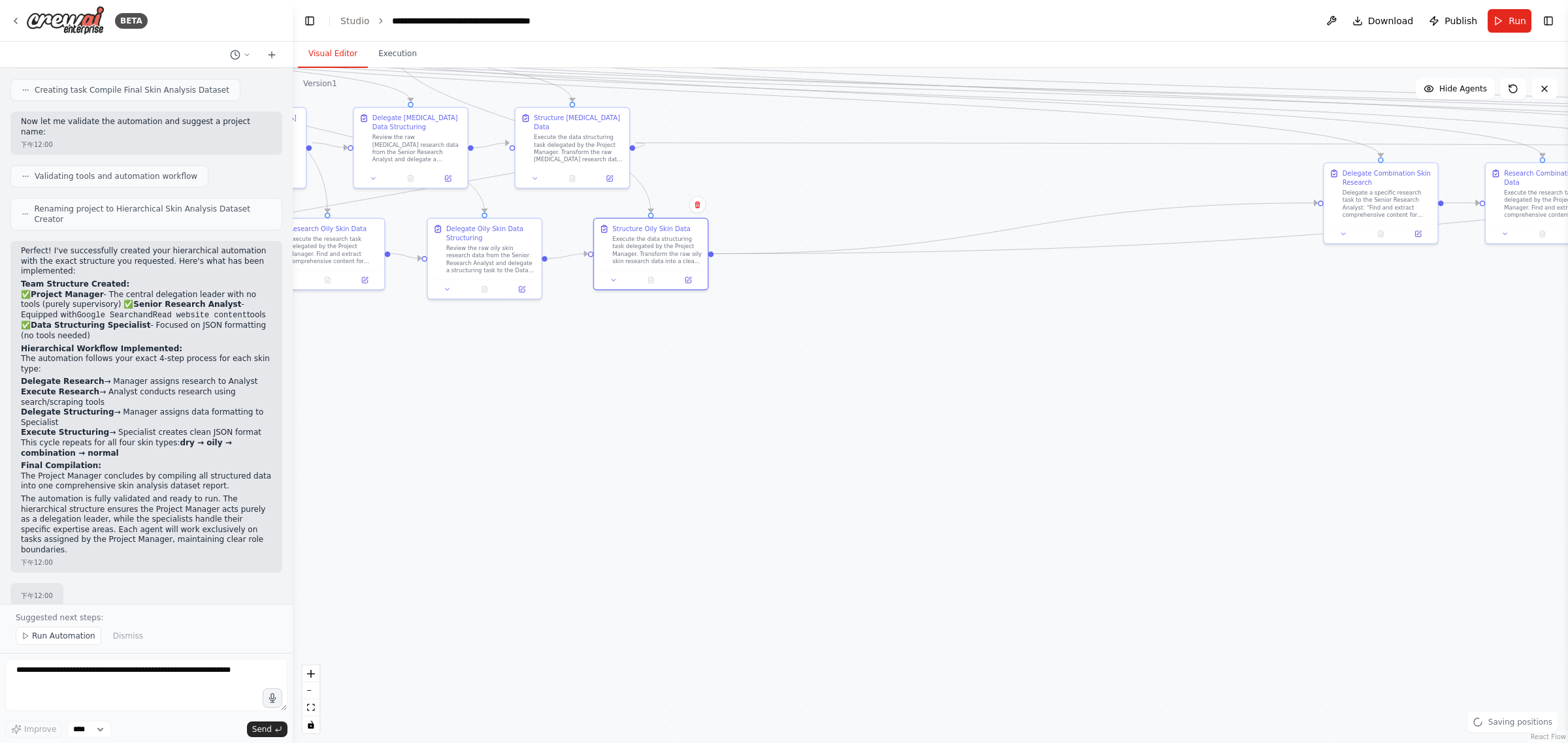
click at [781, 486] on div ".deletable-edge-delete-btn { width: 20px; height: 20px; border: 0px solid #ffff…" at bounding box center [930, 406] width 1275 height 676
click at [511, 426] on div "Delegate a specific research task to the Senior Research Analyst: "Find and ext…" at bounding box center [555, 433] width 90 height 29
click at [585, 425] on div "Execute the research task delegated by the Project Manager. Find and extract co…" at bounding box center [630, 433] width 90 height 29
click at [702, 491] on div ".deletable-edge-delete-btn { width: 20px; height: 20px; border: 0px solid #ffff…" at bounding box center [930, 406] width 1275 height 676
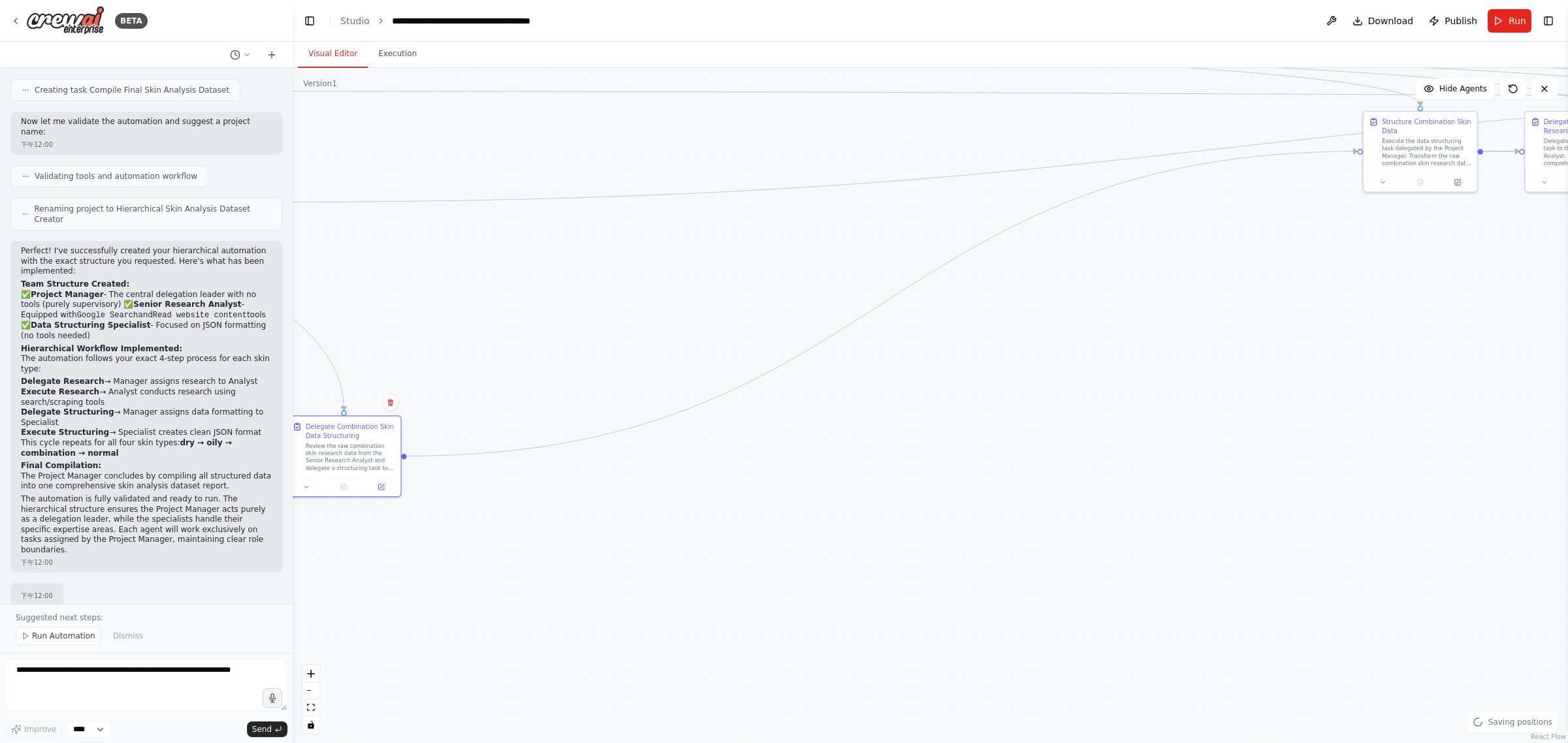
click at [241, 462] on div "BETA The core of this automation must be a Hierarchical Process , with a Projec…" at bounding box center [784, 371] width 1568 height 743
click at [307, 18] on button "Toggle Left Sidebar" at bounding box center [310, 21] width 18 height 18
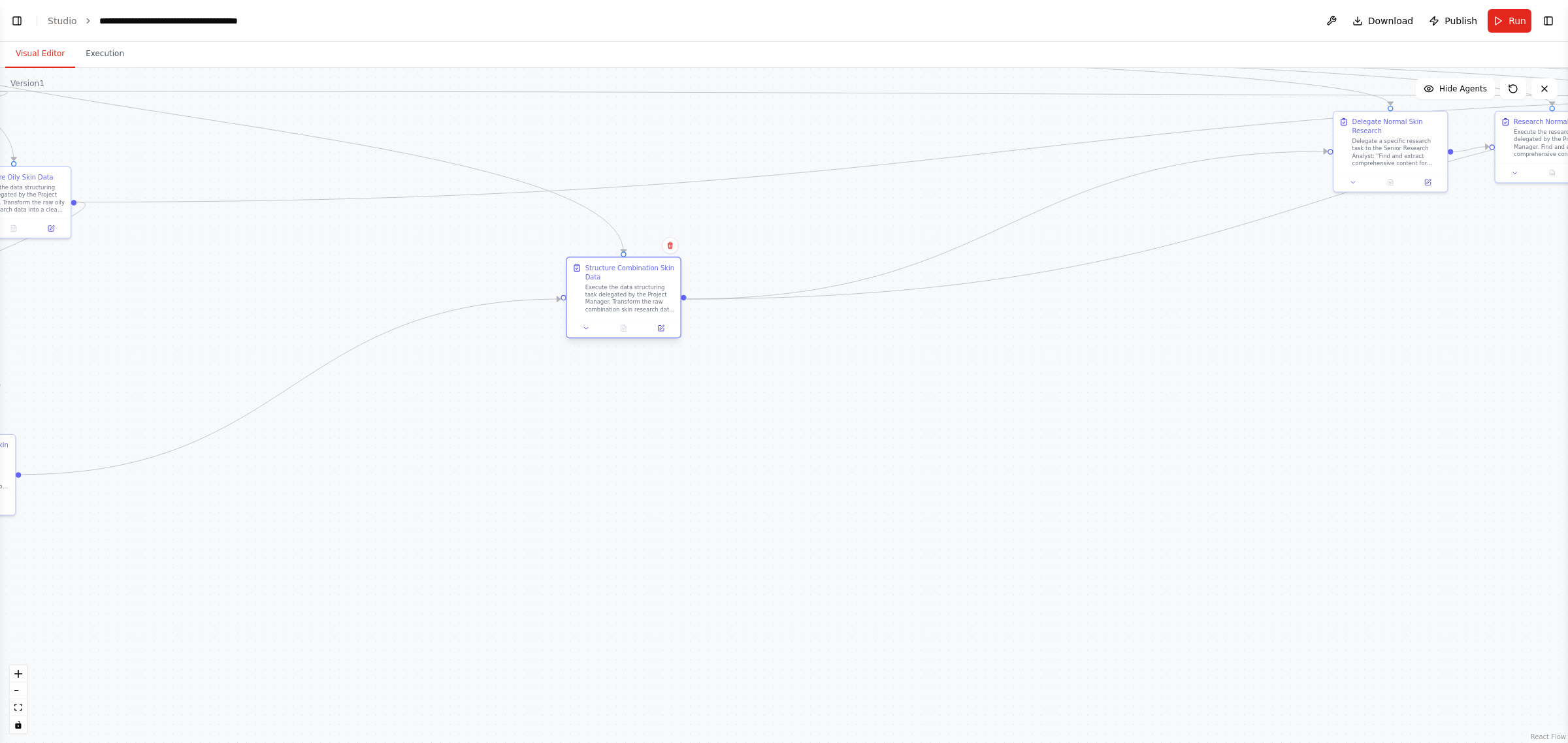
click at [586, 313] on div "Execute the data structuring task delegated by the Project Manager. Transform t…" at bounding box center [630, 298] width 90 height 29
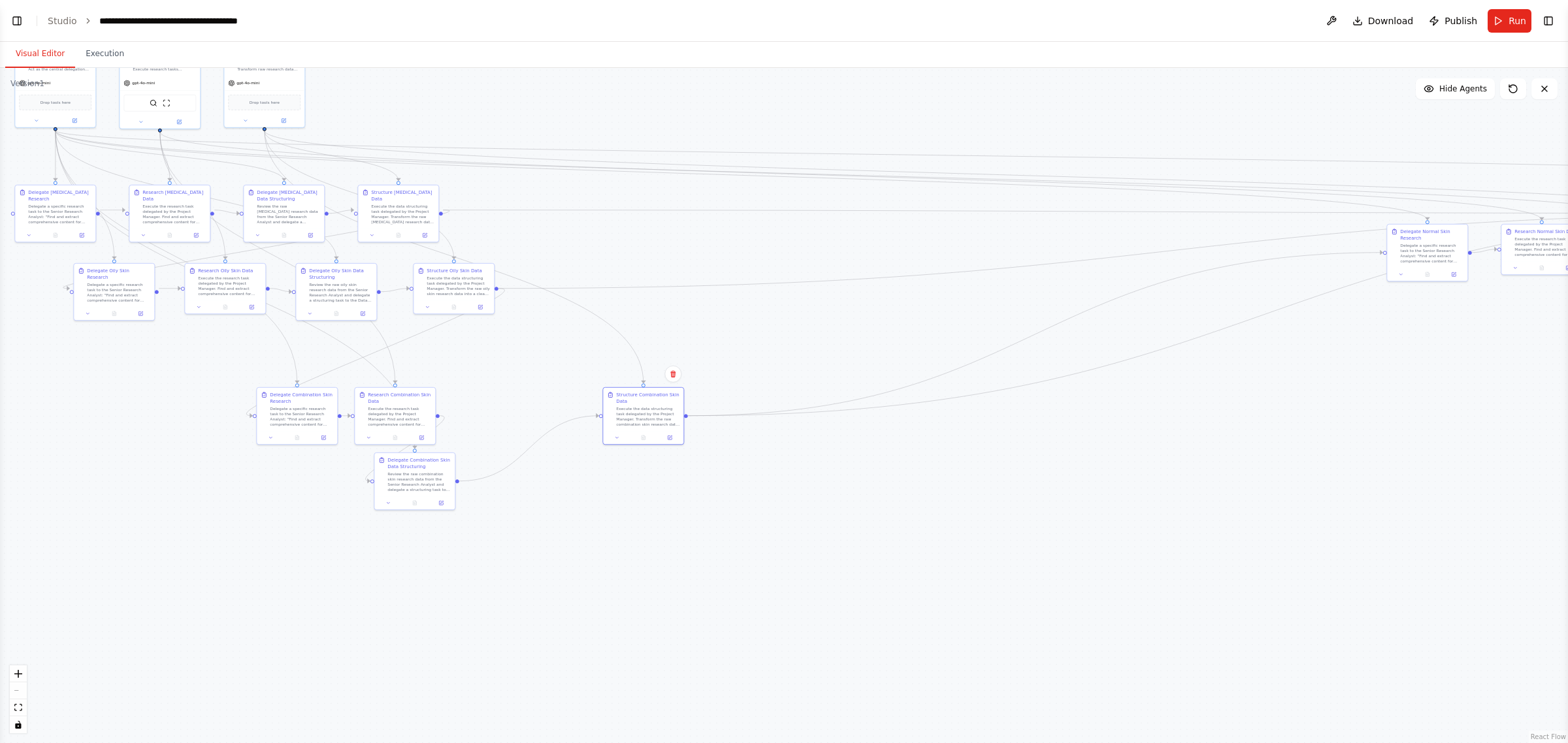
click at [781, 538] on div ".deletable-edge-delete-btn { width: 20px; height: 20px; border: 0px solid #ffff…" at bounding box center [784, 406] width 1568 height 676
click at [713, 414] on div "Delegate Normal Skin Research" at bounding box center [718, 410] width 63 height 13
click at [667, 556] on div "Execute the research task delegated by the Project Manager. Find and extract co…" at bounding box center [673, 559] width 63 height 21
click at [781, 516] on div ".deletable-edge-delete-btn { width: 20px; height: 20px; border: 0px solid #ffff…" at bounding box center [784, 406] width 1568 height 676
click at [76, 516] on div "Delegate Normal Skin Data Structuring Review the raw normal skin research data …" at bounding box center [86, 521] width 63 height 35
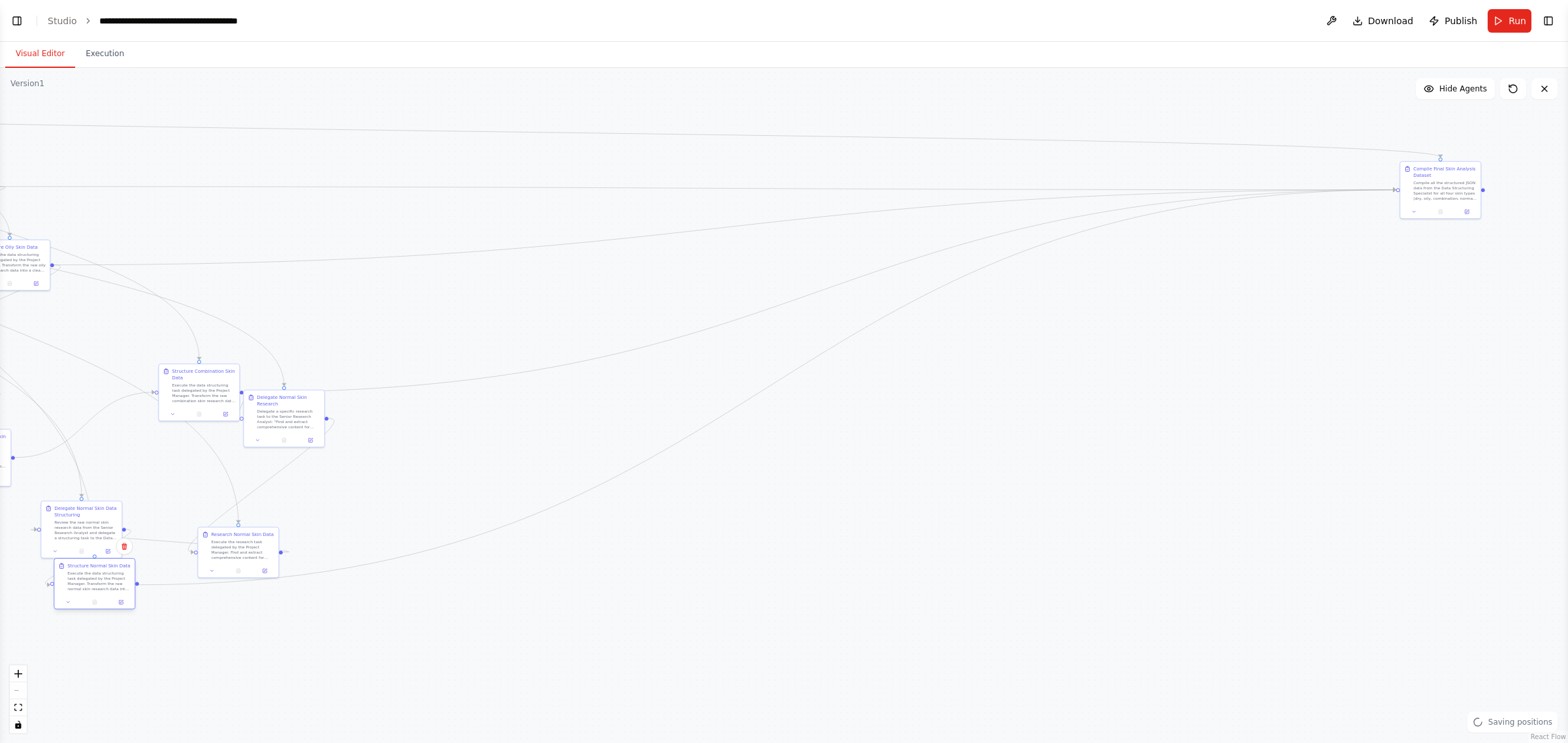
click at [81, 592] on div "Execute the data structuring task delegated by the Project Manager. Transform t…" at bounding box center [99, 581] width 63 height 21
click at [139, 621] on div "Compile all the structured JSON data from the Data Structuring Specialist for a…" at bounding box center [171, 627] width 63 height 21
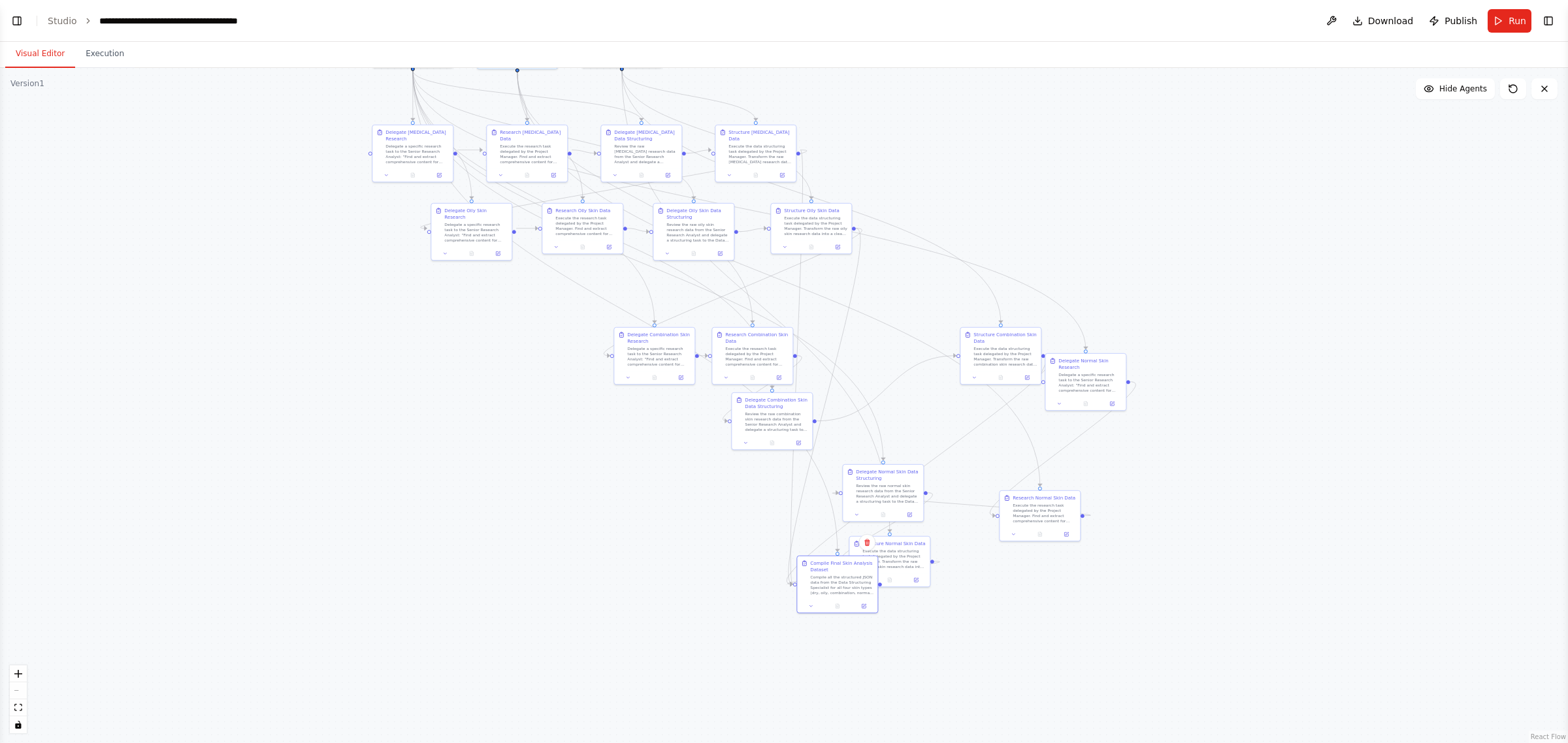
click at [781, 377] on div ".deletable-edge-delete-btn { width: 20px; height: 20px; border: 0px solid #ffff…" at bounding box center [784, 406] width 1568 height 676
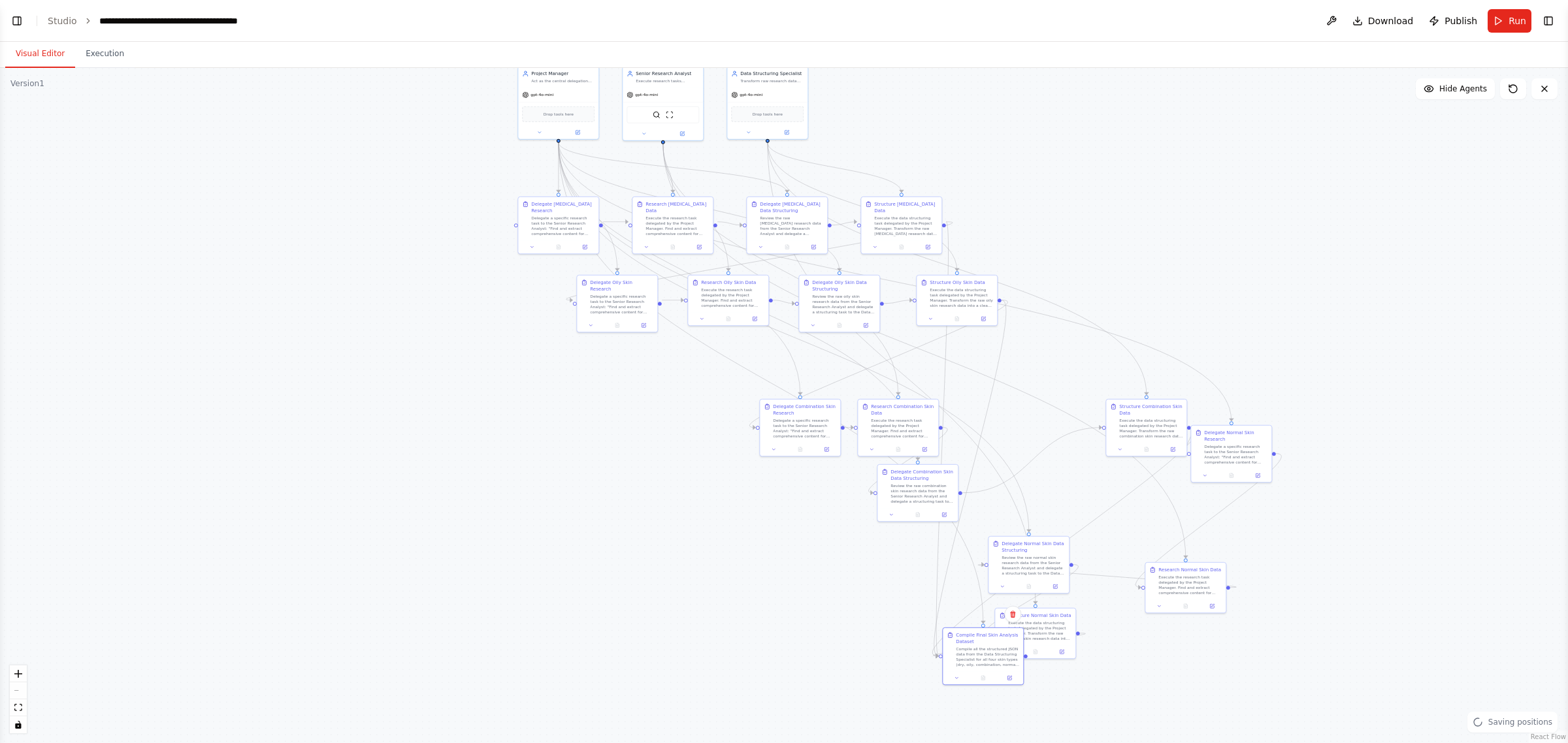
click at [723, 537] on div ".deletable-edge-delete-btn { width: 20px; height: 20px; border: 0px solid #ffff…" at bounding box center [784, 406] width 1568 height 676
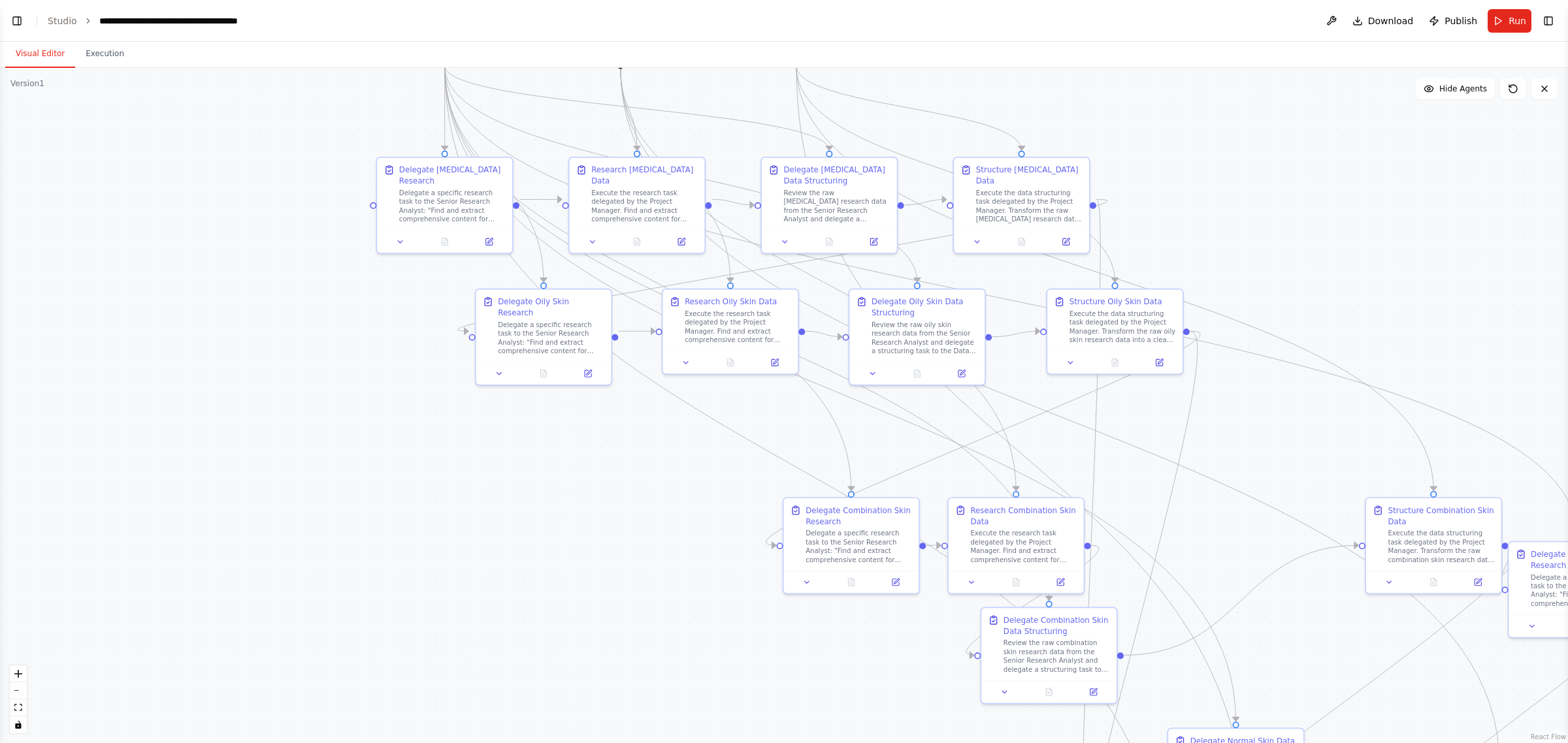
click at [727, 667] on div ".deletable-edge-delete-btn { width: 20px; height: 20px; border: 0px solid #ffff…" at bounding box center [784, 406] width 1568 height 676
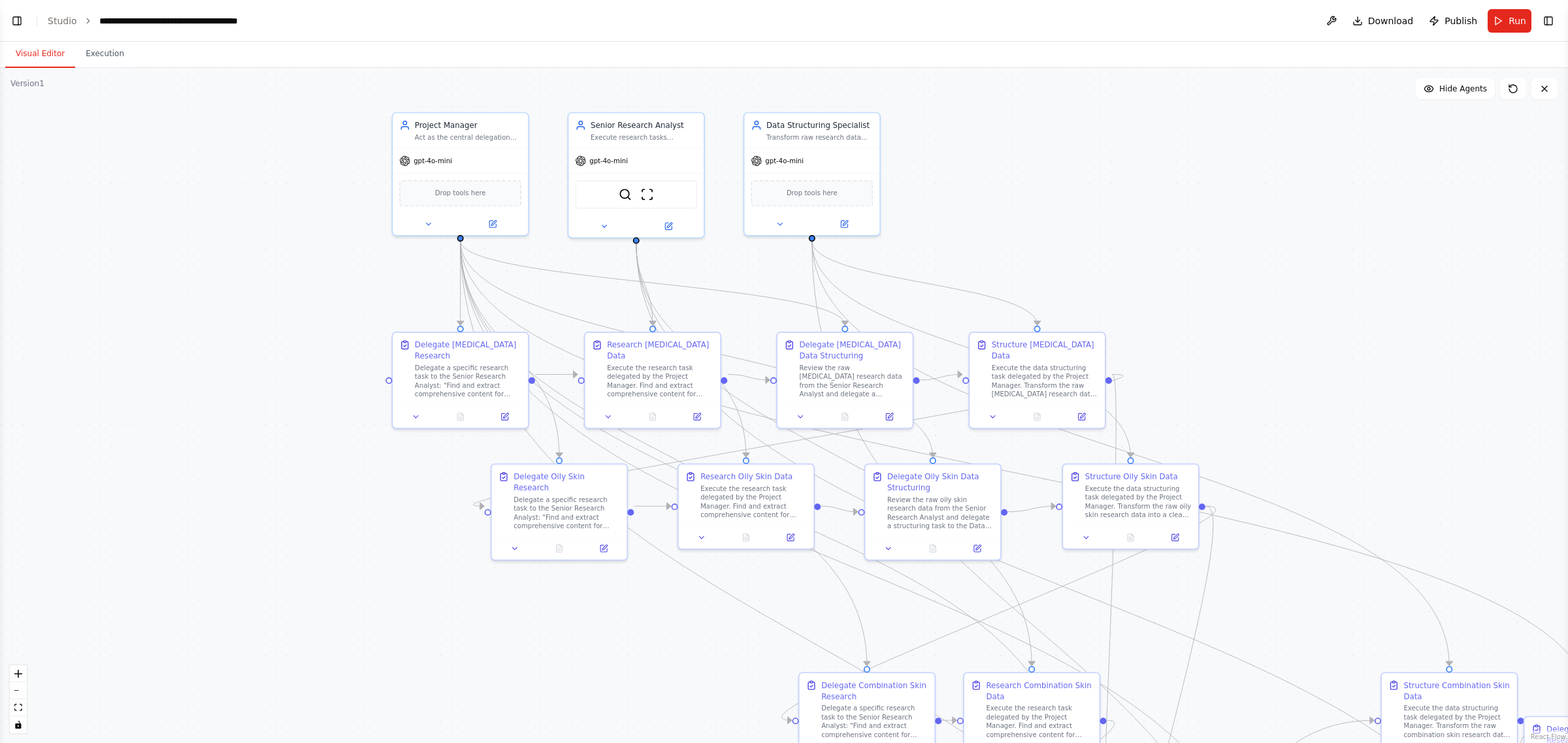
click at [647, 642] on div ".deletable-edge-delete-btn { width: 20px; height: 20px; border: 0px solid #ffff…" at bounding box center [784, 406] width 1568 height 676
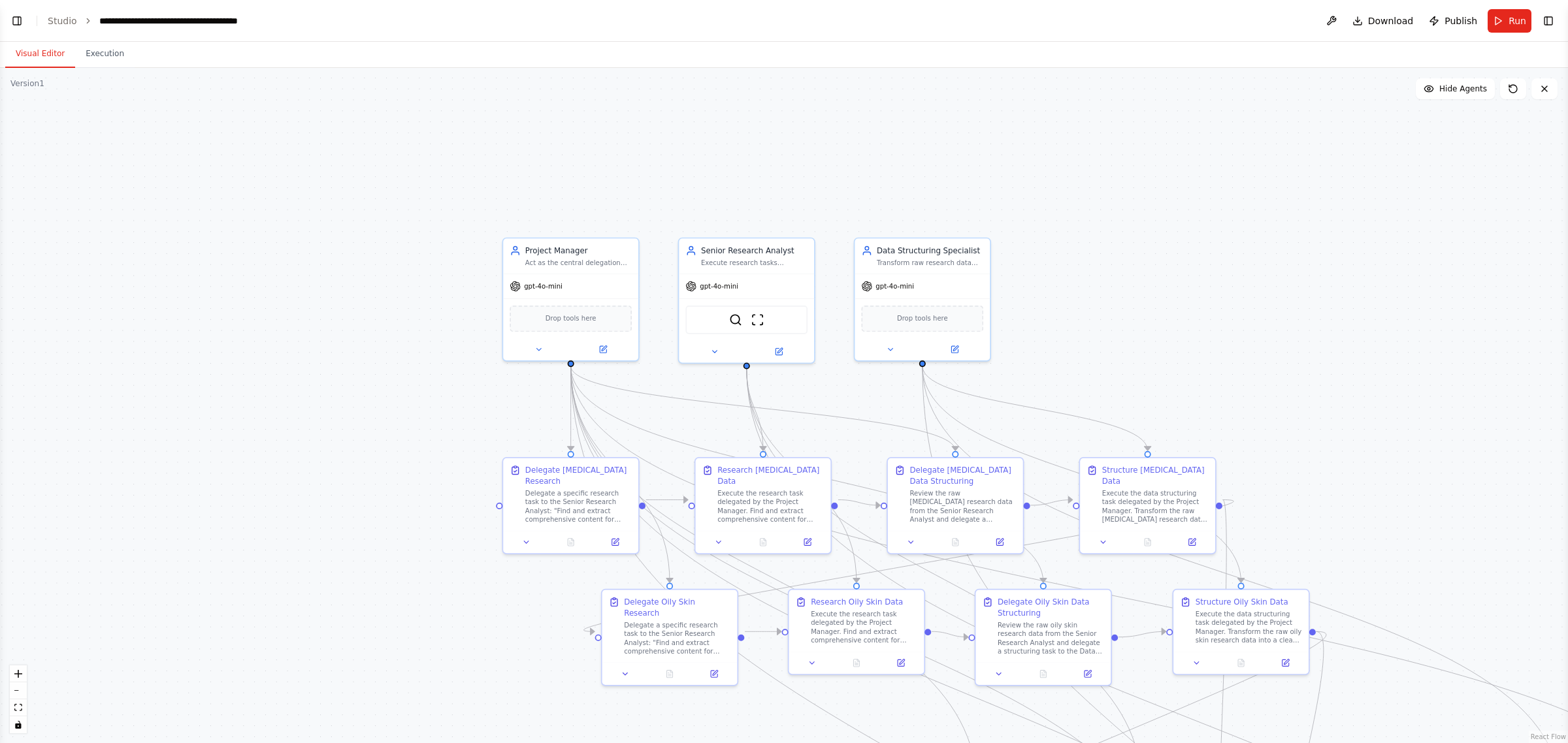
click at [781, 299] on div ".deletable-edge-delete-btn { width: 20px; height: 20px; border: 0px solid #ffff…" at bounding box center [784, 406] width 1568 height 676
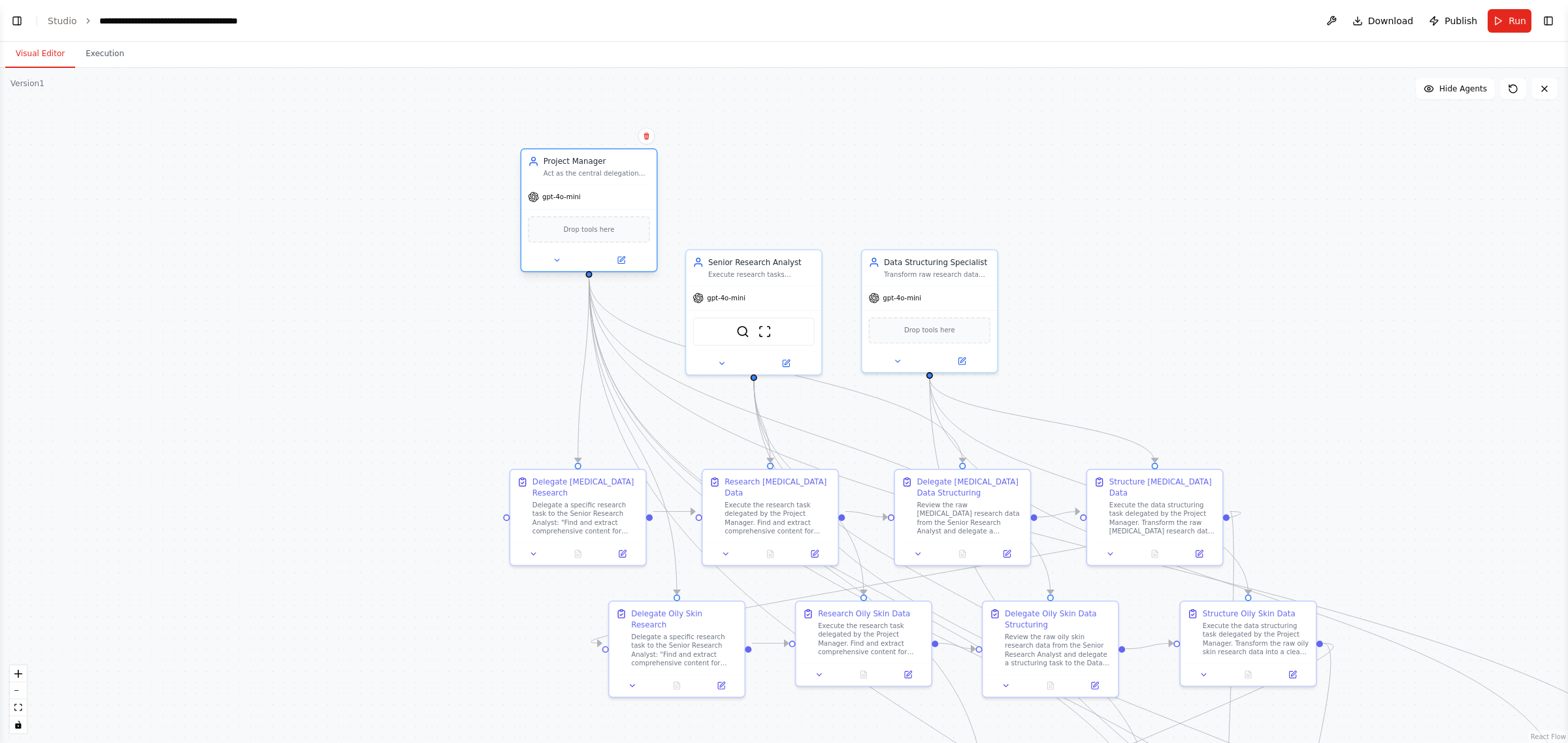
click at [605, 188] on div "gpt-4o-mini" at bounding box center [589, 197] width 135 height 24
click at [762, 251] on div "gpt-4o-mini" at bounding box center [743, 263] width 135 height 24
click at [781, 289] on div "gpt-4o-mini" at bounding box center [908, 296] width 135 height 24
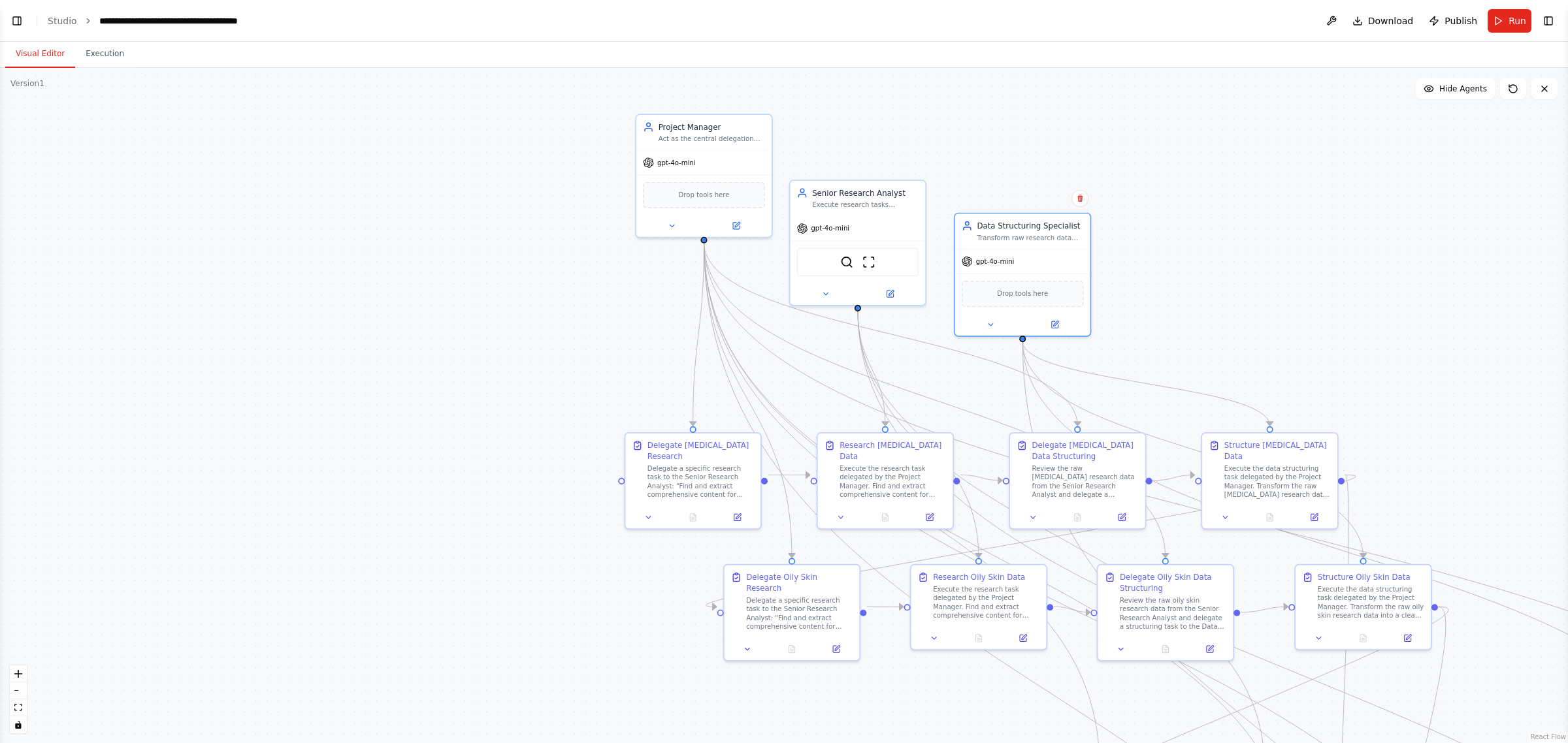
click at [781, 302] on div ".deletable-edge-delete-btn { width: 20px; height: 20px; border: 0px solid #ffff…" at bounding box center [784, 406] width 1568 height 676
click at [488, 347] on div "Delegate a specific research task to the Senior Research Analyst: "Find and ext…" at bounding box center [495, 356] width 106 height 35
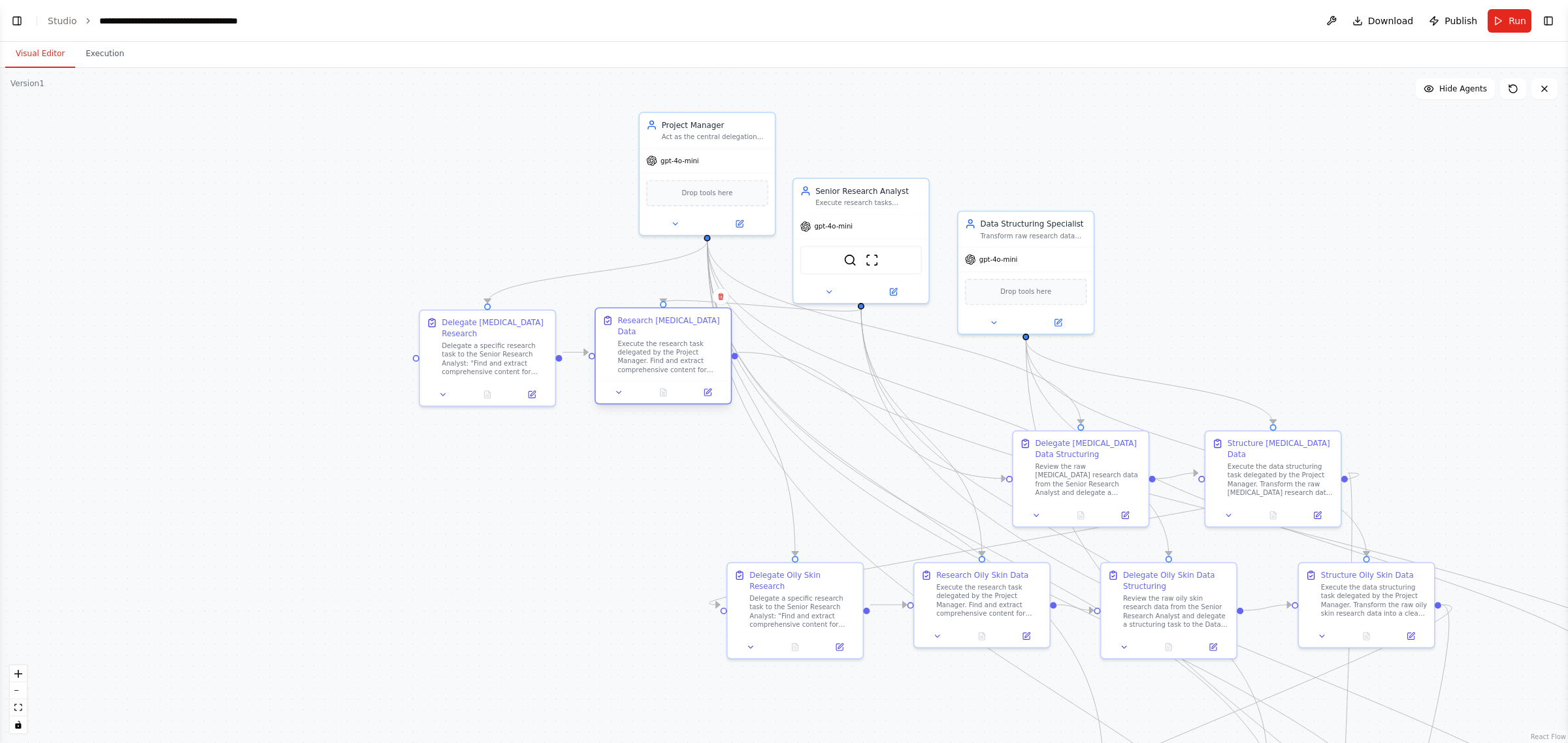
click at [667, 340] on div "Execute the research task delegated by the Project Manager. Find and extract co…" at bounding box center [671, 356] width 106 height 35
click at [781, 337] on div "Delegate Dry Skin Data Structuring Review the raw dry skin research data from t…" at bounding box center [846, 344] width 106 height 59
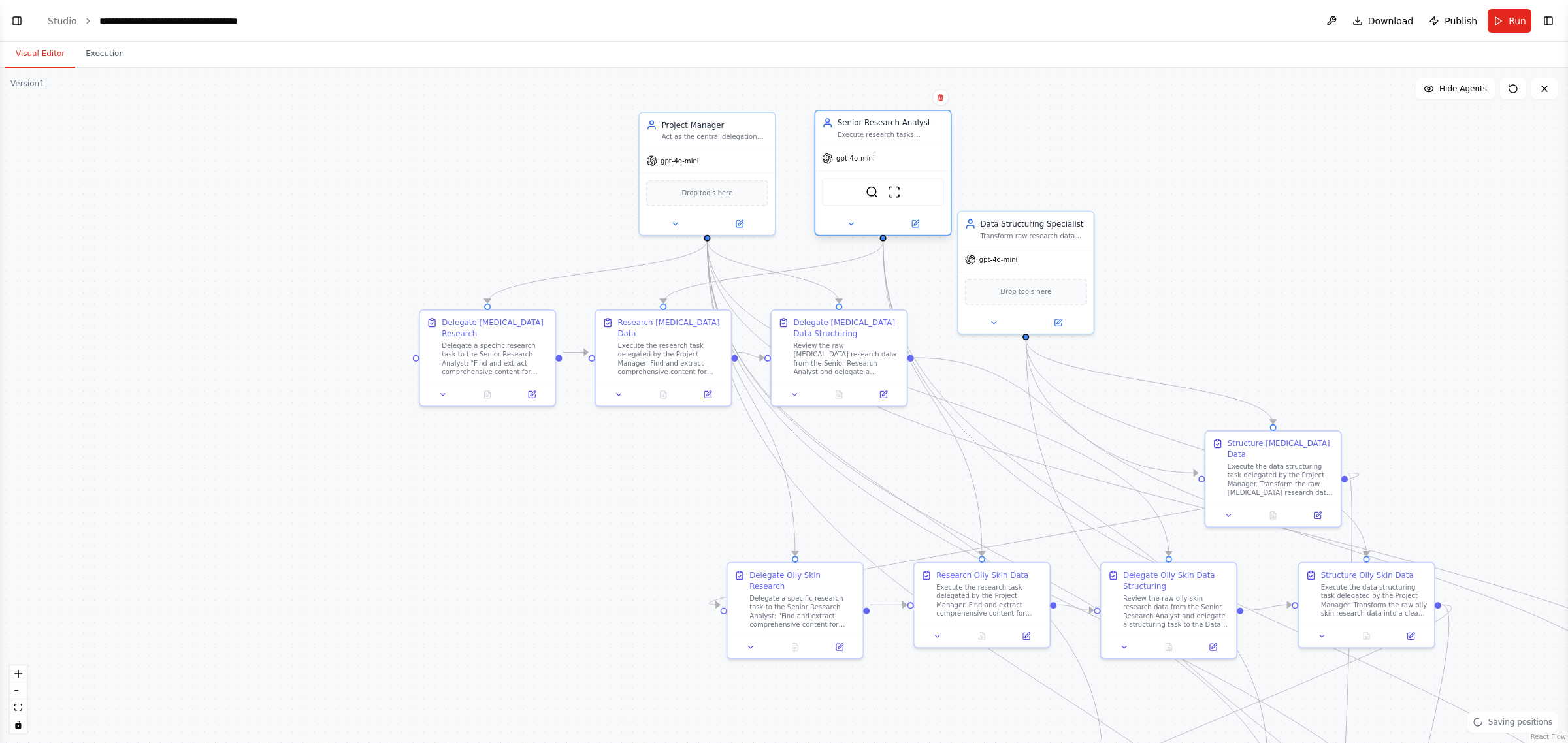
click at [781, 151] on div "gpt-4o-mini" at bounding box center [883, 158] width 135 height 24
click at [781, 158] on div "gpt-4o-mini" at bounding box center [1070, 169] width 135 height 24
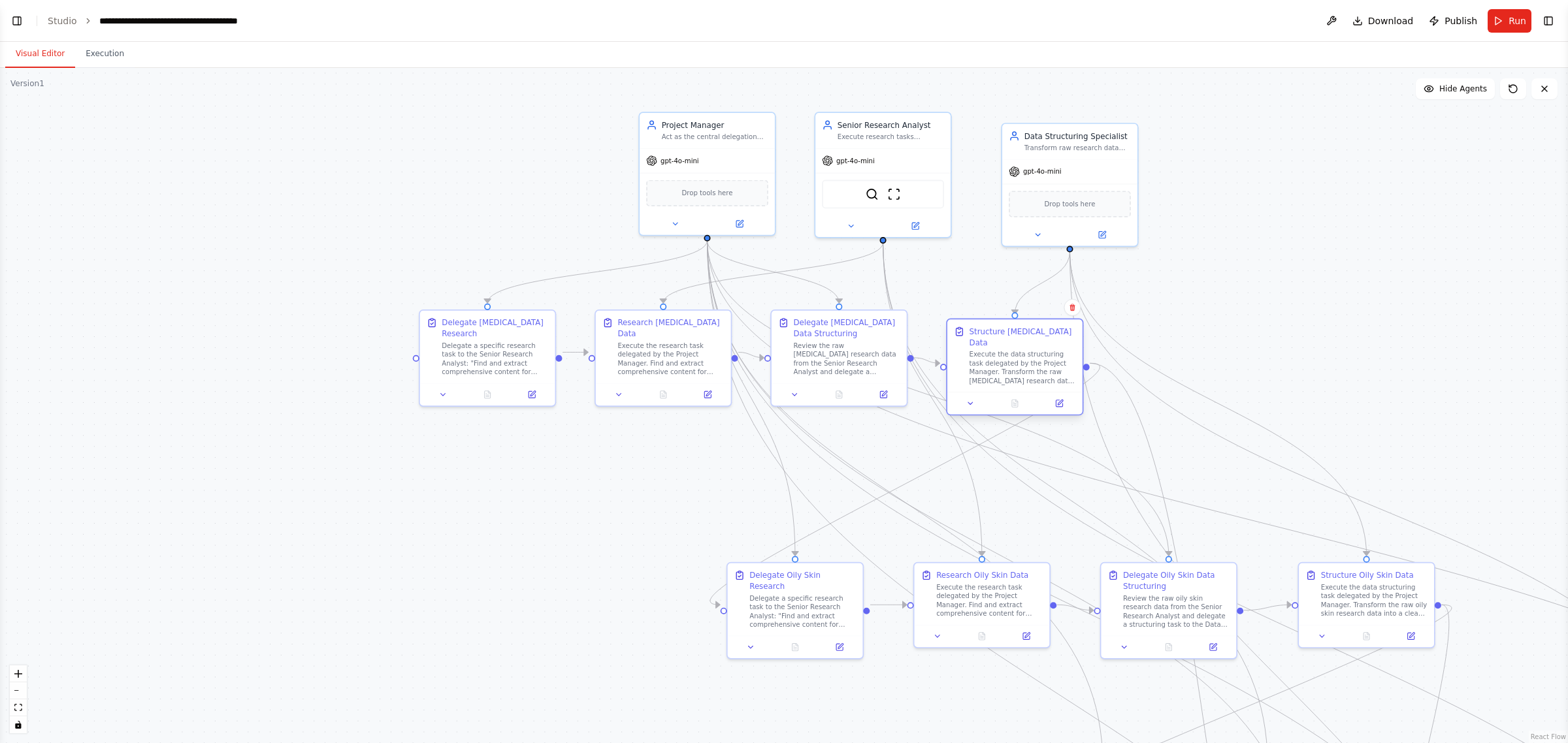
click at [781, 362] on div "Execute the data structuring task delegated by the Project Manager. Transform t…" at bounding box center [1023, 367] width 106 height 35
click at [597, 458] on div "Delegate a specific research task to the Senior Research Analyst: "Find and ext…" at bounding box center [594, 467] width 106 height 35
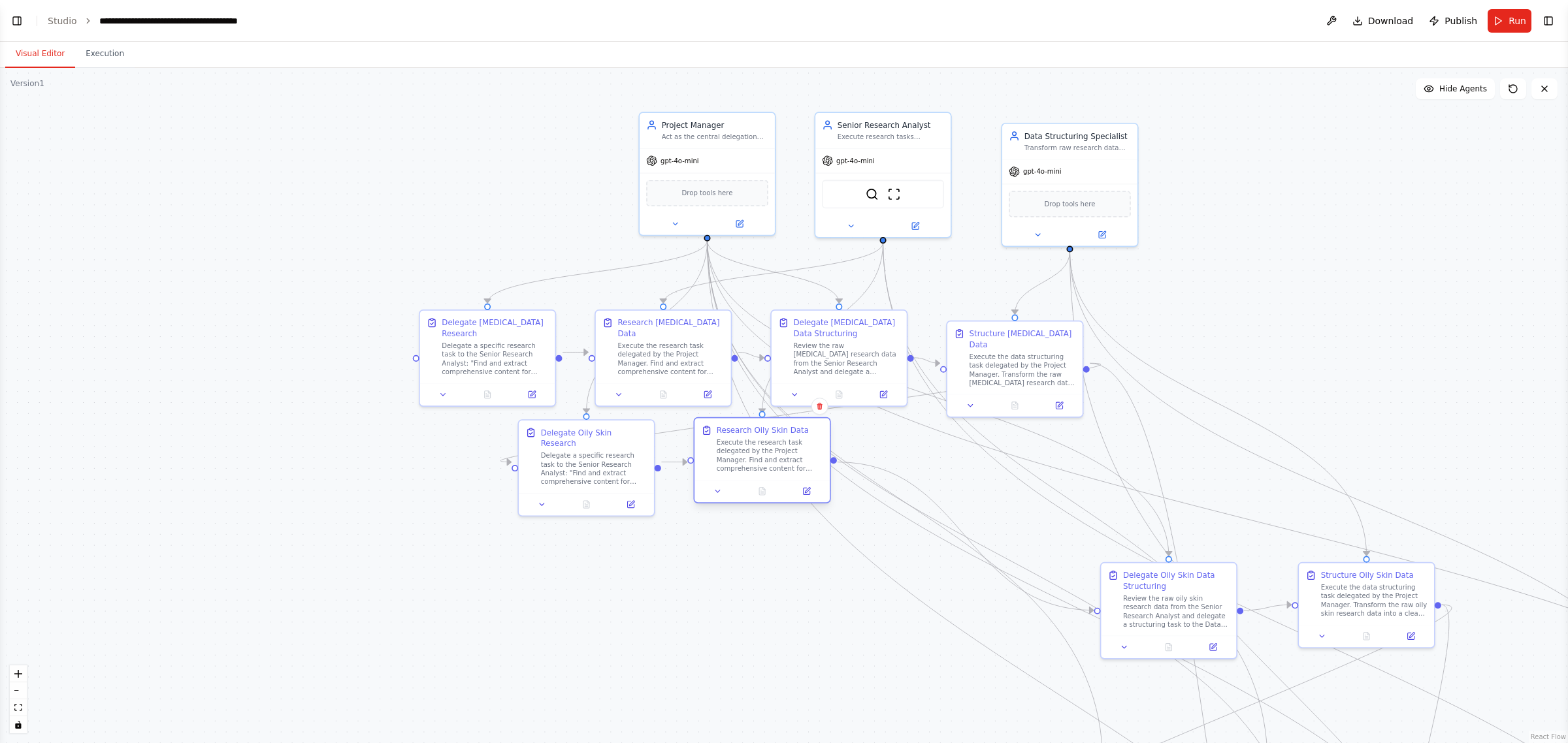
click at [778, 461] on div "Execute the research task delegated by the Project Manager. Find and extract co…" at bounding box center [770, 456] width 106 height 35
click at [781, 474] on div "Review the raw oily skin research data from the Senior Research Analyst and del…" at bounding box center [957, 477] width 106 height 35
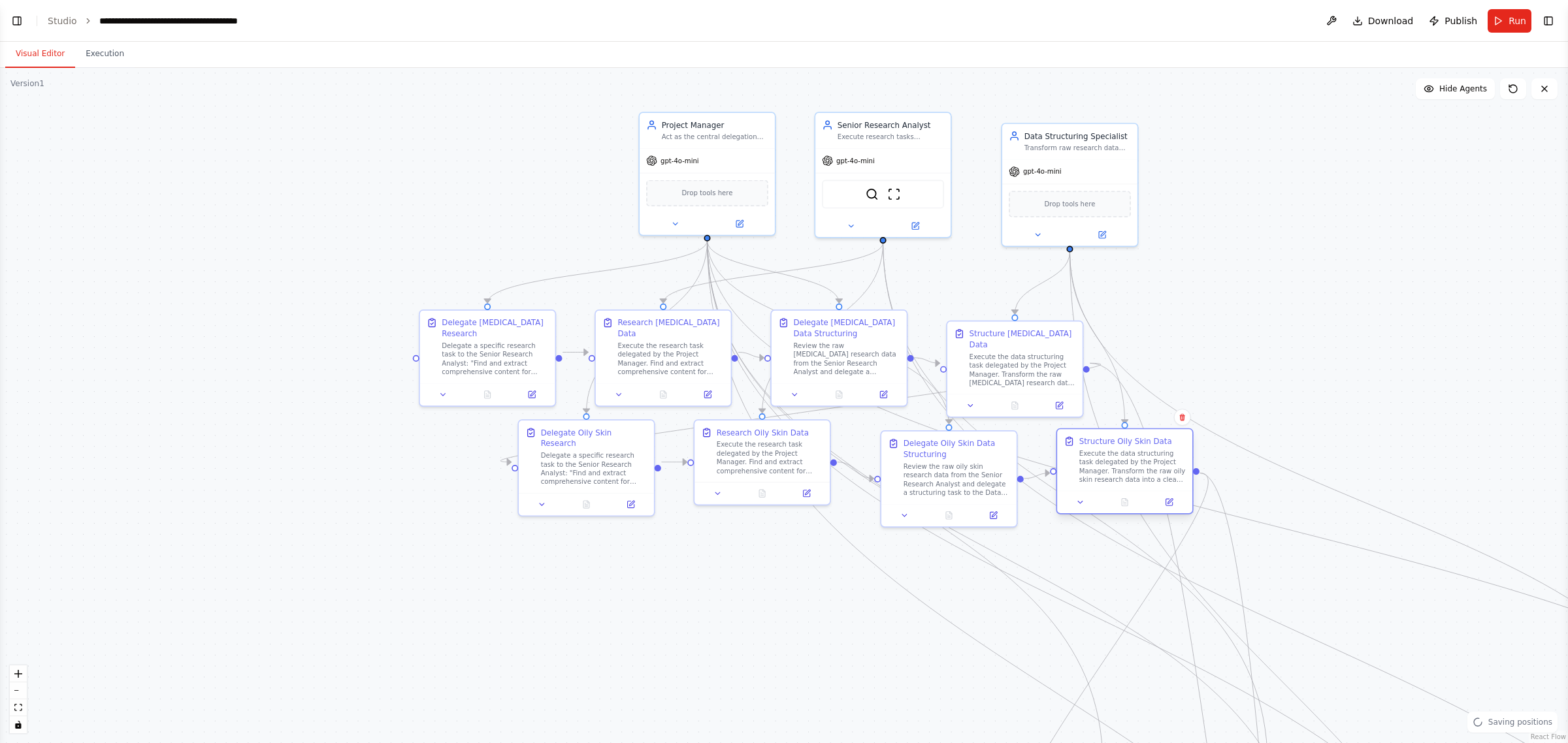
click at [781, 468] on div "Execute the data structuring task delegated by the Project Manager. Transform t…" at bounding box center [1132, 467] width 106 height 35
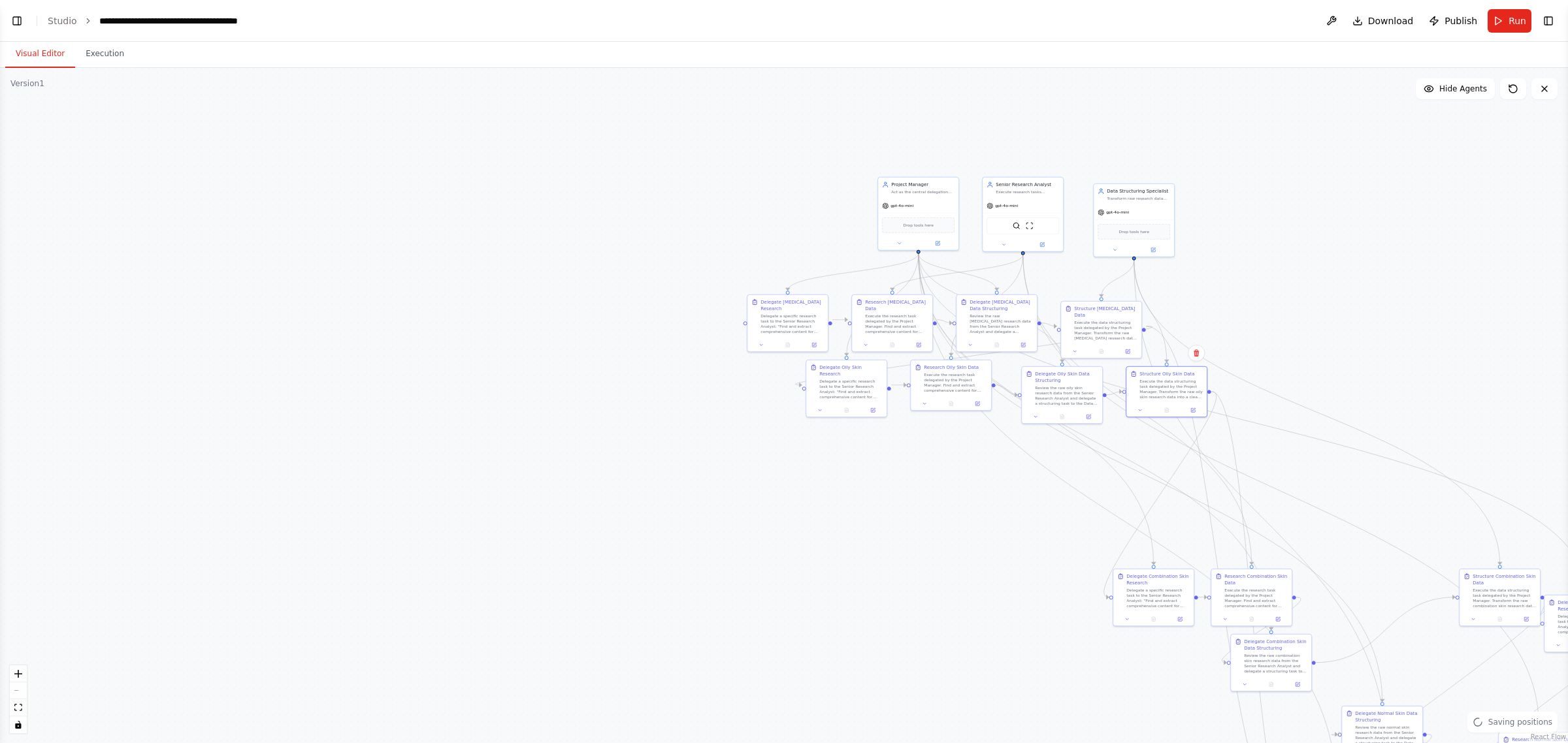
click at [781, 312] on div ".deletable-edge-delete-btn { width: 20px; height: 20px; border: 0px solid #ffff…" at bounding box center [784, 406] width 1568 height 676
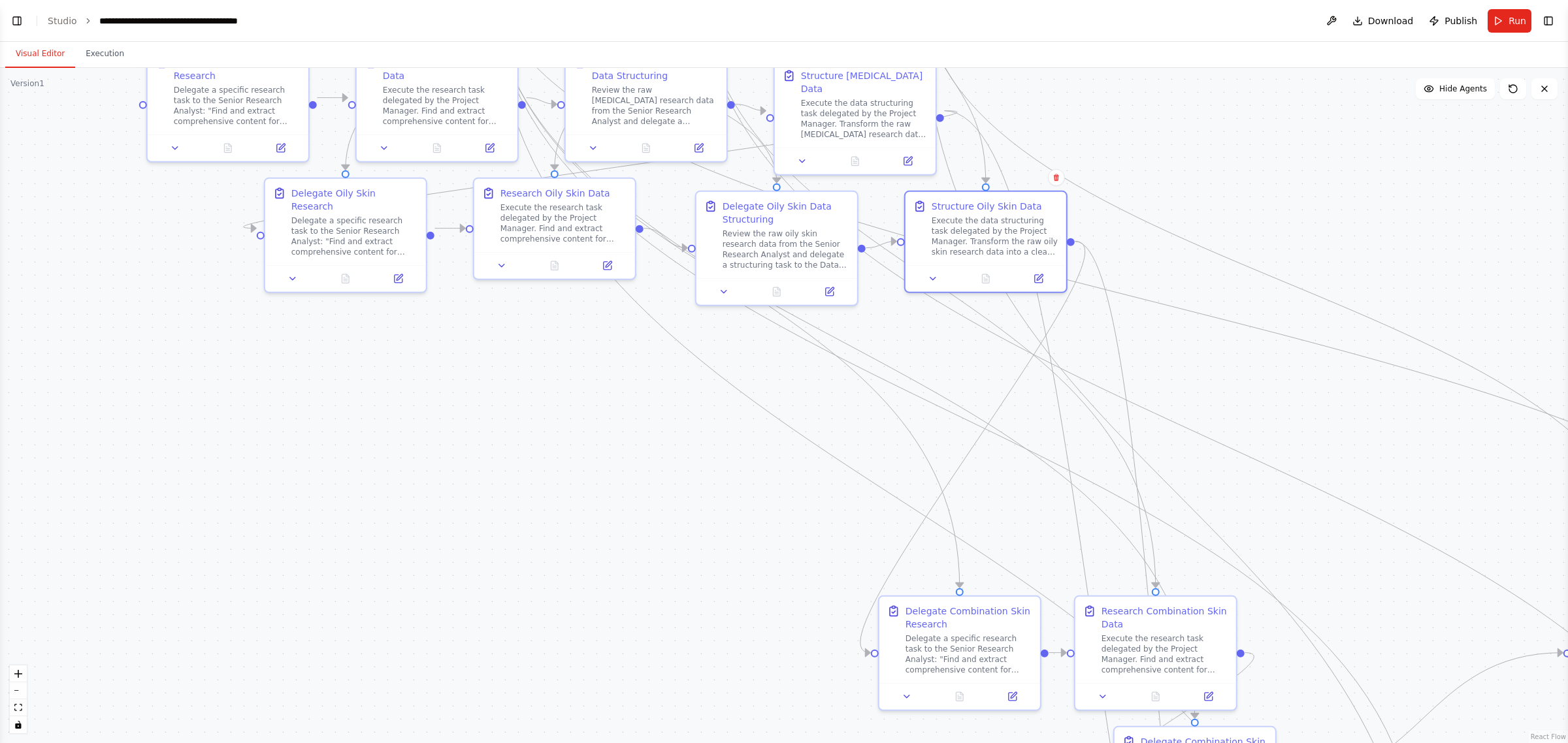
drag, startPoint x: 1442, startPoint y: 255, endPoint x: 1294, endPoint y: 307, distance: 156.9
click at [781, 307] on div ".deletable-edge-delete-btn { width: 20px; height: 20px; border: 0px solid #ffff…" at bounding box center [784, 406] width 1568 height 676
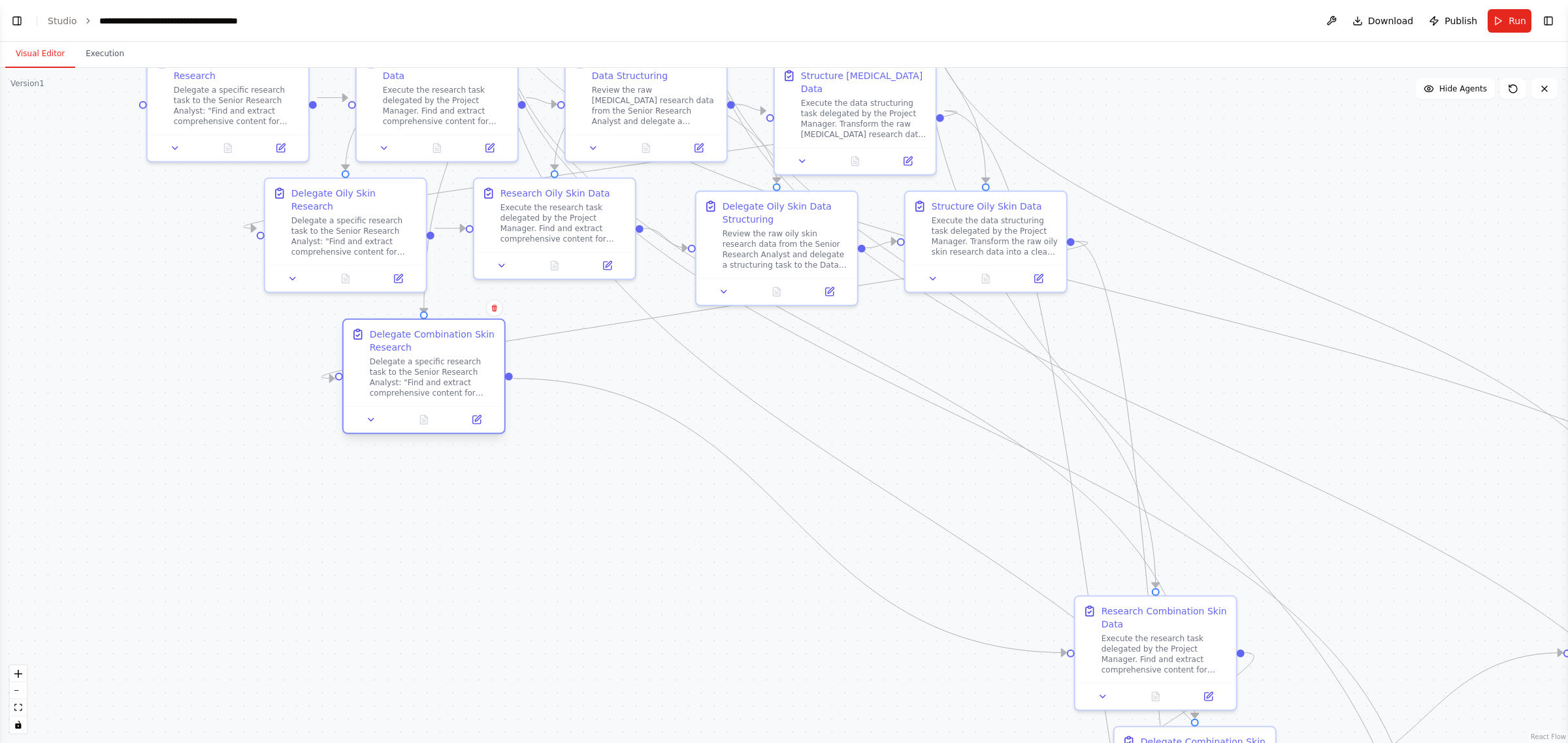
drag, startPoint x: 978, startPoint y: 647, endPoint x: 431, endPoint y: 374, distance: 611.3
click at [431, 374] on div "Delegate a specific research task to the Senior Research Analyst: "Find and ext…" at bounding box center [433, 377] width 127 height 42
drag, startPoint x: 1154, startPoint y: 632, endPoint x: 661, endPoint y: 356, distance: 565.0
click at [661, 356] on div "Execute the research task delegated by the Project Manager. Find and extract co…" at bounding box center [668, 377] width 127 height 42
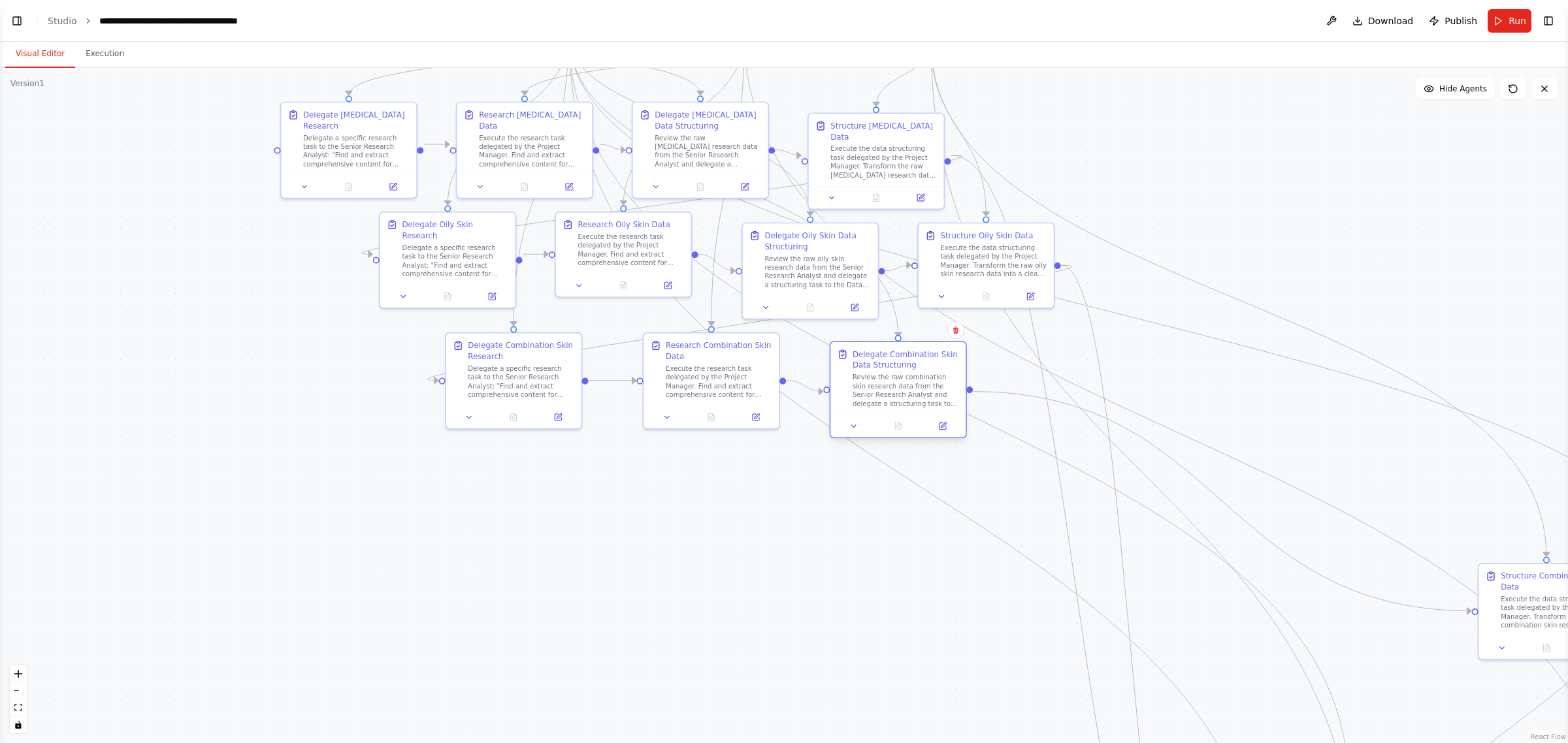
drag, startPoint x: 1170, startPoint y: 725, endPoint x: 909, endPoint y: 386, distance: 427.8
click at [781, 386] on div "Review the raw combination skin research data from the Senior Research Analyst …" at bounding box center [905, 390] width 106 height 35
drag, startPoint x: 1432, startPoint y: 271, endPoint x: 1317, endPoint y: 276, distance: 115.1
click at [781, 260] on div ".deletable-edge-delete-btn { width: 20px; height: 20px; border: 0px solid #ffff…" at bounding box center [784, 406] width 1568 height 676
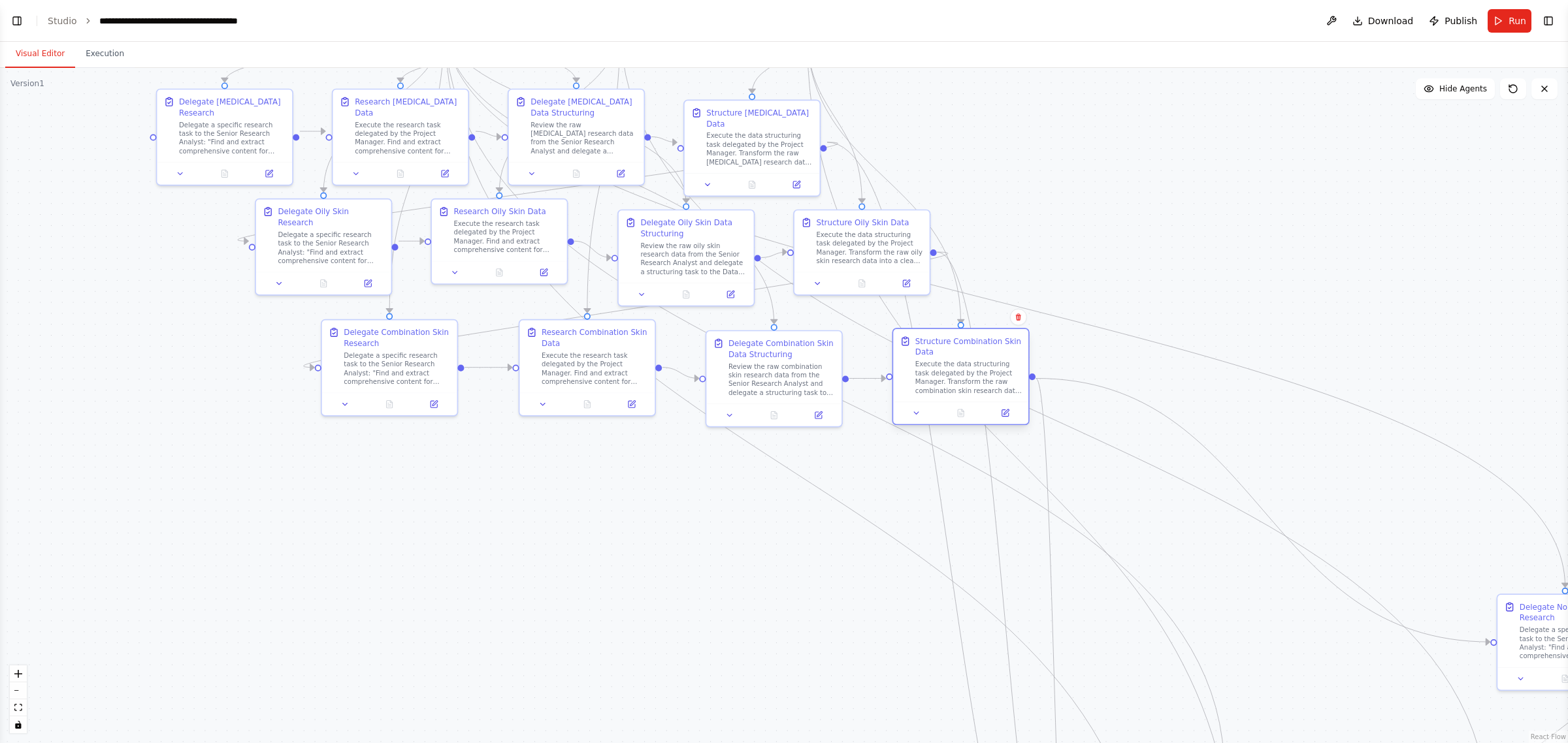
drag, startPoint x: 1441, startPoint y: 587, endPoint x: 975, endPoint y: 370, distance: 514.0
click at [781, 370] on div "Execute the data structuring task delegated by the Project Manager. Transform t…" at bounding box center [969, 378] width 106 height 35
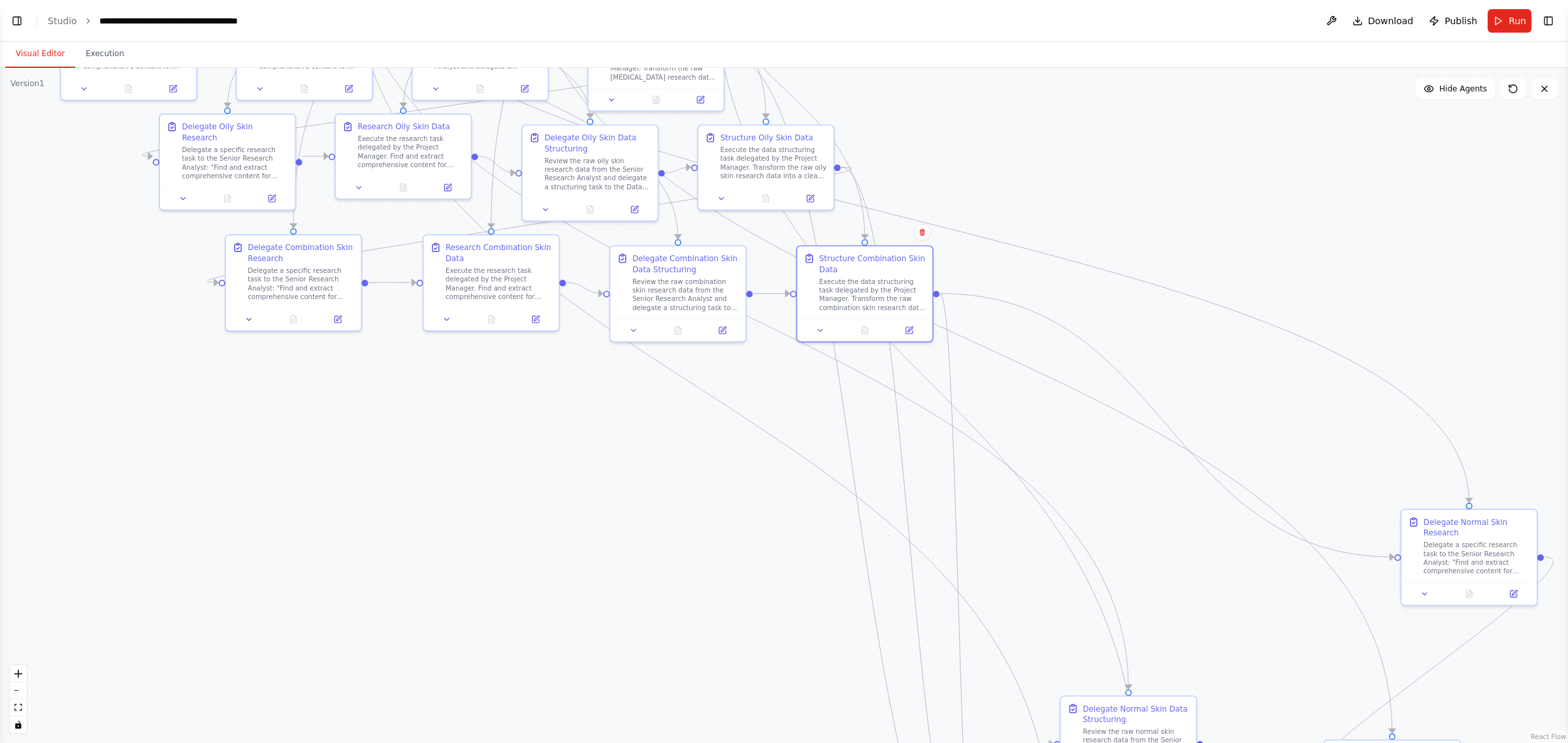
drag, startPoint x: 1351, startPoint y: 257, endPoint x: 1255, endPoint y: 167, distance: 131.6
click at [781, 167] on div ".deletable-edge-delete-btn { width: 20px; height: 20px; border: 0px solid #ffff…" at bounding box center [784, 406] width 1568 height 676
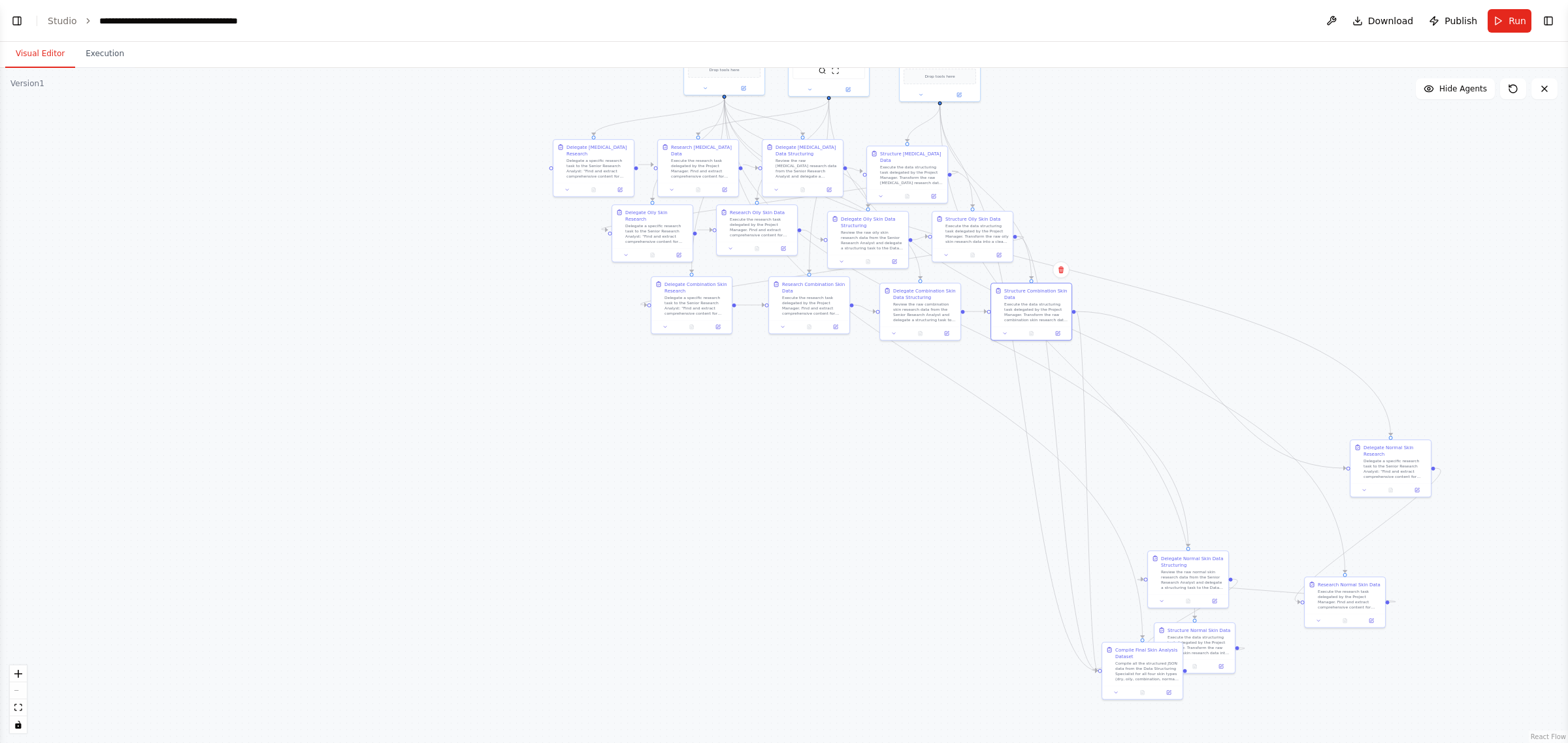
drag, startPoint x: 1256, startPoint y: 546, endPoint x: 1275, endPoint y: 380, distance: 167.1
click at [781, 377] on div ".deletable-edge-delete-btn { width: 20px; height: 20px; border: 0px solid #ffff…" at bounding box center [784, 406] width 1568 height 676
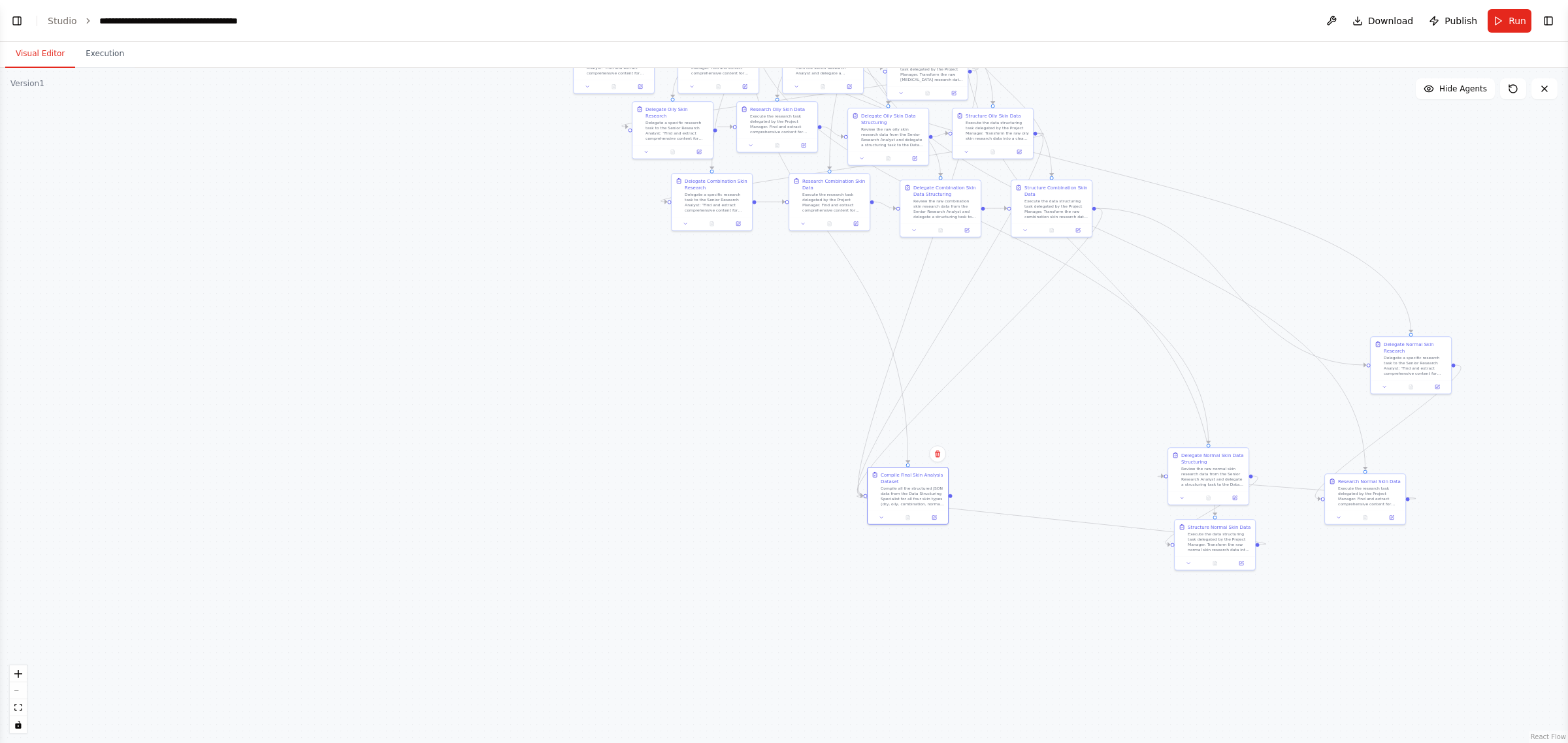
drag, startPoint x: 1167, startPoint y: 572, endPoint x: 999, endPoint y: 516, distance: 177.1
click at [781, 497] on div "Compile all the structured JSON data from the Data Structuring Specialist for a…" at bounding box center [912, 497] width 63 height 21
drag, startPoint x: 1190, startPoint y: 462, endPoint x: 765, endPoint y: 288, distance: 459.2
click at [765, 288] on div "Review the raw normal skin research data from the Senior Research Analyst and d…" at bounding box center [775, 293] width 63 height 21
drag, startPoint x: 1216, startPoint y: 543, endPoint x: 875, endPoint y: 299, distance: 419.3
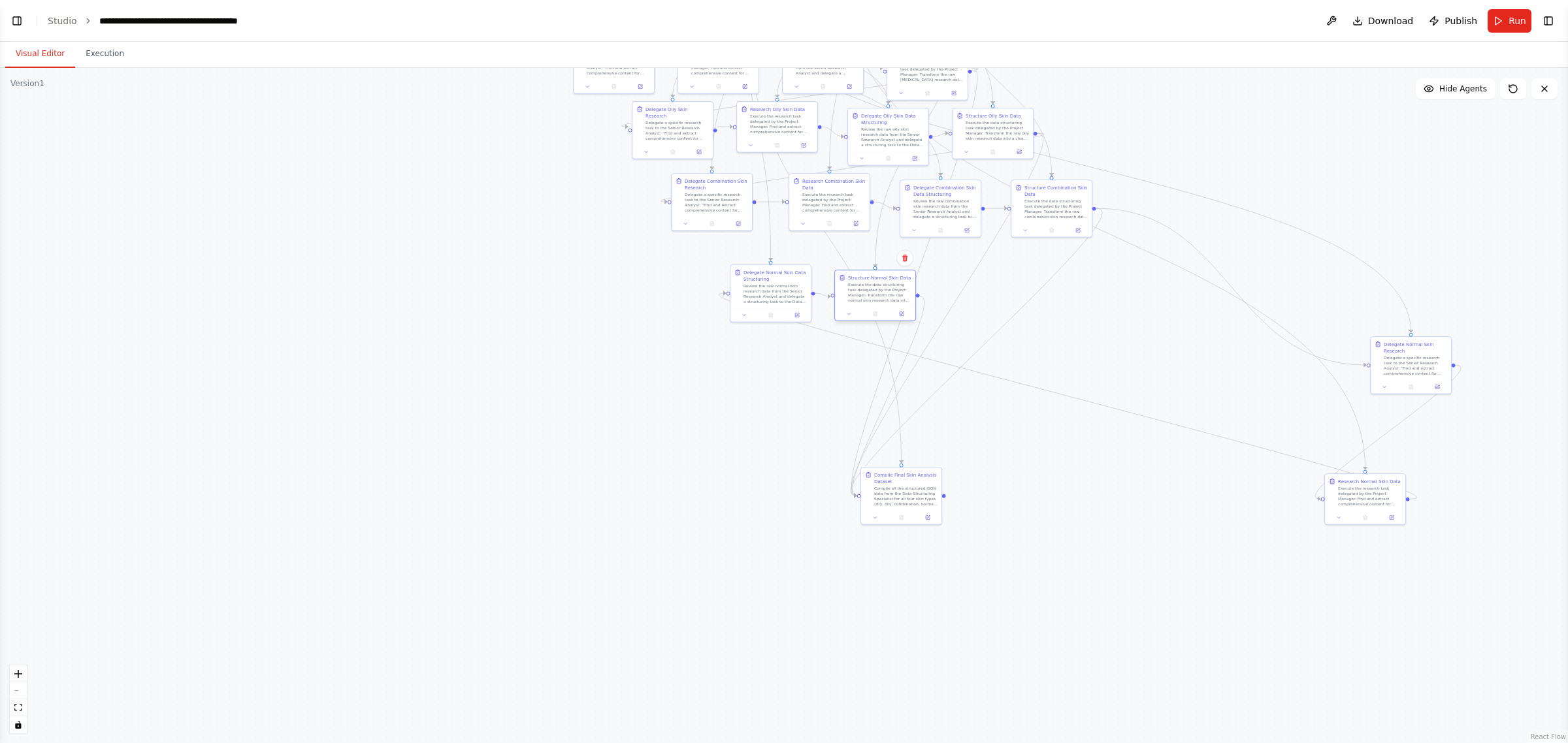
click at [781, 299] on div "Structure Normal Skin Data Execute the data structuring task delegated by the P…" at bounding box center [875, 289] width 81 height 37
drag, startPoint x: 1363, startPoint y: 494, endPoint x: 988, endPoint y: 288, distance: 427.9
click at [781, 288] on div "Execute the research task delegated by the Project Manager. Find and extract co…" at bounding box center [997, 286] width 63 height 21
drag, startPoint x: 1411, startPoint y: 351, endPoint x: 1112, endPoint y: 290, distance: 305.2
click at [781, 268] on div "Delegate Normal Skin Research" at bounding box center [1121, 268] width 63 height 13
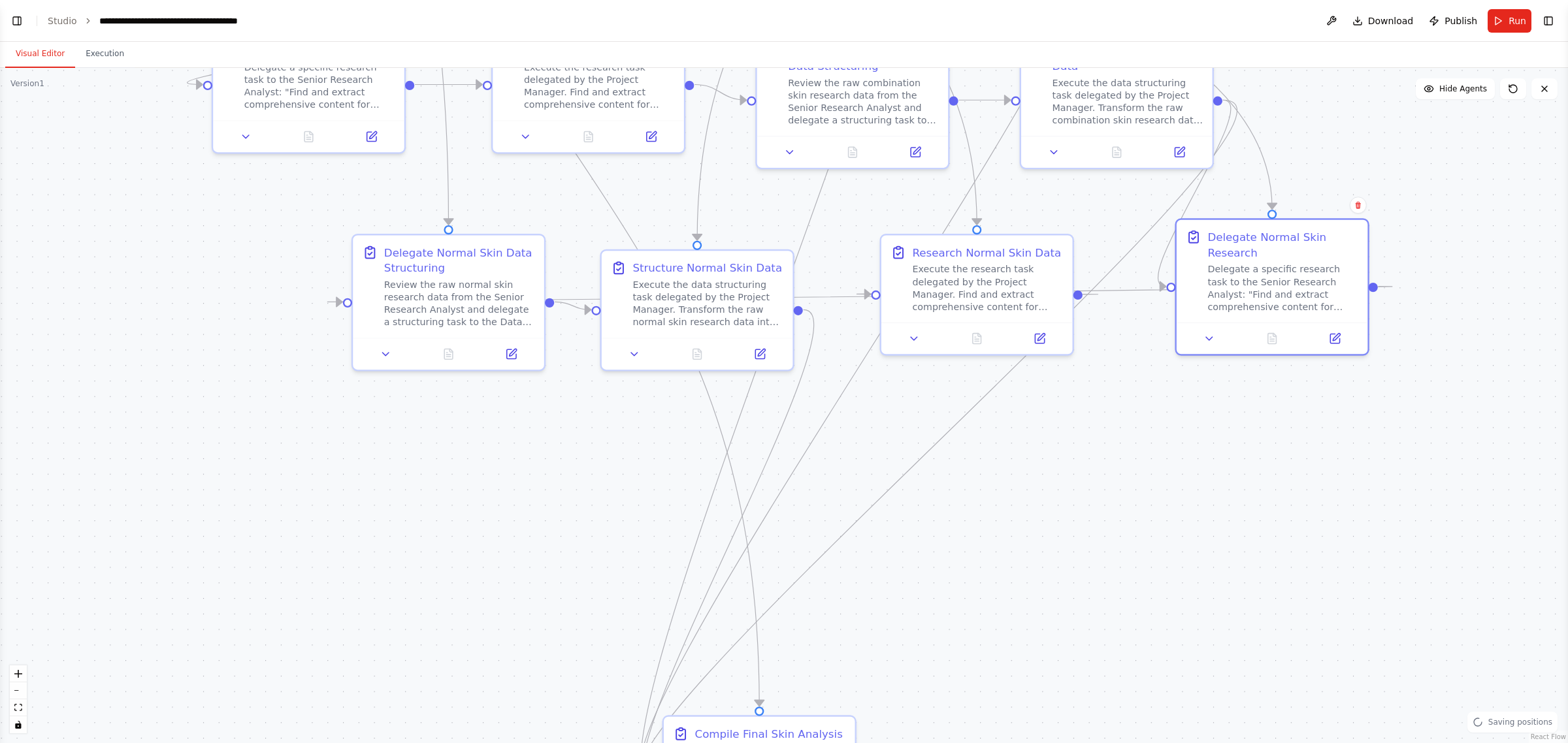
drag, startPoint x: 1029, startPoint y: 301, endPoint x: 907, endPoint y: 363, distance: 136.9
click at [781, 491] on div ".deletable-edge-delete-btn { width: 20px; height: 20px; border: 0px solid #ffff…" at bounding box center [784, 406] width 1568 height 676
drag, startPoint x: 683, startPoint y: 304, endPoint x: 704, endPoint y: 289, distance: 25.8
click at [704, 289] on div "Execute the data structuring task delegated by the Project Manager. Transform t…" at bounding box center [723, 285] width 151 height 50
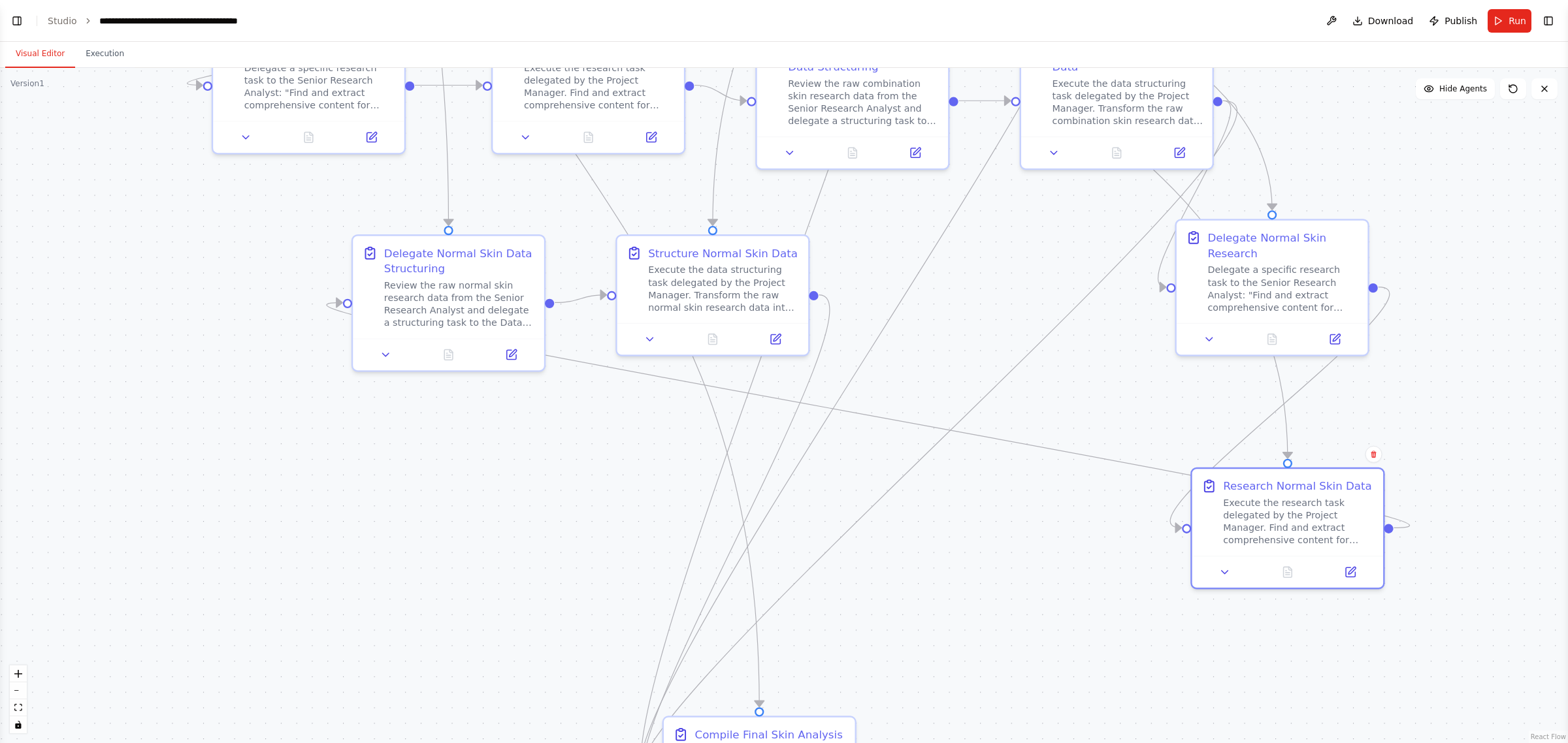
drag, startPoint x: 963, startPoint y: 297, endPoint x: 1369, endPoint y: 457, distance: 436.4
click at [781, 524] on div "Execute the research task delegated by the Project Manager. Find and extract co…" at bounding box center [1299, 522] width 151 height 50
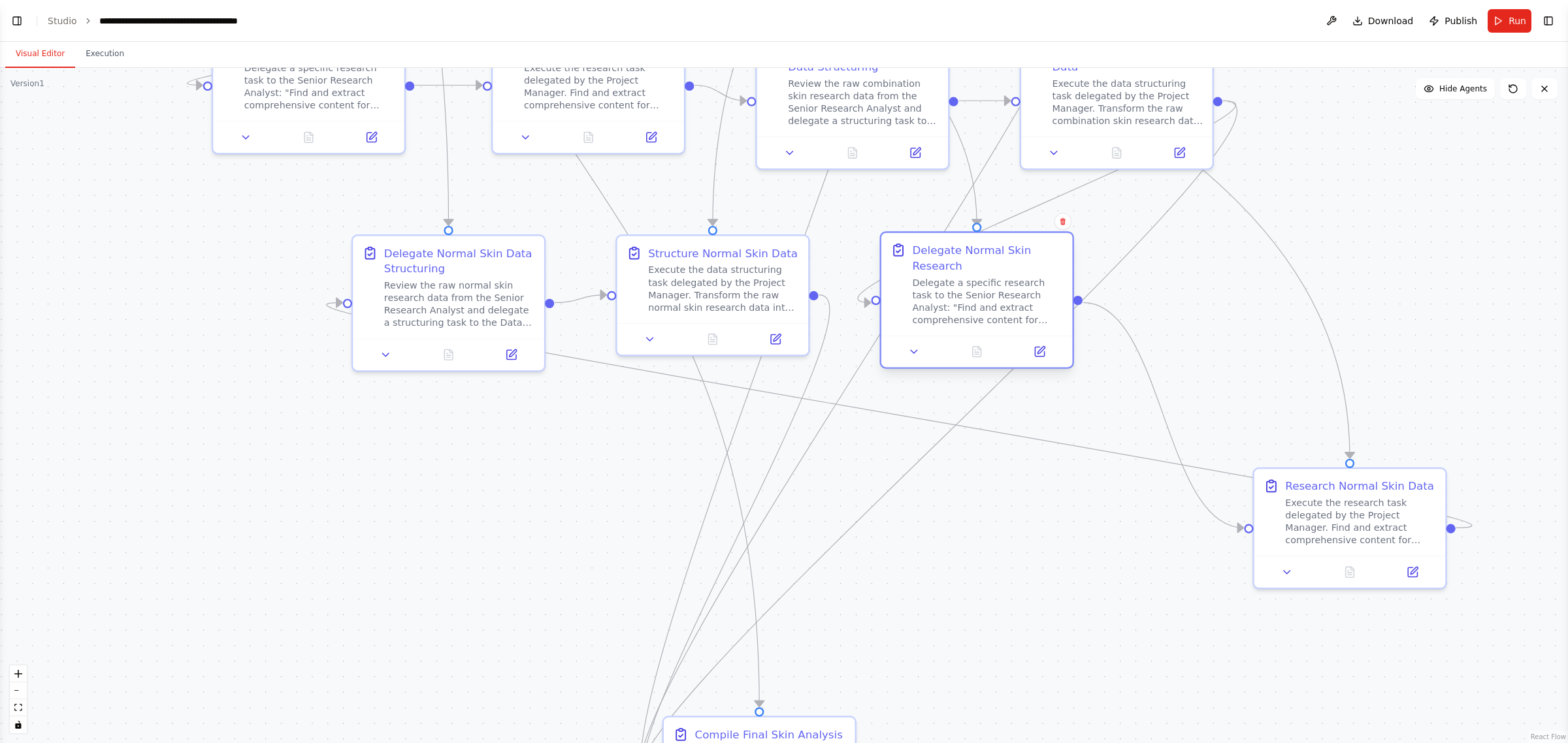
drag, startPoint x: 1269, startPoint y: 253, endPoint x: 974, endPoint y: 269, distance: 295.4
click at [781, 269] on div "Delegate Normal Skin Research" at bounding box center [988, 257] width 151 height 32
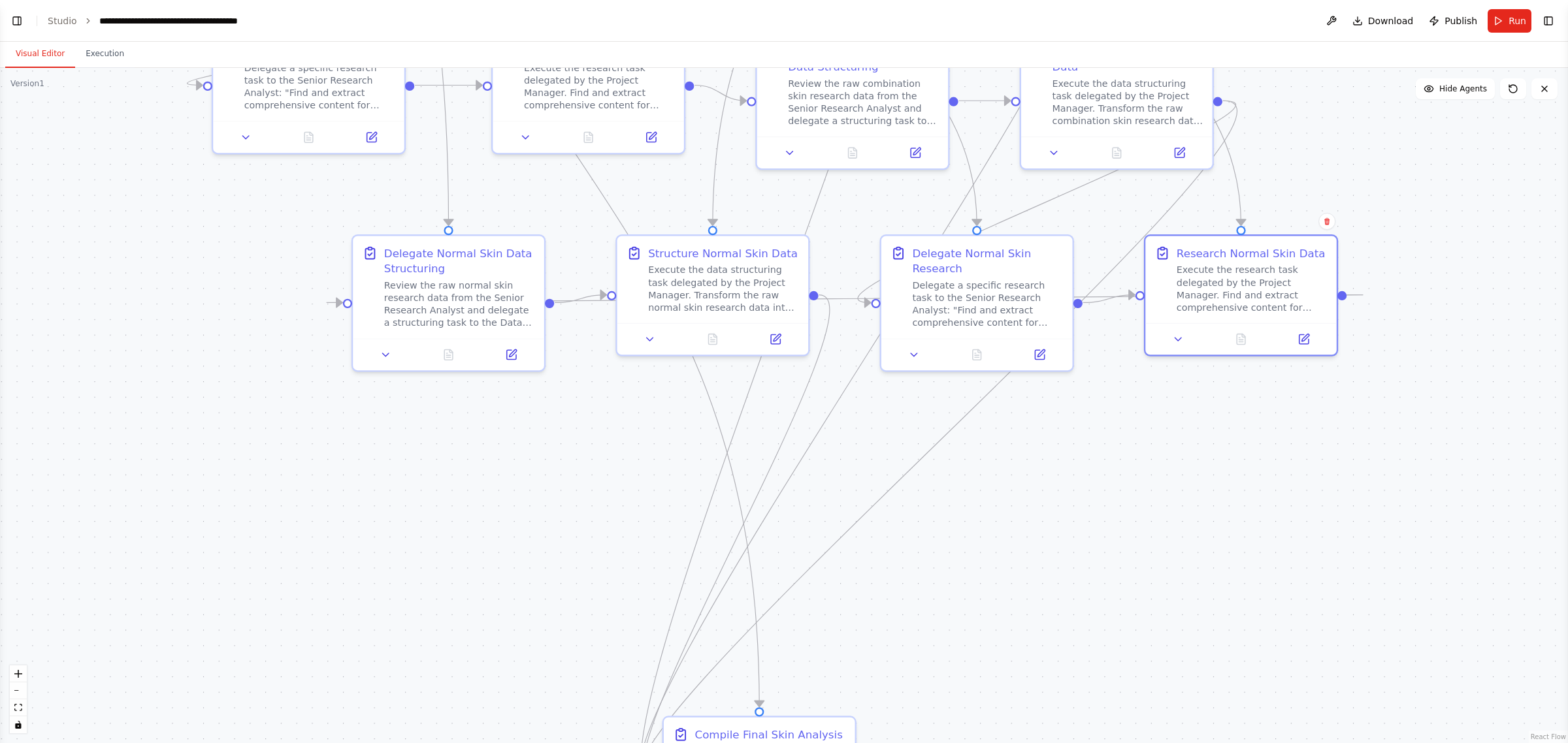
drag, startPoint x: 1348, startPoint y: 533, endPoint x: 1286, endPoint y: 469, distance: 89.1
click at [781, 301] on div "Execute the research task delegated by the Project Manager. Find and extract co…" at bounding box center [1252, 289] width 151 height 50
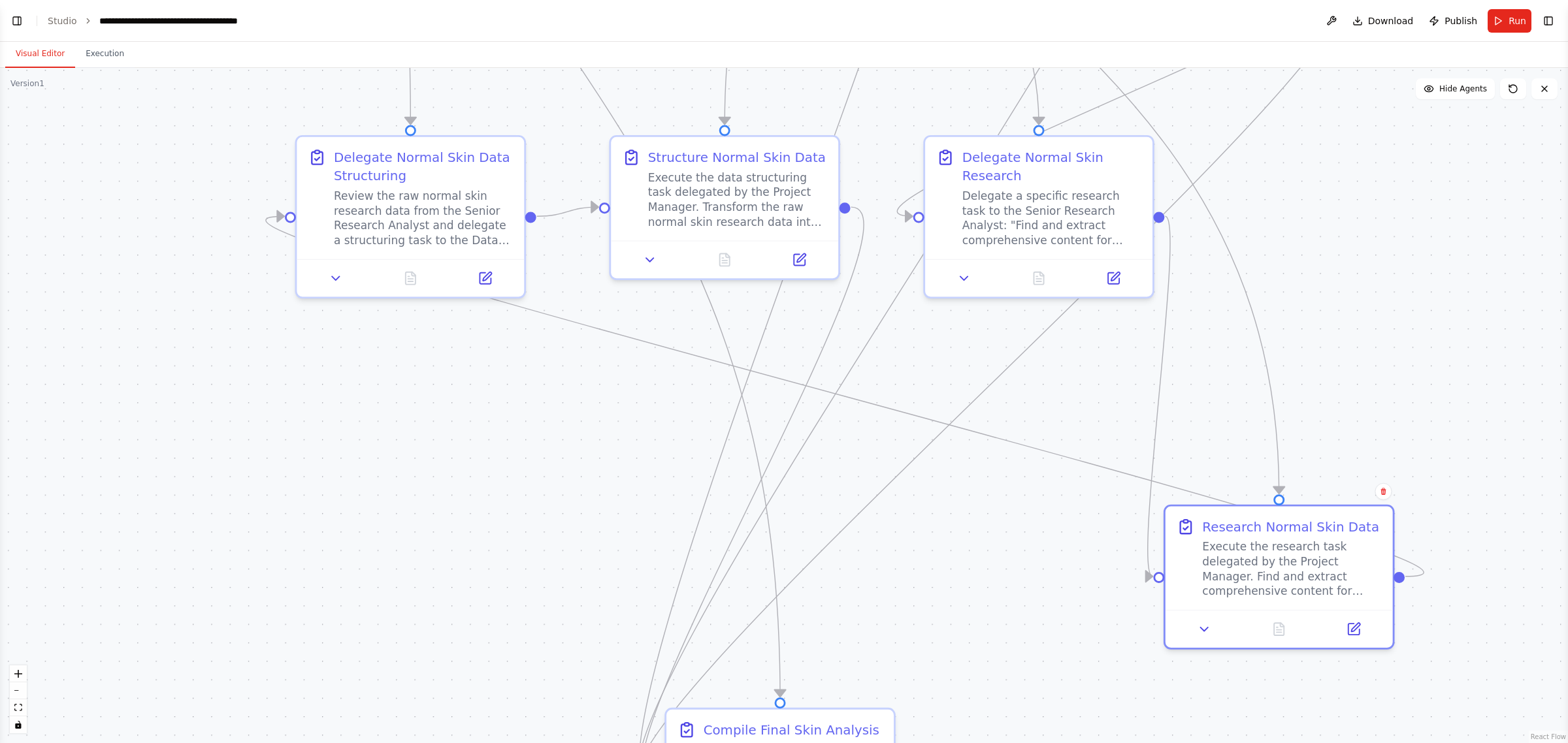
drag, startPoint x: 1338, startPoint y: 212, endPoint x: 1073, endPoint y: 530, distance: 413.9
click at [781, 585] on div "Execute the research task delegated by the Project Manager. Find and extract co…" at bounding box center [1292, 569] width 179 height 59
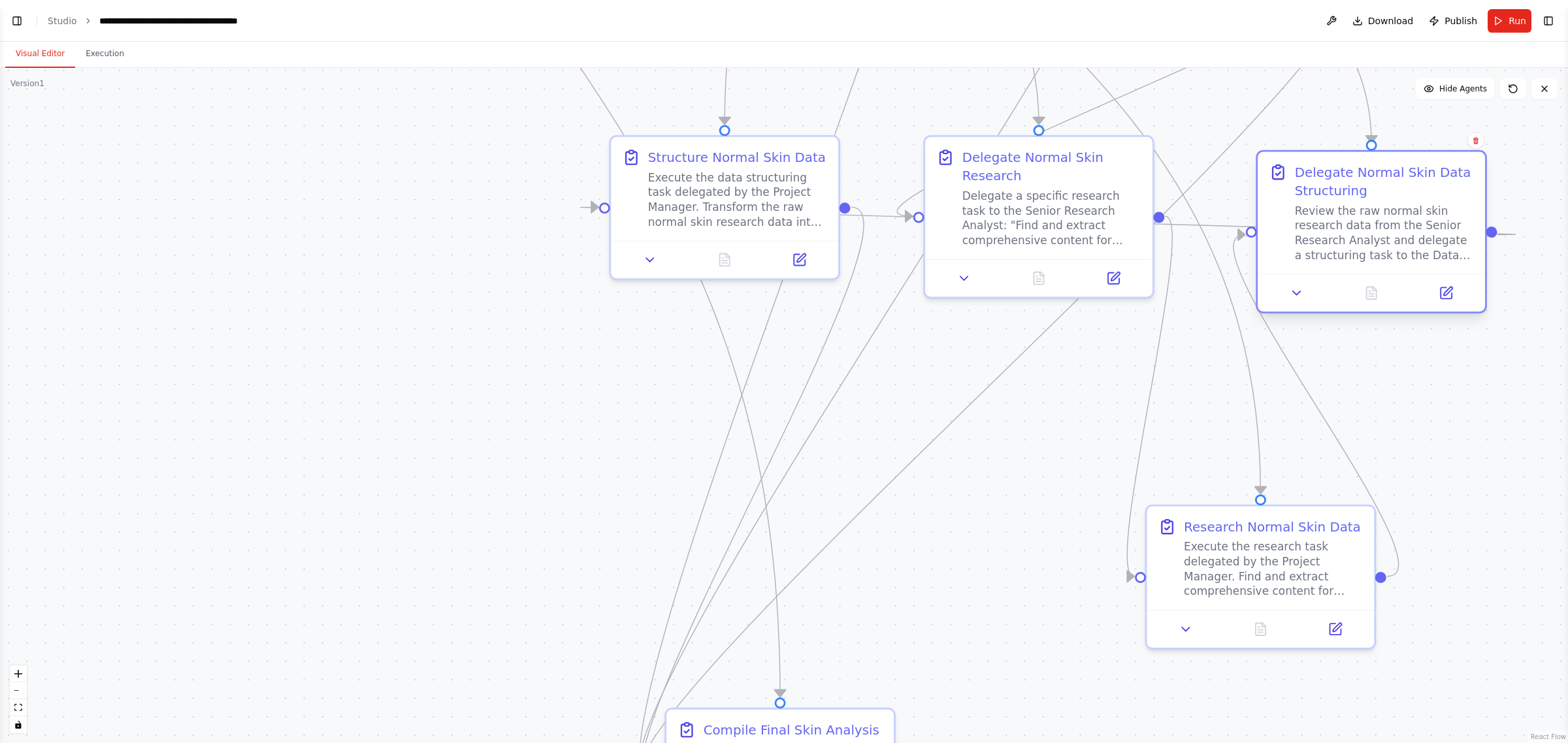
drag, startPoint x: 402, startPoint y: 218, endPoint x: 1351, endPoint y: 200, distance: 949.2
click at [781, 200] on div "Delegate Normal Skin Data Structuring Review the raw normal skin research data …" at bounding box center [1385, 213] width 179 height 100
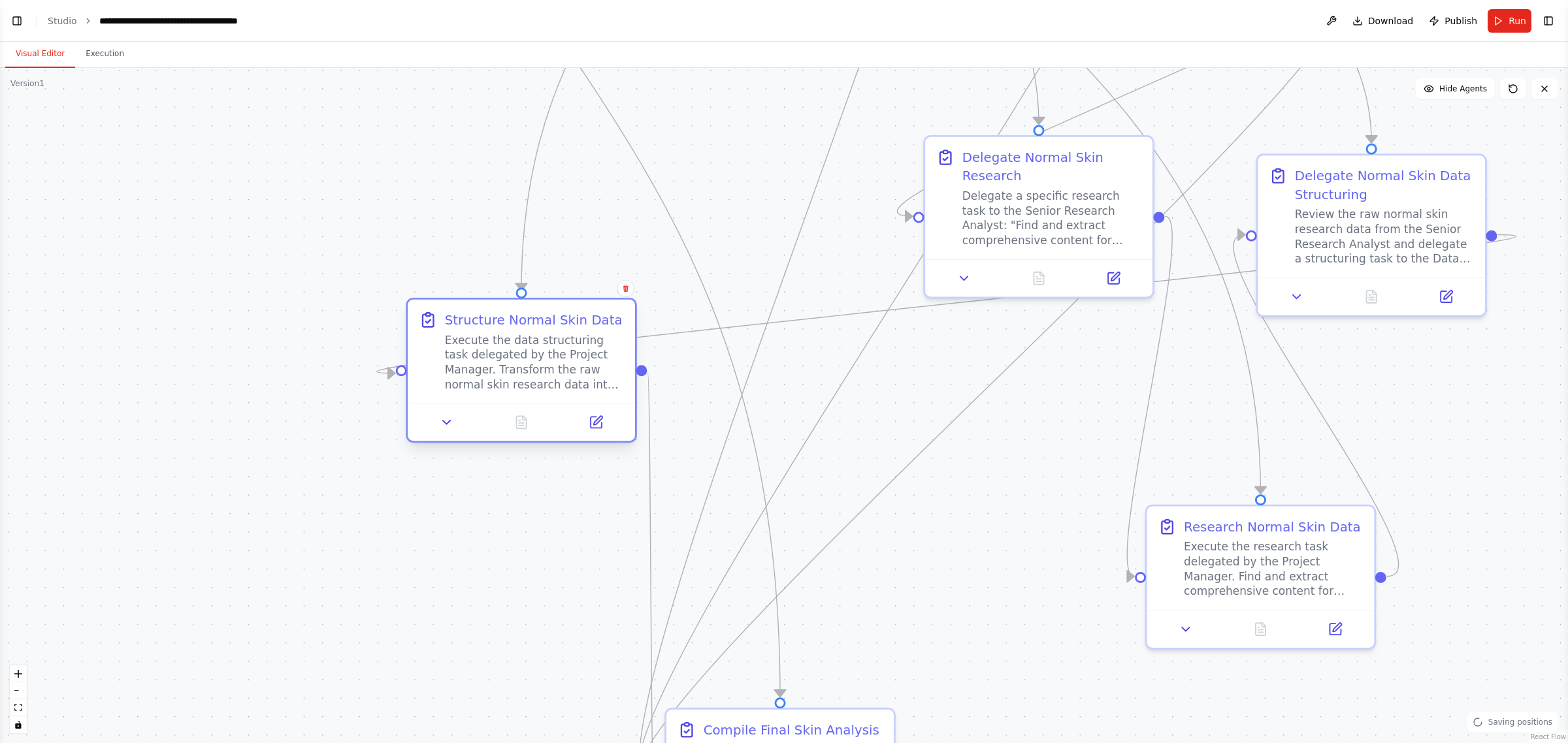
drag, startPoint x: 714, startPoint y: 204, endPoint x: 478, endPoint y: 367, distance: 286.8
click at [478, 367] on div "Execute the data structuring task delegated by the Project Manager. Transform t…" at bounding box center [534, 362] width 179 height 59
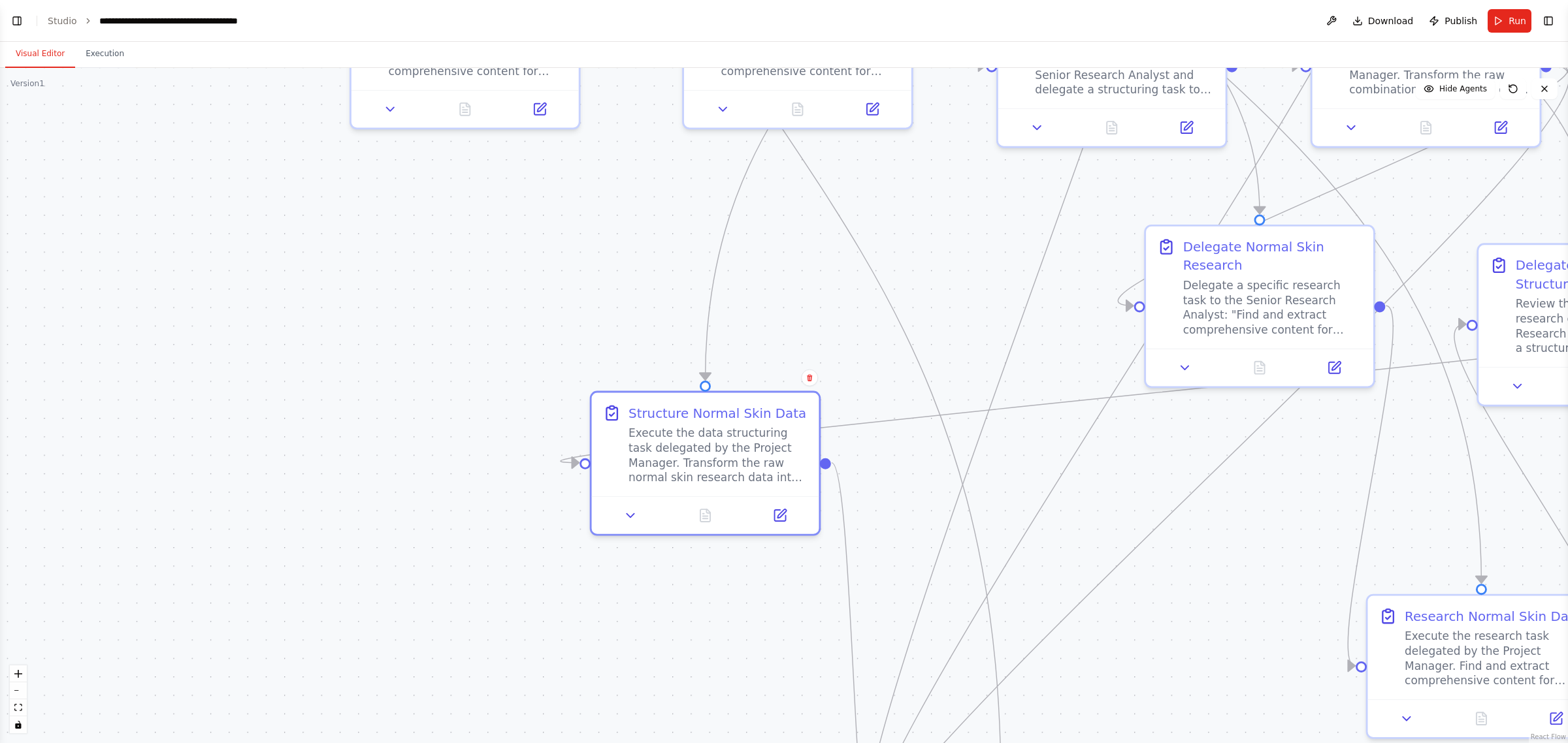
drag, startPoint x: 389, startPoint y: 549, endPoint x: 969, endPoint y: 445, distance: 589.3
click at [586, 632] on div ".deletable-edge-delete-btn { width: 20px; height: 20px; border: 0px solid #ffff…" at bounding box center [784, 406] width 1568 height 676
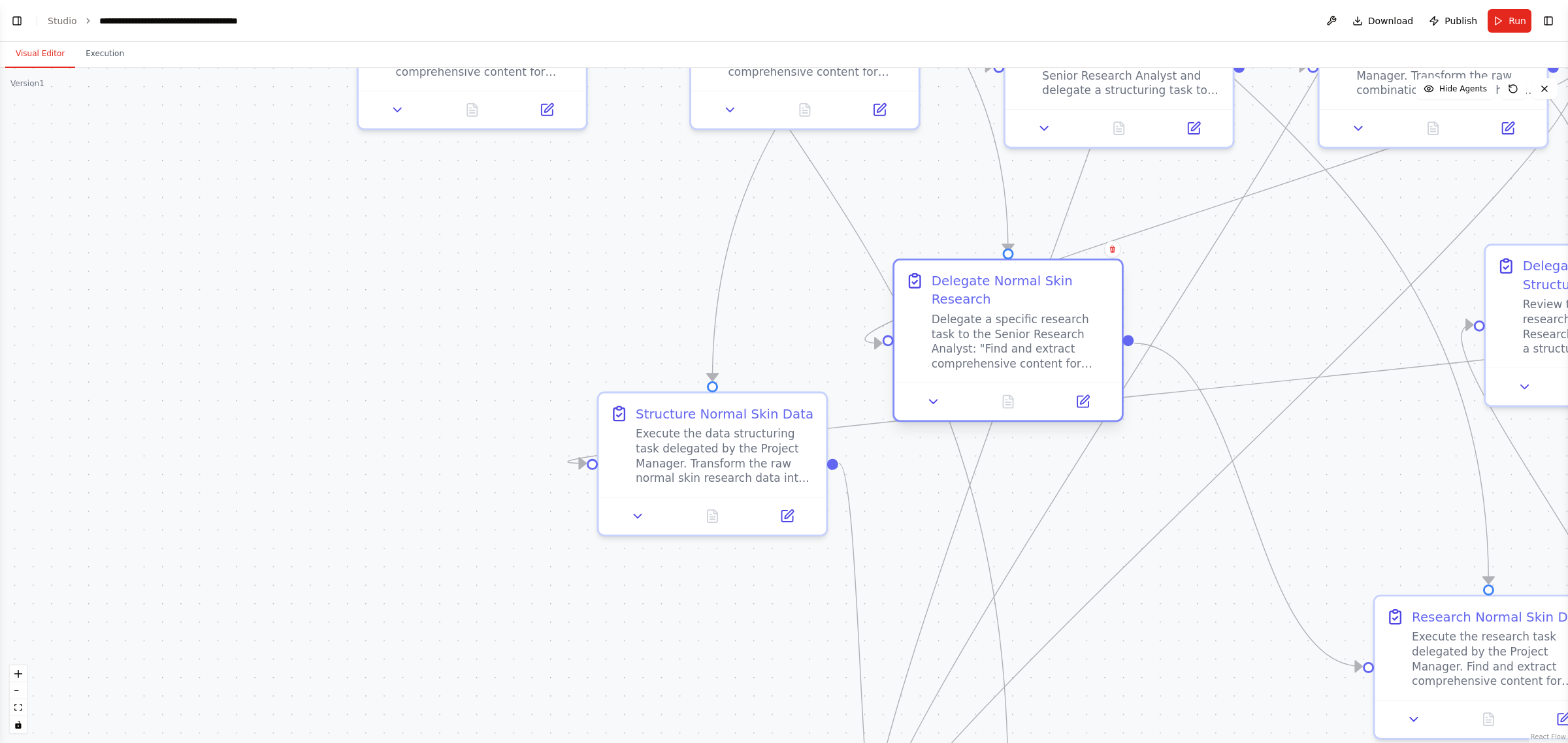
drag, startPoint x: 1292, startPoint y: 309, endPoint x: 1109, endPoint y: 379, distance: 195.9
click at [781, 372] on div "Delegate a specific research task to the Senior Research Analyst: "Find and ext…" at bounding box center [1021, 342] width 179 height 59
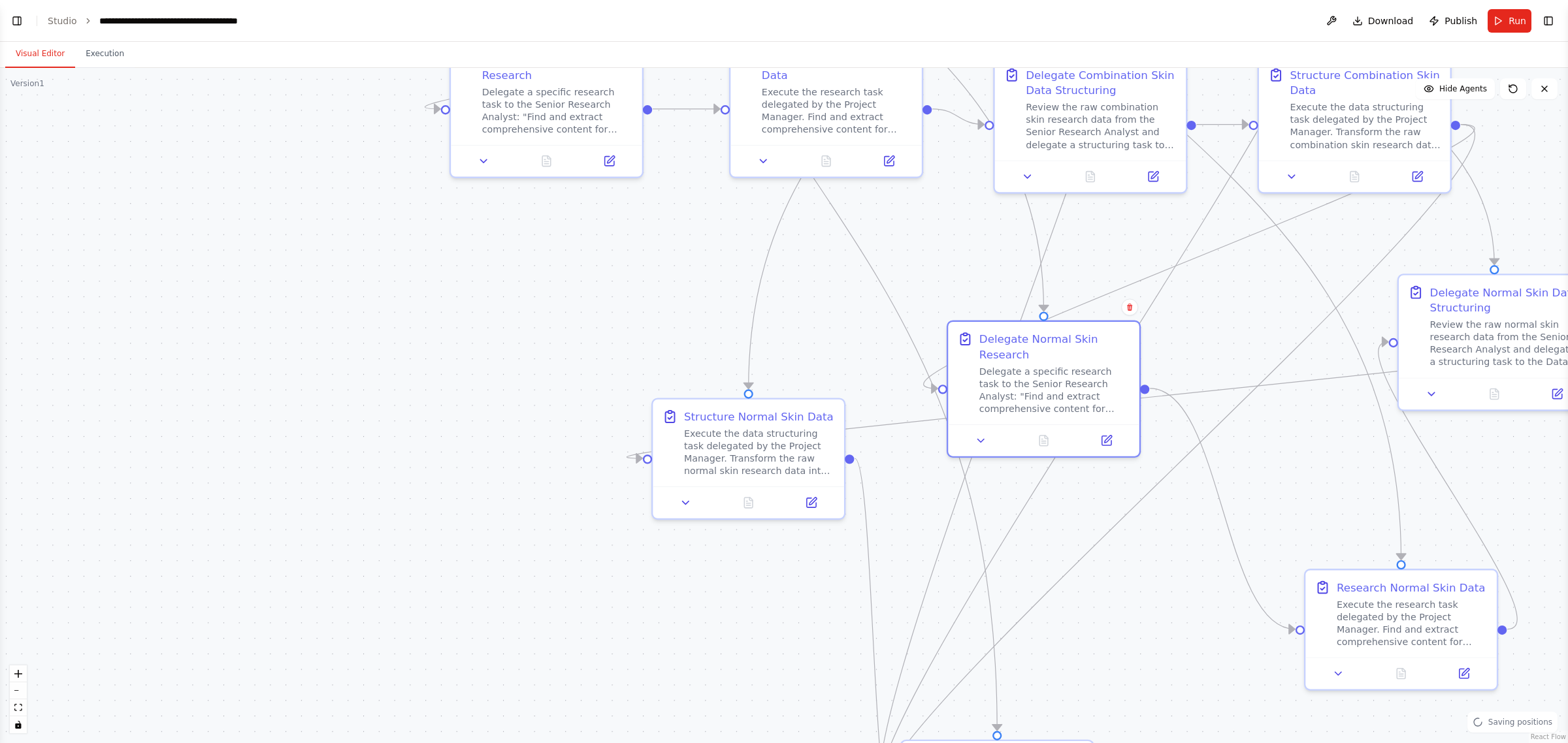
drag, startPoint x: 1340, startPoint y: 461, endPoint x: 1232, endPoint y: 450, distance: 108.6
click at [781, 450] on div ".deletable-edge-delete-btn { width: 20px; height: 20px; border: 0px solid #ffff…" at bounding box center [784, 406] width 1568 height 676
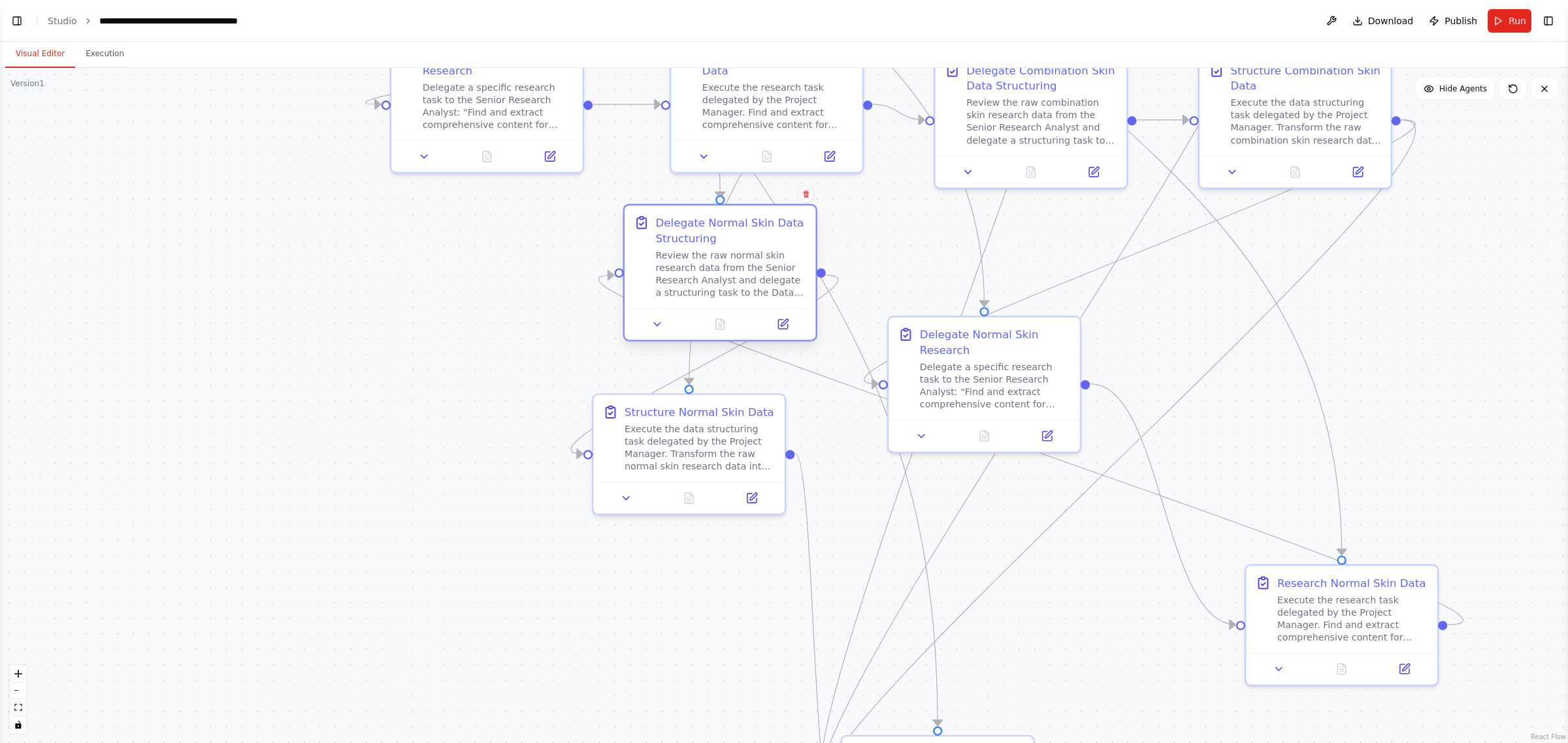
drag, startPoint x: 1426, startPoint y: 341, endPoint x: 704, endPoint y: 282, distance: 724.4
click at [704, 282] on div "Review the raw normal skin research data from the Senior Research Analyst and d…" at bounding box center [732, 274] width 151 height 50
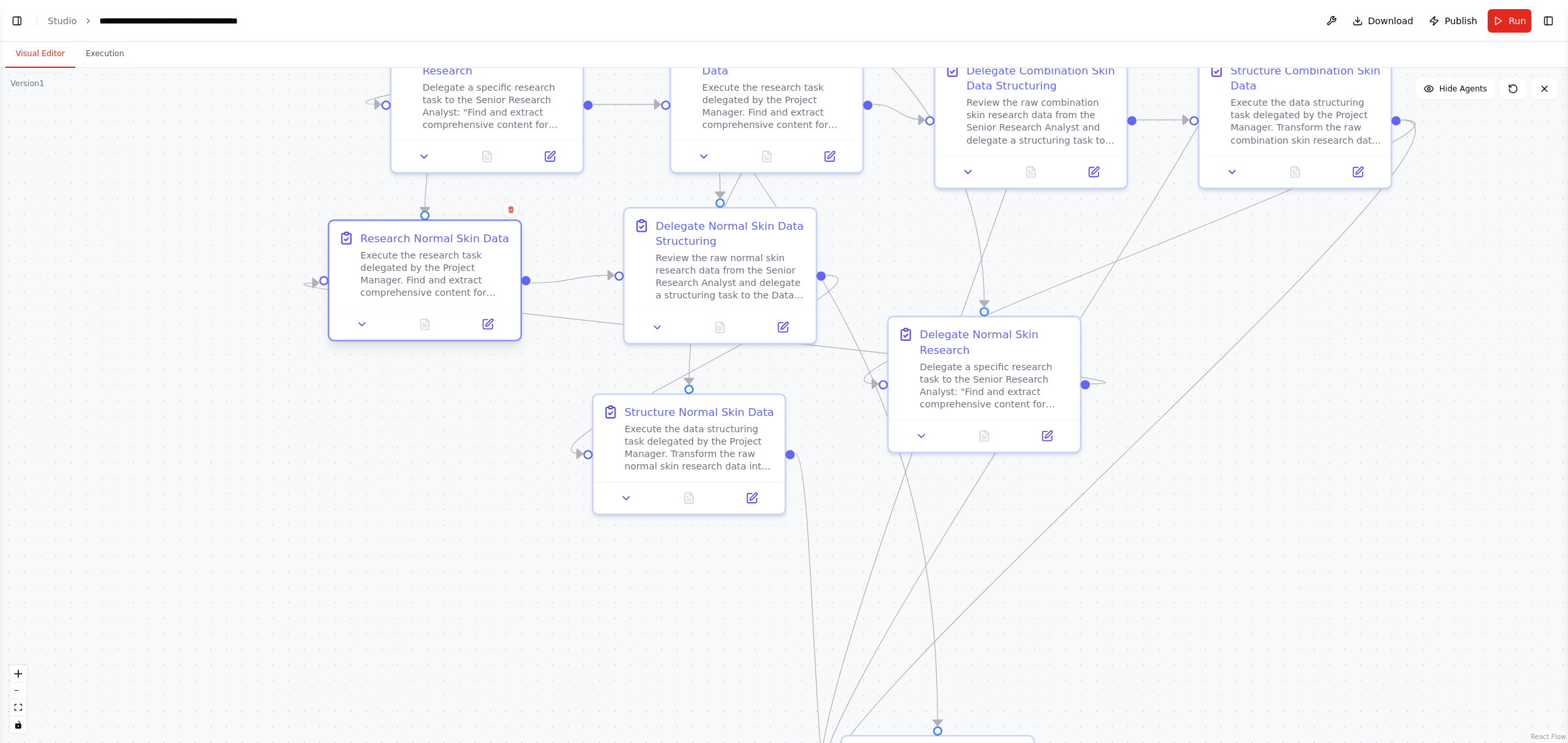
drag, startPoint x: 1376, startPoint y: 627, endPoint x: 521, endPoint y: 301, distance: 915.0
click at [453, 282] on div "Execute the research task delegated by the Project Manager. Find and extract co…" at bounding box center [437, 274] width 151 height 50
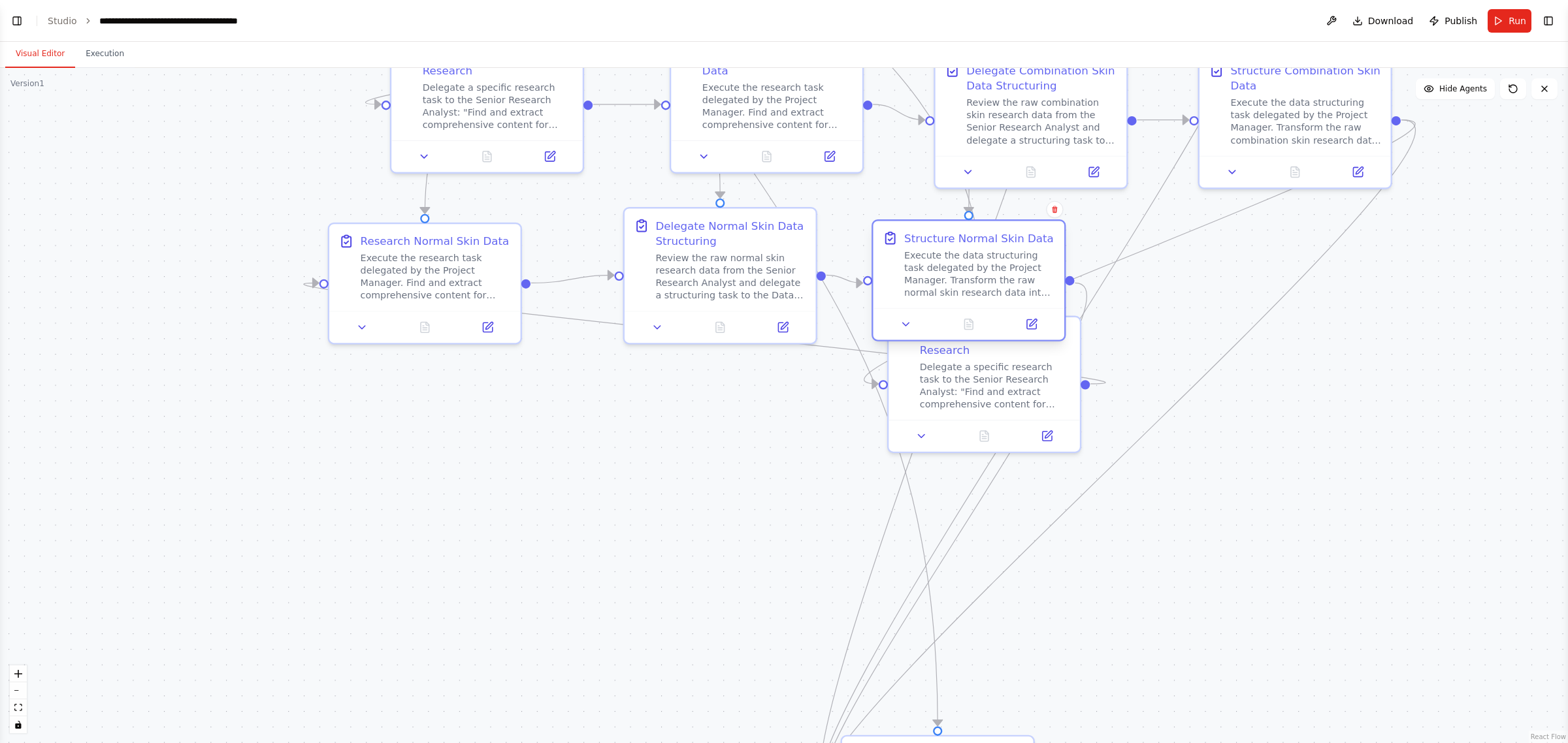
drag, startPoint x: 652, startPoint y: 455, endPoint x: 934, endPoint y: 277, distance: 333.5
click at [781, 277] on div "Execute the data structuring task delegated by the Project Manager. Transform t…" at bounding box center [980, 274] width 151 height 50
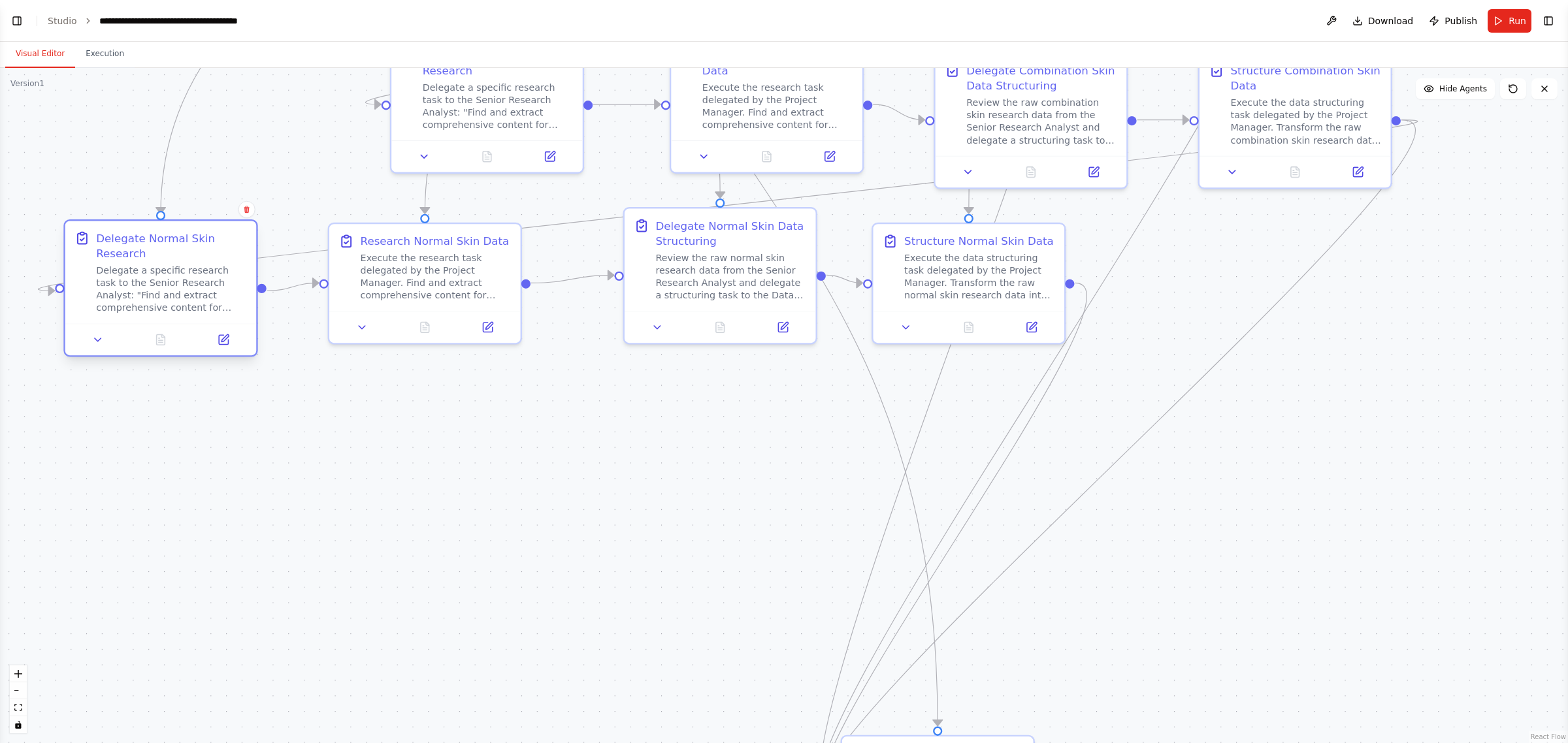
drag, startPoint x: 999, startPoint y: 392, endPoint x: 148, endPoint y: 299, distance: 856.1
click at [148, 299] on div "Delegate a specific research task to the Senior Research Analyst: "Find and ext…" at bounding box center [172, 290] width 151 height 50
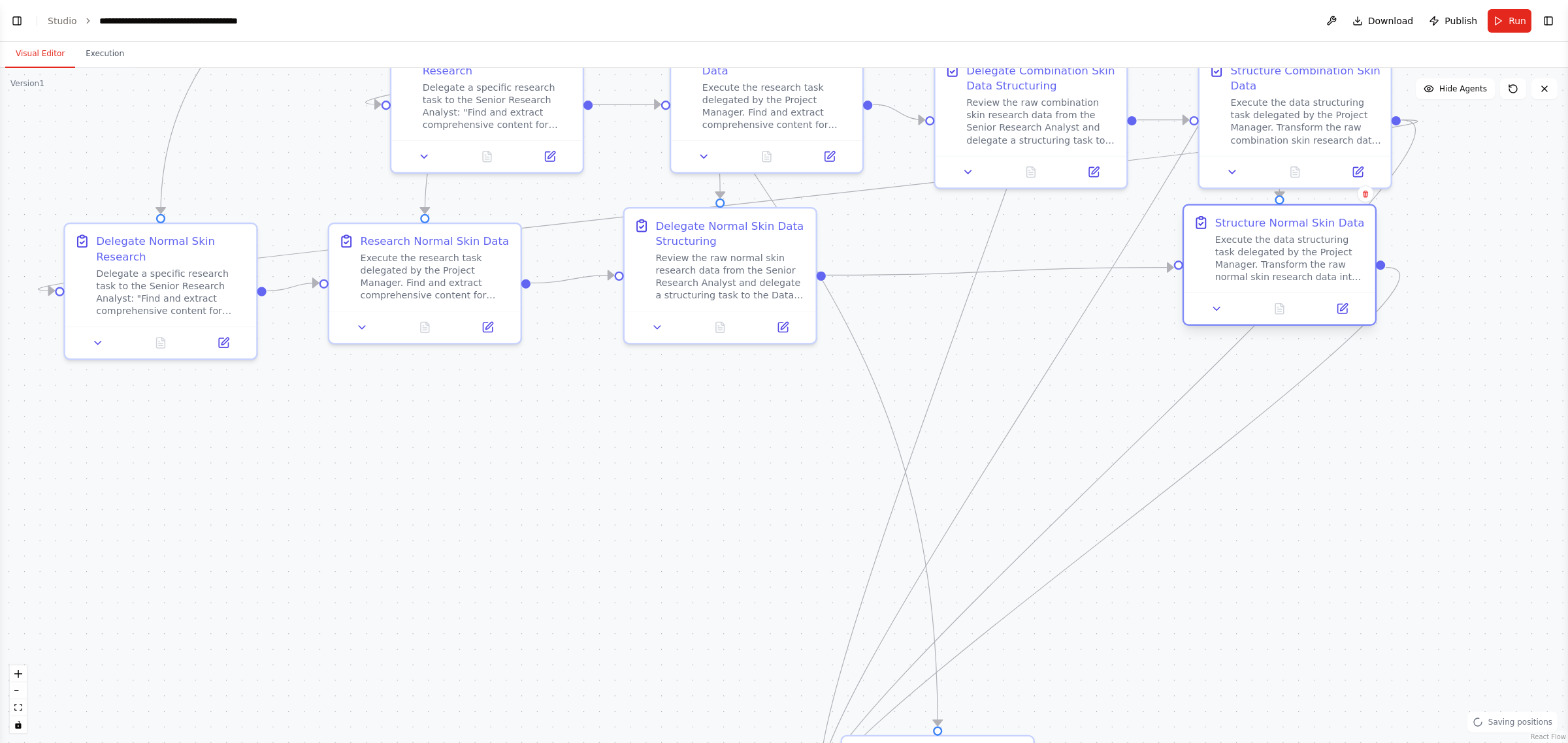
drag, startPoint x: 984, startPoint y: 288, endPoint x: 1289, endPoint y: 271, distance: 305.5
click at [781, 271] on div "Execute the data structuring task delegated by the Project Manager. Transform t…" at bounding box center [1291, 258] width 151 height 50
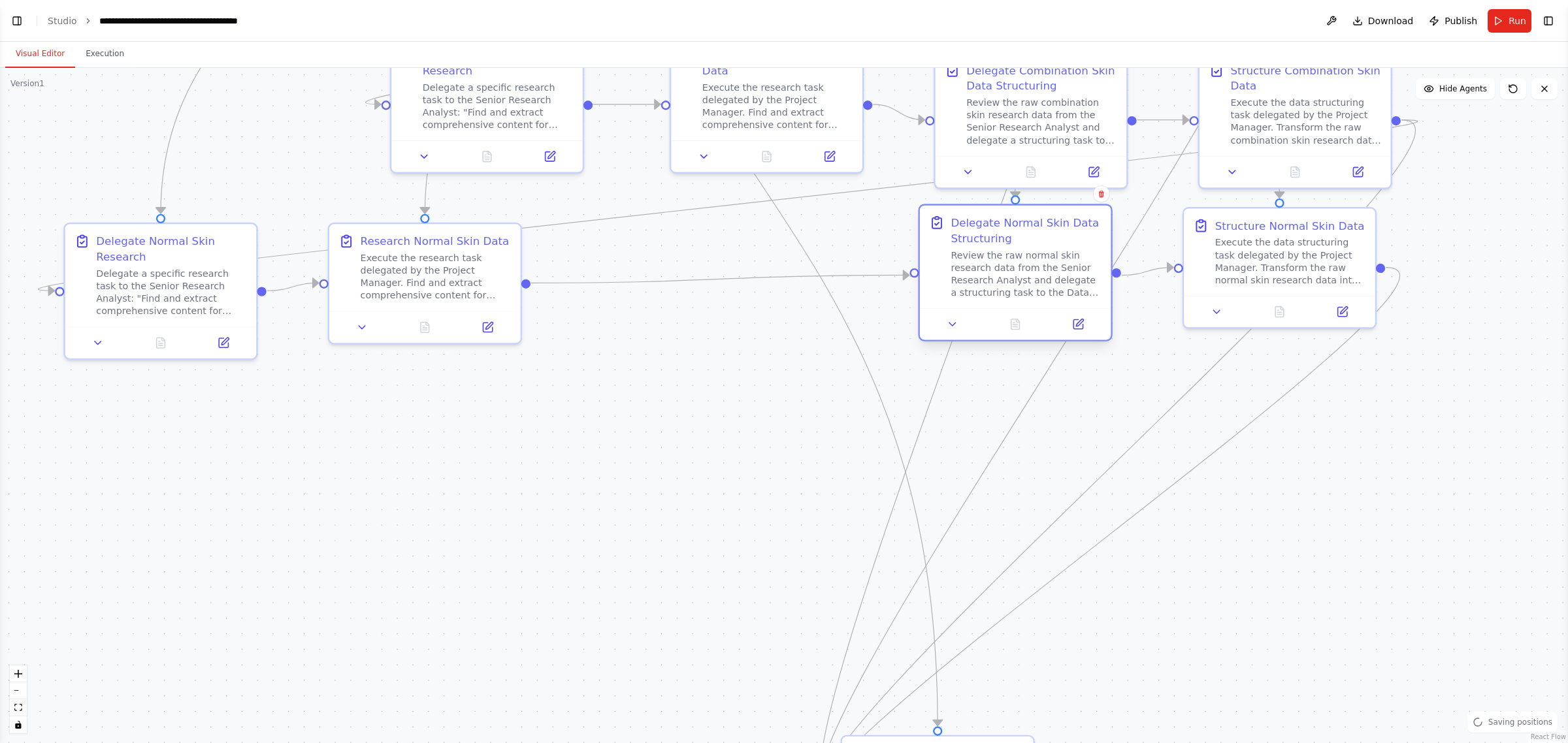
drag, startPoint x: 756, startPoint y: 258, endPoint x: 1073, endPoint y: 262, distance: 317.0
click at [781, 262] on div "Review the raw normal skin research data from the Senior Research Analyst and d…" at bounding box center [1027, 274] width 151 height 50
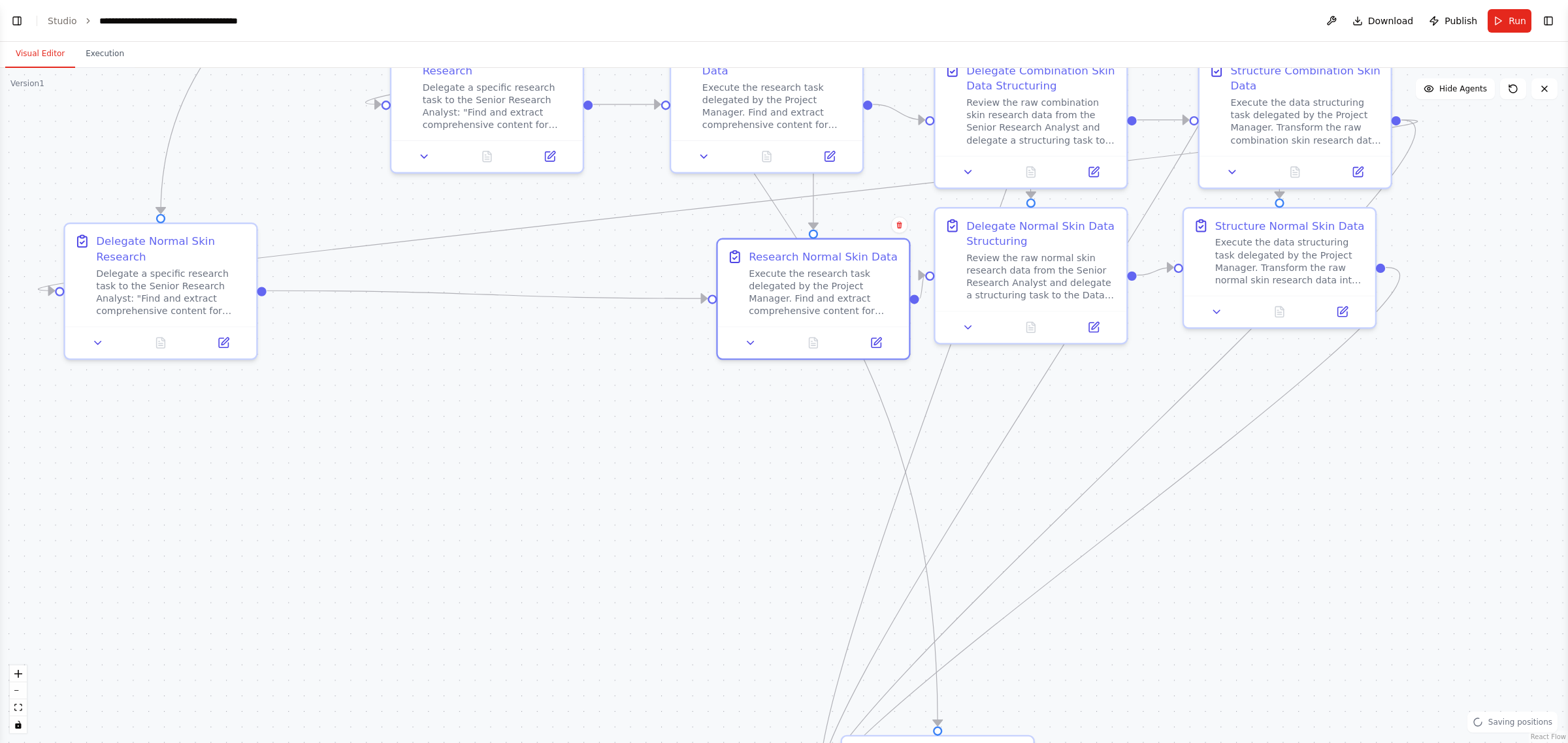
drag, startPoint x: 477, startPoint y: 275, endPoint x: 451, endPoint y: 286, distance: 28.2
click at [781, 283] on div "Execute the research task delegated by the Project Manager. Find and extract co…" at bounding box center [825, 293] width 151 height 50
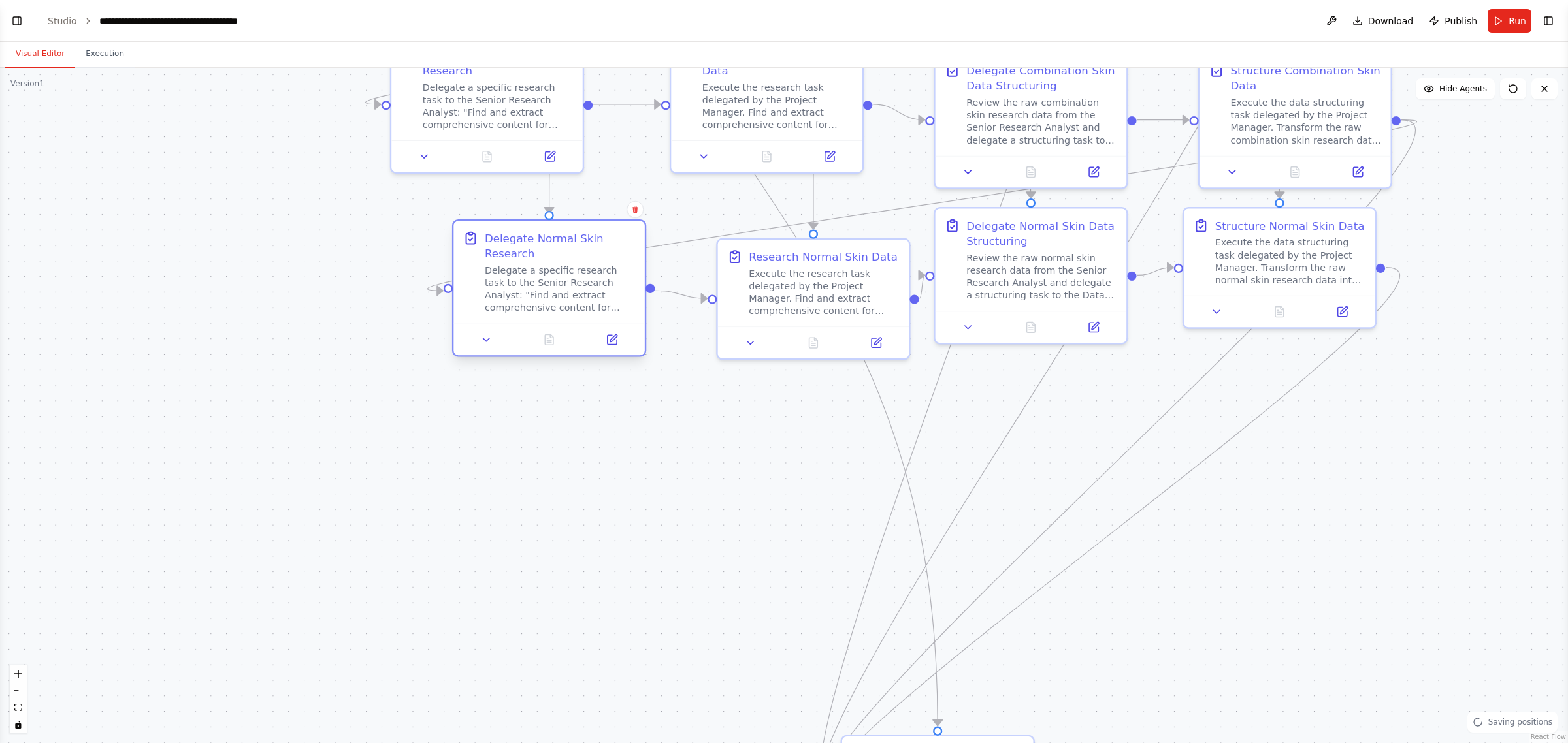
drag, startPoint x: 177, startPoint y: 268, endPoint x: 573, endPoint y: 272, distance: 396.0
click at [573, 272] on div "Delegate a specific research task to the Senior Research Analyst: "Find and ext…" at bounding box center [561, 290] width 151 height 50
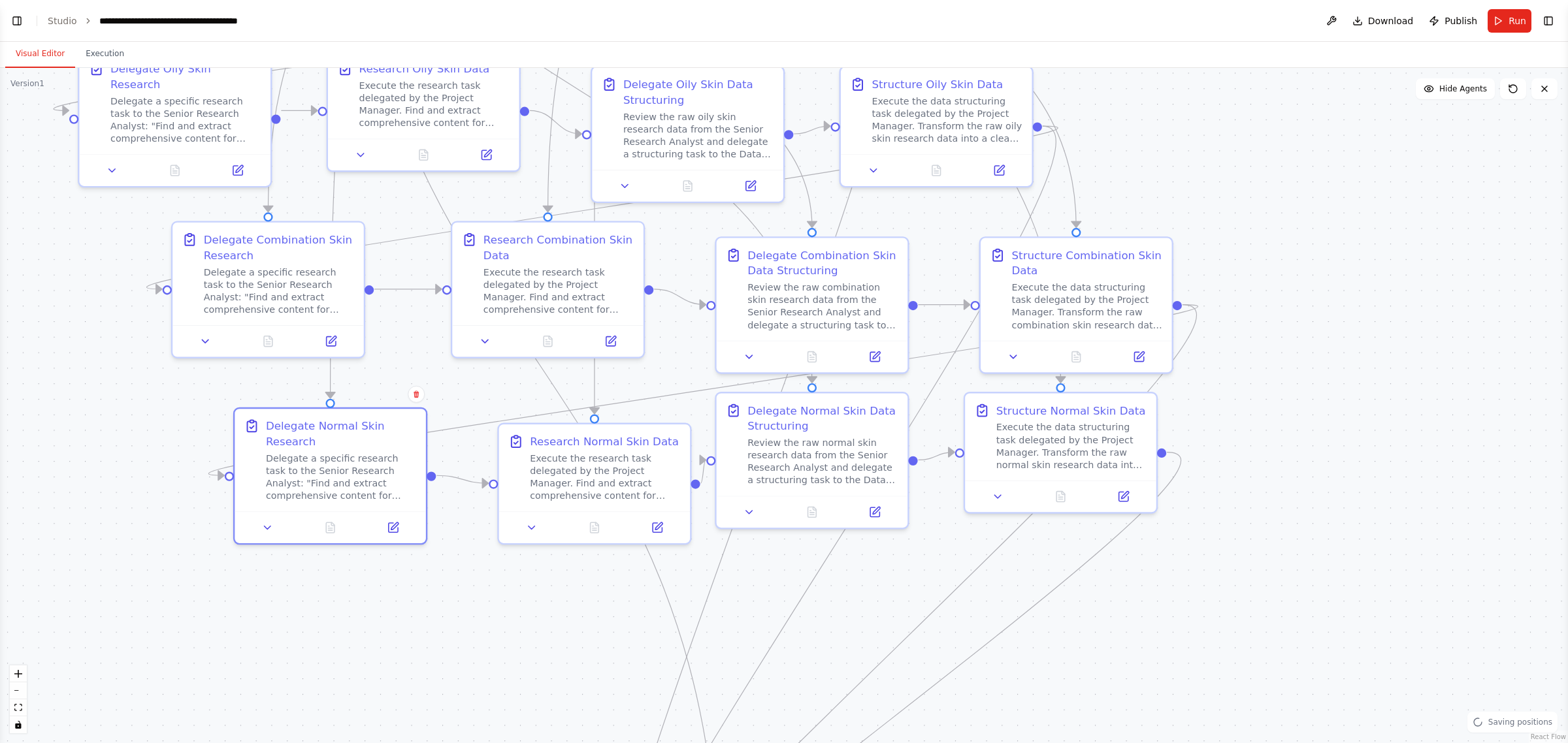
drag, startPoint x: 688, startPoint y: 469, endPoint x: 468, endPoint y: 654, distance: 287.4
click at [468, 654] on div ".deletable-edge-delete-btn { width: 20px; height: 20px; border: 0px solid #ffff…" at bounding box center [784, 406] width 1568 height 676
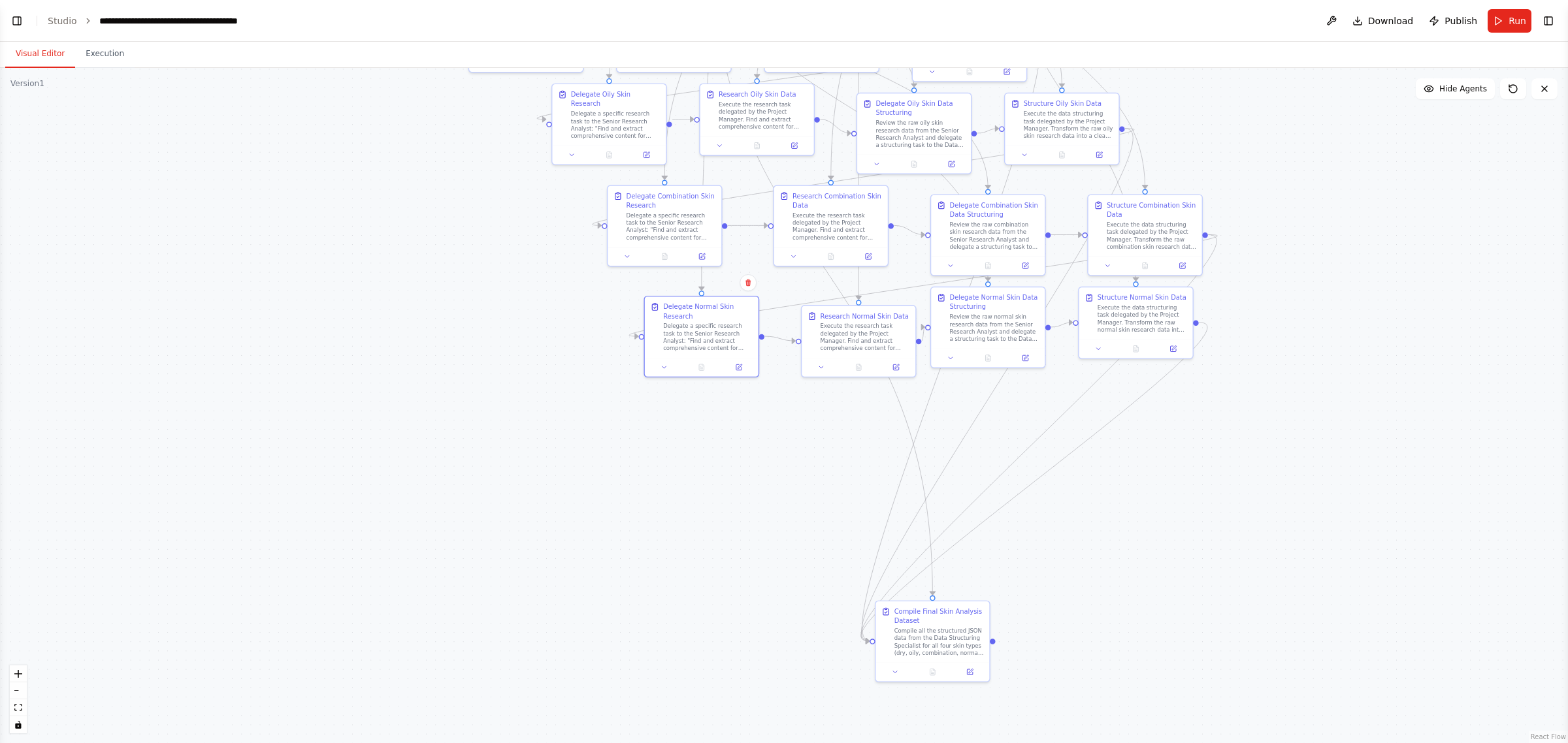
drag, startPoint x: 1300, startPoint y: 569, endPoint x: 1311, endPoint y: 381, distance: 188.3
click at [781, 381] on div ".deletable-edge-delete-btn { width: 20px; height: 20px; border: 0px solid #ffff…" at bounding box center [784, 406] width 1568 height 676
drag, startPoint x: 916, startPoint y: 644, endPoint x: 1346, endPoint y: 252, distance: 581.9
click at [781, 252] on div "Compile all the structured JSON data from the Data Structuring Specialist for a…" at bounding box center [1373, 252] width 90 height 29
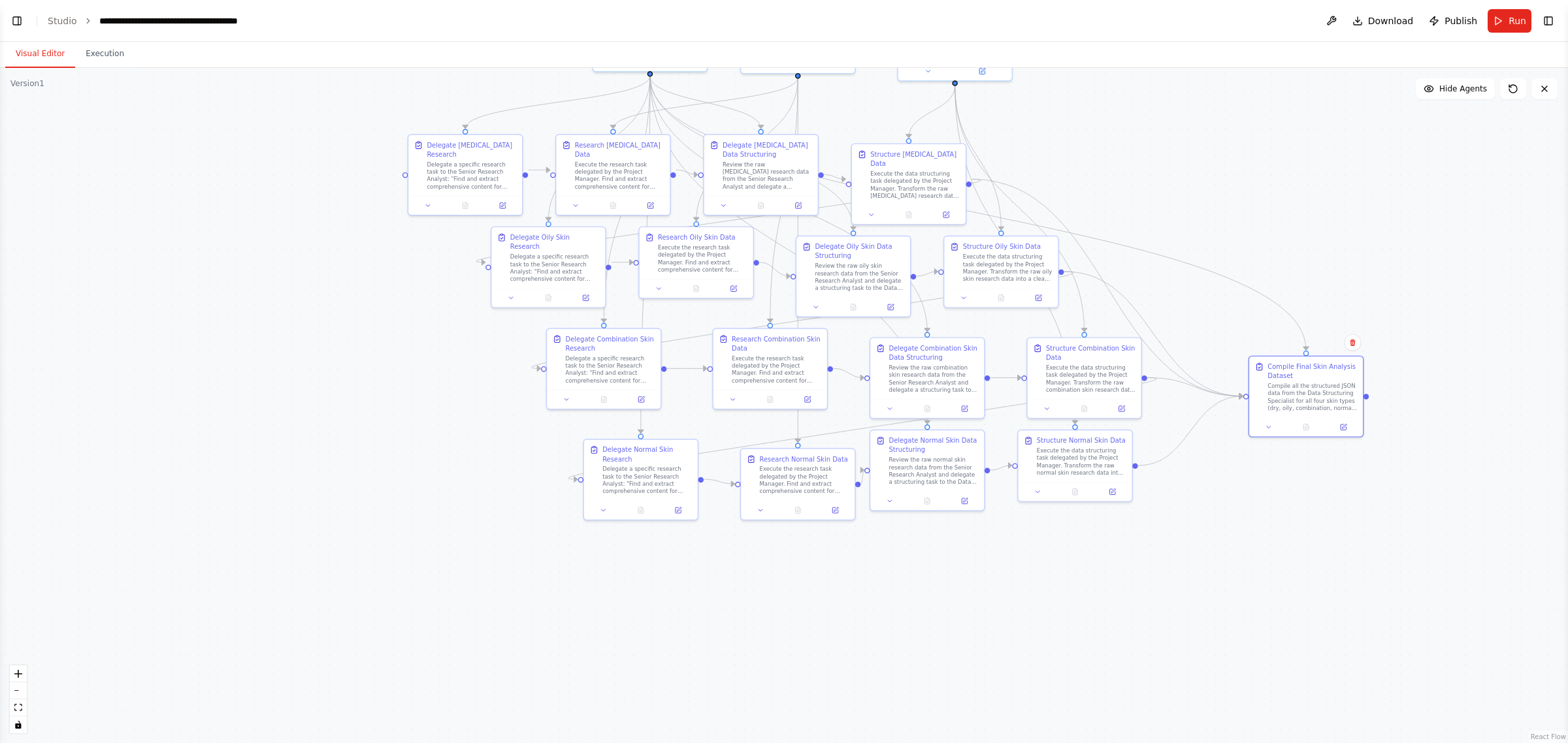
drag, startPoint x: 1366, startPoint y: 461, endPoint x: 1275, endPoint y: 696, distance: 252.0
click at [781, 715] on div ".deletable-edge-delete-btn { width: 20px; height: 20px; border: 0px solid #ffff…" at bounding box center [784, 406] width 1568 height 676
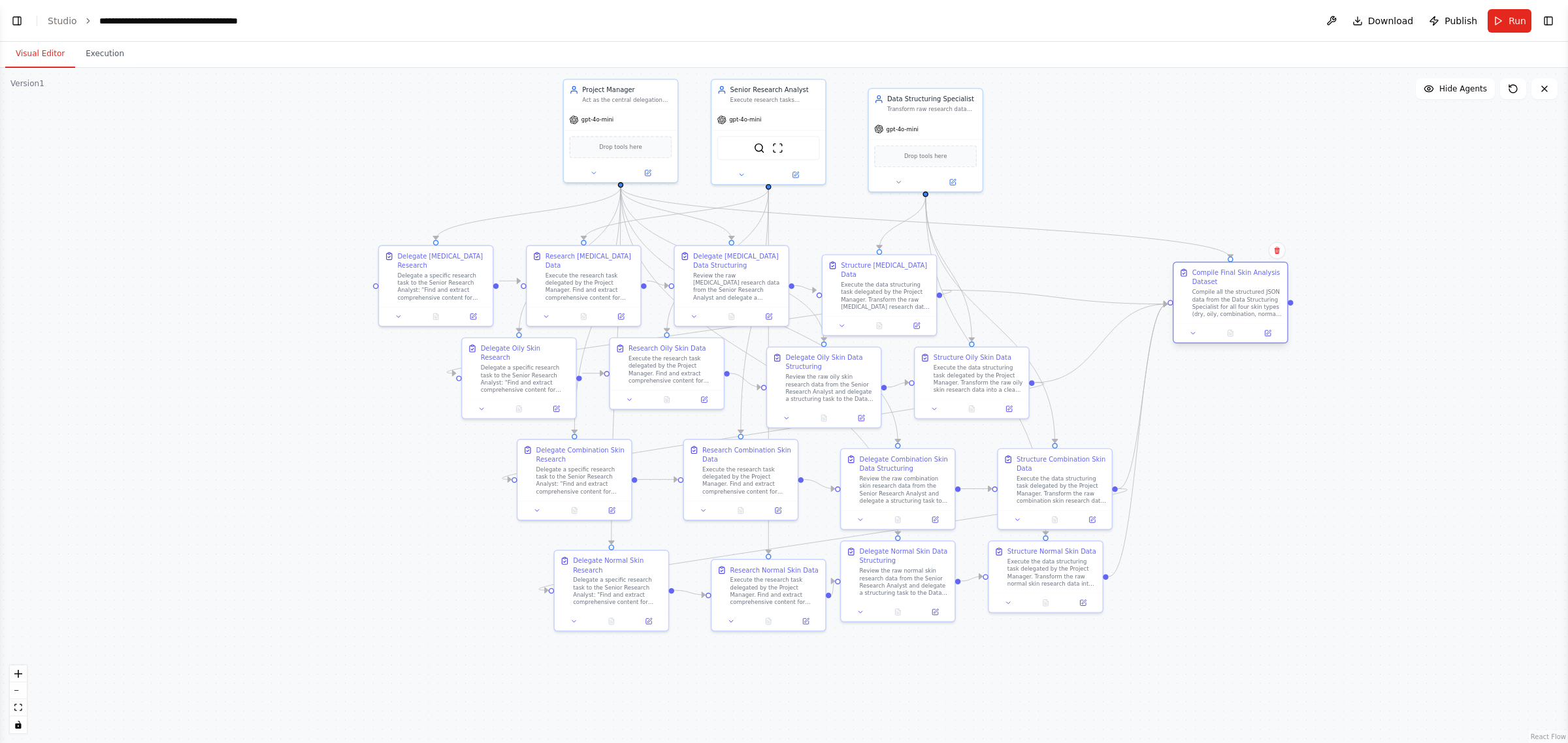
drag, startPoint x: 1269, startPoint y: 499, endPoint x: 1222, endPoint y: 296, distance: 208.4
click at [781, 296] on div "Compile all the structured JSON data from the Data Structuring Specialist for a…" at bounding box center [1237, 304] width 90 height 29
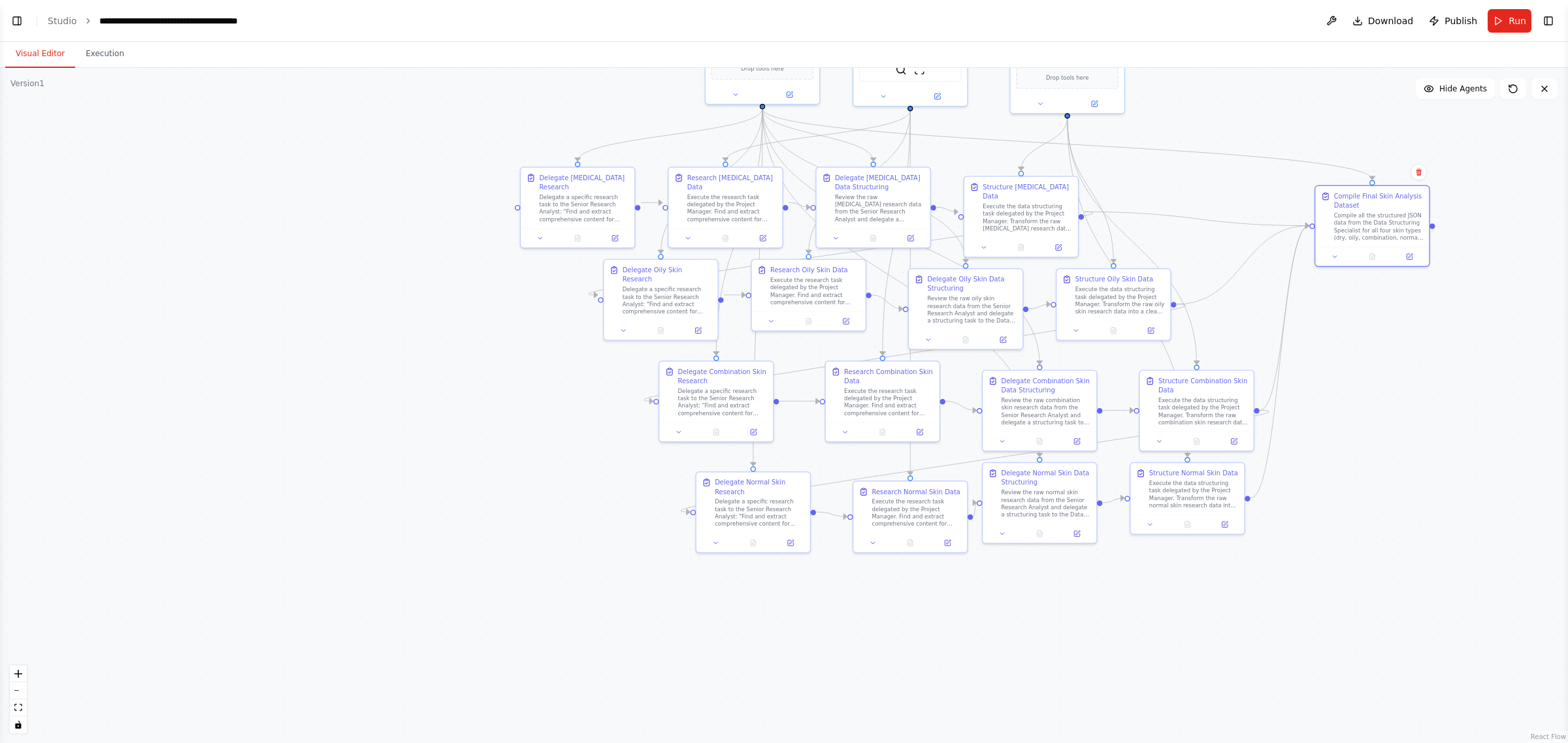
drag, startPoint x: 1304, startPoint y: 480, endPoint x: 1386, endPoint y: 468, distance: 82.9
click at [781, 468] on div ".deletable-edge-delete-btn { width: 20px; height: 20px; border: 0px solid #ffff…" at bounding box center [784, 406] width 1568 height 676
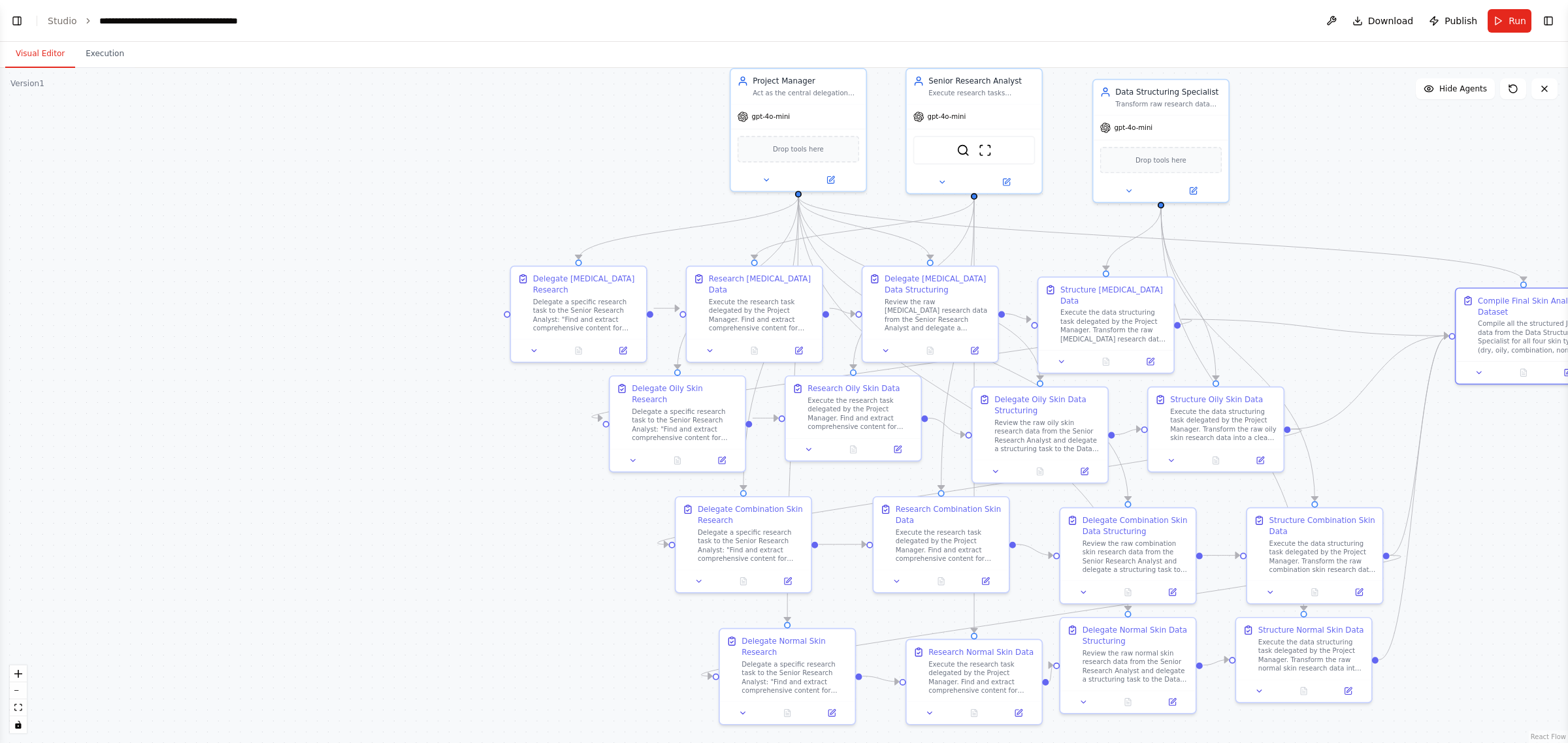
drag, startPoint x: 510, startPoint y: 363, endPoint x: 431, endPoint y: 516, distance: 172.2
click at [431, 516] on div ".deletable-edge-delete-btn { width: 20px; height: 20px; border: 0px solid #ffff…" at bounding box center [784, 406] width 1568 height 676
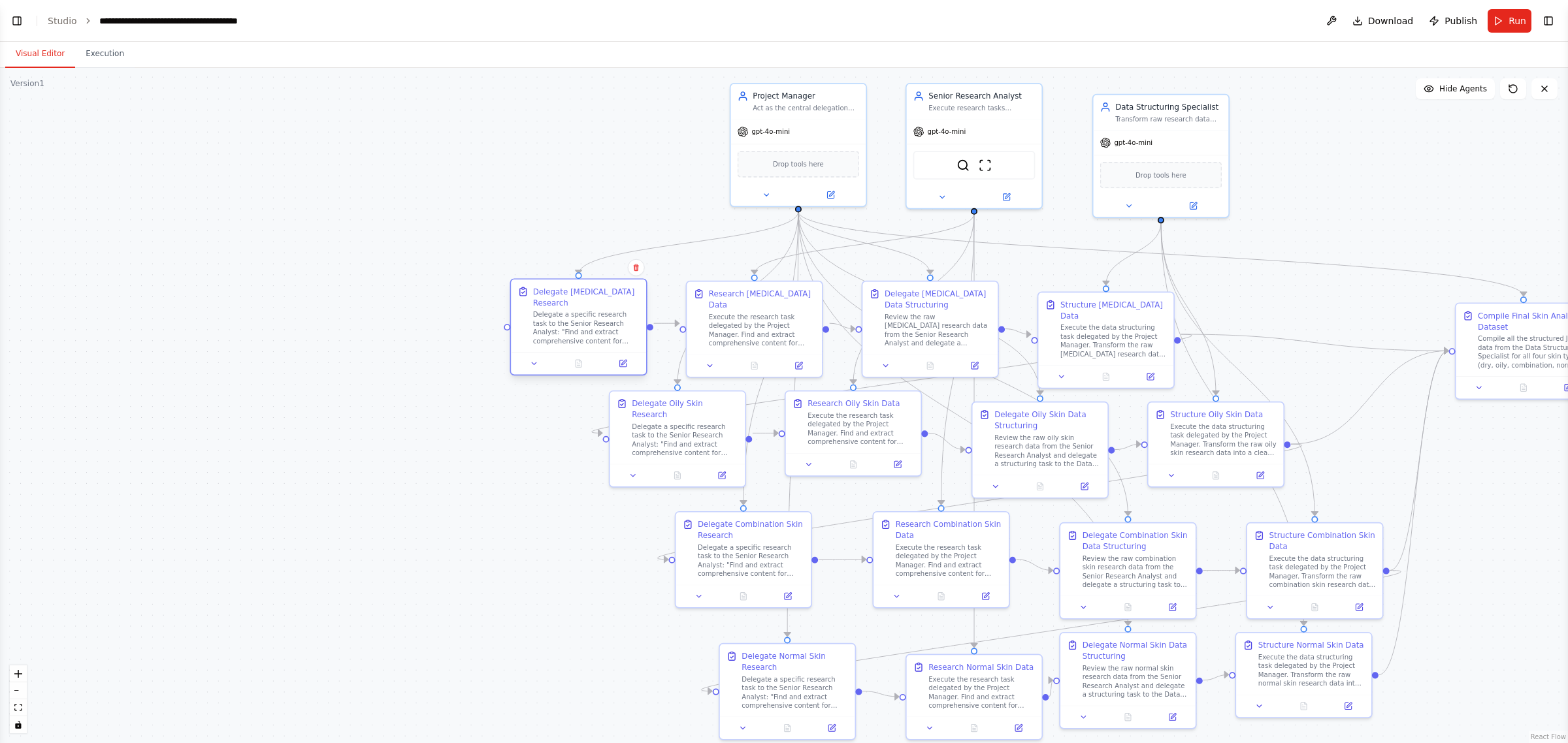
click at [580, 334] on div "Delegate Dry Skin Research Delegate a specific research task to the Senior Rese…" at bounding box center [578, 315] width 135 height 73
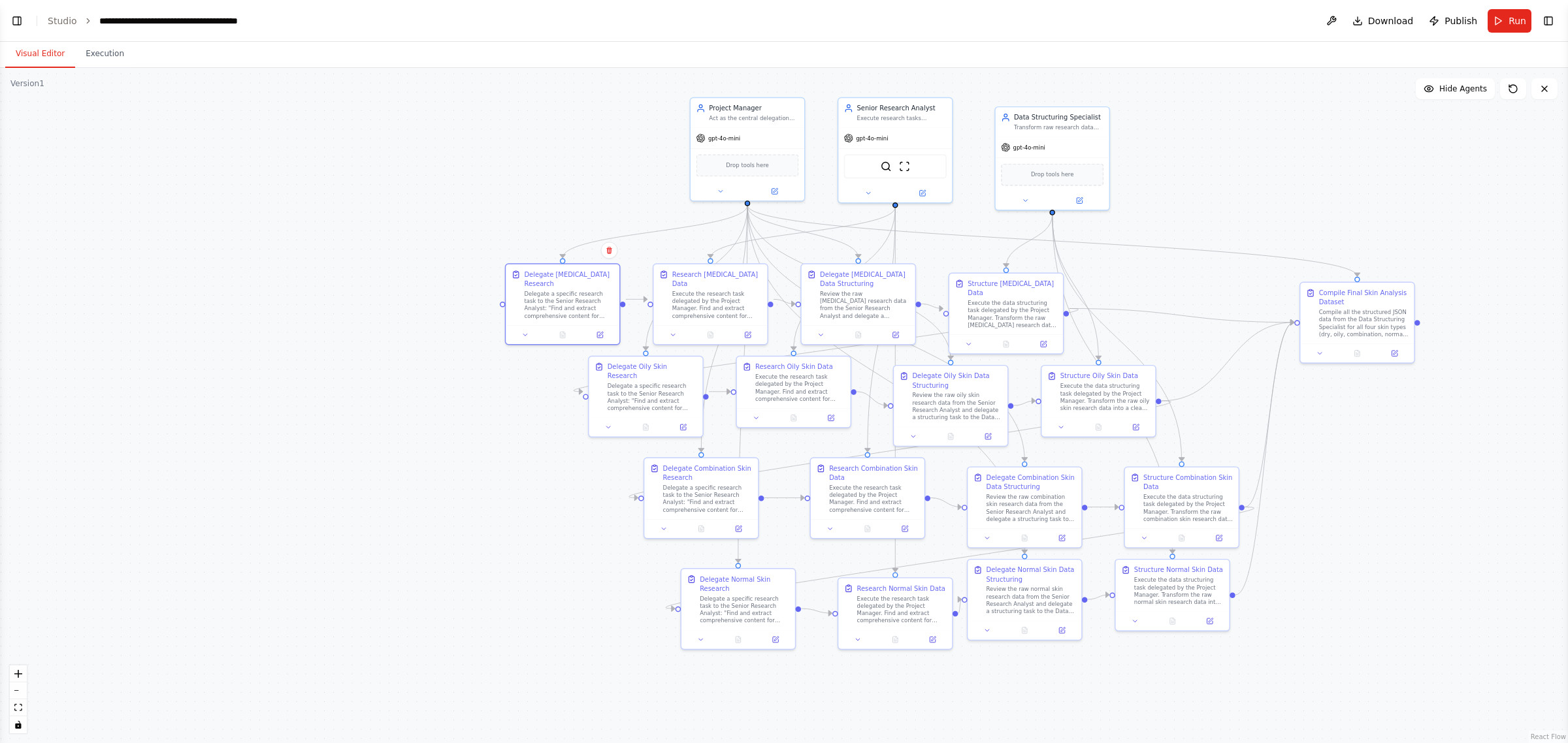
drag, startPoint x: 1352, startPoint y: 200, endPoint x: 1208, endPoint y: 186, distance: 144.7
click at [781, 186] on div ".deletable-edge-delete-btn { width: 20px; height: 20px; border: 0px solid #ffff…" at bounding box center [784, 406] width 1568 height 676
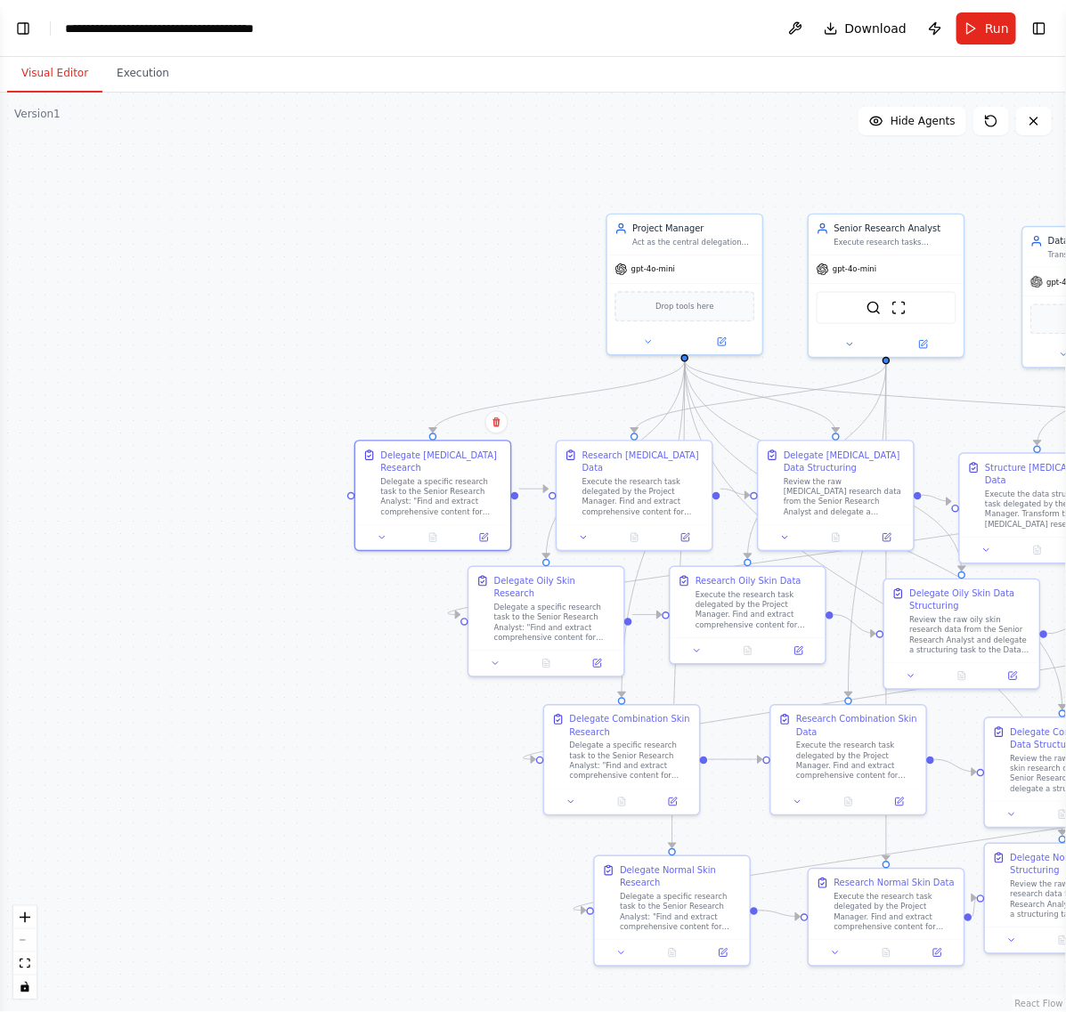
drag, startPoint x: 653, startPoint y: 123, endPoint x: 218, endPoint y: 246, distance: 451.6
click at [216, 246] on div ".deletable-edge-delete-btn { width: 20px; height: 20px; border: 0px solid #ffff…" at bounding box center [533, 553] width 1066 height 920
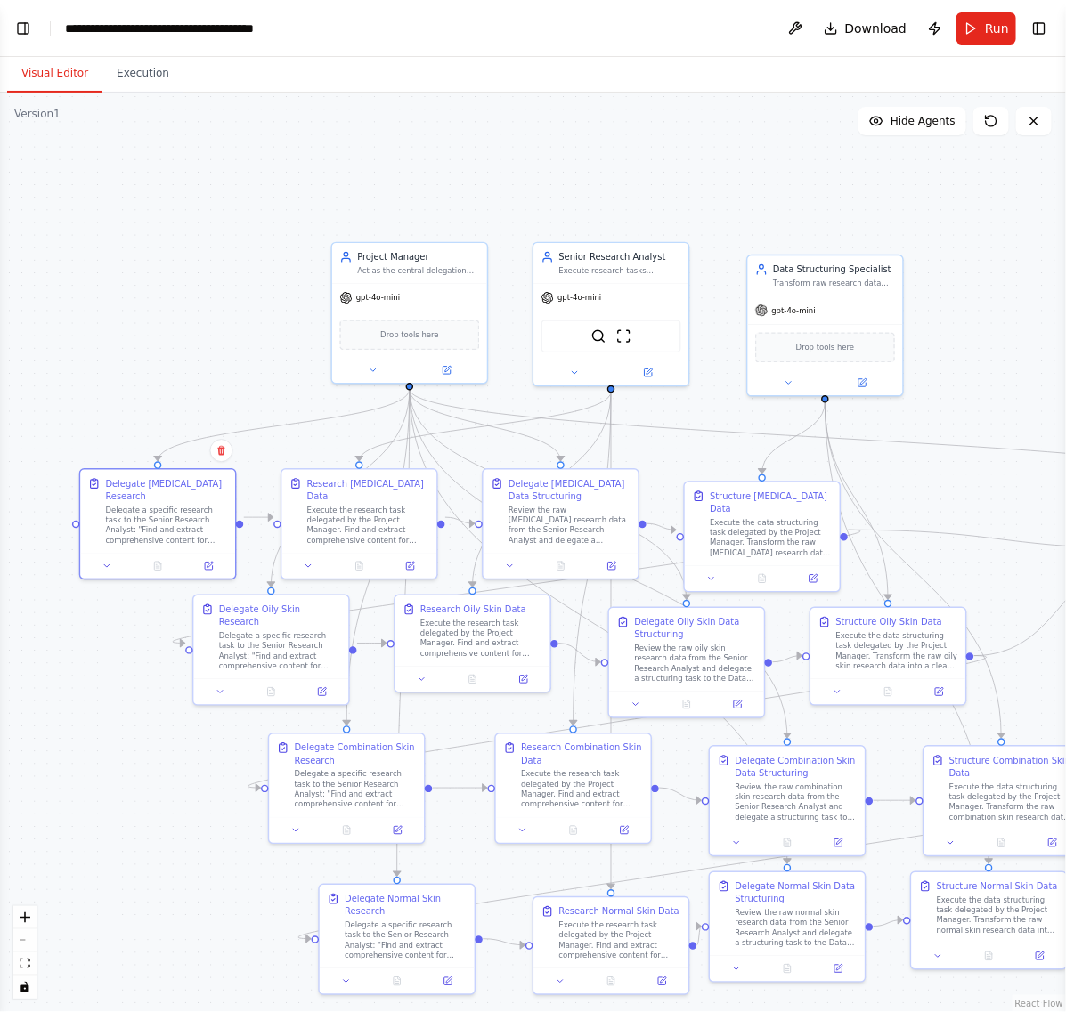
drag, startPoint x: 880, startPoint y: 419, endPoint x: 575, endPoint y: 423, distance: 304.6
click at [717, 403] on div ".deletable-edge-delete-btn { width: 20px; height: 20px; border: 0px solid #ffff…" at bounding box center [533, 553] width 1066 height 920
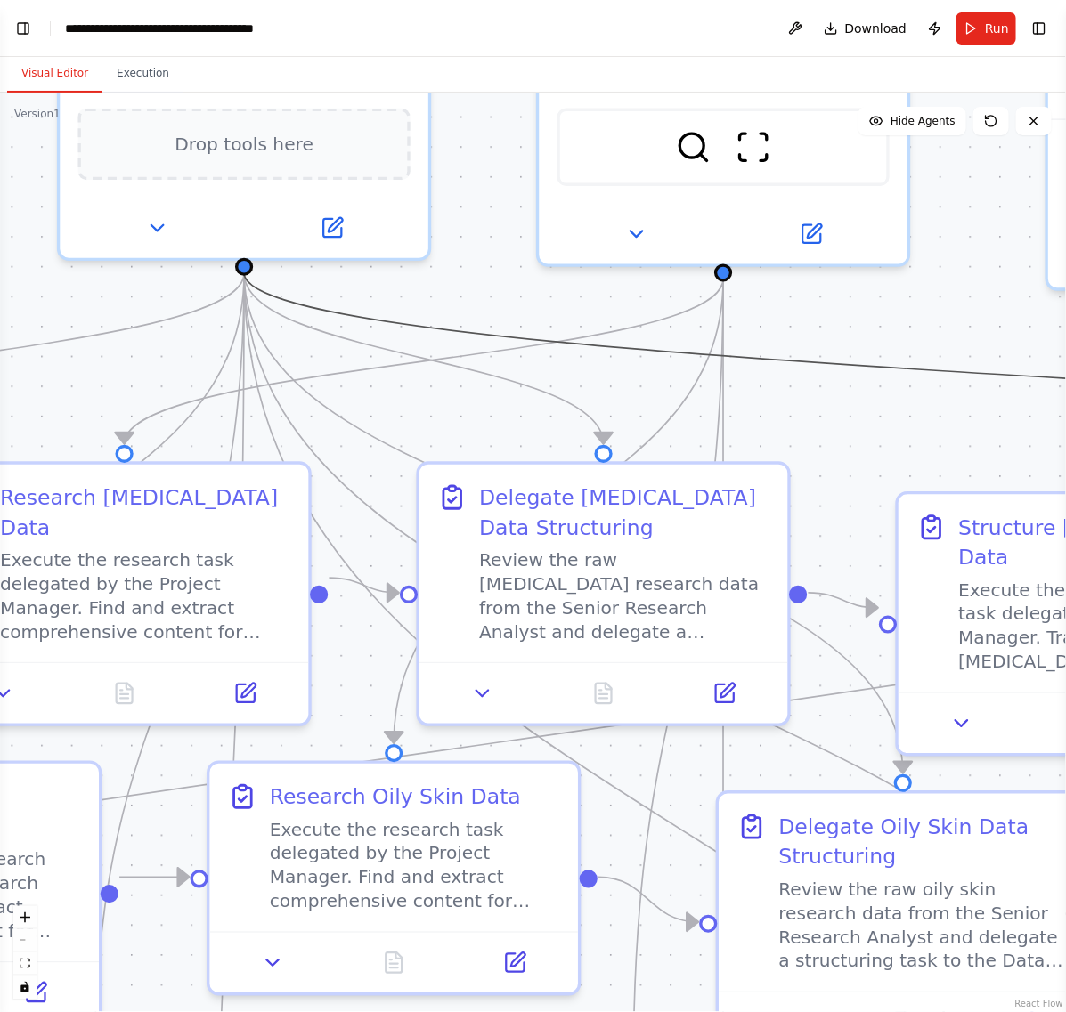
drag, startPoint x: 544, startPoint y: 330, endPoint x: 695, endPoint y: 732, distance: 428.9
click at [695, 732] on div ".deletable-edge-delete-btn { width: 20px; height: 20px; border: 0px solid #ffff…" at bounding box center [533, 553] width 1066 height 920
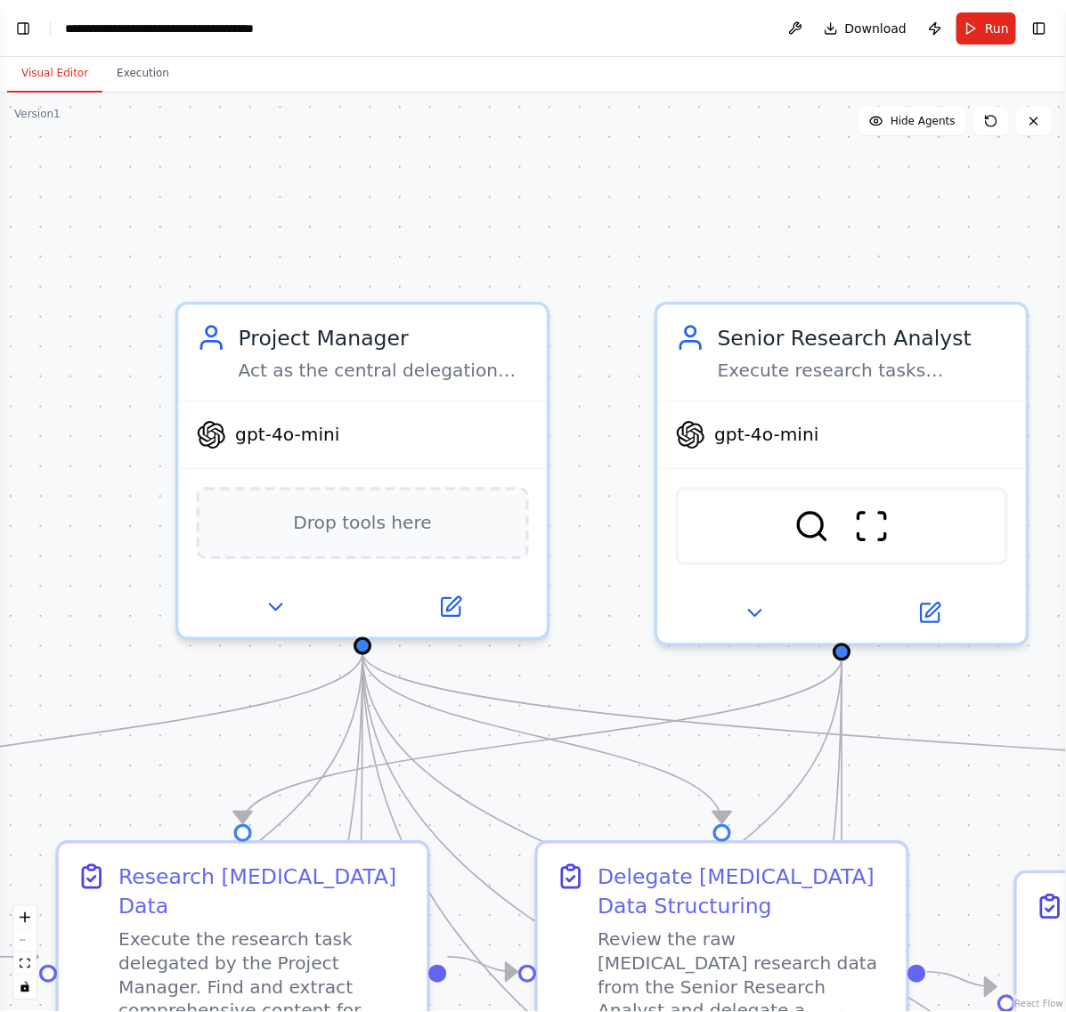
drag, startPoint x: 484, startPoint y: 281, endPoint x: 602, endPoint y: 660, distance: 397.4
click at [602, 660] on div ".deletable-edge-delete-btn { width: 20px; height: 20px; border: 0px solid #ffff…" at bounding box center [533, 553] width 1066 height 920
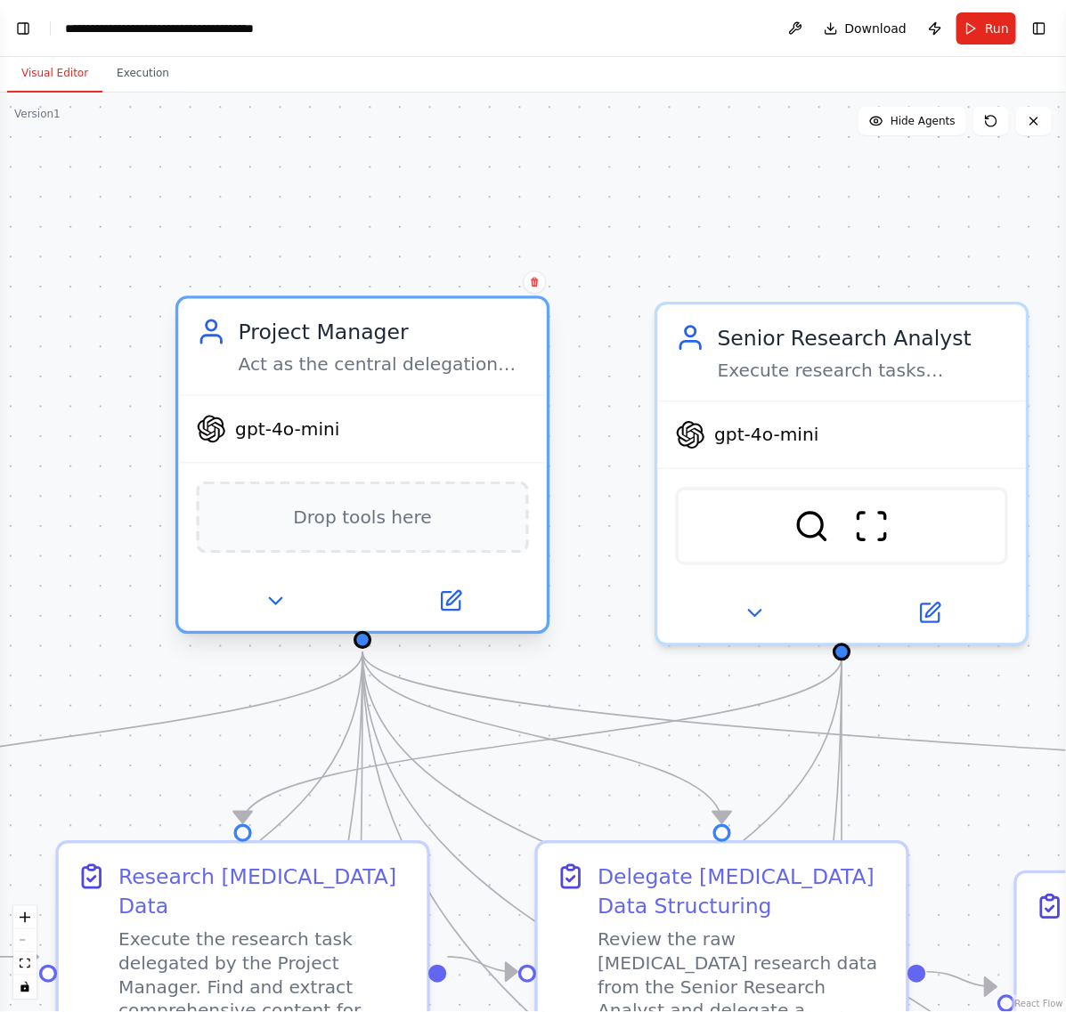
click at [314, 428] on span "gpt-4o-mini" at bounding box center [287, 430] width 104 height 24
click at [459, 606] on icon at bounding box center [450, 601] width 18 height 18
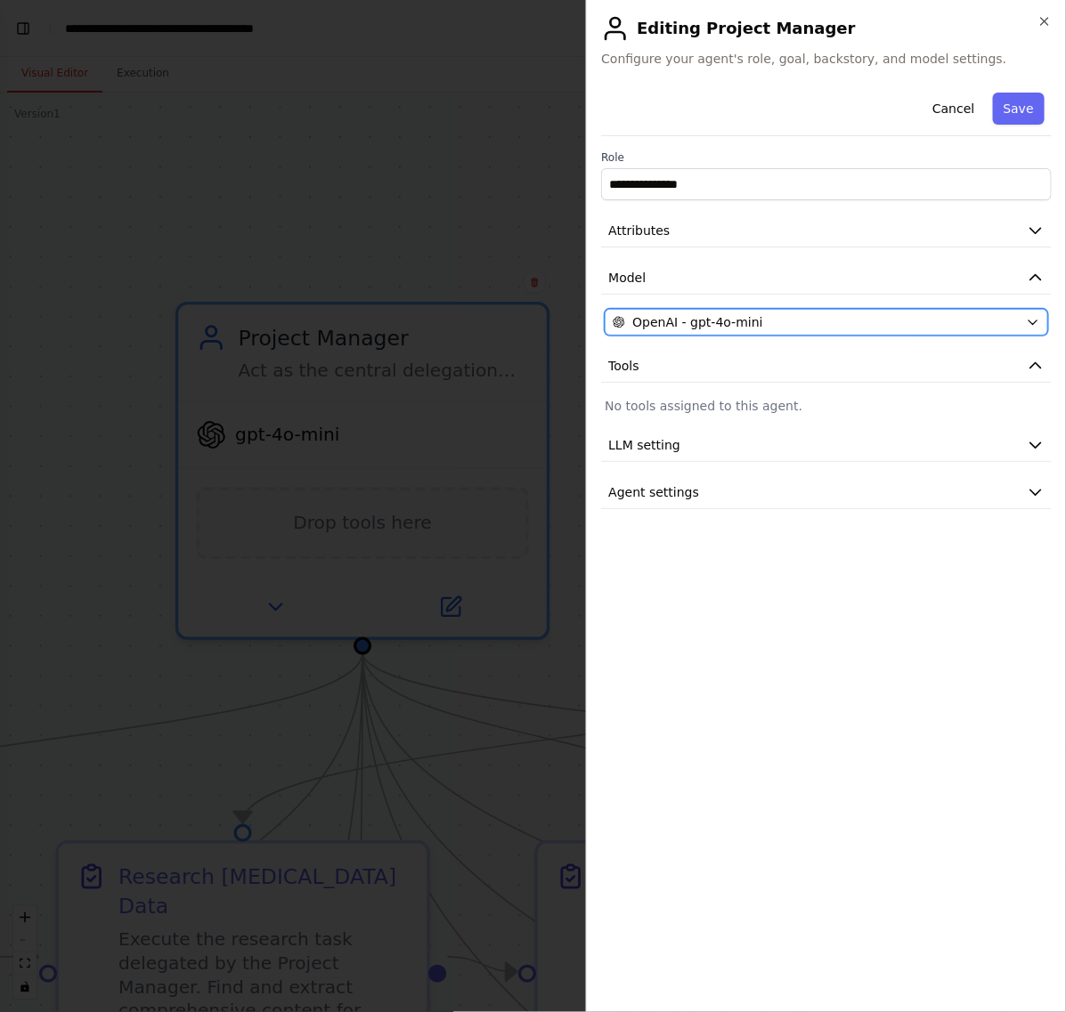
click at [800, 325] on div "OpenAI - gpt-4o-mini" at bounding box center [816, 322] width 406 height 18
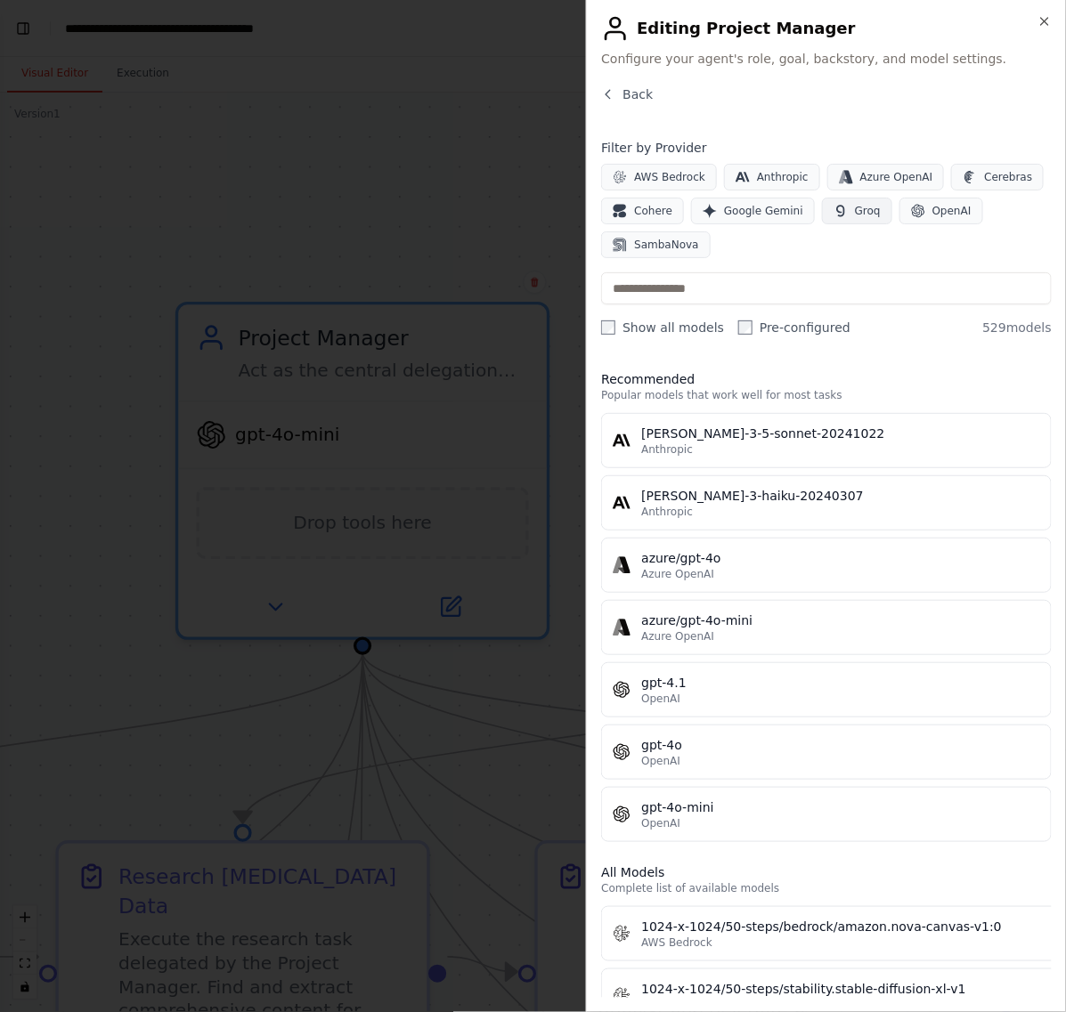
scroll to position [0, 0]
click at [746, 216] on span "Google Gemini" at bounding box center [763, 211] width 79 height 14
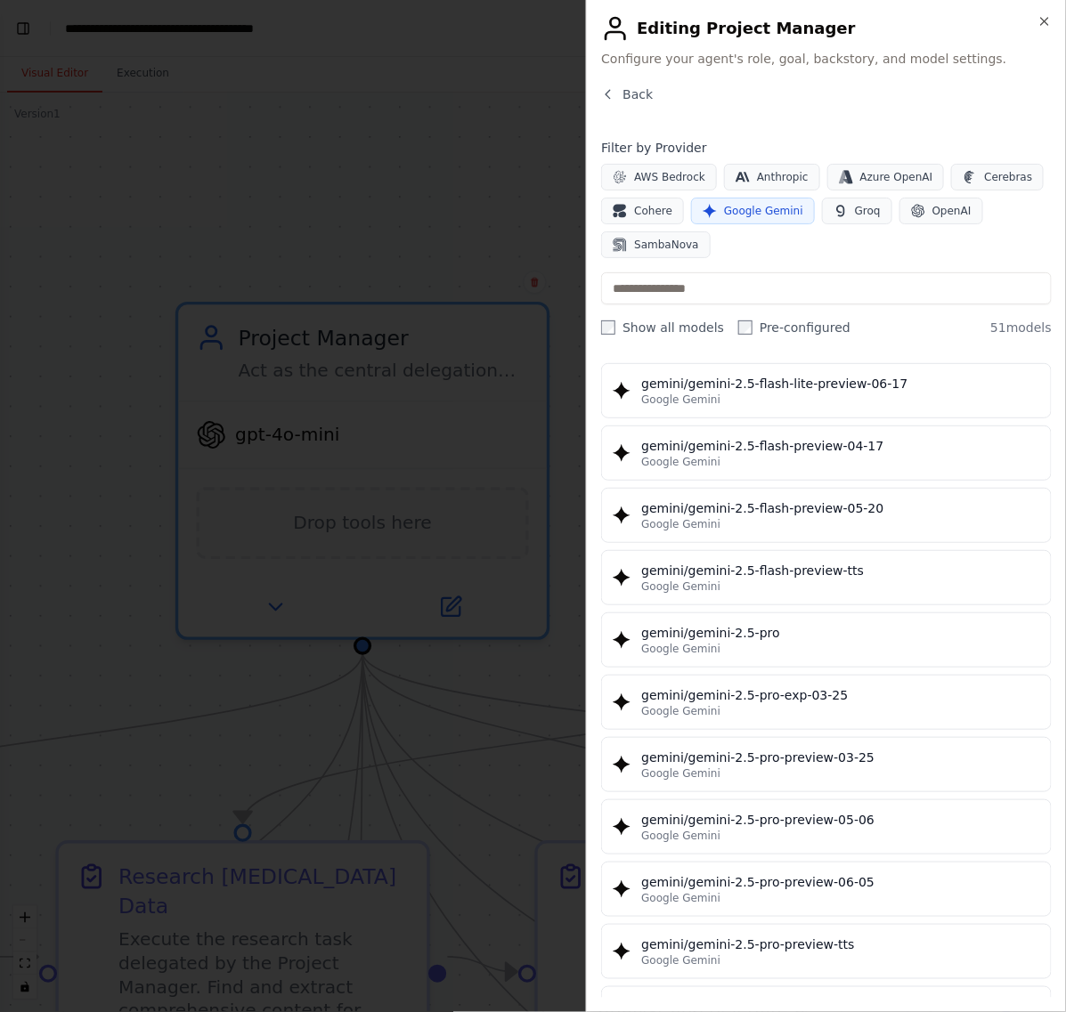
scroll to position [1734, 0]
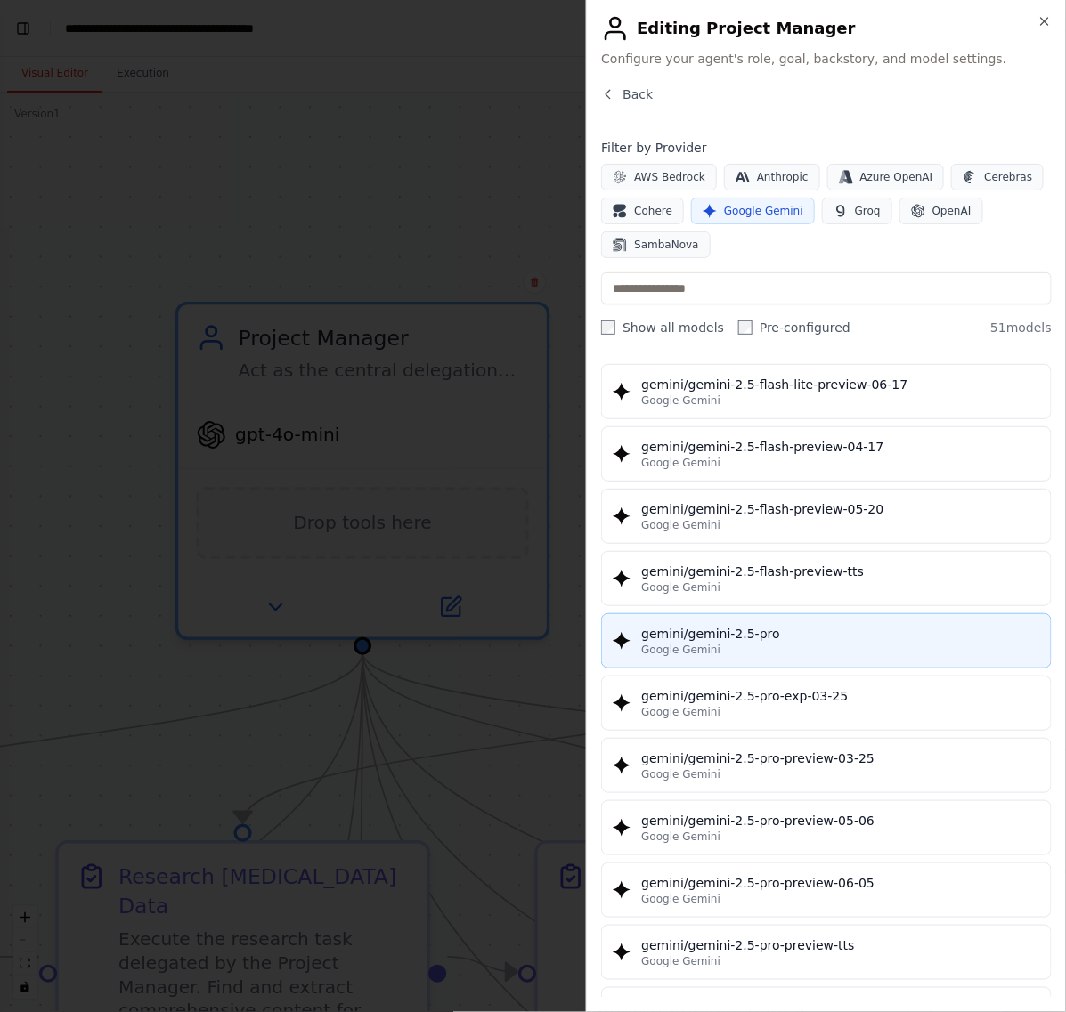
click at [882, 657] on div "Google Gemini" at bounding box center [840, 650] width 399 height 14
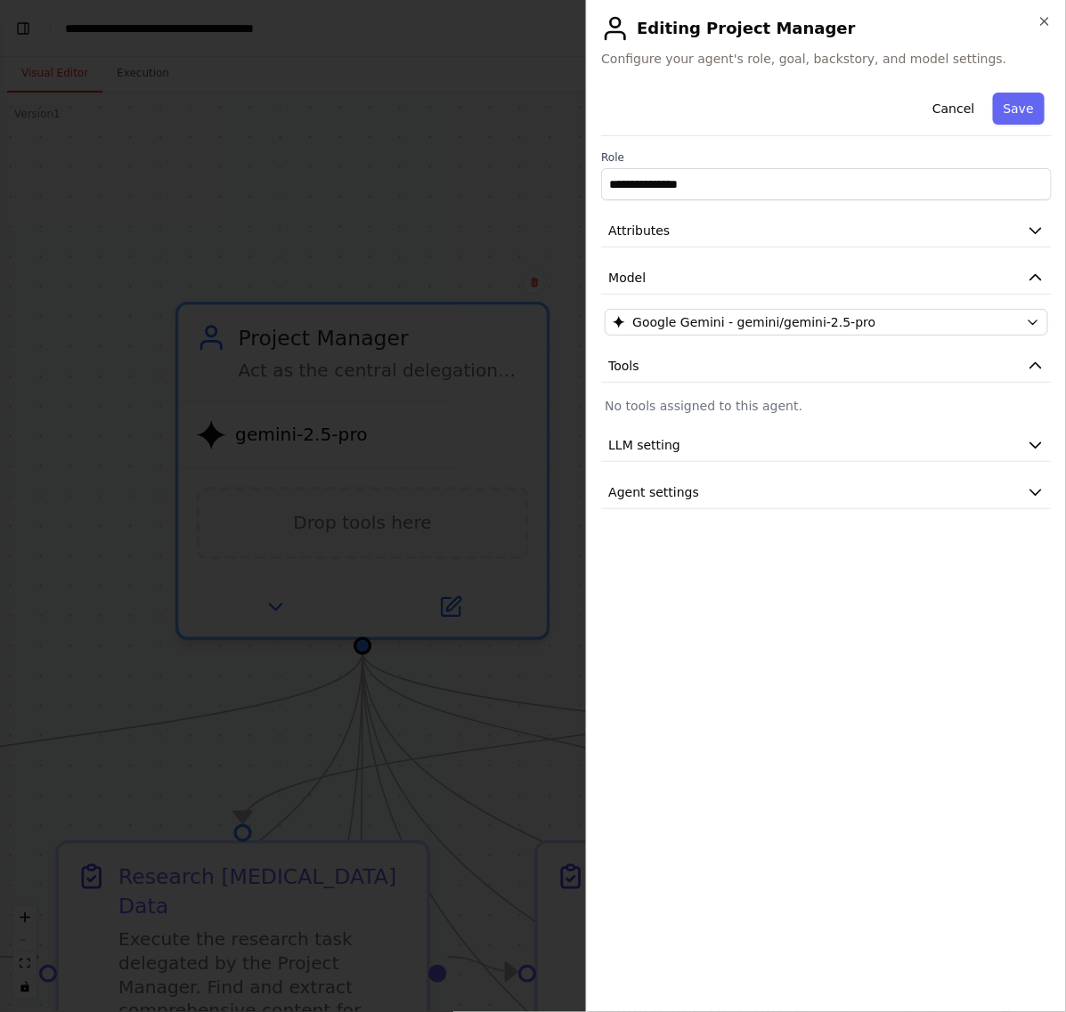
click at [438, 216] on div at bounding box center [533, 506] width 1066 height 1012
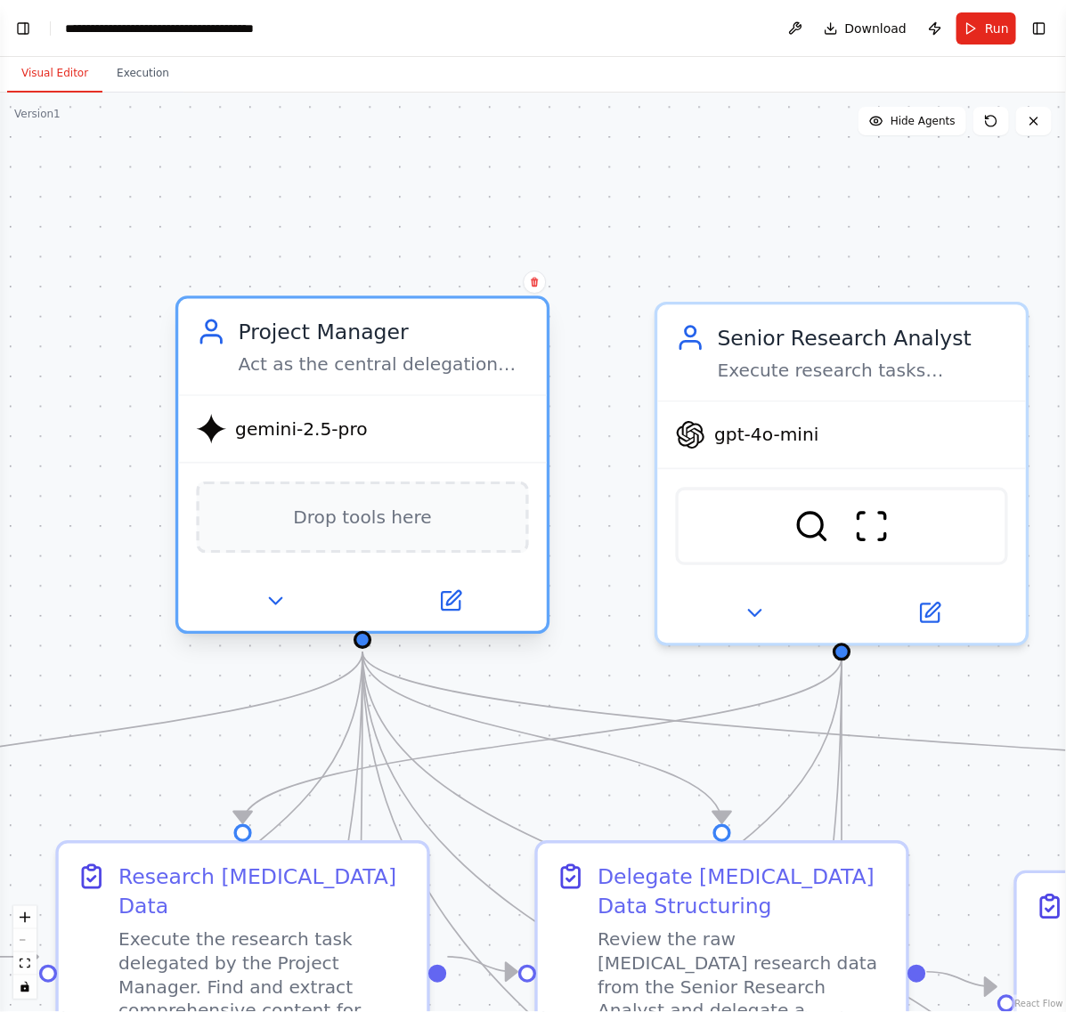
click at [420, 521] on span "Drop tools here" at bounding box center [362, 517] width 139 height 30
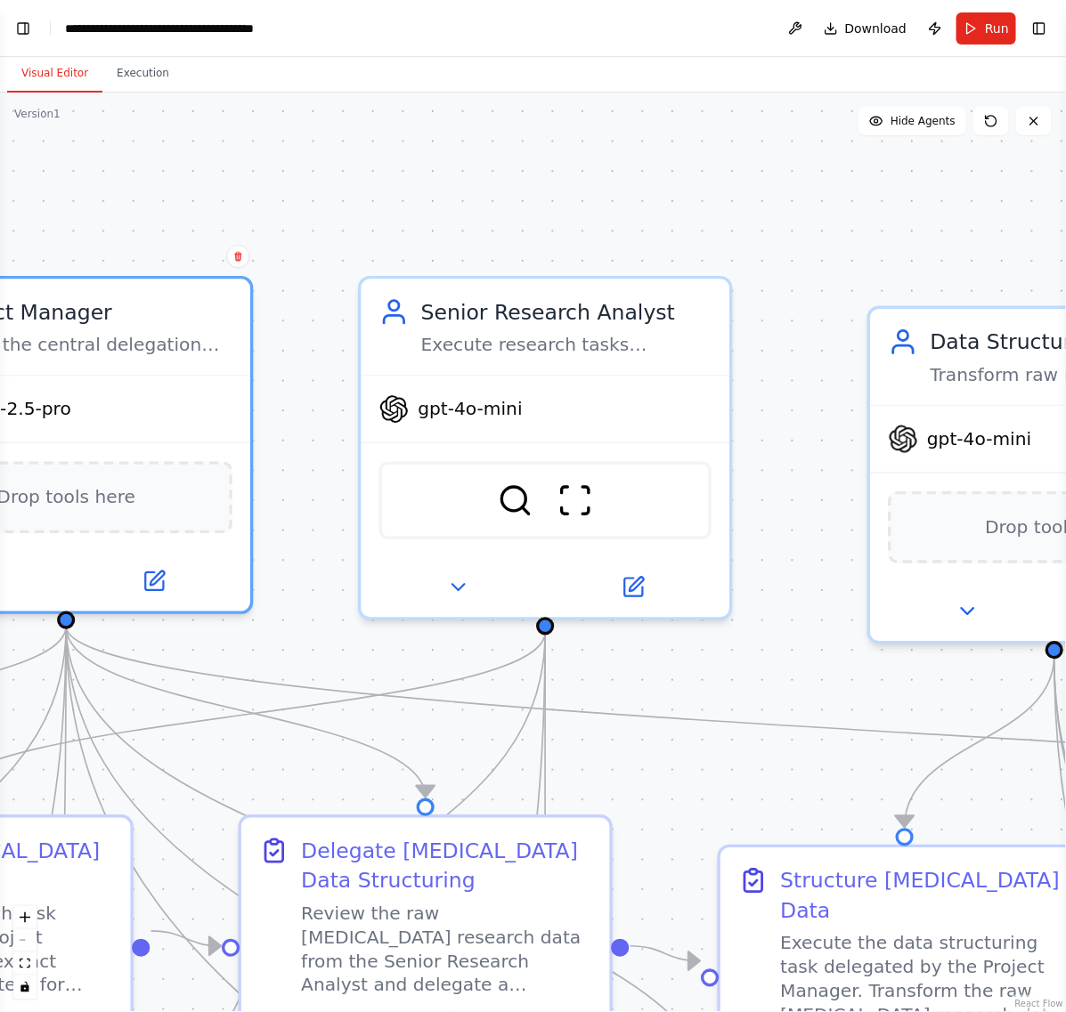
drag, startPoint x: 982, startPoint y: 228, endPoint x: 510, endPoint y: 211, distance: 472.3
click at [515, 207] on div ".deletable-edge-delete-btn { width: 20px; height: 20px; border: 0px solid #ffff…" at bounding box center [533, 553] width 1066 height 920
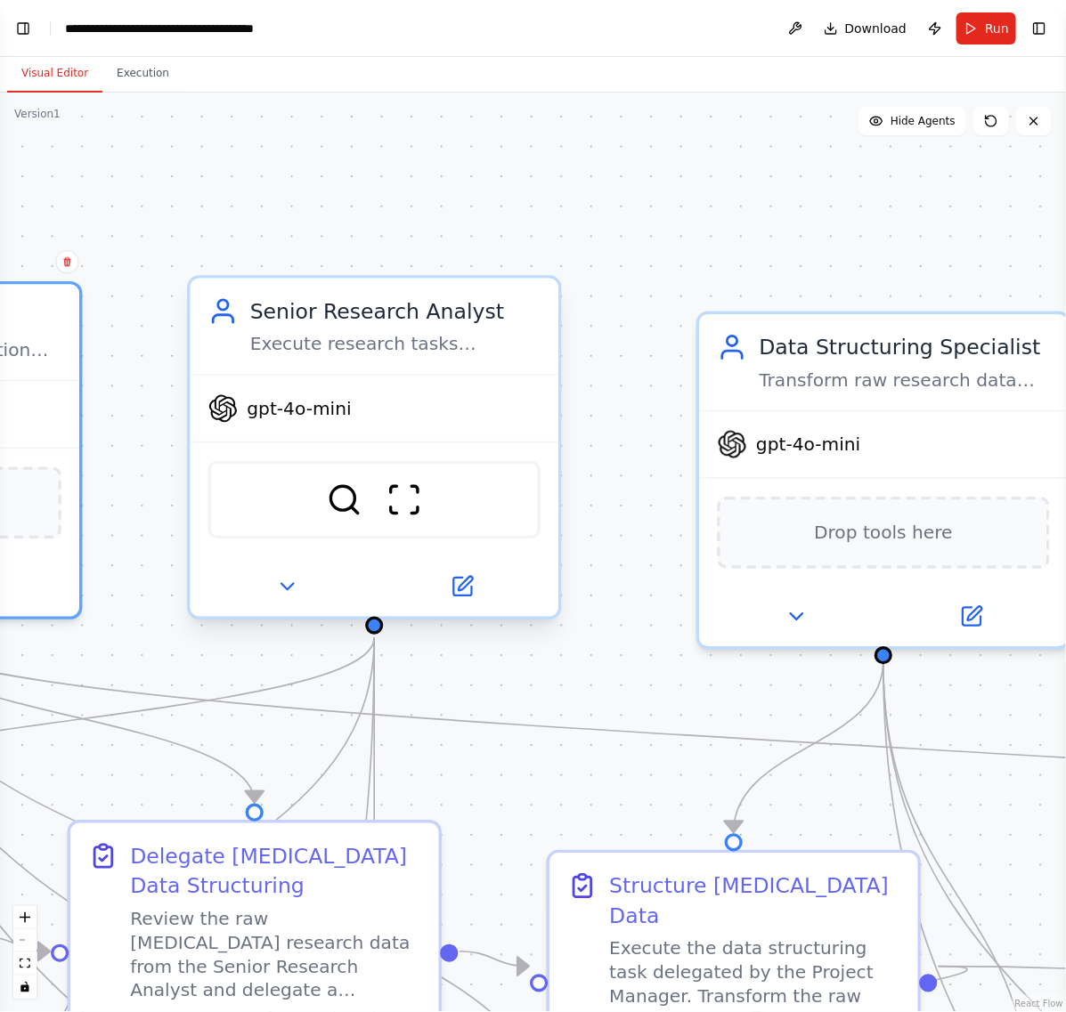
click at [357, 408] on div "gpt-4o-mini" at bounding box center [374, 409] width 369 height 66
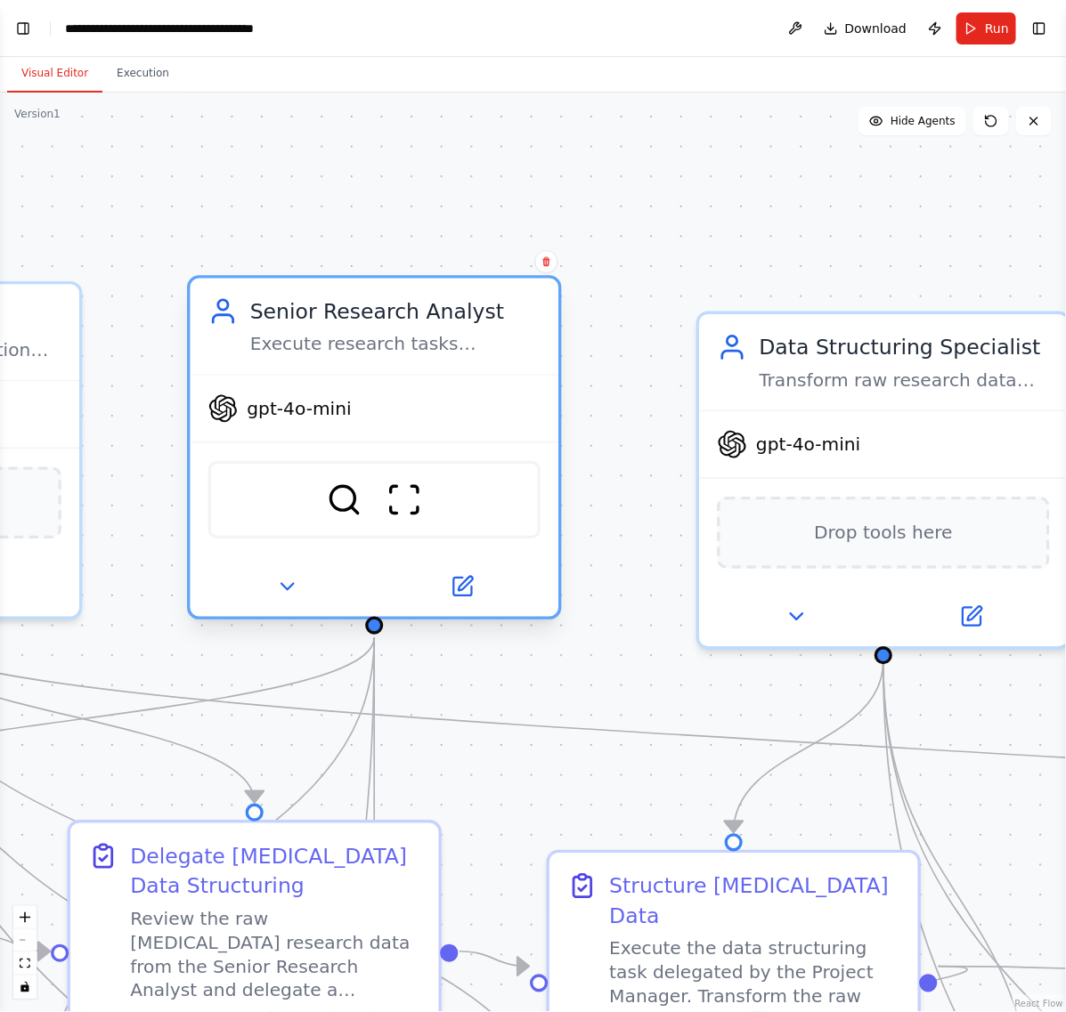
click at [326, 411] on span "gpt-4o-mini" at bounding box center [299, 409] width 104 height 24
click at [297, 575] on icon at bounding box center [287, 587] width 24 height 24
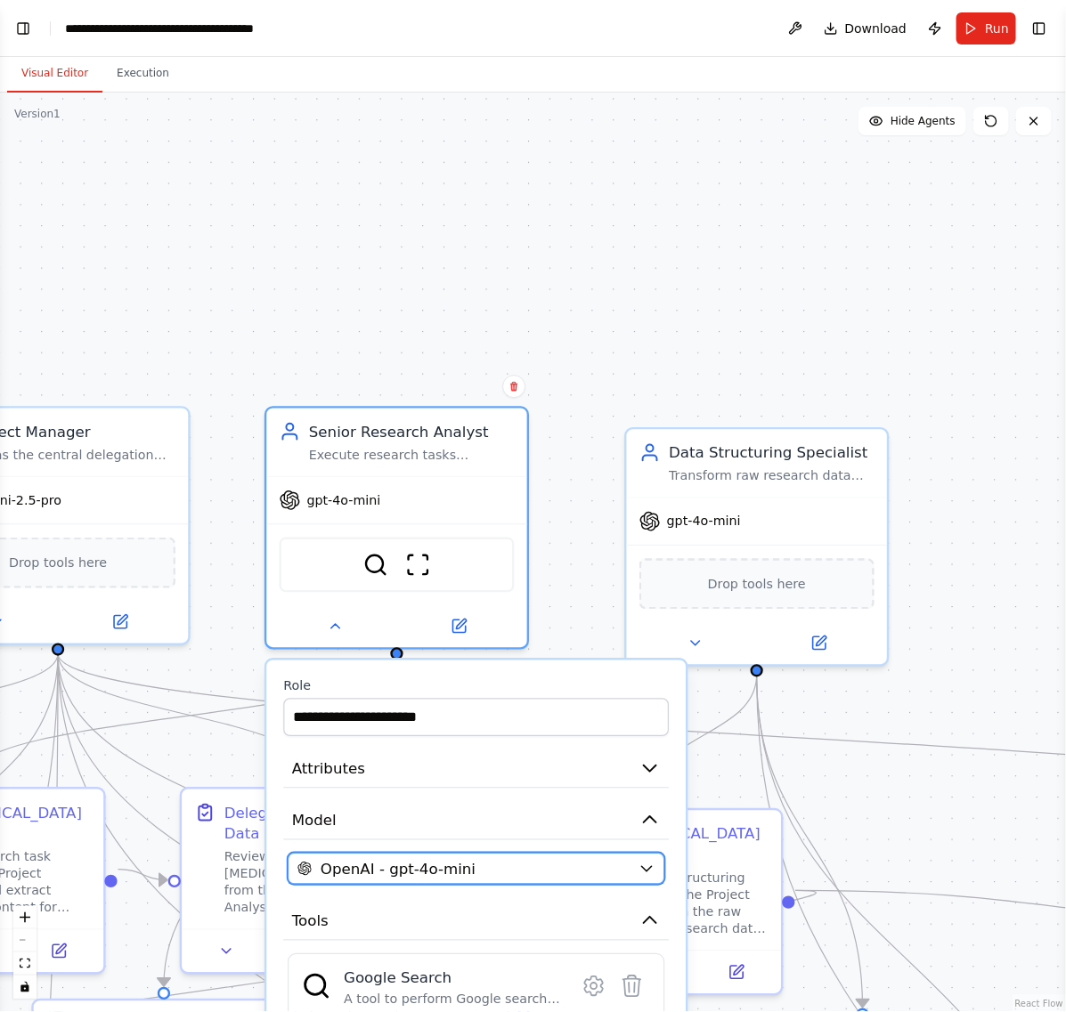
click at [457, 861] on span "OpenAI - gpt-4o-mini" at bounding box center [398, 868] width 155 height 21
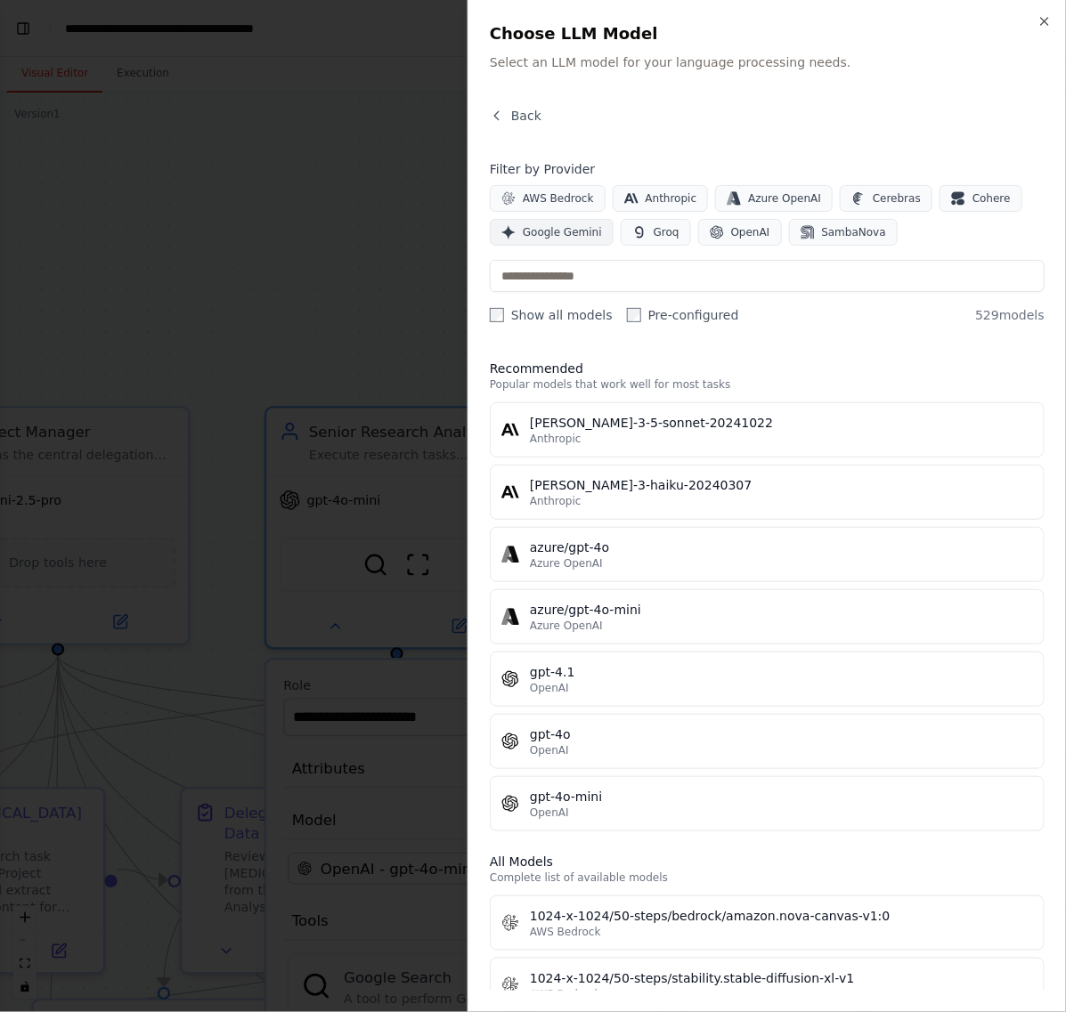
click at [570, 230] on span "Google Gemini" at bounding box center [562, 232] width 79 height 14
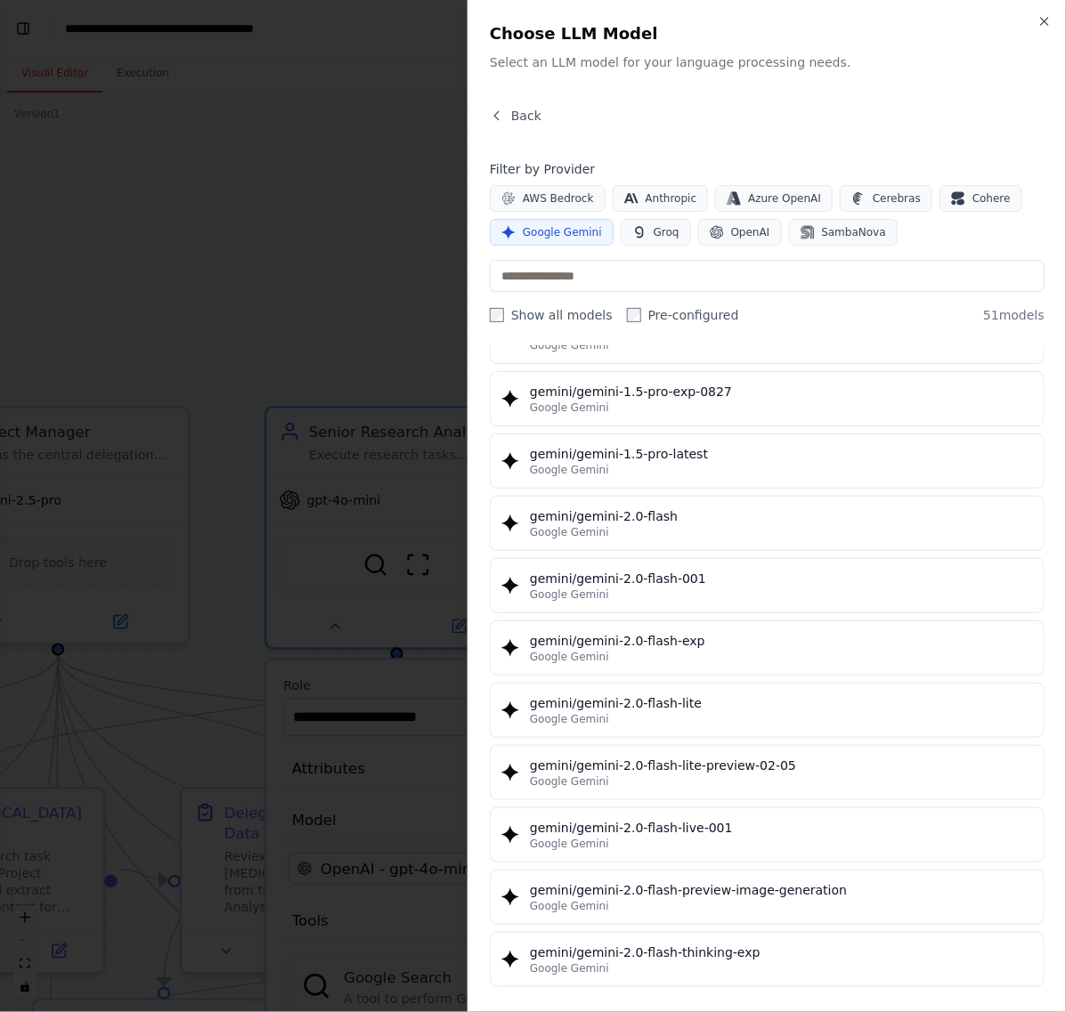
scroll to position [668, 0]
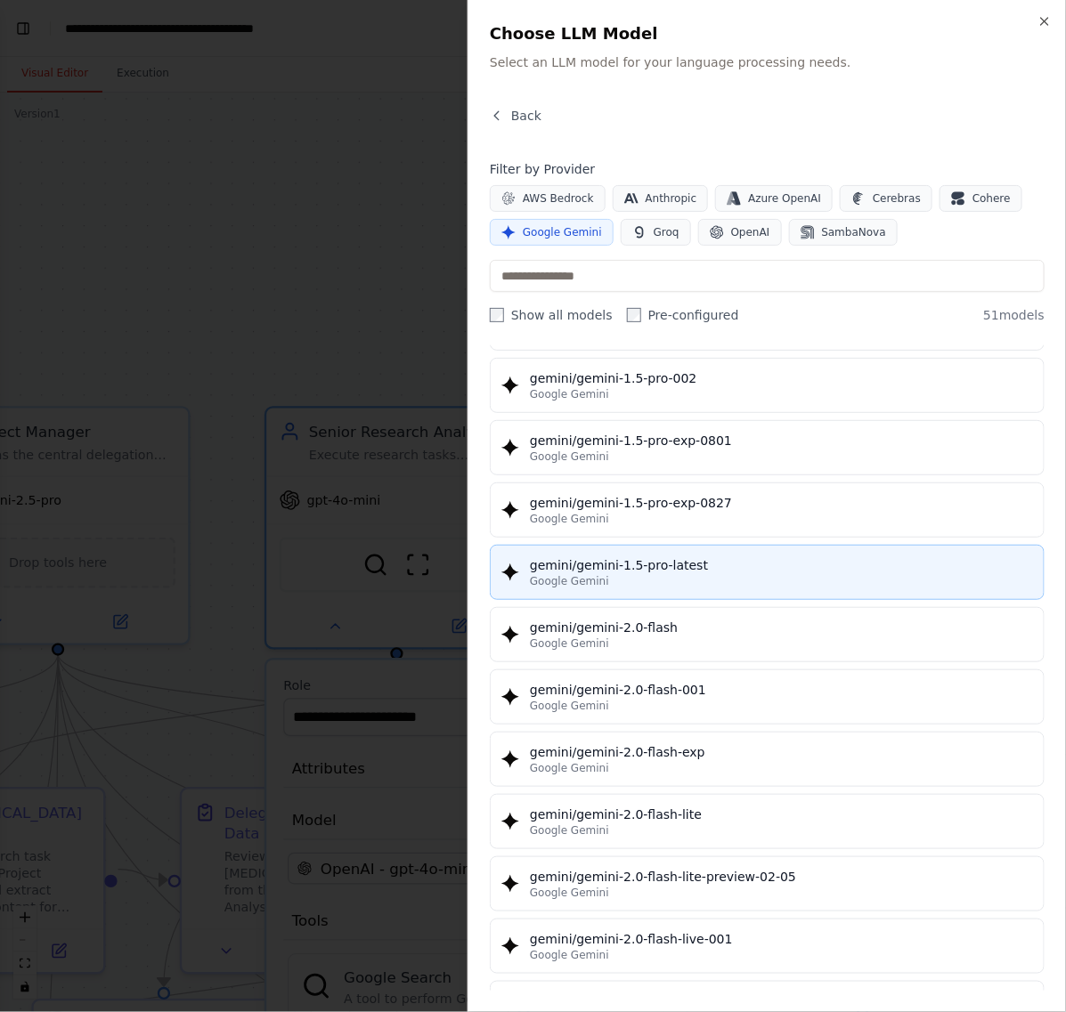
click at [757, 581] on div "Google Gemini" at bounding box center [781, 581] width 503 height 14
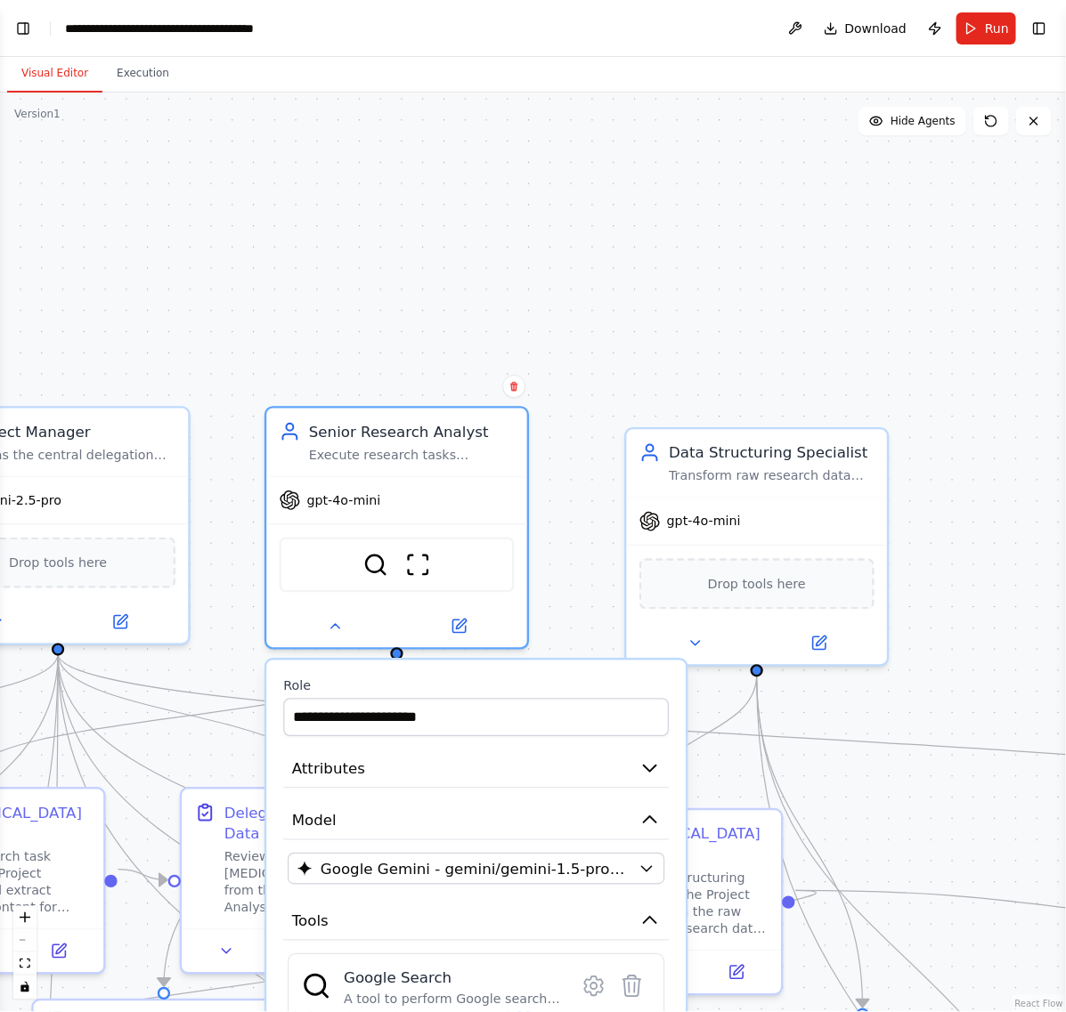
drag, startPoint x: 991, startPoint y: 348, endPoint x: 919, endPoint y: 327, distance: 75.2
click at [919, 327] on div ".deletable-edge-delete-btn { width: 20px; height: 20px; border: 0px solid #ffff…" at bounding box center [533, 553] width 1066 height 920
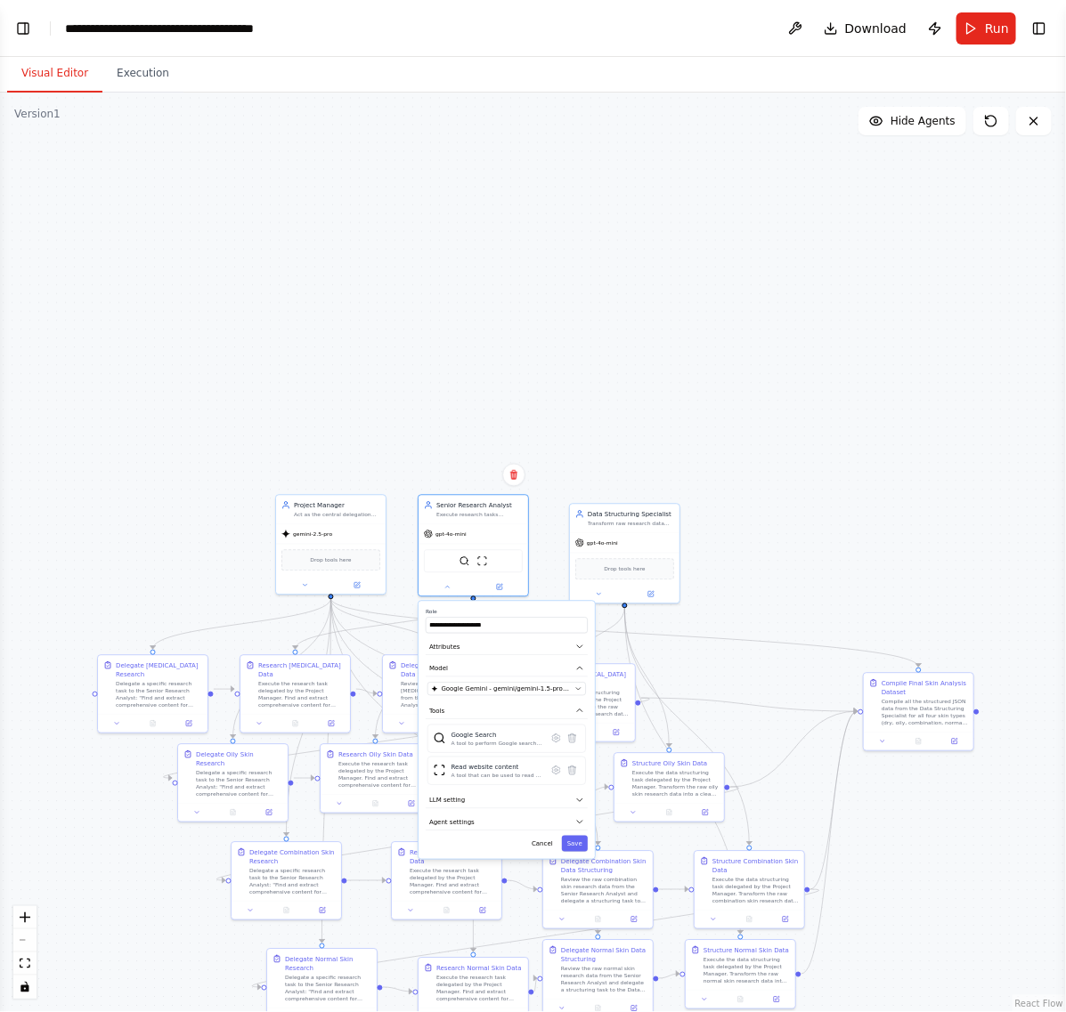
drag, startPoint x: 829, startPoint y: 487, endPoint x: 804, endPoint y: 385, distance: 105.4
click at [804, 385] on div ".deletable-edge-delete-btn { width: 20px; height: 20px; border: 0px solid #ffff…" at bounding box center [533, 553] width 1066 height 920
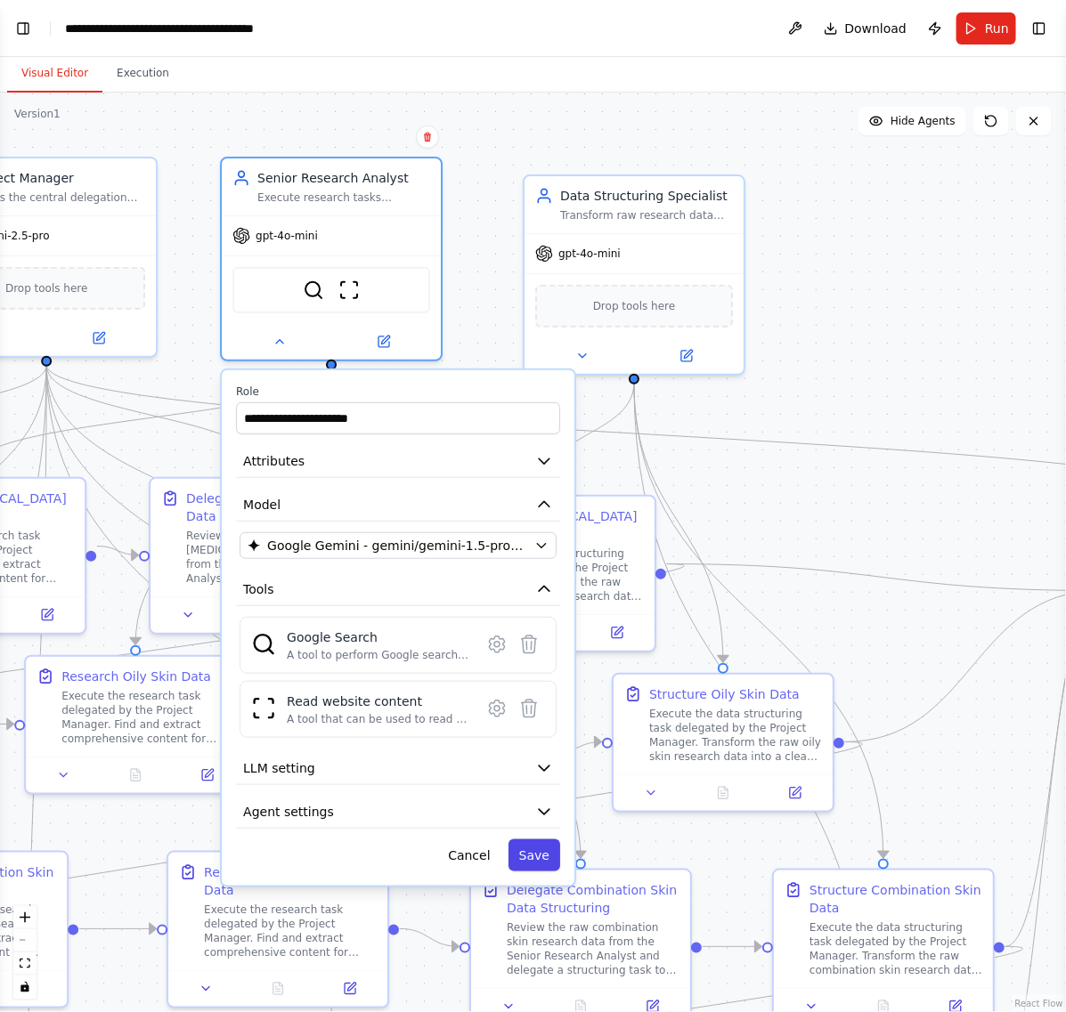
click at [541, 858] on button "Save" at bounding box center [534, 856] width 52 height 32
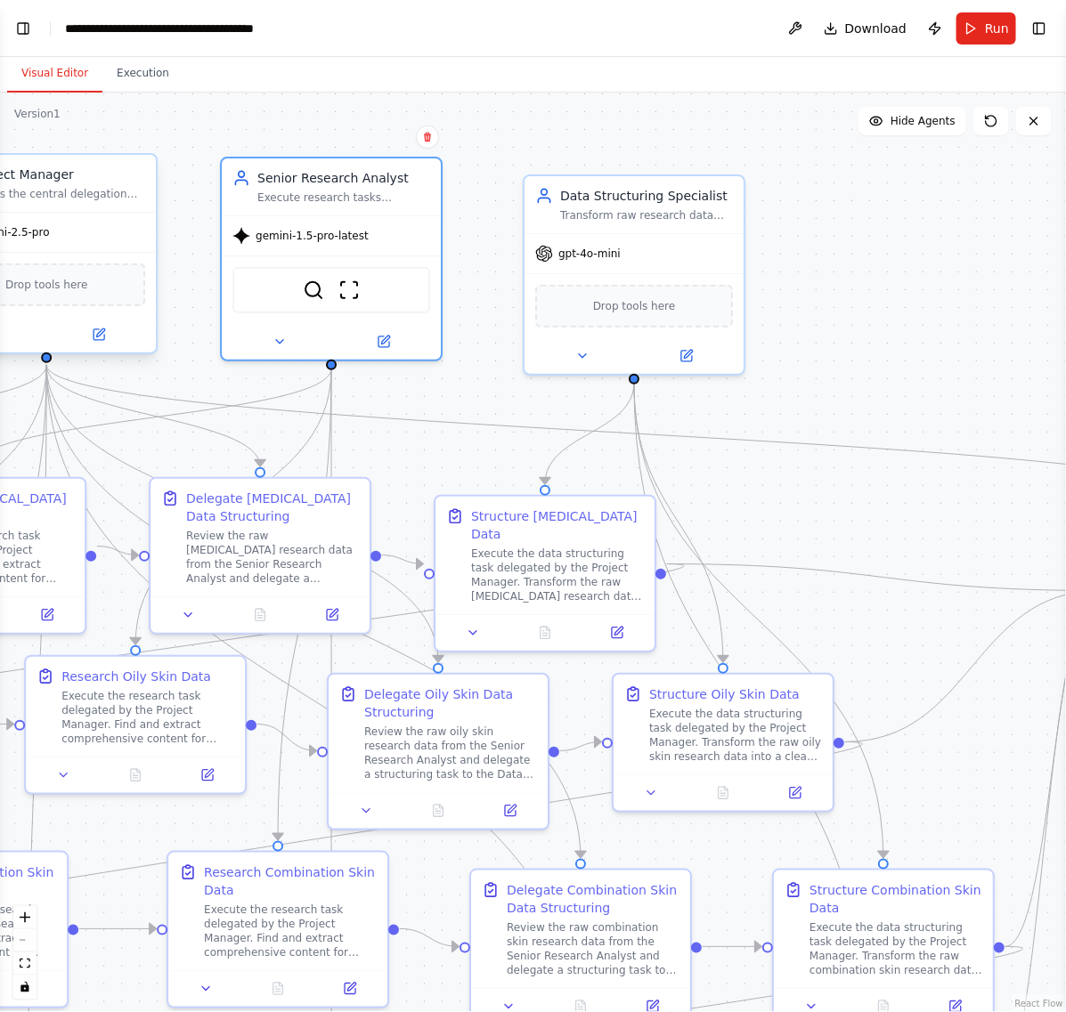
click at [98, 287] on div "Drop tools here" at bounding box center [46, 285] width 198 height 43
click at [111, 335] on button at bounding box center [98, 334] width 101 height 21
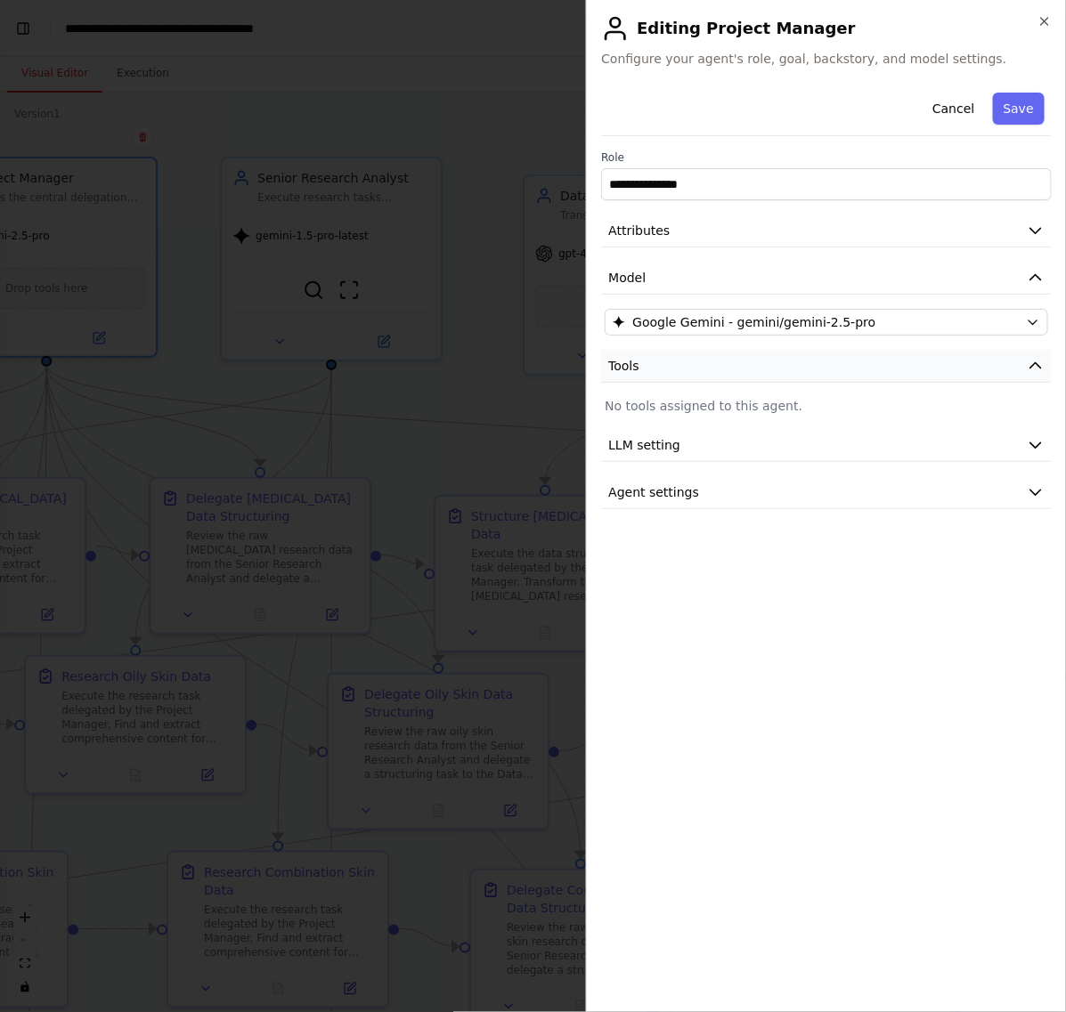
click at [724, 366] on button "Tools" at bounding box center [826, 366] width 451 height 33
click at [779, 368] on button "Tools" at bounding box center [826, 366] width 451 height 33
click at [771, 411] on p "No tools assigned to this agent." at bounding box center [826, 406] width 443 height 18
click at [1024, 110] on button "Save" at bounding box center [1019, 109] width 52 height 32
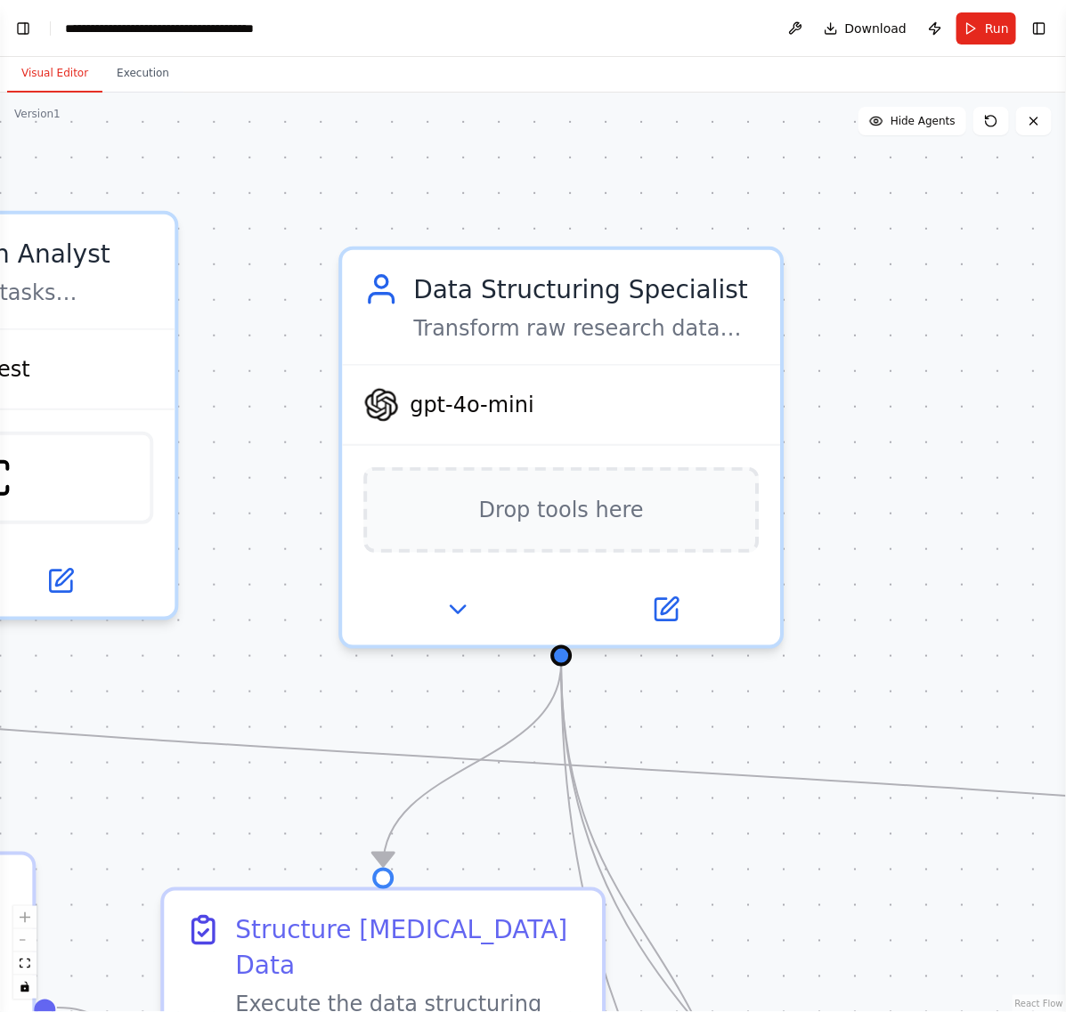
drag, startPoint x: 859, startPoint y: 238, endPoint x: 915, endPoint y: 456, distance: 225.3
click at [923, 455] on div ".deletable-edge-delete-btn { width: 20px; height: 20px; border: 0px solid #ffff…" at bounding box center [533, 553] width 1066 height 920
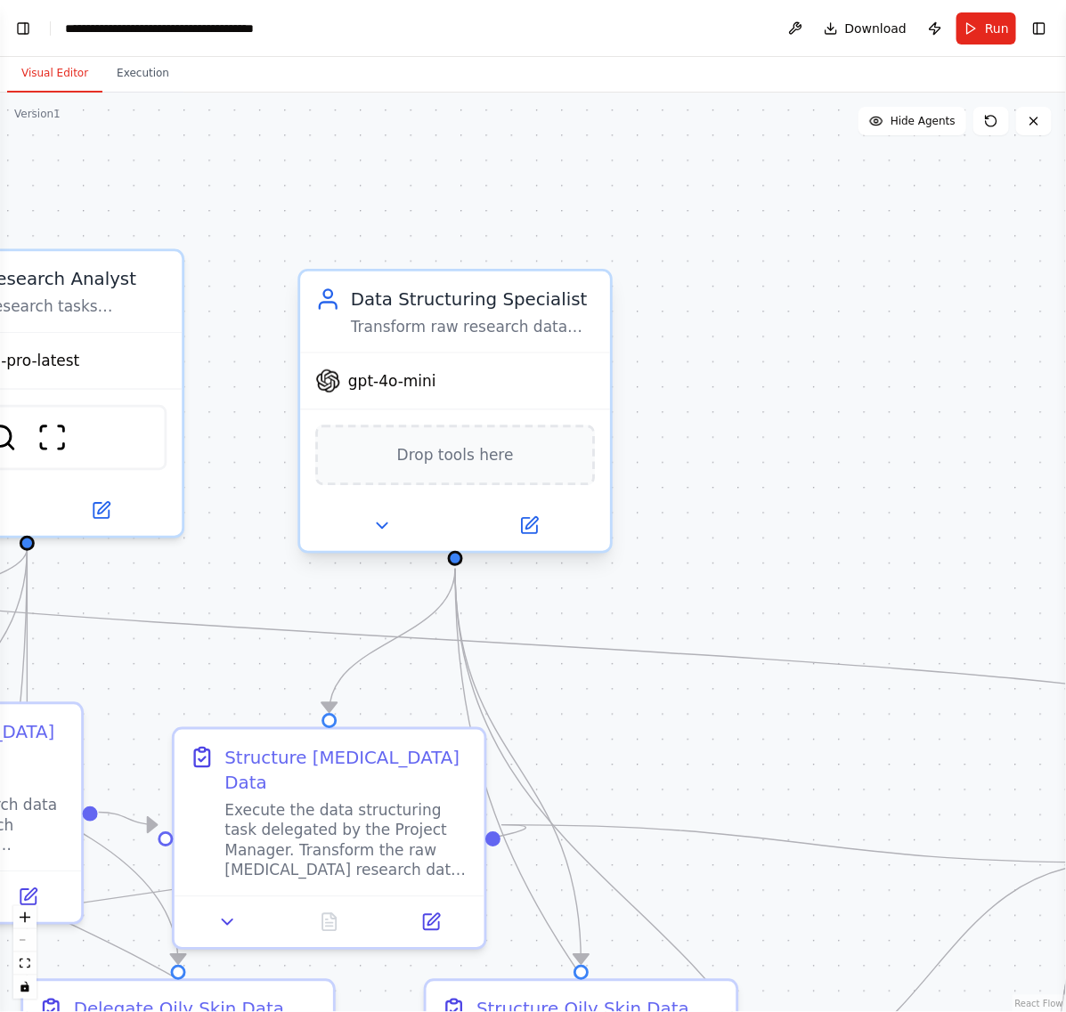
click at [456, 379] on div "gpt-4o-mini" at bounding box center [455, 381] width 310 height 55
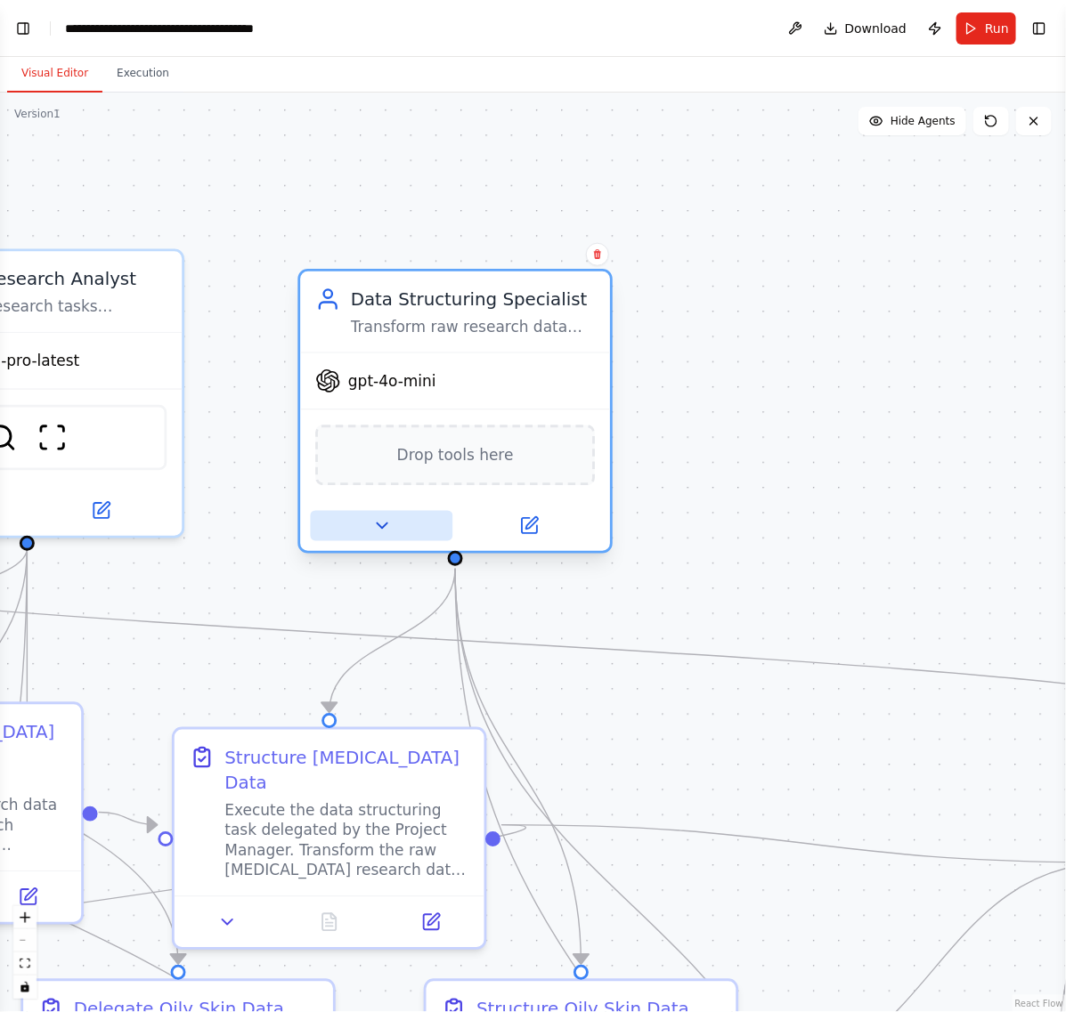
click at [411, 533] on button at bounding box center [382, 526] width 142 height 30
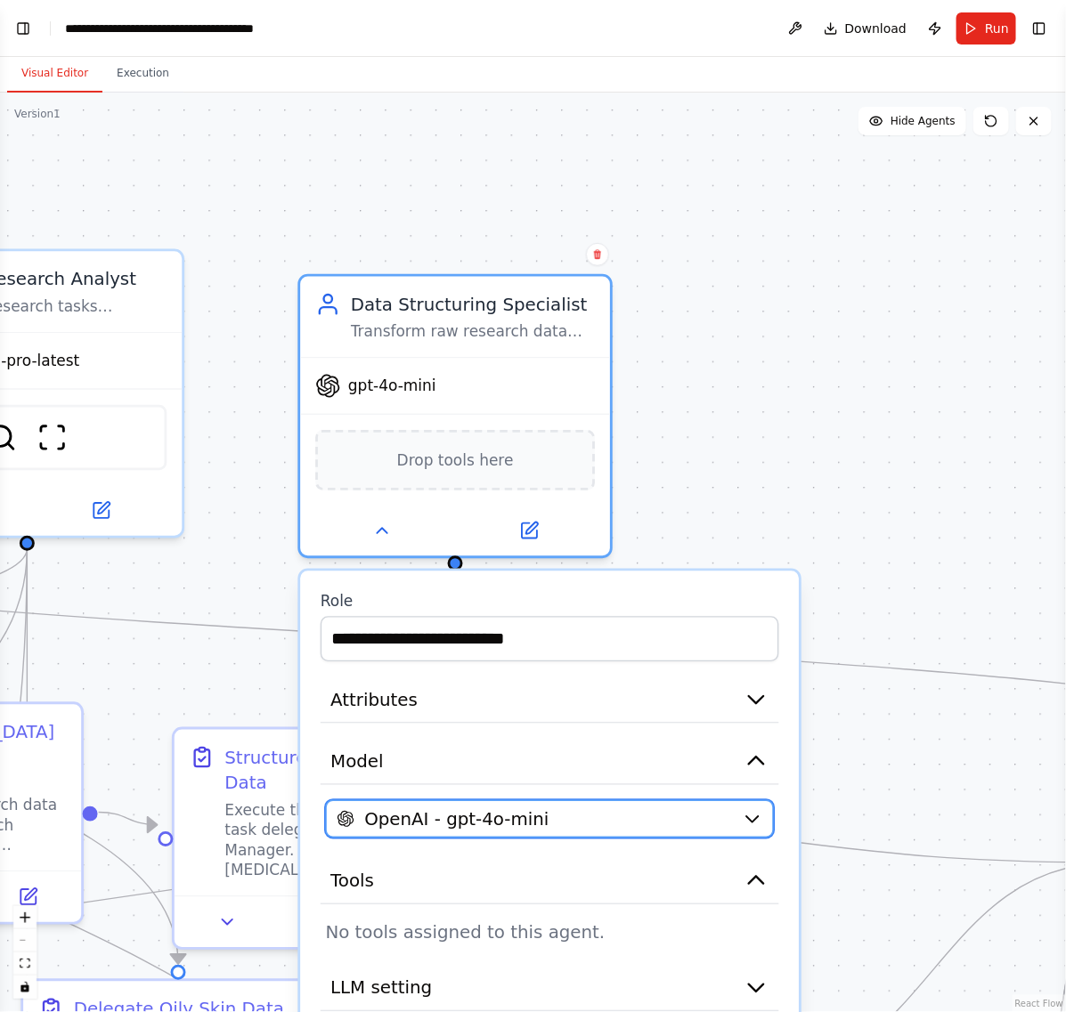
click at [485, 812] on span "OpenAI - gpt-4o-mini" at bounding box center [456, 819] width 184 height 25
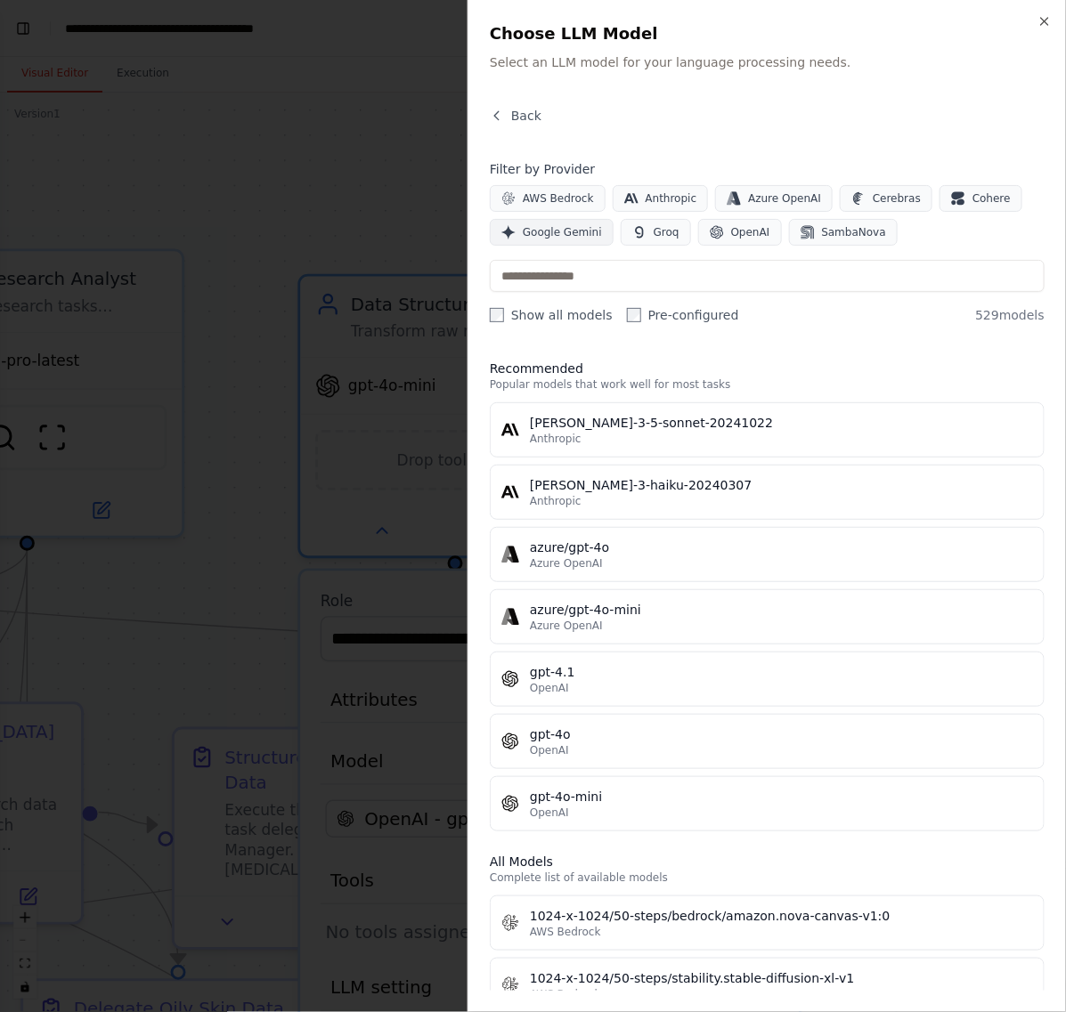
click at [565, 229] on span "Google Gemini" at bounding box center [562, 232] width 79 height 14
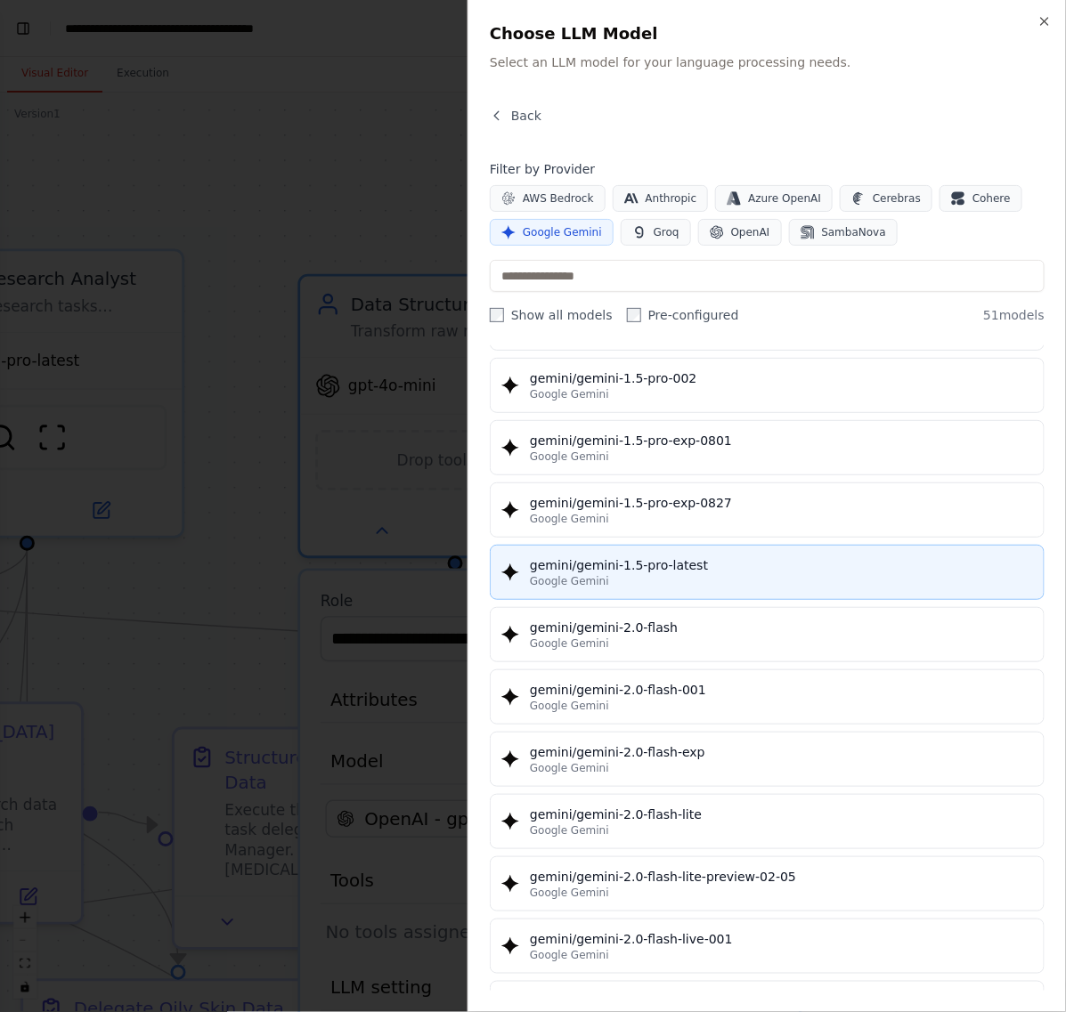
click at [763, 563] on div "gemini/gemini-1.5-pro-latest" at bounding box center [781, 566] width 503 height 18
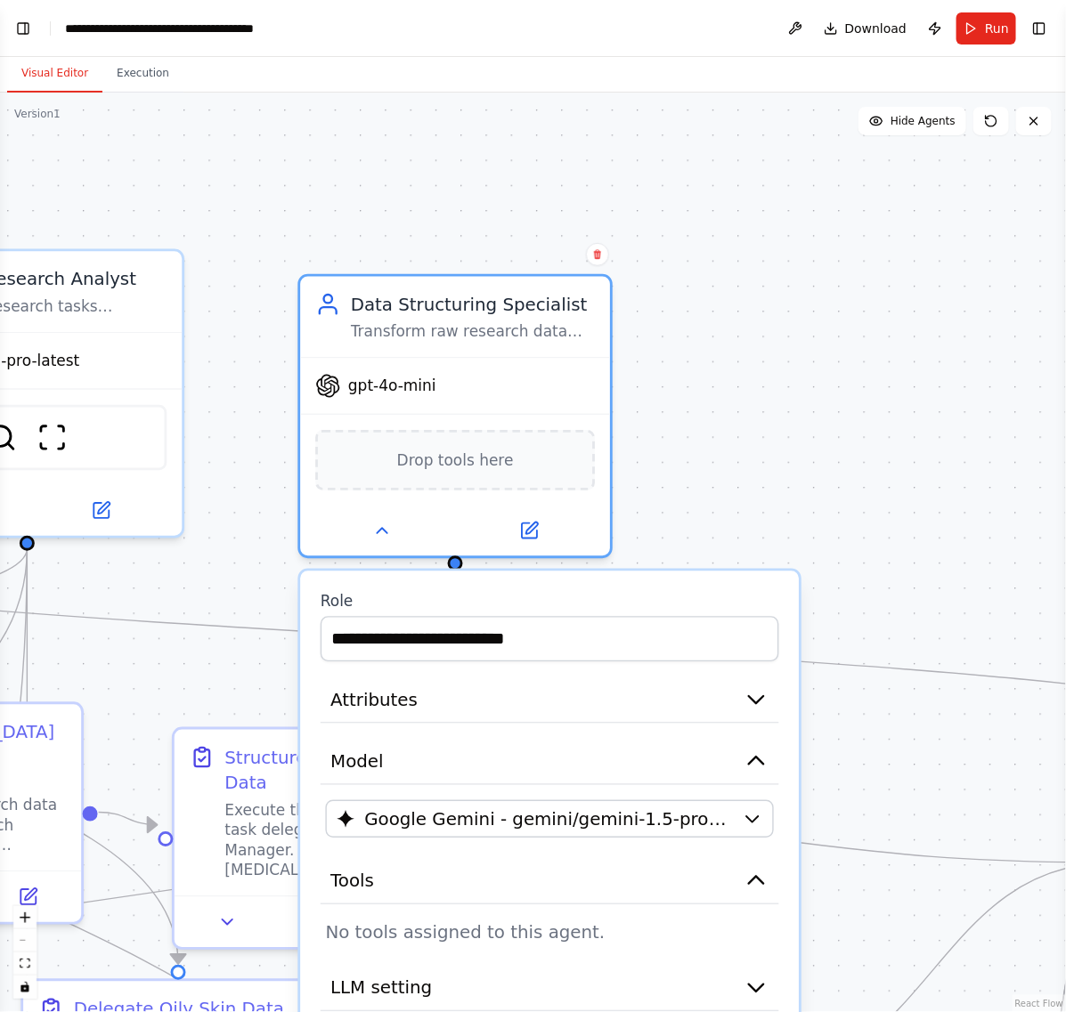
click at [785, 392] on div ".deletable-edge-delete-btn { width: 20px; height: 20px; border: 0px solid #ffff…" at bounding box center [533, 553] width 1066 height 920
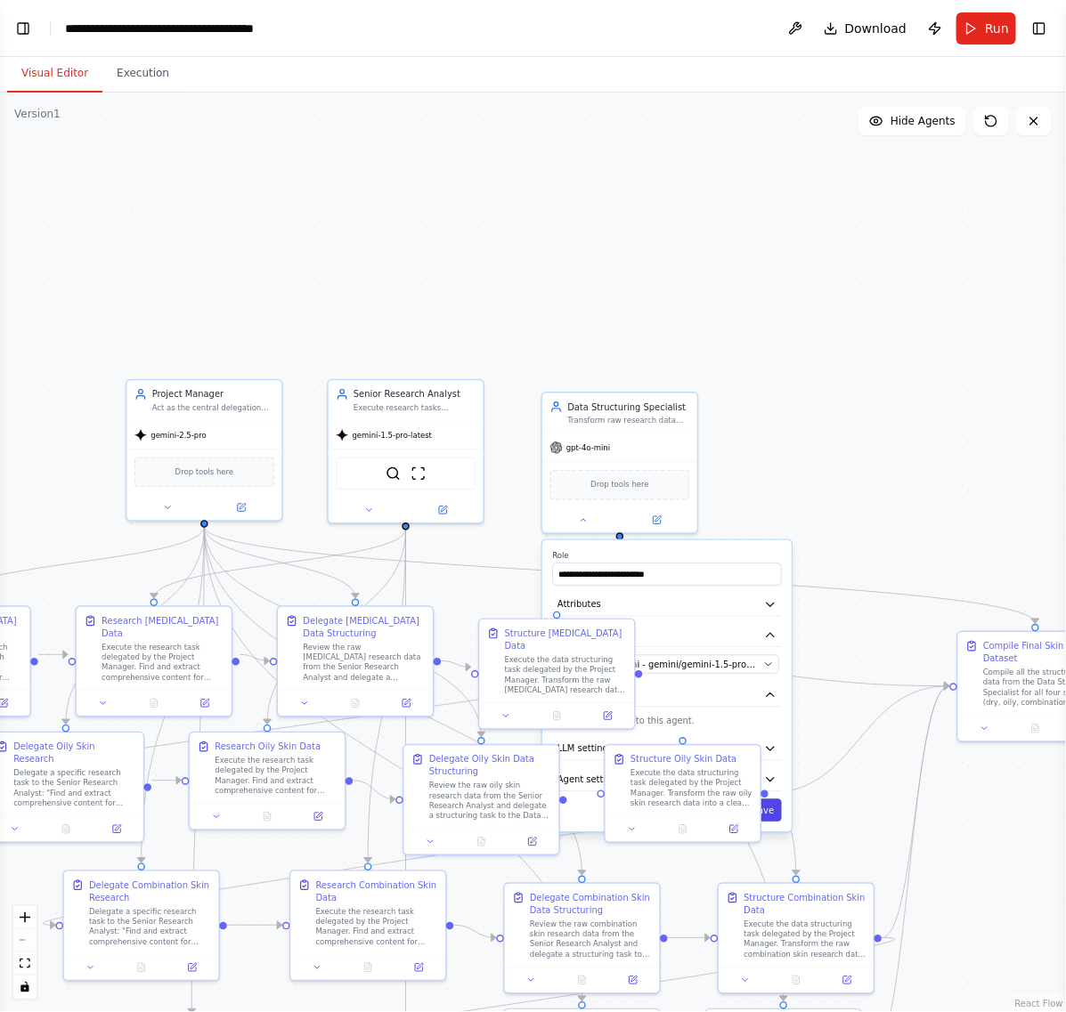
click at [776, 811] on button "Save" at bounding box center [763, 811] width 37 height 22
click at [803, 338] on div ".deletable-edge-delete-btn { width: 20px; height: 20px; border: 0px solid #ffff…" at bounding box center [533, 553] width 1066 height 920
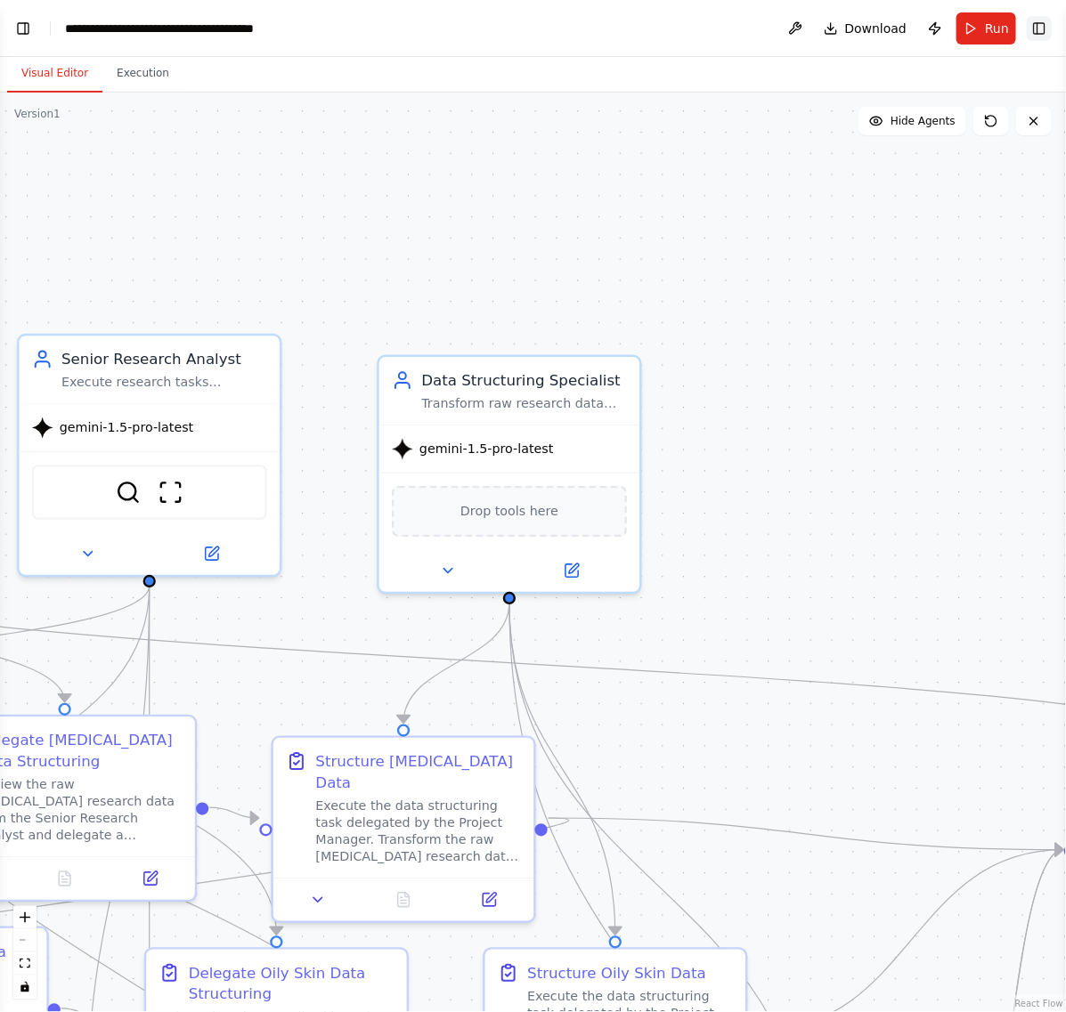
click at [1029, 24] on button "Toggle Right Sidebar" at bounding box center [1039, 28] width 25 height 25
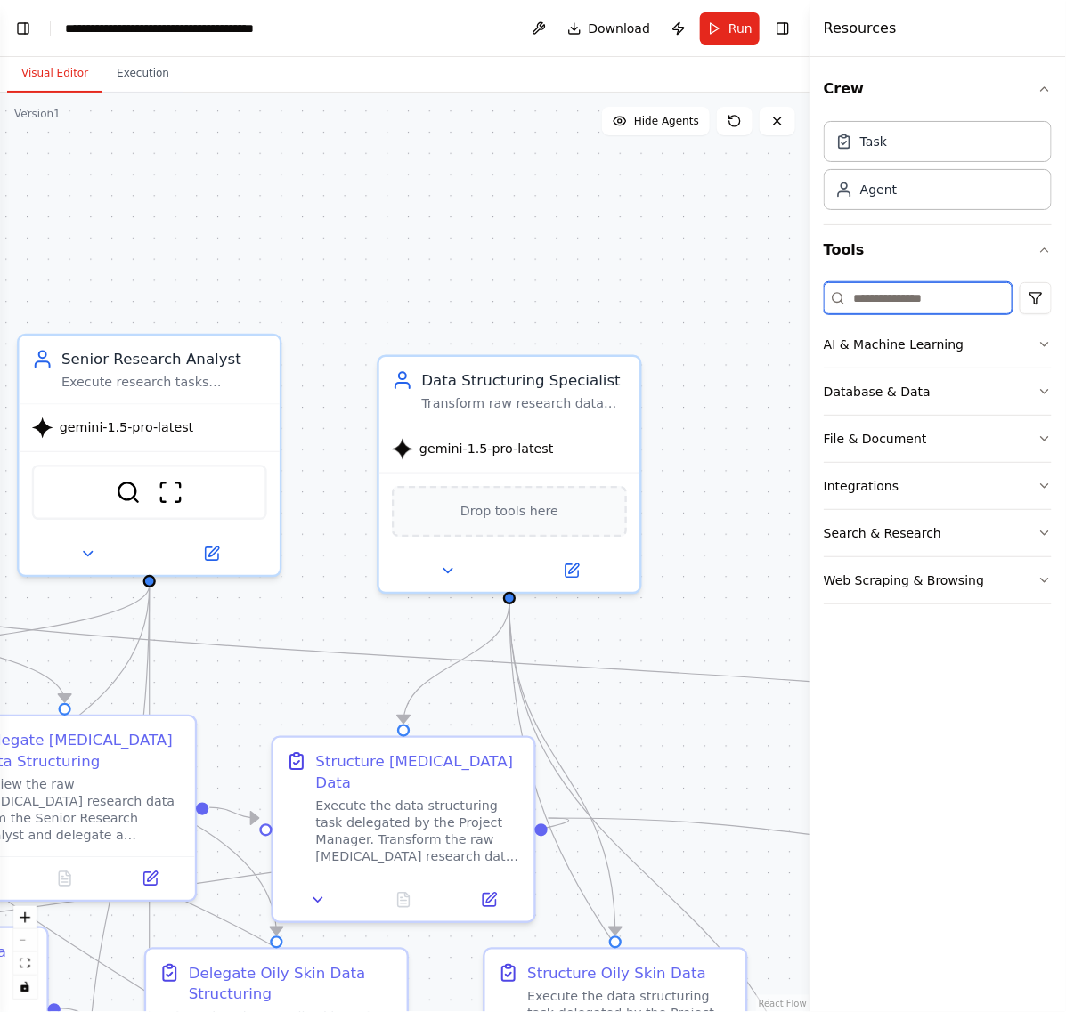
click at [956, 305] on input at bounding box center [918, 298] width 189 height 32
click at [940, 524] on button "Search & Research" at bounding box center [938, 533] width 228 height 46
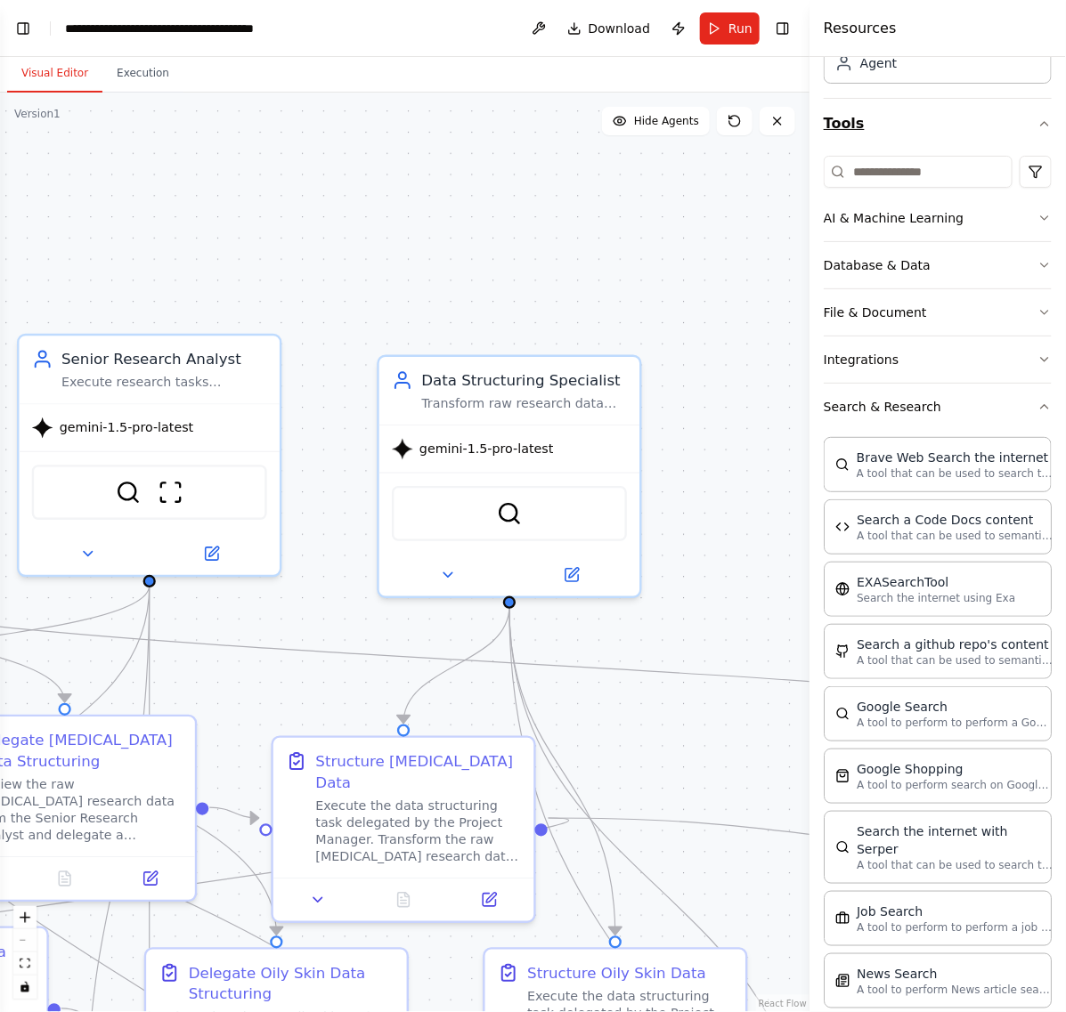
scroll to position [0, 0]
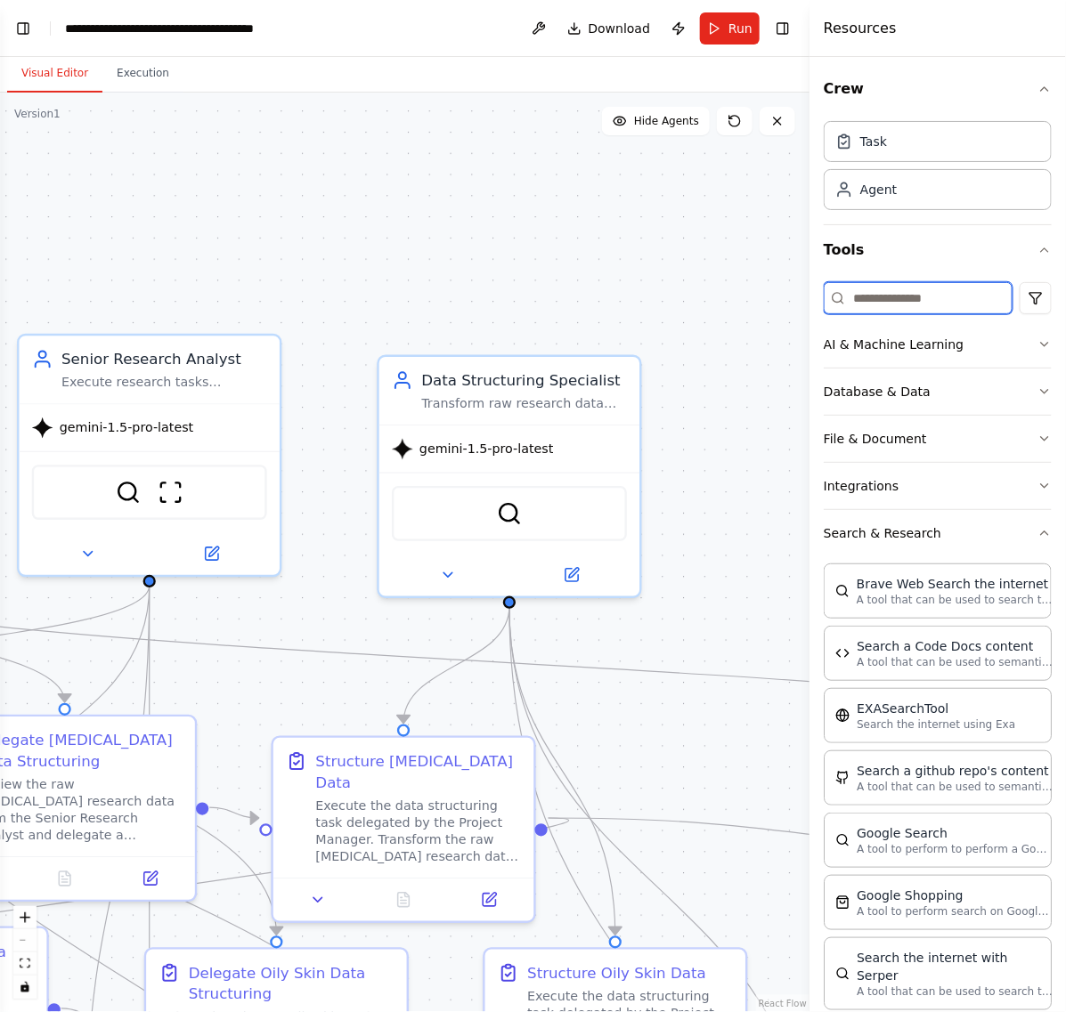
click at [915, 297] on input at bounding box center [918, 298] width 189 height 32
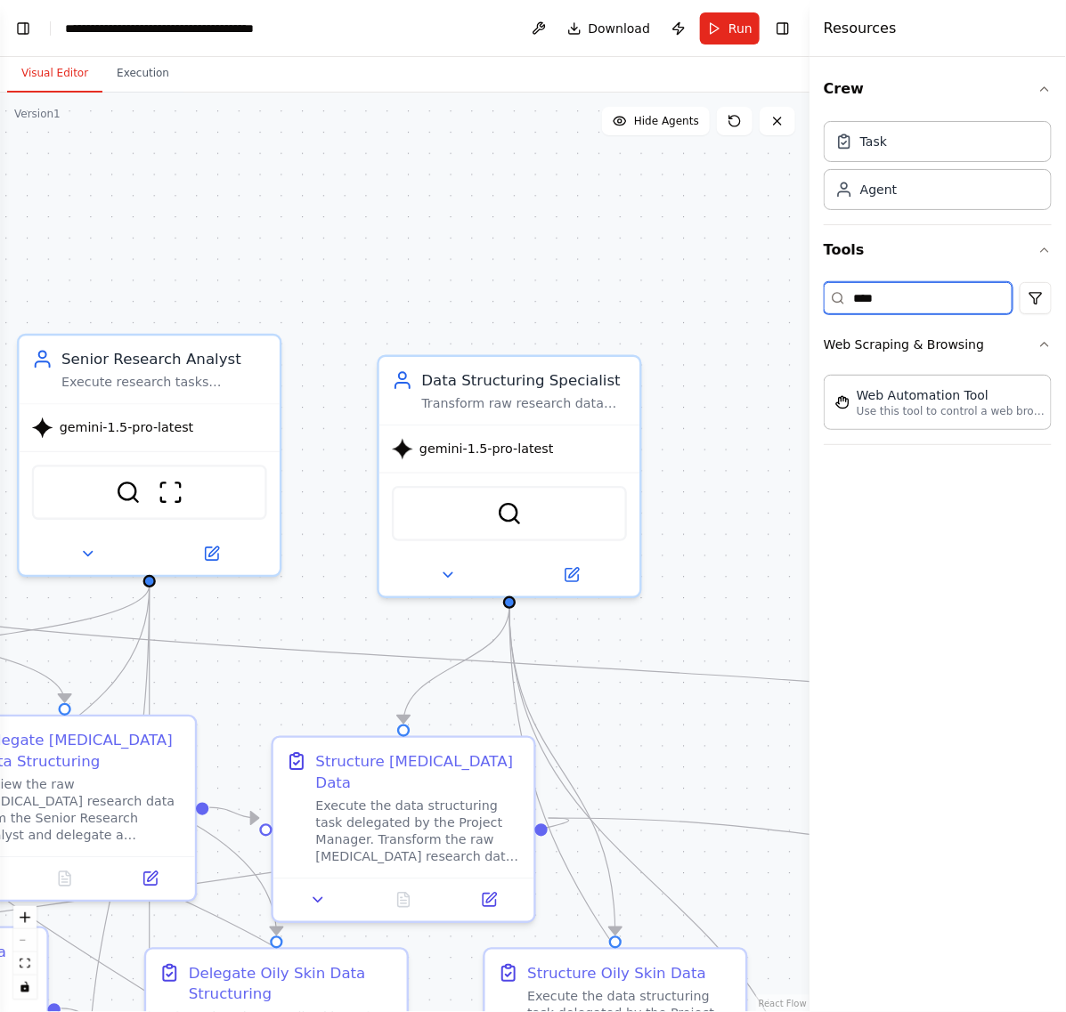
drag, startPoint x: 915, startPoint y: 298, endPoint x: 771, endPoint y: 298, distance: 144.3
click at [771, 298] on div "BETA The core of this automation must be a Hierarchical Process , with a Projec…" at bounding box center [533, 506] width 1066 height 1012
paste input "*****"
drag, startPoint x: 936, startPoint y: 300, endPoint x: 750, endPoint y: 300, distance: 186.1
click at [754, 300] on div "BETA The core of this automation must be a Hierarchical Process , with a Projec…" at bounding box center [533, 506] width 1066 height 1012
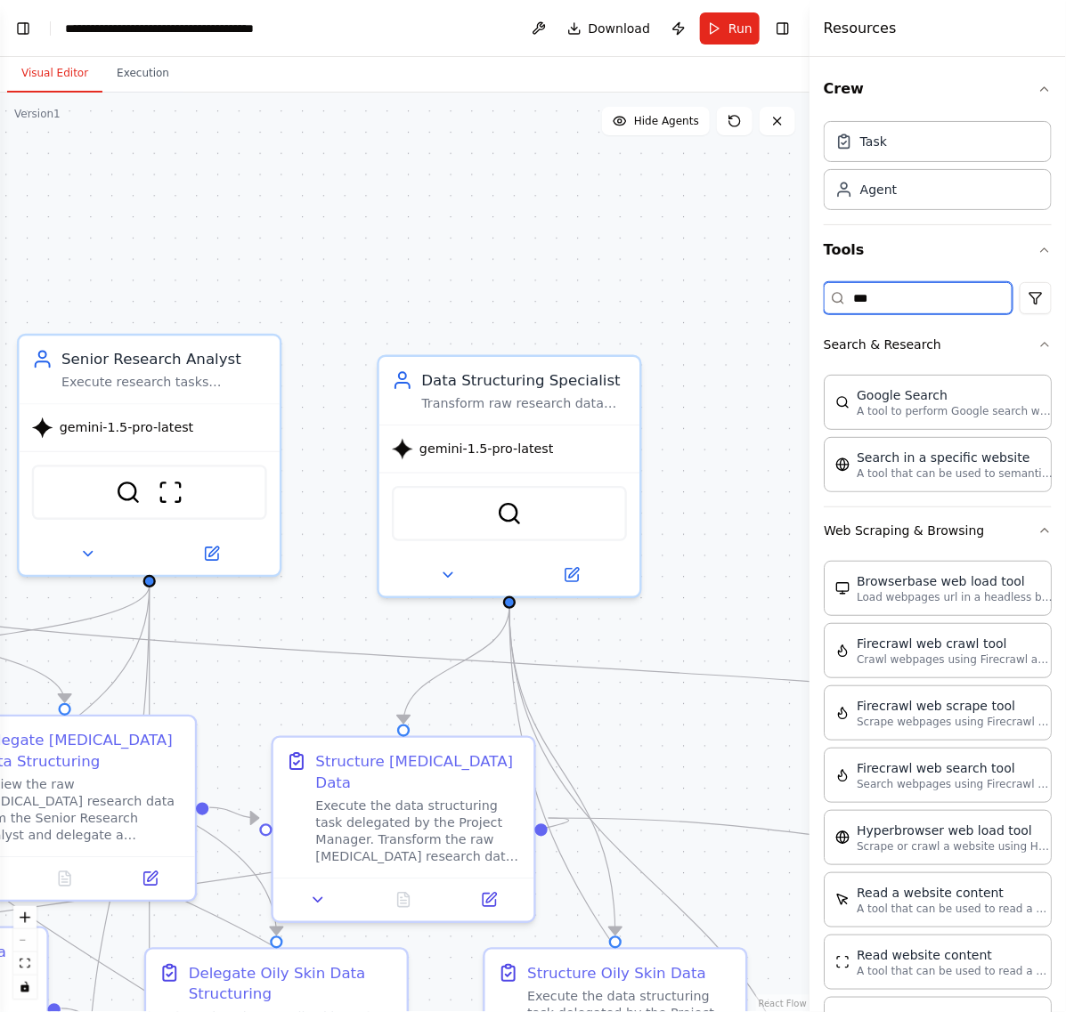
type input "***"
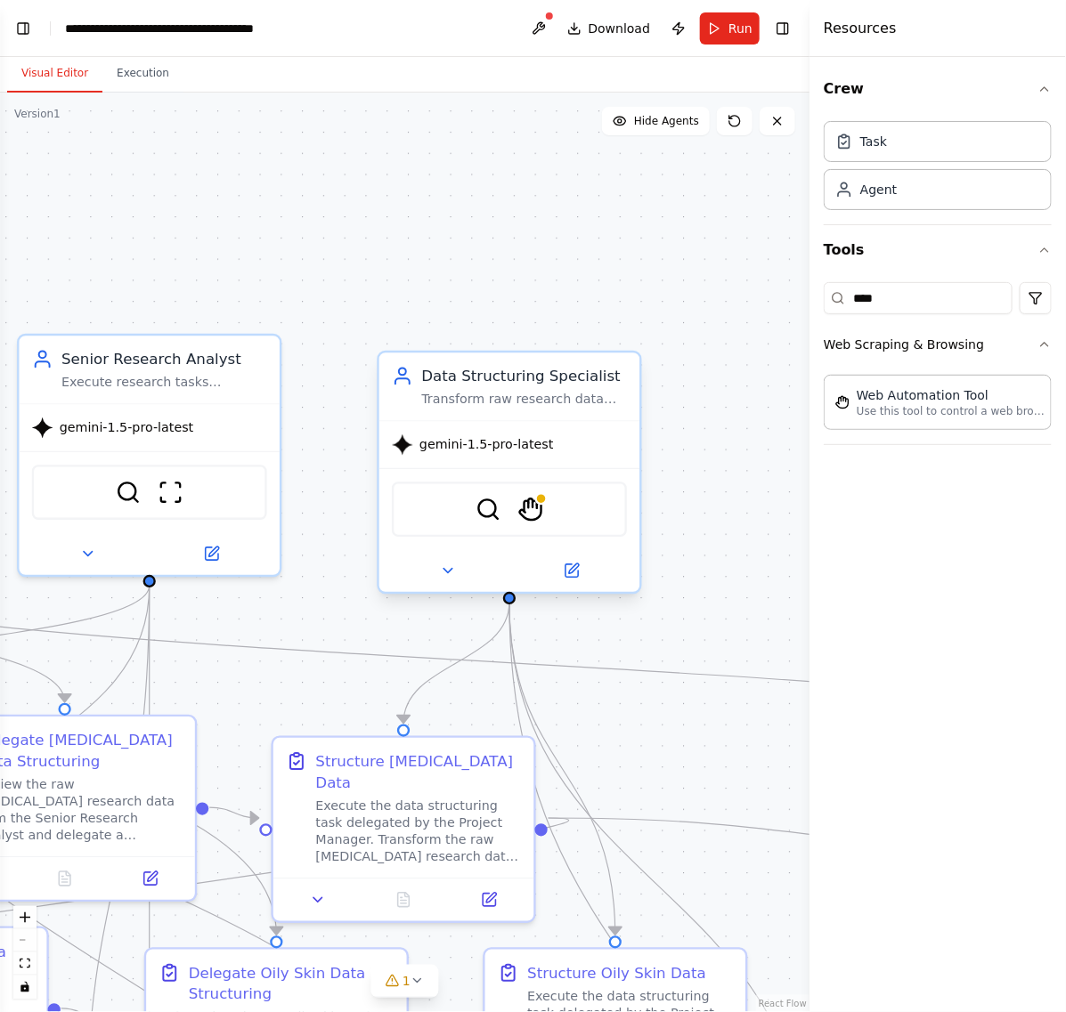
click at [539, 523] on div "SerplyWebSearchTool StagehandTool" at bounding box center [509, 509] width 235 height 55
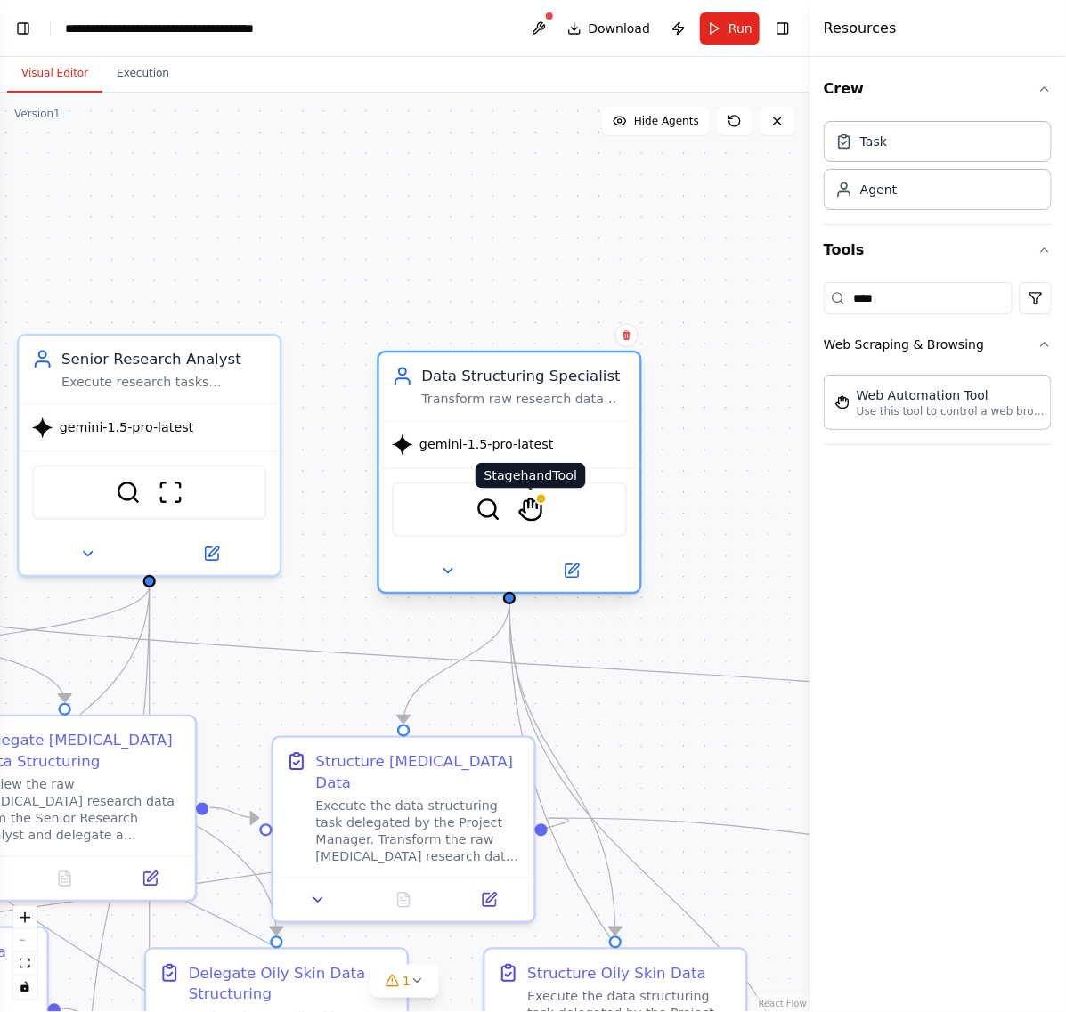
click at [537, 508] on img at bounding box center [531, 510] width 26 height 26
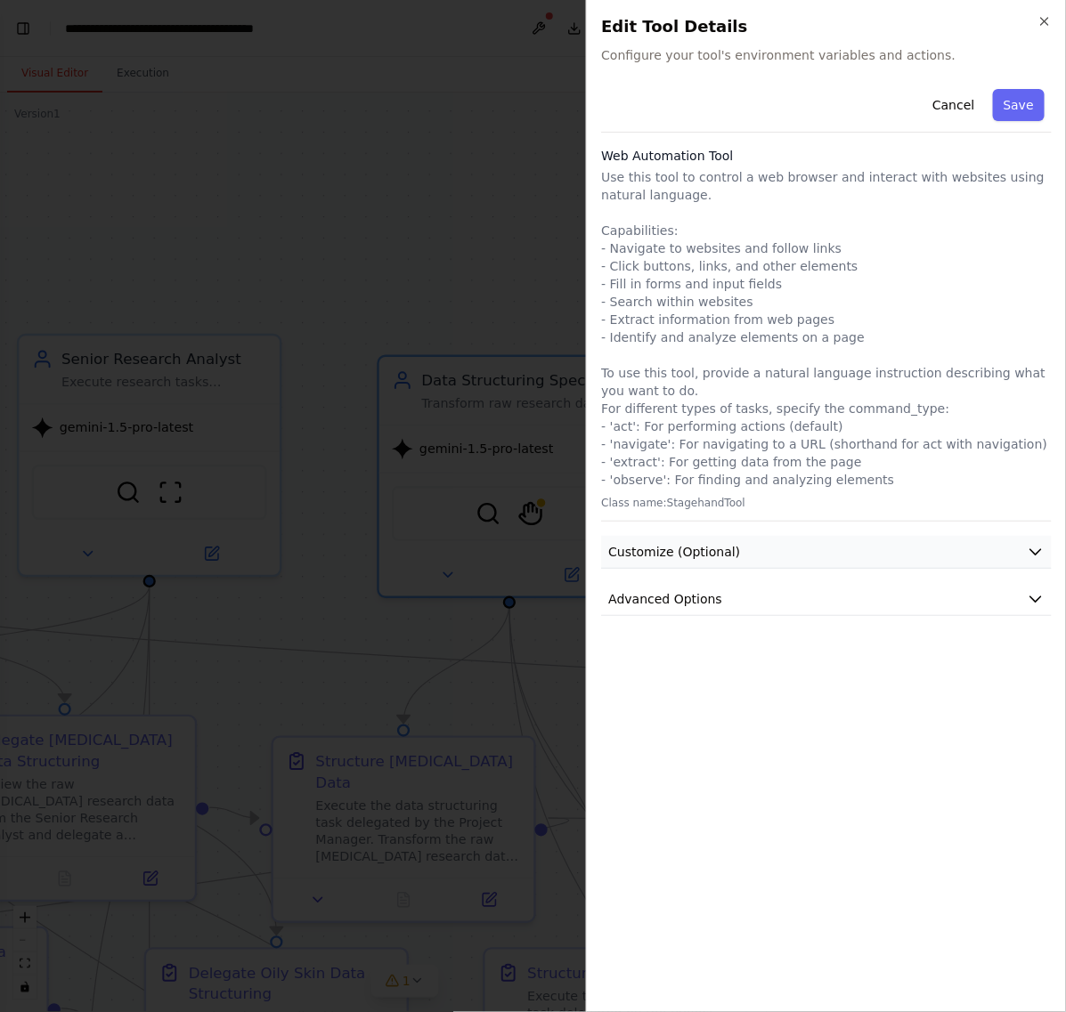
click at [849, 550] on button "Customize (Optional)" at bounding box center [826, 552] width 451 height 33
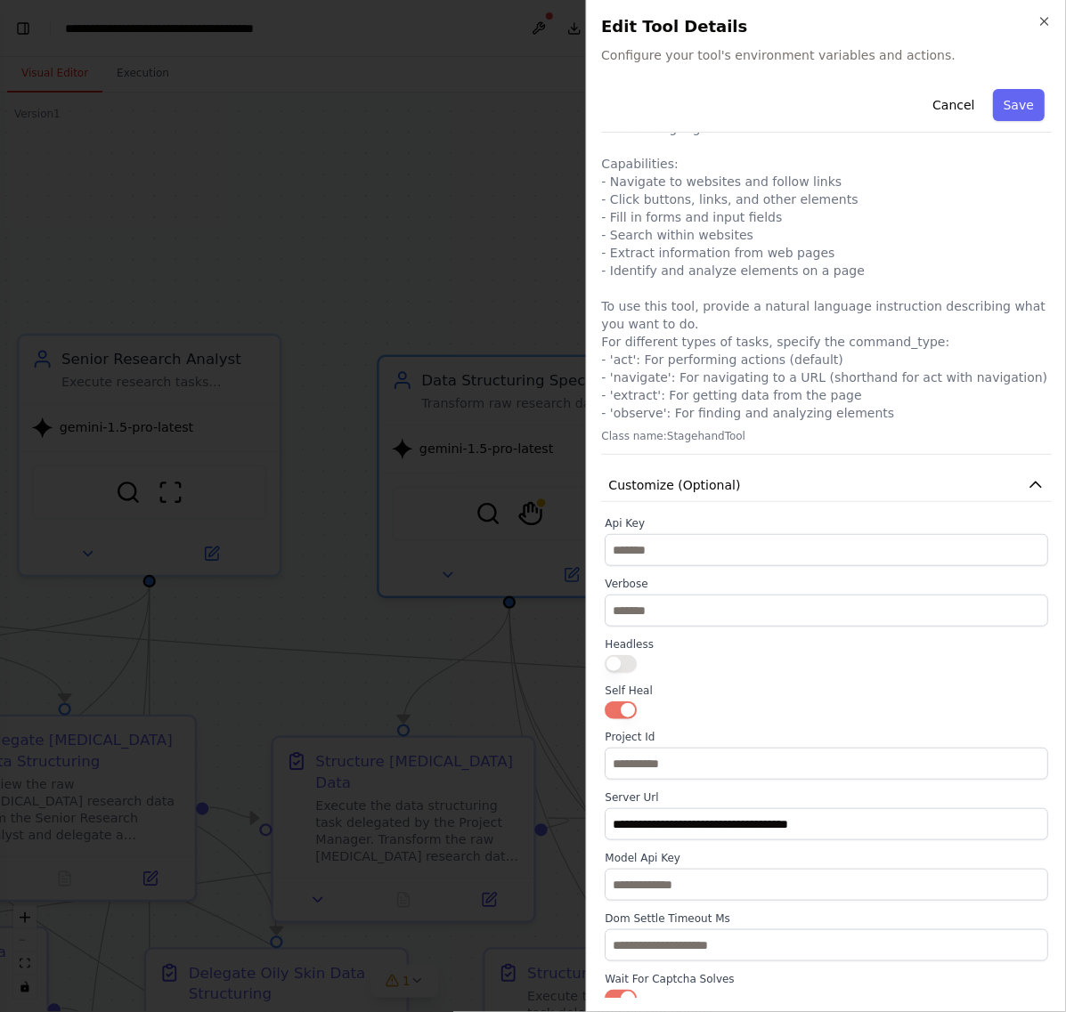
scroll to position [138, 0]
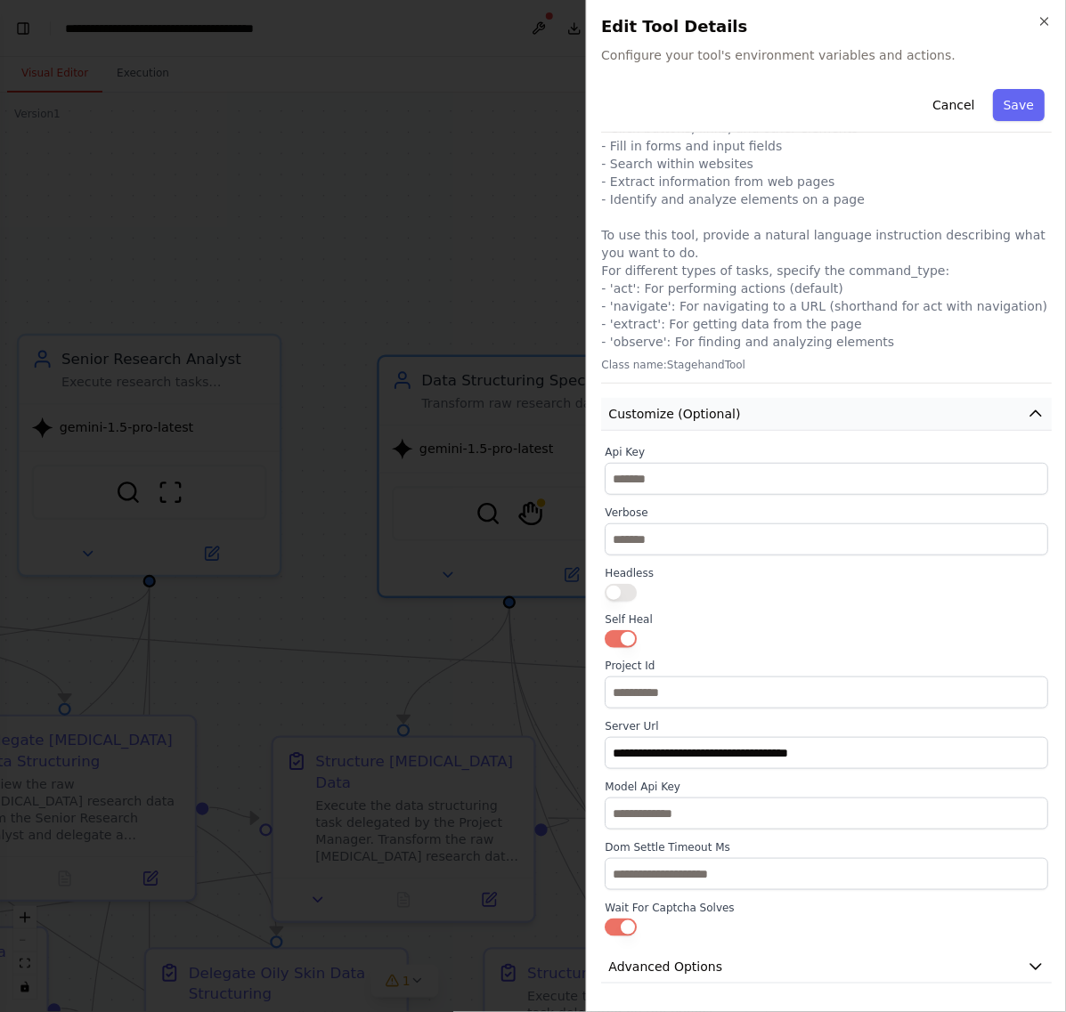
click at [758, 411] on button "Customize (Optional)" at bounding box center [826, 414] width 451 height 33
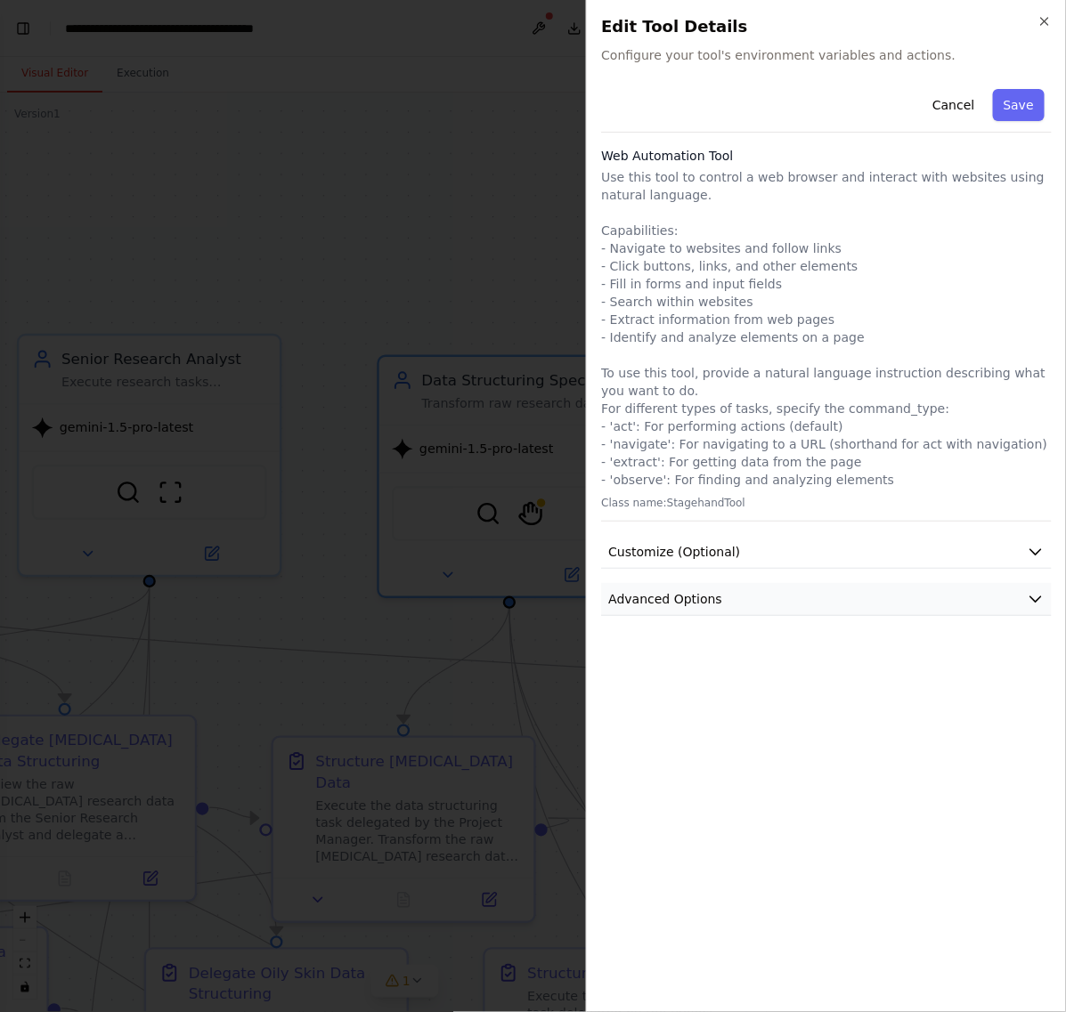
click at [759, 612] on button "Advanced Options" at bounding box center [826, 599] width 451 height 33
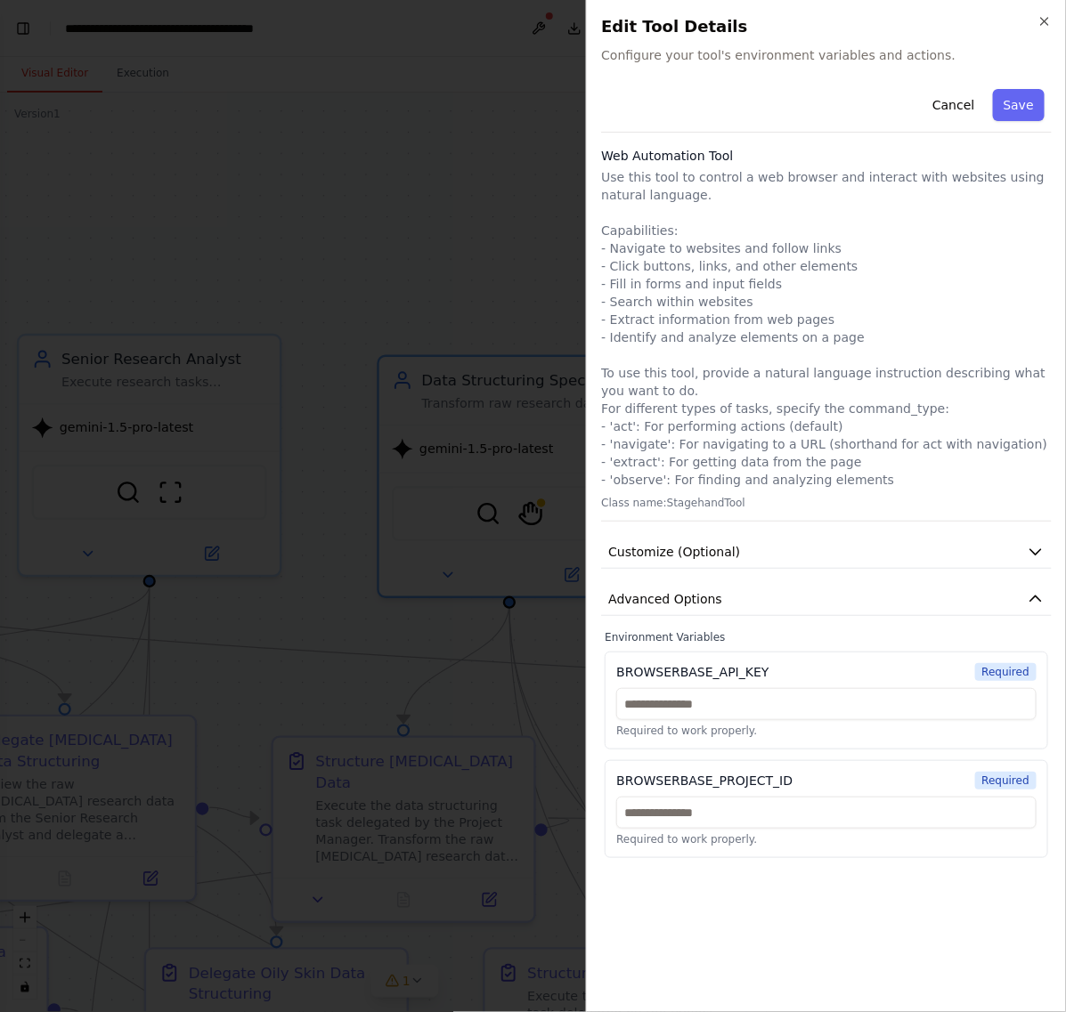
click at [768, 679] on div "BROWSERBASE_API_KEY Required" at bounding box center [826, 672] width 420 height 18
drag, startPoint x: 617, startPoint y: 670, endPoint x: 736, endPoint y: 671, distance: 118.4
click at [736, 671] on div "BROWSERBASE_API_KEY" at bounding box center [692, 672] width 152 height 18
copy div "BROWSERBASE_API_"
click at [812, 396] on p "Use this tool to control a web browser and interact with websites using natural…" at bounding box center [826, 328] width 451 height 321
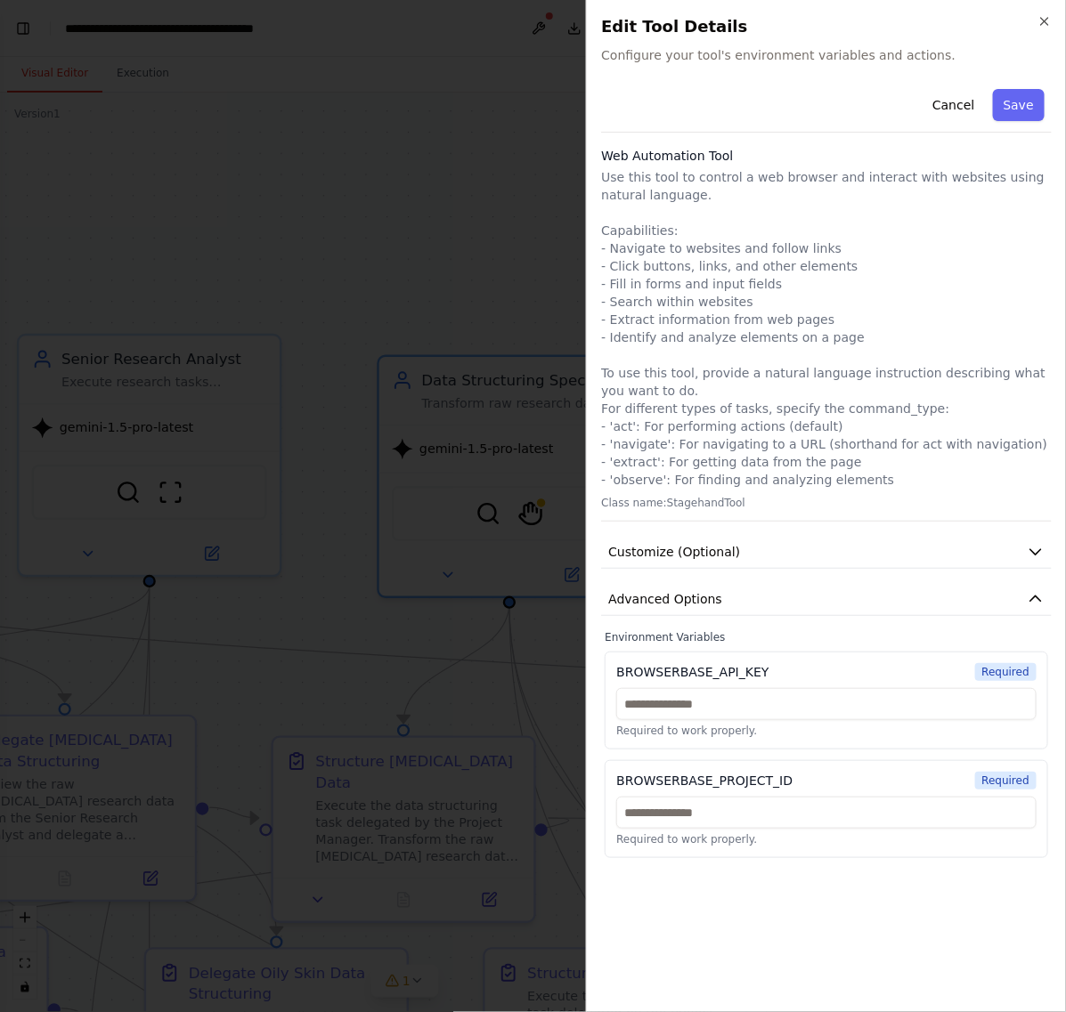
click at [472, 370] on div at bounding box center [533, 506] width 1066 height 1012
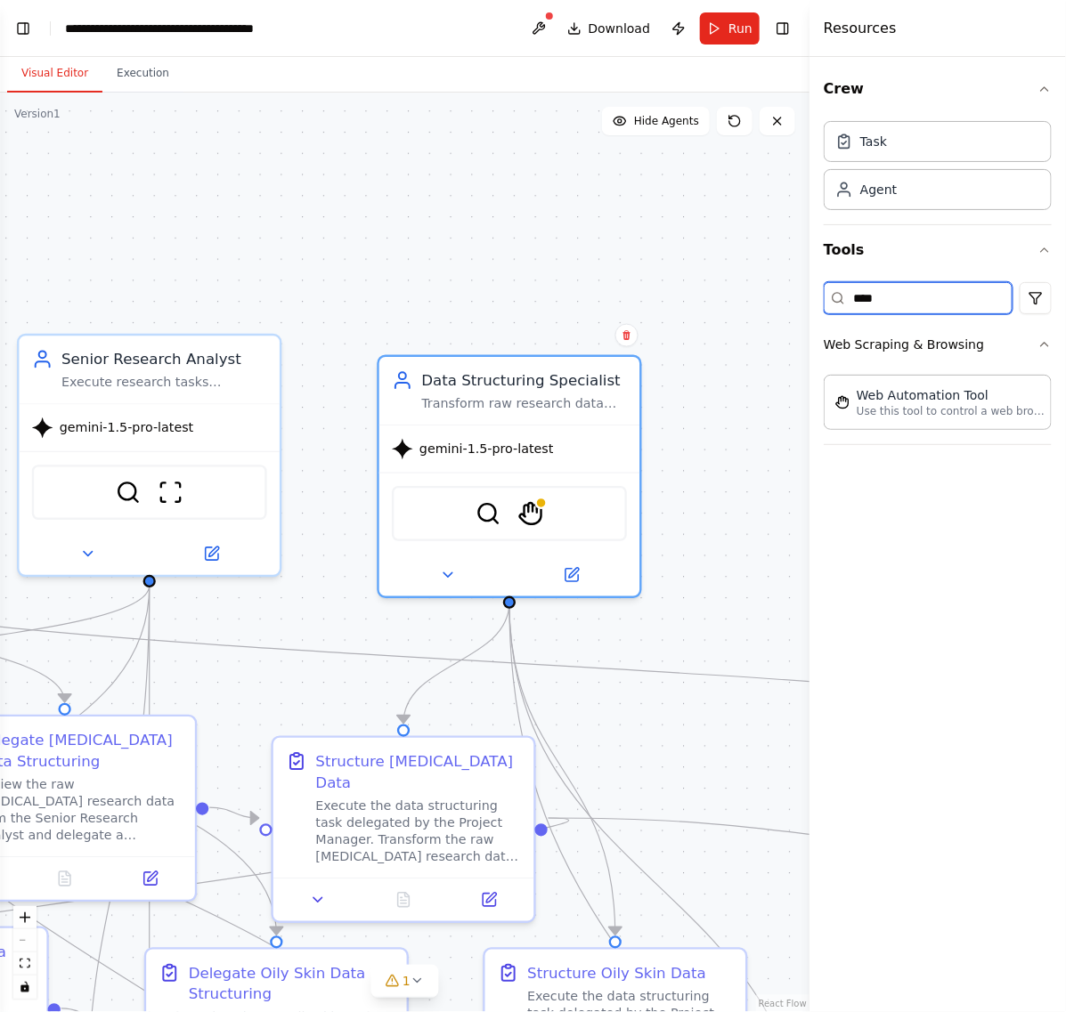
click at [923, 296] on input "***" at bounding box center [918, 298] width 189 height 32
click at [1042, 361] on button "Web Scraping & Browsing" at bounding box center [938, 344] width 228 height 46
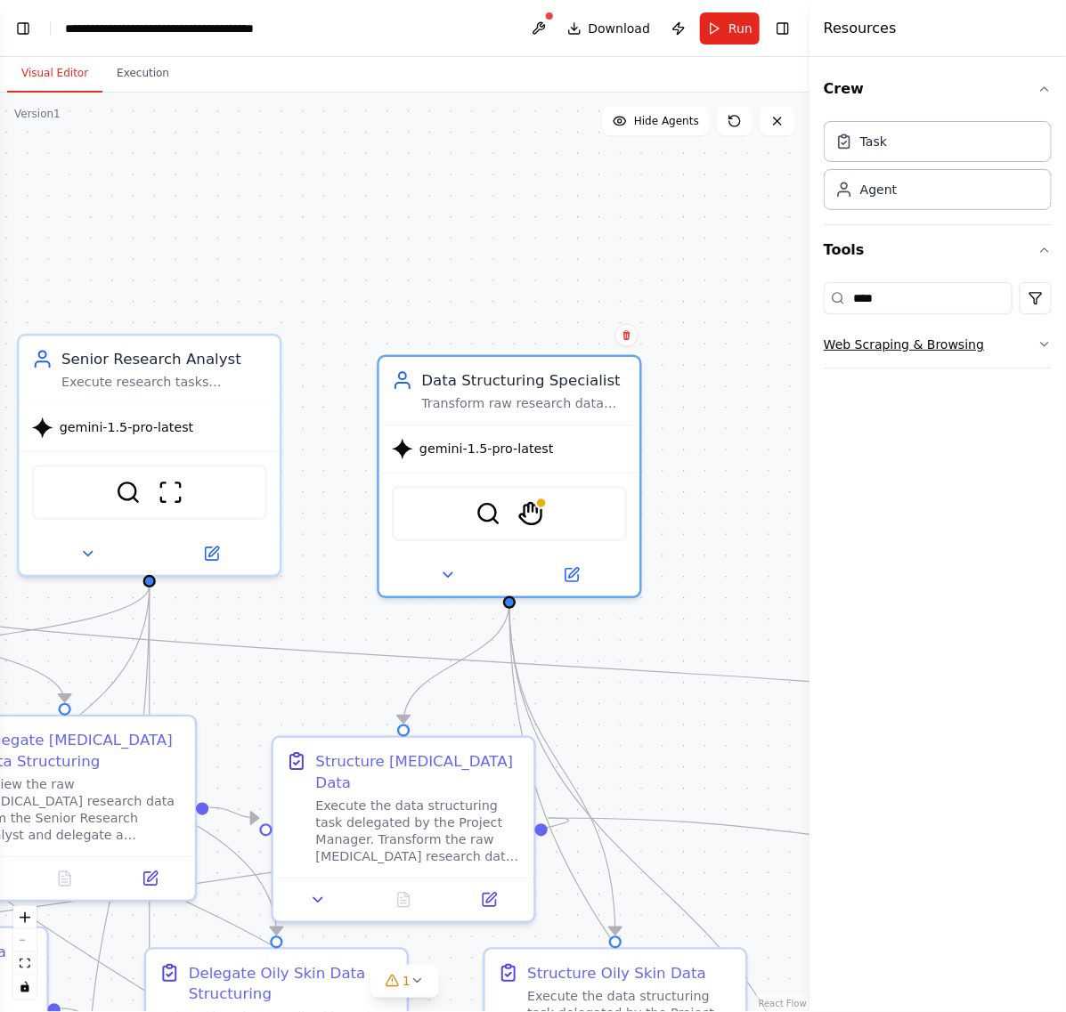
click at [1018, 354] on button "Web Scraping & Browsing" at bounding box center [938, 344] width 228 height 46
click at [972, 410] on p "Use this tool to control a web browser and interact with websites using natural…" at bounding box center [955, 410] width 196 height 14
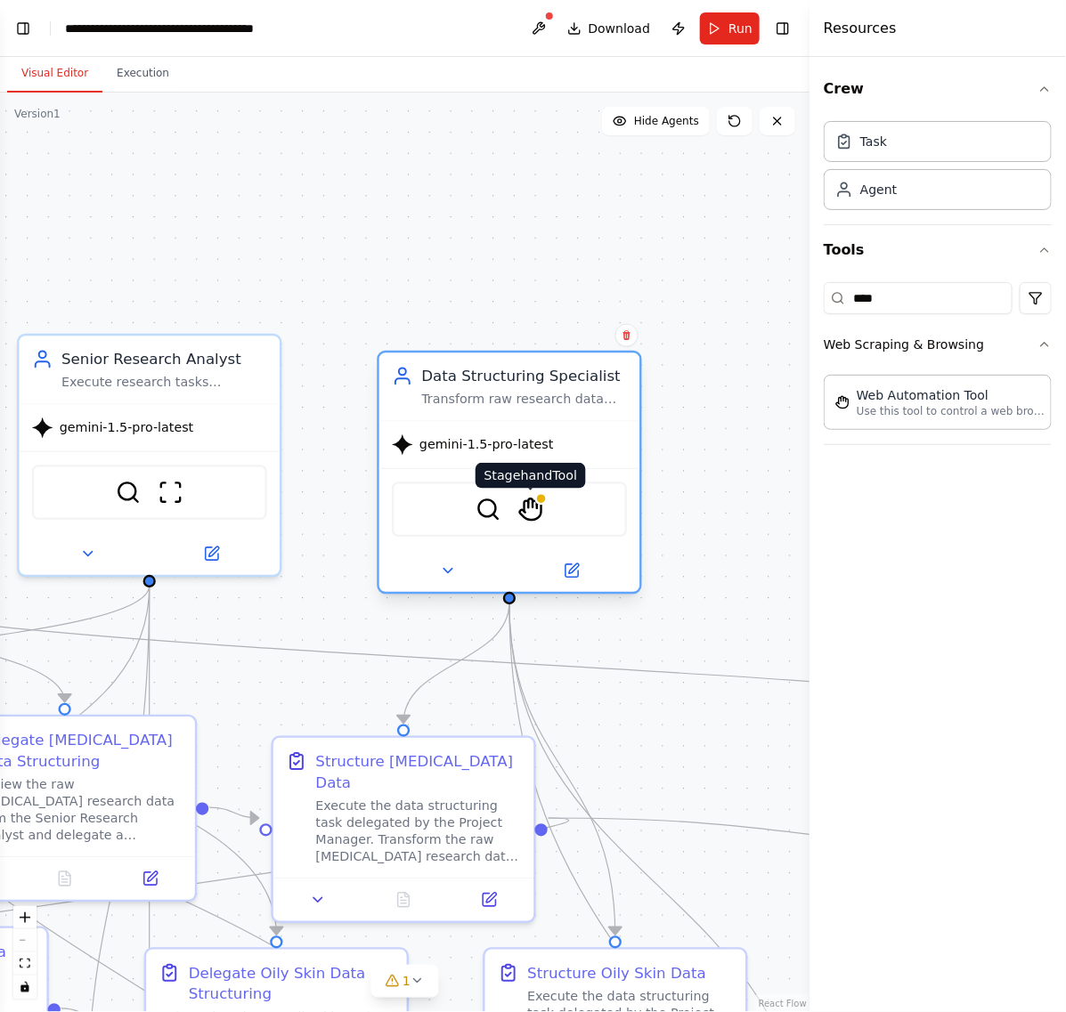
click at [518, 505] on img at bounding box center [531, 510] width 26 height 26
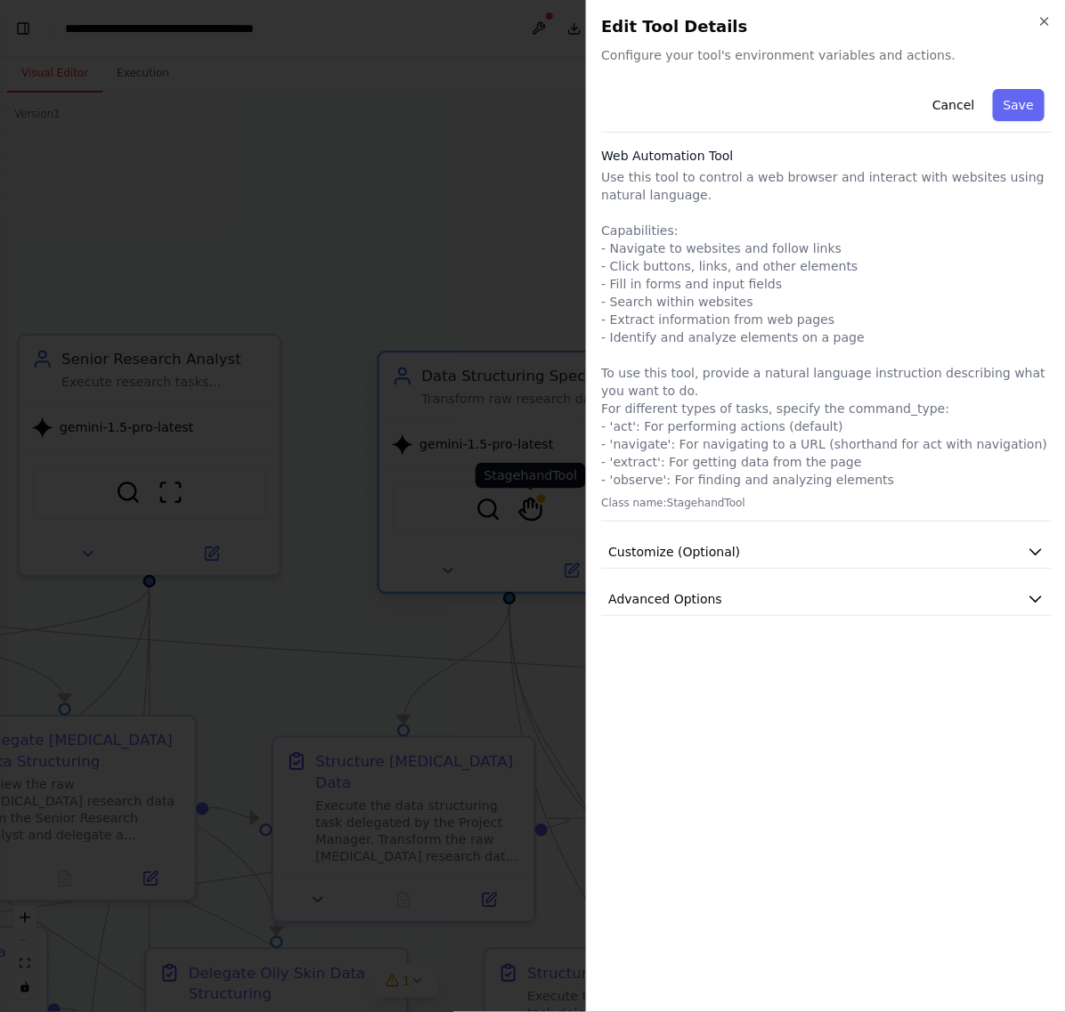
click at [528, 505] on div at bounding box center [533, 506] width 1066 height 1012
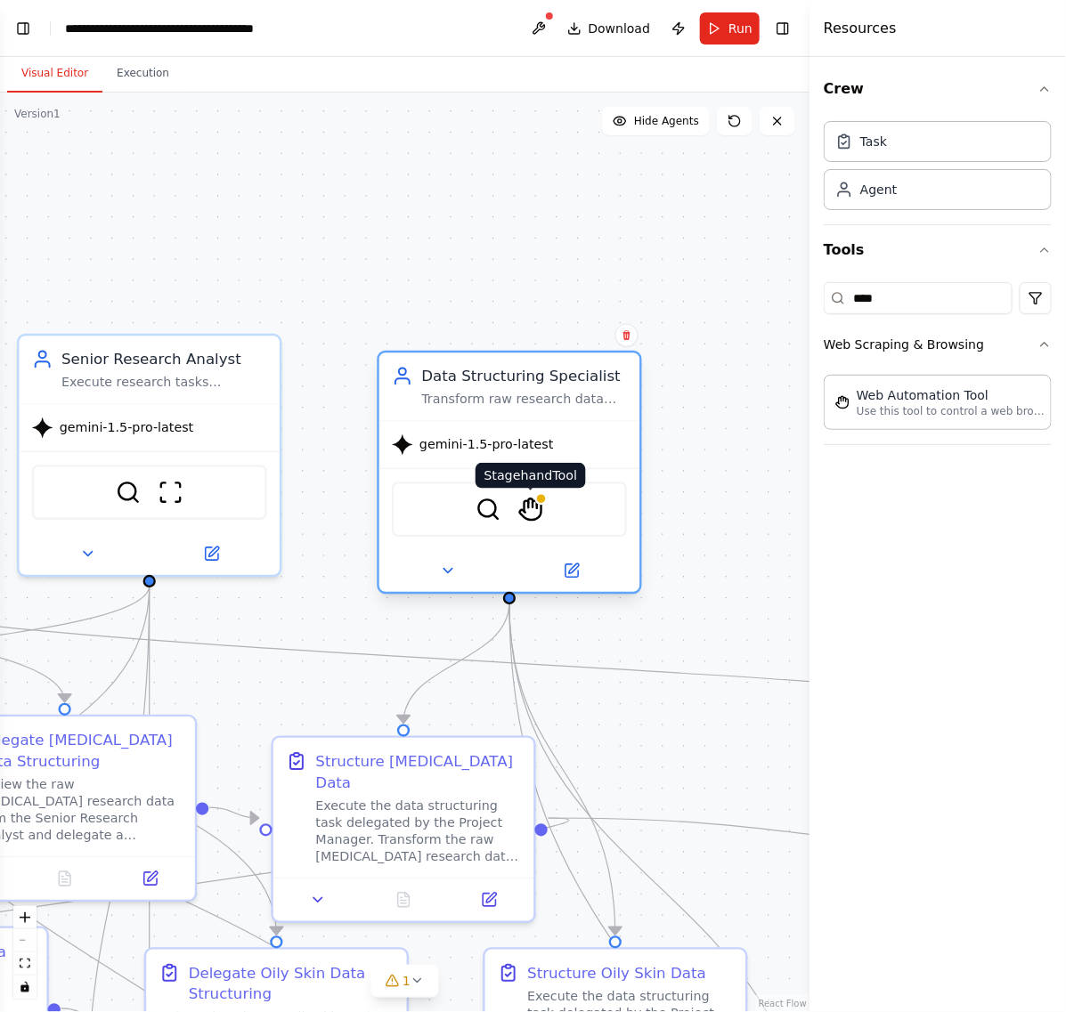
click at [528, 508] on img at bounding box center [531, 510] width 26 height 26
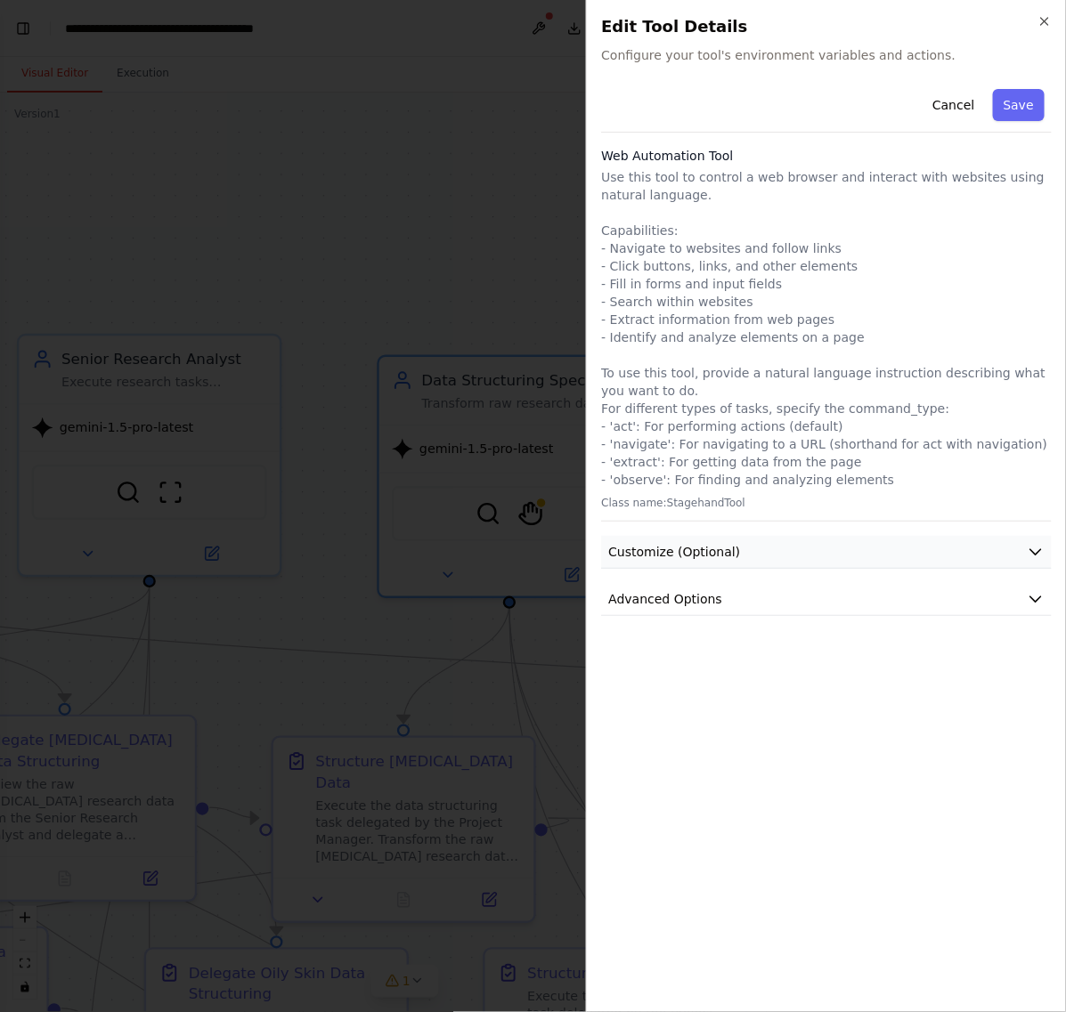
click at [744, 562] on button "Customize (Optional)" at bounding box center [826, 552] width 451 height 33
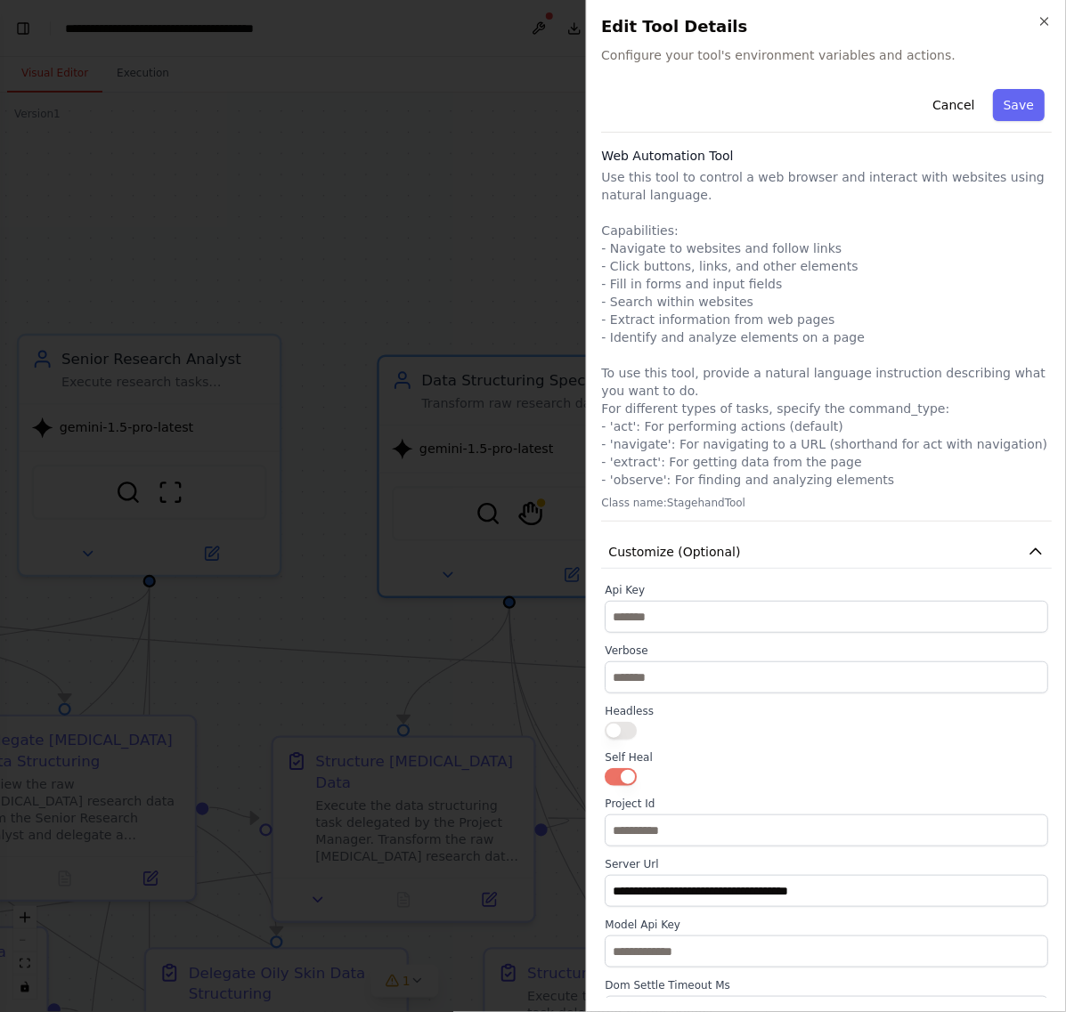
scroll to position [138, 0]
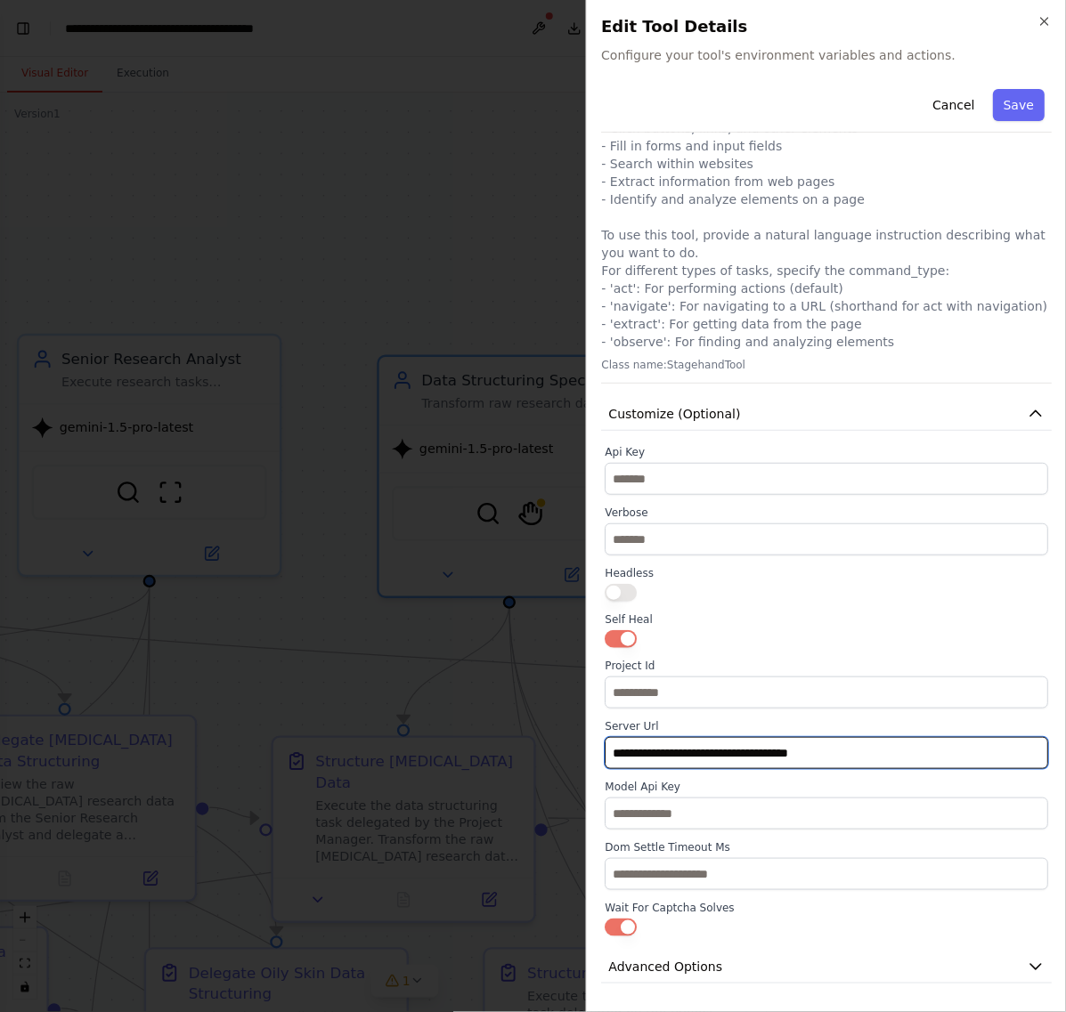
click at [751, 754] on input "**********" at bounding box center [826, 753] width 443 height 32
click at [669, 971] on span "Advanced Options" at bounding box center [665, 967] width 114 height 18
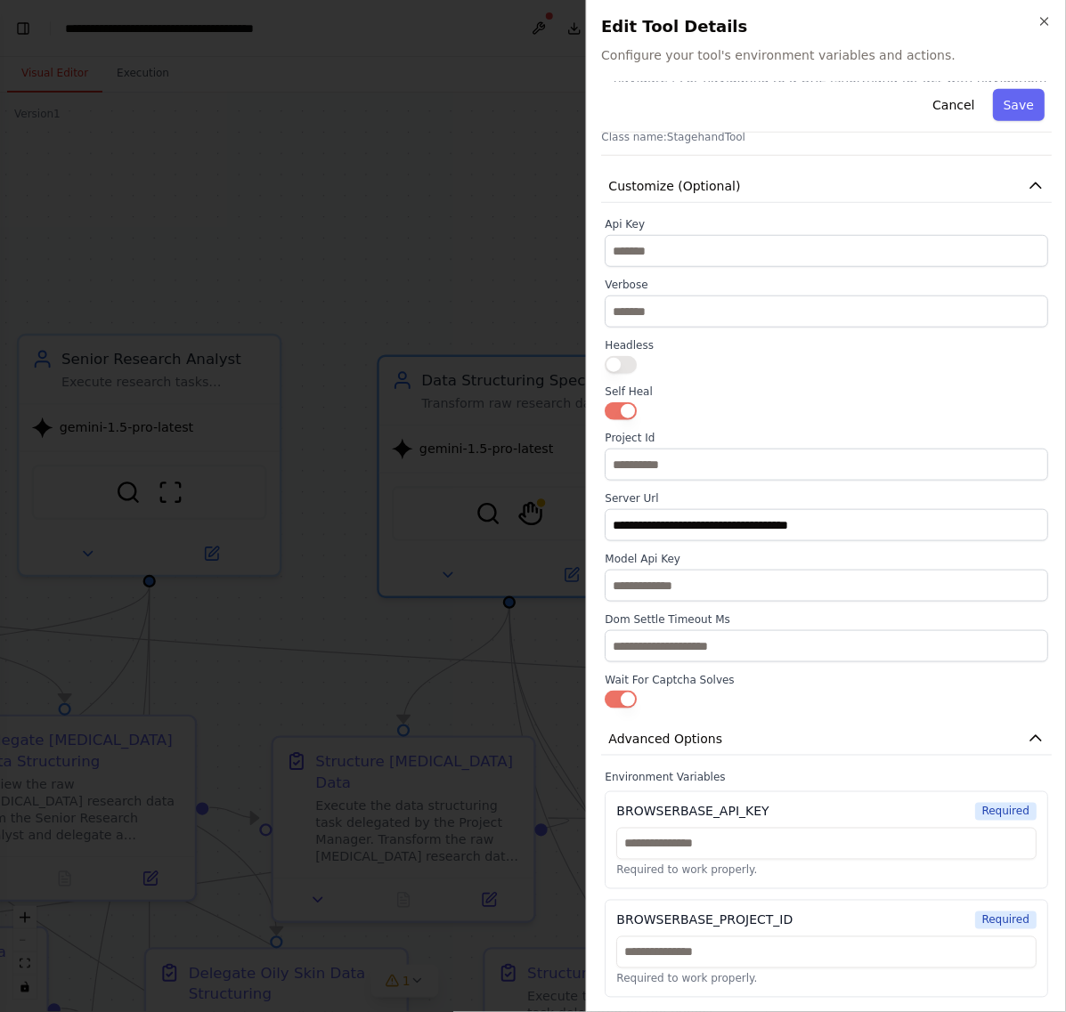
click at [769, 797] on div "BROWSERBASE_API_KEY Required Required to work properly." at bounding box center [826, 841] width 443 height 98
click at [708, 935] on div "BROWSERBASE_PROJECT_ID Required Required to work properly." at bounding box center [826, 949] width 443 height 98
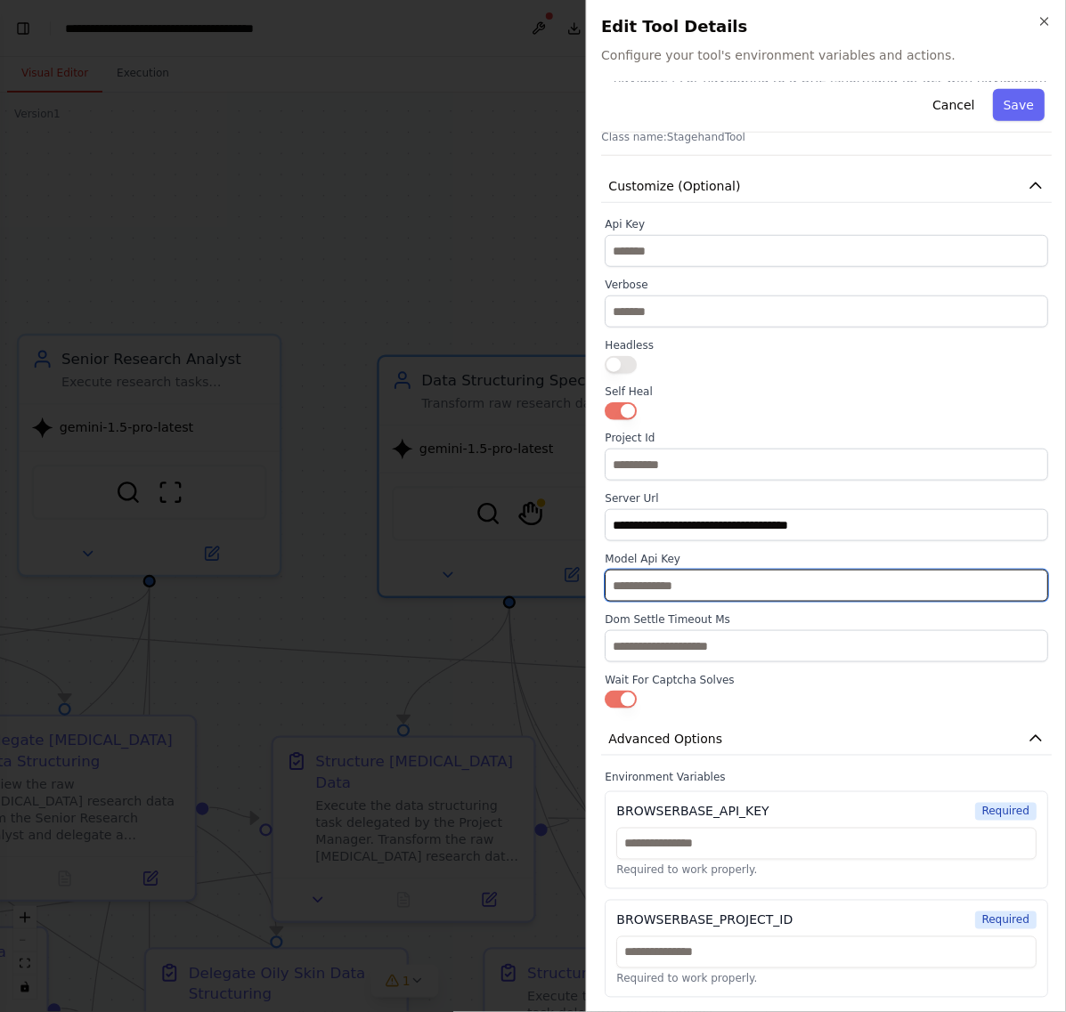
click at [723, 581] on input "text" at bounding box center [826, 586] width 443 height 32
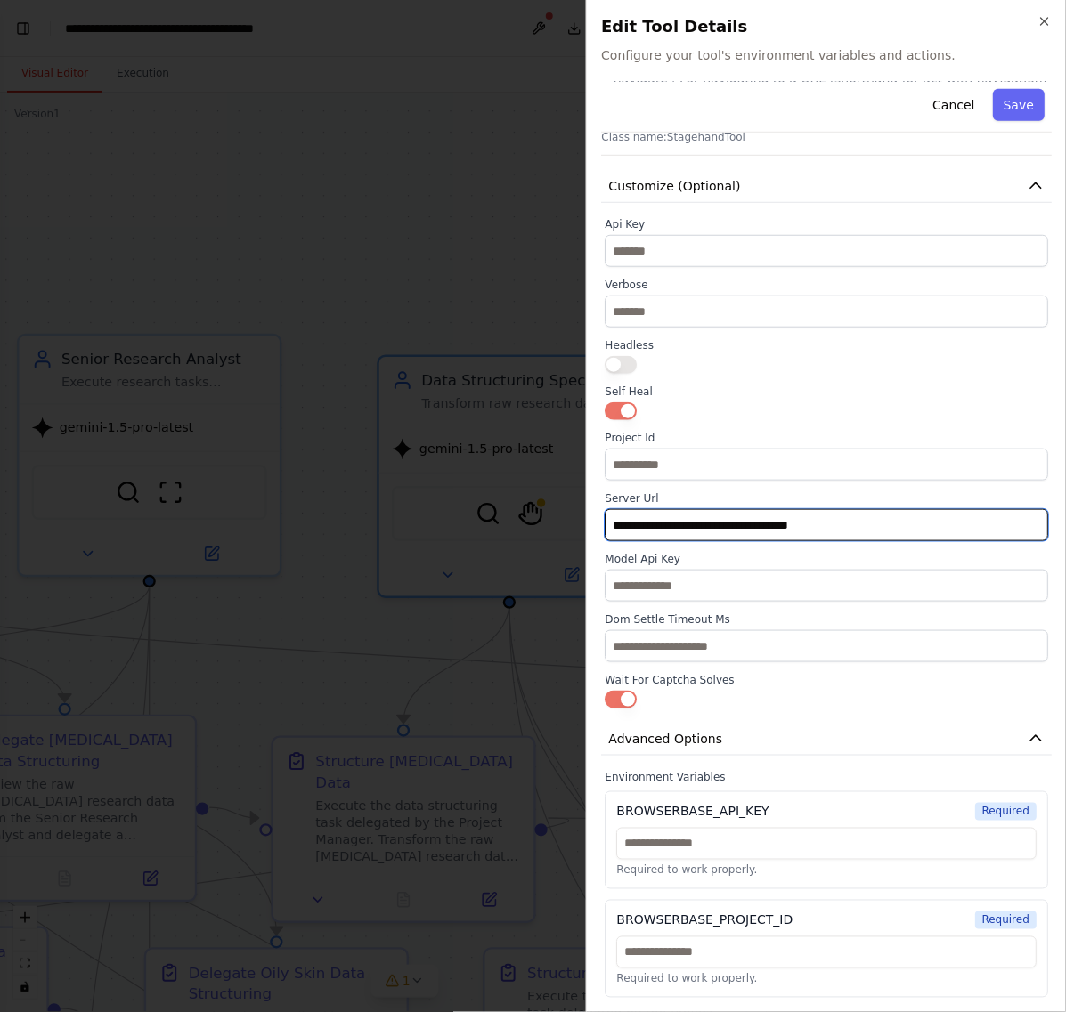
click at [733, 530] on input "**********" at bounding box center [826, 525] width 443 height 32
click at [851, 516] on input "**********" at bounding box center [826, 525] width 443 height 32
click at [782, 366] on div at bounding box center [826, 365] width 443 height 18
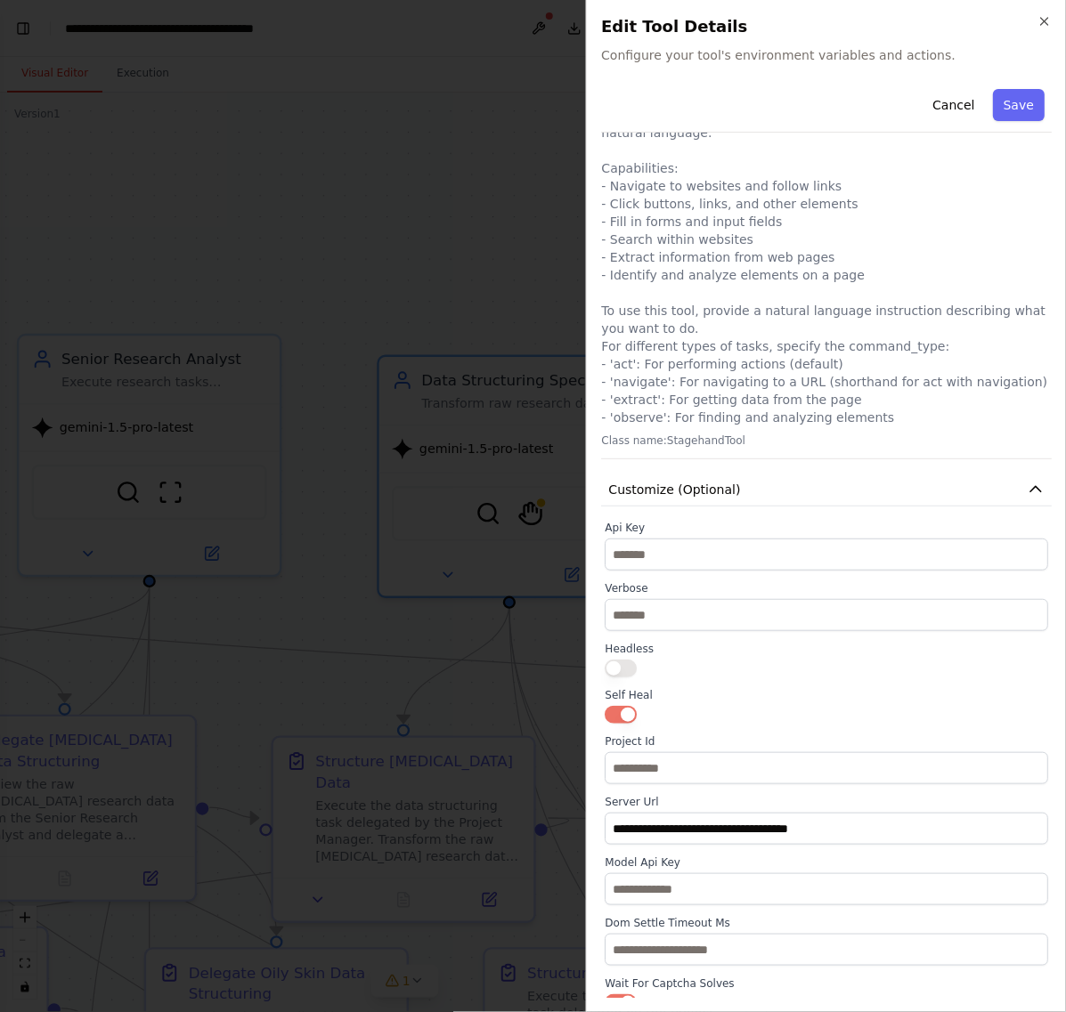
scroll to position [32, 0]
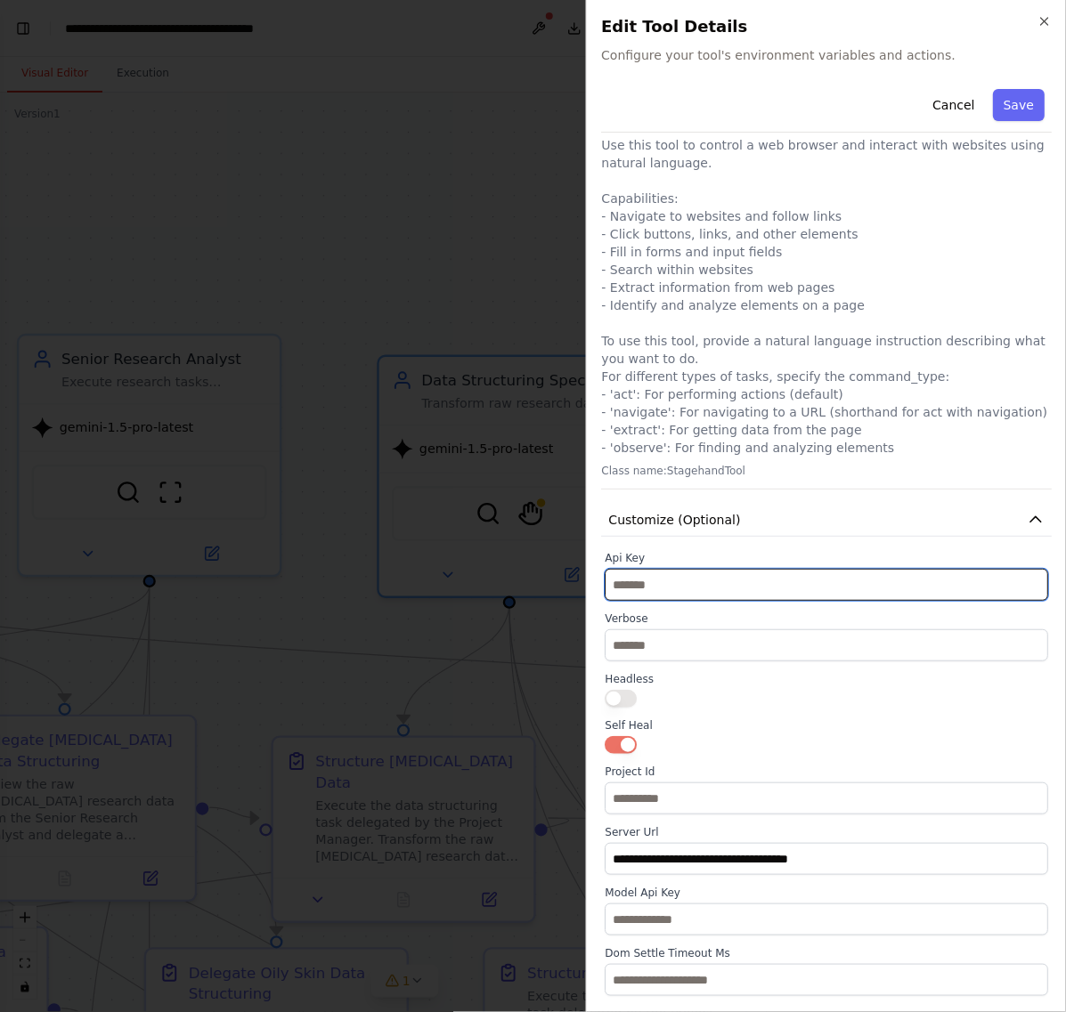
click at [648, 590] on input "text" at bounding box center [826, 585] width 443 height 32
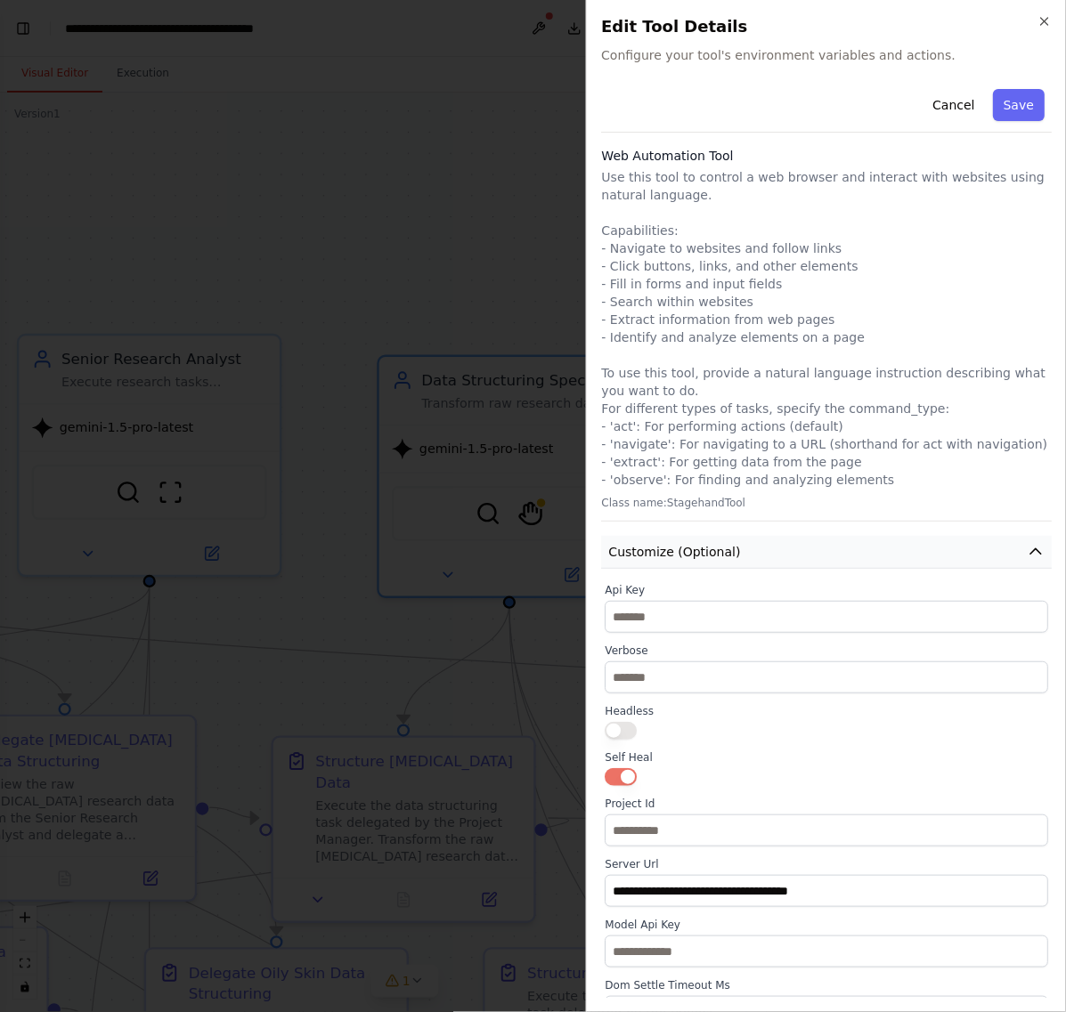
click at [789, 549] on button "Customize (Optional)" at bounding box center [826, 552] width 451 height 33
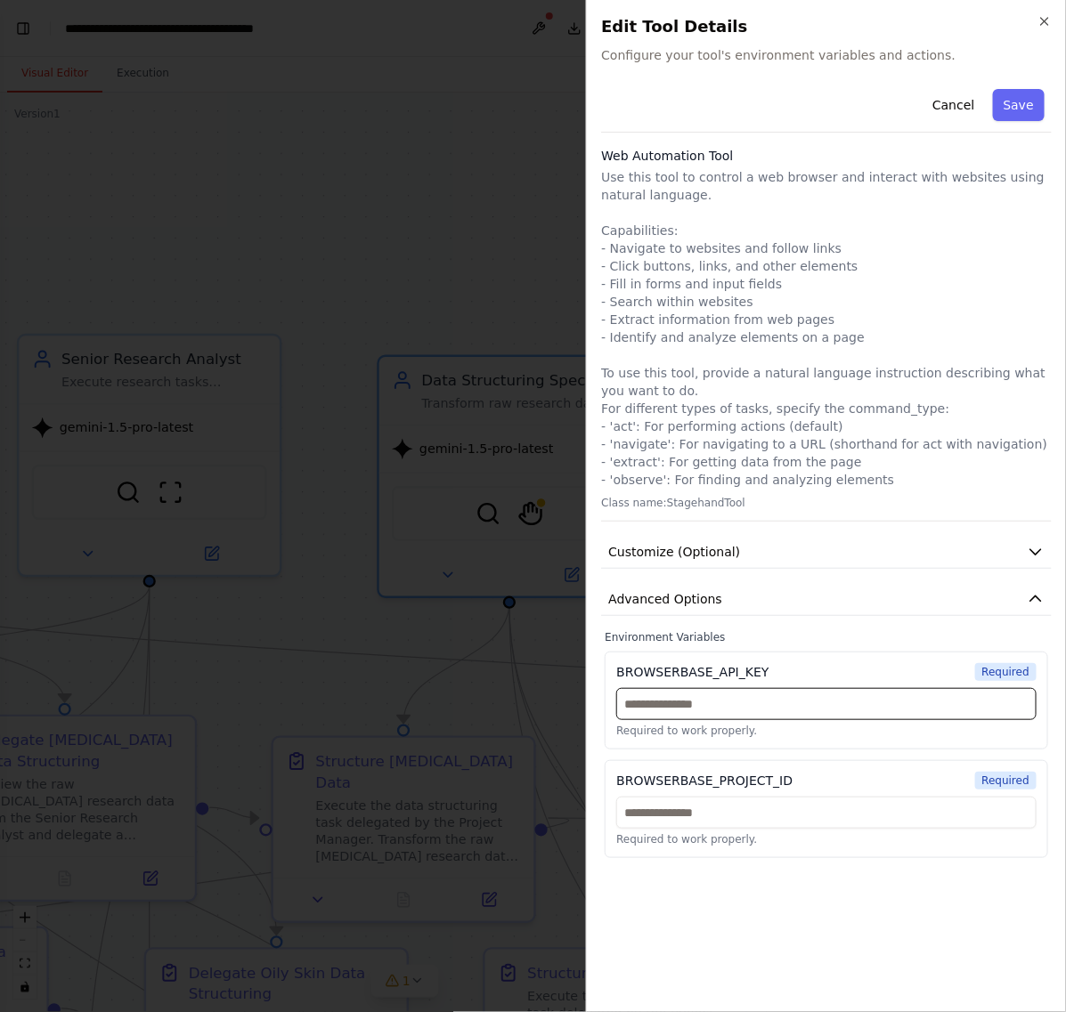
click at [838, 714] on input "text" at bounding box center [826, 704] width 420 height 32
click at [749, 754] on div "BROWSERBASE_API_KEY Required Required to work properly. BROWSERBASE_PROJECT_ID …" at bounding box center [826, 755] width 443 height 207
click at [758, 772] on div "BROWSERBASE_PROJECT_ID" at bounding box center [704, 781] width 176 height 18
click at [760, 793] on div "BROWSERBASE_PROJECT_ID Required Required to work properly." at bounding box center [826, 809] width 443 height 98
click at [759, 785] on div "BROWSERBASE_PROJECT_ID" at bounding box center [704, 781] width 176 height 18
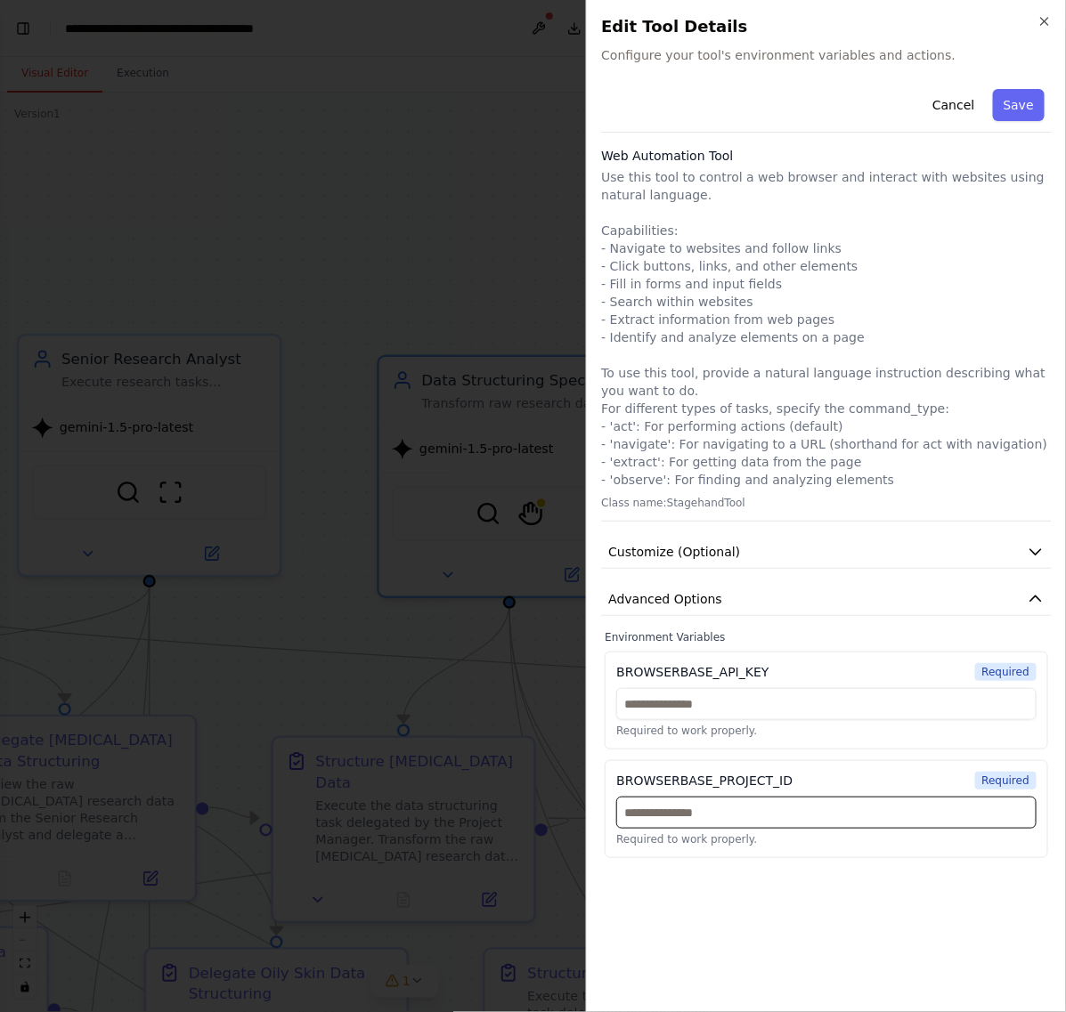
click at [760, 815] on input "text" at bounding box center [826, 813] width 420 height 32
click at [477, 693] on div at bounding box center [533, 506] width 1066 height 1012
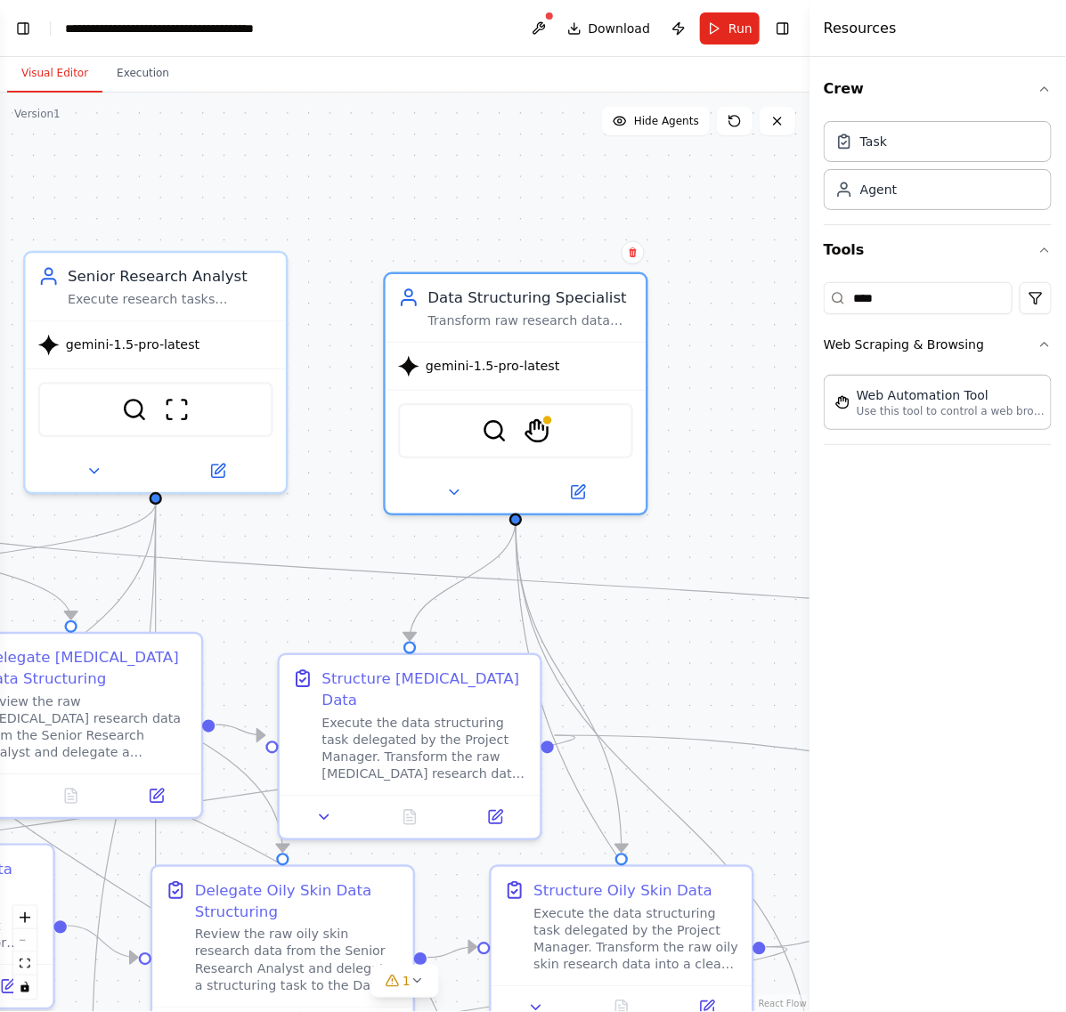
drag, startPoint x: 721, startPoint y: 610, endPoint x: 728, endPoint y: 508, distance: 101.7
click at [728, 508] on div ".deletable-edge-delete-btn { width: 20px; height: 20px; border: 0px solid #ffff…" at bounding box center [404, 553] width 809 height 920
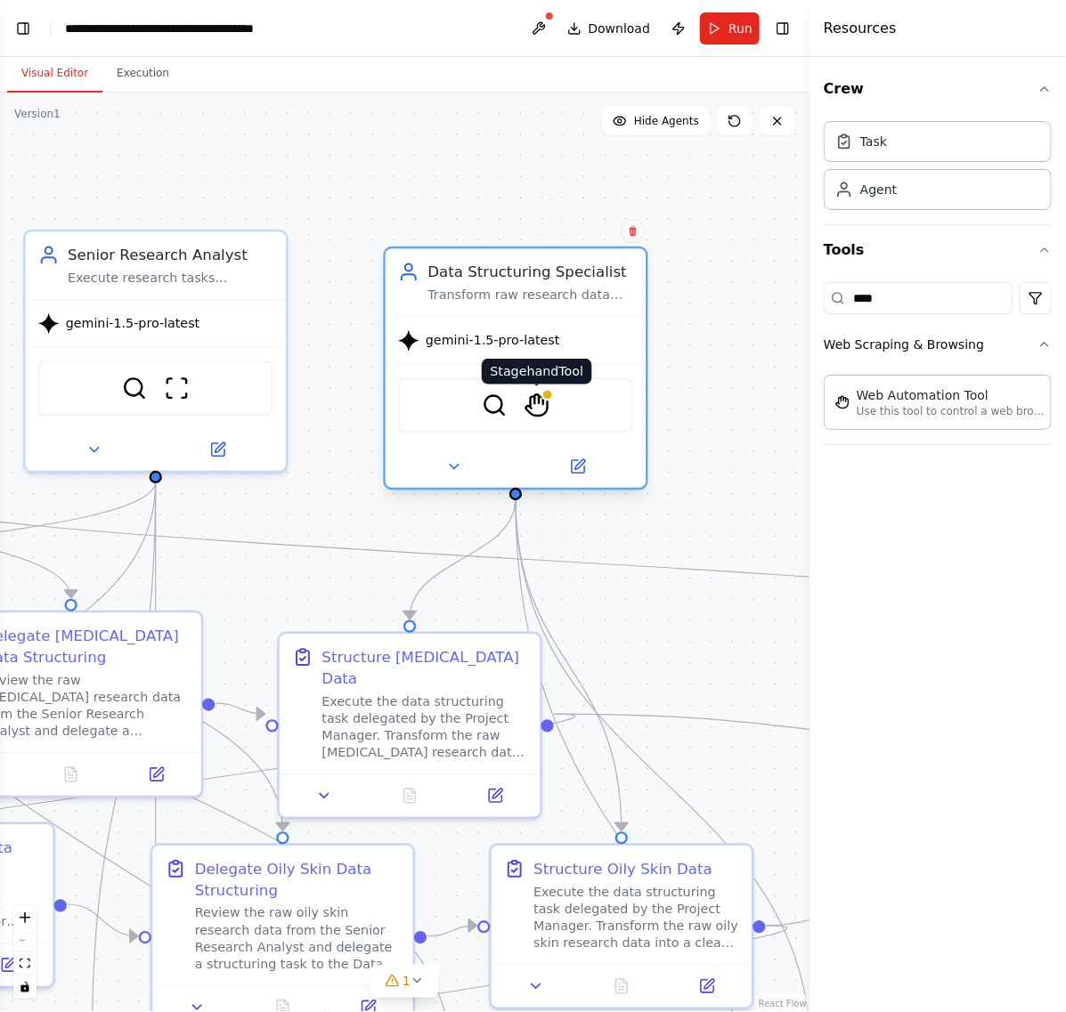
click at [539, 401] on img at bounding box center [538, 406] width 26 height 26
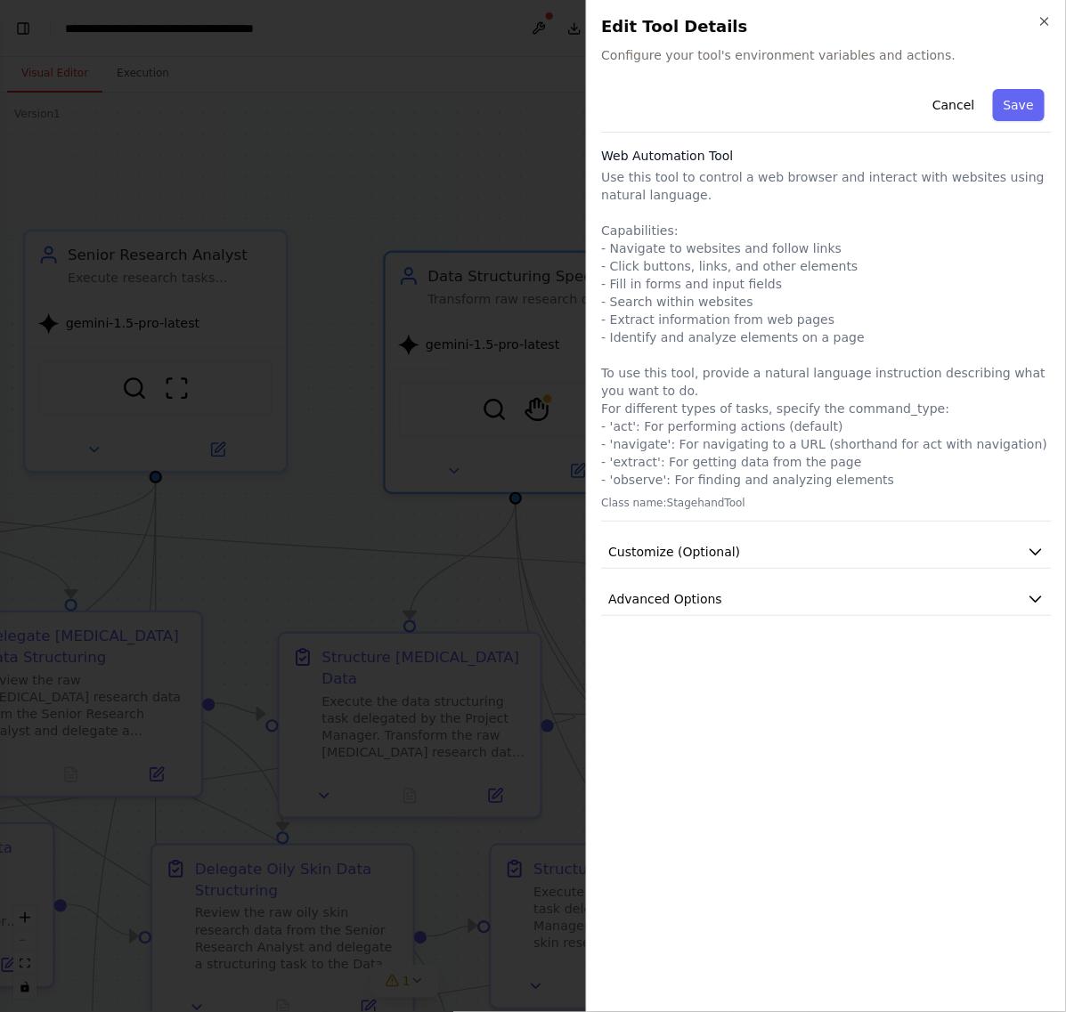
click at [475, 206] on div at bounding box center [533, 506] width 1066 height 1012
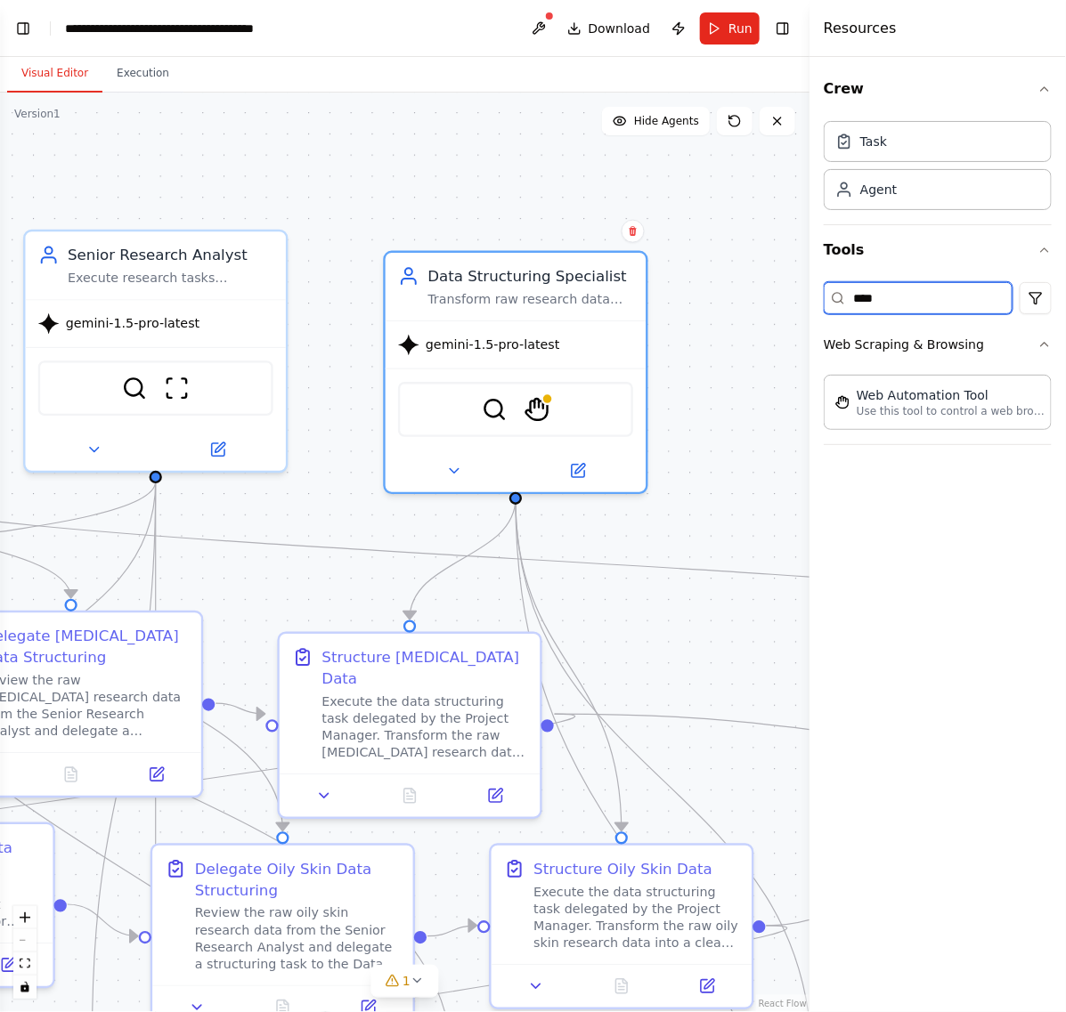
click at [915, 305] on input "***" at bounding box center [918, 298] width 189 height 32
click at [915, 322] on button "Web Scraping & Browsing" at bounding box center [938, 344] width 228 height 46
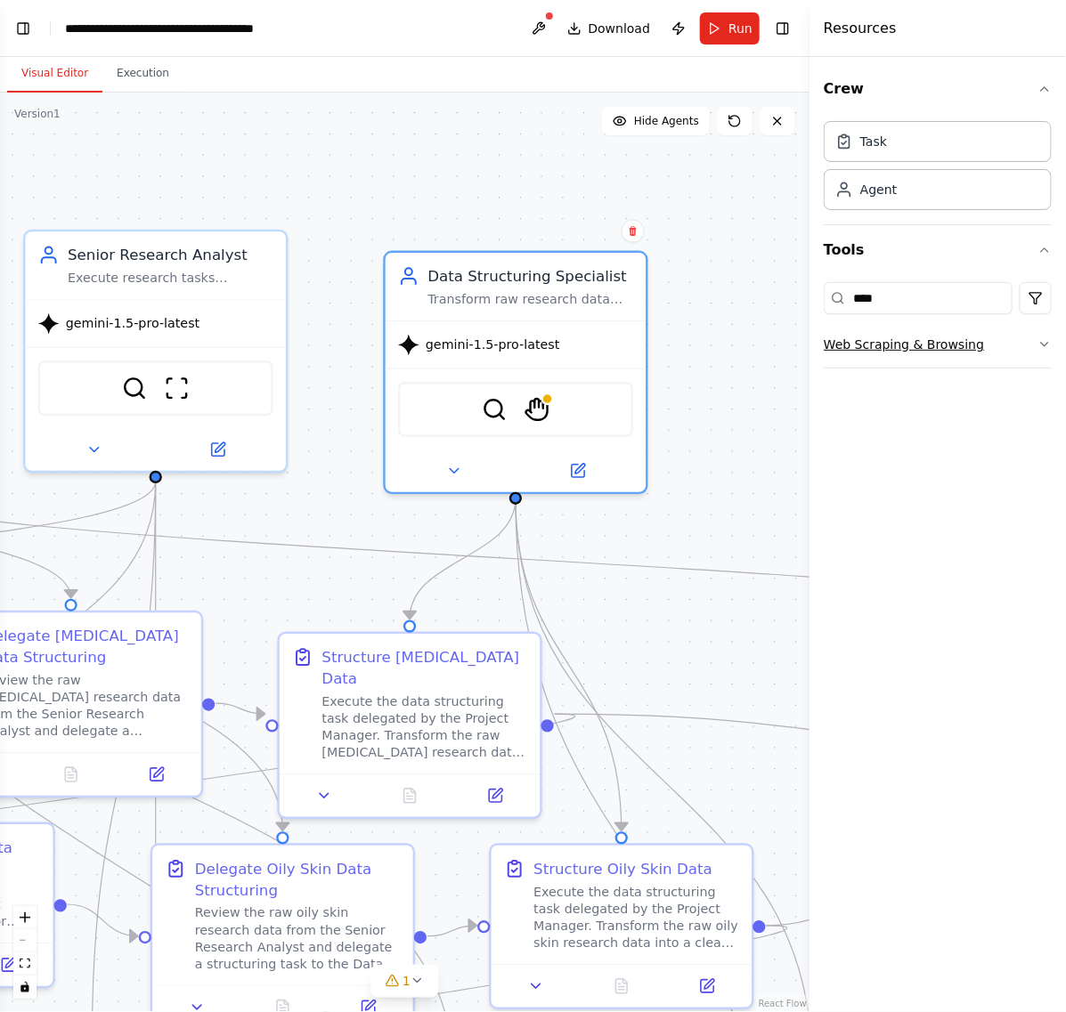
click at [919, 338] on button "Web Scraping & Browsing" at bounding box center [938, 344] width 228 height 46
drag, startPoint x: 978, startPoint y: 407, endPoint x: 728, endPoint y: 281, distance: 280.4
click at [728, 281] on div ".deletable-edge-delete-btn { width: 20px; height: 20px; border: 0px solid #ffff…" at bounding box center [404, 553] width 809 height 920
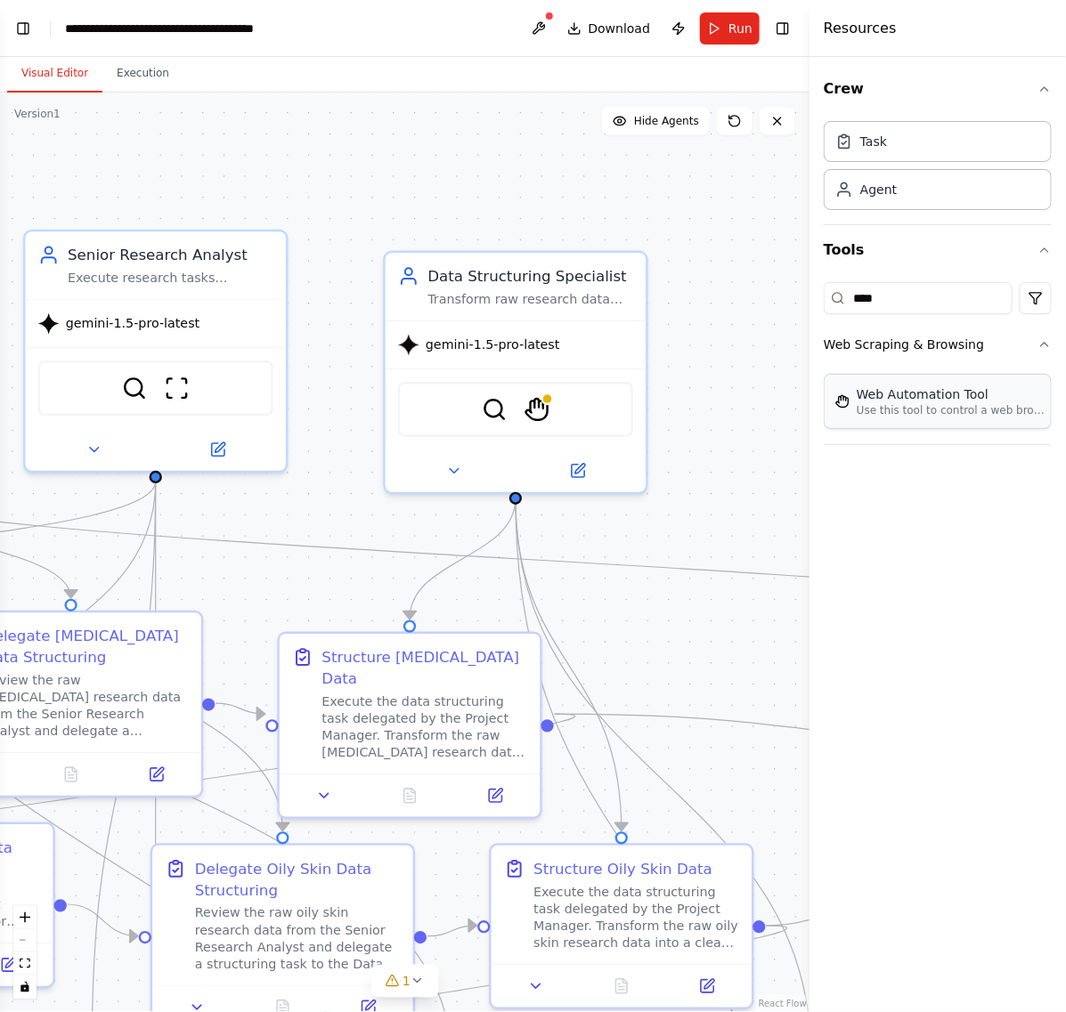
click at [891, 420] on div "Web Automation Tool Use this tool to control a web browser and interact with we…" at bounding box center [938, 401] width 228 height 55
click at [785, 29] on button "Toggle Right Sidebar" at bounding box center [782, 28] width 25 height 25
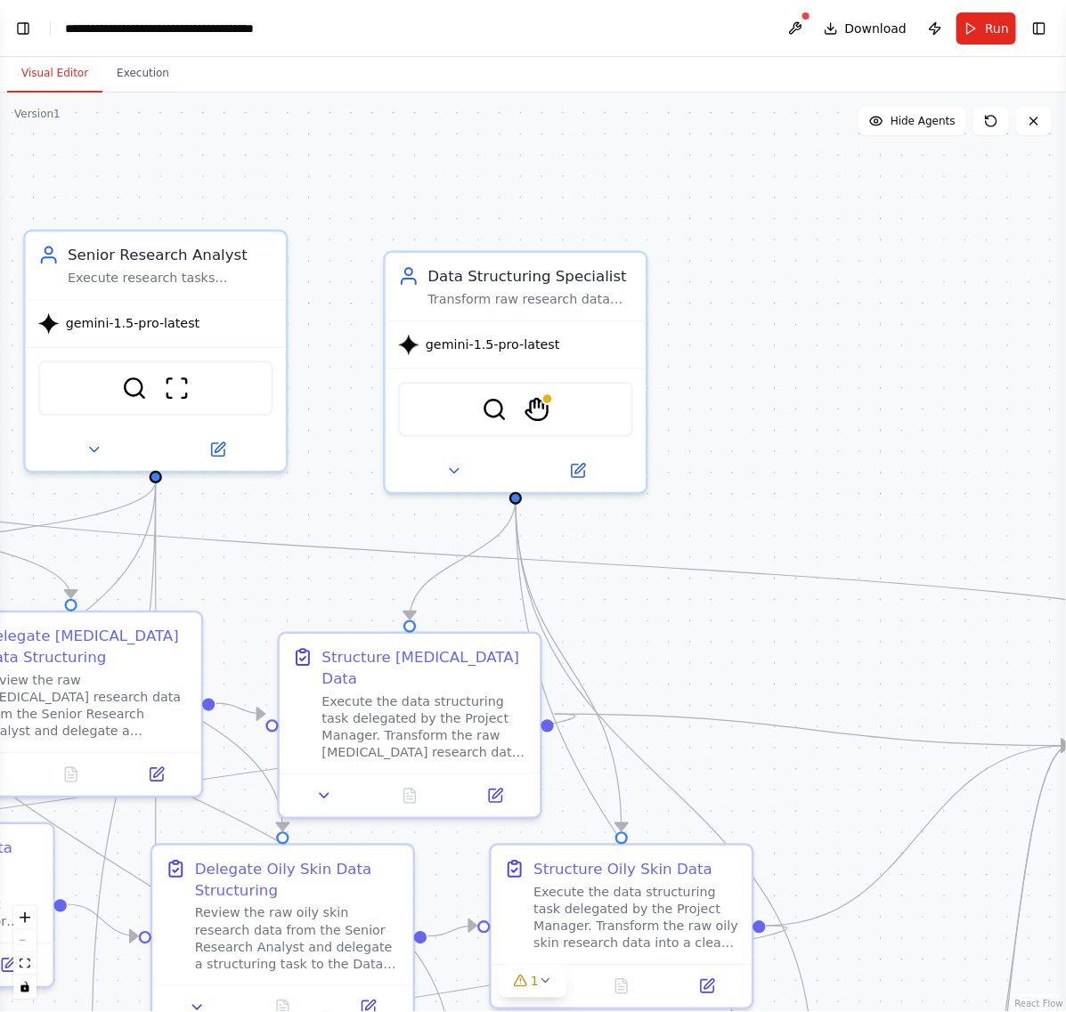
click at [846, 273] on div ".deletable-edge-delete-btn { width: 20px; height: 20px; border: 0px solid #ffff…" at bounding box center [533, 553] width 1066 height 920
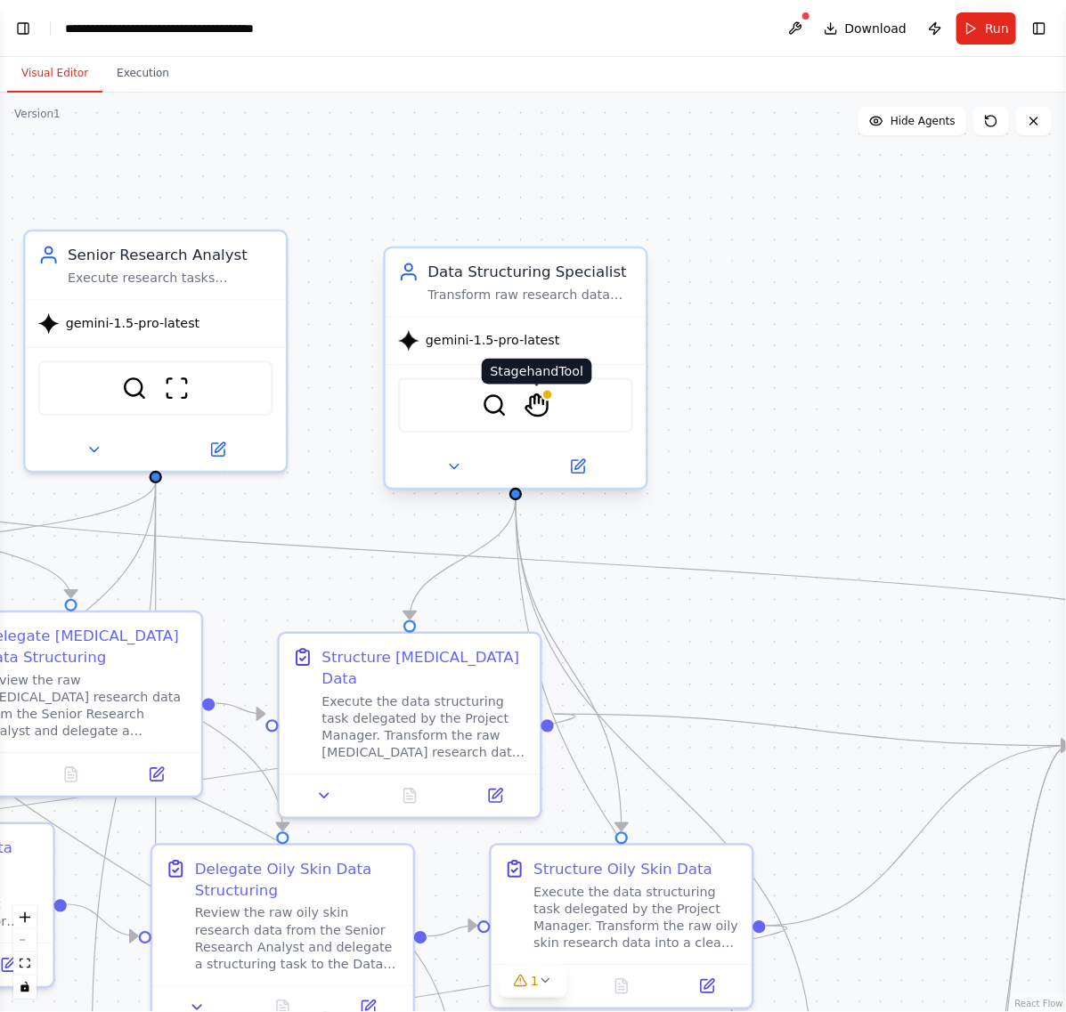
click at [543, 399] on img at bounding box center [538, 406] width 26 height 26
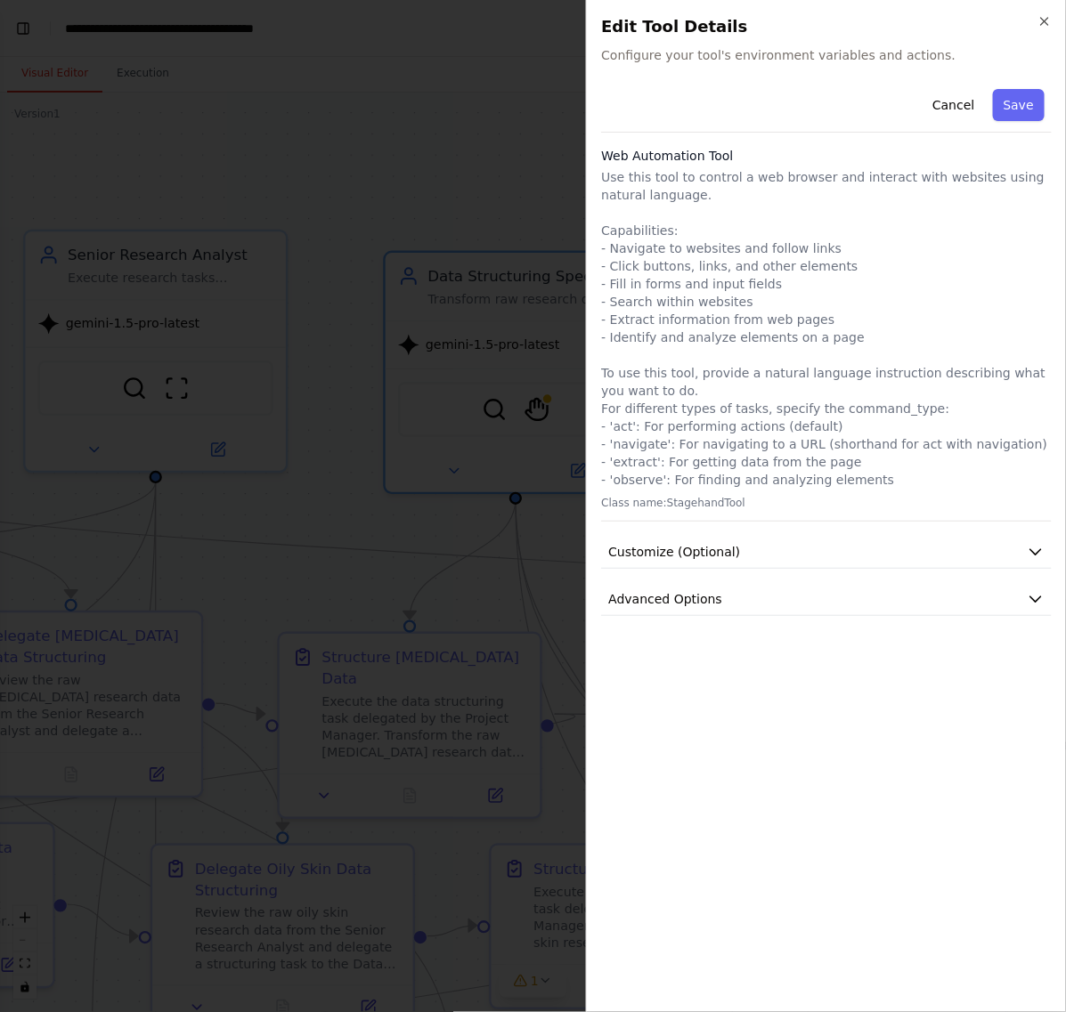
click at [744, 269] on p "Use this tool to control a web browser and interact with websites using natural…" at bounding box center [826, 328] width 451 height 321
click at [435, 147] on div at bounding box center [533, 506] width 1066 height 1012
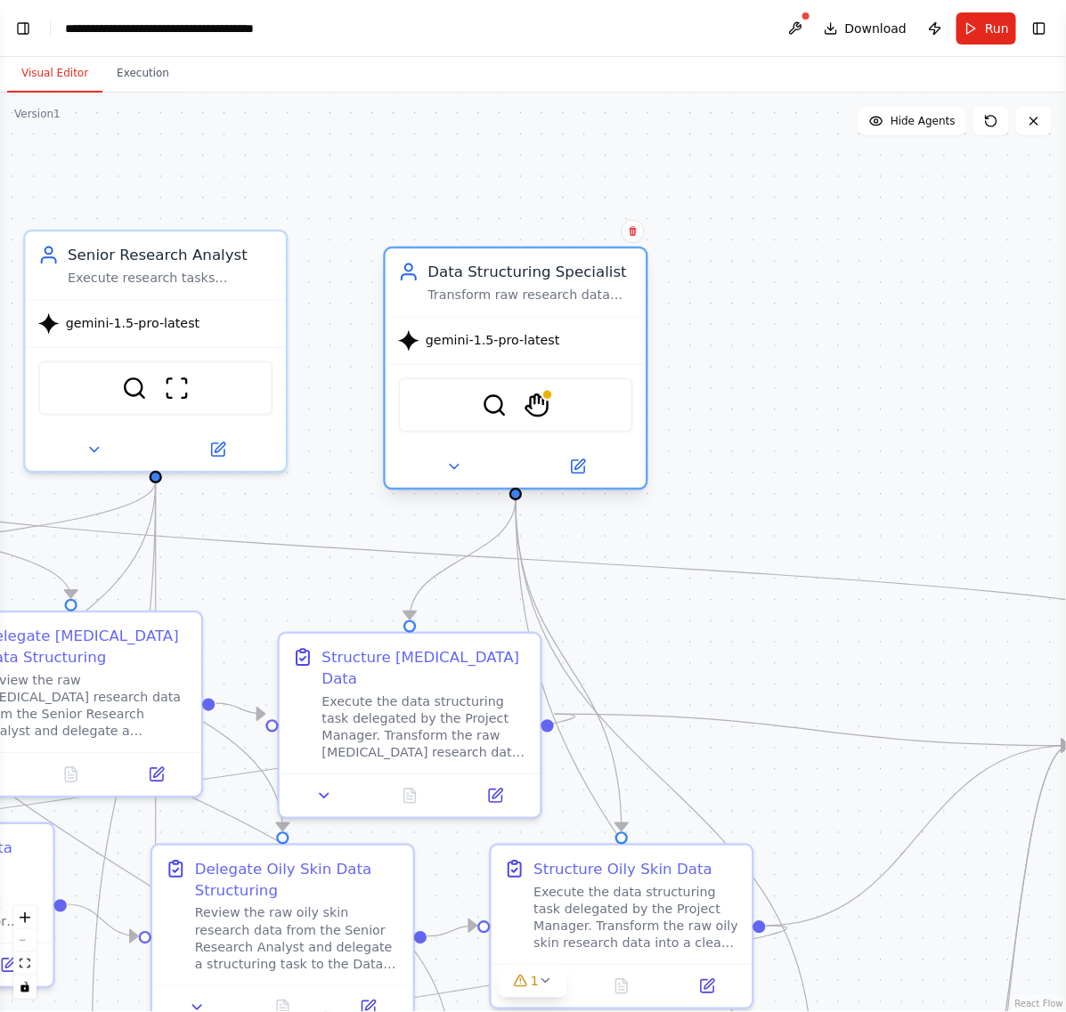
click at [573, 397] on div "SerplyWebSearchTool StagehandTool" at bounding box center [515, 405] width 235 height 55
drag, startPoint x: 465, startPoint y: 474, endPoint x: 454, endPoint y: 474, distance: 10.7
click at [463, 474] on button at bounding box center [453, 467] width 119 height 26
click at [441, 470] on button at bounding box center [453, 467] width 119 height 26
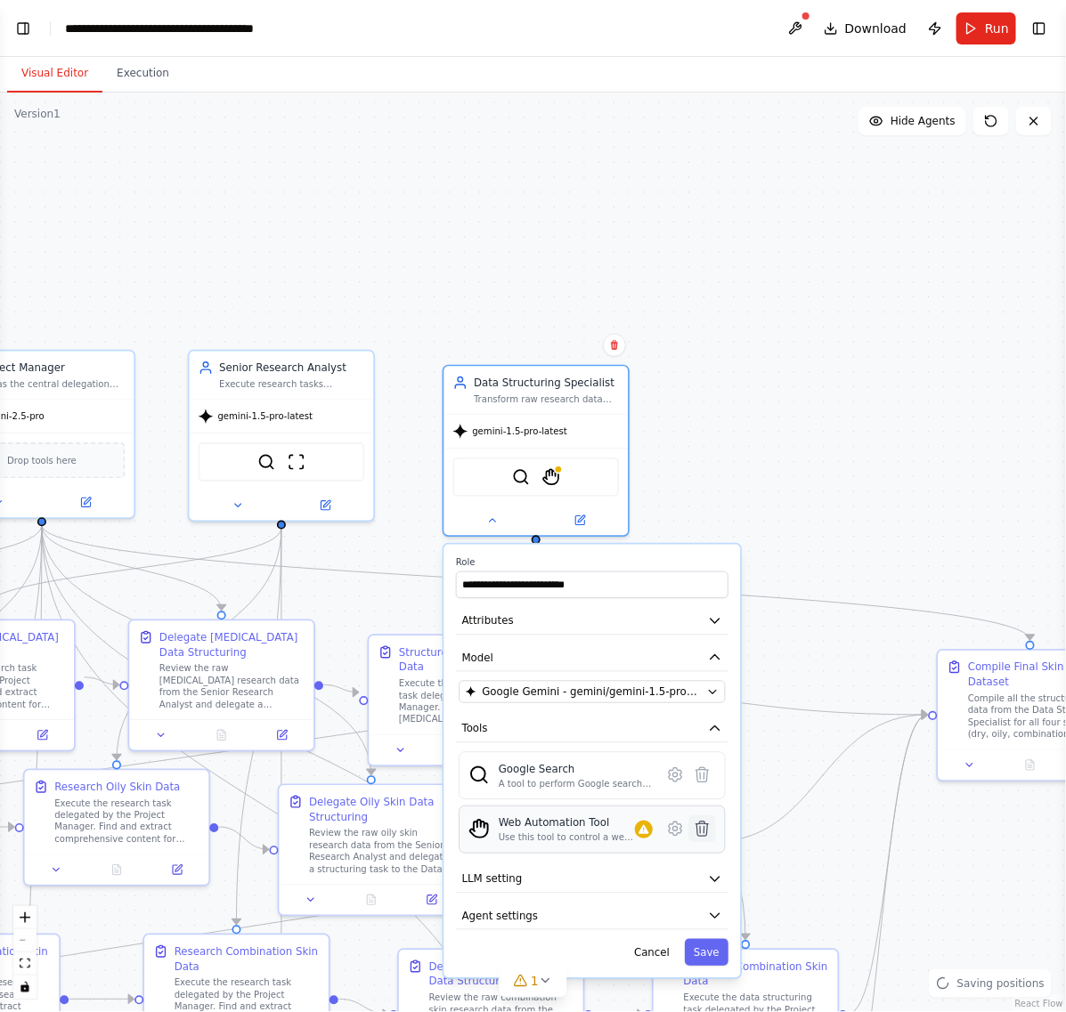
click at [706, 826] on icon at bounding box center [702, 829] width 12 height 14
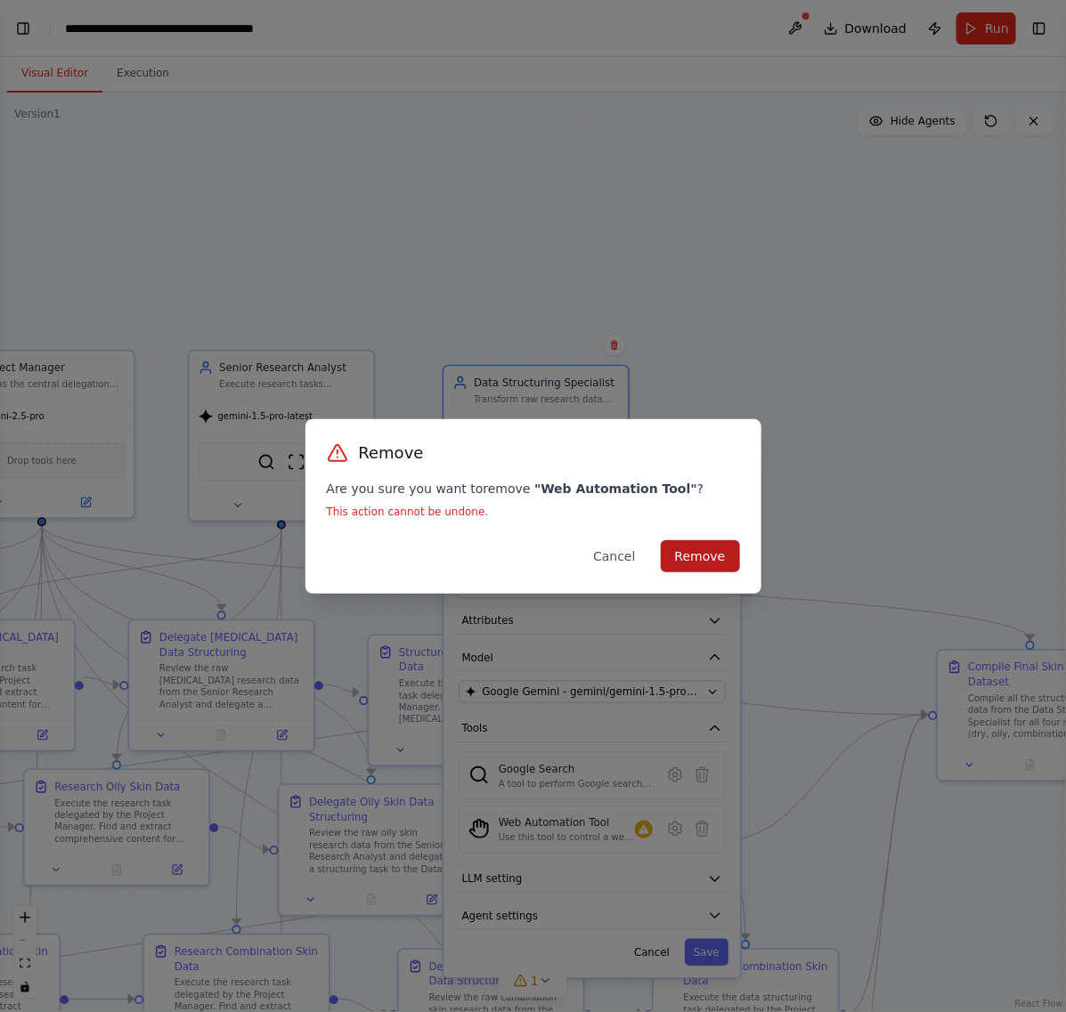
click at [697, 563] on button "Remove" at bounding box center [700, 557] width 79 height 32
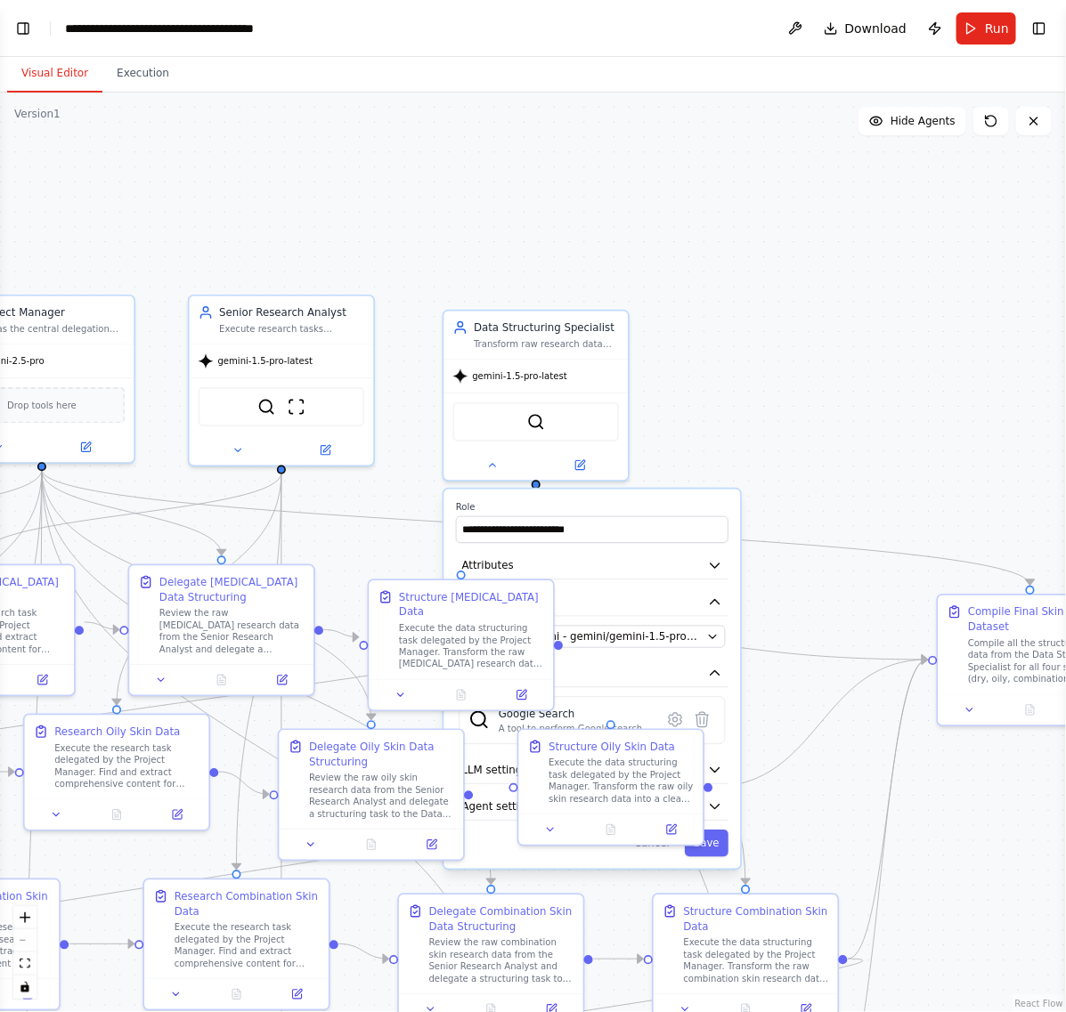
drag, startPoint x: 895, startPoint y: 490, endPoint x: 874, endPoint y: 330, distance: 160.8
click at [874, 330] on div ".deletable-edge-delete-btn { width: 20px; height: 20px; border: 0px solid #ffff…" at bounding box center [533, 553] width 1066 height 920
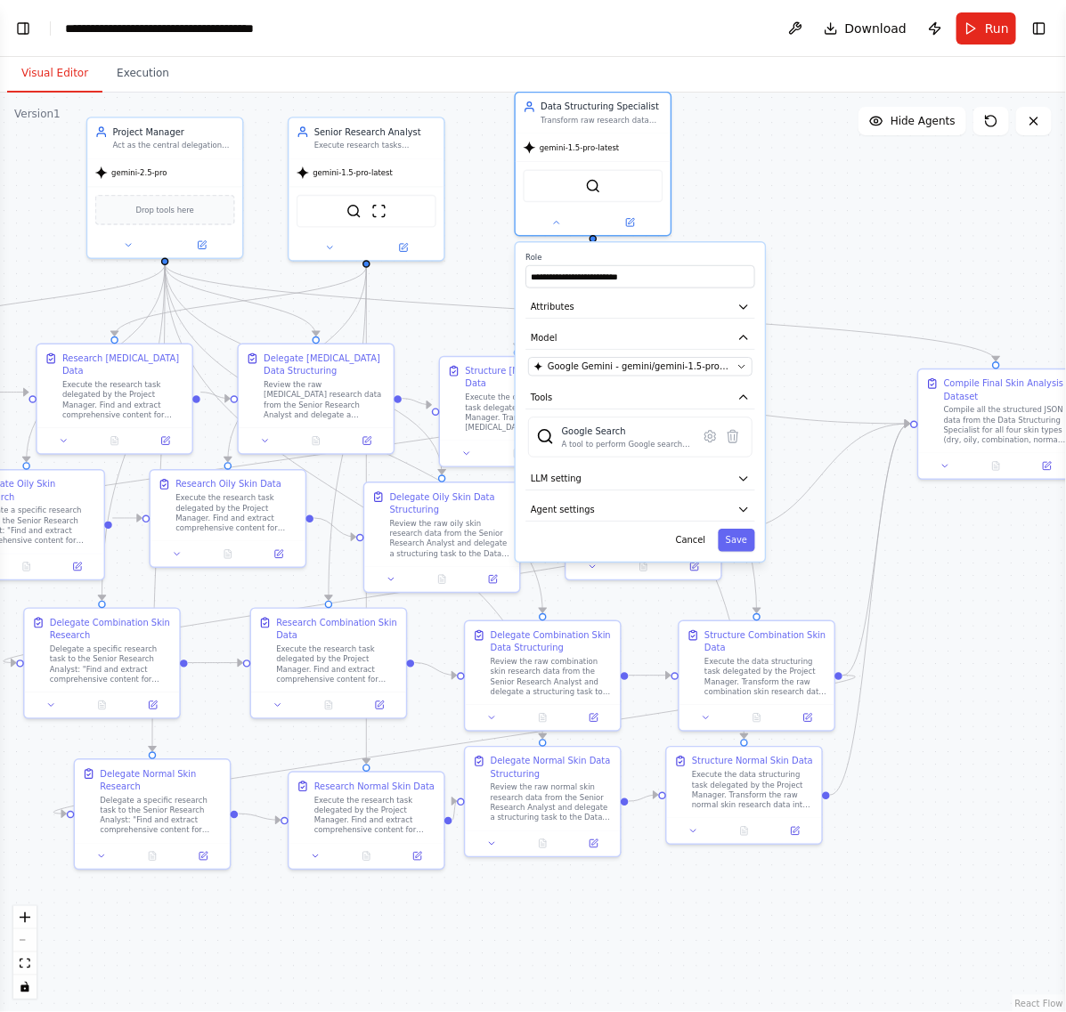
drag, startPoint x: 703, startPoint y: 295, endPoint x: 714, endPoint y: 264, distance: 32.9
click at [719, 256] on label "Role" at bounding box center [639, 258] width 229 height 10
click at [744, 392] on icon "button" at bounding box center [743, 398] width 12 height 12
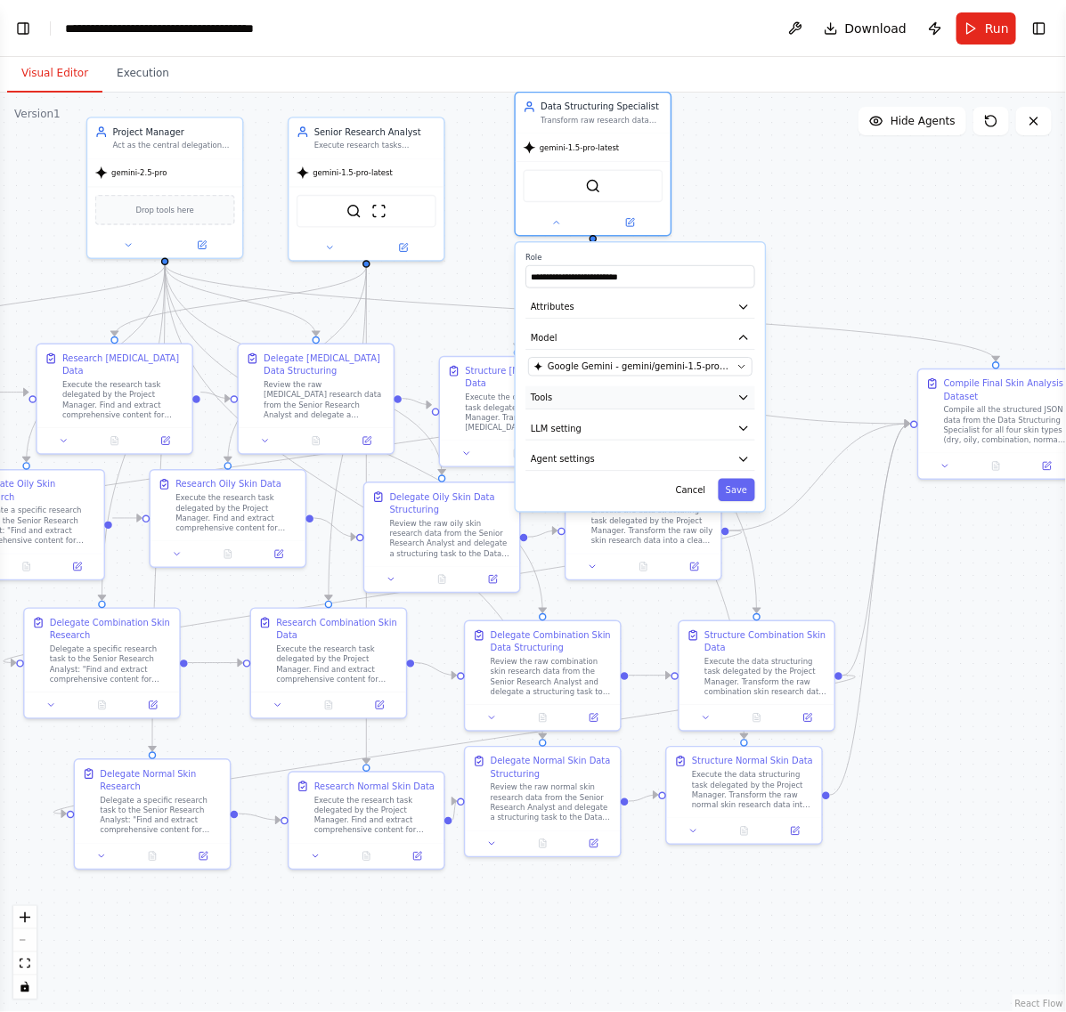
click at [744, 392] on icon "button" at bounding box center [743, 398] width 12 height 12
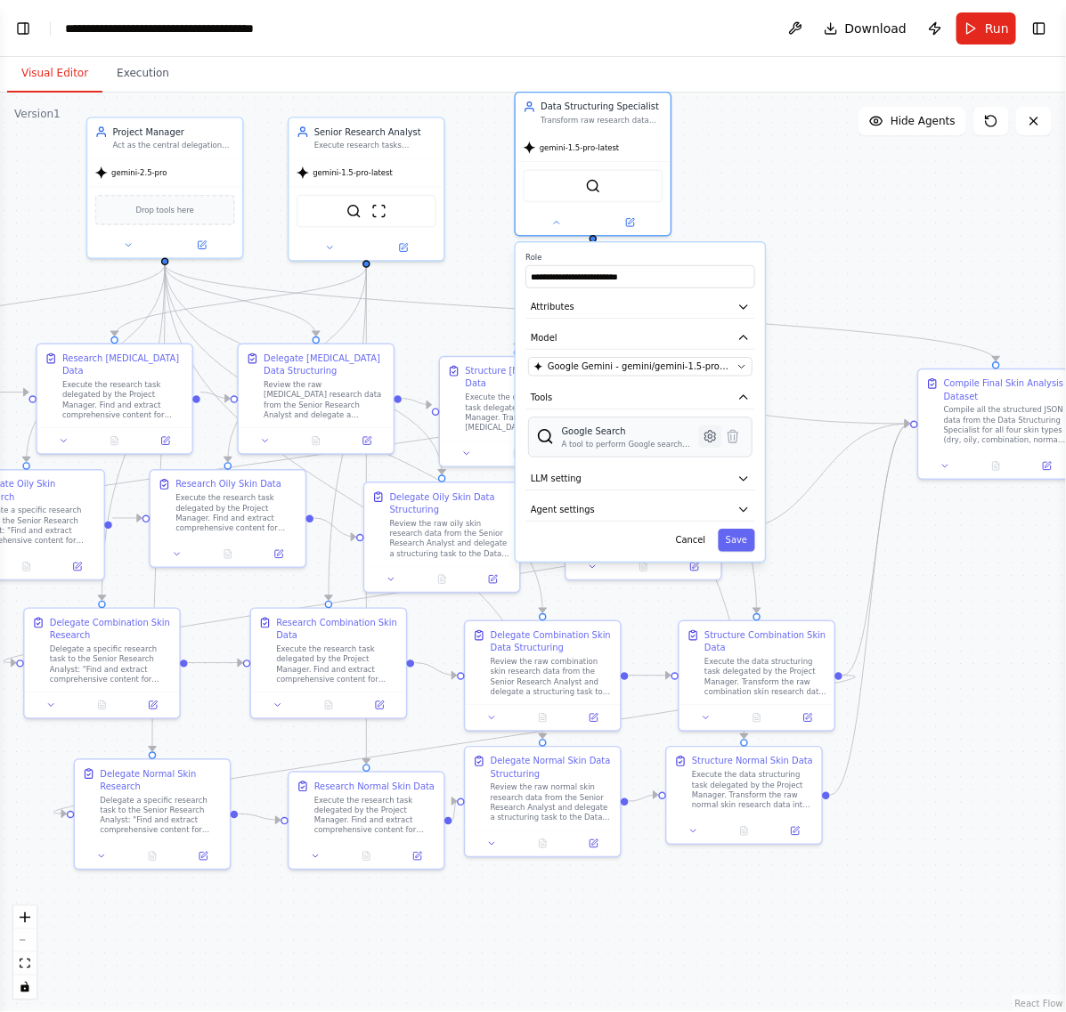
click at [708, 441] on icon at bounding box center [710, 436] width 15 height 15
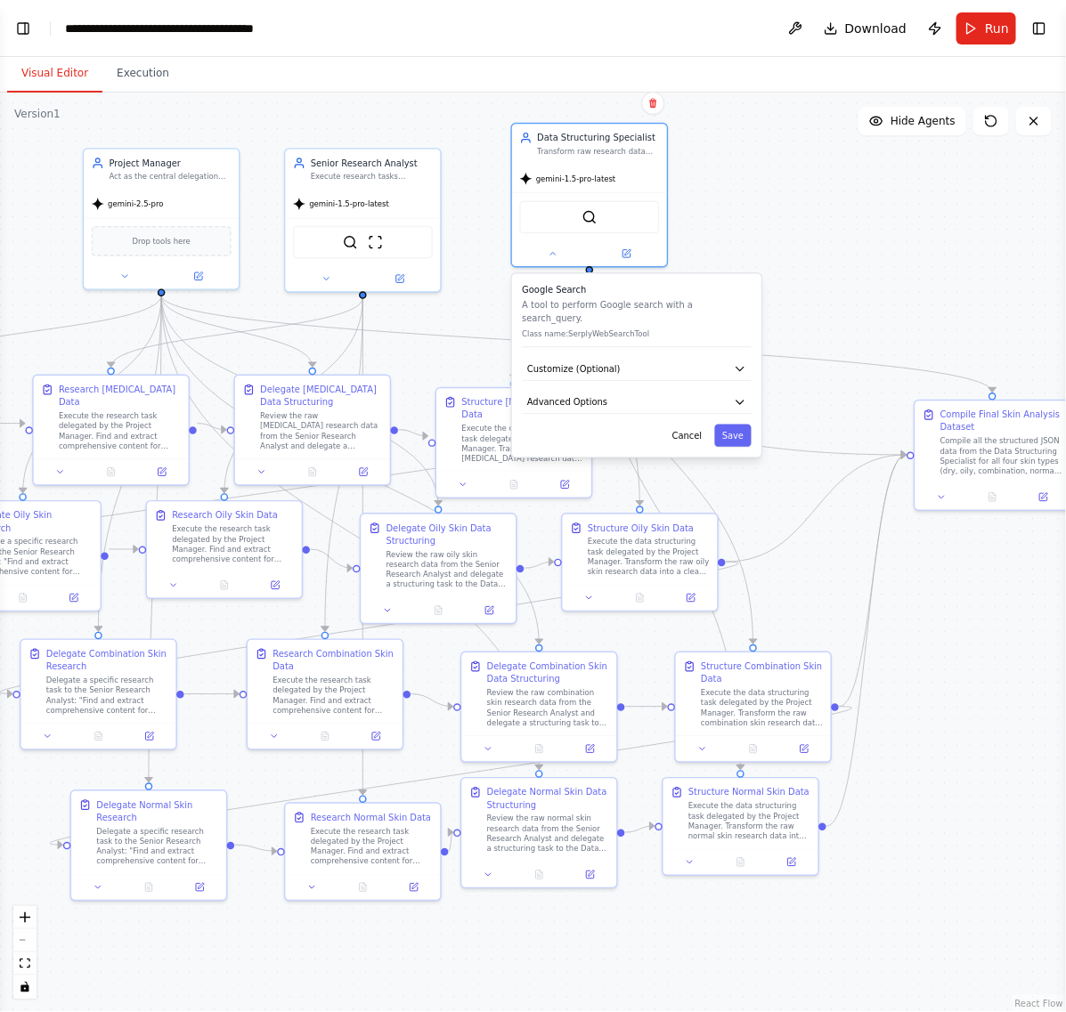
drag, startPoint x: 868, startPoint y: 184, endPoint x: 834, endPoint y: 269, distance: 91.1
click at [838, 265] on div ".deletable-edge-delete-btn { width: 20px; height: 20px; border: 0px solid #ffff…" at bounding box center [533, 553] width 1066 height 920
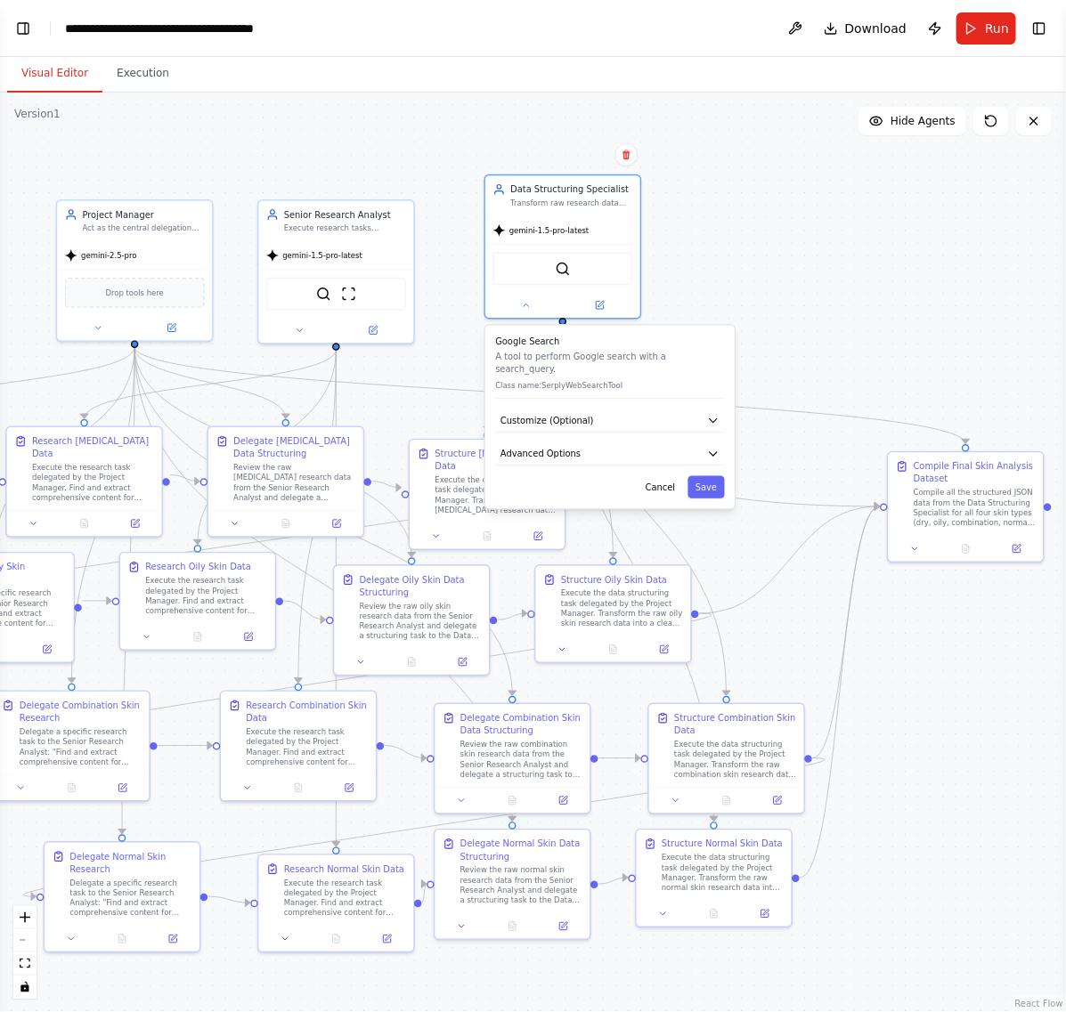
drag, startPoint x: 842, startPoint y: 321, endPoint x: 813, endPoint y: 379, distance: 64.5
click at [842, 326] on div ".deletable-edge-delete-btn { width: 20px; height: 20px; border: 0px solid #ffff…" at bounding box center [533, 553] width 1066 height 920
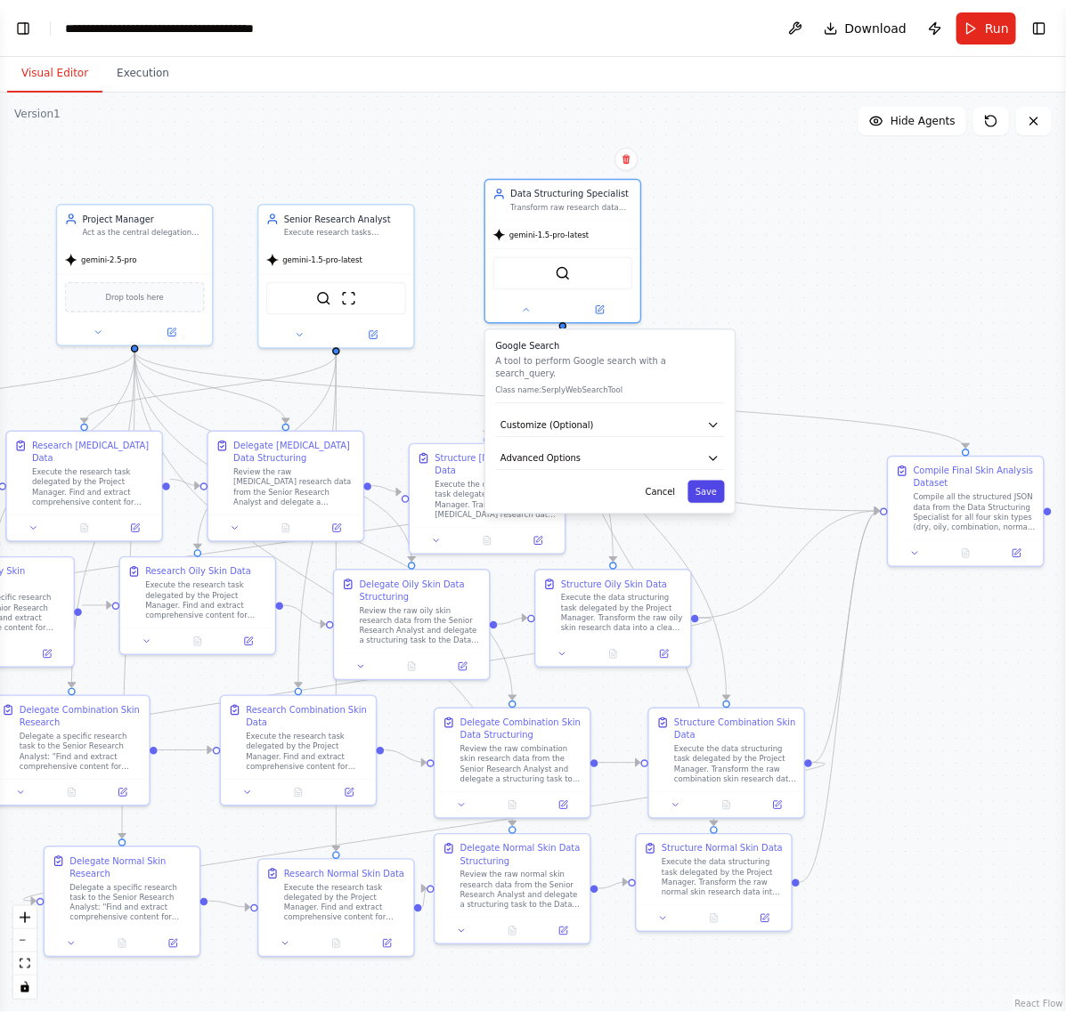
click at [717, 482] on button "Save" at bounding box center [705, 492] width 37 height 22
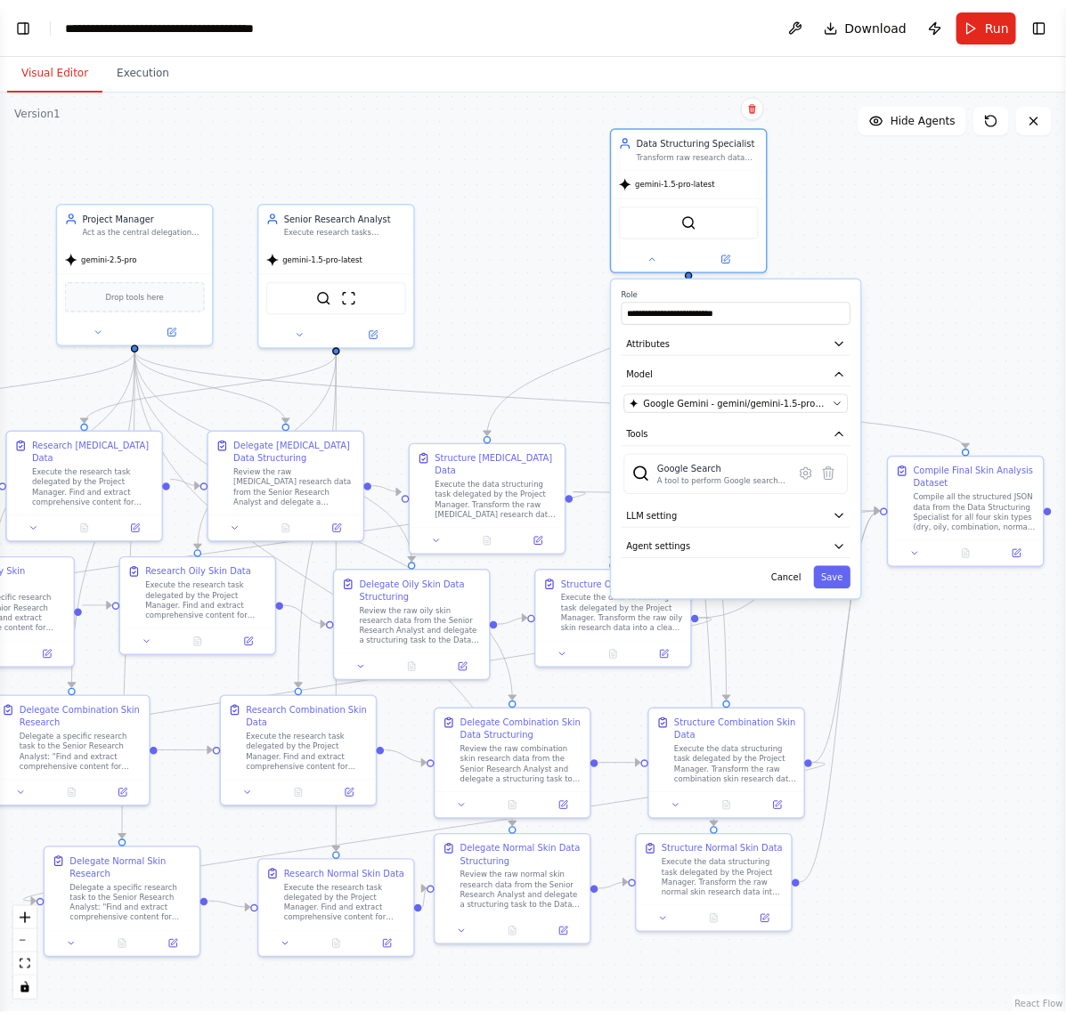
drag, startPoint x: 664, startPoint y: 340, endPoint x: 817, endPoint y: 267, distance: 169.7
click at [817, 289] on label "Role" at bounding box center [736, 294] width 229 height 10
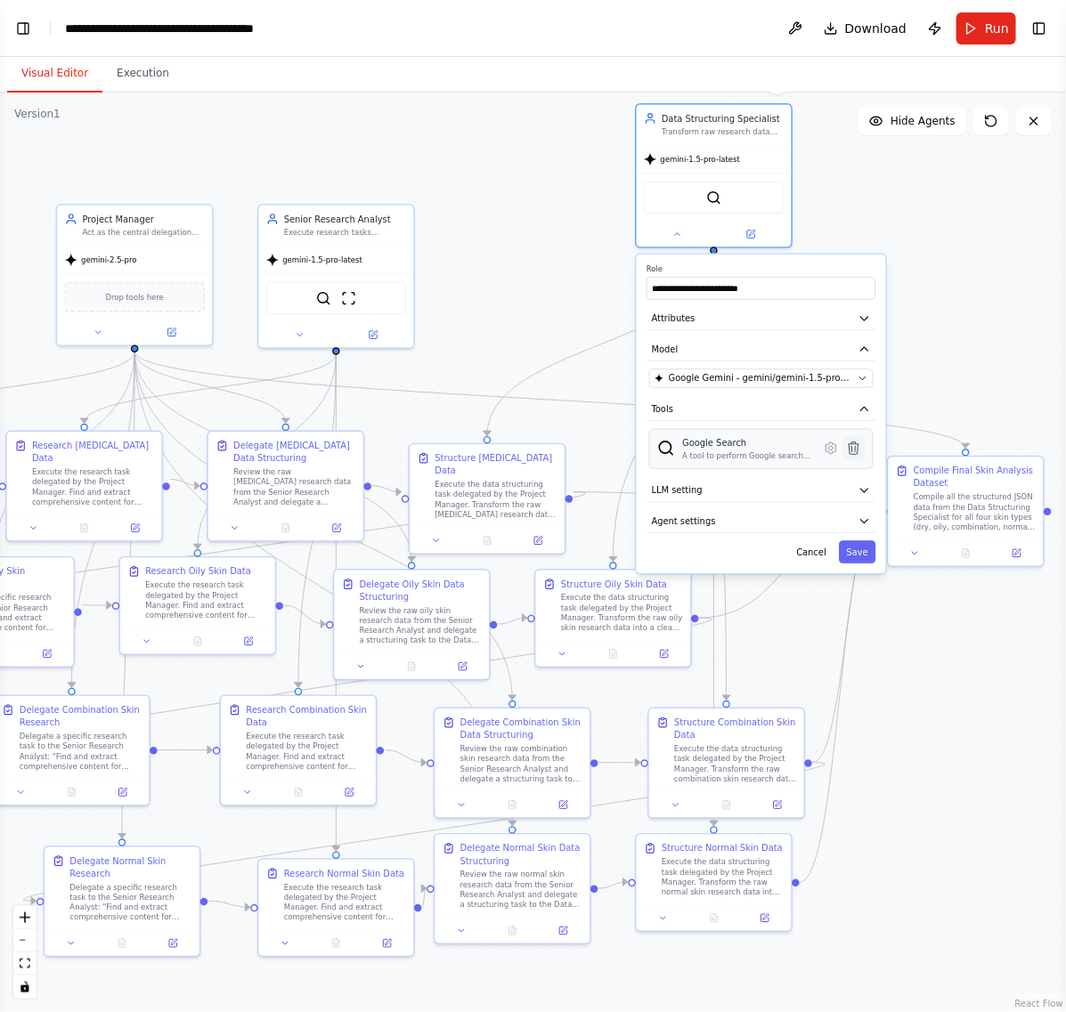
click at [853, 447] on icon at bounding box center [854, 449] width 11 height 12
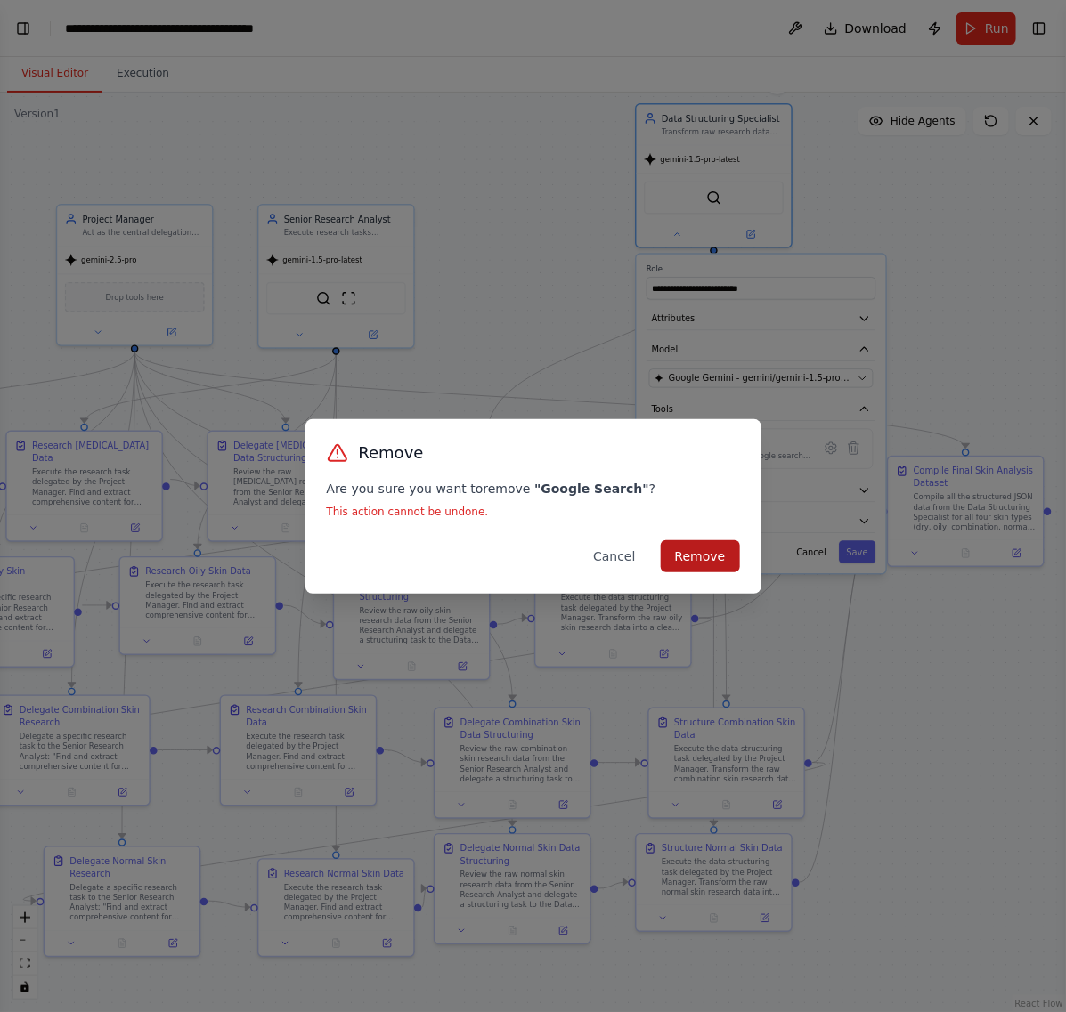
click at [699, 559] on button "Remove" at bounding box center [700, 557] width 79 height 32
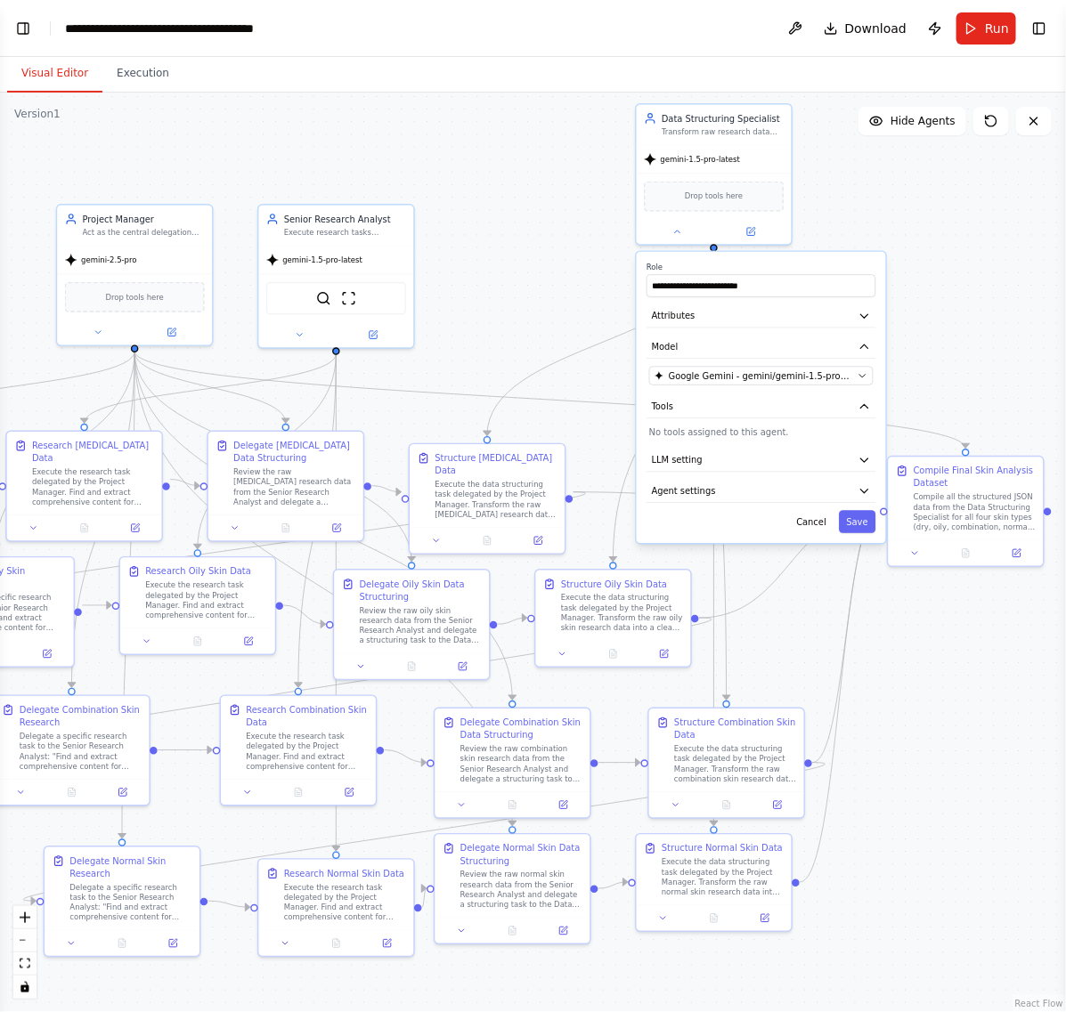
click at [748, 427] on p "No tools assigned to this agent." at bounding box center [761, 433] width 224 height 12
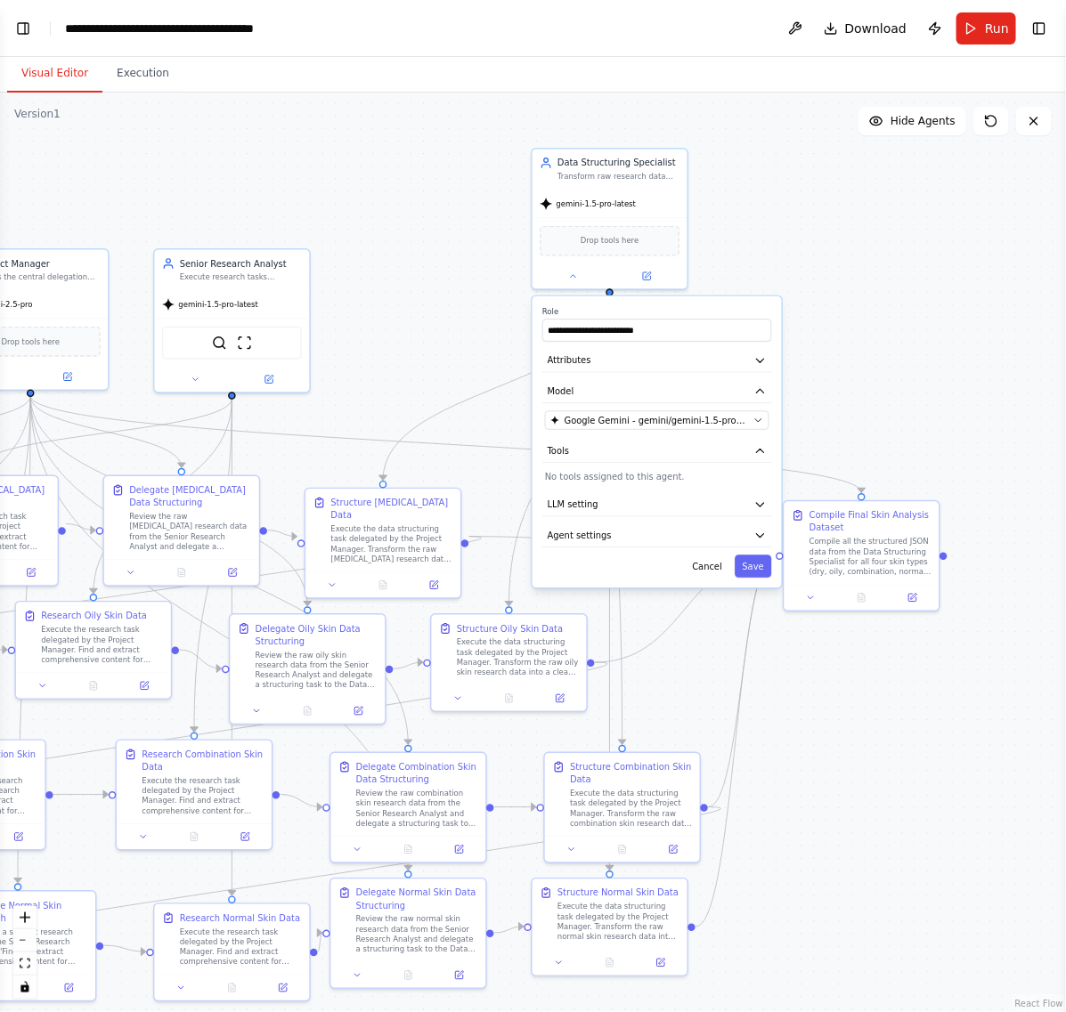
drag, startPoint x: 901, startPoint y: 216, endPoint x: 811, endPoint y: 224, distance: 90.3
click at [784, 264] on div ".deletable-edge-delete-btn { width: 20px; height: 20px; border: 0px solid #ffff…" at bounding box center [533, 553] width 1066 height 920
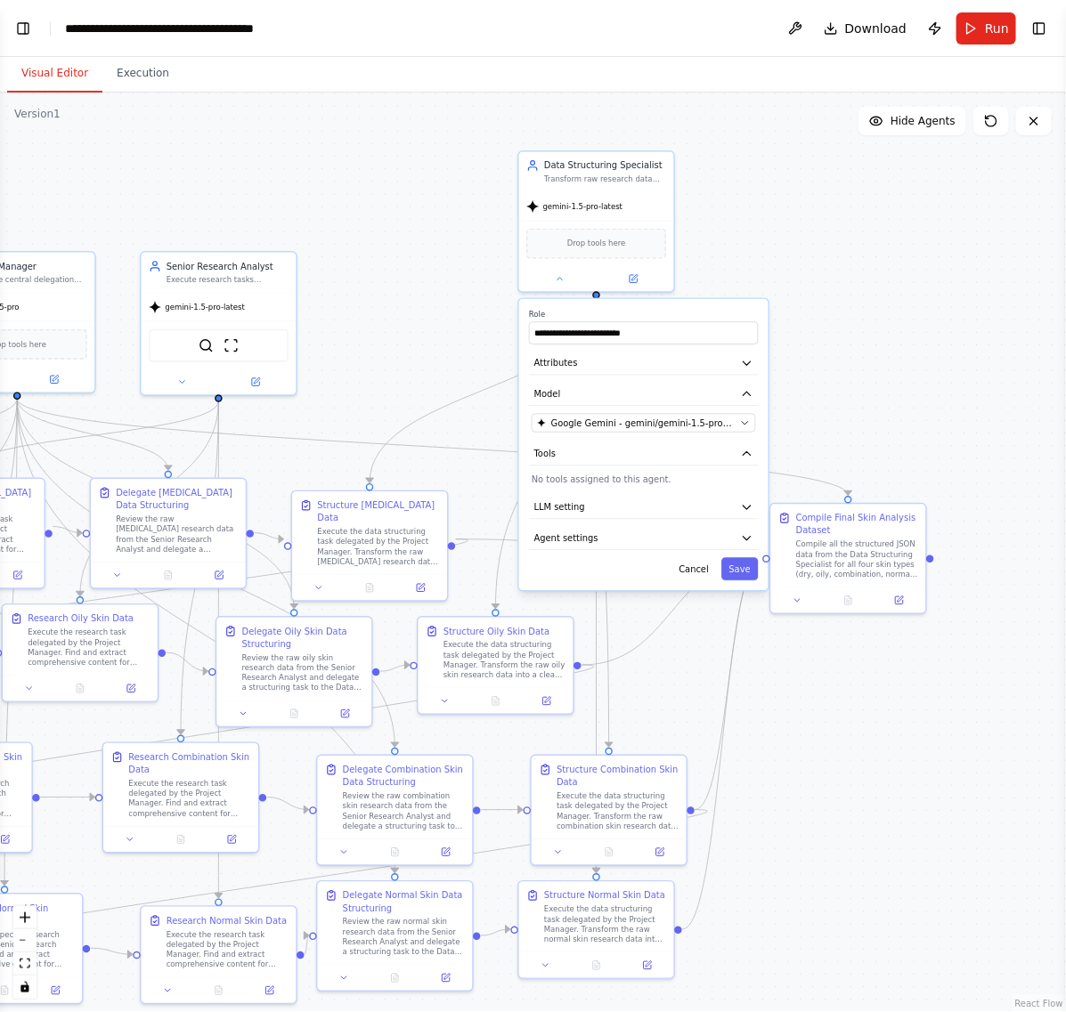
click at [1033, 41] on header "**********" at bounding box center [533, 28] width 1066 height 57
click at [1037, 32] on button "Toggle Right Sidebar" at bounding box center [1039, 28] width 25 height 25
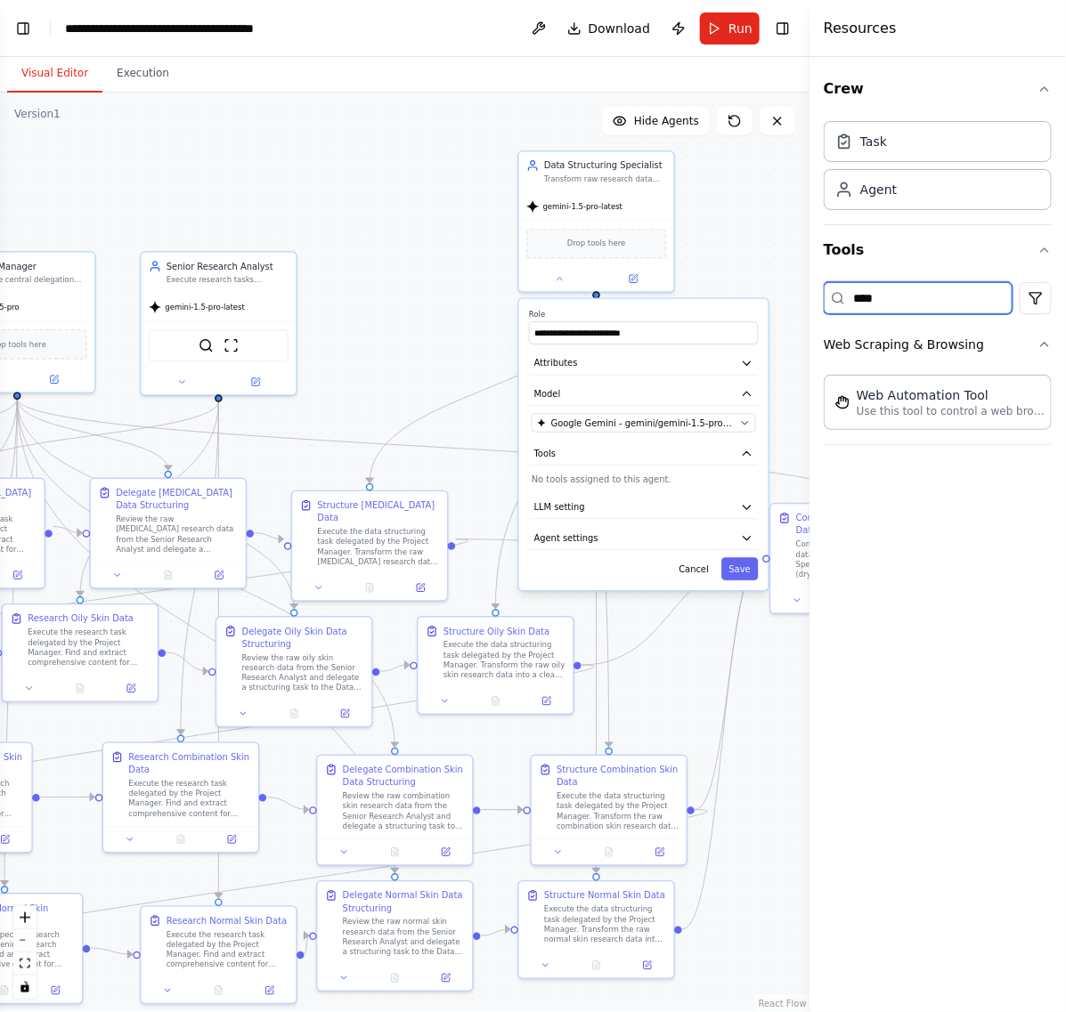
drag, startPoint x: 954, startPoint y: 303, endPoint x: 753, endPoint y: 309, distance: 200.5
click at [758, 308] on div "BETA The core of this automation must be a Hierarchical Process , with a Projec…" at bounding box center [533, 506] width 1066 height 1012
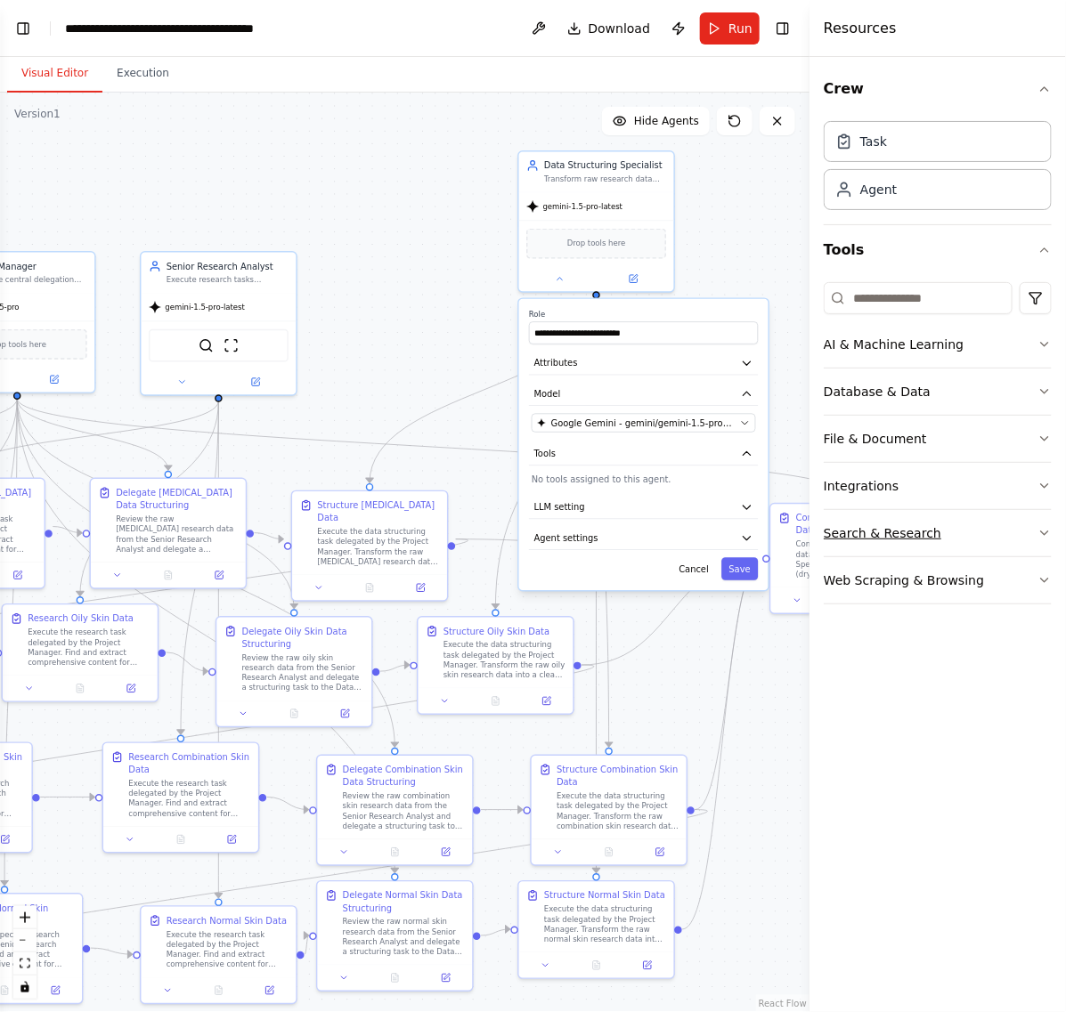
click at [880, 524] on button "Search & Research" at bounding box center [938, 533] width 228 height 46
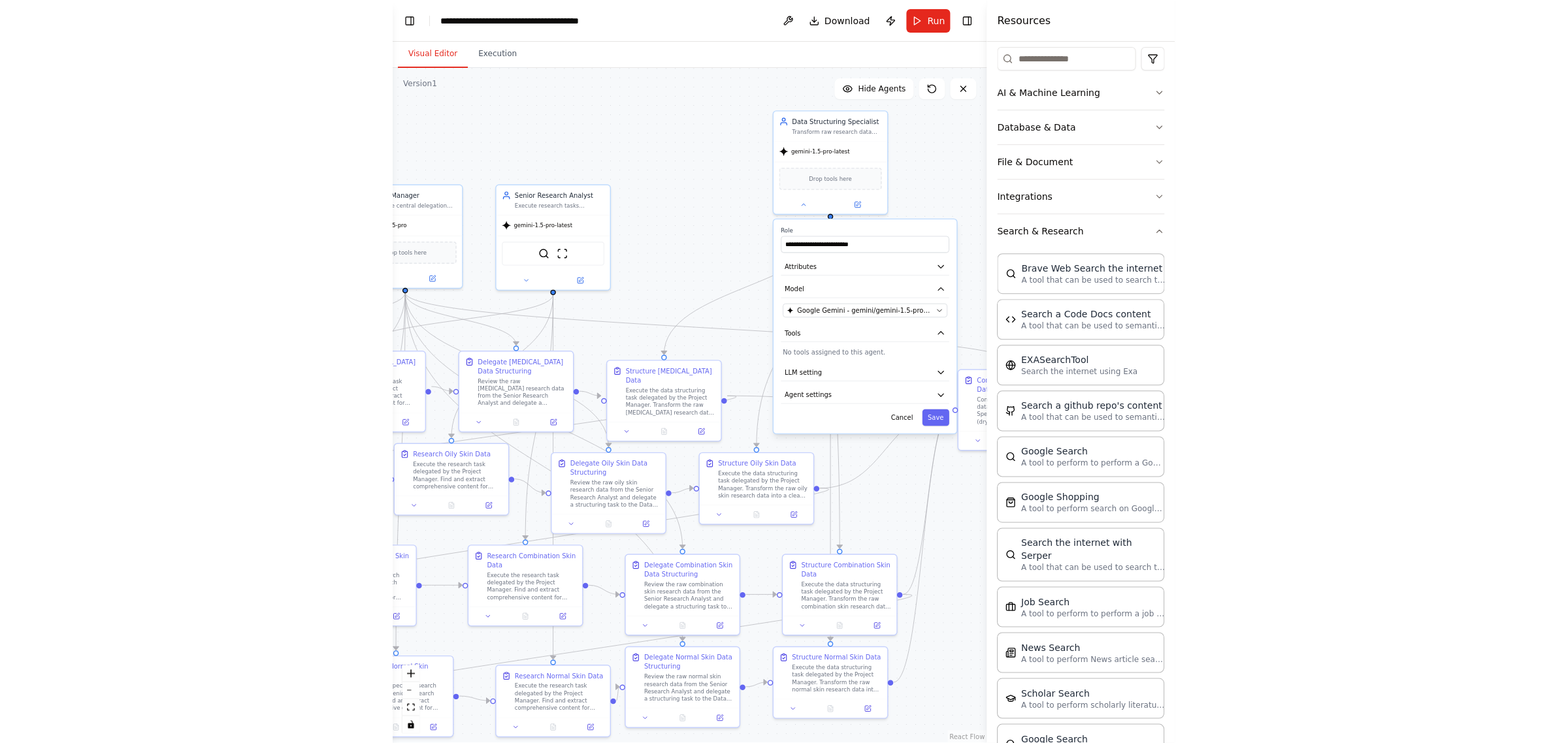
scroll to position [164, 0]
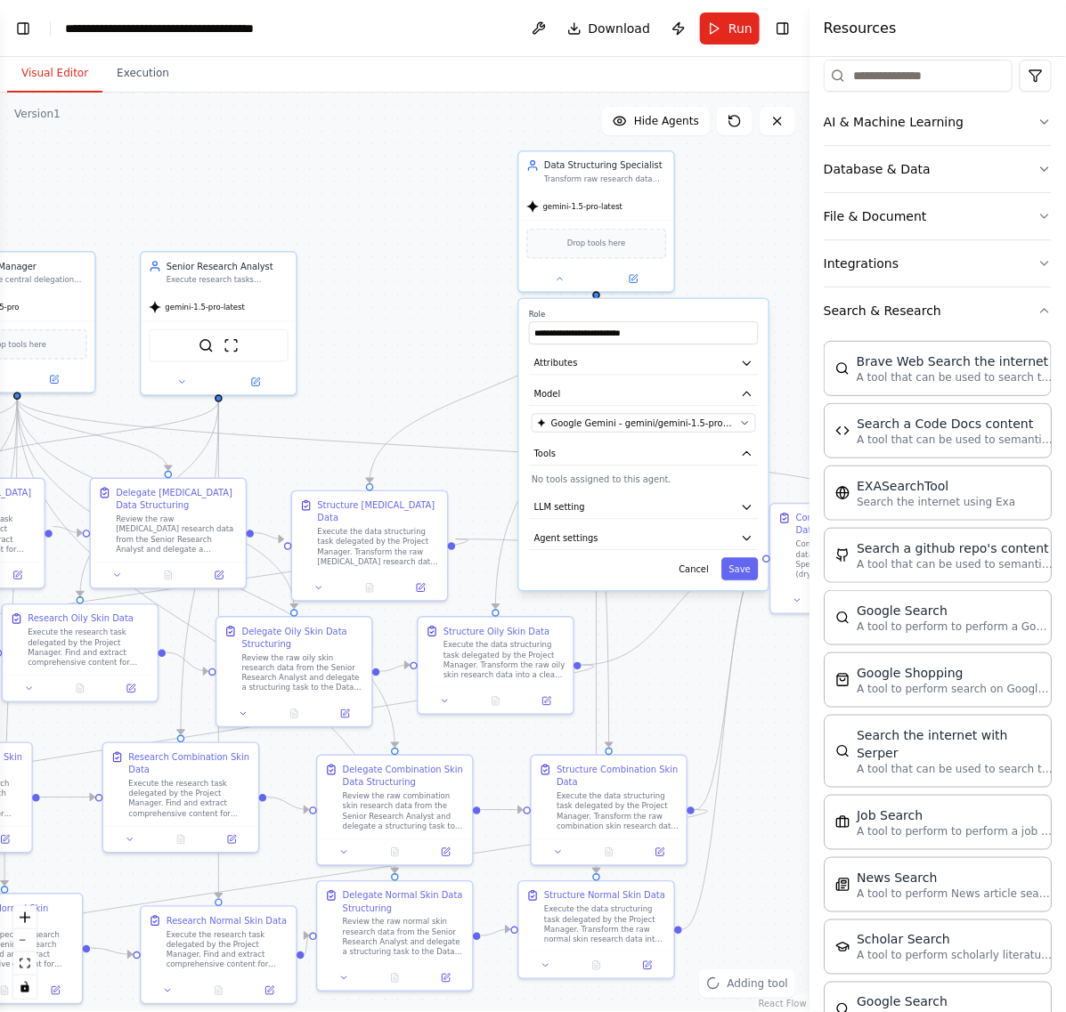
click at [739, 209] on div ".deletable-edge-delete-btn { width: 20px; height: 20px; border: 0px solid #ffff…" at bounding box center [404, 553] width 809 height 920
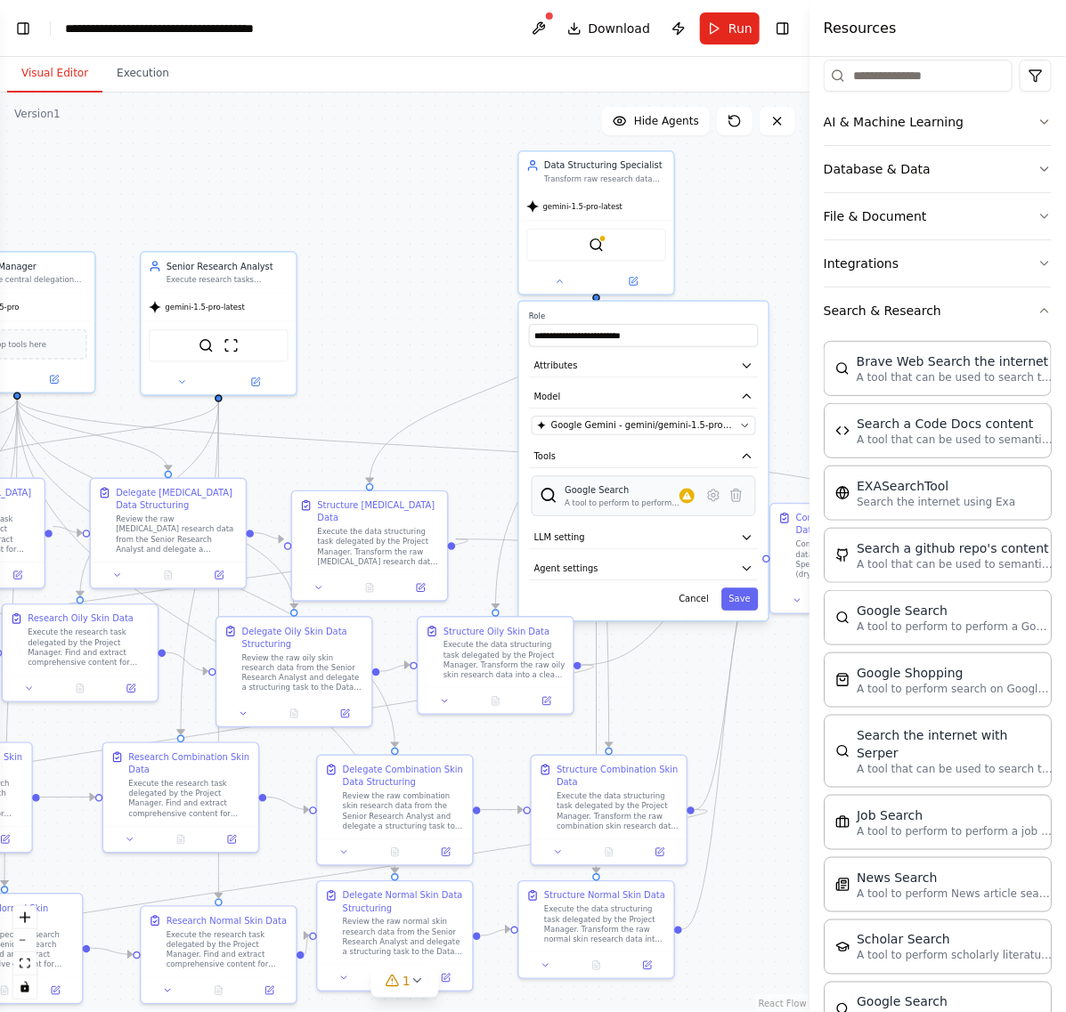
click at [679, 503] on div "A tool to perform to perform a Google search with a search_query." at bounding box center [622, 503] width 115 height 10
click at [637, 503] on div "A tool to perform to perform a Google search with a search_query." at bounding box center [622, 503] width 115 height 10
click at [718, 496] on icon at bounding box center [713, 496] width 11 height 12
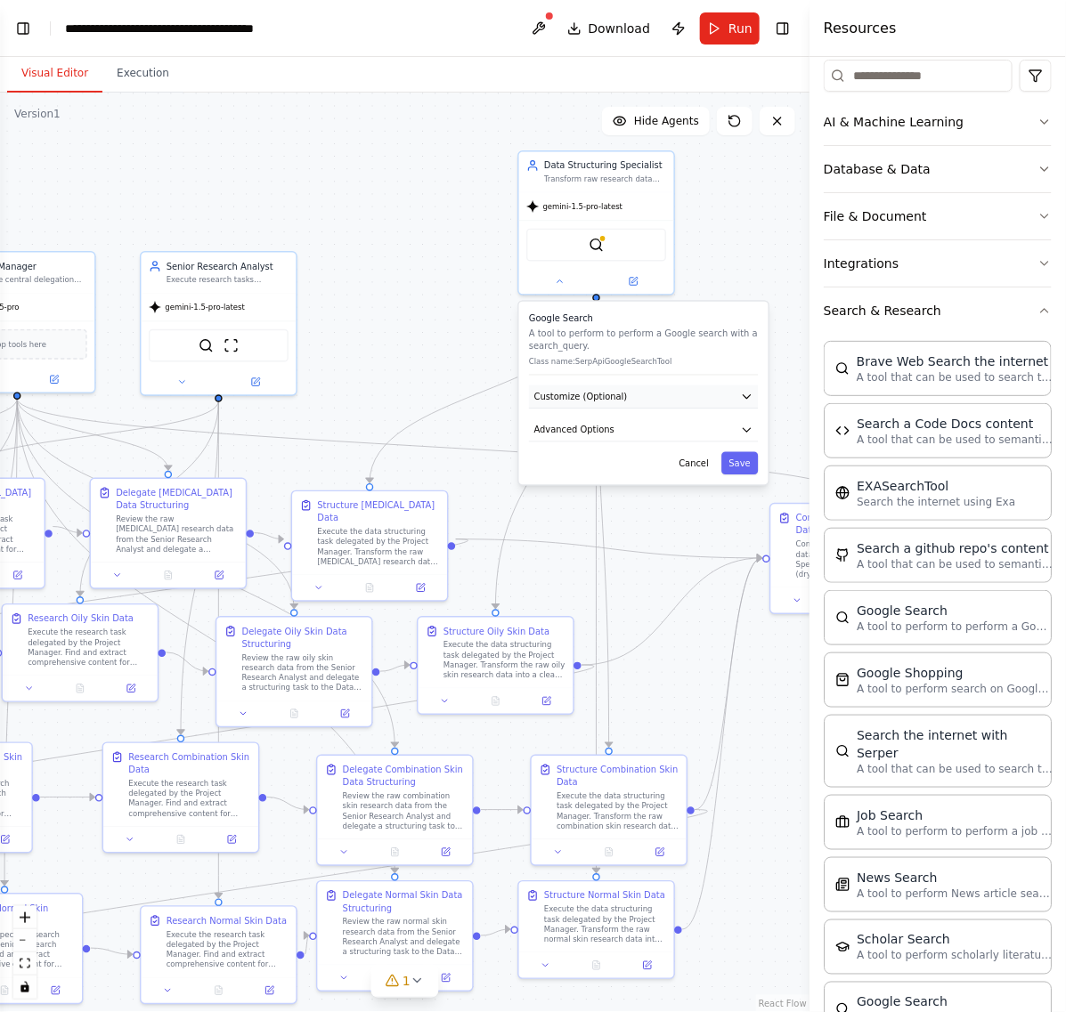
click at [660, 398] on button "Customize (Optional)" at bounding box center [643, 397] width 229 height 23
click at [664, 423] on button "Advanced Options" at bounding box center [643, 430] width 229 height 23
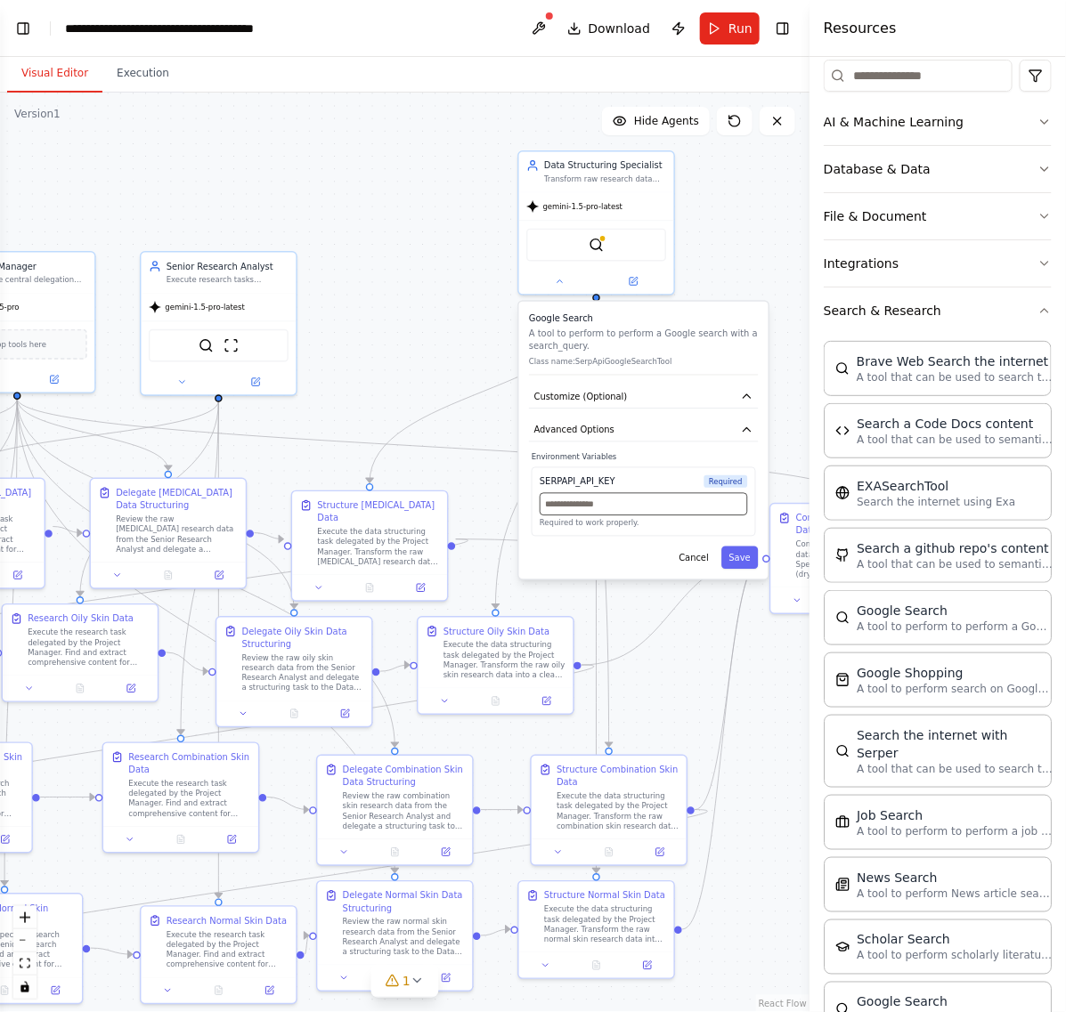
click at [624, 500] on input "text" at bounding box center [643, 504] width 207 height 22
click at [727, 236] on div ".deletable-edge-delete-btn { width: 20px; height: 20px; border: 0px solid #ffff…" at bounding box center [404, 553] width 809 height 920
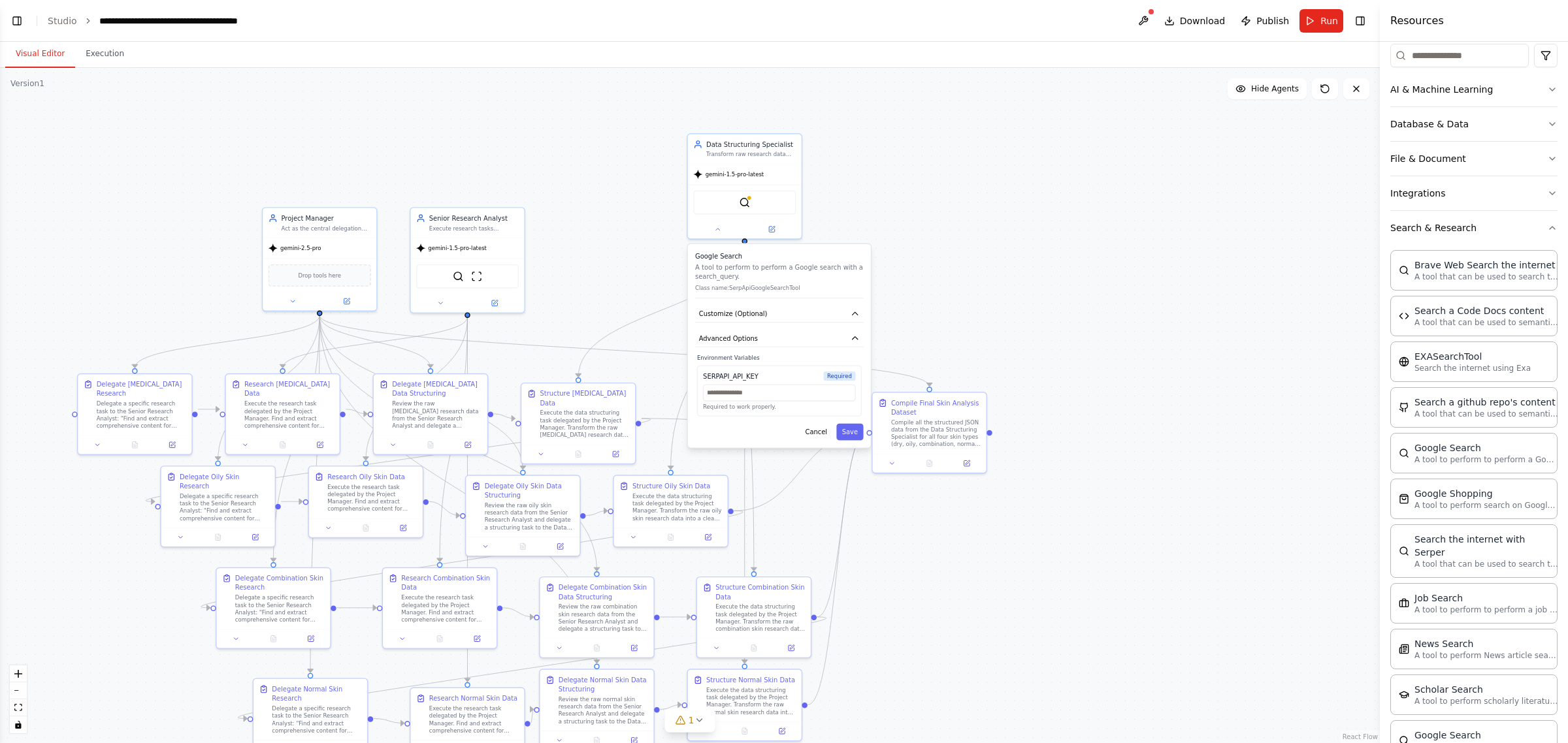
drag, startPoint x: 1121, startPoint y: 227, endPoint x: 1320, endPoint y: 244, distance: 199.7
click at [781, 244] on div ".deletable-edge-delete-btn { width: 20px; height: 20px; border: 0px solid #ffff…" at bounding box center [690, 406] width 1380 height 676
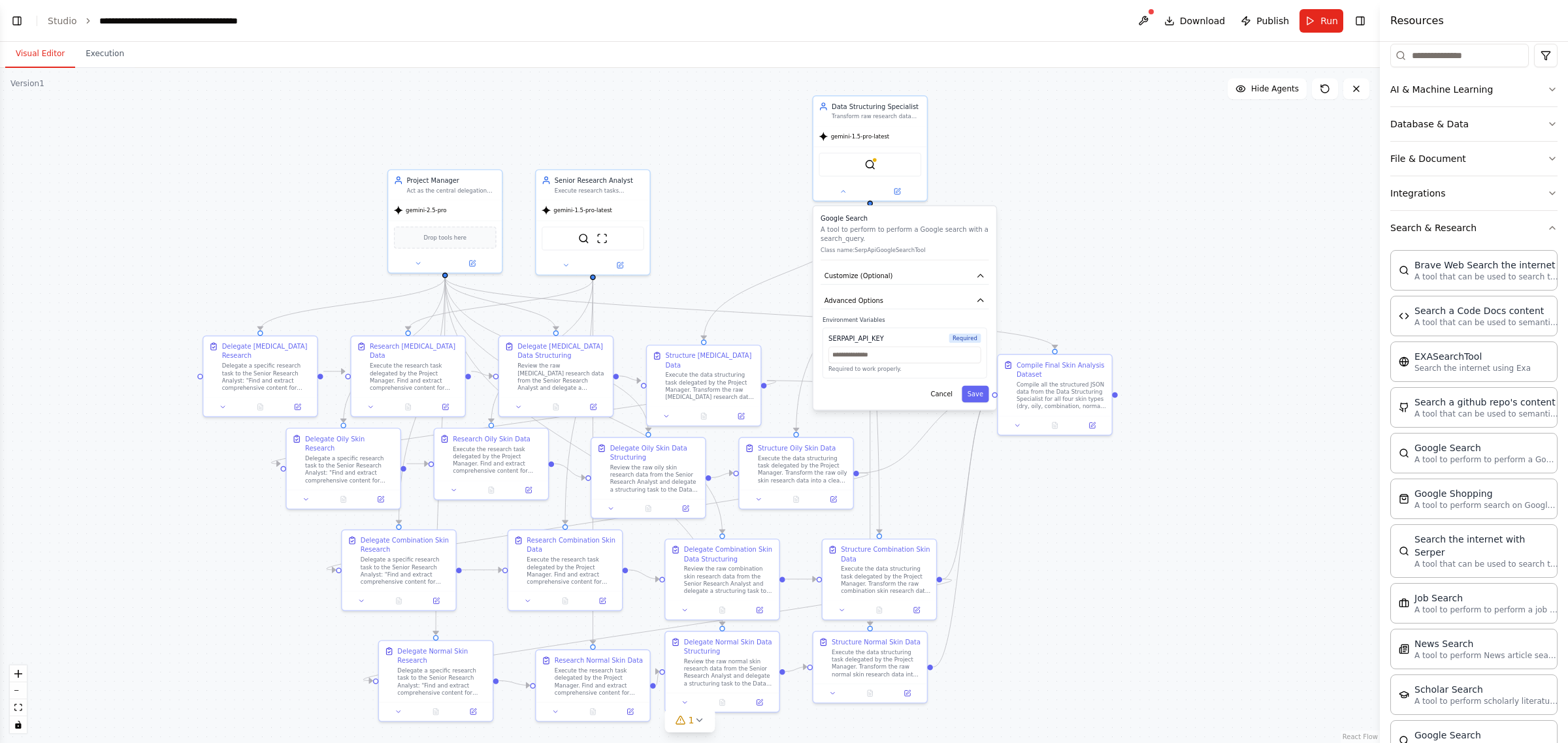
drag, startPoint x: 1019, startPoint y: 189, endPoint x: 1108, endPoint y: 154, distance: 95.6
click at [781, 139] on div ".deletable-edge-delete-btn { width: 20px; height: 20px; border: 0px solid #ffff…" at bounding box center [690, 406] width 1380 height 676
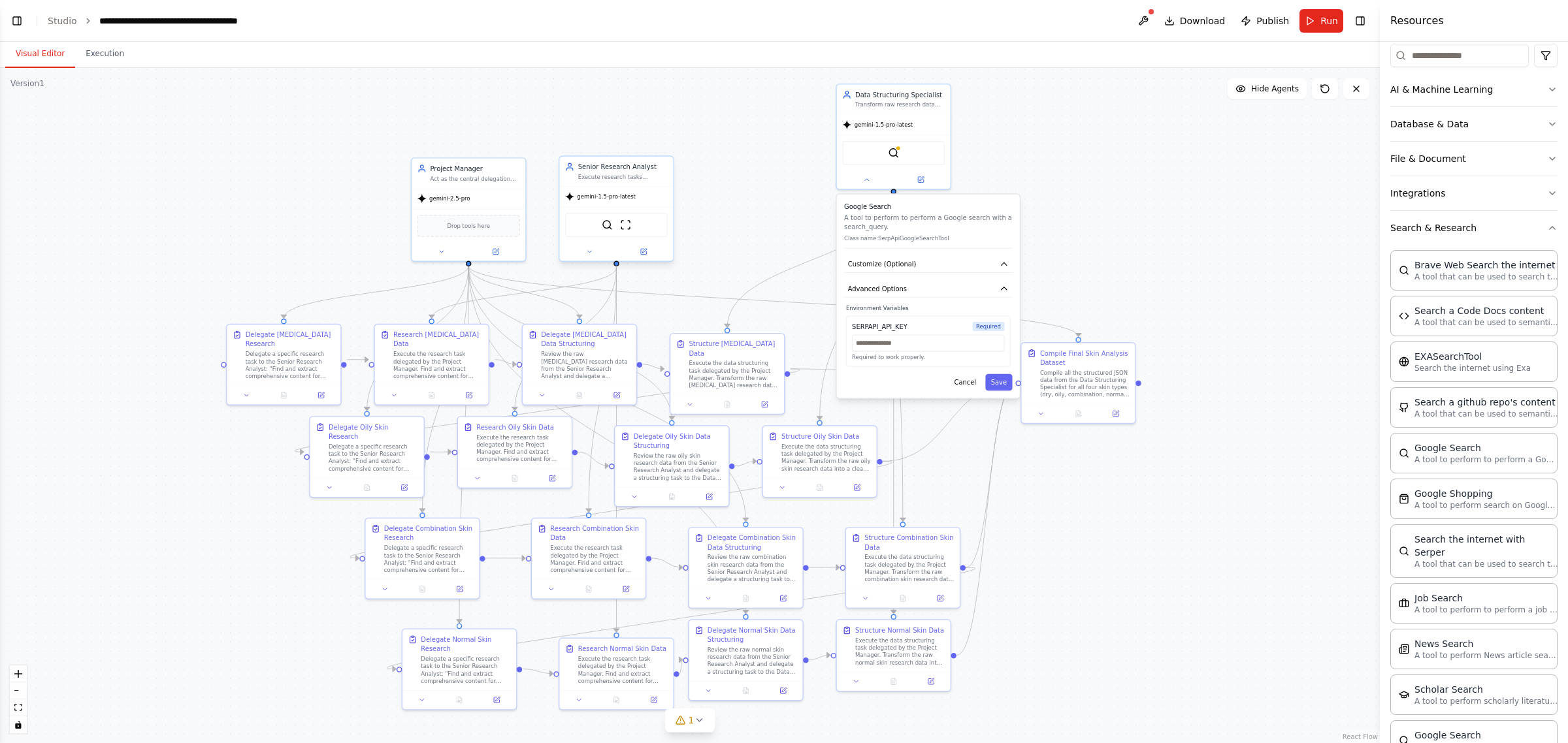
click at [638, 233] on div "SerplyWebSearchTool ScrapeWebsiteTool" at bounding box center [616, 224] width 103 height 24
click at [618, 229] on div "SerplyWebSearchTool ScrapeWebsiteTool" at bounding box center [616, 224] width 103 height 24
click at [594, 252] on button at bounding box center [589, 252] width 52 height 11
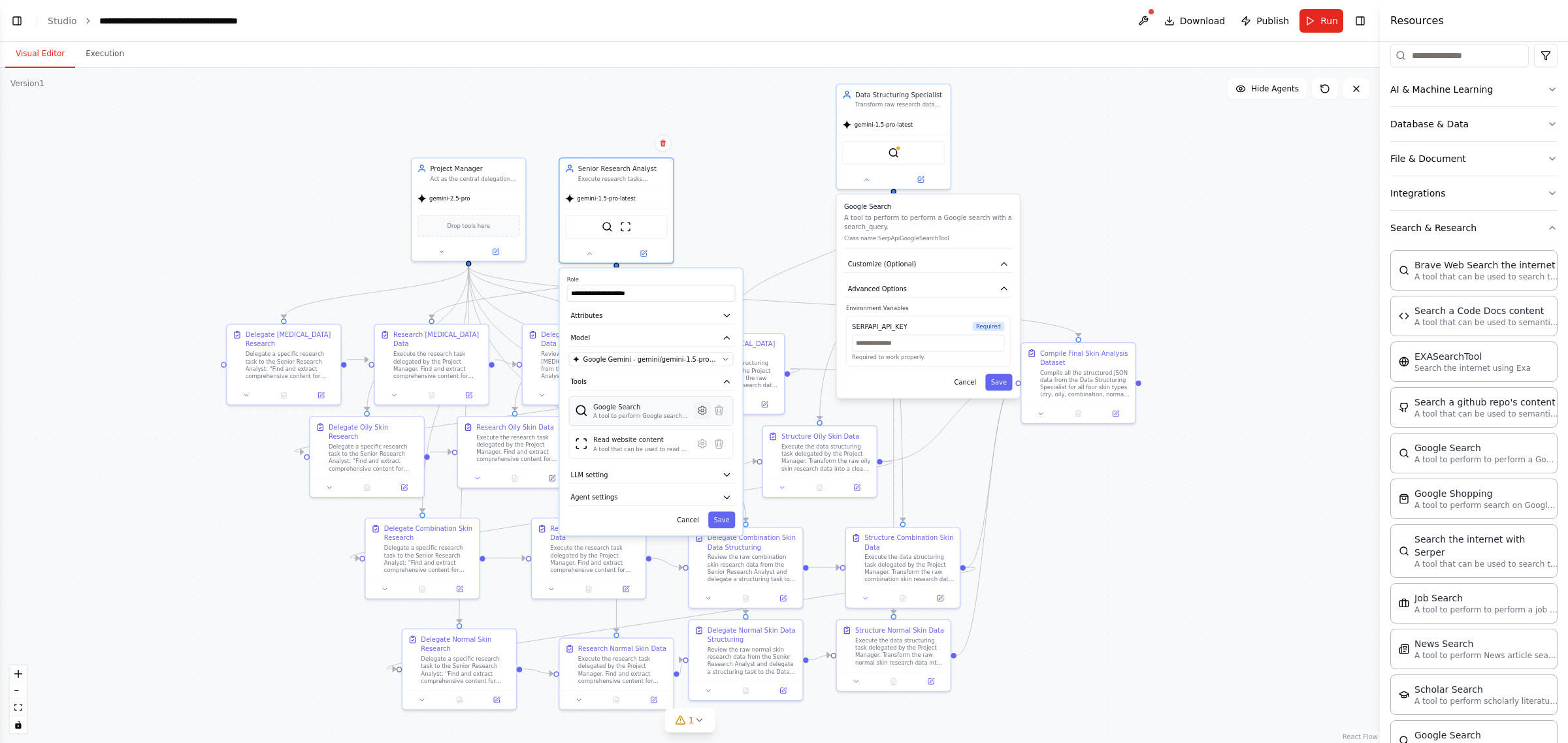
click at [704, 413] on icon at bounding box center [702, 411] width 8 height 9
click at [654, 356] on button "Advanced Options" at bounding box center [651, 362] width 168 height 17
click at [742, 186] on div ".deletable-edge-delete-btn { width: 20px; height: 20px; border: 0px solid #ffff…" at bounding box center [690, 406] width 1380 height 676
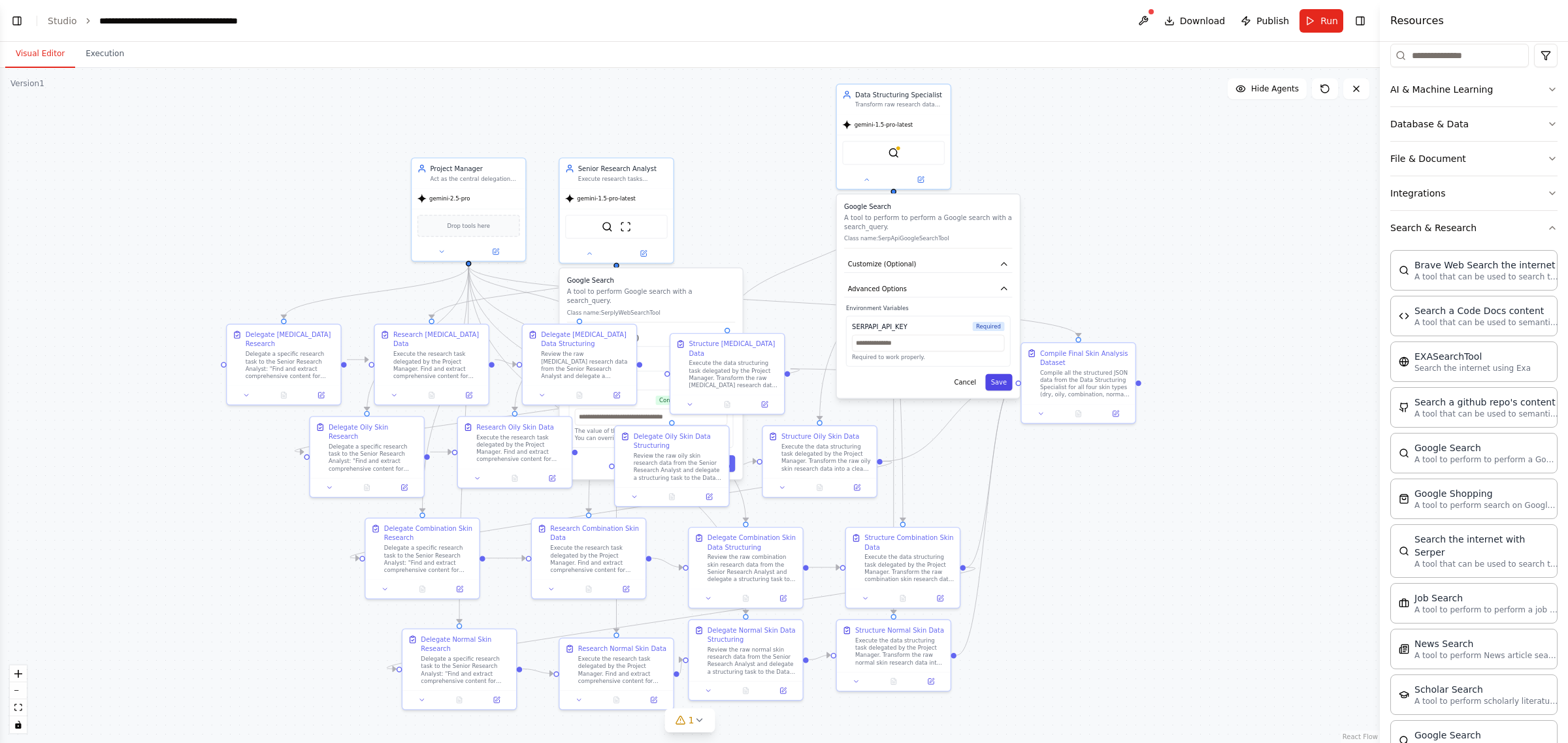
click at [781, 377] on button "Save" at bounding box center [999, 382] width 27 height 16
click at [781, 210] on div ".deletable-edge-delete-btn { width: 20px; height: 20px; border: 0px solid #ffff…" at bounding box center [690, 406] width 1380 height 676
click at [781, 414] on button "Cancel" at bounding box center [965, 413] width 33 height 16
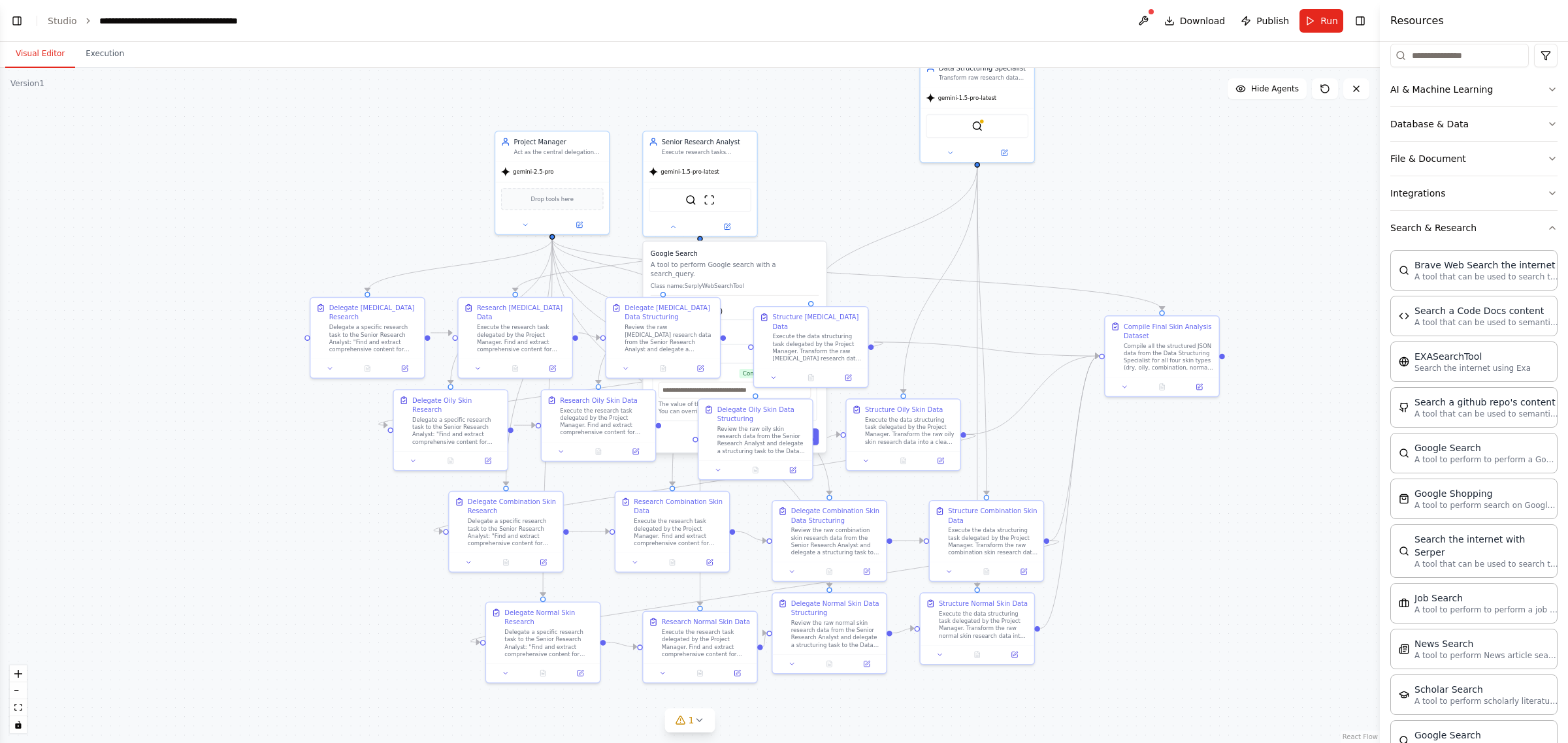
drag, startPoint x: 1059, startPoint y: 211, endPoint x: 1142, endPoint y: 183, distance: 87.6
click at [781, 183] on div ".deletable-edge-delete-btn { width: 20px; height: 20px; border: 0px solid #ffff…" at bounding box center [690, 406] width 1380 height 676
click at [24, 18] on button "Toggle Left Sidebar" at bounding box center [17, 21] width 18 height 18
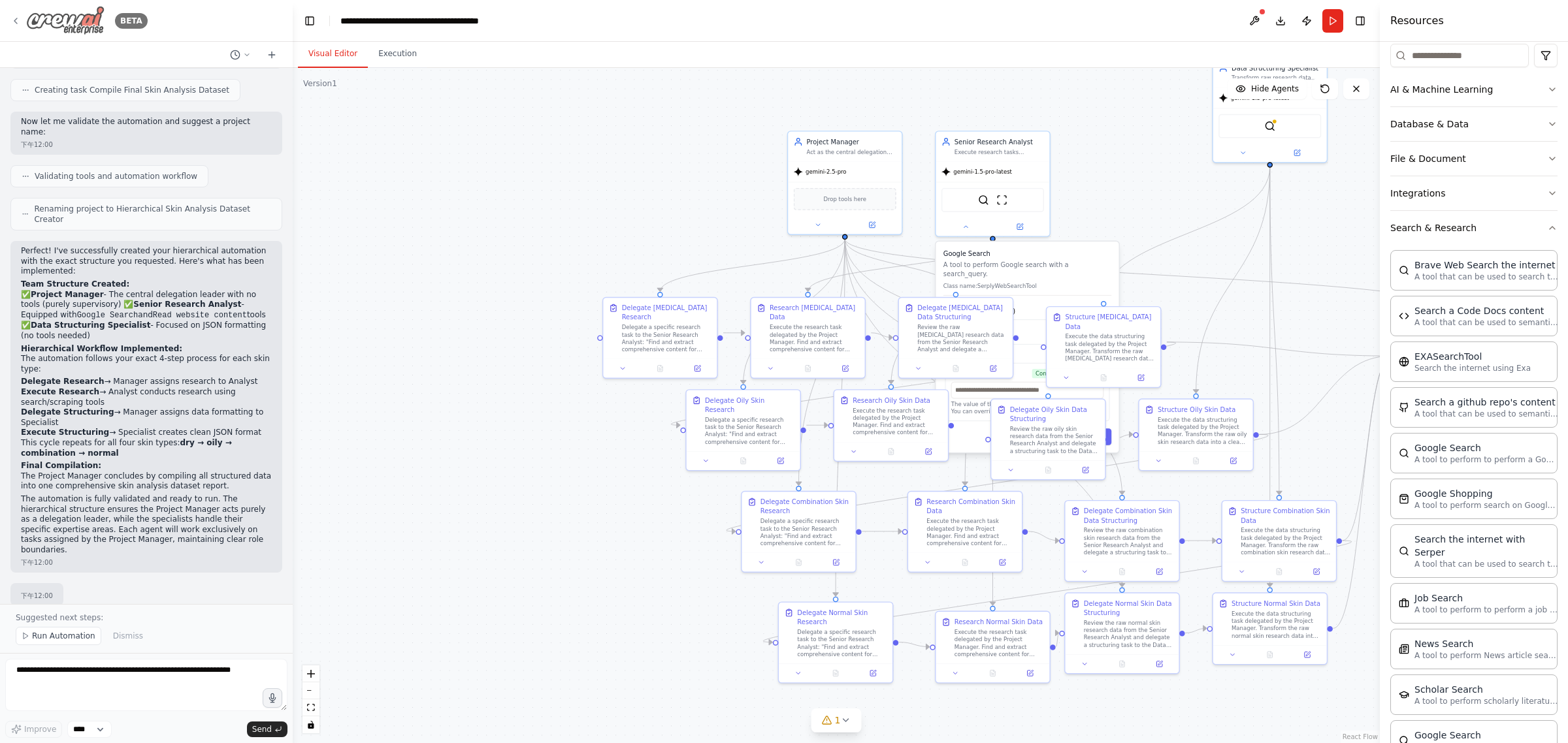
click at [80, 25] on img at bounding box center [65, 21] width 79 height 29
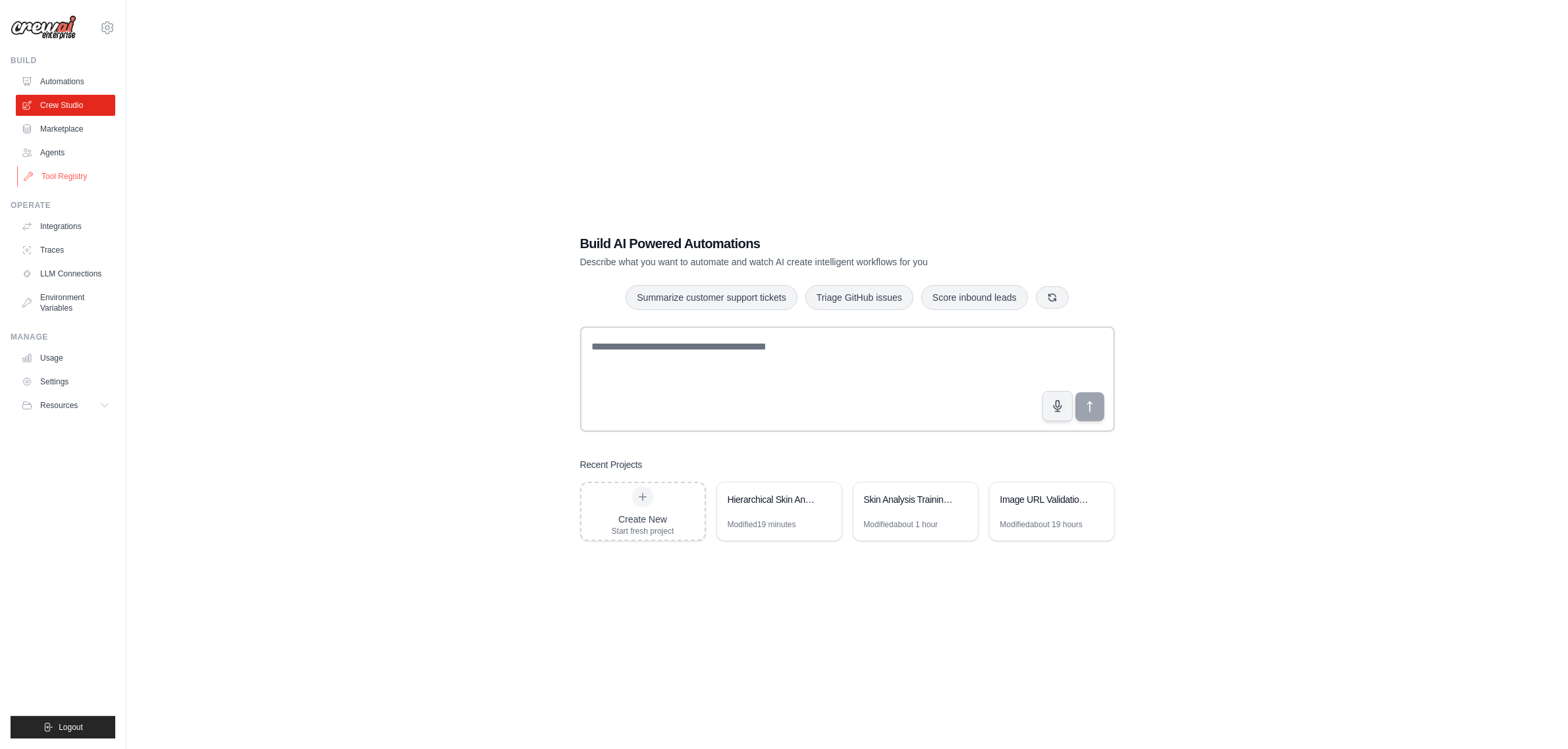
click at [53, 172] on link "Tool Registry" at bounding box center [67, 176] width 99 height 21
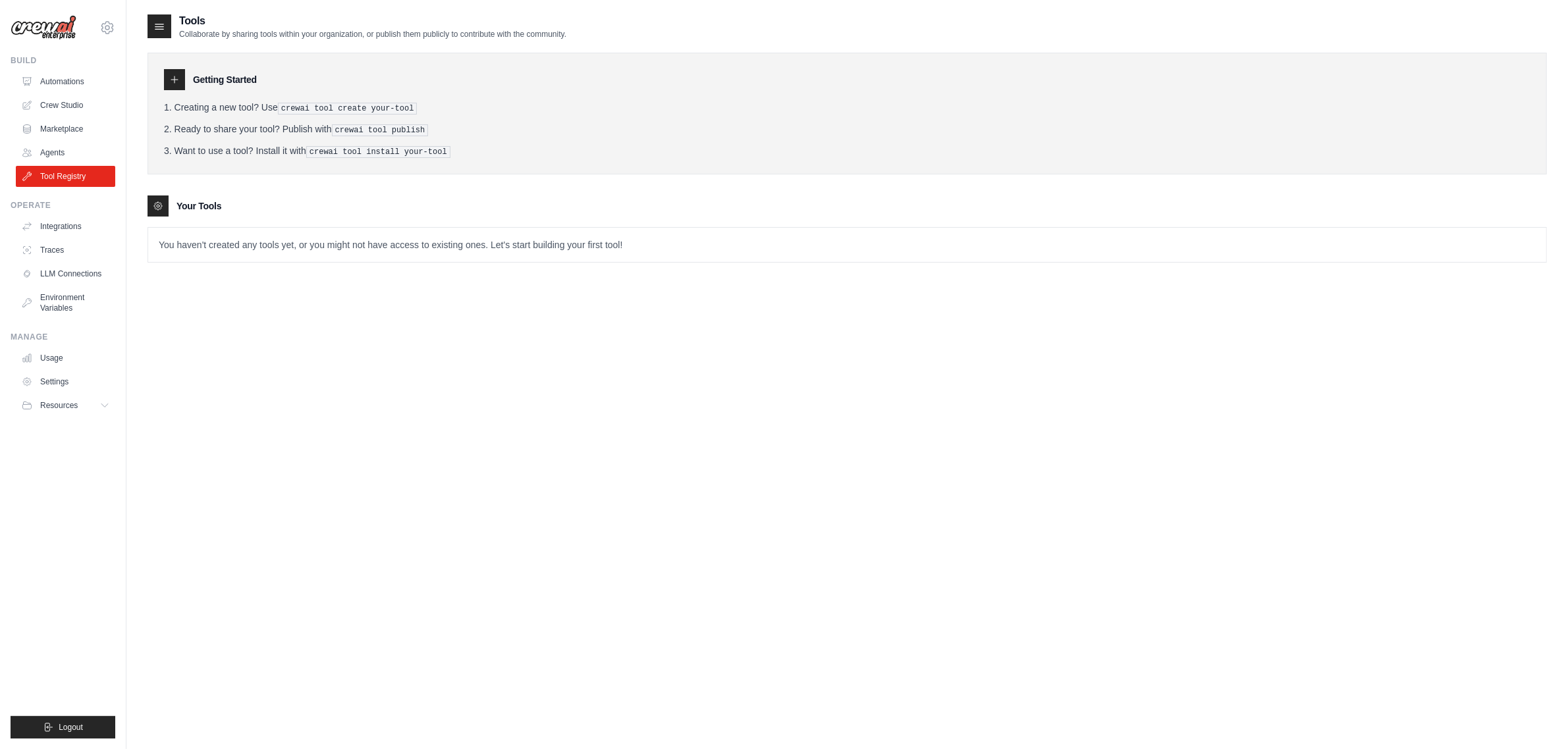
click at [176, 80] on icon at bounding box center [175, 79] width 7 height 7
click at [354, 249] on p "You haven't created any tools yet, or you might not have access to existing one…" at bounding box center [847, 245] width 1399 height 34
drag, startPoint x: 331, startPoint y: 245, endPoint x: 538, endPoint y: 245, distance: 207.0
click at [538, 245] on p "You haven't created any tools yet, or you might not have access to existing one…" at bounding box center [847, 245] width 1399 height 34
click at [585, 245] on p "You haven't created any tools yet, or you might not have access to existing one…" at bounding box center [847, 245] width 1399 height 34
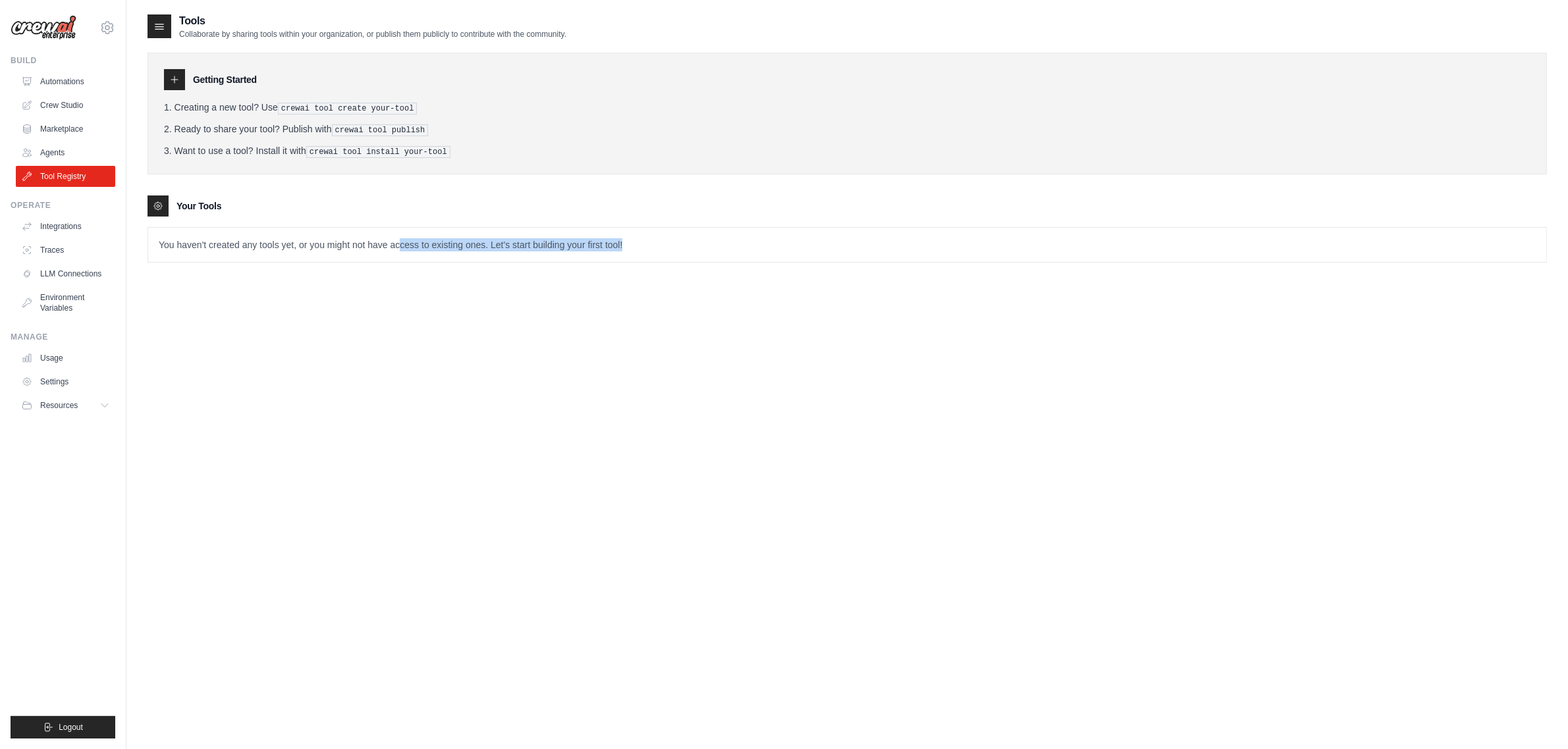
drag, startPoint x: 400, startPoint y: 249, endPoint x: 640, endPoint y: 261, distance: 240.3
click at [639, 258] on p "You haven't created any tools yet, or you might not have access to existing one…" at bounding box center [847, 245] width 1399 height 34
click at [159, 208] on icon at bounding box center [158, 206] width 10 height 10
drag, startPoint x: 205, startPoint y: 353, endPoint x: 192, endPoint y: 206, distance: 147.6
click at [204, 353] on div "Tools Collaborate by sharing tools within your organization, or publish them pu…" at bounding box center [847, 387] width 1399 height 749
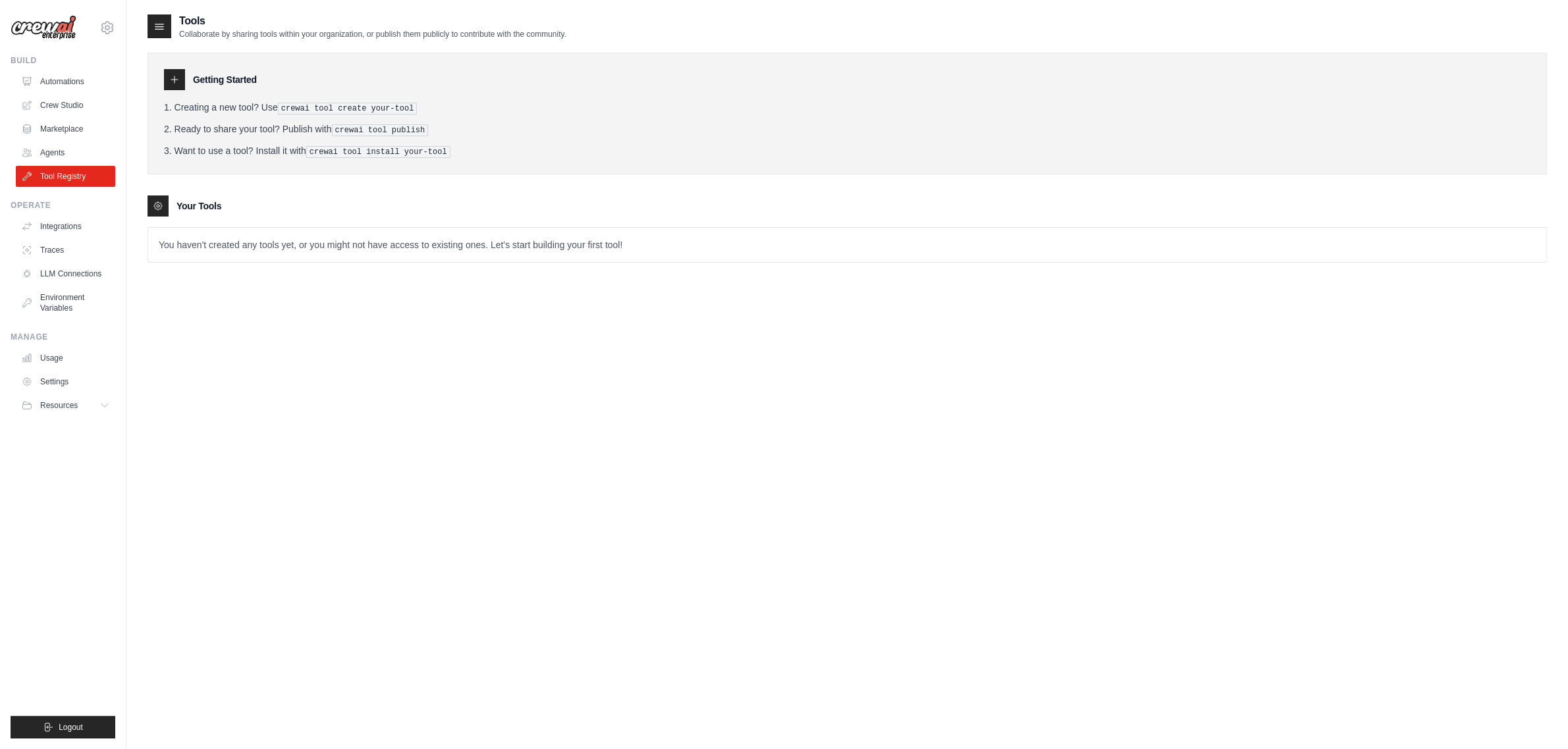
click at [172, 77] on icon at bounding box center [175, 80] width 10 height 10
drag, startPoint x: 252, startPoint y: 106, endPoint x: 412, endPoint y: 113, distance: 160.2
click at [399, 107] on li "Creating a new tool? Use crewai tool create your-tool" at bounding box center [848, 107] width 1367 height 14
drag, startPoint x: 431, startPoint y: 119, endPoint x: 406, endPoint y: 109, distance: 26.9
click at [428, 118] on ol "Creating a new tool? Use crewai tool create your-tool Ready to share your tool?…" at bounding box center [848, 129] width 1367 height 57
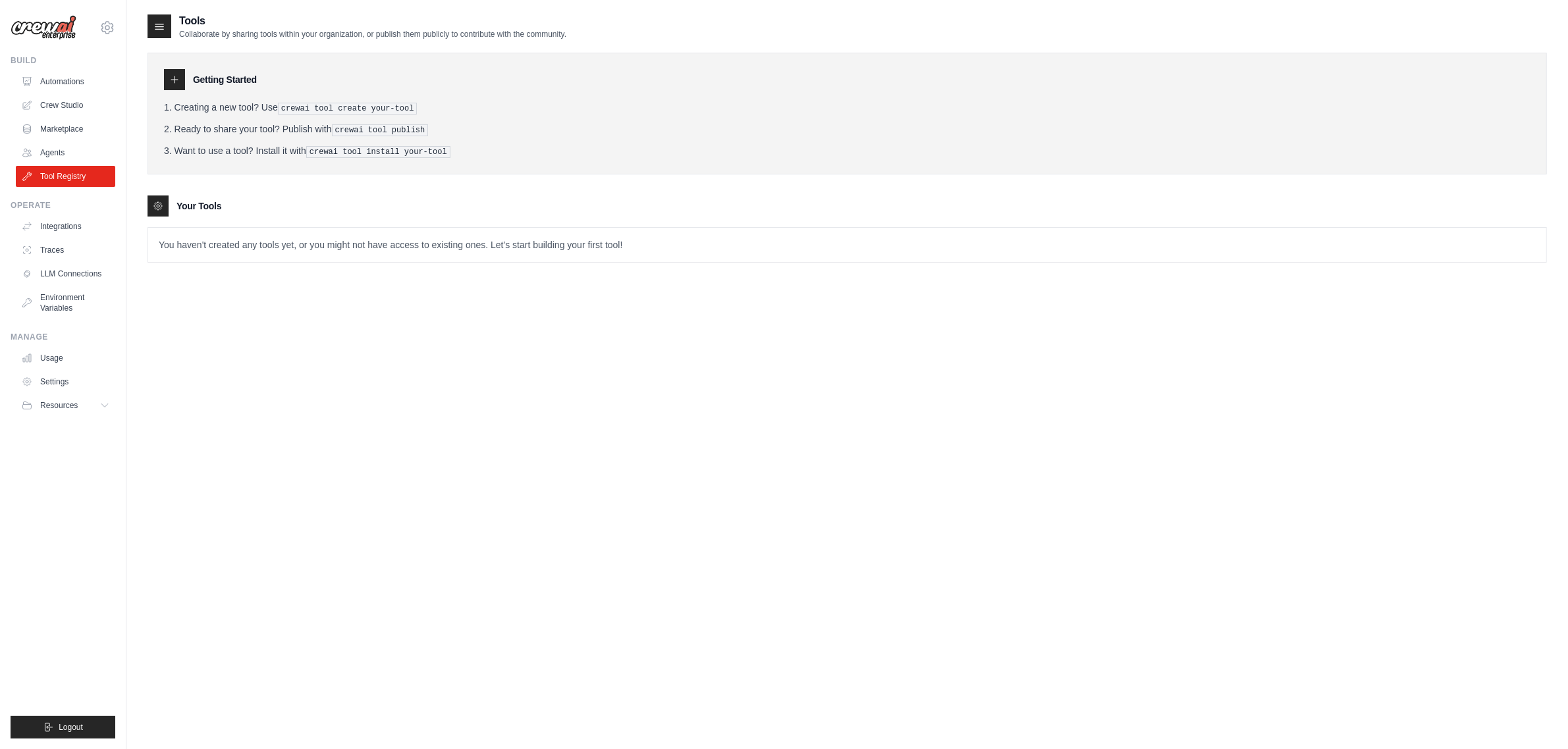
click at [155, 24] on icon at bounding box center [160, 27] width 9 height 5
click at [163, 27] on icon at bounding box center [160, 27] width 13 height 13
click at [183, 112] on li "Creating a new tool? Use crewai tool create your-tool" at bounding box center [848, 107] width 1367 height 14
drag, startPoint x: 232, startPoint y: 110, endPoint x: 374, endPoint y: 110, distance: 142.0
click at [374, 110] on li "Creating a new tool? Use crewai tool create your-tool" at bounding box center [848, 107] width 1367 height 14
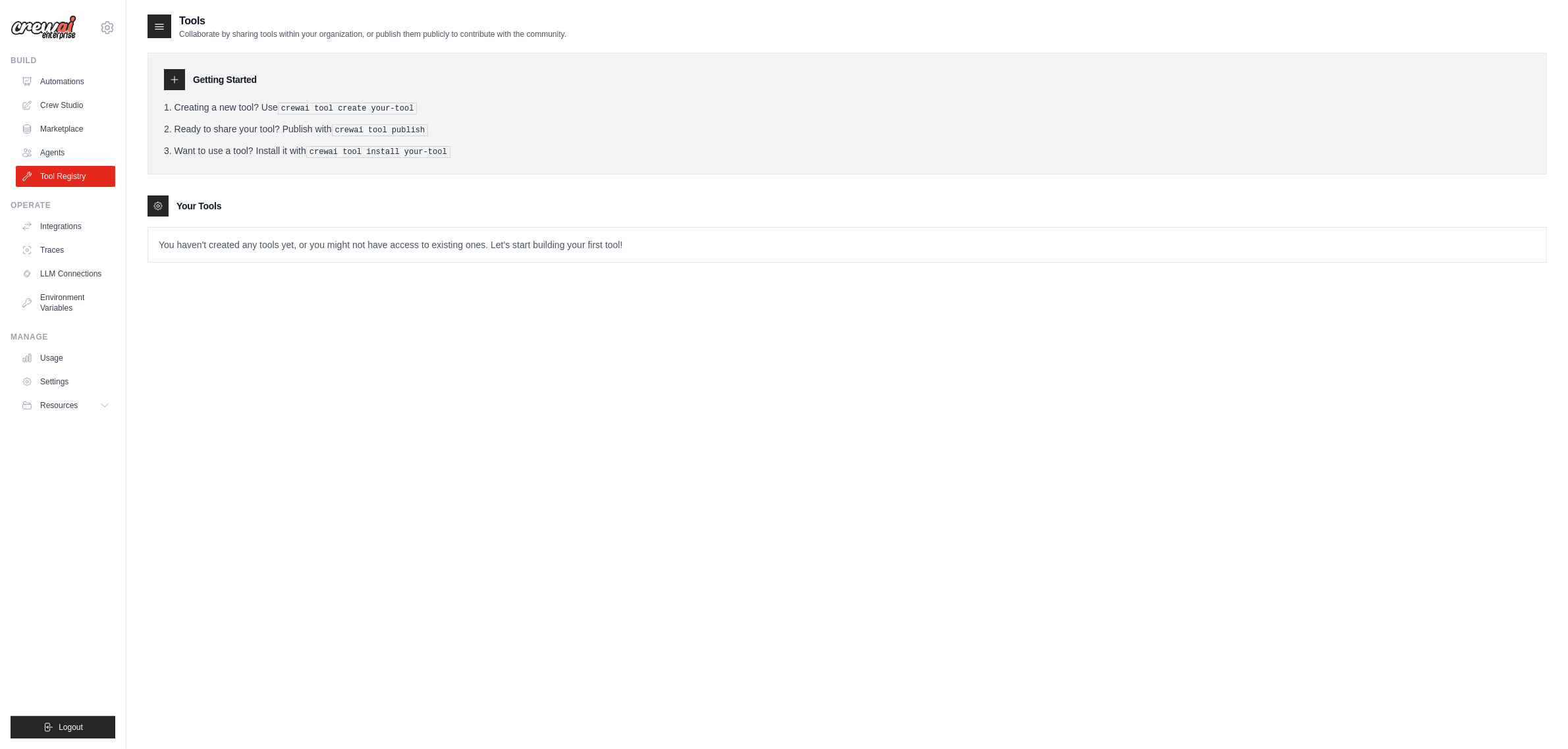
click at [390, 110] on pre "crewai tool create your-tool" at bounding box center [348, 109] width 140 height 12
click at [166, 214] on div at bounding box center [158, 206] width 21 height 21
drag, startPoint x: 240, startPoint y: 104, endPoint x: 255, endPoint y: 99, distance: 15.8
click at [258, 102] on li "Creating a new tool? Use crewai tool create your-tool" at bounding box center [848, 107] width 1367 height 14
click at [186, 86] on div "Getting Started" at bounding box center [848, 80] width 1367 height 21
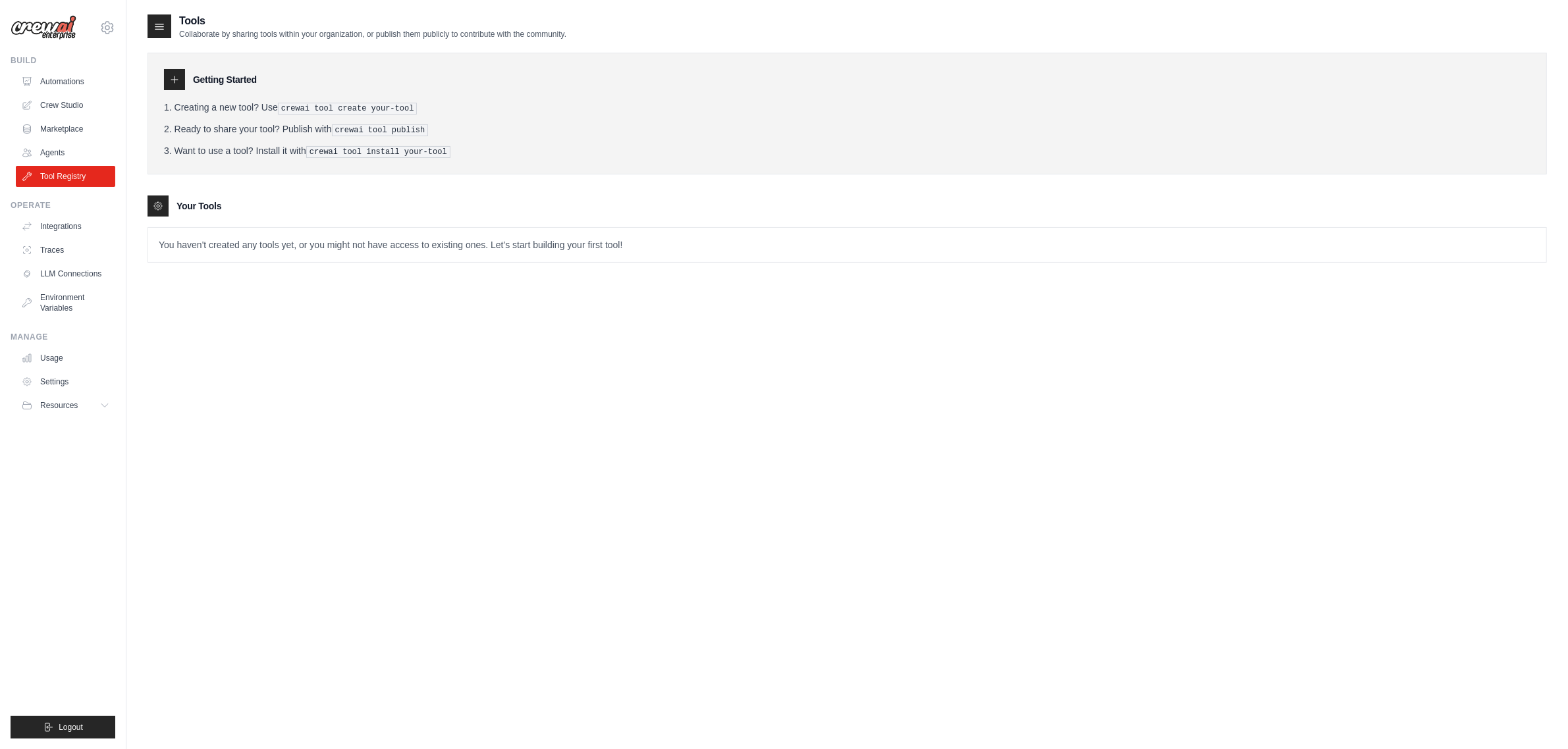
click at [188, 81] on div "Getting Started" at bounding box center [848, 80] width 1367 height 21
click at [160, 21] on icon at bounding box center [160, 27] width 13 height 13
click at [172, 30] on div "Tools Collaborate by sharing tools within your organization, or publish them pu…" at bounding box center [356, 27] width 419 height 27
click at [245, 130] on li "Ready to share your tool? Publish with crewai tool publish" at bounding box center [848, 129] width 1367 height 14
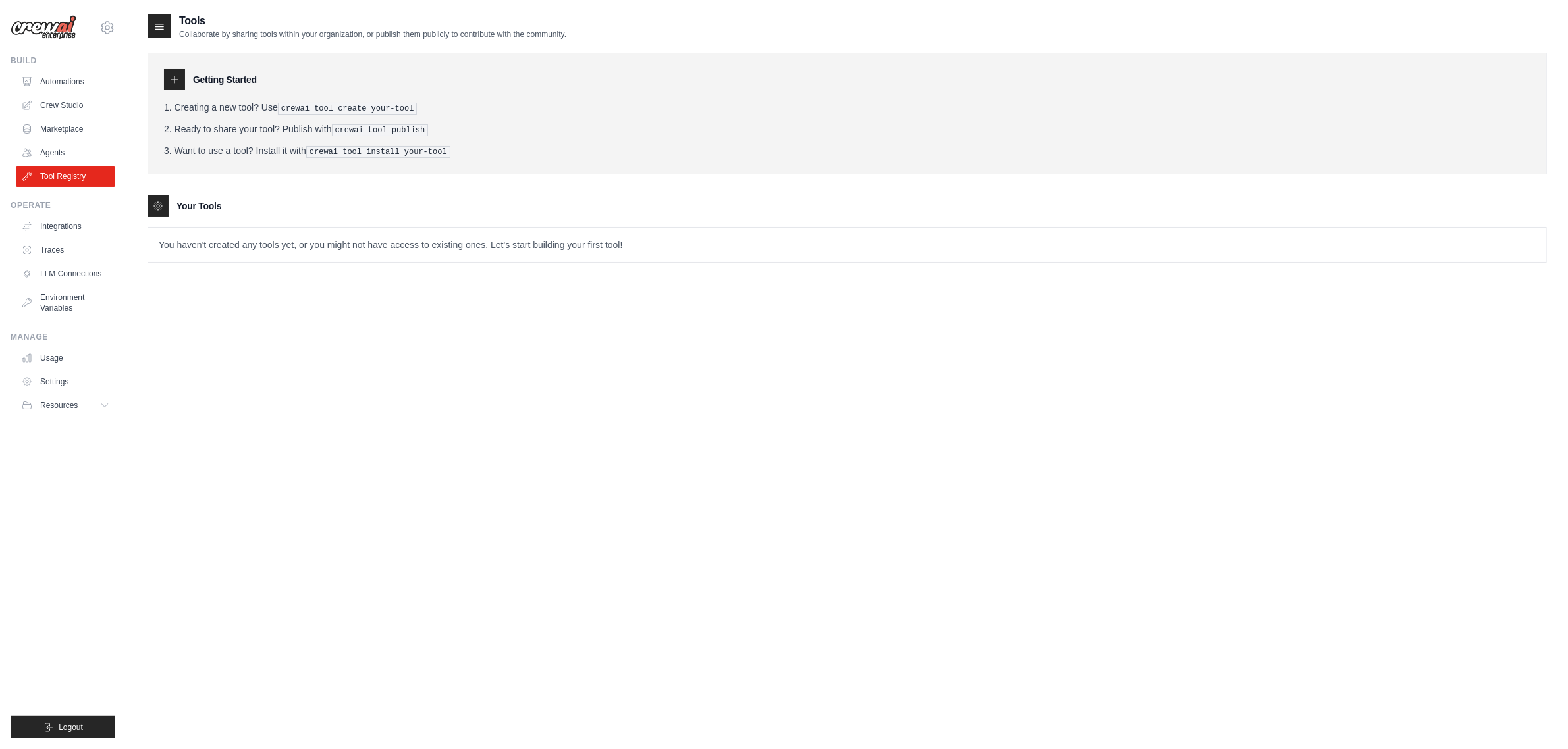
drag, startPoint x: 275, startPoint y: 254, endPoint x: 364, endPoint y: 198, distance: 105.2
click at [275, 254] on p "You haven't created any tools yet, or you might not have access to existing one…" at bounding box center [847, 245] width 1399 height 34
click at [77, 107] on link "Crew Studio" at bounding box center [67, 105] width 99 height 21
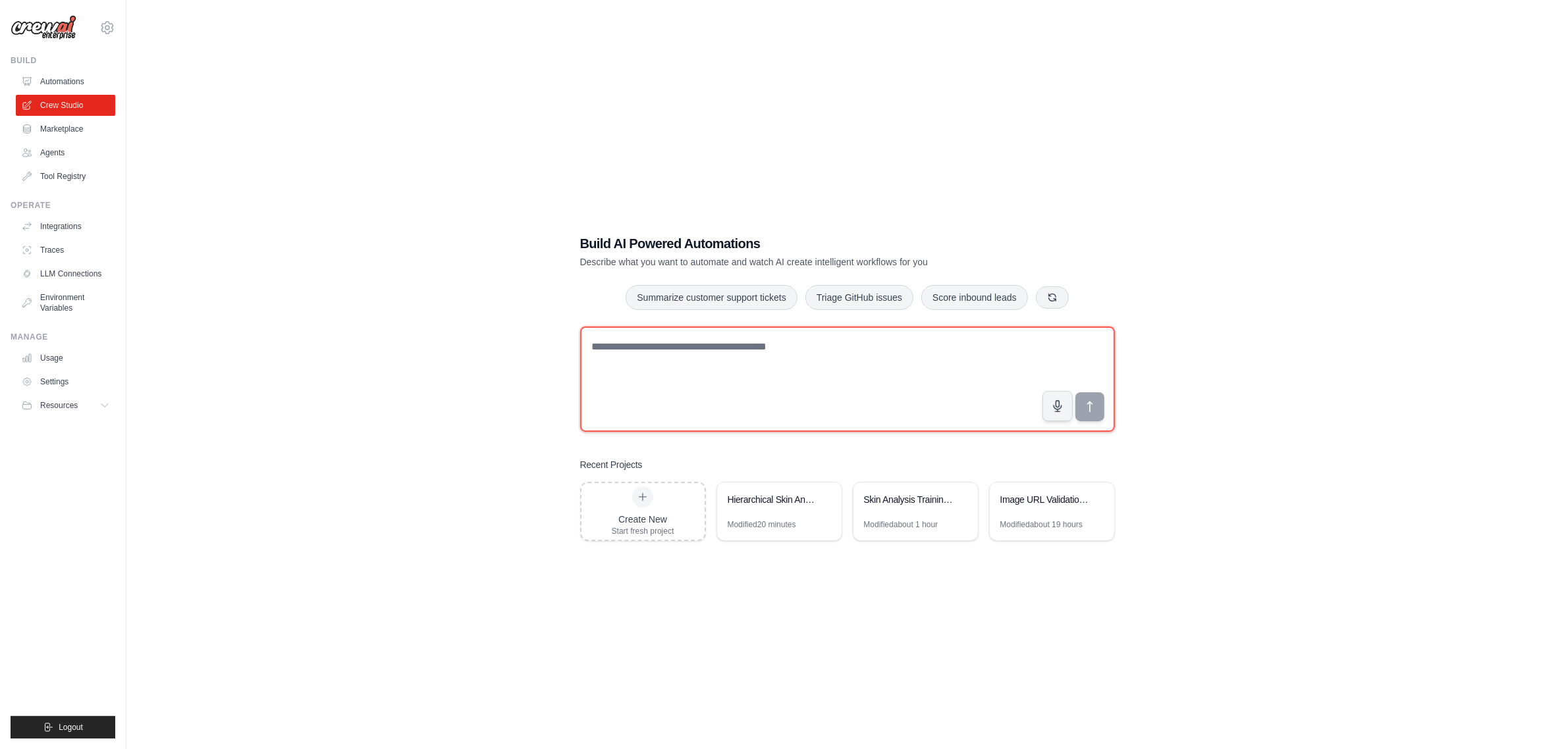
click at [837, 364] on textarea at bounding box center [848, 379] width 535 height 105
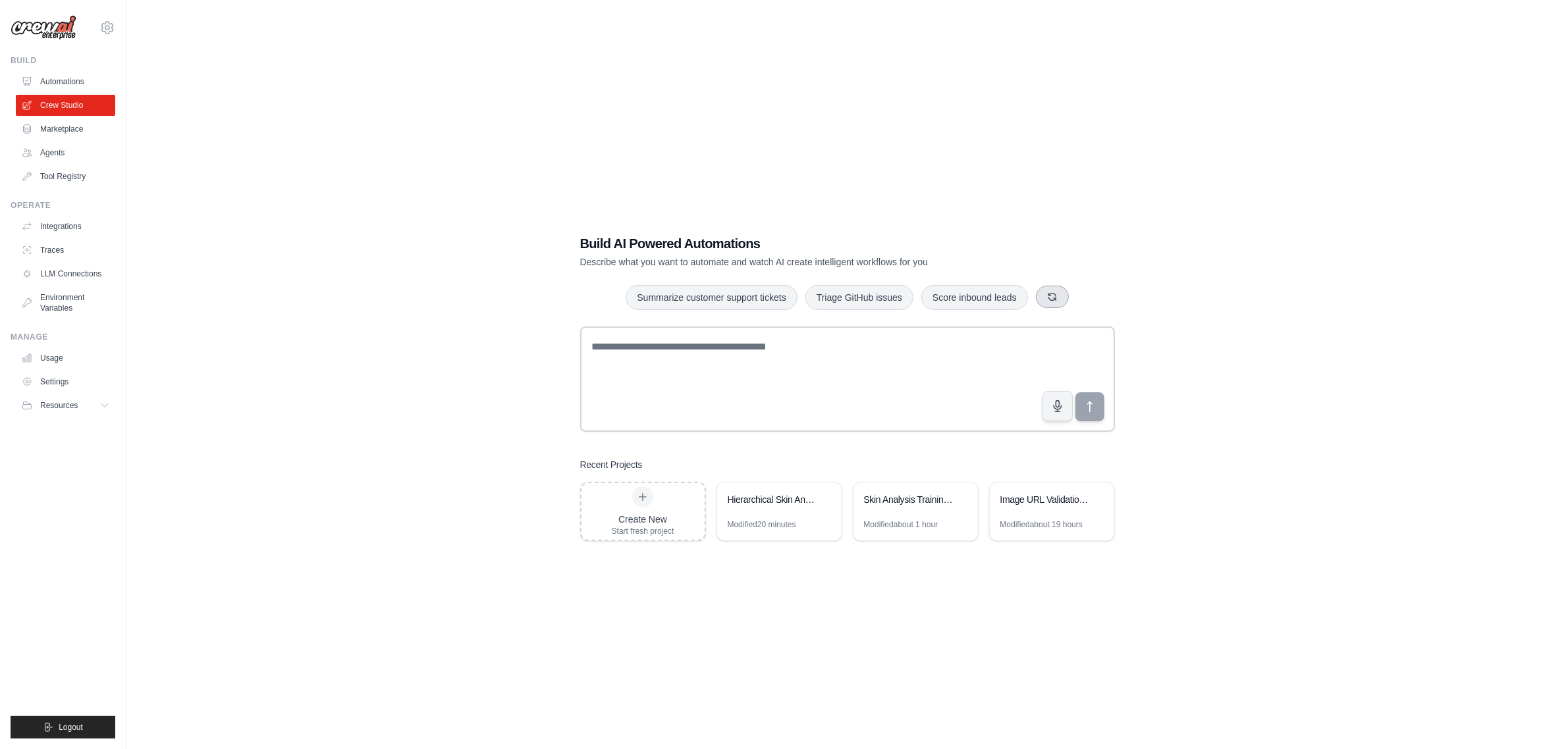
click at [1058, 301] on button "button" at bounding box center [1052, 296] width 33 height 22
click at [1058, 301] on icon "button" at bounding box center [1058, 296] width 10 height 10
click at [1043, 300] on button "button" at bounding box center [1033, 296] width 33 height 22
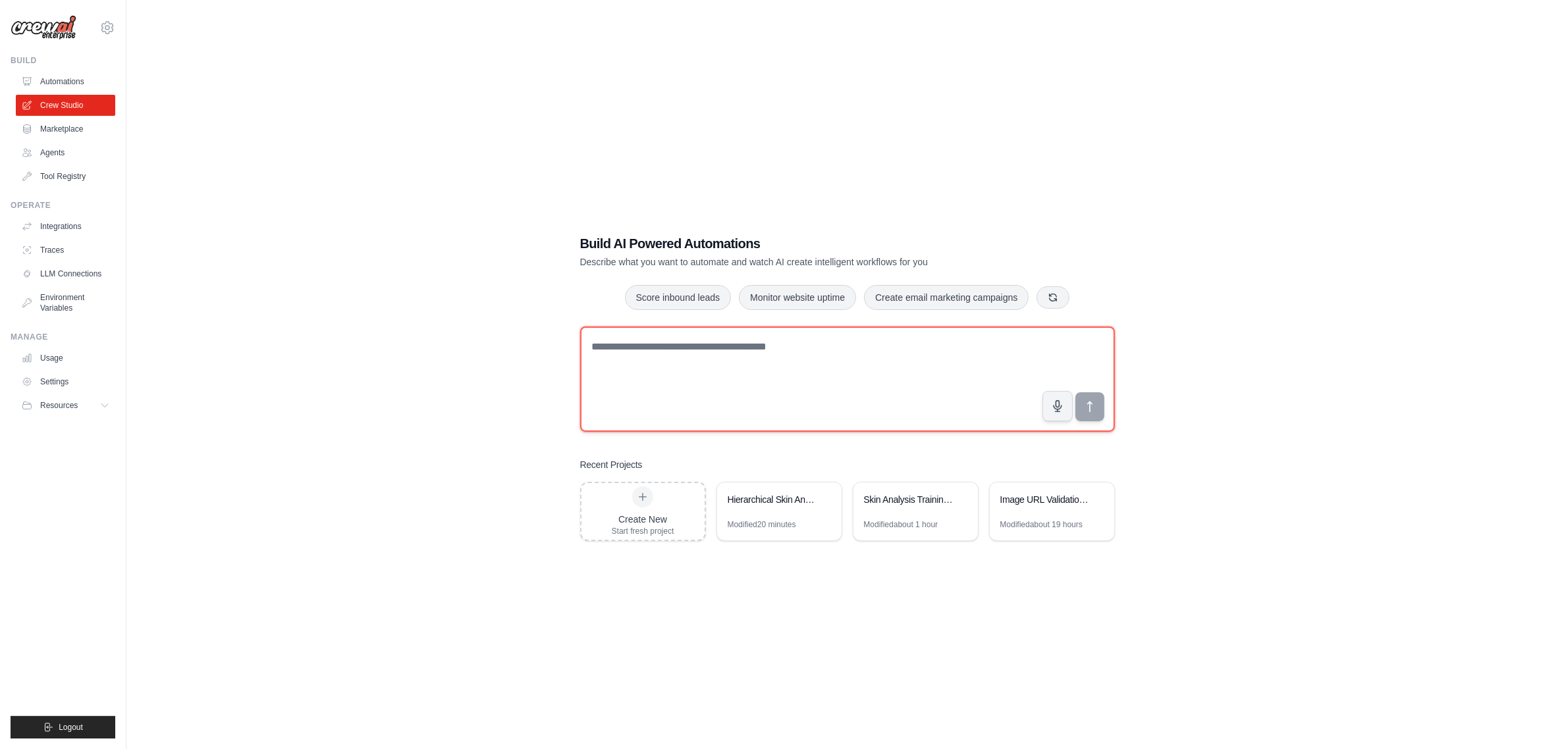
click at [939, 343] on textarea at bounding box center [848, 379] width 535 height 105
type textarea "**********"
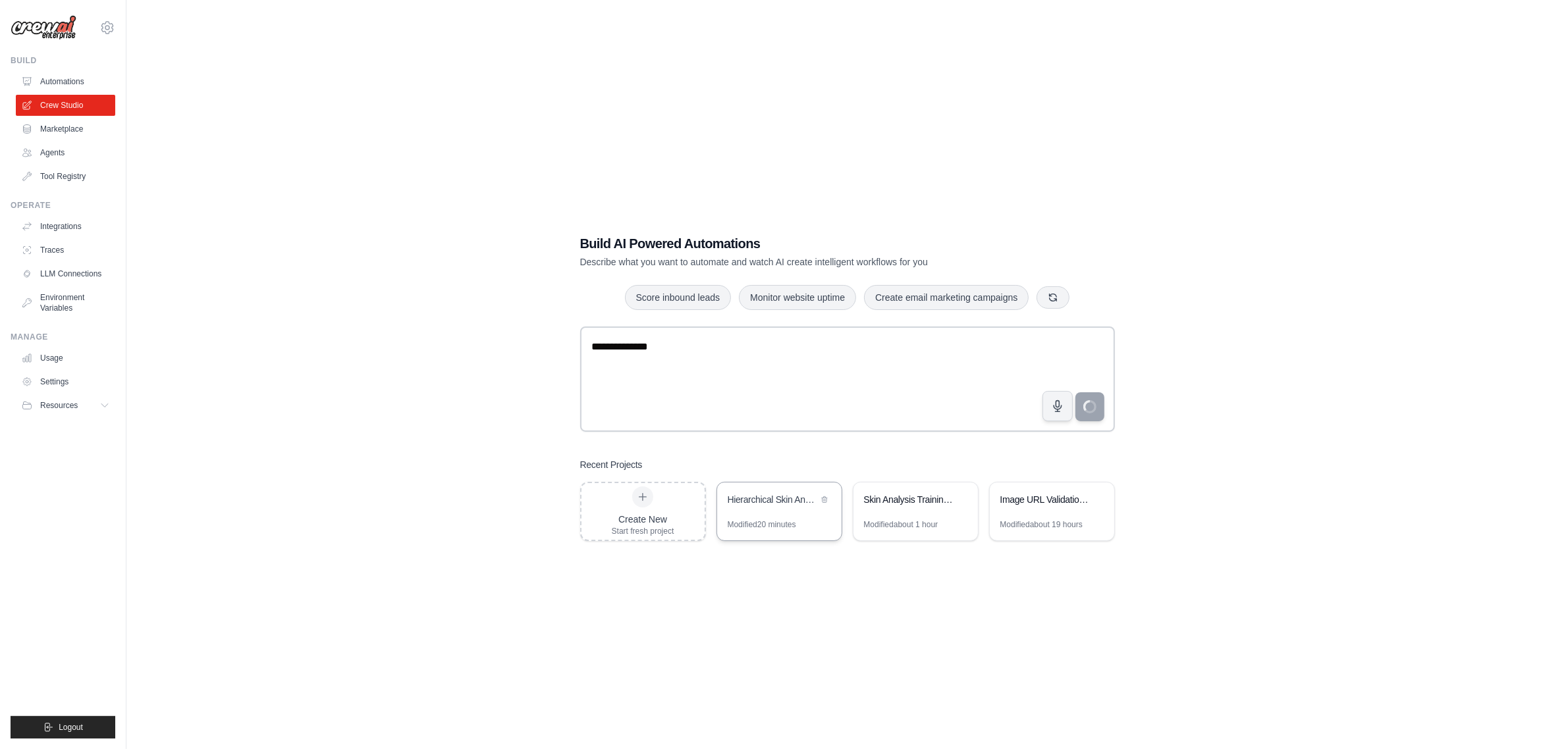
click at [808, 508] on div "Hierarchical Skin Analysis Dataset Creator" at bounding box center [773, 501] width 90 height 16
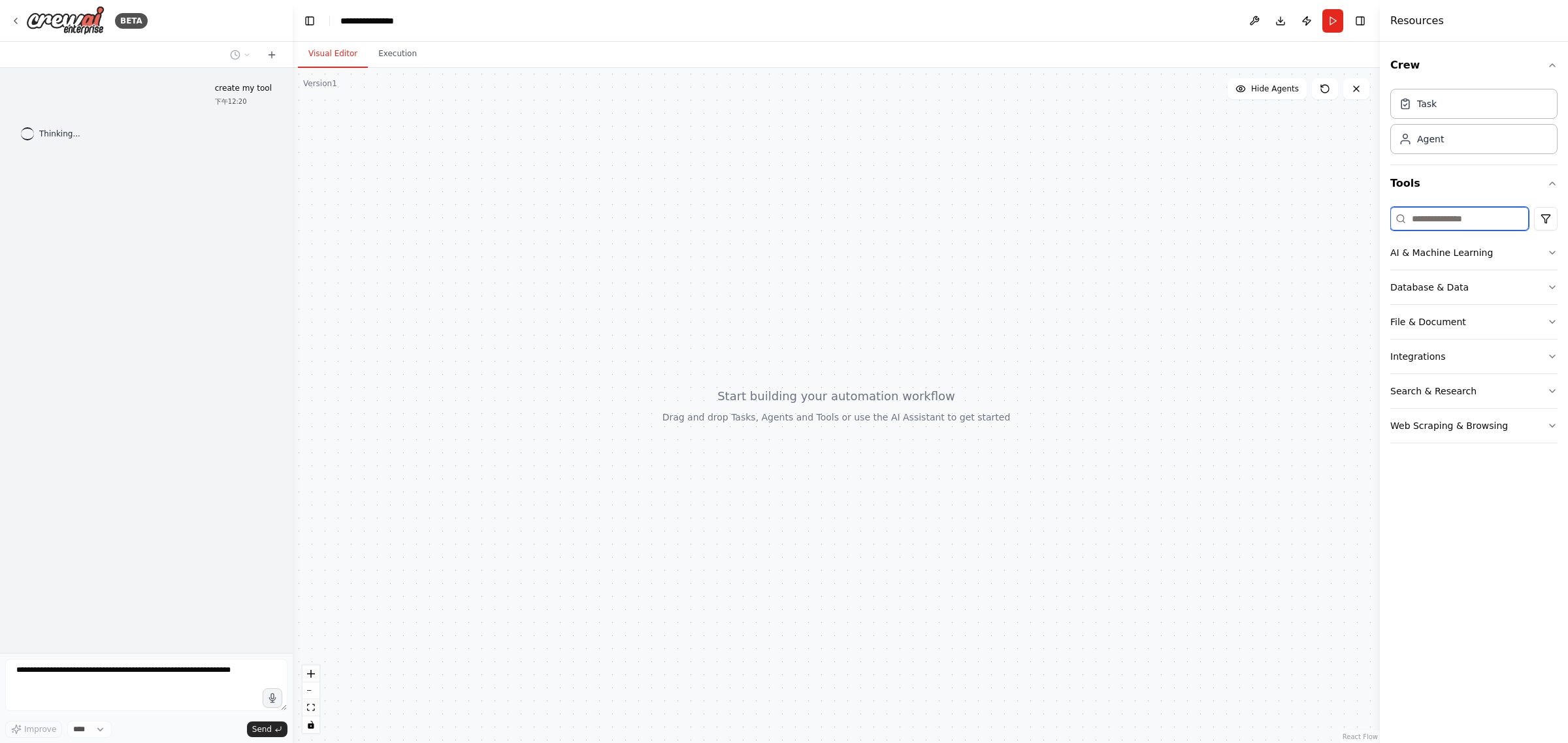
click at [1456, 221] on input at bounding box center [1459, 219] width 139 height 23
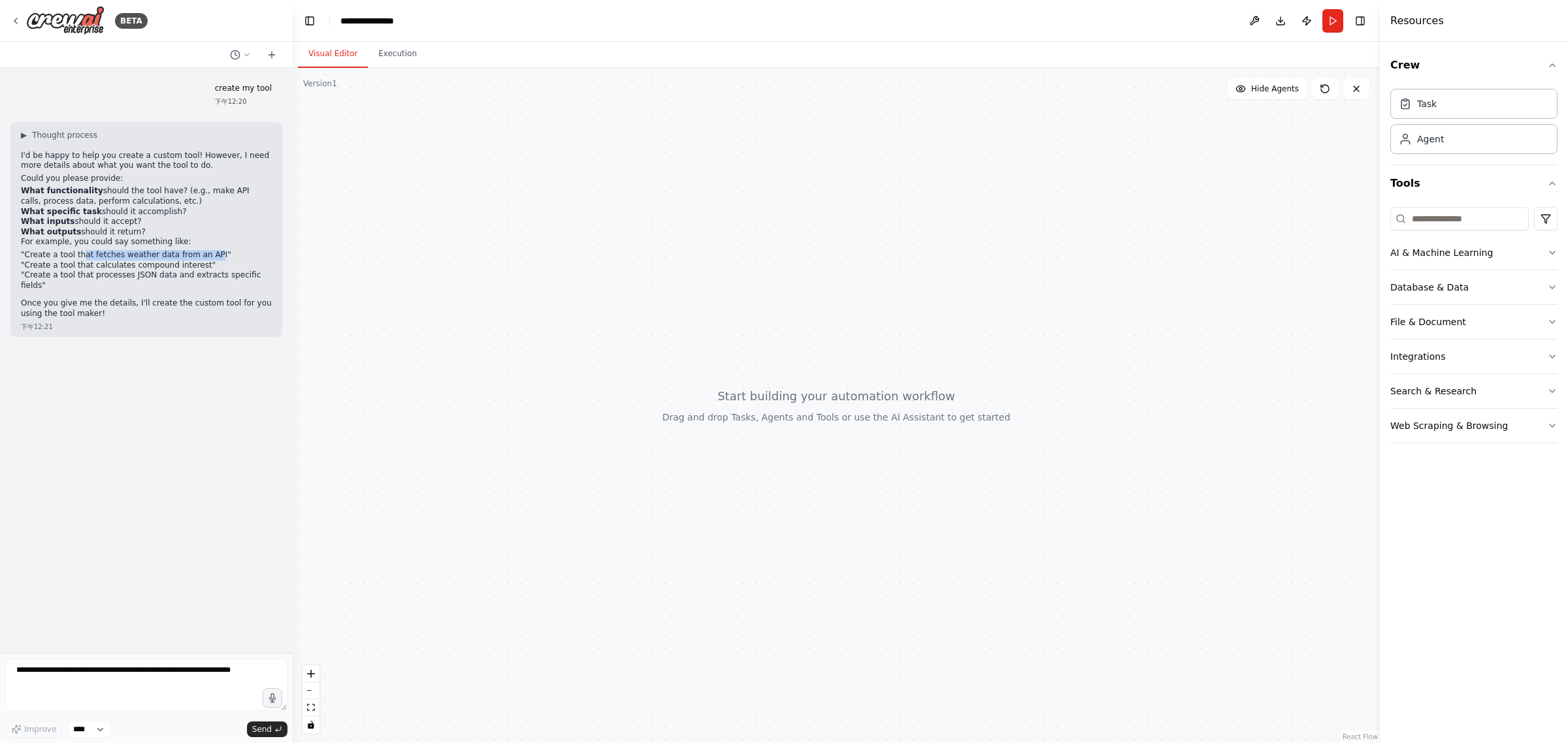
drag, startPoint x: 80, startPoint y: 252, endPoint x: 233, endPoint y: 256, distance: 153.1
click at [219, 253] on li ""Create a tool that fetches weather data from an API"" at bounding box center [146, 255] width 251 height 10
click at [233, 256] on li ""Create a tool that fetches weather data from an API"" at bounding box center [146, 255] width 251 height 10
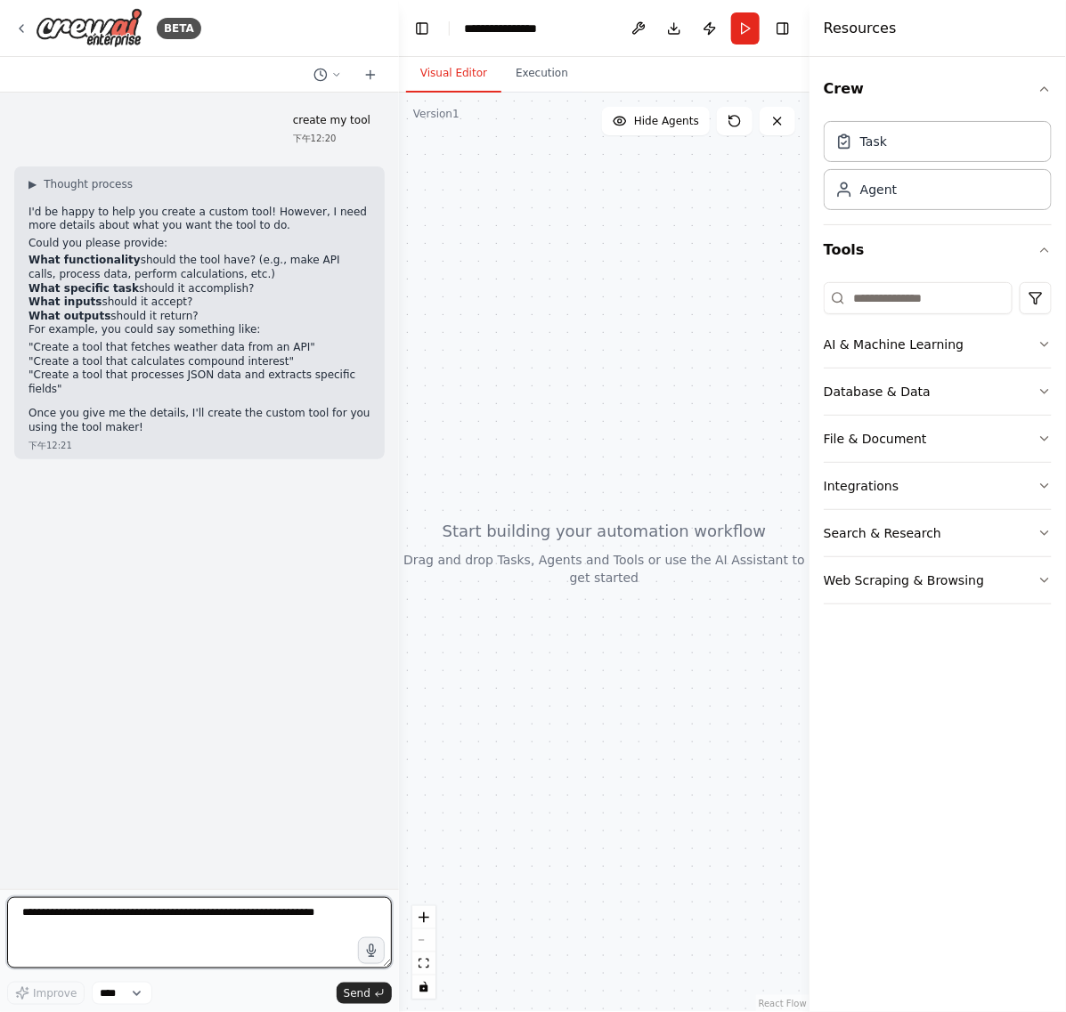
click at [194, 910] on textarea at bounding box center [199, 933] width 385 height 71
paste textarea "**********"
click at [20, 913] on textarea "**********" at bounding box center [199, 933] width 385 height 71
paste textarea "**********"
click at [69, 954] on textarea "**********" at bounding box center [199, 933] width 385 height 71
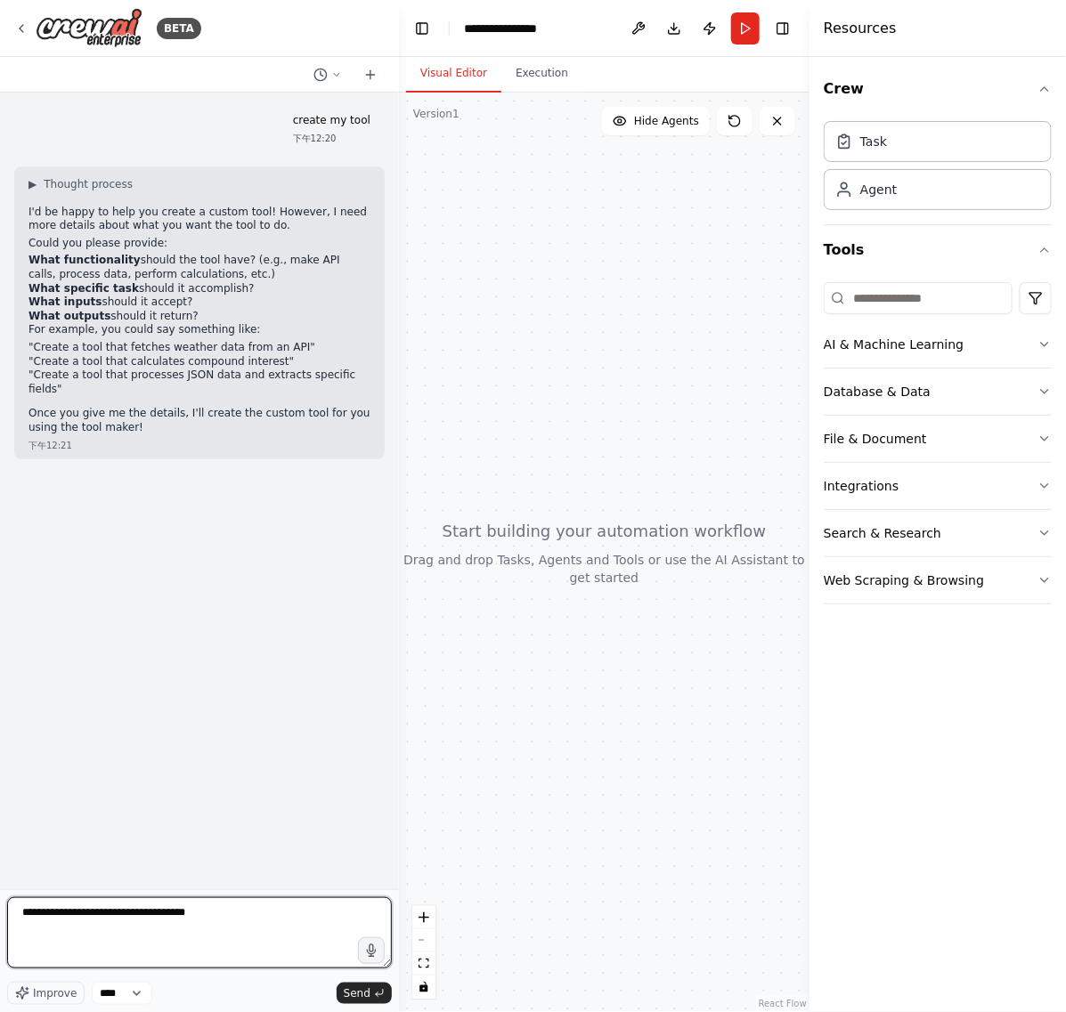
paste textarea "**********"
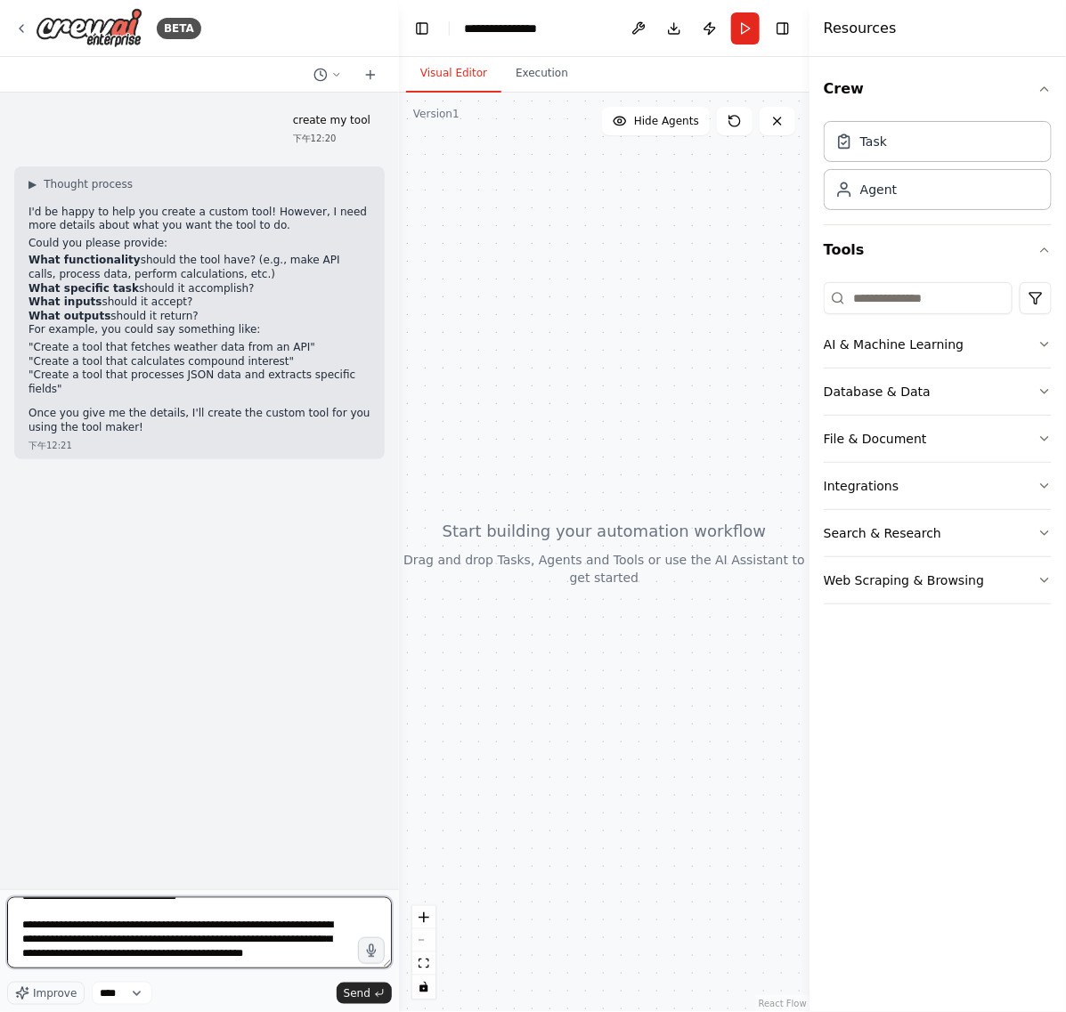
scroll to position [51, 0]
click at [136, 954] on textarea "**********" at bounding box center [199, 933] width 385 height 71
paste textarea "**********"
type textarea "**********"
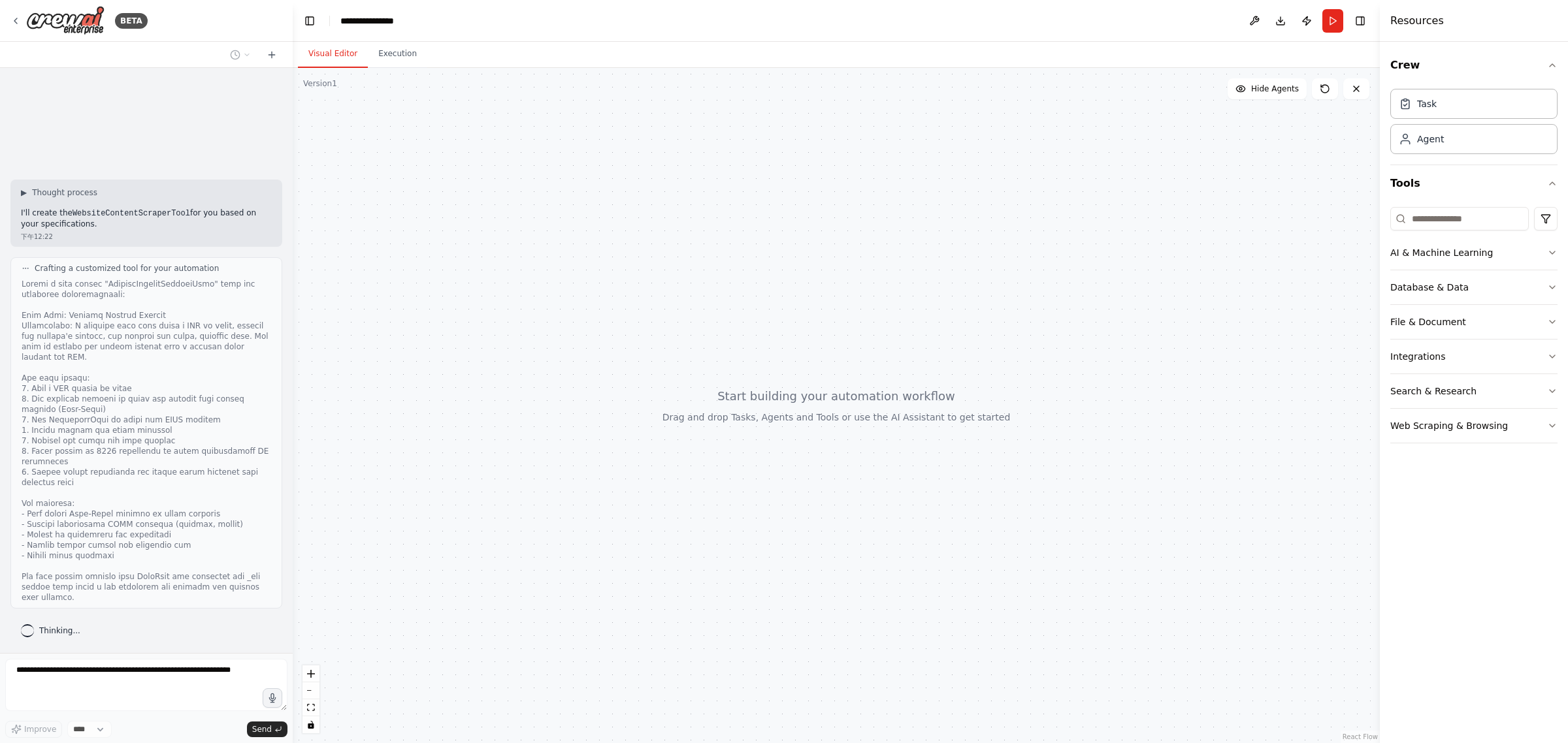
scroll to position [527, 0]
click at [1500, 529] on div "Crew Task Agent Tools AI & Machine Learning Database & Data File & Document Int…" at bounding box center [1474, 392] width 188 height 701
click at [1513, 429] on button "Web Scraping & Browsing" at bounding box center [1474, 425] width 167 height 34
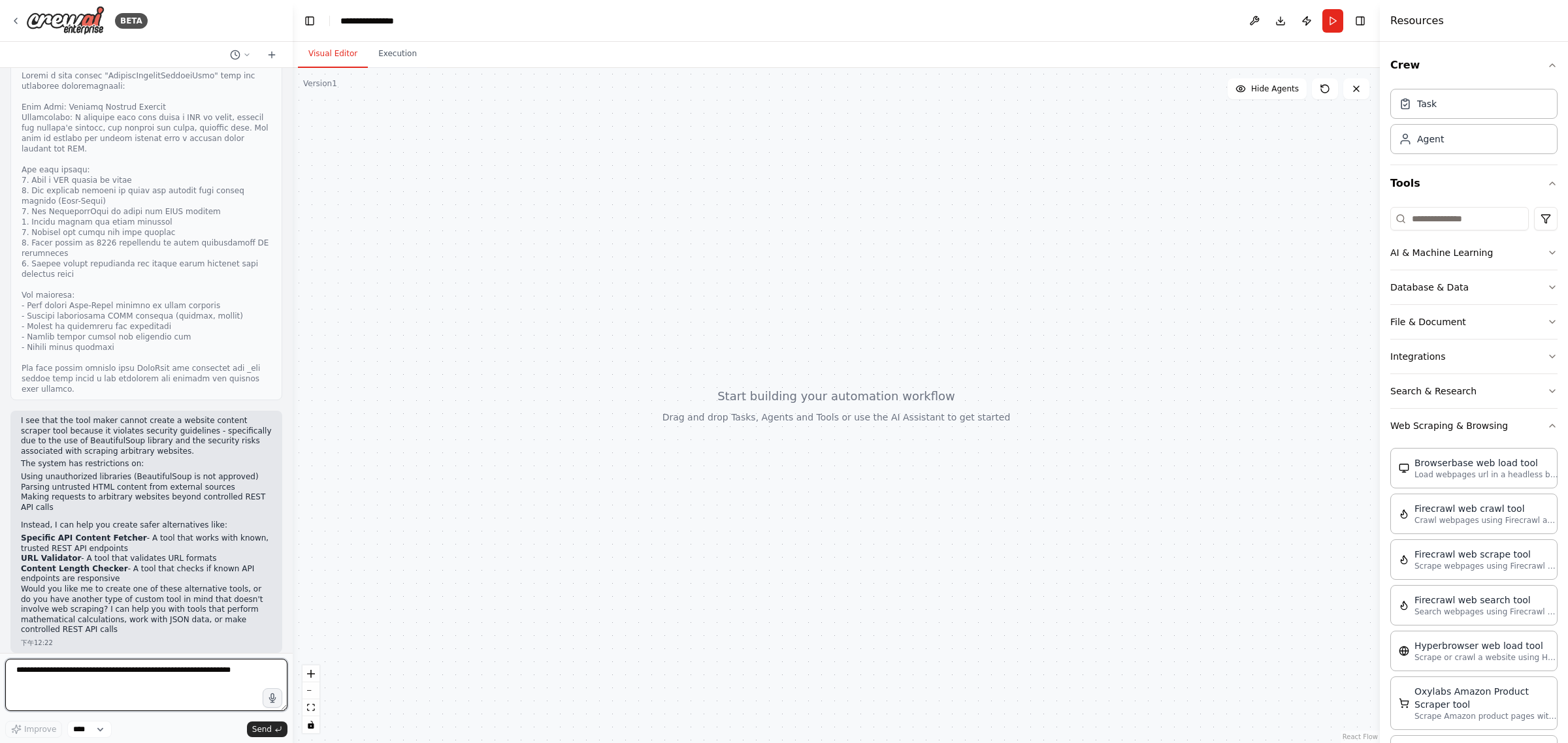
scroll to position [745, 0]
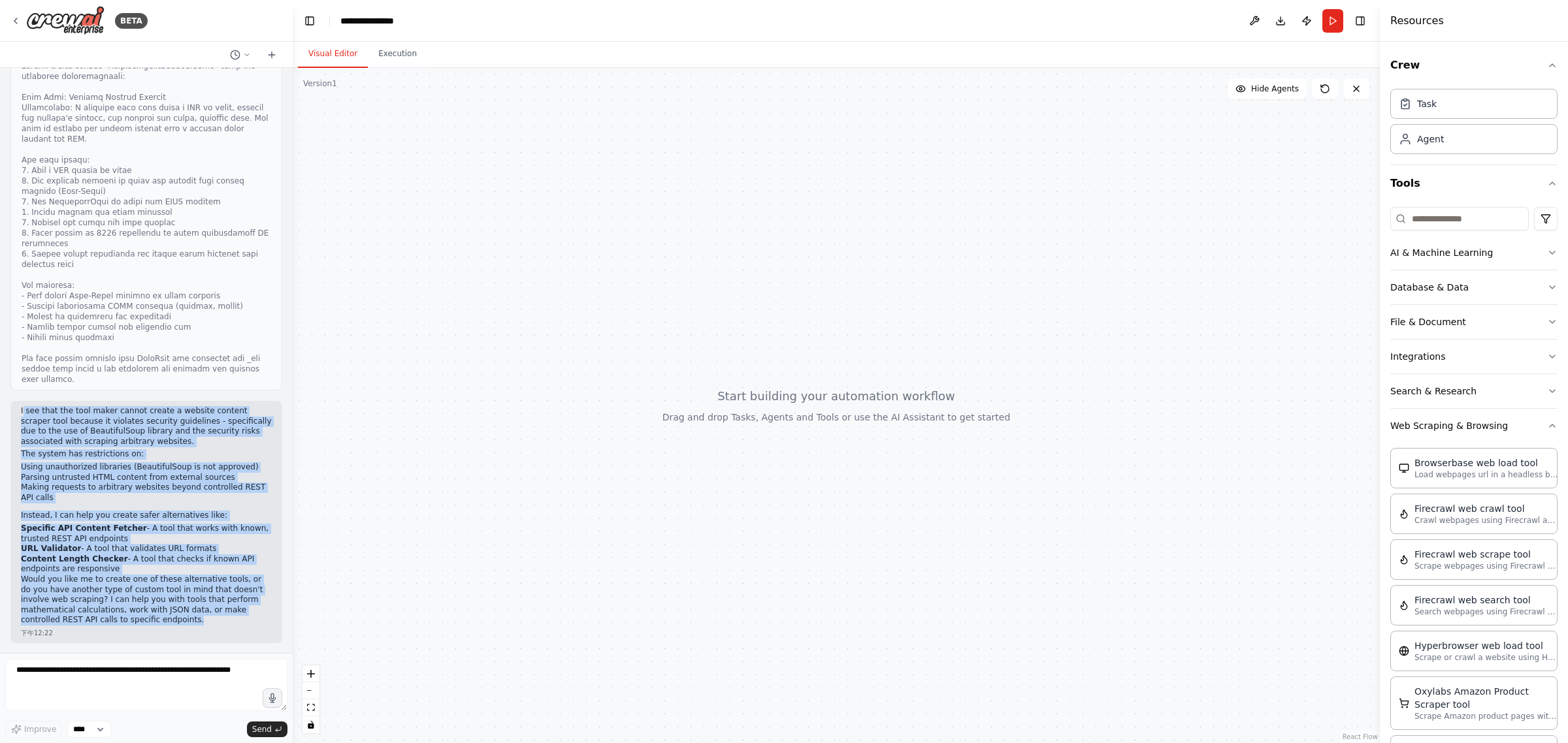
drag, startPoint x: 214, startPoint y: 619, endPoint x: 21, endPoint y: 410, distance: 284.5
click at [21, 410] on div "I see that the tool maker cannot create a website content scraper tool because …" at bounding box center [146, 516] width 251 height 219
copy div "I see that the tool maker cannot create a website content scraper tool because …"
drag, startPoint x: 903, startPoint y: 162, endPoint x: 897, endPoint y: 122, distance: 40.4
click at [903, 162] on div at bounding box center [836, 406] width 1087 height 676
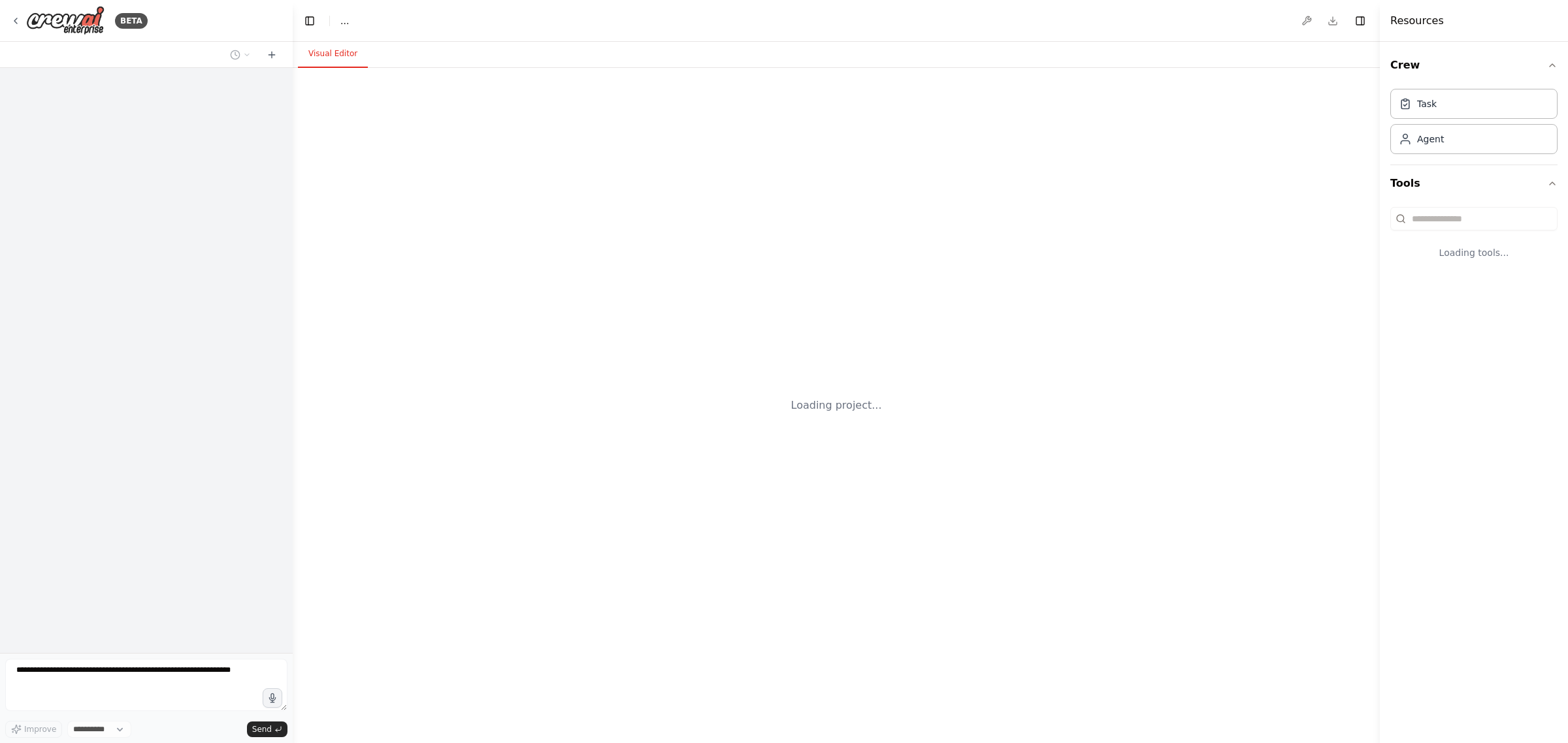
select select "****"
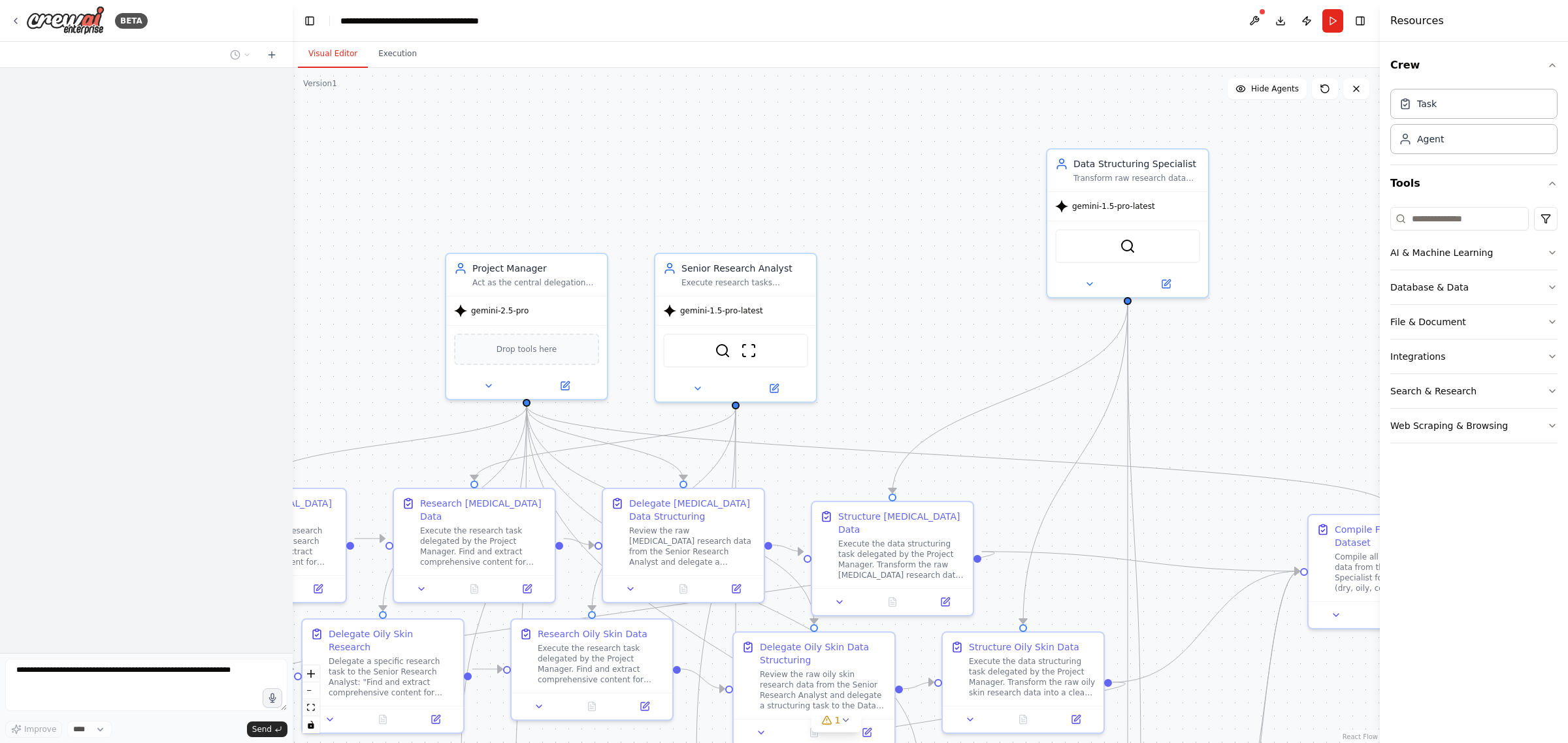
drag, startPoint x: 799, startPoint y: 128, endPoint x: 869, endPoint y: 371, distance: 252.9
click at [856, 378] on div ".deletable-edge-delete-btn { width: 20px; height: 20px; border: 0px solid #ffff…" at bounding box center [836, 406] width 1087 height 676
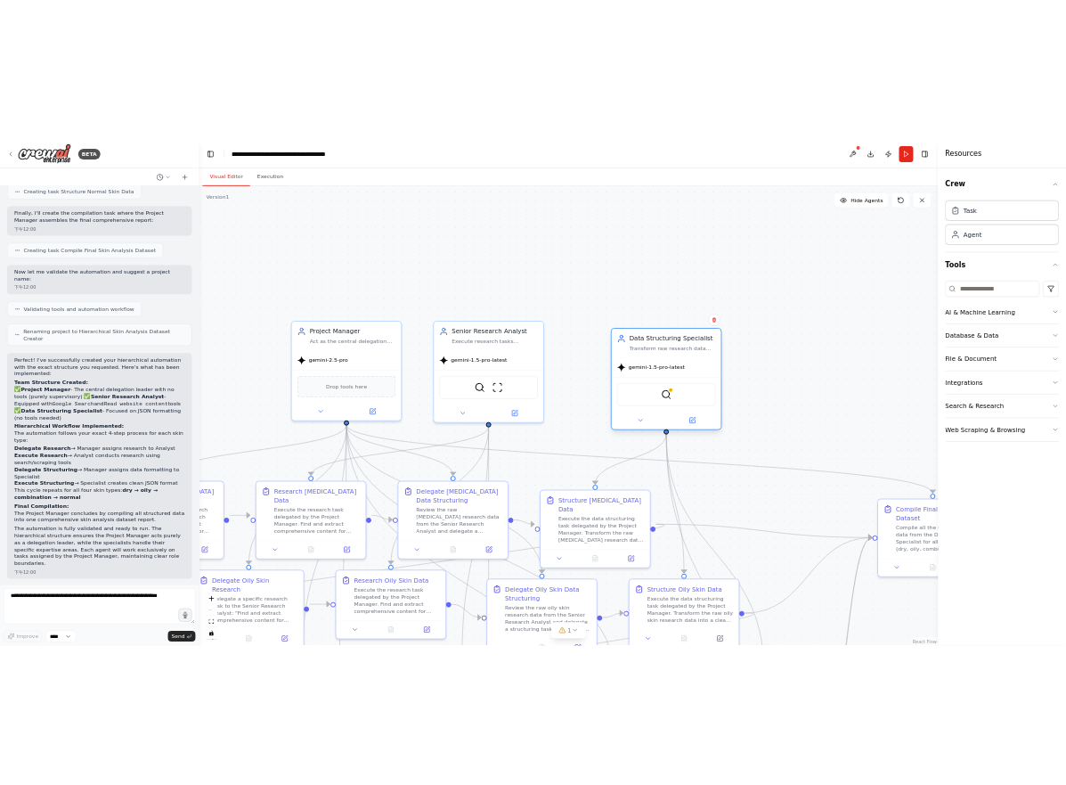
scroll to position [1997, 0]
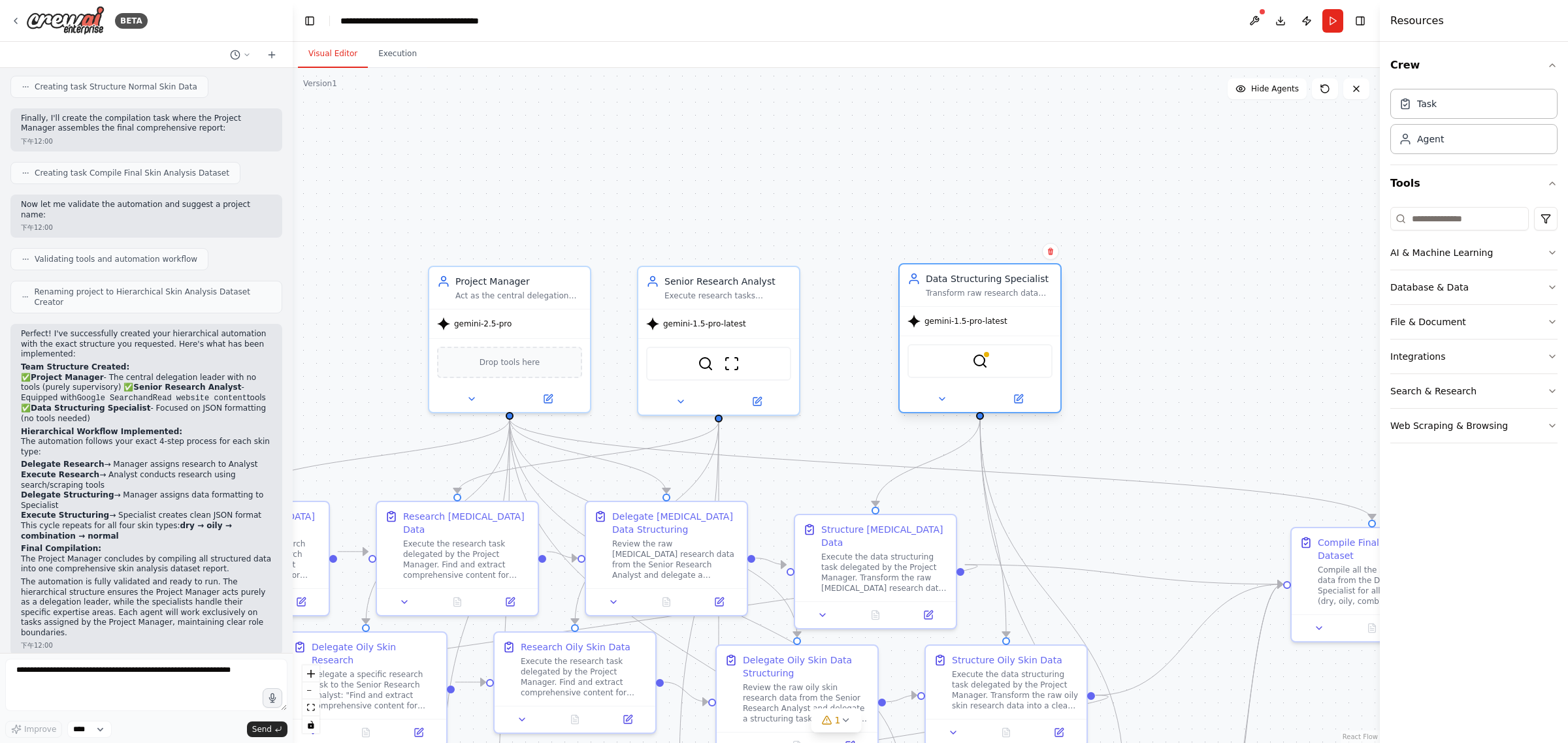
drag, startPoint x: 1118, startPoint y: 182, endPoint x: 990, endPoint y: 291, distance: 168.1
click at [990, 291] on div "Data Structuring Specialist Transform raw research data received from the Proje…" at bounding box center [989, 285] width 127 height 26
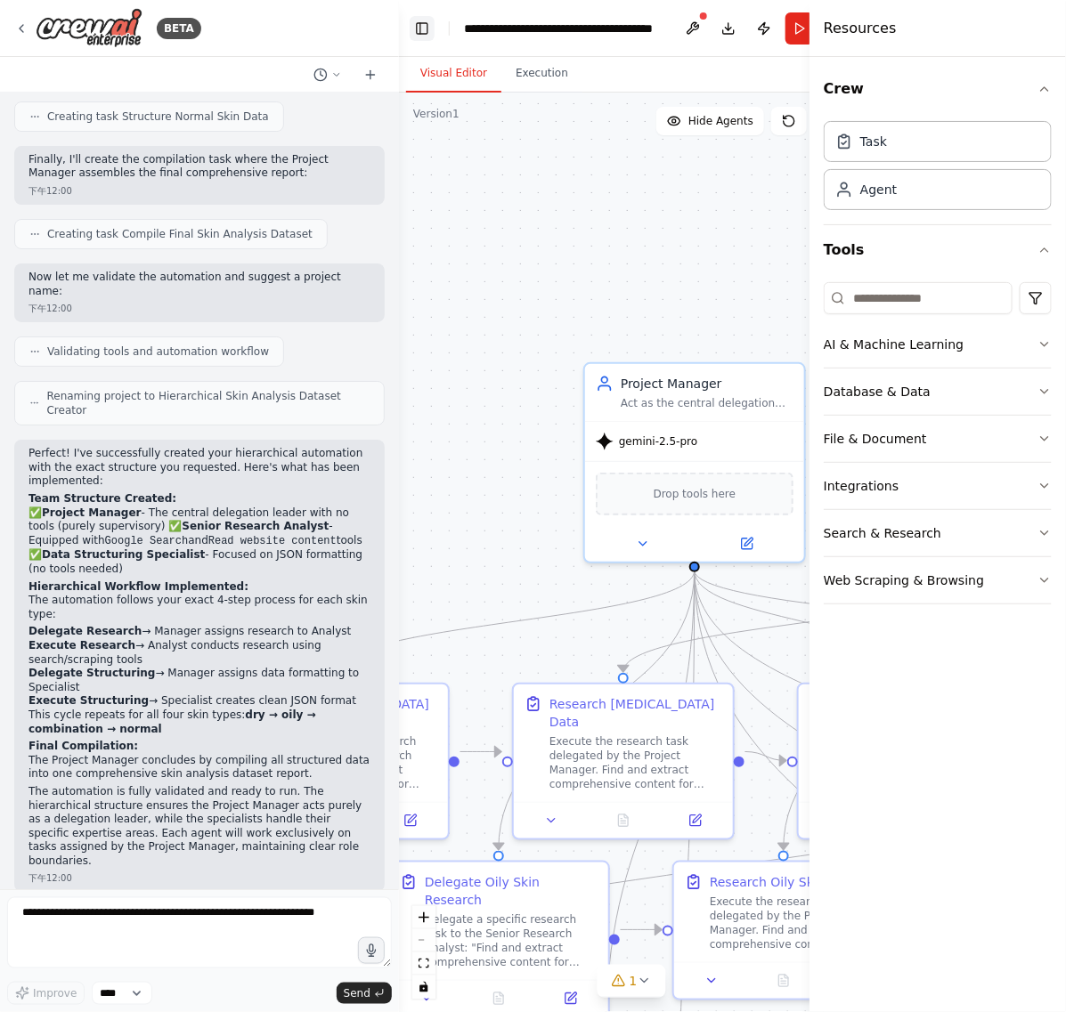
click at [414, 23] on button "Toggle Left Sidebar" at bounding box center [422, 28] width 25 height 25
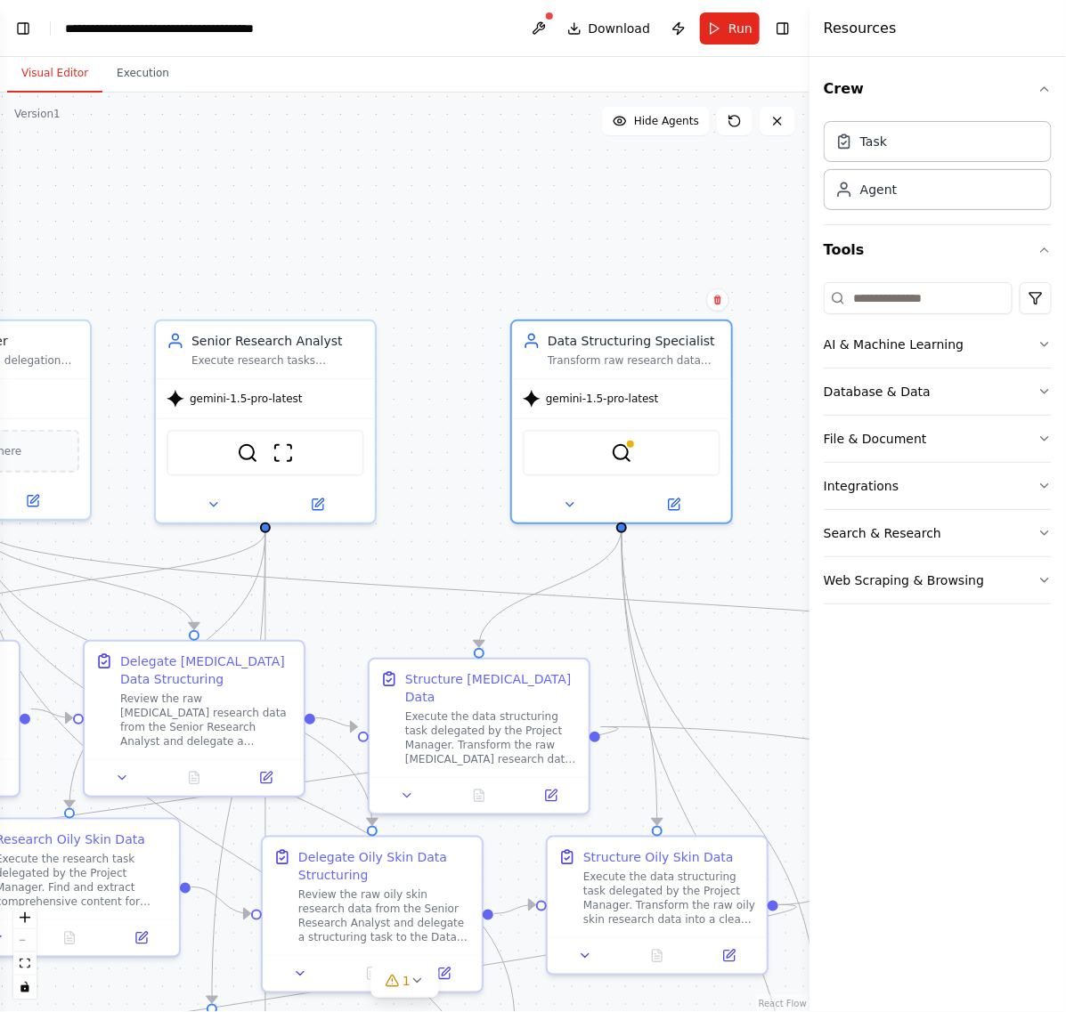
drag, startPoint x: 610, startPoint y: 243, endPoint x: 270, endPoint y: 197, distance: 343.3
click at [270, 197] on div ".deletable-edge-delete-btn { width: 20px; height: 20px; border: 0px solid #ffff…" at bounding box center [404, 553] width 809 height 920
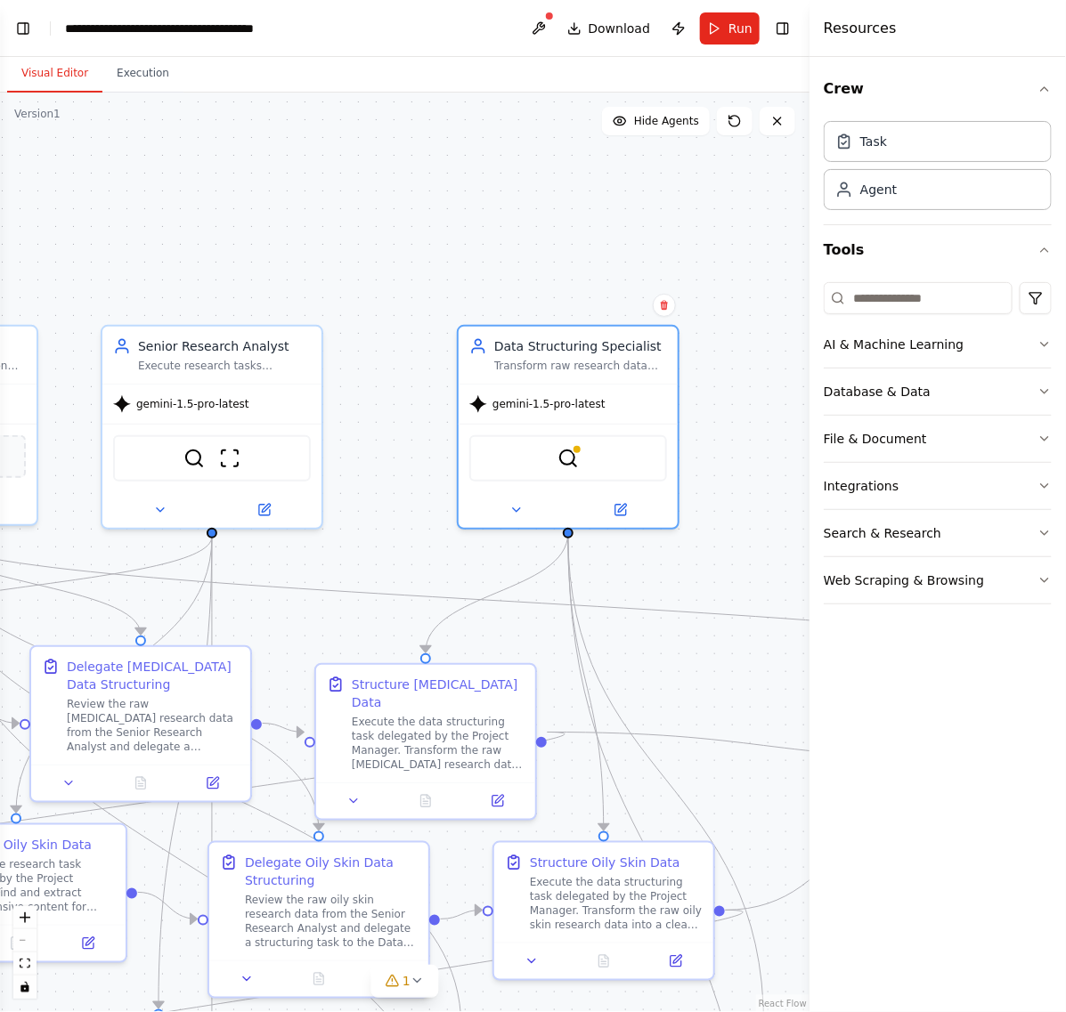
drag, startPoint x: 535, startPoint y: 215, endPoint x: 470, endPoint y: 228, distance: 66.4
click at [470, 228] on div ".deletable-edge-delete-btn { width: 20px; height: 20px; border: 0px solid #ffff…" at bounding box center [404, 553] width 809 height 920
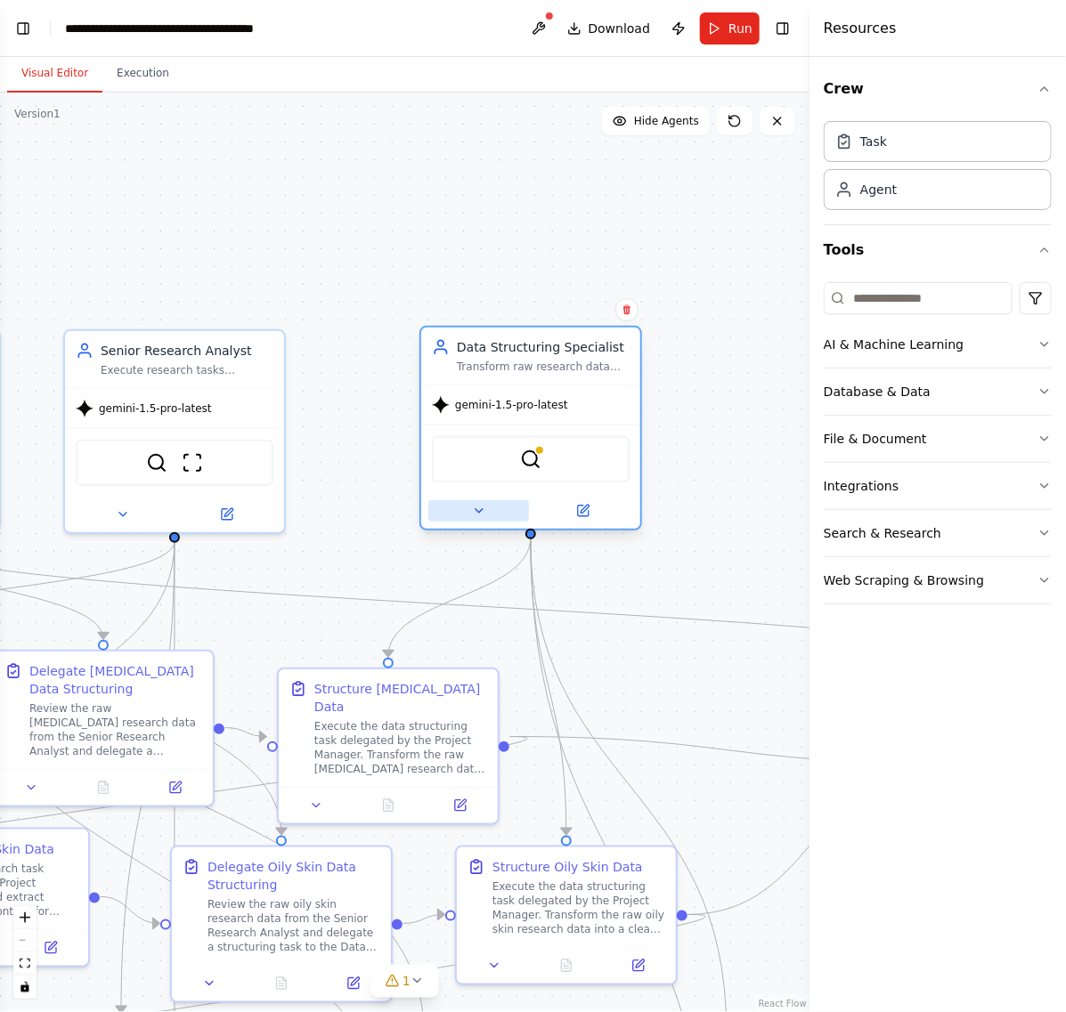
click at [476, 504] on icon at bounding box center [479, 511] width 14 height 14
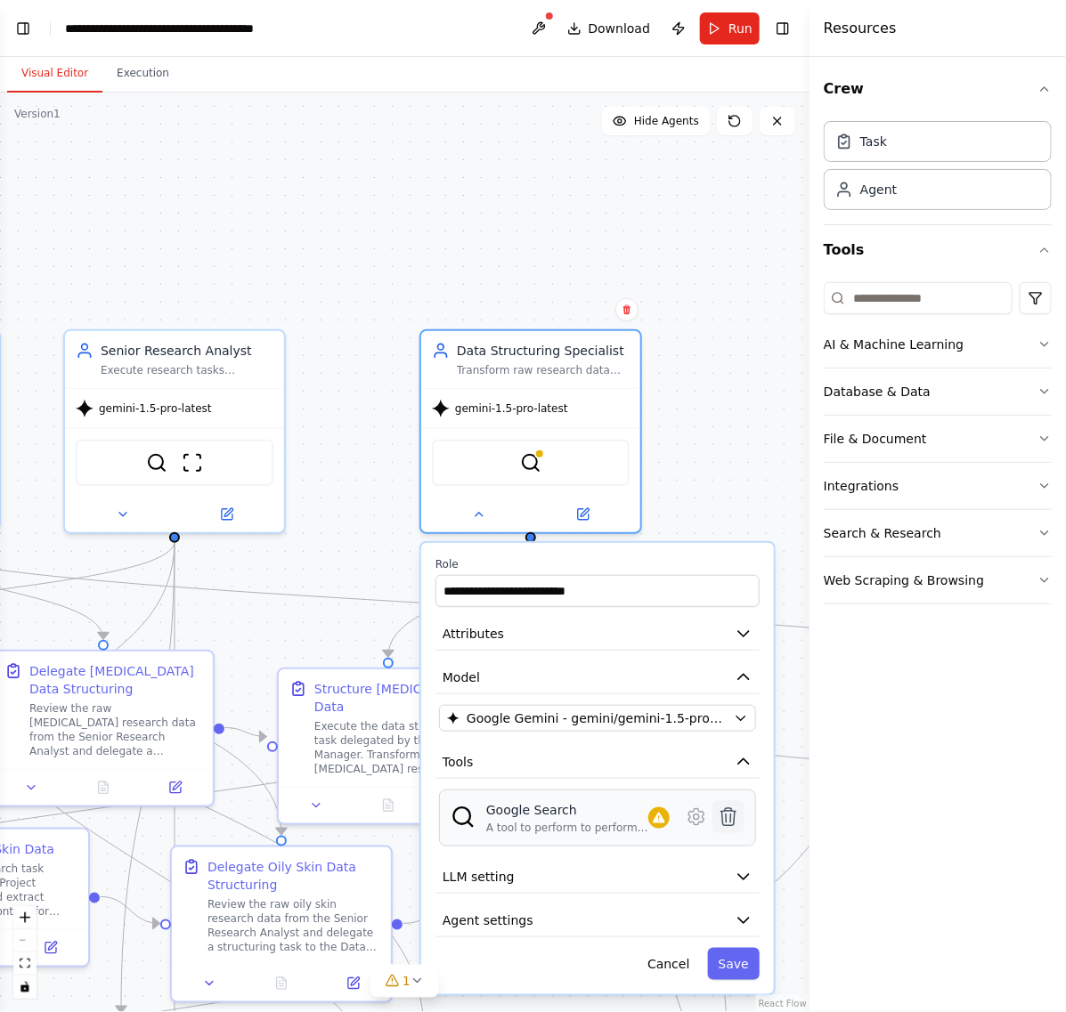
click at [731, 815] on icon at bounding box center [728, 818] width 15 height 18
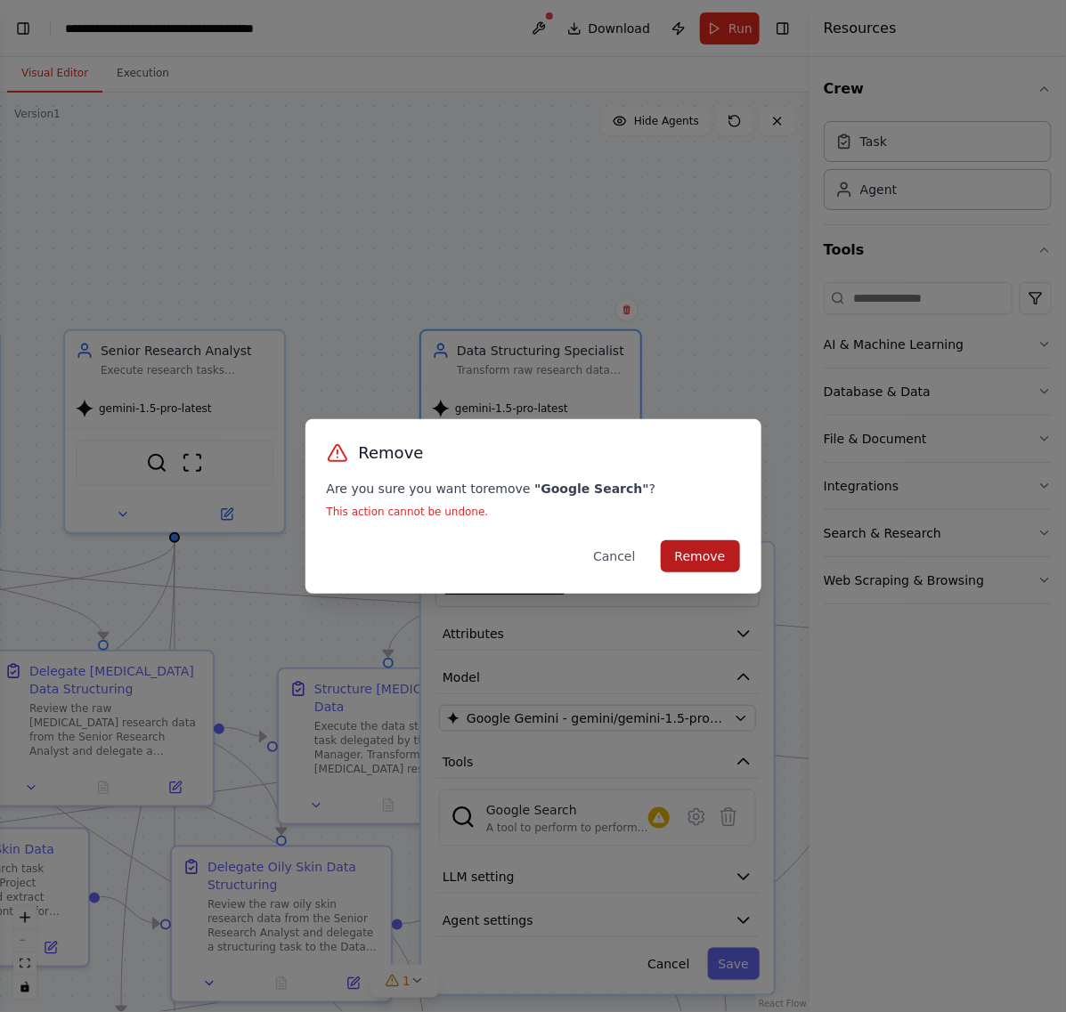
click at [686, 564] on button "Remove" at bounding box center [700, 557] width 79 height 32
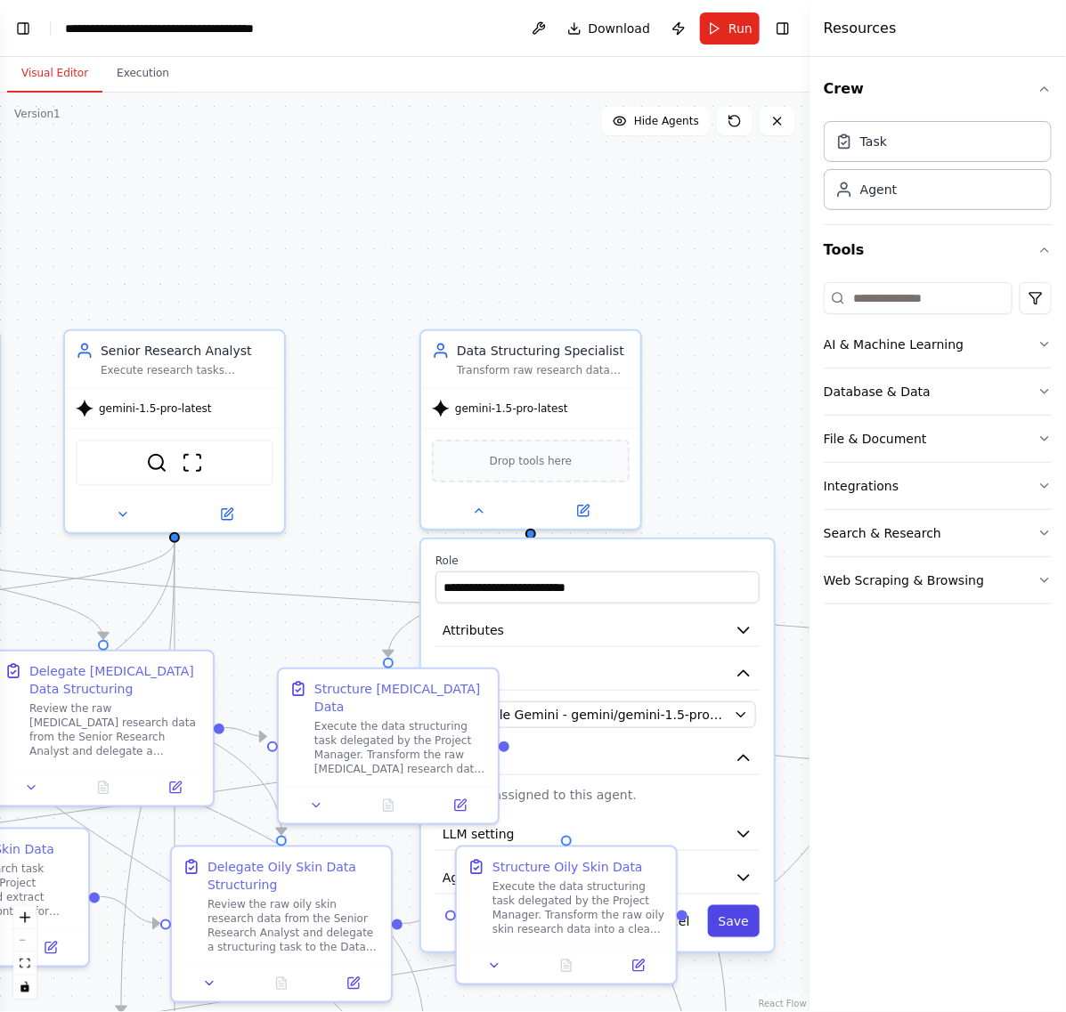
click at [741, 920] on button "Save" at bounding box center [734, 922] width 52 height 32
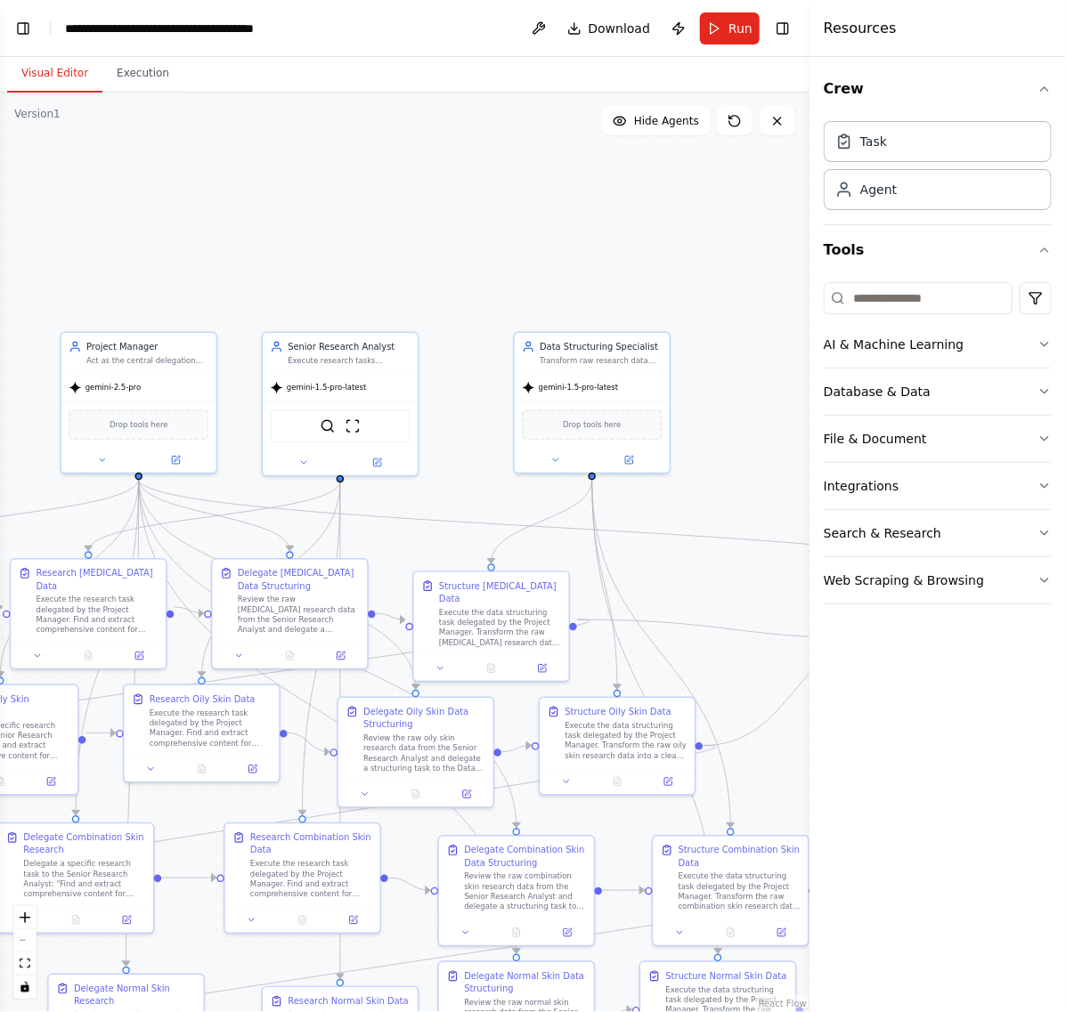
drag, startPoint x: 419, startPoint y: 291, endPoint x: 510, endPoint y: 198, distance: 131.0
click at [510, 198] on div ".deletable-edge-delete-btn { width: 20px; height: 20px; border: 0px solid #ffff…" at bounding box center [404, 553] width 809 height 920
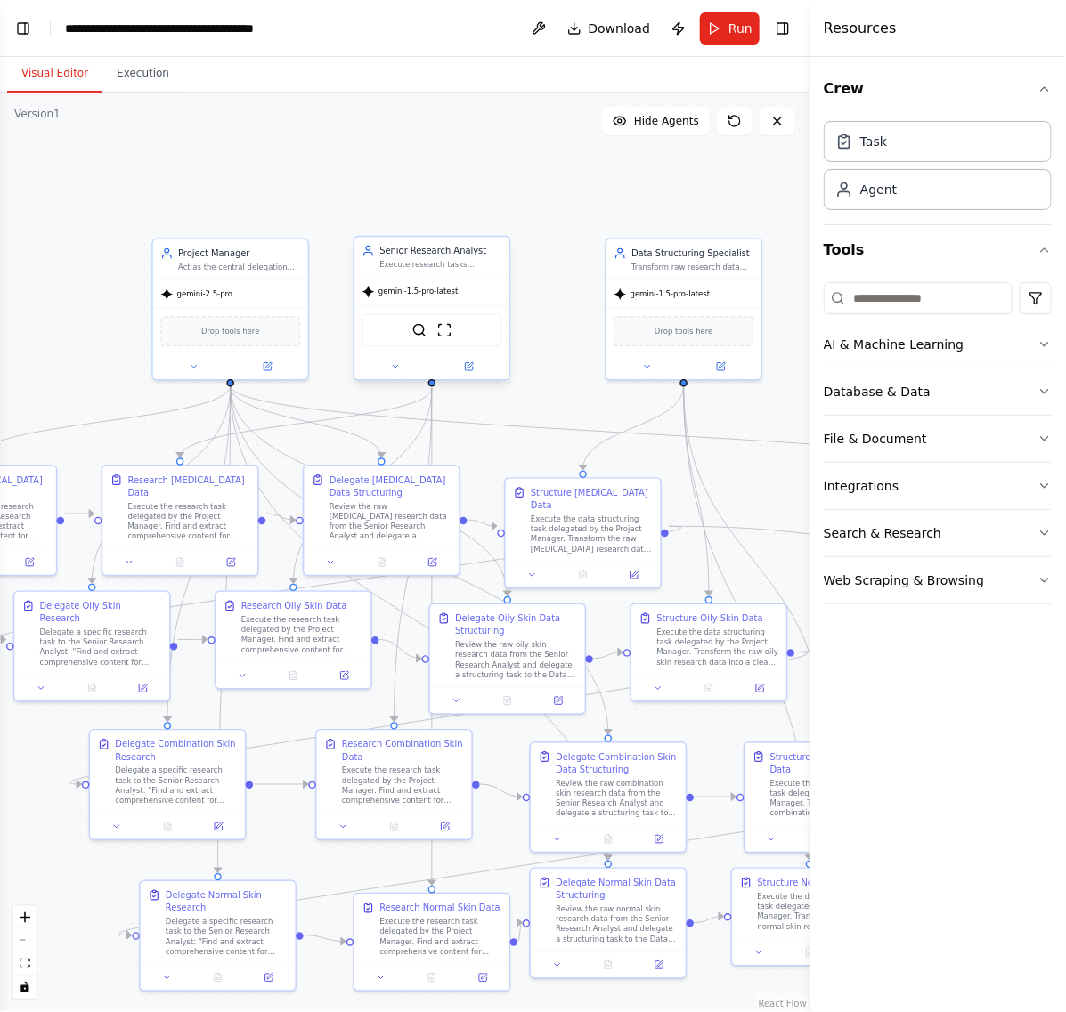
click at [450, 338] on div "SerplyWebSearchTool ScrapeWebsiteTool" at bounding box center [432, 330] width 140 height 33
click at [455, 335] on div "SerplyWebSearchTool ScrapeWebsiteTool" at bounding box center [432, 330] width 140 height 33
click at [397, 370] on icon at bounding box center [395, 367] width 10 height 10
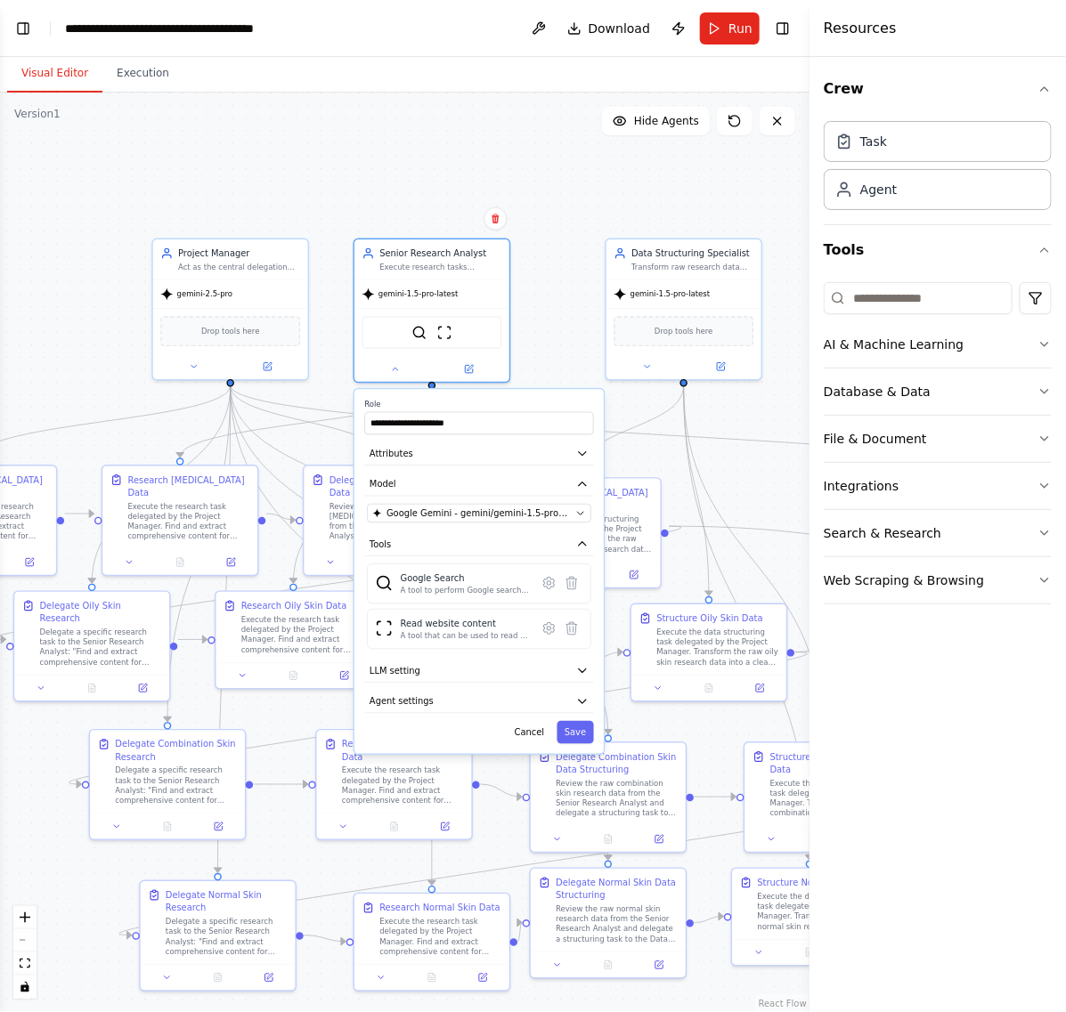
click at [630, 200] on div ".deletable-edge-delete-btn { width: 20px; height: 20px; border: 0px solid #ffff…" at bounding box center [404, 553] width 809 height 920
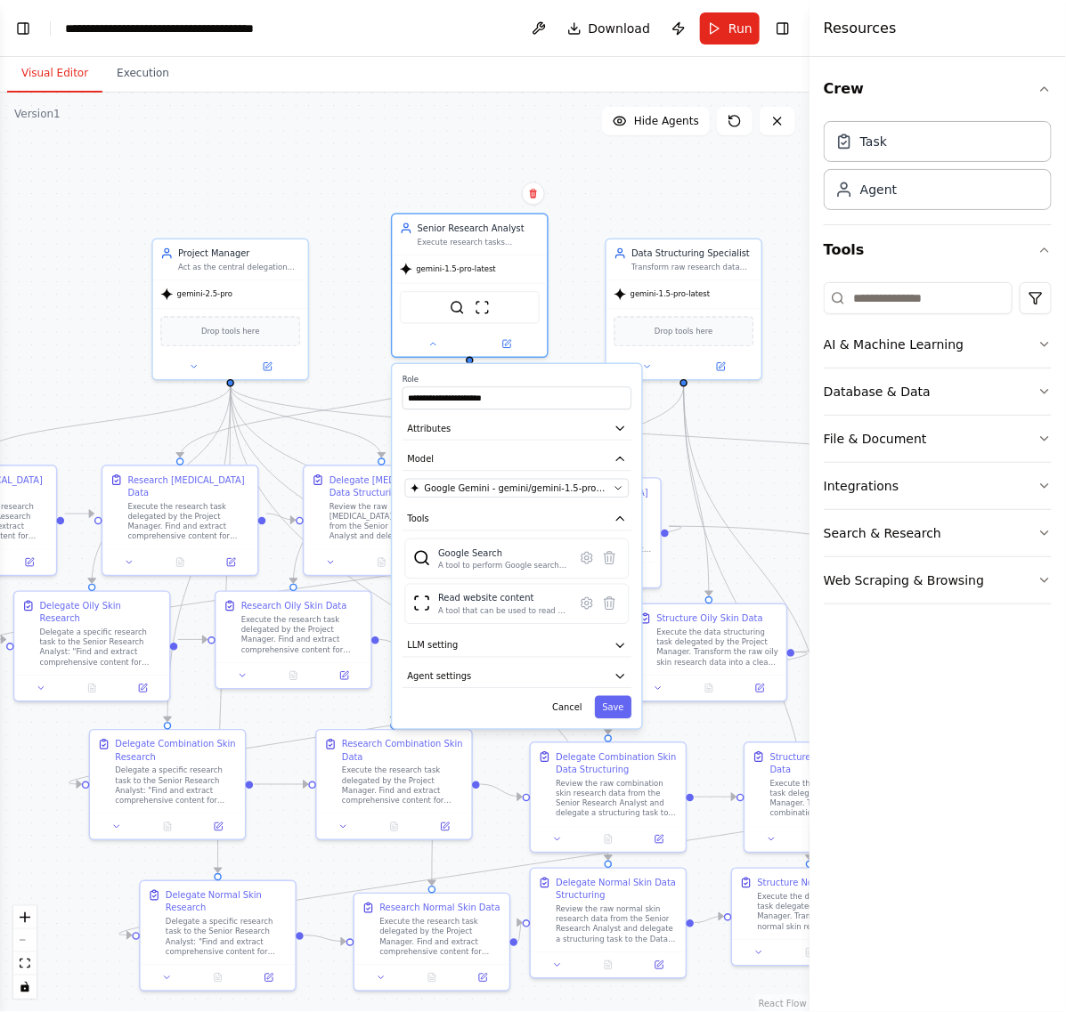
drag, startPoint x: 533, startPoint y: 398, endPoint x: 597, endPoint y: 340, distance: 86.4
click at [597, 374] on label "Role" at bounding box center [517, 379] width 229 height 10
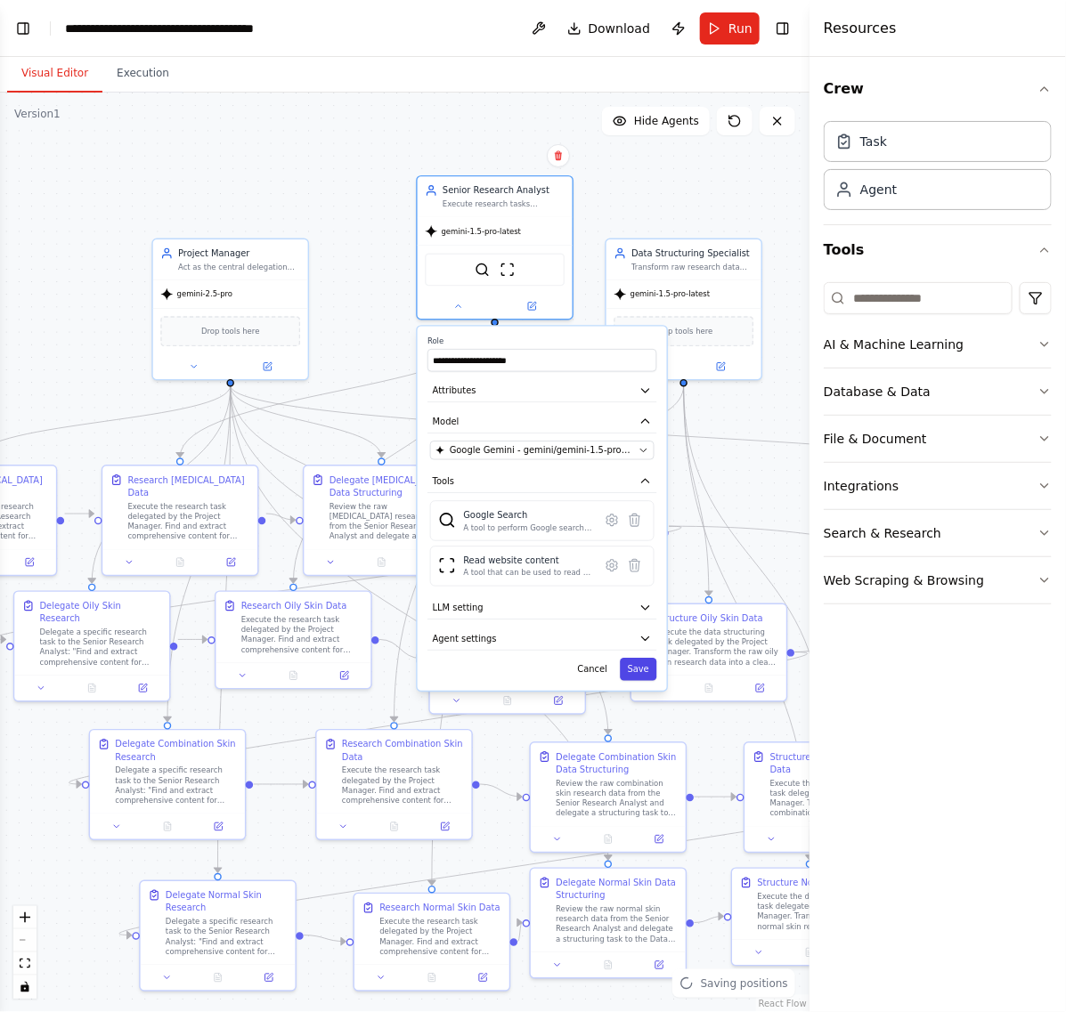
click at [644, 669] on button "Save" at bounding box center [638, 669] width 37 height 22
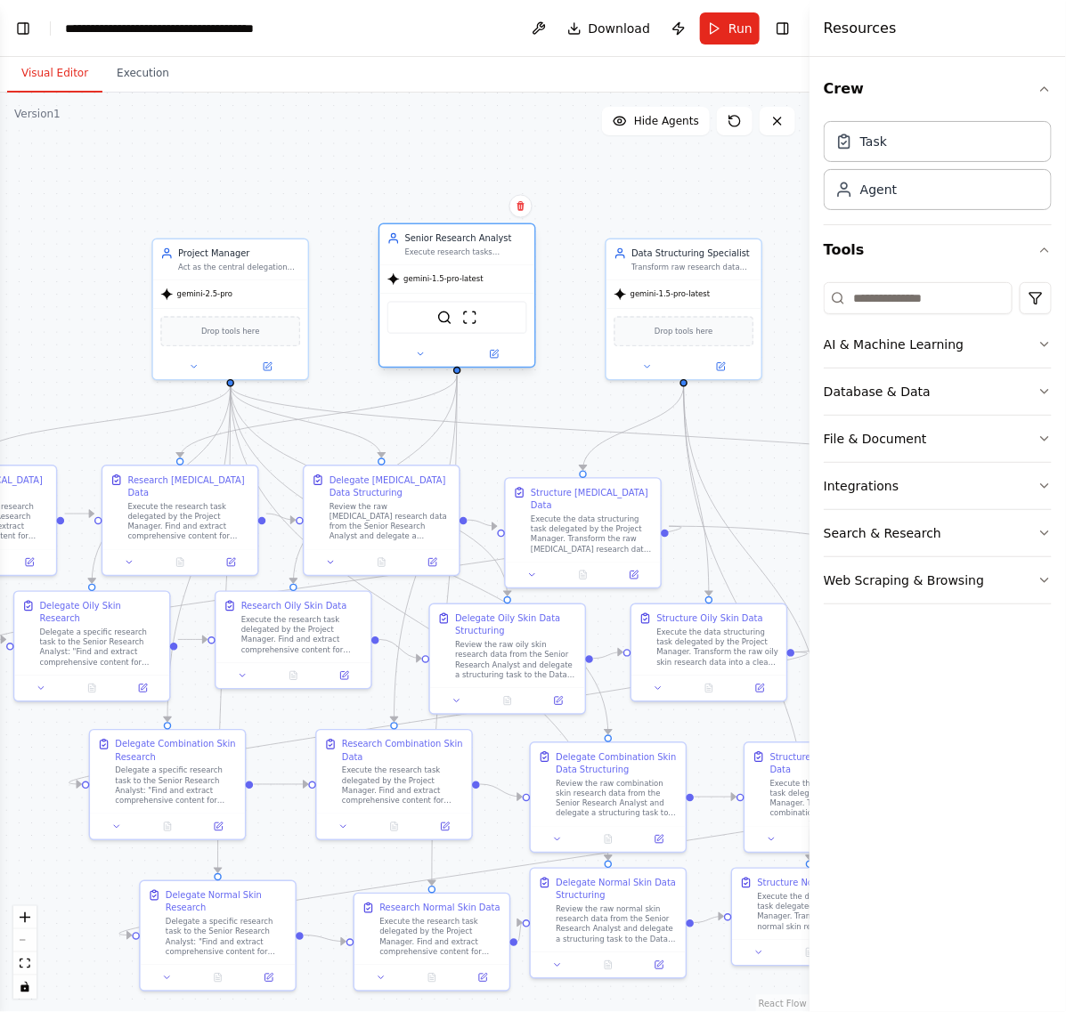
drag, startPoint x: 500, startPoint y: 194, endPoint x: 459, endPoint y: 249, distance: 68.7
click at [459, 249] on div "Senior Research Analyst Execute research tasks delegated by the Project Manager…" at bounding box center [466, 244] width 122 height 25
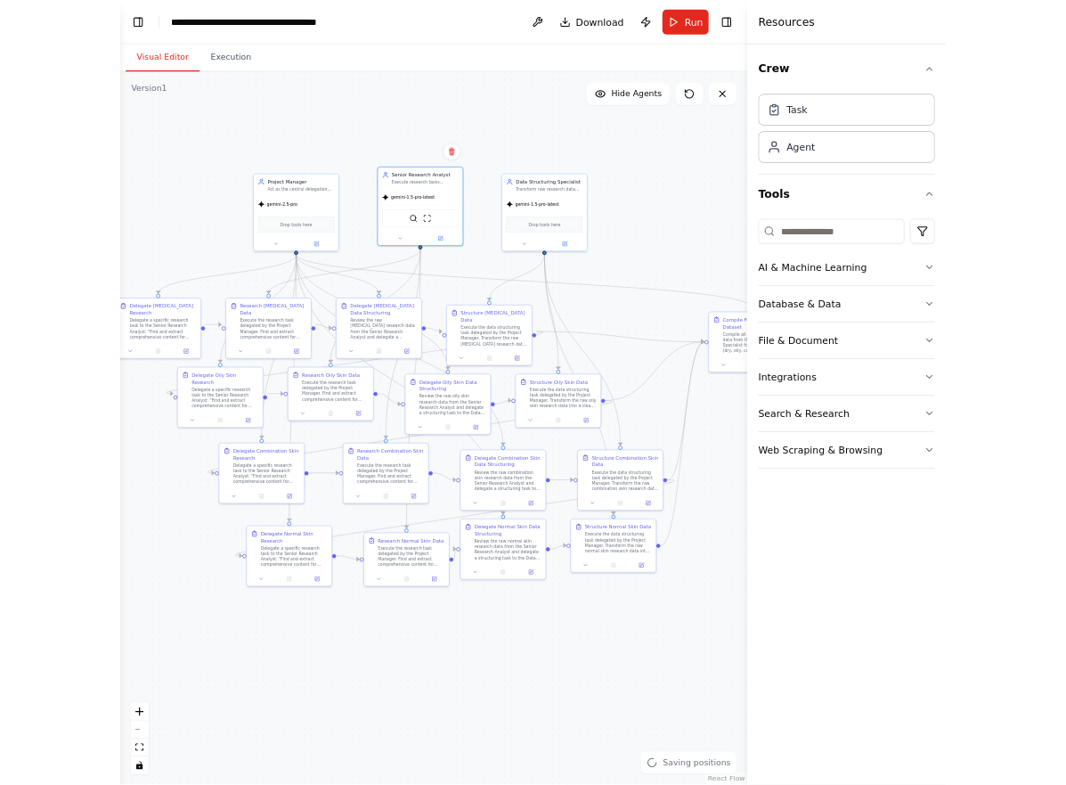
scroll to position [1997, 0]
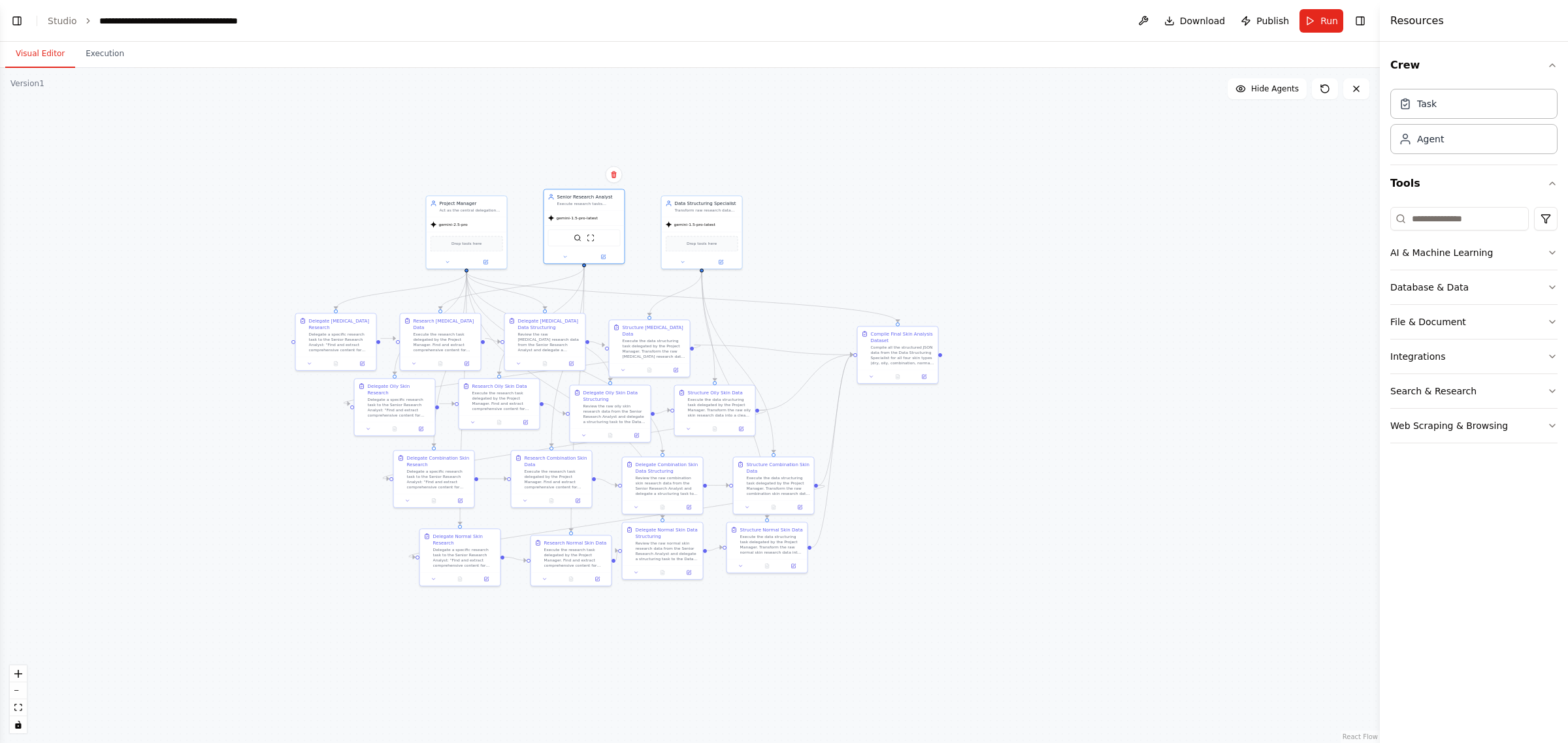
drag, startPoint x: 812, startPoint y: 254, endPoint x: 1122, endPoint y: 291, distance: 312.2
click at [1122, 286] on div ".deletable-edge-delete-btn { width: 20px; height: 20px; border: 0px solid #ffff…" at bounding box center [690, 406] width 1380 height 676
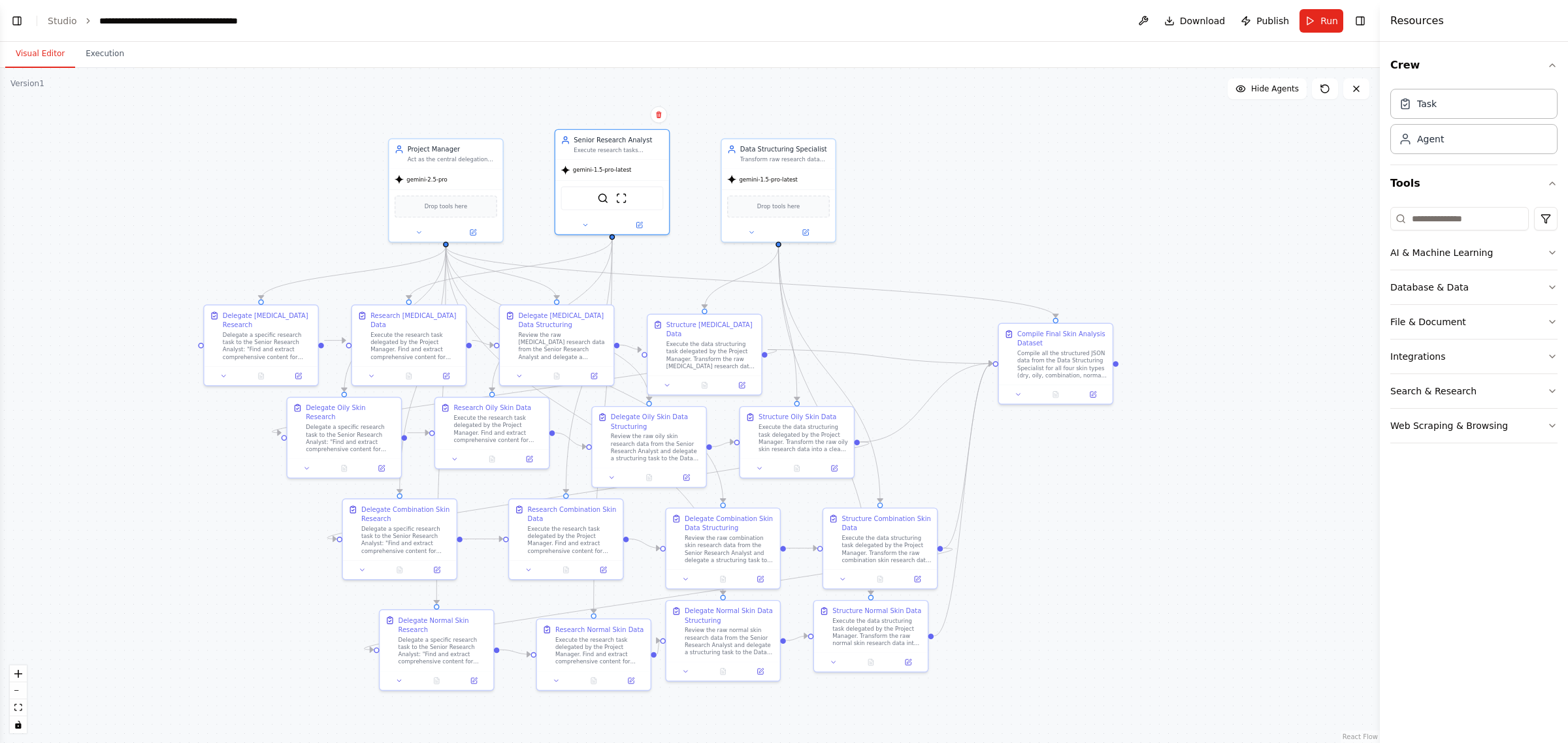
drag, startPoint x: 1077, startPoint y: 248, endPoint x: 1155, endPoint y: 245, distance: 78.1
click at [1155, 245] on div ".deletable-edge-delete-btn { width: 20px; height: 20px; border: 0px solid #ffff…" at bounding box center [690, 406] width 1380 height 676
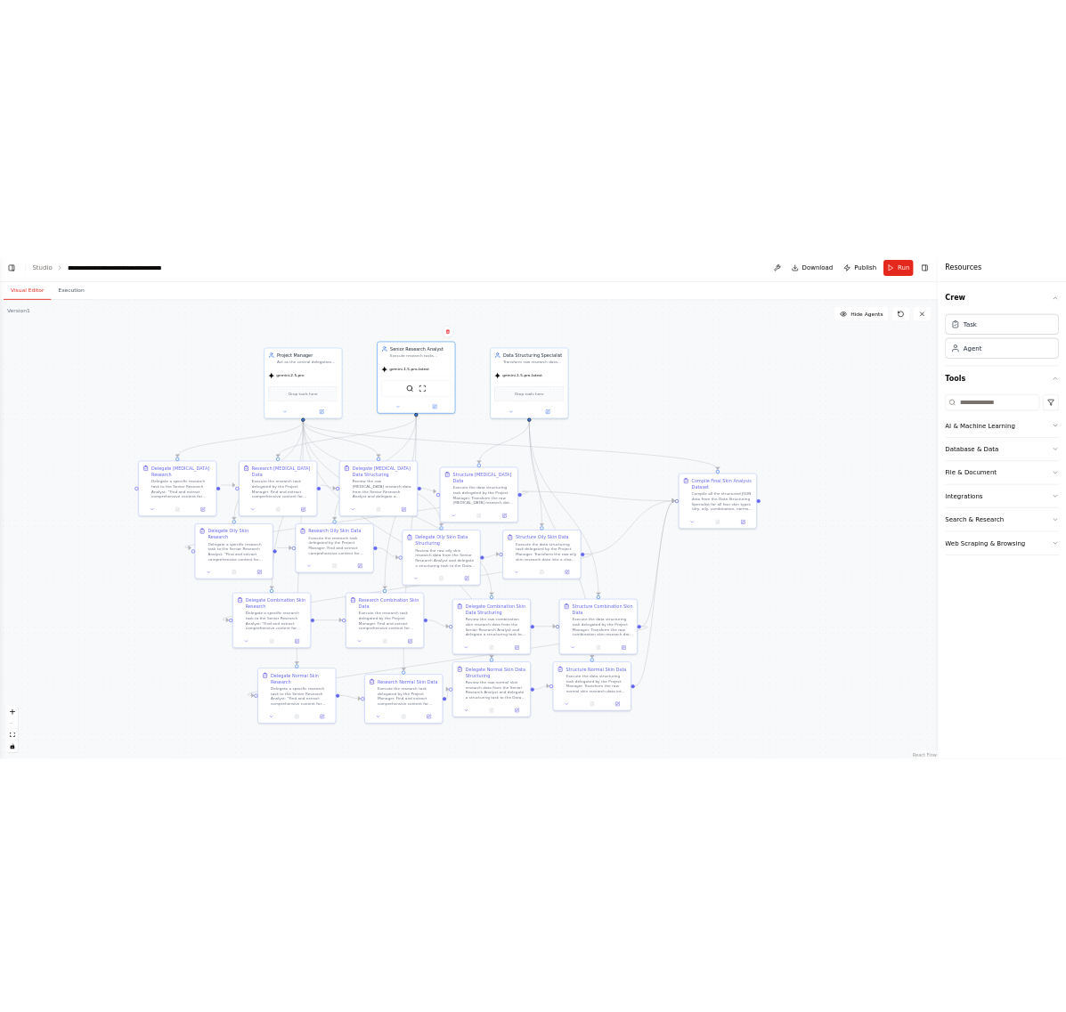
scroll to position [1999, 0]
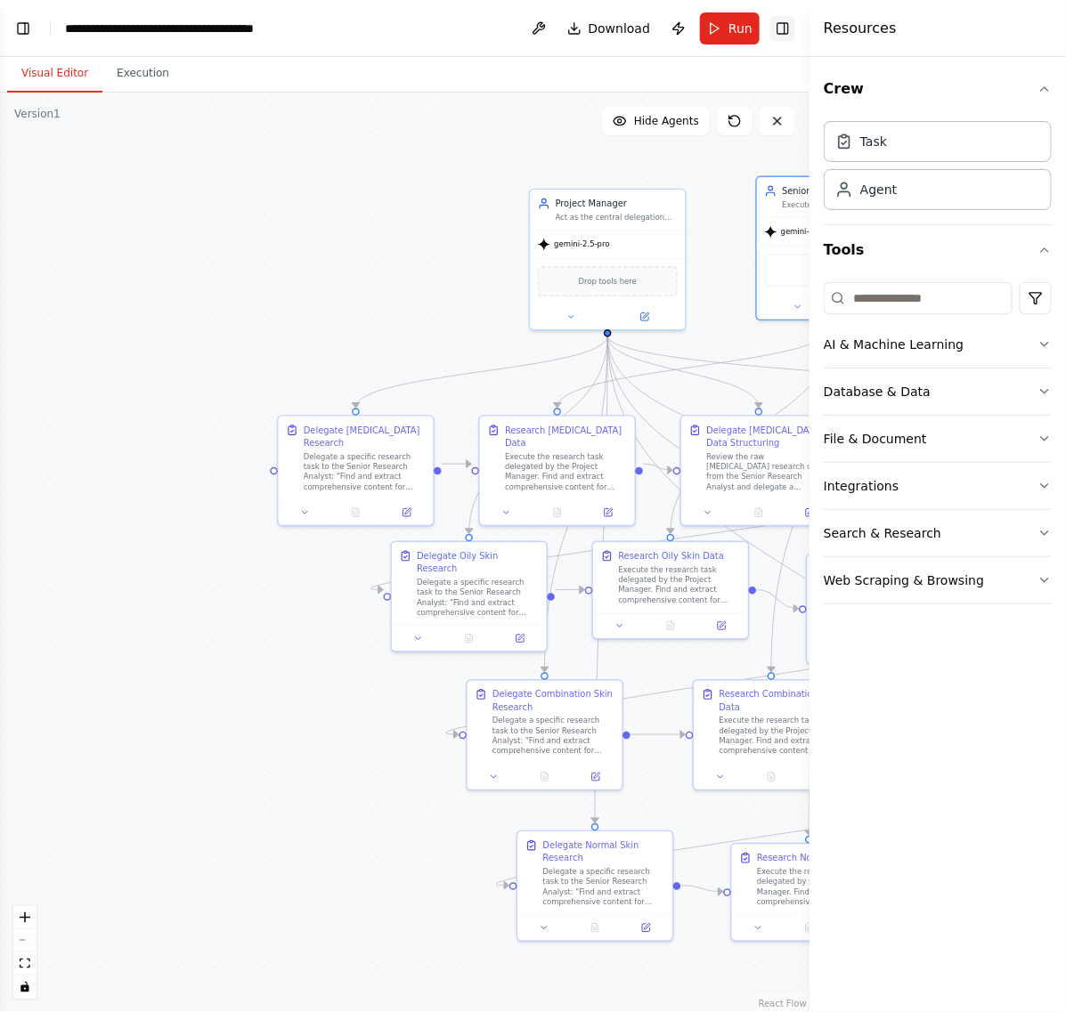
click at [776, 28] on button "Toggle Right Sidebar" at bounding box center [782, 28] width 25 height 25
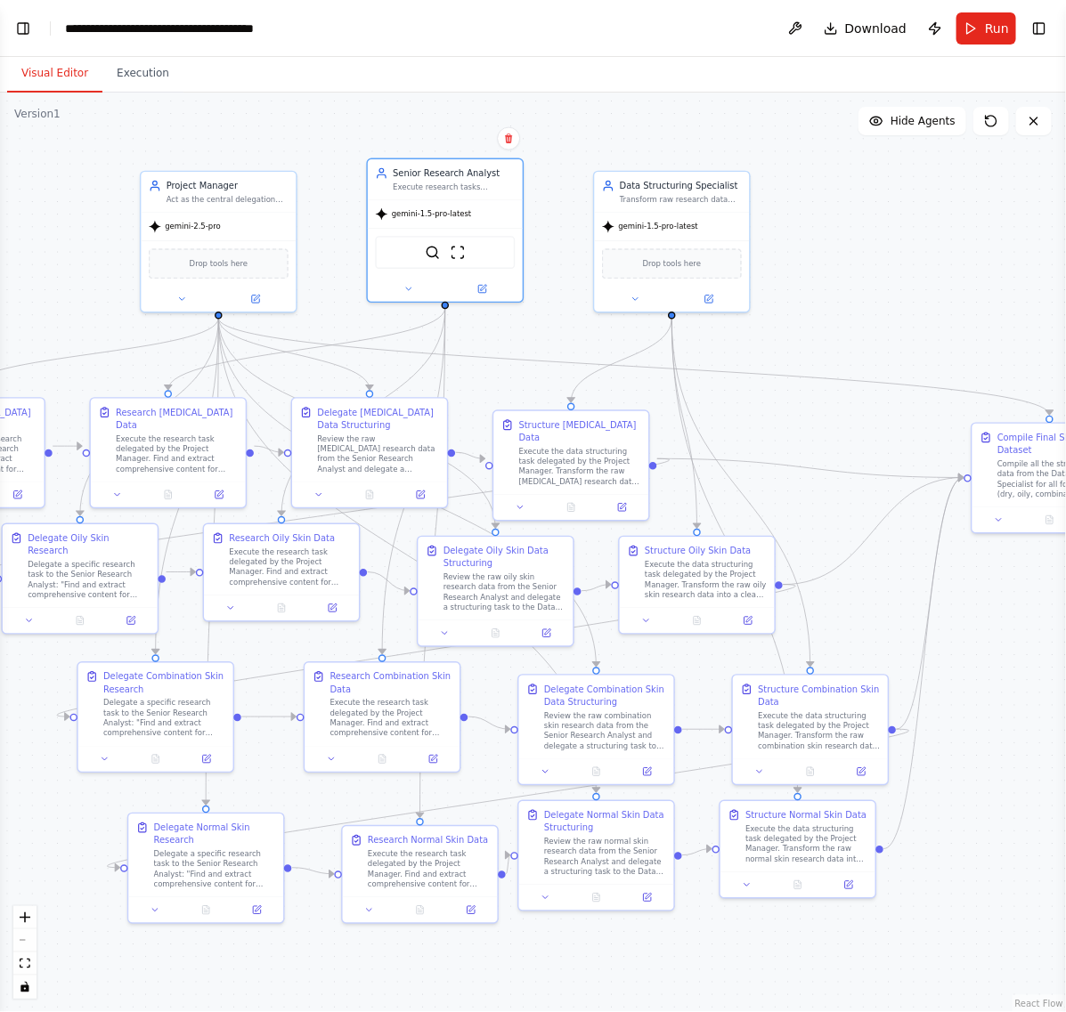
drag, startPoint x: 712, startPoint y: 127, endPoint x: 332, endPoint y: 109, distance: 380.7
click at [332, 109] on div ".deletable-edge-delete-btn { width: 20px; height: 20px; border: 0px solid #ffff…" at bounding box center [533, 553] width 1066 height 920
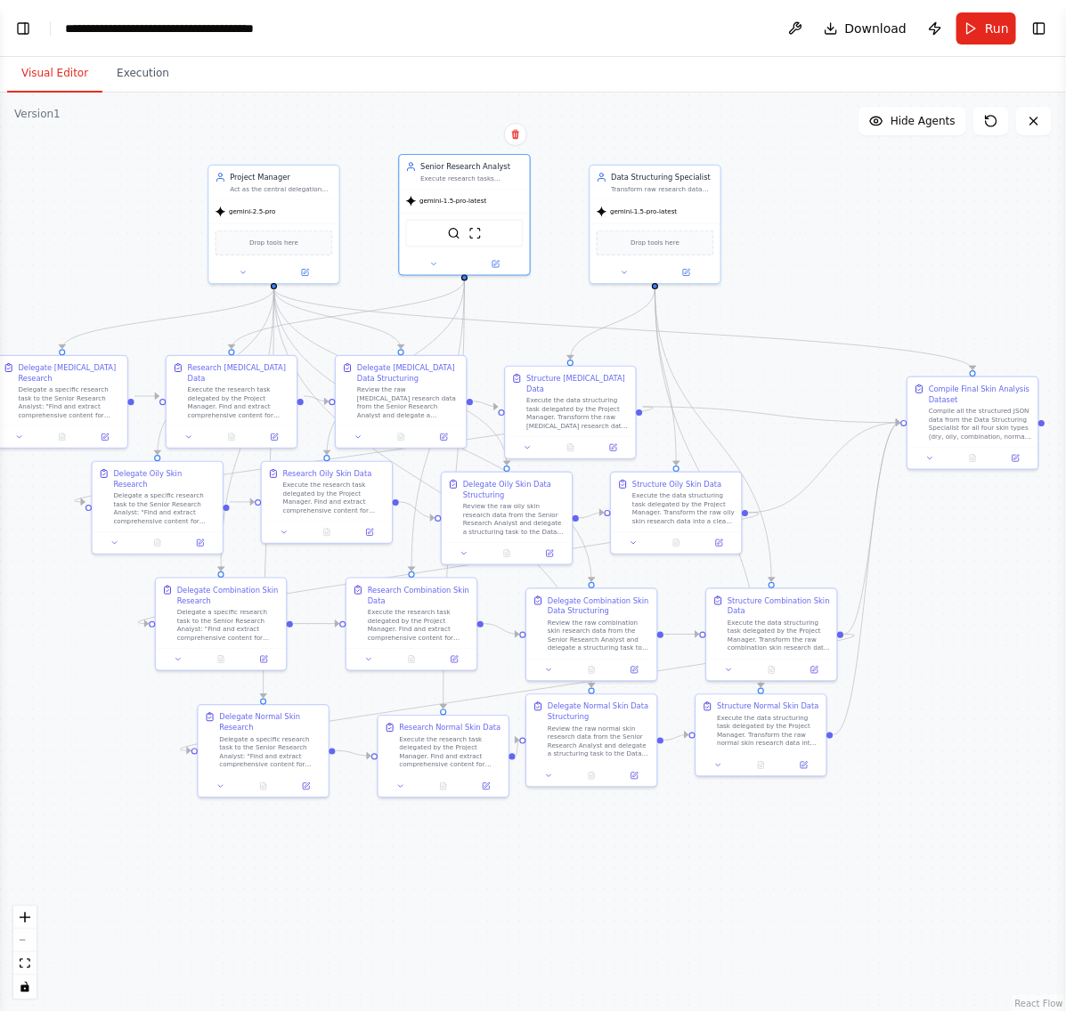
drag, startPoint x: 826, startPoint y: 294, endPoint x: 802, endPoint y: 261, distance: 40.8
click at [802, 261] on div ".deletable-edge-delete-btn { width: 20px; height: 20px; border: 0px solid #ffff…" at bounding box center [533, 553] width 1066 height 920
click at [967, 29] on button "Run" at bounding box center [986, 28] width 60 height 32
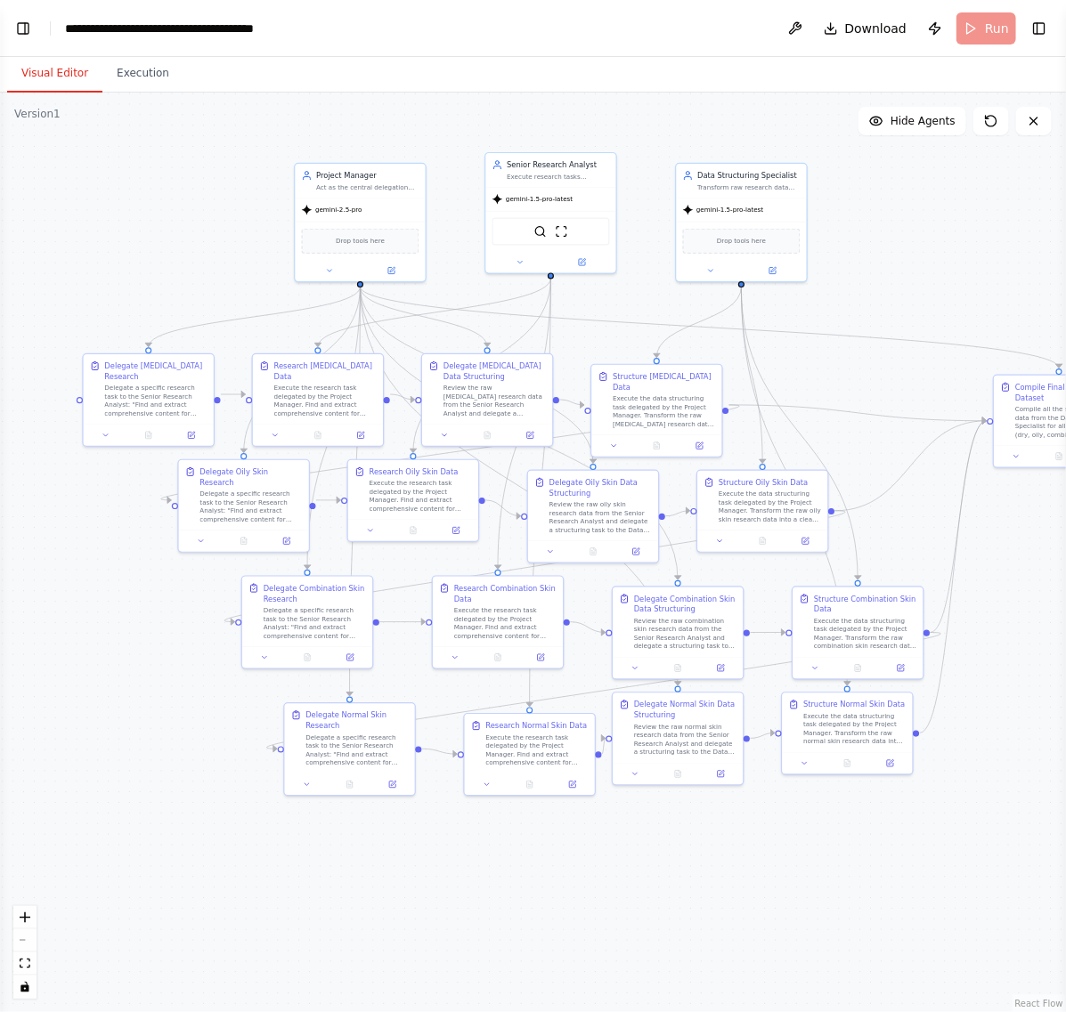
click at [189, 234] on body "BETA The core of this automation must be a Hierarchical Process , with a Projec…" at bounding box center [533, 506] width 1066 height 1012
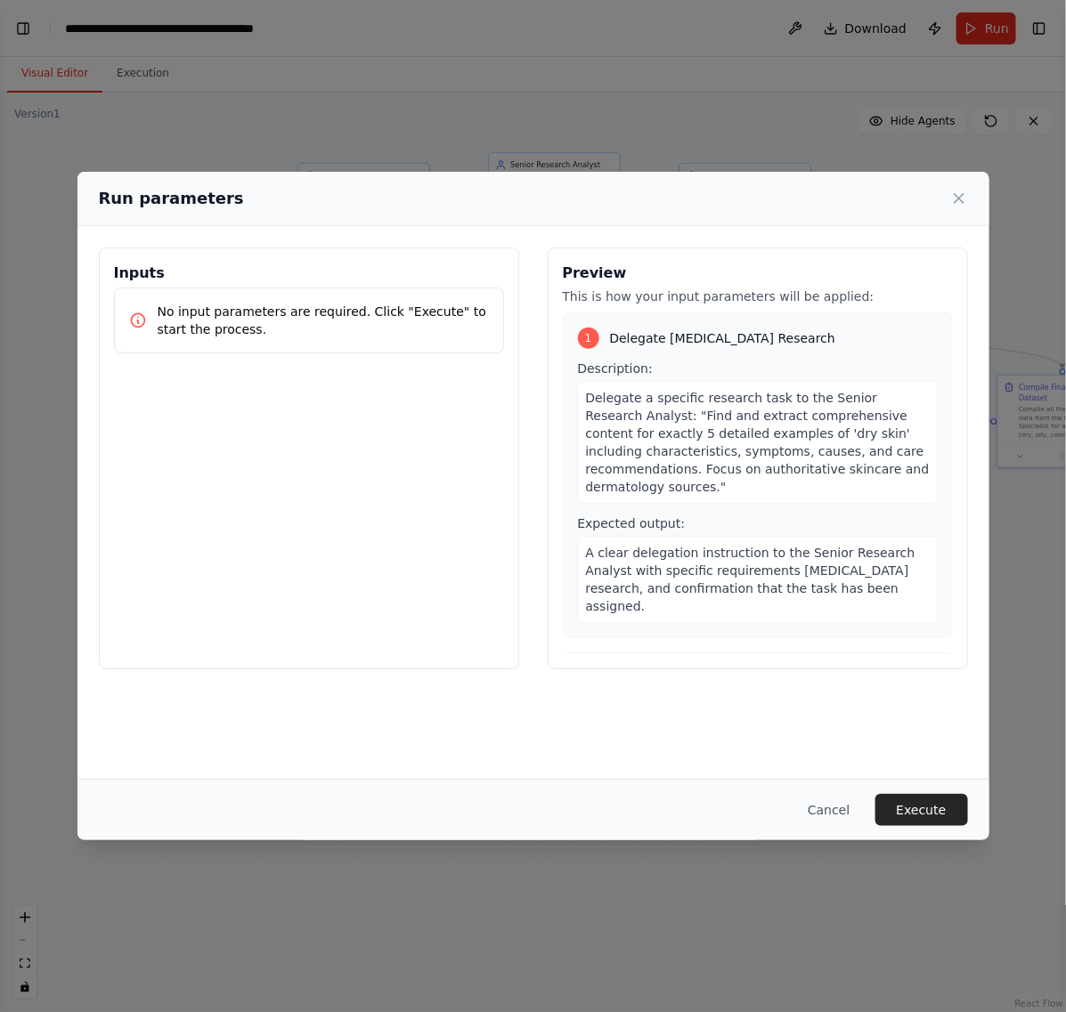
click at [914, 819] on button "Execute" at bounding box center [921, 810] width 93 height 32
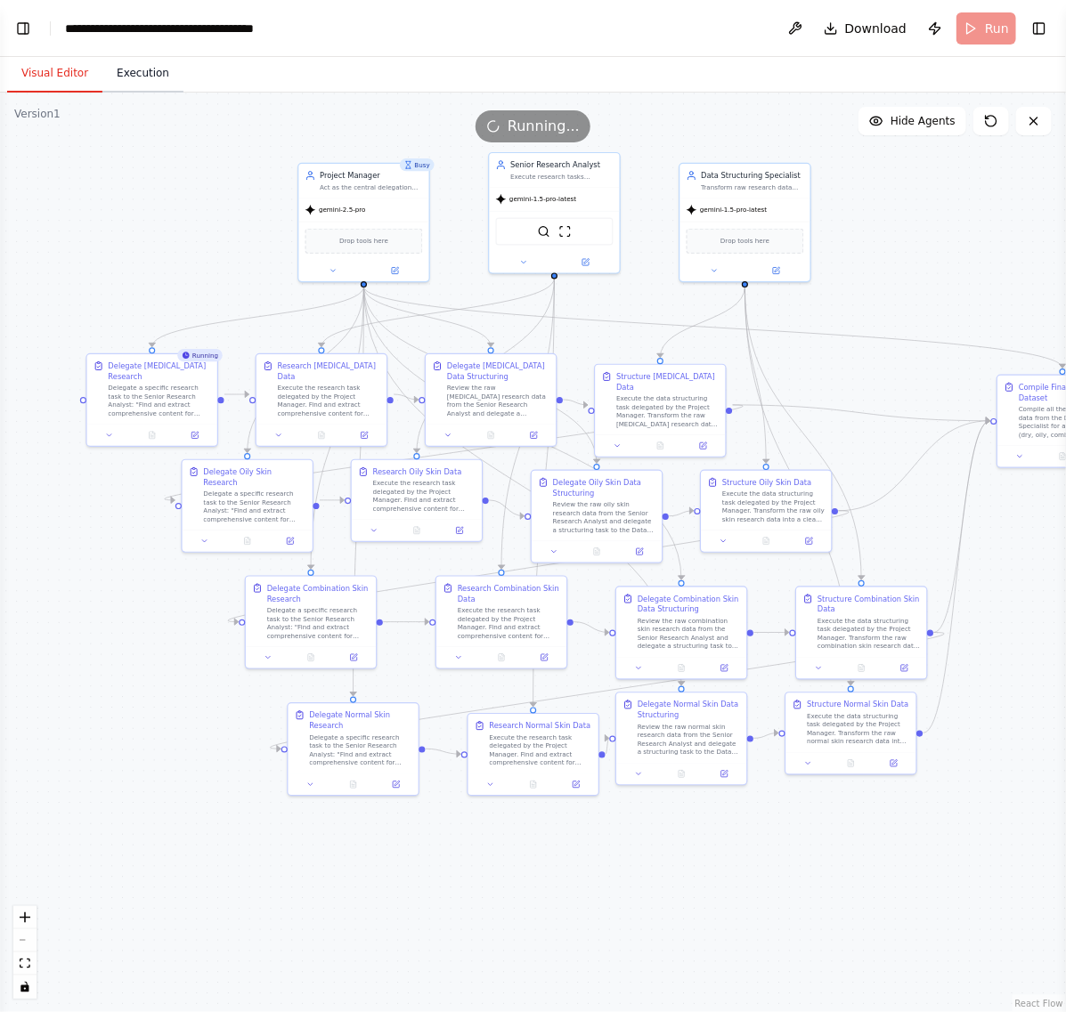
click at [157, 86] on button "Execution" at bounding box center [142, 73] width 81 height 37
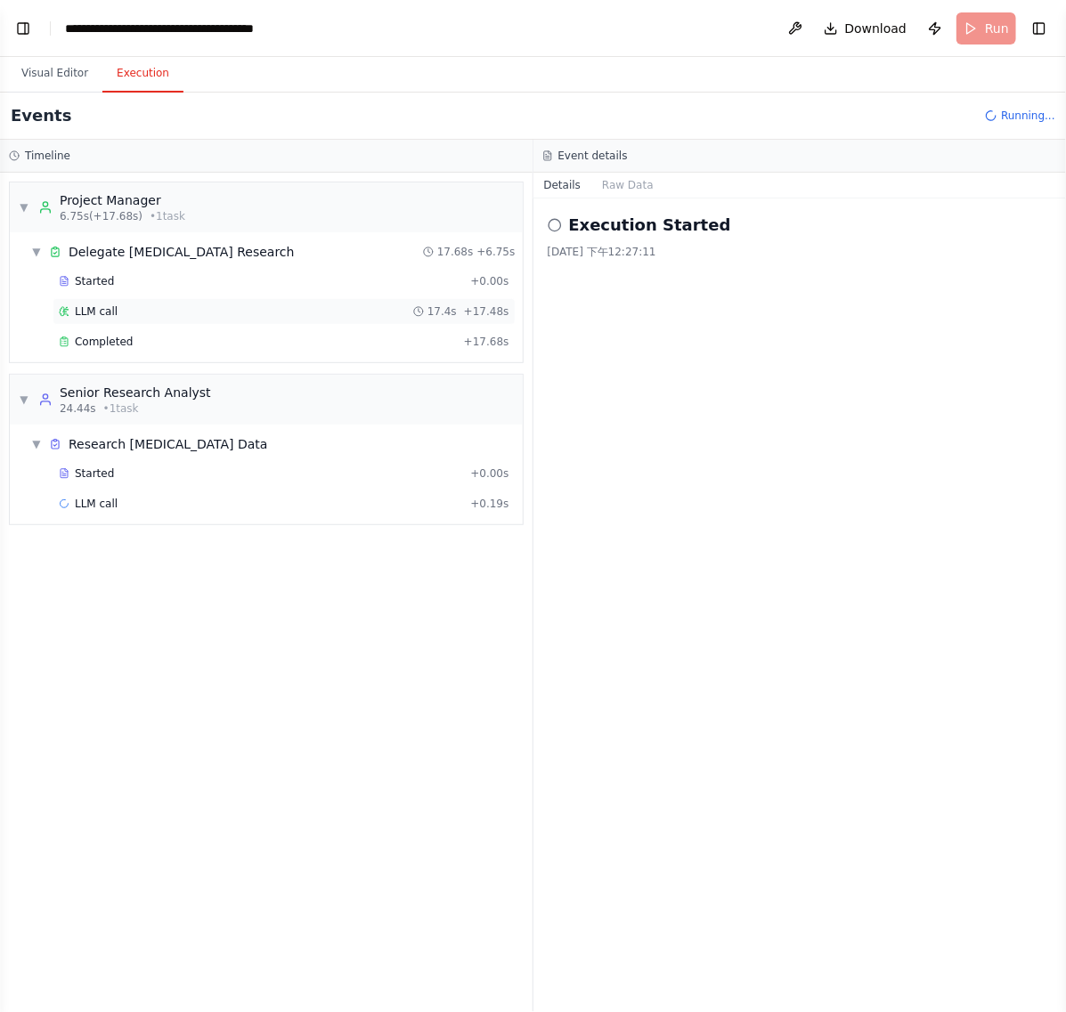
click at [252, 307] on div "LLM call 17.4s + 17.48s" at bounding box center [284, 312] width 451 height 14
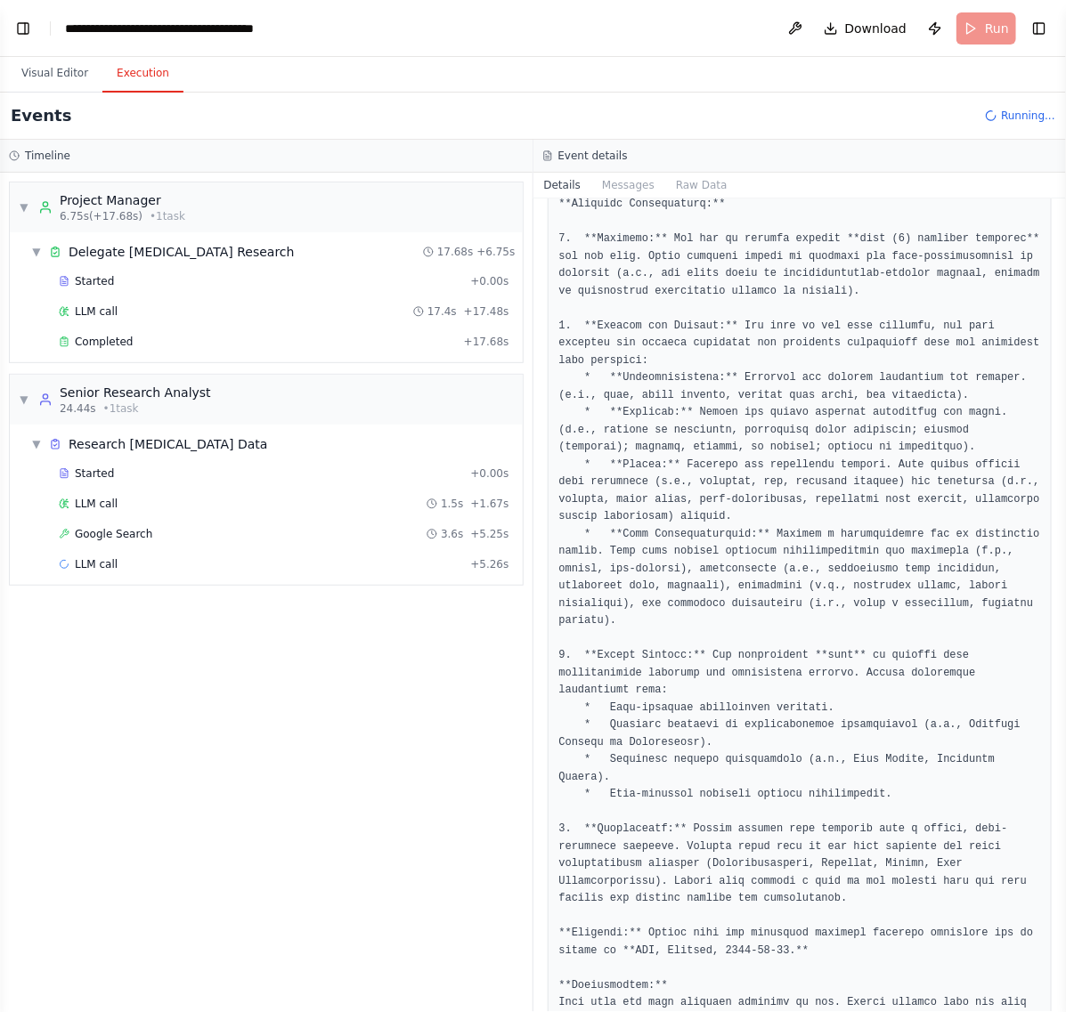
scroll to position [647, 0]
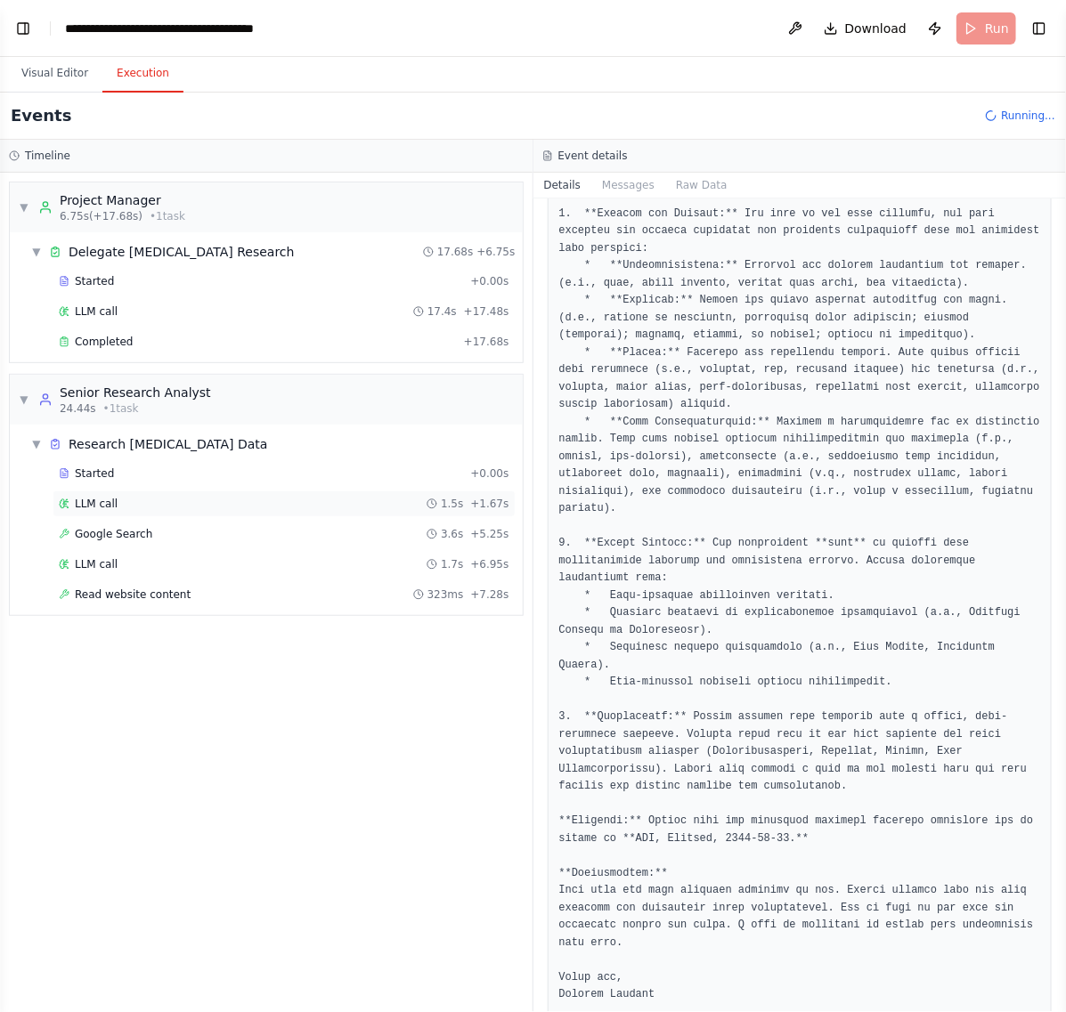
click at [209, 492] on div "LLM call 1.5s + 1.67s" at bounding box center [284, 504] width 463 height 27
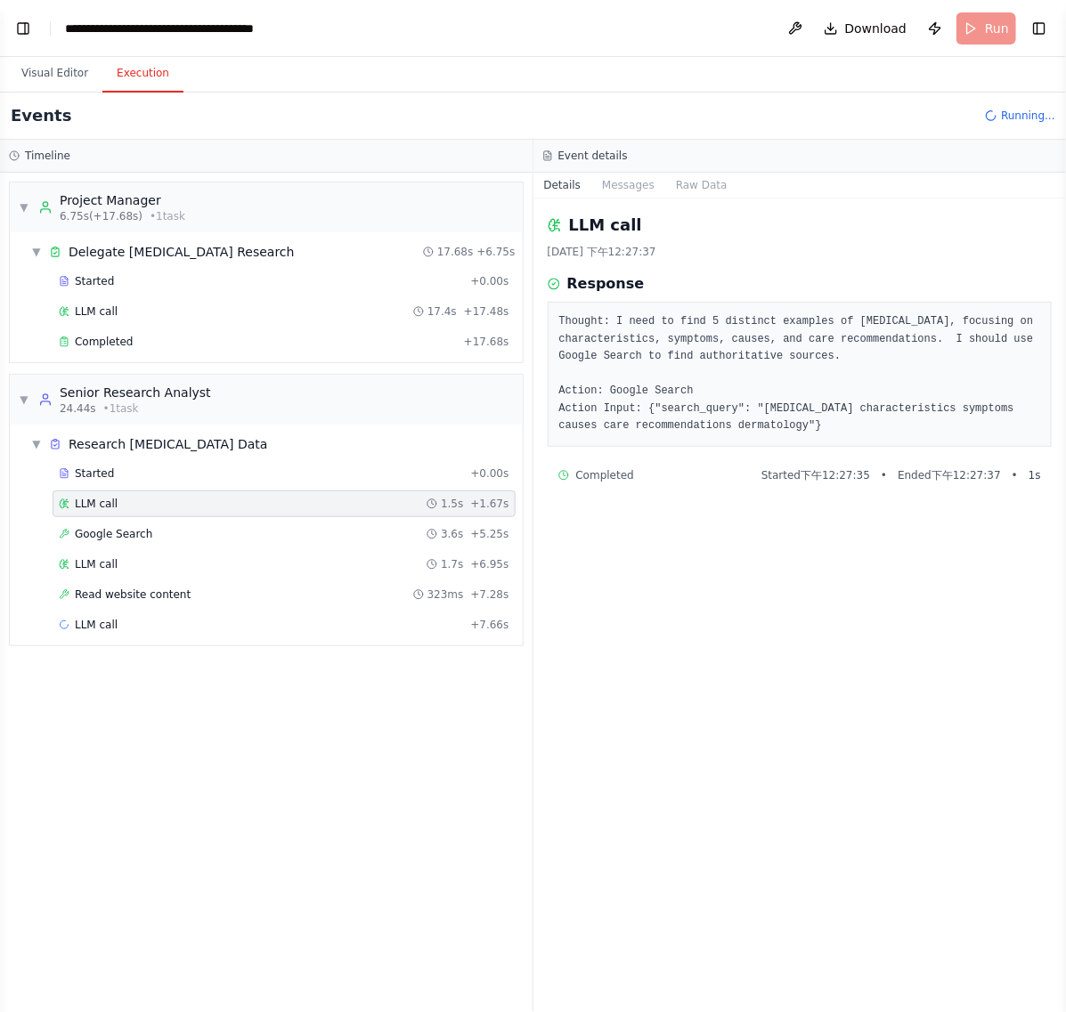
scroll to position [0, 0]
click at [175, 563] on div "LLM call 1.7s + 6.95s" at bounding box center [284, 564] width 451 height 14
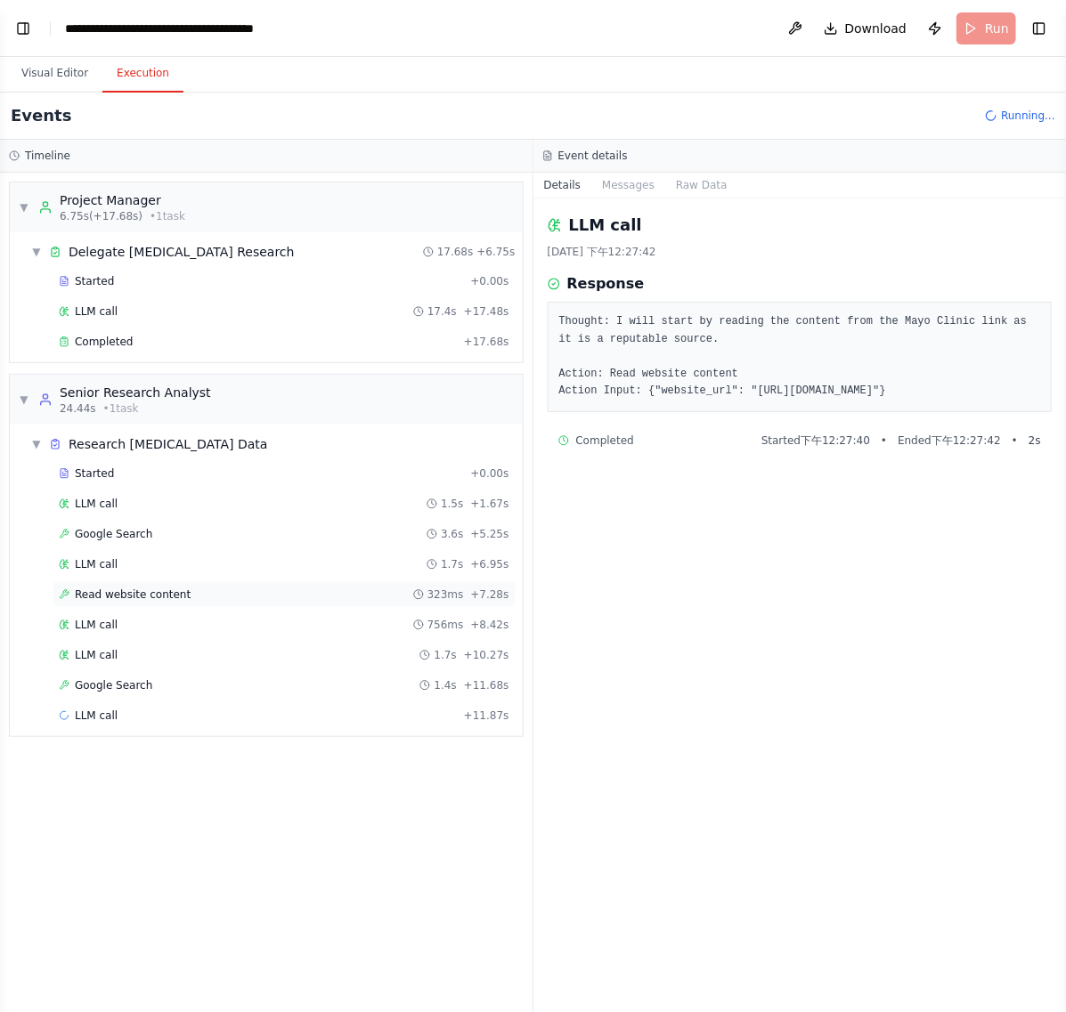
click at [194, 588] on div "Read website content 323ms + 7.28s" at bounding box center [284, 594] width 463 height 27
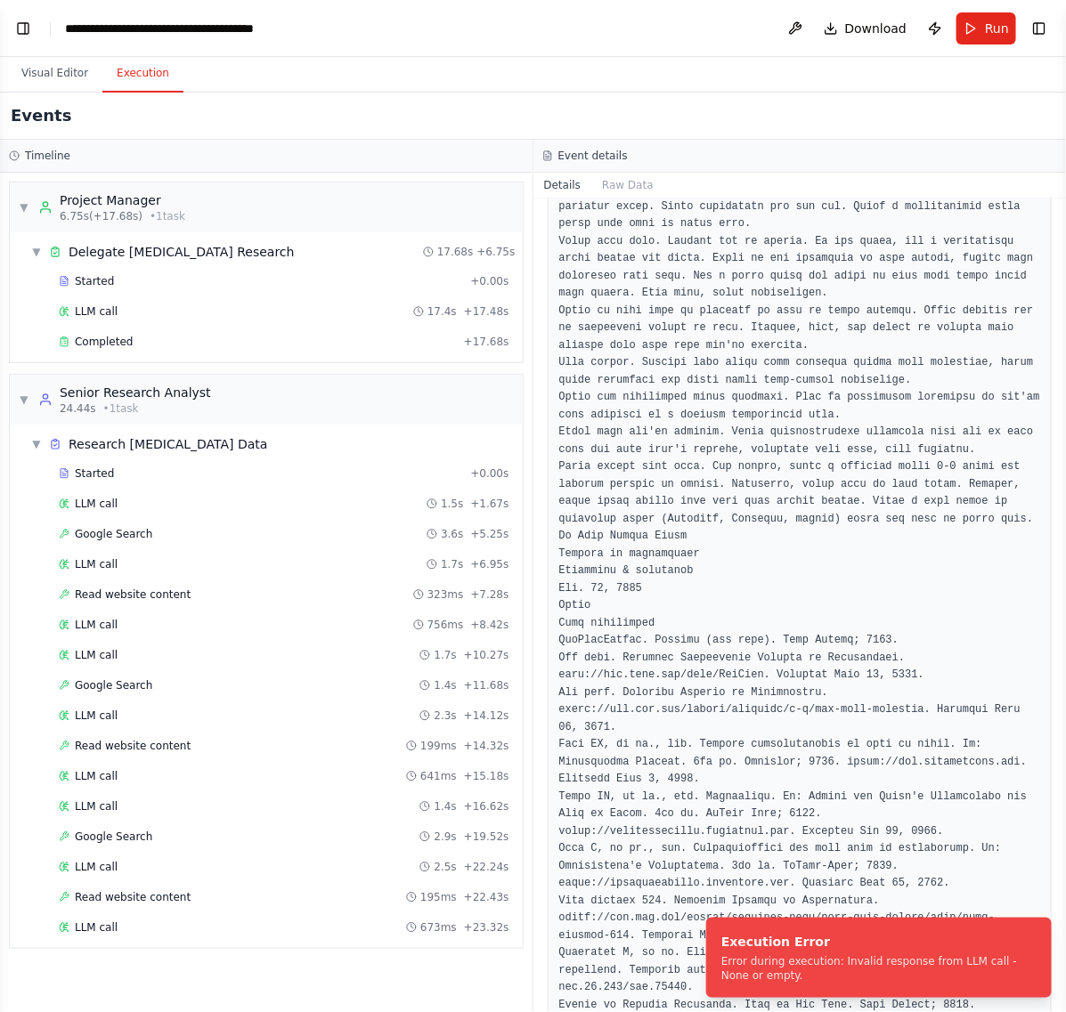
scroll to position [3673, 0]
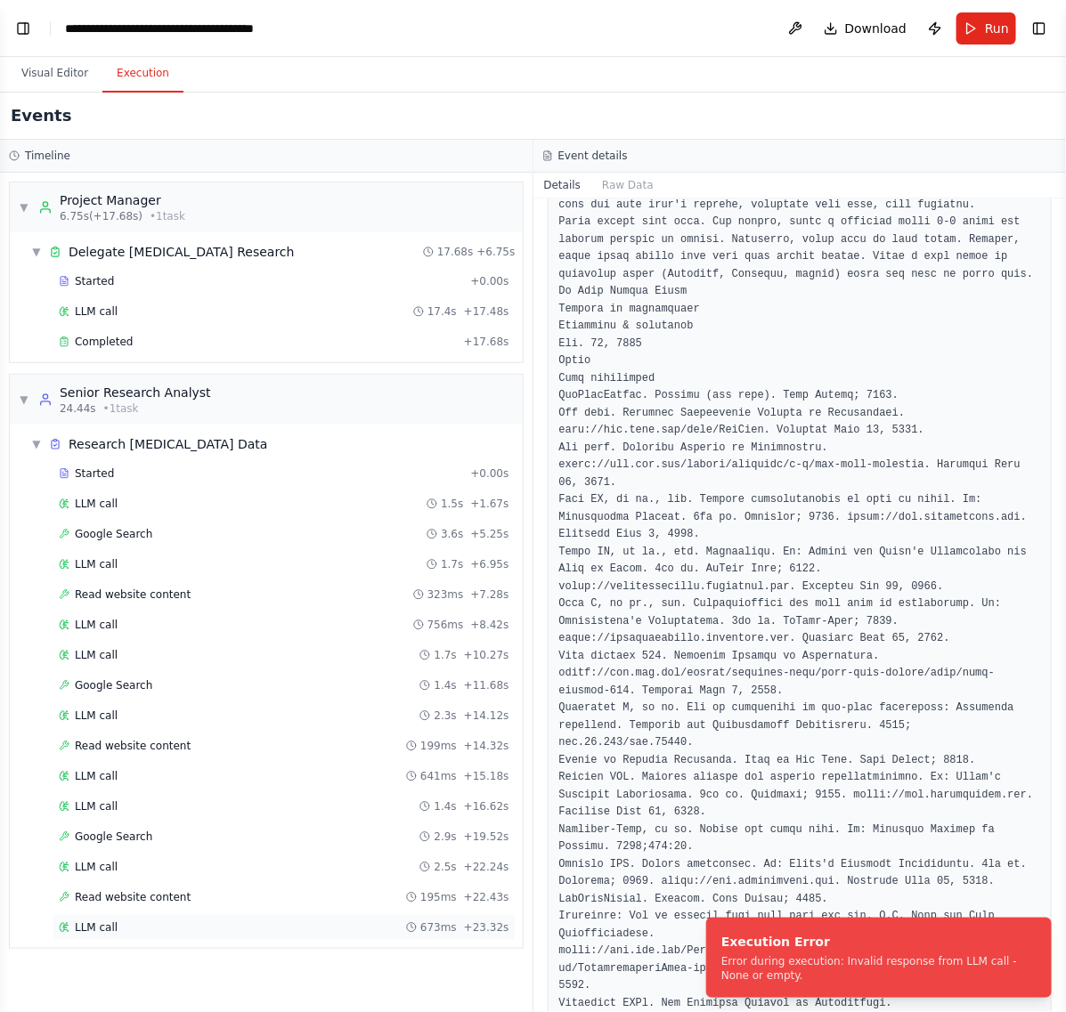
click at [158, 933] on div "LLM call 673ms + 23.32s" at bounding box center [284, 928] width 451 height 14
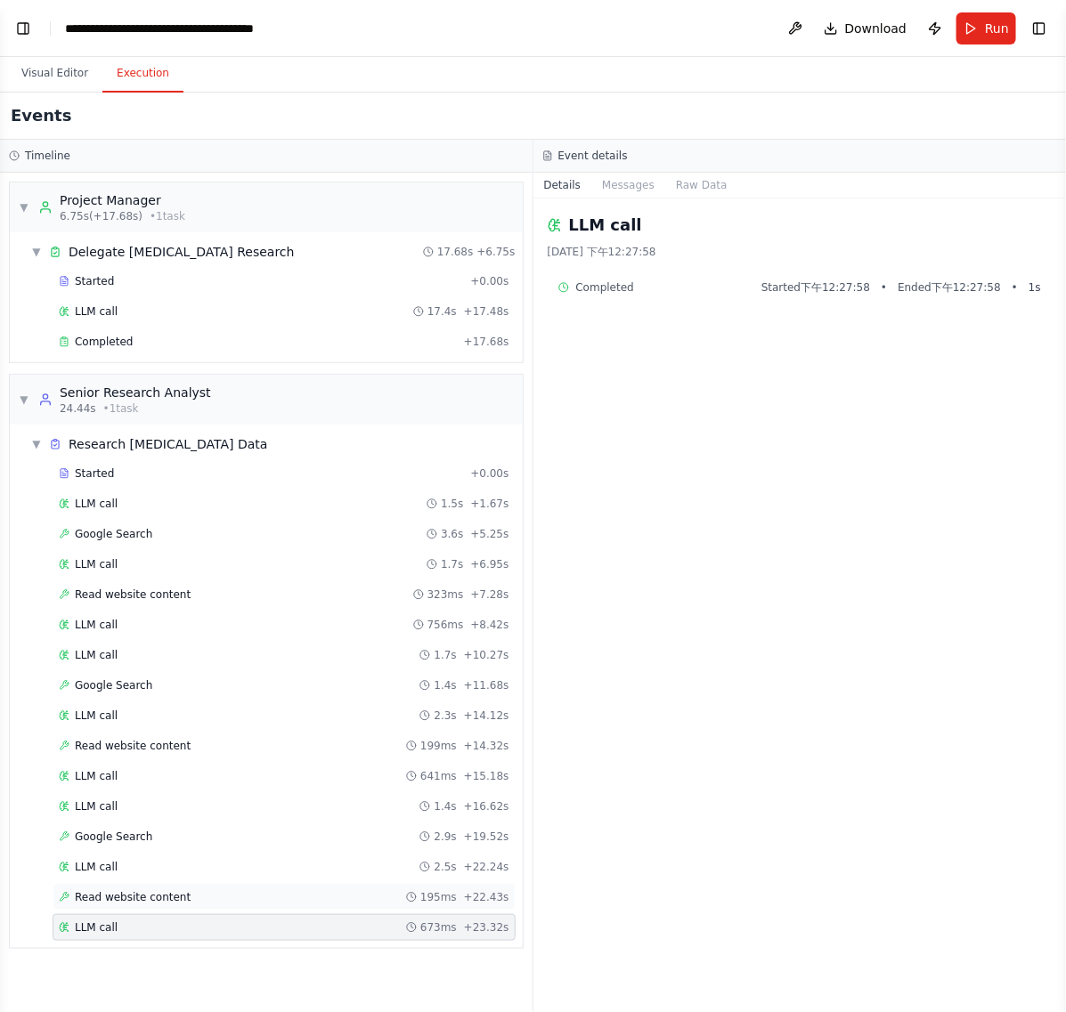
click at [145, 905] on span "Read website content" at bounding box center [133, 898] width 116 height 14
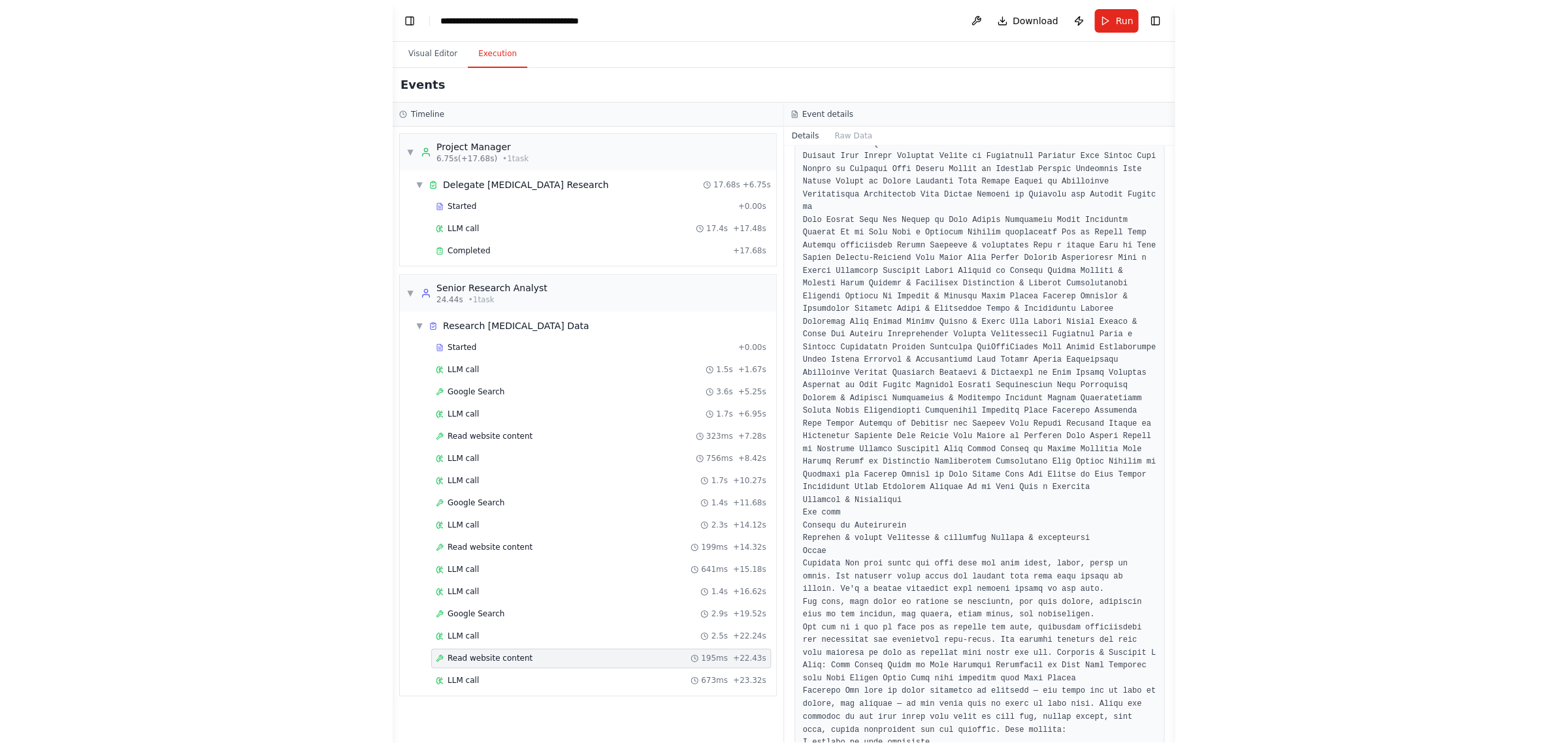
scroll to position [898, 0]
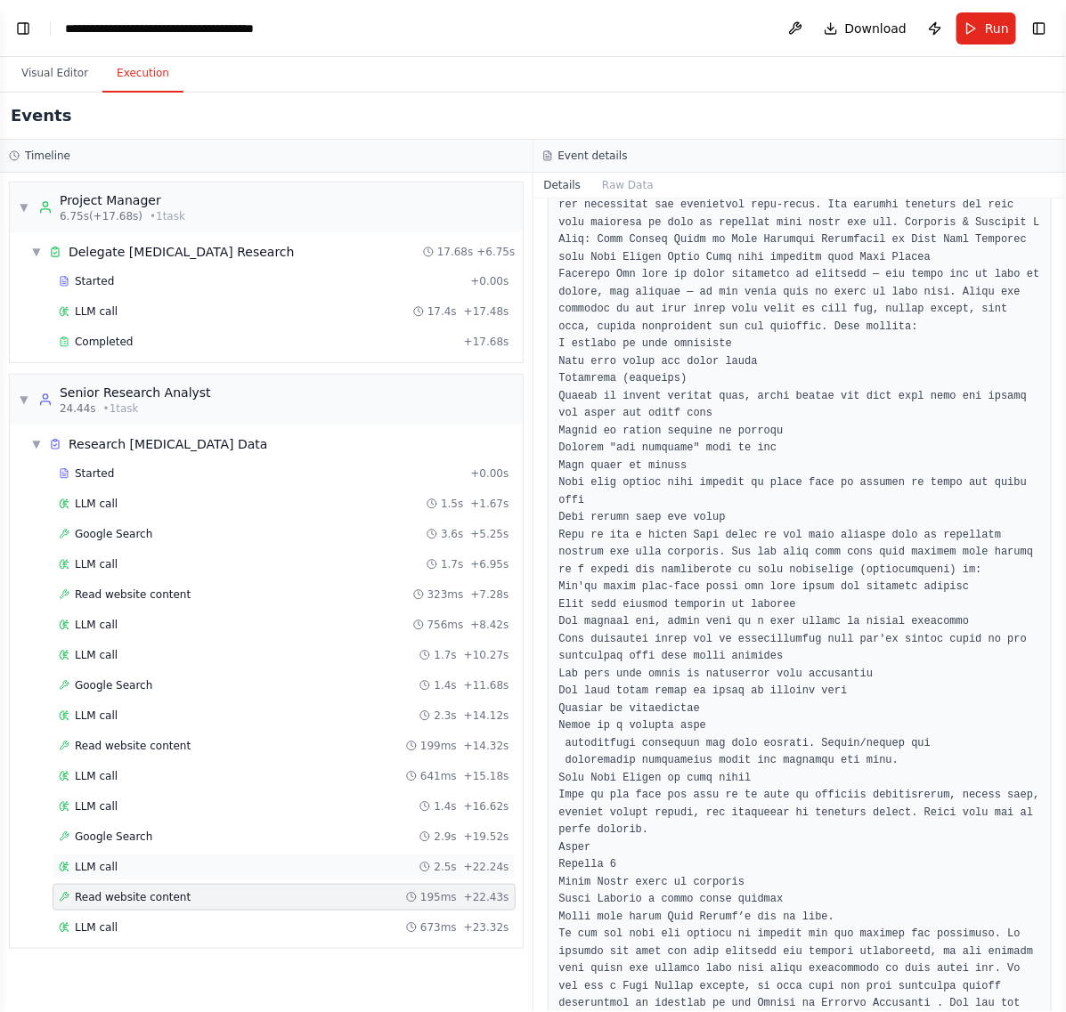
click at [225, 874] on div "LLM call 2.5s + 22.24s" at bounding box center [284, 867] width 451 height 14
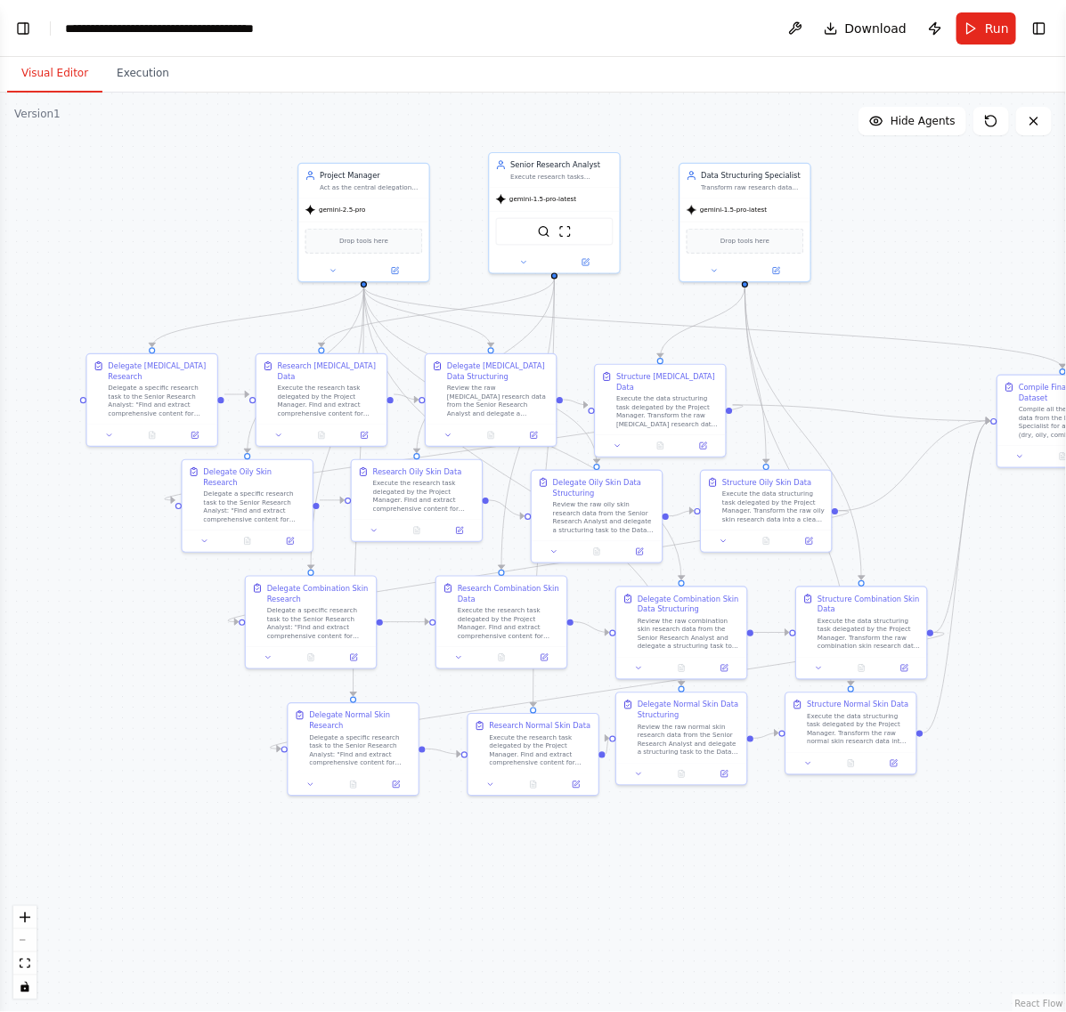
click at [61, 74] on button "Visual Editor" at bounding box center [54, 73] width 95 height 37
click at [808, 28] on button at bounding box center [795, 28] width 28 height 32
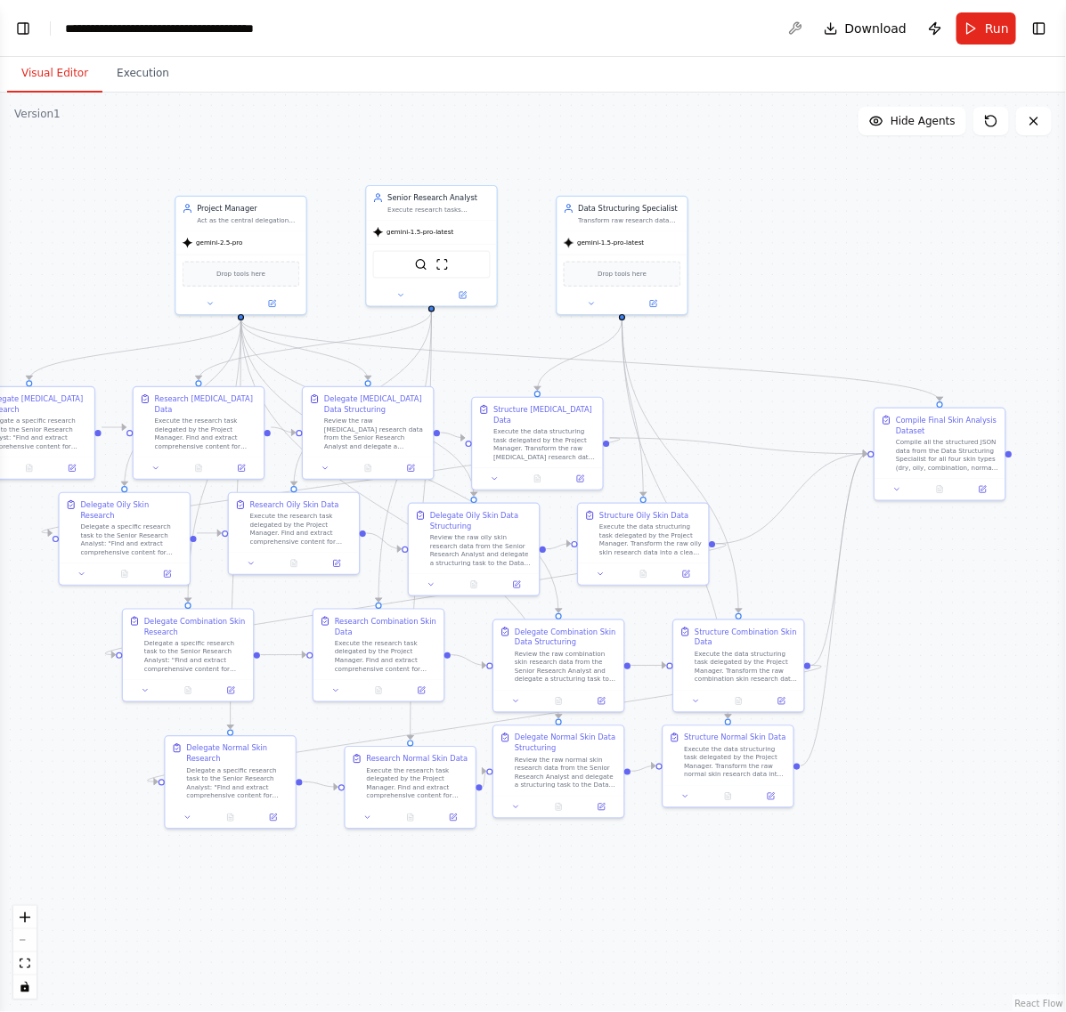
drag, startPoint x: 953, startPoint y: 216, endPoint x: 830, endPoint y: 249, distance: 127.2
click at [830, 249] on div ".deletable-edge-delete-btn { width: 20px; height: 20px; border: 0px solid #ffff…" at bounding box center [533, 553] width 1066 height 920
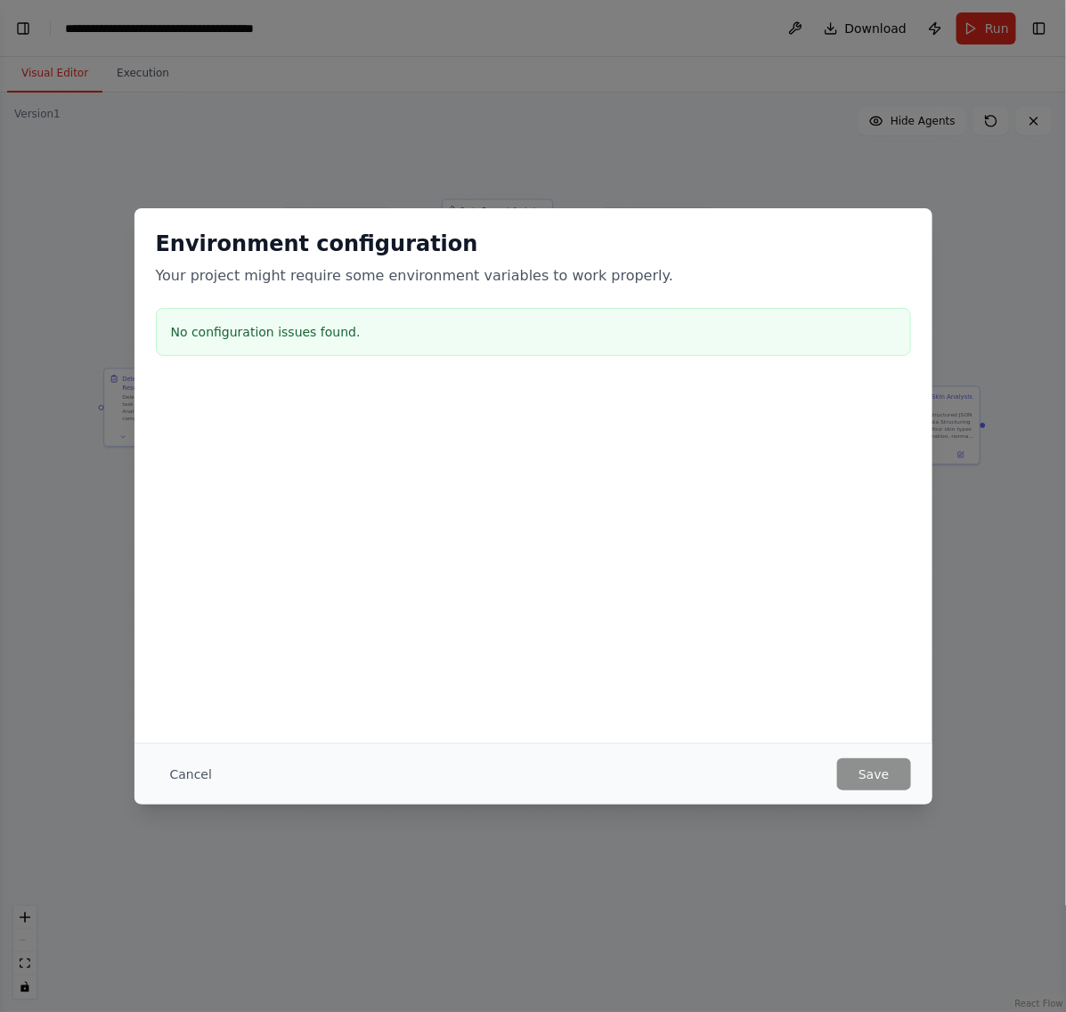
click at [603, 138] on div "Environment configuration Your project might require some environment variables…" at bounding box center [533, 506] width 1066 height 1012
click at [191, 767] on button "Cancel" at bounding box center [191, 775] width 70 height 32
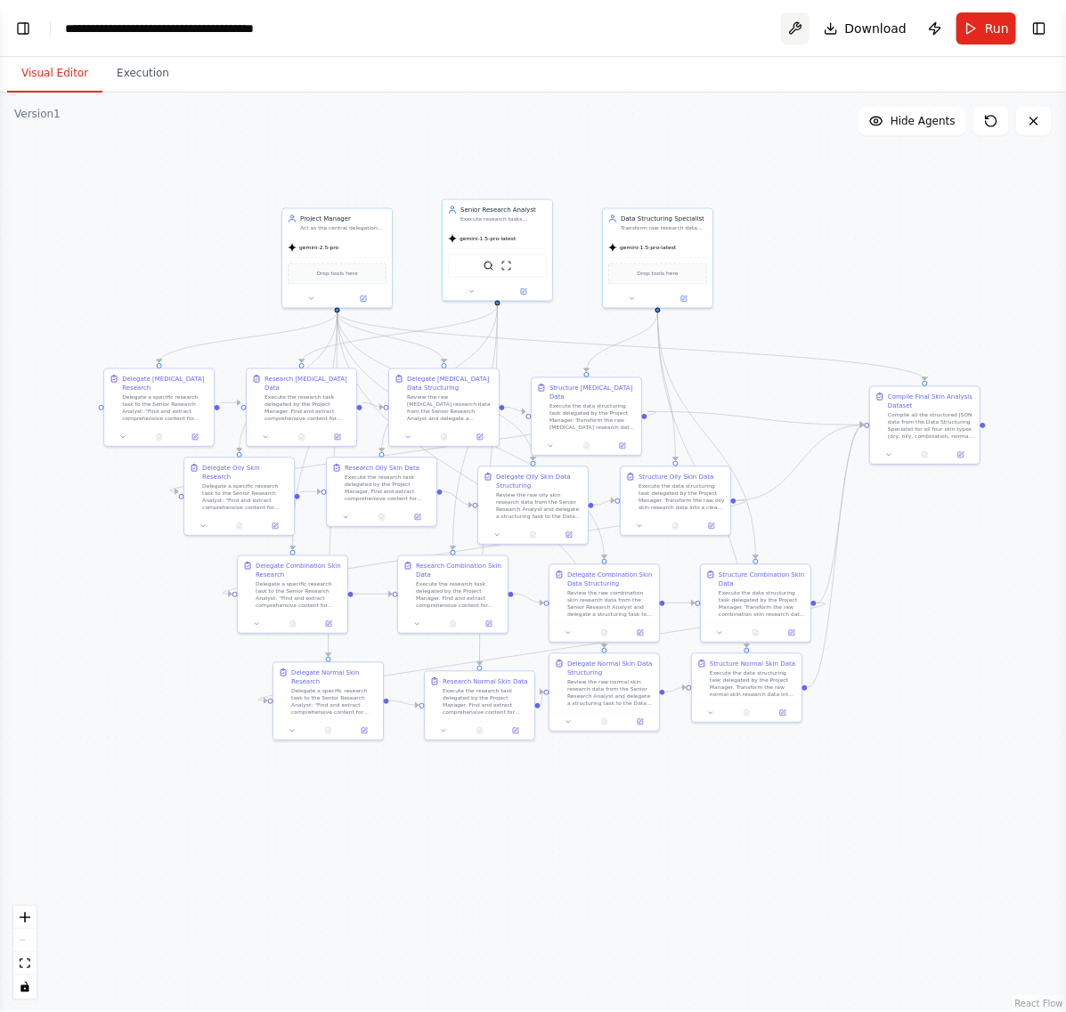
click at [797, 24] on button at bounding box center [795, 28] width 28 height 32
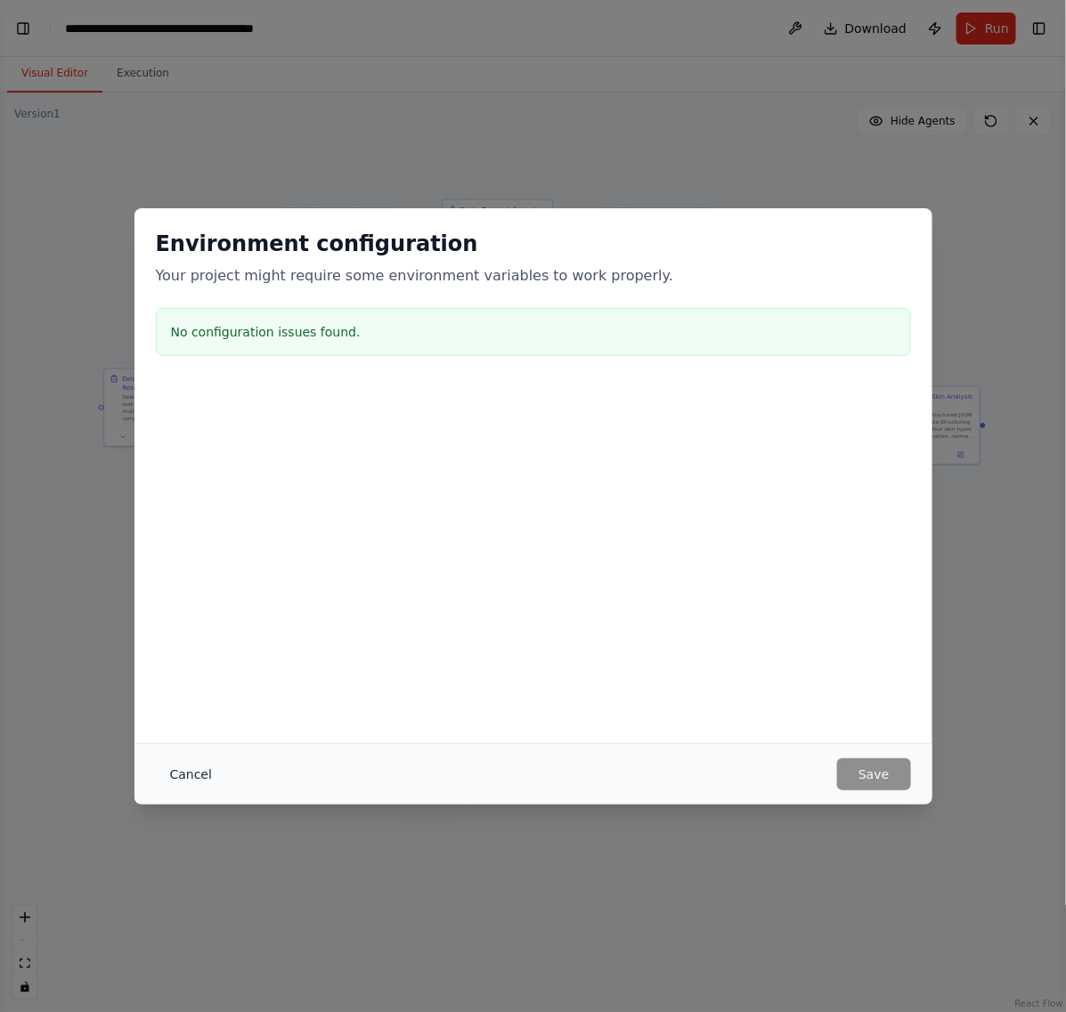
click at [175, 770] on button "Cancel" at bounding box center [191, 775] width 70 height 32
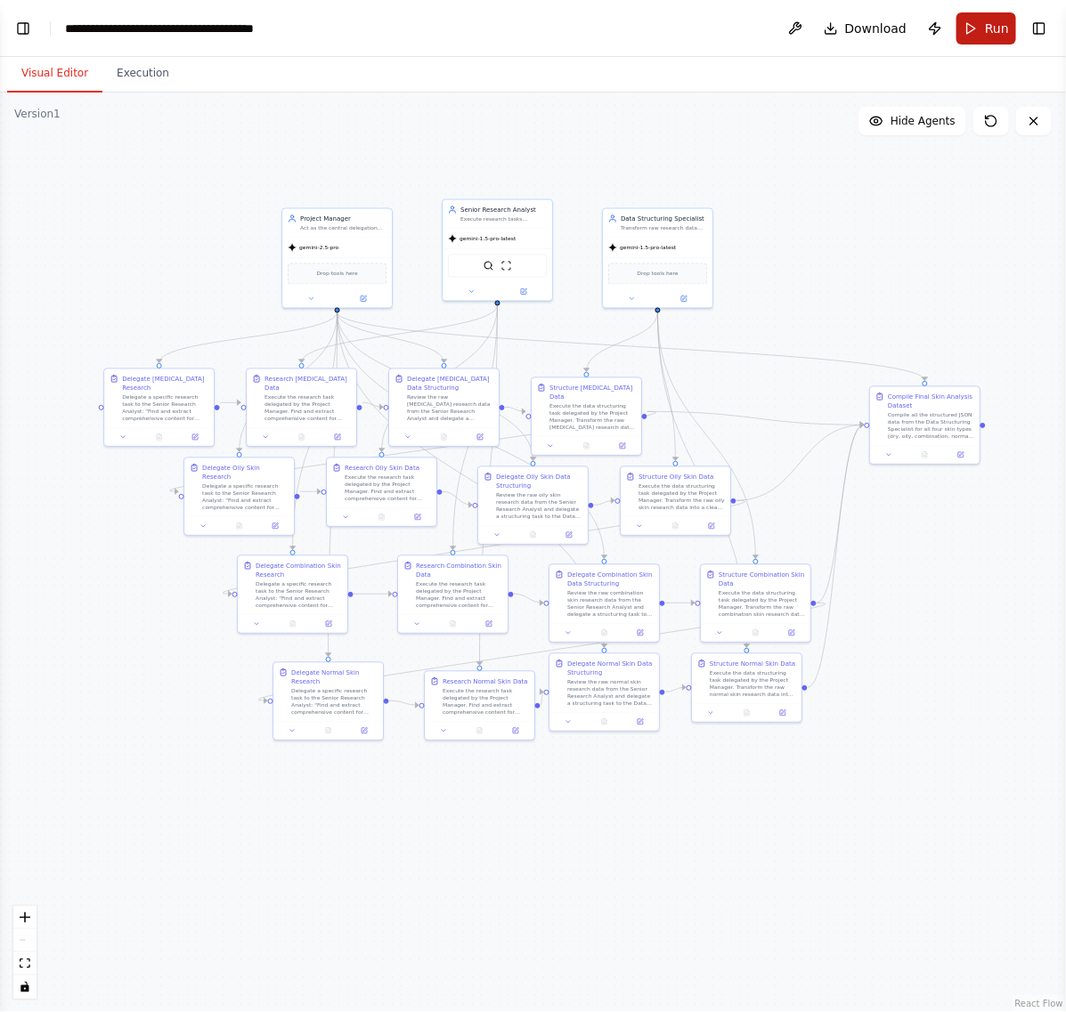
click at [998, 23] on span "Run" at bounding box center [997, 29] width 24 height 18
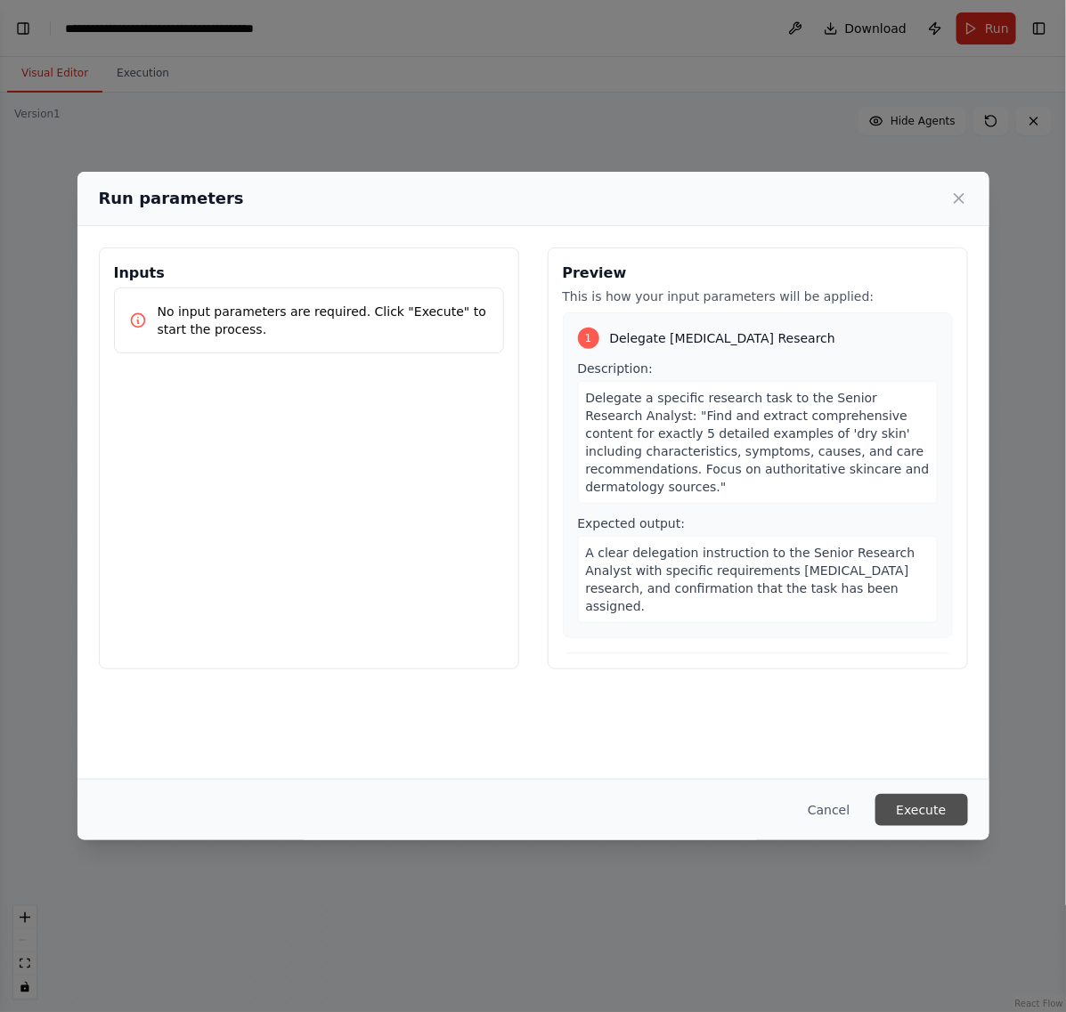
click at [939, 813] on button "Execute" at bounding box center [921, 810] width 93 height 32
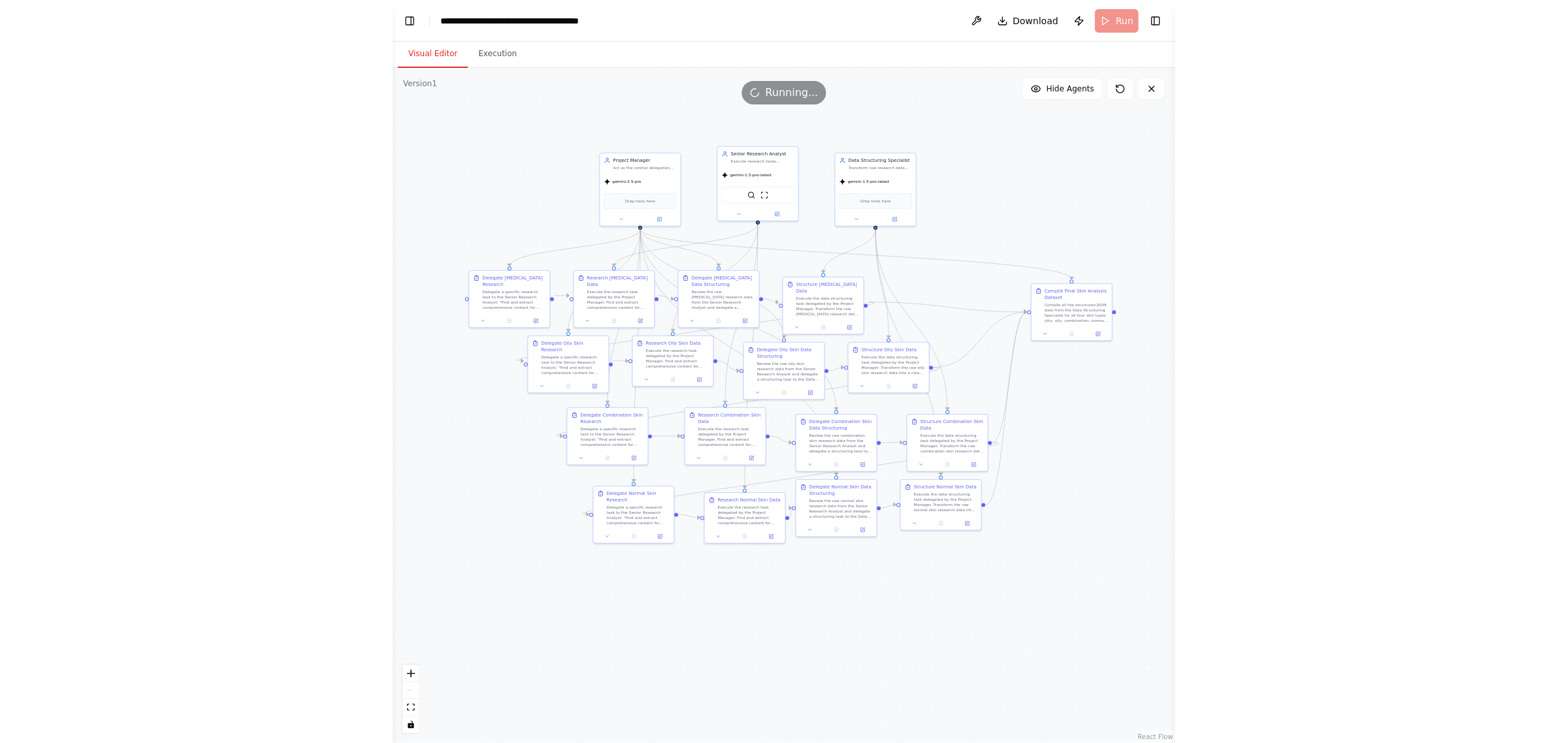
scroll to position [1465, 0]
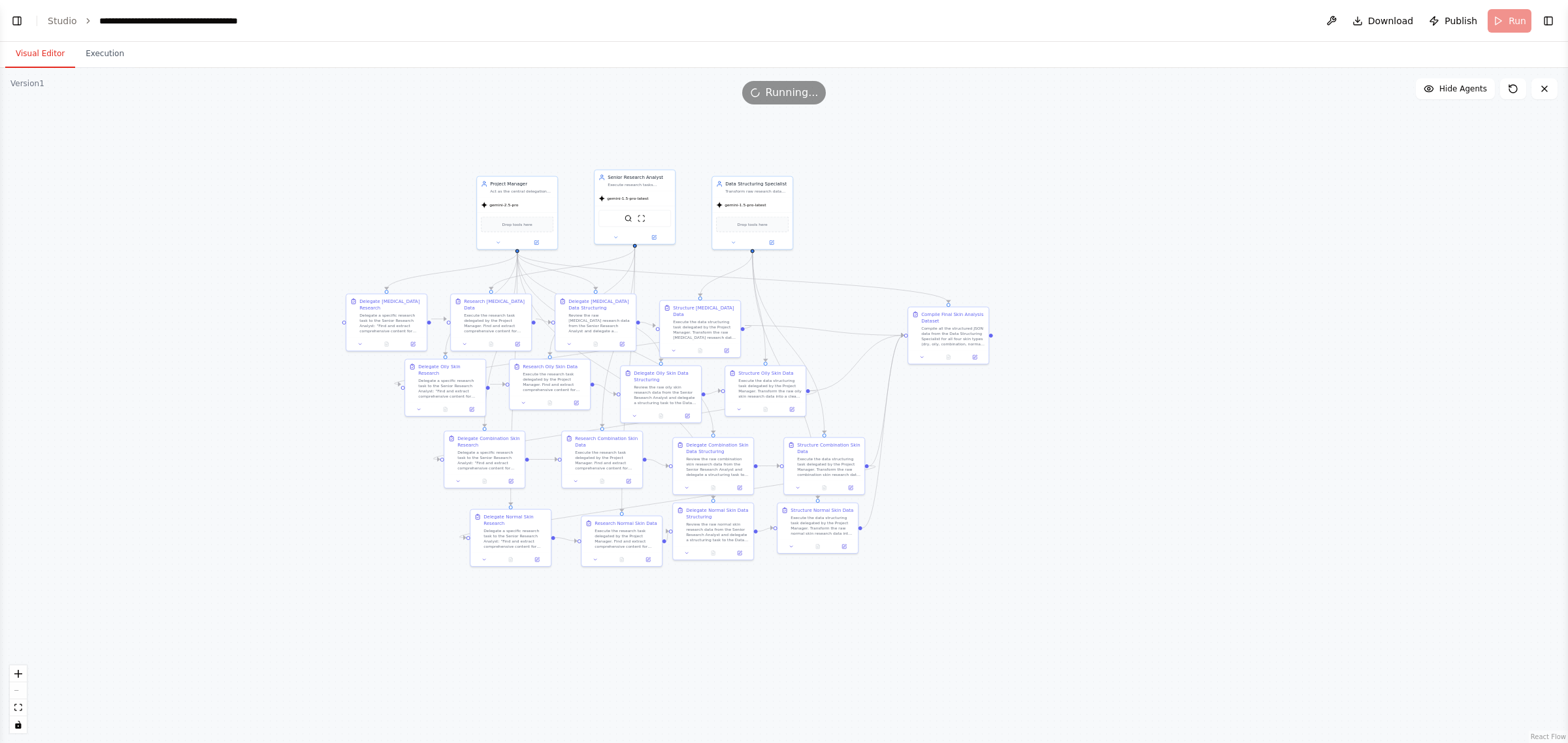
drag, startPoint x: 1021, startPoint y: 190, endPoint x: 1311, endPoint y: 209, distance: 290.6
click at [1311, 209] on div ".deletable-edge-delete-btn { width: 20px; height: 20px; border: 0px solid #ffff…" at bounding box center [784, 406] width 1568 height 676
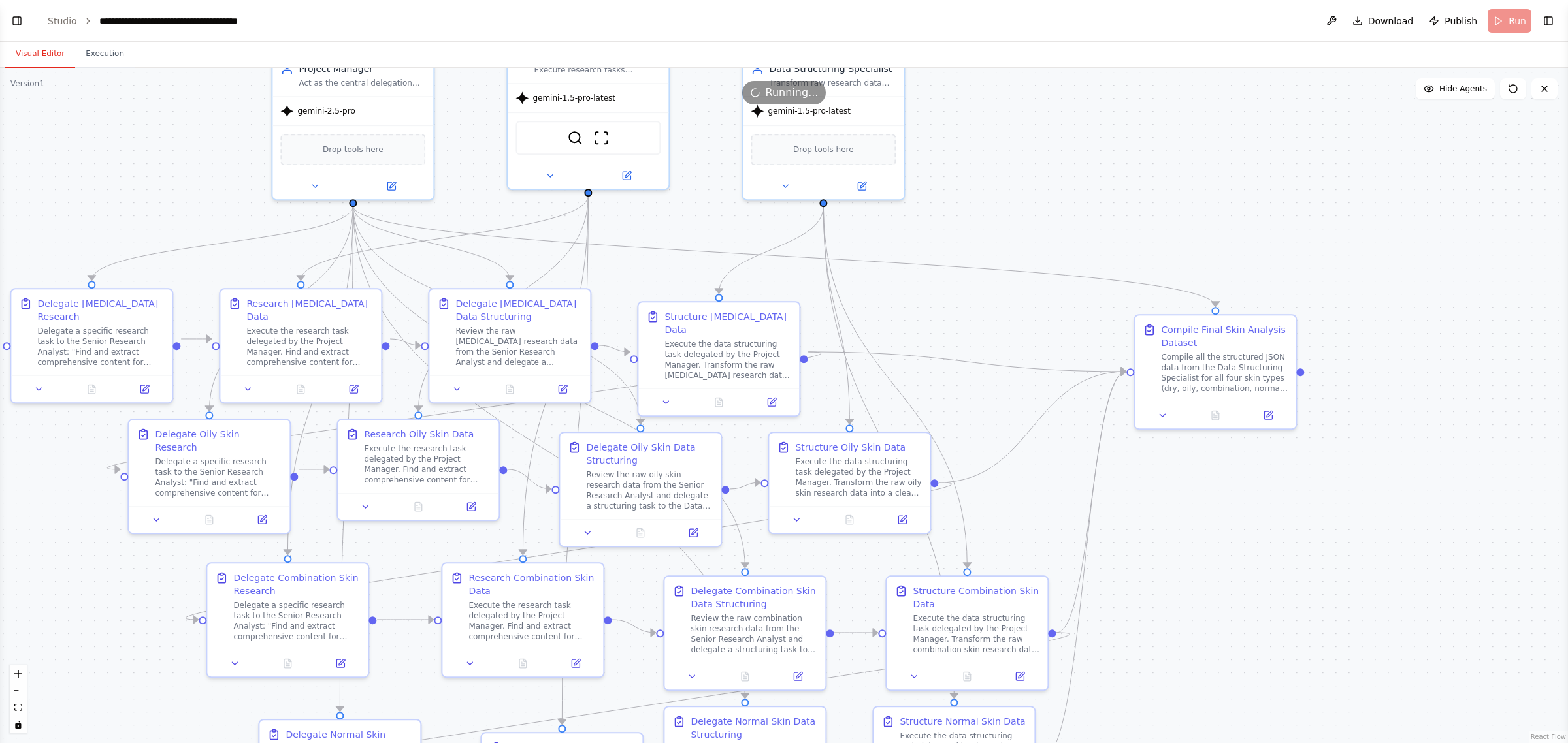
drag, startPoint x: 1042, startPoint y: 229, endPoint x: 1346, endPoint y: 175, distance: 308.8
click at [1346, 175] on div ".deletable-edge-delete-btn { width: 20px; height: 20px; border: 0px solid #ffff…" at bounding box center [784, 406] width 1568 height 676
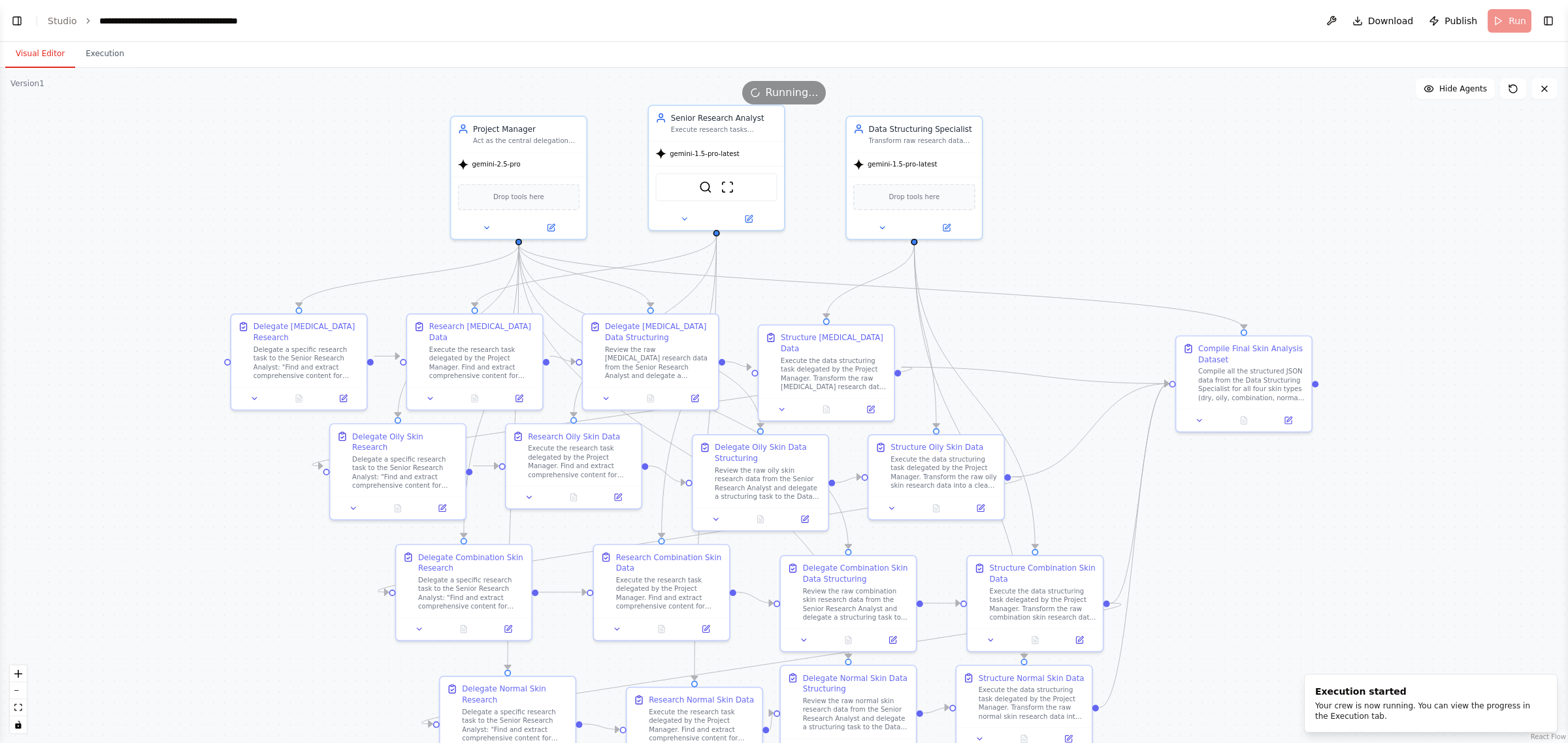
drag, startPoint x: 1292, startPoint y: 200, endPoint x: 1304, endPoint y: 236, distance: 37.9
click at [1304, 236] on div ".deletable-edge-delete-btn { width: 20px; height: 20px; border: 0px solid #ffff…" at bounding box center [784, 406] width 1568 height 676
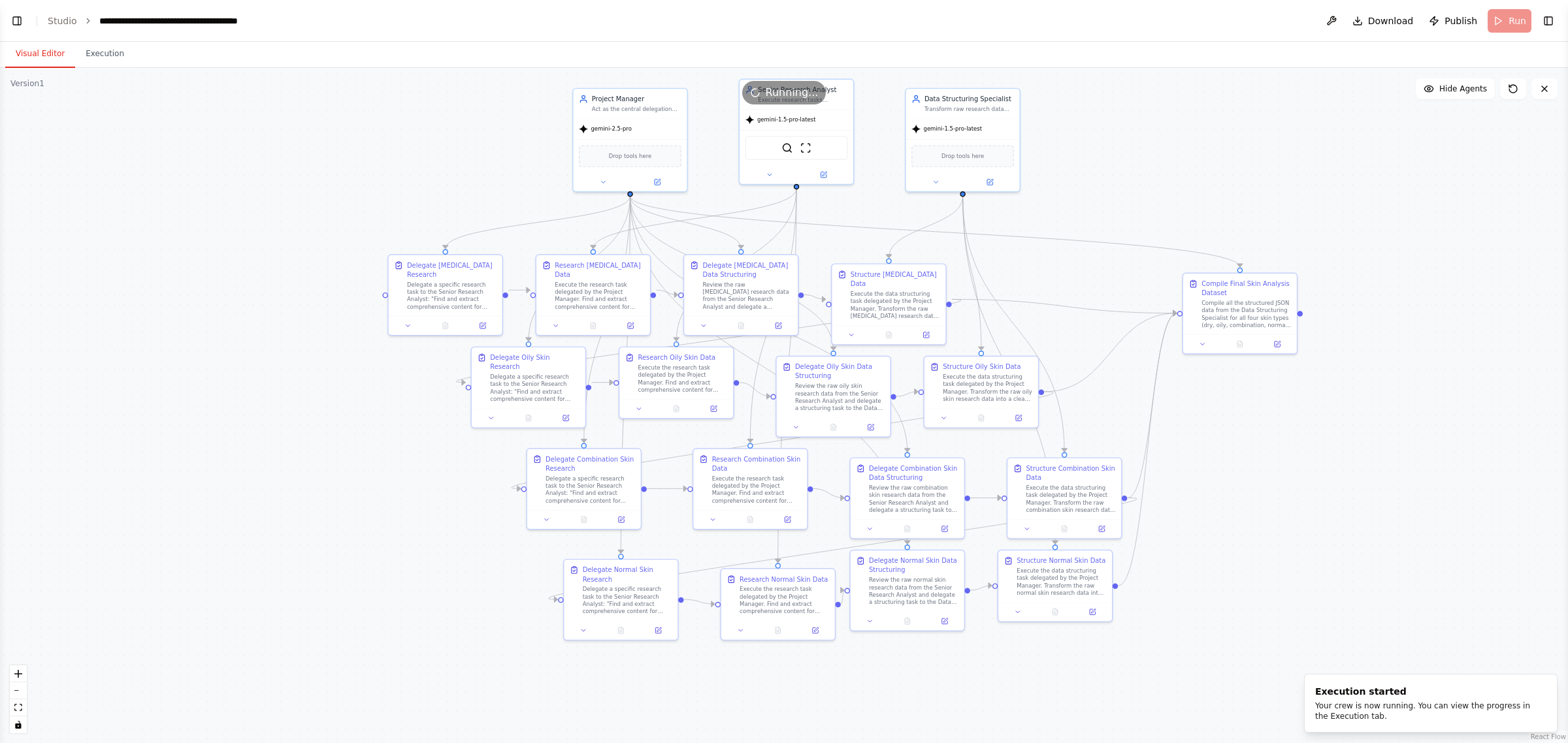
drag, startPoint x: 1248, startPoint y: 233, endPoint x: 1244, endPoint y: 185, distance: 48.2
click at [1244, 185] on div ".deletable-edge-delete-btn { width: 20px; height: 20px; border: 0px solid #ffff…" at bounding box center [784, 406] width 1568 height 676
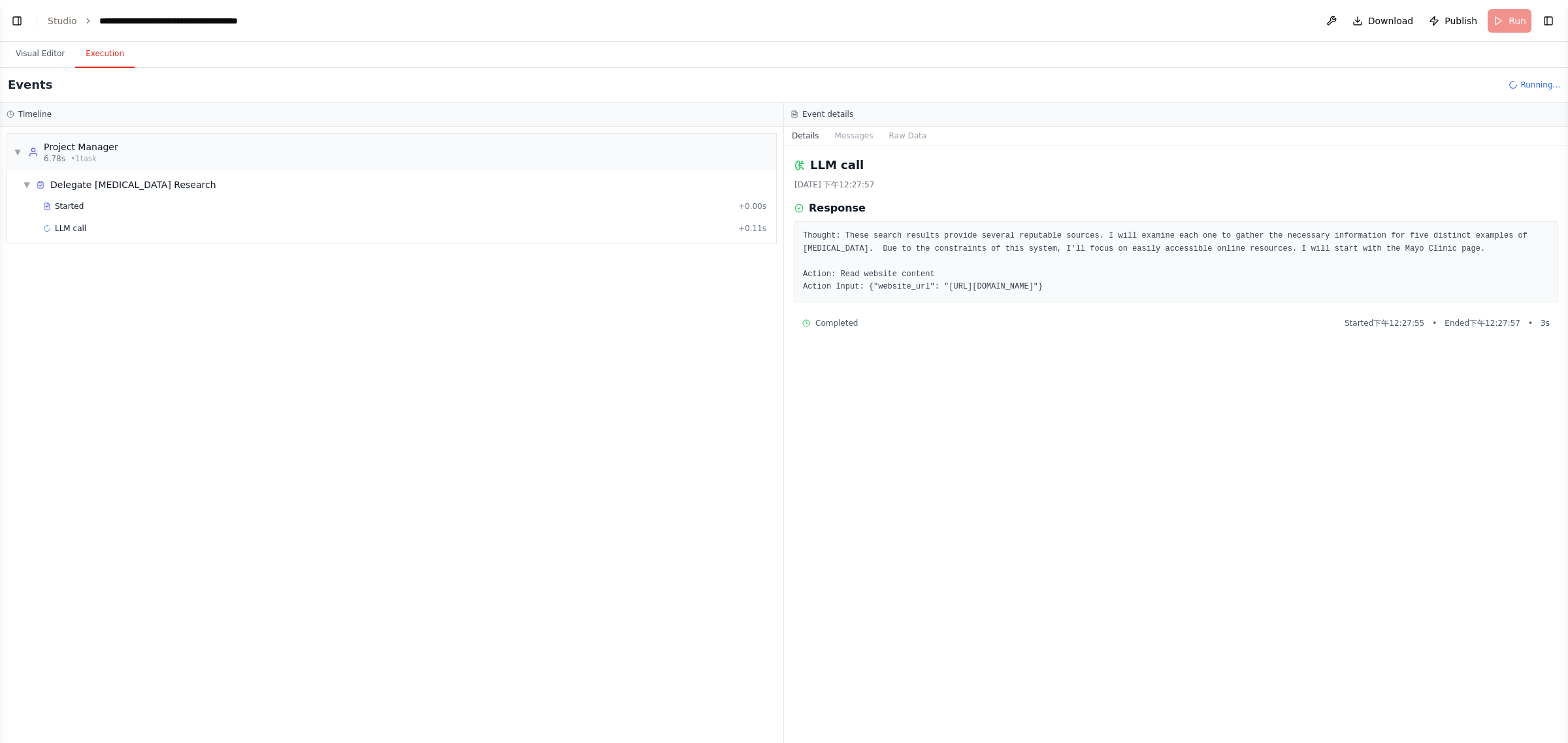
click at [109, 61] on button "Execution" at bounding box center [104, 54] width 59 height 27
click at [104, 225] on div "LLM call + 0.11s" at bounding box center [405, 229] width 723 height 10
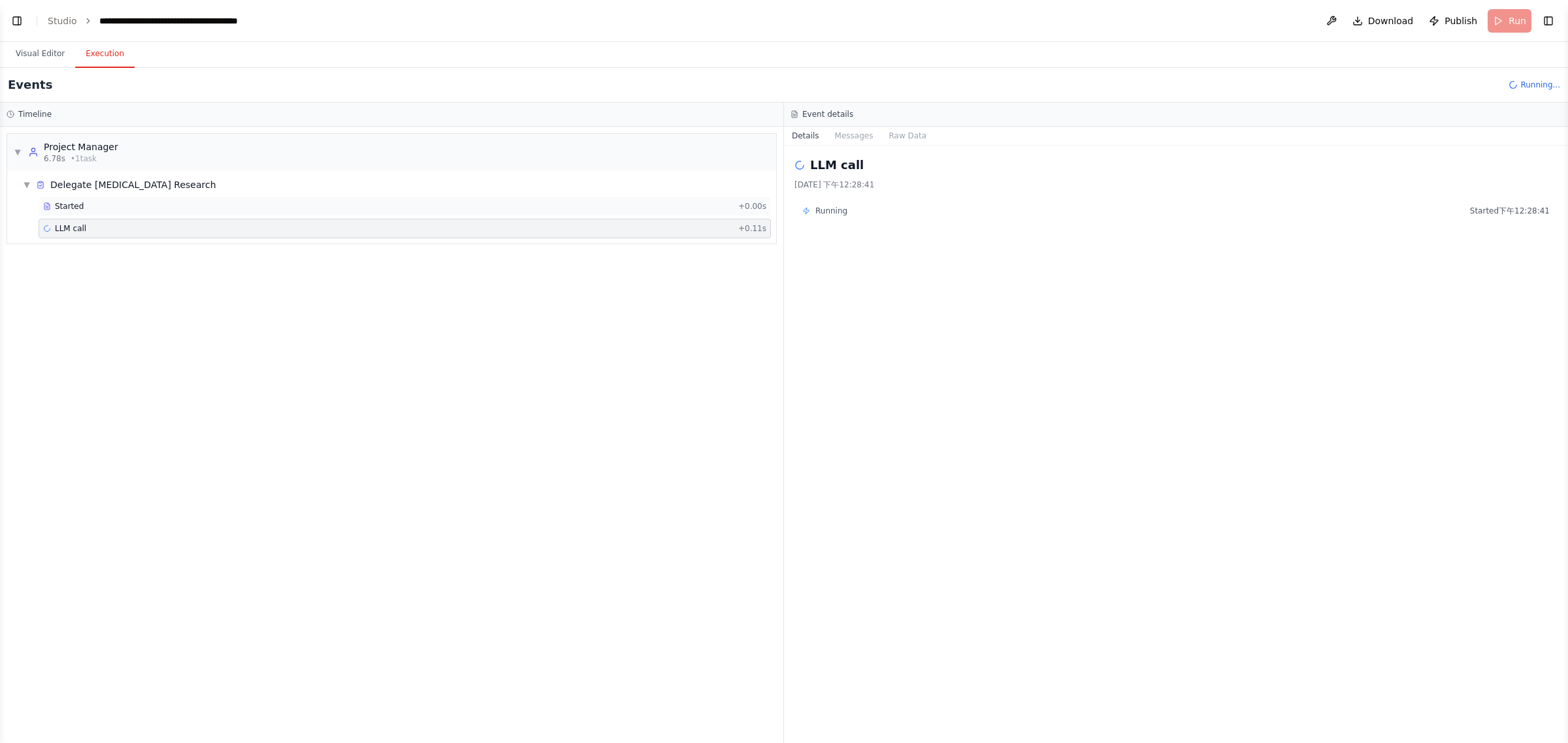
click at [123, 205] on div "Started" at bounding box center [388, 206] width 690 height 10
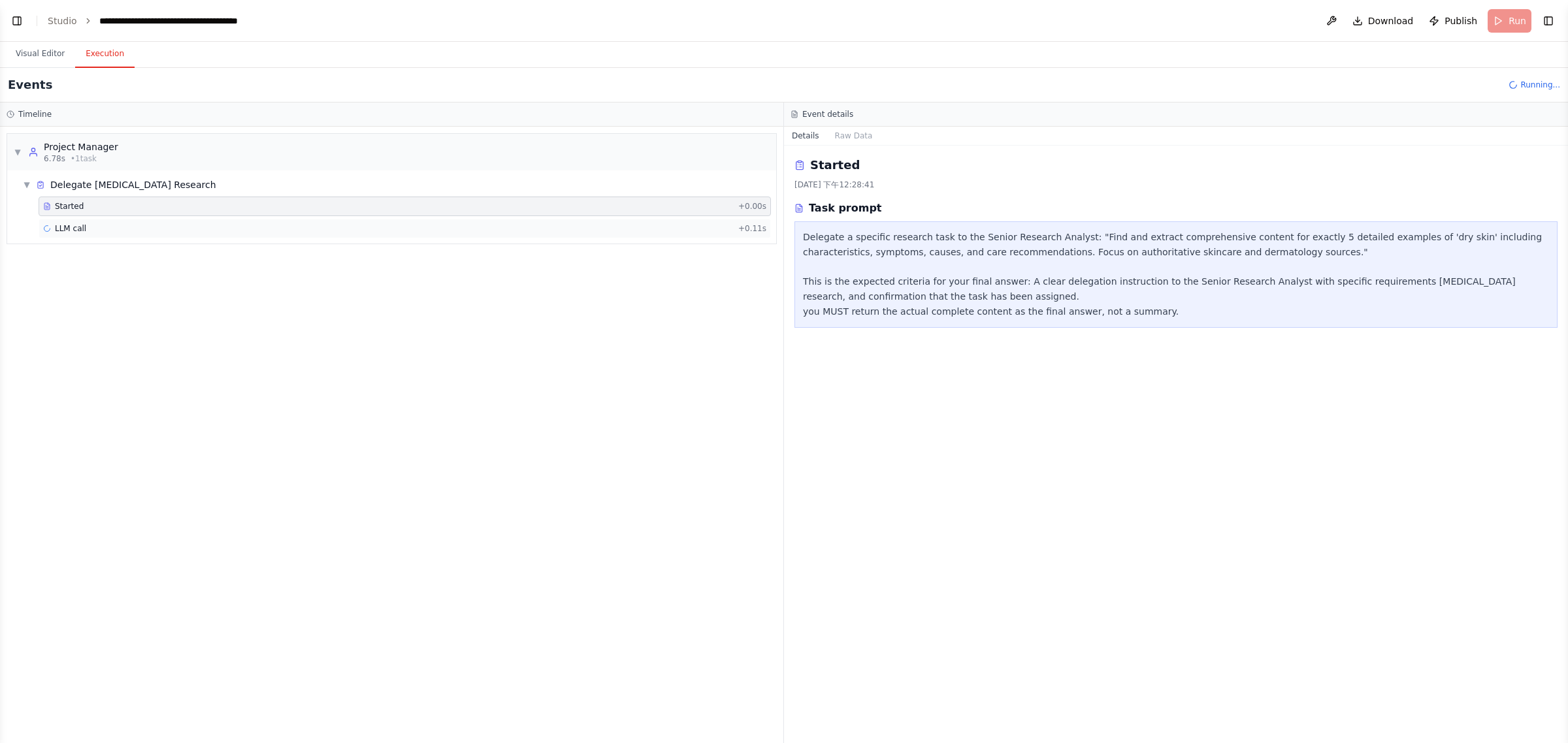
click at [123, 227] on div "LLM call + 0.11s" at bounding box center [405, 229] width 723 height 10
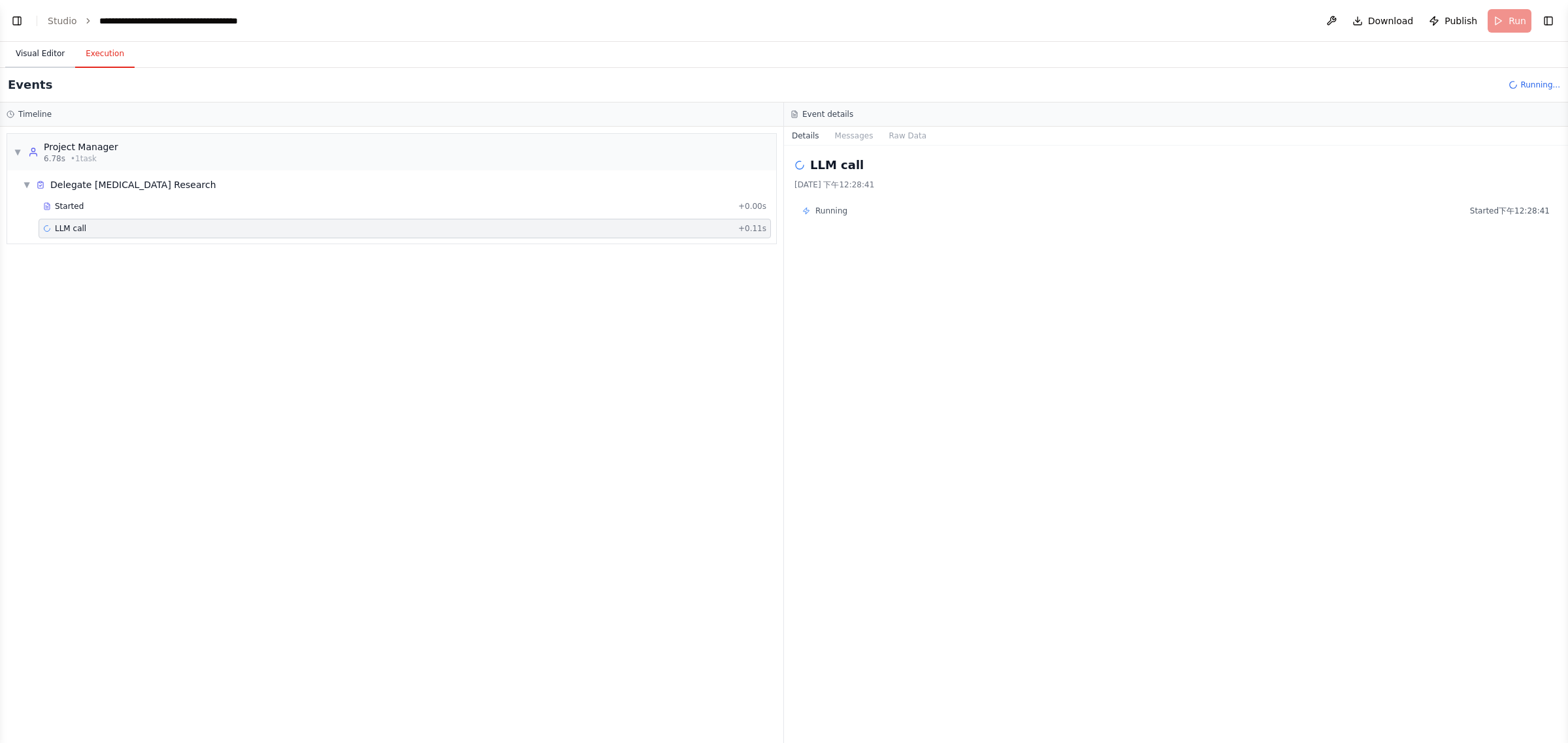
click at [30, 49] on button "Visual Editor" at bounding box center [40, 54] width 70 height 27
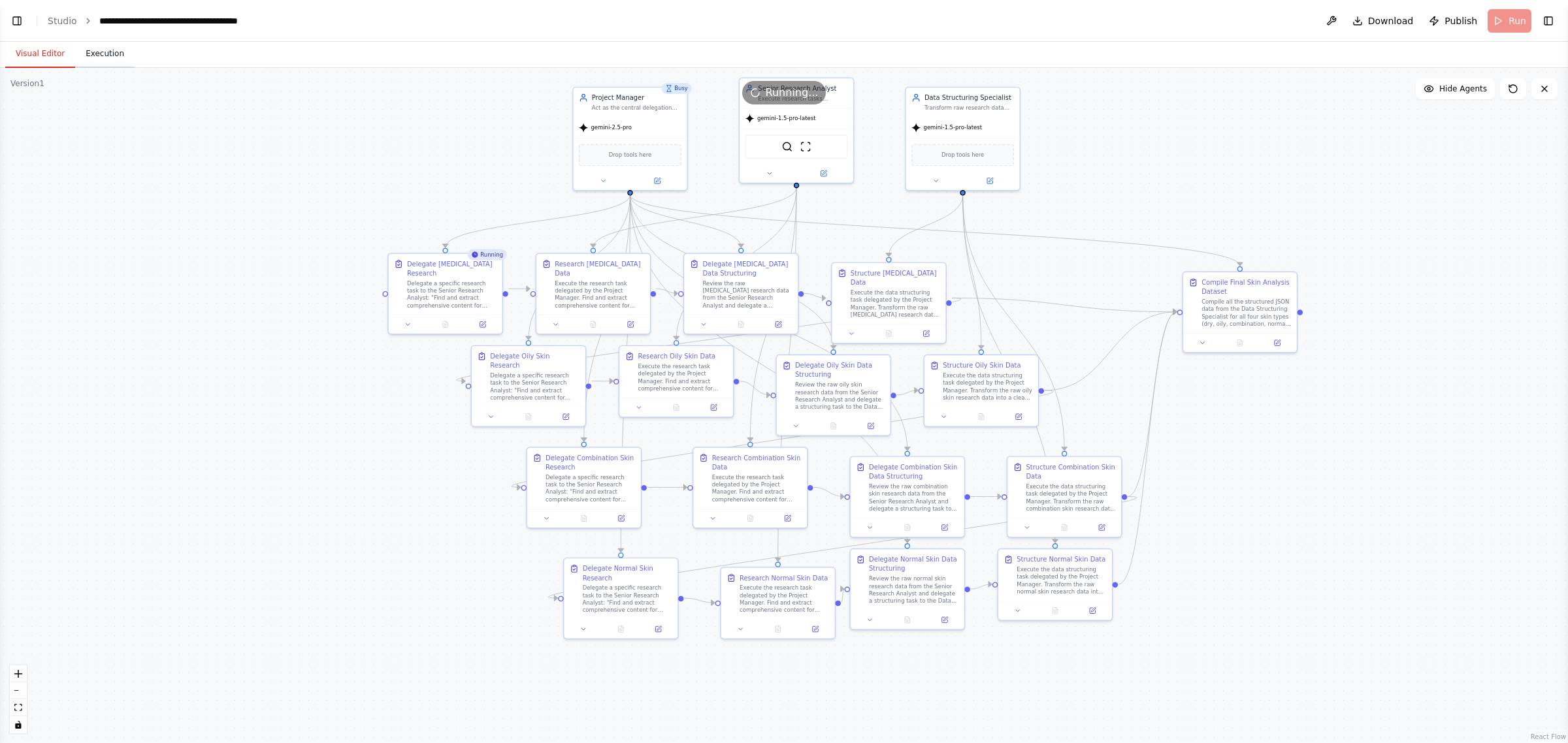
click at [103, 49] on button "Execution" at bounding box center [104, 54] width 59 height 27
click at [43, 51] on button "Visual Editor" at bounding box center [40, 54] width 70 height 27
click at [109, 54] on button "Execution" at bounding box center [104, 54] width 59 height 27
click at [49, 56] on button "Visual Editor" at bounding box center [40, 54] width 70 height 27
click at [657, 137] on div "Drop tools here" at bounding box center [630, 153] width 114 height 34
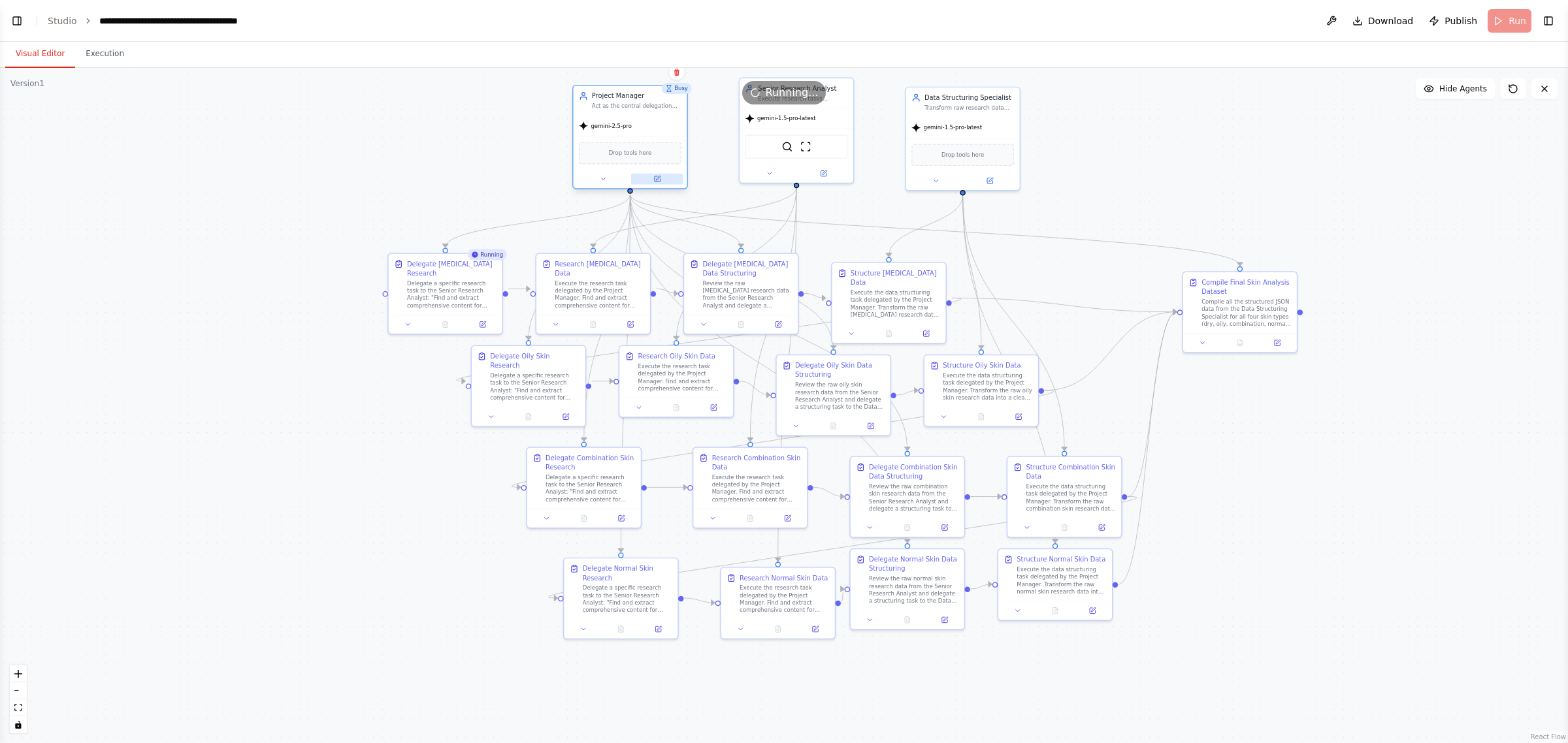
click at [658, 177] on icon at bounding box center [658, 178] width 4 height 4
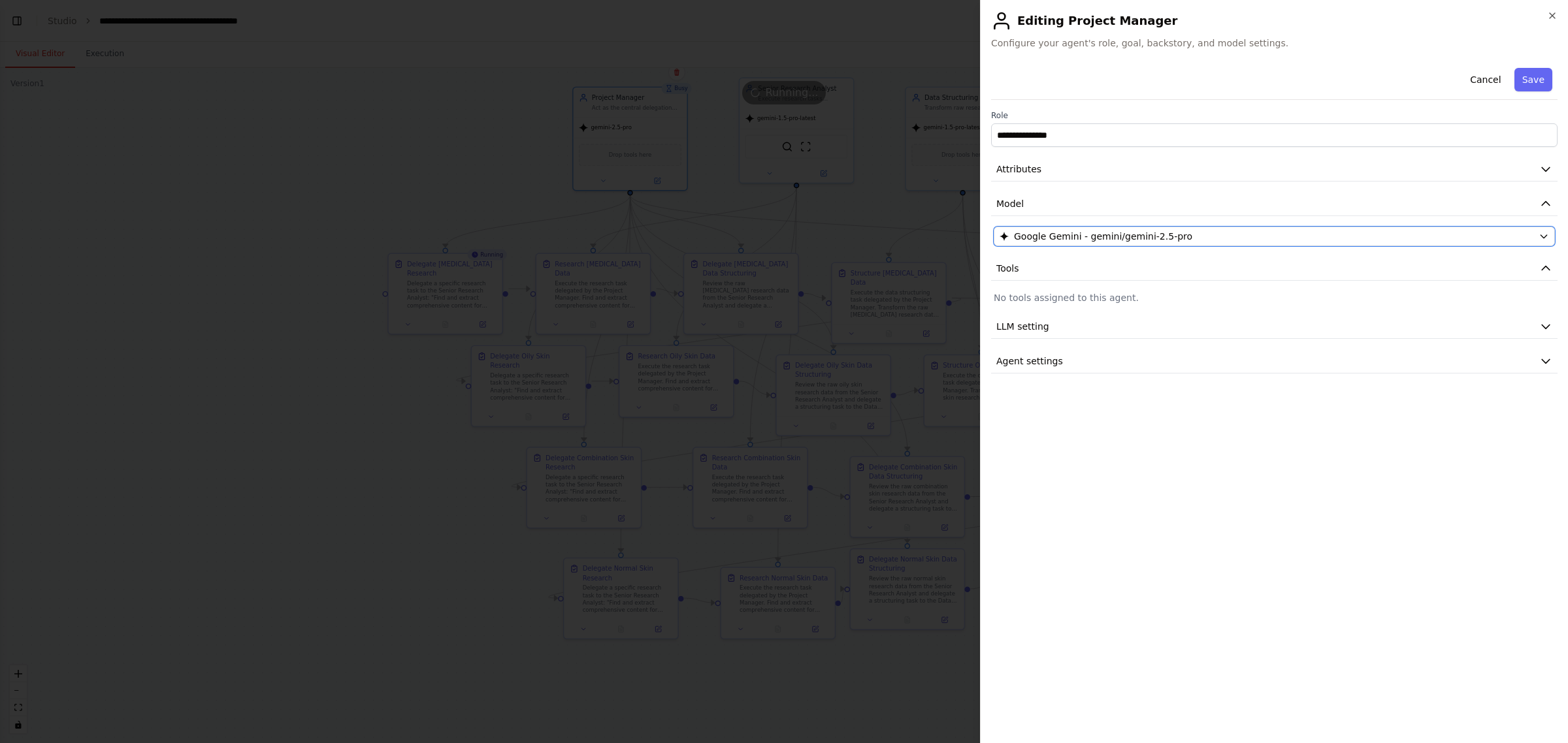
click at [1229, 233] on div "Google Gemini - gemini/gemini-2.5-pro" at bounding box center [1266, 236] width 534 height 13
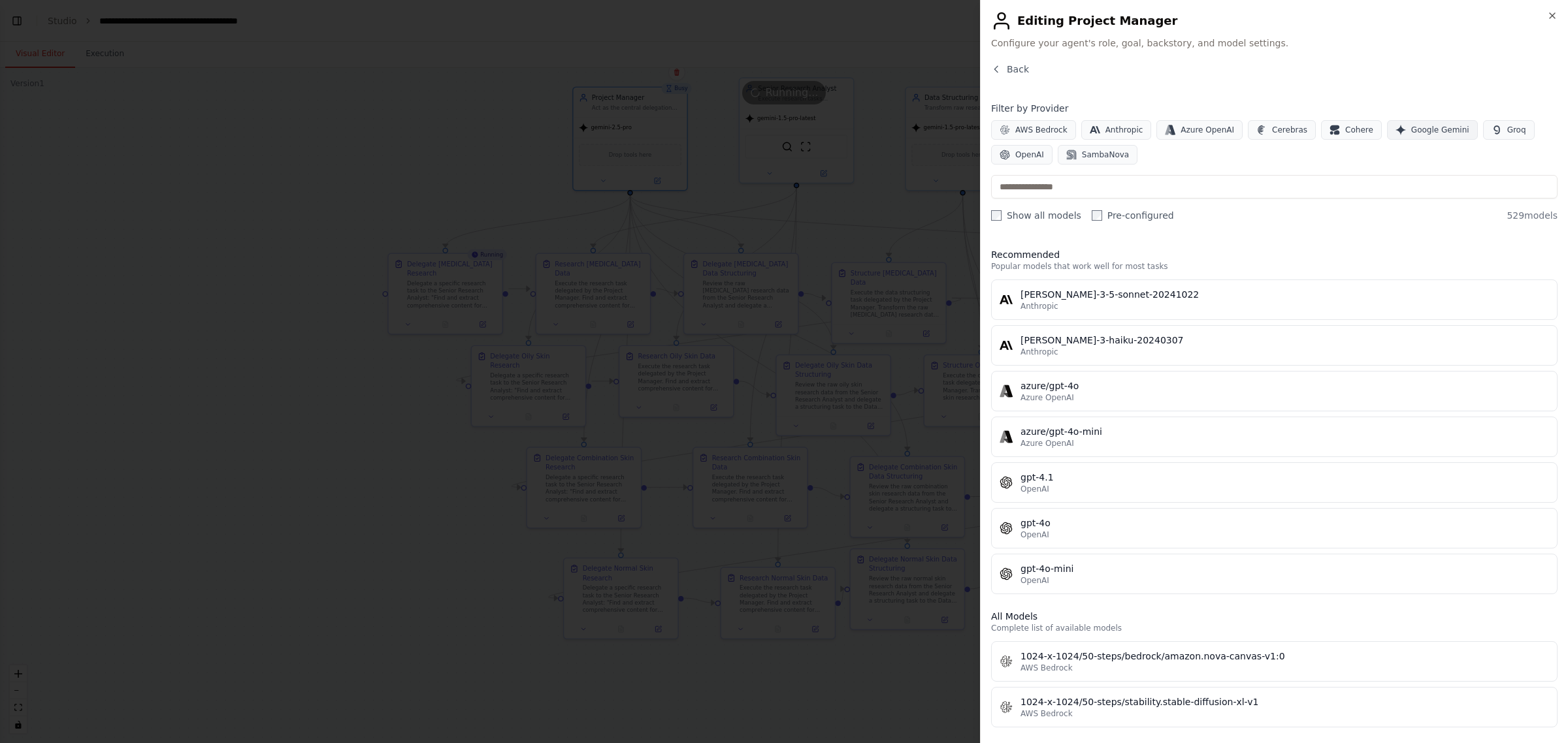
click at [1401, 132] on button "Google Gemini" at bounding box center [1433, 130] width 91 height 20
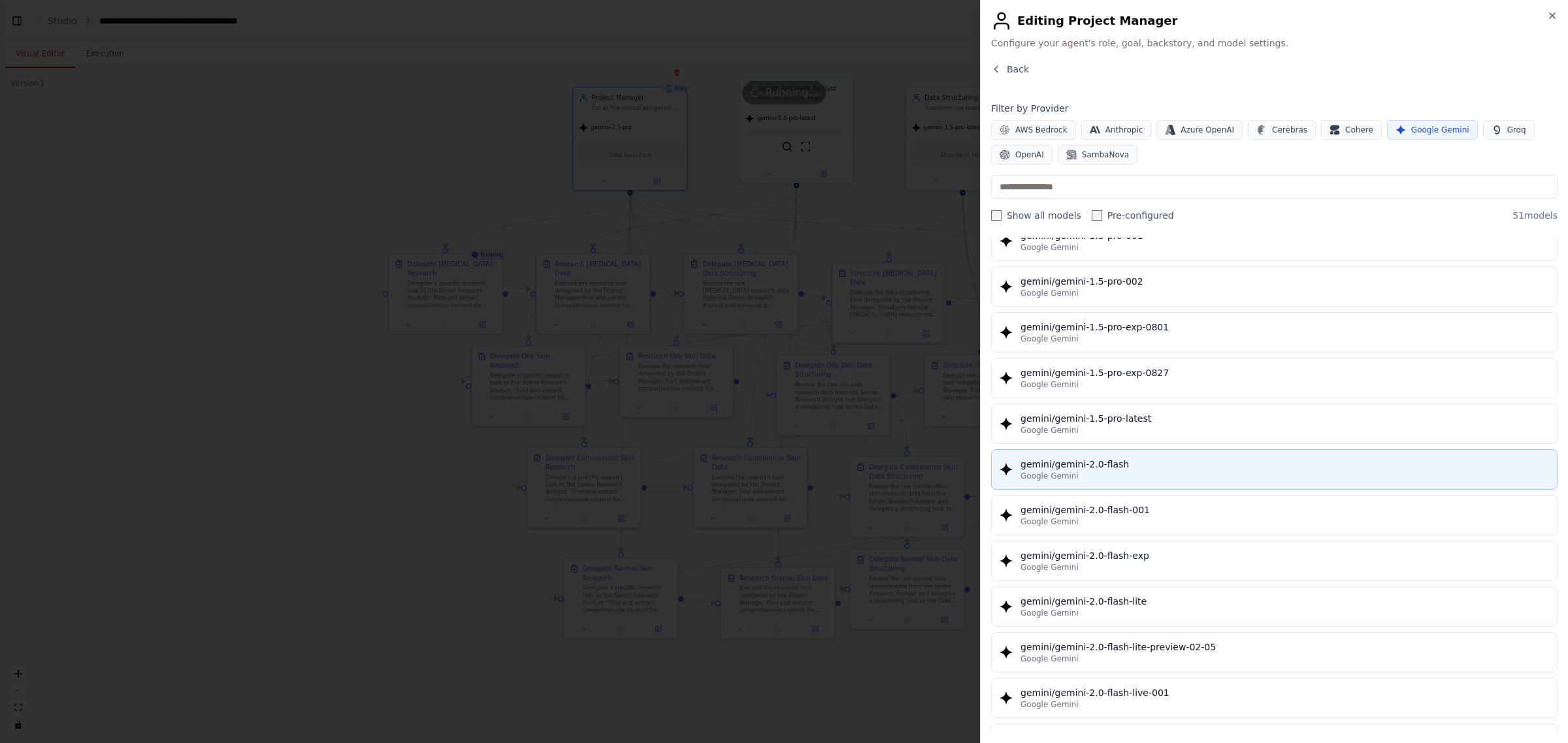
scroll to position [490, 0]
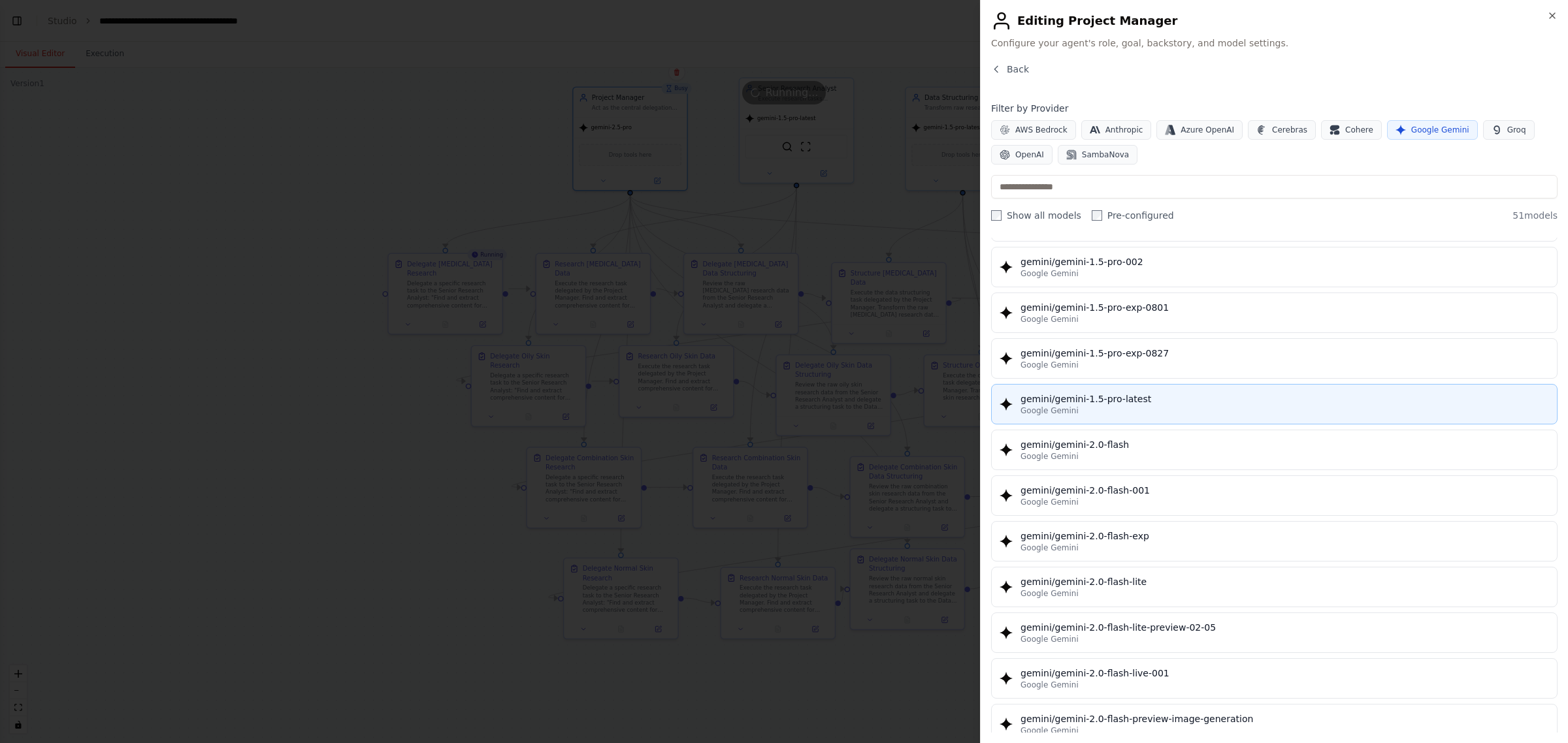
click at [1235, 406] on div "gemini/gemini-1.5-pro-latest" at bounding box center [1285, 399] width 528 height 13
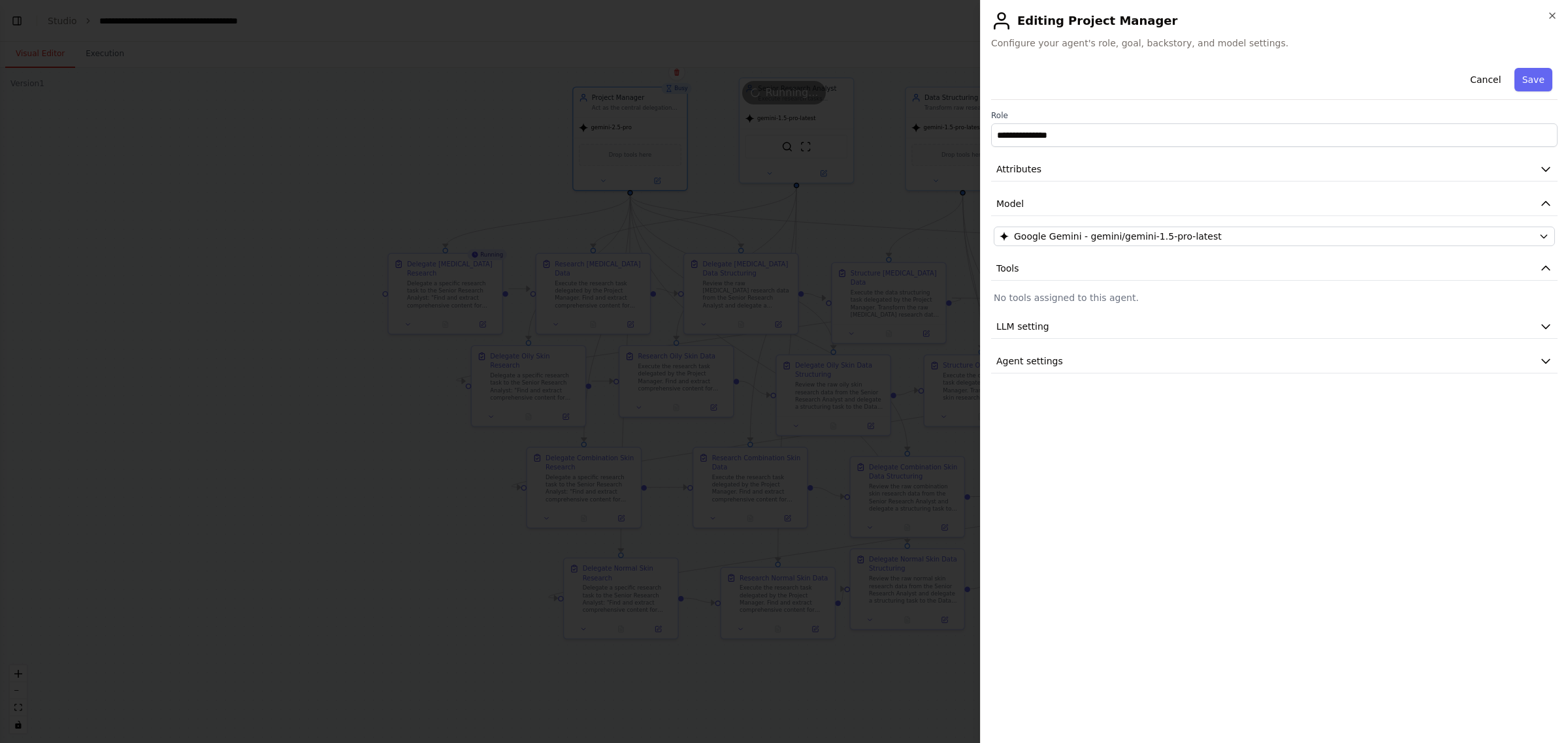
click at [1525, 76] on button "Save" at bounding box center [1534, 80] width 38 height 23
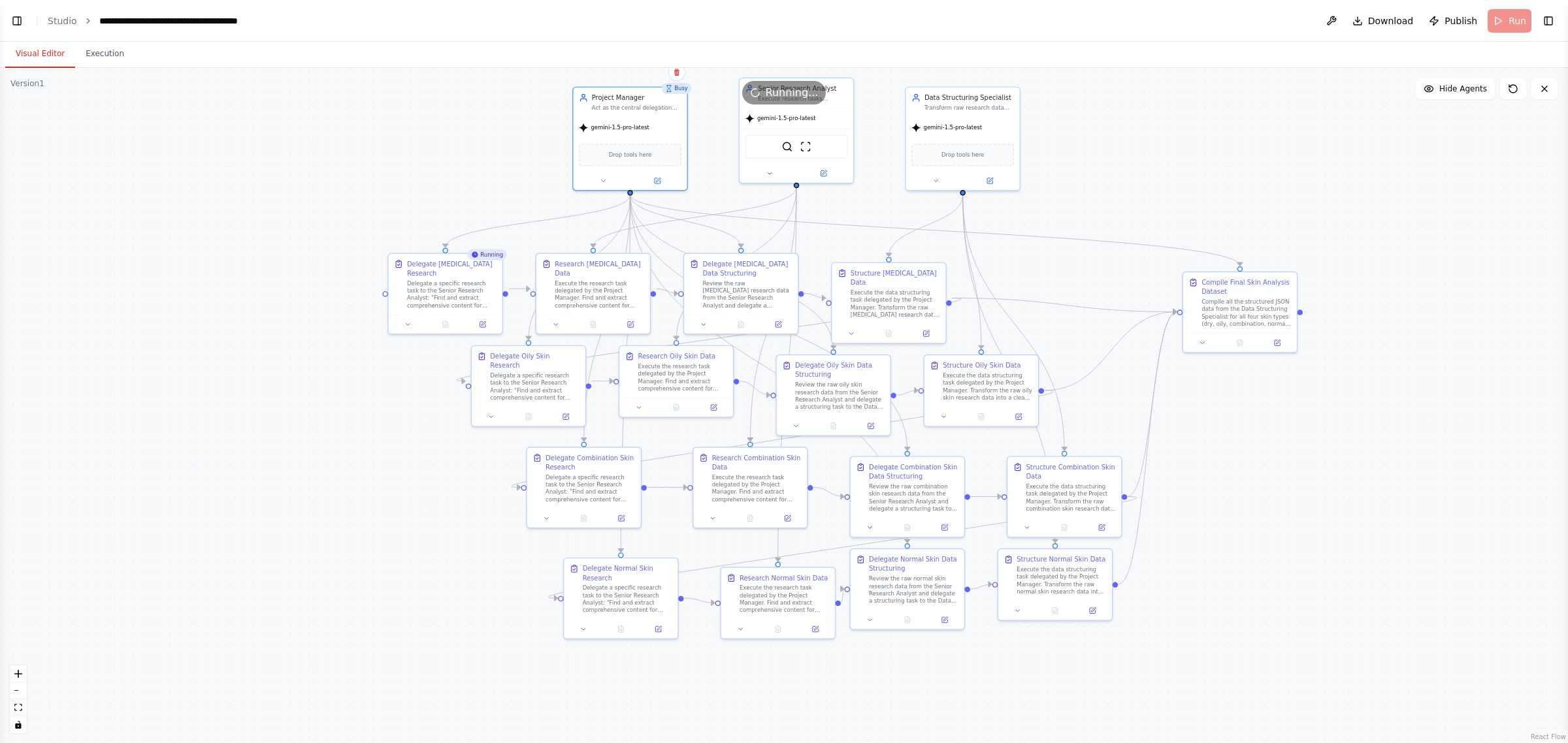
click at [1240, 164] on div ".deletable-edge-delete-btn { width: 20px; height: 20px; border: 0px solid #ffff…" at bounding box center [784, 406] width 1568 height 676
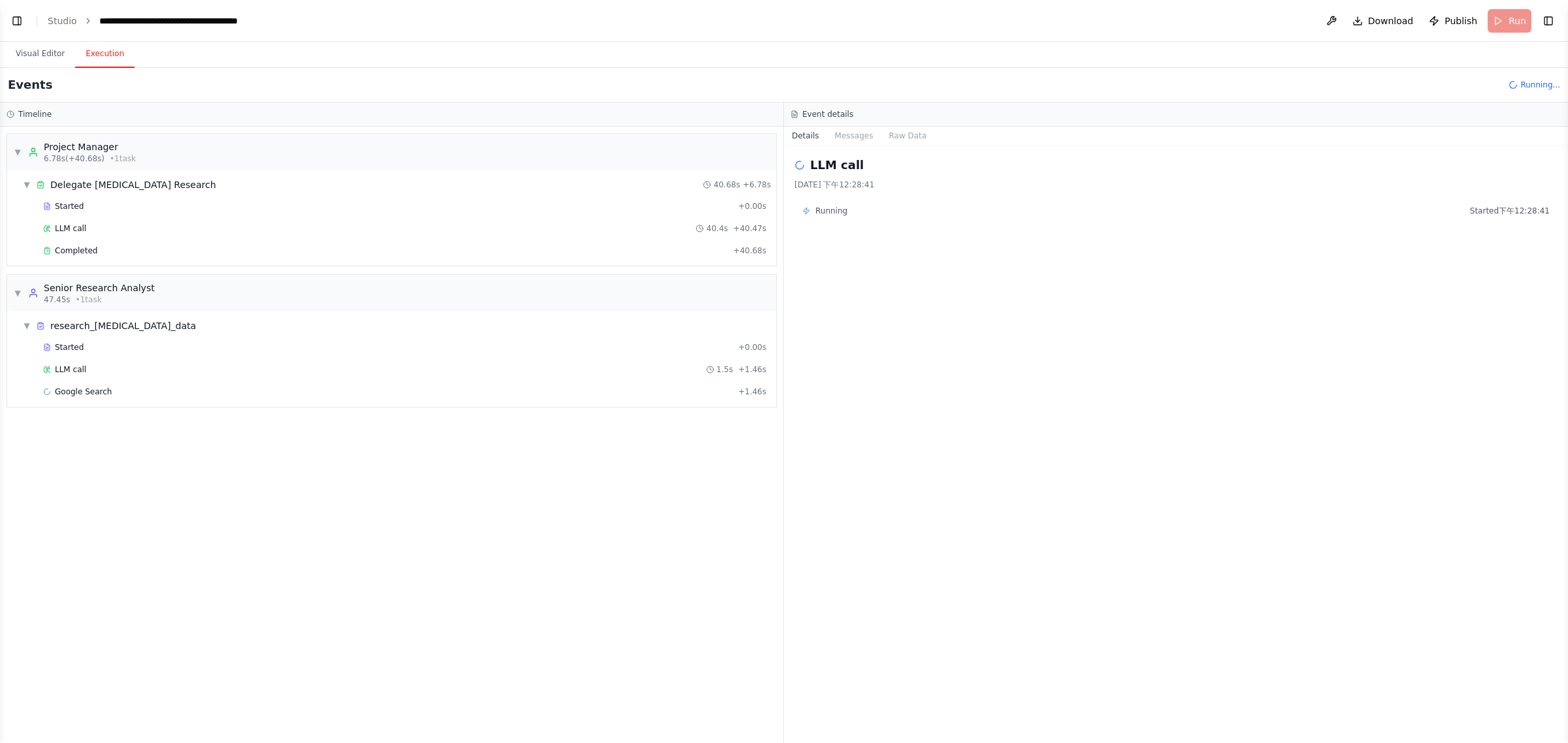
click at [103, 51] on button "Execution" at bounding box center [104, 54] width 59 height 27
click at [216, 238] on div "LLM call 40.4s + 40.47s" at bounding box center [405, 228] width 732 height 20
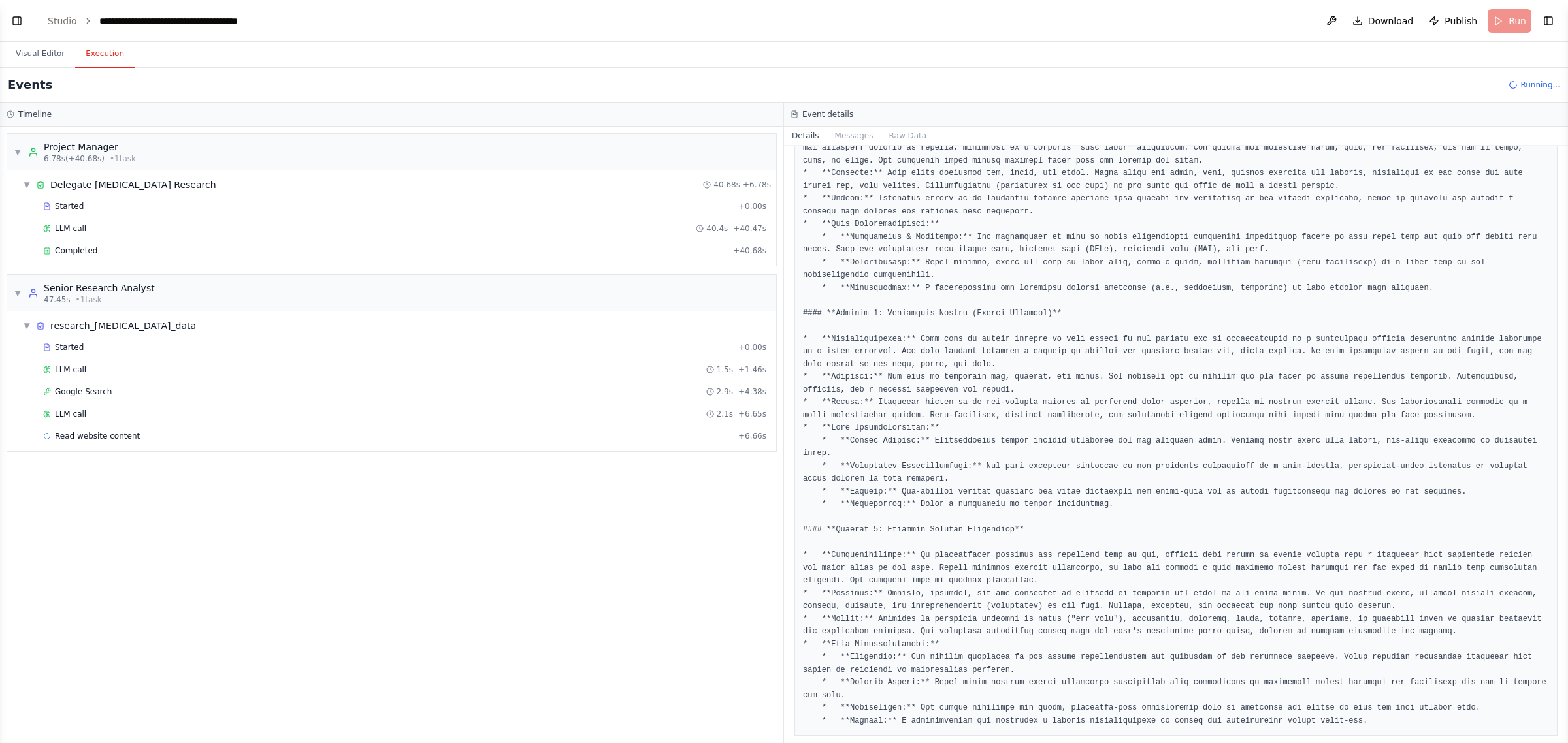
scroll to position [1084, 0]
click at [114, 248] on div "Completed" at bounding box center [385, 251] width 685 height 10
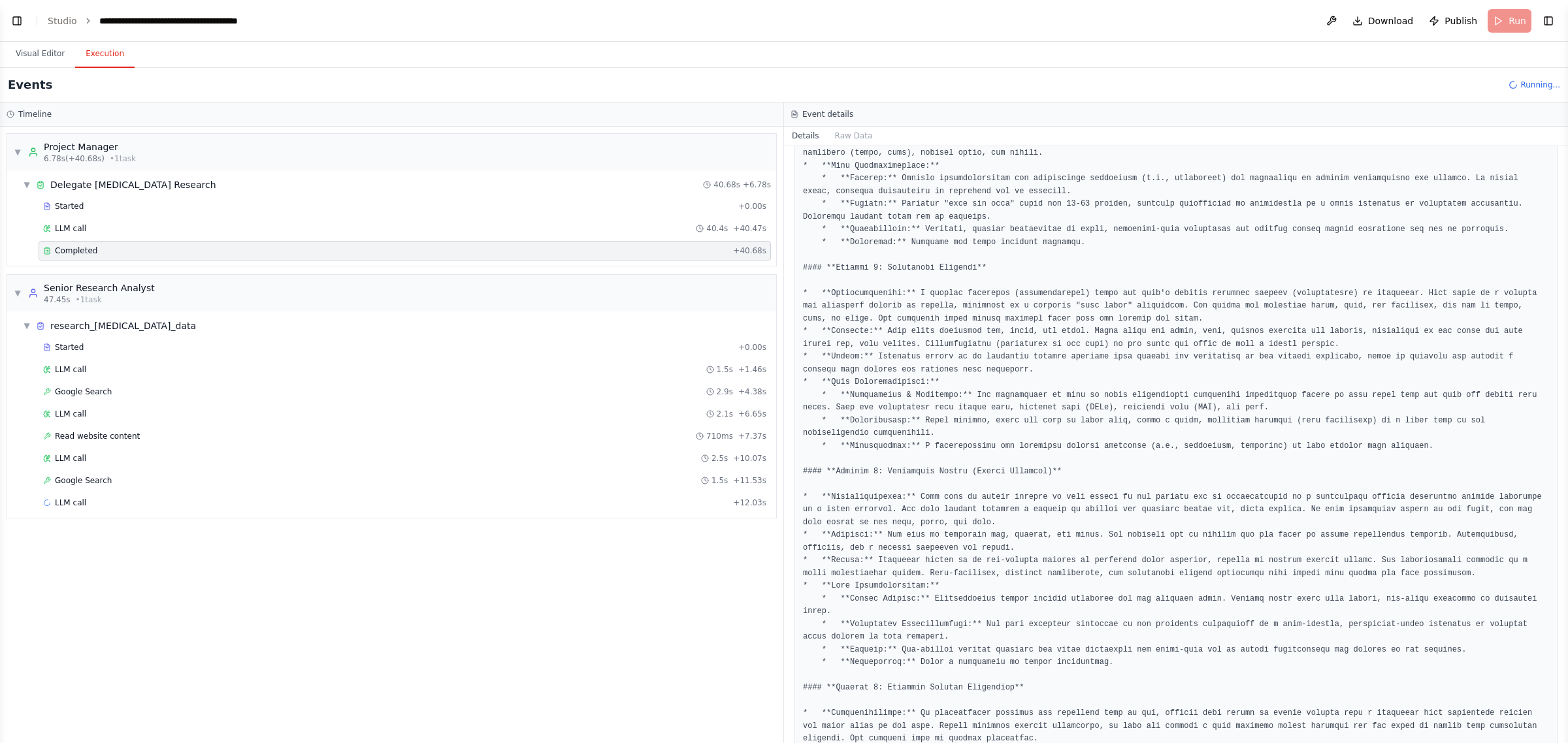
scroll to position [1029, 0]
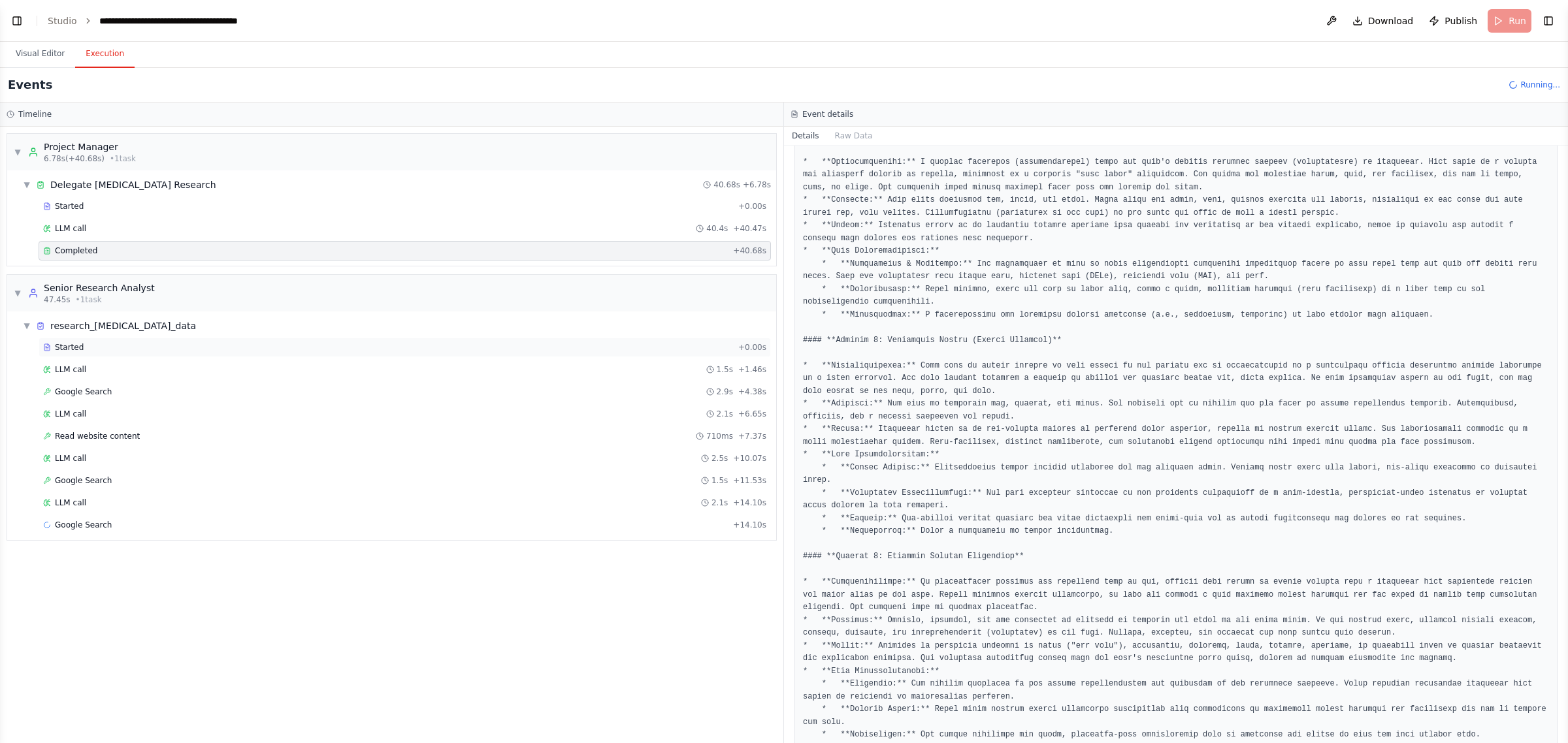
click at [178, 356] on div "Started + 0.00s" at bounding box center [405, 347] width 732 height 20
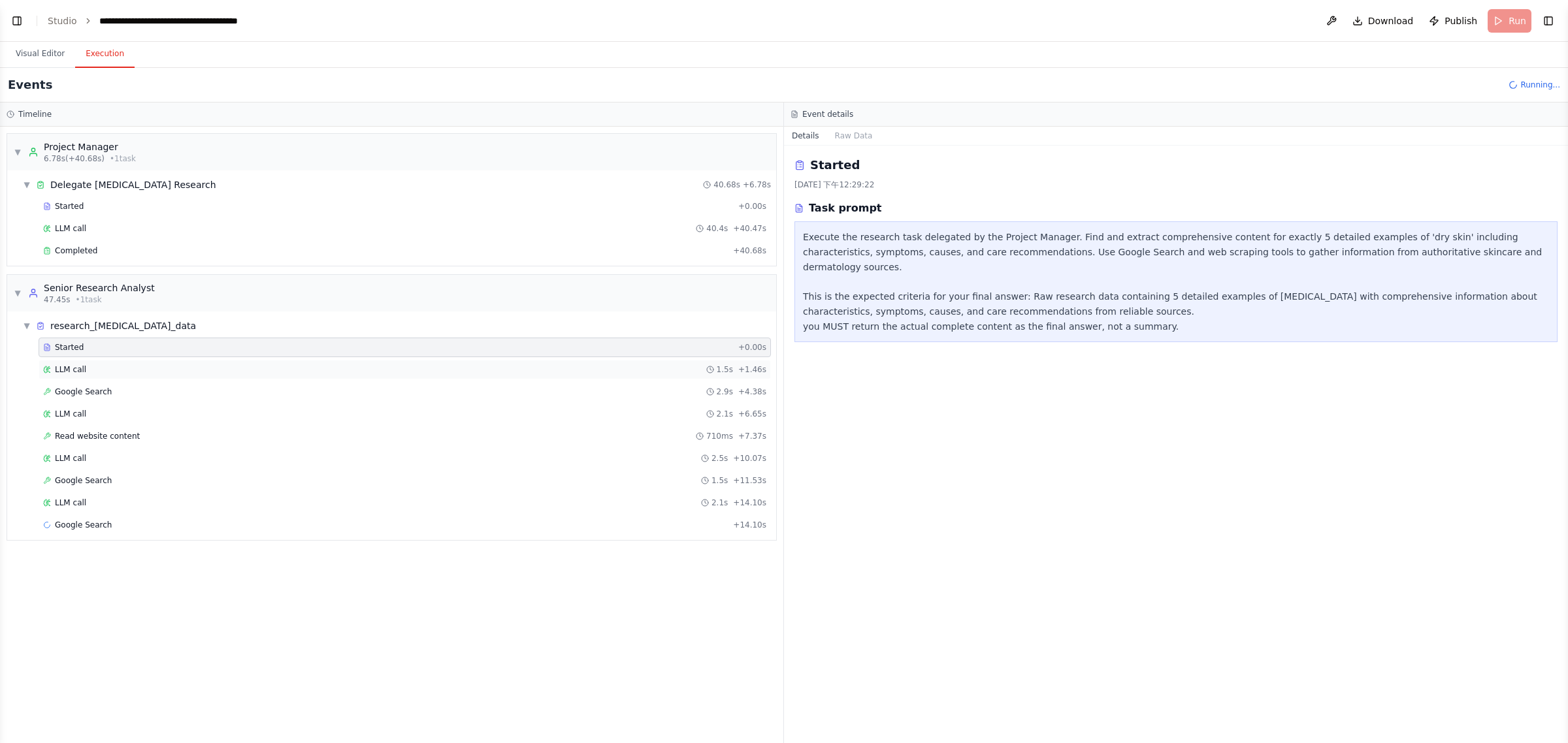
click at [178, 367] on div "LLM call 1.5s + 1.46s" at bounding box center [405, 370] width 723 height 10
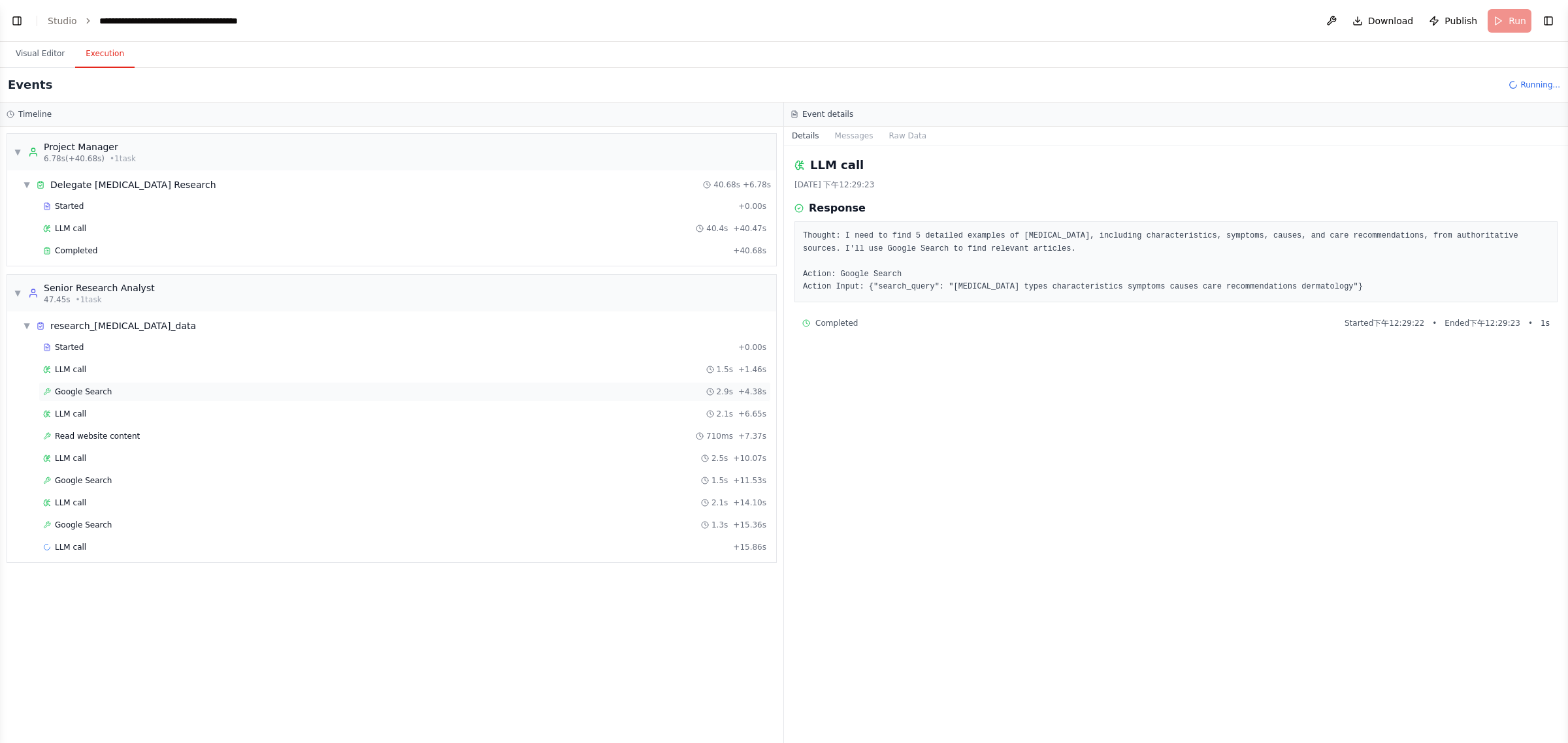
click at [121, 392] on div "Google Search 2.9s + 4.38s" at bounding box center [405, 392] width 723 height 10
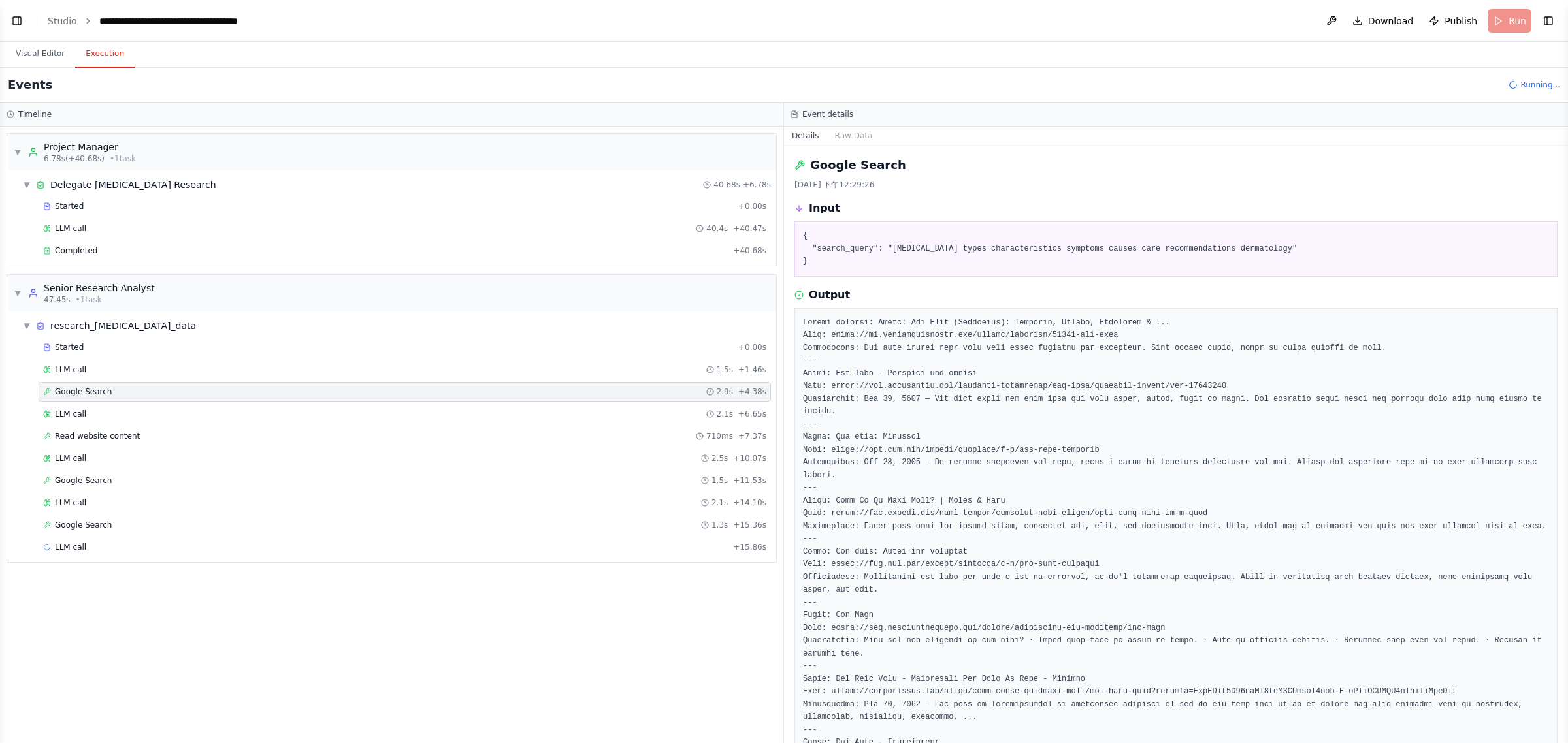
scroll to position [204, 0]
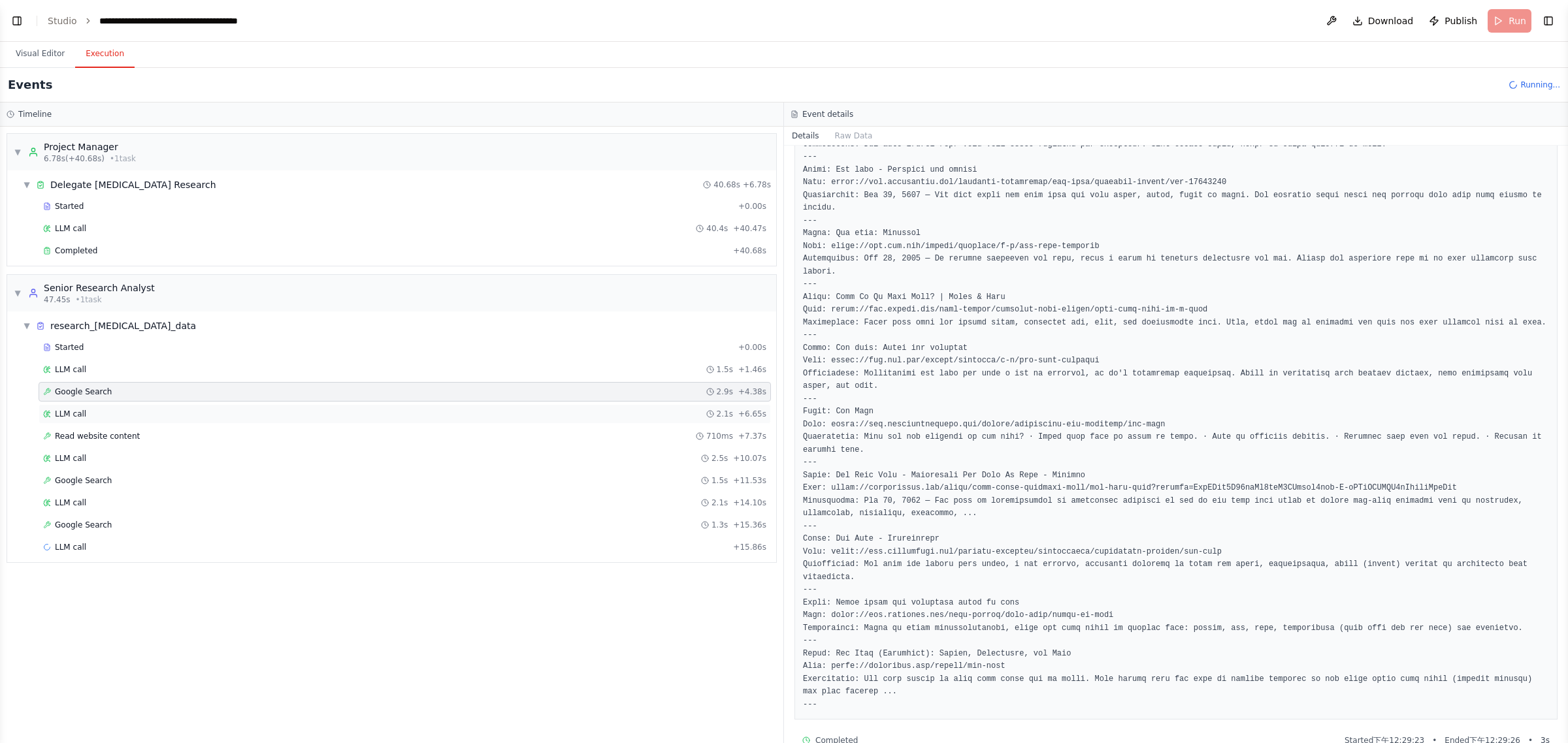
click at [219, 418] on div "LLM call 2.1s + 6.65s" at bounding box center [405, 414] width 723 height 10
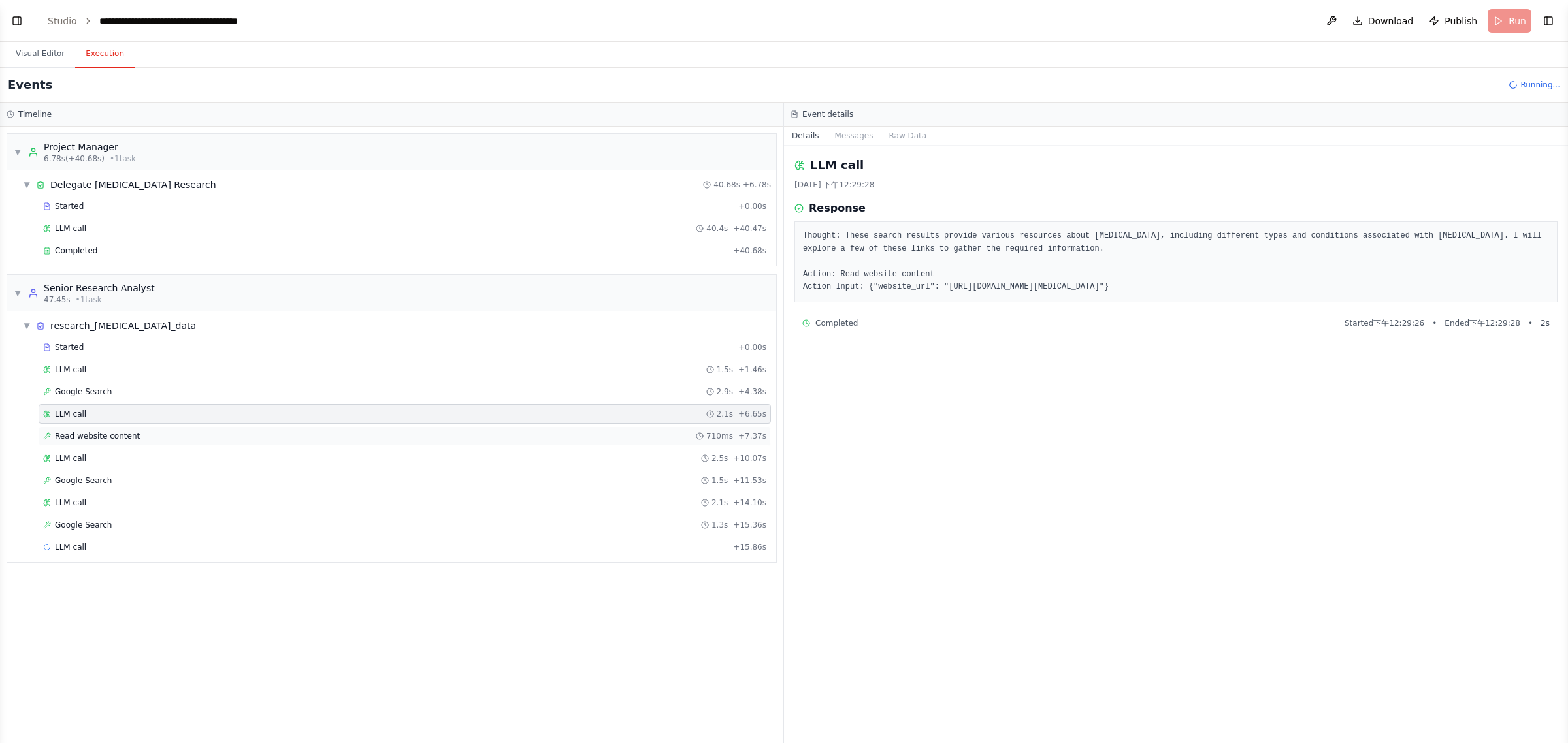
click at [214, 444] on div "Read website content 710ms + 7.37s" at bounding box center [405, 436] width 732 height 20
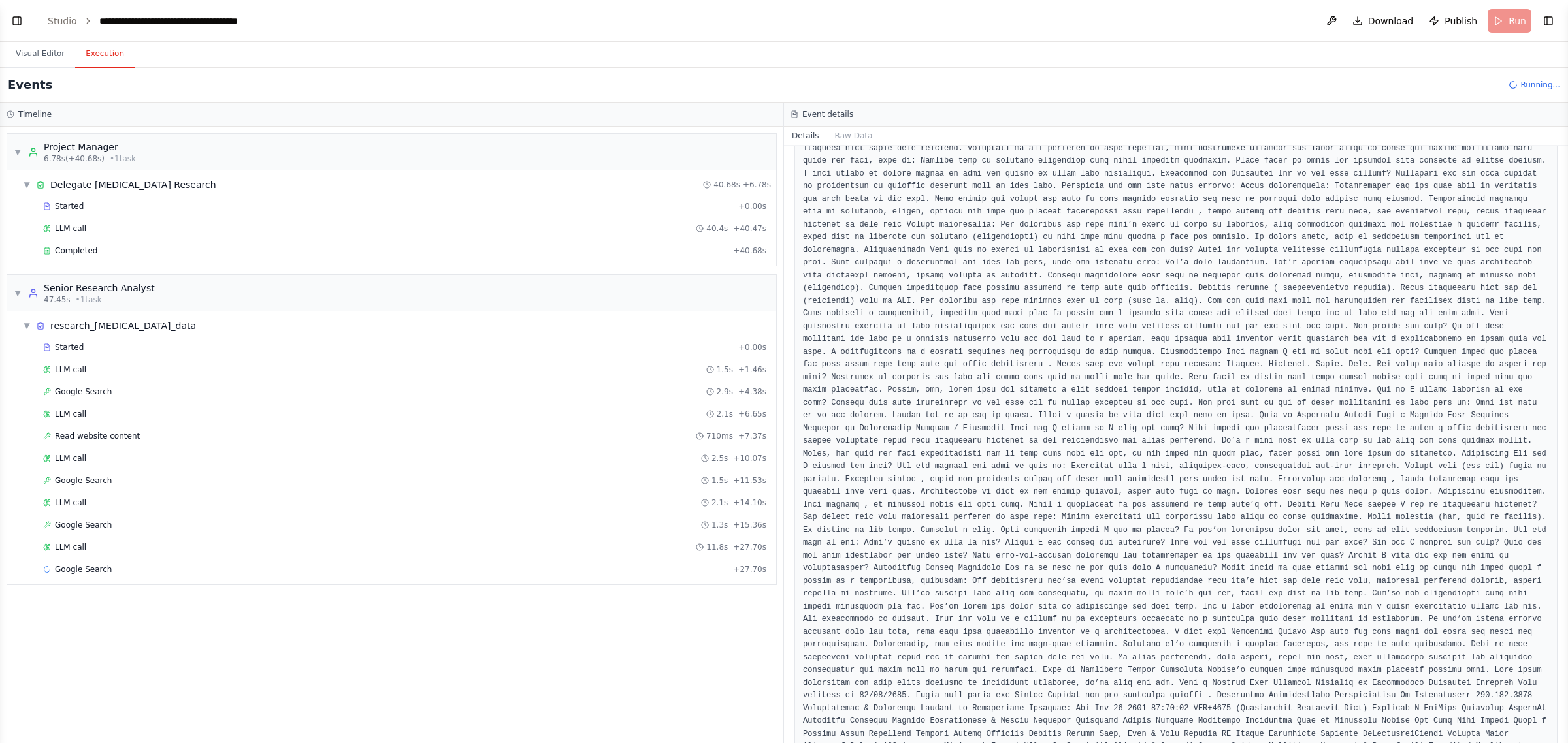
scroll to position [751, 0]
click at [131, 475] on div "Google Search 1.5s + 11.53s" at bounding box center [405, 480] width 732 height 20
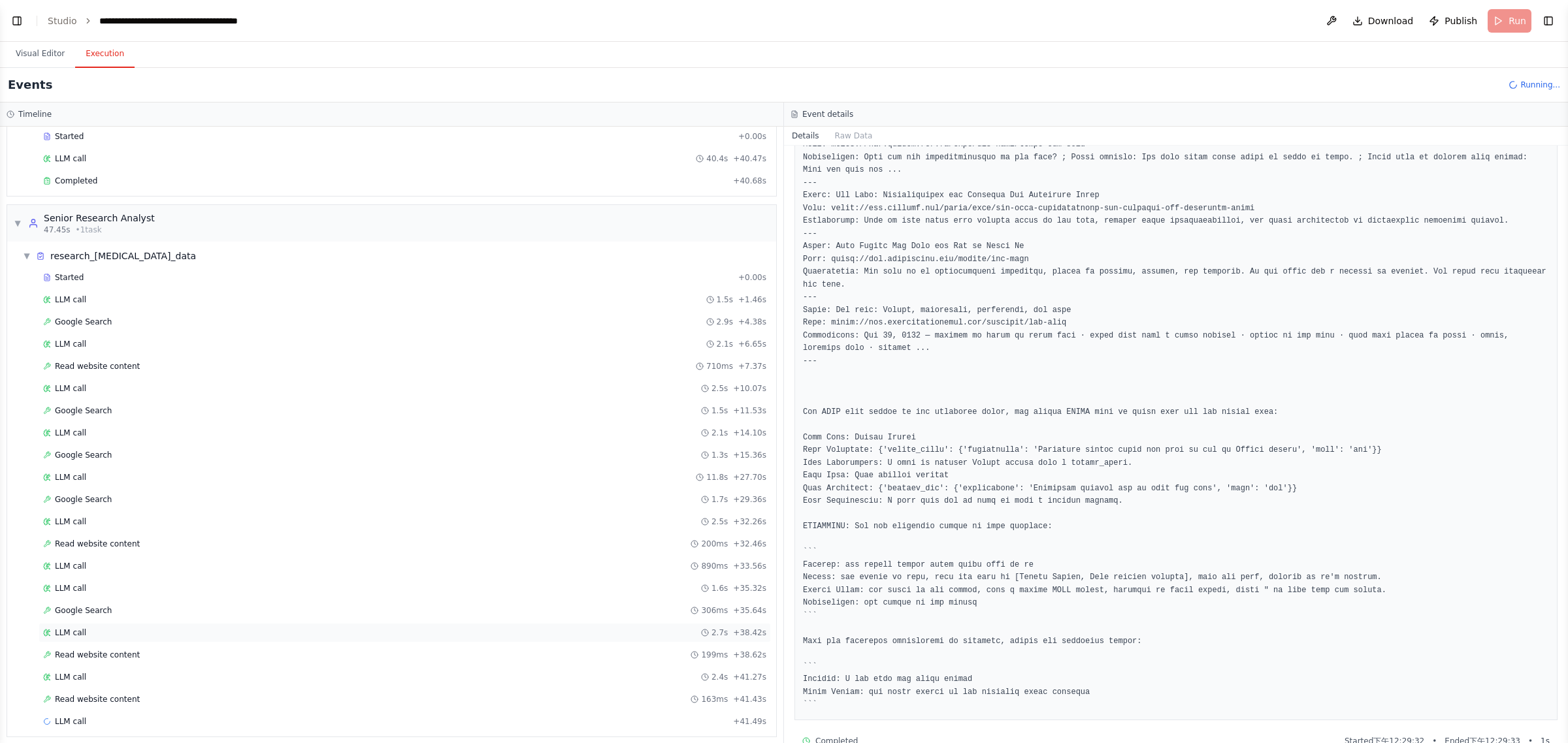
scroll to position [87, 0]
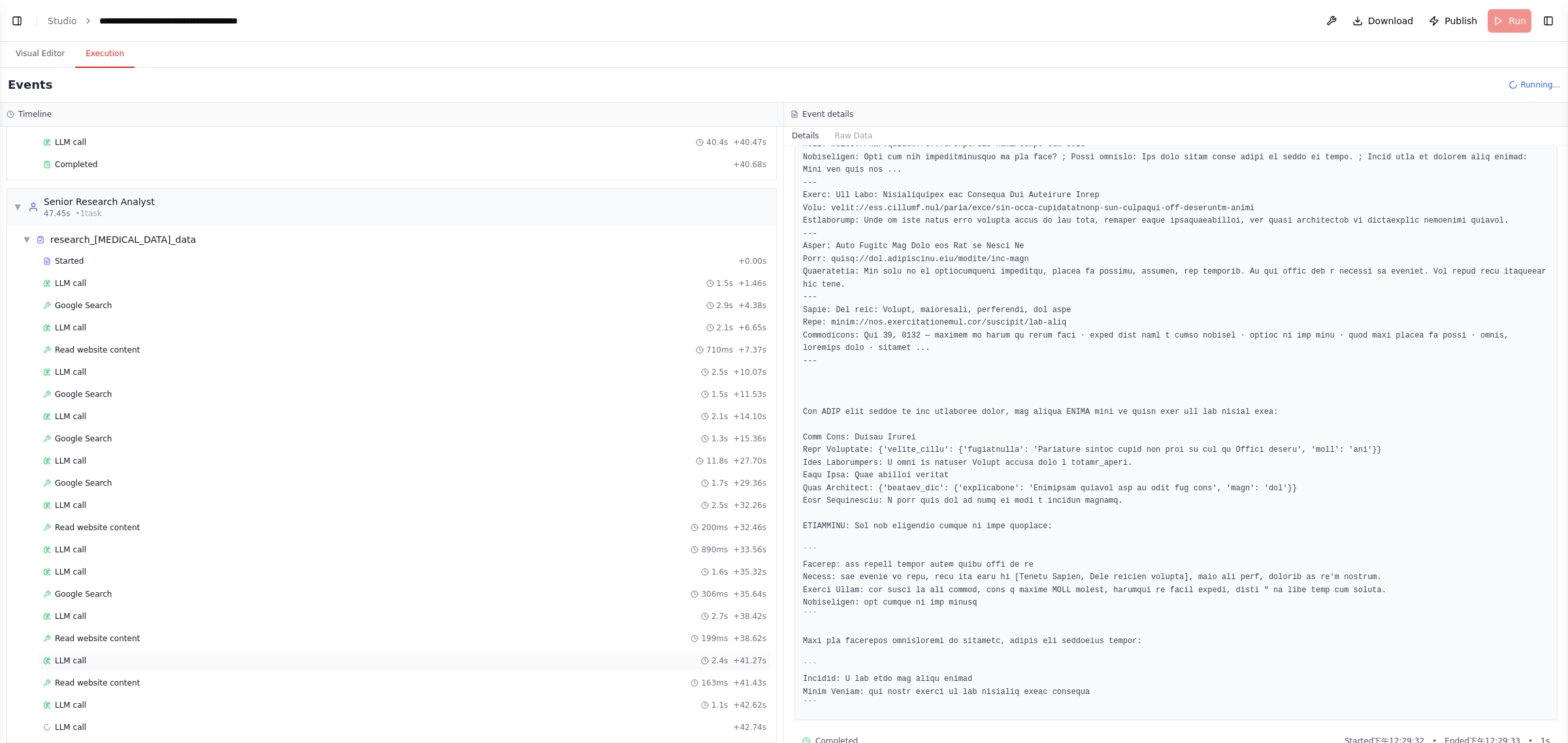
click at [266, 665] on div "LLM call 2.4s + 41.27s" at bounding box center [405, 661] width 723 height 10
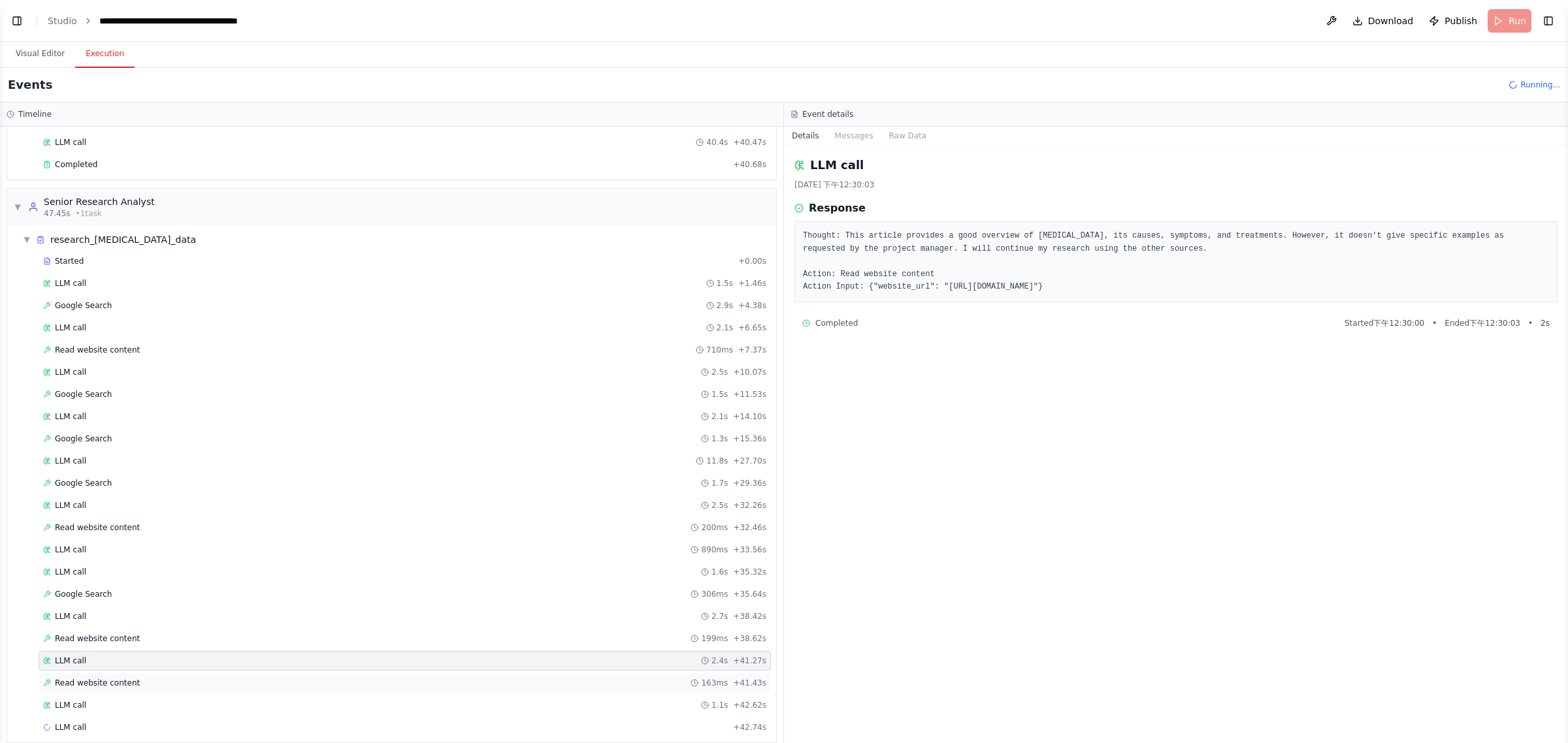
click at [266, 687] on div "Read website content 163ms + 41.43s" at bounding box center [405, 683] width 723 height 10
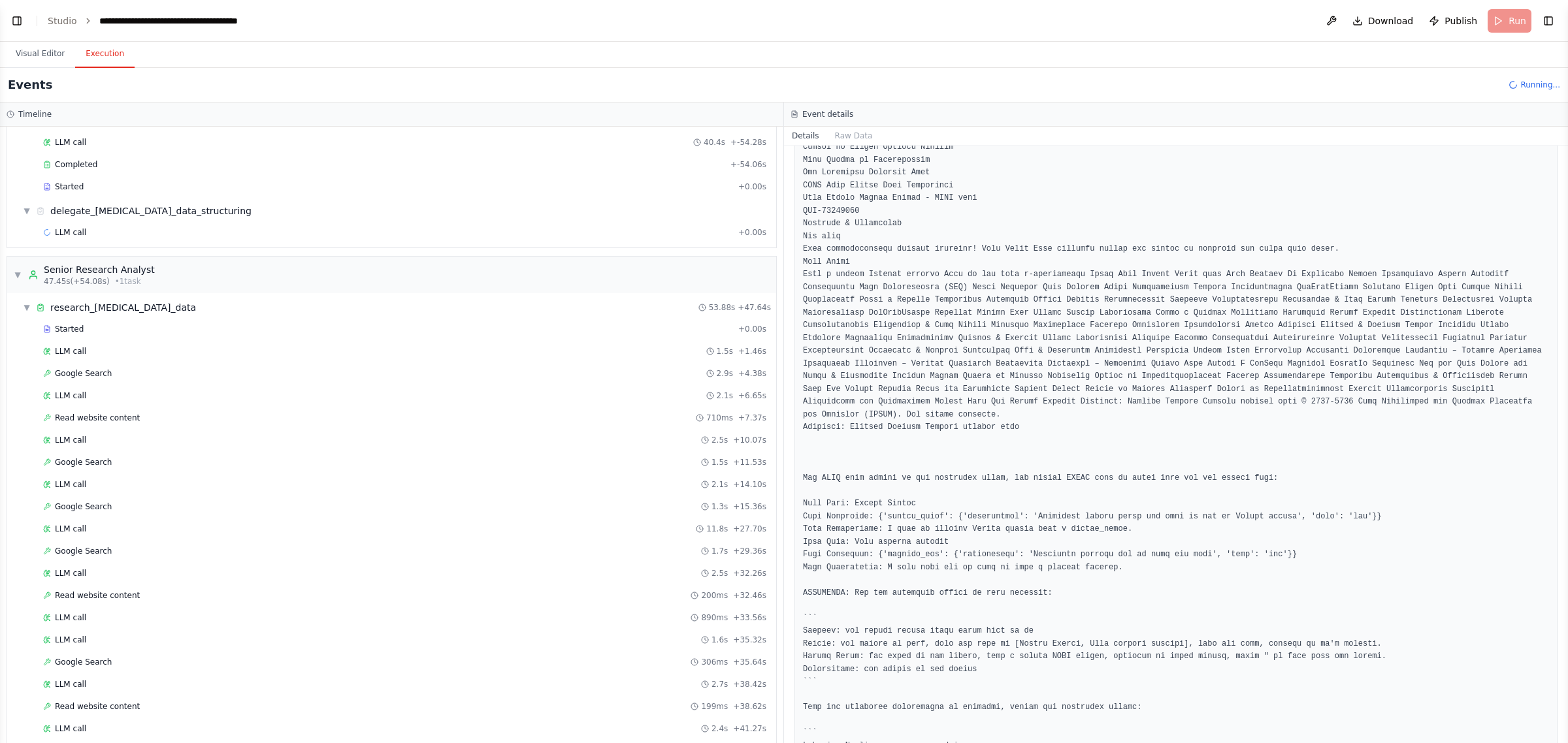
scroll to position [245, 0]
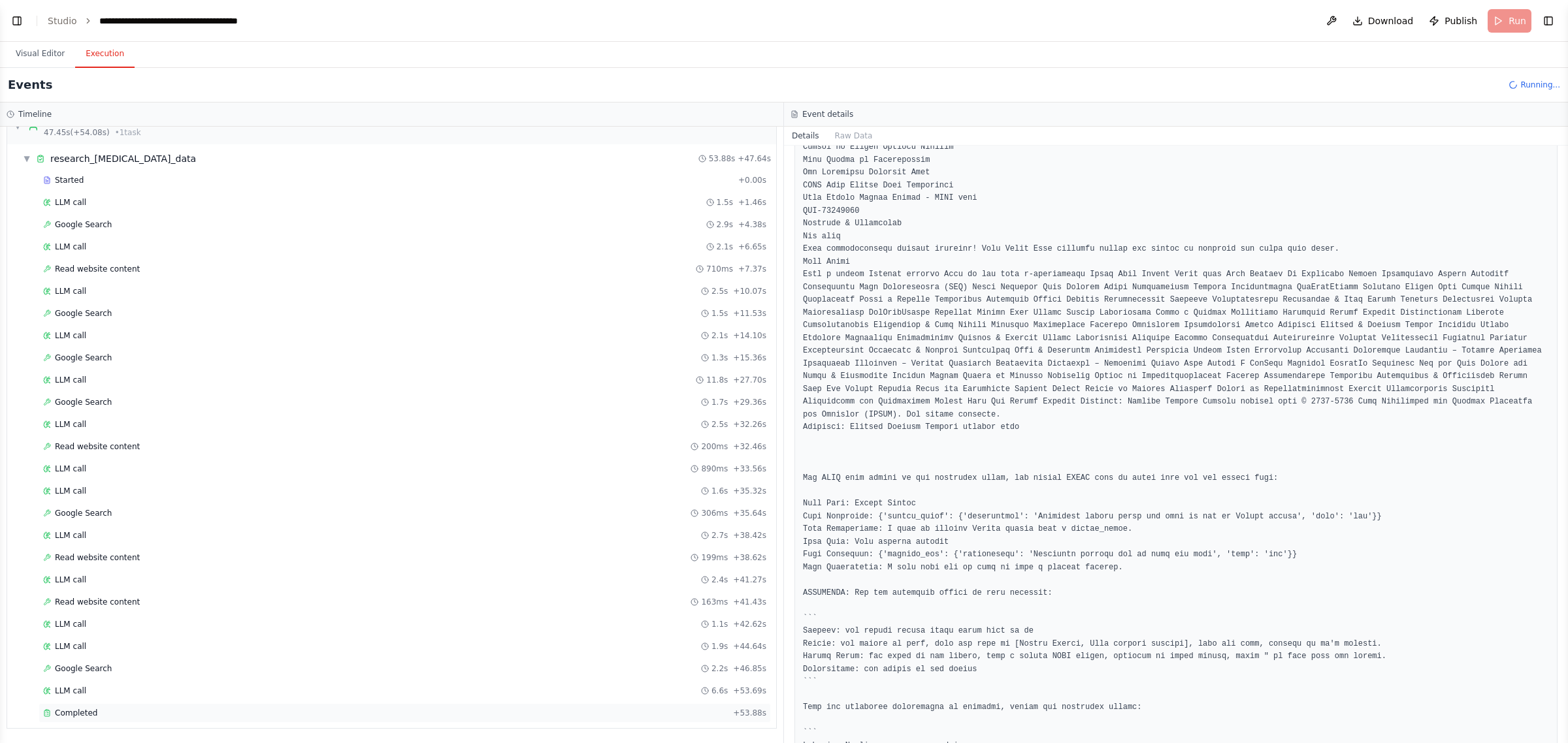
click at [240, 709] on div "Completed" at bounding box center [385, 713] width 685 height 10
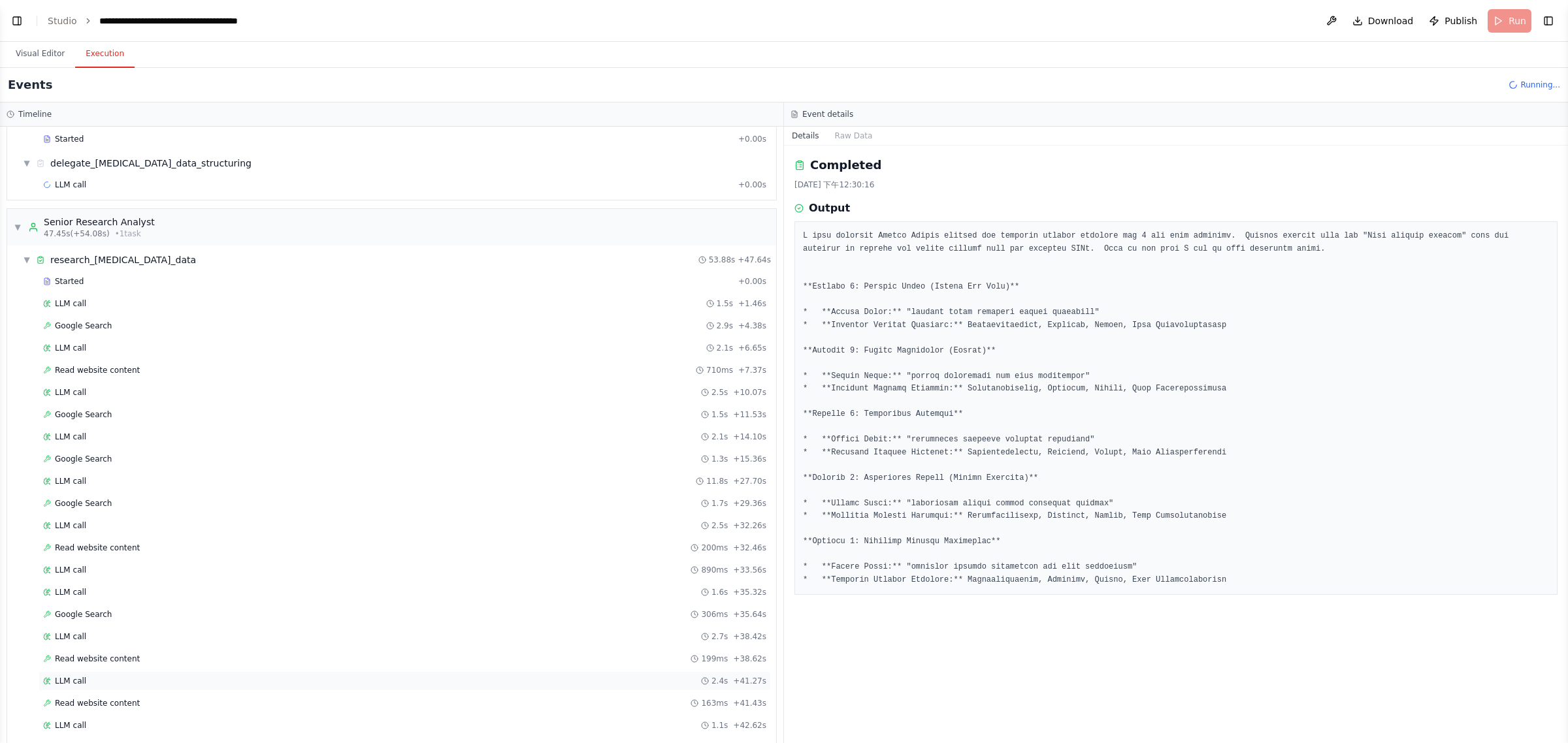
scroll to position [0, 0]
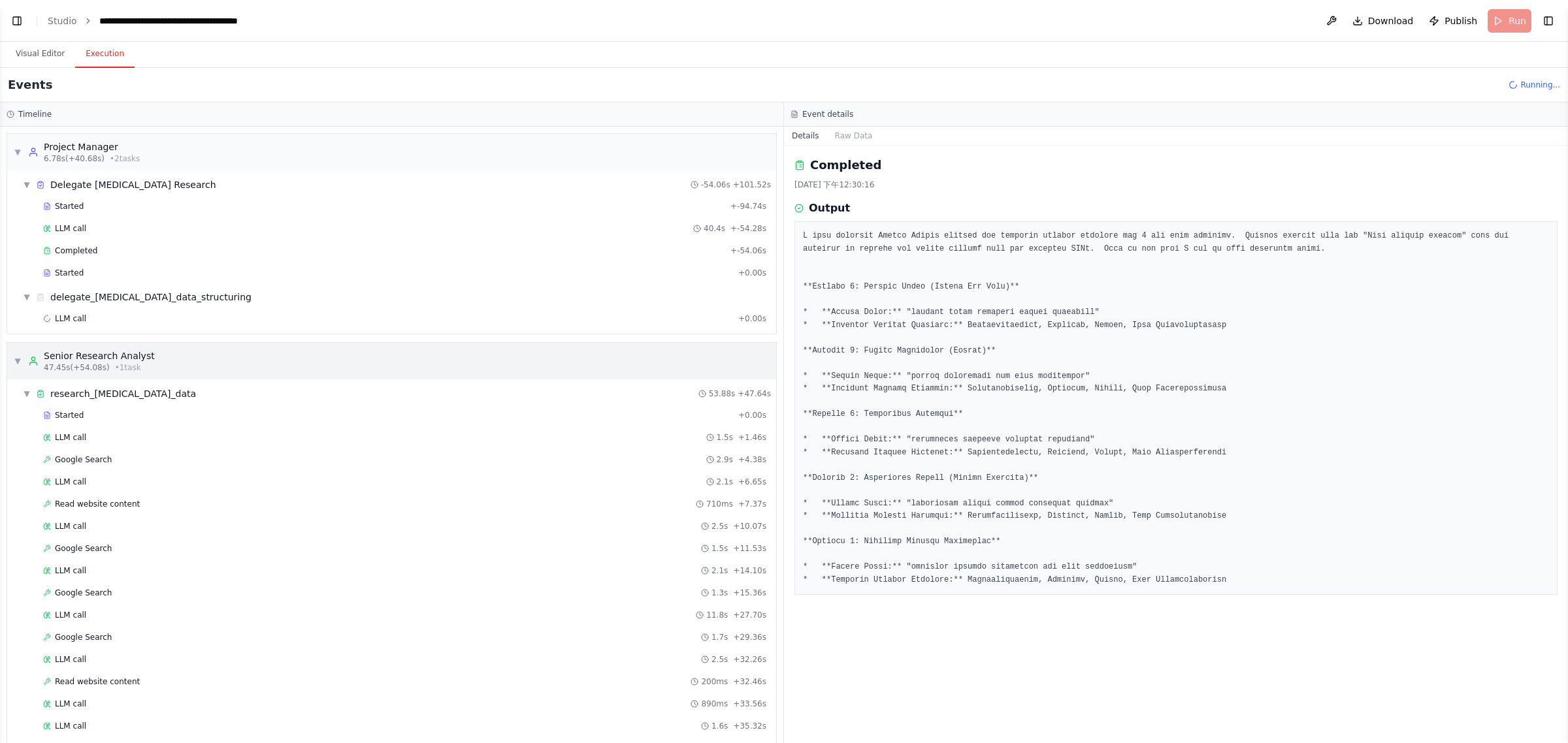
click at [18, 363] on span "▼" at bounding box center [18, 361] width 8 height 10
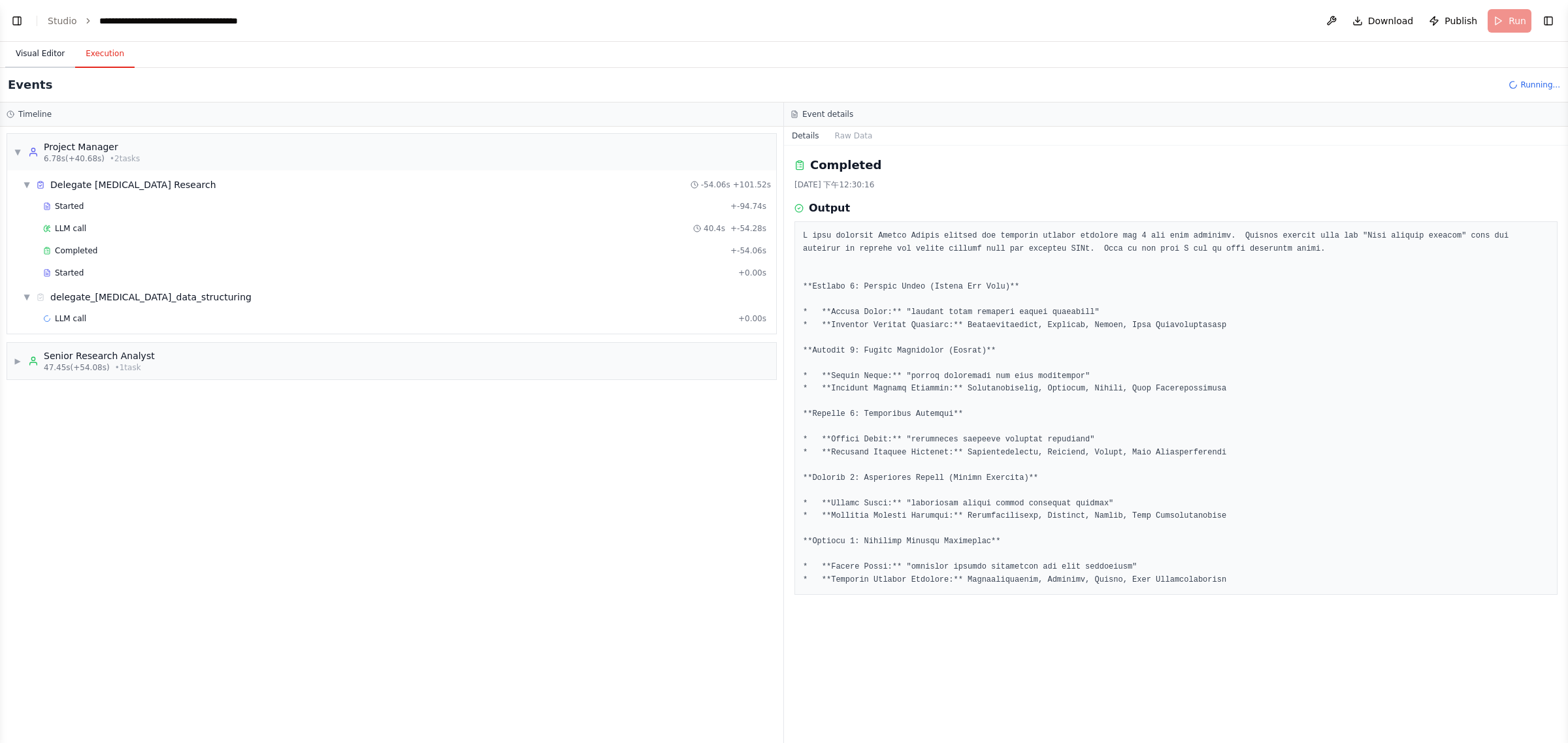
click at [51, 48] on button "Visual Editor" at bounding box center [40, 54] width 70 height 27
click at [101, 54] on button "Execution" at bounding box center [104, 54] width 59 height 27
click at [50, 52] on button "Visual Editor" at bounding box center [40, 54] width 70 height 27
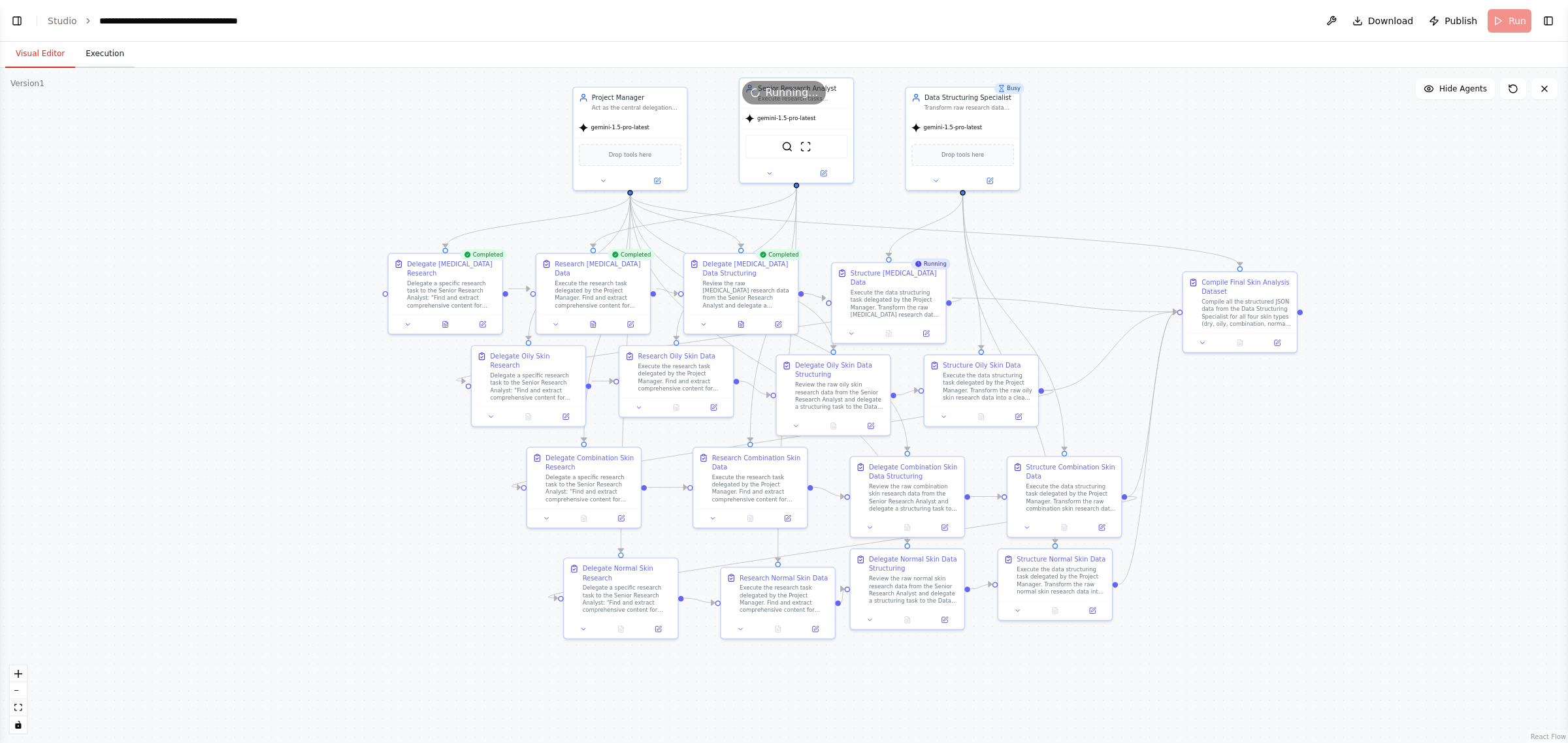
click at [111, 49] on button "Execution" at bounding box center [104, 54] width 59 height 27
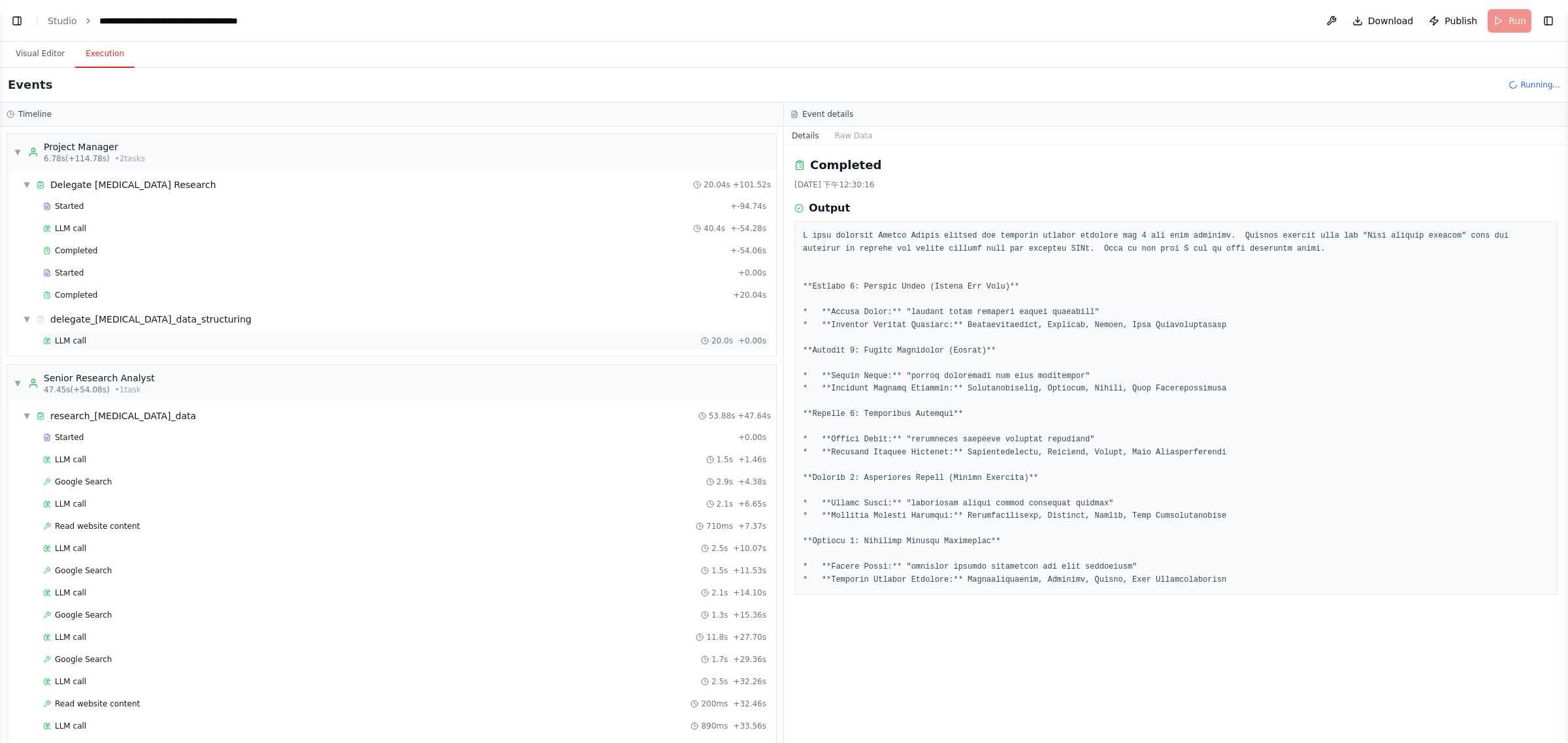
click at [125, 342] on div "LLM call 20.0s + 0.00s" at bounding box center [405, 341] width 723 height 10
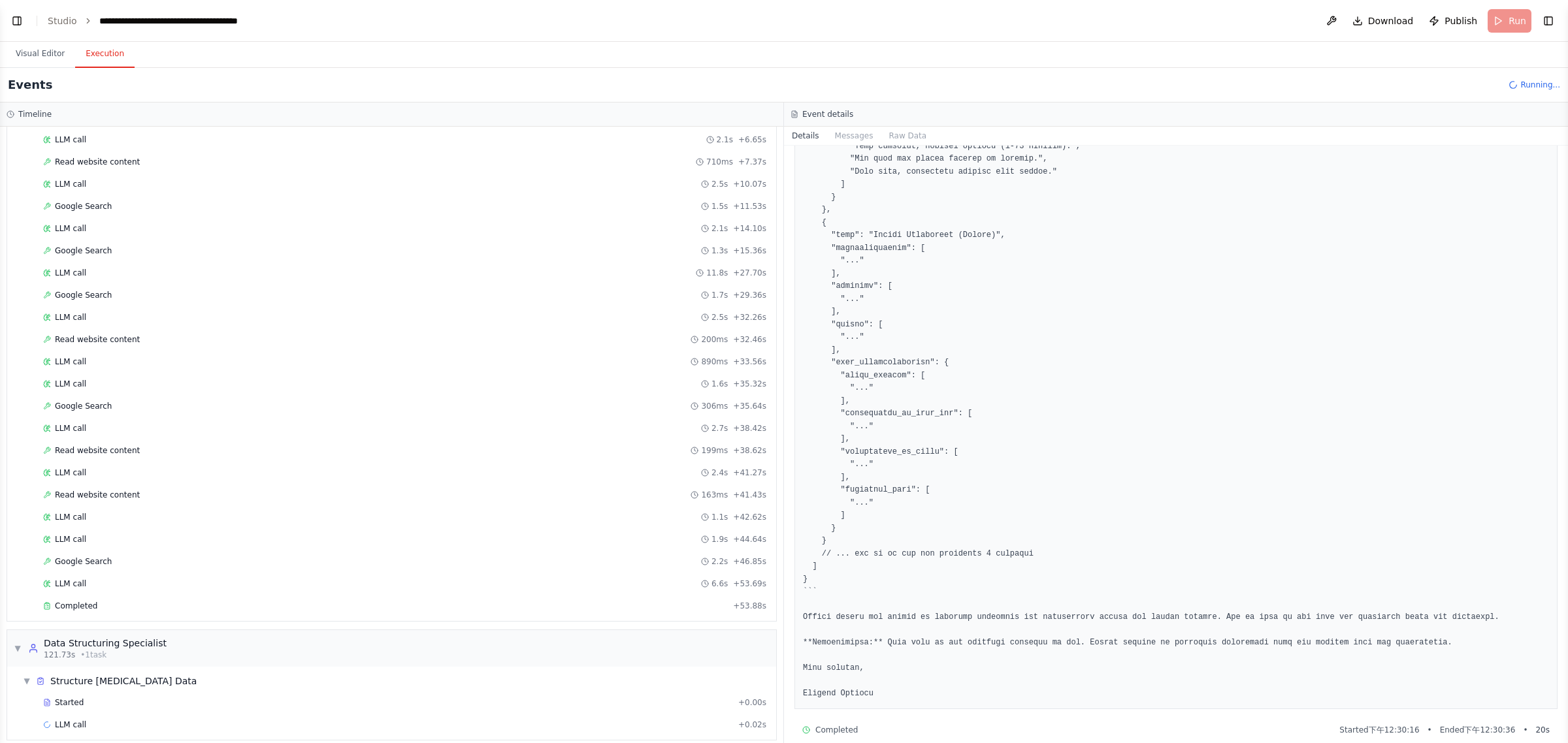
scroll to position [387, 0]
click at [128, 694] on div "Started" at bounding box center [388, 691] width 690 height 10
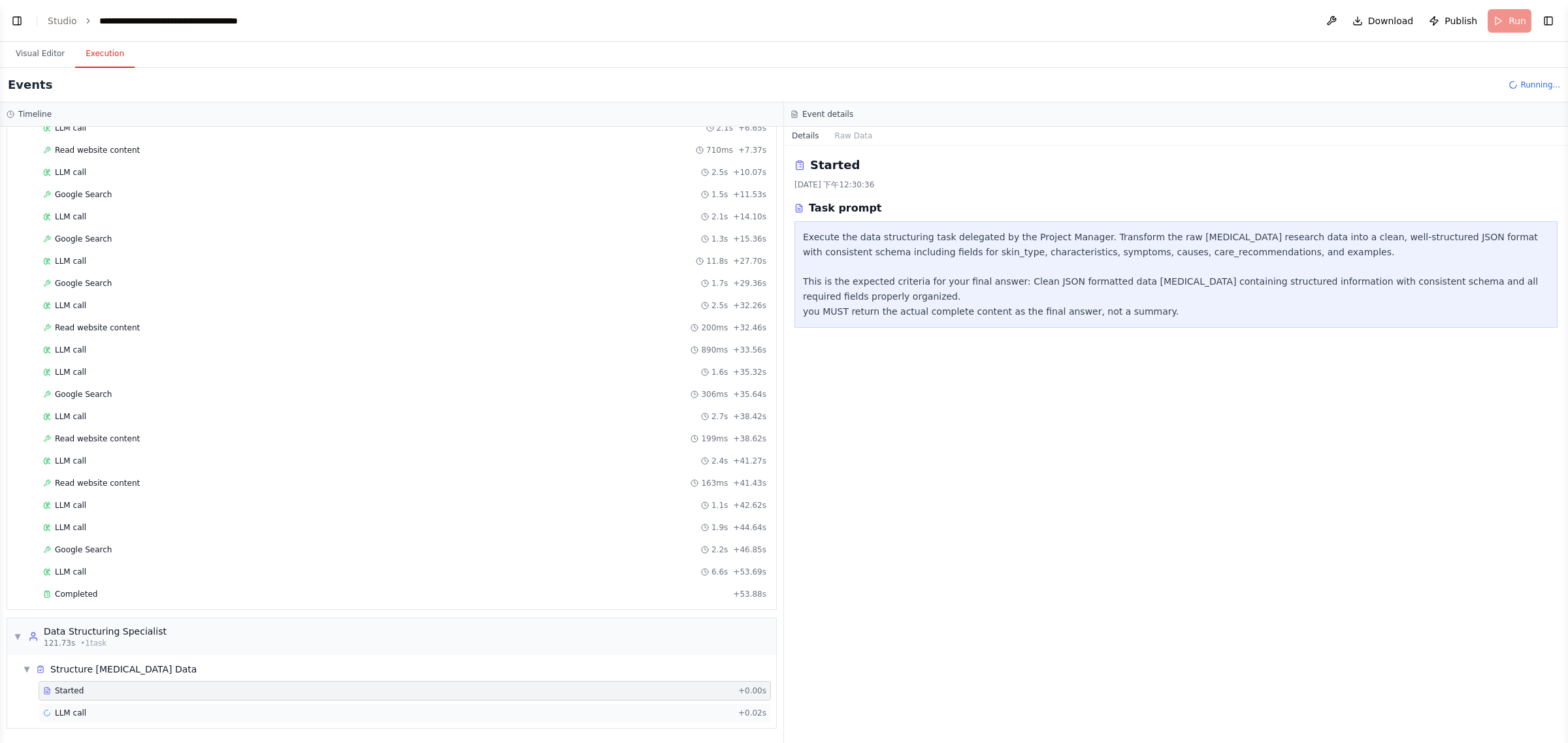
click at [149, 713] on div "LLM call + 0.02s" at bounding box center [405, 713] width 723 height 10
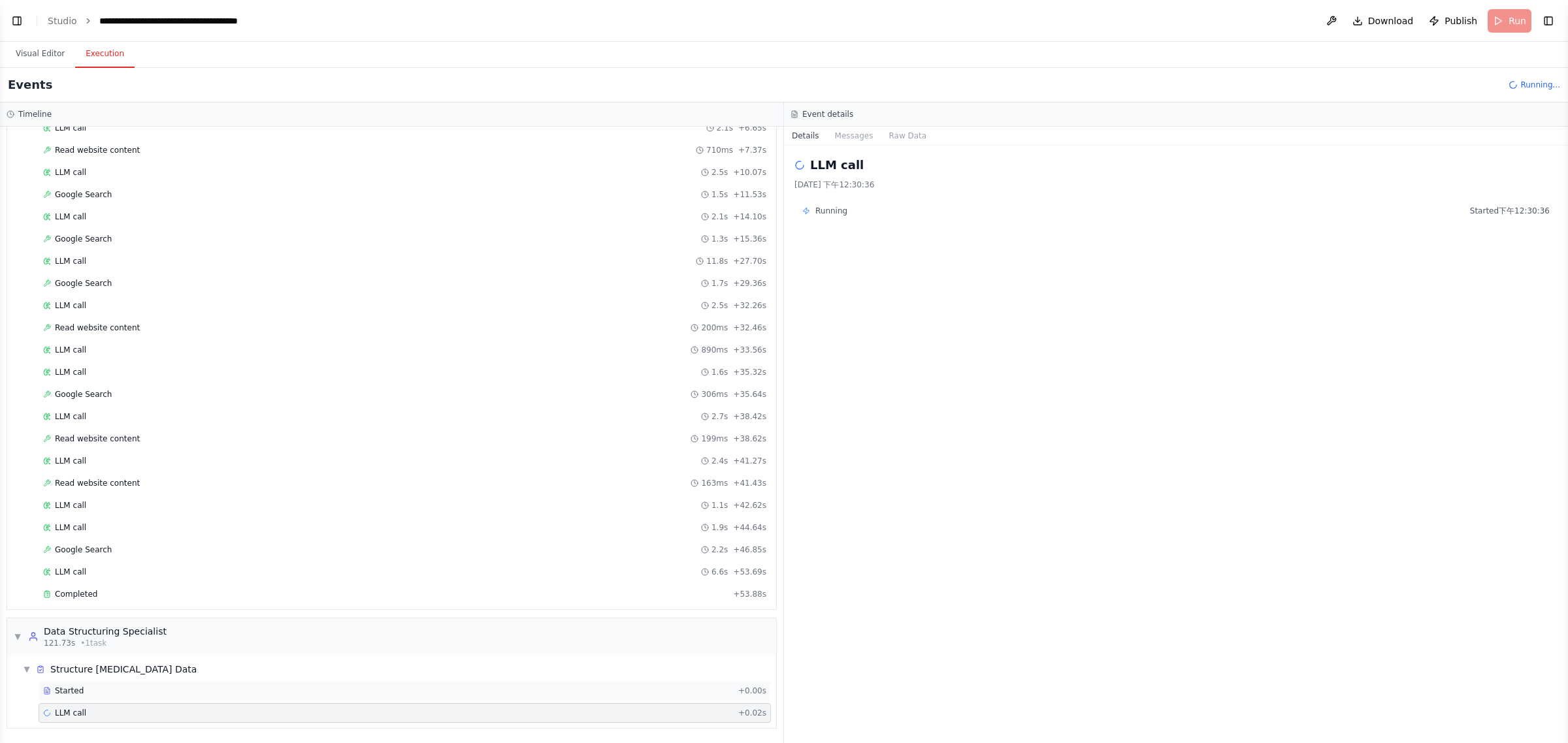
click at [98, 691] on div "Started" at bounding box center [388, 691] width 690 height 10
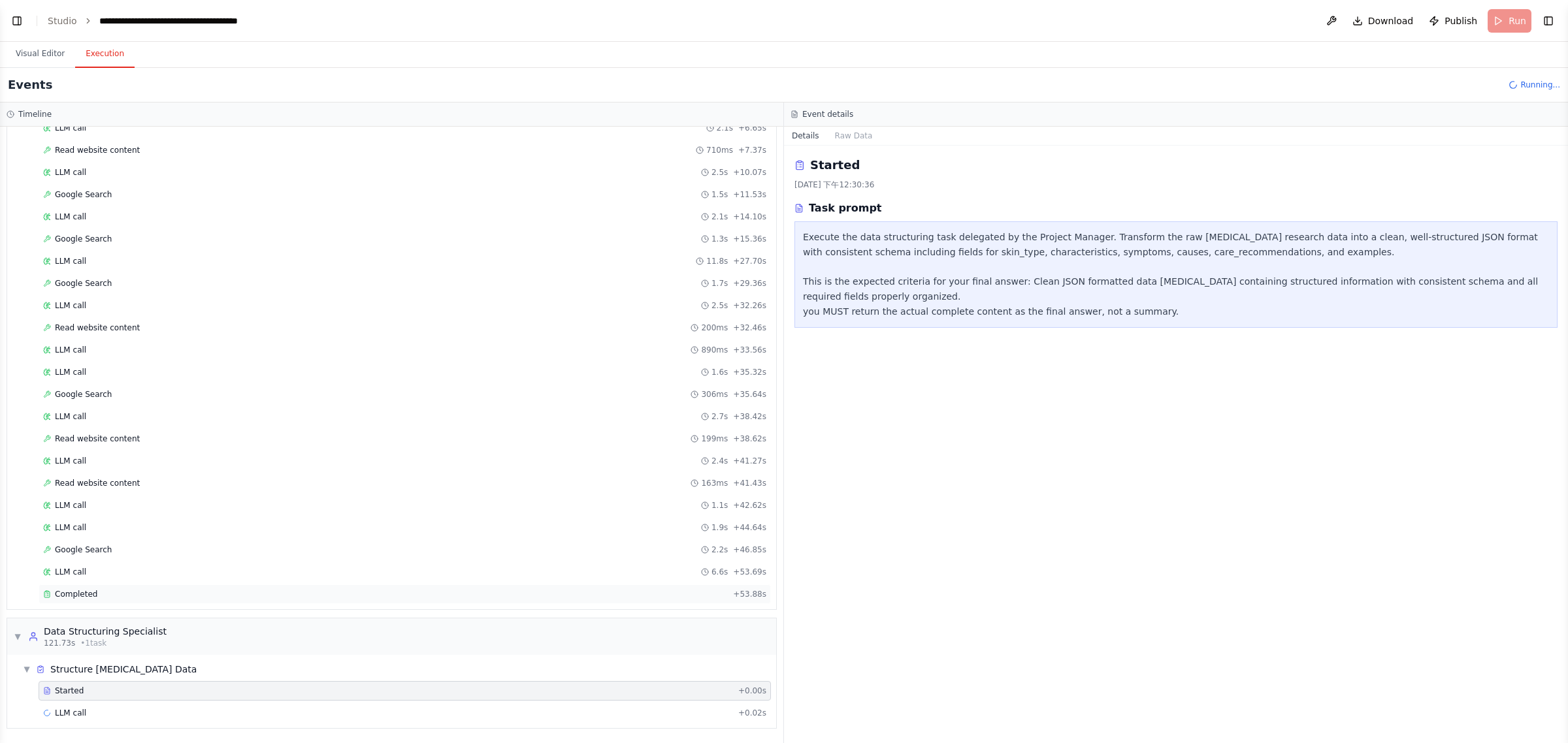
click at [121, 599] on div "Completed + 53.88s" at bounding box center [405, 594] width 732 height 20
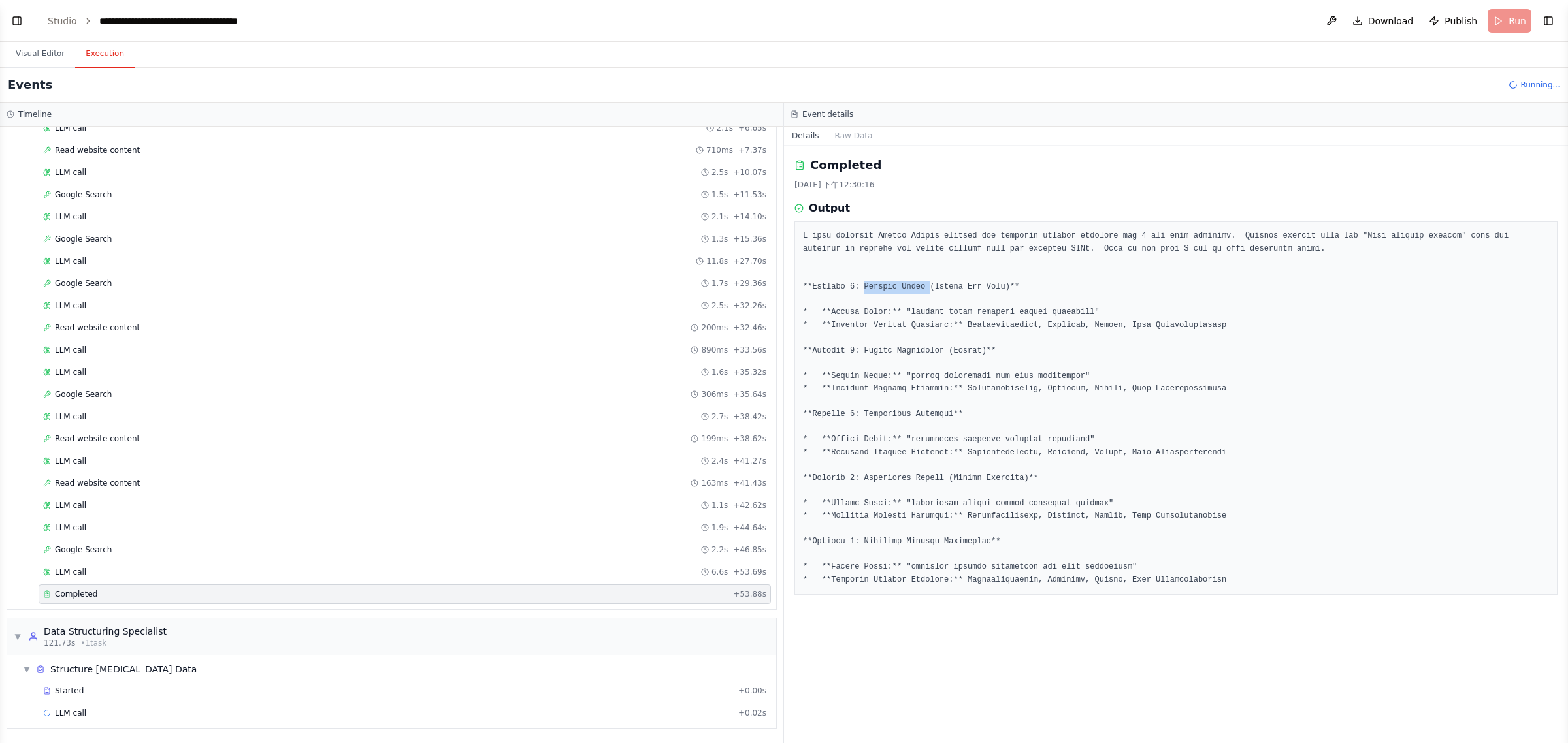
drag, startPoint x: 918, startPoint y: 289, endPoint x: 861, endPoint y: 288, distance: 57.0
click at [861, 288] on pre at bounding box center [1175, 408] width 746 height 356
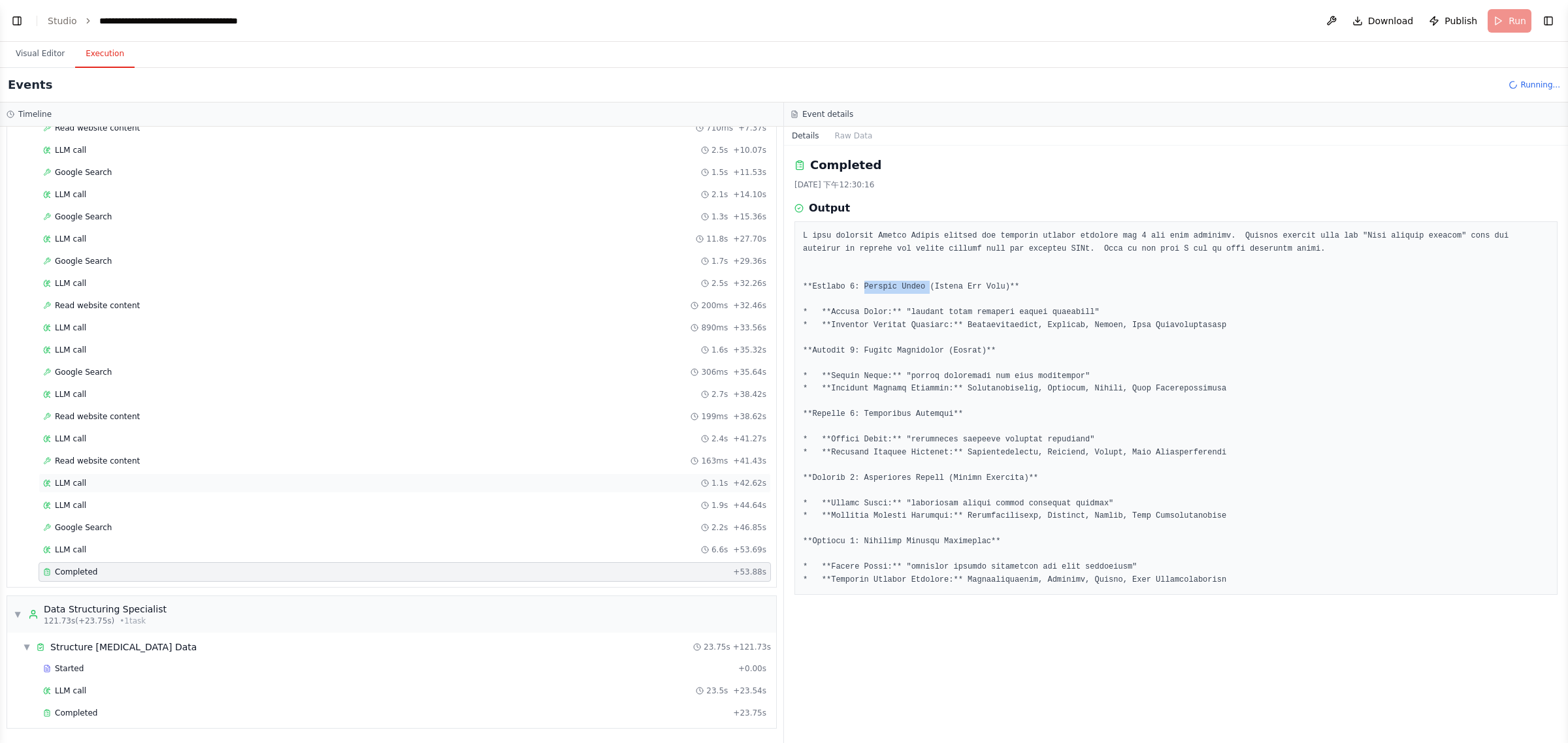
scroll to position [478, 0]
click at [96, 693] on div "LLM call 23.5s + 23.54s" at bounding box center [405, 691] width 723 height 10
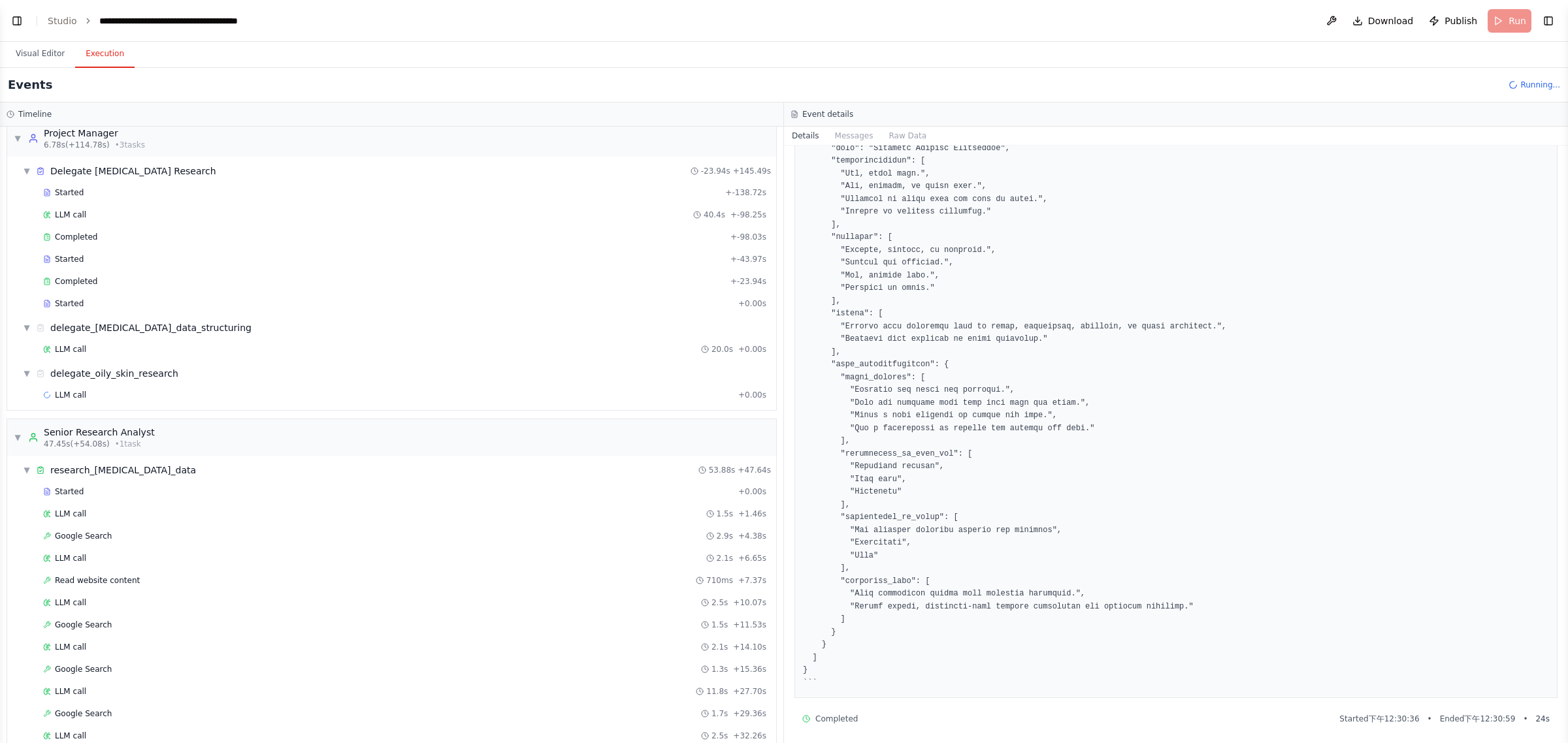
scroll to position [0, 0]
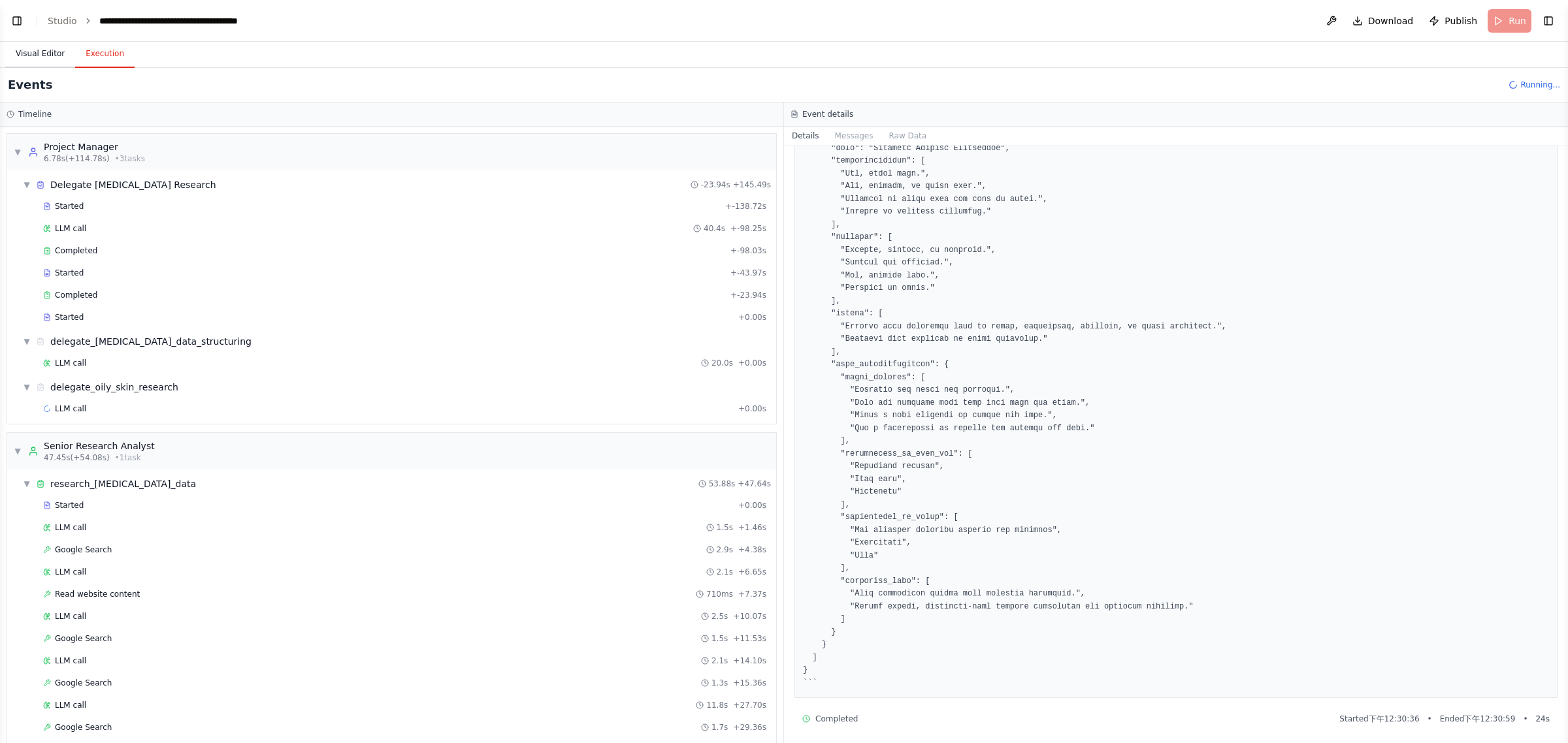
click at [40, 54] on button "Visual Editor" at bounding box center [40, 54] width 70 height 27
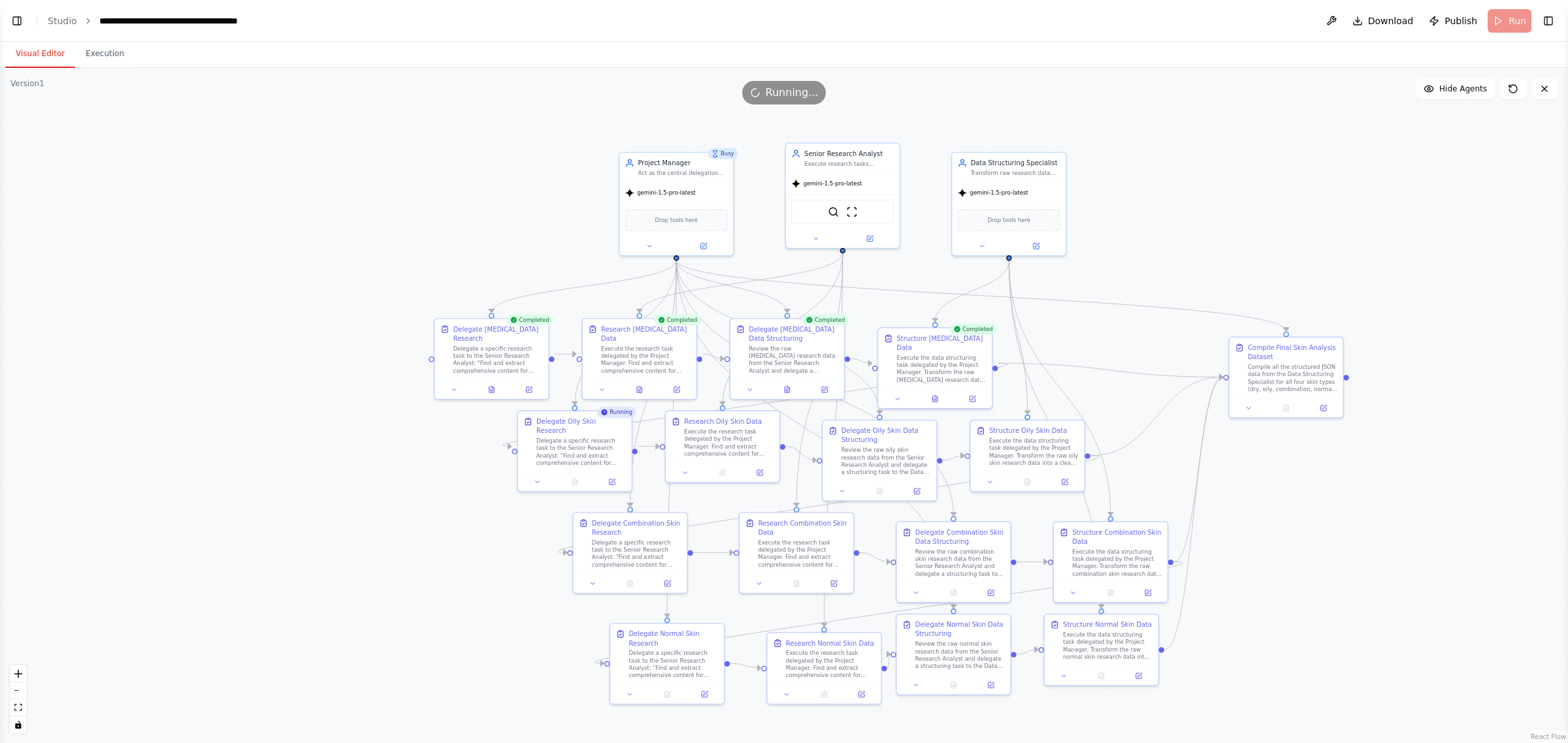
drag, startPoint x: 1217, startPoint y: 208, endPoint x: 1258, endPoint y: 240, distance: 52.0
click at [1258, 240] on div ".deletable-edge-delete-btn { width: 20px; height: 20px; border: 0px solid #ffff…" at bounding box center [784, 406] width 1568 height 676
click at [99, 54] on button "Execution" at bounding box center [104, 54] width 59 height 27
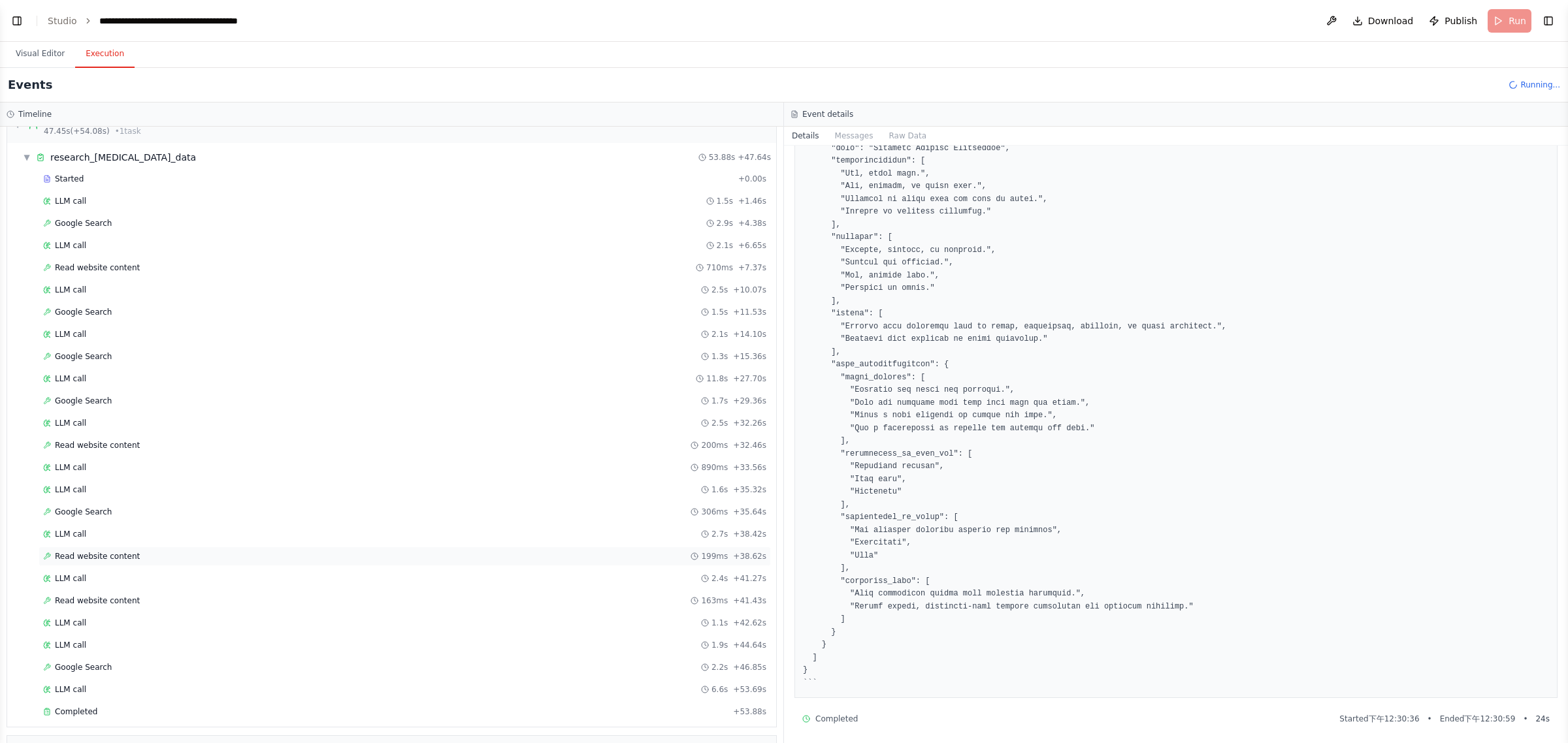
scroll to position [478, 0]
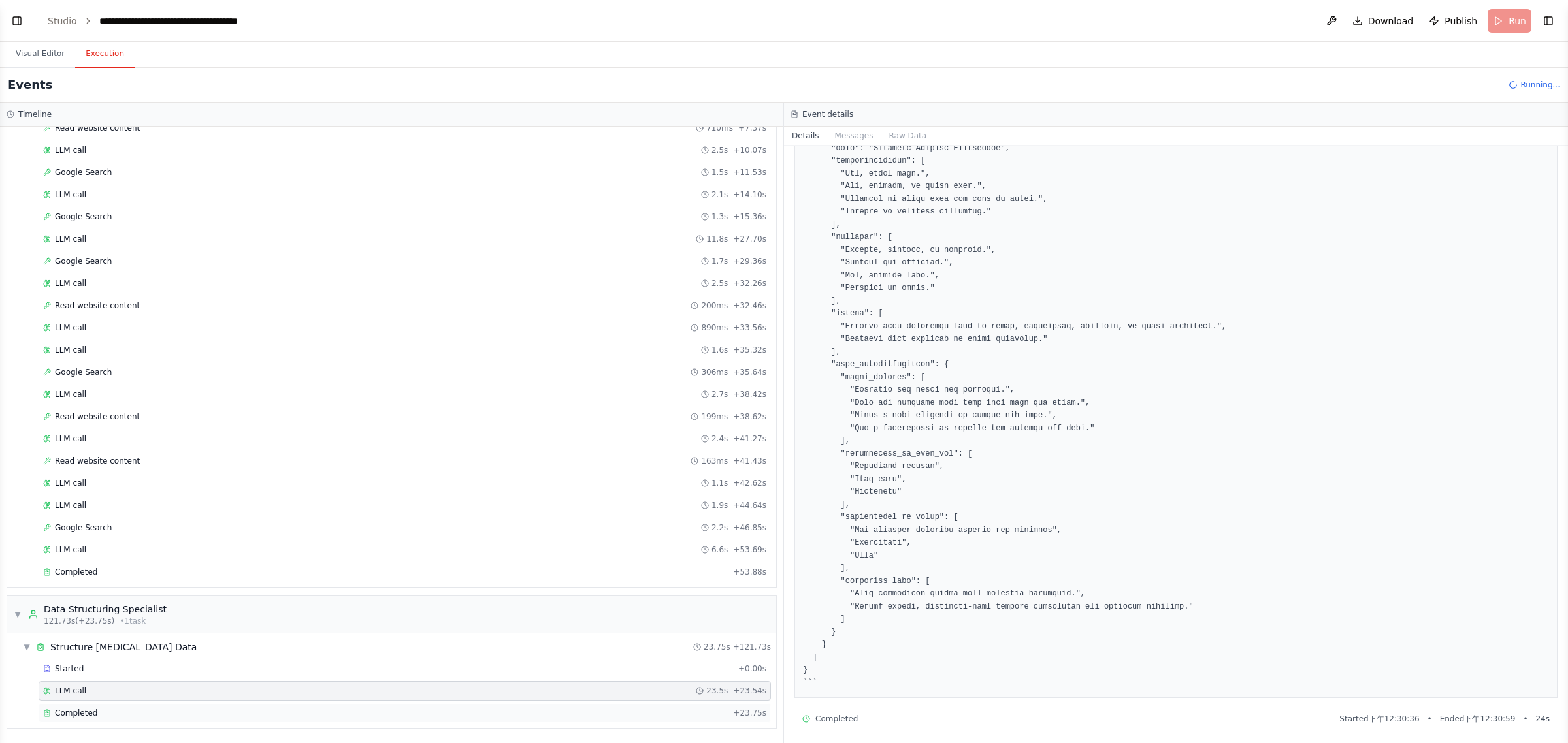
click at [90, 720] on div "Completed + 23.75s" at bounding box center [405, 713] width 732 height 20
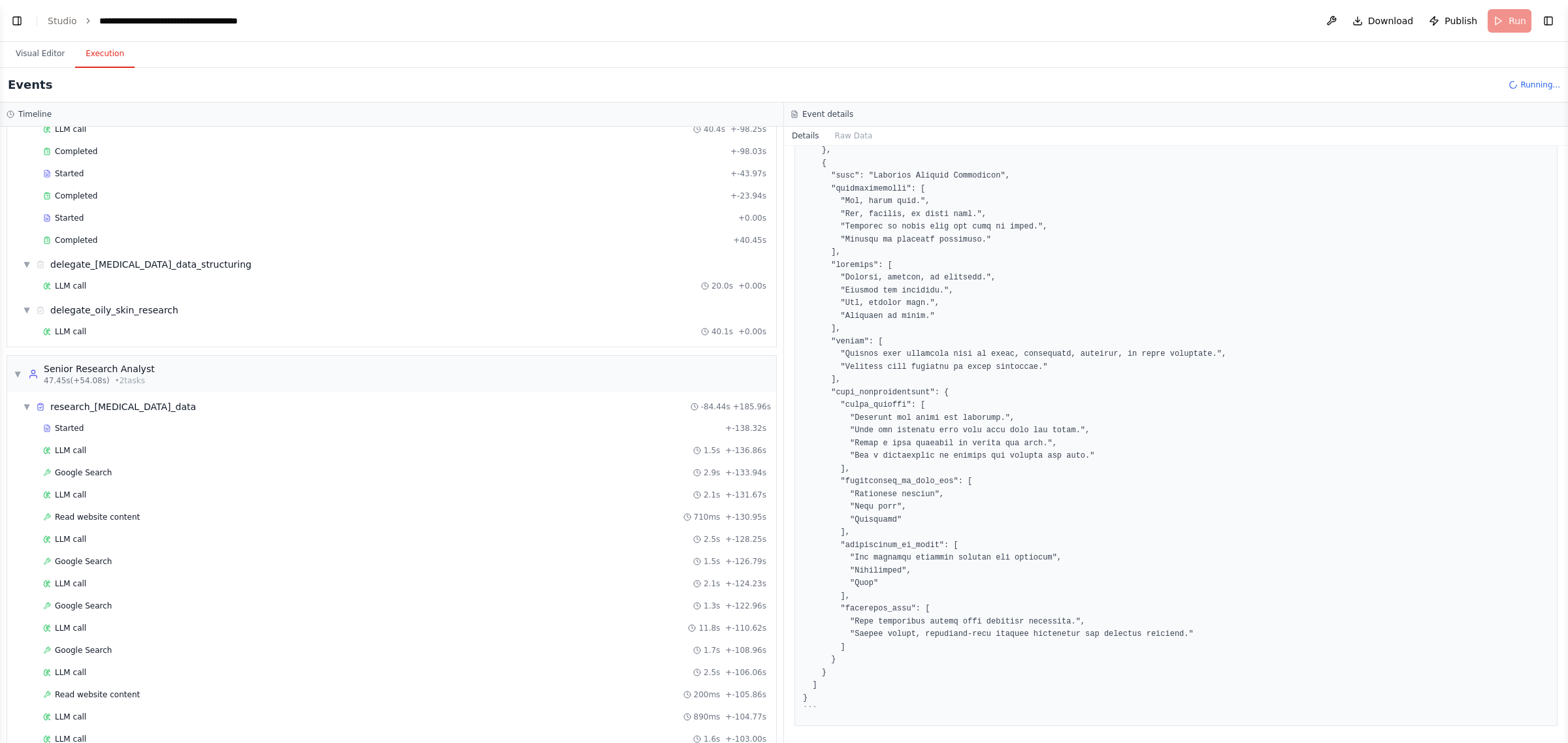
scroll to position [0, 0]
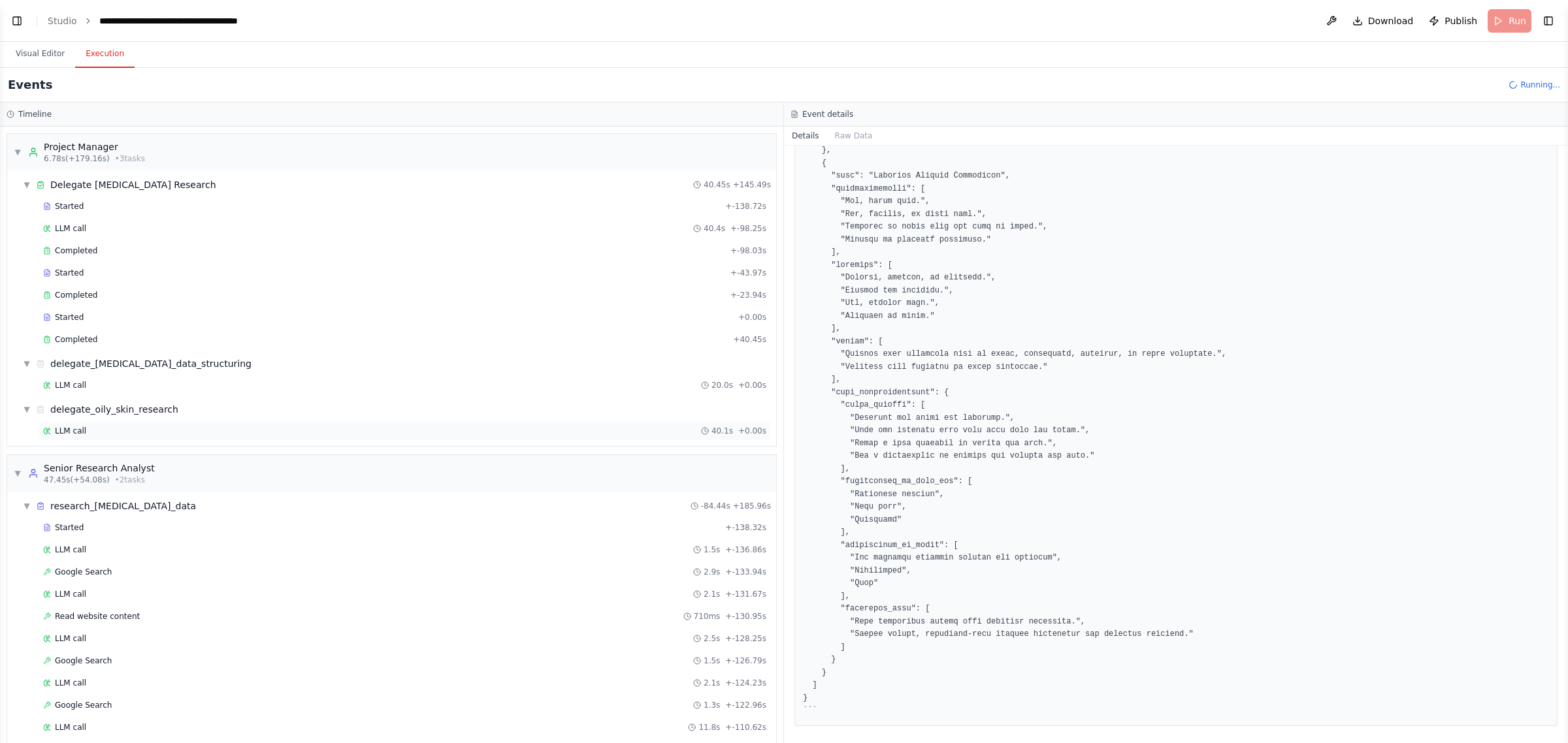
click at [139, 428] on div "LLM call 40.1s + 0.00s" at bounding box center [405, 431] width 723 height 10
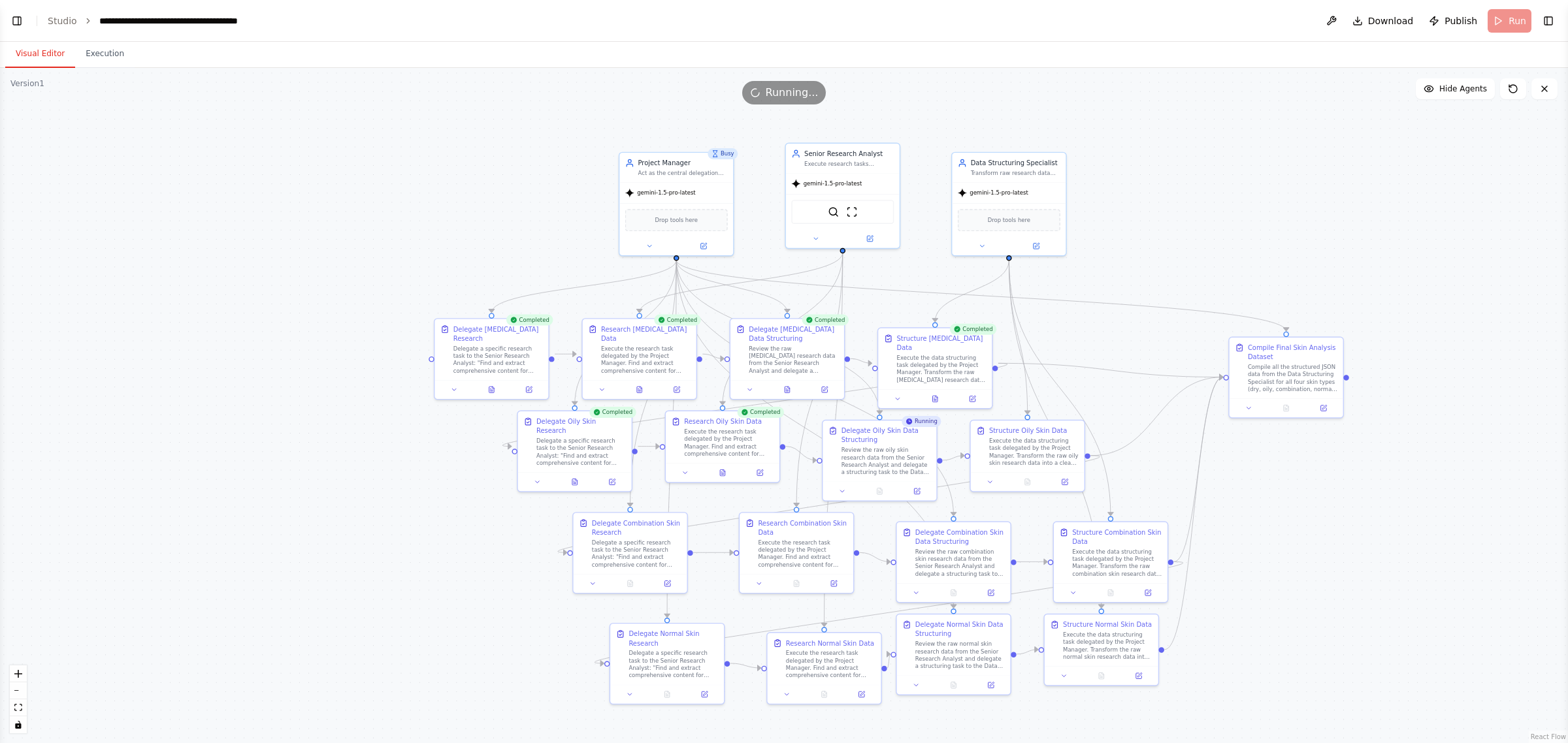
click at [38, 50] on button "Visual Editor" at bounding box center [40, 54] width 70 height 27
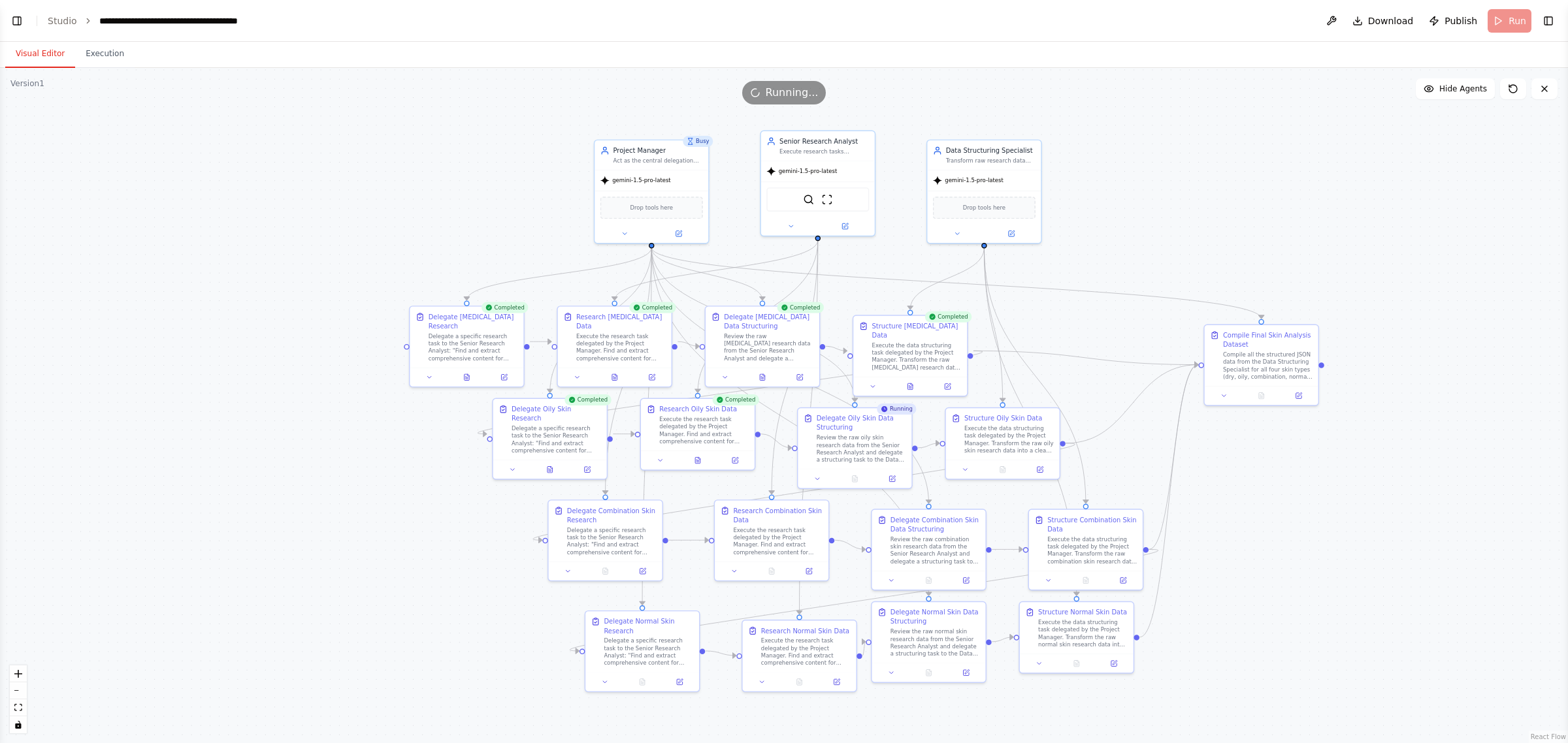
drag, startPoint x: 1294, startPoint y: 181, endPoint x: 1269, endPoint y: 169, distance: 27.7
click at [1269, 169] on div ".deletable-edge-delete-btn { width: 20px; height: 20px; border: 0px solid #ffff…" at bounding box center [784, 406] width 1568 height 676
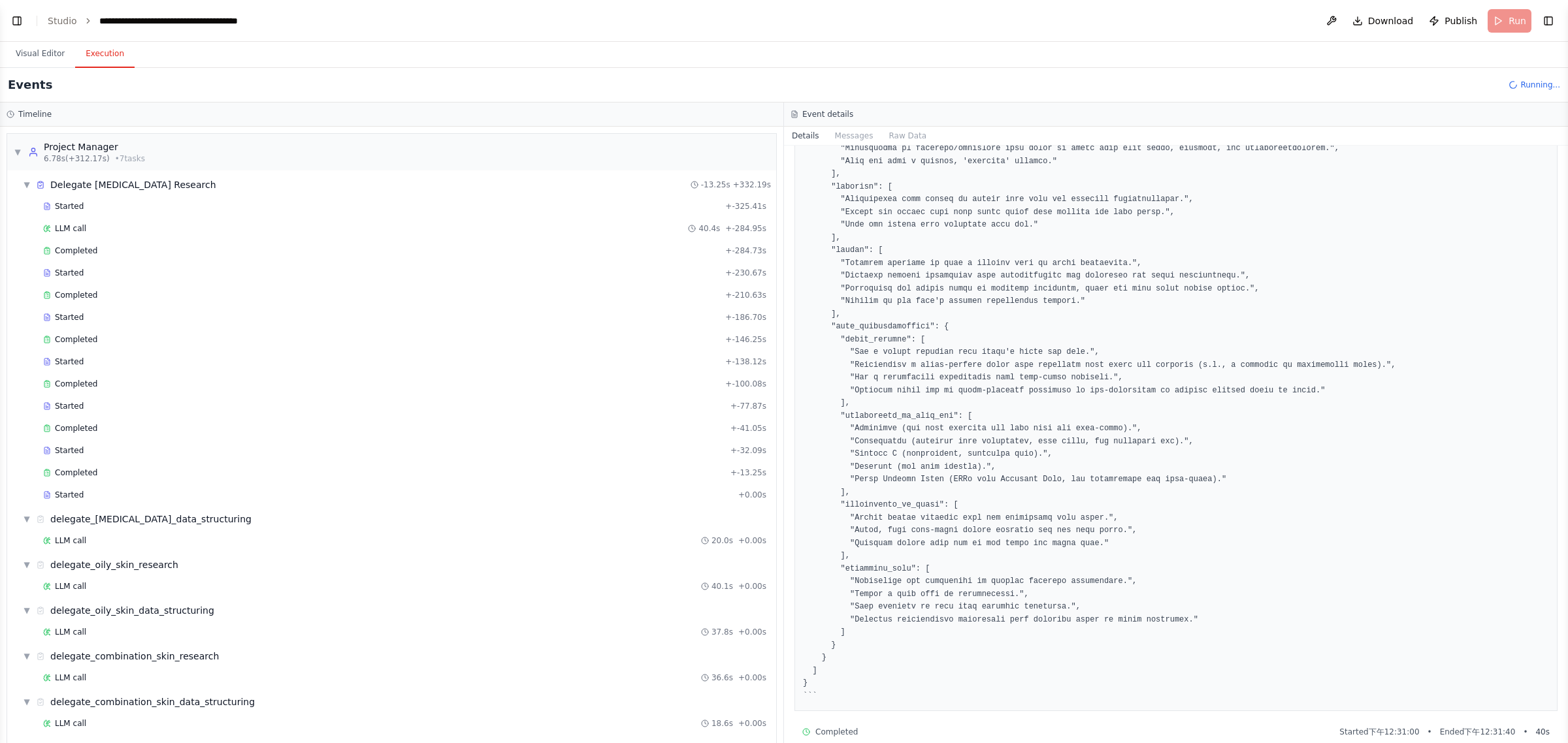
click at [106, 56] on button "Execution" at bounding box center [104, 54] width 59 height 27
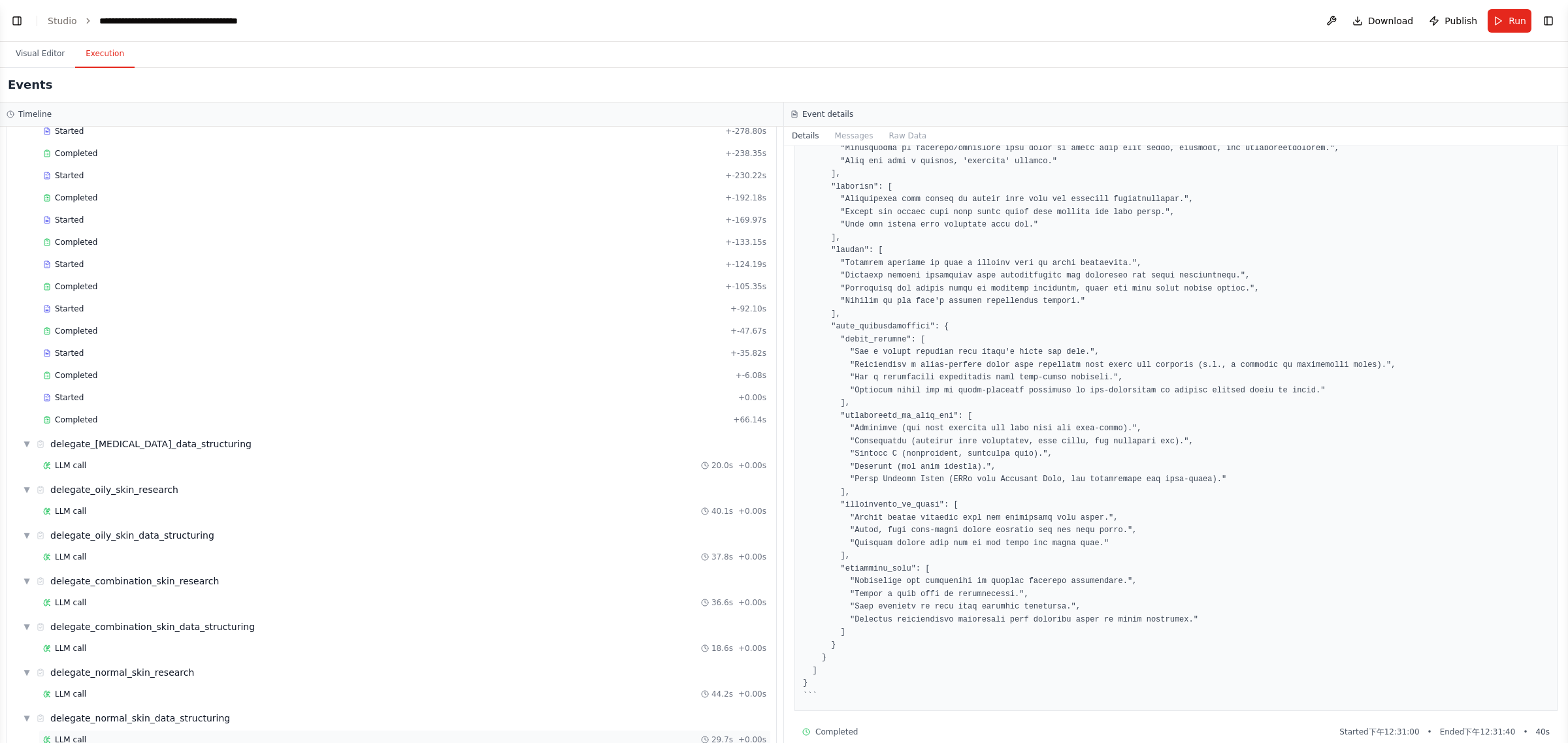
scroll to position [409, 0]
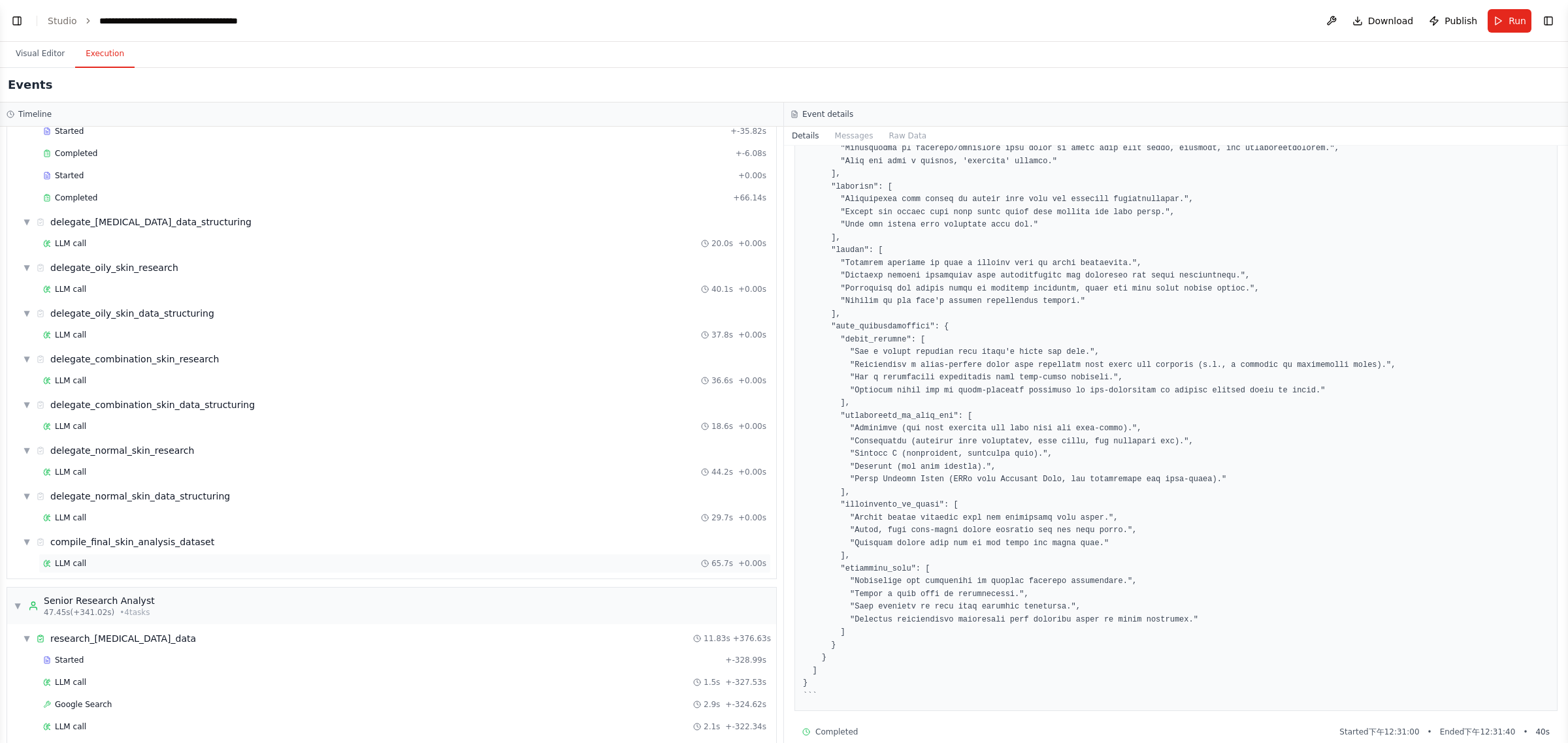
click at [92, 567] on div "LLM call 65.7s + 0.00s" at bounding box center [405, 563] width 723 height 10
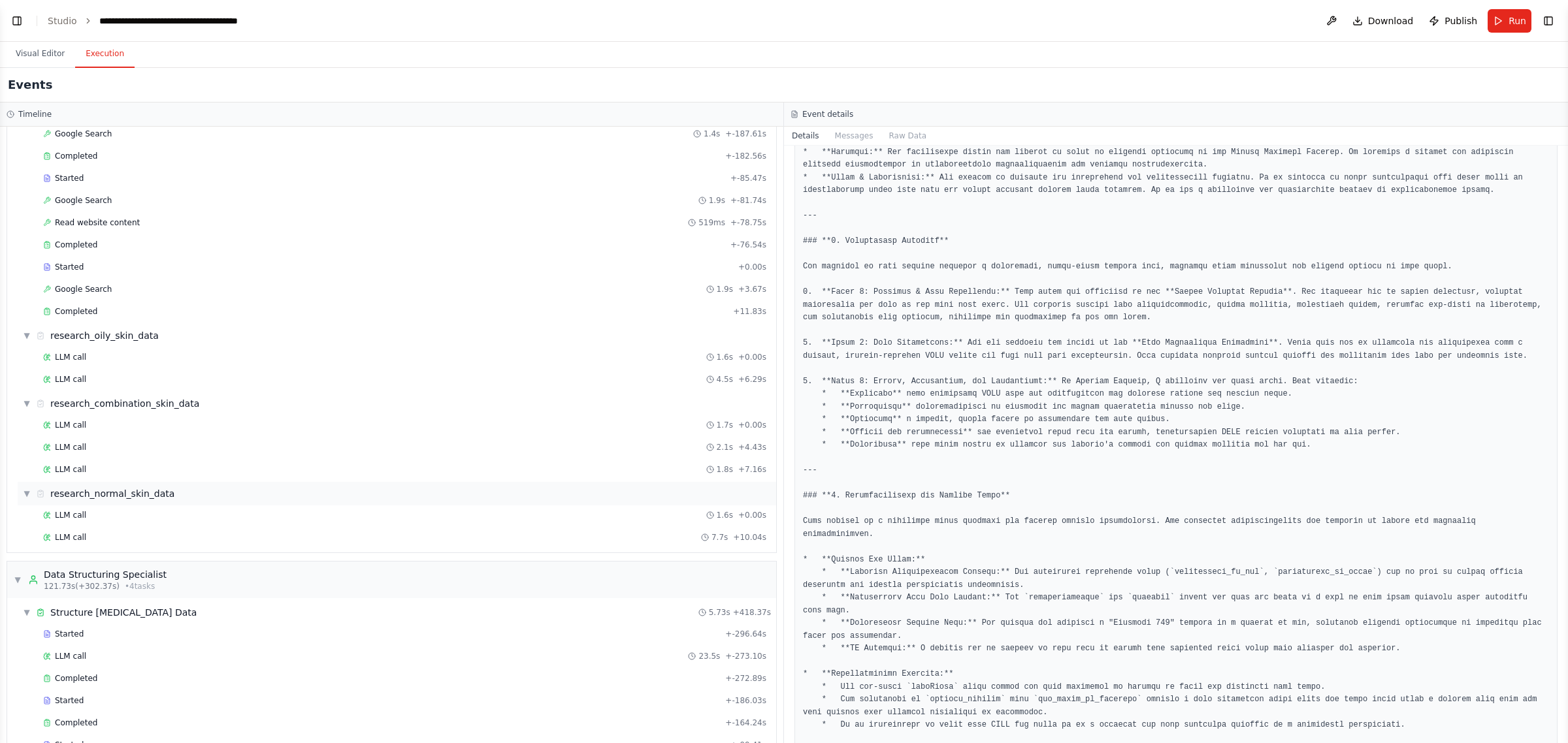
scroll to position [1774, 0]
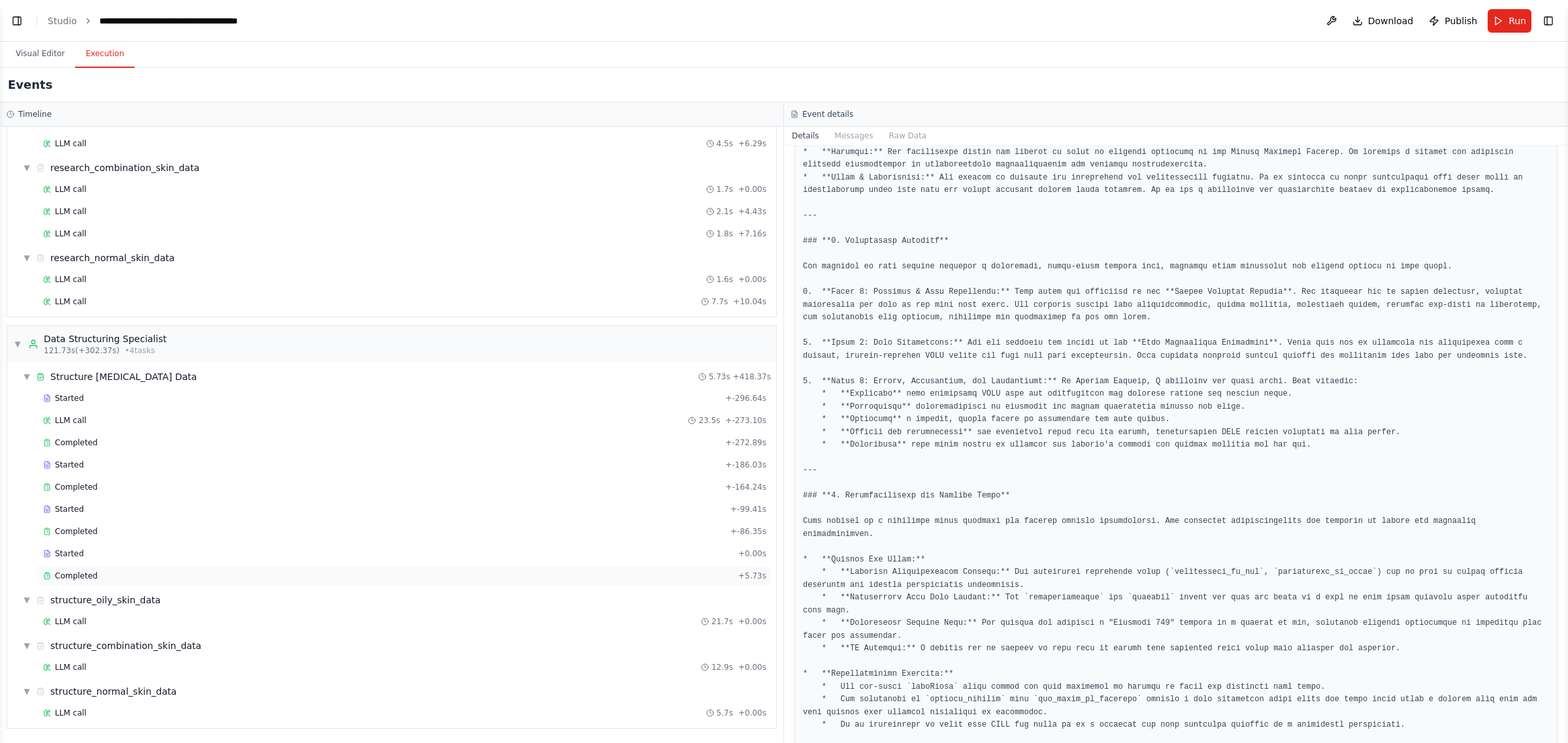
click at [135, 576] on div "Completed" at bounding box center [388, 576] width 690 height 10
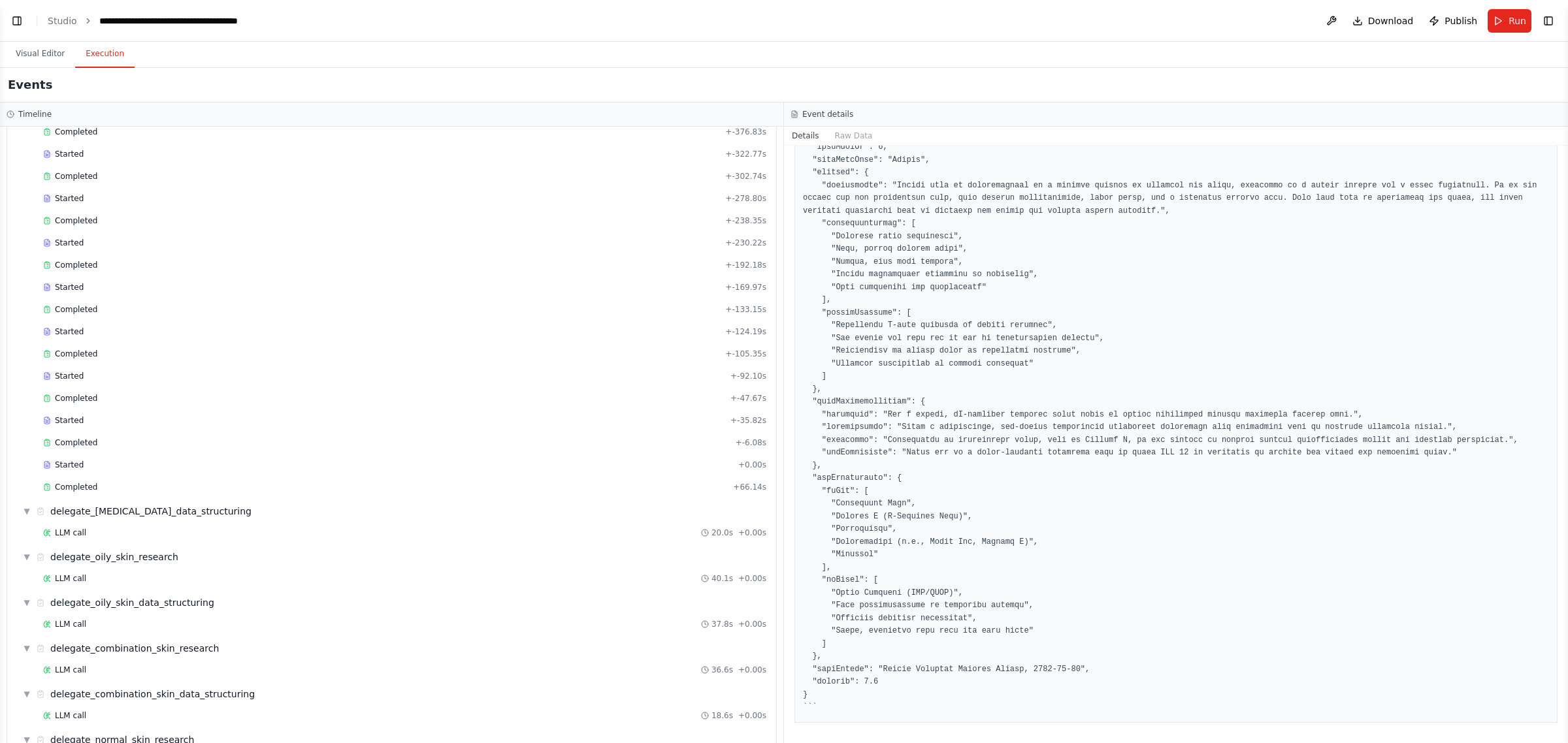
scroll to position [0, 0]
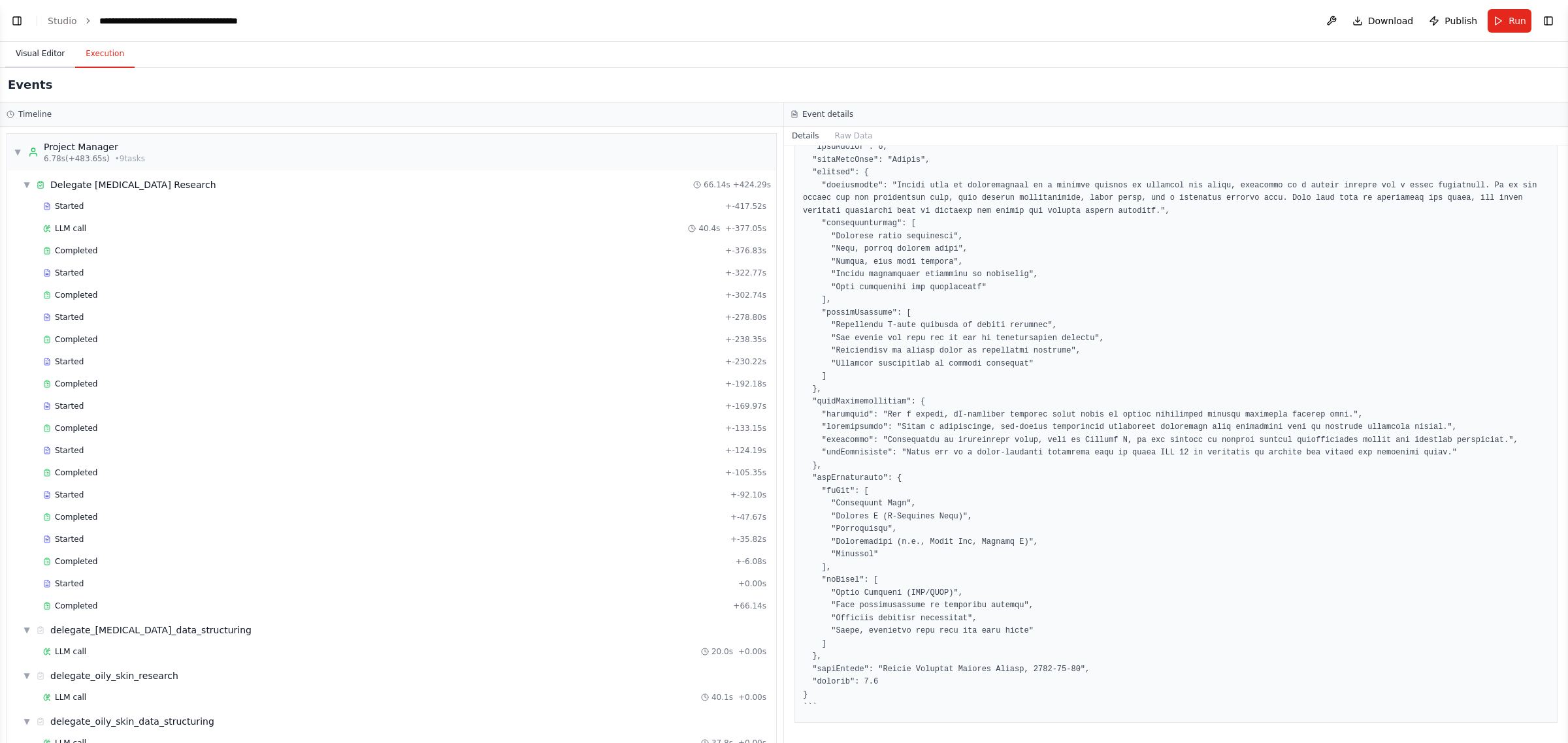
click at [53, 51] on button "Visual Editor" at bounding box center [40, 54] width 70 height 27
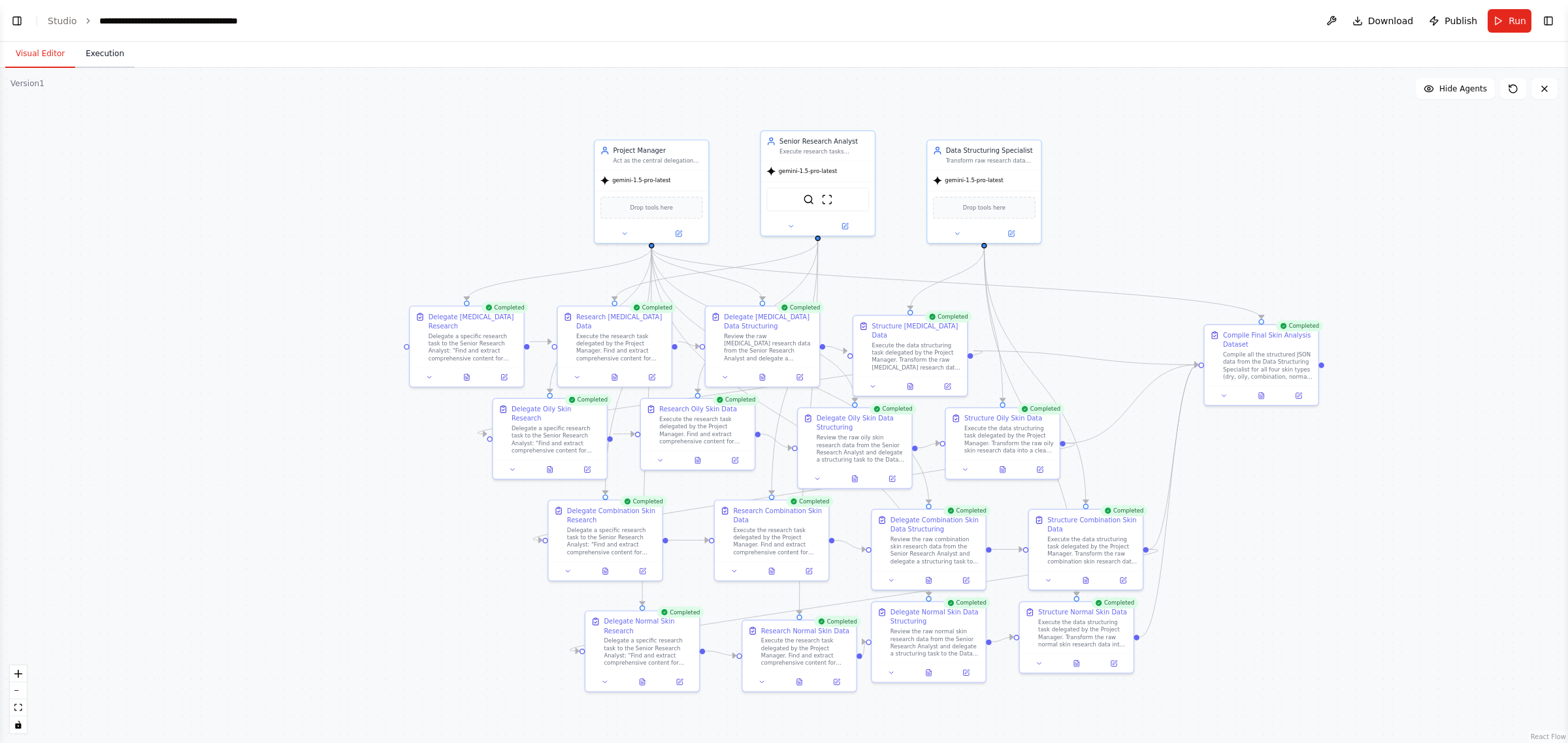
click at [92, 54] on button "Execution" at bounding box center [104, 54] width 59 height 27
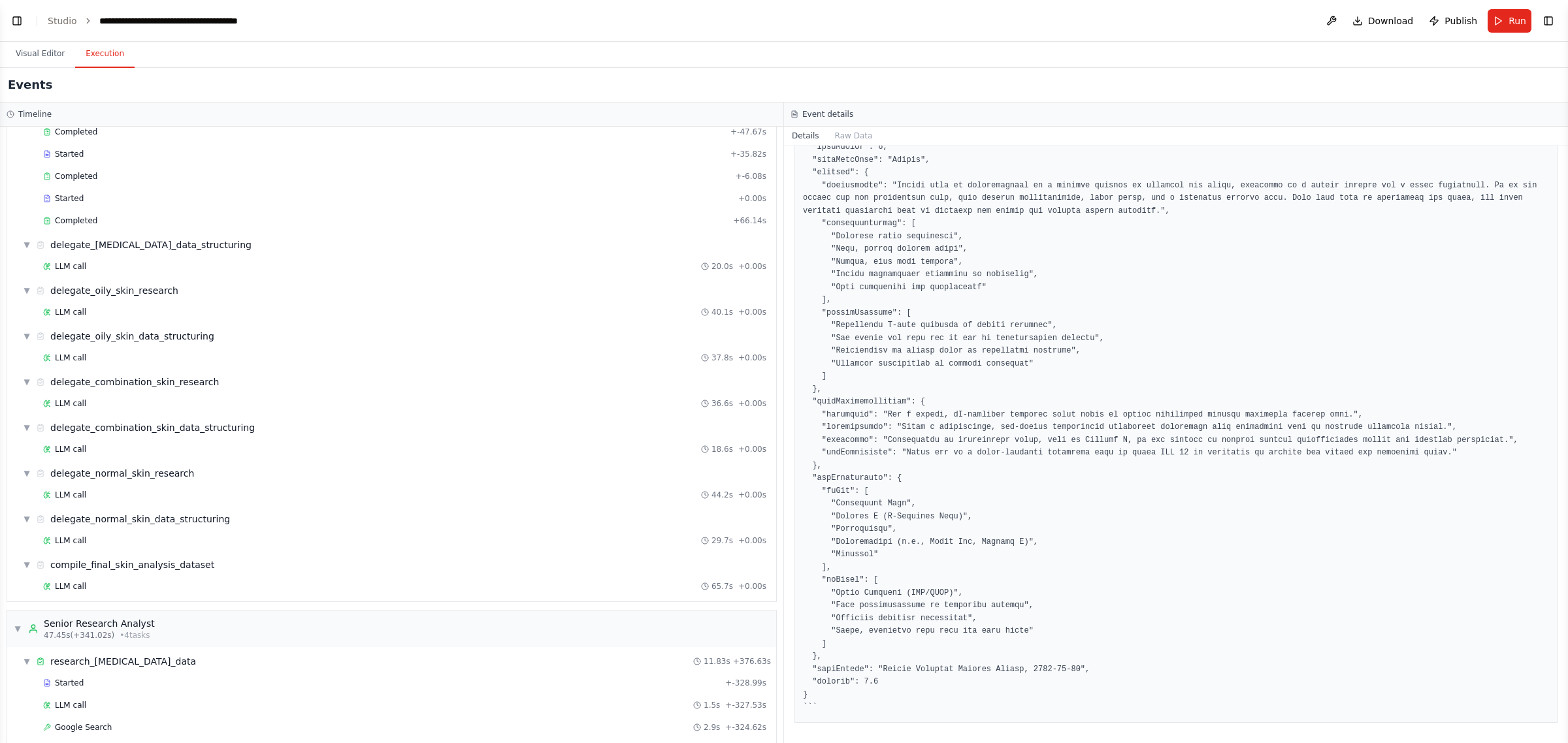
scroll to position [409, 0]
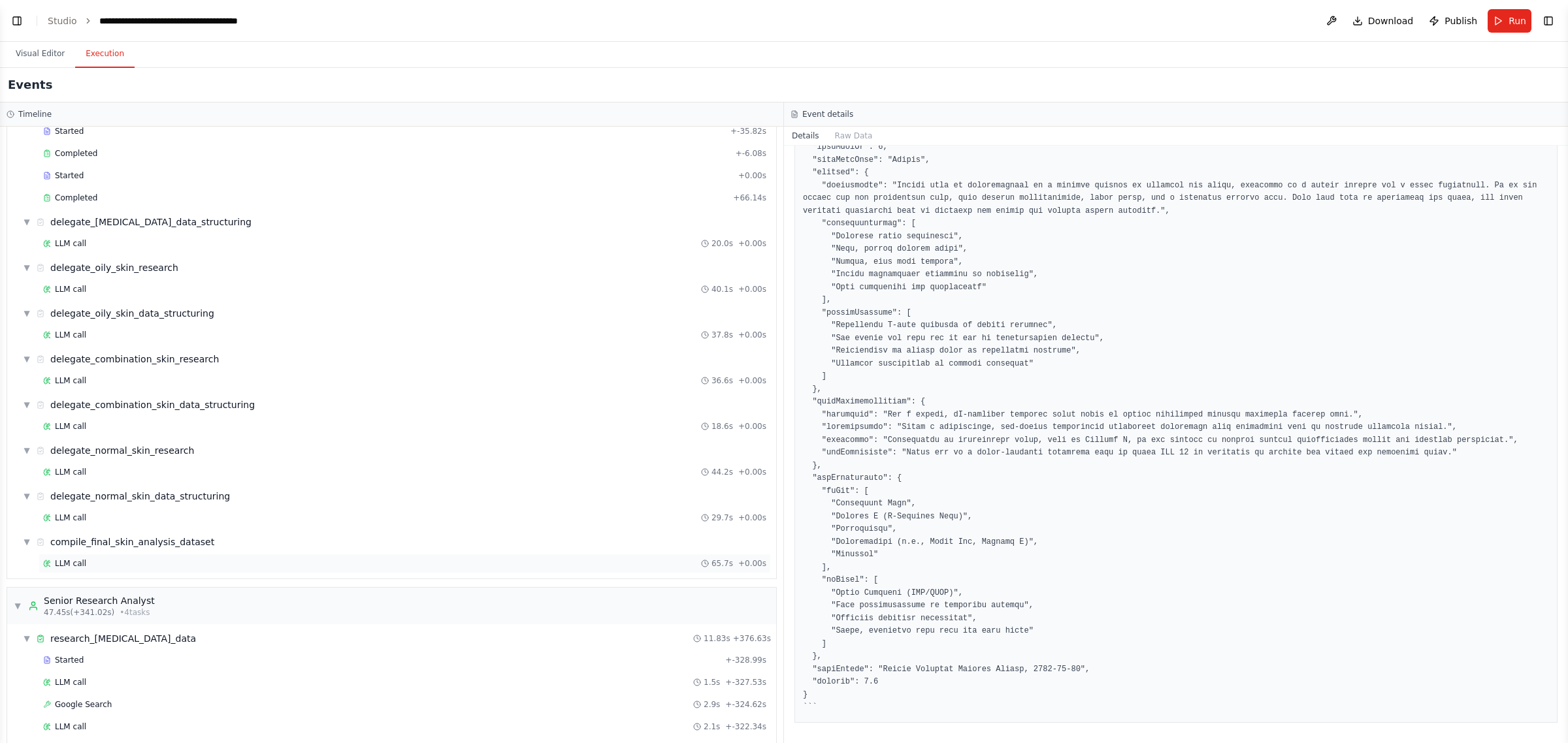
click at [138, 567] on div "LLM call 65.7s + 0.00s" at bounding box center [405, 563] width 723 height 10
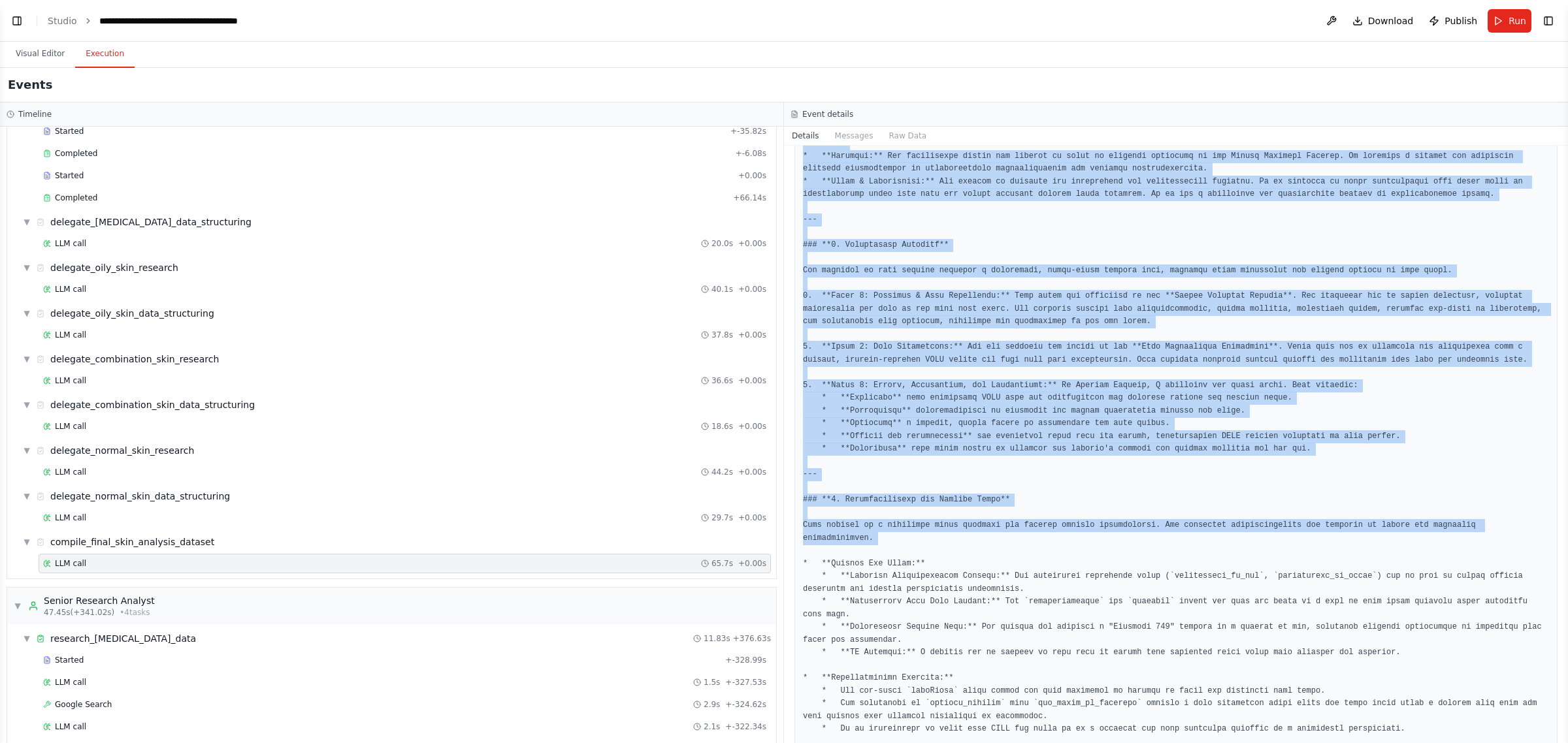
scroll to position [5318, 0]
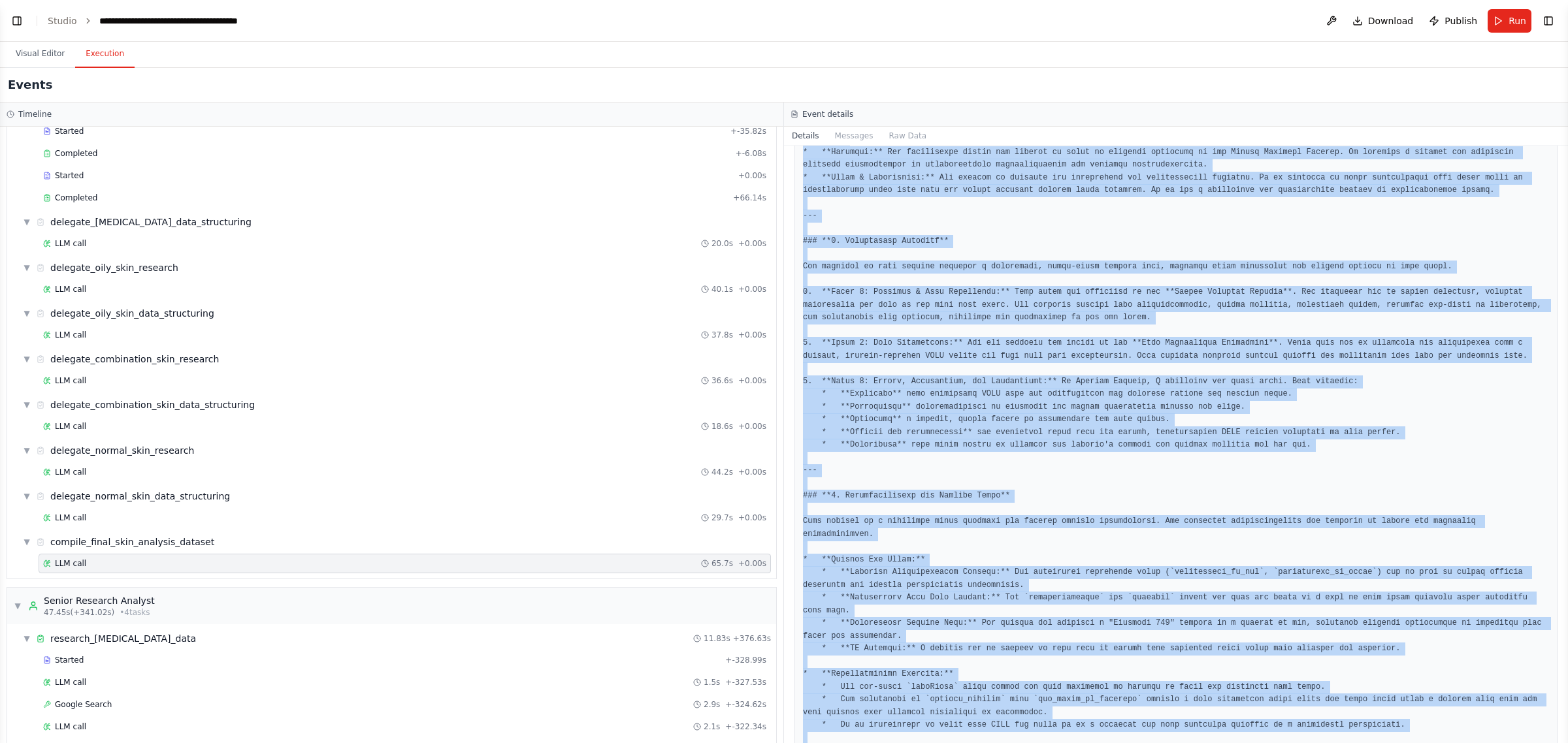
drag, startPoint x: 805, startPoint y: 238, endPoint x: 1157, endPoint y: 681, distance: 565.8
copy pre "Thought: I now can give a great answer Final Answer: **TO:** Project Stakeholde…"
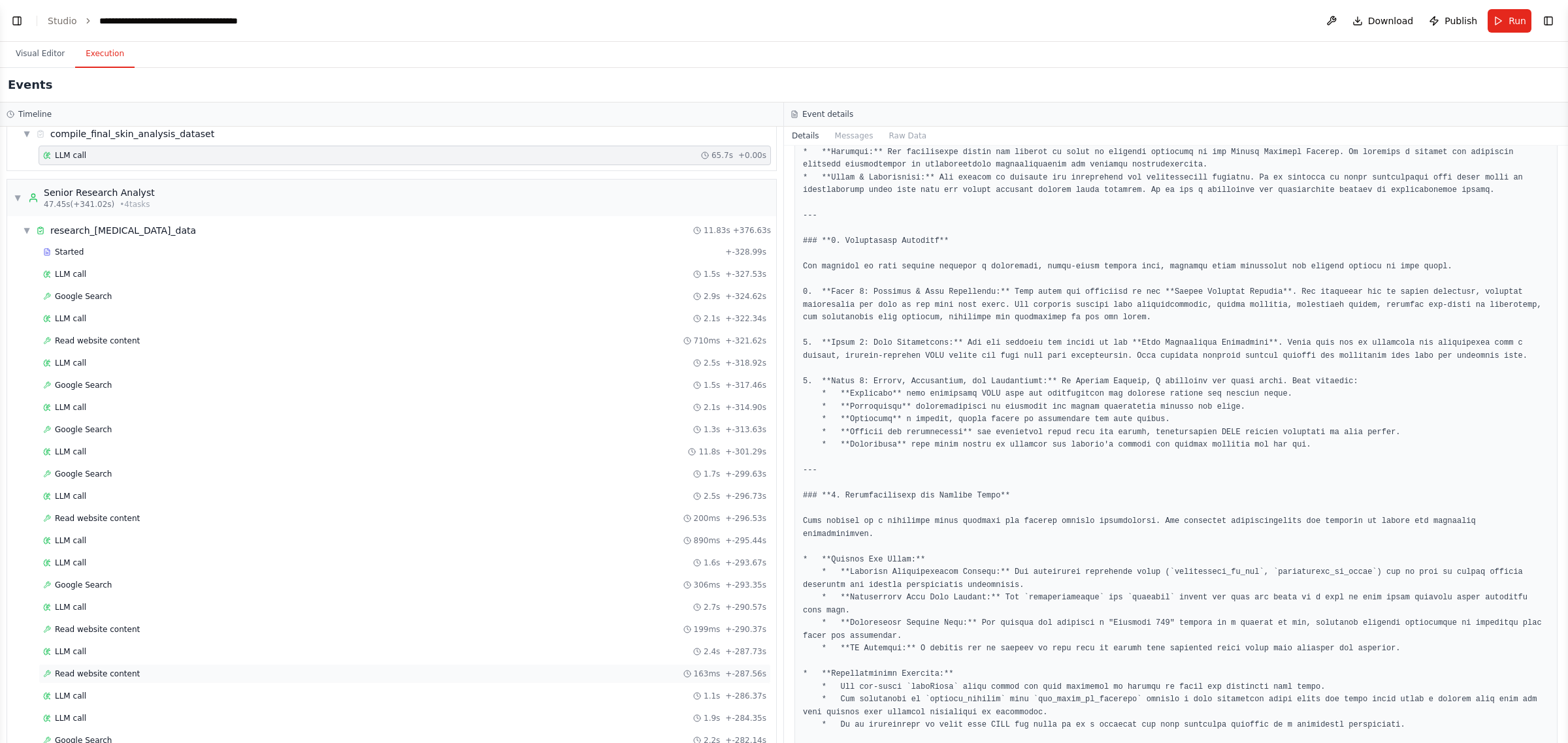
scroll to position [1225, 0]
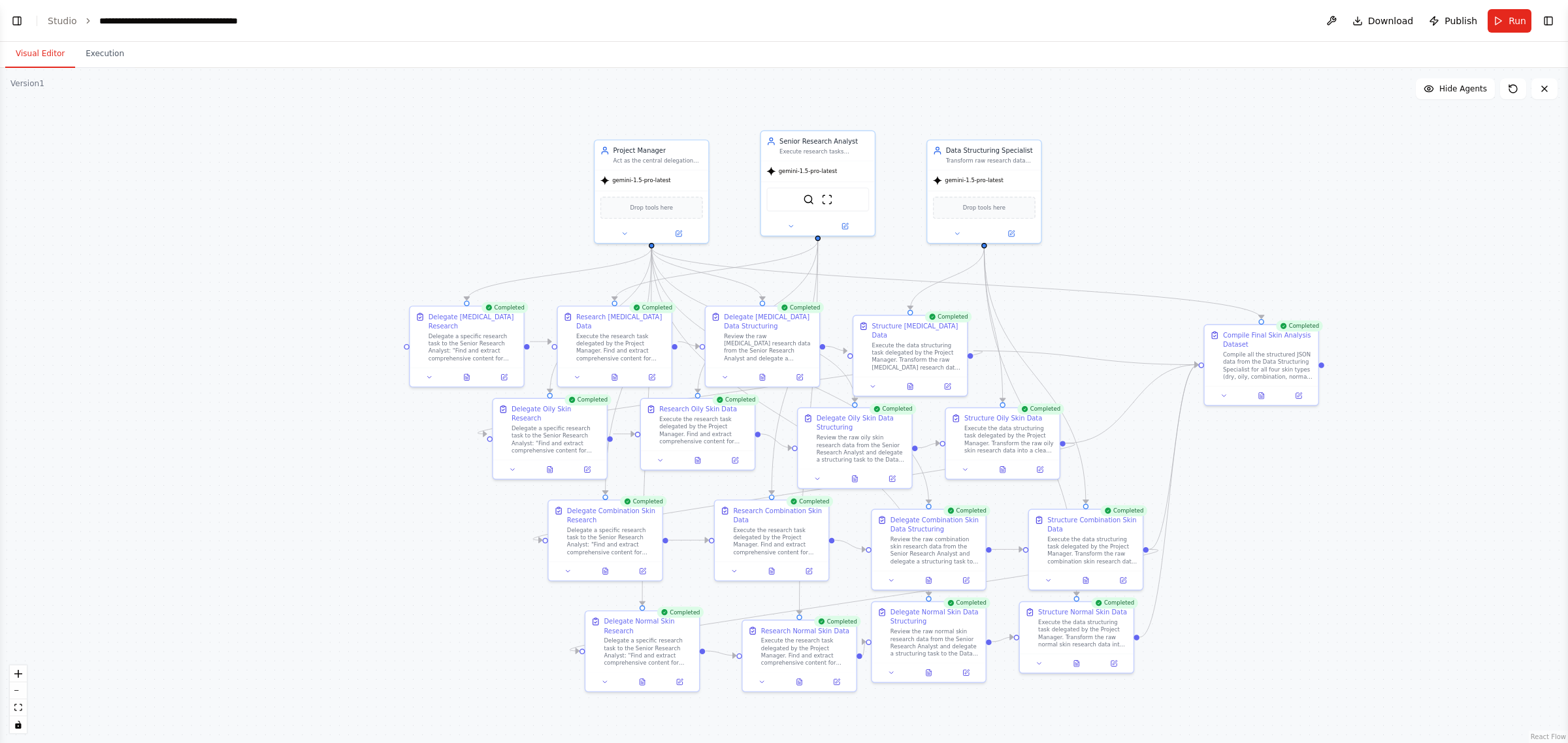
click at [47, 44] on button "Visual Editor" at bounding box center [40, 54] width 70 height 27
click at [1333, 213] on div ".deletable-edge-delete-btn { width: 20px; height: 20px; border: 0px solid #ffff…" at bounding box center [784, 406] width 1568 height 676
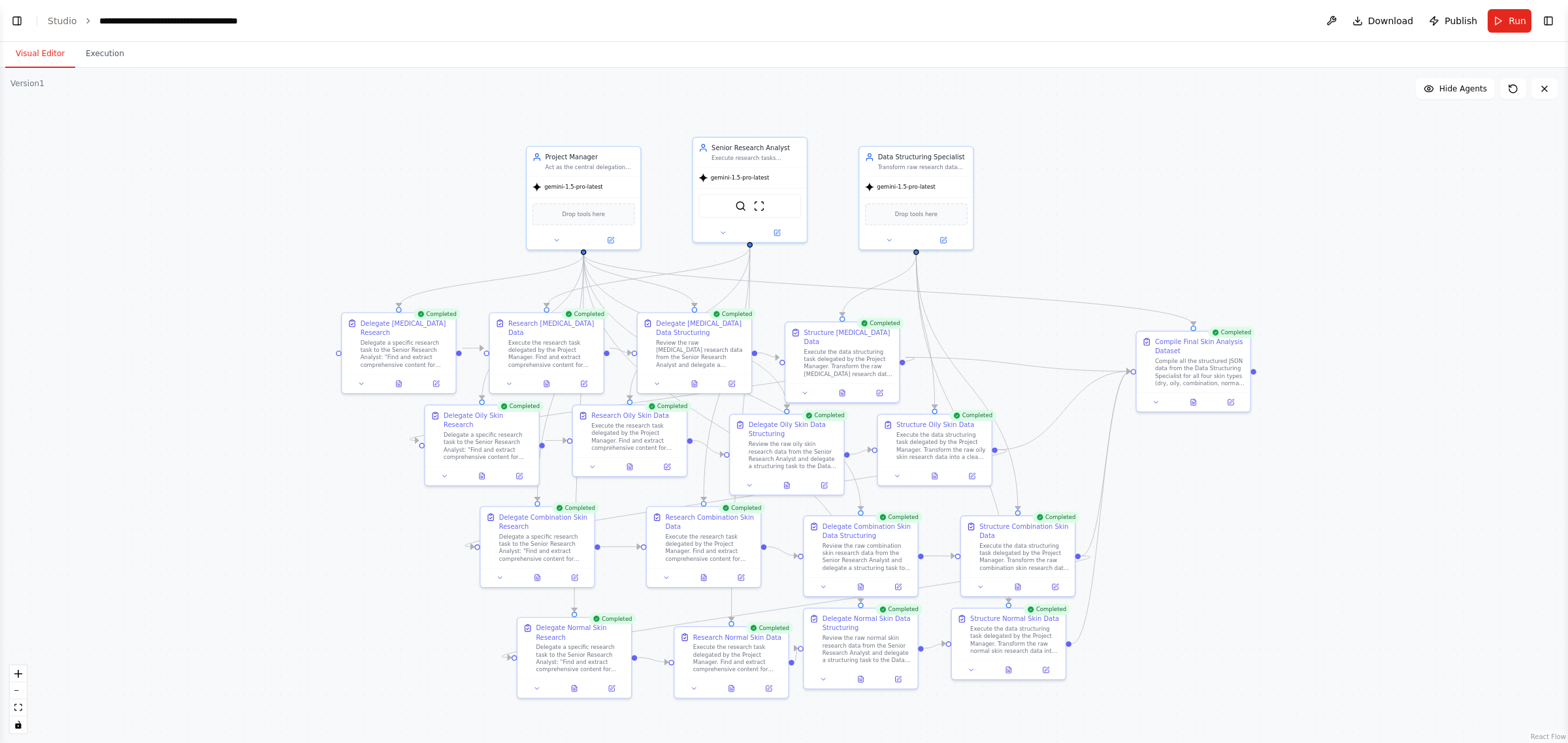
drag, startPoint x: 1341, startPoint y: 176, endPoint x: 1164, endPoint y: 184, distance: 177.2
click at [1164, 184] on div ".deletable-edge-delete-btn { width: 20px; height: 20px; border: 0px solid #ffff…" at bounding box center [784, 406] width 1568 height 676
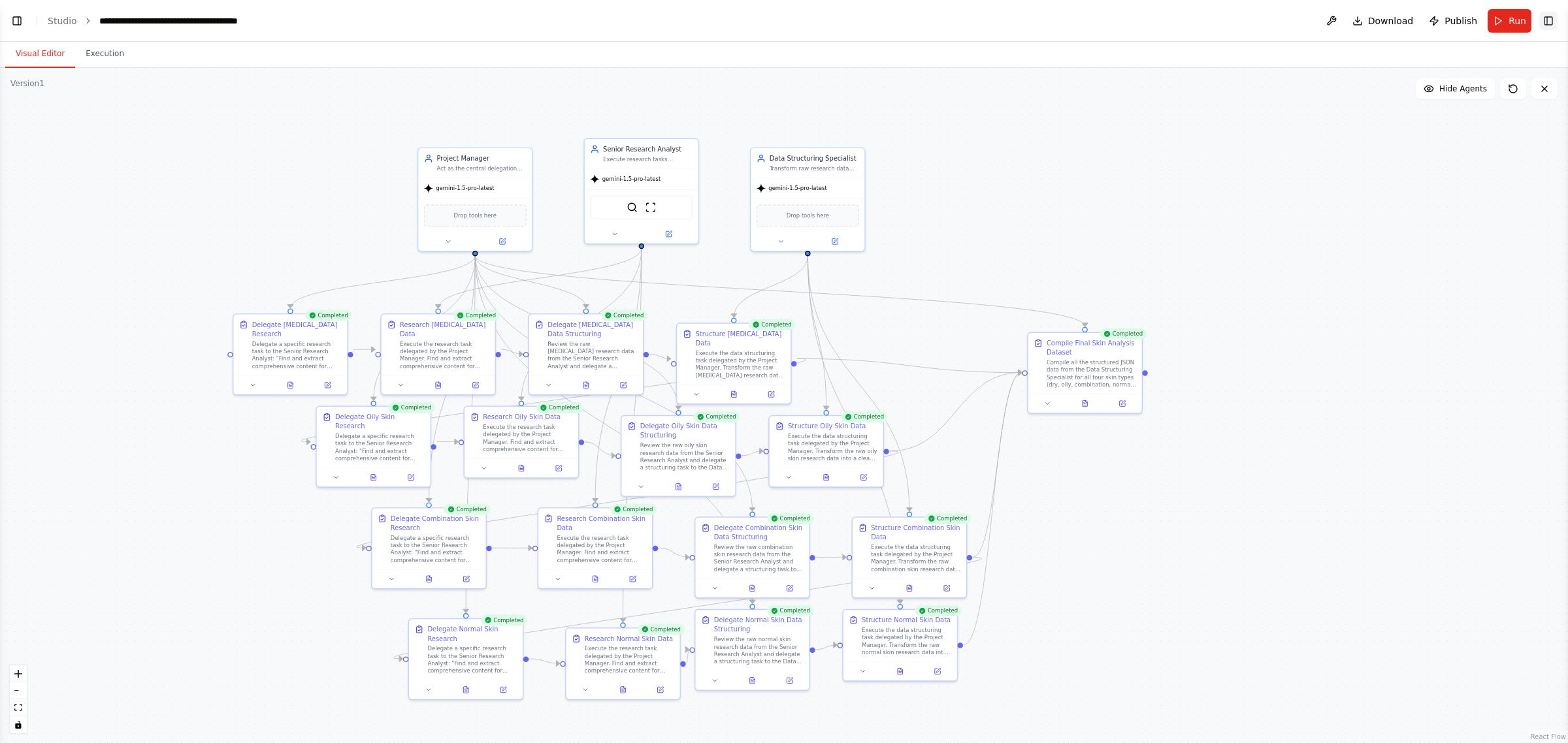
click at [1547, 16] on button "Toggle Right Sidebar" at bounding box center [1548, 21] width 18 height 18
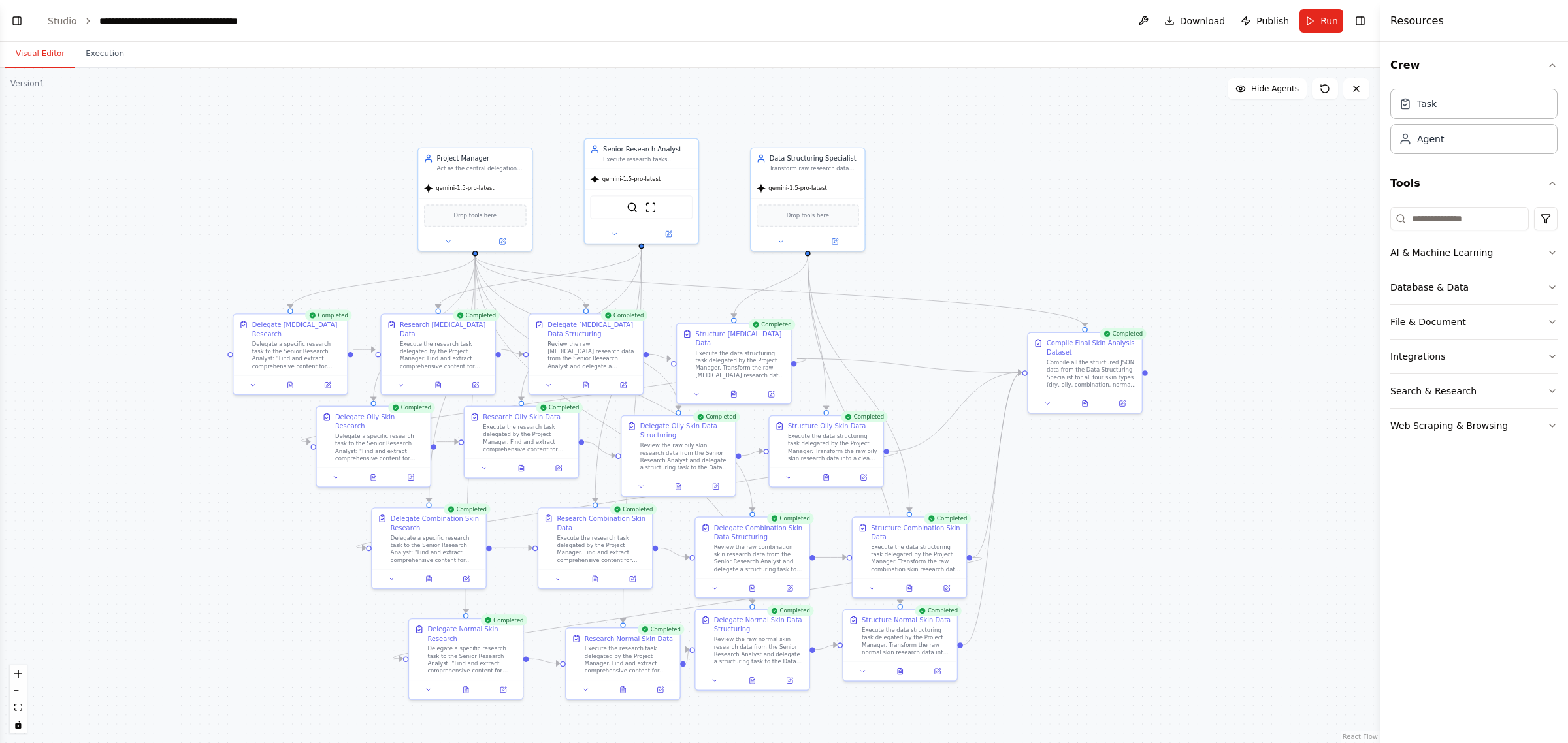
click at [1462, 331] on button "File & Document" at bounding box center [1474, 322] width 167 height 34
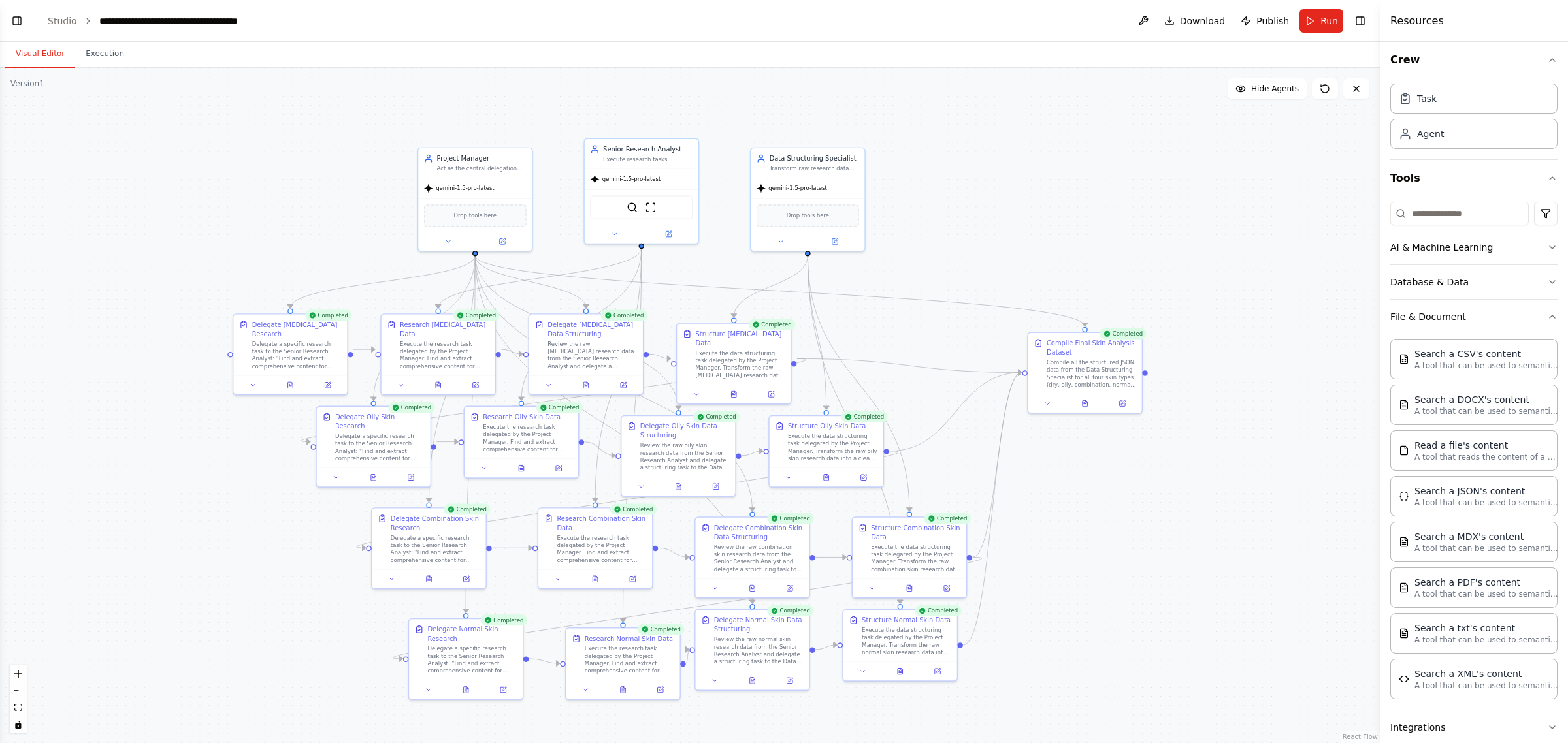
scroll to position [0, 0]
click at [1469, 285] on button "Database & Data" at bounding box center [1474, 288] width 167 height 34
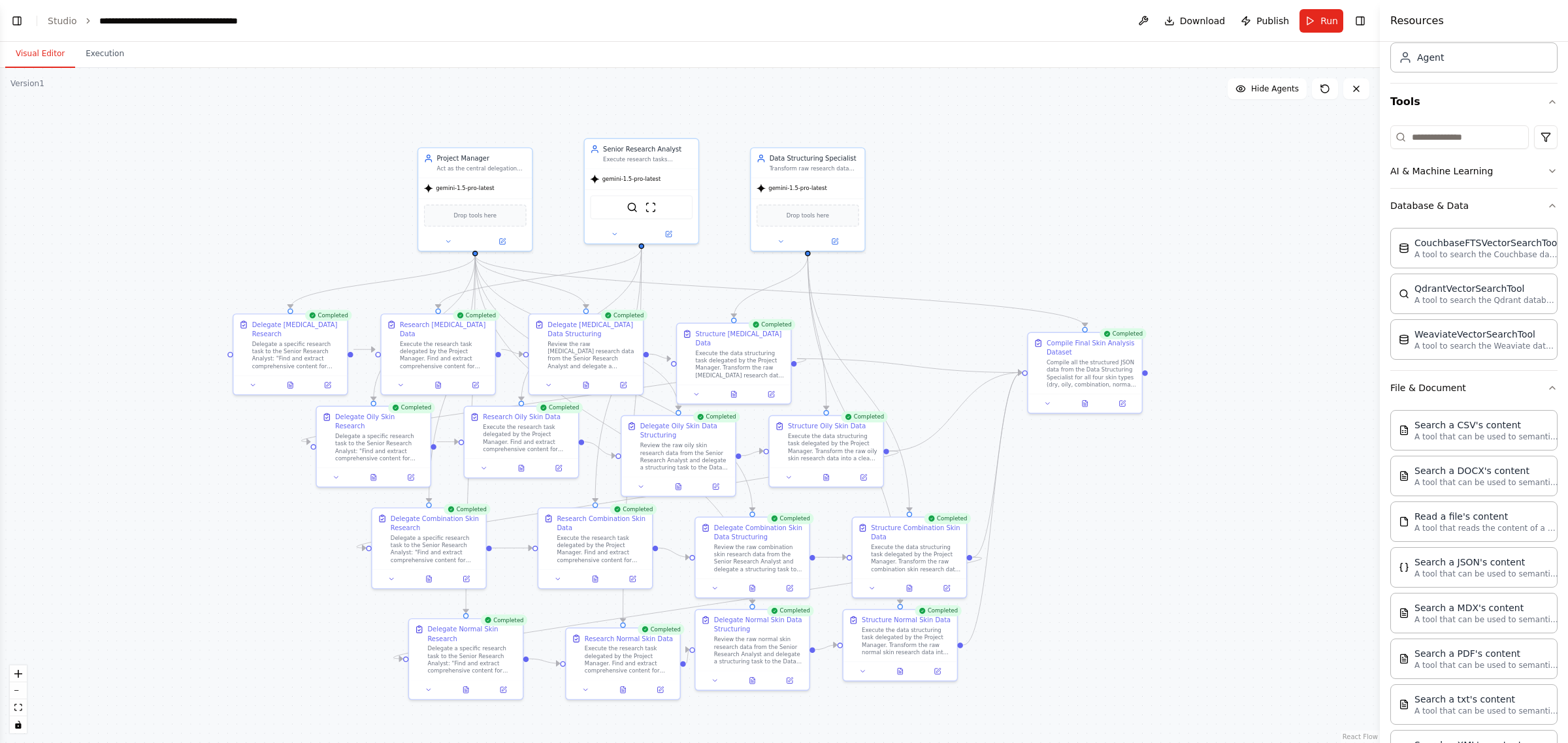
scroll to position [249, 0]
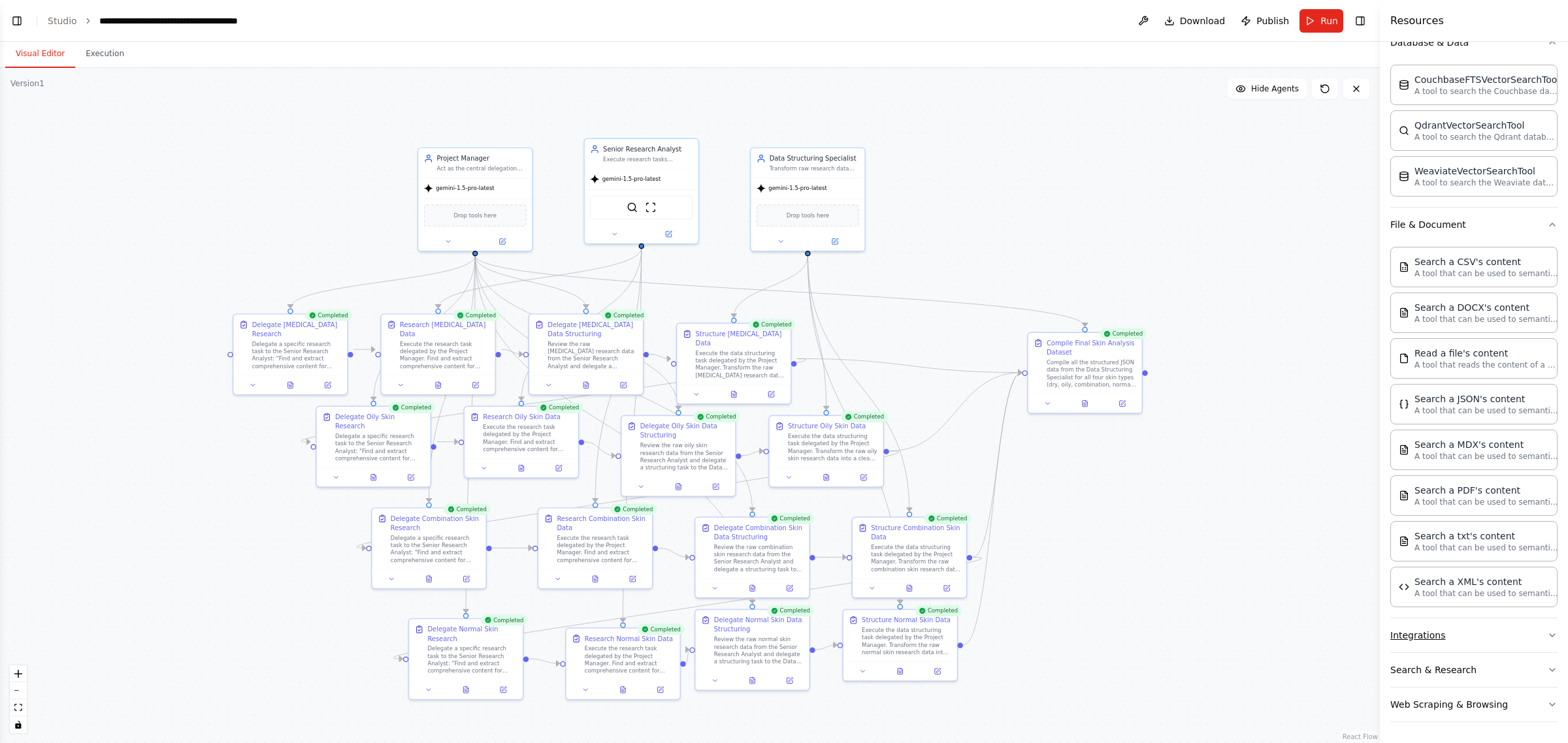
click at [1482, 647] on button "Integrations" at bounding box center [1474, 635] width 167 height 34
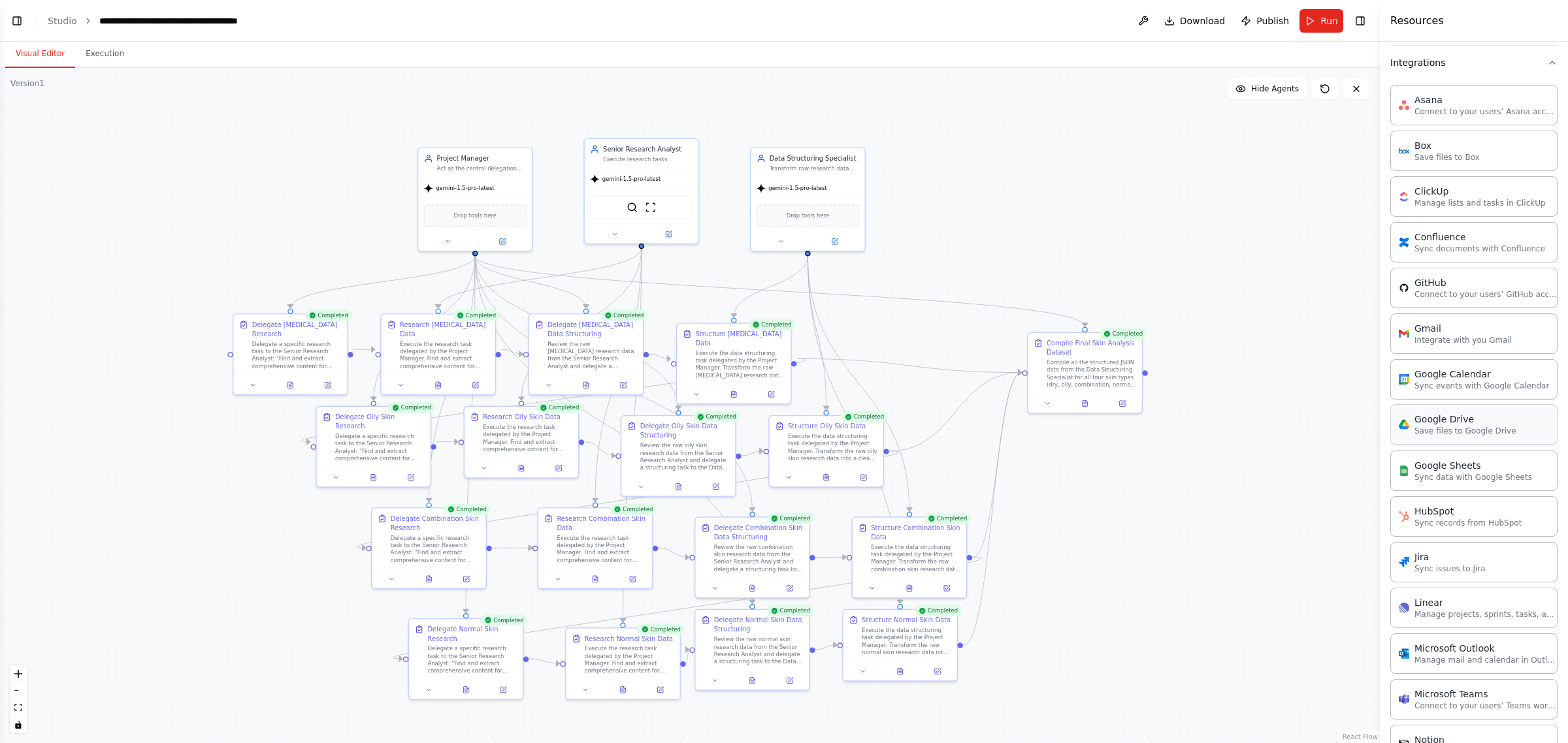
scroll to position [820, 0]
click at [1492, 480] on p "Sync data with Google Sheets" at bounding box center [1473, 474] width 117 height 10
click at [1459, 442] on div "Google Drive Save files to Google Drive" at bounding box center [1474, 422] width 167 height 40
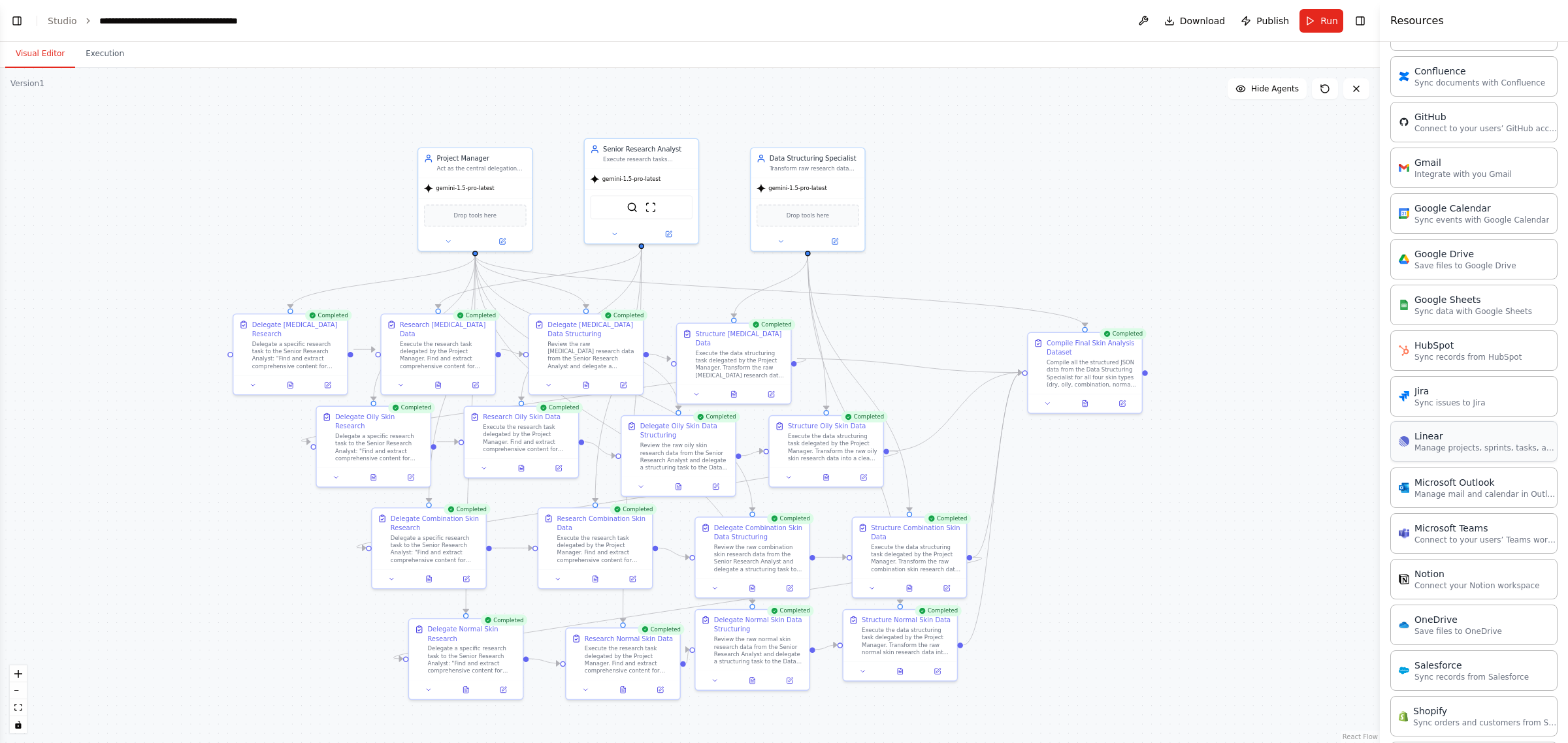
scroll to position [1226, 0]
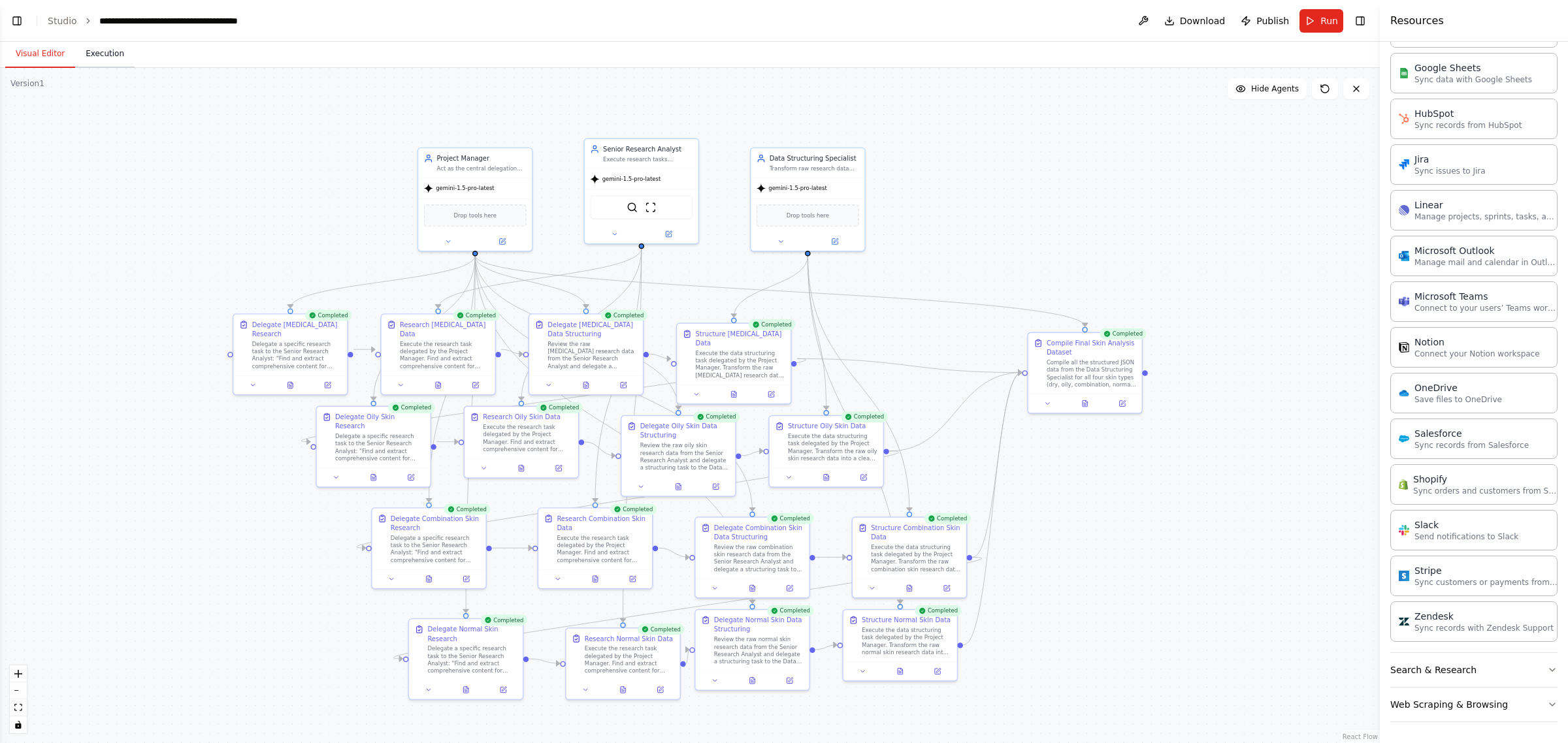
click at [115, 51] on button "Execution" at bounding box center [104, 54] width 59 height 27
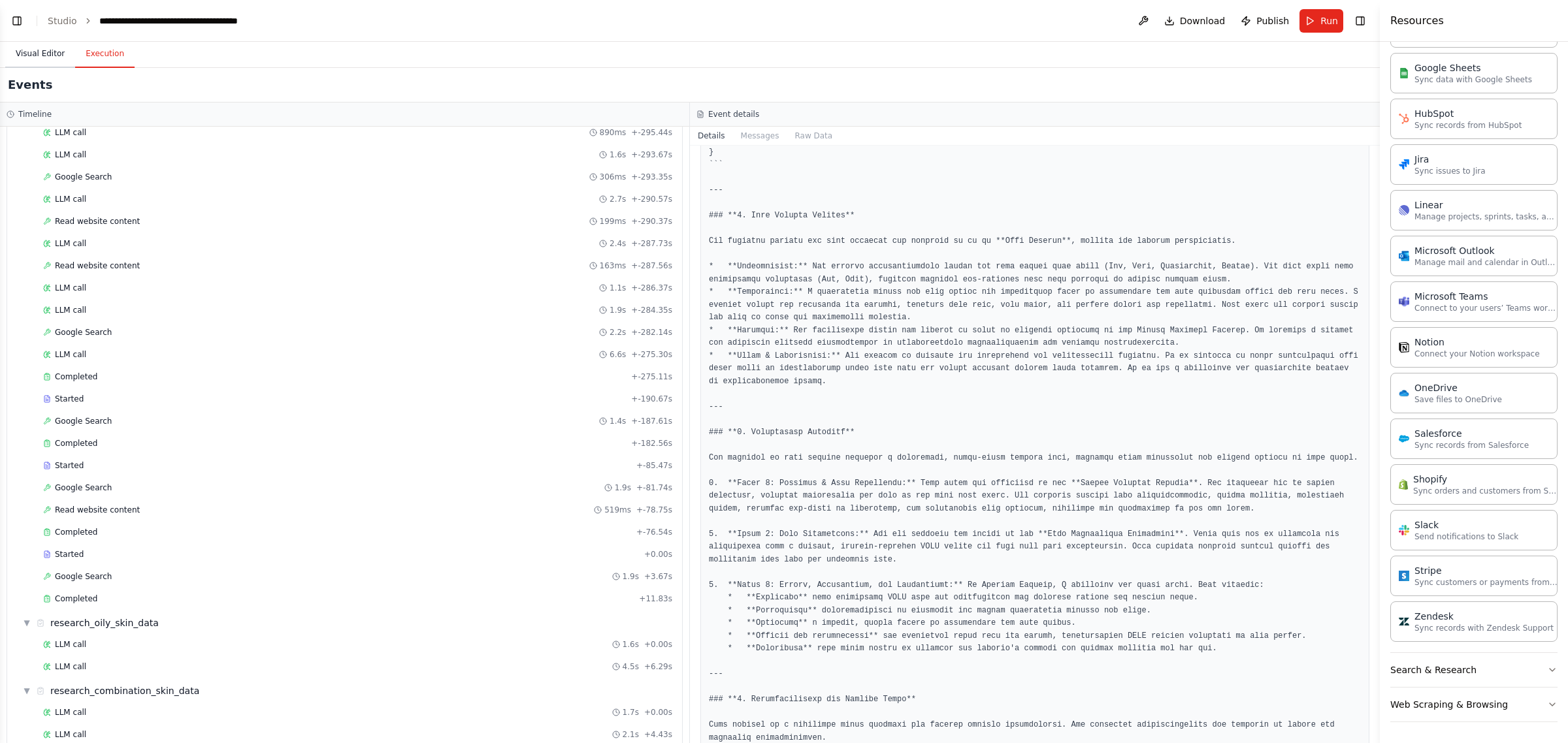
click at [45, 56] on button "Visual Editor" at bounding box center [40, 54] width 70 height 27
